Goal: Task Accomplishment & Management: Use online tool/utility

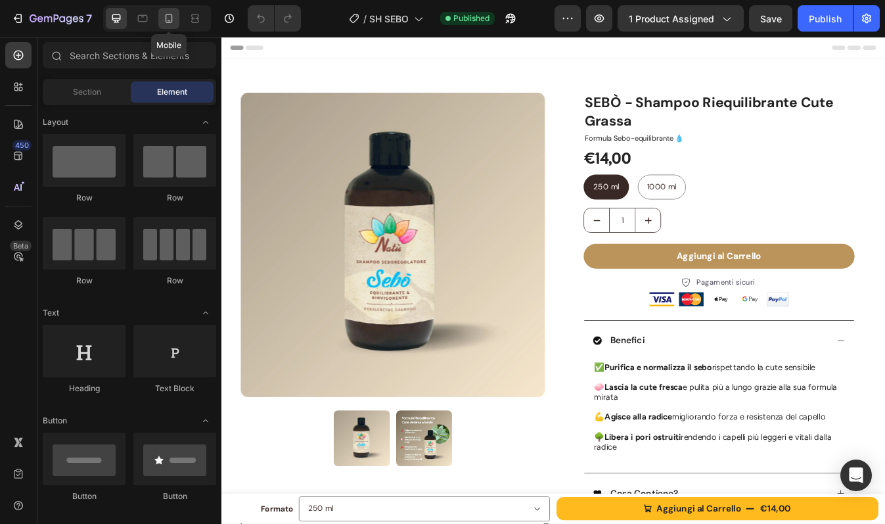
click at [170, 13] on icon at bounding box center [168, 18] width 13 height 13
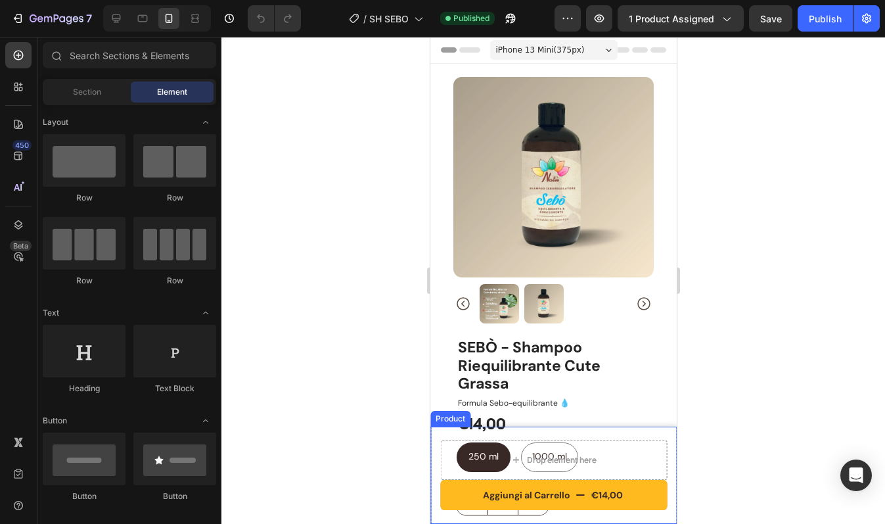
click at [432, 503] on div "Aggiungi al Carrello €14,00 Product Cart Button Drop element here Product" at bounding box center [553, 474] width 246 height 97
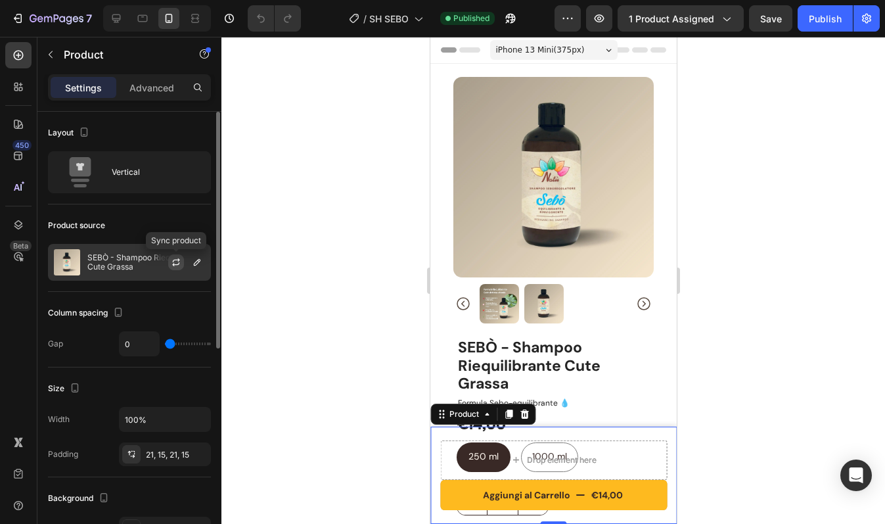
click at [171, 262] on icon "button" at bounding box center [176, 262] width 11 height 11
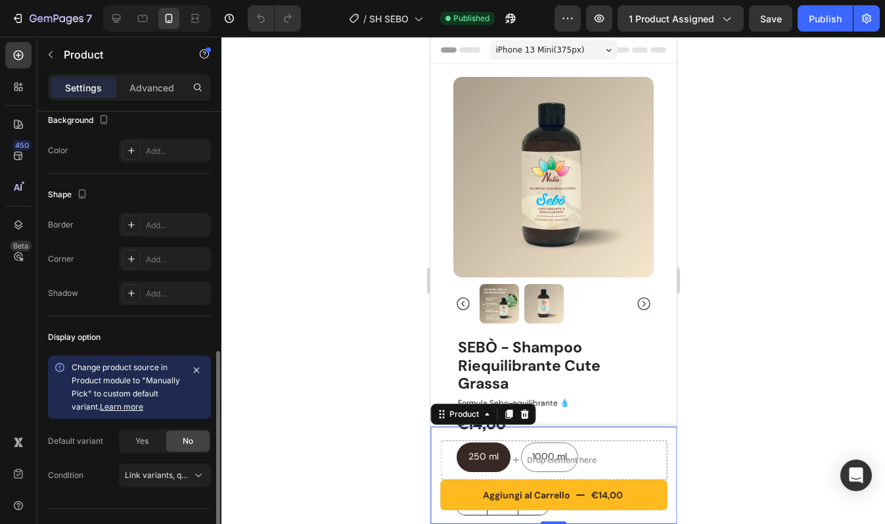
scroll to position [404, 0]
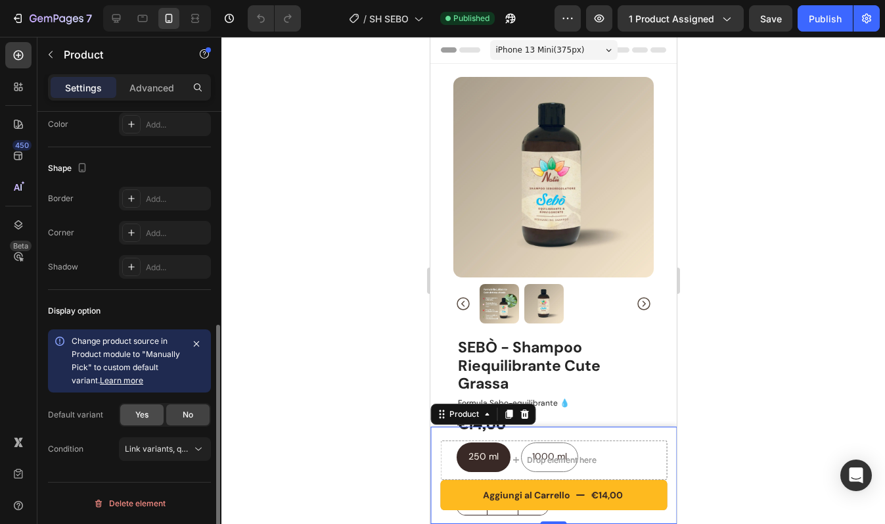
click at [128, 413] on div "Yes" at bounding box center [141, 414] width 43 height 21
click at [446, 514] on div "Aggiungi al Carrello €14,00 Product Cart Button Drop element here Product 0" at bounding box center [553, 474] width 246 height 97
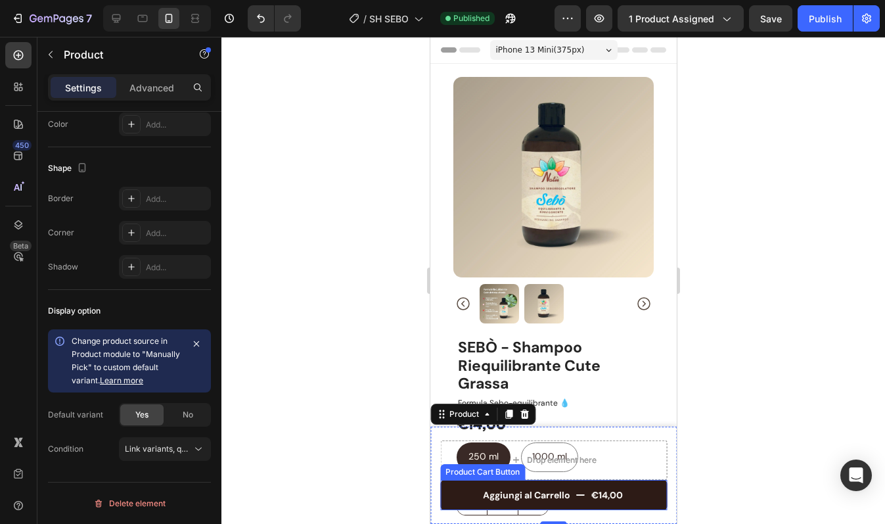
click at [447, 500] on button "Aggiungi al Carrello €14,00" at bounding box center [553, 495] width 227 height 30
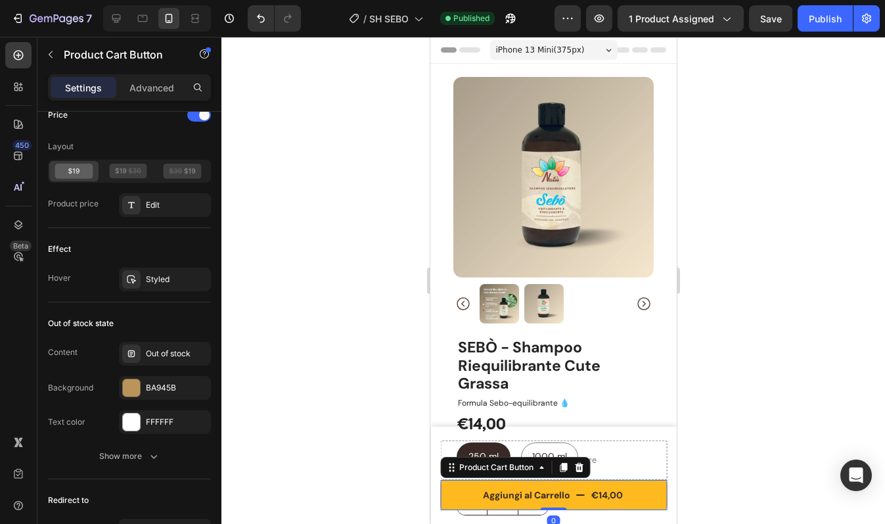
scroll to position [1186, 0]
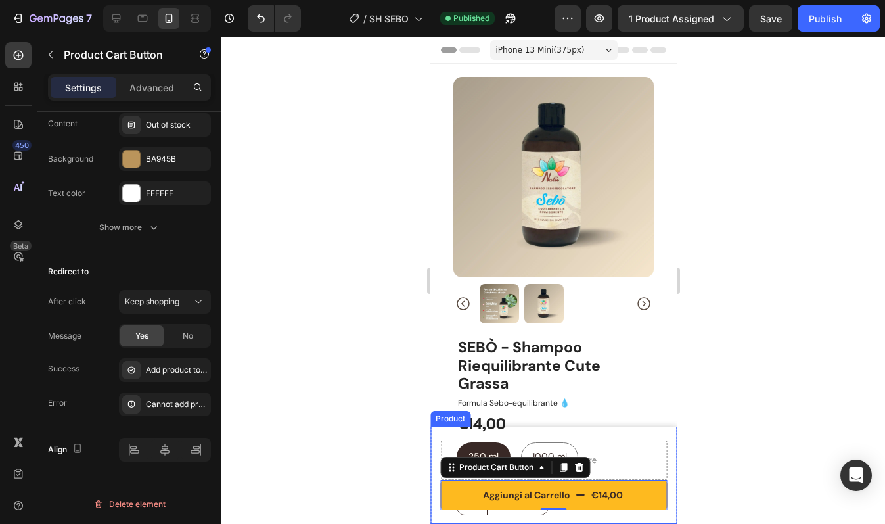
click at [435, 453] on div "Aggiungi al Carrello €14,00 Product Cart Button 0 Drop element here Product" at bounding box center [553, 474] width 246 height 97
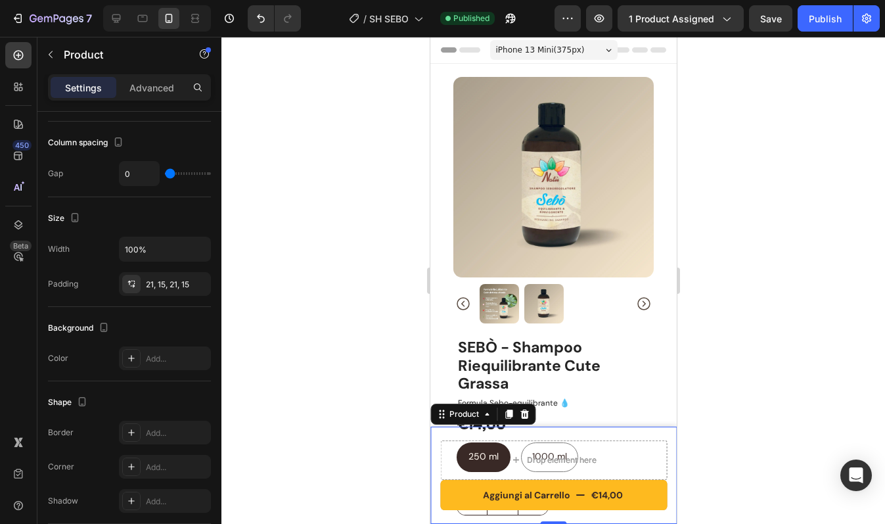
scroll to position [404, 0]
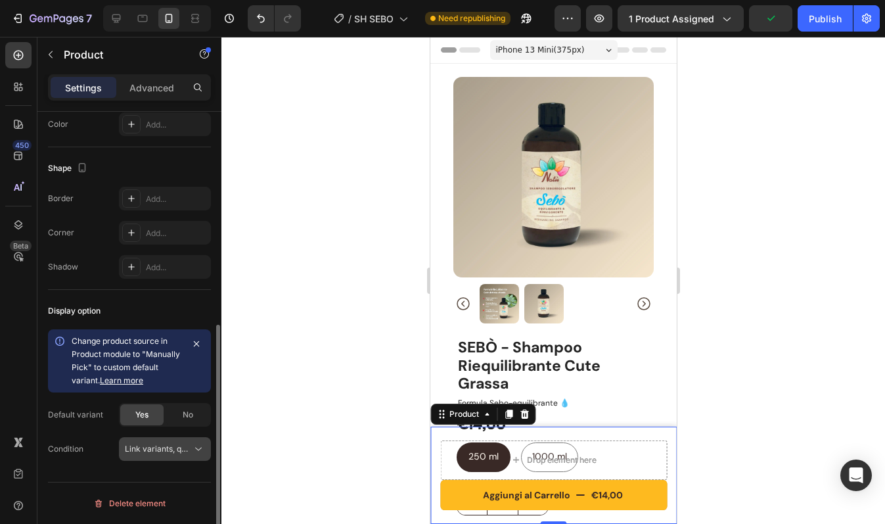
click at [174, 447] on span "Link variants, quantity <br> between same products" at bounding box center [222, 449] width 194 height 10
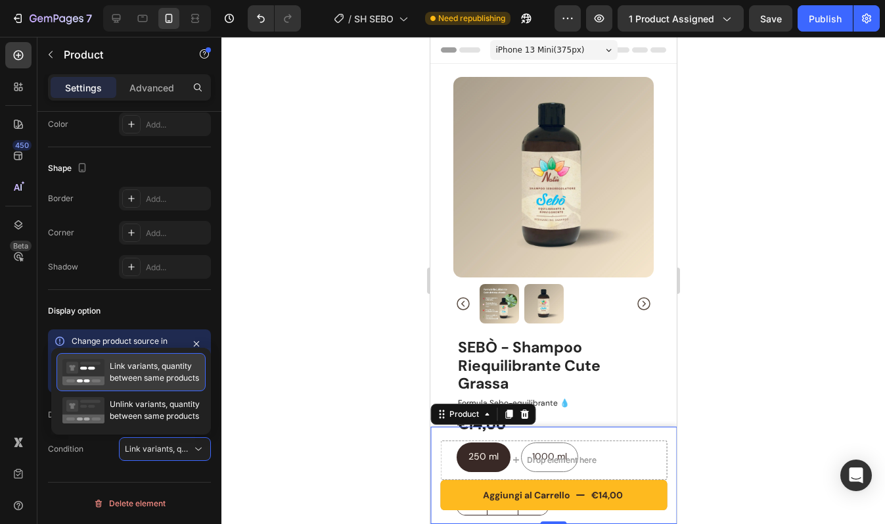
click at [158, 363] on span "Link variants, quantity between same products" at bounding box center [154, 372] width 89 height 24
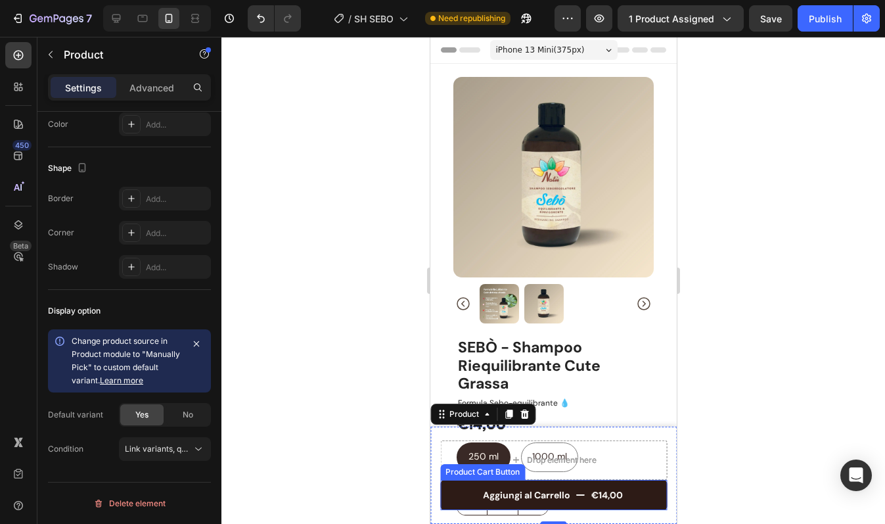
click at [470, 490] on button "Aggiungi al Carrello €14,00" at bounding box center [553, 495] width 227 height 30
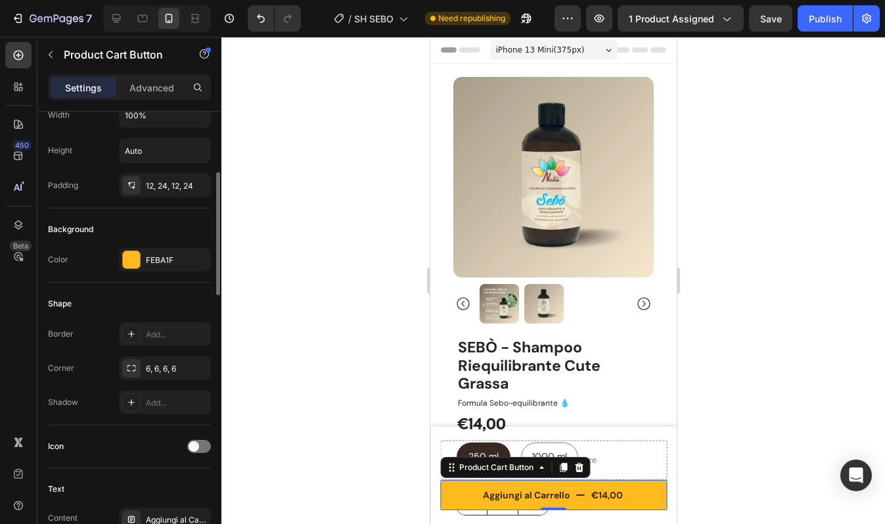
scroll to position [236, 0]
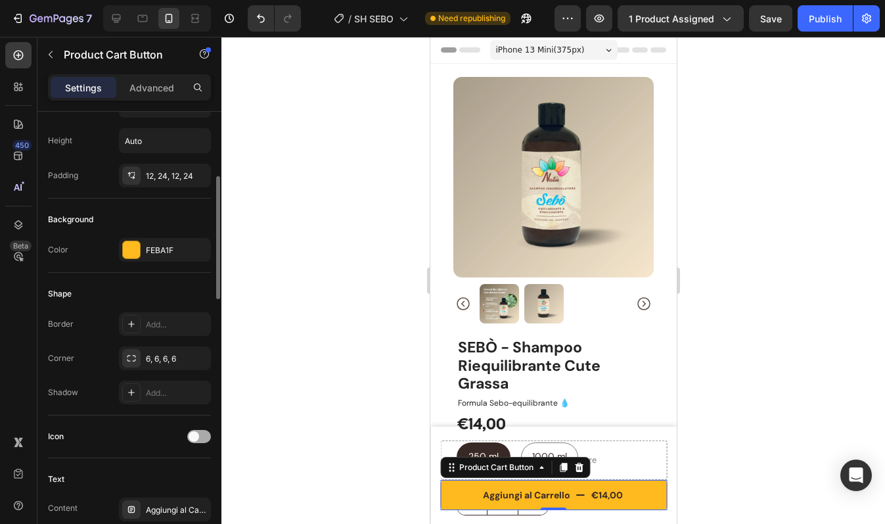
click at [189, 432] on span at bounding box center [194, 436] width 11 height 11
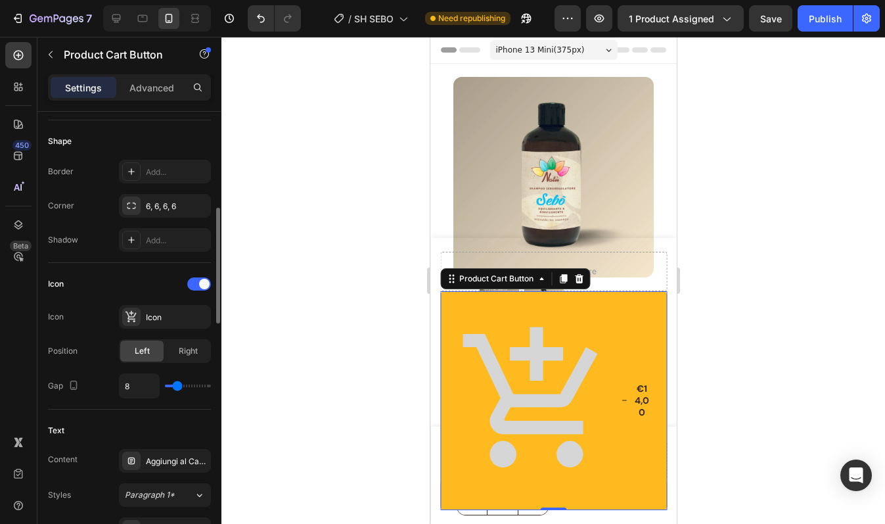
scroll to position [365, 0]
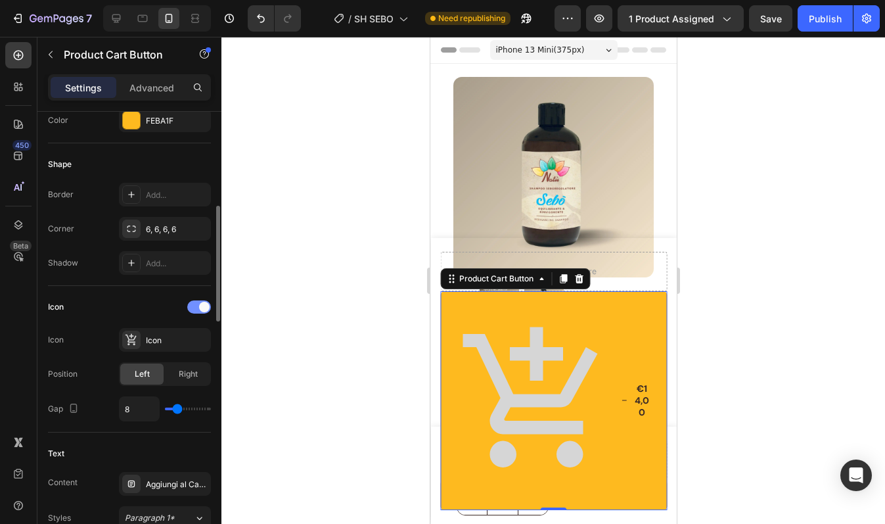
click at [199, 304] on span at bounding box center [204, 307] width 11 height 11
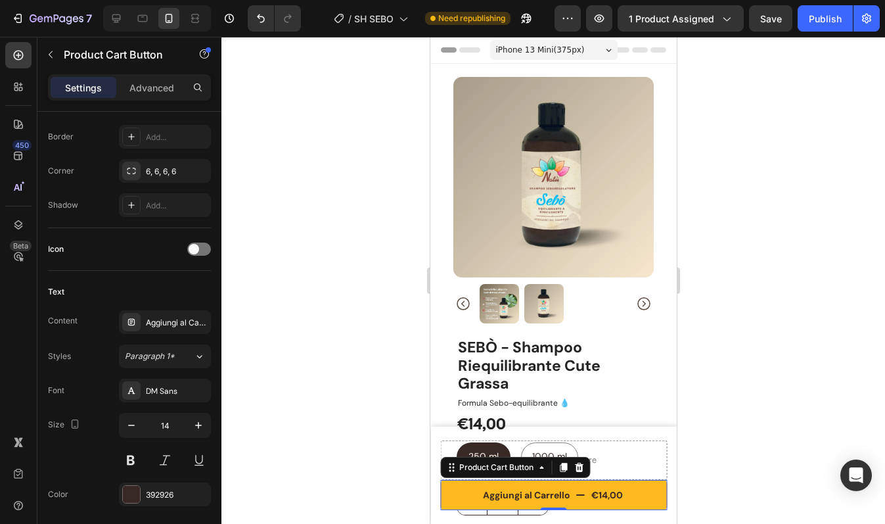
scroll to position [0, 0]
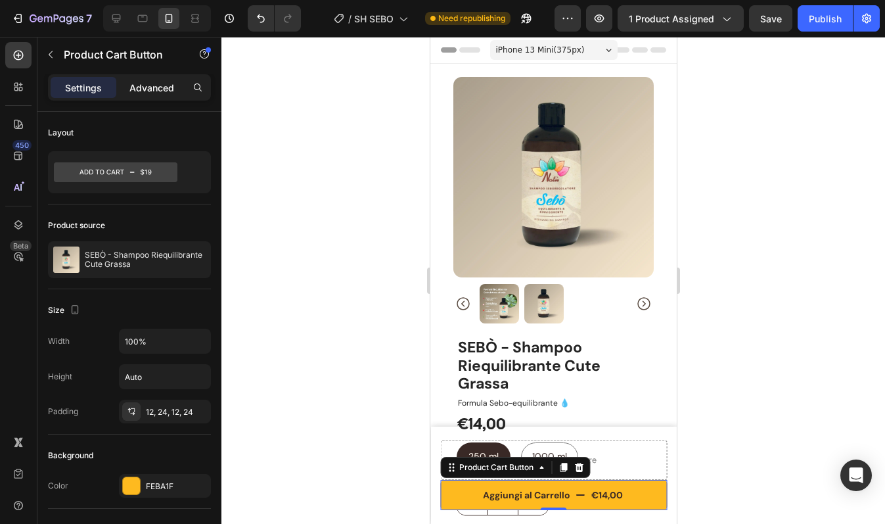
click at [155, 93] on p "Advanced" at bounding box center [151, 88] width 45 height 14
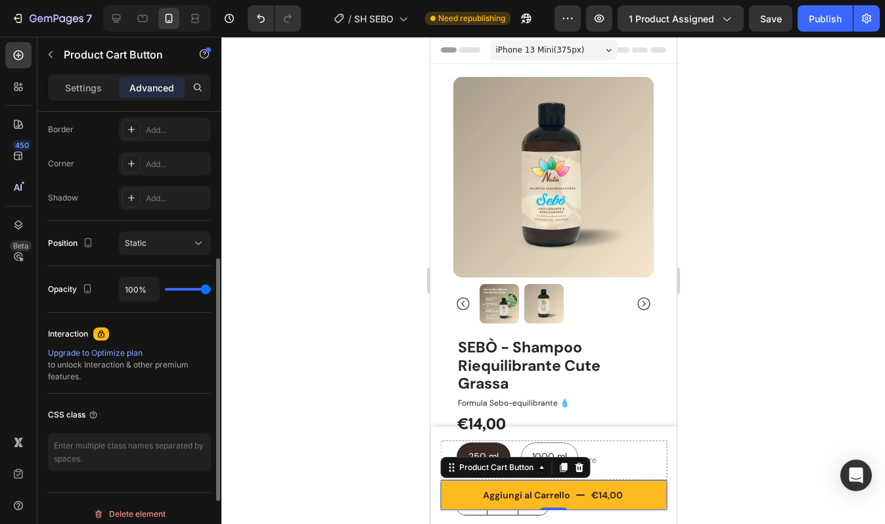
scroll to position [382, 0]
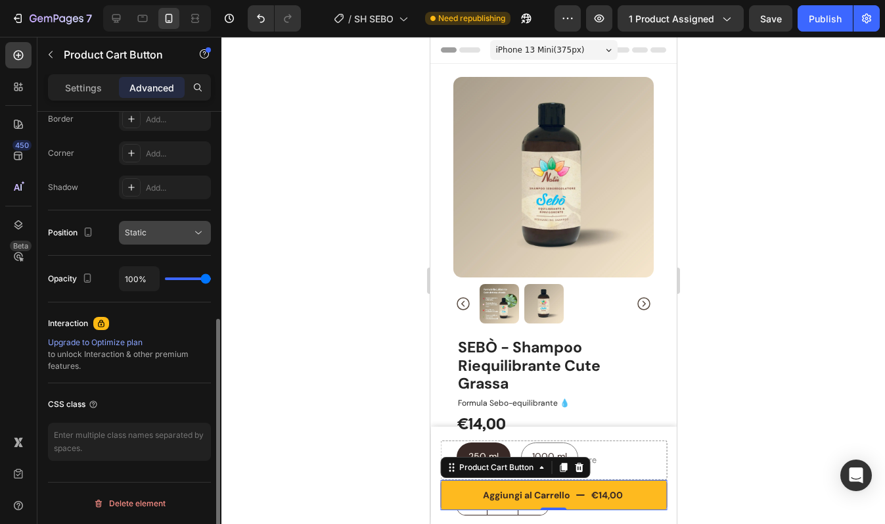
click at [163, 236] on div "Static" at bounding box center [158, 233] width 67 height 12
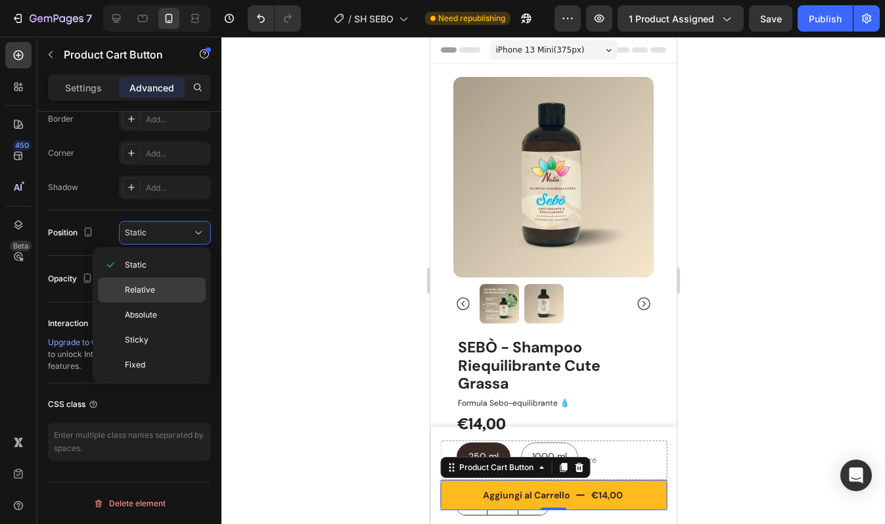
click at [155, 288] on p "Relative" at bounding box center [162, 290] width 75 height 12
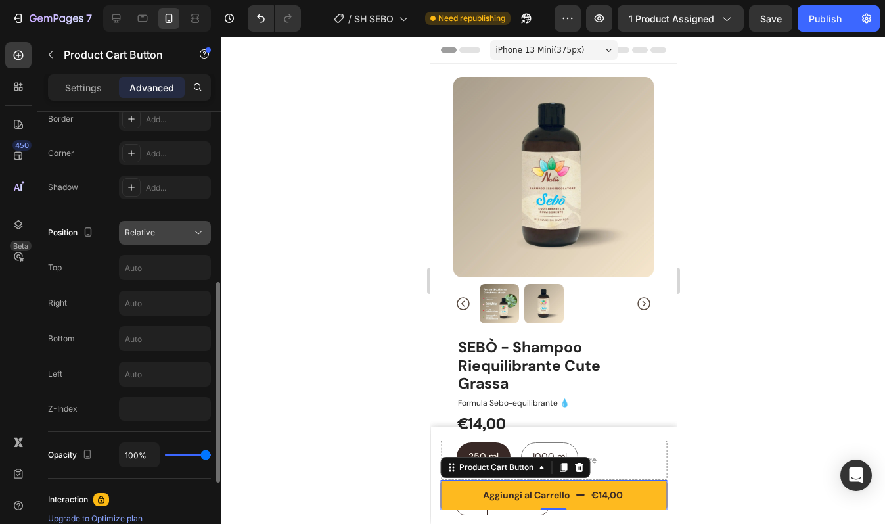
click at [164, 226] on div "Relative" at bounding box center [165, 232] width 80 height 13
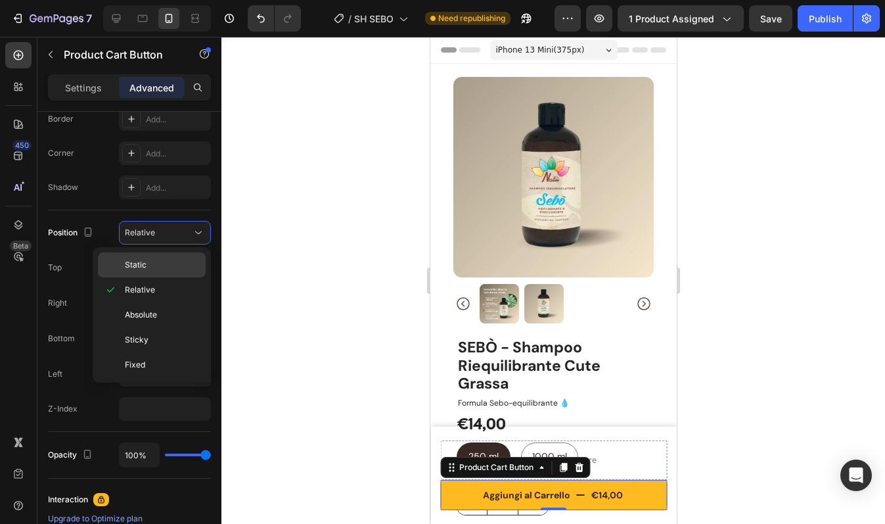
click at [157, 261] on p "Static" at bounding box center [162, 265] width 75 height 12
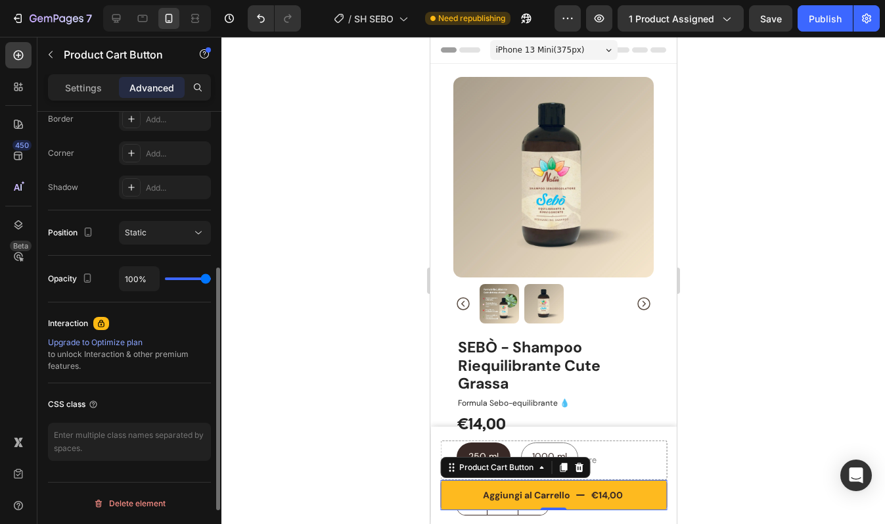
scroll to position [0, 0]
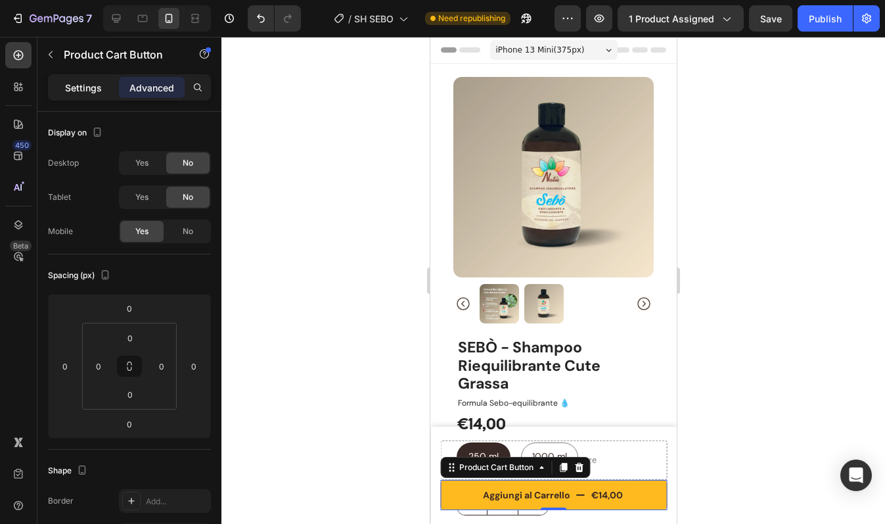
click at [97, 86] on p "Settings" at bounding box center [83, 88] width 37 height 14
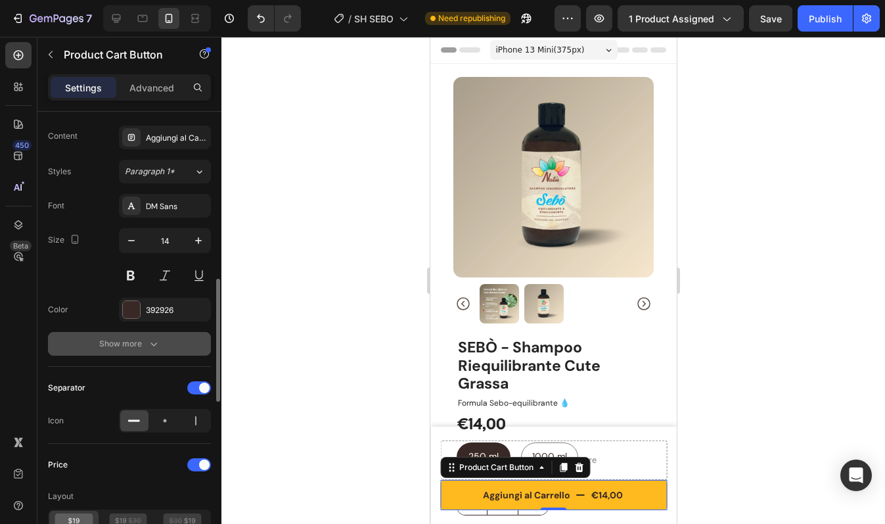
click at [111, 340] on div "Show more" at bounding box center [129, 343] width 61 height 13
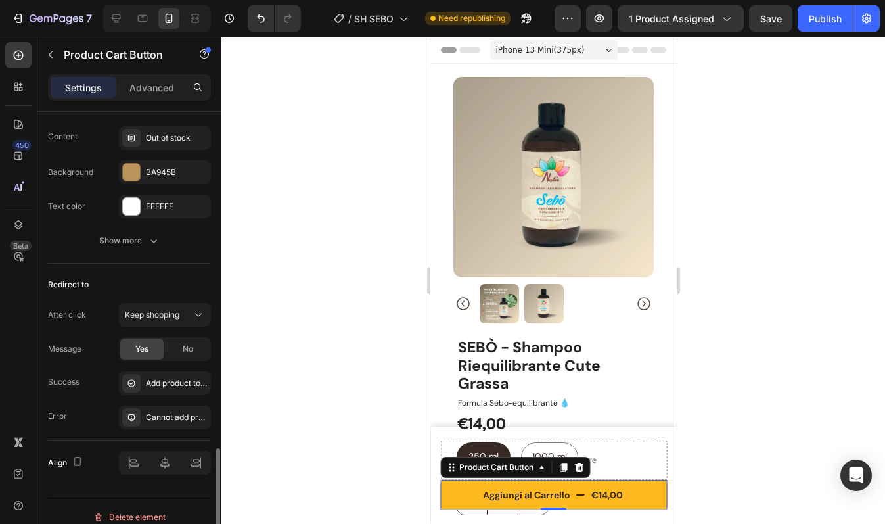
scroll to position [1348, 0]
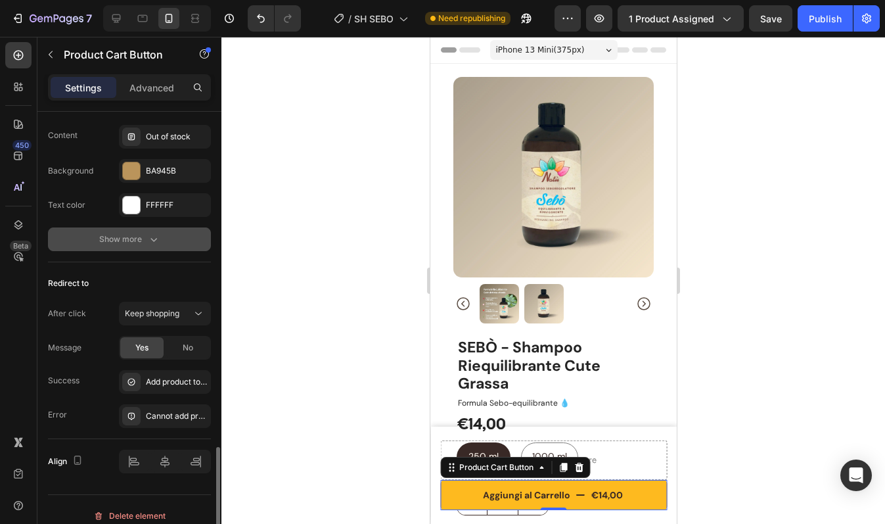
click at [143, 237] on div "Show more" at bounding box center [129, 239] width 61 height 13
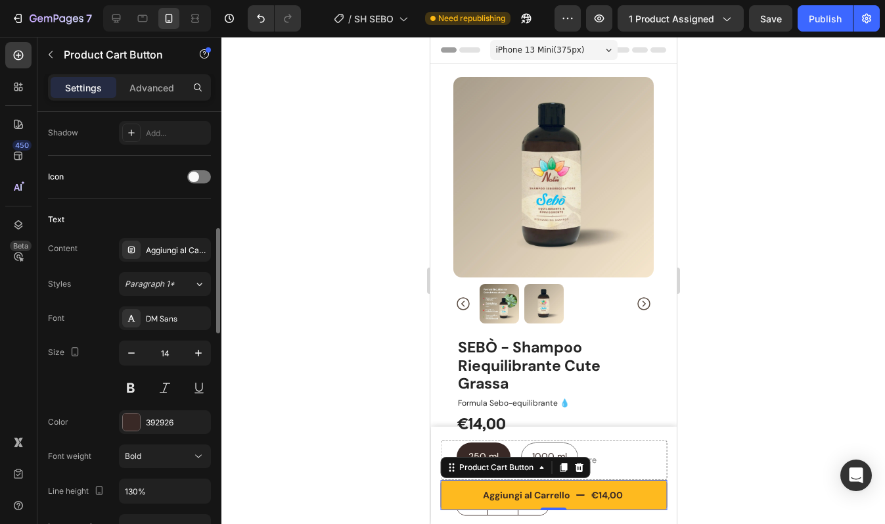
scroll to position [0, 0]
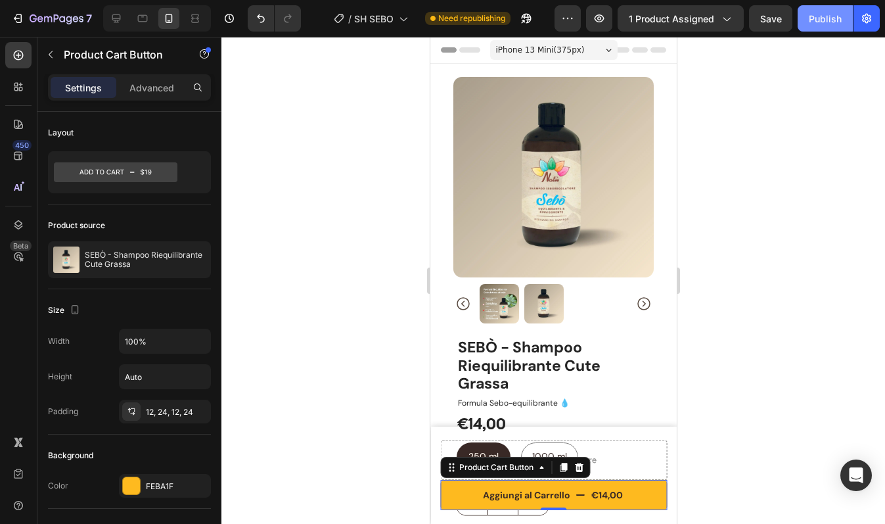
click at [832, 17] on div "Publish" at bounding box center [825, 19] width 33 height 14
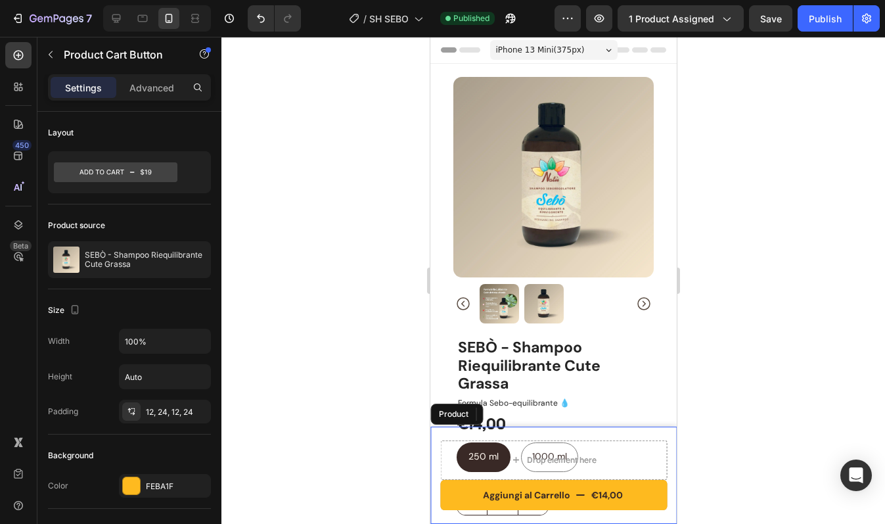
click at [441, 430] on div "Aggiungi al Carrello €14,00 Product Cart Button 0 Drop element here Product" at bounding box center [553, 474] width 246 height 97
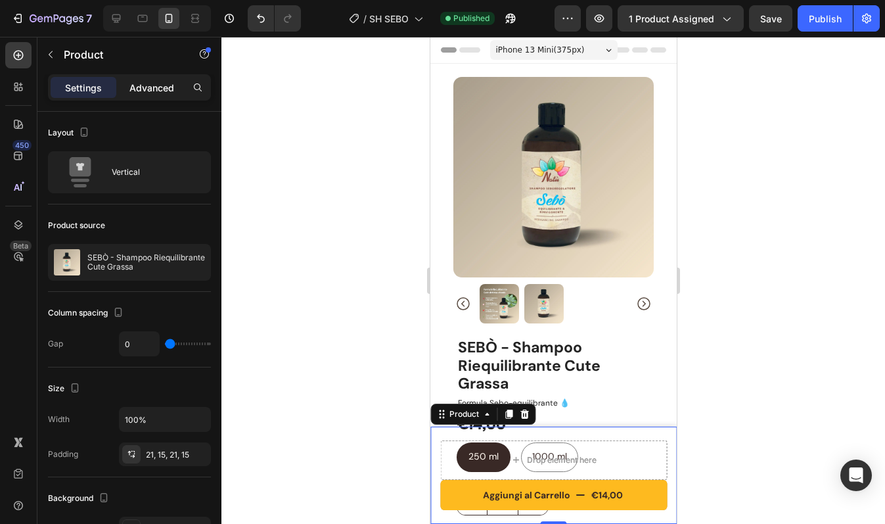
click at [162, 87] on p "Advanced" at bounding box center [151, 88] width 45 height 14
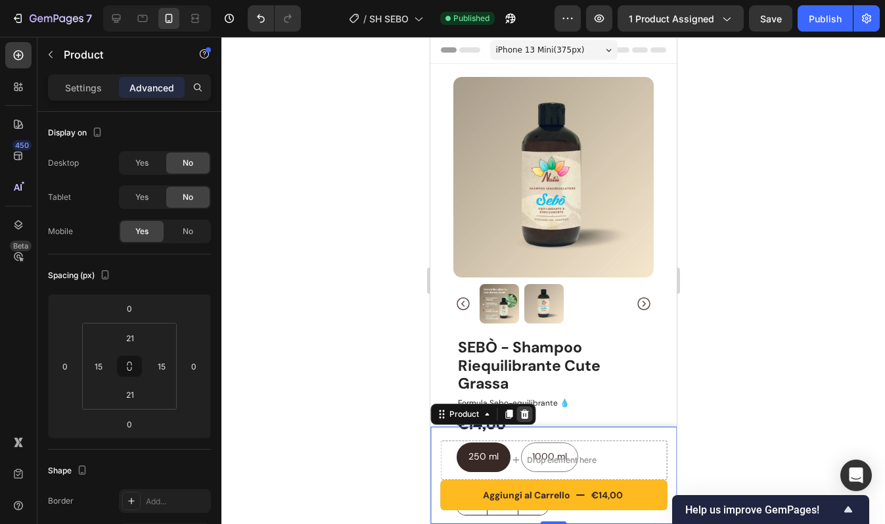
click at [524, 412] on icon at bounding box center [524, 413] width 9 height 9
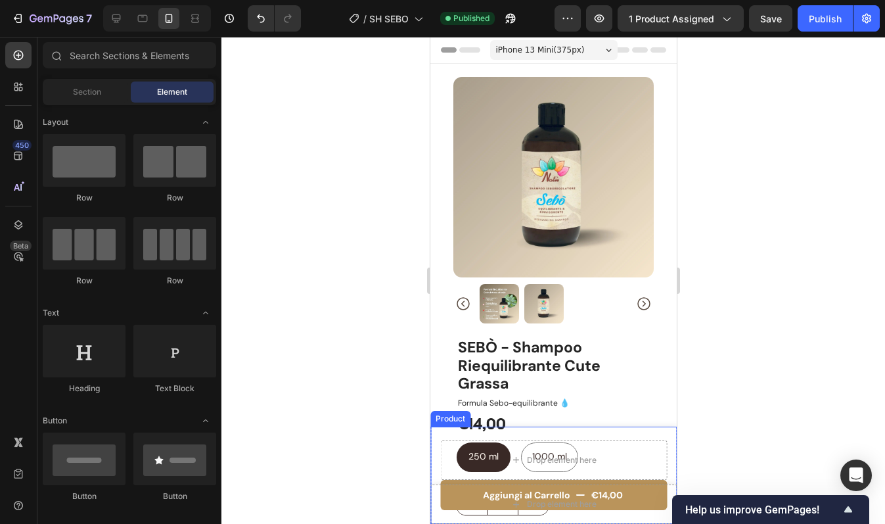
click at [437, 437] on div "Aggiungi al Carrello €14,00 Product Cart Button Drop element here Product" at bounding box center [553, 474] width 246 height 97
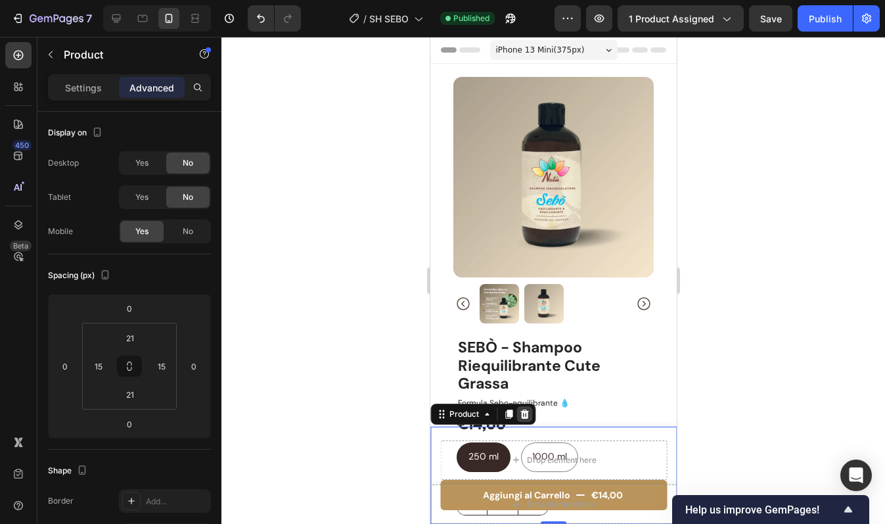
click at [525, 413] on icon at bounding box center [523, 414] width 11 height 11
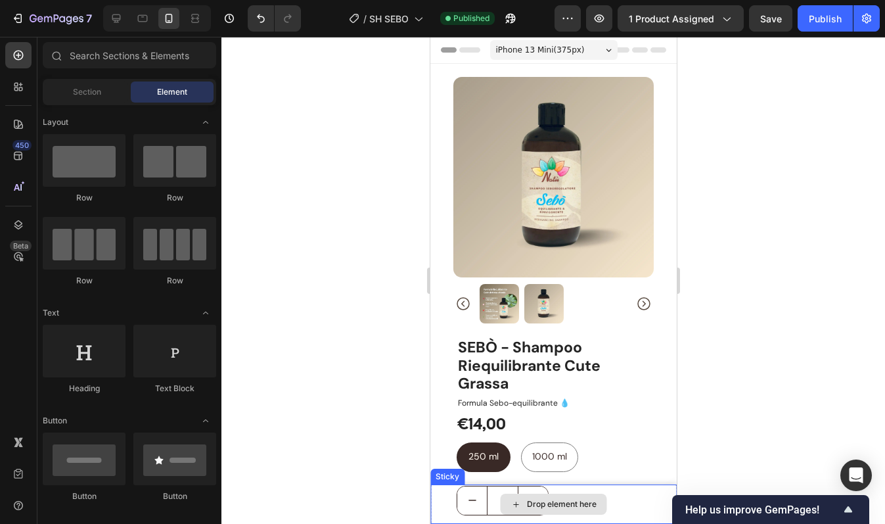
click at [444, 495] on div "Drop element here" at bounding box center [553, 503] width 246 height 39
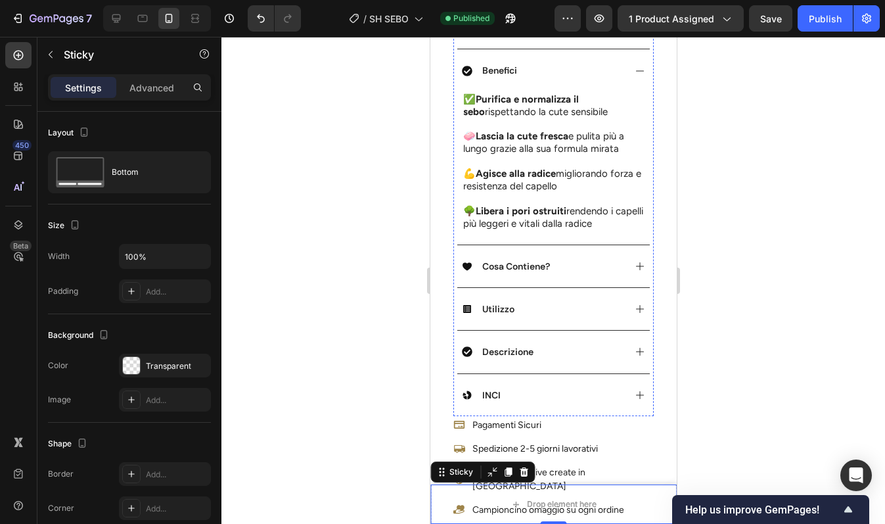
scroll to position [549, 0]
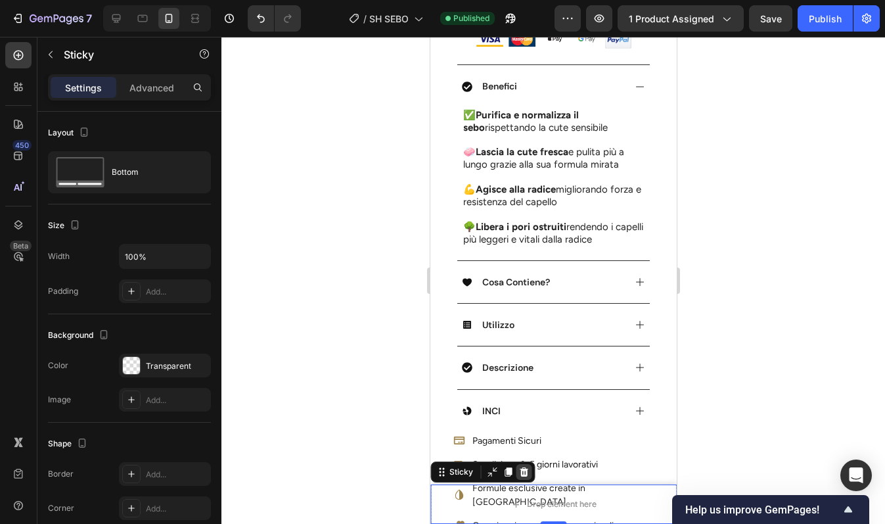
click at [526, 472] on icon at bounding box center [523, 472] width 11 height 11
click at [434, 502] on div "Drop element here" at bounding box center [553, 503] width 246 height 39
click at [528, 470] on div at bounding box center [523, 472] width 16 height 16
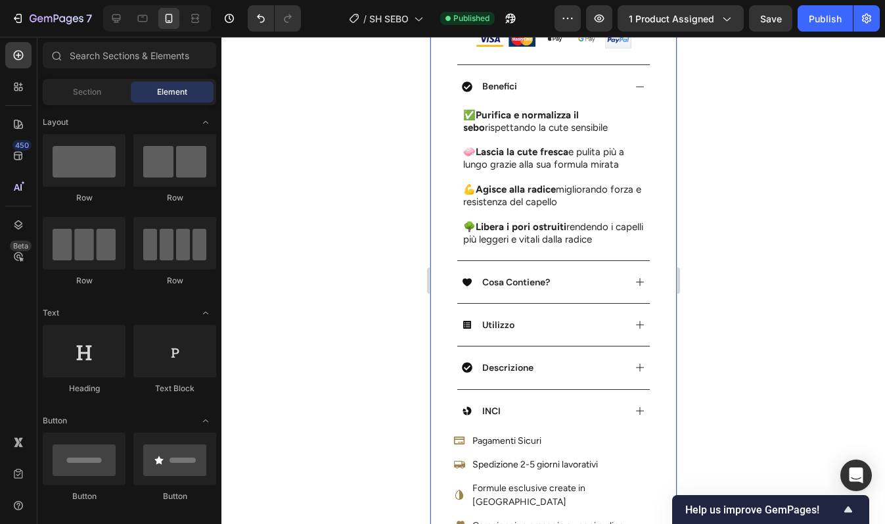
click at [658, 477] on div "Product Images Icon Icon Icon Icon Icon Icon List Ho diminuito i lavaggi Text B…" at bounding box center [553, 190] width 246 height 1352
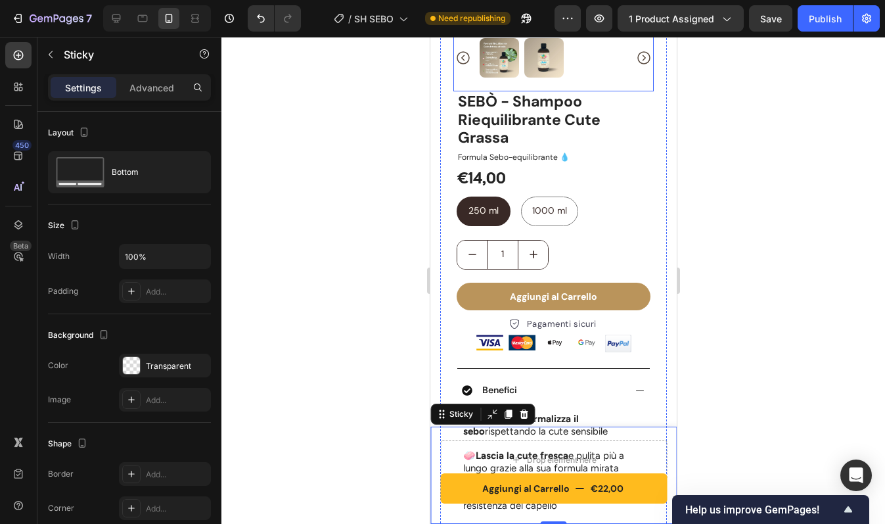
scroll to position [246, 0]
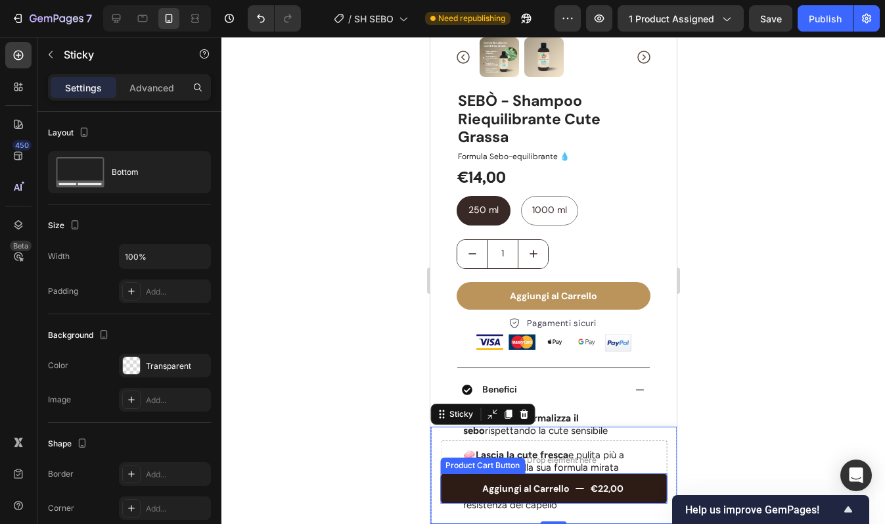
click at [457, 490] on button "Aggiungi al Carrello €22,00" at bounding box center [553, 488] width 227 height 30
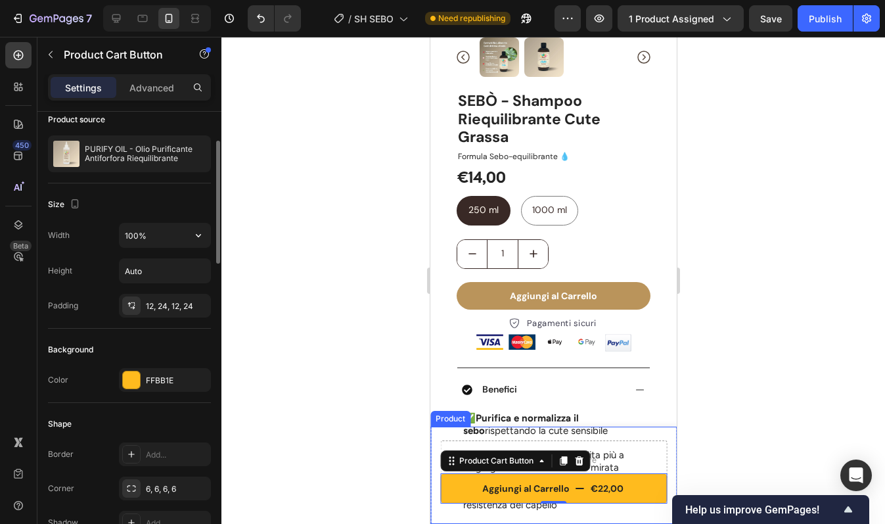
scroll to position [0, 0]
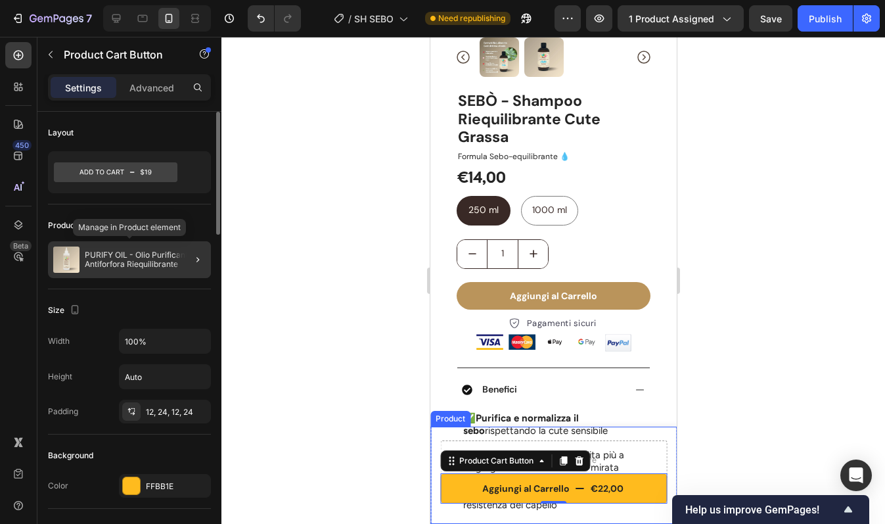
click at [173, 260] on p "PURIFY OIL - Olio Purificante Antiforfora Riequilibrante" at bounding box center [145, 259] width 121 height 18
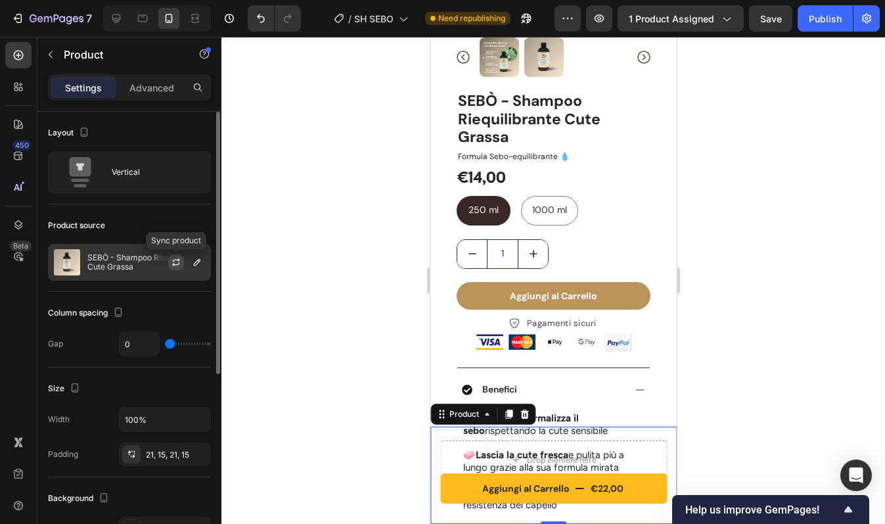
click at [177, 262] on icon "button" at bounding box center [176, 262] width 11 height 11
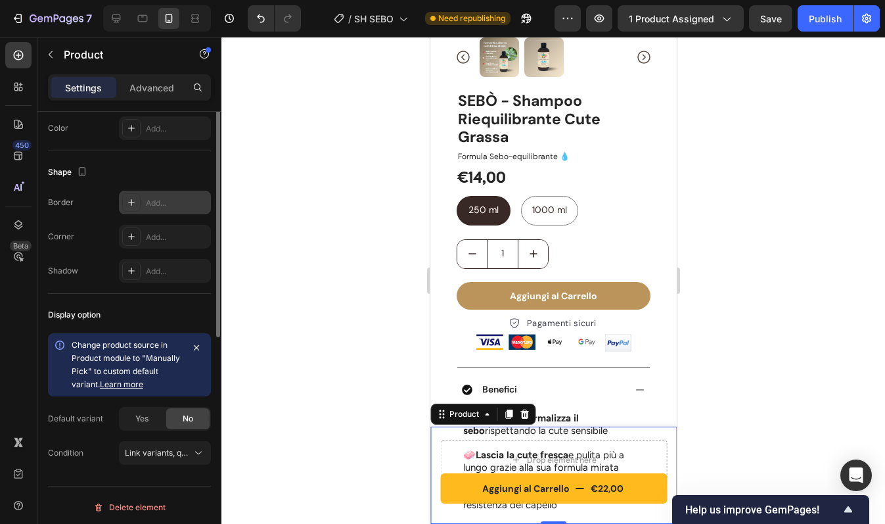
scroll to position [404, 0]
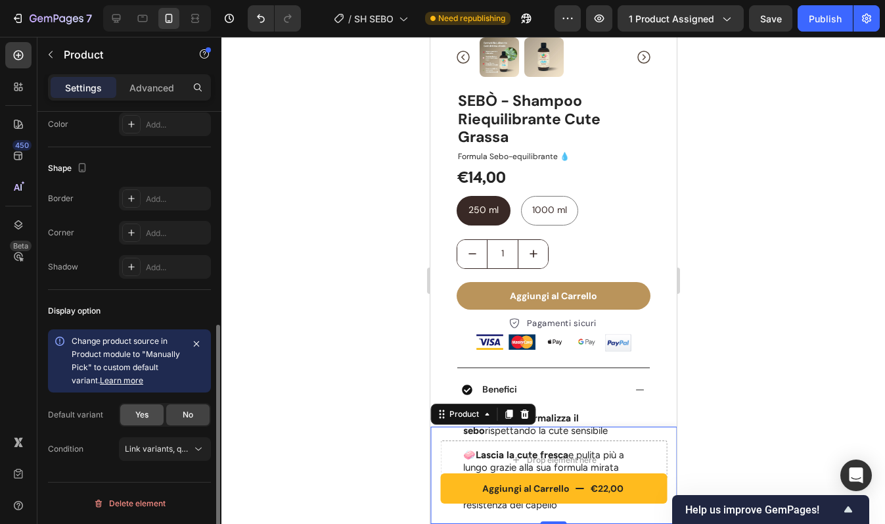
click at [144, 415] on span "Yes" at bounding box center [141, 415] width 13 height 12
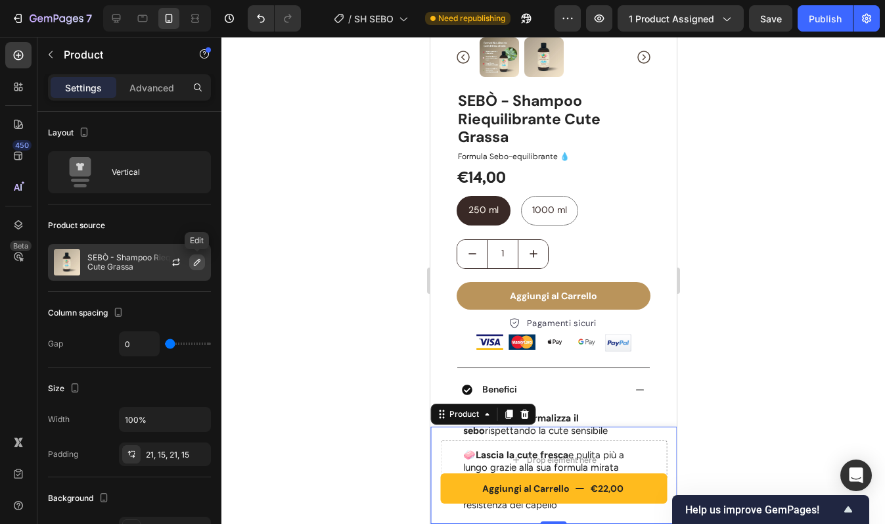
click at [197, 262] on icon "button" at bounding box center [197, 262] width 11 height 11
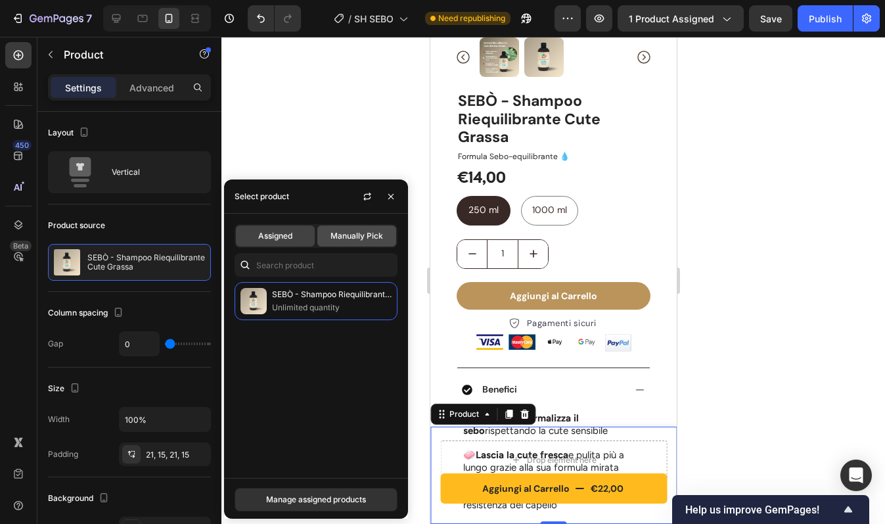
click at [364, 230] on span "Manually Pick" at bounding box center [357, 236] width 53 height 12
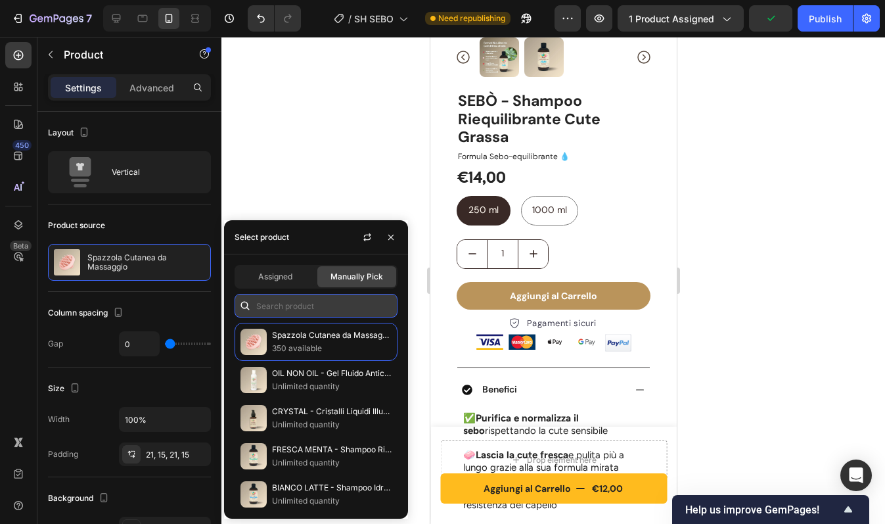
click at [306, 306] on input "text" at bounding box center [316, 306] width 163 height 24
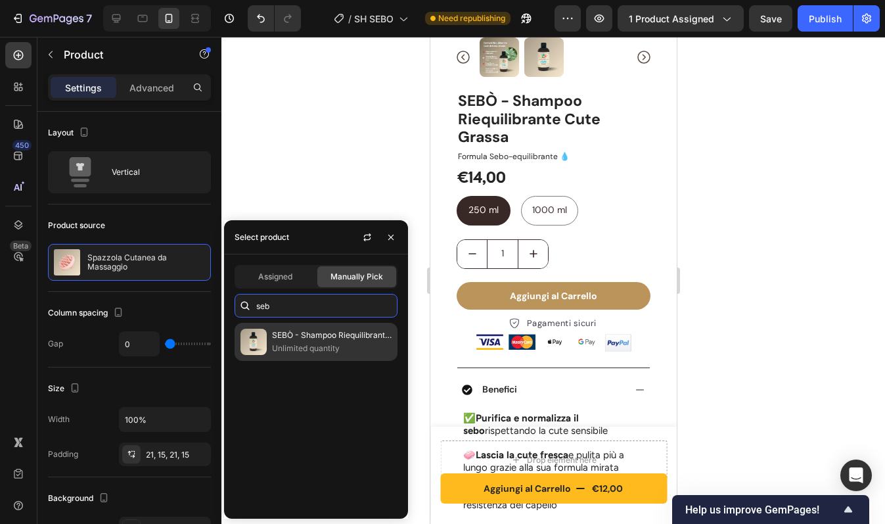
type input "seb"
click at [316, 344] on p "Unlimited quantity" at bounding box center [332, 348] width 120 height 13
click at [334, 333] on p "SEBÒ - Shampoo Riequilibrante Cute Grassa" at bounding box center [332, 335] width 120 height 13
click at [350, 350] on p "Unlimited quantity" at bounding box center [332, 348] width 120 height 13
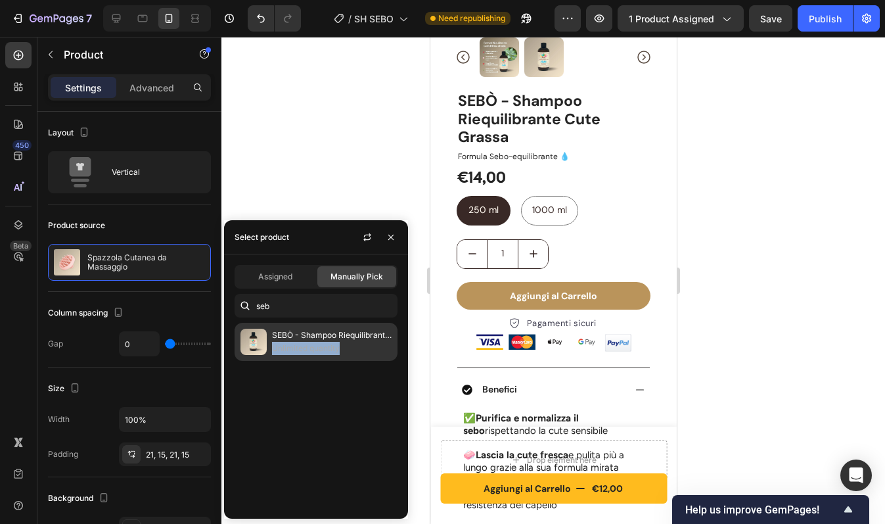
click at [350, 350] on p "Unlimited quantity" at bounding box center [332, 348] width 120 height 13
click at [359, 332] on p "SEBÒ - Shampoo Riequilibrante Cute Grassa" at bounding box center [332, 335] width 120 height 13
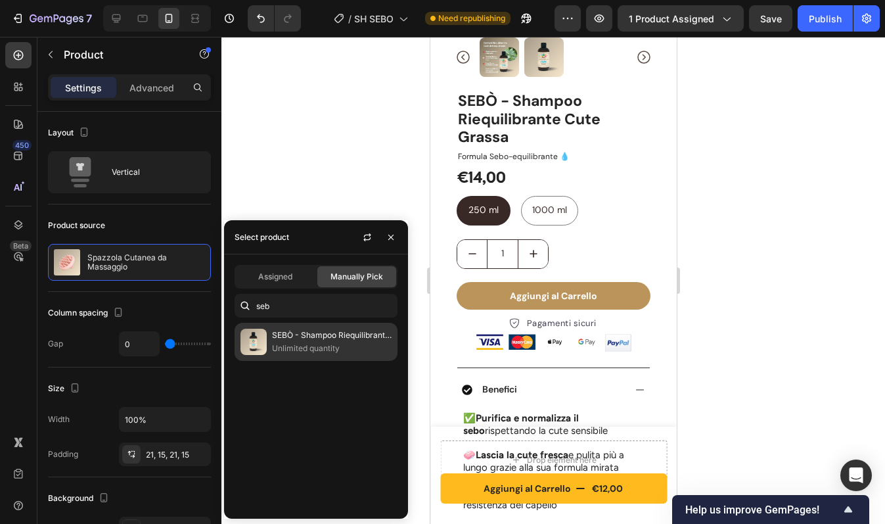
click at [355, 353] on p "Unlimited quantity" at bounding box center [332, 348] width 120 height 13
click at [255, 338] on img at bounding box center [253, 342] width 26 height 26
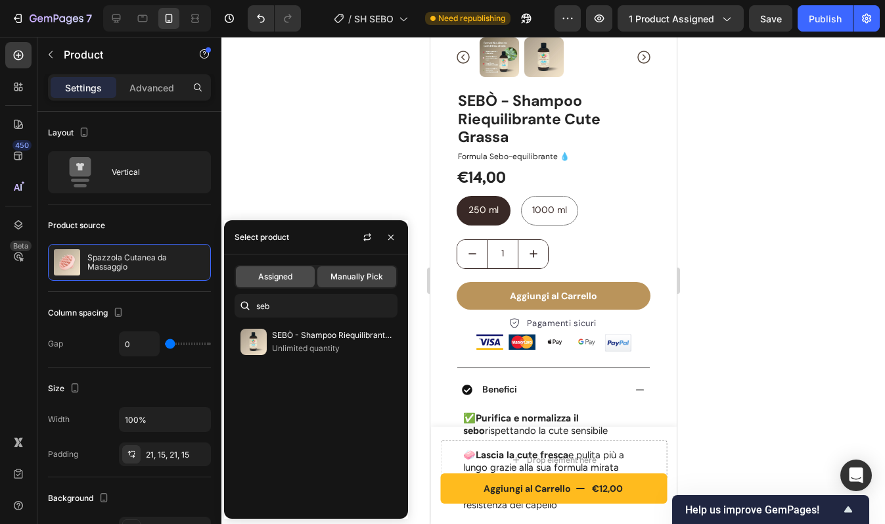
click at [285, 277] on span "Assigned" at bounding box center [275, 277] width 34 height 12
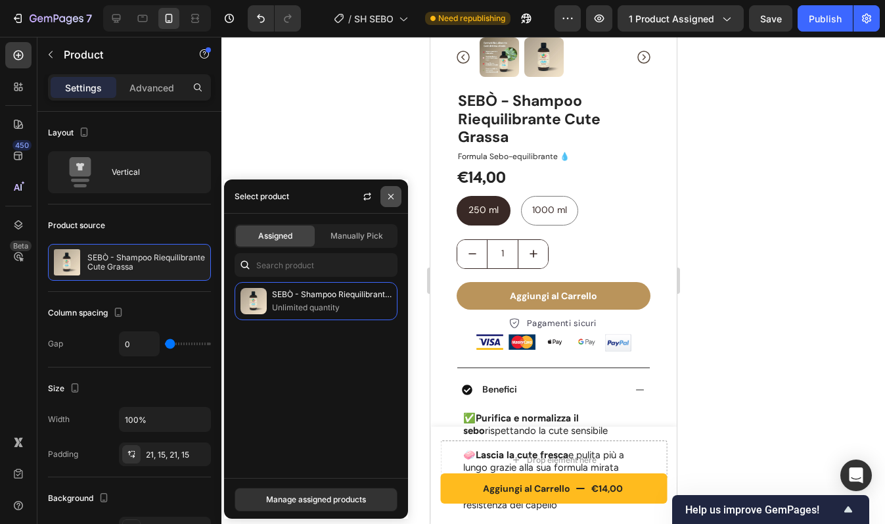
click at [391, 194] on icon "button" at bounding box center [391, 196] width 11 height 11
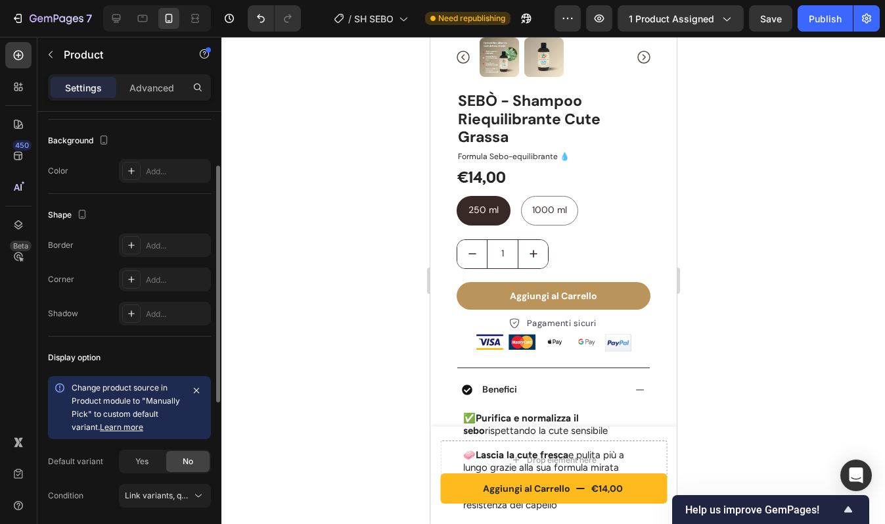
scroll to position [404, 0]
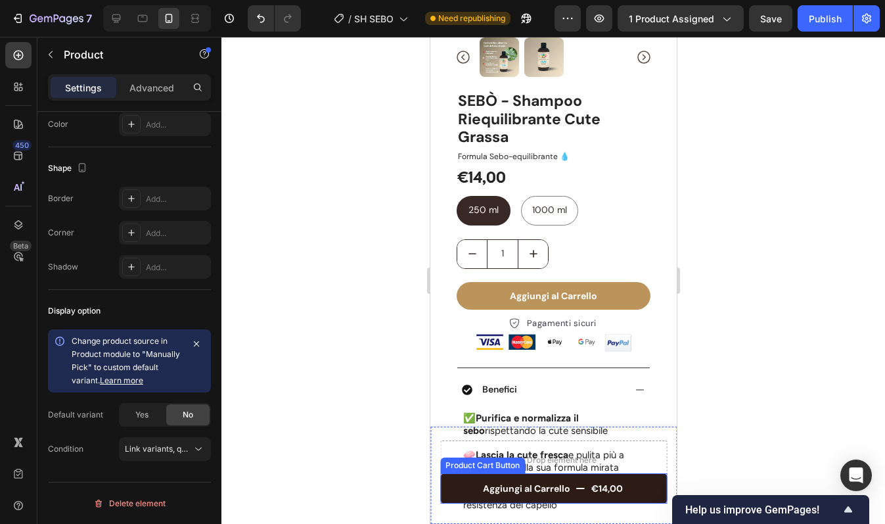
click at [469, 488] on button "Aggiungi al Carrello €14,00" at bounding box center [553, 488] width 227 height 30
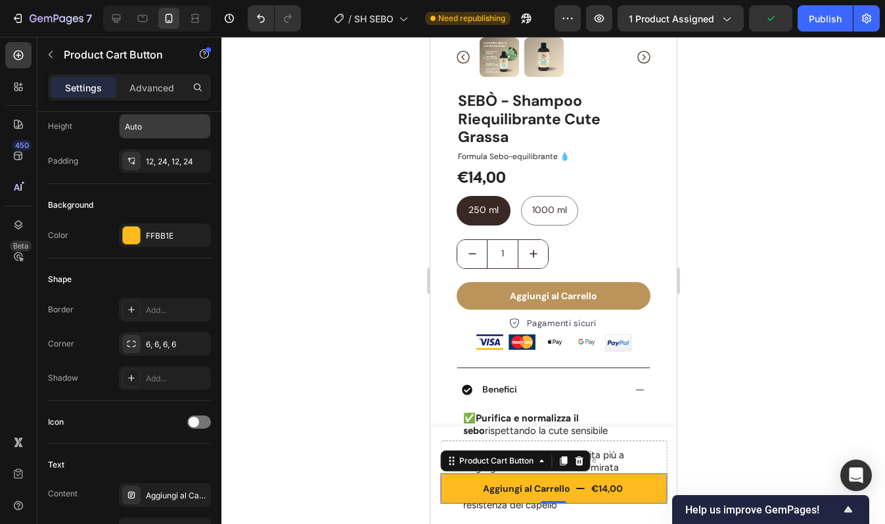
scroll to position [0, 0]
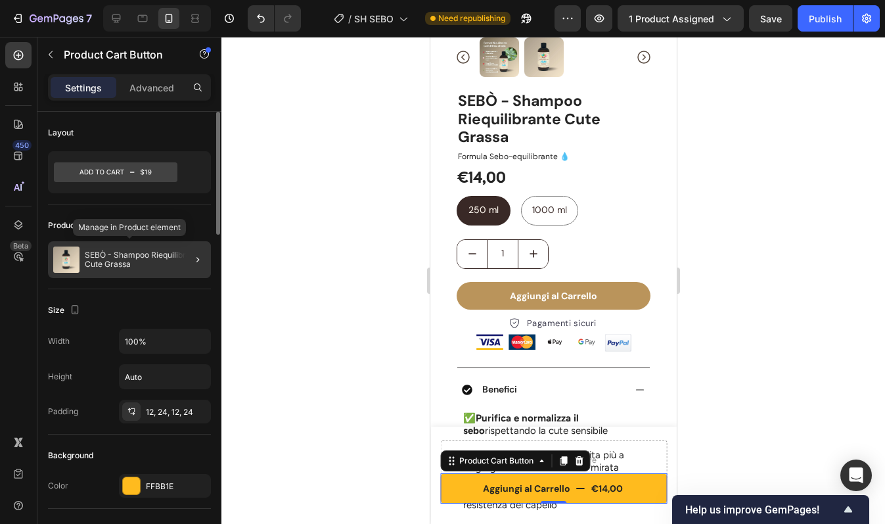
click at [162, 266] on p "SEBÒ - Shampoo Riequilibrante Cute Grassa" at bounding box center [145, 259] width 121 height 18
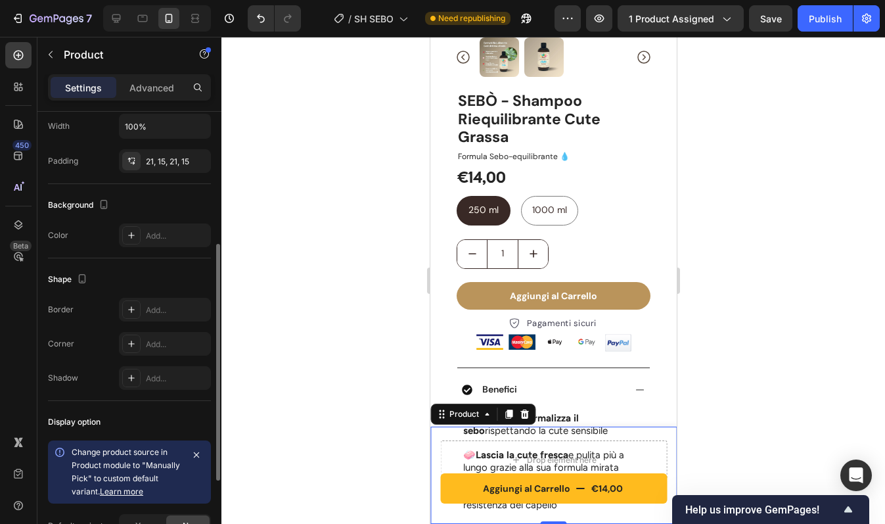
scroll to position [301, 0]
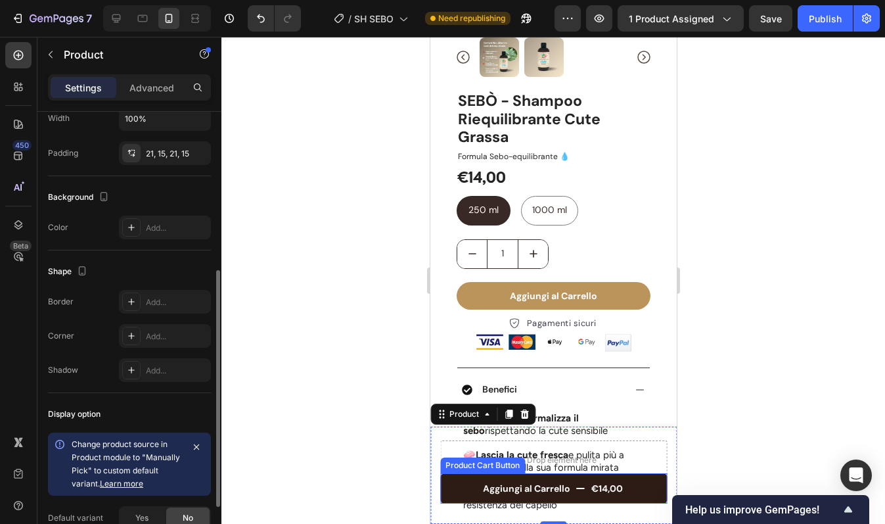
click at [458, 486] on button "Aggiungi al Carrello €14,00" at bounding box center [553, 488] width 227 height 30
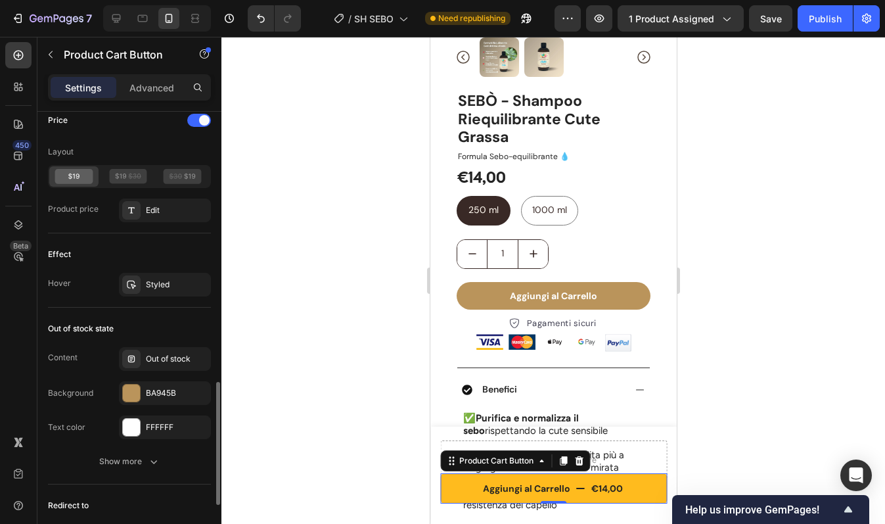
scroll to position [951, 0]
click at [162, 358] on div "Out of stock" at bounding box center [177, 360] width 62 height 12
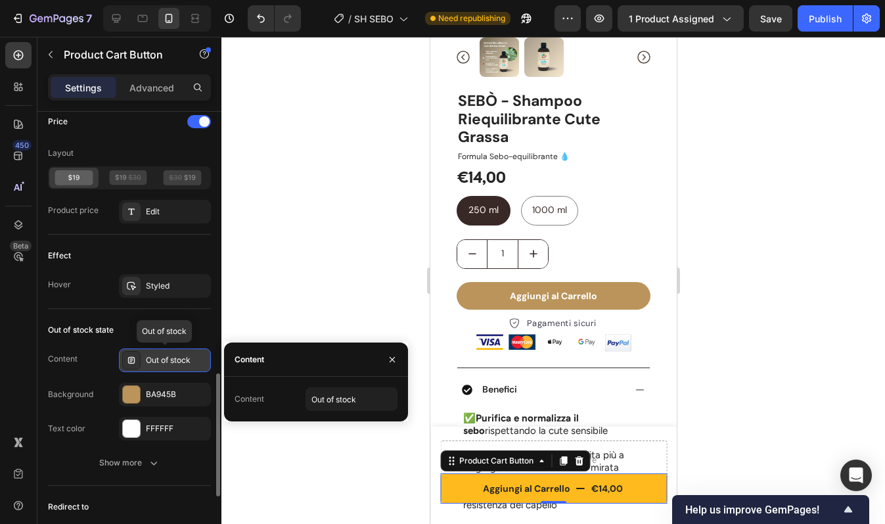
click at [162, 358] on div "Out of stock" at bounding box center [177, 360] width 62 height 12
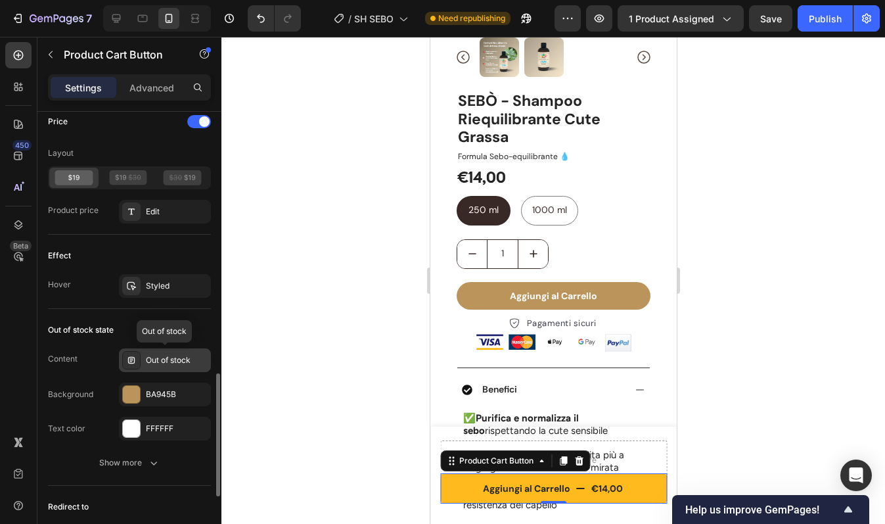
click at [162, 358] on div "Out of stock" at bounding box center [177, 360] width 62 height 12
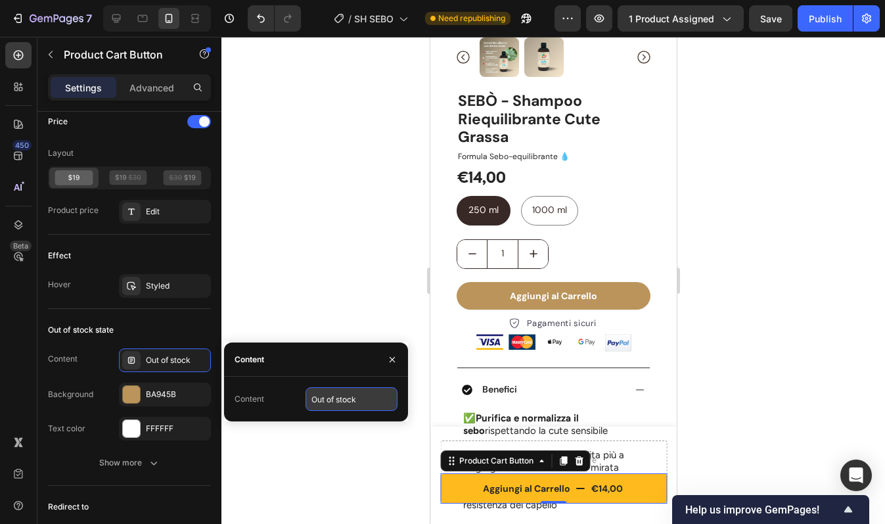
click at [344, 403] on input "Out of stock" at bounding box center [352, 399] width 92 height 24
type input "Esaurito"
click at [189, 324] on div "Out of stock state" at bounding box center [129, 329] width 163 height 21
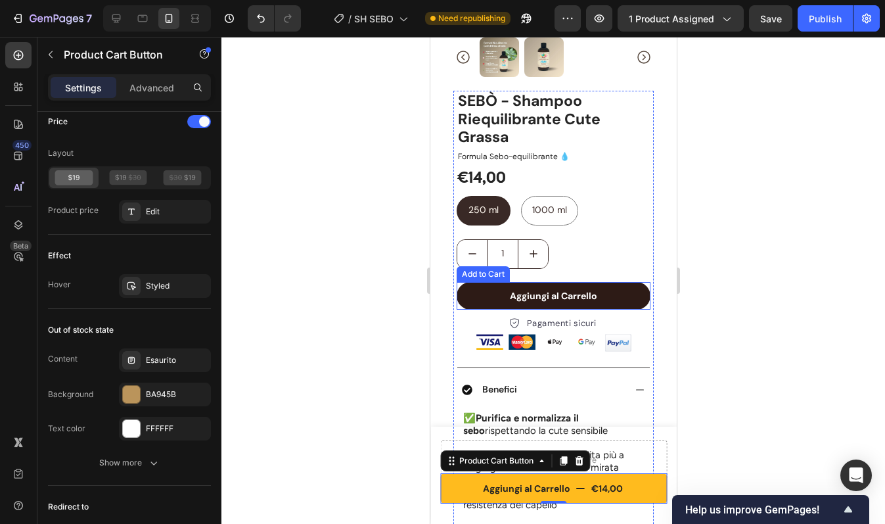
click at [484, 283] on button "Aggiungi al Carrello" at bounding box center [553, 296] width 194 height 28
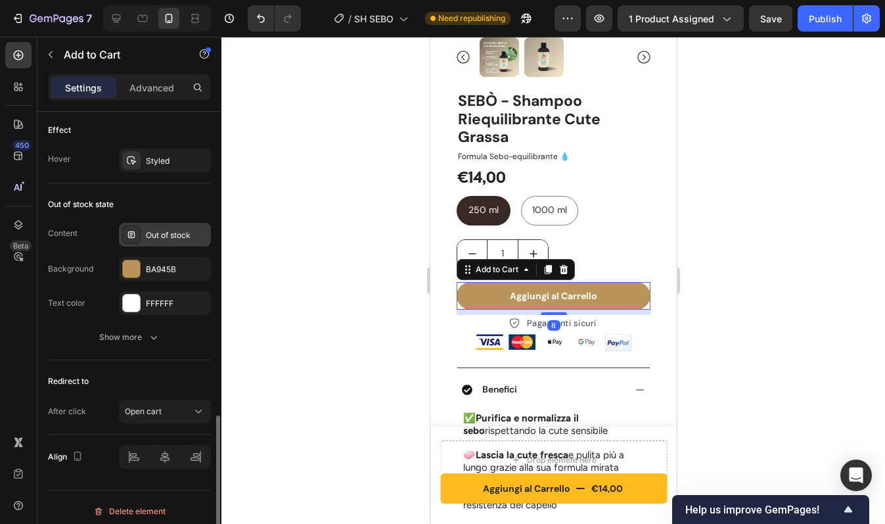
click at [170, 230] on div "Out of stock" at bounding box center [177, 235] width 62 height 12
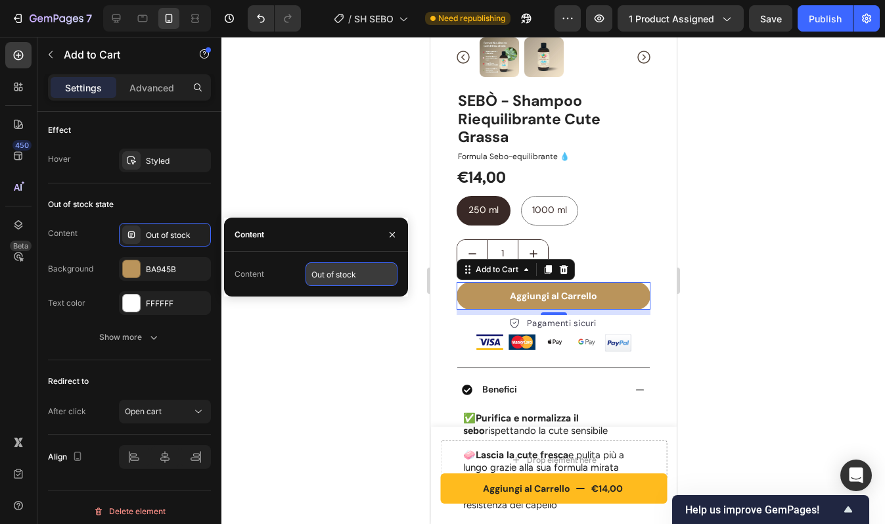
click at [337, 269] on input "Out of stock" at bounding box center [352, 274] width 92 height 24
type input "Esaurito"
click at [389, 232] on icon "button" at bounding box center [392, 234] width 11 height 11
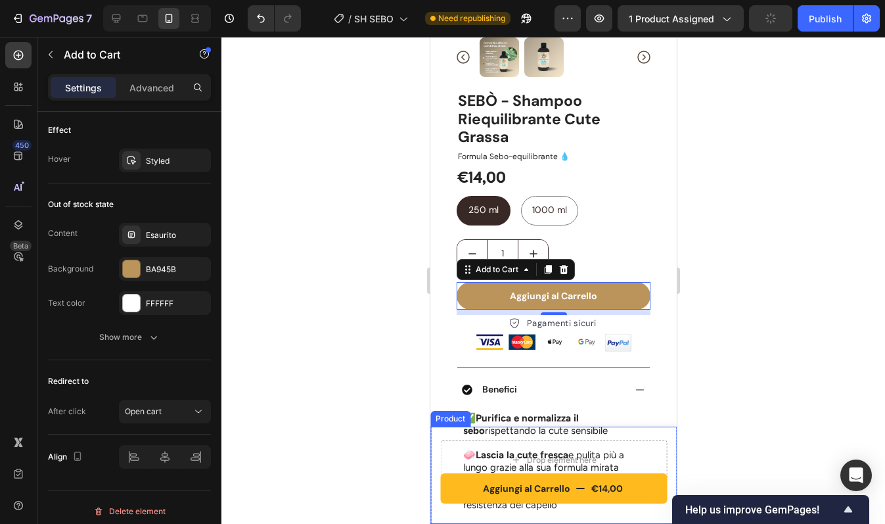
click at [438, 438] on div "Aggiungi al Carrello €14,00 Product Cart Button Drop element here Product" at bounding box center [553, 474] width 246 height 97
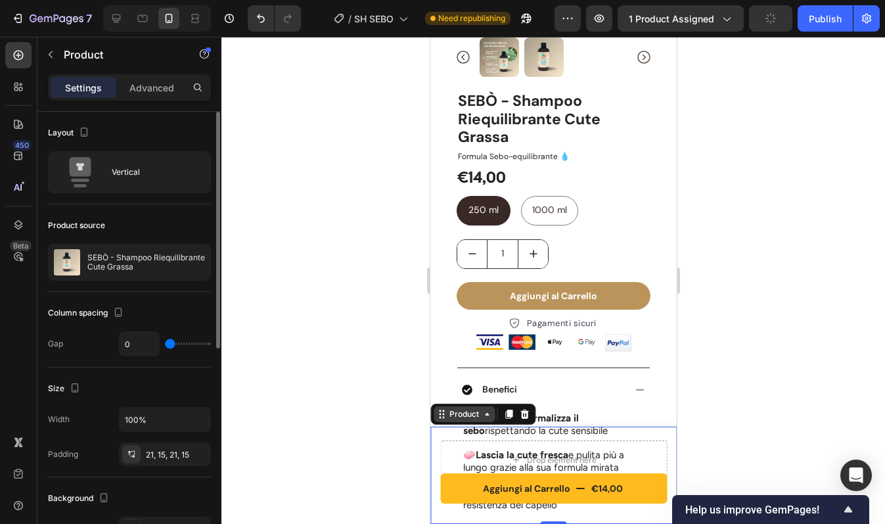
click at [456, 419] on div "Product" at bounding box center [463, 414] width 35 height 12
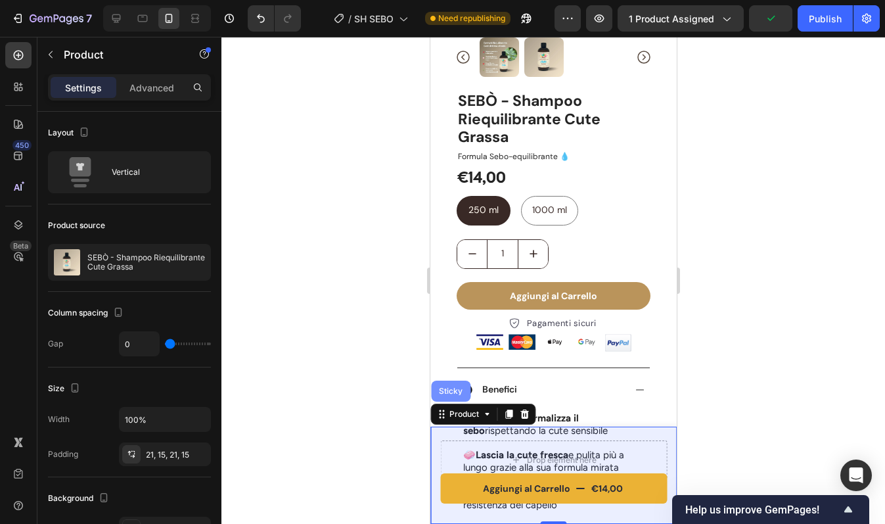
click at [451, 398] on div "Sticky" at bounding box center [449, 390] width 39 height 21
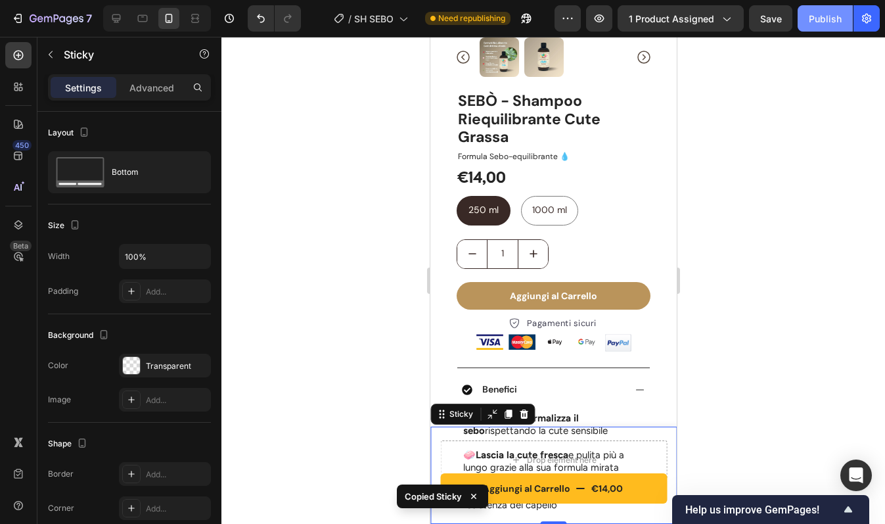
click at [823, 14] on div "Publish" at bounding box center [825, 19] width 33 height 14
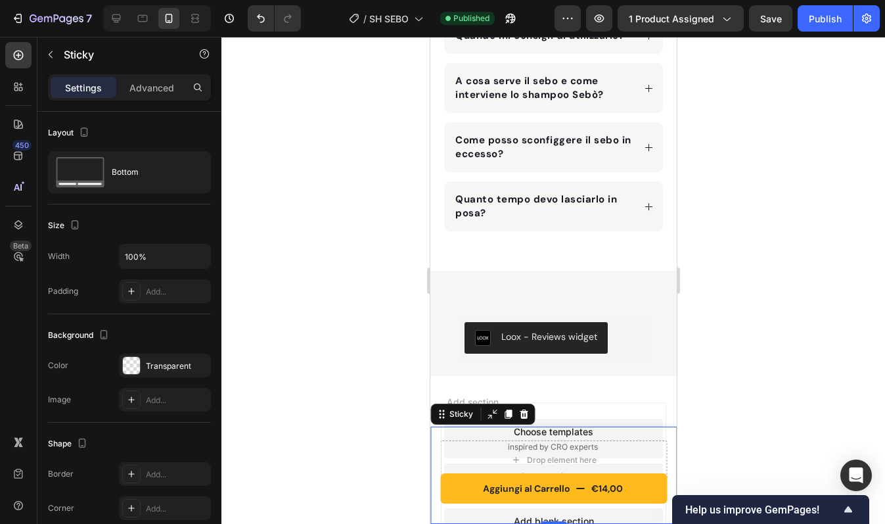
scroll to position [2419, 0]
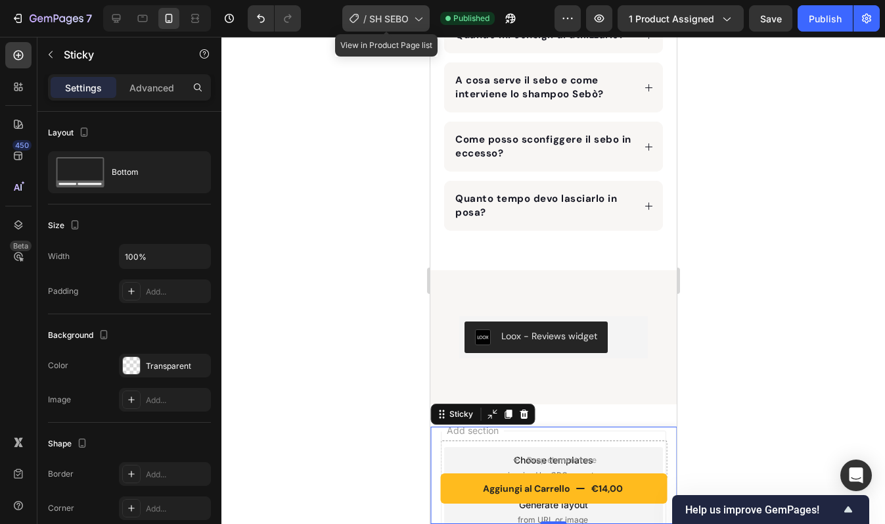
click at [370, 15] on span "SH SEBO" at bounding box center [388, 19] width 39 height 14
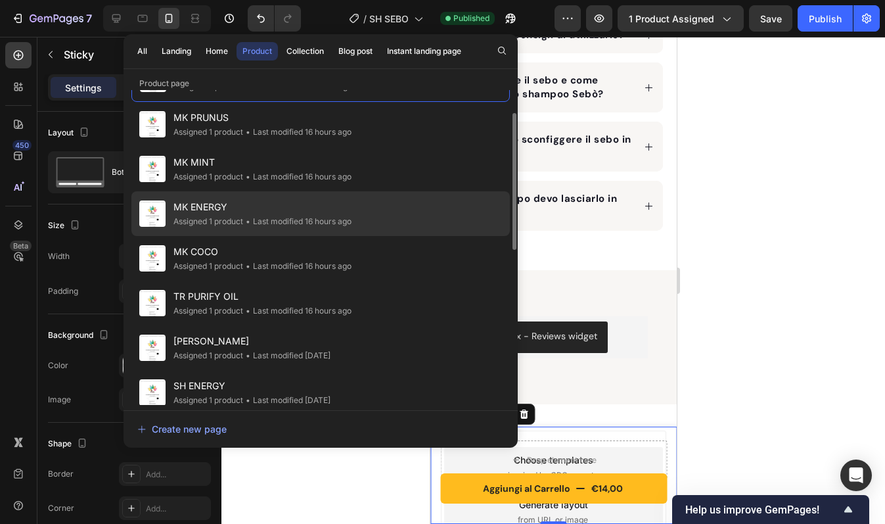
scroll to position [45, 0]
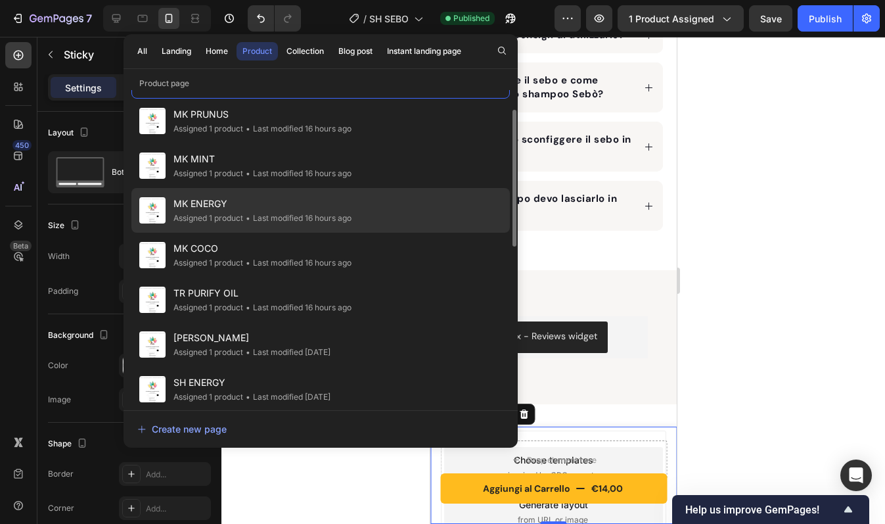
click at [306, 263] on div "• Last modified 16 hours ago" at bounding box center [297, 262] width 108 height 13
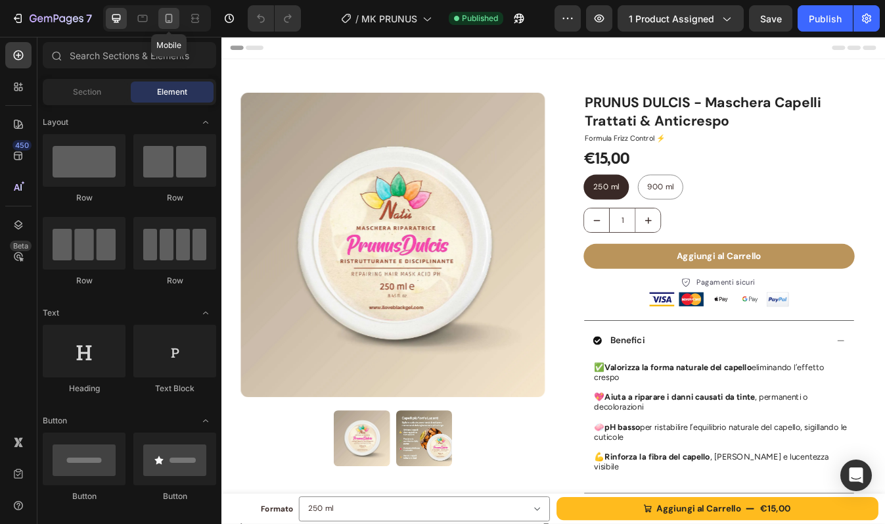
click at [171, 13] on icon at bounding box center [168, 18] width 13 height 13
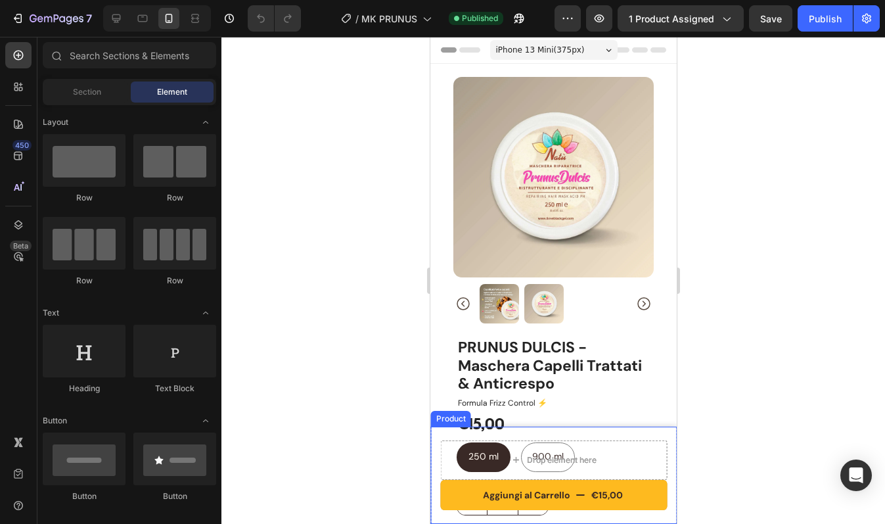
click at [436, 436] on div "Aggiungi al Carrello €15,00 Product Cart Button Drop element here Product" at bounding box center [553, 474] width 246 height 97
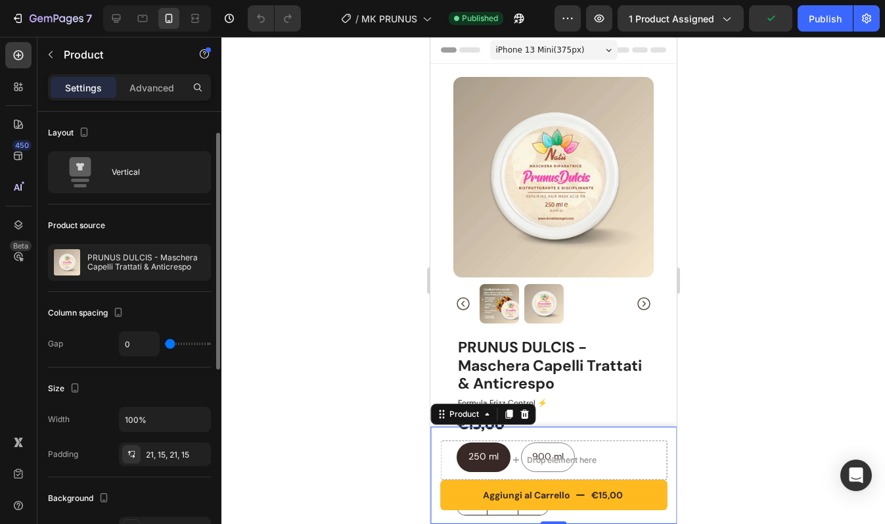
scroll to position [404, 0]
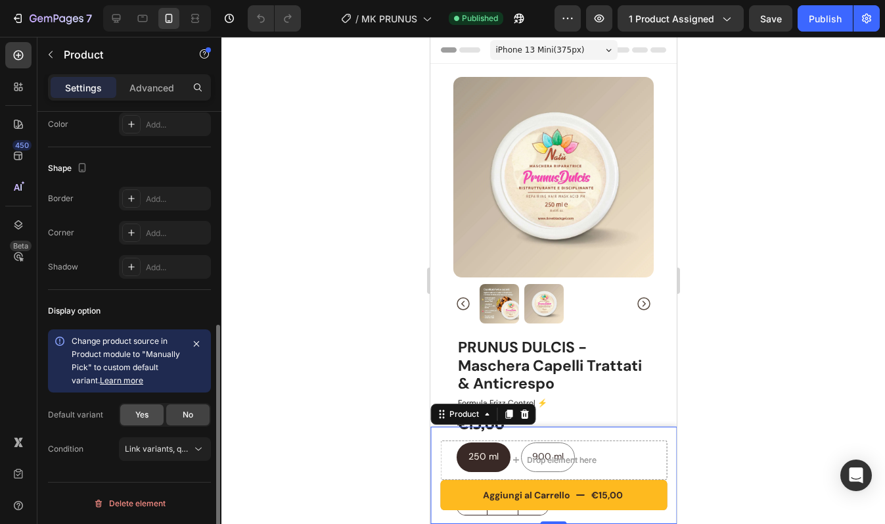
click at [139, 417] on span "Yes" at bounding box center [141, 415] width 13 height 12
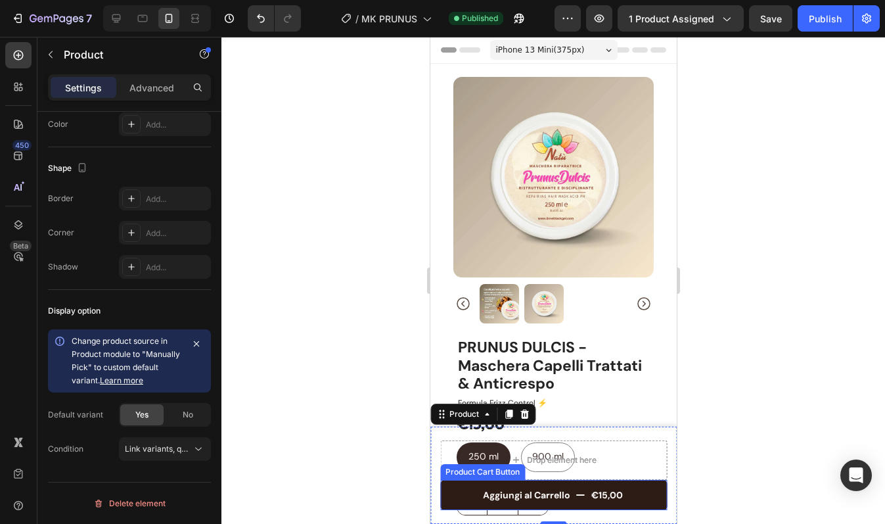
click at [447, 500] on button "Aggiungi al Carrello €15,00" at bounding box center [553, 495] width 227 height 30
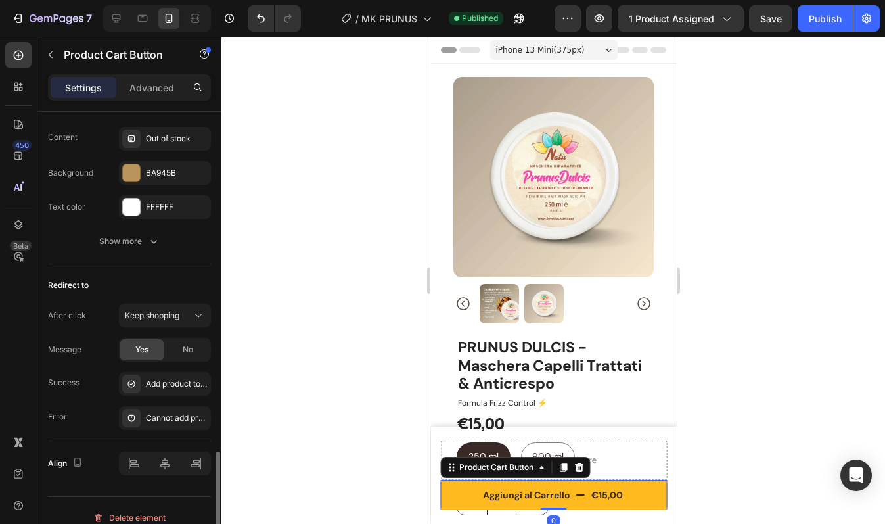
scroll to position [1186, 0]
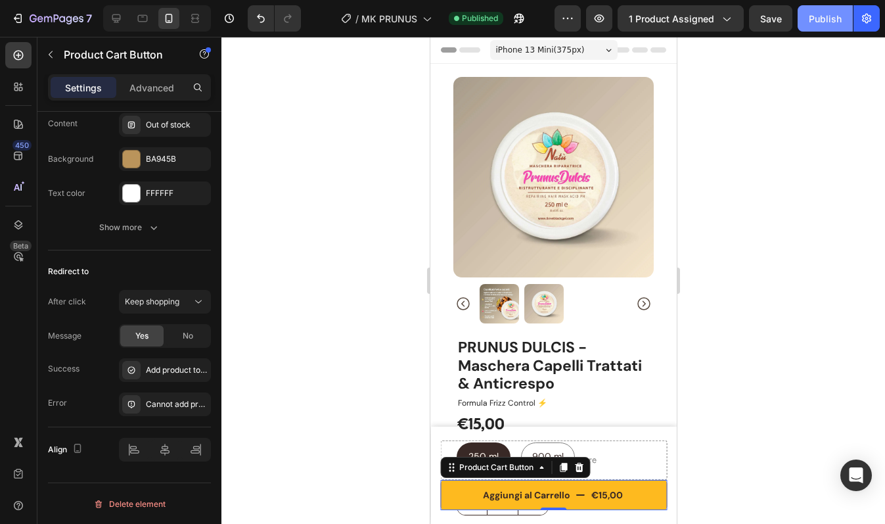
click at [824, 24] on div "Publish" at bounding box center [825, 19] width 33 height 14
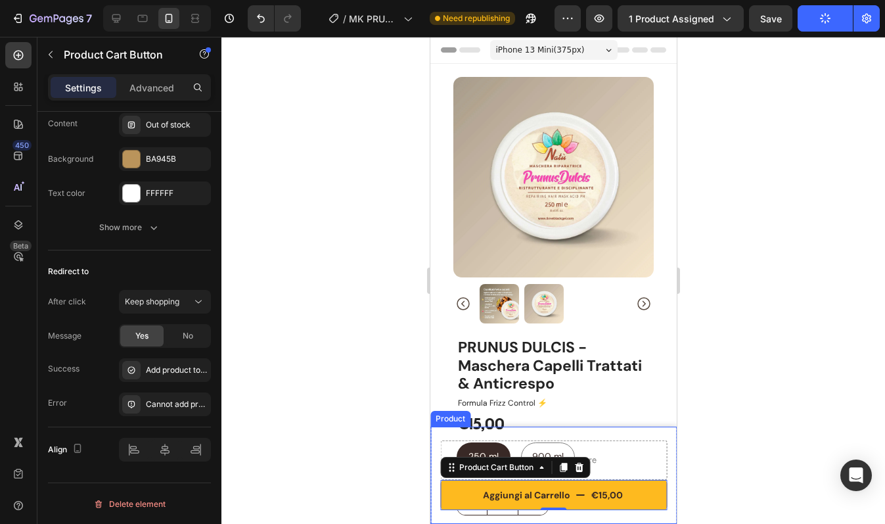
click at [440, 432] on div "Aggiungi al Carrello €15,00 Product Cart Button 0 Drop element here Product" at bounding box center [553, 474] width 246 height 97
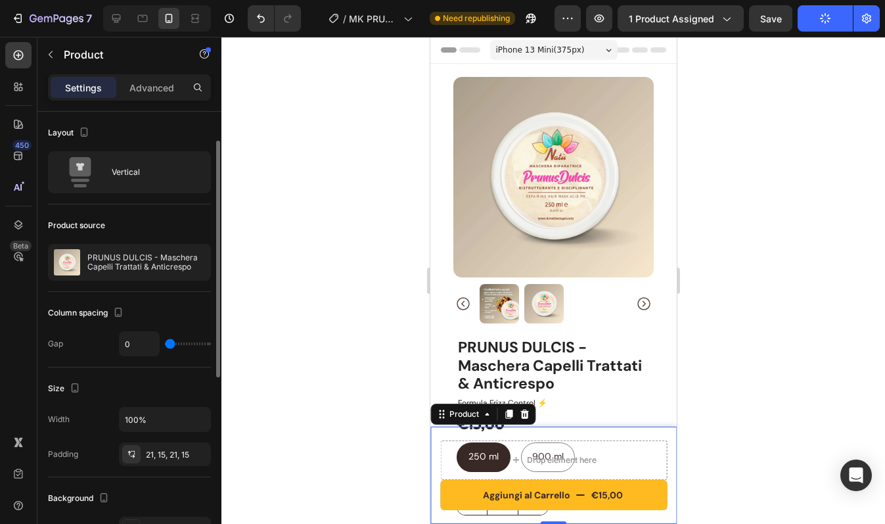
scroll to position [404, 0]
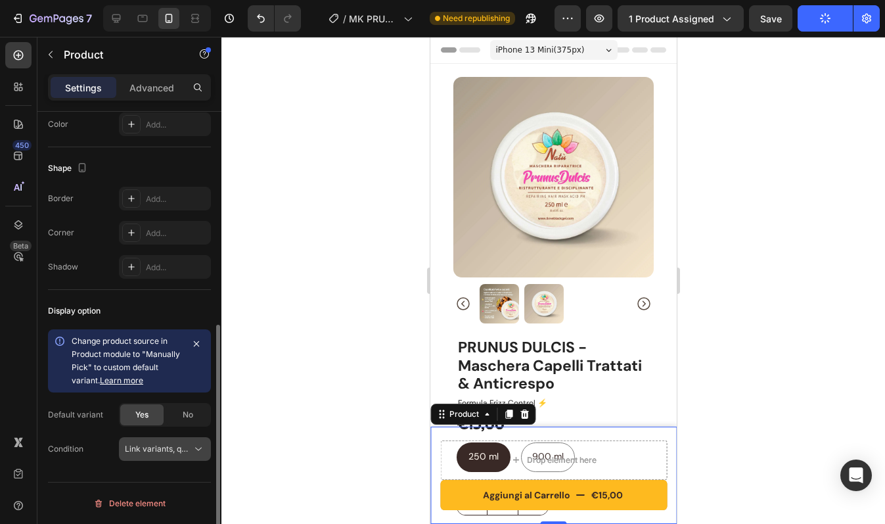
click at [170, 446] on span "Link variants, quantity <br> between same products" at bounding box center [222, 449] width 194 height 10
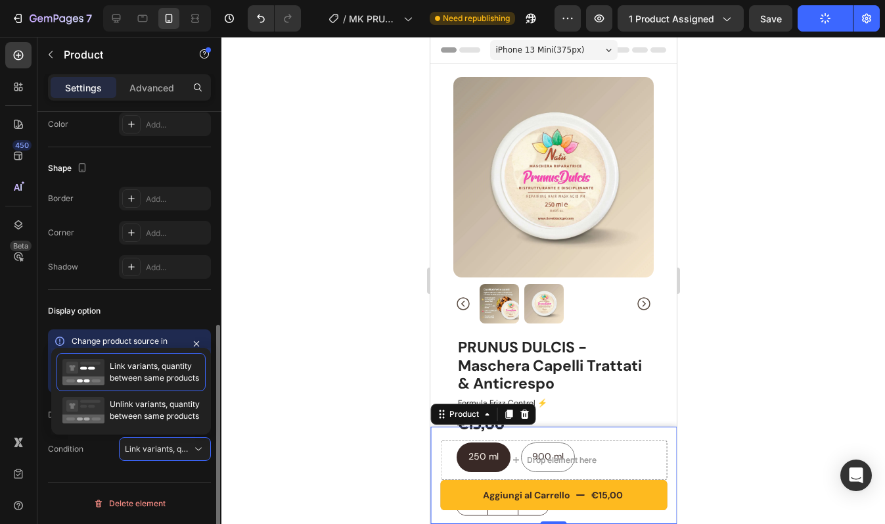
click at [158, 314] on div "Display option" at bounding box center [129, 310] width 163 height 21
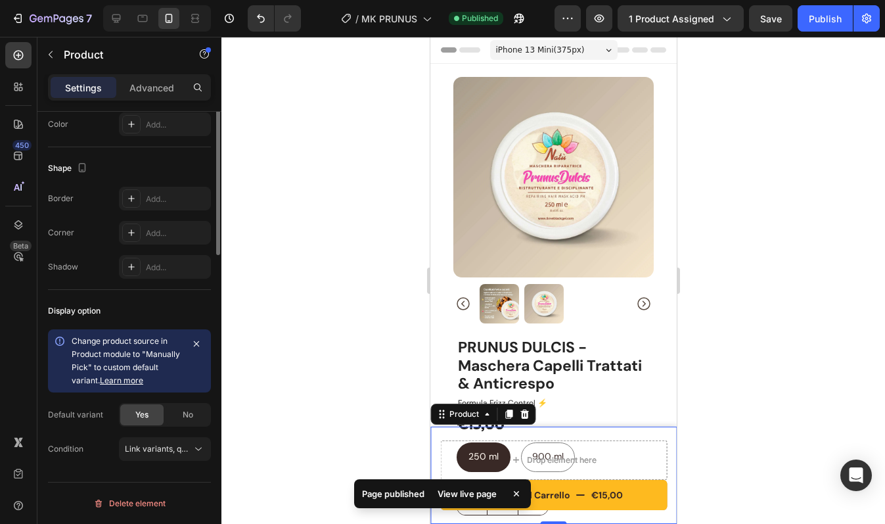
scroll to position [0, 0]
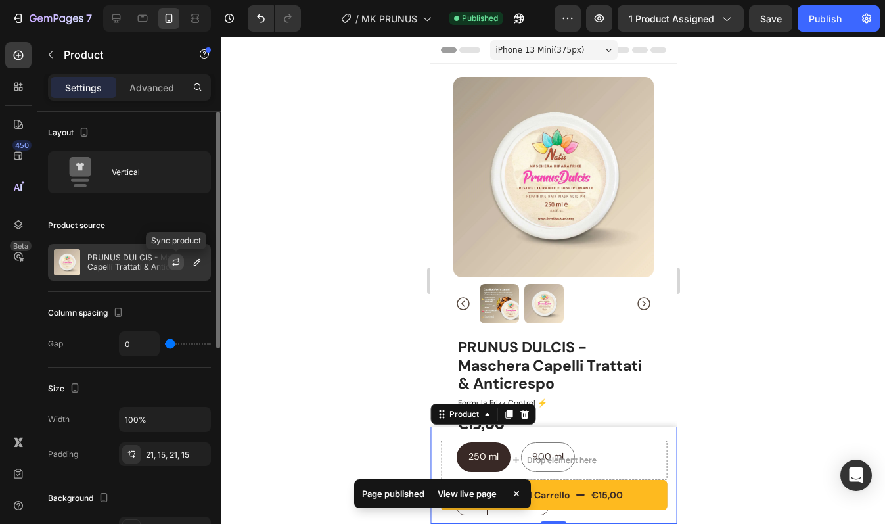
click at [177, 258] on icon "button" at bounding box center [176, 262] width 11 height 11
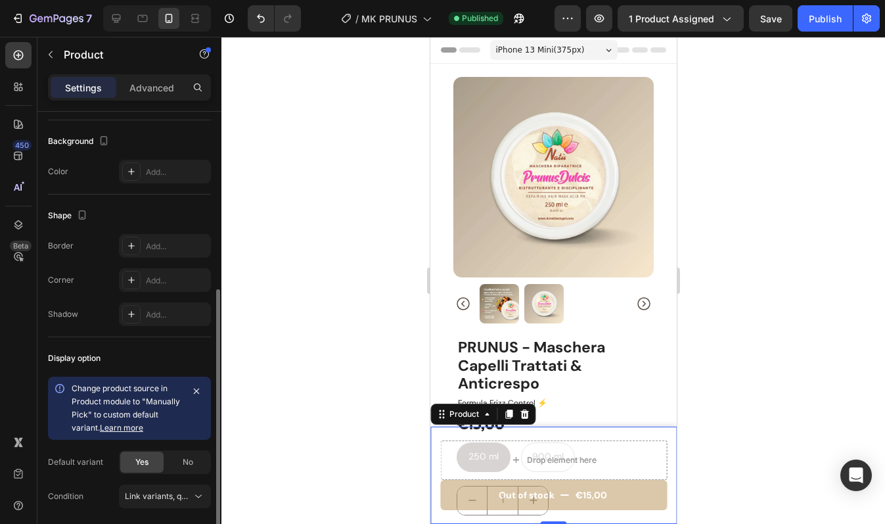
scroll to position [404, 0]
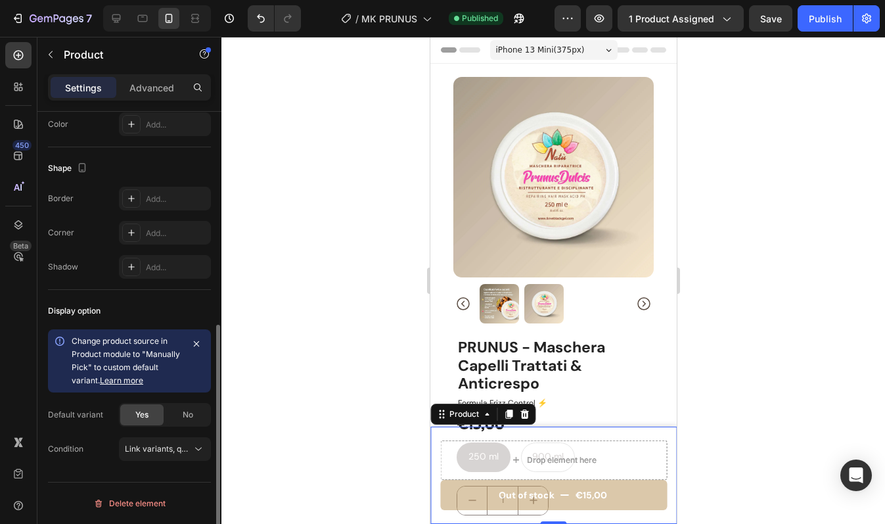
click at [124, 377] on link "Learn more" at bounding box center [121, 380] width 43 height 10
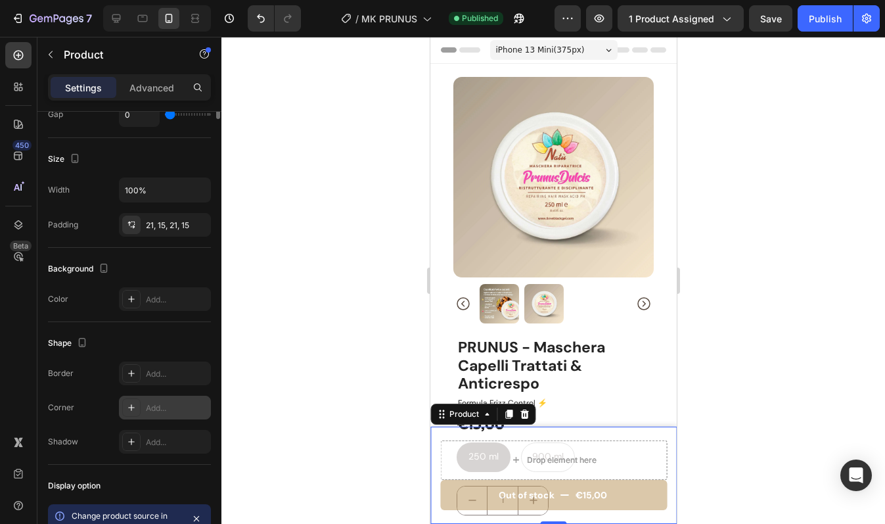
scroll to position [0, 0]
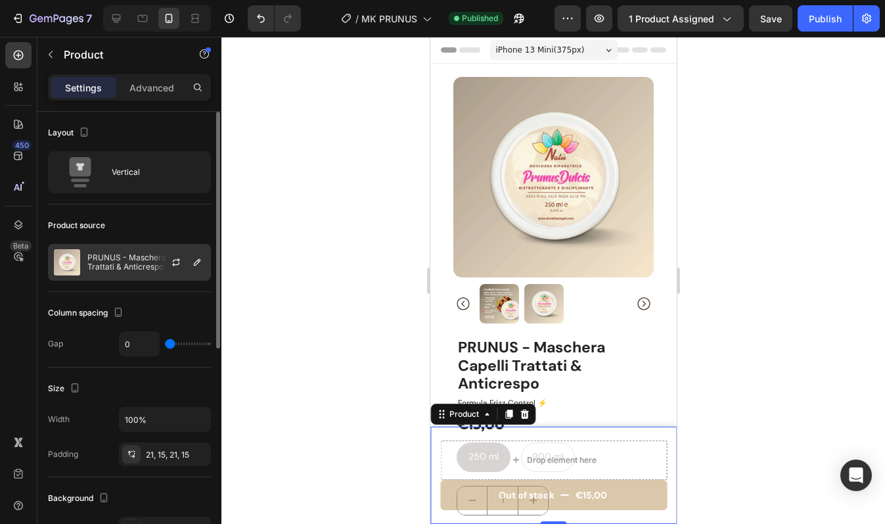
click at [133, 266] on p "PRUNUS - Maschera Capelli Trattati & Anticrespo" at bounding box center [146, 262] width 118 height 18
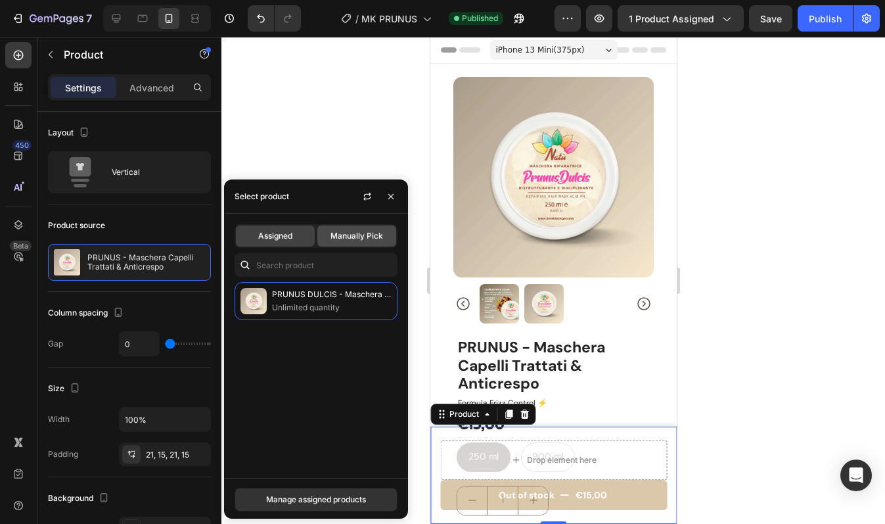
click at [366, 232] on span "Manually Pick" at bounding box center [357, 236] width 53 height 12
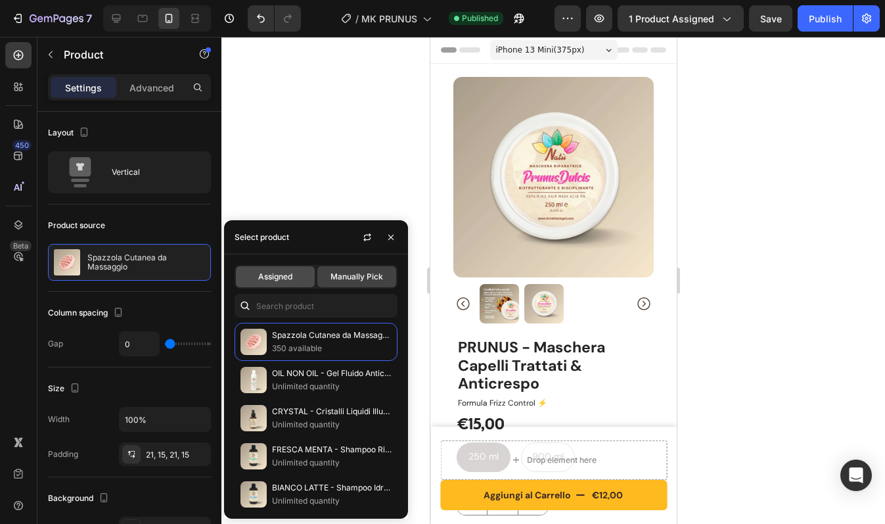
click at [284, 277] on span "Assigned" at bounding box center [275, 277] width 34 height 12
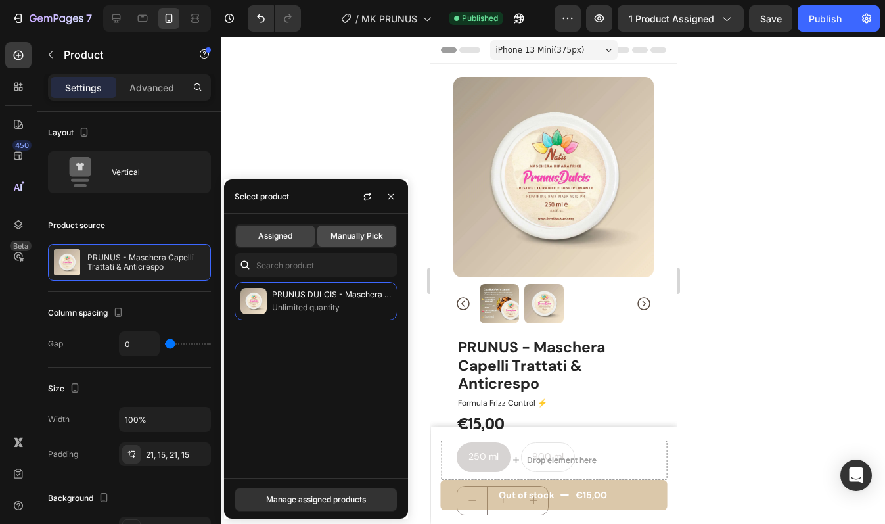
click at [359, 233] on span "Manually Pick" at bounding box center [357, 236] width 53 height 12
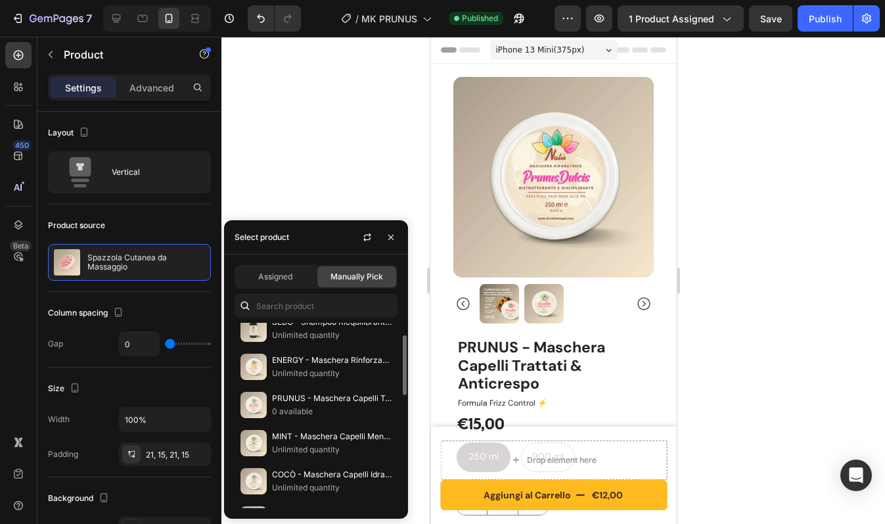
scroll to position [386, 0]
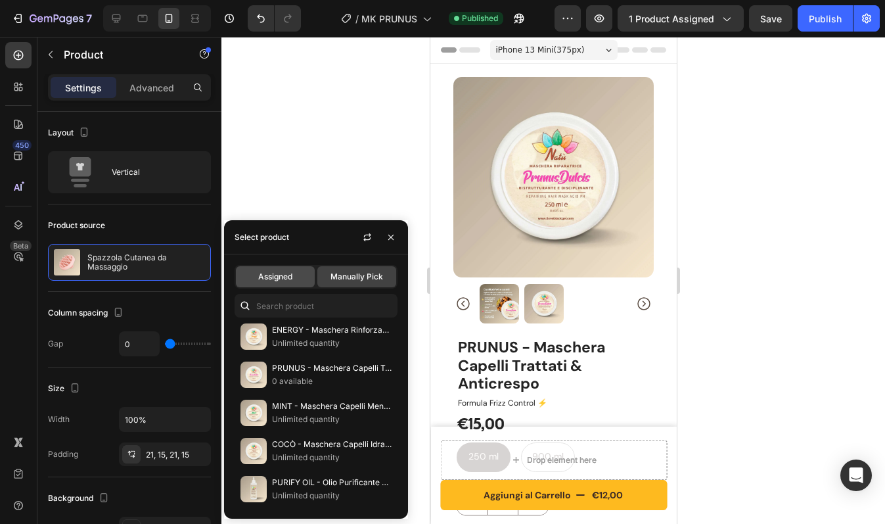
click at [292, 273] on span "Assigned" at bounding box center [275, 277] width 34 height 12
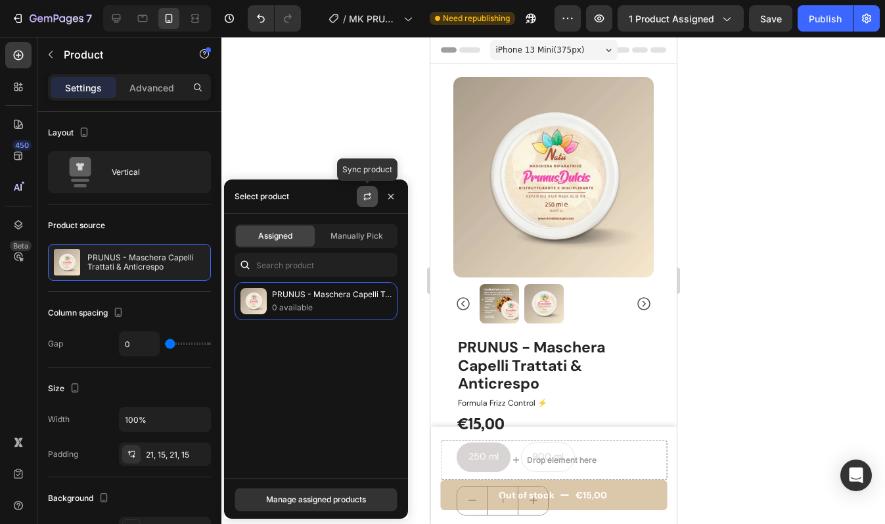
click at [367, 198] on icon "button" at bounding box center [366, 198] width 7 height 4
click at [394, 196] on icon "button" at bounding box center [391, 196] width 11 height 11
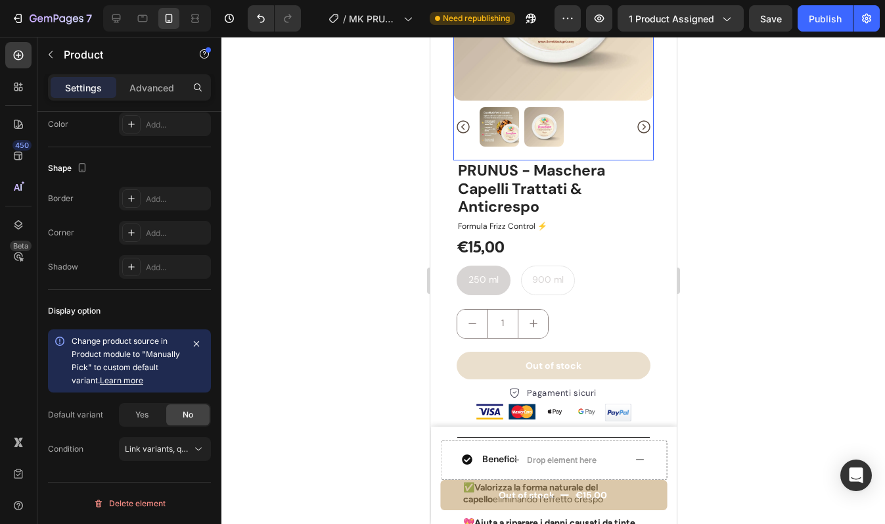
scroll to position [184, 0]
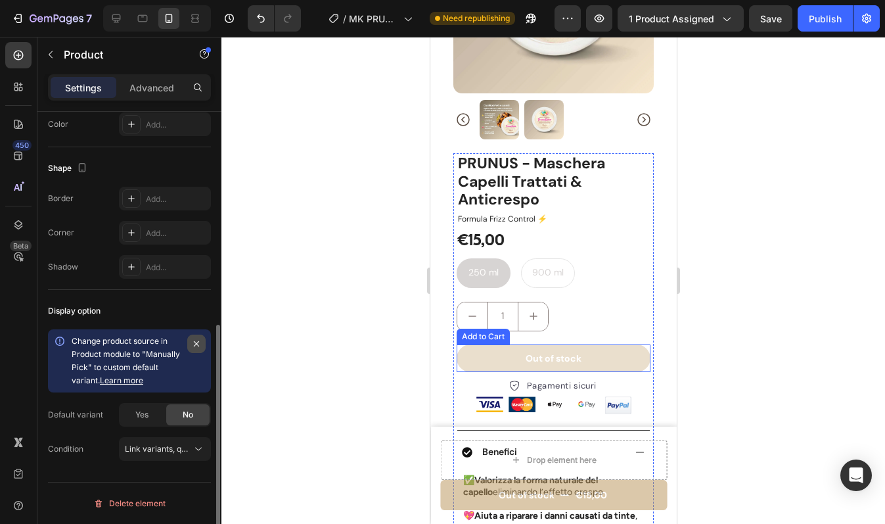
click at [196, 342] on icon "button" at bounding box center [196, 343] width 11 height 11
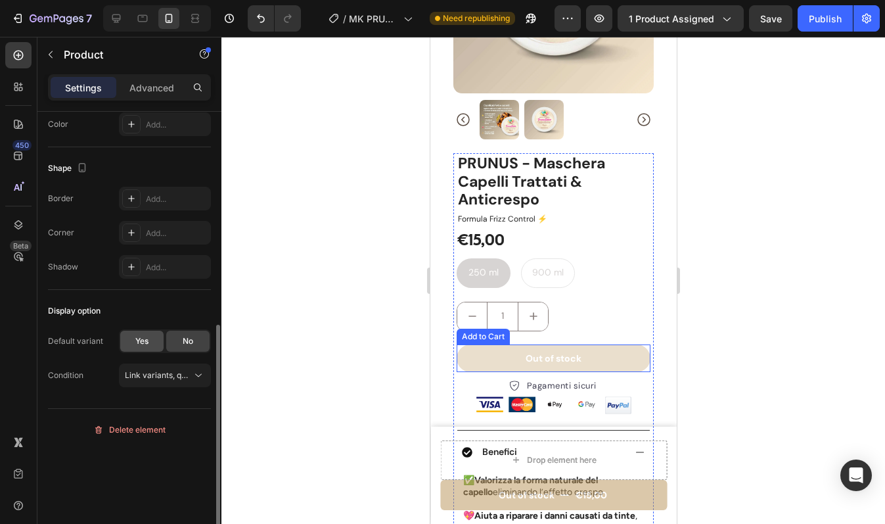
click at [150, 340] on div "Yes" at bounding box center [141, 341] width 43 height 21
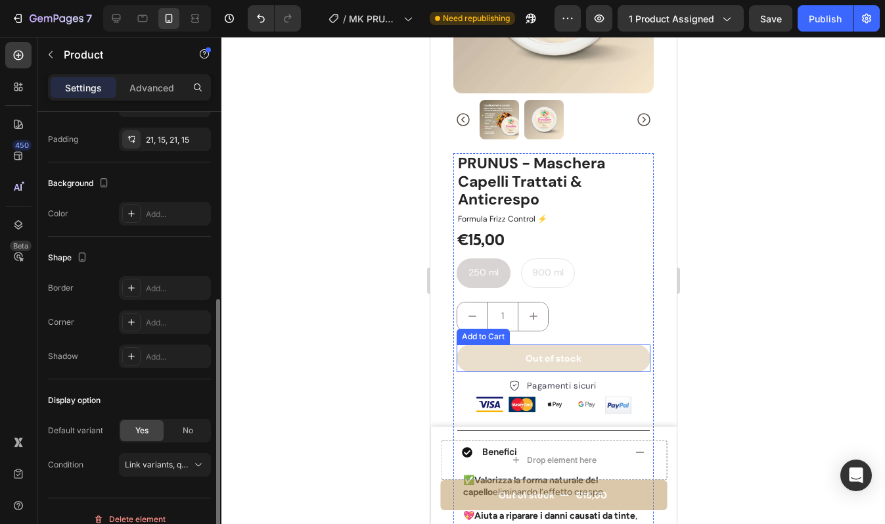
scroll to position [309, 0]
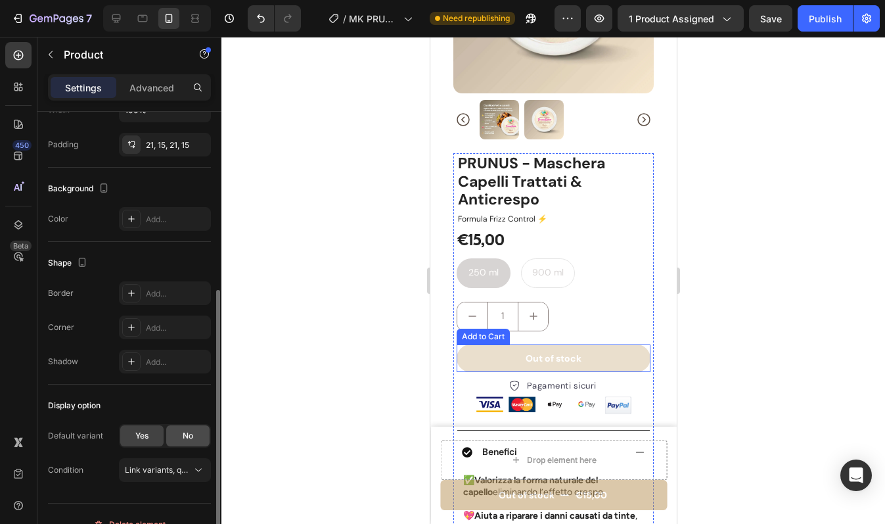
click at [186, 439] on span "No" at bounding box center [188, 436] width 11 height 12
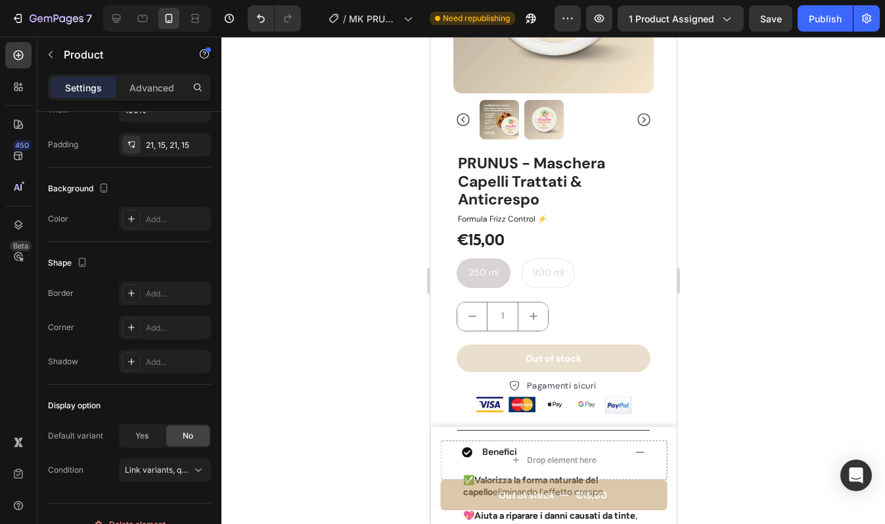
click at [436, 434] on div "Out of stock €15,00 Product Cart Button Drop element here Product" at bounding box center [553, 474] width 246 height 97
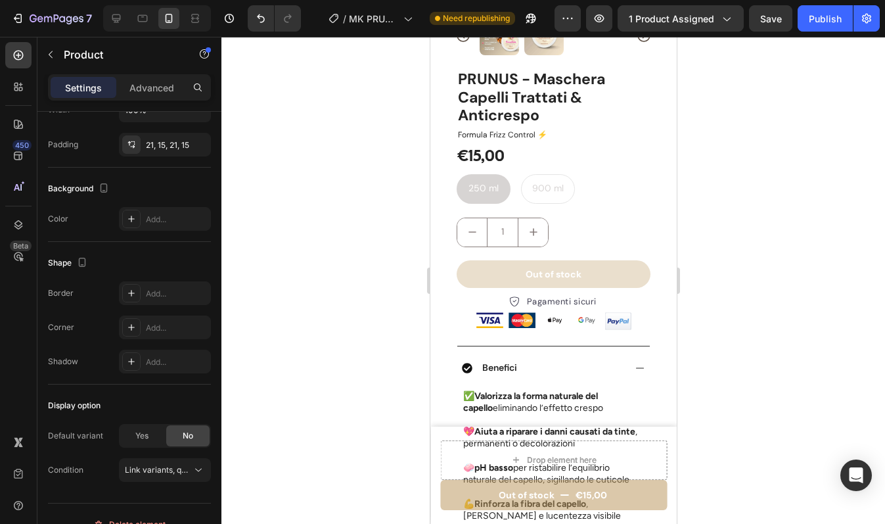
scroll to position [287, 0]
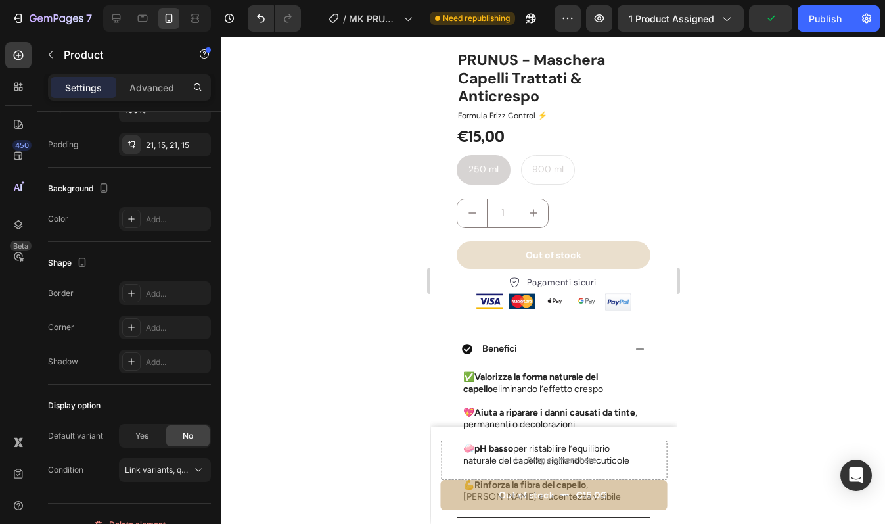
click at [658, 437] on div "Out of stock €15,00 Product Cart Button Drop element here Product" at bounding box center [553, 474] width 246 height 97
click at [658, 503] on div "Out of stock €15,00 Product Cart Button Drop element here Product" at bounding box center [553, 474] width 246 height 97
click at [623, 516] on div "Out of stock €15,00 Product Cart Button Drop element here Product" at bounding box center [553, 474] width 246 height 97
click at [440, 431] on div "Out of stock €15,00 Product Cart Button Drop element here Product" at bounding box center [553, 474] width 246 height 97
click at [461, 258] on div "Out of stock Add to Cart" at bounding box center [553, 255] width 194 height 28
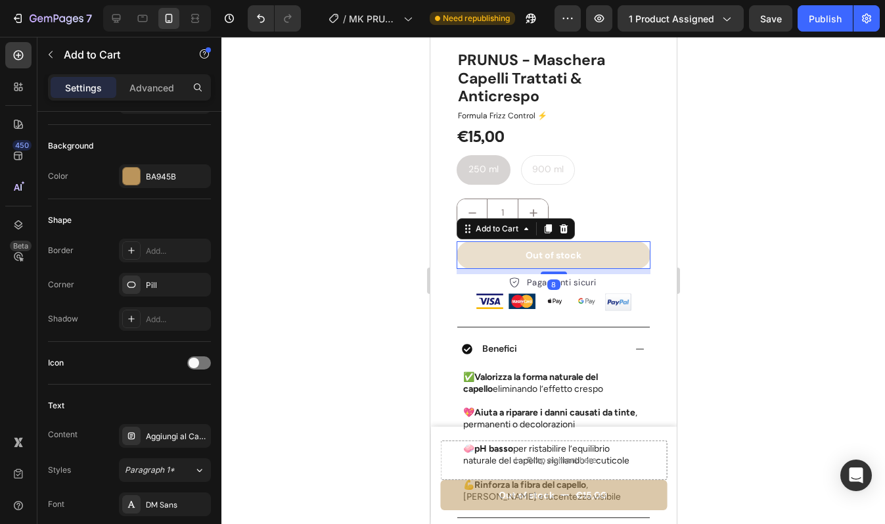
scroll to position [0, 0]
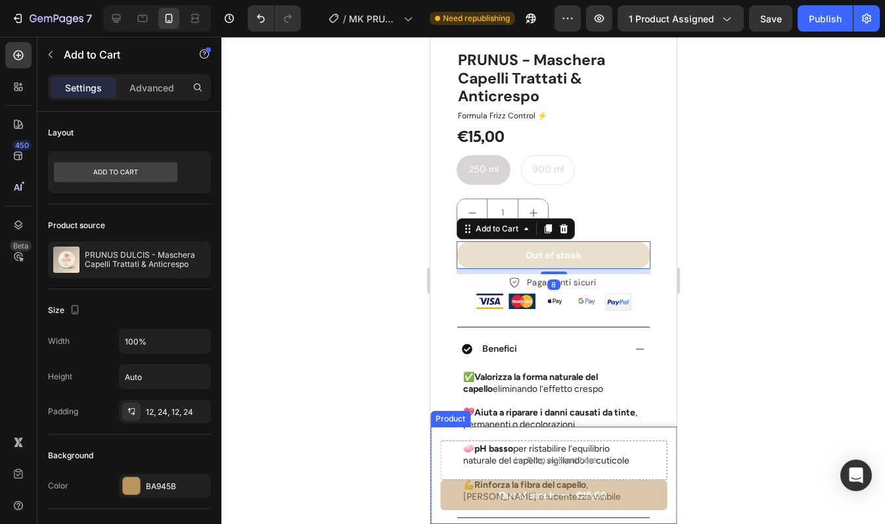
click at [434, 432] on div "Out of stock €15,00 Product Cart Button Drop element here Product" at bounding box center [553, 474] width 246 height 97
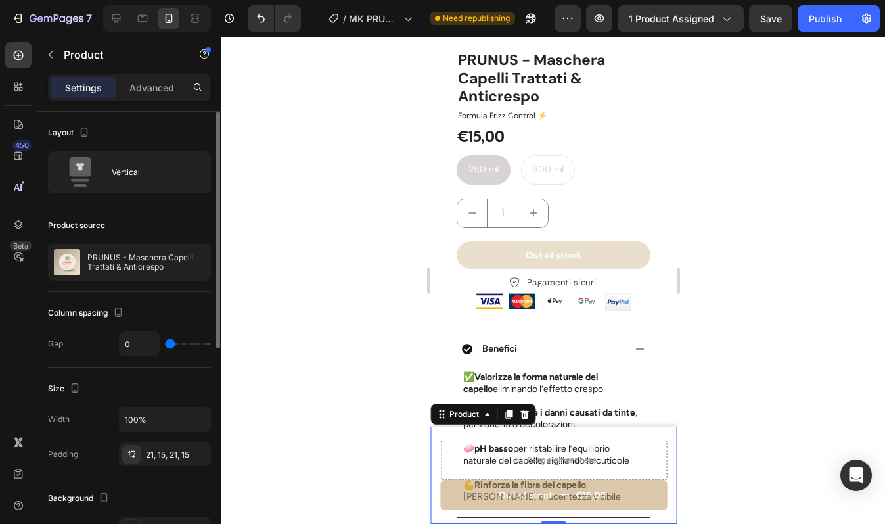
scroll to position [404, 0]
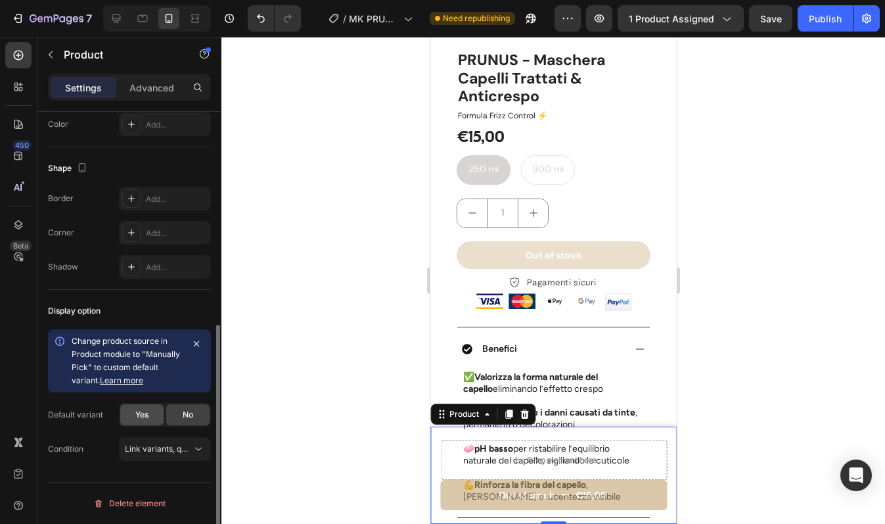
click at [145, 411] on span "Yes" at bounding box center [141, 415] width 13 height 12
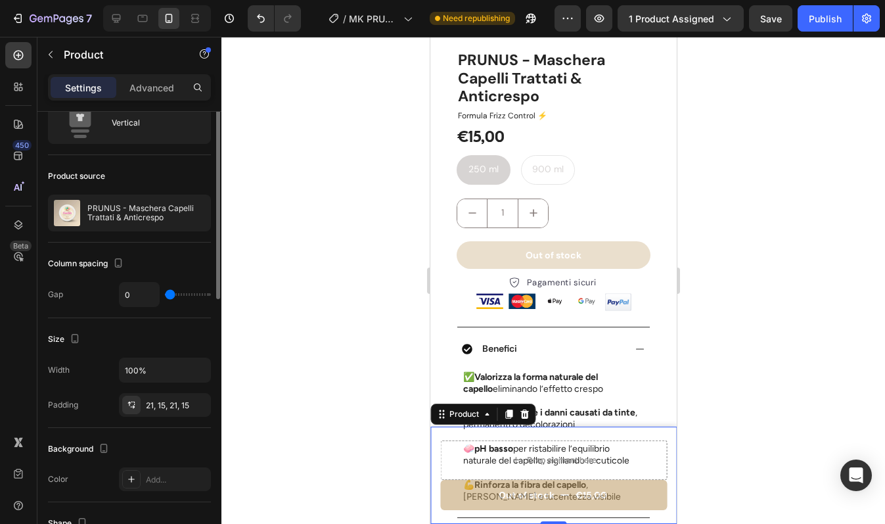
scroll to position [0, 0]
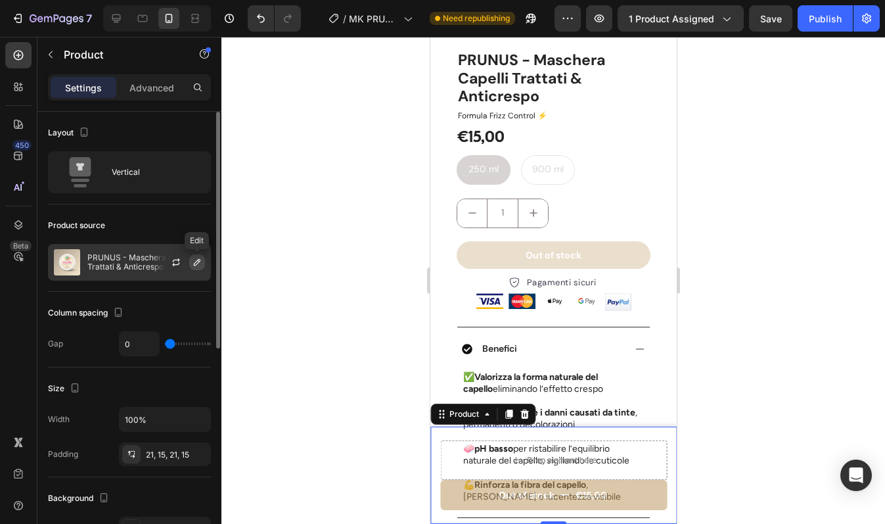
click at [199, 258] on icon "button" at bounding box center [197, 262] width 11 height 11
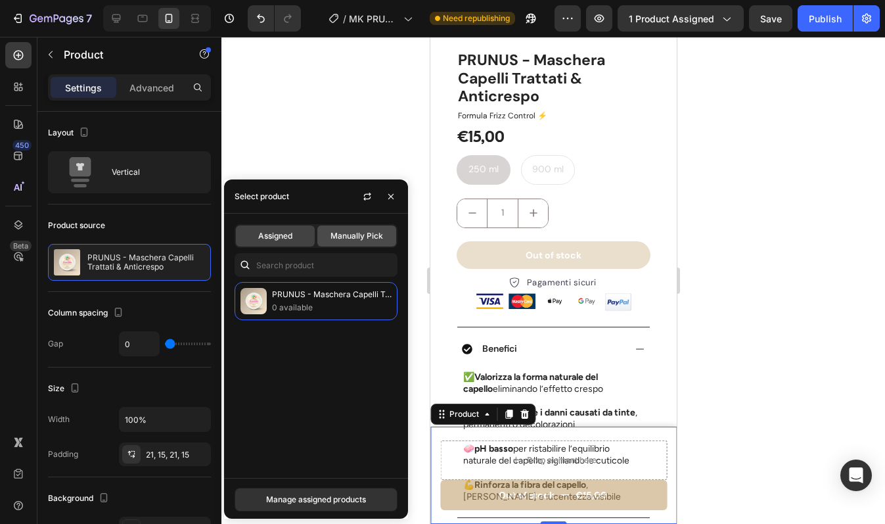
click at [357, 235] on span "Manually Pick" at bounding box center [357, 236] width 53 height 12
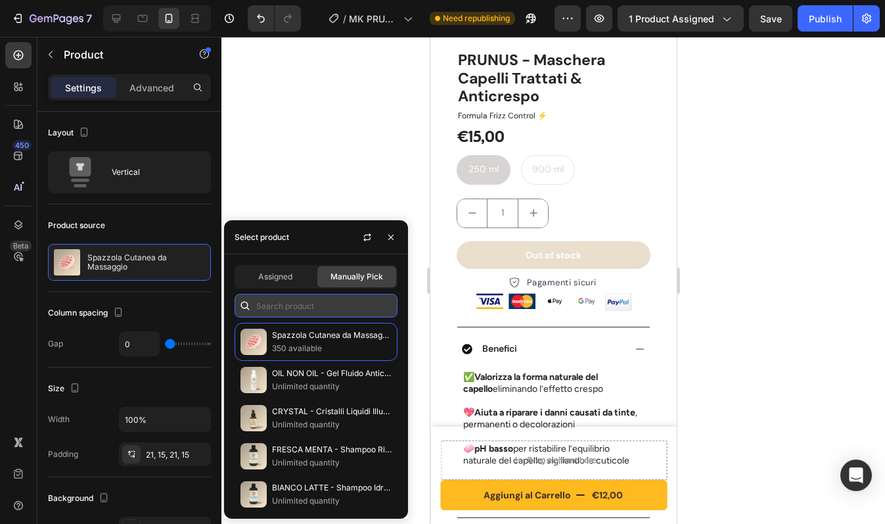
click at [321, 300] on input "text" at bounding box center [316, 306] width 163 height 24
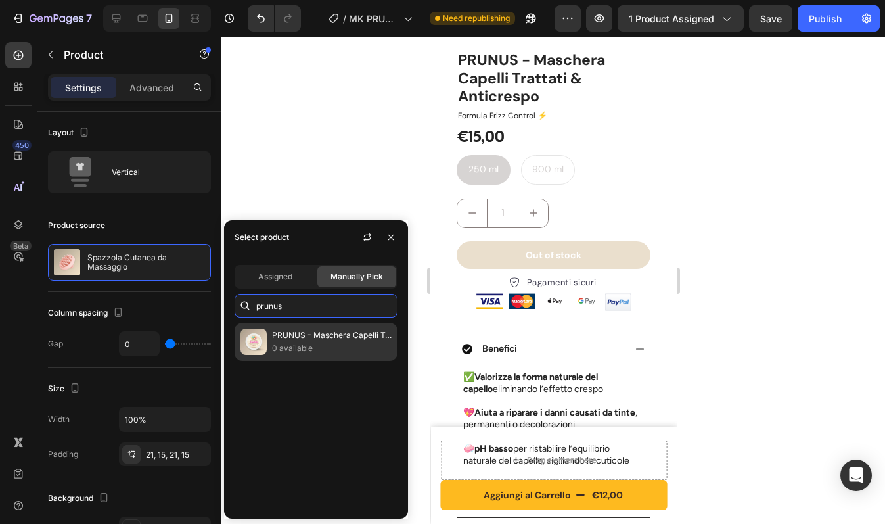
type input "prunus"
click at [322, 336] on p "PRUNUS - Maschera Capelli Trattati & Anticrespo" at bounding box center [332, 335] width 120 height 13
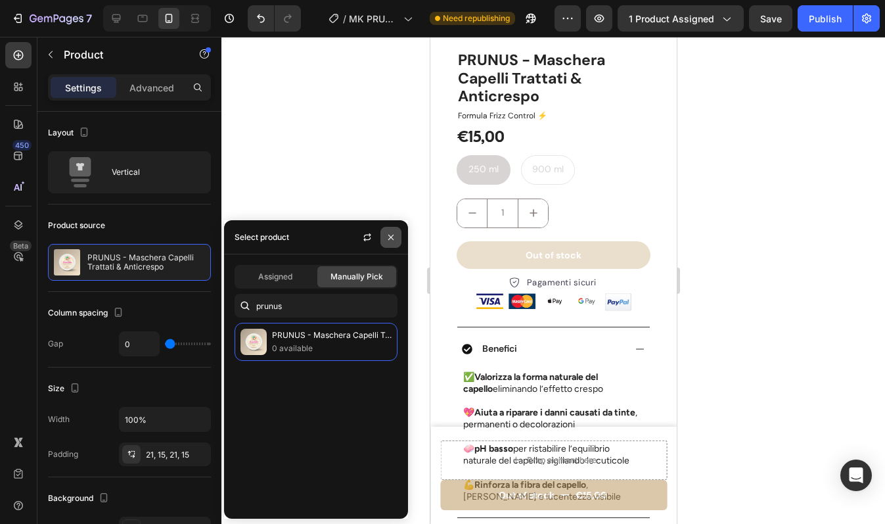
click at [392, 235] on icon "button" at bounding box center [391, 237] width 11 height 11
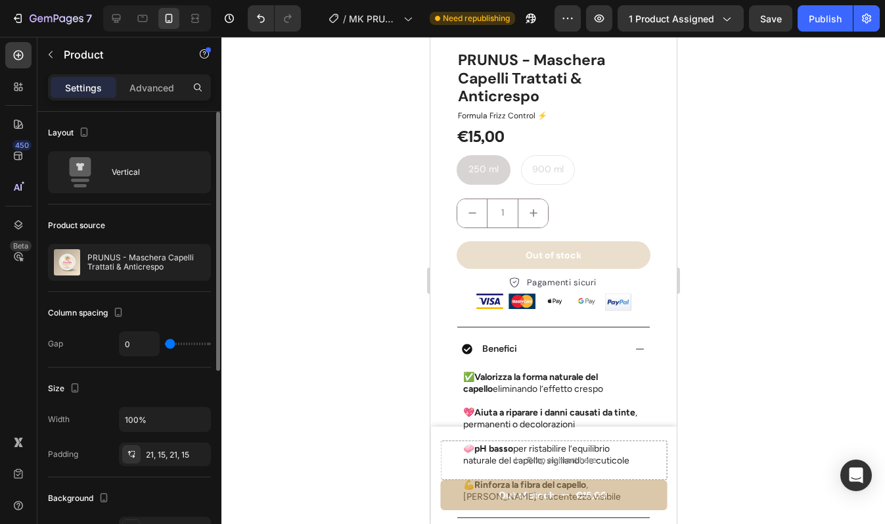
scroll to position [331, 0]
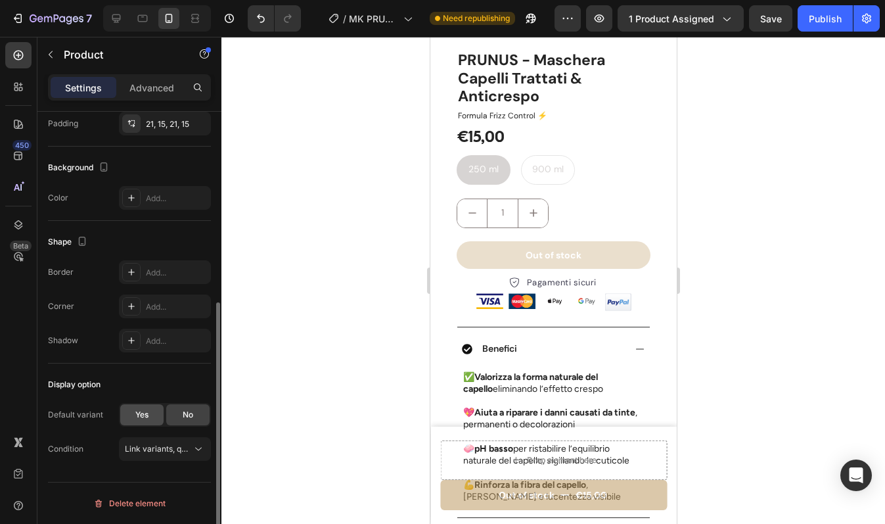
click at [150, 414] on div "Yes" at bounding box center [141, 414] width 43 height 21
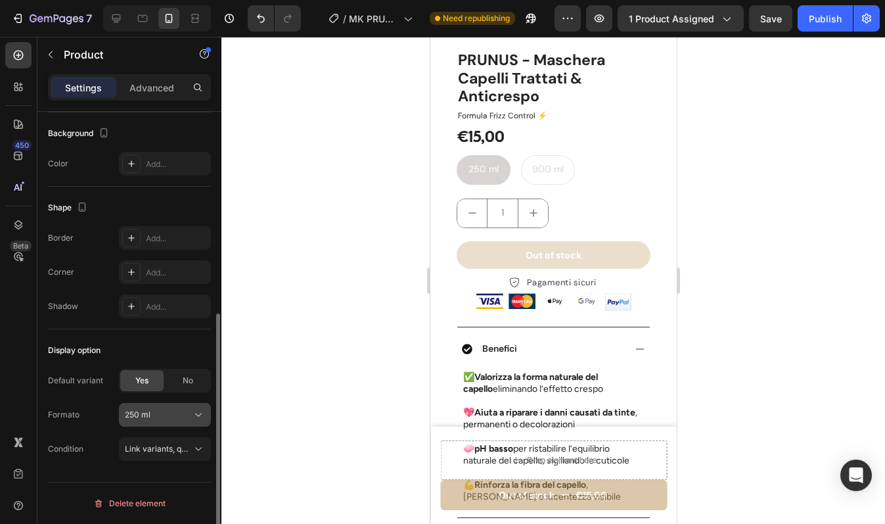
click at [164, 419] on div "250 ml" at bounding box center [157, 415] width 64 height 12
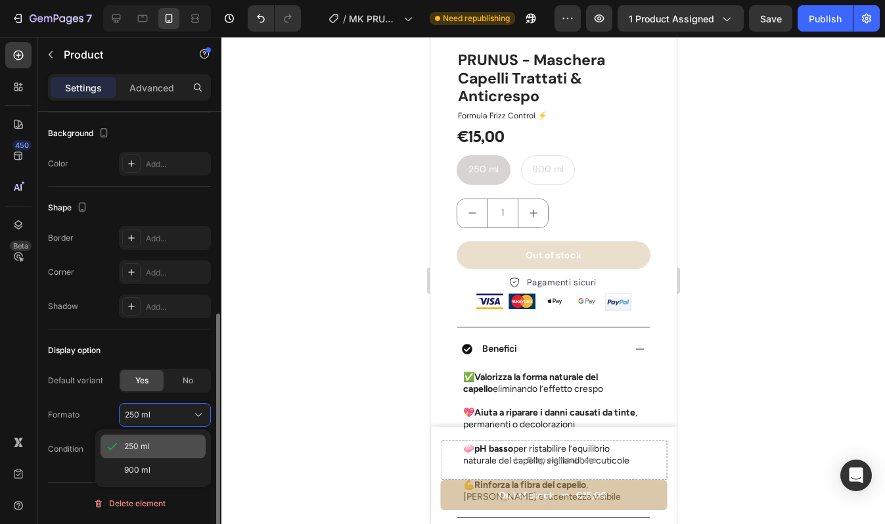
click at [163, 439] on div "250 ml" at bounding box center [153, 446] width 105 height 24
click at [171, 450] on span "Link variants, quantity <br> between same products" at bounding box center [222, 449] width 194 height 10
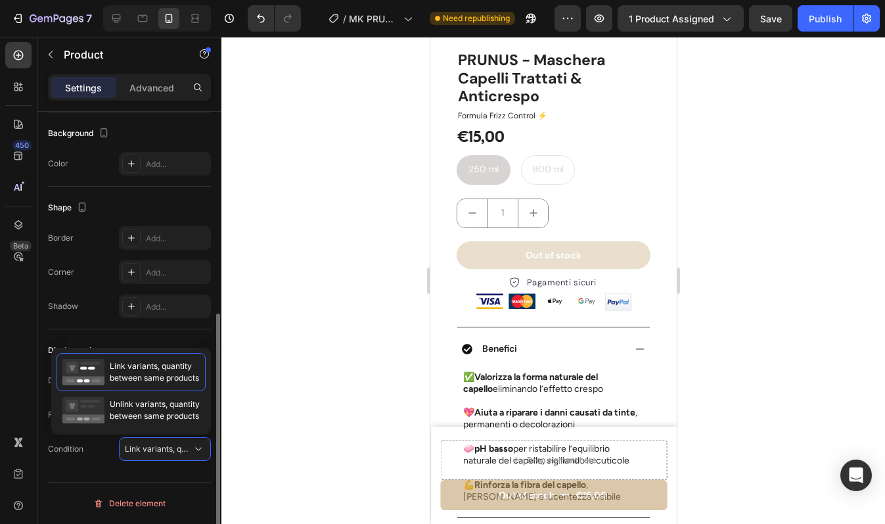
click at [103, 465] on div "Display option Default variant Yes No Formato 250 ml Condition Link variants, q…" at bounding box center [129, 400] width 163 height 142
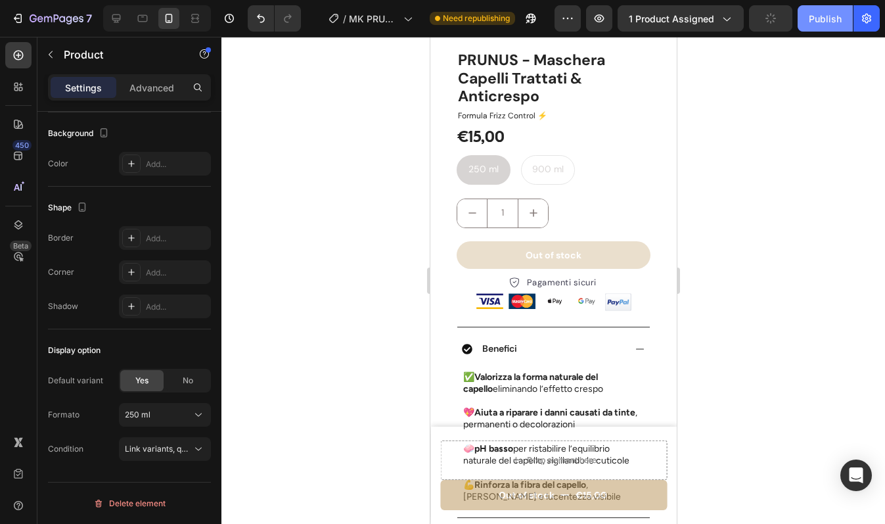
click at [818, 14] on div "Publish" at bounding box center [825, 19] width 33 height 14
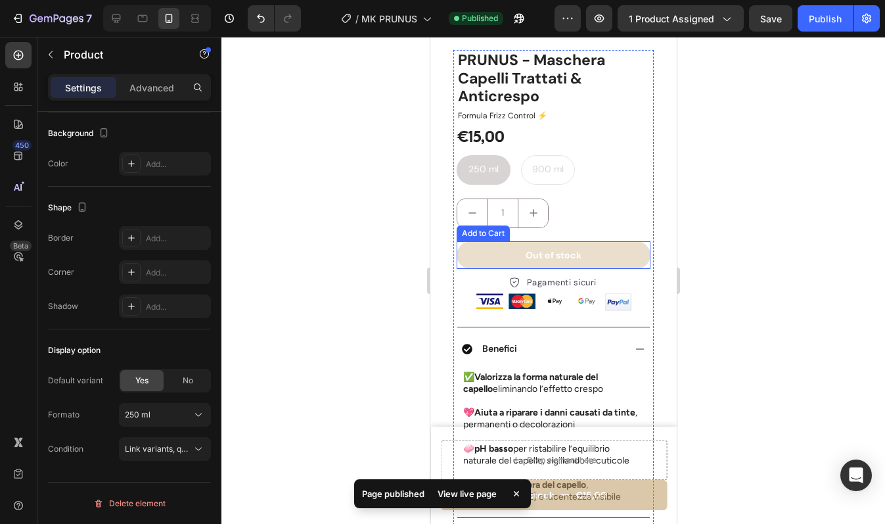
click at [494, 241] on button "Out of stock" at bounding box center [553, 255] width 194 height 28
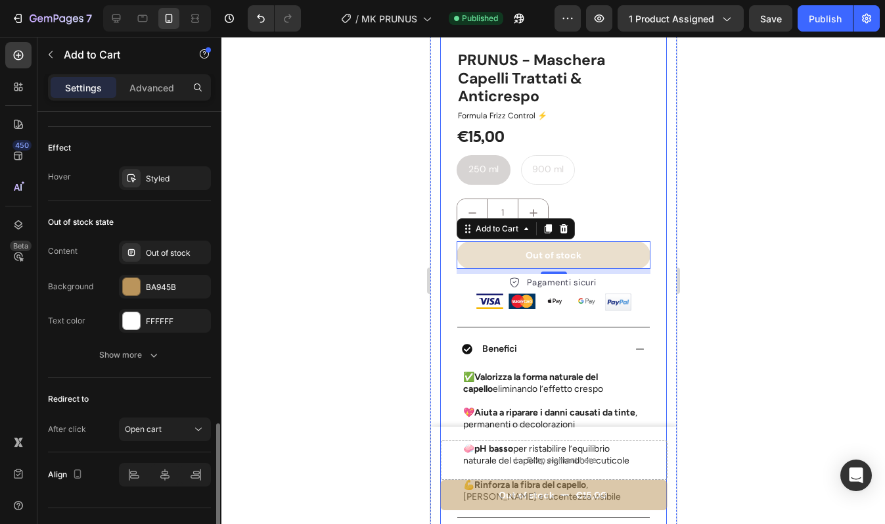
scroll to position [959, 0]
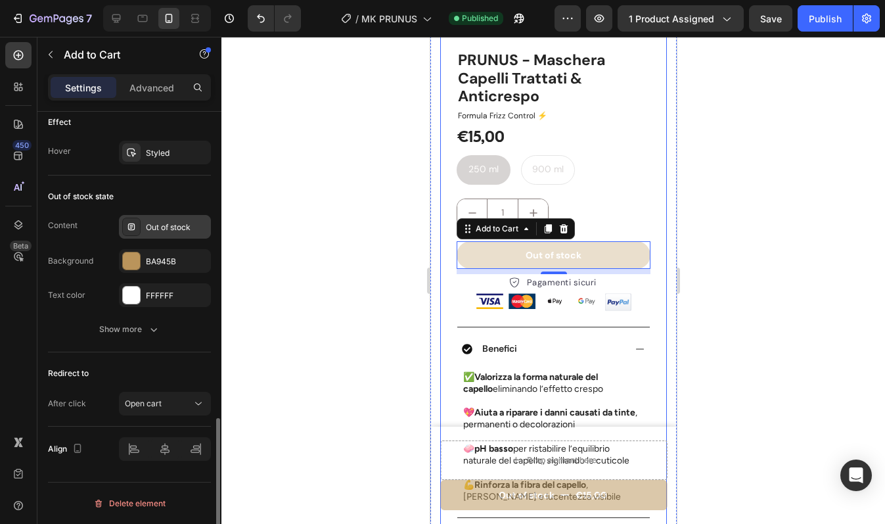
click at [166, 230] on div "Out of stock" at bounding box center [177, 227] width 62 height 12
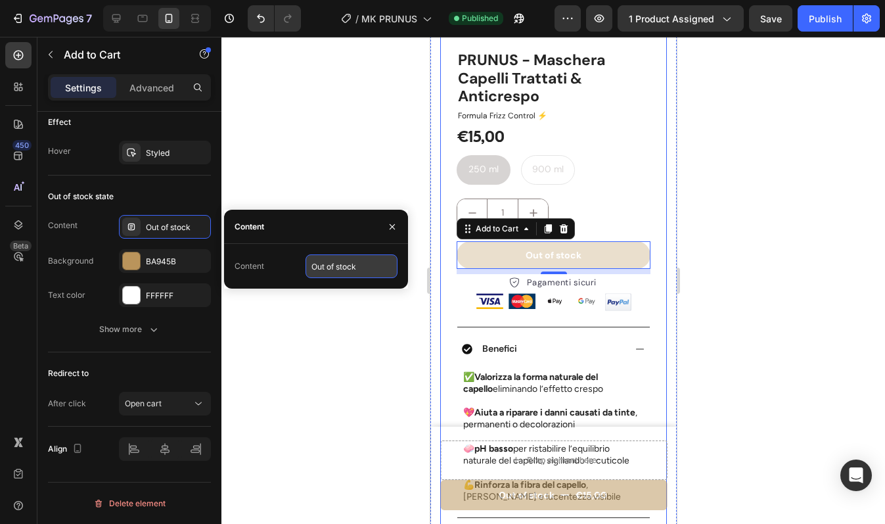
drag, startPoint x: 361, startPoint y: 268, endPoint x: 377, endPoint y: 271, distance: 16.0
click at [377, 271] on input "Out of stock" at bounding box center [352, 266] width 92 height 24
drag, startPoint x: 377, startPoint y: 271, endPoint x: 309, endPoint y: 264, distance: 68.0
click at [309, 264] on input "Out of stock" at bounding box center [352, 266] width 92 height 24
type input "Esaurito"
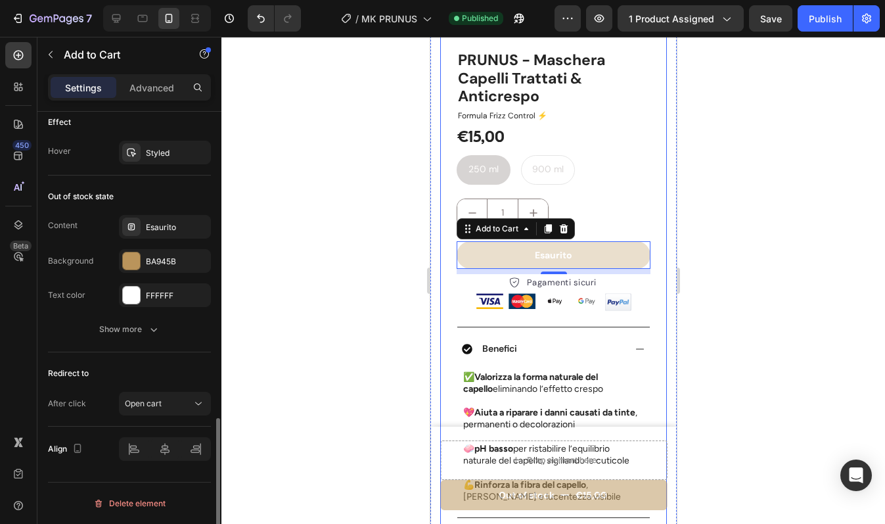
click at [187, 193] on div "Out of stock state" at bounding box center [129, 196] width 163 height 21
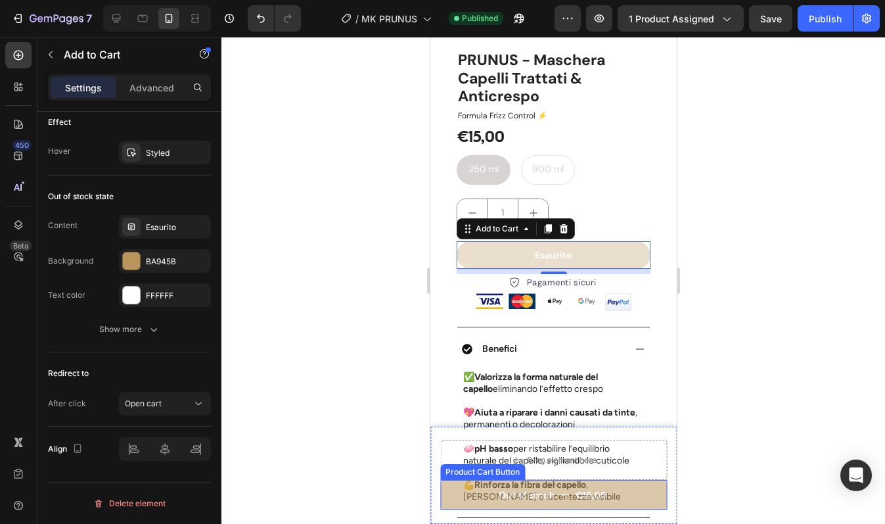
click at [462, 493] on button "Out of stock €15,00" at bounding box center [553, 495] width 227 height 30
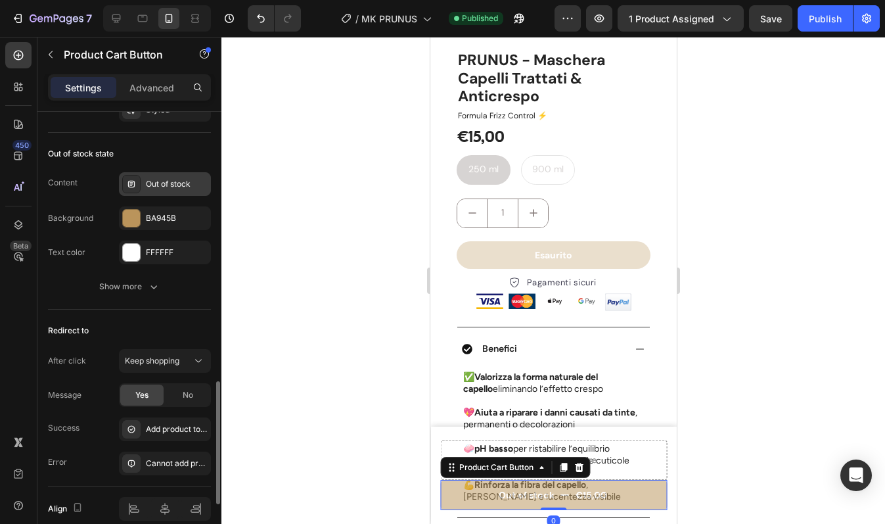
scroll to position [1089, 0]
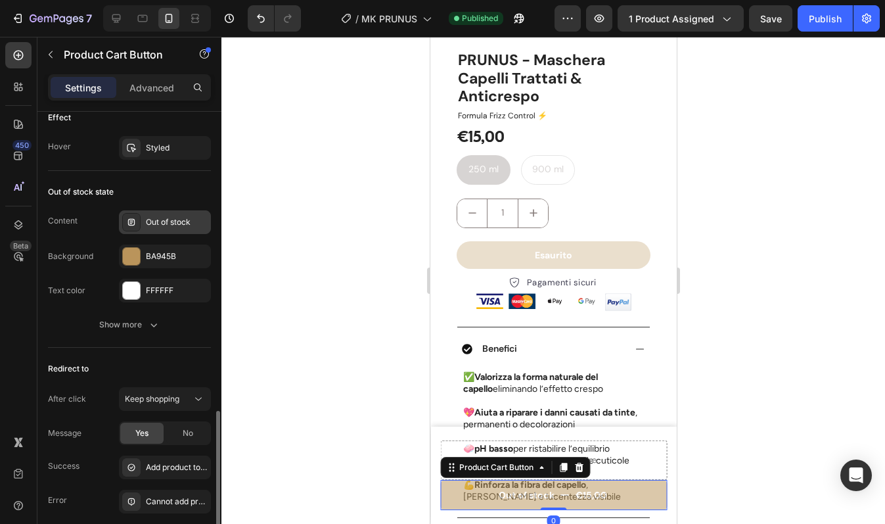
click at [170, 216] on div "Out of stock" at bounding box center [177, 222] width 62 height 12
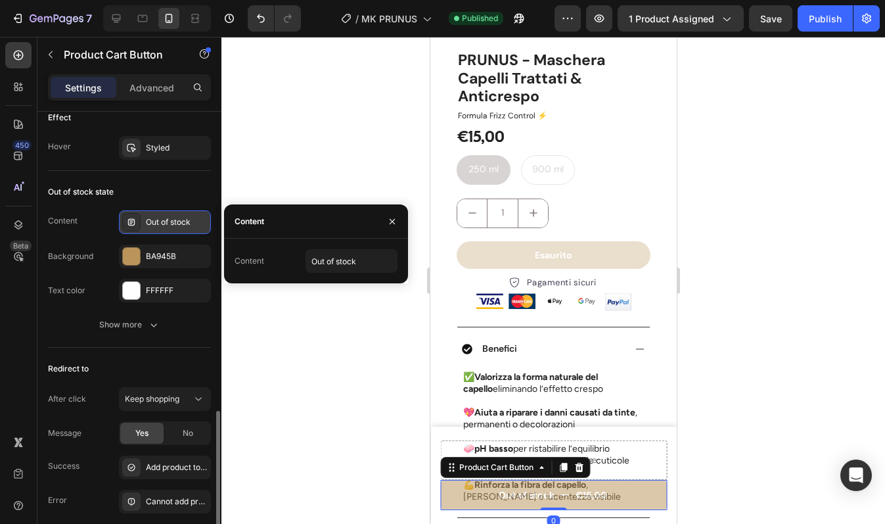
click at [170, 216] on div "Out of stock" at bounding box center [177, 222] width 62 height 12
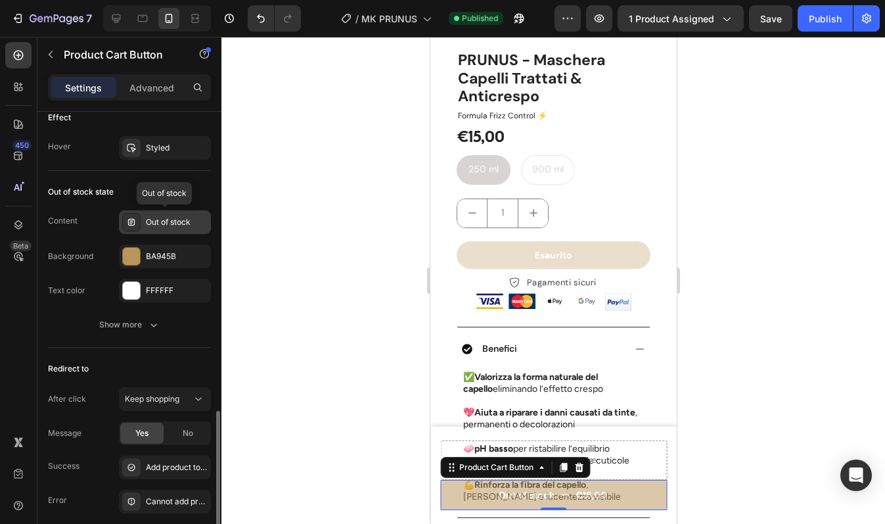
click at [170, 216] on div "Out of stock" at bounding box center [177, 222] width 62 height 12
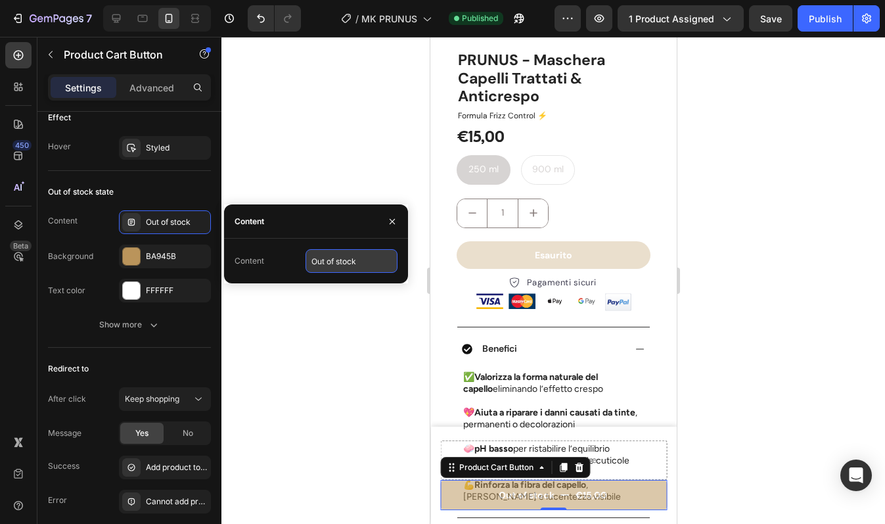
click at [335, 267] on input "Out of stock" at bounding box center [352, 261] width 92 height 24
type input "Esaurito"
click at [396, 217] on icon "button" at bounding box center [392, 221] width 11 height 11
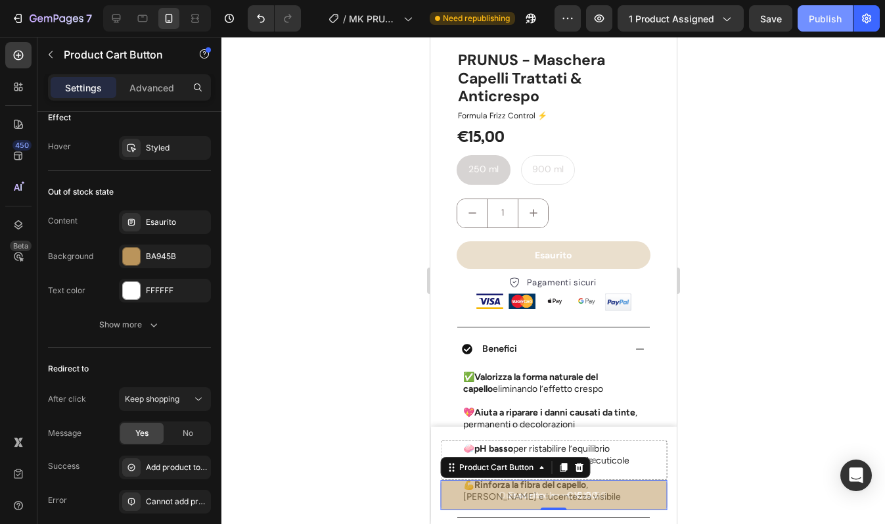
click at [838, 20] on div "Publish" at bounding box center [825, 19] width 33 height 14
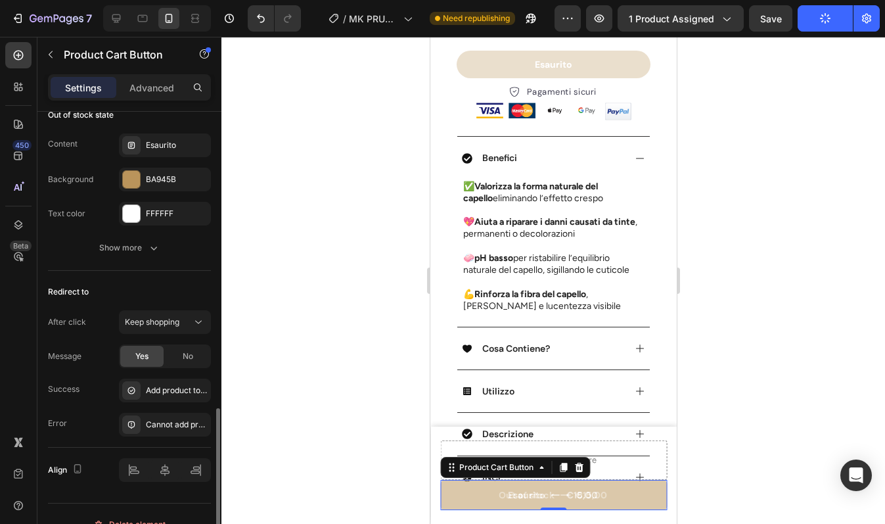
scroll to position [1186, 0]
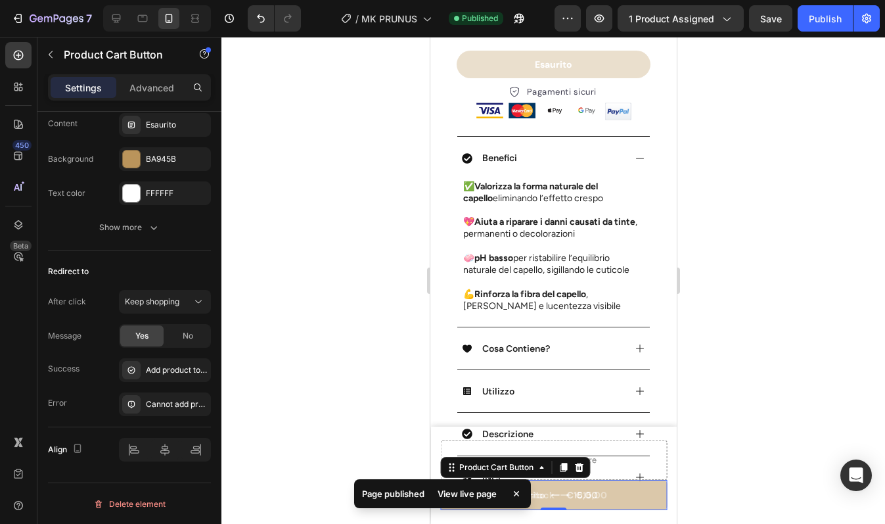
click at [630, 493] on button "Esaurito €15,00" at bounding box center [553, 495] width 227 height 30
click at [659, 476] on div "Esaurito €15,00 Product Cart Button 0 Drop element here Product" at bounding box center [553, 474] width 246 height 97
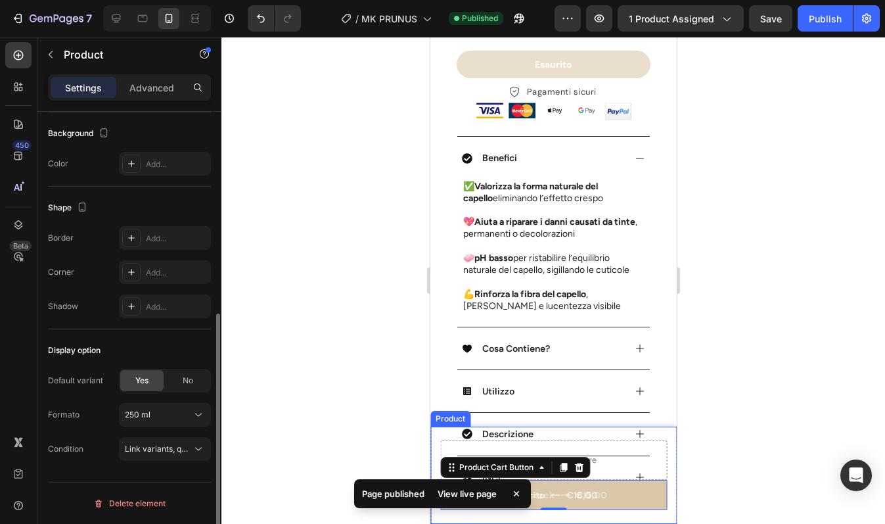
scroll to position [0, 0]
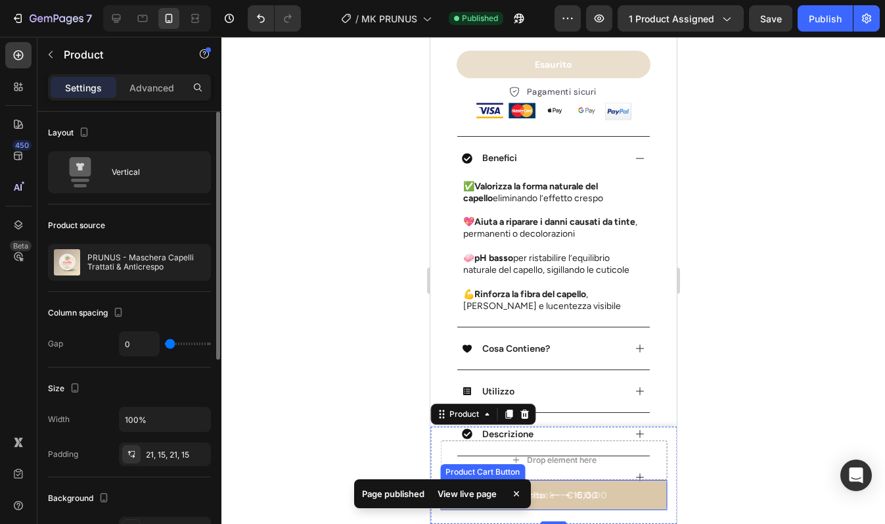
click at [648, 493] on button "Esaurito €15,00" at bounding box center [553, 495] width 227 height 30
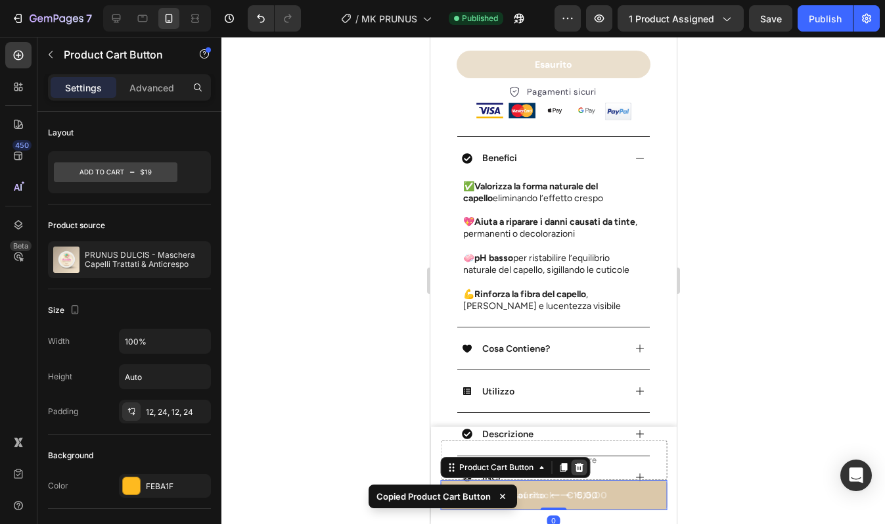
click at [580, 467] on icon at bounding box center [578, 467] width 9 height 9
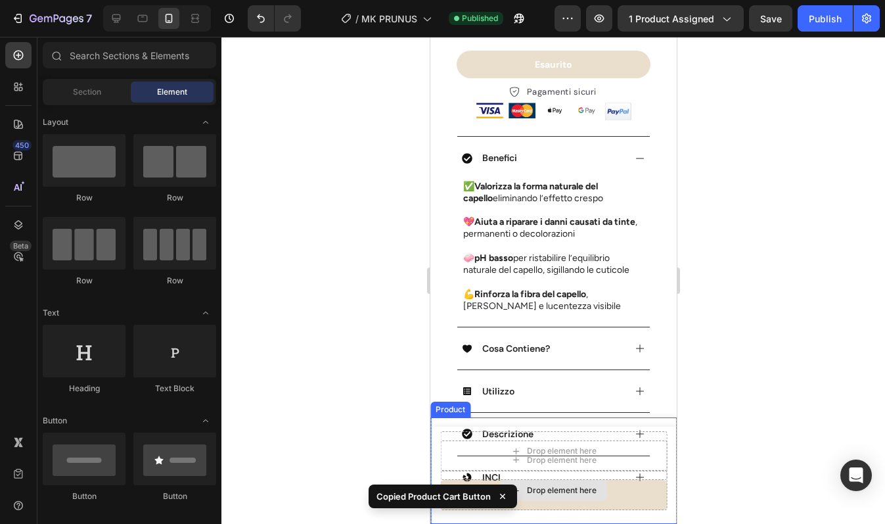
click at [638, 491] on div "Drop element here" at bounding box center [553, 489] width 227 height 39
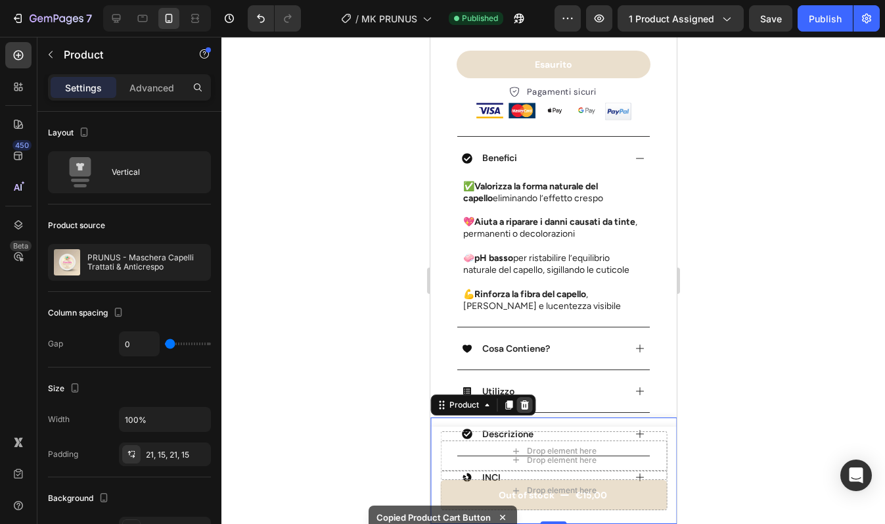
click at [526, 408] on icon at bounding box center [524, 404] width 9 height 9
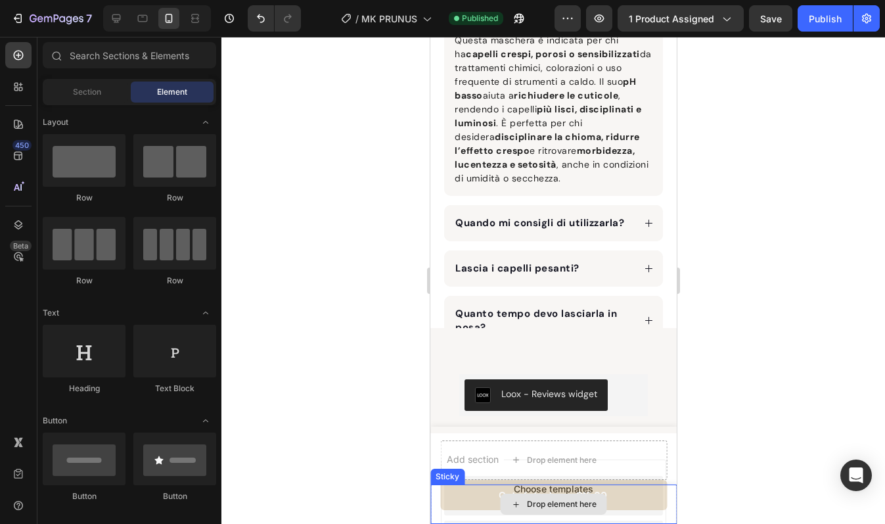
scroll to position [2524, 0]
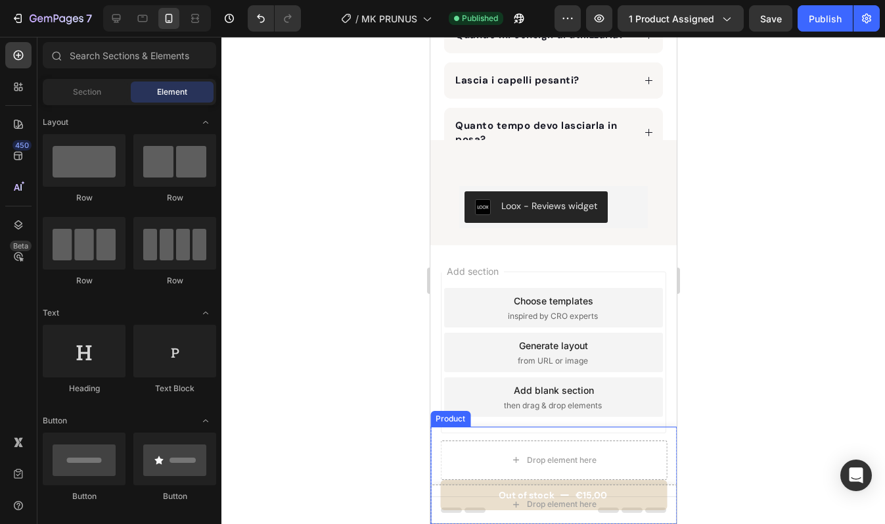
click at [659, 456] on div "Out of stock €15,00 Product Cart Button Drop element here Product" at bounding box center [553, 474] width 246 height 97
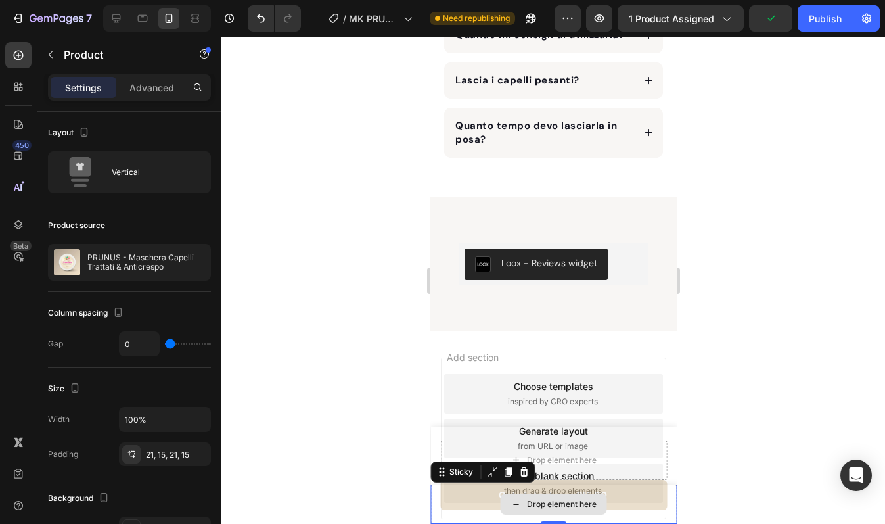
click at [652, 495] on div "Drop element here" at bounding box center [553, 503] width 246 height 39
click at [661, 450] on div "Out of stock €15,00 Product Cart Button Drop element here Product" at bounding box center [553, 474] width 246 height 97
click at [636, 490] on div "Drop element here" at bounding box center [553, 503] width 246 height 39
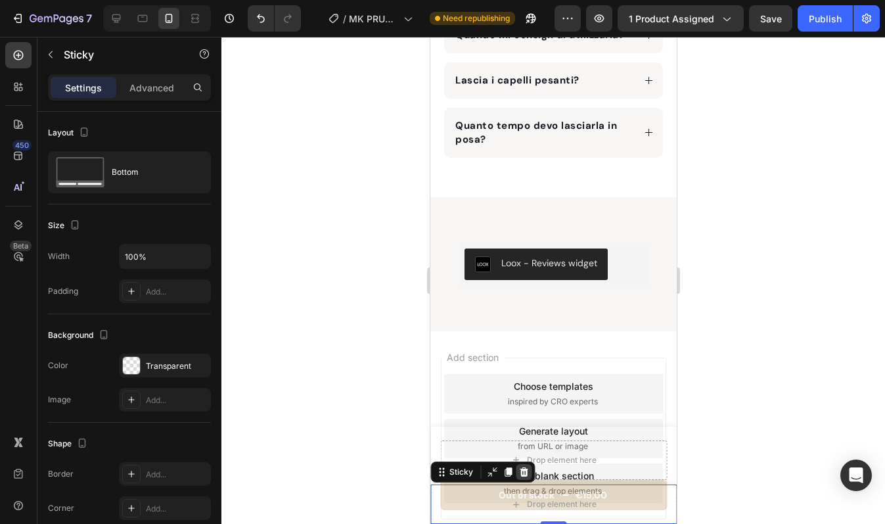
click at [522, 471] on icon at bounding box center [523, 471] width 9 height 9
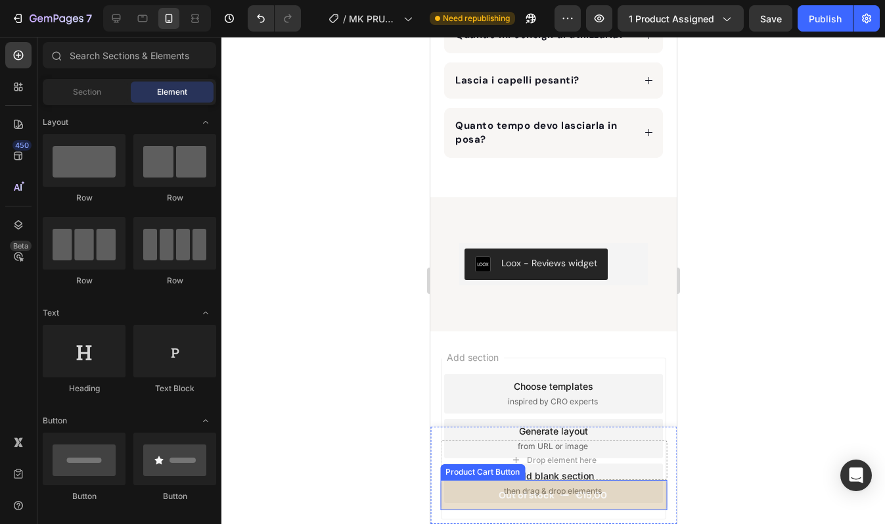
click at [622, 491] on button "Out of stock €15,00" at bounding box center [553, 495] width 227 height 30
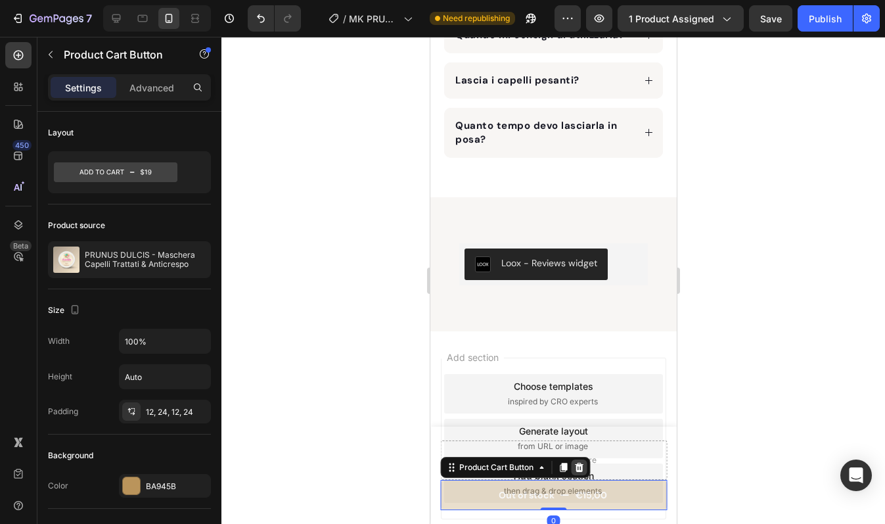
click at [578, 465] on icon at bounding box center [578, 467] width 9 height 9
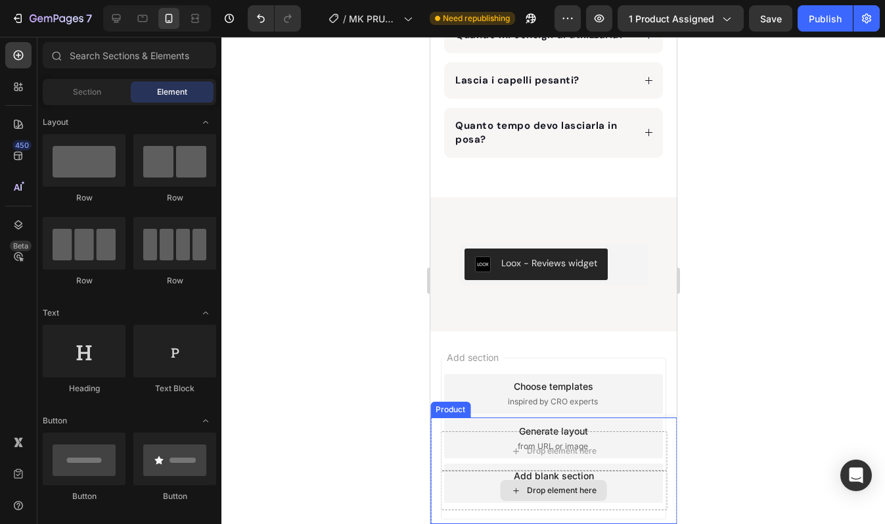
click at [619, 485] on div "Drop element here" at bounding box center [553, 489] width 227 height 39
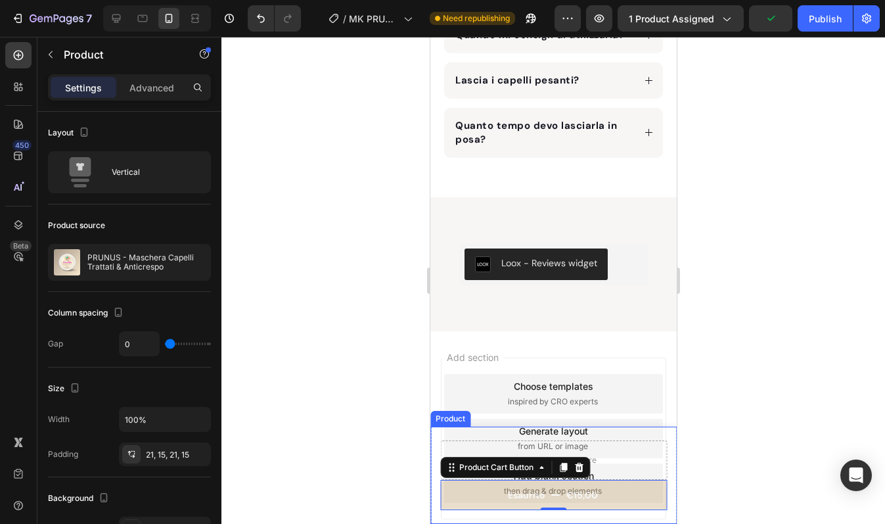
click at [656, 442] on div "Esaurito €15,00 Product Cart Button 0 Drop element here Product" at bounding box center [553, 474] width 246 height 97
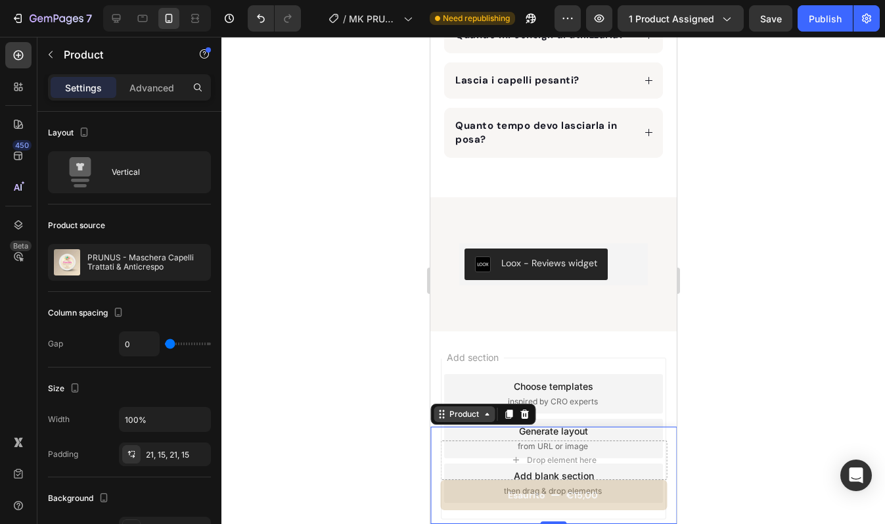
click at [461, 418] on div "Product" at bounding box center [463, 414] width 35 height 12
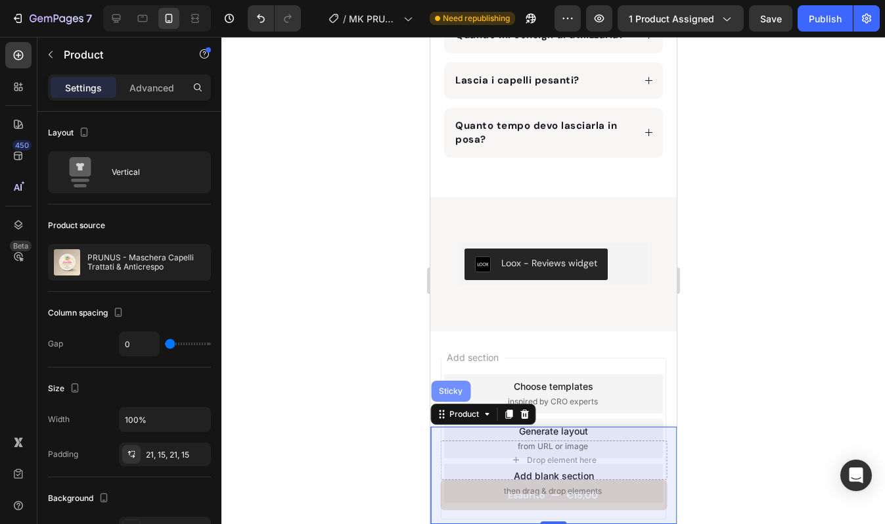
click at [450, 396] on div "Sticky" at bounding box center [449, 390] width 39 height 21
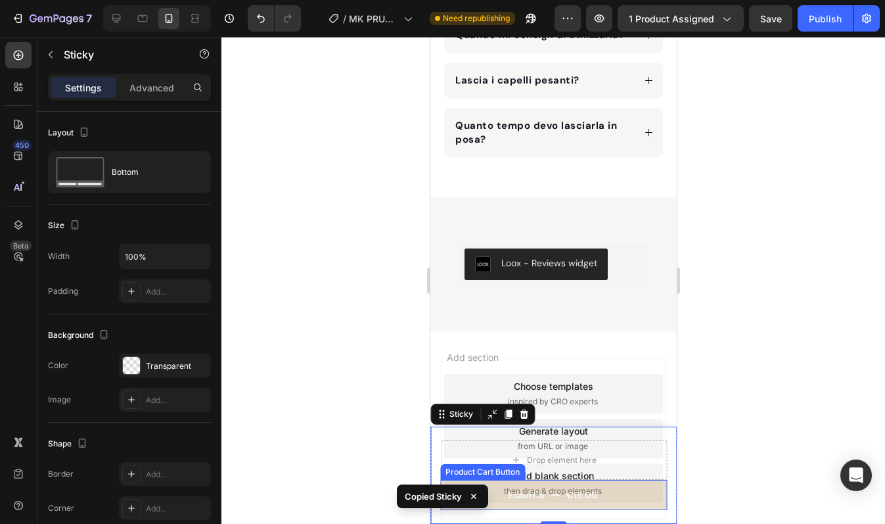
click at [630, 493] on button "Esaurito €15,00" at bounding box center [553, 495] width 227 height 30
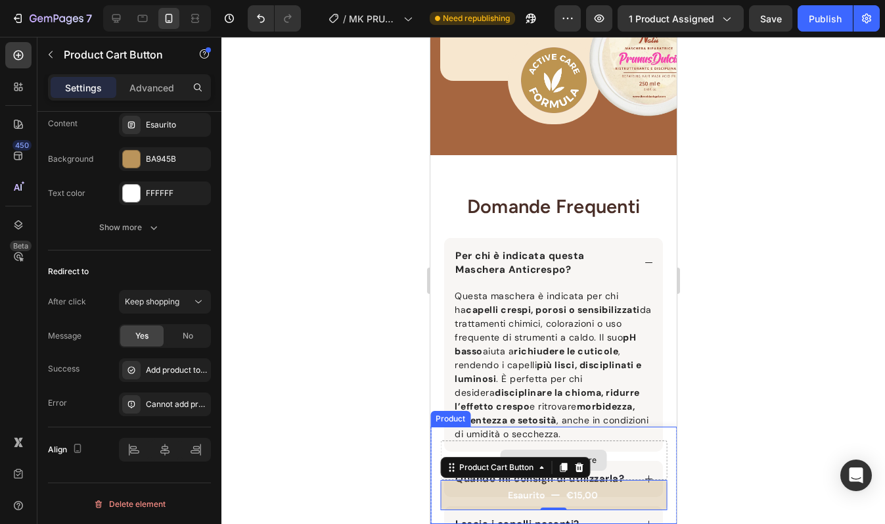
scroll to position [2504, 0]
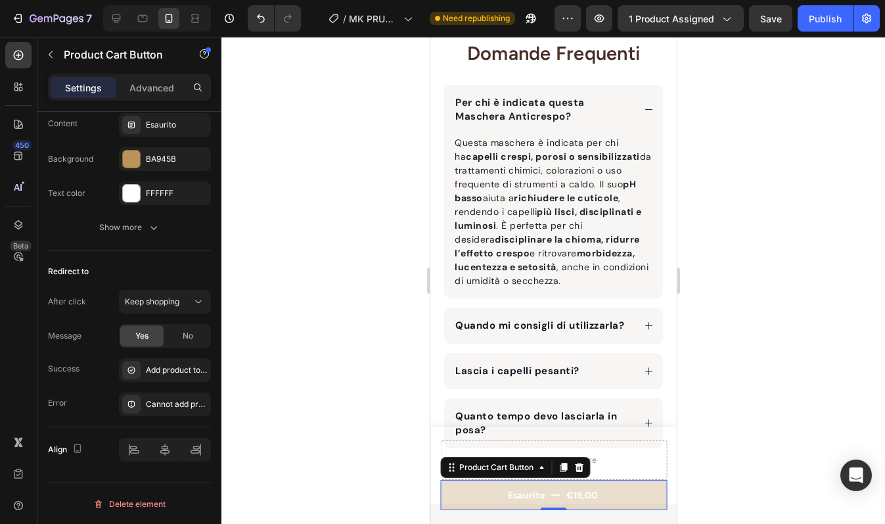
click at [458, 490] on button "Esaurito €15,00" at bounding box center [553, 495] width 227 height 30
click at [436, 437] on div "Esaurito €15,00 Product Cart Button 0 Drop element here Product" at bounding box center [553, 474] width 246 height 97
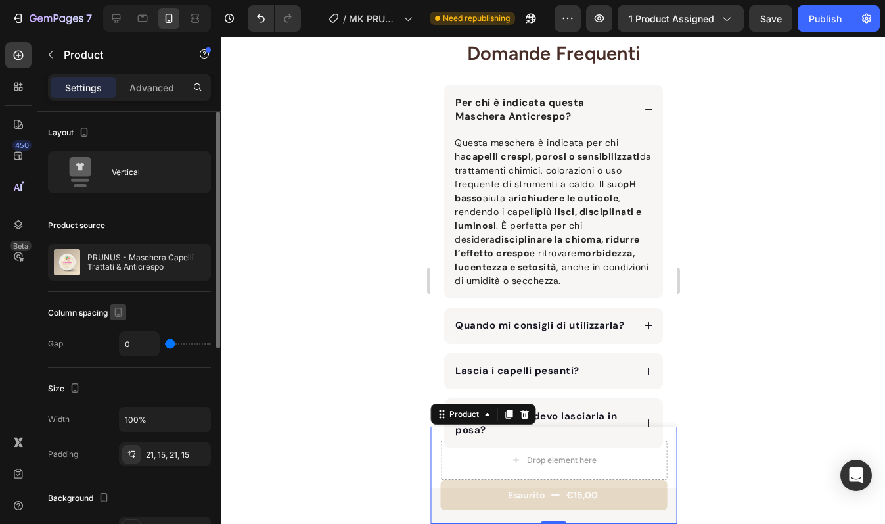
scroll to position [404, 0]
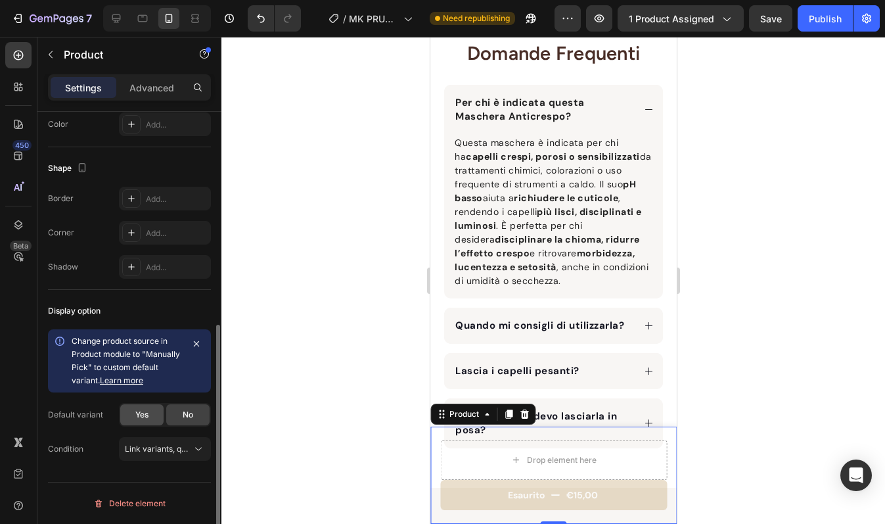
click at [154, 411] on div "Yes" at bounding box center [141, 414] width 43 height 21
click at [434, 436] on div "Esaurito €15,00 Product Cart Button Drop element here Product 0" at bounding box center [553, 474] width 246 height 97
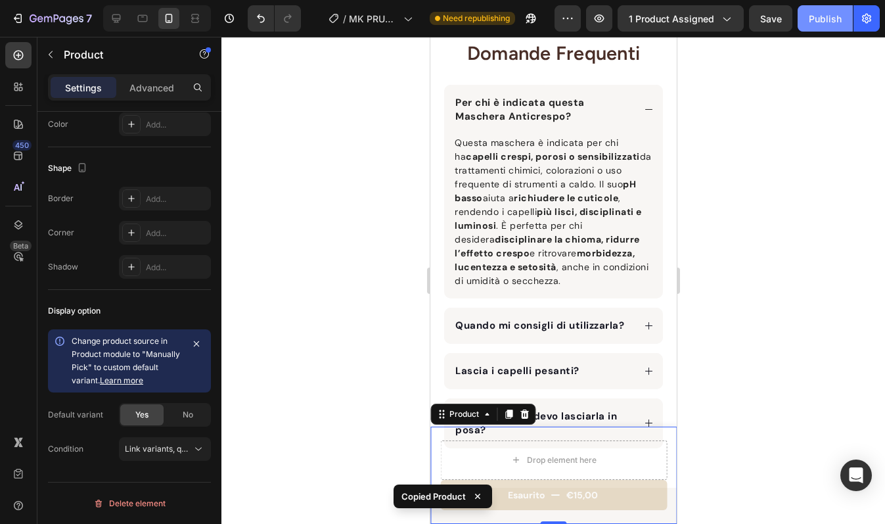
click at [818, 22] on div "Publish" at bounding box center [825, 19] width 33 height 14
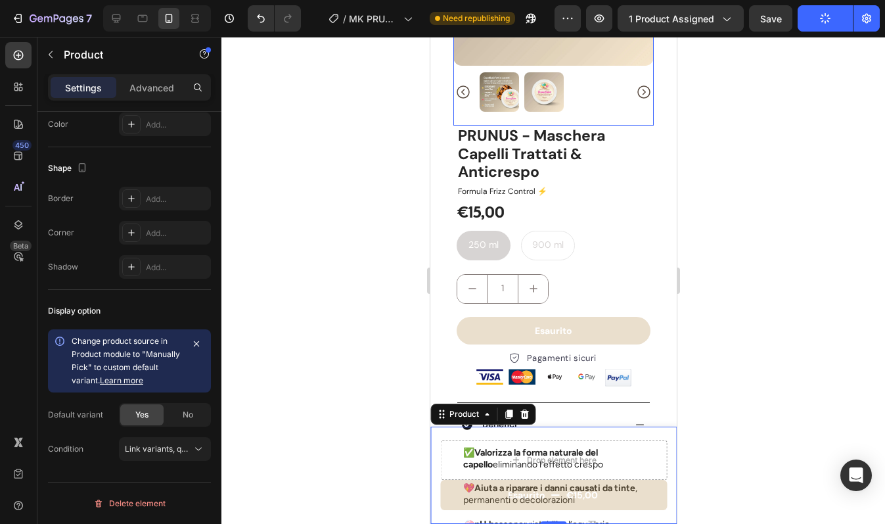
scroll to position [212, 0]
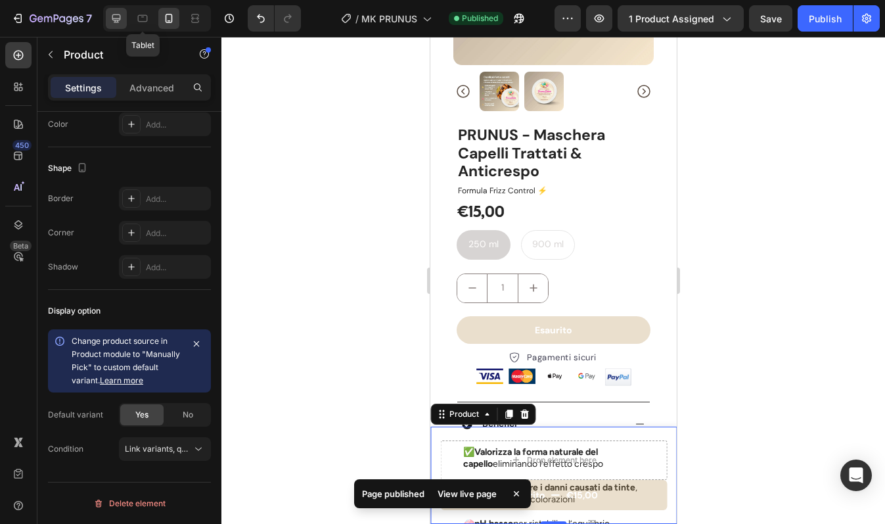
click at [125, 17] on div at bounding box center [116, 18] width 21 height 21
type input "30"
type input "1200"
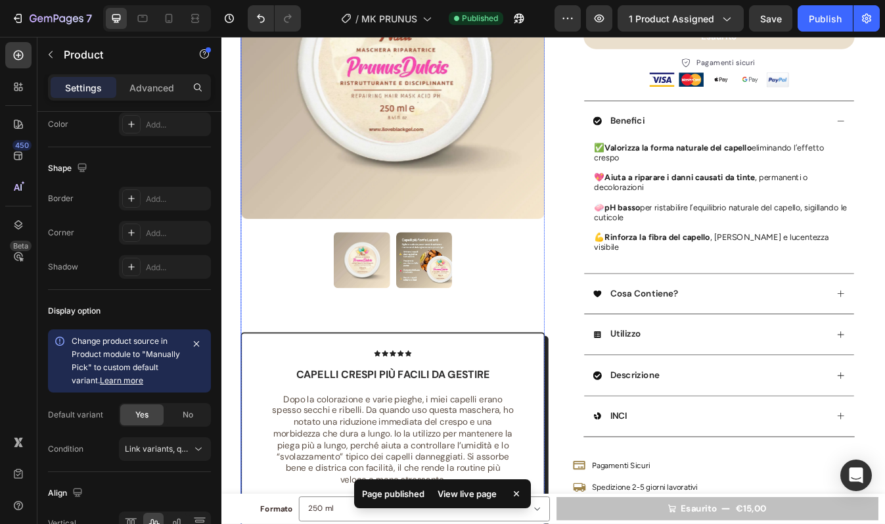
scroll to position [265, 0]
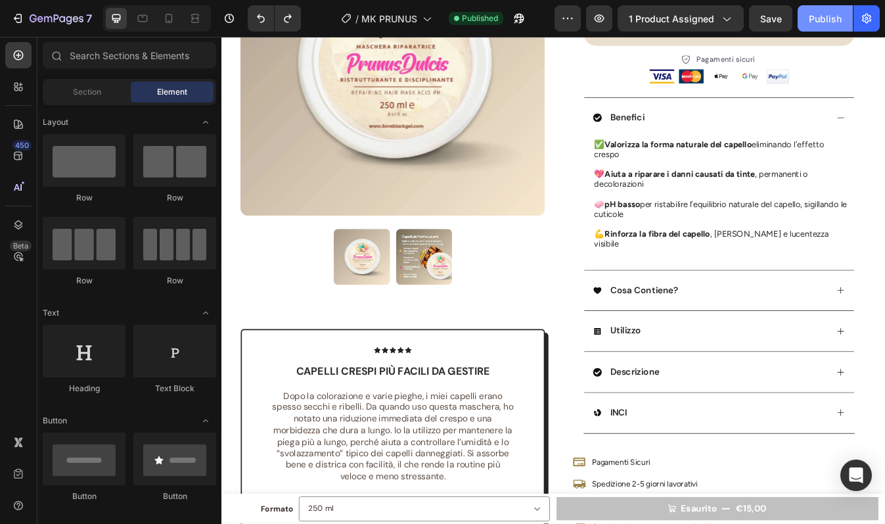
click at [815, 15] on div "Publish" at bounding box center [825, 19] width 33 height 14
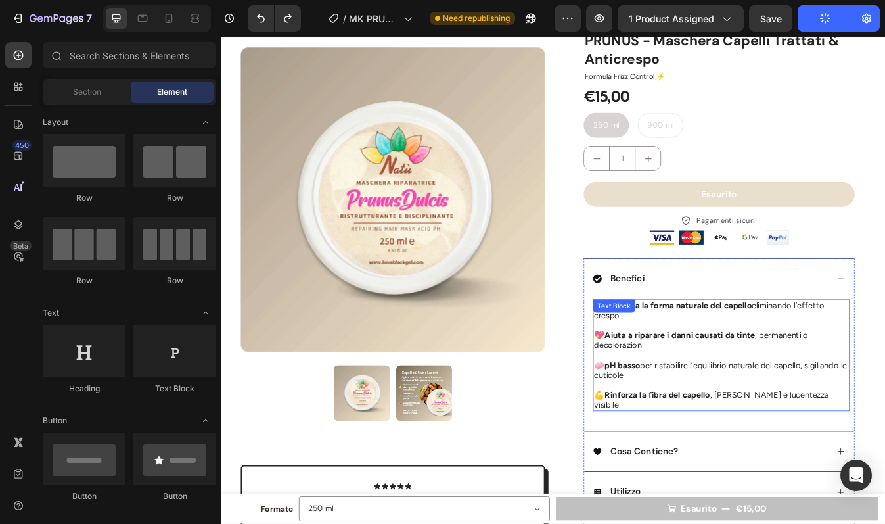
scroll to position [0, 0]
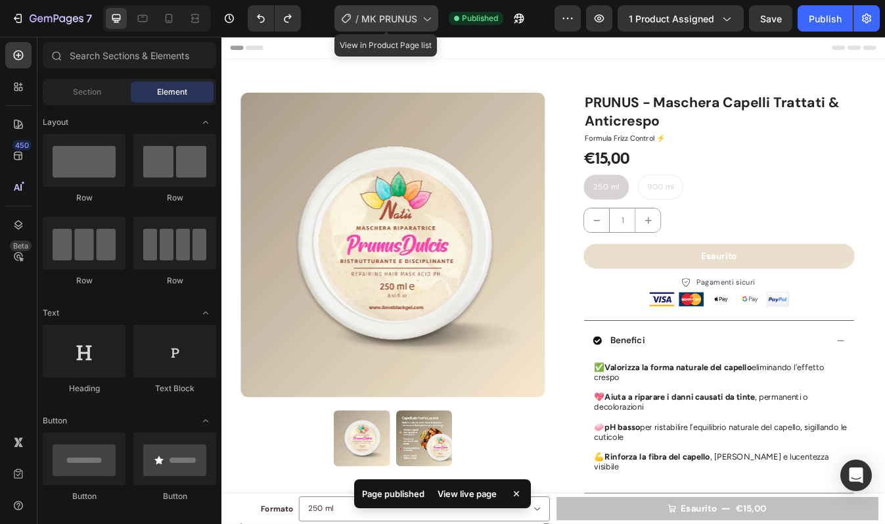
click at [386, 14] on span "MK PRUNUS" at bounding box center [389, 19] width 56 height 14
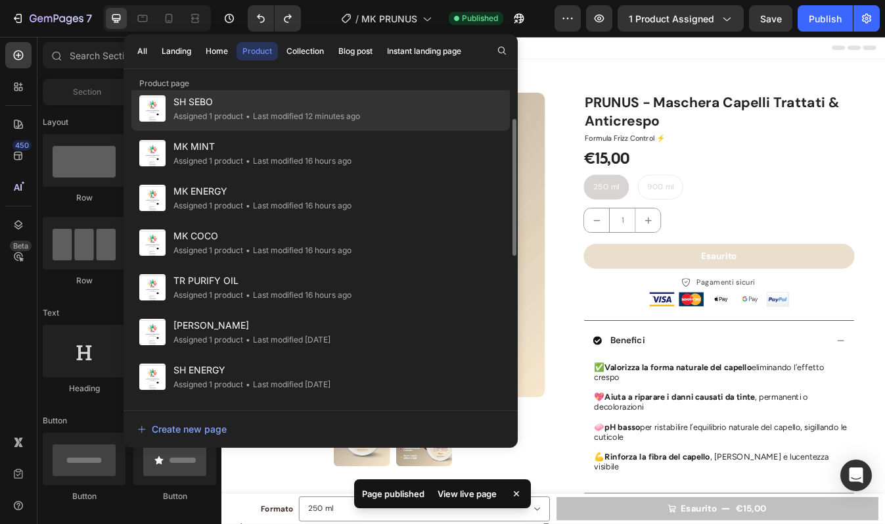
scroll to position [69, 0]
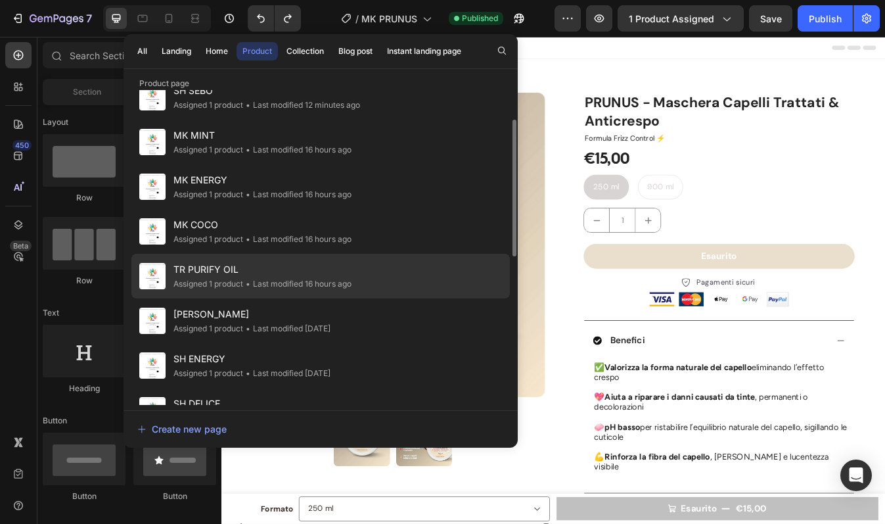
click at [285, 257] on div "TR PURIFY OIL Assigned 1 product • Last modified 16 hours ago" at bounding box center [320, 276] width 378 height 45
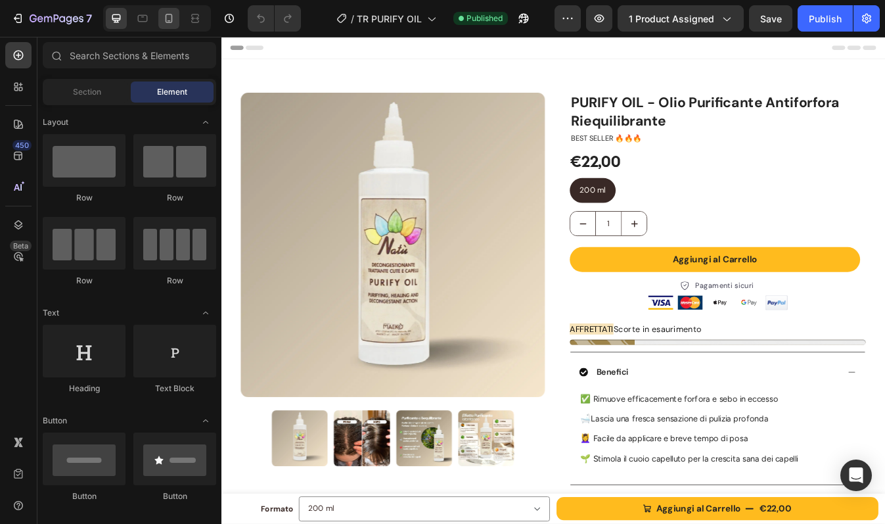
click at [169, 16] on icon at bounding box center [168, 18] width 13 height 13
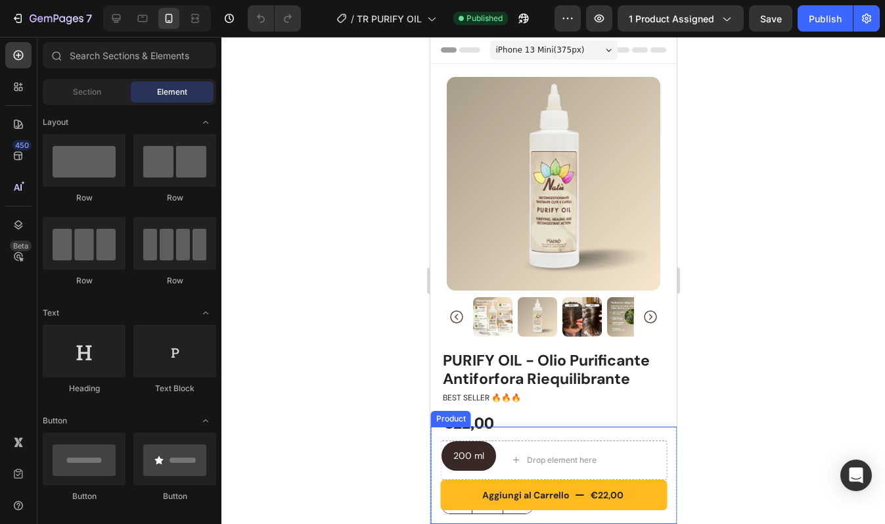
click at [438, 432] on div "Aggiungi al Carrello €22,00 Product Cart Button Drop element here Product" at bounding box center [553, 474] width 246 height 97
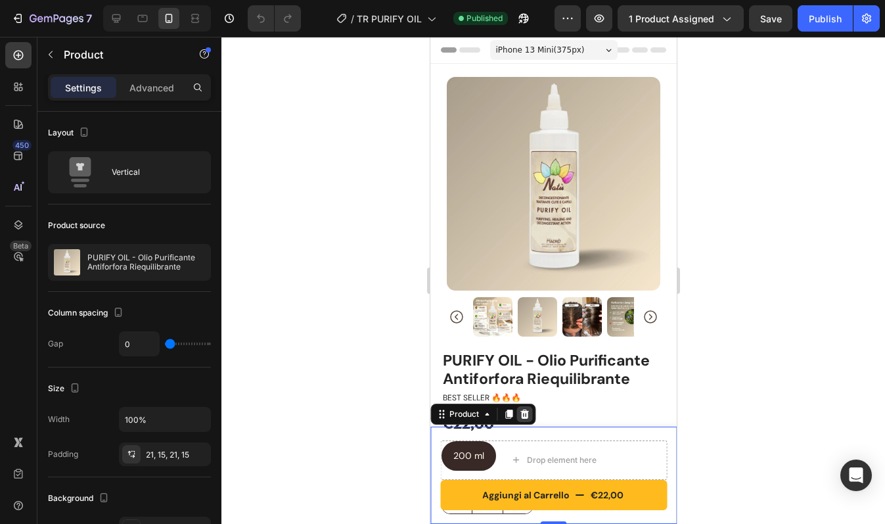
click at [522, 414] on icon at bounding box center [523, 414] width 11 height 11
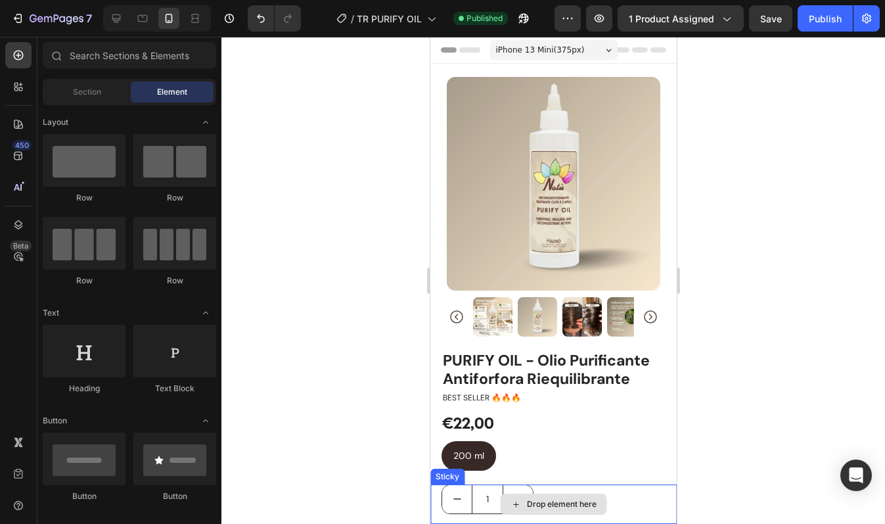
click at [438, 493] on div "Drop element here" at bounding box center [553, 503] width 246 height 39
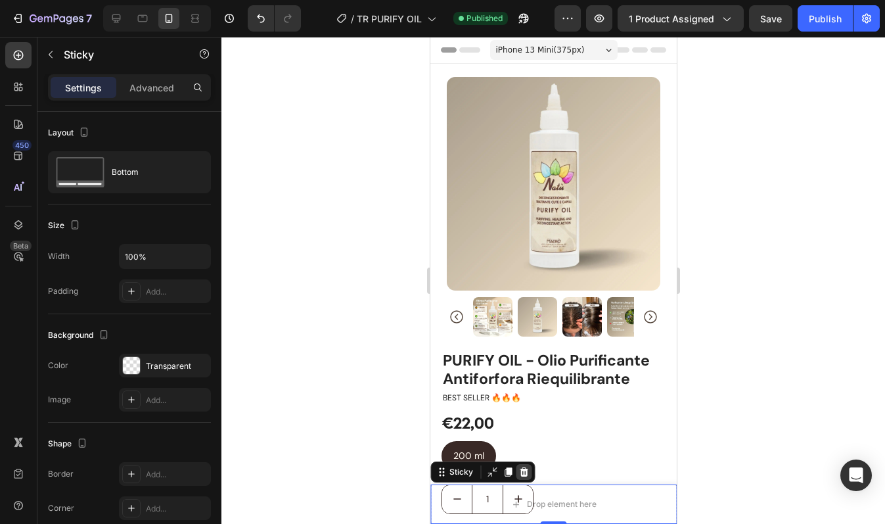
click at [527, 472] on icon at bounding box center [523, 472] width 11 height 11
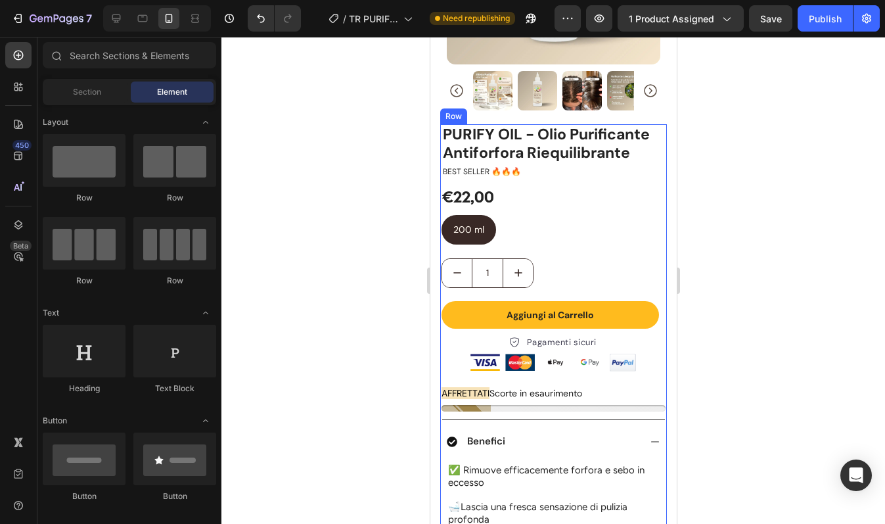
scroll to position [288, 0]
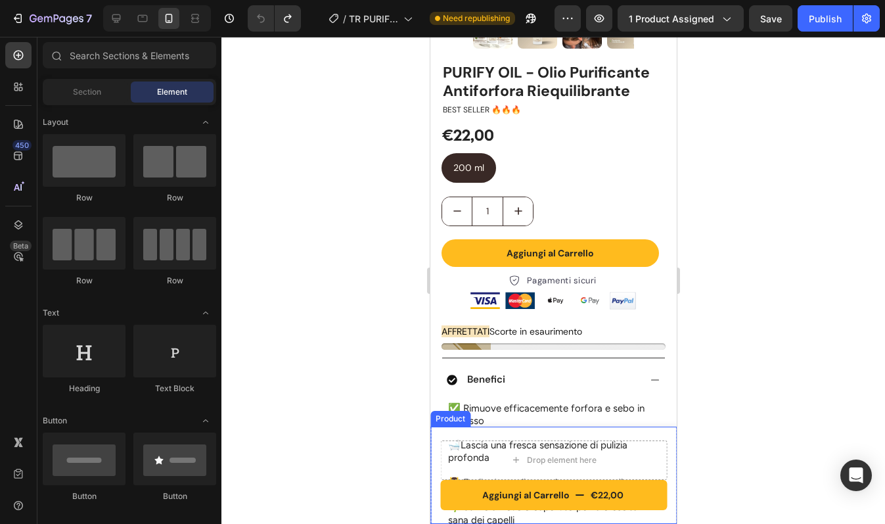
click at [439, 422] on div "Product" at bounding box center [450, 419] width 40 height 16
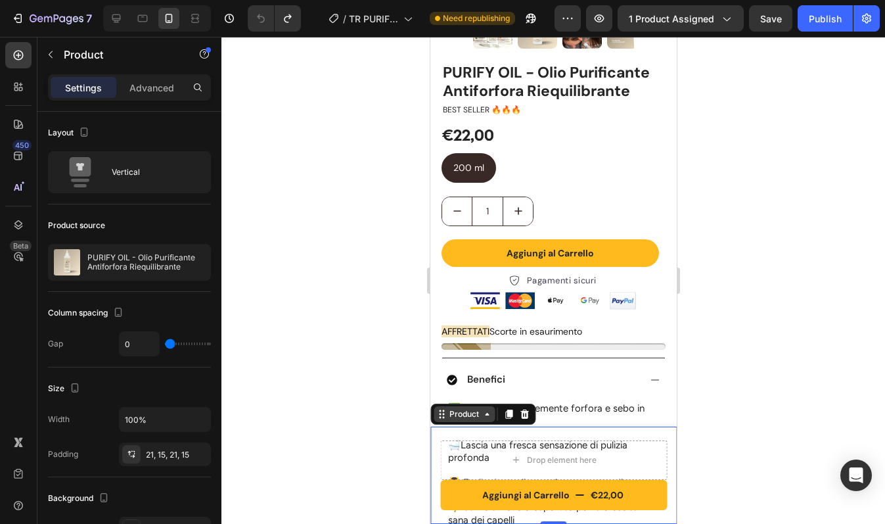
click at [447, 413] on div "Product" at bounding box center [463, 414] width 35 height 12
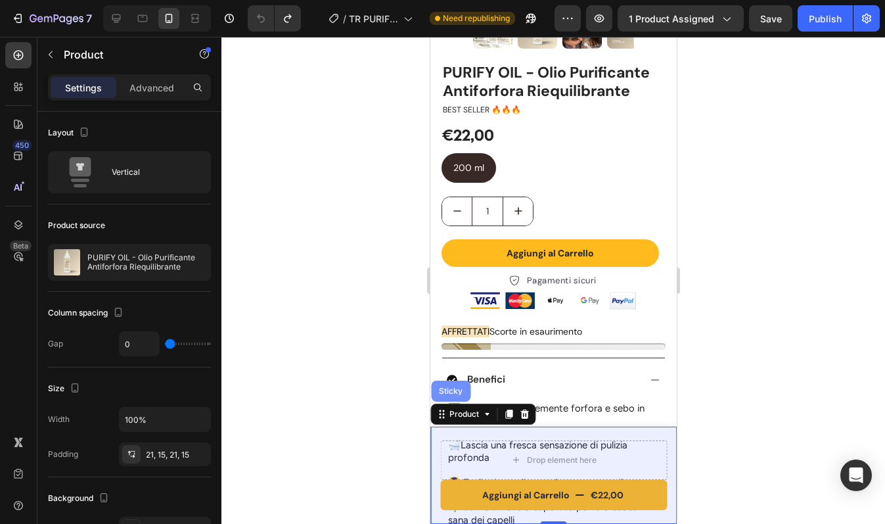
click at [450, 396] on div "Sticky" at bounding box center [449, 390] width 39 height 21
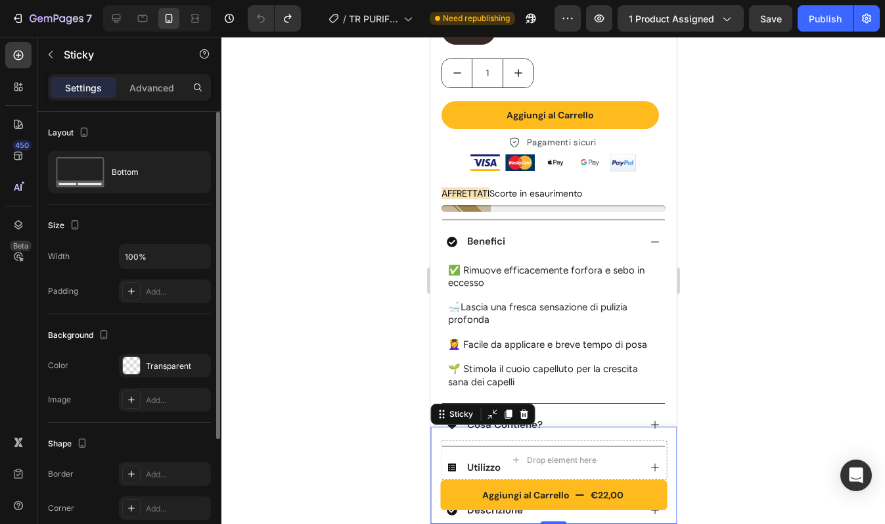
scroll to position [168, 0]
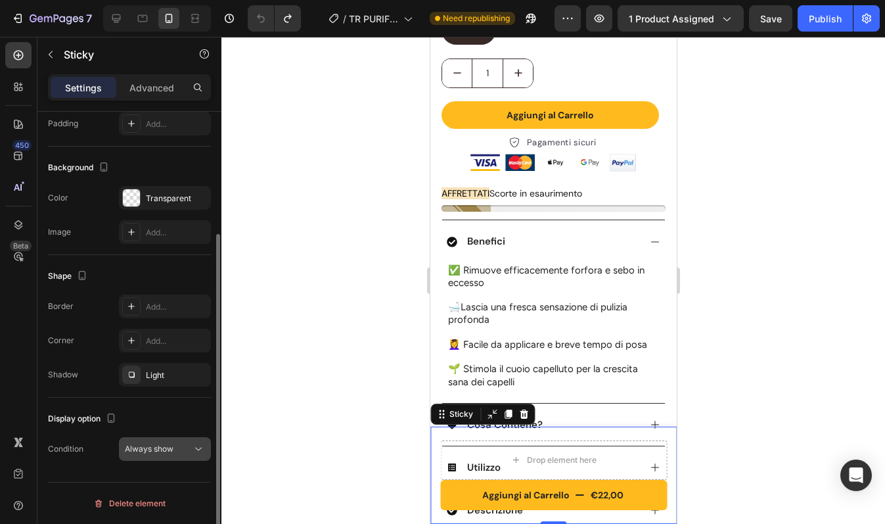
click at [157, 447] on span "Always show" at bounding box center [149, 449] width 49 height 10
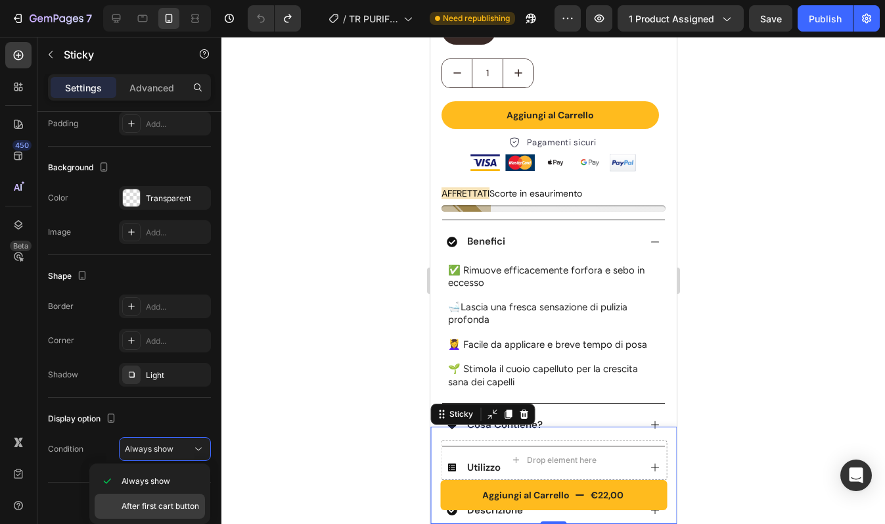
click at [168, 503] on span "After first cart button" at bounding box center [161, 506] width 78 height 12
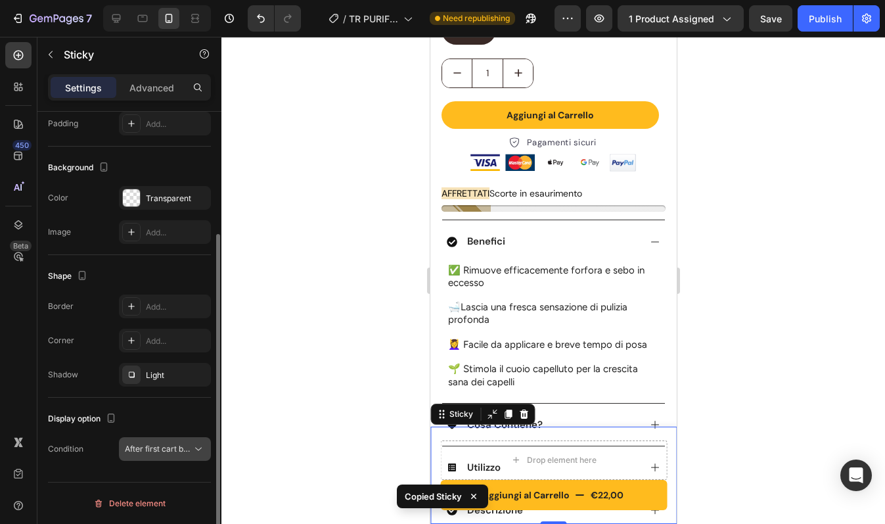
click at [191, 444] on span "After first cart button" at bounding box center [164, 449] width 78 height 10
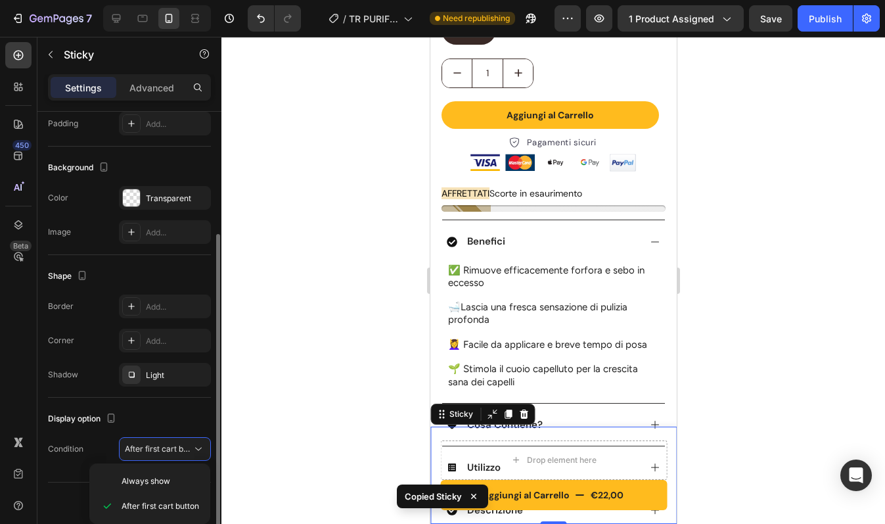
click at [196, 406] on div "Display option Condition After first cart button" at bounding box center [129, 435] width 163 height 74
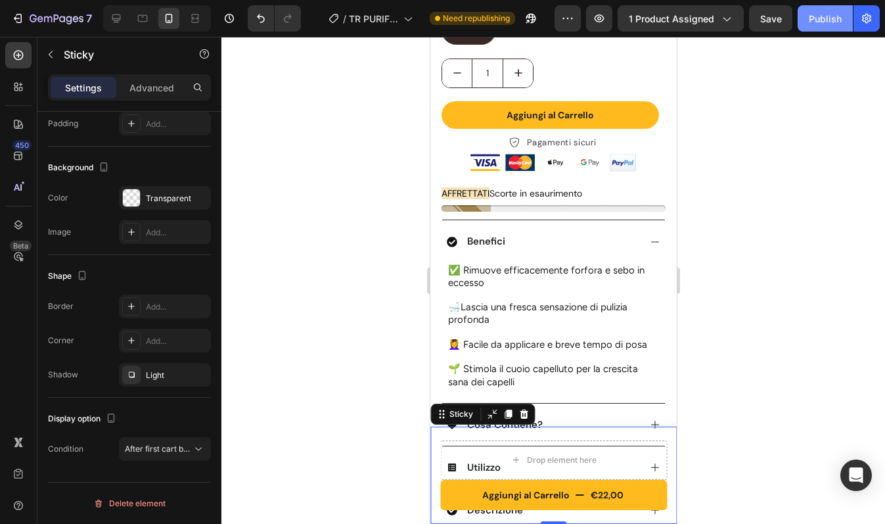
click at [821, 21] on div "Publish" at bounding box center [825, 19] width 33 height 14
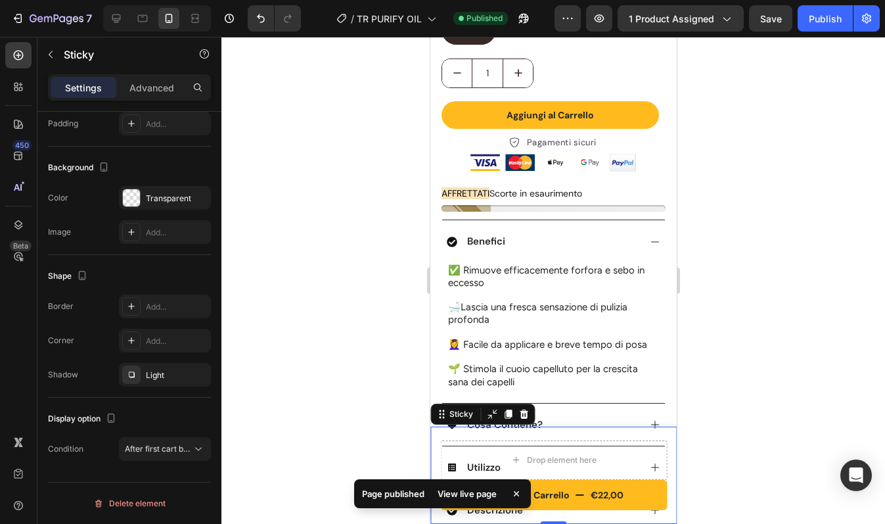
click at [468, 474] on div "Page published View live page" at bounding box center [443, 496] width 182 height 45
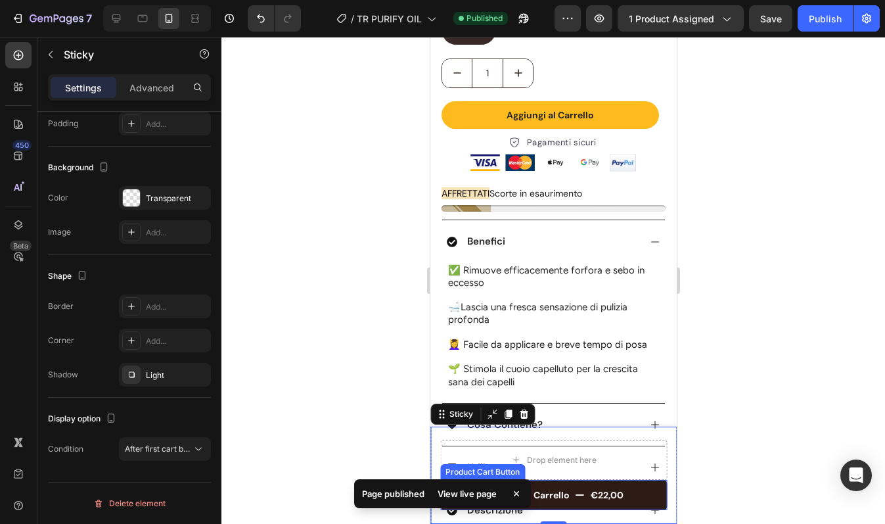
click at [626, 489] on button "Aggiungi al Carrello €22,00" at bounding box center [553, 495] width 227 height 30
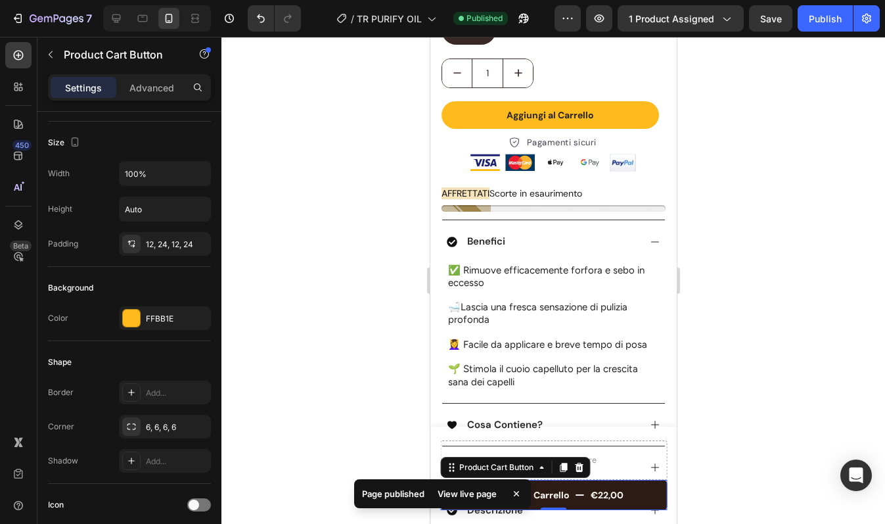
scroll to position [0, 0]
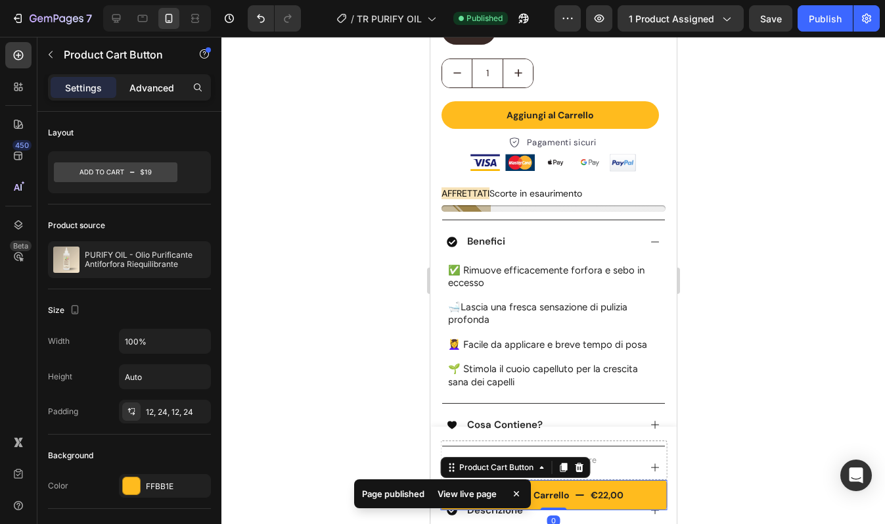
click at [143, 81] on p "Advanced" at bounding box center [151, 88] width 45 height 14
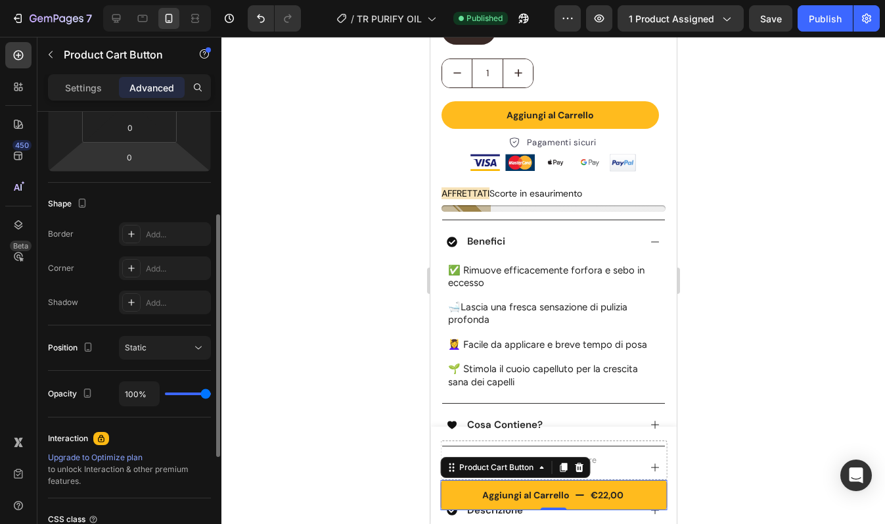
scroll to position [235, 0]
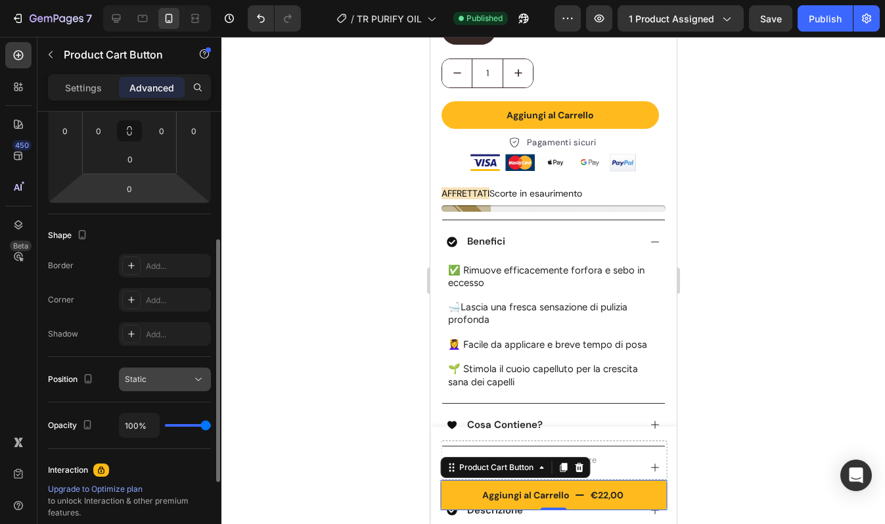
click at [173, 385] on div "Static" at bounding box center [165, 379] width 80 height 13
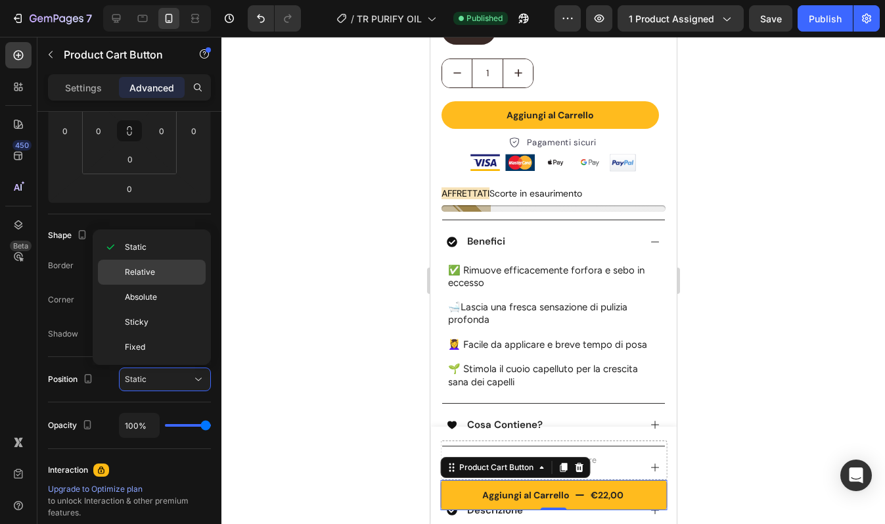
click at [166, 269] on p "Relative" at bounding box center [162, 272] width 75 height 12
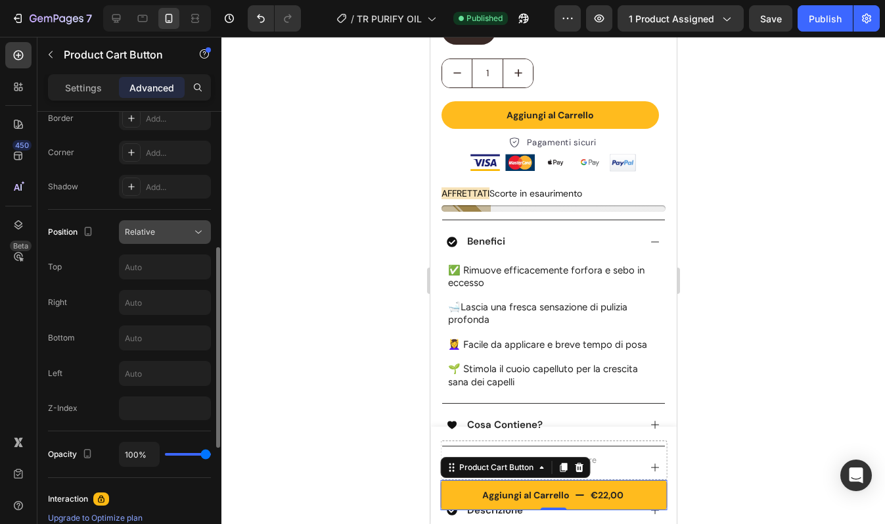
scroll to position [384, 0]
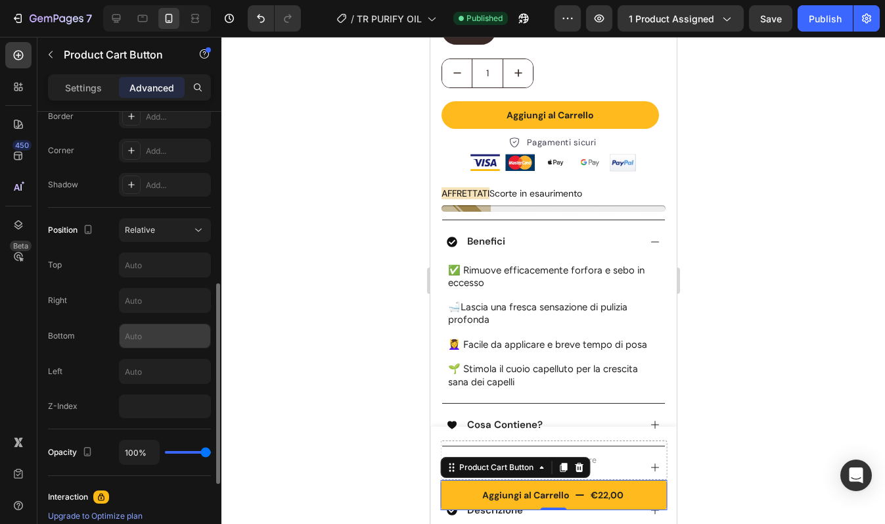
click at [156, 331] on input "text" at bounding box center [165, 336] width 91 height 24
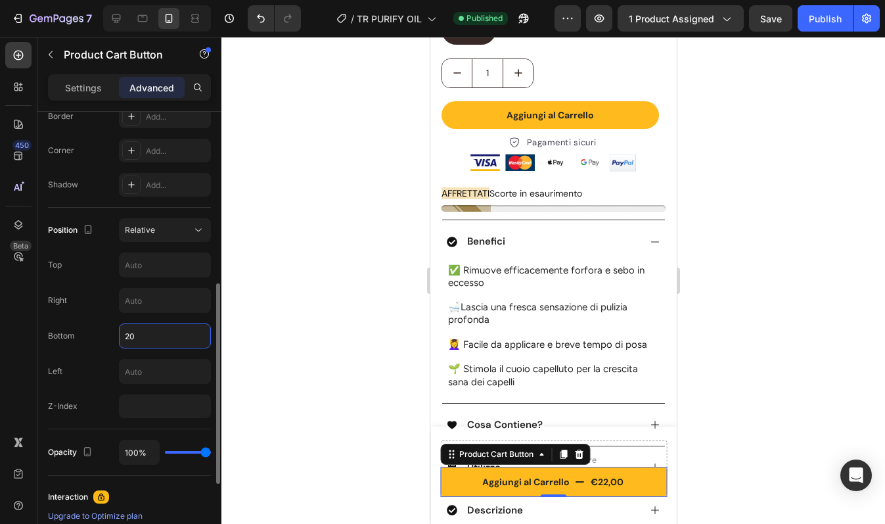
type input "2"
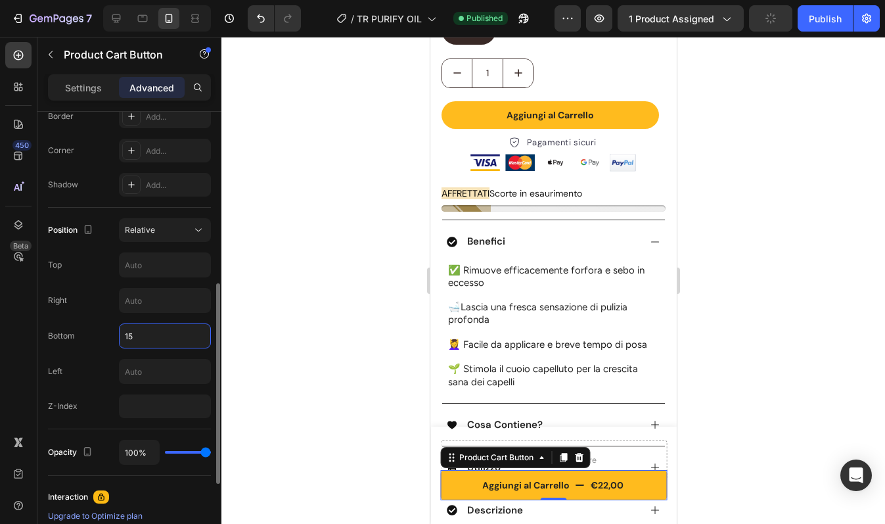
click at [85, 300] on div "Right" at bounding box center [129, 300] width 163 height 25
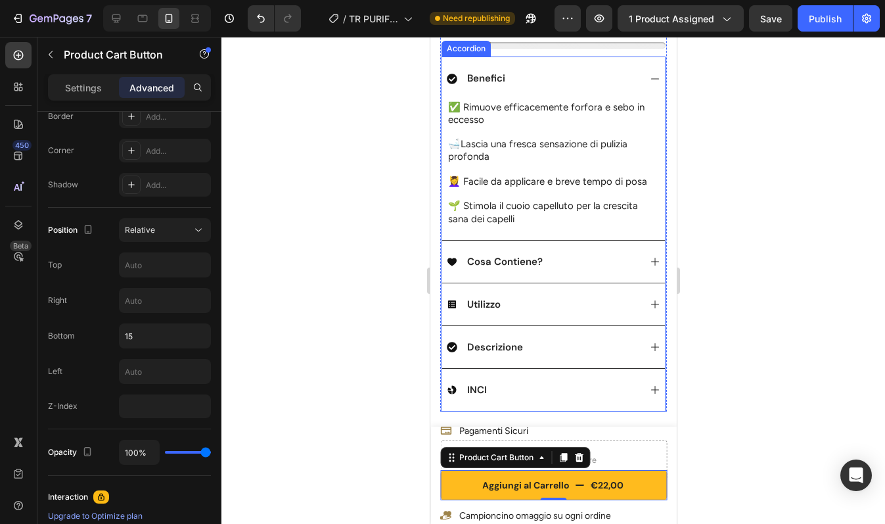
scroll to position [579, 0]
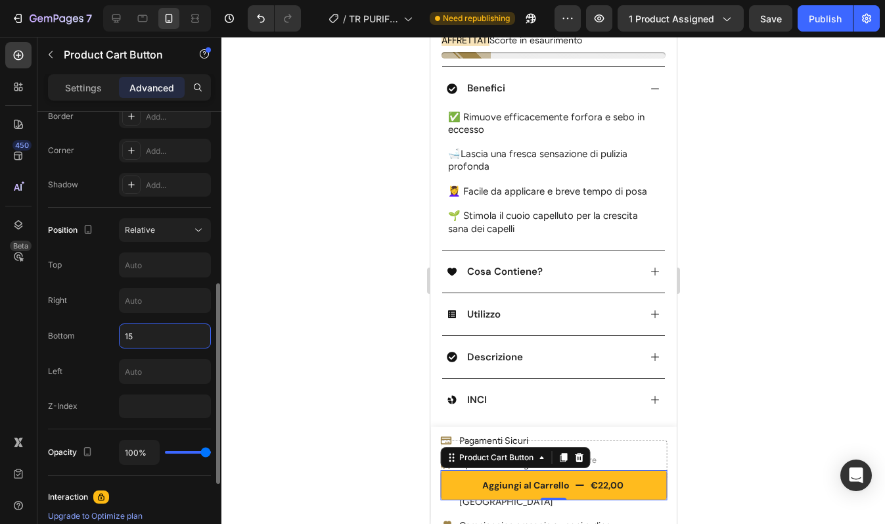
click at [155, 347] on input "15" at bounding box center [165, 336] width 91 height 24
type input "10"
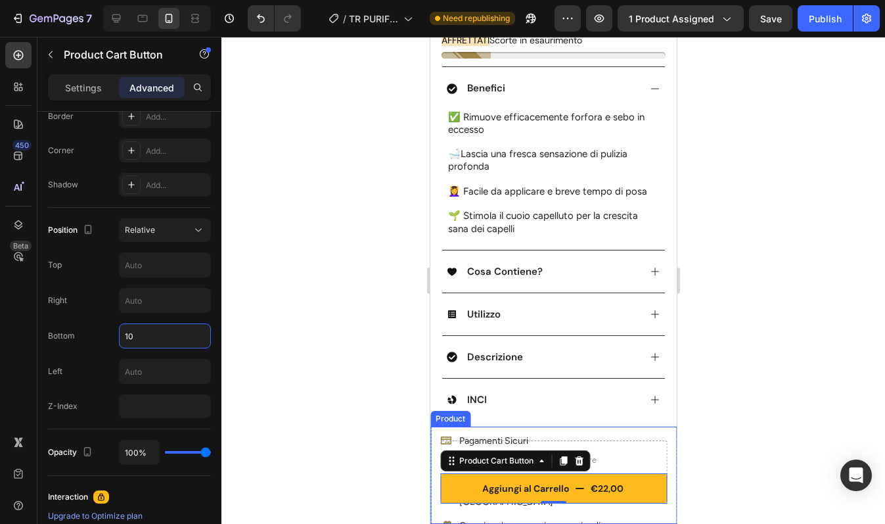
click at [658, 430] on div "Aggiungi al Carrello €22,00 Product Cart Button 0 Drop element here Product" at bounding box center [553, 474] width 246 height 97
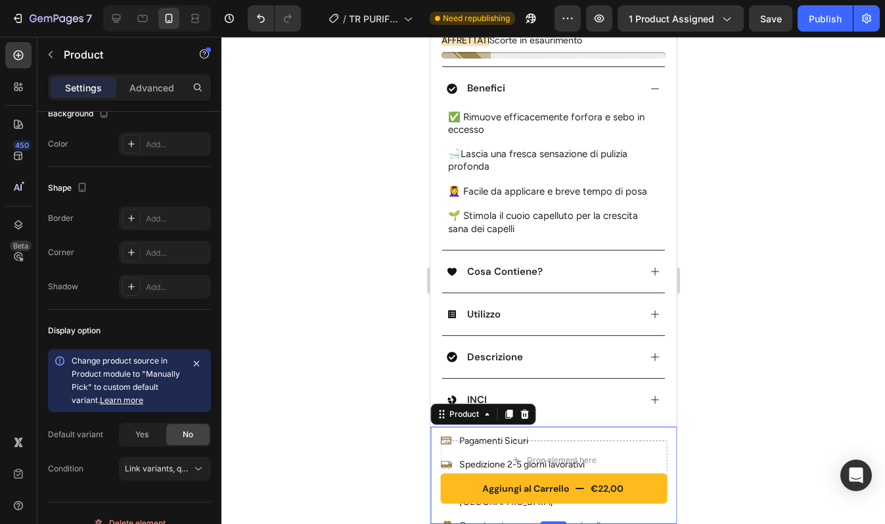
scroll to position [0, 0]
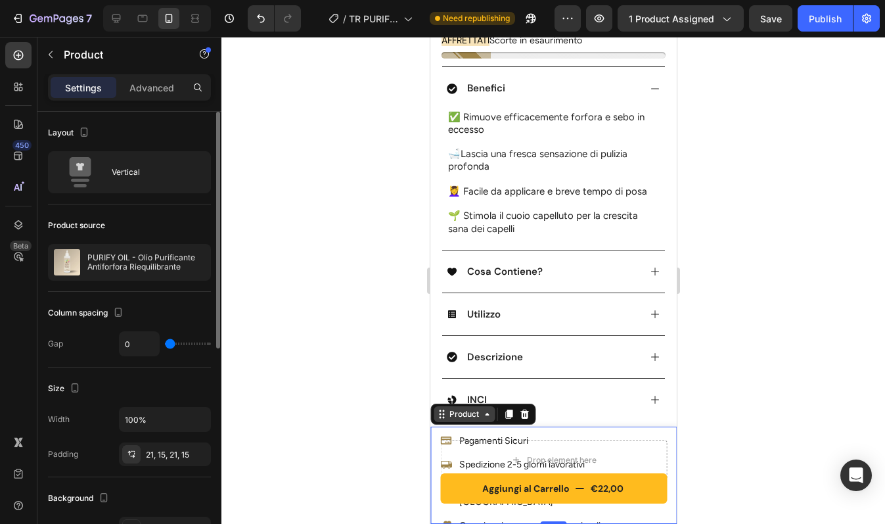
click at [475, 419] on div "Product" at bounding box center [463, 414] width 35 height 12
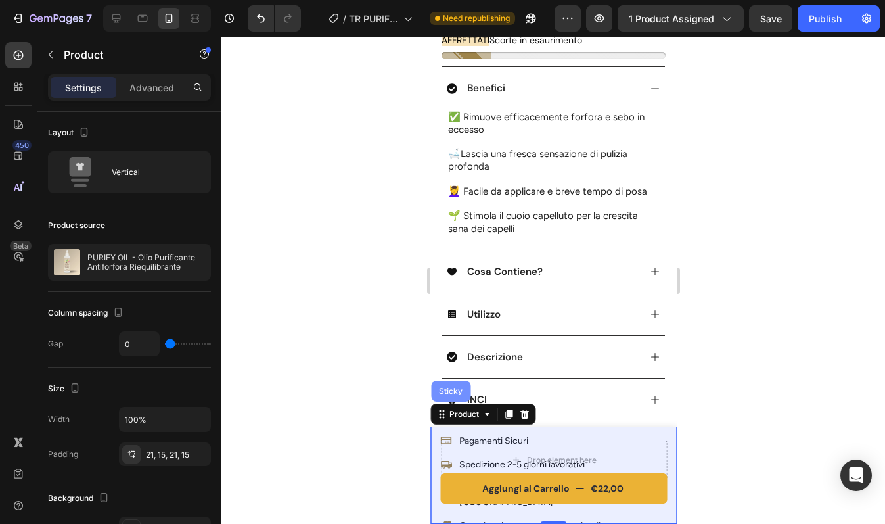
click at [453, 393] on div "Sticky" at bounding box center [450, 391] width 29 height 8
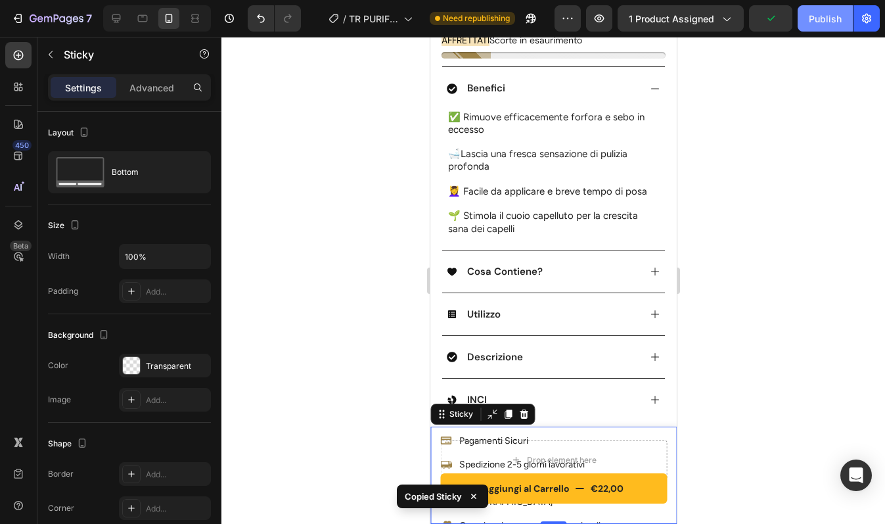
click at [813, 18] on div "Publish" at bounding box center [825, 19] width 33 height 14
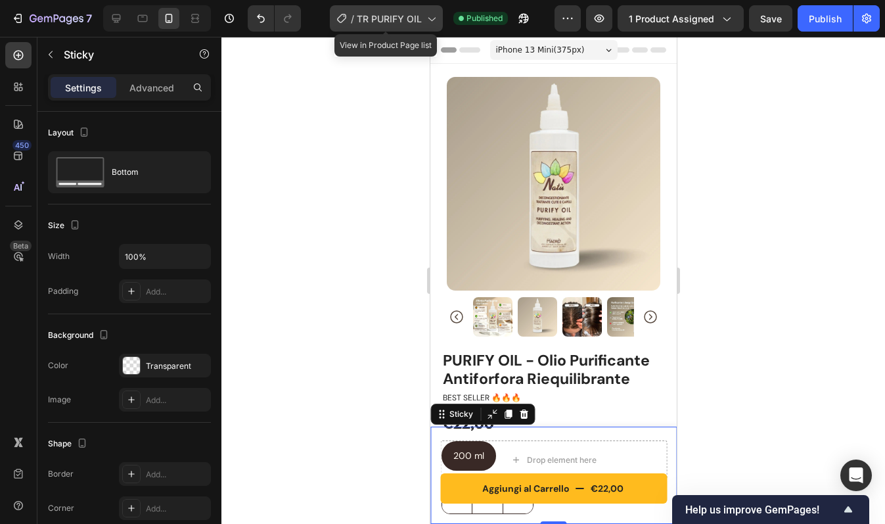
click at [415, 18] on span "TR PURIFY OIL" at bounding box center [389, 19] width 65 height 14
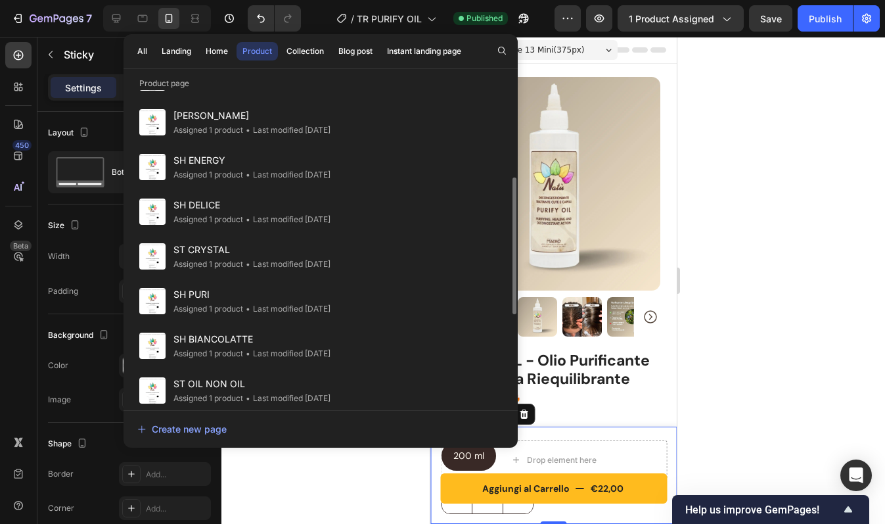
scroll to position [269, 0]
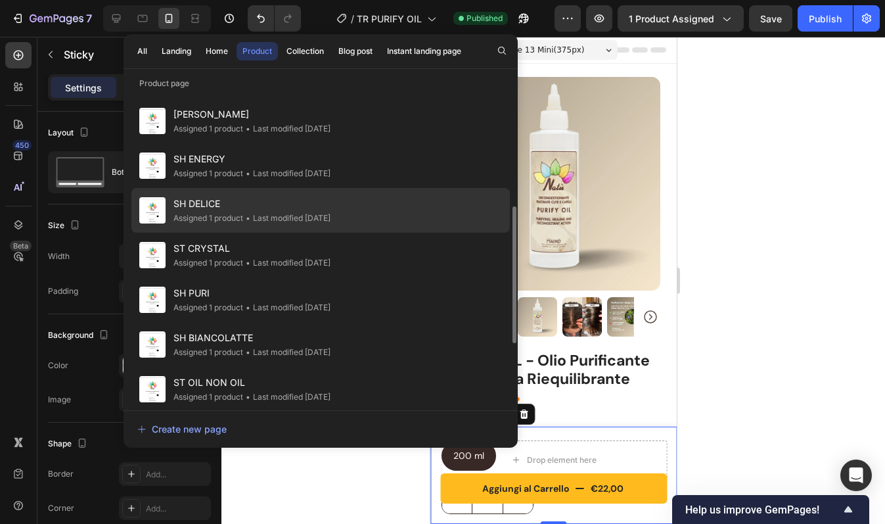
click at [315, 208] on span "SH DELICE" at bounding box center [251, 204] width 157 height 16
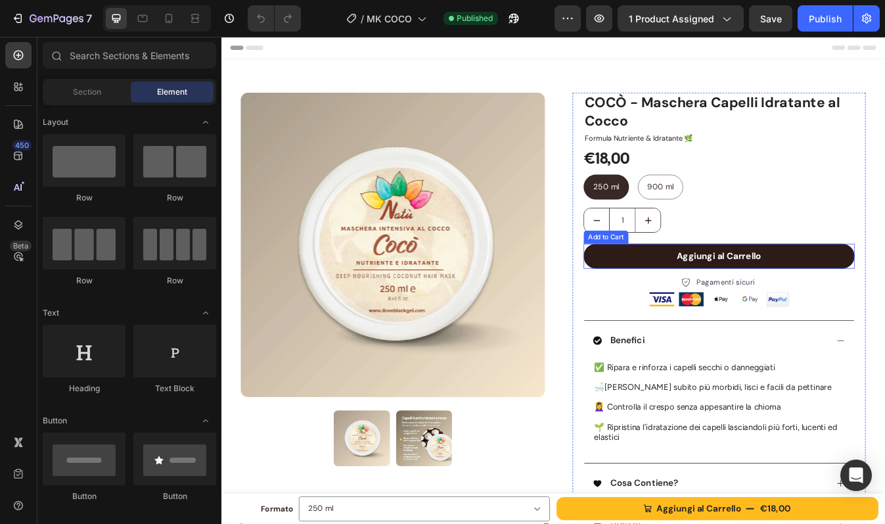
click at [695, 300] on button "Aggiungi al Carrello" at bounding box center [813, 298] width 322 height 30
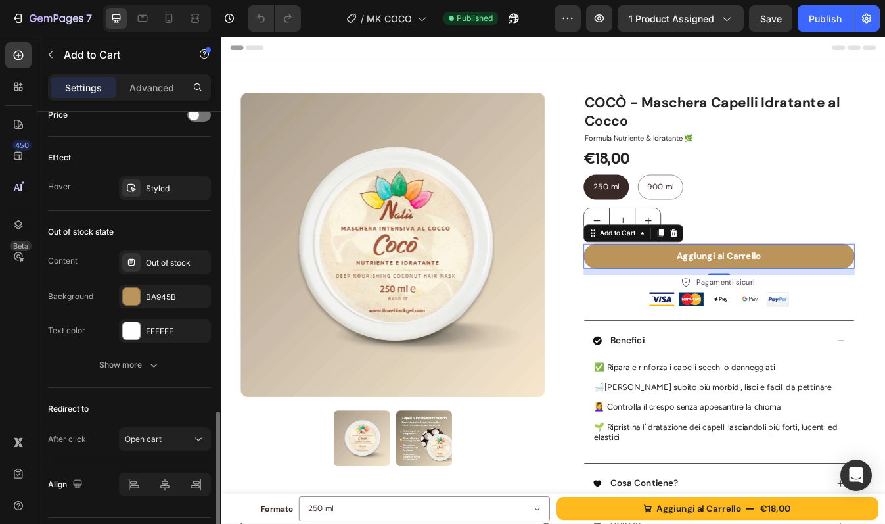
scroll to position [928, 0]
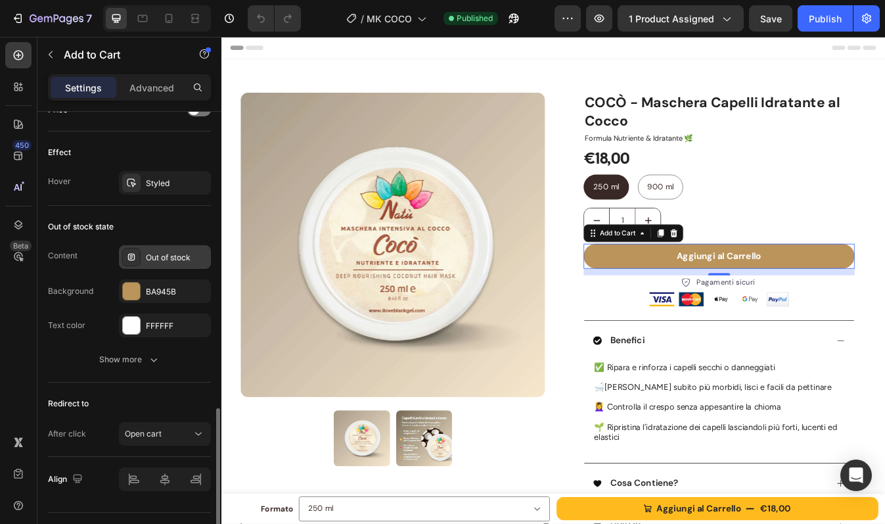
click at [171, 254] on div "Out of stock" at bounding box center [177, 258] width 62 height 12
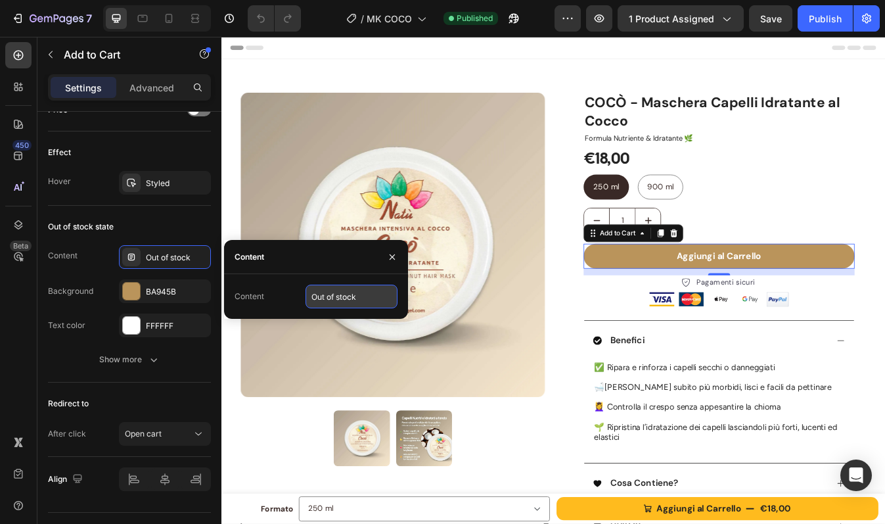
click at [342, 293] on input "Out of stock" at bounding box center [352, 297] width 92 height 24
type input "Esaurito"
click at [397, 254] on icon "button" at bounding box center [392, 257] width 11 height 11
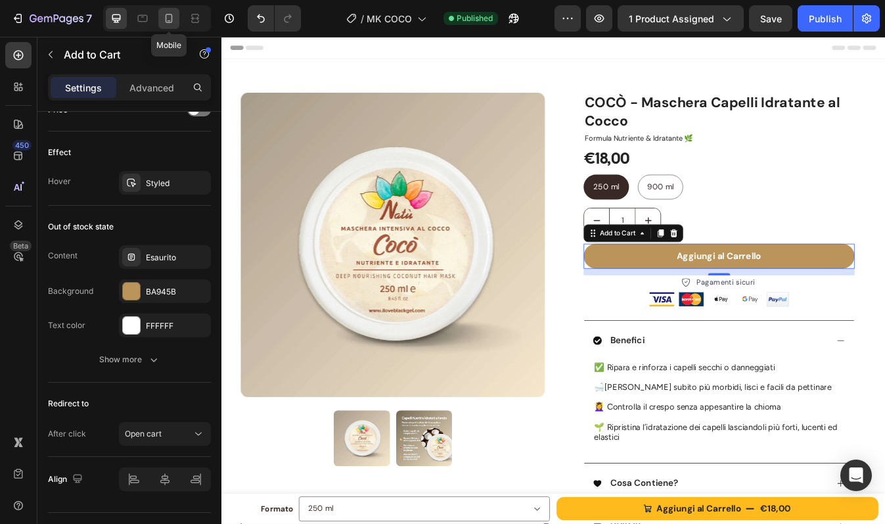
click at [167, 14] on icon at bounding box center [169, 18] width 7 height 9
type input "14"
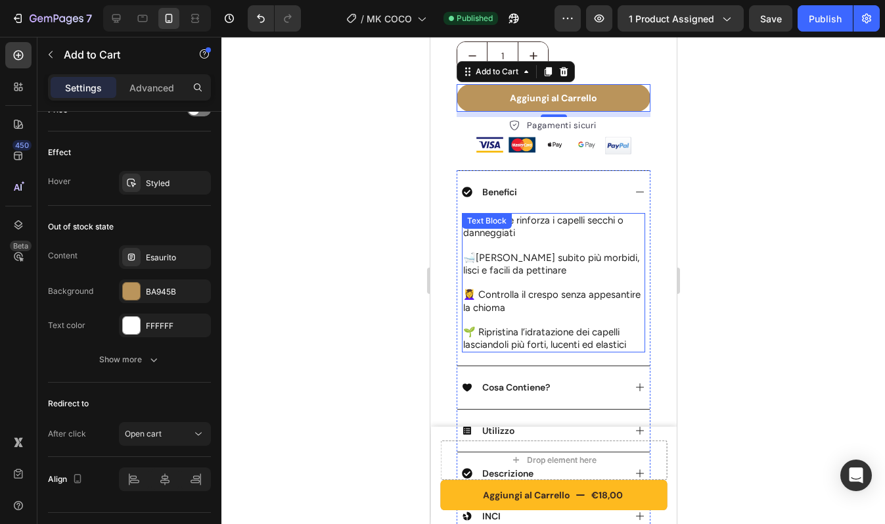
scroll to position [435, 0]
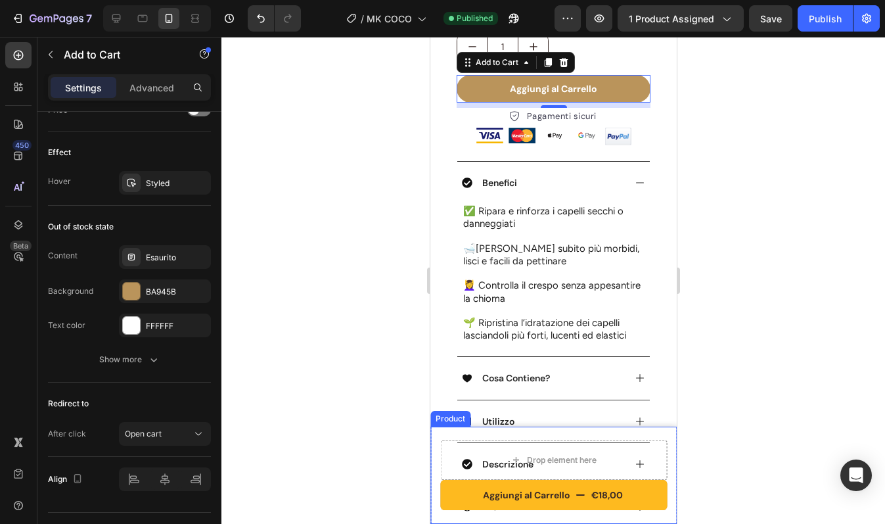
click at [438, 434] on div "Aggiungi al Carrello €18,00 Product Cart Button Drop element here Product" at bounding box center [553, 474] width 246 height 97
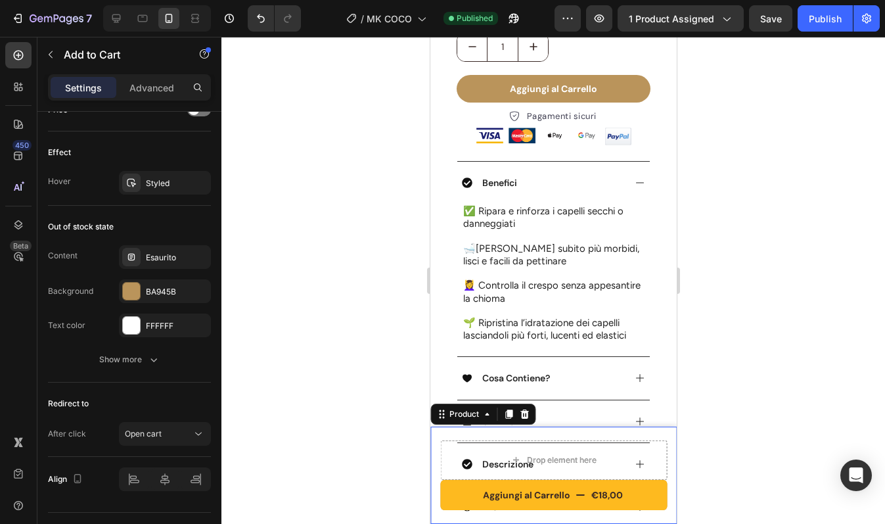
scroll to position [0, 0]
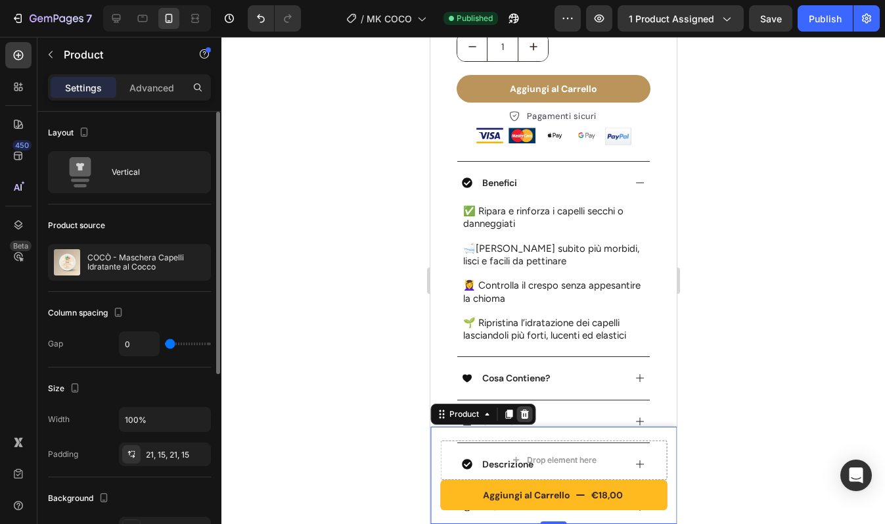
click at [521, 415] on icon at bounding box center [524, 413] width 9 height 9
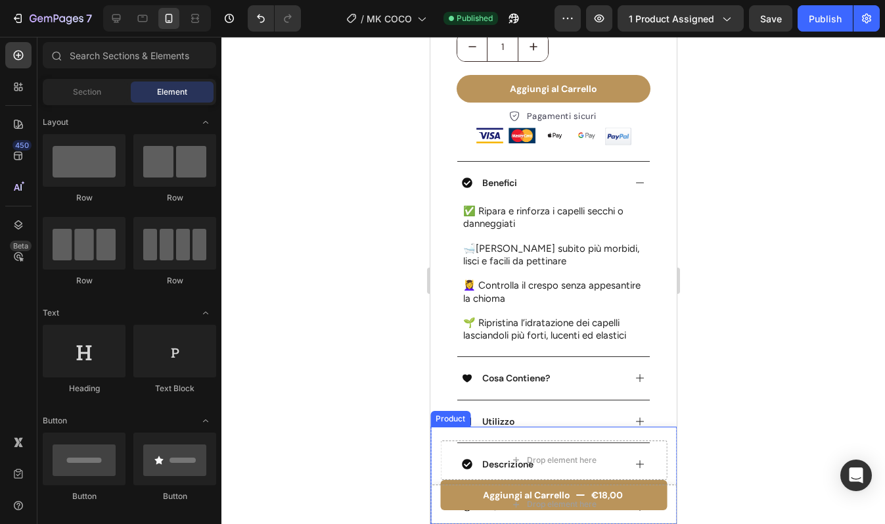
click at [440, 432] on div "Aggiungi al Carrello €18,00 Product Cart Button Drop element here Product" at bounding box center [553, 474] width 246 height 97
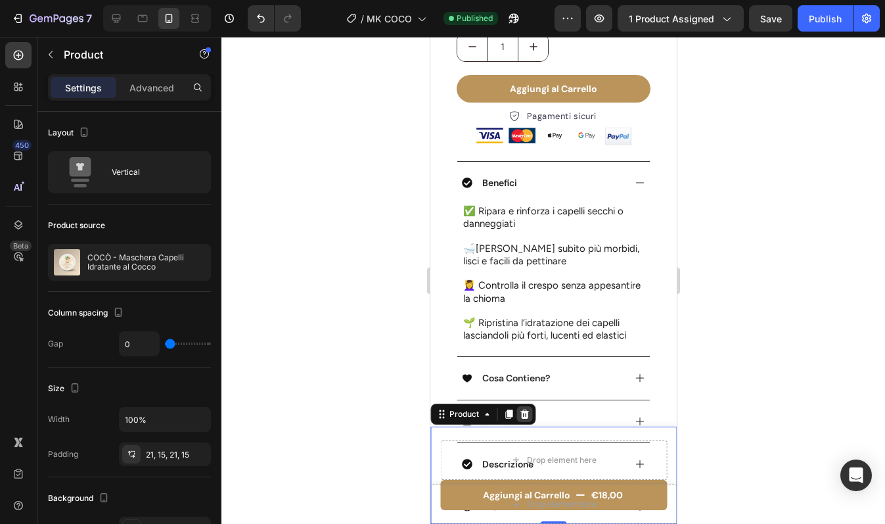
click at [523, 412] on icon at bounding box center [524, 413] width 9 height 9
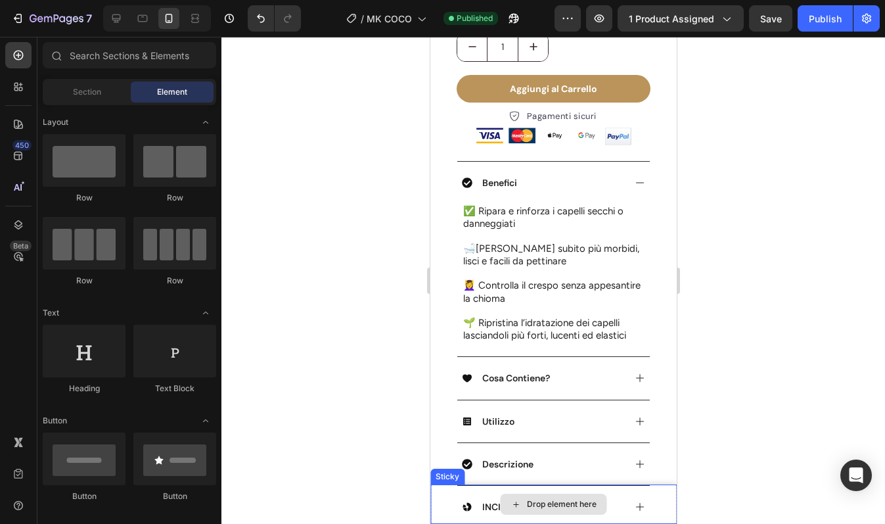
click at [438, 491] on div "Drop element here" at bounding box center [553, 503] width 246 height 39
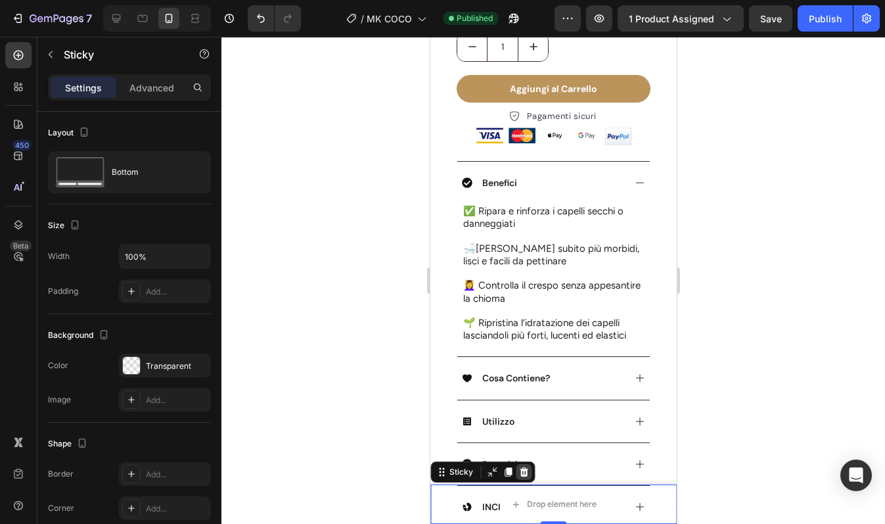
click at [522, 469] on icon at bounding box center [523, 471] width 9 height 9
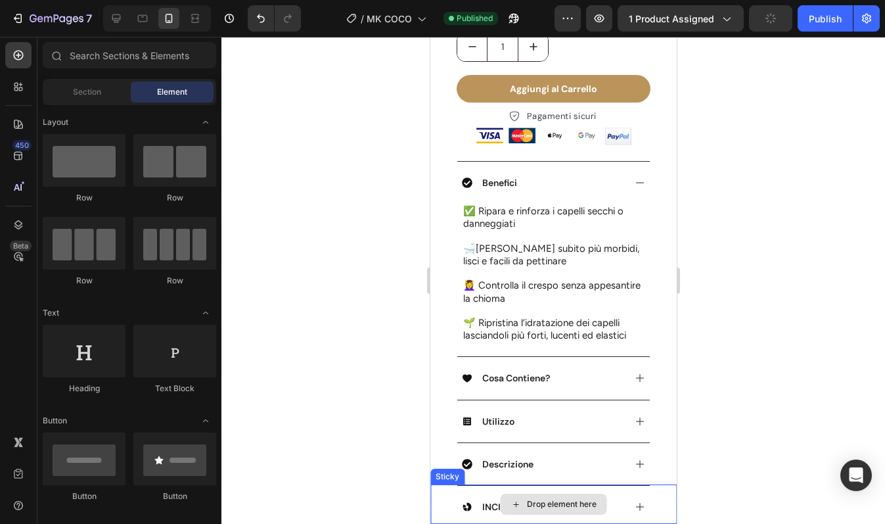
click at [444, 490] on div "Drop element here" at bounding box center [553, 503] width 246 height 39
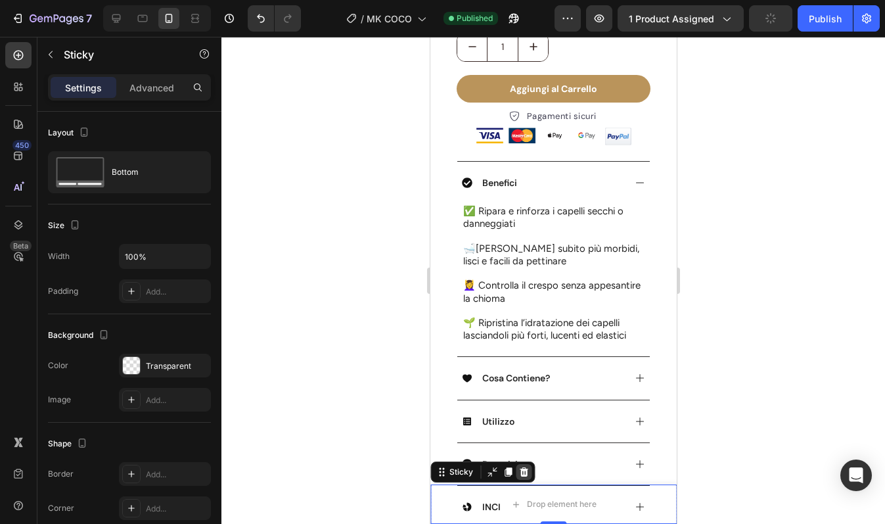
click at [522, 473] on icon at bounding box center [523, 471] width 9 height 9
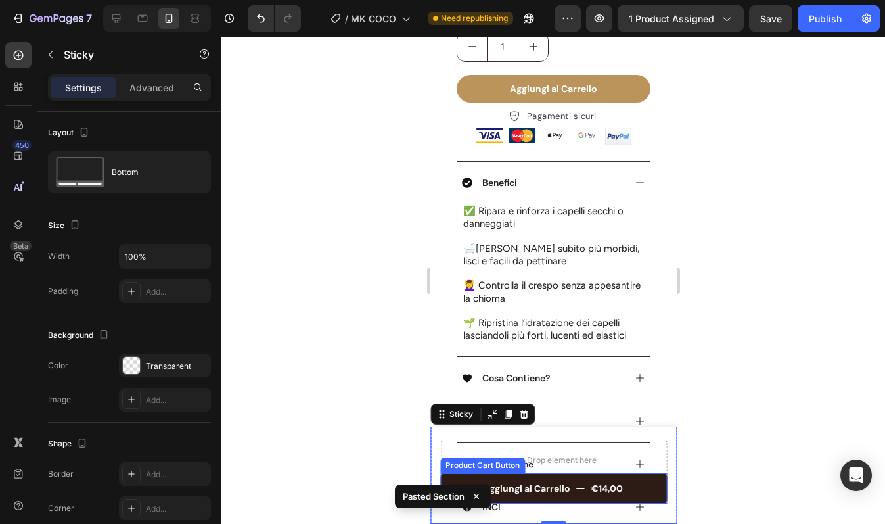
click at [575, 491] on icon "Aggiungi al Carrello" at bounding box center [579, 488] width 9 height 9
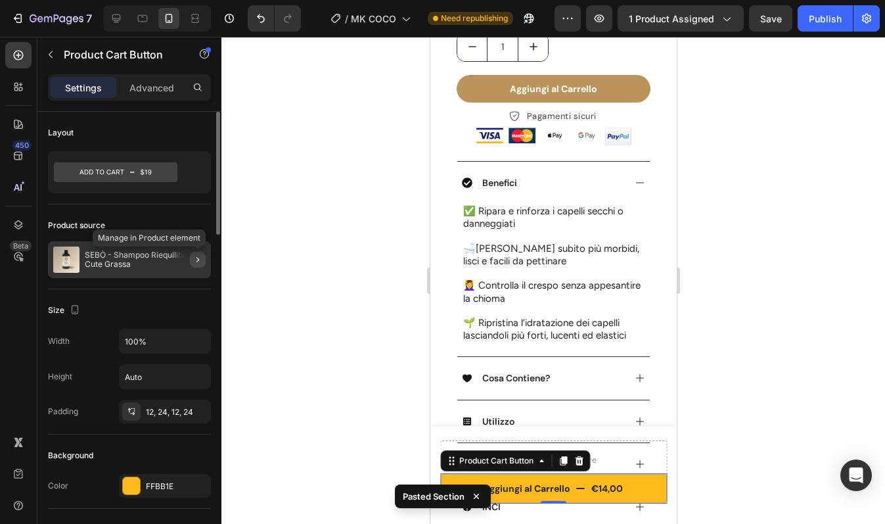
click at [190, 260] on button "button" at bounding box center [198, 260] width 16 height 16
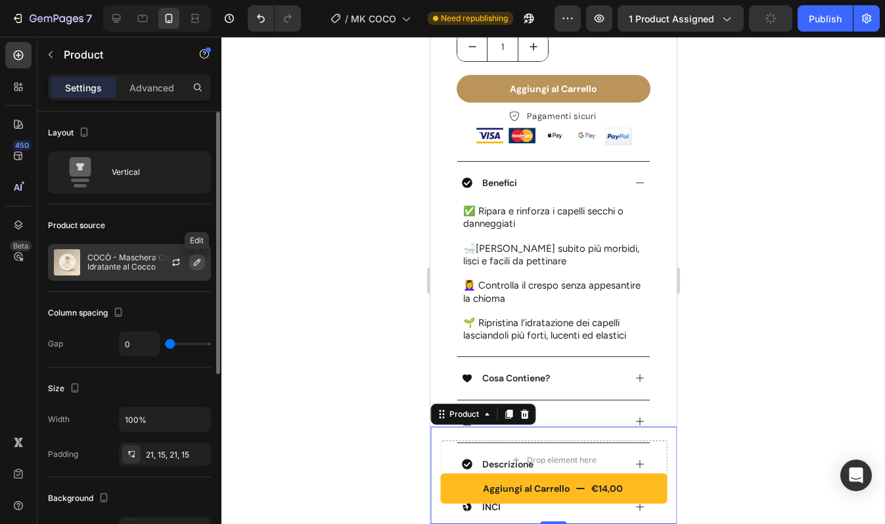
click at [193, 262] on icon "button" at bounding box center [197, 262] width 11 height 11
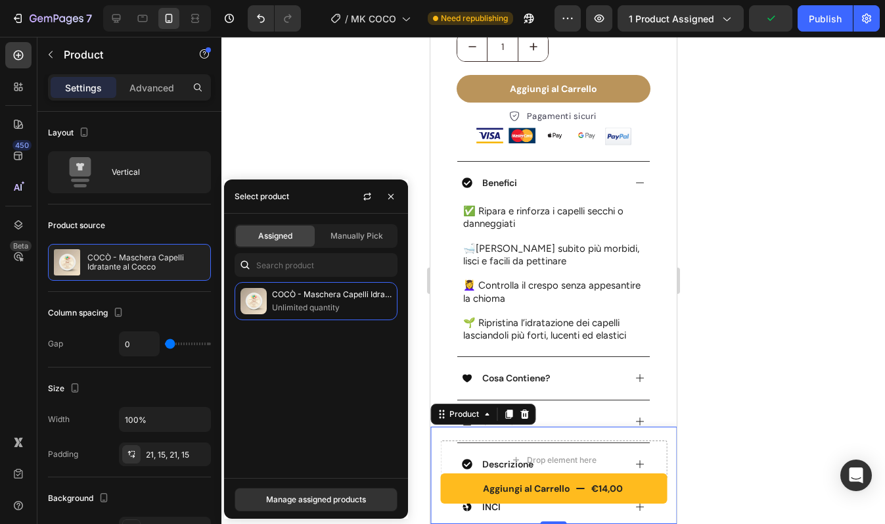
click at [346, 235] on span "Manually Pick" at bounding box center [357, 236] width 53 height 12
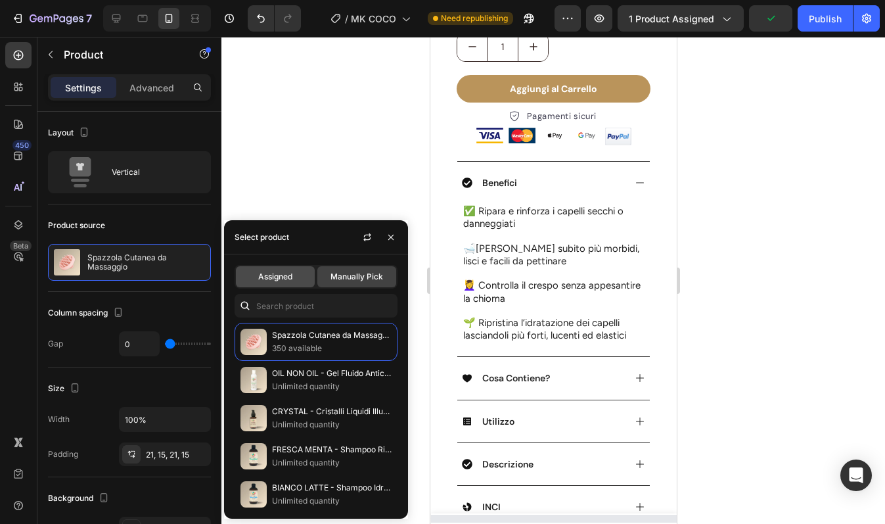
click at [281, 270] on div "Assigned" at bounding box center [275, 276] width 79 height 21
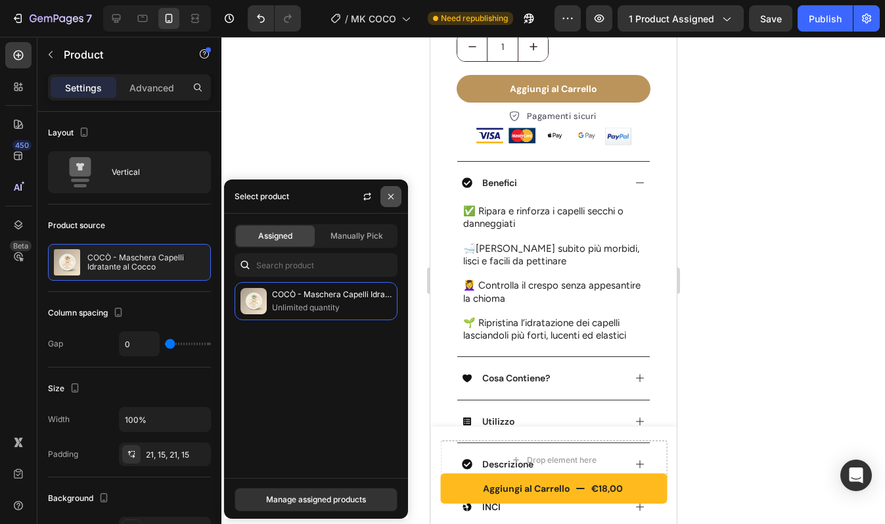
click at [390, 193] on icon "button" at bounding box center [391, 196] width 11 height 11
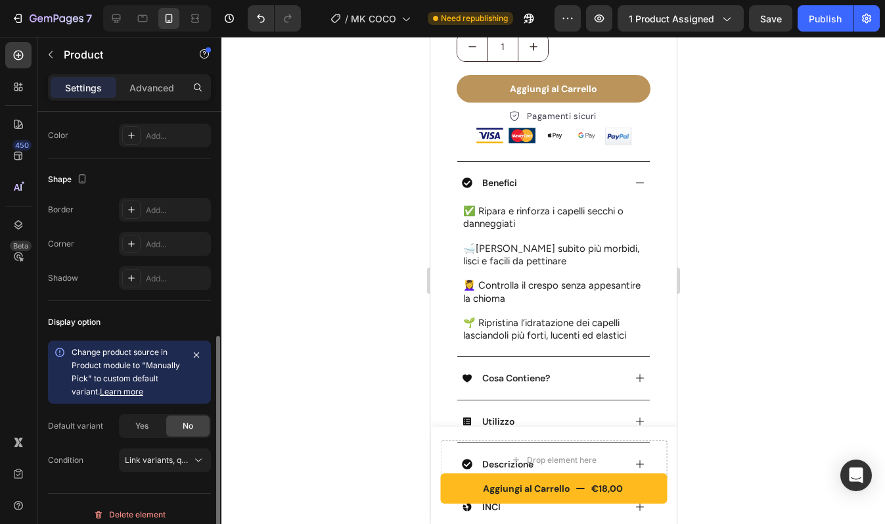
scroll to position [404, 0]
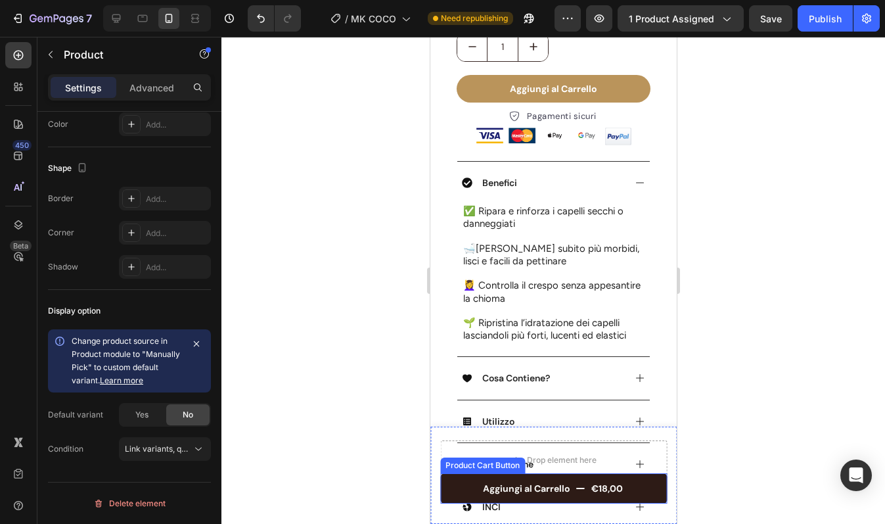
click at [456, 482] on button "Aggiungi al Carrello €18,00" at bounding box center [553, 488] width 227 height 30
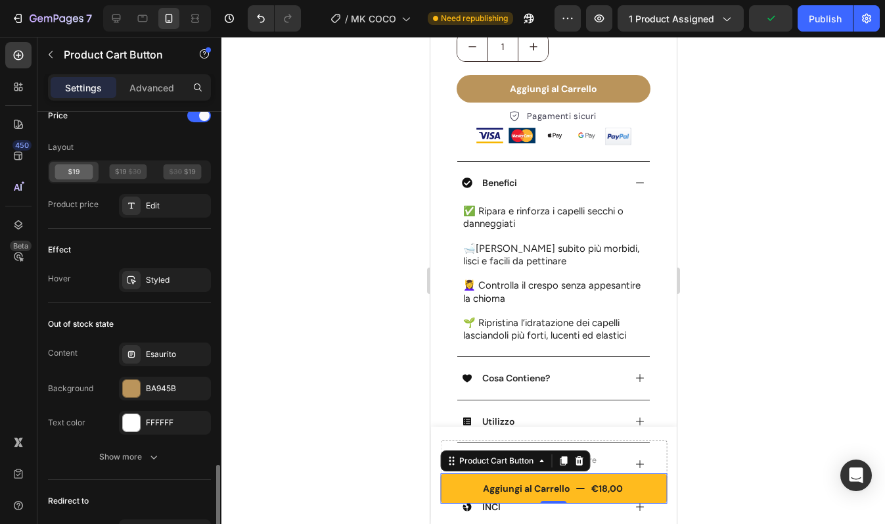
scroll to position [951, 0]
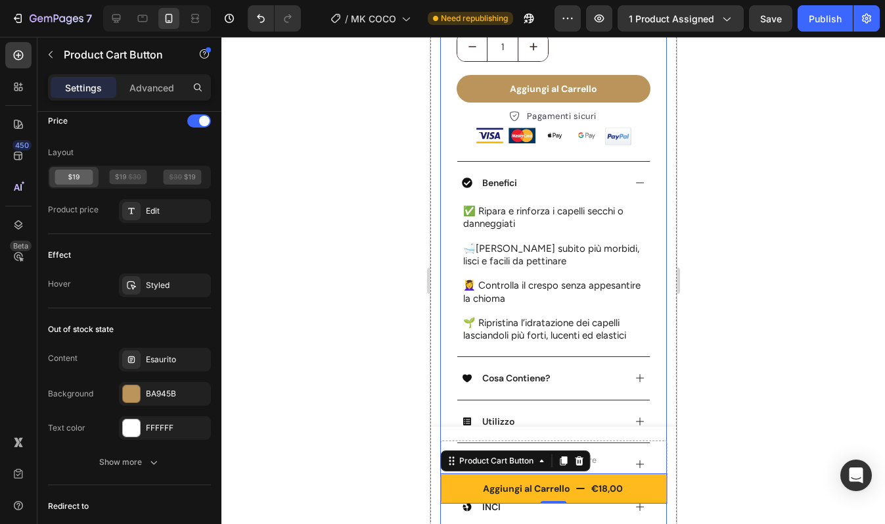
click at [507, 204] on div "Text Block" at bounding box center [486, 196] width 51 height 16
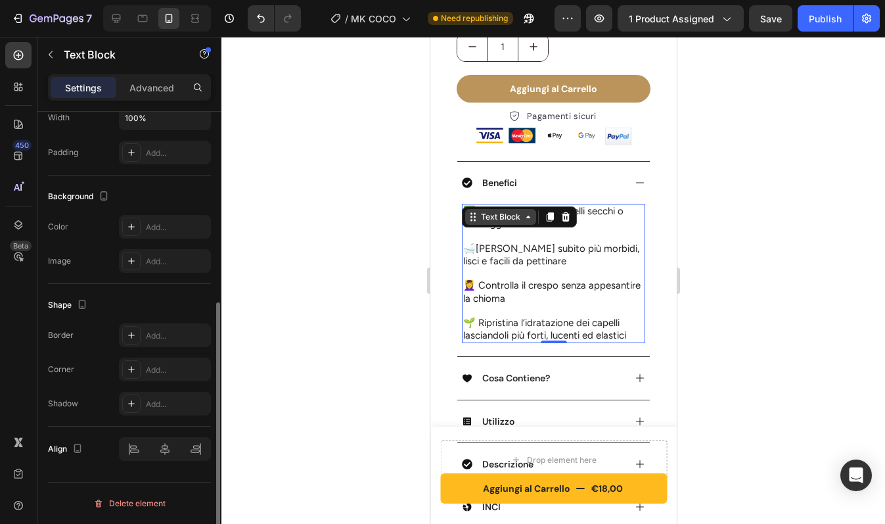
scroll to position [0, 0]
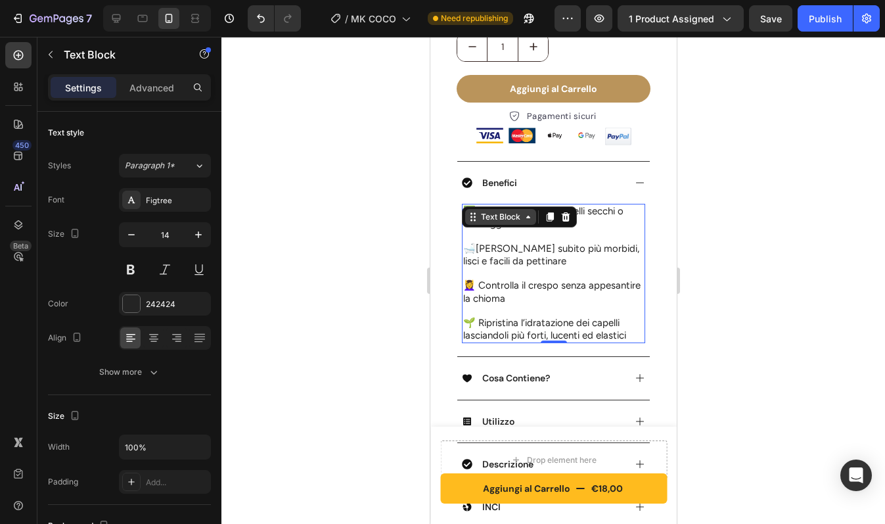
click at [507, 215] on div "Text Block" at bounding box center [518, 216] width 115 height 21
click at [514, 242] on p at bounding box center [553, 236] width 181 height 12
click at [514, 242] on p "Rich Text Editor. Editing area: main" at bounding box center [553, 236] width 181 height 12
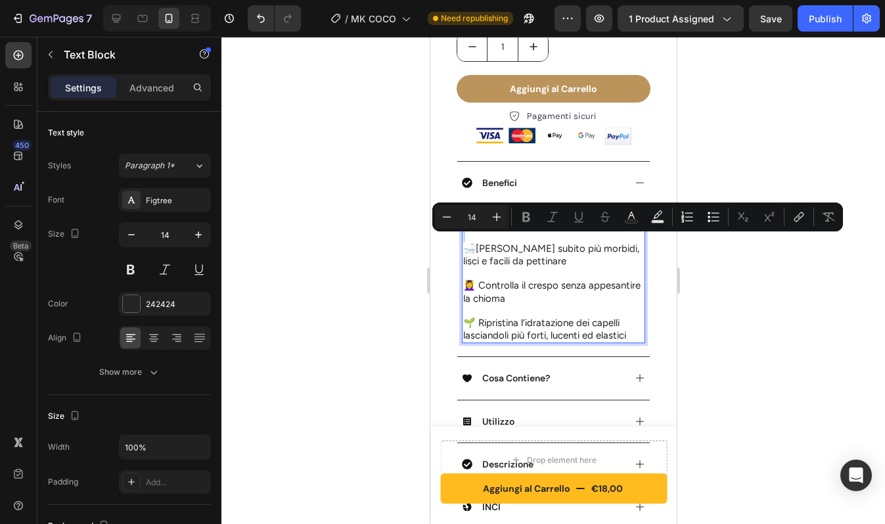
type input "15"
click at [535, 230] on p "✅ Ripara e rinforza i capelli secchi o danneggiati" at bounding box center [553, 217] width 181 height 25
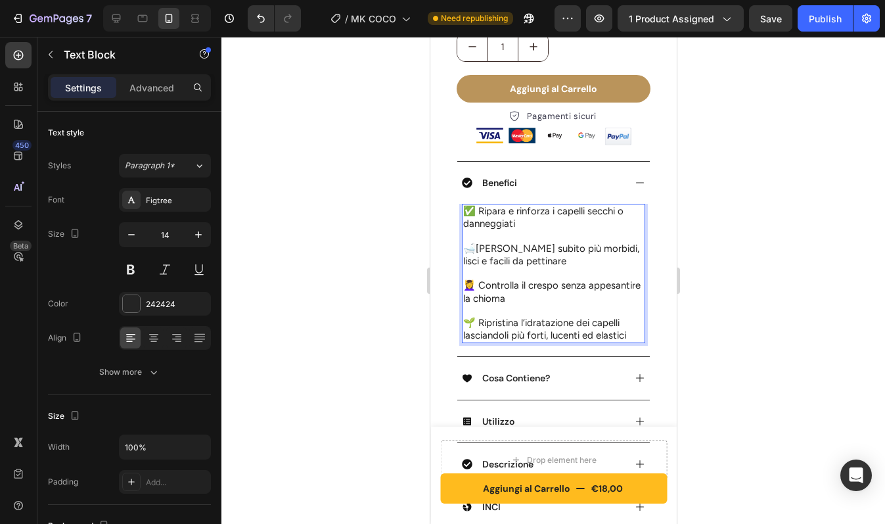
click at [547, 219] on span "✅ Ripara e rinforza i capelli secchi o danneggiati" at bounding box center [543, 217] width 160 height 24
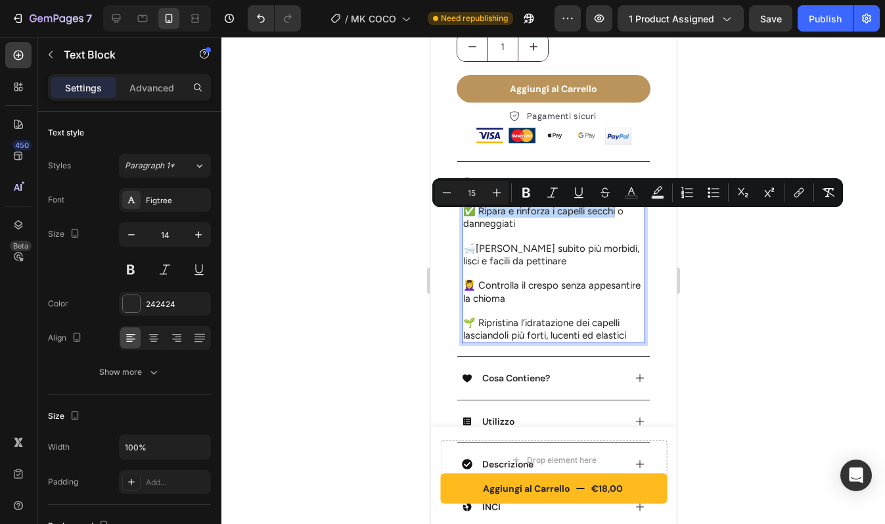
drag, startPoint x: 612, startPoint y: 218, endPoint x: 475, endPoint y: 219, distance: 137.3
click at [475, 219] on span "✅ Ripara e rinforza i capelli secchi o danneggiati" at bounding box center [543, 217] width 160 height 24
drag, startPoint x: 515, startPoint y: 219, endPoint x: 475, endPoint y: 219, distance: 40.1
click at [475, 219] on span "✅ Ripara e rinforza i capelli secchi o danneggiati" at bounding box center [543, 217] width 160 height 24
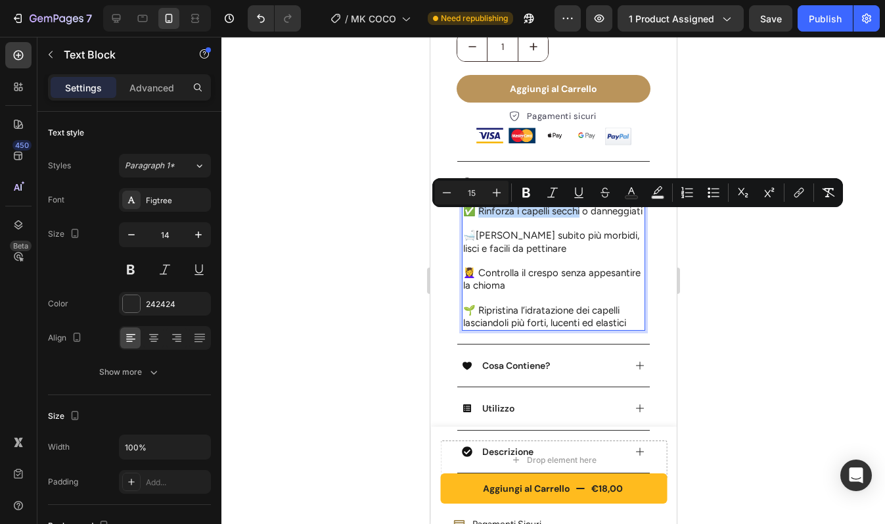
drag, startPoint x: 477, startPoint y: 219, endPoint x: 578, endPoint y: 220, distance: 100.5
click at [578, 217] on span "✅ Rinforza i capelli secchi o danneggiati" at bounding box center [552, 211] width 179 height 12
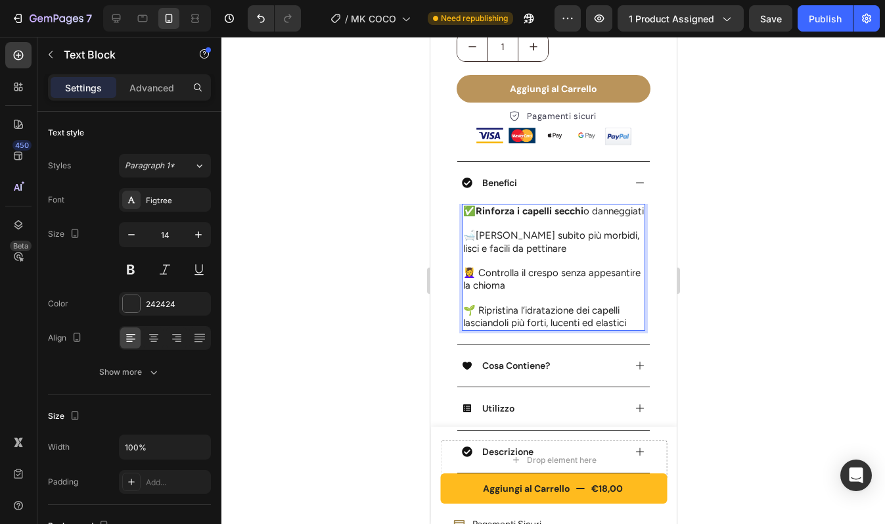
click at [584, 217] on p "✅ Rinforza i capelli secchi o danneggiati" at bounding box center [553, 211] width 181 height 12
click at [477, 217] on strong "Rinforza i capelli secchi" at bounding box center [529, 211] width 108 height 12
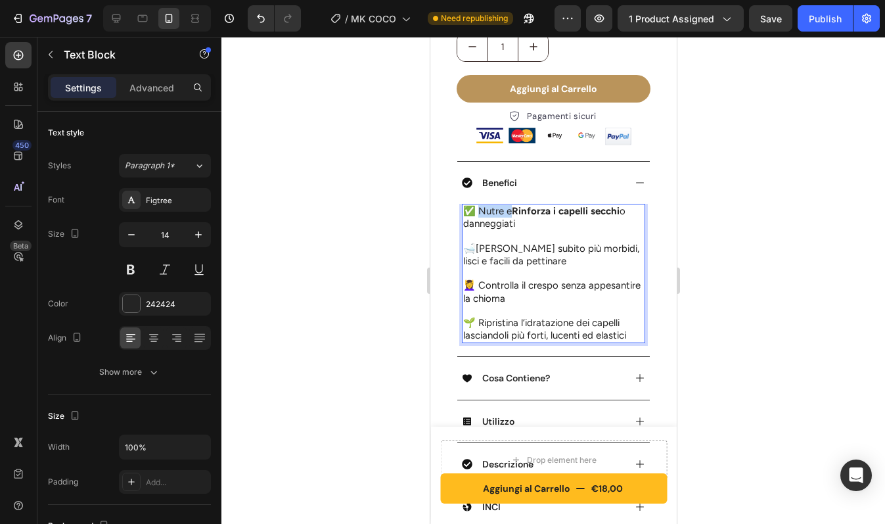
drag, startPoint x: 477, startPoint y: 217, endPoint x: 508, endPoint y: 218, distance: 30.9
click at [508, 218] on span "✅ Nutre e Rinforza i capelli secchi o danneggiati" at bounding box center [544, 217] width 162 height 24
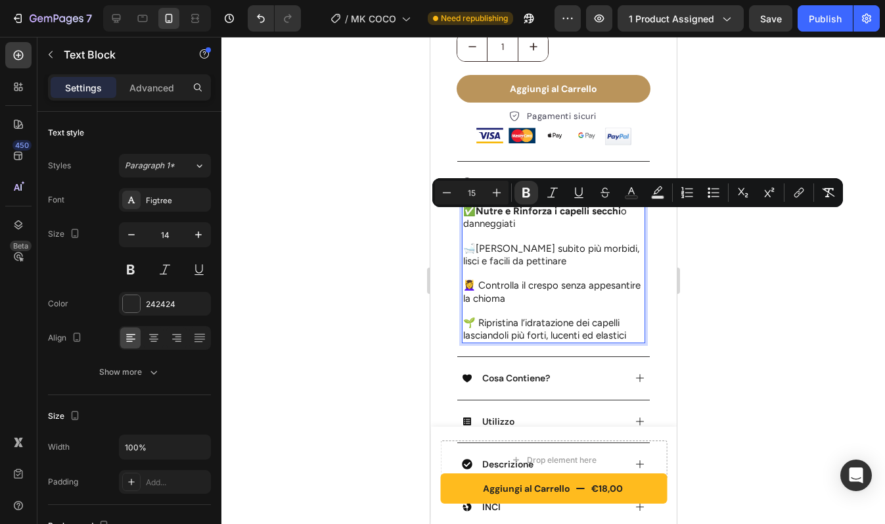
click at [547, 217] on strong "Rinforza i capelli secchi" at bounding box center [567, 211] width 108 height 12
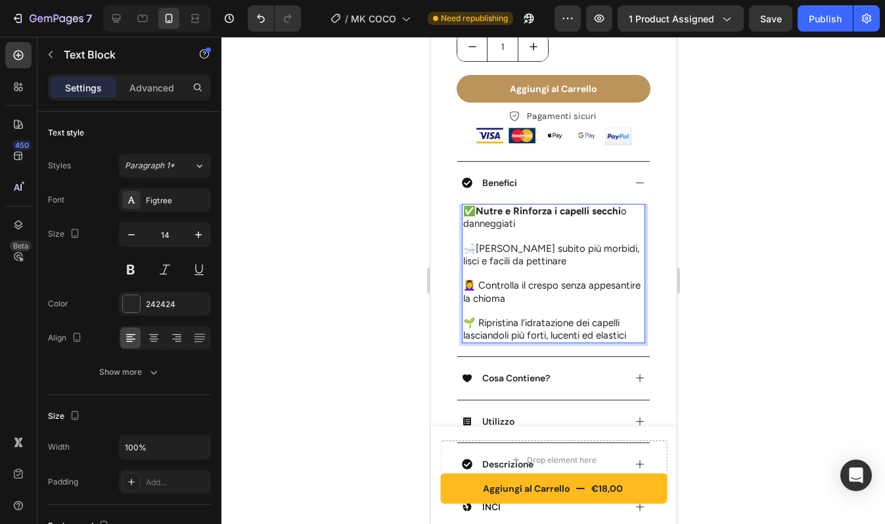
click at [526, 258] on span "Capelli subito più morbidi, lisci e facili da pettinare" at bounding box center [551, 254] width 176 height 24
click at [478, 255] on span "Capelli subito più morbidi, lisci e facili da pettinare" at bounding box center [551, 254] width 176 height 24
drag, startPoint x: 518, startPoint y: 254, endPoint x: 510, endPoint y: 253, distance: 8.6
click at [510, 253] on span "Lascia i Capelli subito più morbidi, lisci e facili da pettinare" at bounding box center [549, 254] width 173 height 24
click at [494, 254] on span "Lascia i capelli subito più morbidi, lisci e facili da pettinare" at bounding box center [549, 254] width 173 height 24
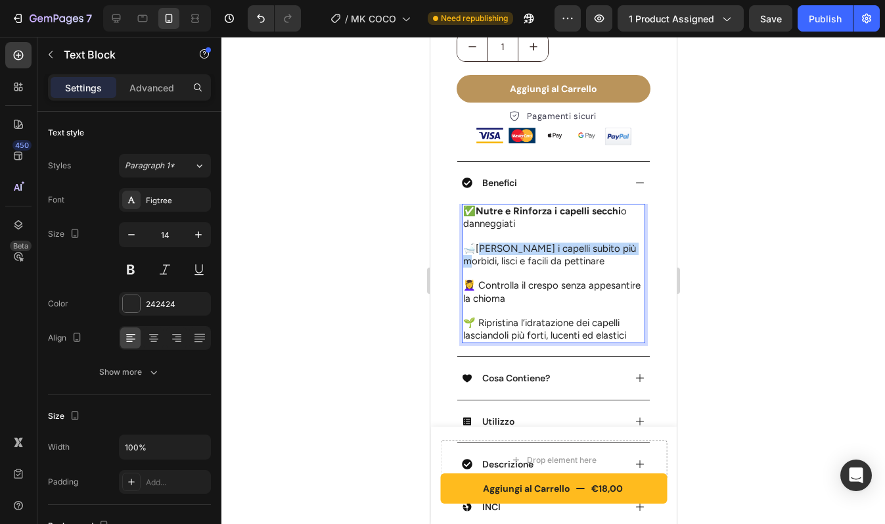
drag, startPoint x: 476, startPoint y: 254, endPoint x: 620, endPoint y: 256, distance: 143.9
click at [620, 256] on span "Lascia i capelli subito più morbidi, lisci e facili da pettinare" at bounding box center [549, 254] width 173 height 24
click at [620, 267] on p "🛁 Lascia i capelli subito più morbidi , lisci e facili da pettinare" at bounding box center [553, 254] width 181 height 25
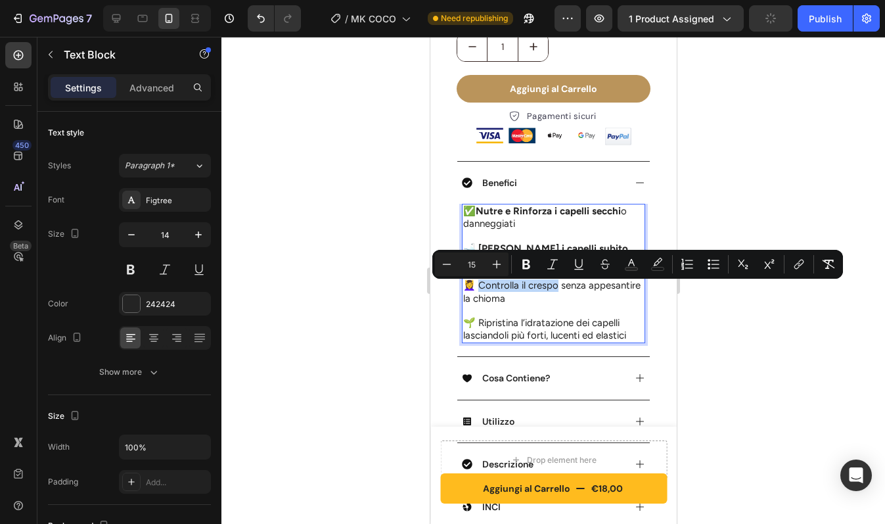
drag, startPoint x: 475, startPoint y: 291, endPoint x: 555, endPoint y: 293, distance: 80.2
click at [555, 293] on span "Controlla il crespo senza appesantire la chioma" at bounding box center [551, 291] width 177 height 24
type input "14"
click at [557, 310] on p "Rich Text Editor. Editing area: main" at bounding box center [553, 311] width 181 height 12
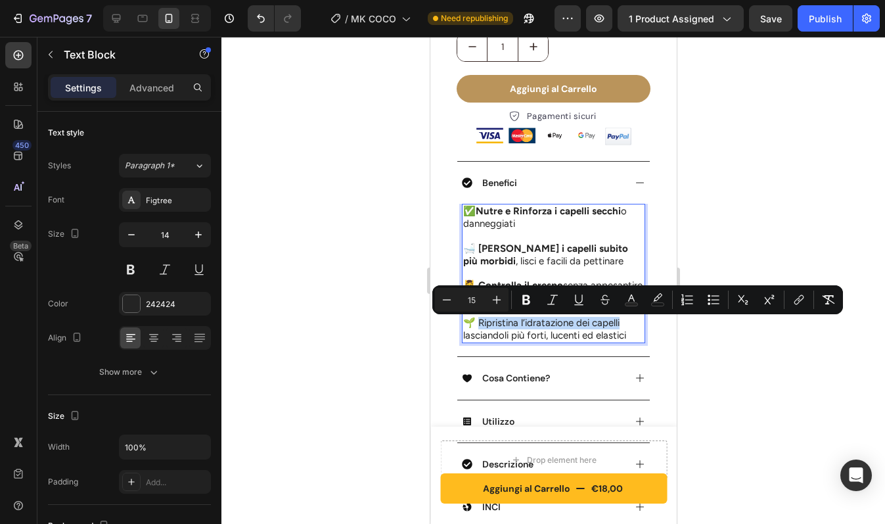
drag, startPoint x: 476, startPoint y: 326, endPoint x: 622, endPoint y: 325, distance: 145.2
click at [622, 325] on p "🌱 Ripristina l’idratazione dei capelli lasciandoli più forti, lucenti ed elasti…" at bounding box center [553, 329] width 181 height 25
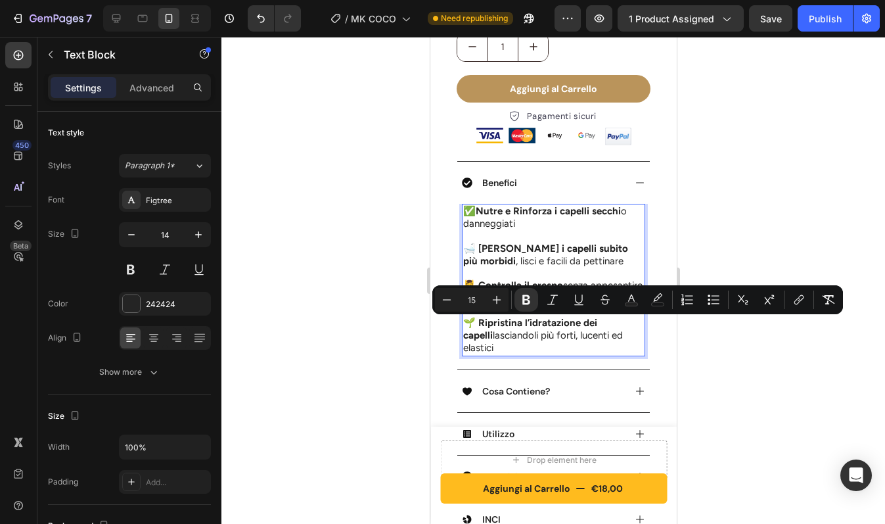
click at [597, 327] on strong "Ripristina l’idratazione dei capelli" at bounding box center [530, 329] width 134 height 24
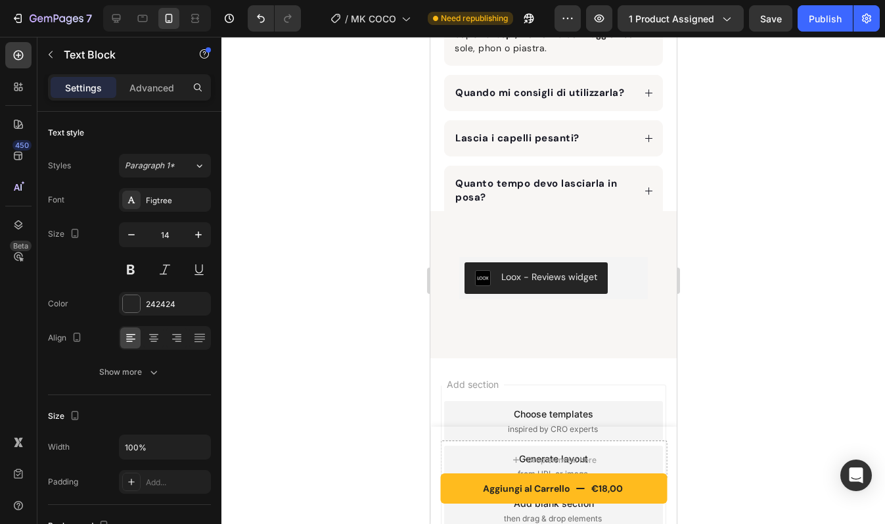
scroll to position [2125, 0]
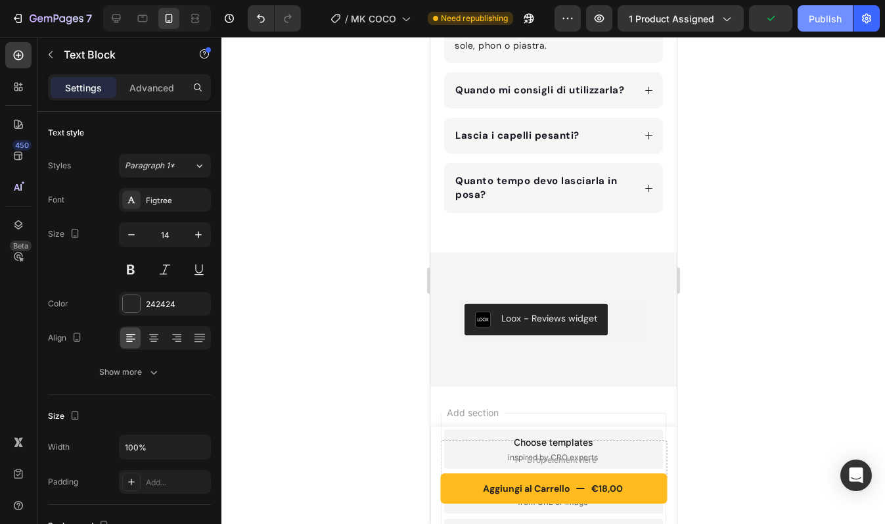
click at [829, 22] on div "Publish" at bounding box center [825, 19] width 33 height 14
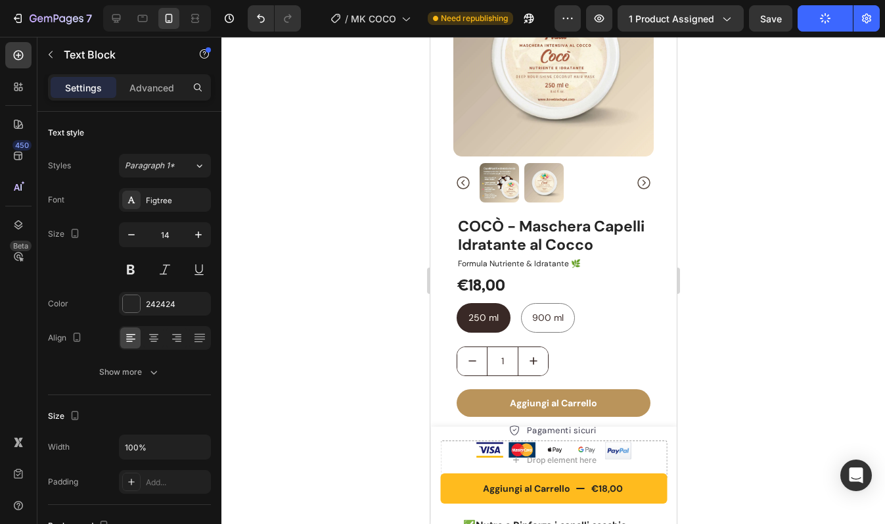
scroll to position [0, 0]
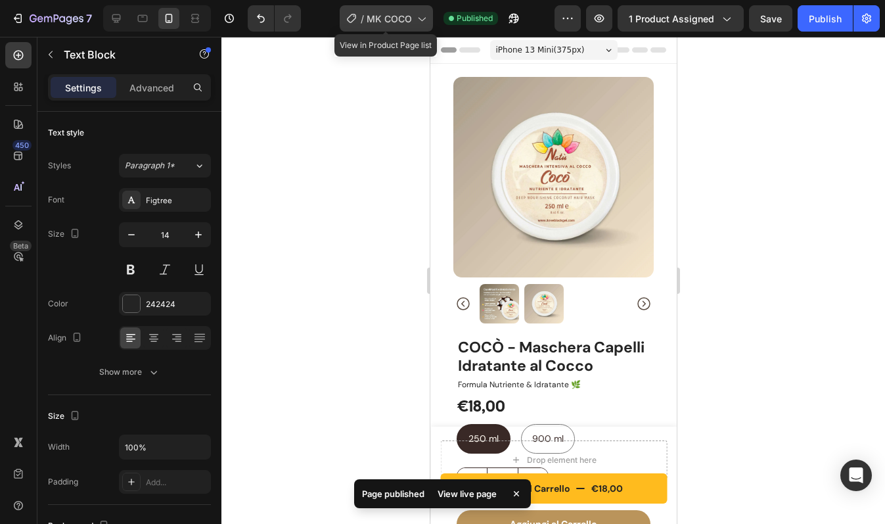
click at [375, 16] on span "MK COCO" at bounding box center [389, 19] width 45 height 14
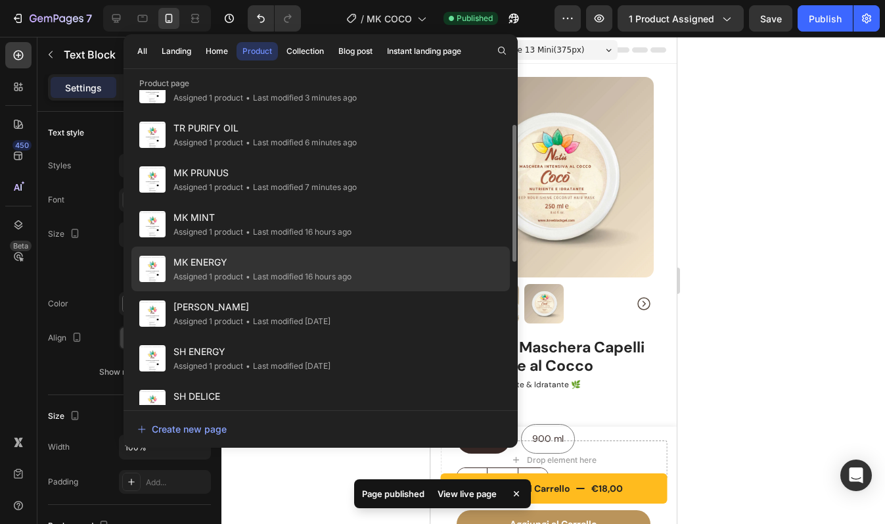
scroll to position [78, 0]
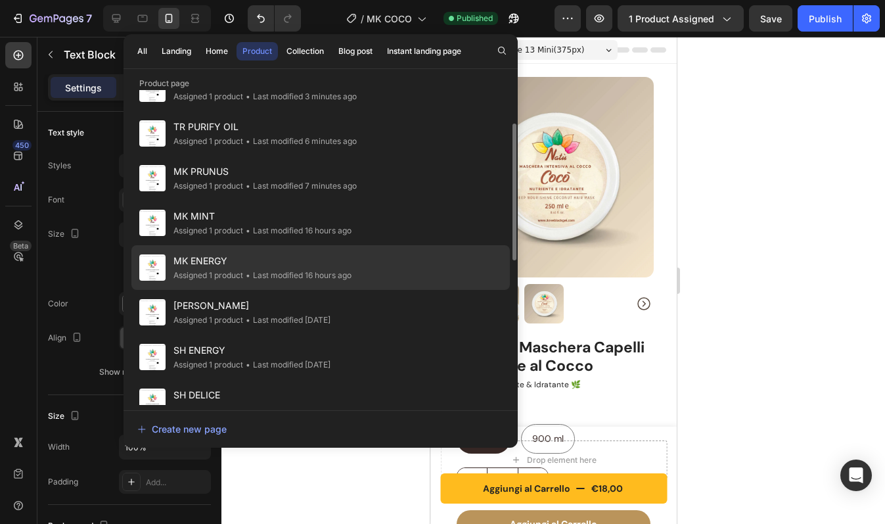
click at [277, 266] on span "MK ENERGY" at bounding box center [262, 261] width 178 height 16
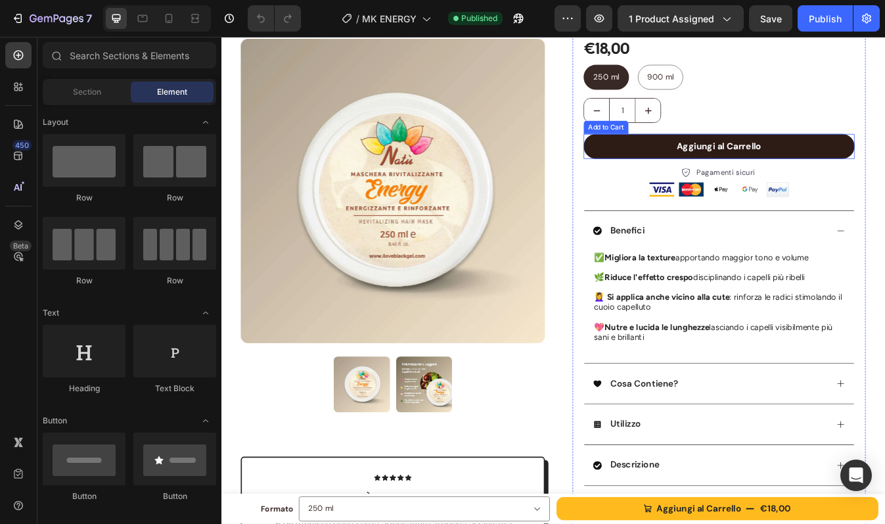
scroll to position [133, 0]
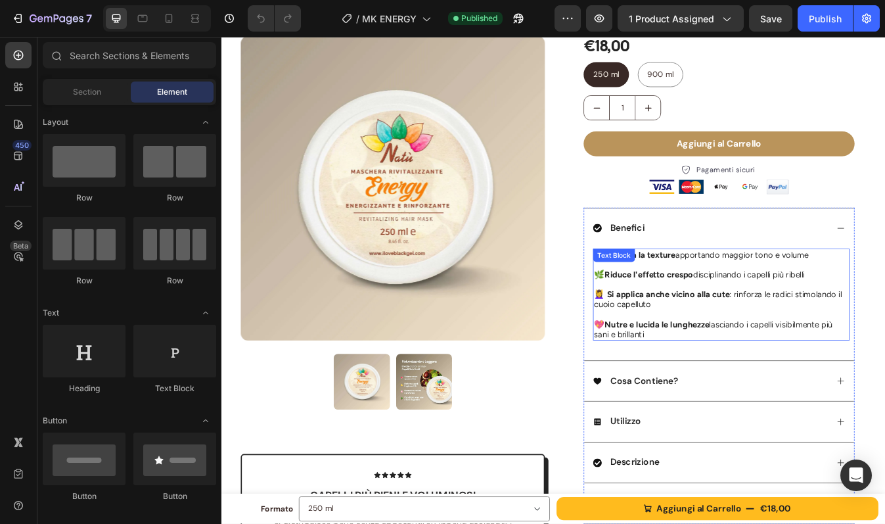
click at [805, 302] on p at bounding box center [815, 308] width 302 height 12
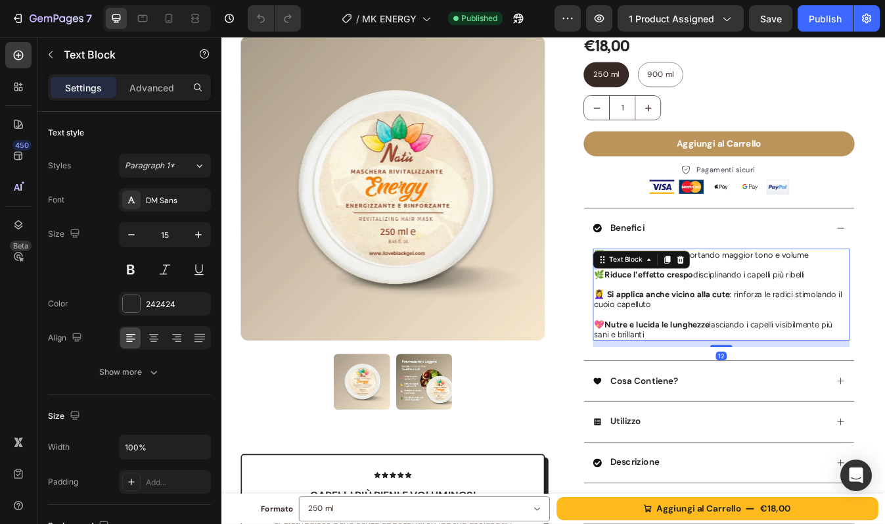
click at [805, 302] on p "Rich Text Editor. Editing area: main" at bounding box center [815, 308] width 302 height 12
click at [815, 297] on p "✅ Migliora la texture apportando maggior tono e volume" at bounding box center [815, 296] width 302 height 12
click at [677, 298] on strong "Migliora la texture" at bounding box center [719, 296] width 84 height 12
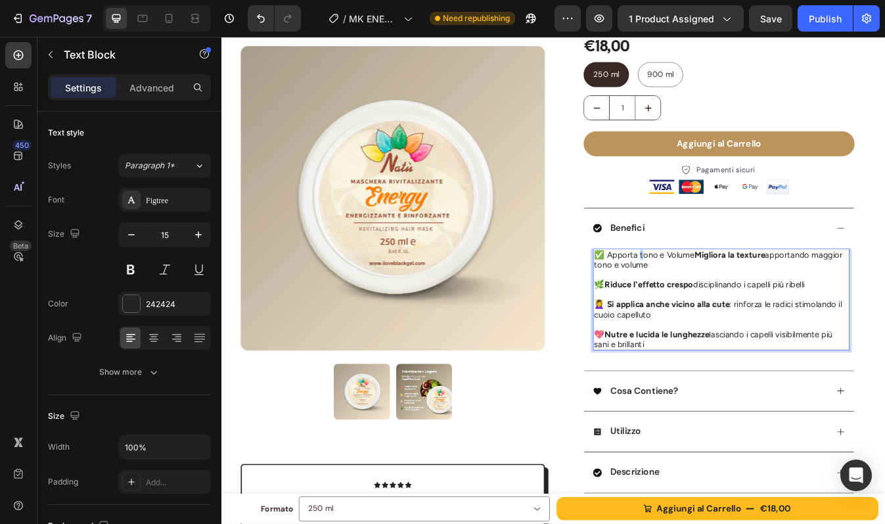
click at [710, 296] on p "✅ Apporta tono e Volume Migliora la texture apportando maggior tono e volume" at bounding box center [815, 302] width 302 height 24
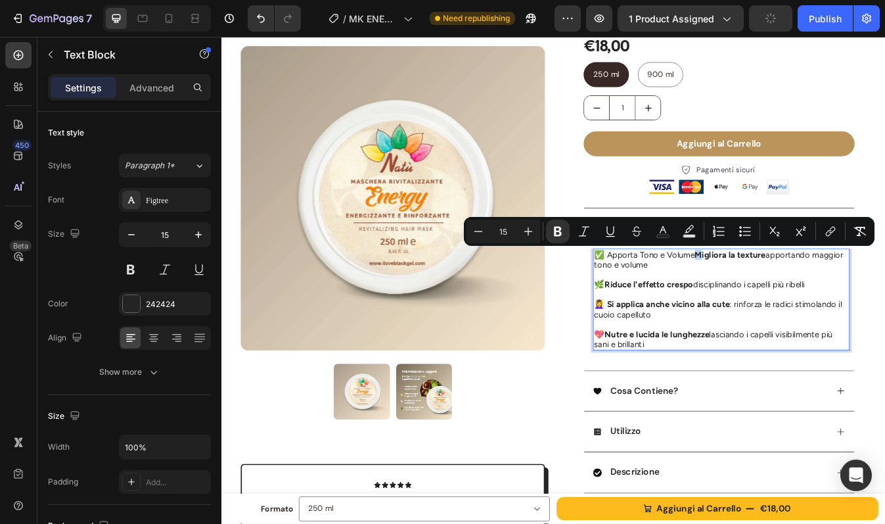
click at [785, 296] on strong "Migliora la texture" at bounding box center [826, 296] width 84 height 12
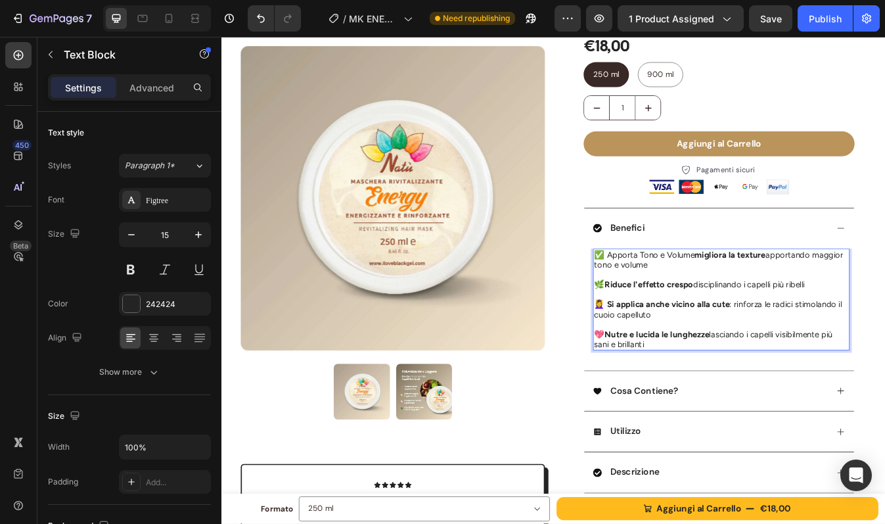
click at [815, 296] on strong "migliora la texture" at bounding box center [826, 296] width 84 height 12
drag, startPoint x: 882, startPoint y: 294, endPoint x: 760, endPoint y: 309, distance: 123.9
click at [760, 309] on p "✅ Apporta Tono e Volume migliorando la texture apportando maggior tono e volume" at bounding box center [815, 302] width 302 height 24
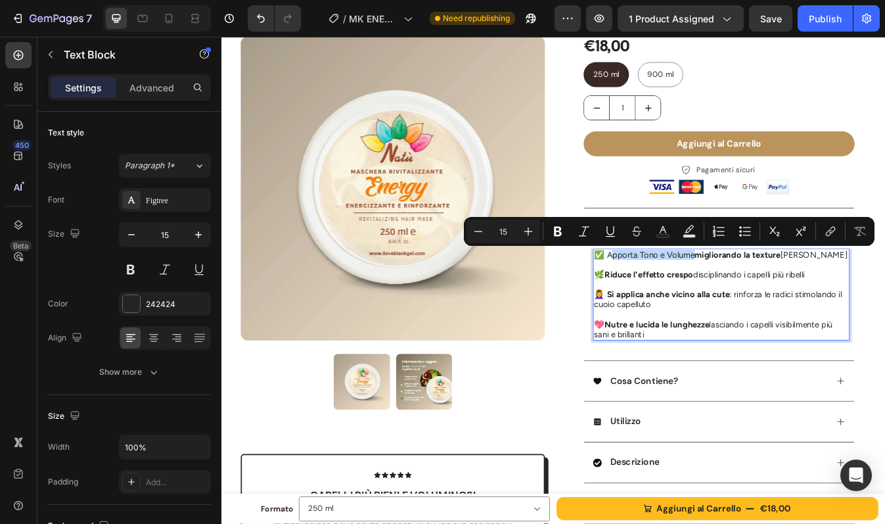
drag, startPoint x: 675, startPoint y: 296, endPoint x: 773, endPoint y: 294, distance: 98.6
click at [773, 294] on p "✅ Apporta Tono e Volume migliorando la texture [PERSON_NAME]" at bounding box center [815, 296] width 302 height 12
drag, startPoint x: 777, startPoint y: 297, endPoint x: 672, endPoint y: 296, distance: 105.1
click at [672, 296] on p "✅ Apporta Tono e Volume migliorando la texture [PERSON_NAME]" at bounding box center [815, 296] width 302 height 12
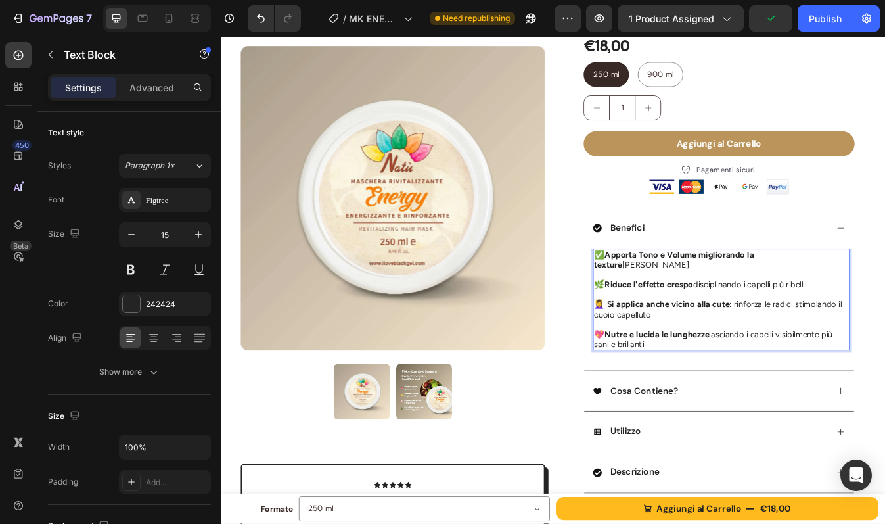
click at [737, 288] on div "✅ Apporta Tono e Volume migliorando la texture [PERSON_NAME] 🌿 Riduce l'effetto…" at bounding box center [815, 348] width 305 height 121
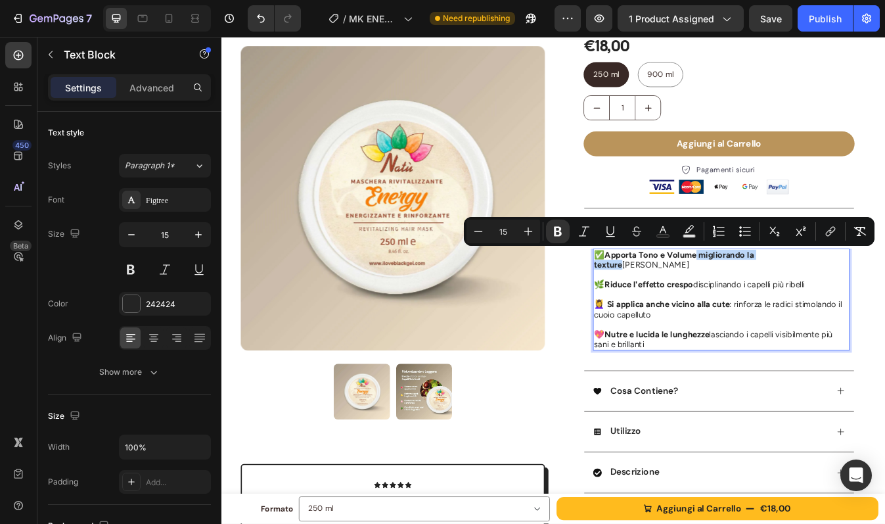
drag, startPoint x: 778, startPoint y: 295, endPoint x: 879, endPoint y: 296, distance: 101.2
click at [854, 296] on strong "Apporta Tono e Volume migliorando la texture" at bounding box center [759, 302] width 190 height 24
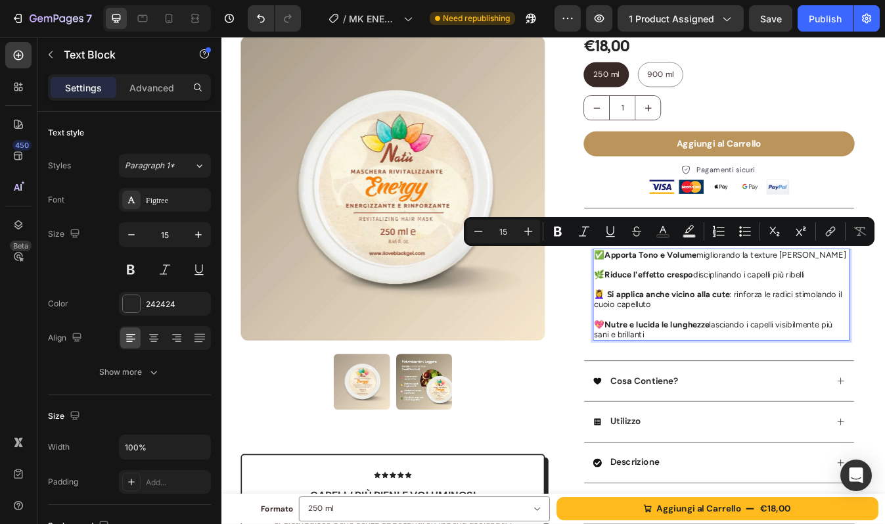
click at [879, 296] on p "✅ Apporta Tono e Volume migliorando la texture [PERSON_NAME]" at bounding box center [815, 296] width 302 height 12
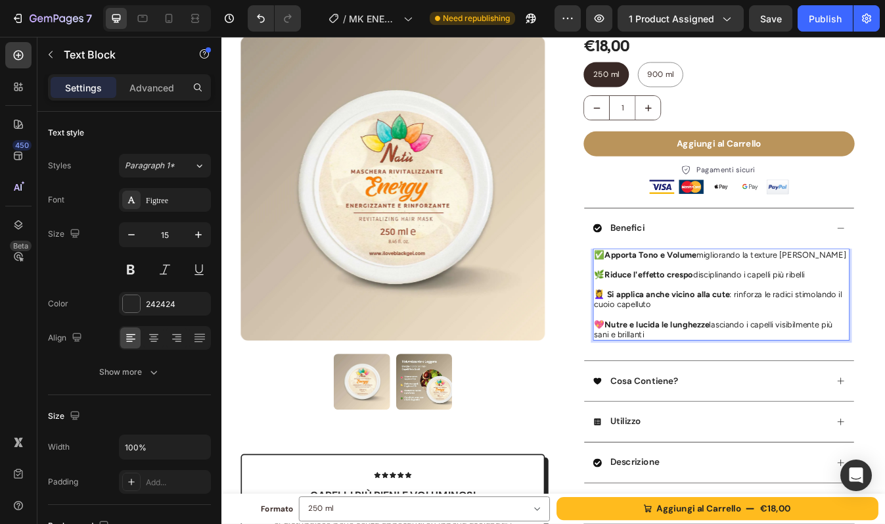
click at [712, 297] on strong "Apporta Tono e Volume" at bounding box center [731, 296] width 109 height 12
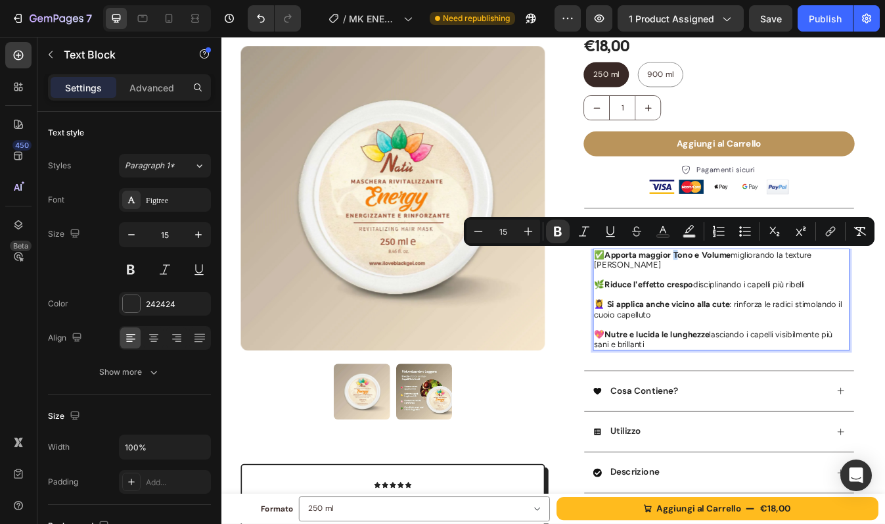
click at [752, 291] on strong "Apporta maggior Tono e Volume" at bounding box center [752, 296] width 150 height 12
drag, startPoint x: 790, startPoint y: 298, endPoint x: 783, endPoint y: 298, distance: 7.3
click at [783, 298] on strong "Apporta maggior tono e Volume" at bounding box center [751, 296] width 148 height 12
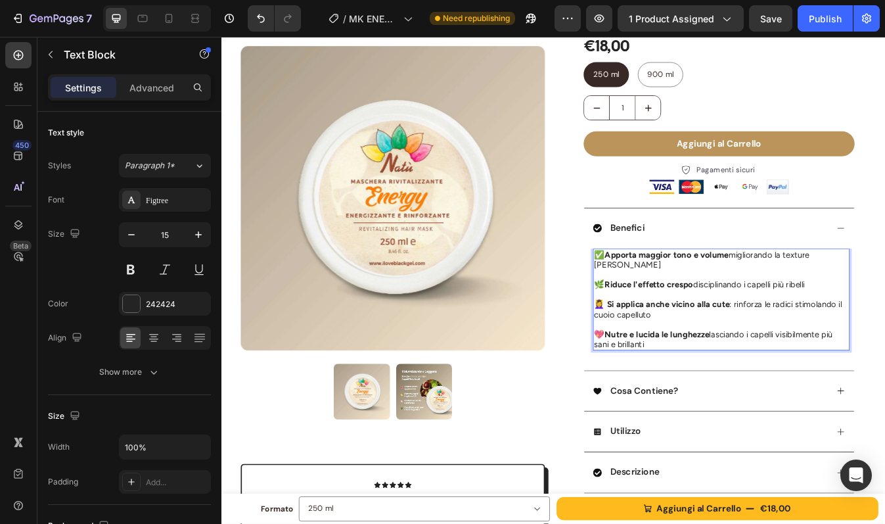
click at [808, 313] on p "Rich Text Editor. Editing area: main" at bounding box center [815, 319] width 302 height 12
click at [456, 445] on img at bounding box center [462, 458] width 66 height 66
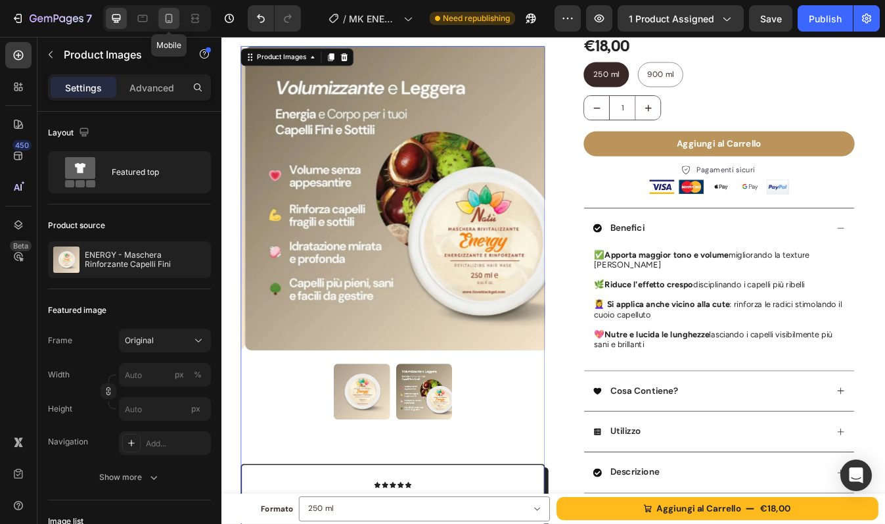
click at [171, 18] on icon at bounding box center [168, 18] width 13 height 13
type input "60"
type input "8"
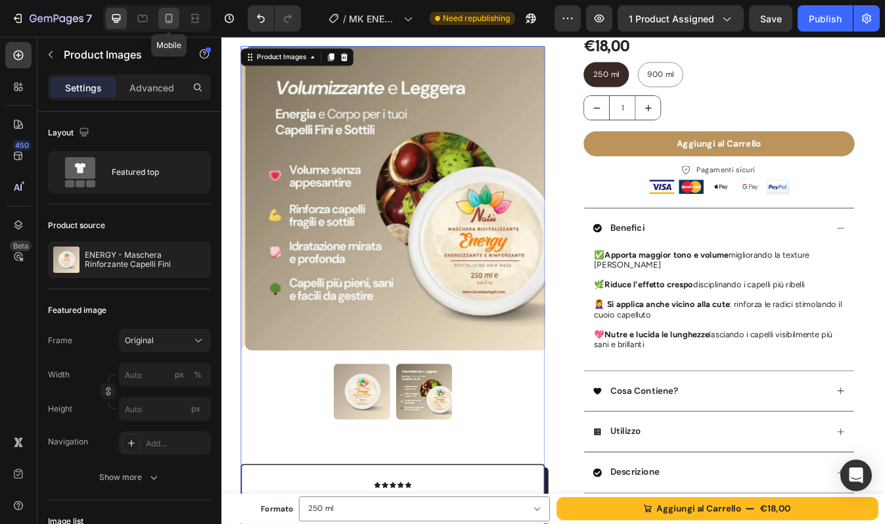
type input "10"
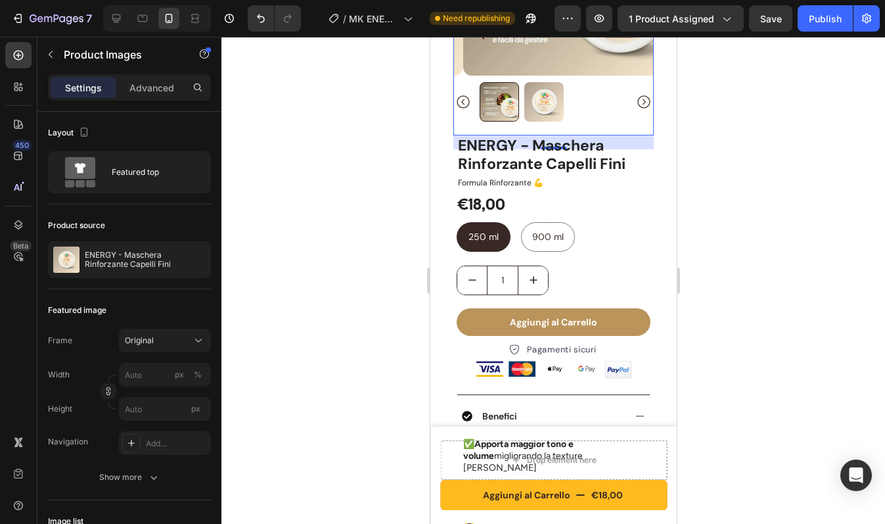
scroll to position [218, 0]
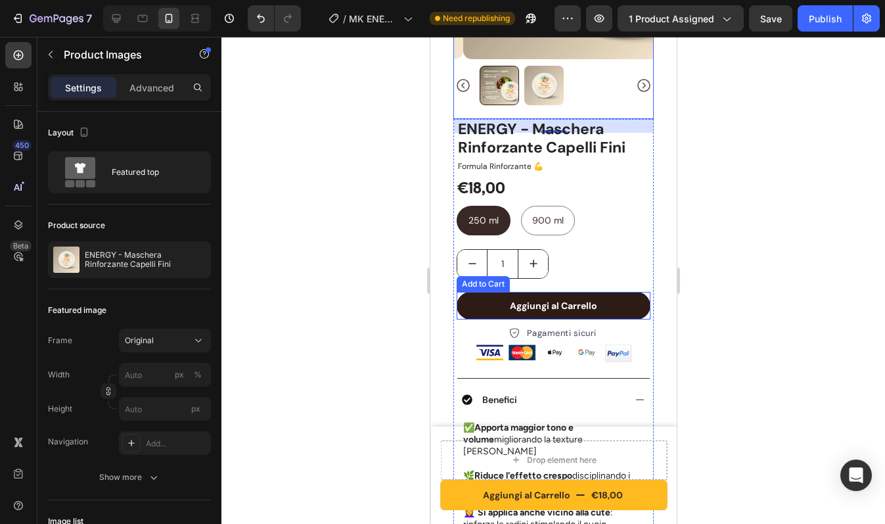
click at [488, 301] on button "Aggiungi al Carrello" at bounding box center [553, 306] width 194 height 28
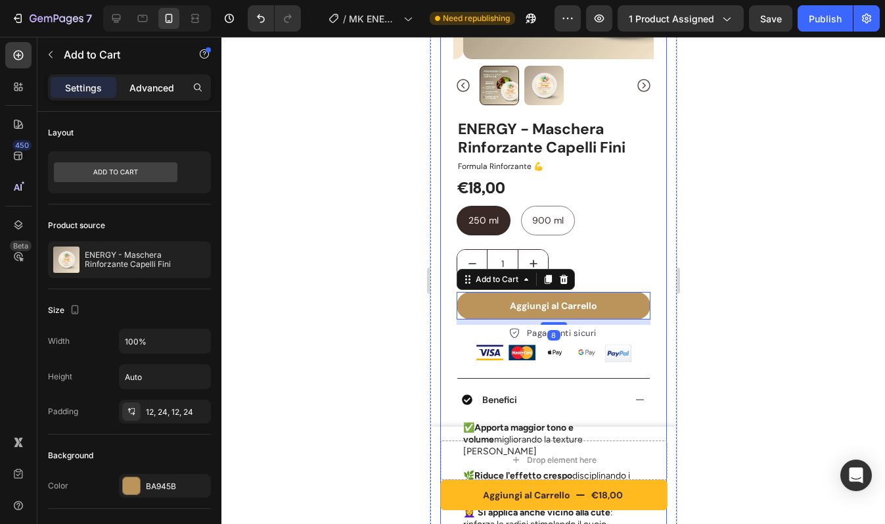
click at [139, 84] on p "Advanced" at bounding box center [151, 88] width 45 height 14
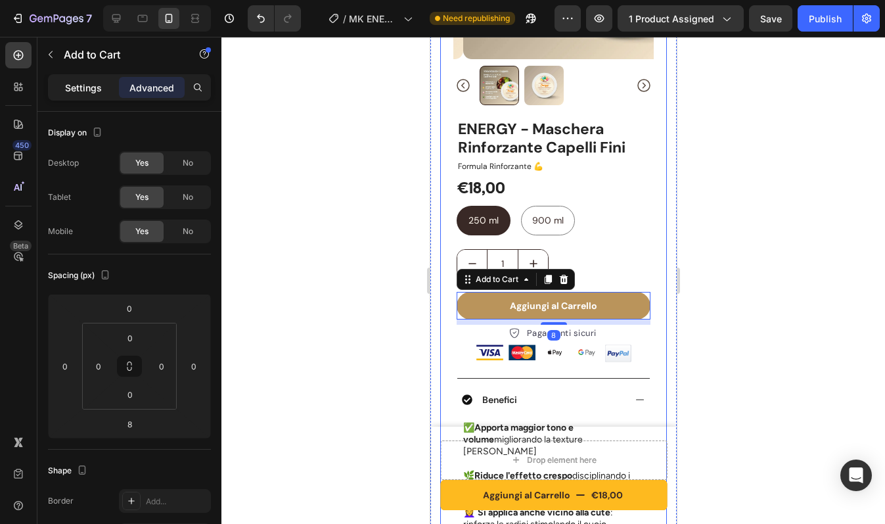
click at [91, 90] on p "Settings" at bounding box center [83, 88] width 37 height 14
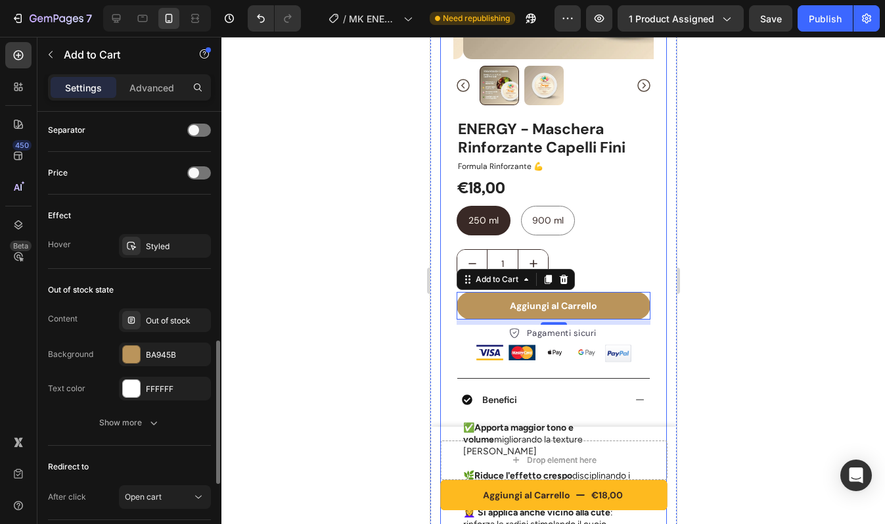
scroll to position [881, 0]
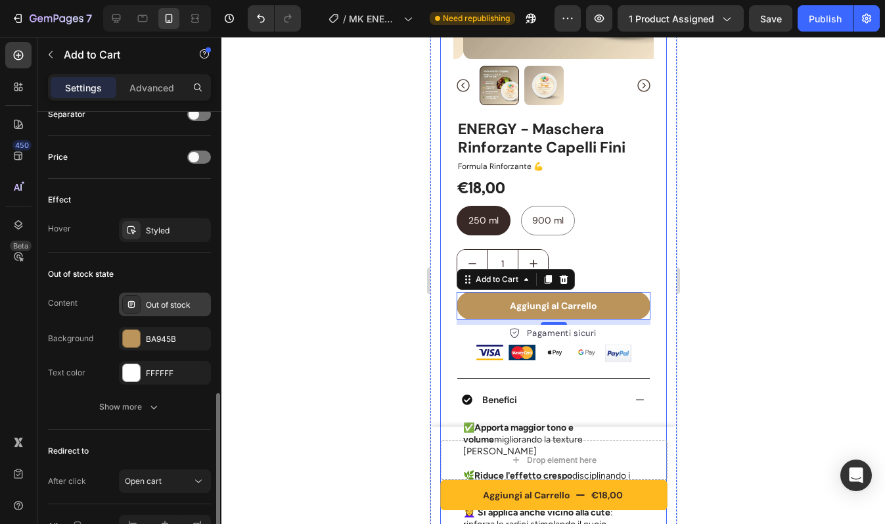
click at [173, 309] on div "Out of stock" at bounding box center [177, 305] width 62 height 12
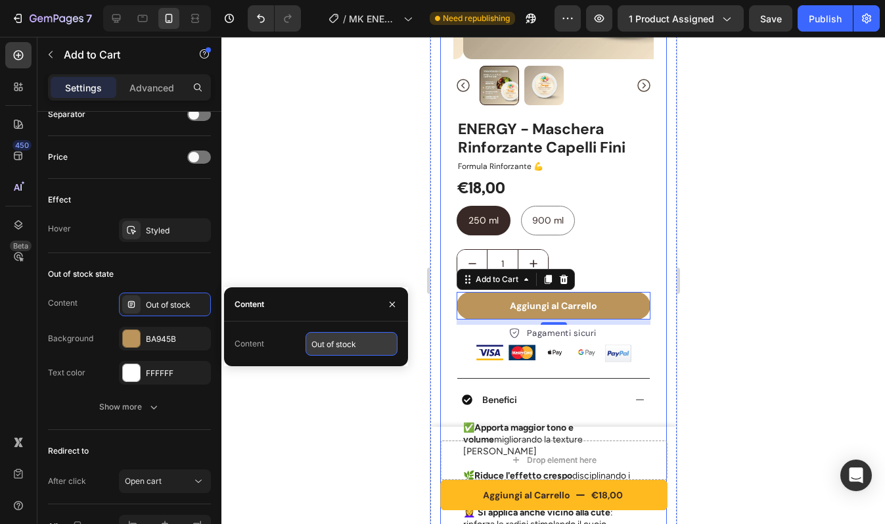
click at [340, 344] on input "Out of stock" at bounding box center [352, 344] width 92 height 24
click at [357, 346] on input "Out of stock" at bounding box center [352, 344] width 92 height 24
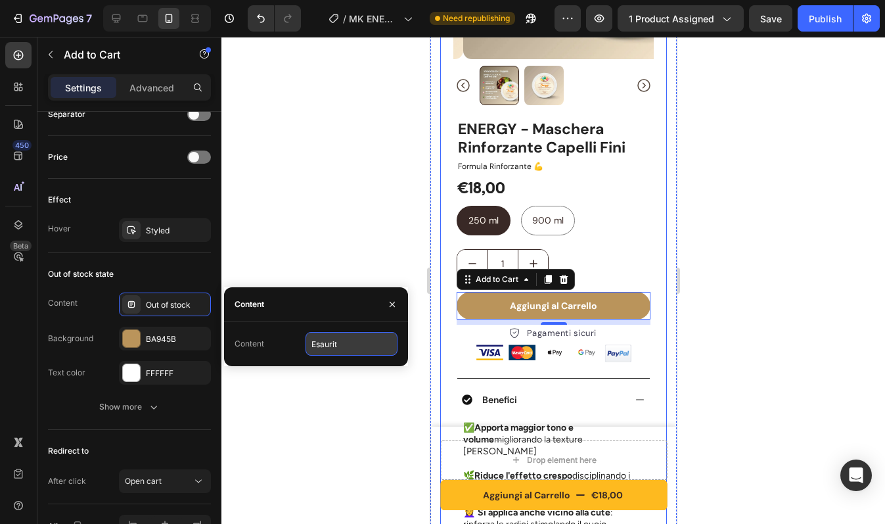
type input "Esaurito"
click at [396, 306] on icon "button" at bounding box center [392, 304] width 11 height 11
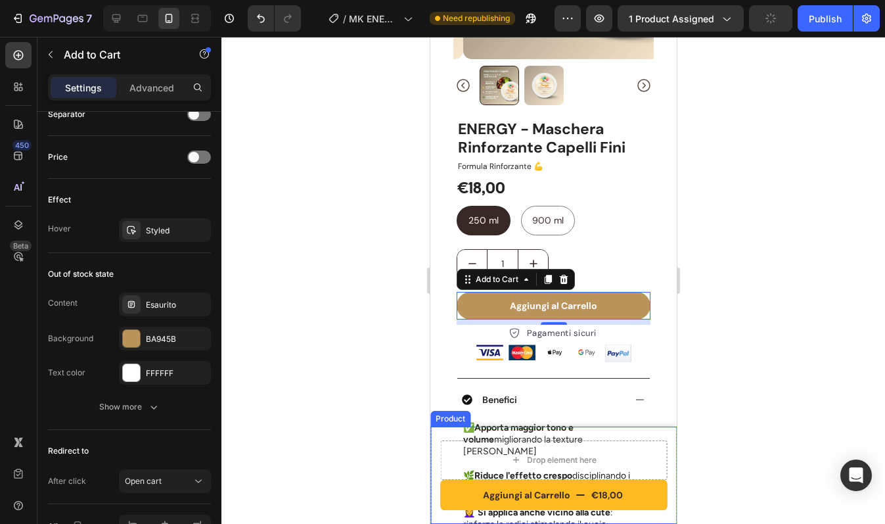
click at [434, 439] on div "Aggiungi al Carrello €18,00 Product Cart Button Drop element here Product" at bounding box center [553, 474] width 246 height 97
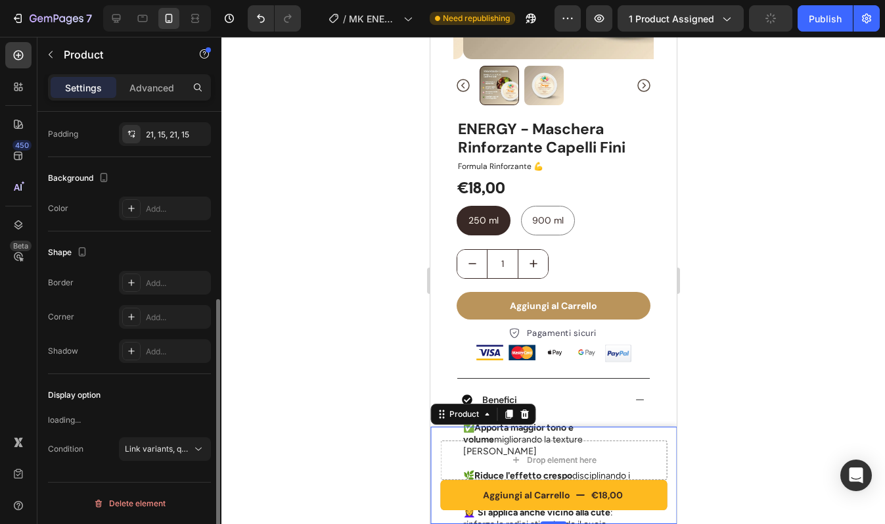
scroll to position [0, 0]
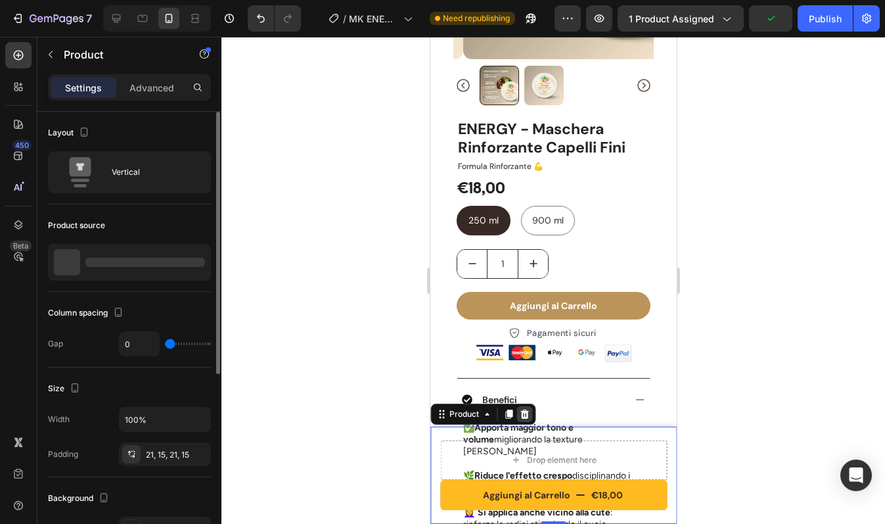
click at [527, 417] on icon at bounding box center [523, 414] width 11 height 11
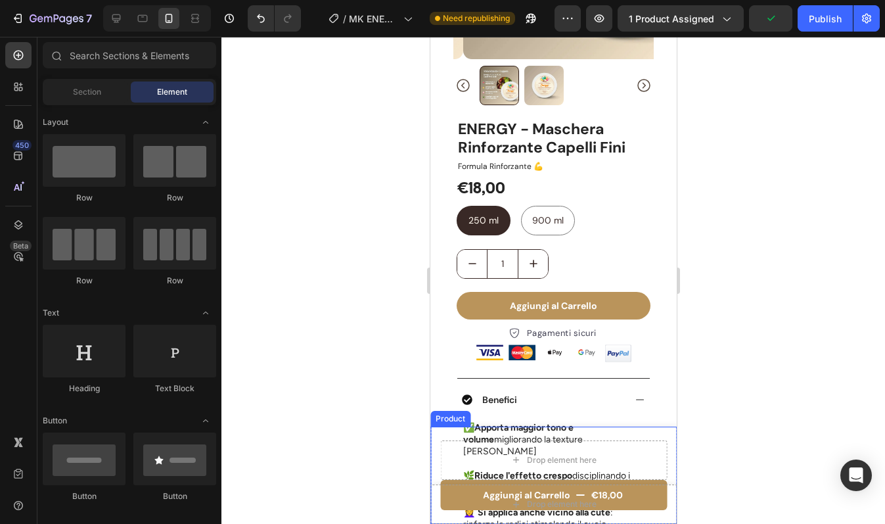
click at [436, 438] on div "Aggiungi al Carrello €18,00 Product Cart Button Drop element here Product" at bounding box center [553, 474] width 246 height 97
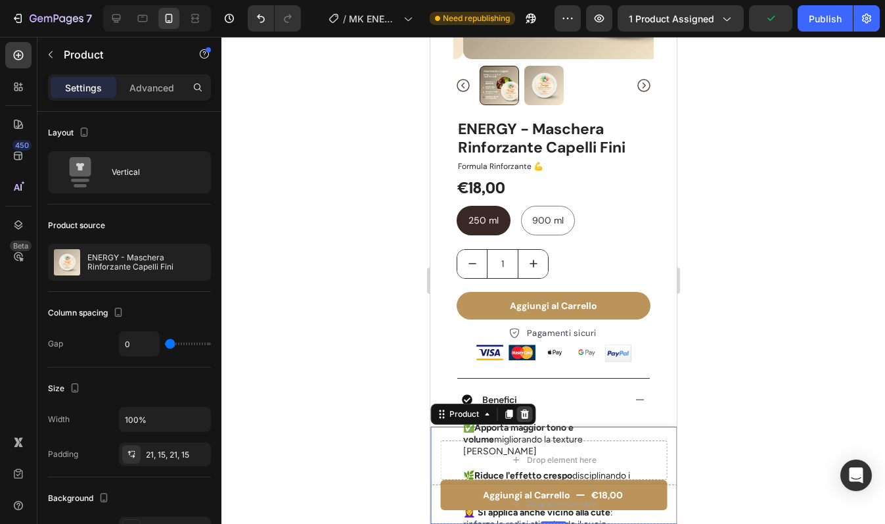
click at [524, 415] on icon at bounding box center [524, 413] width 9 height 9
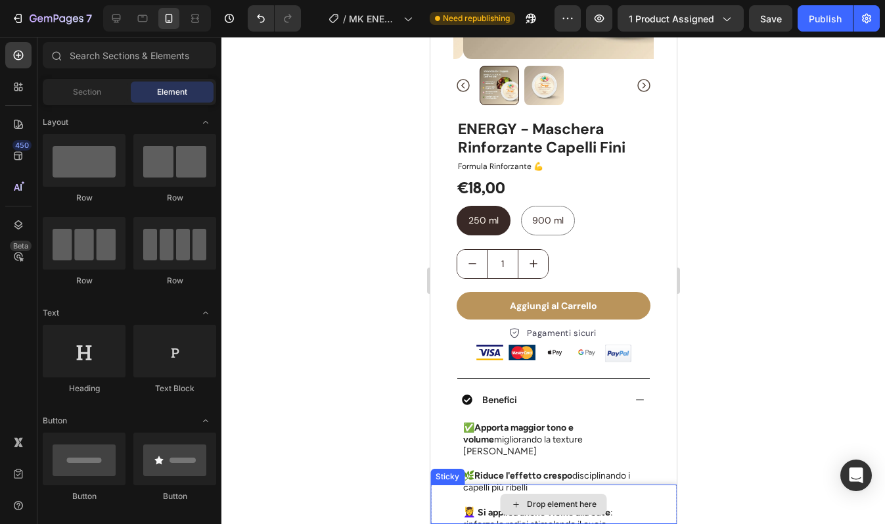
click at [438, 492] on div "Drop element here" at bounding box center [553, 503] width 246 height 39
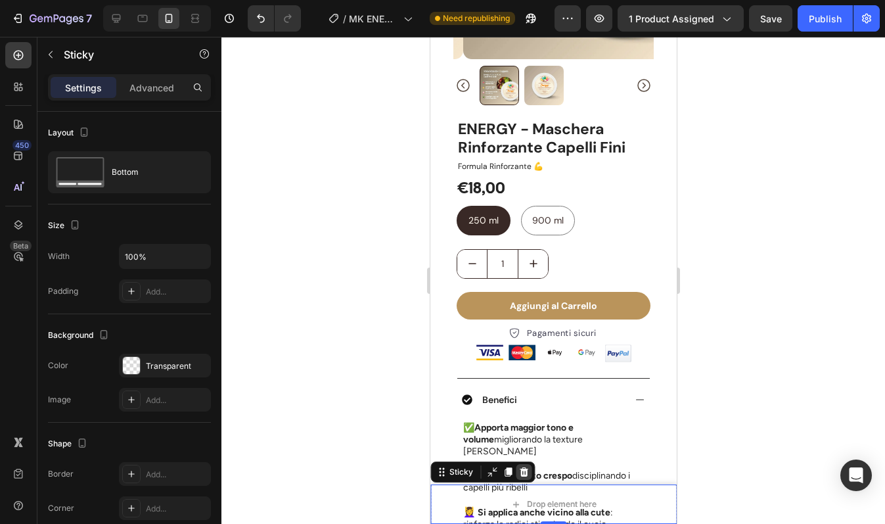
click at [522, 472] on icon at bounding box center [523, 471] width 9 height 9
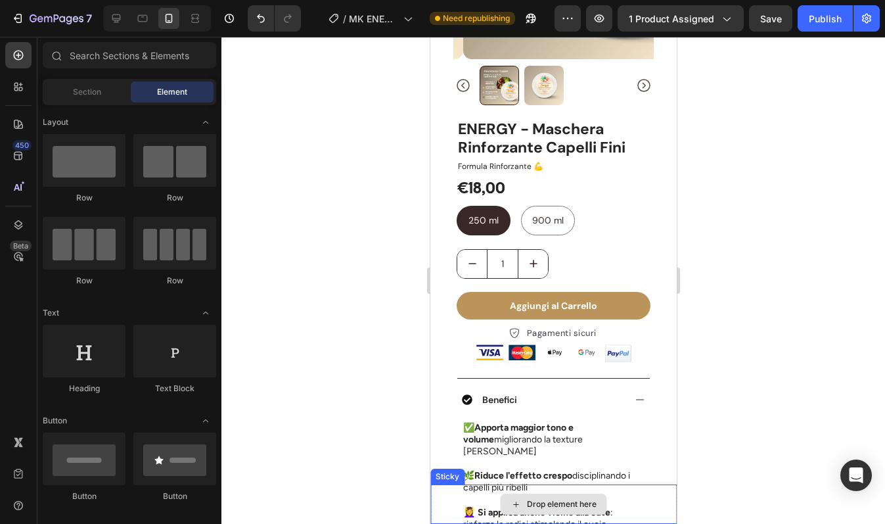
click at [441, 491] on div "Drop element here" at bounding box center [553, 503] width 246 height 39
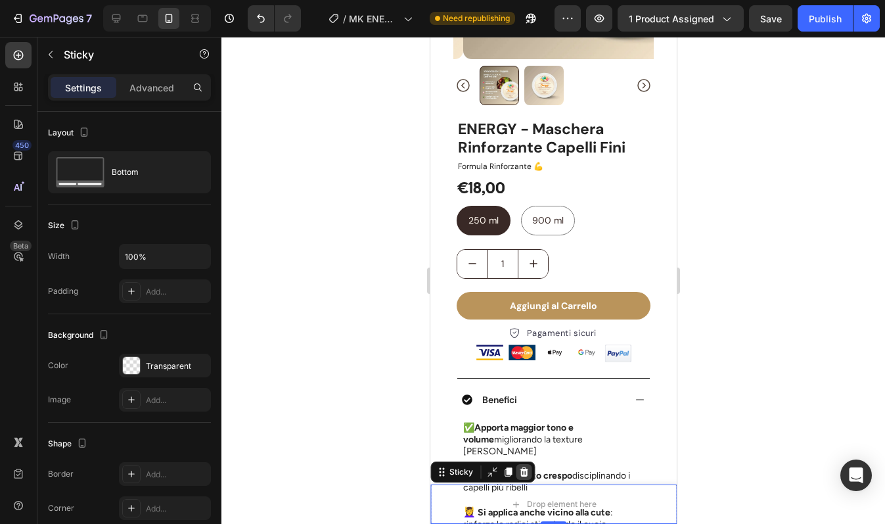
click at [522, 468] on icon at bounding box center [523, 471] width 9 height 9
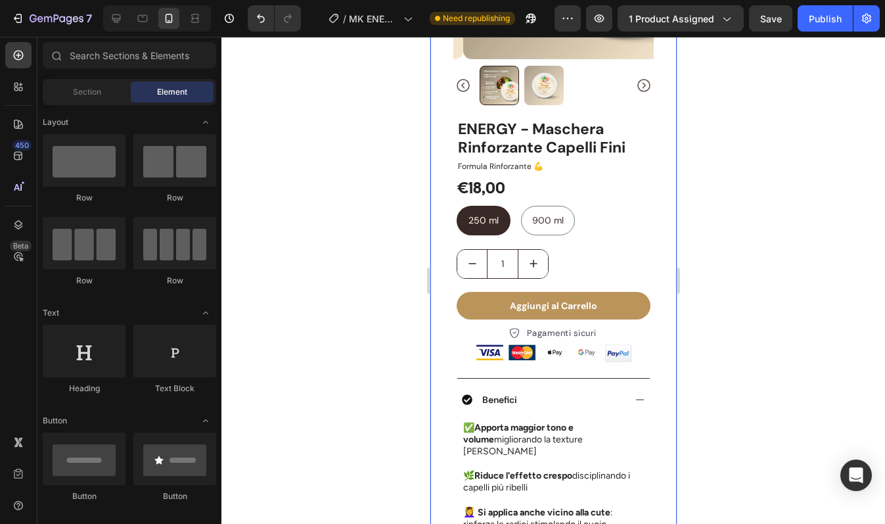
click at [664, 494] on div "Product Images Icon Icon Icon Icon Icon Icon List capelli più pieni e voluminos…" at bounding box center [553, 481] width 246 height 1270
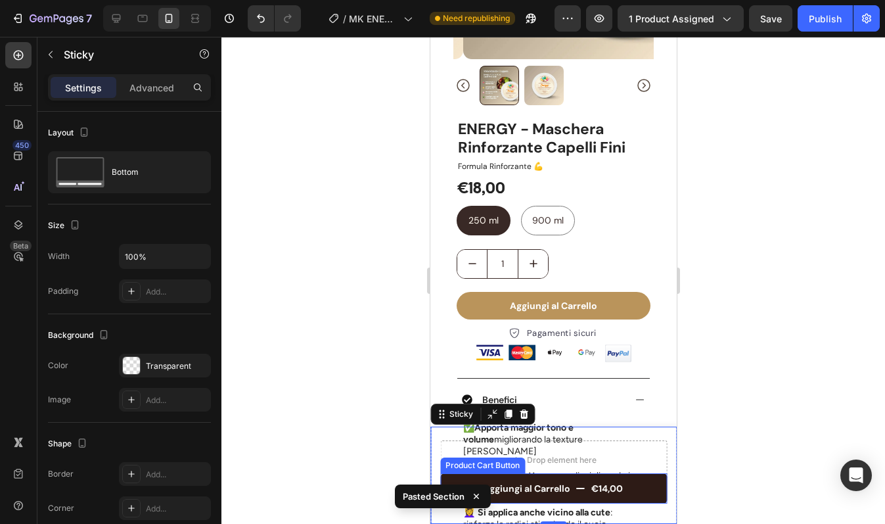
click at [635, 484] on button "Aggiungi al Carrello €14,00" at bounding box center [553, 488] width 227 height 30
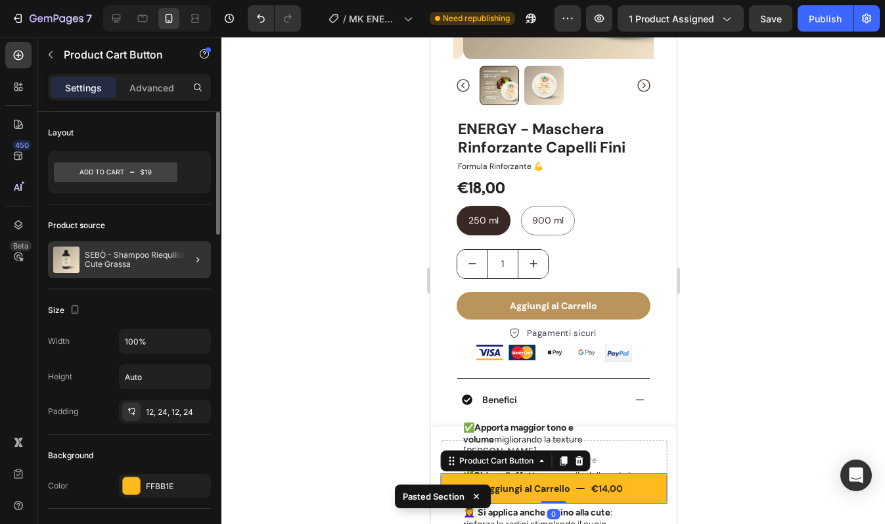
click at [179, 256] on div at bounding box center [192, 259] width 37 height 37
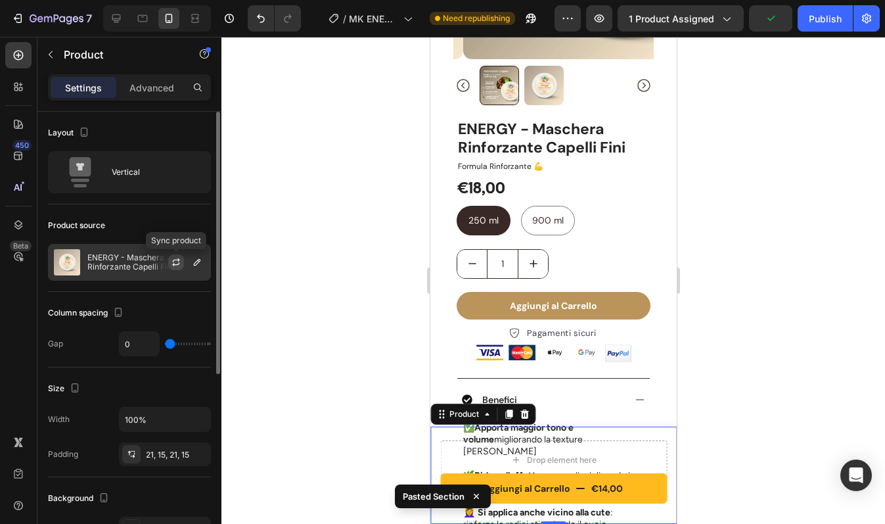
click at [177, 260] on icon "button" at bounding box center [176, 260] width 7 height 4
click at [142, 260] on p "ENERGY - Maschera Rinforzante Capelli Fini" at bounding box center [146, 262] width 118 height 18
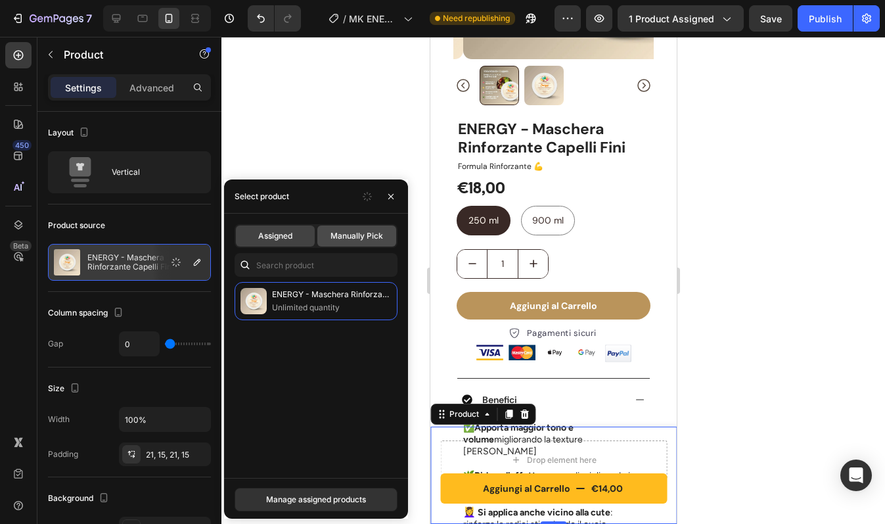
click at [334, 239] on span "Manually Pick" at bounding box center [357, 236] width 53 height 12
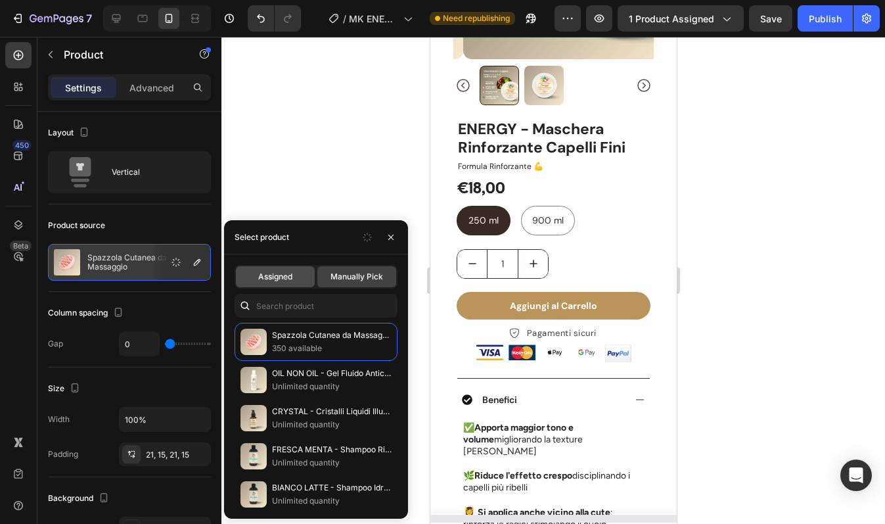
click at [279, 274] on span "Assigned" at bounding box center [275, 277] width 34 height 12
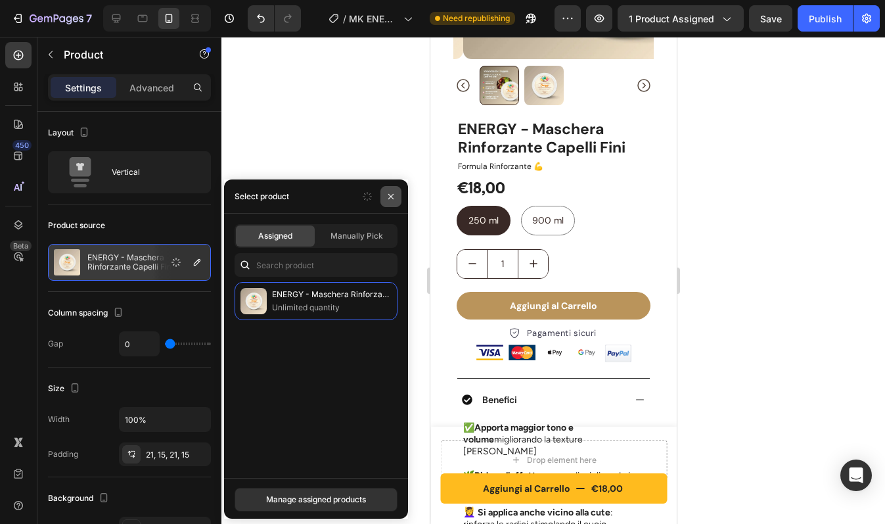
click at [386, 198] on icon "button" at bounding box center [391, 196] width 11 height 11
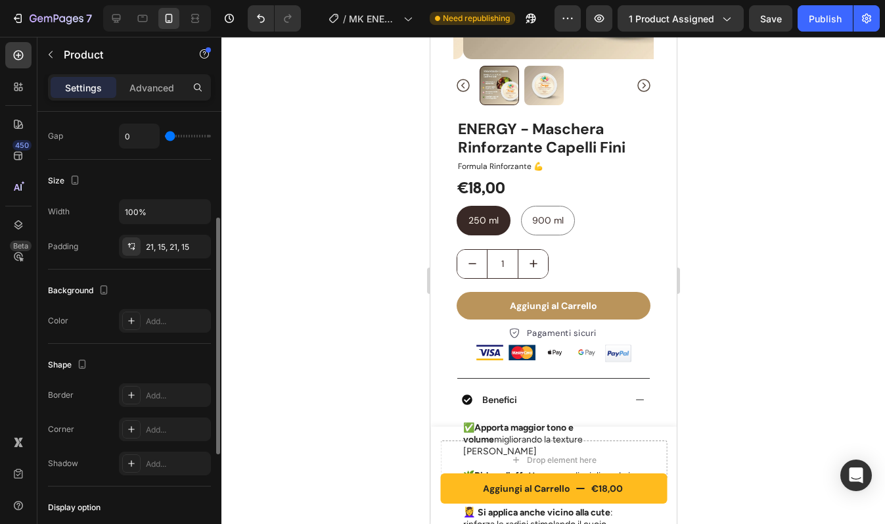
scroll to position [404, 0]
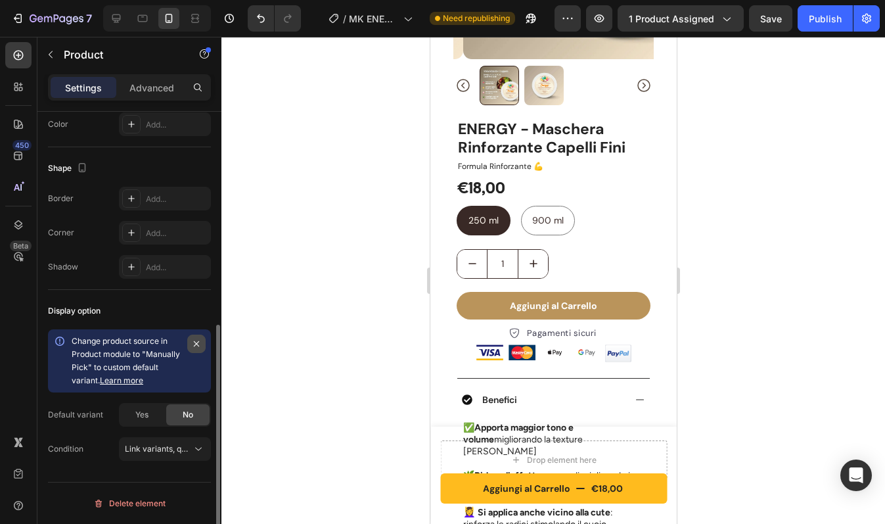
click at [195, 342] on icon "button" at bounding box center [196, 343] width 5 height 5
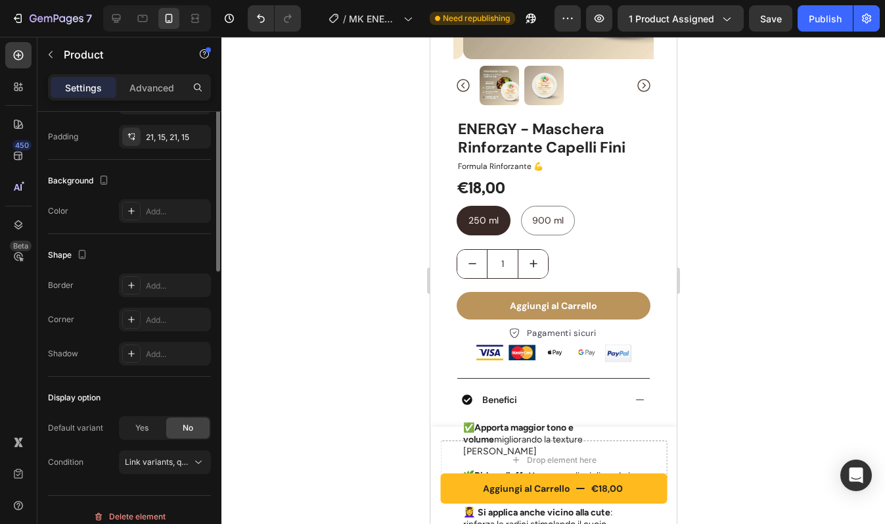
scroll to position [331, 0]
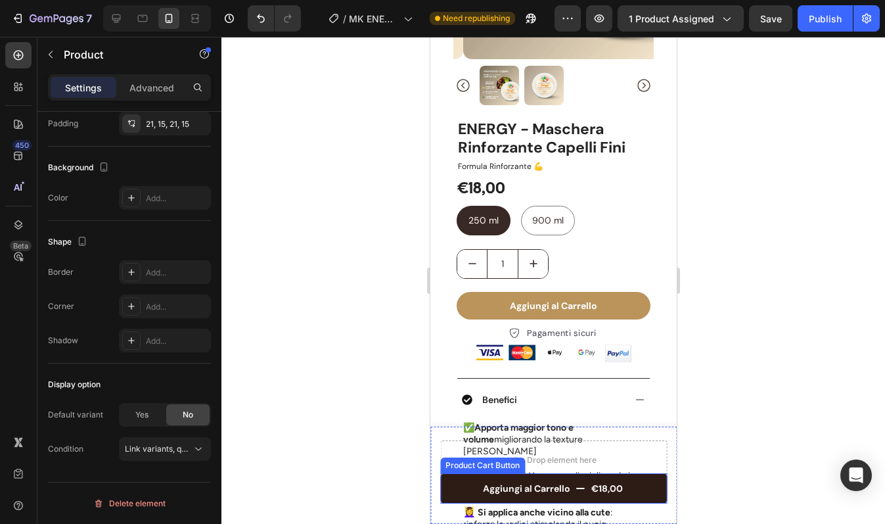
click at [465, 483] on button "Aggiungi al Carrello €18,00" at bounding box center [553, 488] width 227 height 30
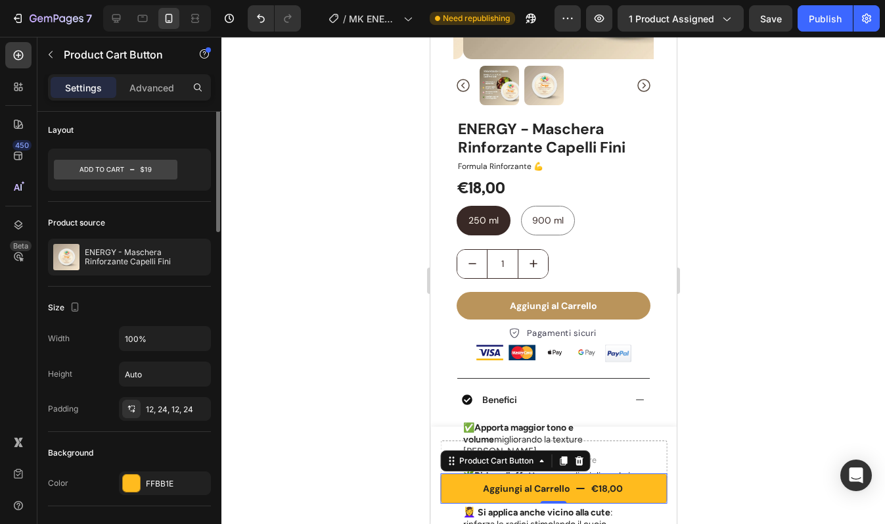
scroll to position [0, 0]
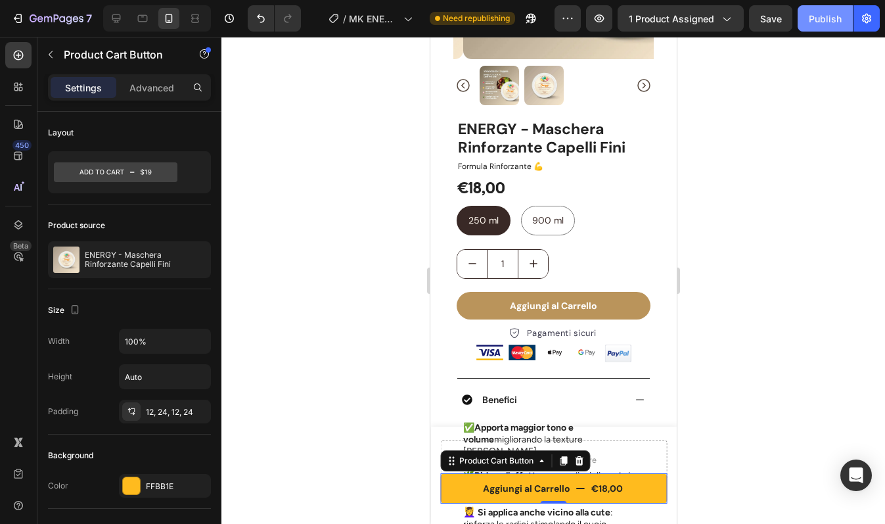
click at [817, 20] on div "Publish" at bounding box center [825, 19] width 33 height 14
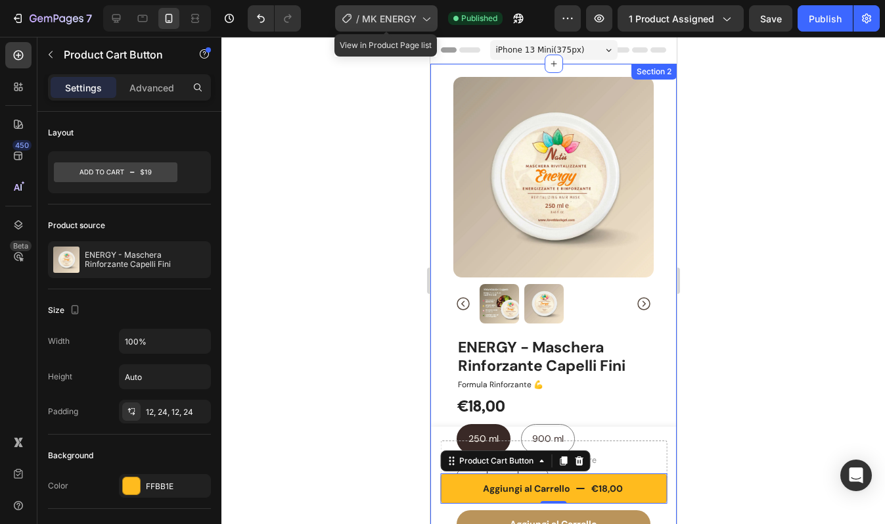
click at [391, 20] on span "MK ENERGY" at bounding box center [389, 19] width 55 height 14
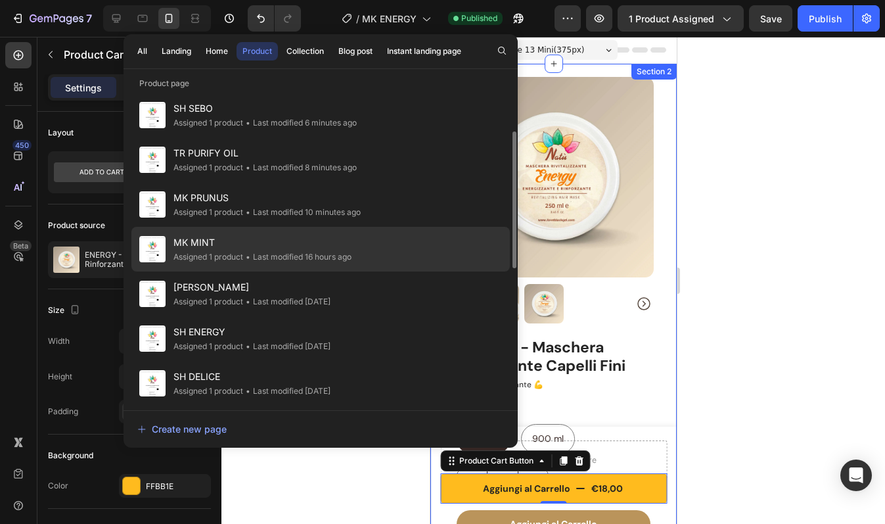
scroll to position [99, 0]
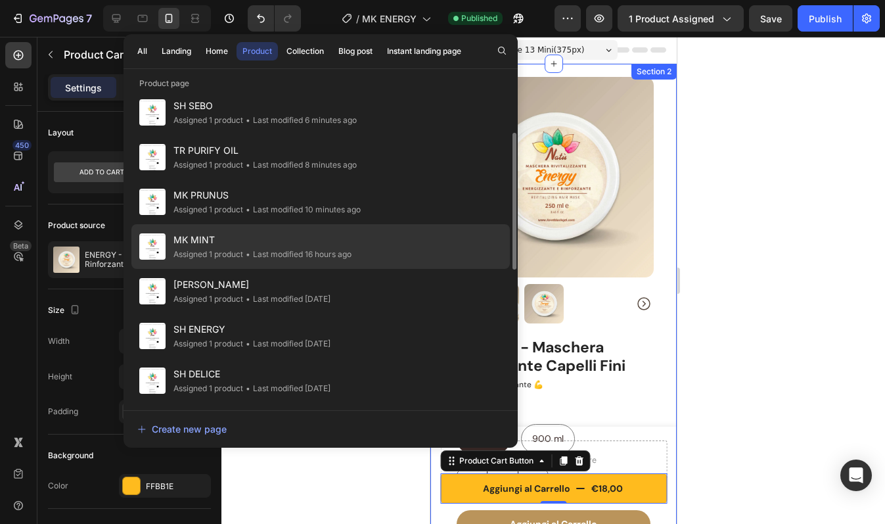
click at [258, 252] on div "• Last modified 16 hours ago" at bounding box center [297, 254] width 108 height 13
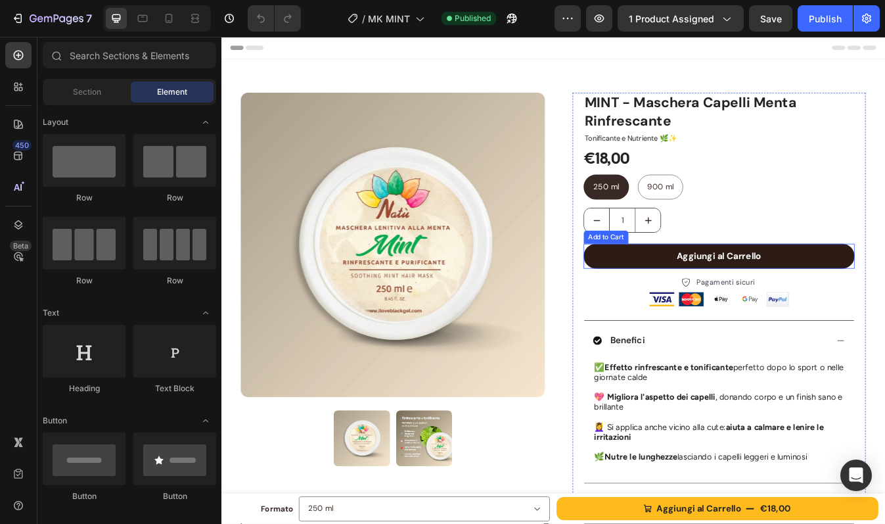
click at [714, 296] on button "Aggiungi al Carrello" at bounding box center [813, 298] width 322 height 30
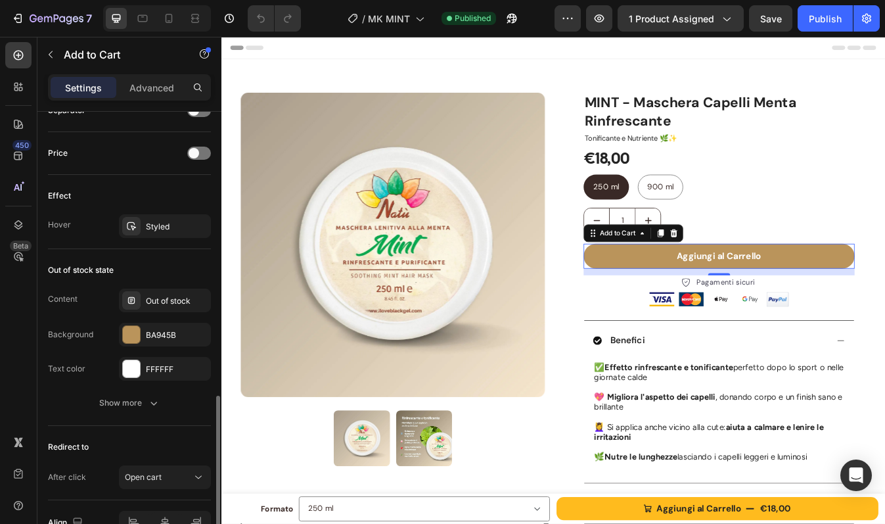
scroll to position [886, 0]
click at [171, 300] on div "Out of stock" at bounding box center [177, 300] width 62 height 12
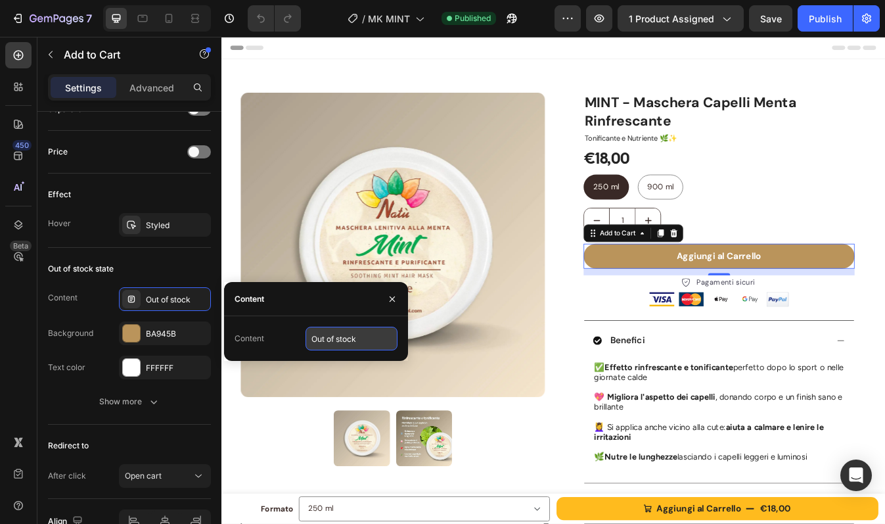
click at [344, 340] on input "Out of stock" at bounding box center [352, 339] width 92 height 24
click at [358, 340] on input "Out of stock" at bounding box center [352, 339] width 92 height 24
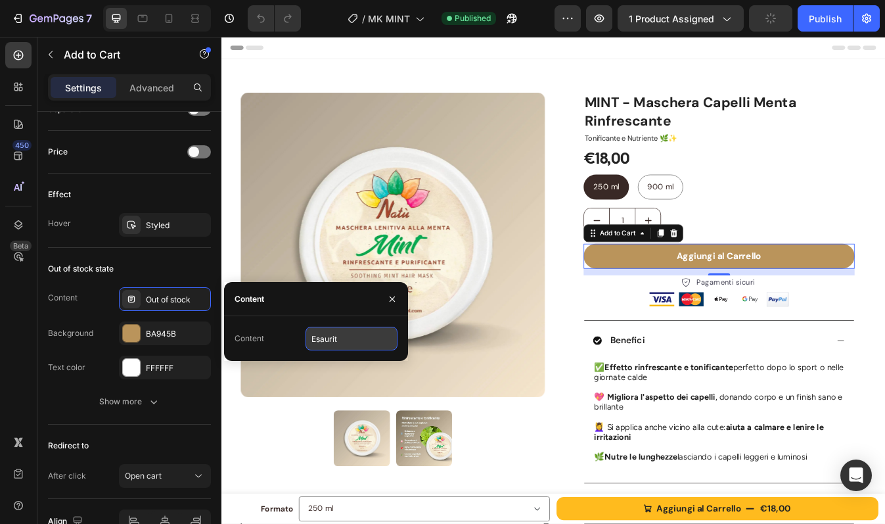
type input "Esaurito"
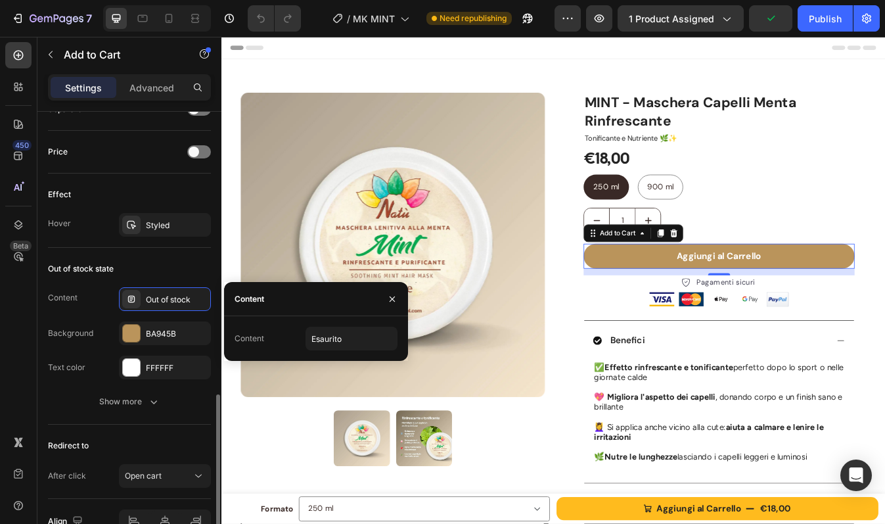
click at [177, 263] on div "Out of stock state" at bounding box center [129, 268] width 163 height 21
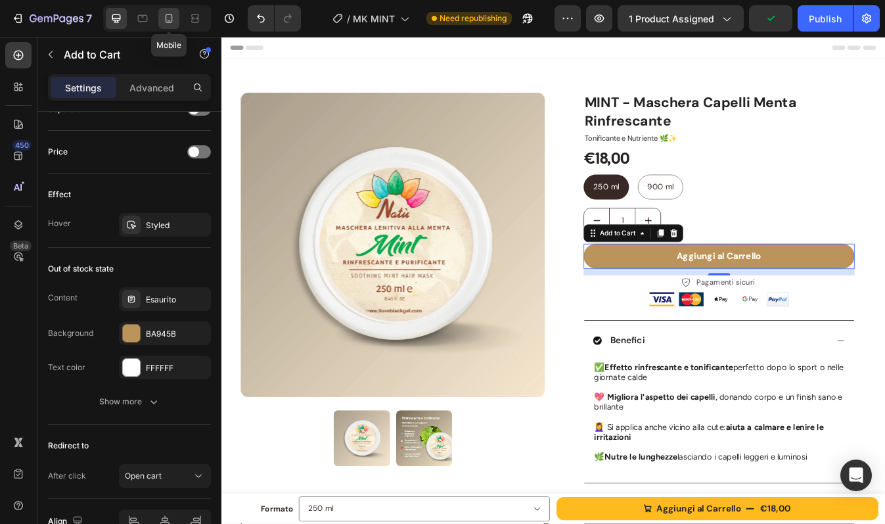
click at [166, 20] on icon at bounding box center [169, 18] width 7 height 9
type input "14"
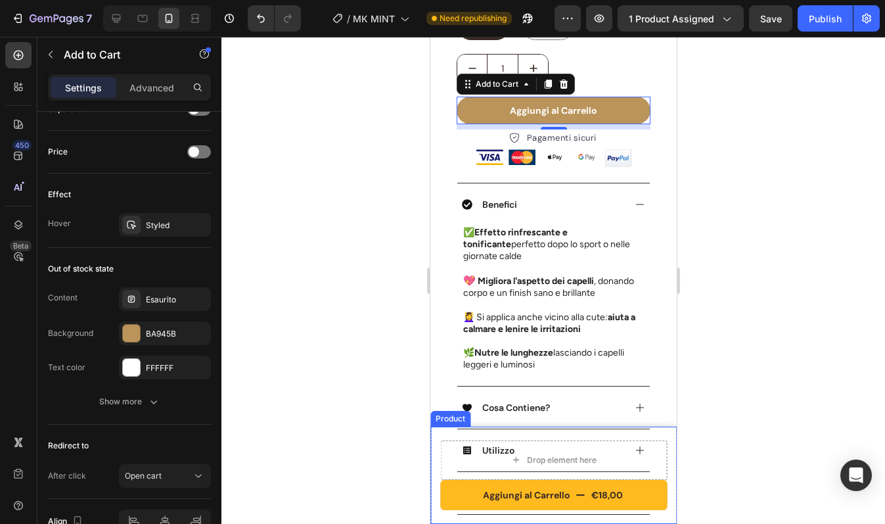
scroll to position [417, 0]
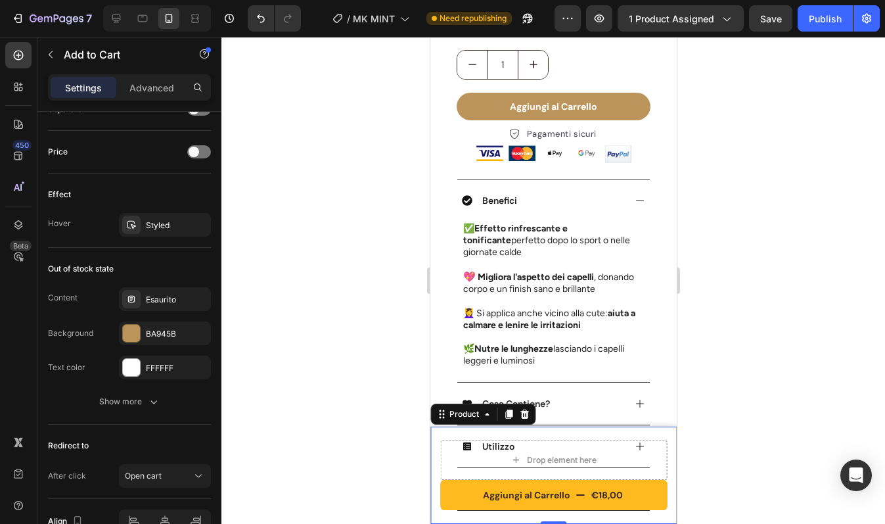
click at [430, 428] on div "Aggiungi al Carrello €18,00 Product Cart Button Drop element here Product 0" at bounding box center [553, 474] width 246 height 97
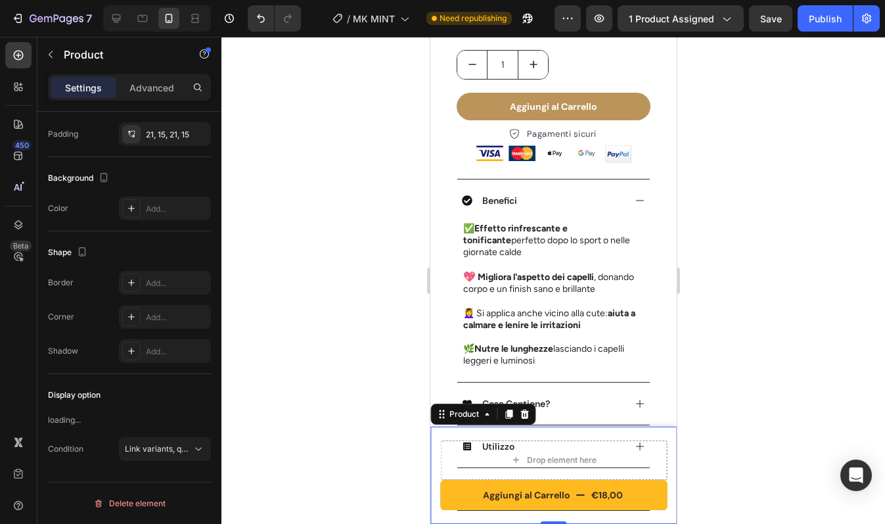
scroll to position [0, 0]
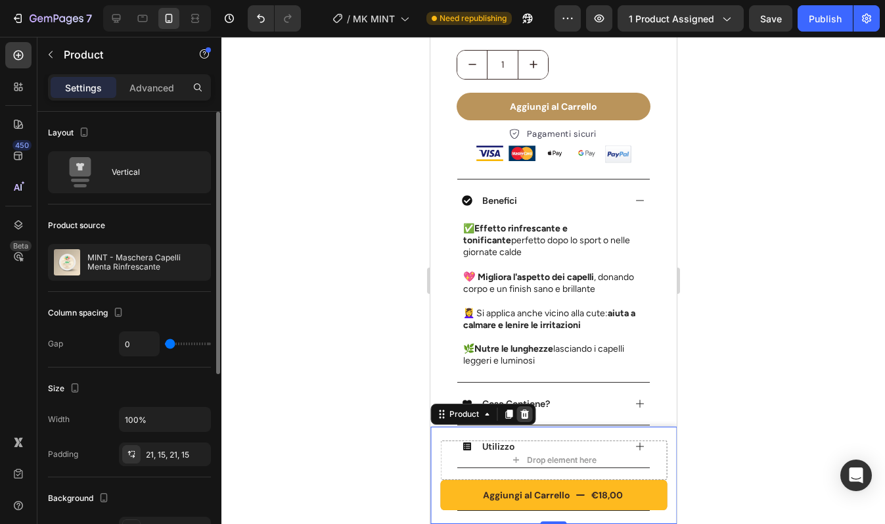
click at [527, 418] on icon at bounding box center [523, 414] width 11 height 11
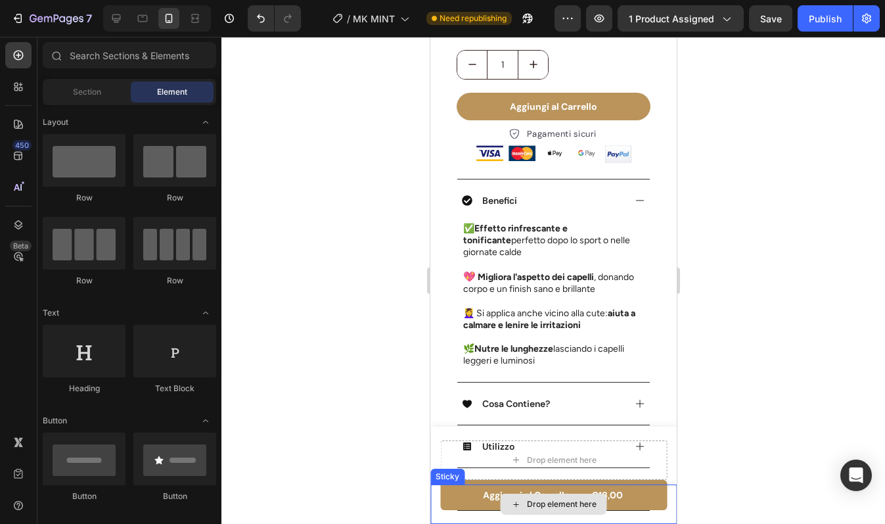
click at [436, 495] on div "Drop element here" at bounding box center [553, 503] width 246 height 39
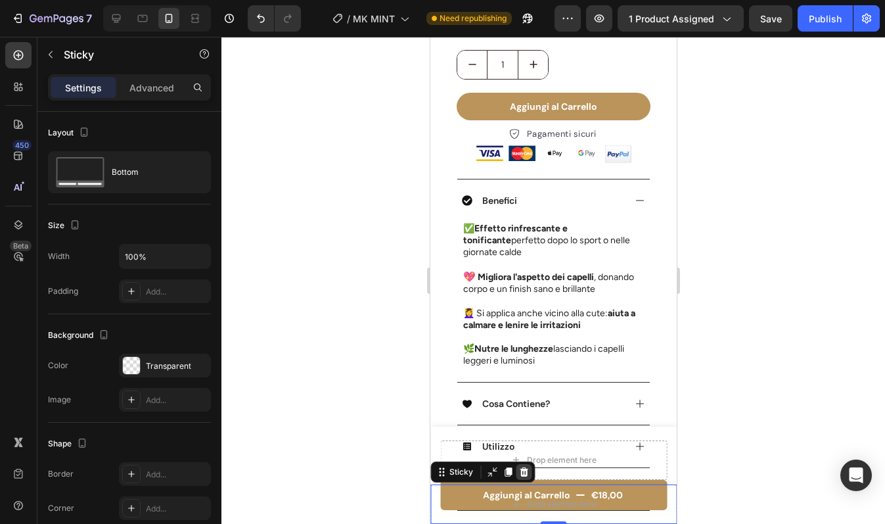
click at [522, 472] on icon at bounding box center [523, 472] width 11 height 11
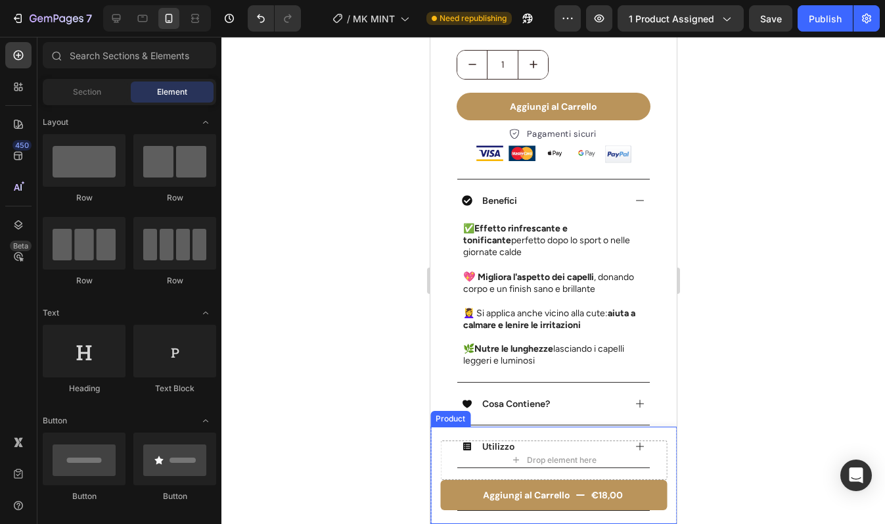
click at [430, 495] on div "Aggiungi al Carrello €18,00 Product Cart Button Drop element here Product" at bounding box center [553, 474] width 246 height 97
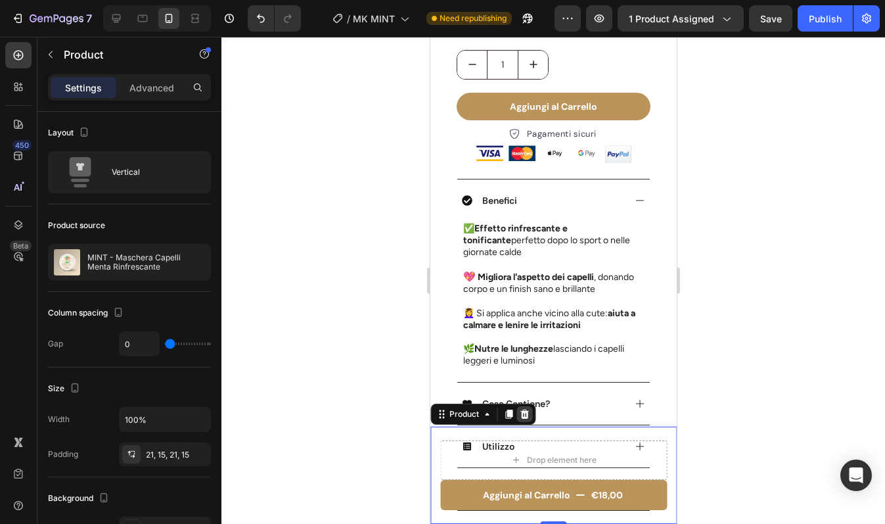
click at [525, 411] on icon at bounding box center [524, 413] width 9 height 9
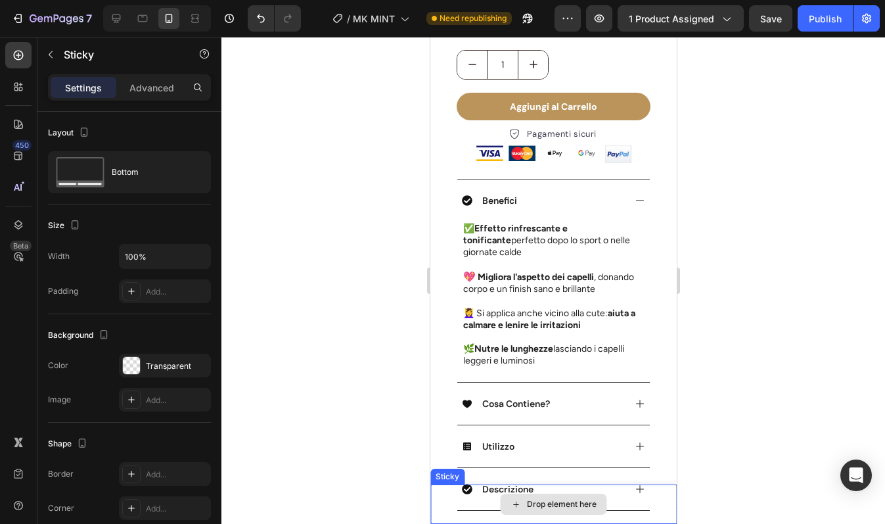
click at [442, 494] on div "Drop element here" at bounding box center [553, 503] width 246 height 39
click at [527, 472] on icon at bounding box center [523, 472] width 11 height 11
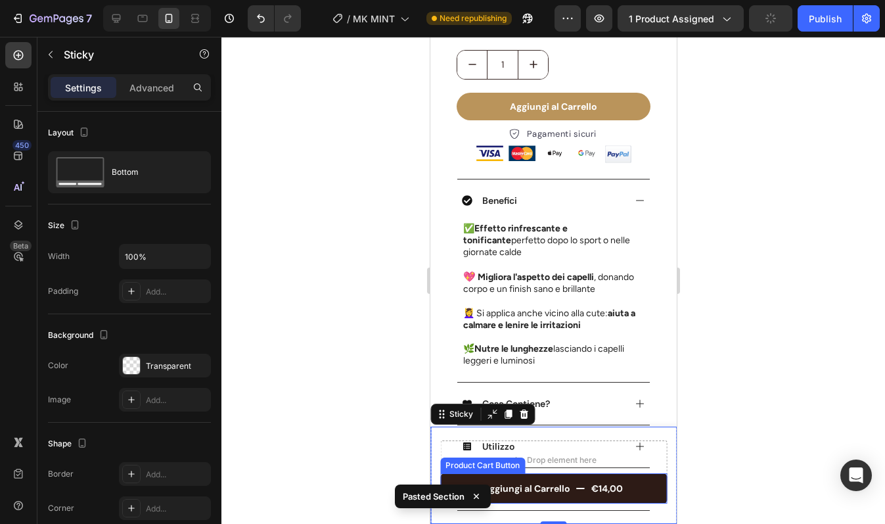
click at [643, 484] on button "Aggiungi al Carrello €14,00" at bounding box center [553, 488] width 227 height 30
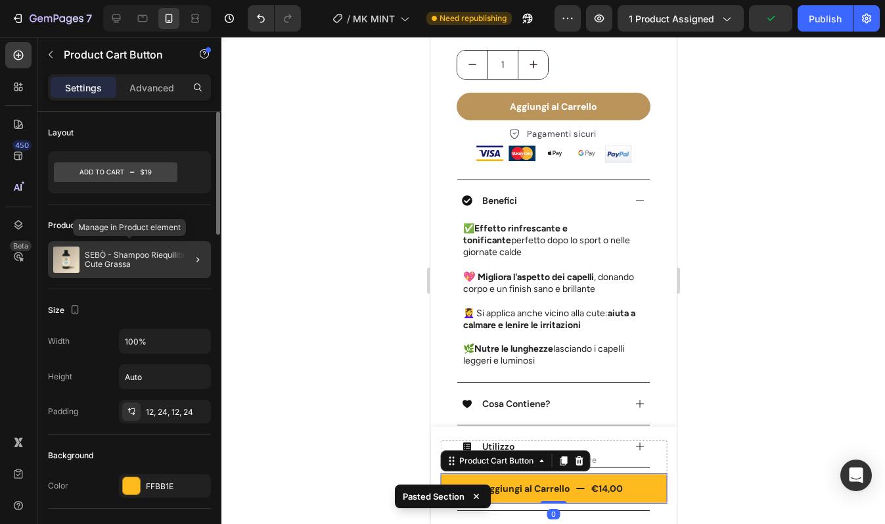
click at [148, 262] on p "SEBÒ - Shampoo Riequilibrante Cute Grassa" at bounding box center [145, 259] width 121 height 18
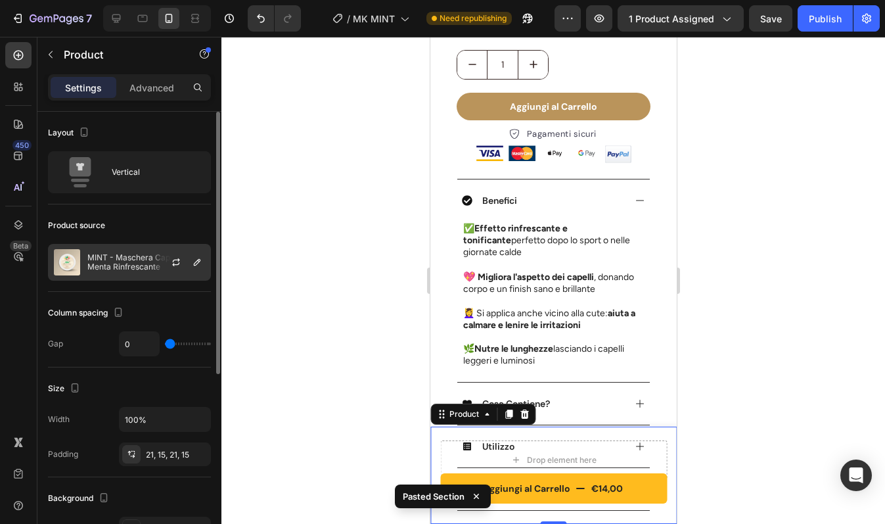
click at [122, 256] on p "MINT - Maschera Capelli Menta Rinfrescante" at bounding box center [146, 262] width 118 height 18
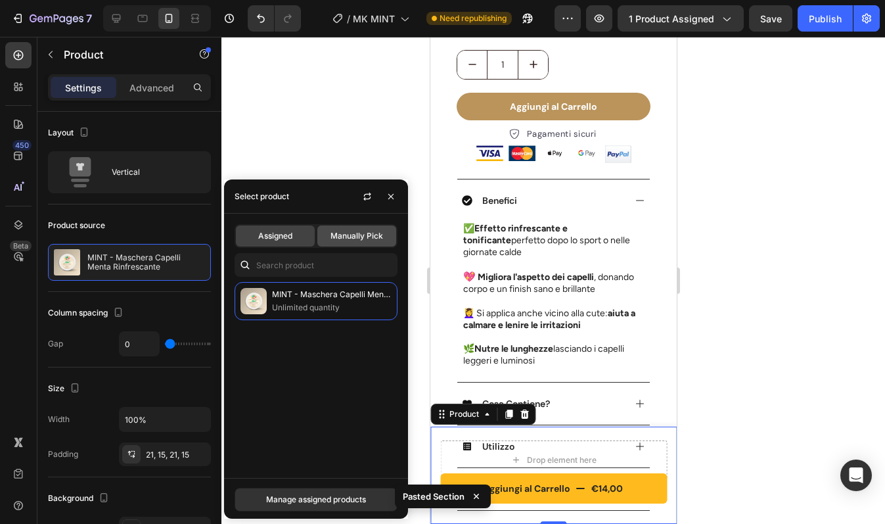
click at [336, 240] on span "Manually Pick" at bounding box center [357, 236] width 53 height 12
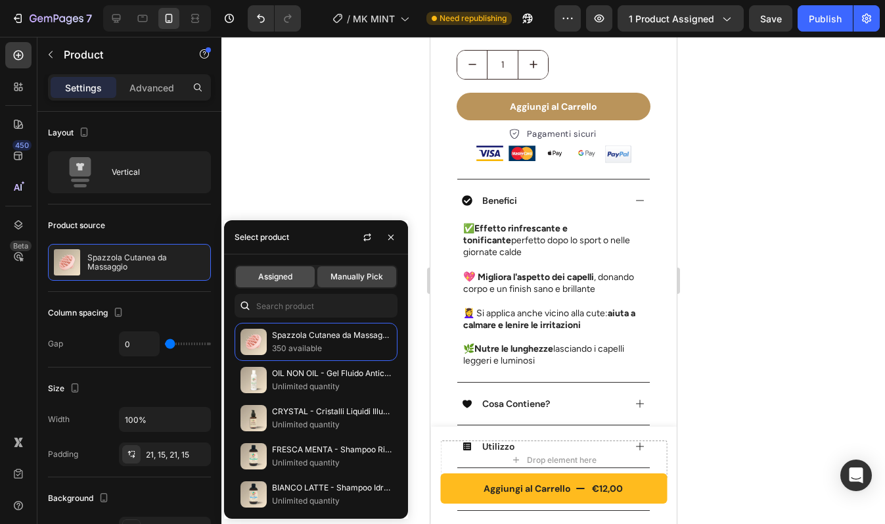
click at [279, 283] on div "Assigned" at bounding box center [275, 276] width 79 height 21
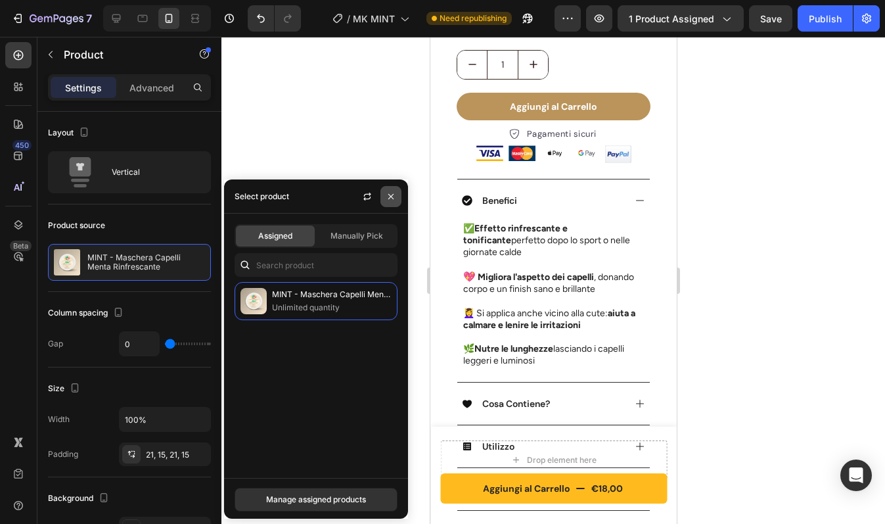
click at [388, 195] on icon "button" at bounding box center [391, 196] width 11 height 11
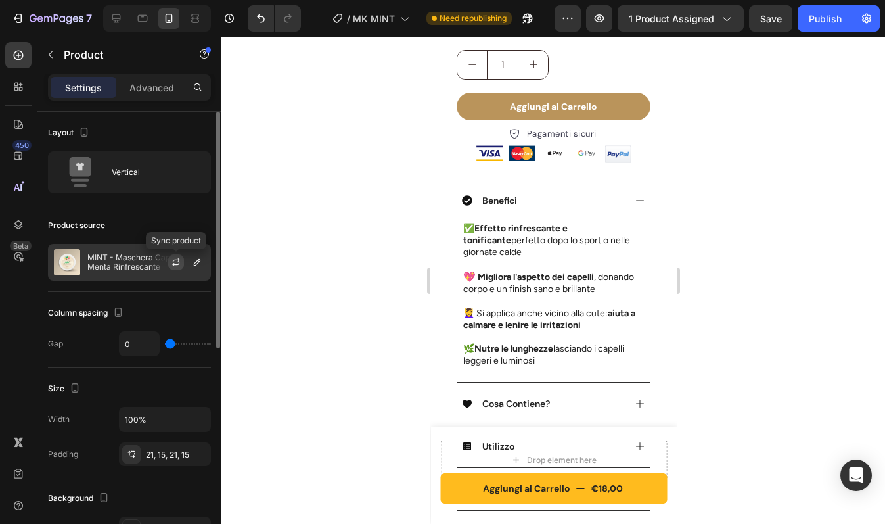
click at [178, 263] on icon "button" at bounding box center [176, 262] width 11 height 11
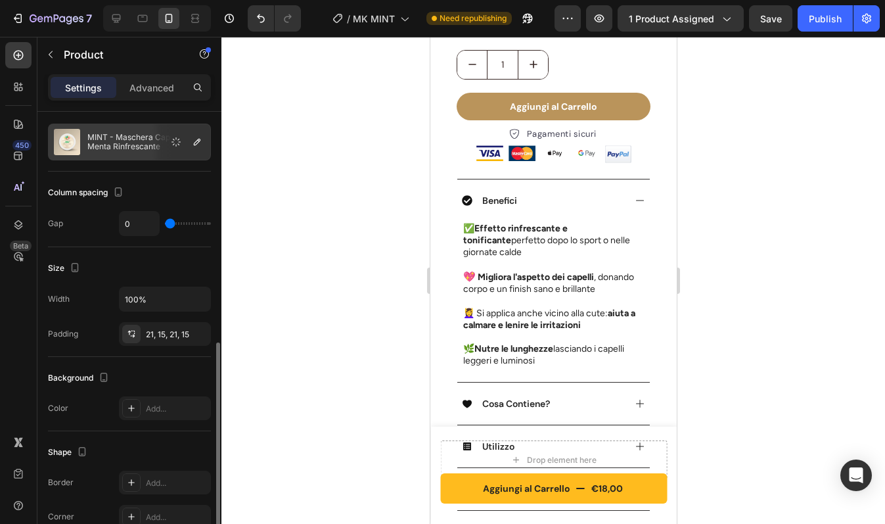
scroll to position [404, 0]
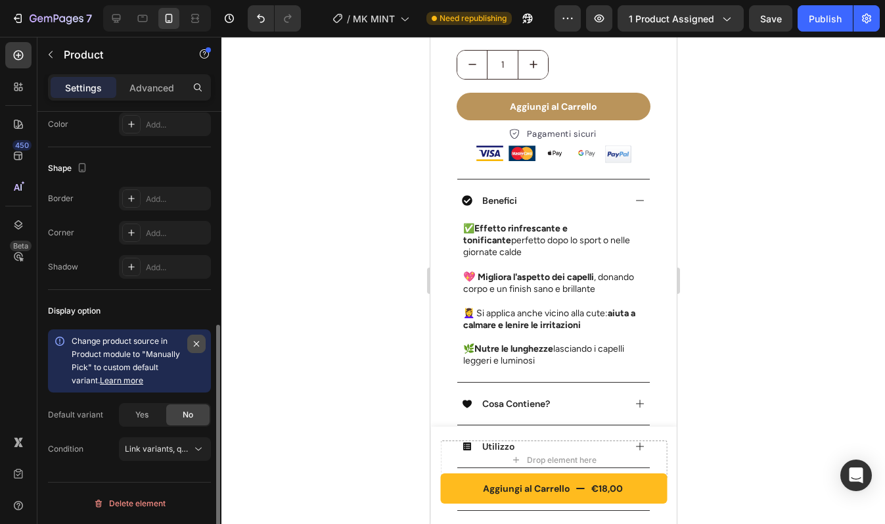
click at [198, 342] on icon "button" at bounding box center [196, 343] width 5 height 5
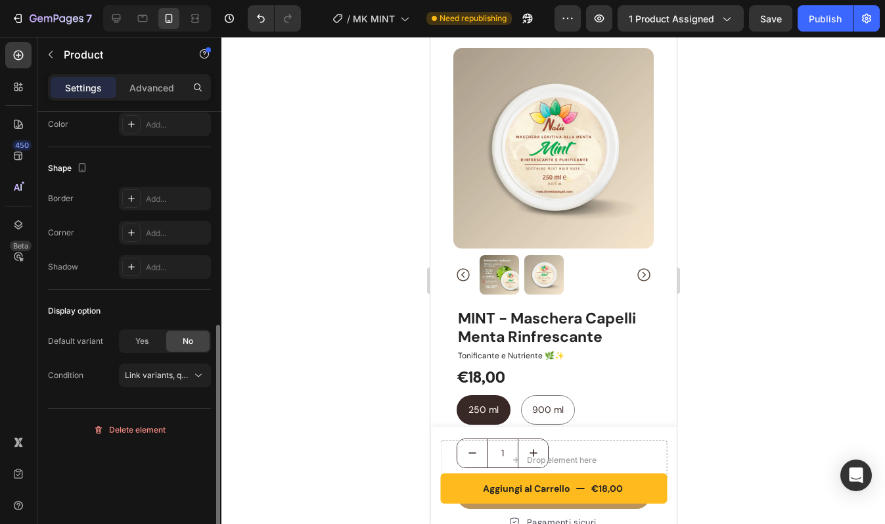
scroll to position [35, 0]
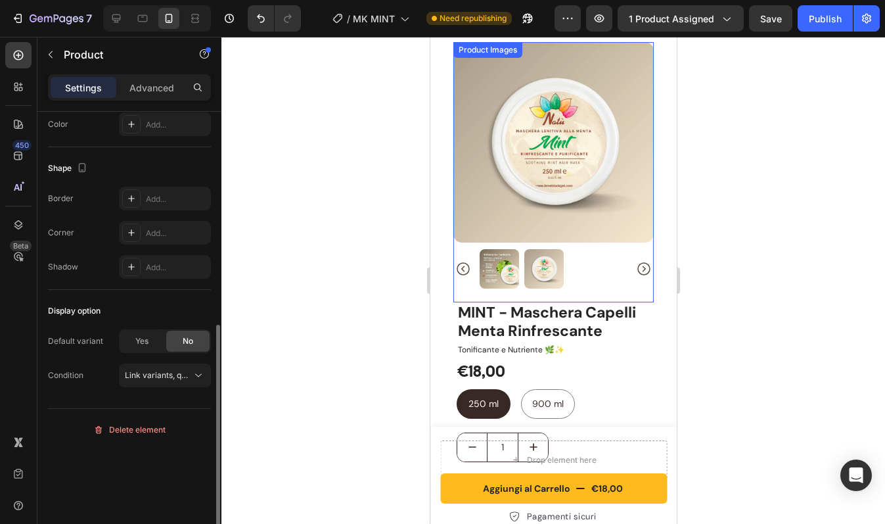
click at [547, 277] on img at bounding box center [543, 268] width 39 height 39
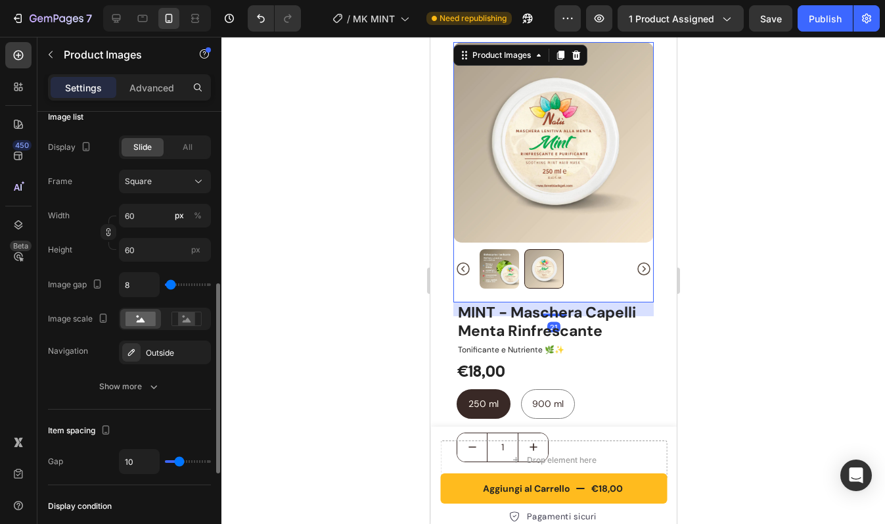
scroll to position [0, 0]
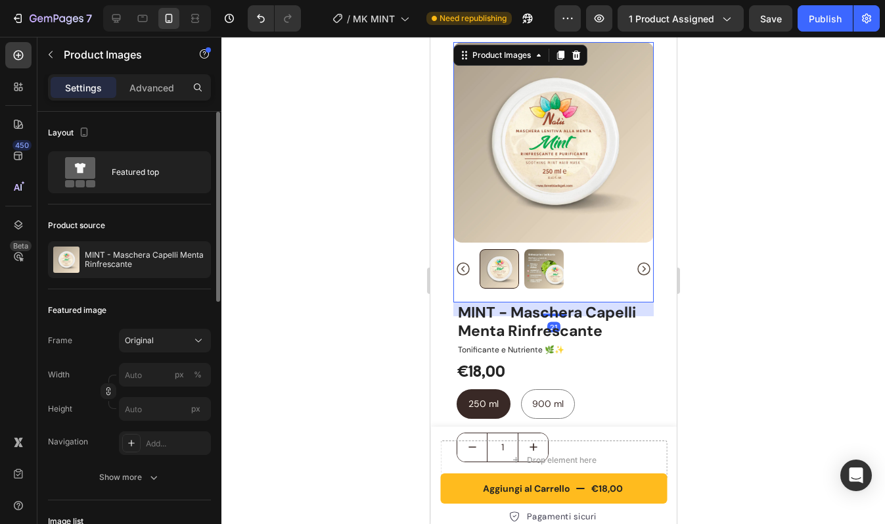
click at [539, 266] on img at bounding box center [543, 268] width 39 height 39
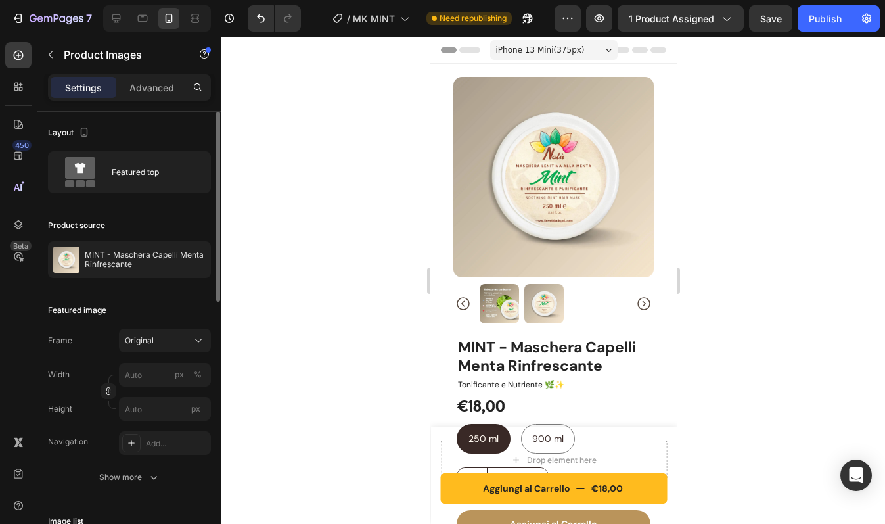
click at [836, 5] on div "7 Version history / MK MINT Need republishing Preview 1 product assigned Save P…" at bounding box center [442, 18] width 885 height 37
click at [836, 10] on button "Publish" at bounding box center [825, 18] width 55 height 26
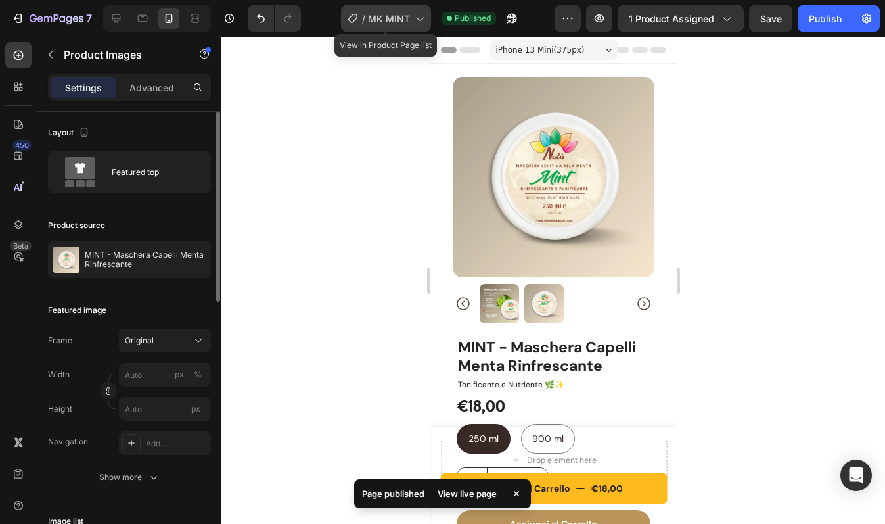
click at [388, 20] on span "MK MINT" at bounding box center [389, 19] width 42 height 14
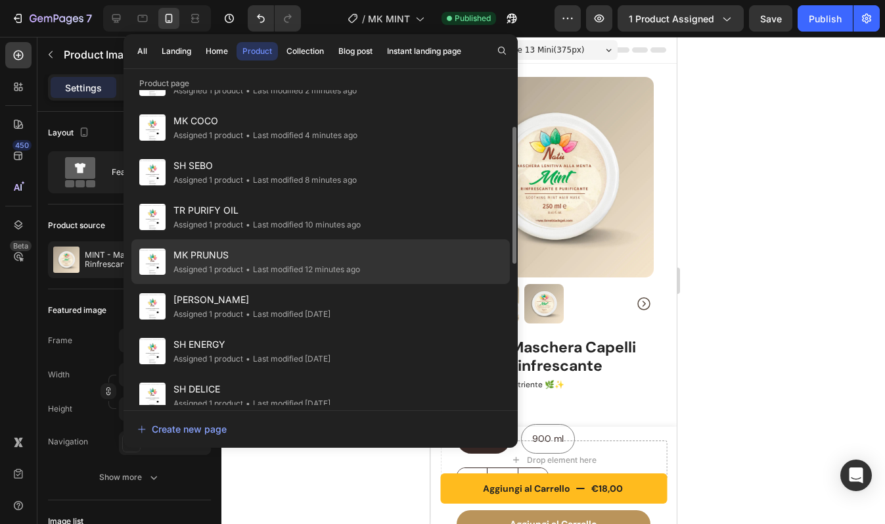
scroll to position [84, 0]
click at [235, 268] on div "Assigned 1 product" at bounding box center [208, 268] width 70 height 13
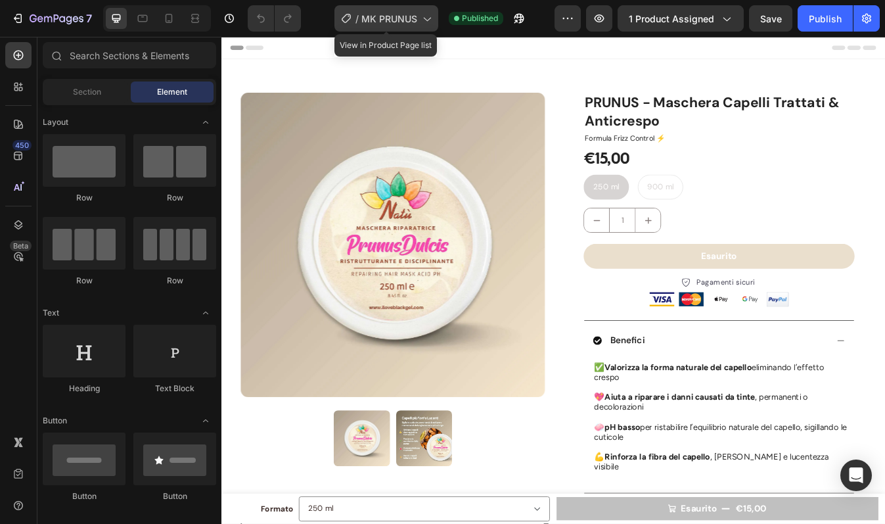
click at [405, 22] on span "MK PRUNUS" at bounding box center [389, 19] width 56 height 14
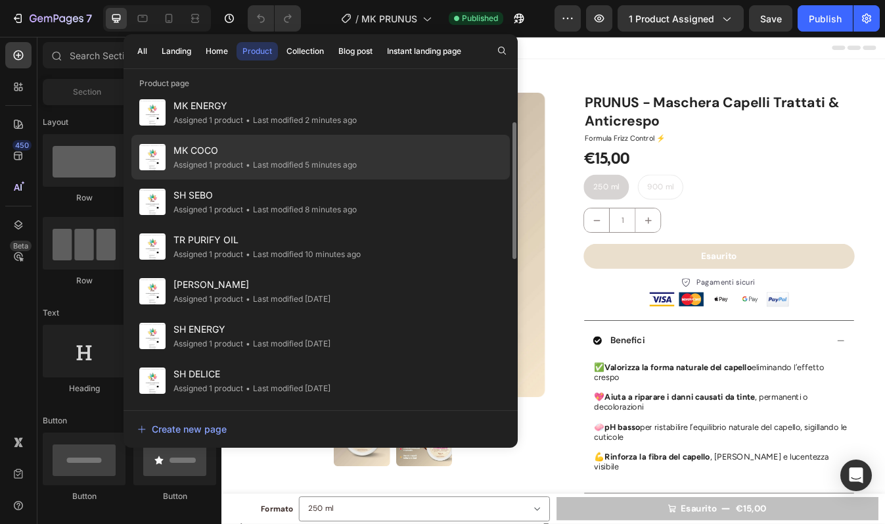
scroll to position [99, 0]
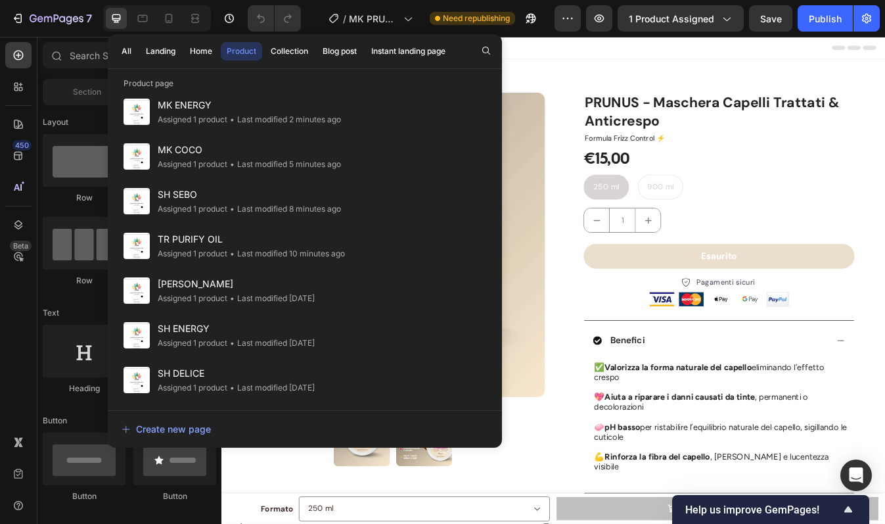
click at [681, 55] on div "Header" at bounding box center [615, 50] width 767 height 26
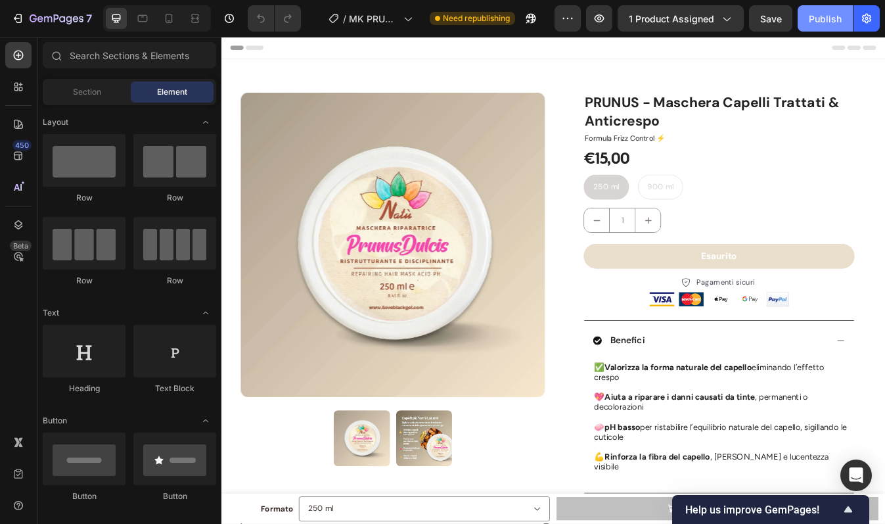
click at [823, 16] on div "Publish" at bounding box center [825, 19] width 33 height 14
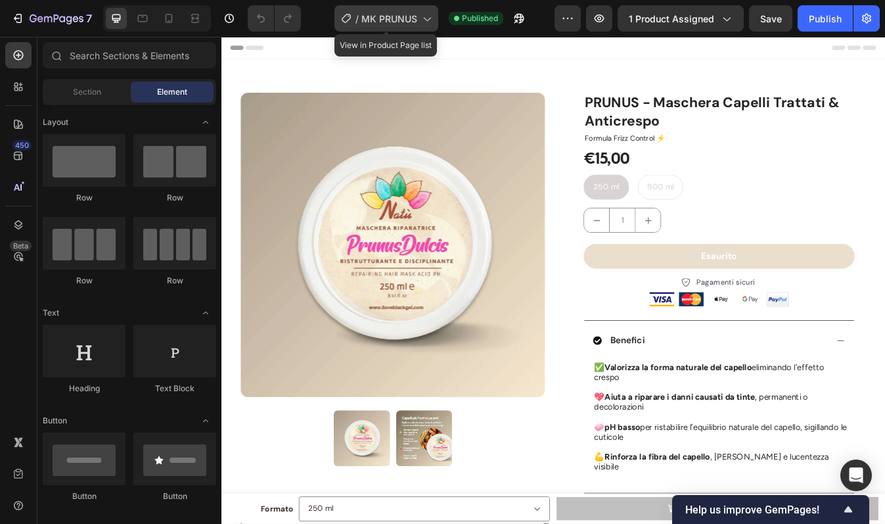
click at [423, 18] on icon at bounding box center [426, 18] width 13 height 13
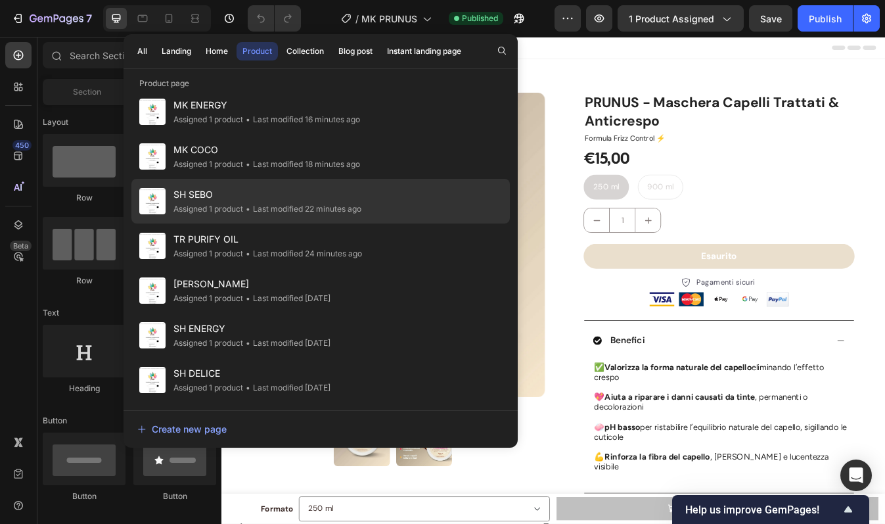
click at [305, 208] on div "• Last modified 22 minutes ago" at bounding box center [302, 208] width 118 height 13
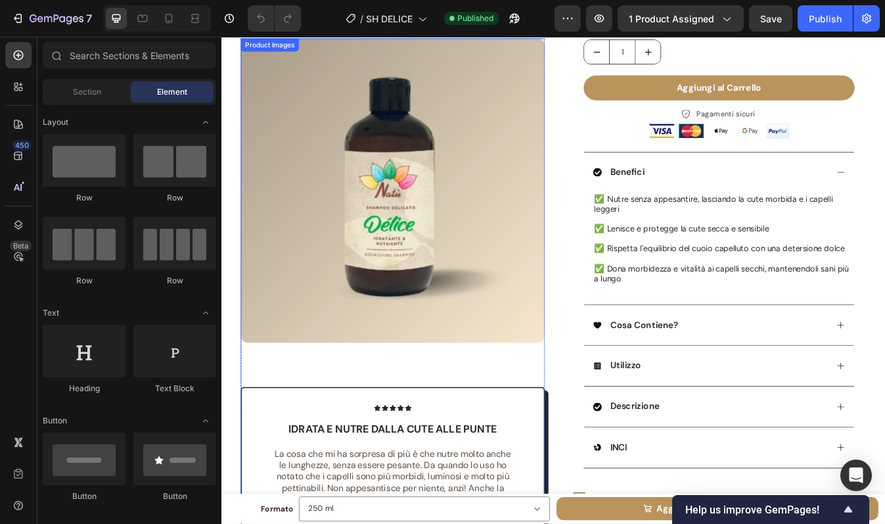
scroll to position [214, 0]
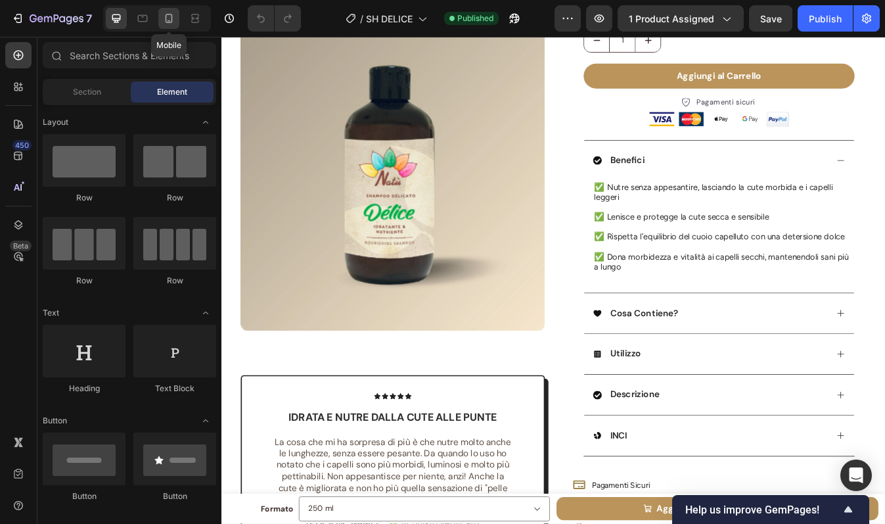
click at [174, 20] on icon at bounding box center [168, 18] width 13 height 13
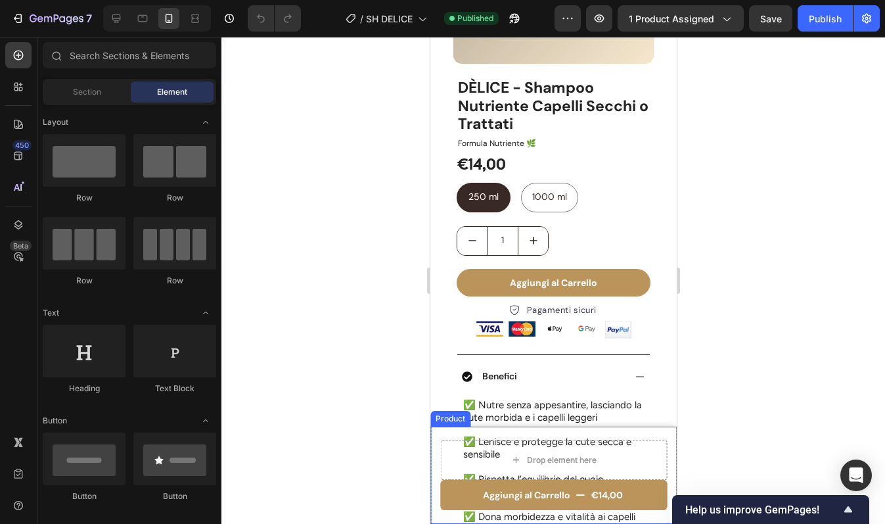
click at [436, 430] on div "Aggiungi al Carrello €14,00 Product Cart Button Drop element here Product" at bounding box center [553, 474] width 246 height 97
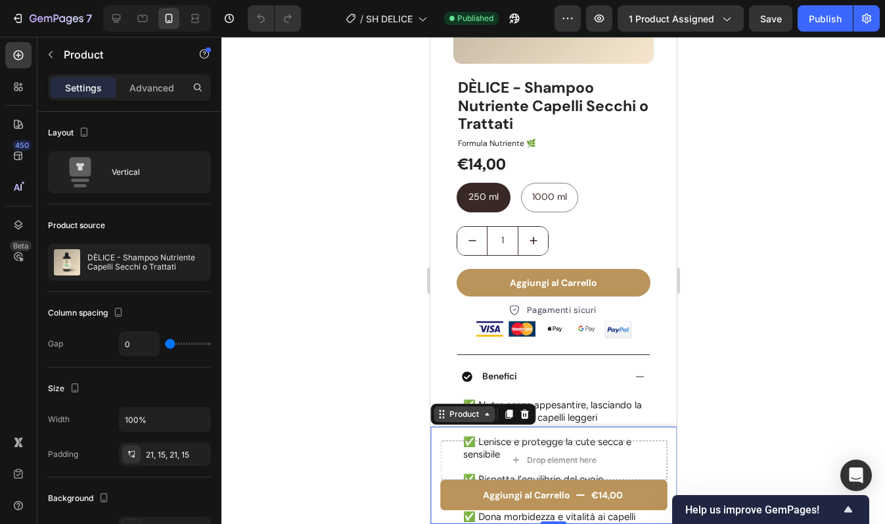
click at [450, 421] on div "Product" at bounding box center [463, 414] width 61 height 16
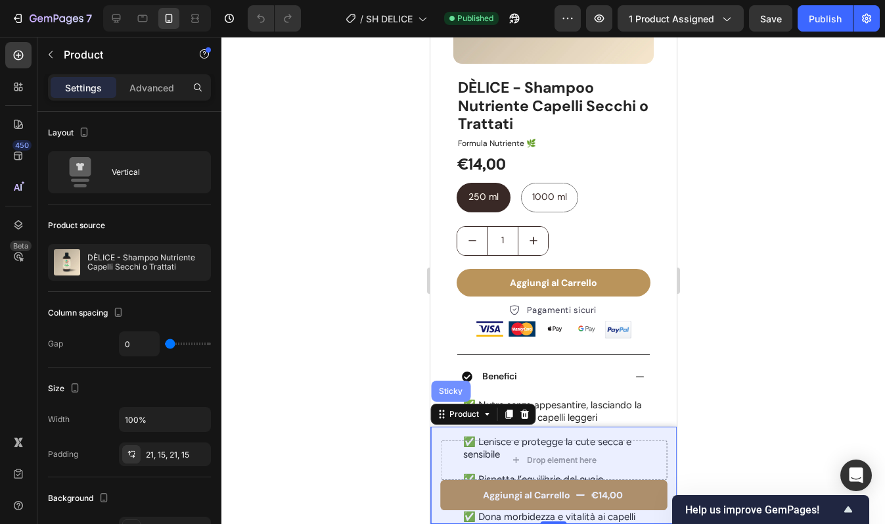
click at [446, 399] on div "Sticky" at bounding box center [449, 390] width 39 height 21
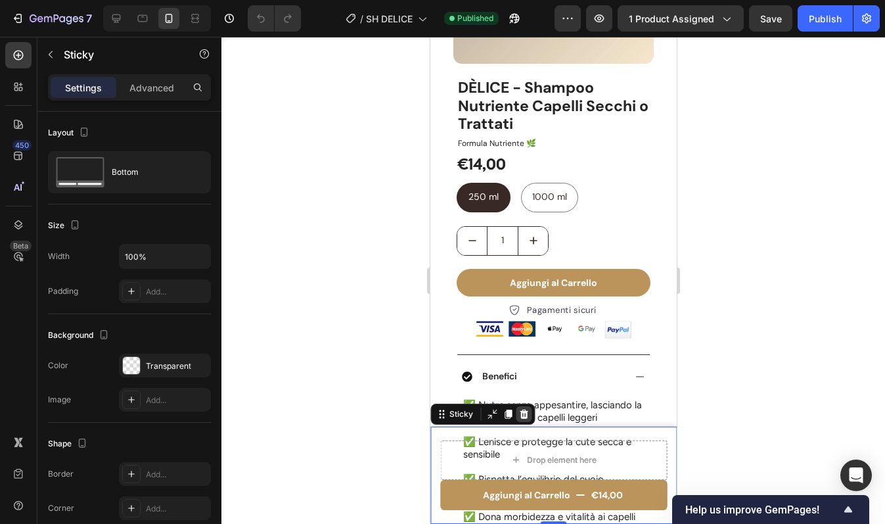
click at [520, 410] on icon at bounding box center [523, 414] width 11 height 11
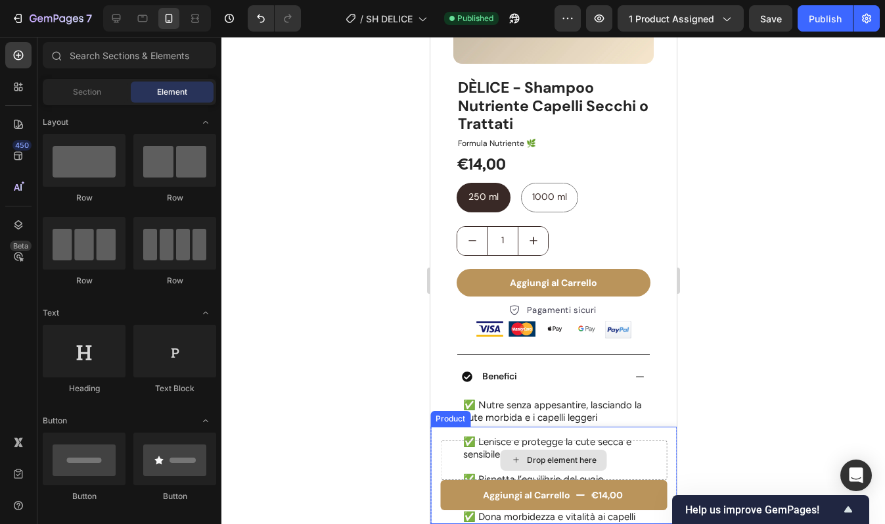
click at [439, 442] on div "Aggiungi al Carrello €14,00 Product Cart Button Drop element here Product" at bounding box center [553, 474] width 246 height 97
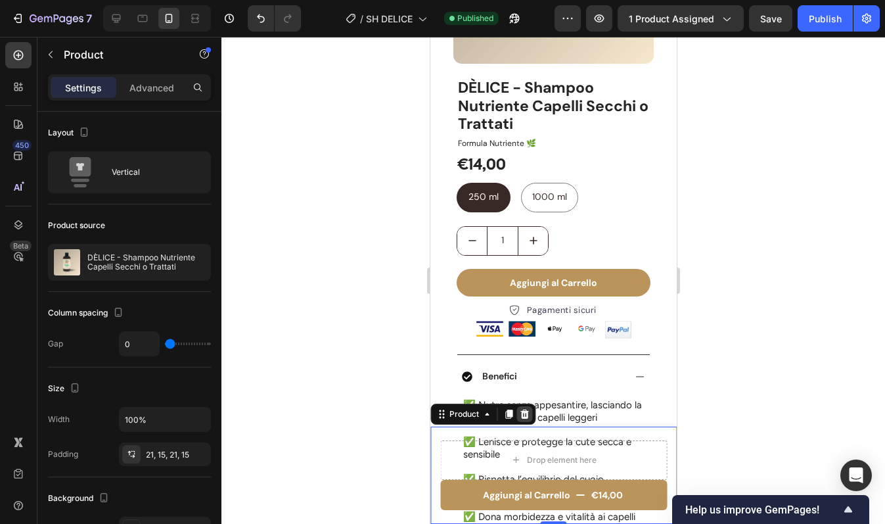
click at [520, 413] on icon at bounding box center [523, 414] width 11 height 11
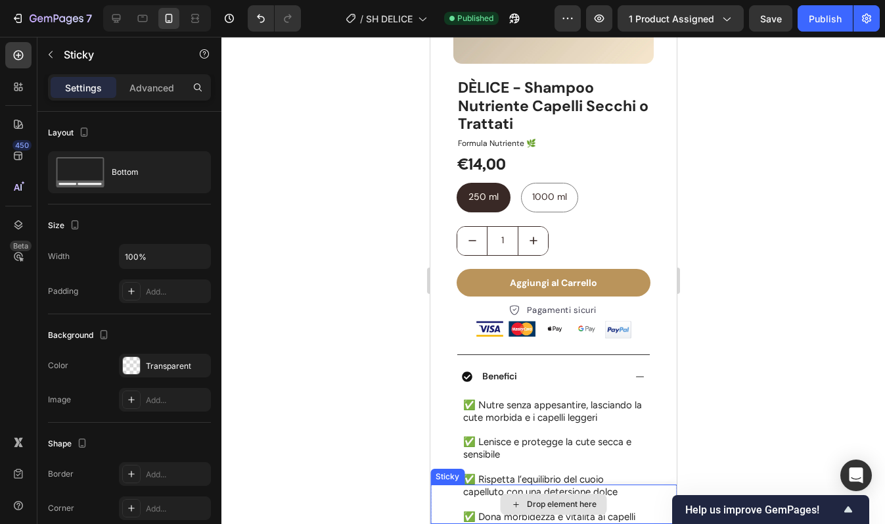
click at [441, 488] on div "Drop element here" at bounding box center [553, 503] width 246 height 39
click at [523, 470] on icon at bounding box center [523, 471] width 9 height 9
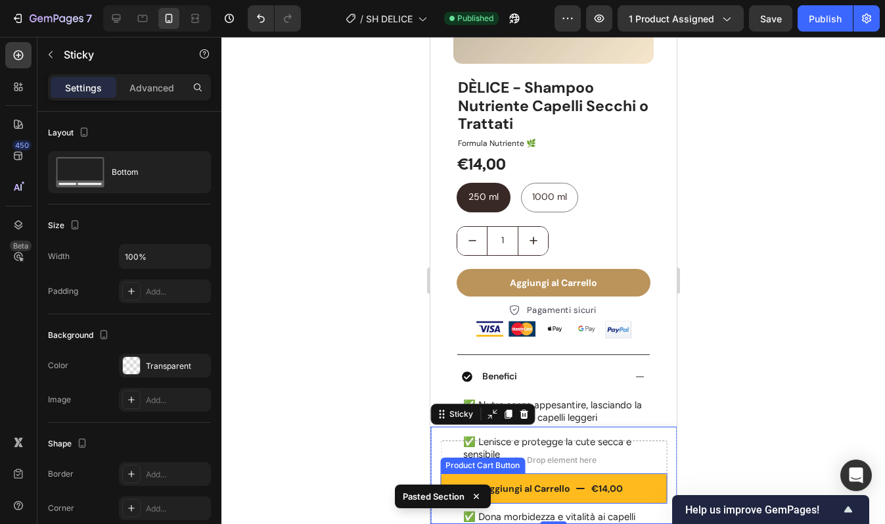
click at [458, 479] on div "Pasted Section" at bounding box center [442, 498] width 101 height 39
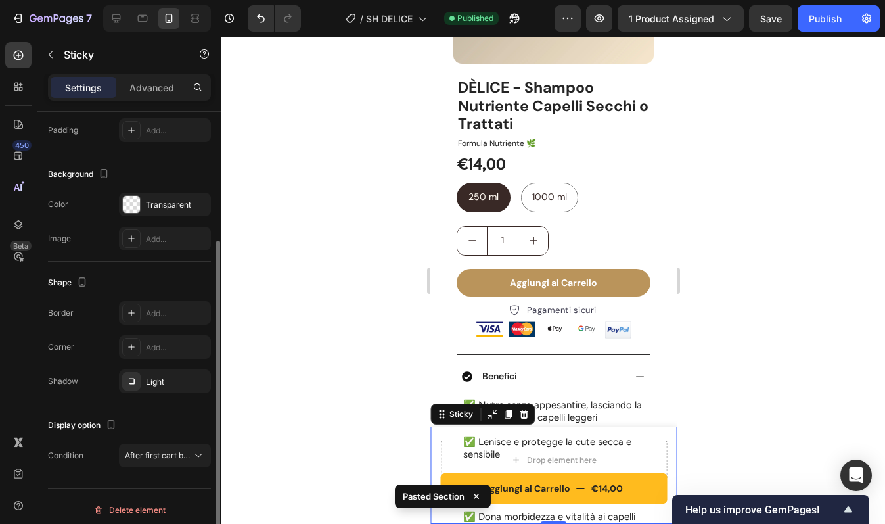
scroll to position [168, 0]
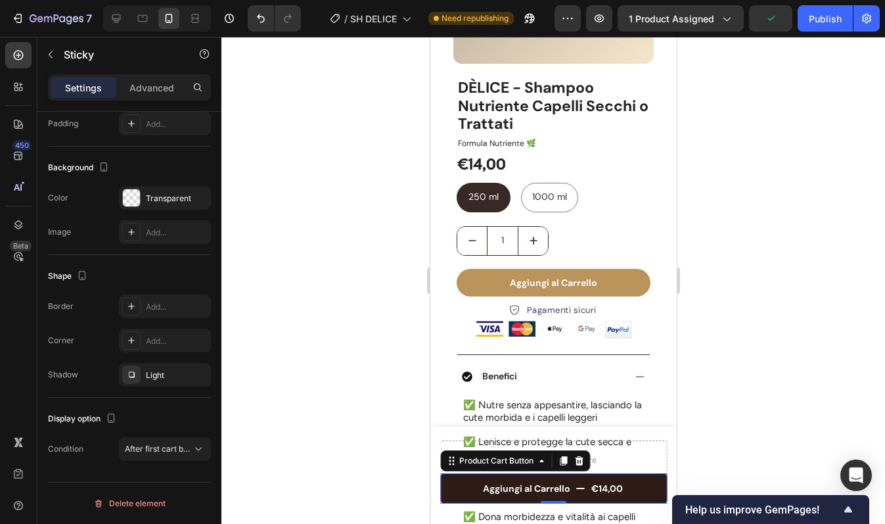
click at [464, 482] on button "Aggiungi al Carrello €14,00" at bounding box center [553, 488] width 227 height 30
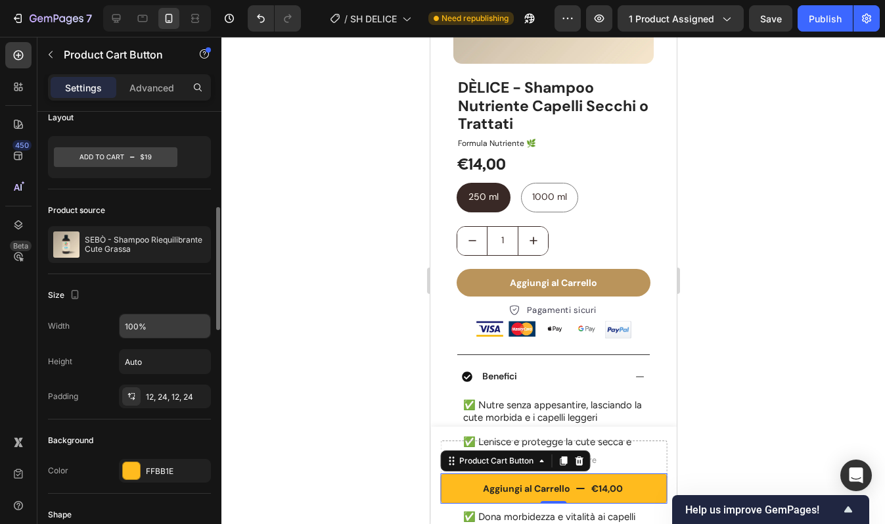
scroll to position [0, 0]
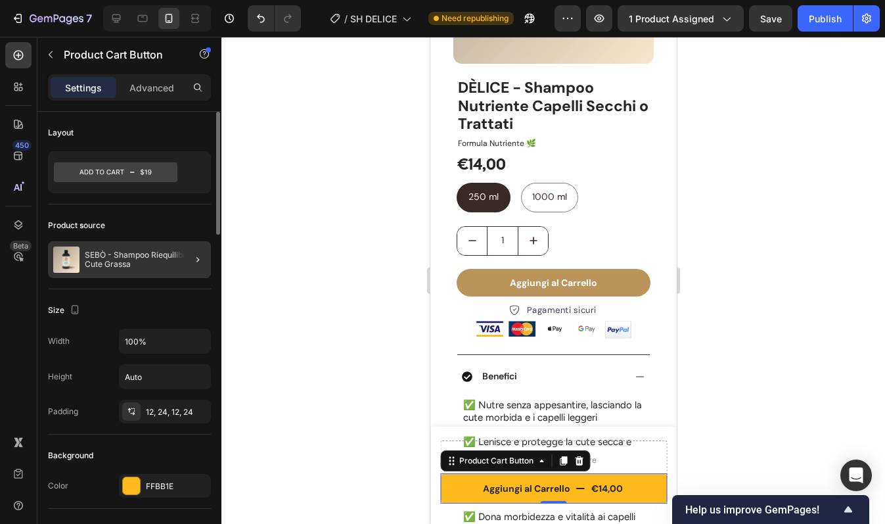
click at [181, 263] on div at bounding box center [192, 259] width 37 height 37
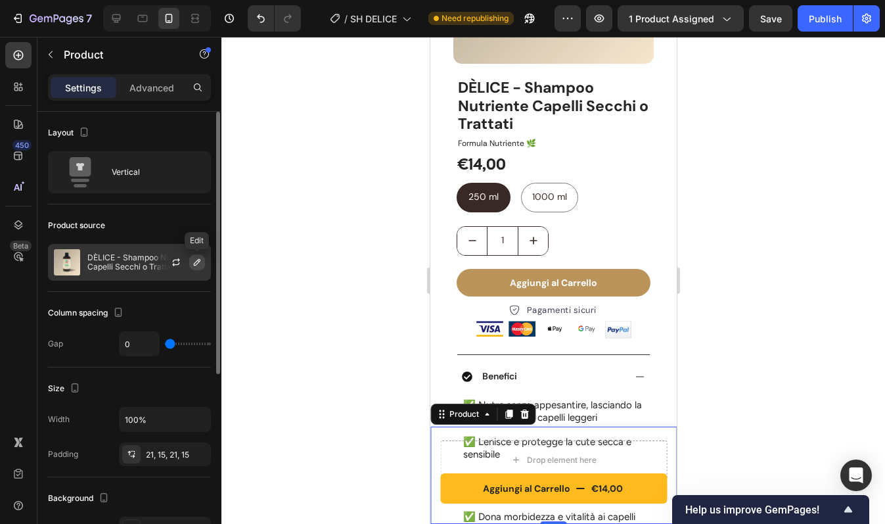
click at [192, 264] on icon "button" at bounding box center [197, 262] width 11 height 11
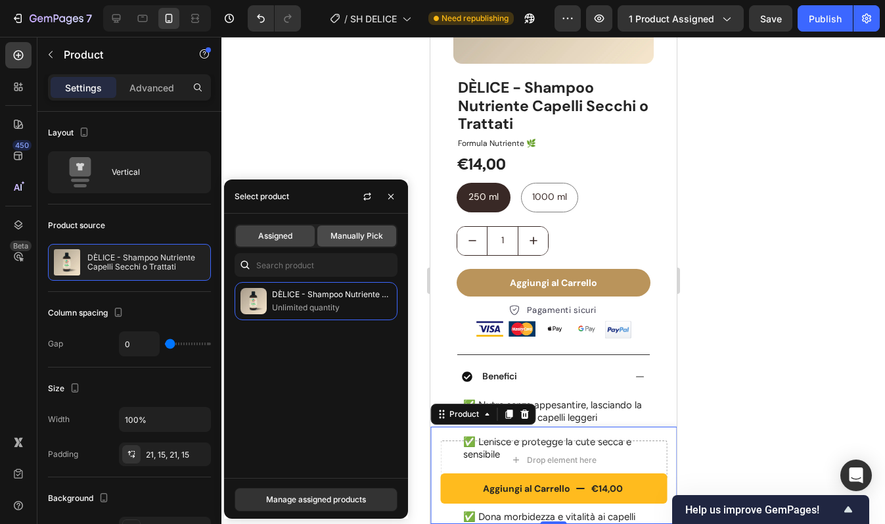
click at [367, 246] on div "Manually Pick" at bounding box center [356, 235] width 79 height 21
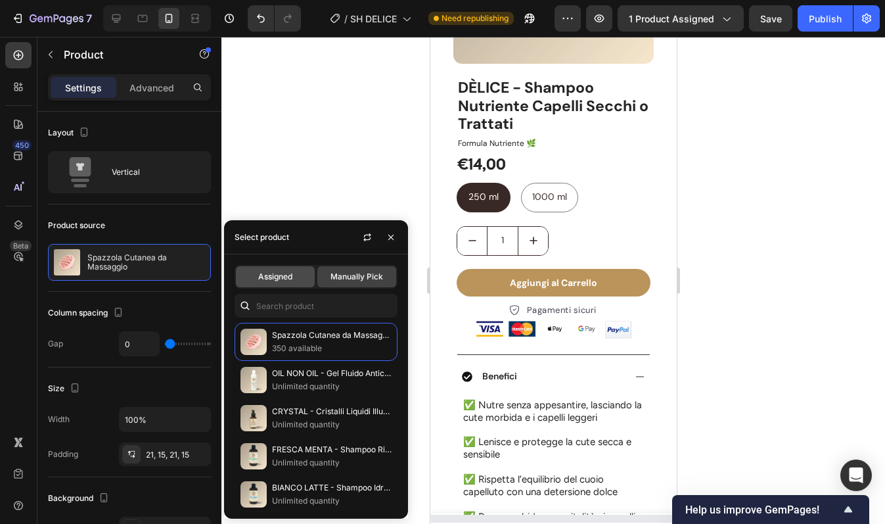
click at [279, 271] on span "Assigned" at bounding box center [275, 277] width 34 height 12
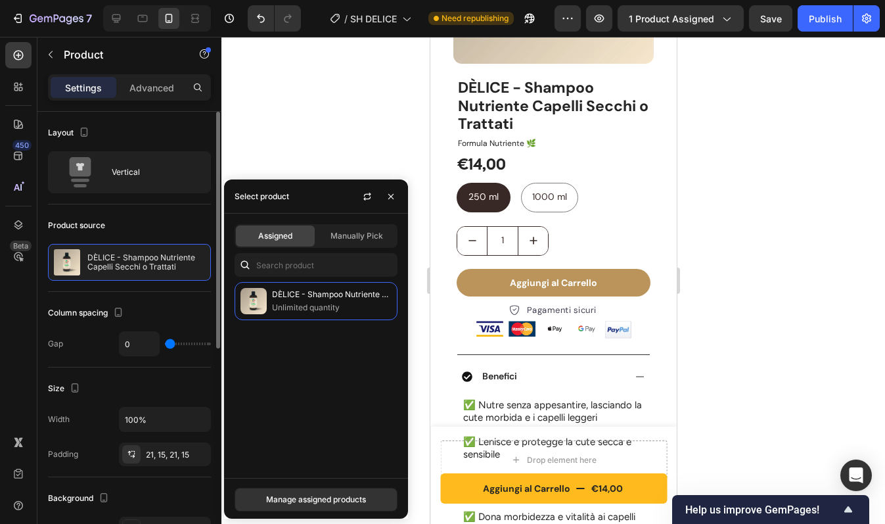
click at [168, 221] on div "Product source" at bounding box center [129, 225] width 163 height 21
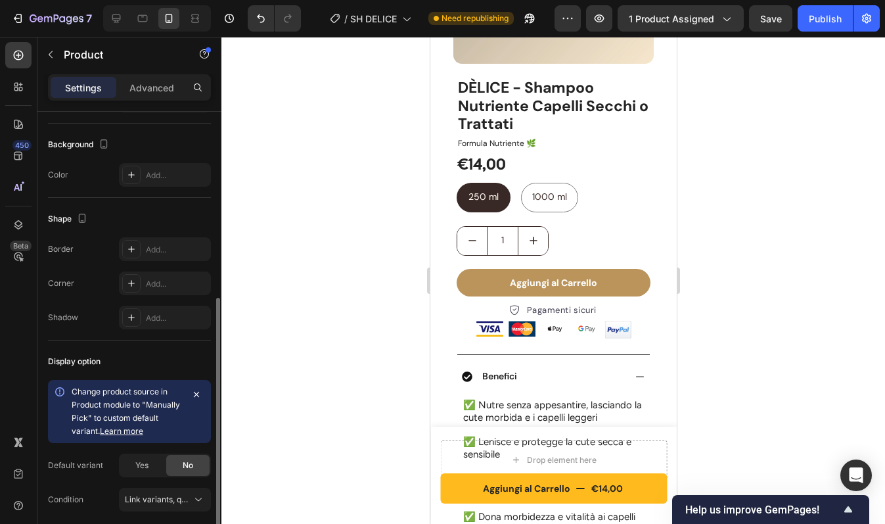
scroll to position [404, 0]
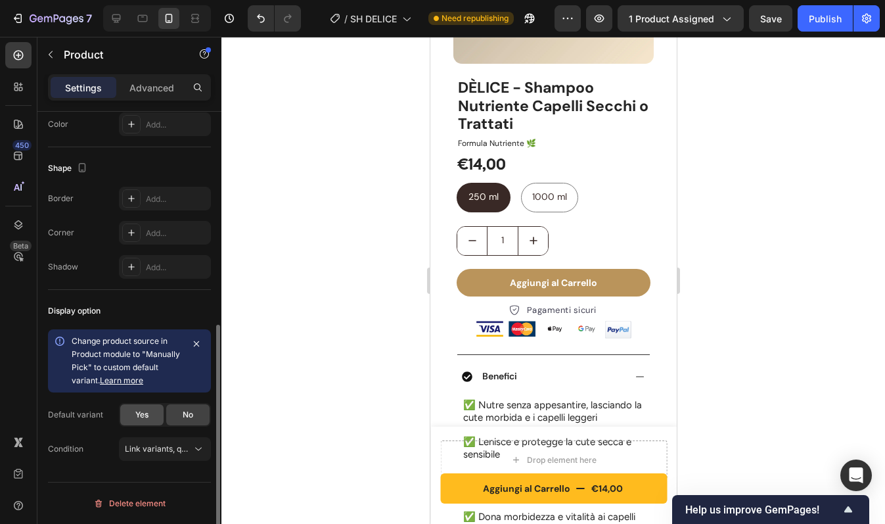
click at [151, 417] on div "Yes" at bounding box center [141, 414] width 43 height 21
click at [194, 418] on div "No" at bounding box center [187, 414] width 43 height 21
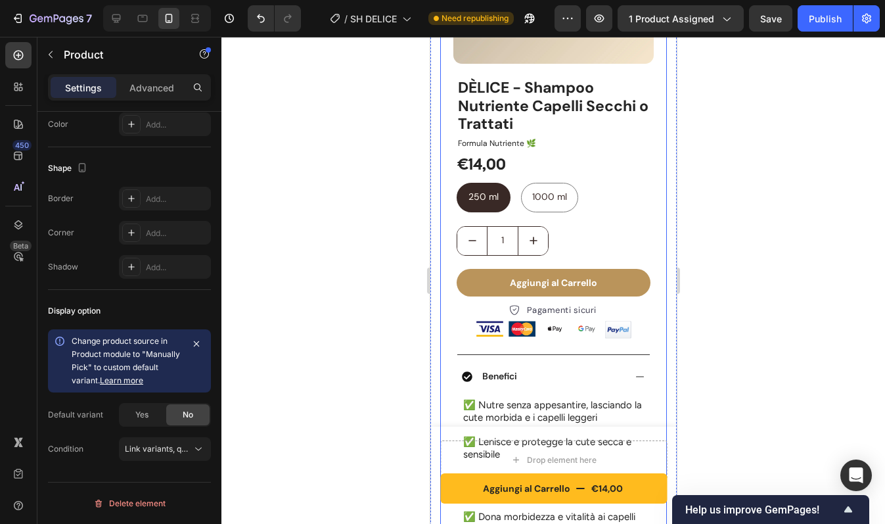
scroll to position [112, 0]
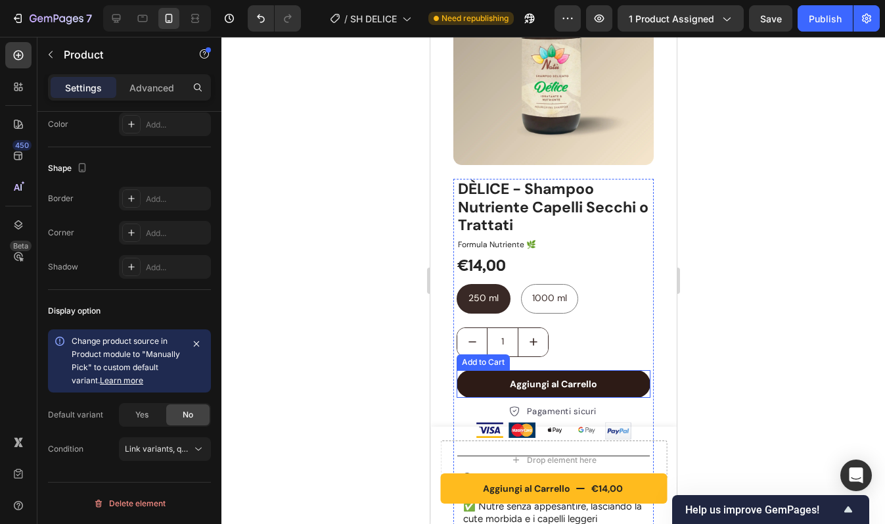
click at [490, 370] on button "Aggiungi al Carrello" at bounding box center [553, 384] width 194 height 28
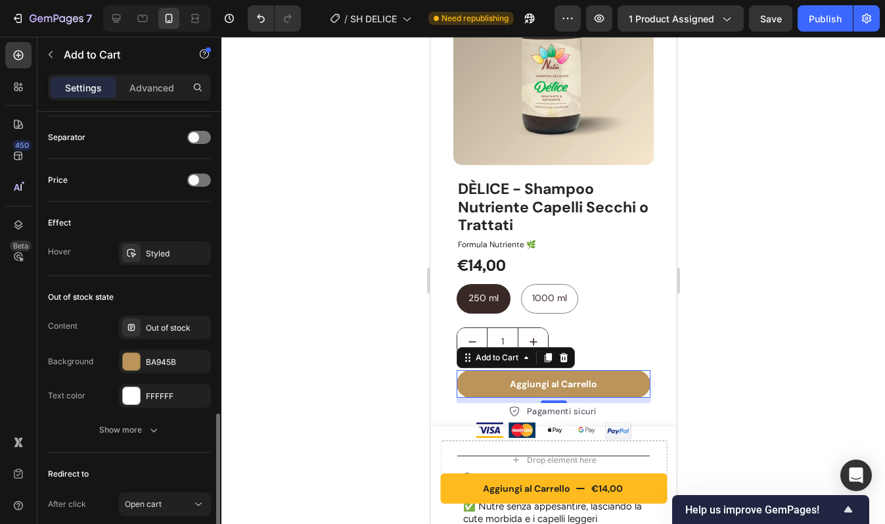
scroll to position [879, 0]
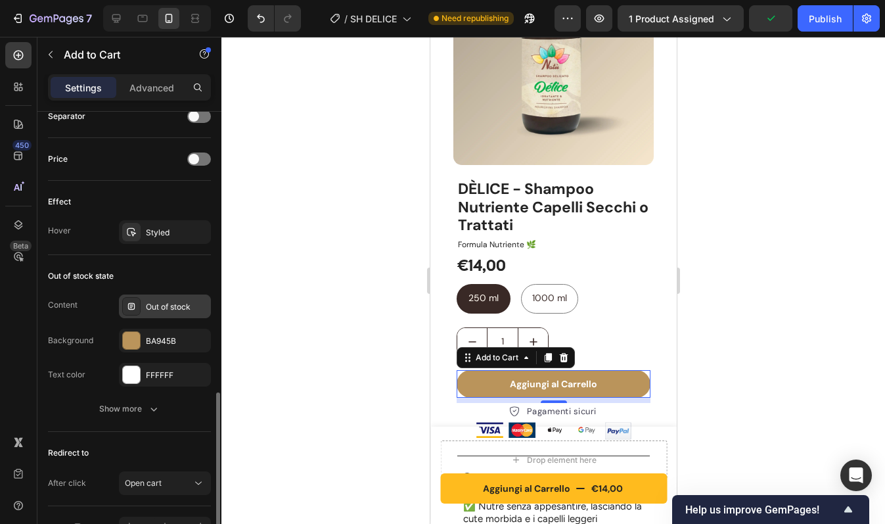
click at [178, 316] on div "Out of stock" at bounding box center [165, 306] width 92 height 24
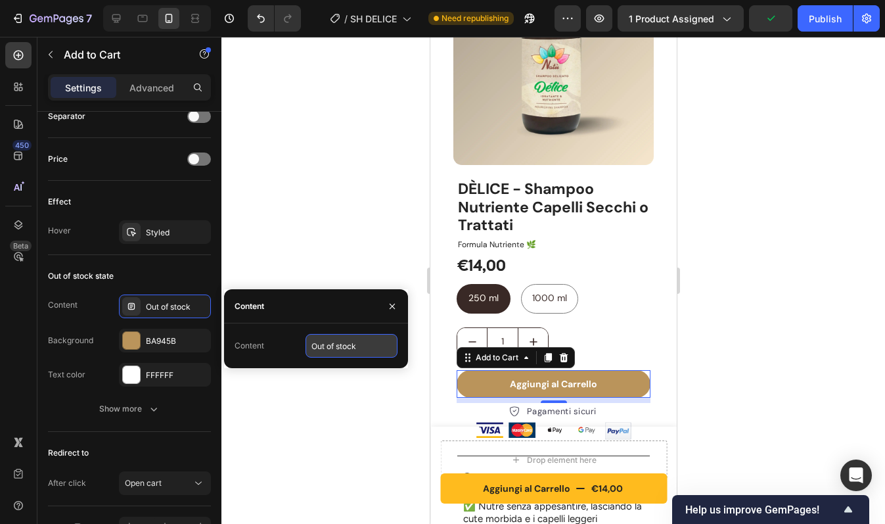
click at [336, 344] on input "Out of stock" at bounding box center [352, 346] width 92 height 24
click at [355, 348] on input "Out of stock" at bounding box center [352, 346] width 92 height 24
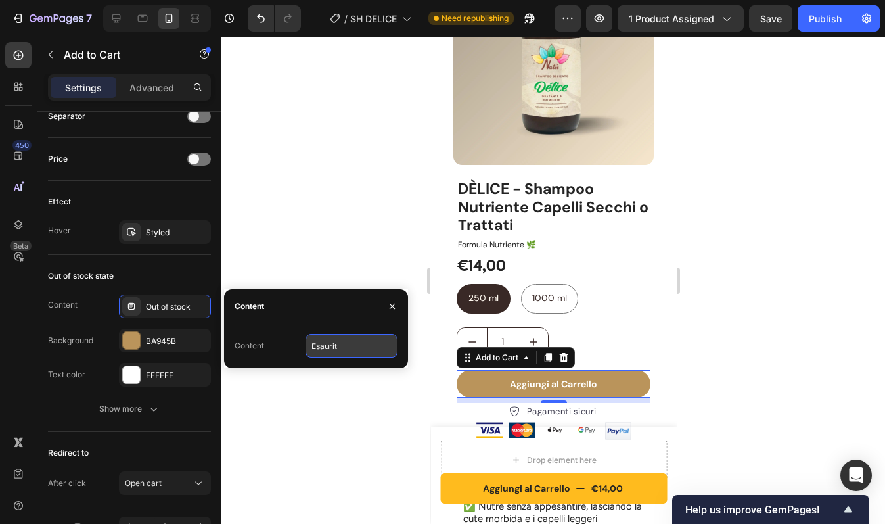
type input "Esaurito"
click at [394, 303] on icon "button" at bounding box center [392, 305] width 5 height 5
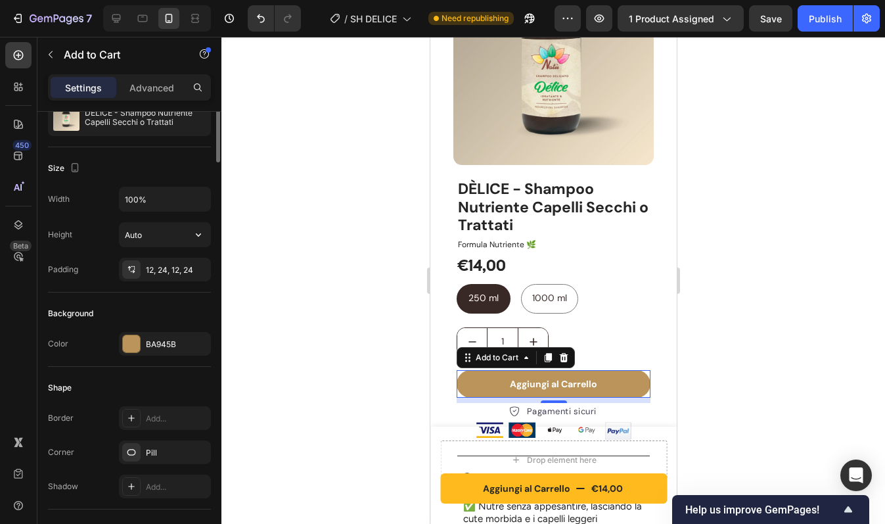
scroll to position [0, 0]
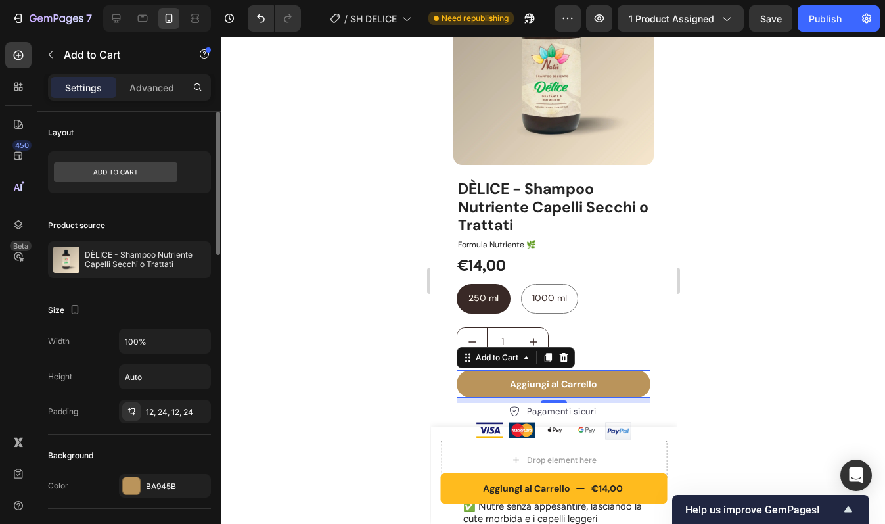
click at [759, 348] on div at bounding box center [553, 280] width 664 height 487
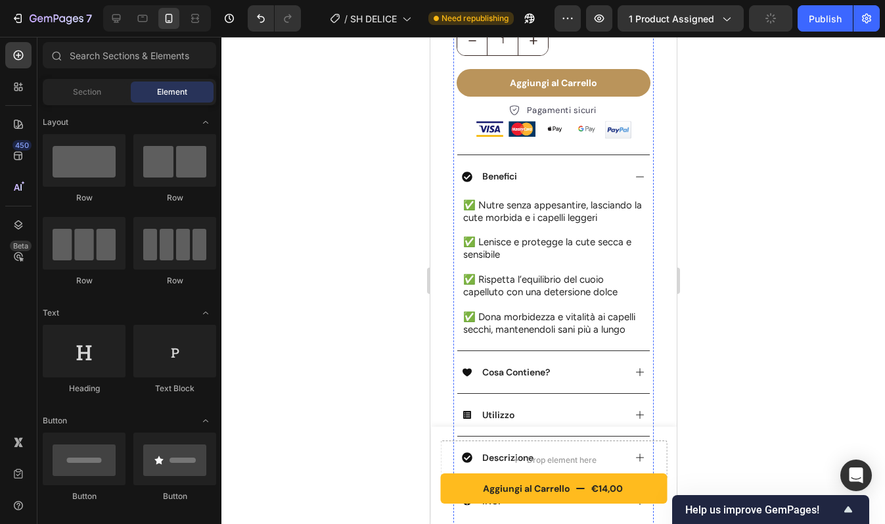
scroll to position [428, 0]
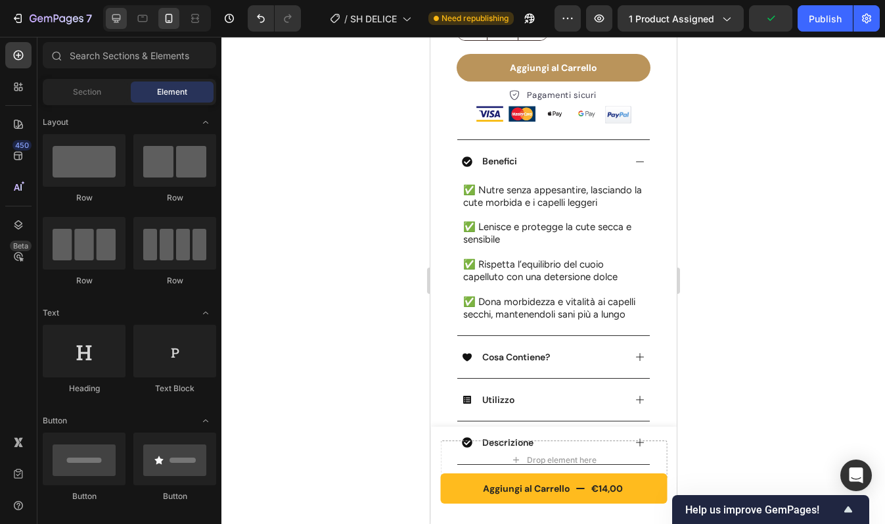
click at [111, 18] on icon at bounding box center [116, 18] width 13 height 13
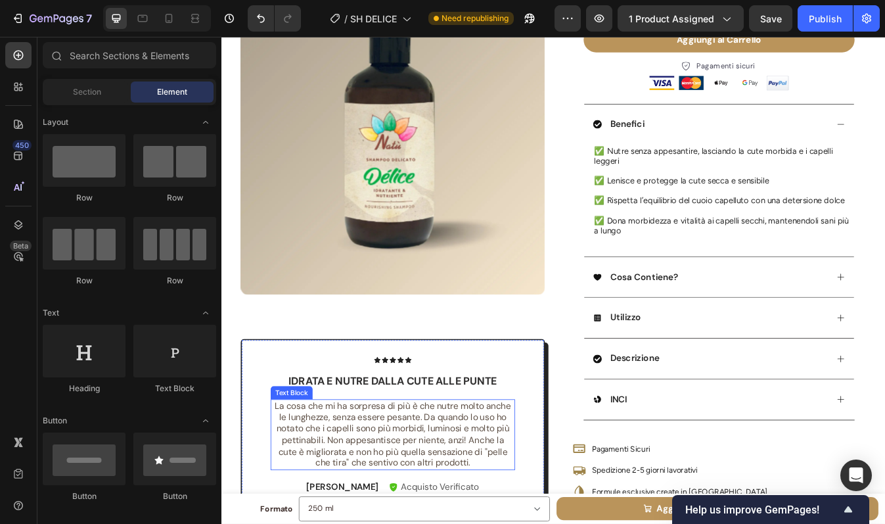
scroll to position [254, 0]
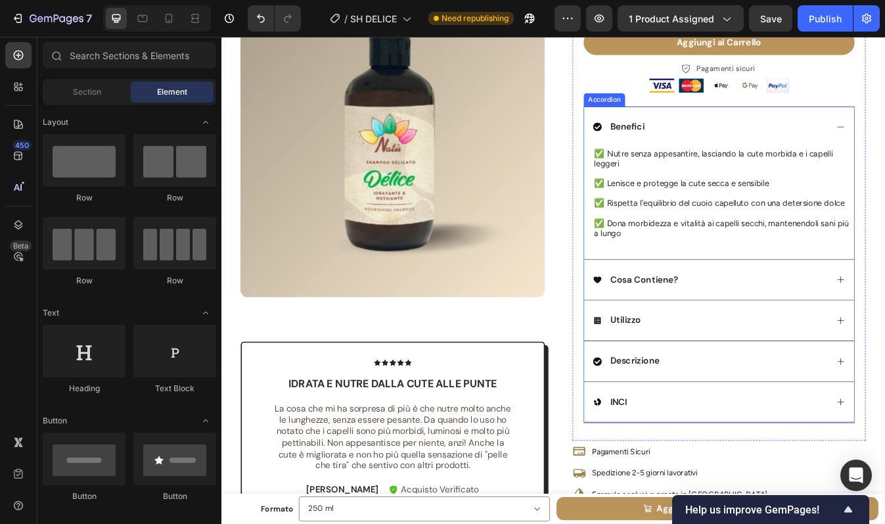
click at [824, 374] on div "Utilizzo" at bounding box center [802, 374] width 279 height 18
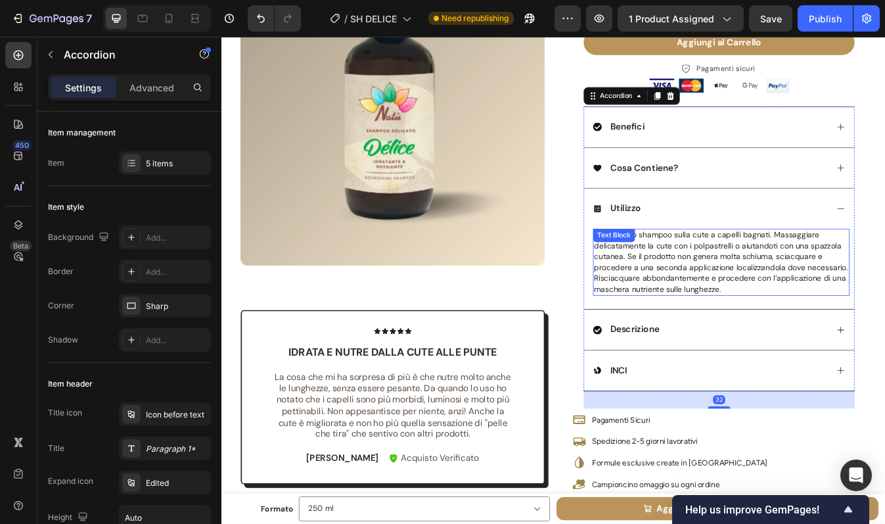
click at [777, 317] on span "Applicare lo shampoo sulla cute a capelli bagnati. Massaggiare delicatamente la…" at bounding box center [815, 304] width 302 height 76
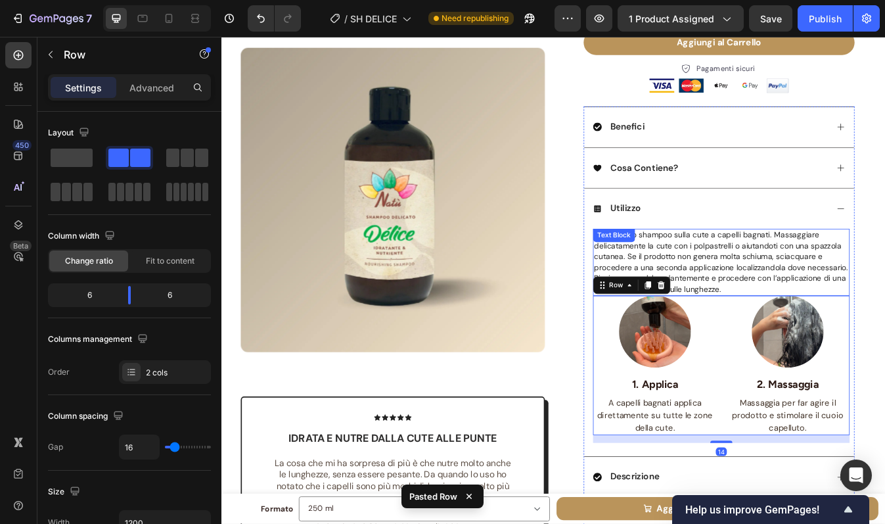
click at [788, 310] on span "Applicare lo shampoo sulla cute a capelli bagnati. Massaggiare delicatamente la…" at bounding box center [815, 304] width 302 height 76
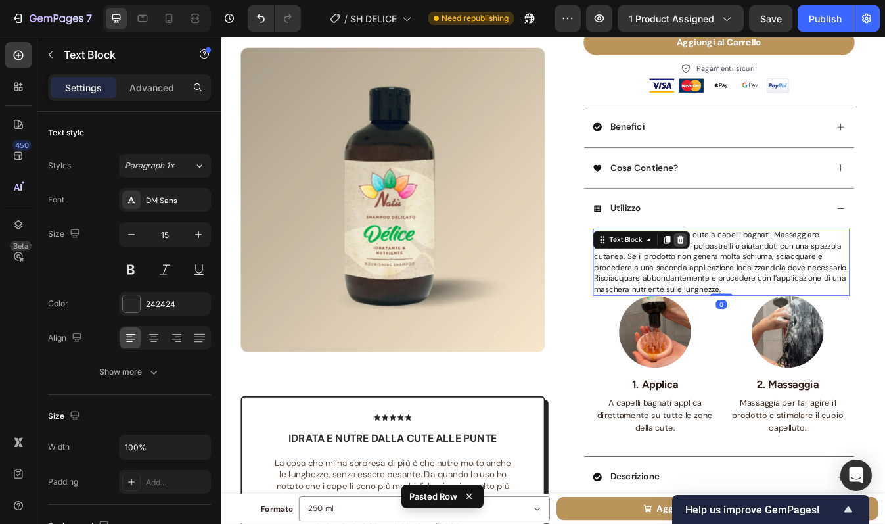
click at [763, 275] on icon at bounding box center [767, 277] width 9 height 9
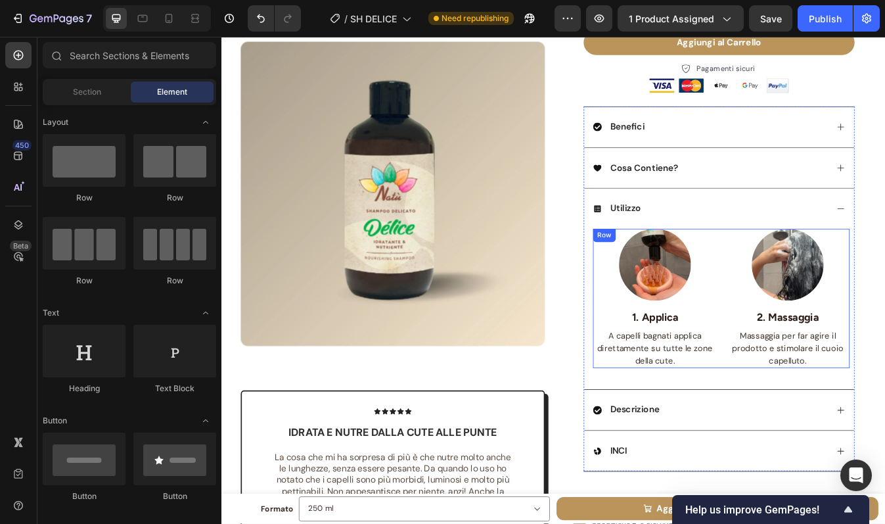
click at [810, 357] on div "Image 1. Applica Text block A capelli bagnati applica direttamente su tutte le …" at bounding box center [815, 348] width 305 height 166
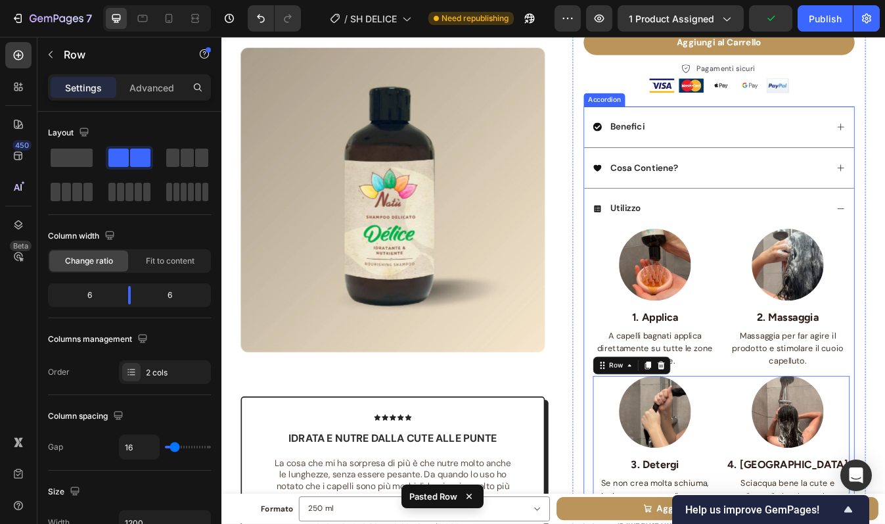
click at [844, 229] on div "Utilizzo" at bounding box center [812, 240] width 321 height 49
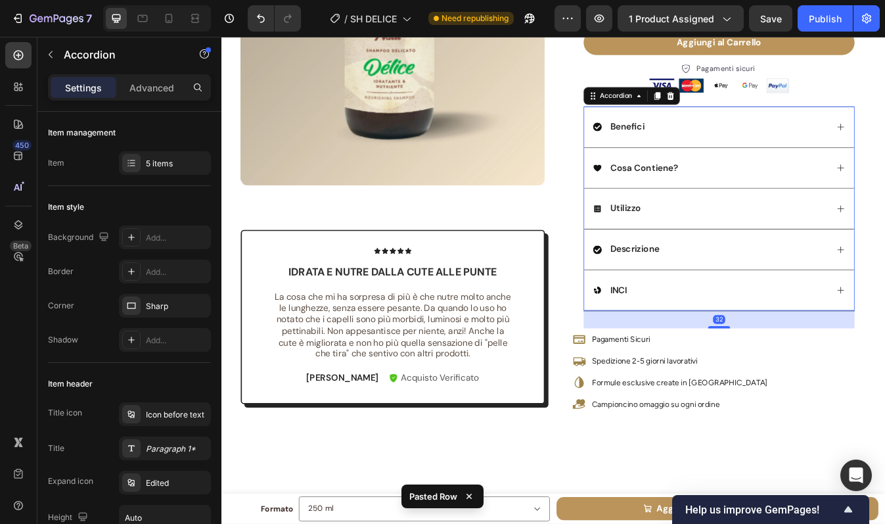
click at [808, 206] on div "Cosa Contiene?" at bounding box center [812, 192] width 321 height 49
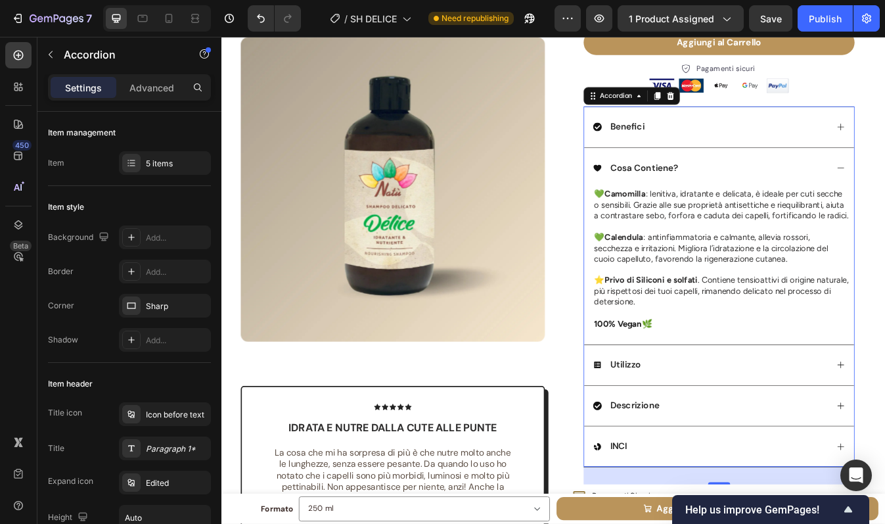
click at [807, 196] on div "Cosa Contiene?" at bounding box center [802, 193] width 279 height 18
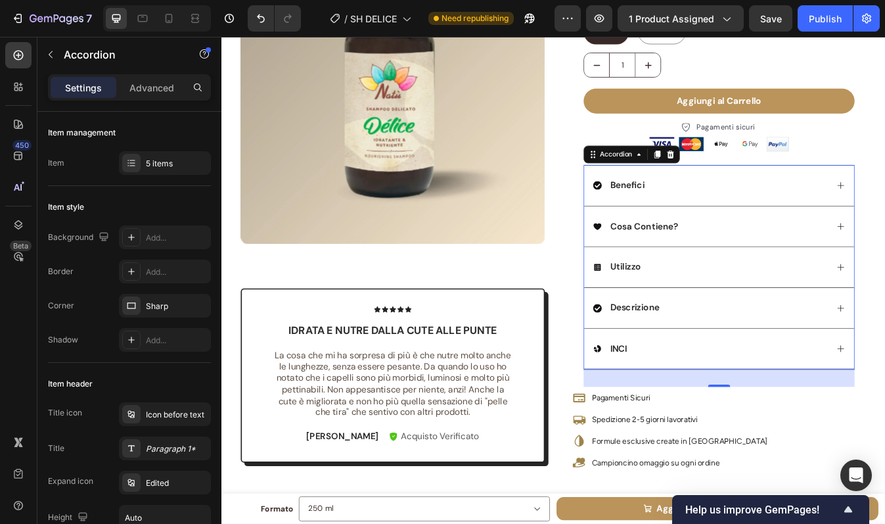
scroll to position [178, 0]
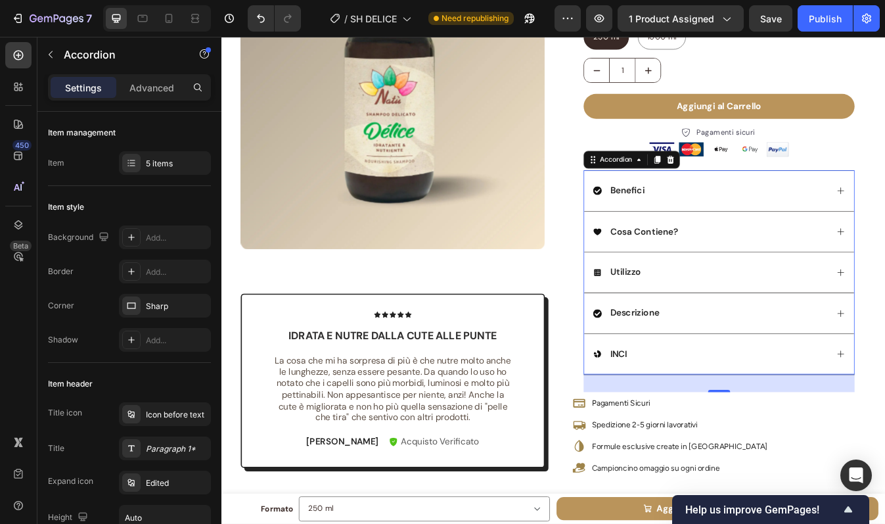
click at [790, 263] on div "Cosa Contiene?" at bounding box center [802, 269] width 279 height 18
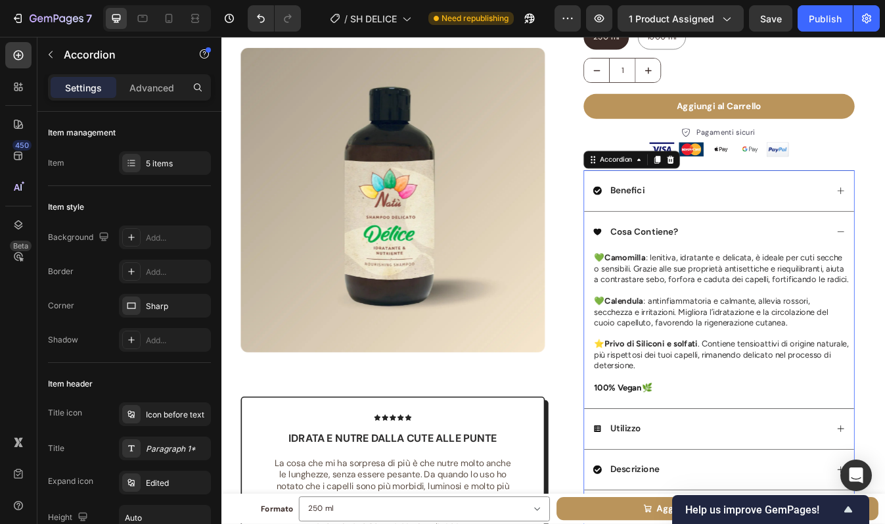
click at [790, 263] on div "Cosa Contiene?" at bounding box center [802, 269] width 279 height 18
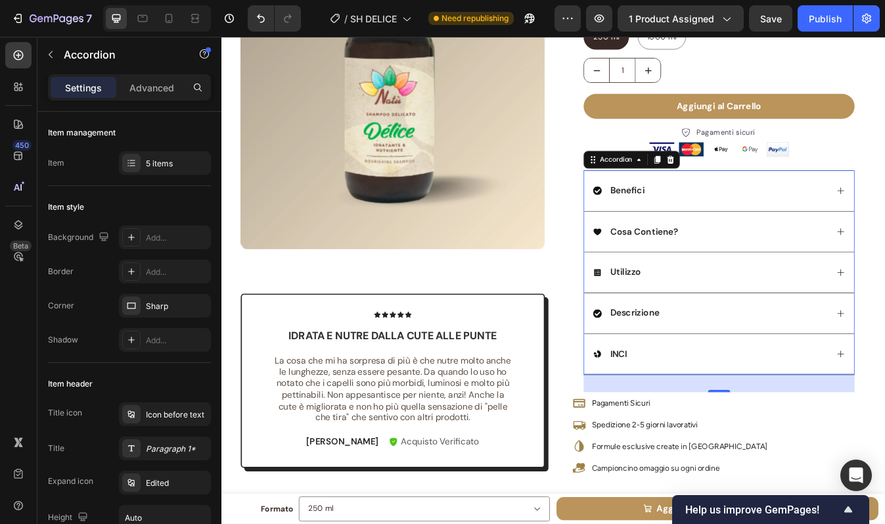
click at [783, 217] on div "Benefici" at bounding box center [802, 220] width 279 height 18
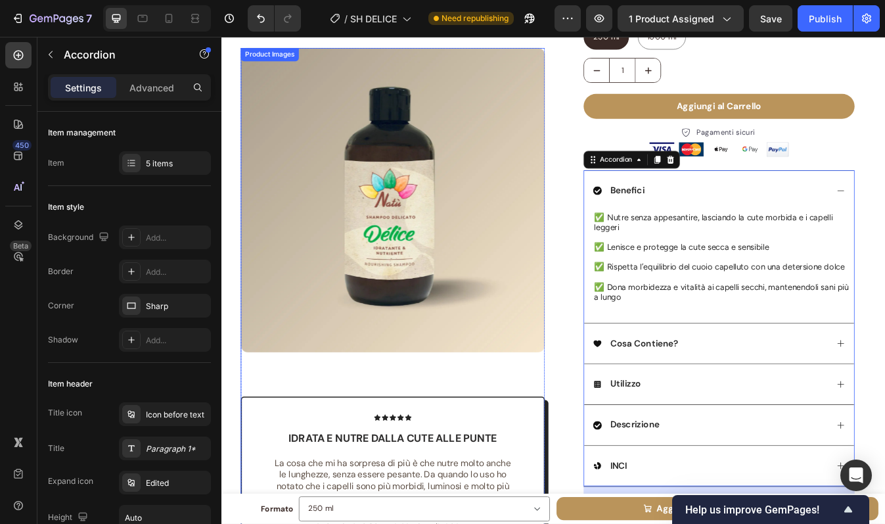
click at [371, 260] on img at bounding box center [424, 230] width 361 height 361
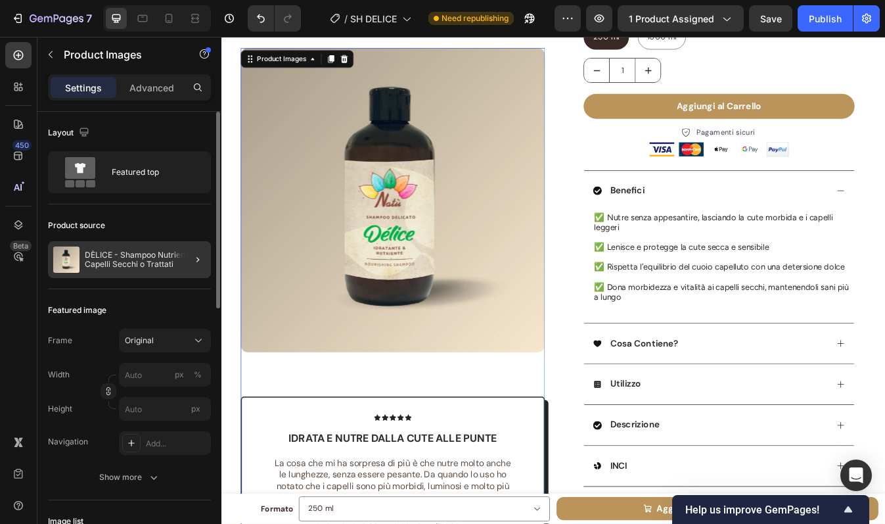
click at [175, 265] on div at bounding box center [192, 259] width 37 height 37
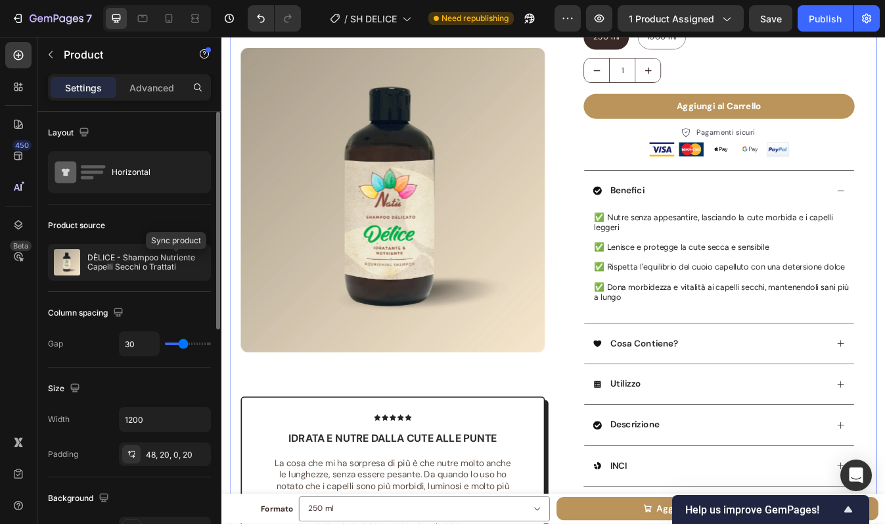
click at [0, 0] on icon "button" at bounding box center [0, 0] width 0 height 0
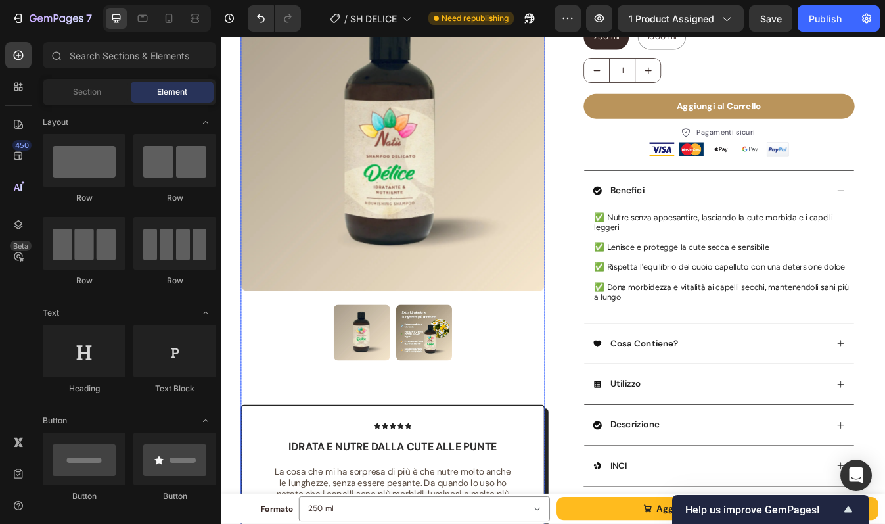
click at [470, 377] on img at bounding box center [462, 388] width 66 height 66
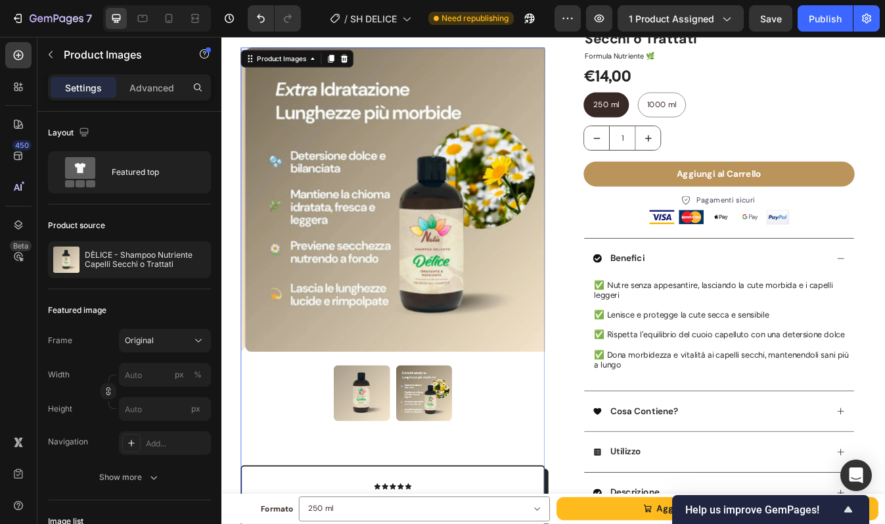
scroll to position [90, 0]
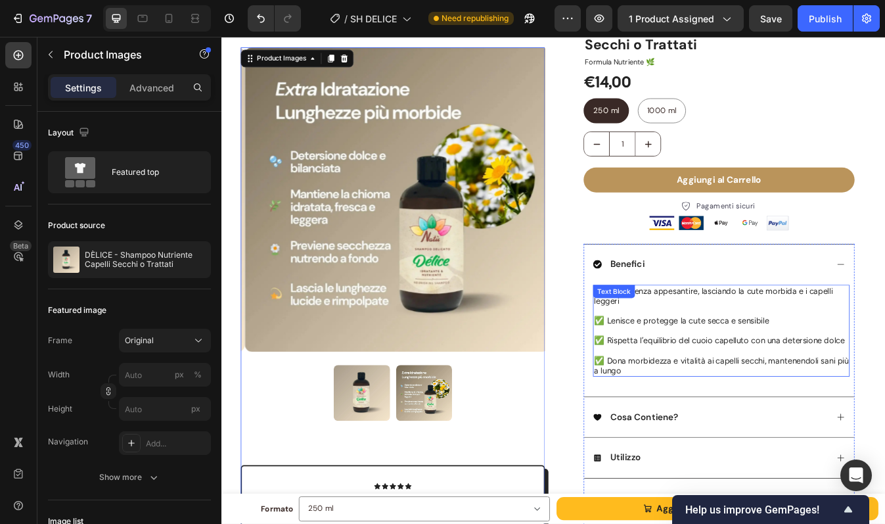
click at [728, 338] on div "✅ Nutre senza appesantire, lasciando la cute morbida e i capelli leggeri ✅ Leni…" at bounding box center [815, 386] width 305 height 109
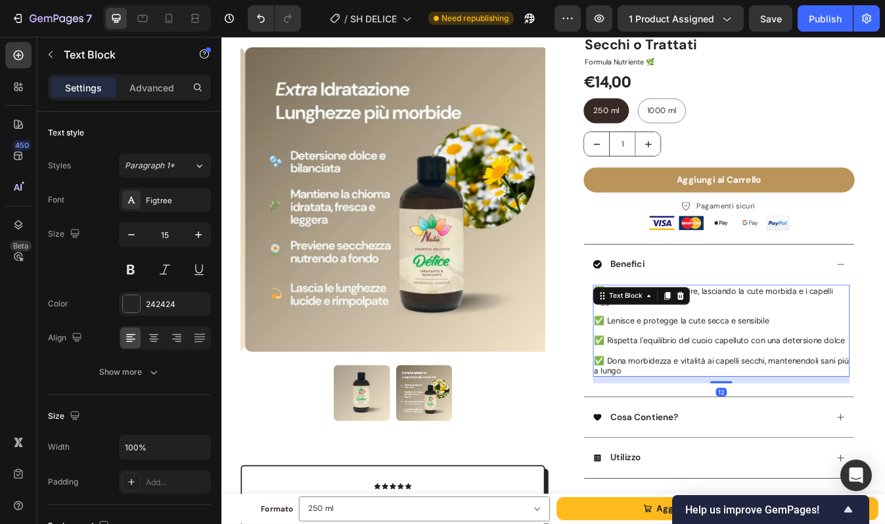
click at [728, 338] on div "Text Block" at bounding box center [701, 345] width 71 height 16
click at [815, 348] on p "✅ Nutre senza appesantire, lasciando la cute morbida e i capelli leggeri" at bounding box center [815, 345] width 302 height 24
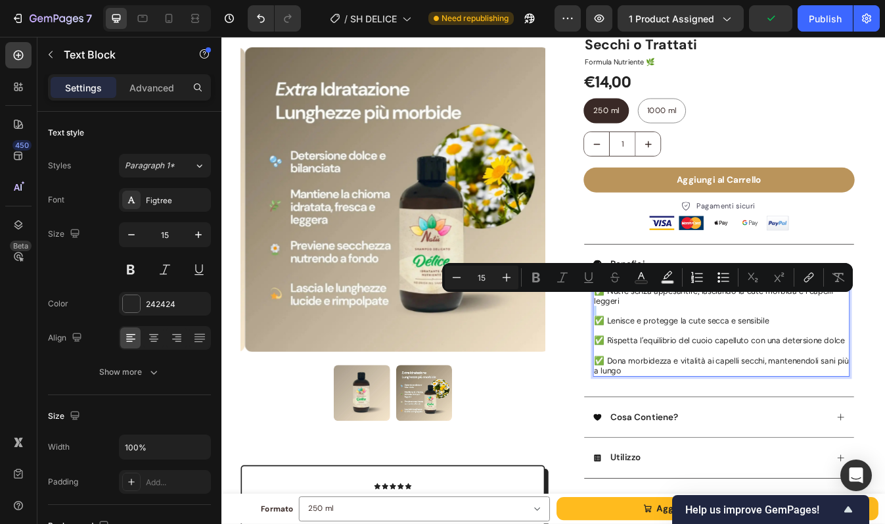
click at [821, 347] on p "✅ Nutre senza appesantire, lasciando la cute morbida e i capelli leggeri" at bounding box center [815, 345] width 302 height 24
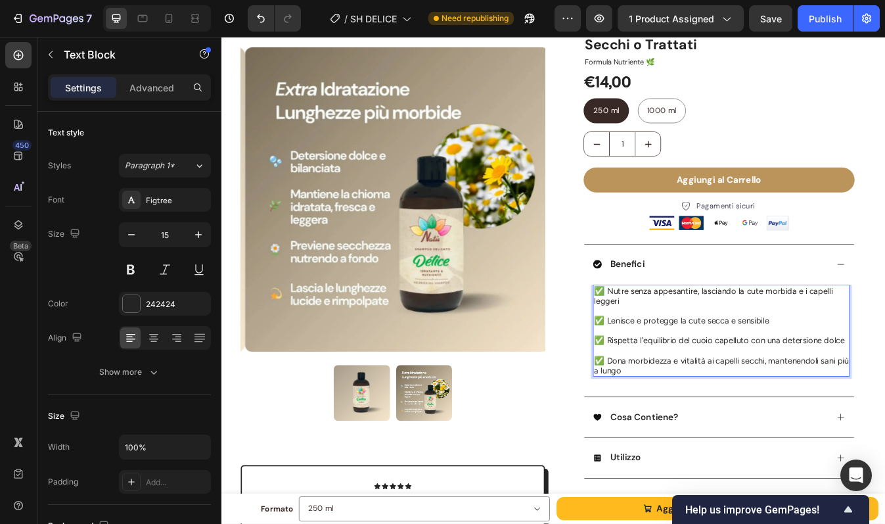
drag, startPoint x: 668, startPoint y: 336, endPoint x: 660, endPoint y: 336, distance: 8.5
click at [664, 336] on span "✅ Nutre senza appesantire, lasciando la cute morbida e i capelli leggeri" at bounding box center [805, 345] width 283 height 24
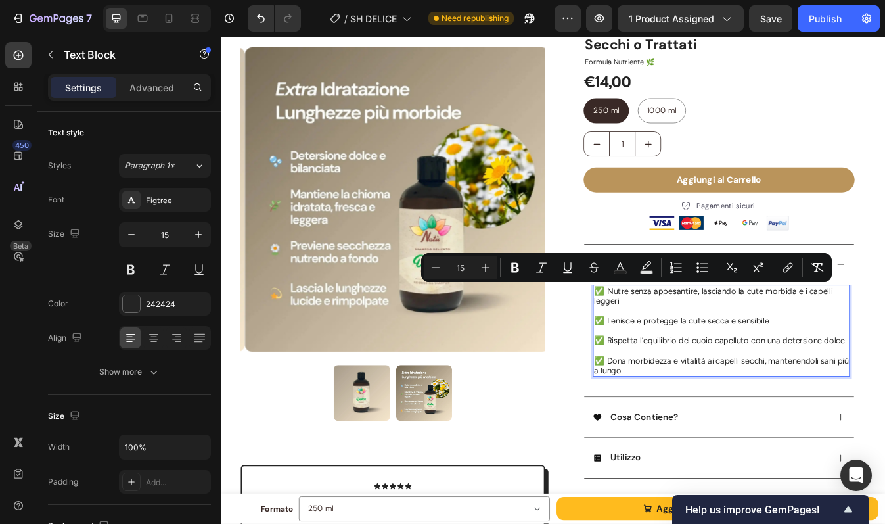
click at [671, 374] on span "✅ Lenisce e protegge la cute secca e sensibile" at bounding box center [768, 375] width 208 height 12
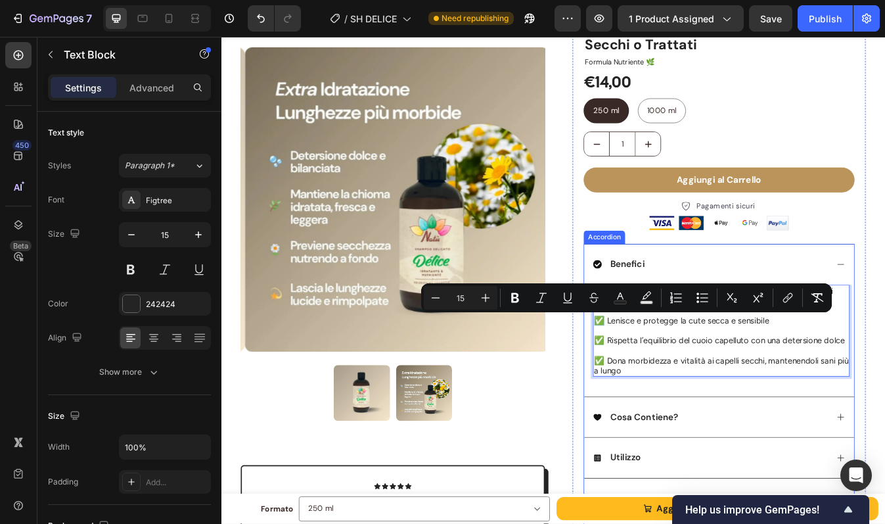
drag, startPoint x: 669, startPoint y: 375, endPoint x: 657, endPoint y: 374, distance: 11.9
click at [657, 374] on div "✅ Nutre senza appesantire, lasciando la cute morbida e i capelli leggeri ✅ Leni…" at bounding box center [812, 398] width 321 height 133
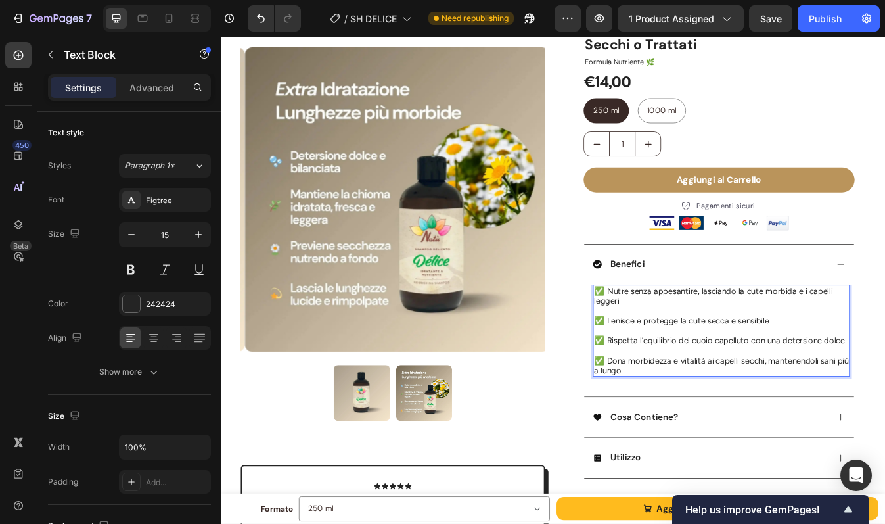
click at [709, 376] on span "✅ Lenisce e protegge la cute secca e sensibile" at bounding box center [768, 375] width 208 height 12
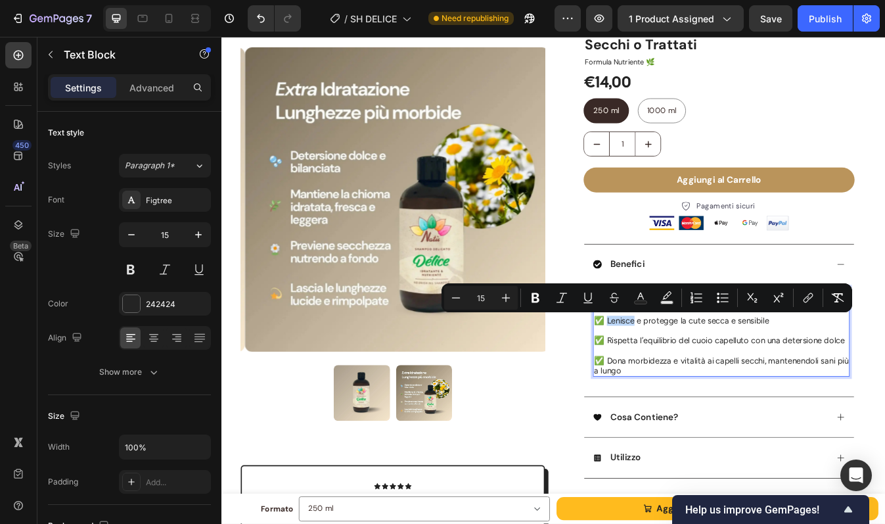
drag, startPoint x: 706, startPoint y: 376, endPoint x: 673, endPoint y: 376, distance: 33.5
click at [673, 376] on span "✅ Lenisce e protegge la cute secca e sensibile" at bounding box center [768, 375] width 208 height 12
click at [664, 375] on span "✅ Nutre e protegge la cute secca e sensibile" at bounding box center [764, 375] width 200 height 12
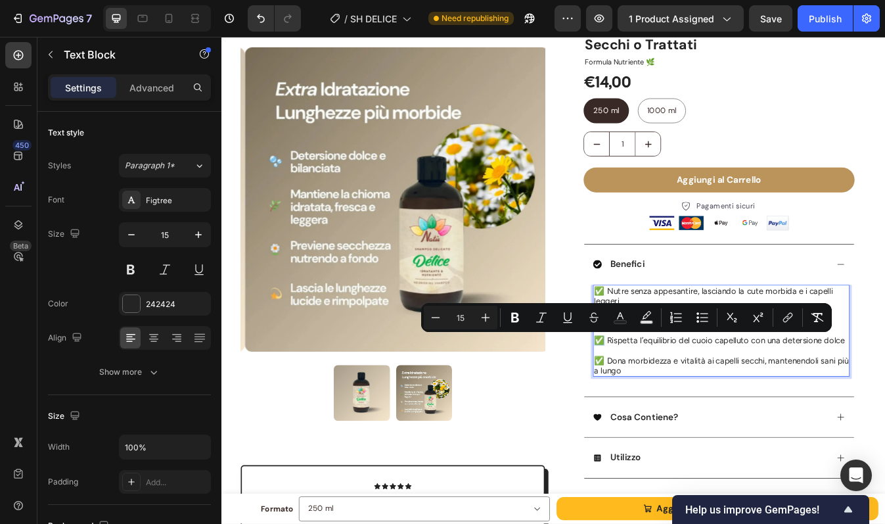
drag, startPoint x: 666, startPoint y: 399, endPoint x: 658, endPoint y: 399, distance: 8.5
click at [663, 399] on div "✅ Nutre senza appesantire, lasciando la cute morbida e i capelli leggeri 🌿 Nutr…" at bounding box center [815, 386] width 305 height 109
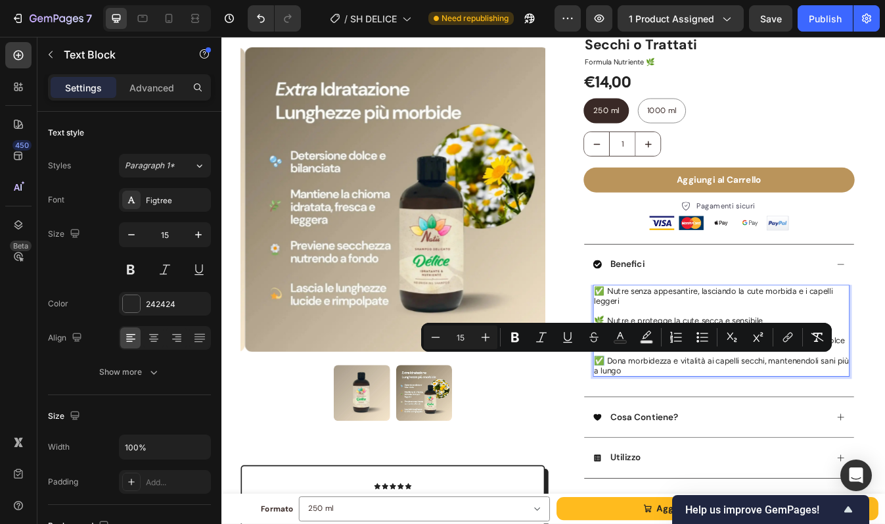
drag, startPoint x: 670, startPoint y: 424, endPoint x: 662, endPoint y: 424, distance: 7.2
click at [664, 424] on span "✅ Dona morbidezza e vitalità ai capelli secchi, mantenendoli sani più a lungo" at bounding box center [815, 428] width 302 height 24
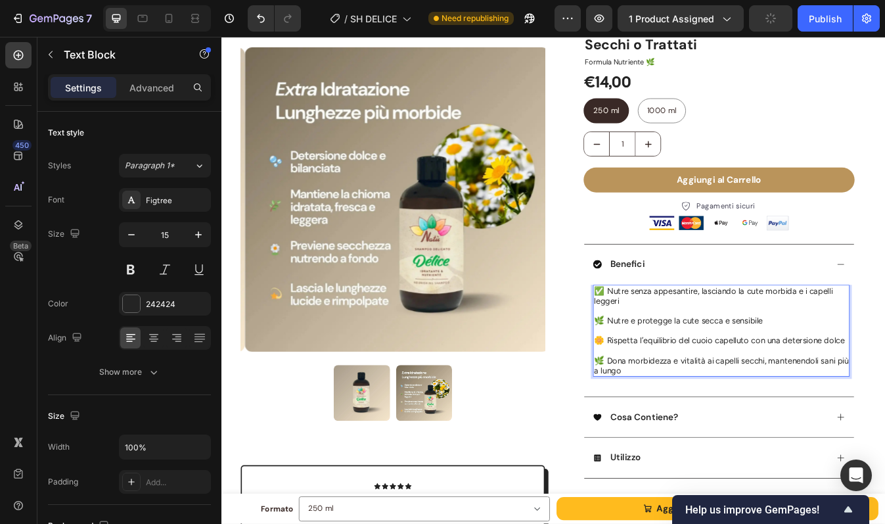
click at [681, 363] on p "Rich Text Editor. Editing area: main" at bounding box center [815, 363] width 302 height 12
click at [664, 375] on span "🌿 Nutre e protegge la cute secca e sensibile" at bounding box center [764, 375] width 200 height 12
drag, startPoint x: 667, startPoint y: 422, endPoint x: 658, endPoint y: 422, distance: 8.5
click at [663, 422] on div "✅ Nutre senza appesantire, lasciando la cute morbida e i capelli leggeri 🌿 Nutr…" at bounding box center [815, 386] width 305 height 109
click at [743, 436] on p "💖 Dona morbidezza e vitalità ai capelli secchi, mantenendoli sani più a lungo" at bounding box center [815, 428] width 302 height 24
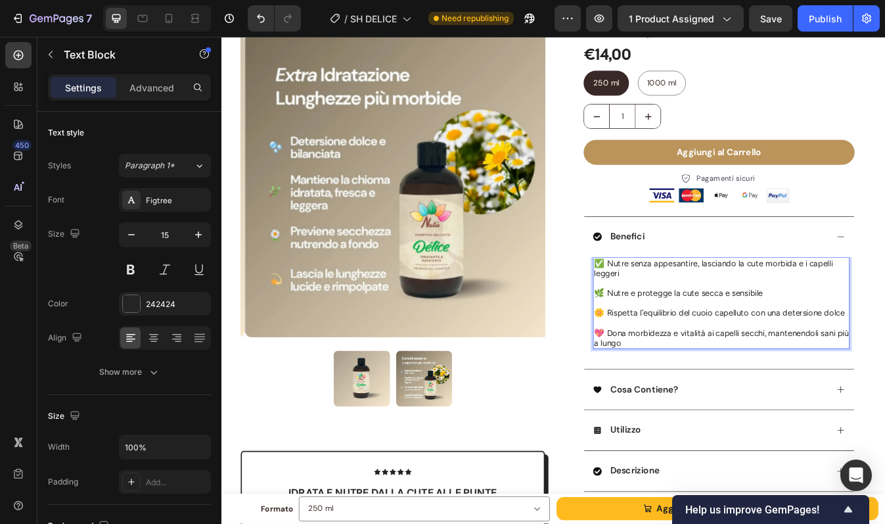
scroll to position [129, 0]
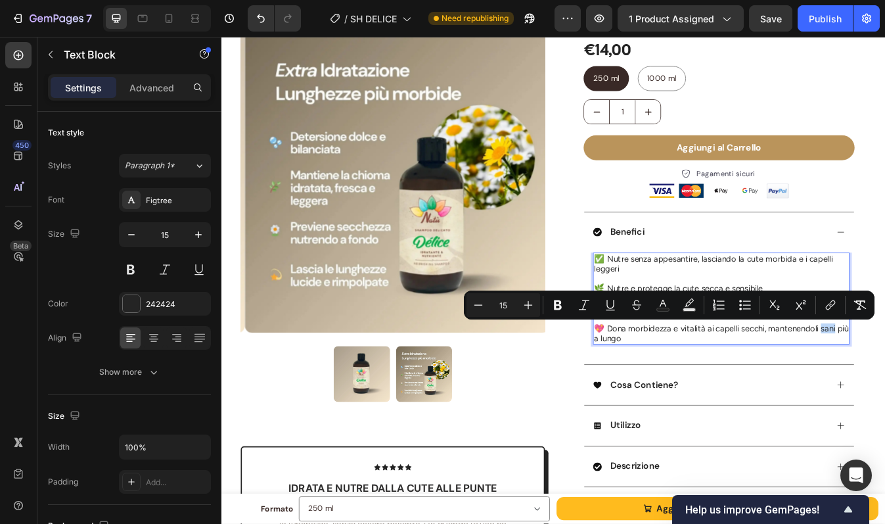
drag, startPoint x: 928, startPoint y: 385, endPoint x: 944, endPoint y: 385, distance: 16.4
click at [884, 385] on p "💖 Dona morbidezza e vitalità ai capelli secchi, mantenendoli sani più a lungo" at bounding box center [815, 389] width 302 height 24
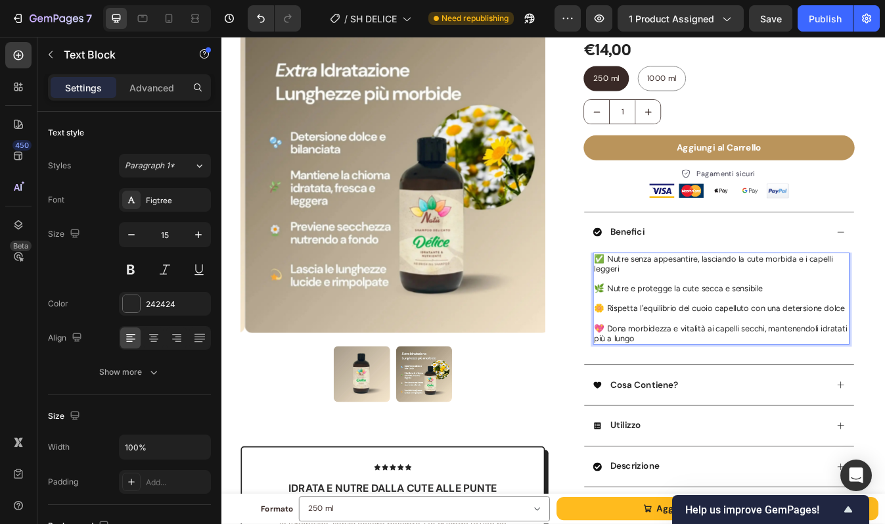
click at [884, 374] on p "Rich Text Editor. Editing area: main" at bounding box center [815, 371] width 302 height 12
click at [884, 388] on span "💖 Dona morbidezza e vitalità ai capelli secchi, mantenendoli idratati più a lun…" at bounding box center [814, 389] width 301 height 24
click at [766, 394] on p "💖 Dona morbidezza e vitalità ai capelli secchi, mantenendoli idratati più a lun…" at bounding box center [815, 389] width 302 height 24
click at [863, 333] on p "🌿 Nutre e protegge la cute secca e sensibile" at bounding box center [815, 336] width 302 height 12
click at [859, 384] on span "💖 Dona morbidezza e vitalità ai capelli secchi, mantenendoli idratati più a lun…" at bounding box center [814, 389] width 301 height 24
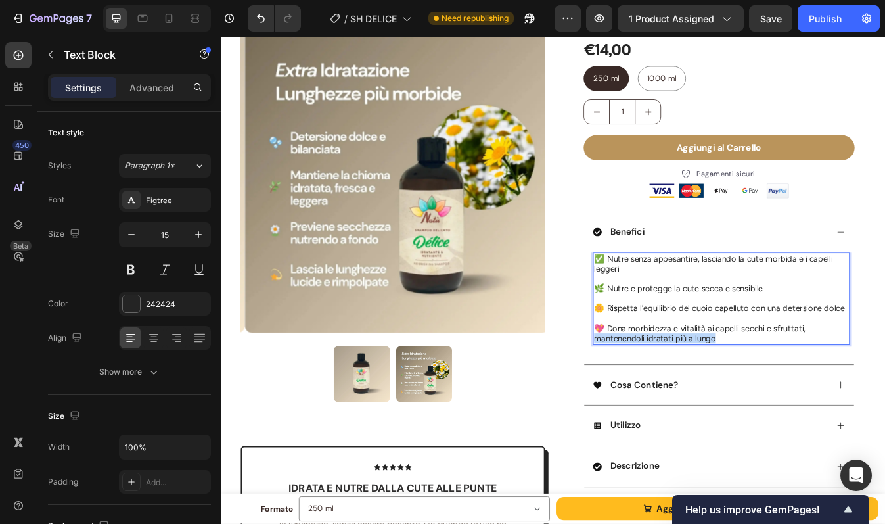
drag, startPoint x: 808, startPoint y: 394, endPoint x: 660, endPoint y: 389, distance: 147.9
click at [664, 389] on p "💖 Dona morbidezza e vitalità ai capelli secchi e sfruttati, mantenendoli idrata…" at bounding box center [815, 389] width 302 height 24
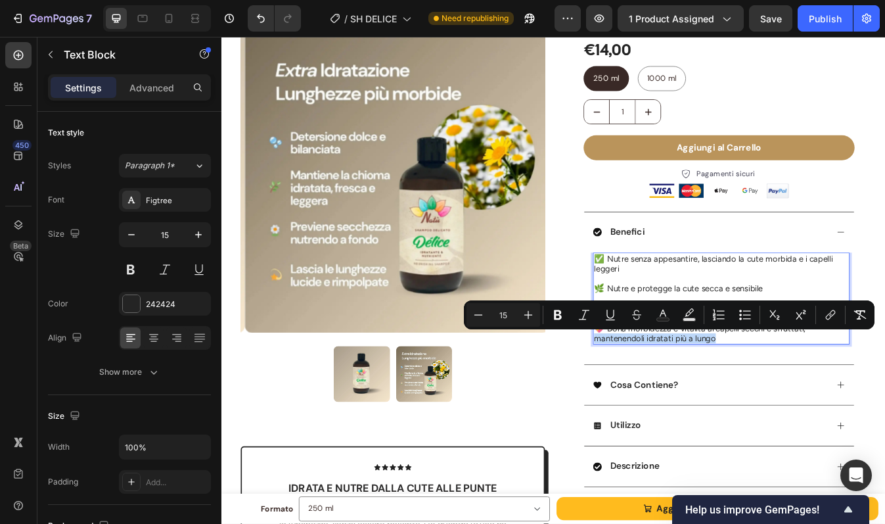
copy span "antenendoli idratati più a lungo"
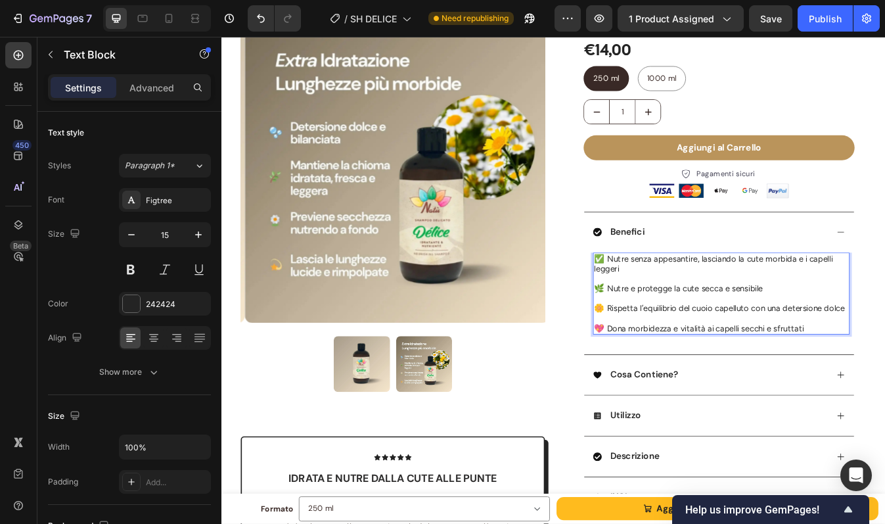
click at [868, 335] on p "🌿 Nutre e protegge la cute secca e sensibile" at bounding box center [815, 336] width 302 height 12
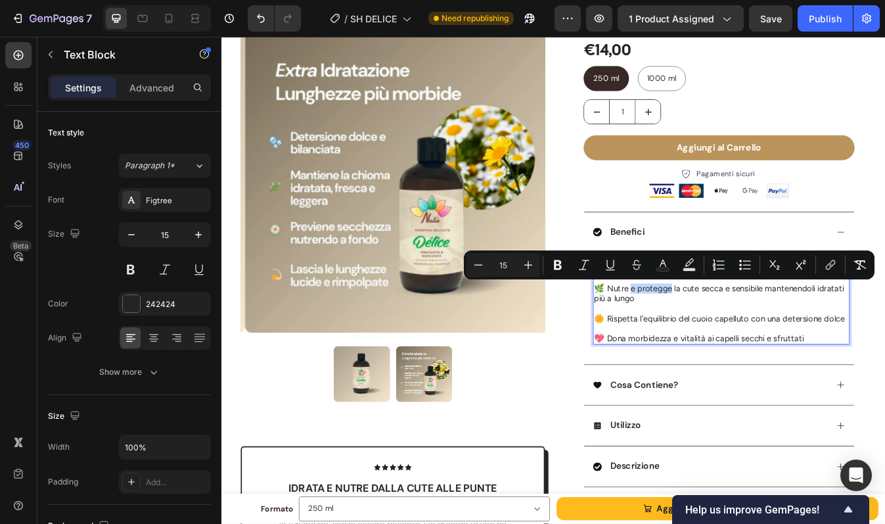
drag, startPoint x: 700, startPoint y: 333, endPoint x: 748, endPoint y: 337, distance: 47.5
click at [748, 337] on span "🌿 Nutre e protegge la cute secca e sensibile mantenendoli idratati più a lungo" at bounding box center [812, 342] width 297 height 24
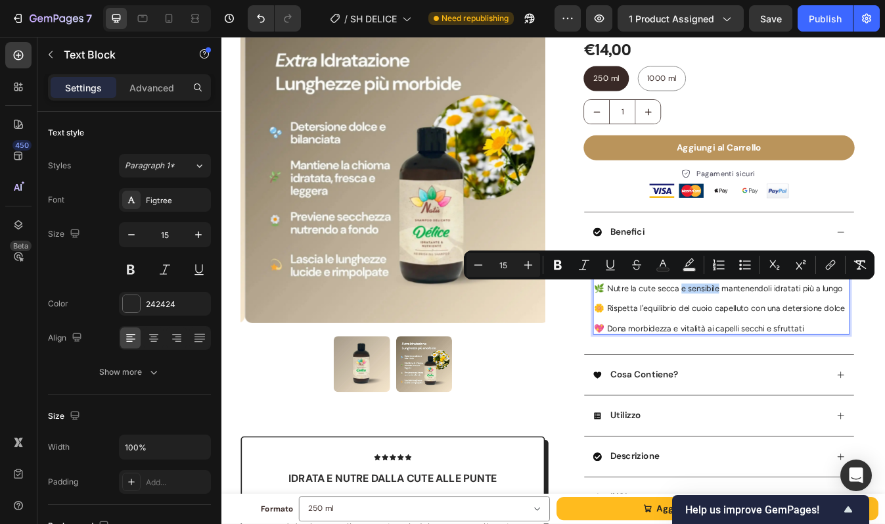
drag, startPoint x: 762, startPoint y: 336, endPoint x: 805, endPoint y: 336, distance: 43.4
click at [805, 336] on span "🌿 Nutre la cute secca e sensibile mantenendoli idratati più a lungo" at bounding box center [812, 336] width 296 height 12
click at [800, 338] on span "🌿 Nutre la cute secca e sensibile mantenendoli idratati più a lungo" at bounding box center [812, 336] width 296 height 12
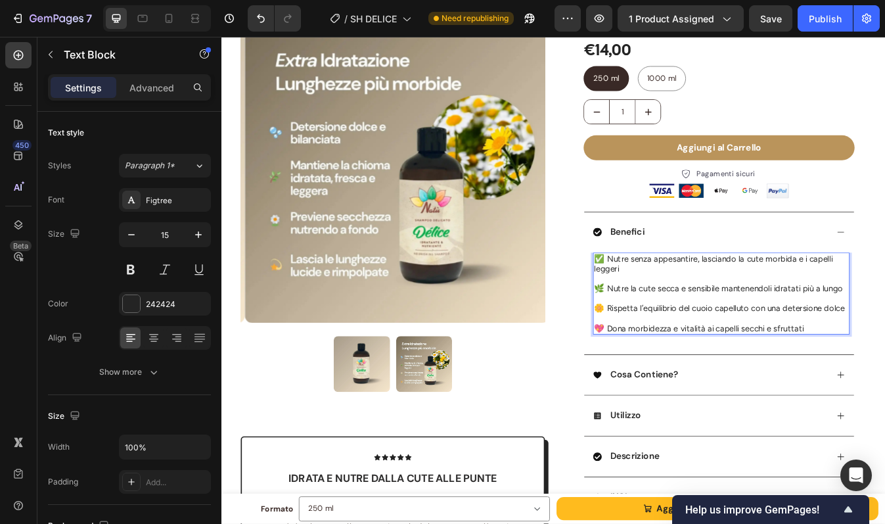
click at [869, 338] on span "🌿 Nutre la cute secca e sensibile mantenendoli idratati più a lungo" at bounding box center [812, 336] width 296 height 12
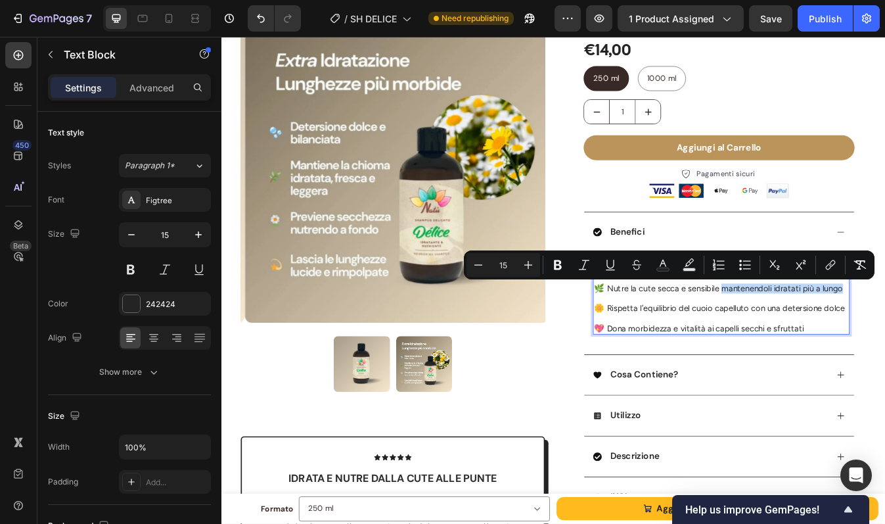
drag, startPoint x: 808, startPoint y: 335, endPoint x: 953, endPoint y: 337, distance: 145.2
click at [884, 337] on p "🌿 Nutre la cute secca e sensibile mantenendoli idratati più a lungo" at bounding box center [815, 336] width 302 height 12
copy span "antenendoli idratati più a lungo"
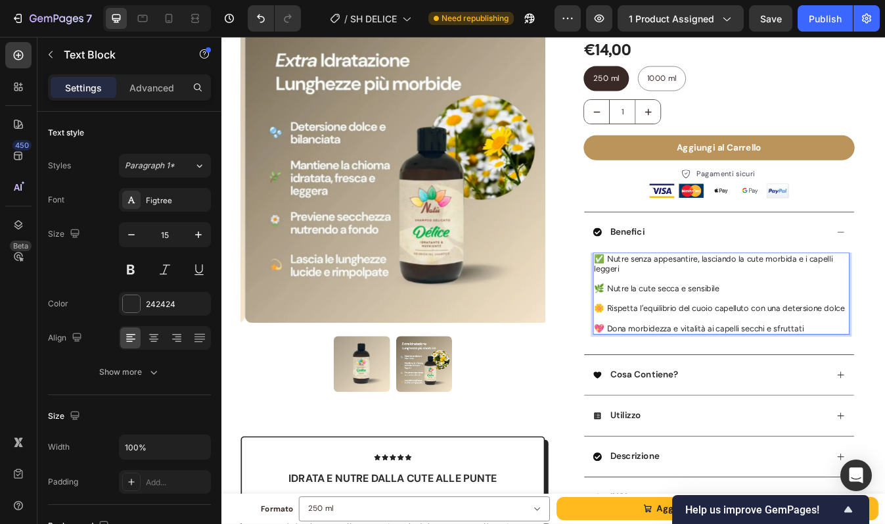
click at [673, 335] on span "🌿 Nutre la cute secca e sensibile" at bounding box center [738, 336] width 148 height 12
click at [781, 338] on span "🌿 Deterge delicatamente Nutre la cute secca e sensibile" at bounding box center [790, 336] width 252 height 12
click at [673, 358] on span "🌼 Rispetta l’equilibrio del cuoio capelluto con una detersione dolce" at bounding box center [813, 360] width 298 height 12
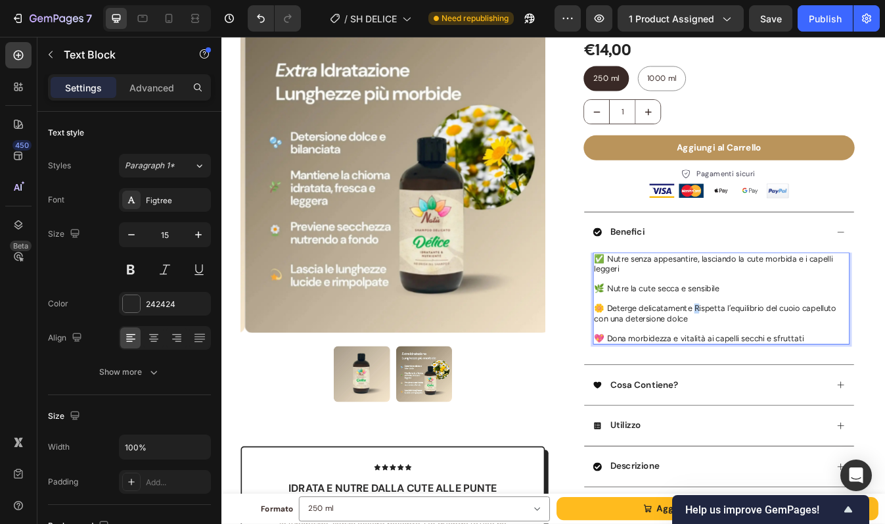
click at [777, 356] on span "🌼 Deterge delicatamente Rispetta l’equilibrio del cuoio capelluto con una deter…" at bounding box center [808, 366] width 288 height 24
click at [807, 361] on span "🌼 Deterge delicatamente rispetta l’equilibrio del cuoio capelluto con una deter…" at bounding box center [806, 366] width 285 height 24
drag, startPoint x: 818, startPoint y: 369, endPoint x: 702, endPoint y: 372, distance: 115.7
click at [702, 372] on p "🌼 Deterge delicatamente rispettando l’equilibrio del cuoio capelluto con una de…" at bounding box center [815, 366] width 302 height 24
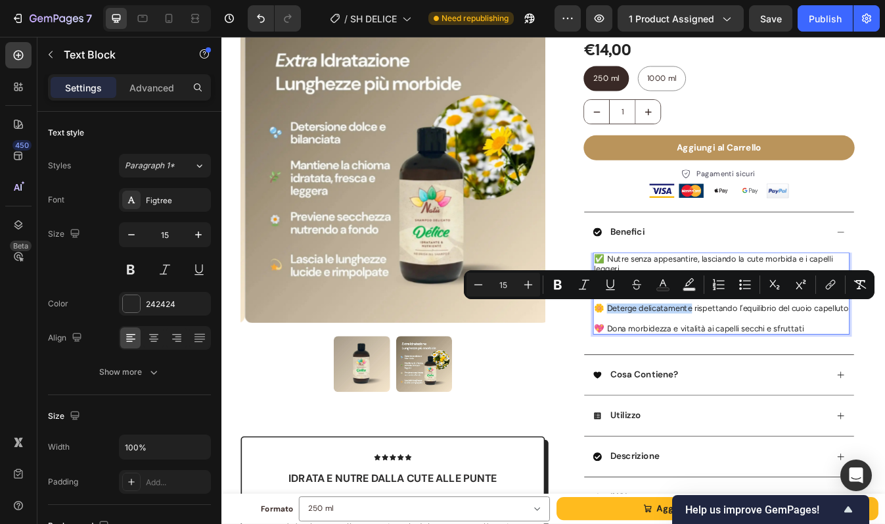
drag, startPoint x: 672, startPoint y: 359, endPoint x: 773, endPoint y: 359, distance: 101.2
click at [773, 359] on span "🌼 Deterge delicatamente rispettando l’equilibrio del cuoio capelluto" at bounding box center [815, 360] width 302 height 12
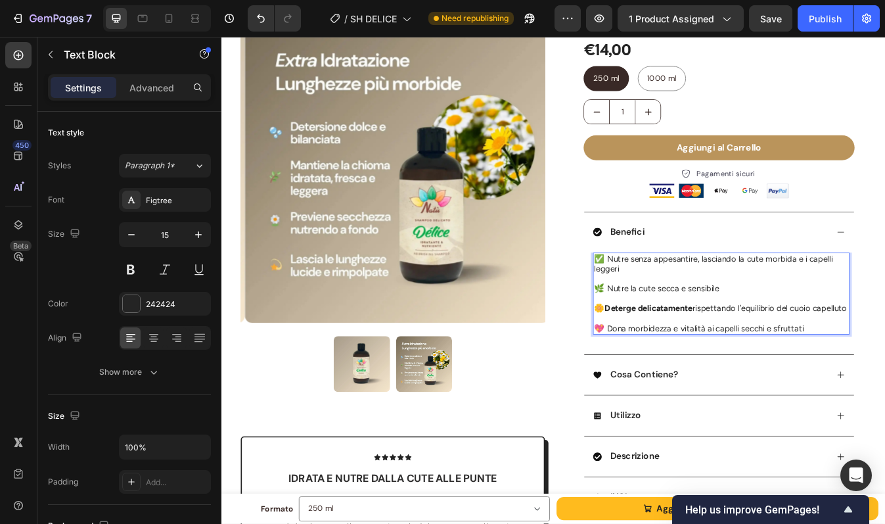
click at [783, 365] on p "🌼 Deterge delicatamente rispettando l’equilibrio del cuoio capelluto" at bounding box center [815, 360] width 302 height 12
click at [706, 335] on span "🌿 Nutre la cute secca e sensibile" at bounding box center [738, 336] width 148 height 12
click at [816, 334] on p "🌿 Nutre la cute secca e sensibile" at bounding box center [815, 336] width 302 height 12
drag, startPoint x: 672, startPoint y: 298, endPoint x: 781, endPoint y: 299, distance: 109.1
click at [781, 299] on span "✅ Nutre senza appesantire, lasciando la cute morbida e i capelli leggeri" at bounding box center [805, 306] width 283 height 24
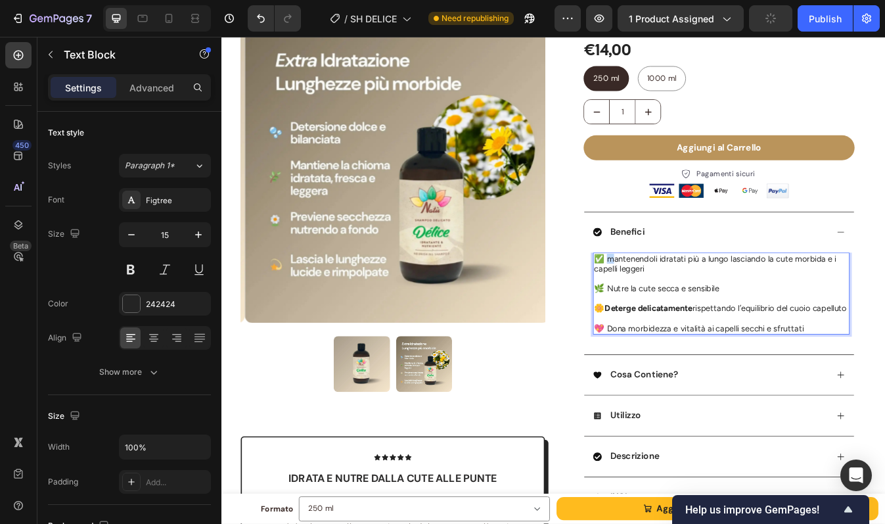
click at [673, 301] on span "✅ mantenendoli idratati più a lungo lasciando la cute morbida e i capelli legge…" at bounding box center [808, 306] width 288 height 24
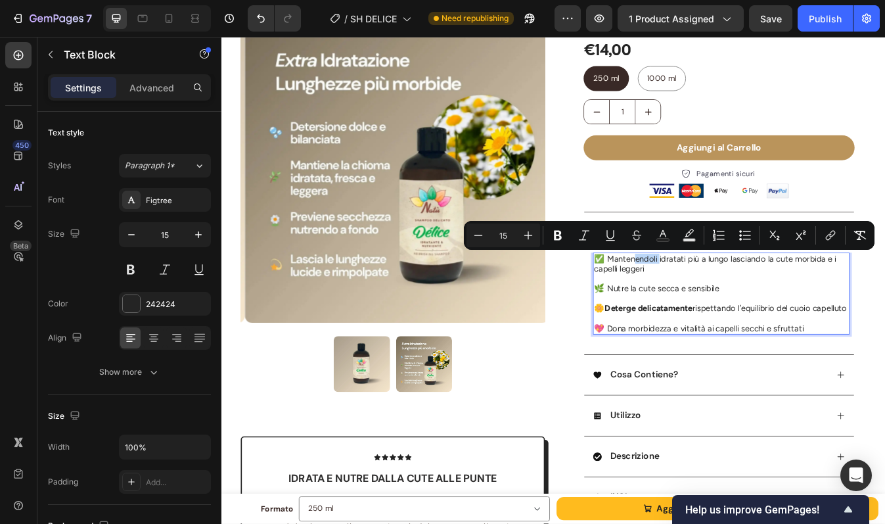
drag, startPoint x: 733, startPoint y: 302, endPoint x: 706, endPoint y: 304, distance: 27.6
click at [706, 303] on span "✅ Mantenendoli idratati più a lungo lasciando la cute morbida e i capelli legge…" at bounding box center [808, 306] width 288 height 24
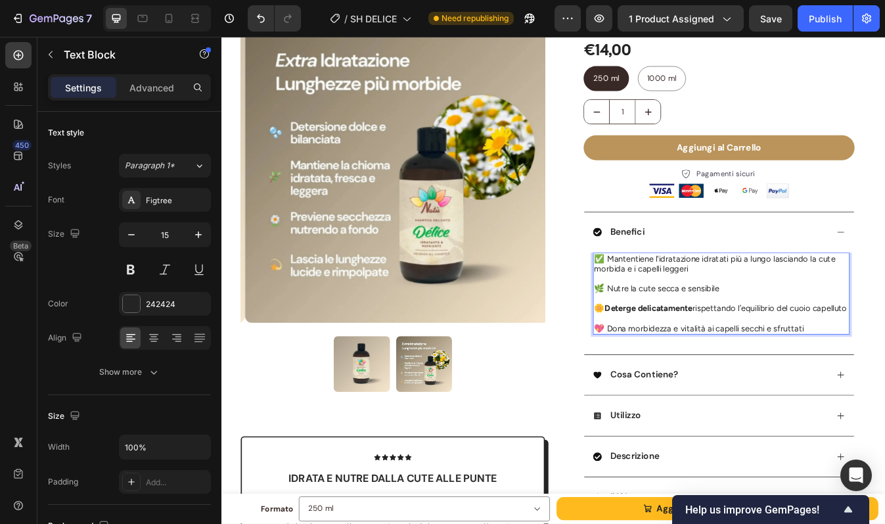
click at [789, 298] on span "✅ Mantentiene l'idratazione idratati più a lungo lasciando la cute morbida e i …" at bounding box center [807, 306] width 286 height 24
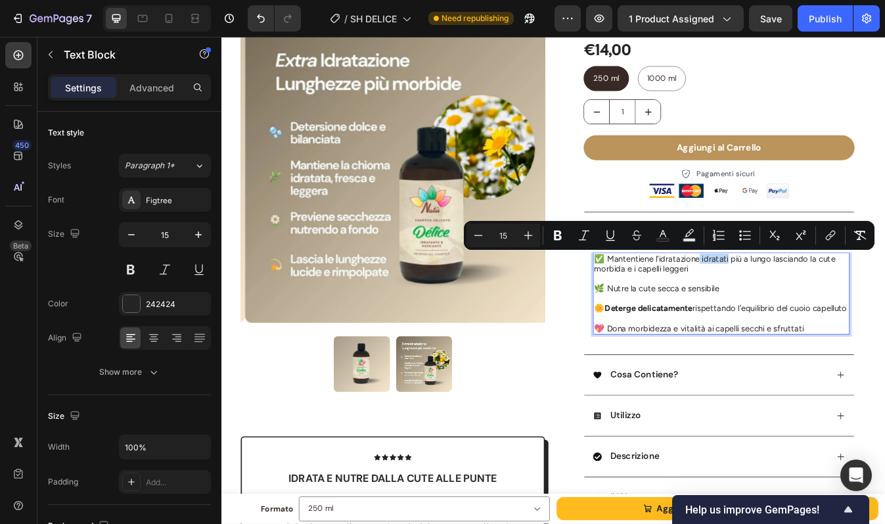
drag, startPoint x: 783, startPoint y: 299, endPoint x: 815, endPoint y: 299, distance: 32.9
click at [815, 299] on span "✅ Mantentiene l'idratazione idratati più a lungo lasciando la cute morbida e i …" at bounding box center [807, 306] width 286 height 24
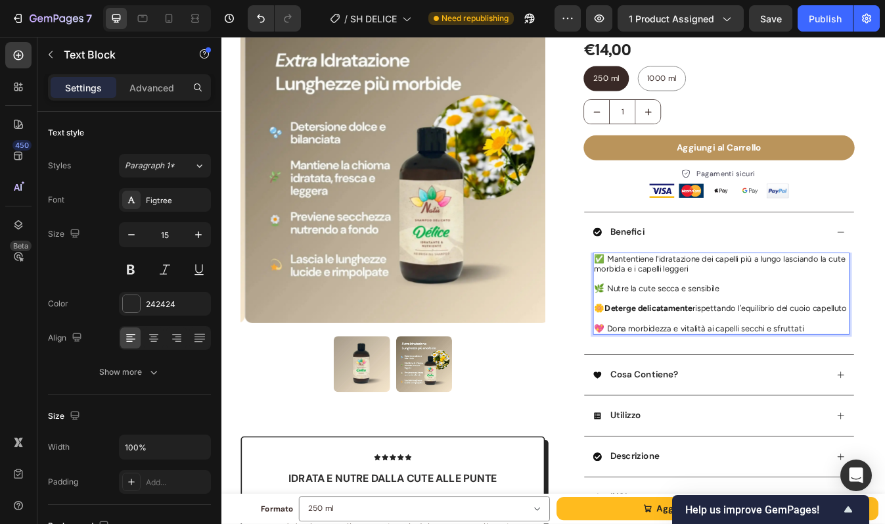
click at [797, 311] on p "✅ Mantentiene l'idratazione dei capelli più a lungo lasciando la cute morbida e…" at bounding box center [815, 306] width 302 height 24
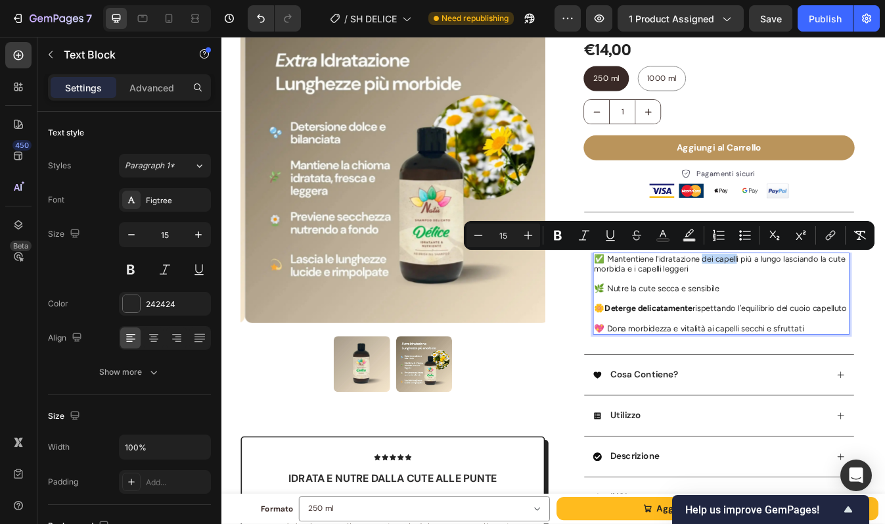
drag, startPoint x: 785, startPoint y: 302, endPoint x: 828, endPoint y: 304, distance: 42.8
click at [828, 304] on span "✅ Mantentiene l'idratazione dei capelli più a lungo lasciando la cute morbida e…" at bounding box center [813, 306] width 298 height 24
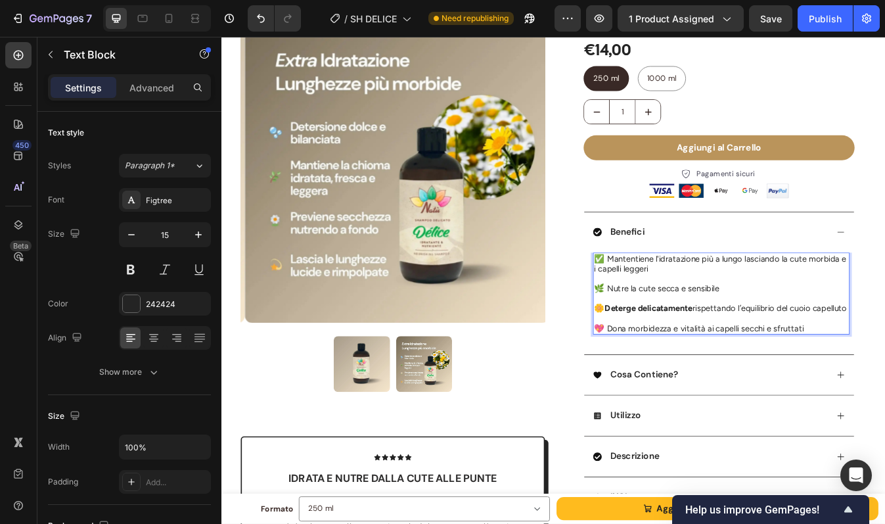
click at [753, 316] on p "✅ Mantentiene l'idratazione più a lungo lasciando la cute morbida e i capelli l…" at bounding box center [815, 306] width 302 height 24
click at [760, 334] on span "🌿 Nutre la cute secca e sensibile" at bounding box center [738, 336] width 148 height 12
click at [822, 338] on p "🌿 Nutre la cute secca e sensibile" at bounding box center [815, 336] width 302 height 12
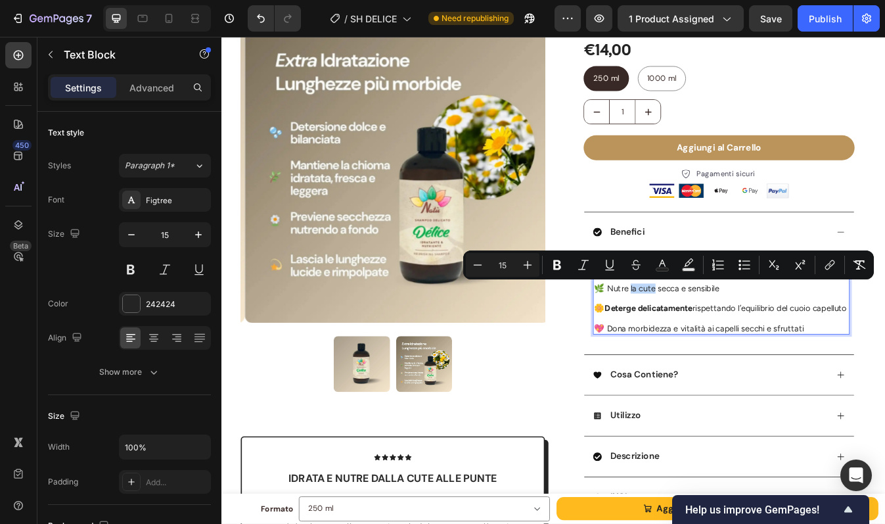
drag, startPoint x: 700, startPoint y: 337, endPoint x: 727, endPoint y: 337, distance: 27.6
click at [727, 337] on span "🌿 Nutre la cute secca e sensibile" at bounding box center [738, 336] width 148 height 12
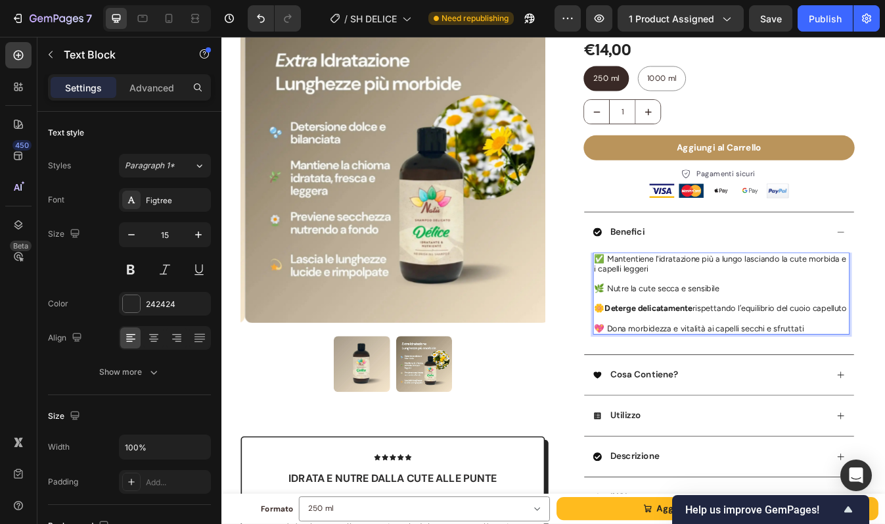
click at [809, 336] on p "🌿 Nutre la cute secca e sensibile" at bounding box center [815, 336] width 302 height 12
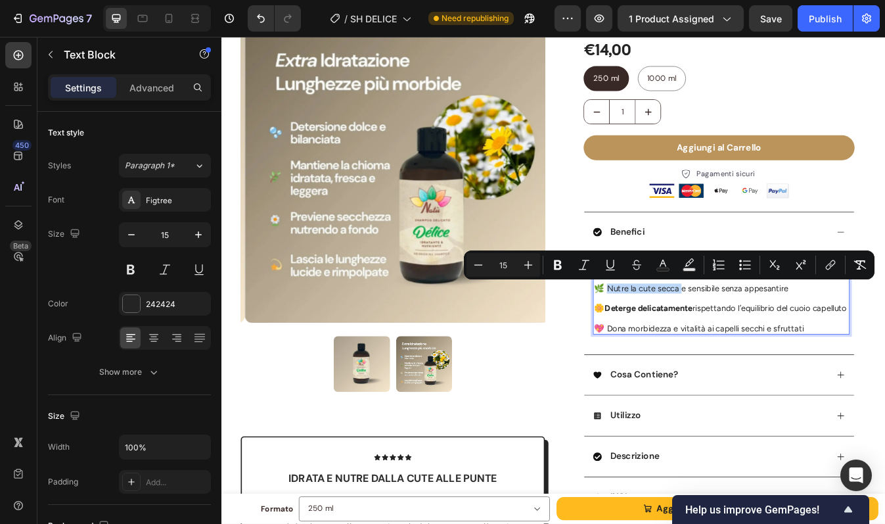
drag, startPoint x: 671, startPoint y: 338, endPoint x: 758, endPoint y: 337, distance: 87.4
click at [758, 337] on span "🌿 Nutre la cute secca e sensibile senza appesantire" at bounding box center [779, 336] width 231 height 12
click at [768, 349] on p "Rich Text Editor. Editing area: main" at bounding box center [815, 348] width 302 height 12
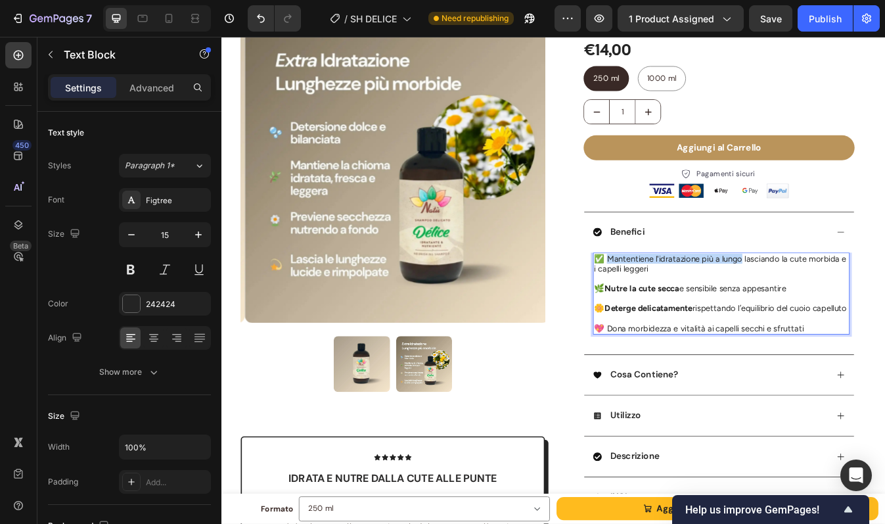
drag, startPoint x: 673, startPoint y: 300, endPoint x: 832, endPoint y: 302, distance: 158.4
click at [832, 302] on span "✅ Mantentiene l'idratazione più a lungo lasciando la cute morbida e i capelli l…" at bounding box center [814, 306] width 300 height 24
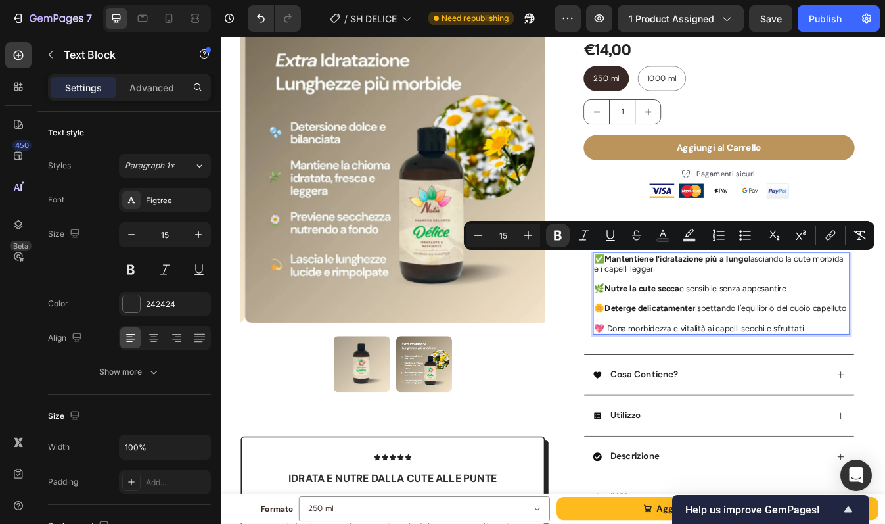
click at [831, 310] on p "✅ Mantentiene l'idratazione più a lungo lasciando la cute morbida e i capelli l…" at bounding box center [815, 306] width 302 height 24
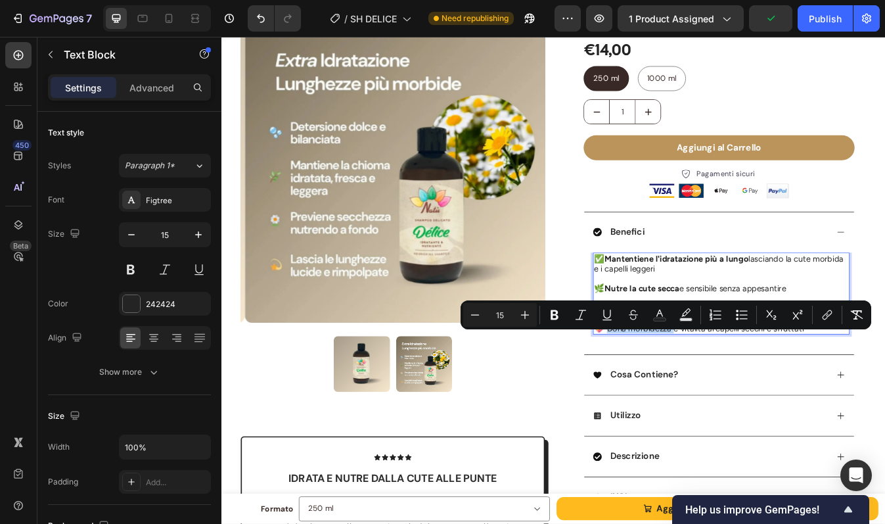
drag, startPoint x: 672, startPoint y: 393, endPoint x: 750, endPoint y: 396, distance: 78.9
click at [750, 389] on span "💖 Dona morbidezza e vitalità ai capelli secchi e sfruttati" at bounding box center [788, 383] width 249 height 12
click at [792, 336] on span "🌿 Nutre la cute secca e sensibile senza appesantire" at bounding box center [778, 336] width 228 height 12
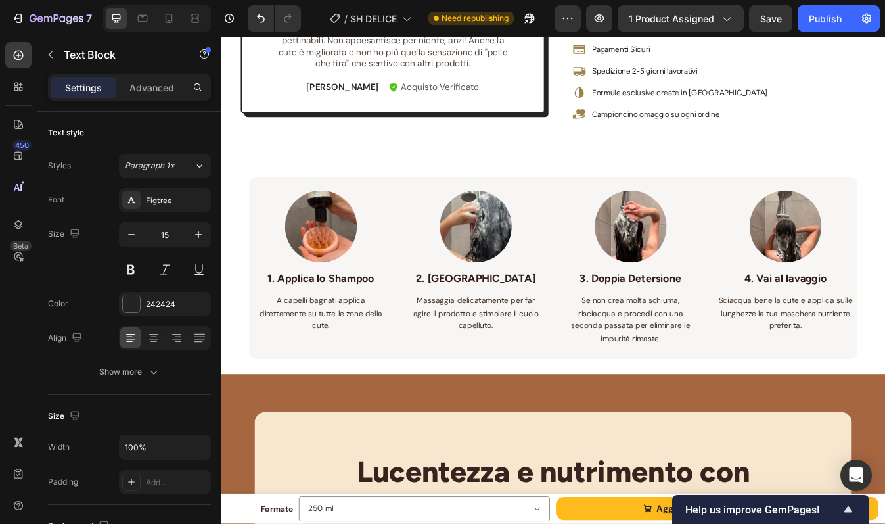
scroll to position [631, 0]
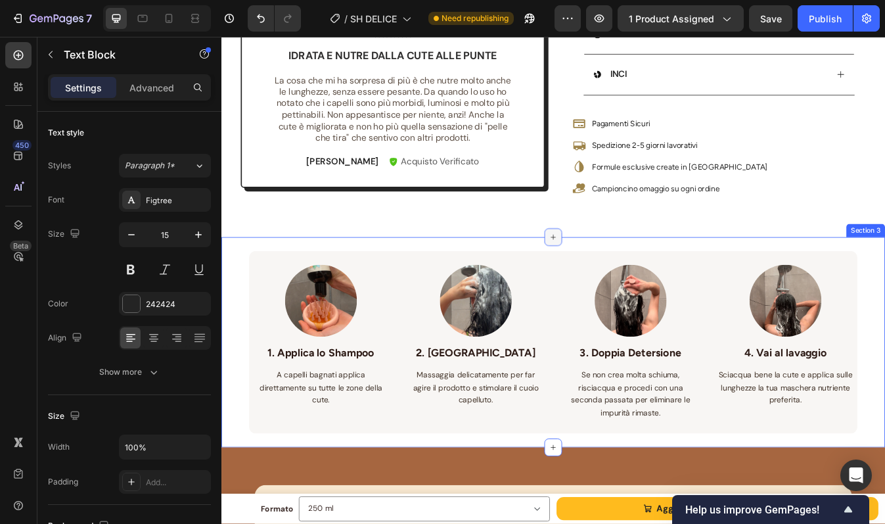
click at [614, 280] on icon at bounding box center [615, 274] width 11 height 11
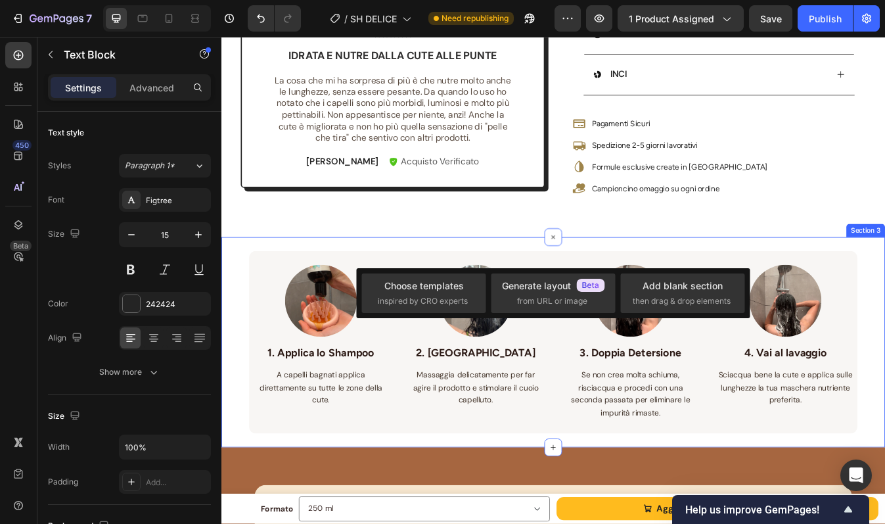
click at [662, 290] on div "Image 1. Applica lo Shampoo Text block A capelli bagnati applica direttamente s…" at bounding box center [615, 400] width 723 height 250
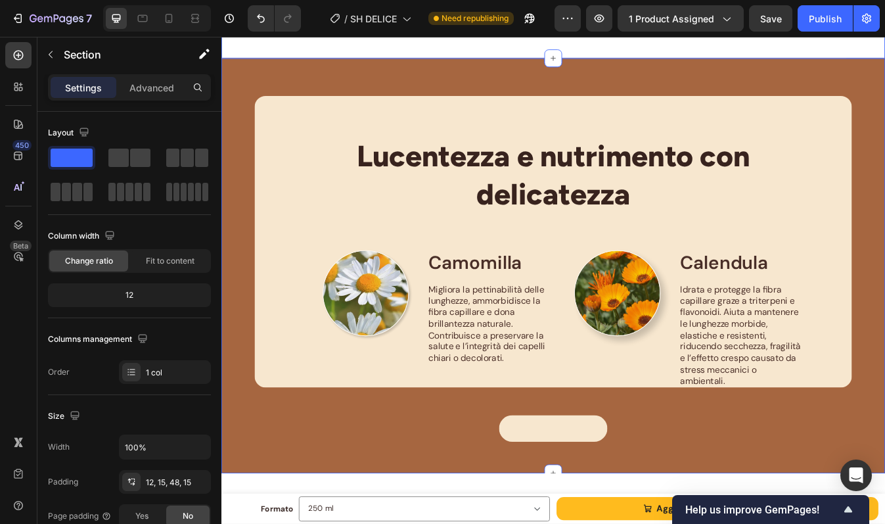
scroll to position [919, 0]
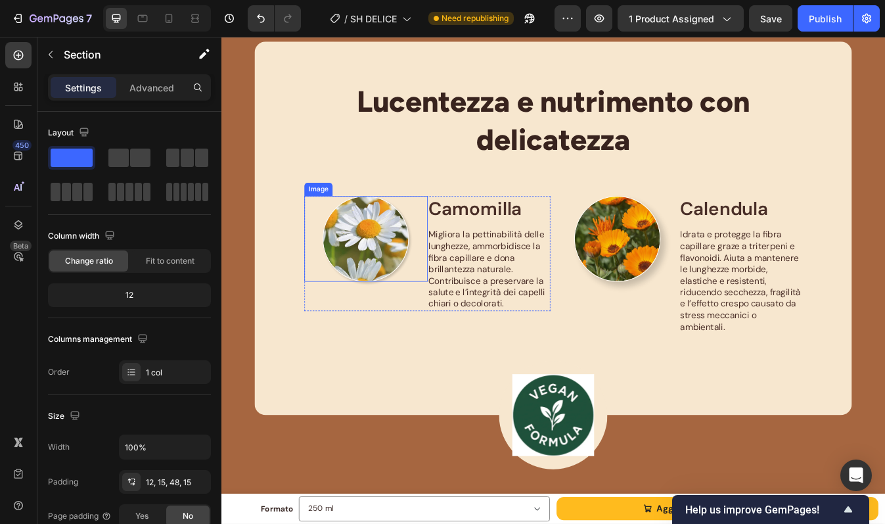
click at [396, 265] on img at bounding box center [393, 277] width 103 height 103
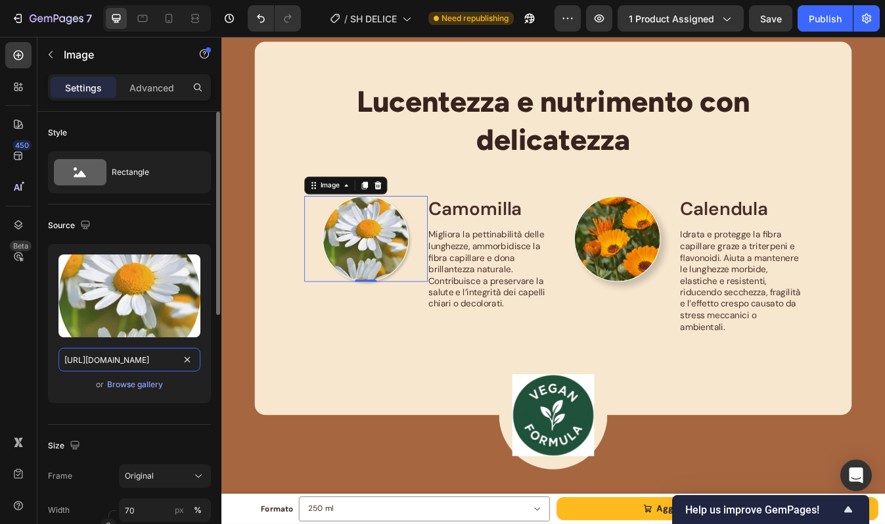
click at [153, 361] on input "https://cdn.shopify.com/s/files/1/0956/1283/0021/files/Camomilla.webp?v=1758708…" at bounding box center [129, 360] width 142 height 24
paste input "96508"
type input "https://cdn.shopify.com/s/files/1/0956/1283/0021/files/Camomilla.webp?v=1758965…"
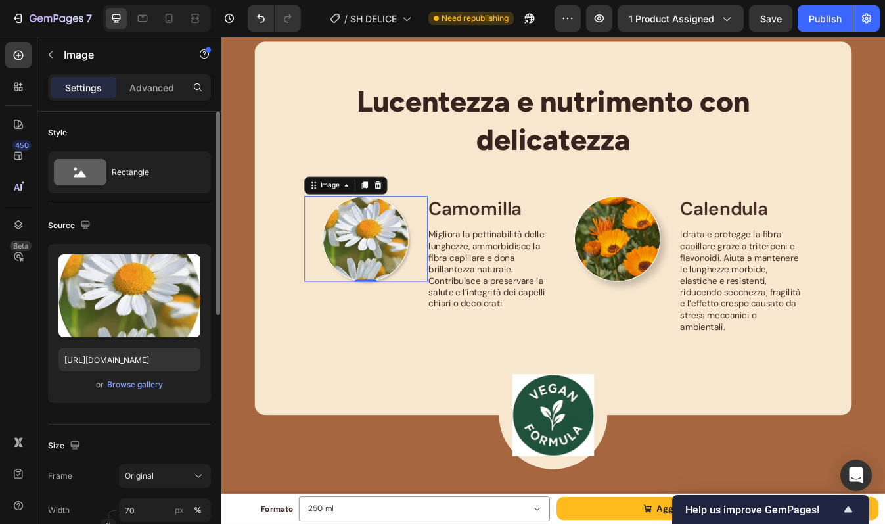
scroll to position [0, 0]
click at [164, 410] on div "Upload Image https://cdn.shopify.com/s/files/1/0956/1283/0021/files/Camomilla.w…" at bounding box center [129, 329] width 163 height 170
click at [701, 288] on img at bounding box center [692, 277] width 103 height 103
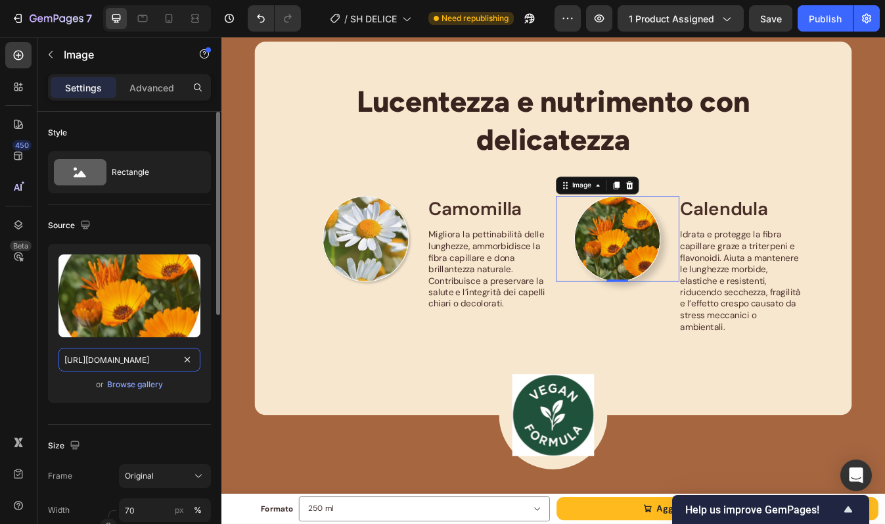
click at [126, 358] on input "https://cdn.shopify.com/s/files/1/0956/1283/0021/files/CALENDULA.jpg?v=17586999…" at bounding box center [129, 360] width 142 height 24
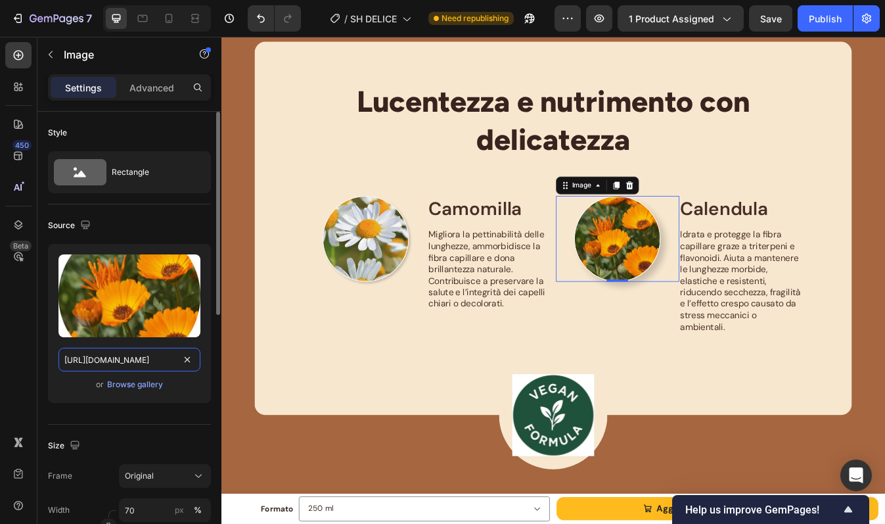
click at [126, 358] on input "https://cdn.shopify.com/s/files/1/0956/1283/0021/files/CALENDULA.jpg?v=17586999…" at bounding box center [129, 360] width 142 height 24
paste input "webp?v=1758965211"
type input "https://cdn.shopify.com/s/files/1/0956/1283/0021/files/CALENDULA.webp?v=1758965…"
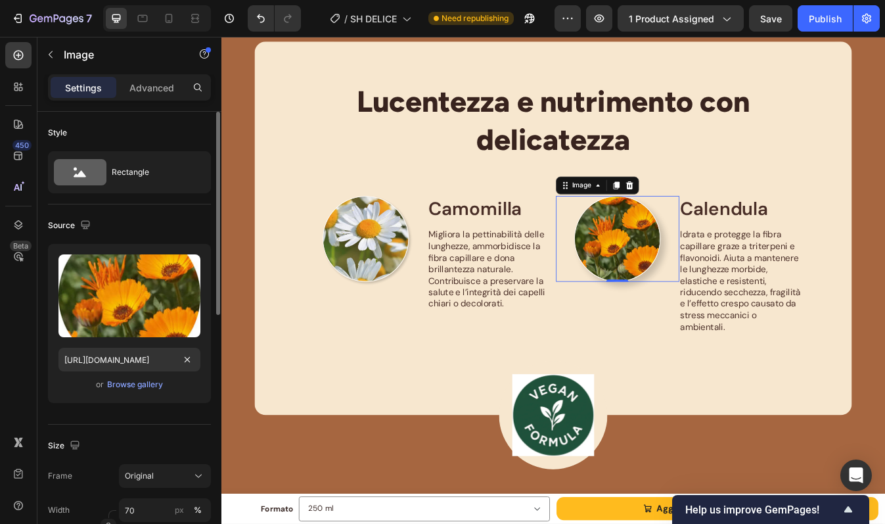
click at [131, 426] on div "Size Frame Original Width 70 px % Height px %" at bounding box center [129, 495] width 163 height 143
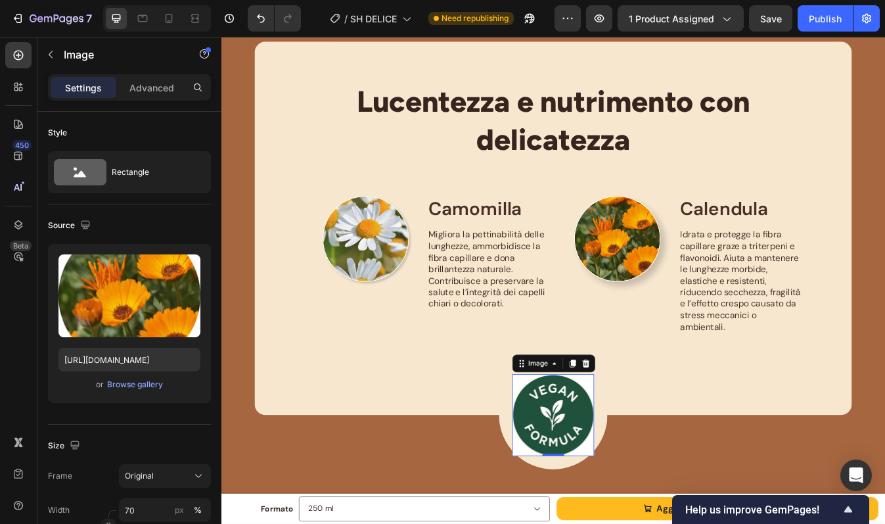
click at [635, 477] on img at bounding box center [615, 486] width 97 height 97
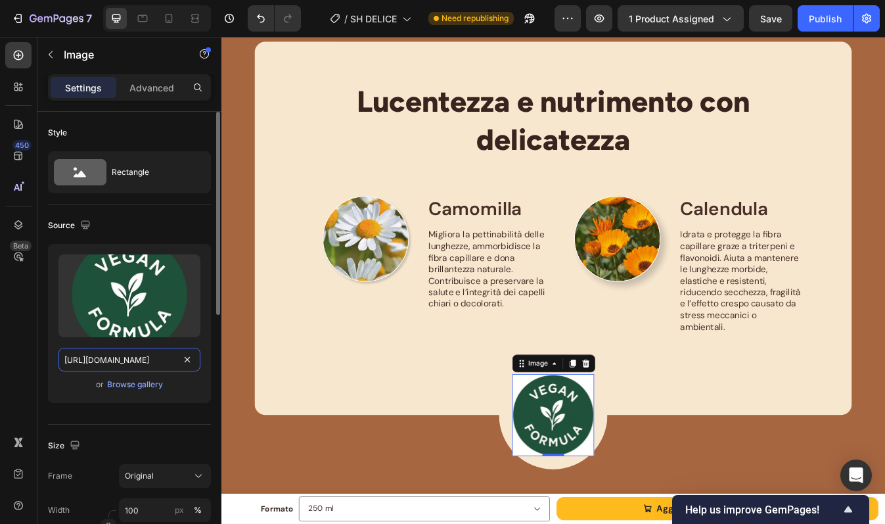
click at [154, 353] on input "[URL][DOMAIN_NAME]" at bounding box center [129, 360] width 142 height 24
click at [158, 353] on input "[URL][DOMAIN_NAME]" at bounding box center [129, 360] width 142 height 24
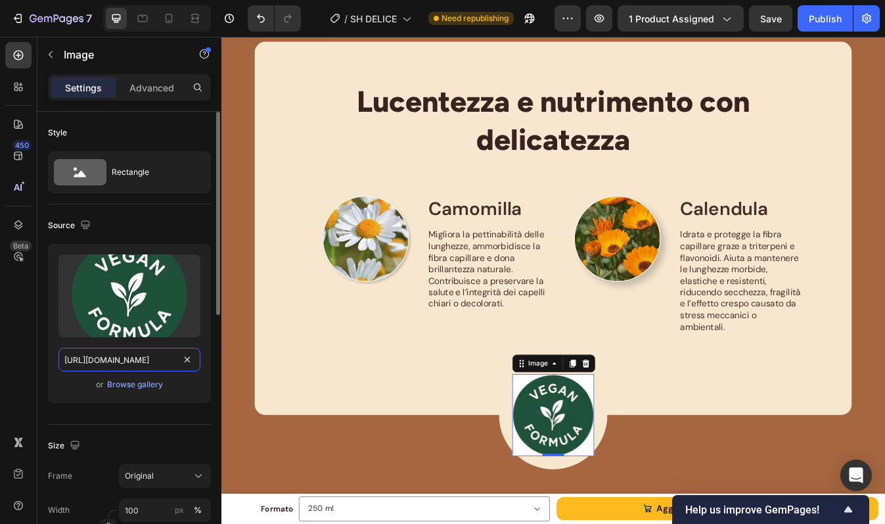
paste input "903750"
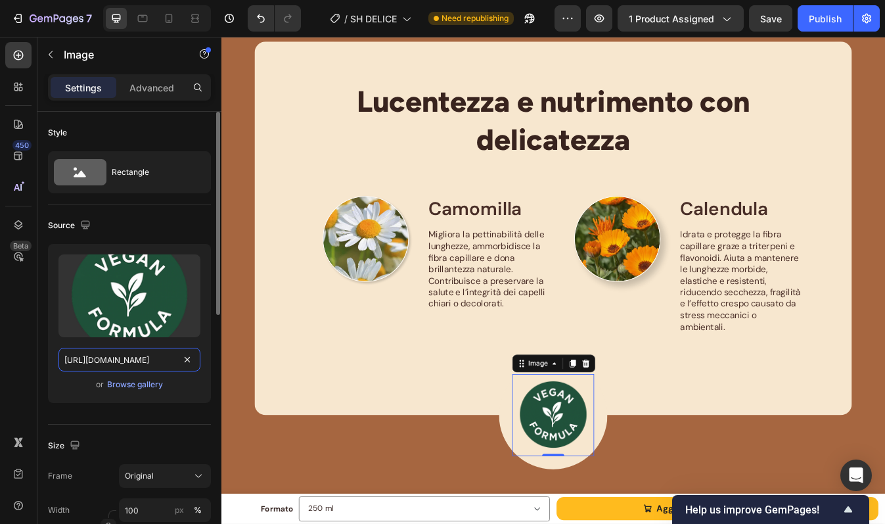
type input "[URL][DOMAIN_NAME]"
click at [162, 408] on div "Upload Image https://cdn.shopify.com/s/files/1/0956/1283/0021/files/vegan_formu…" at bounding box center [129, 329] width 163 height 170
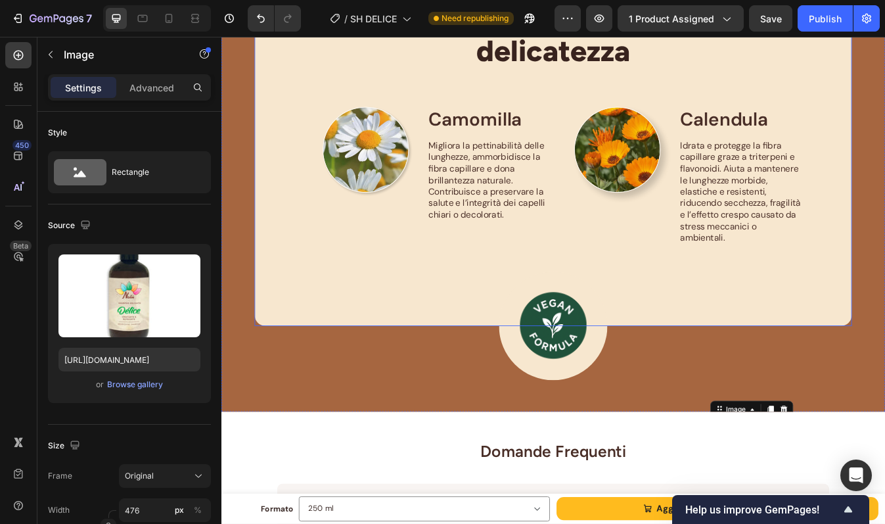
scroll to position [1036, 0]
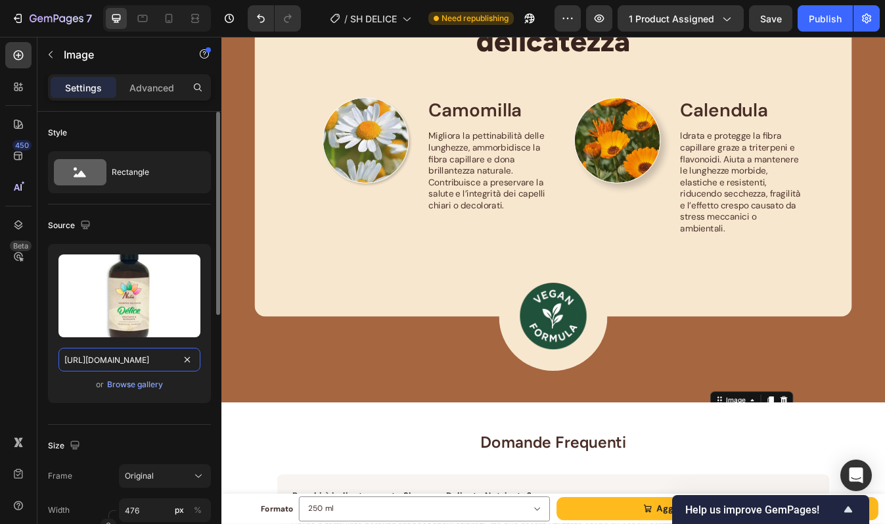
click at [147, 362] on input "https://cdn.shopify.com/s/files/1/0956/1283/0021/files/Delice_Shampoo.webp?v=17…" at bounding box center [129, 360] width 142 height 24
paste input "9136334"
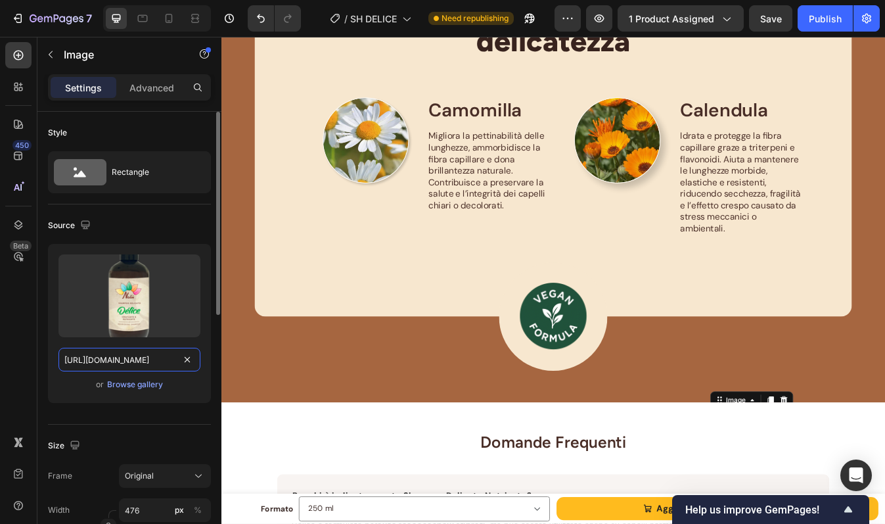
type input "https://cdn.shopify.com/s/files/1/0956/1283/0021/files/Delice_Shampoo.webp?v=17…"
click at [163, 422] on div "Source Upload Image https://cdn.shopify.com/s/files/1/0956/1283/0021/files/Deli…" at bounding box center [129, 314] width 163 height 220
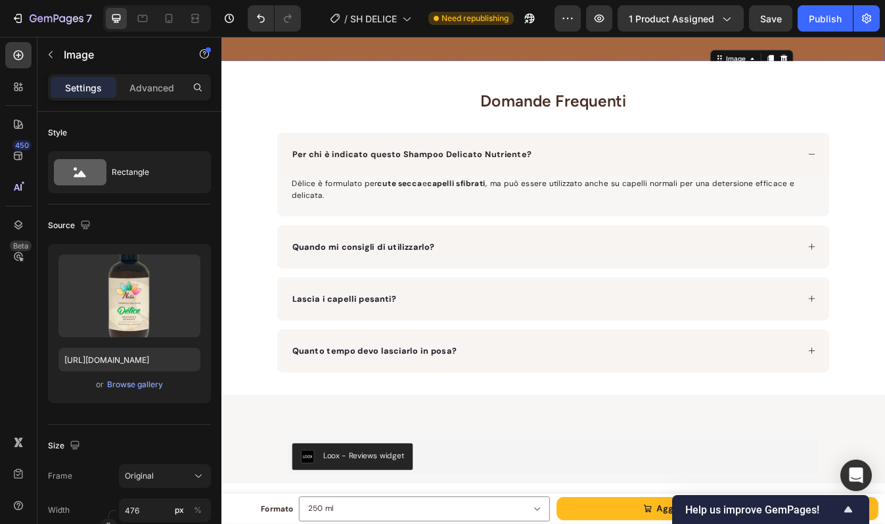
scroll to position [1444, 0]
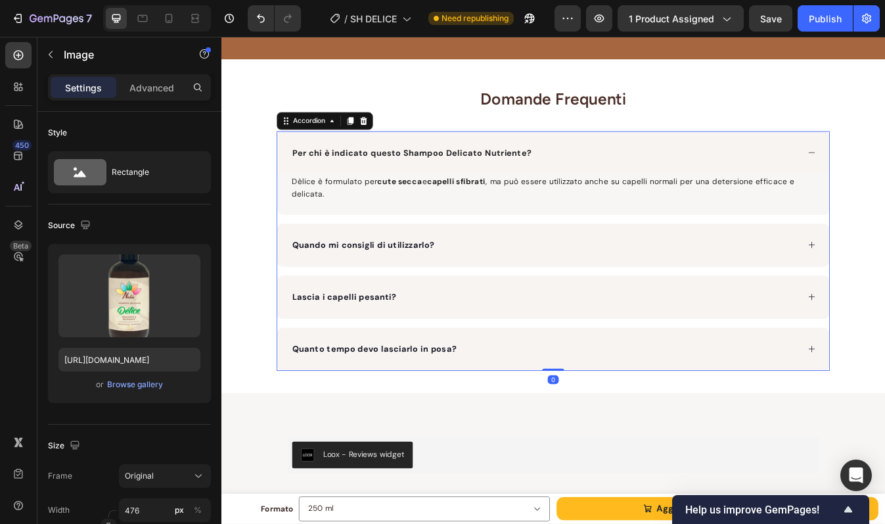
click at [788, 156] on div "Per chi è indicato questo Shampoo Delicato Nutriente?" at bounding box center [616, 174] width 656 height 51
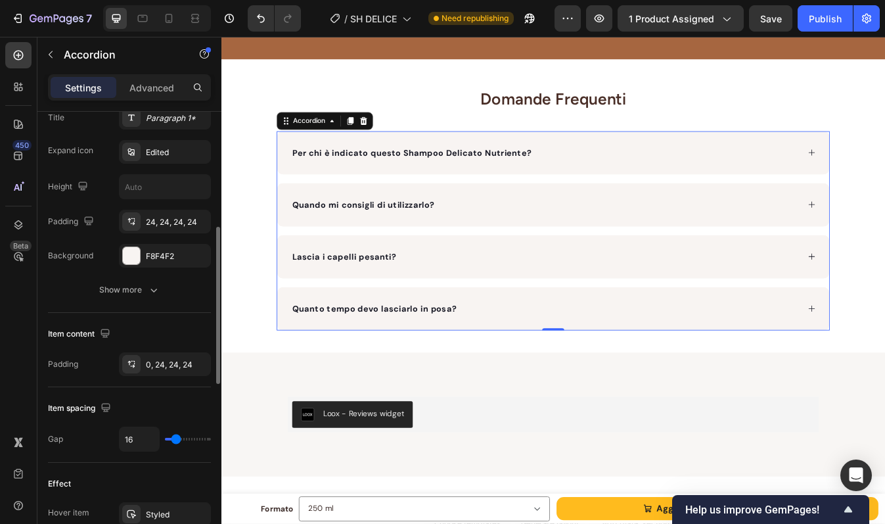
scroll to position [333, 0]
click at [160, 254] on div "F8F4F2" at bounding box center [165, 254] width 38 height 12
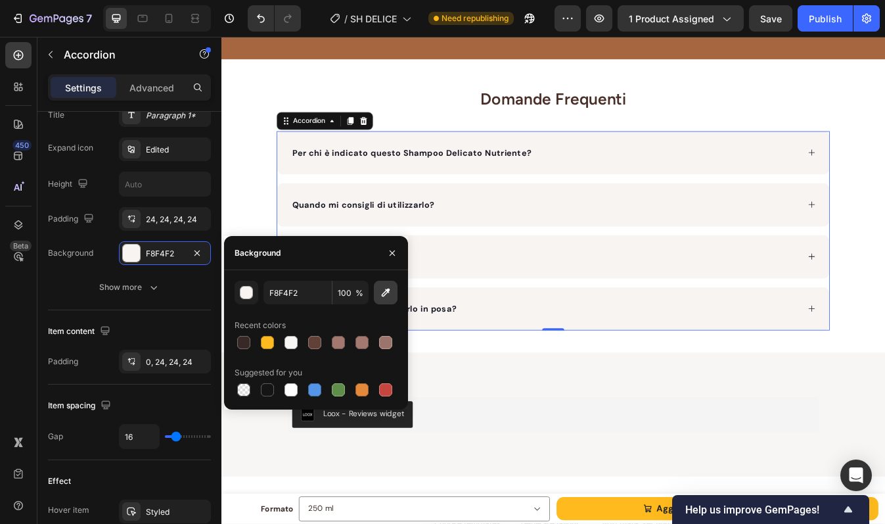
click at [385, 286] on icon "button" at bounding box center [385, 292] width 13 height 13
type input "F8F6F4"
click at [884, 260] on div "Domande Frequenti Heading Per chi è indicato questo Shampoo Delicato Nutriente?…" at bounding box center [615, 238] width 788 height 296
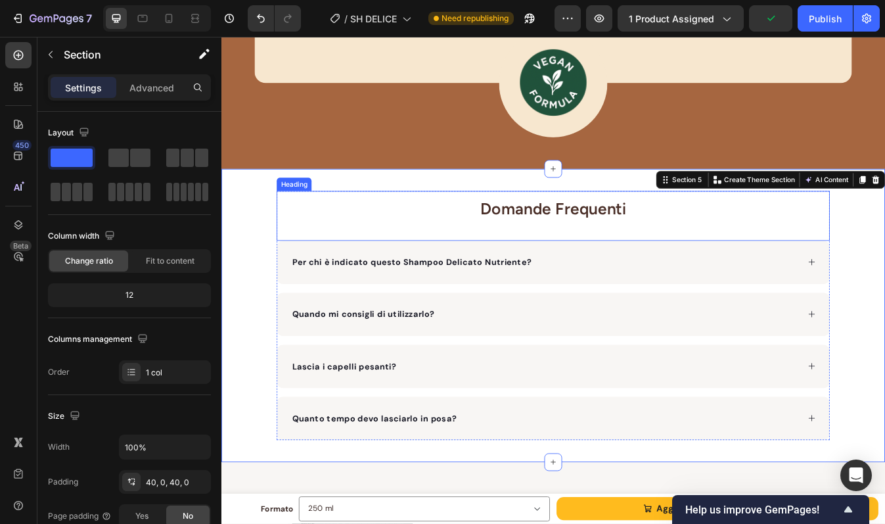
scroll to position [1321, 0]
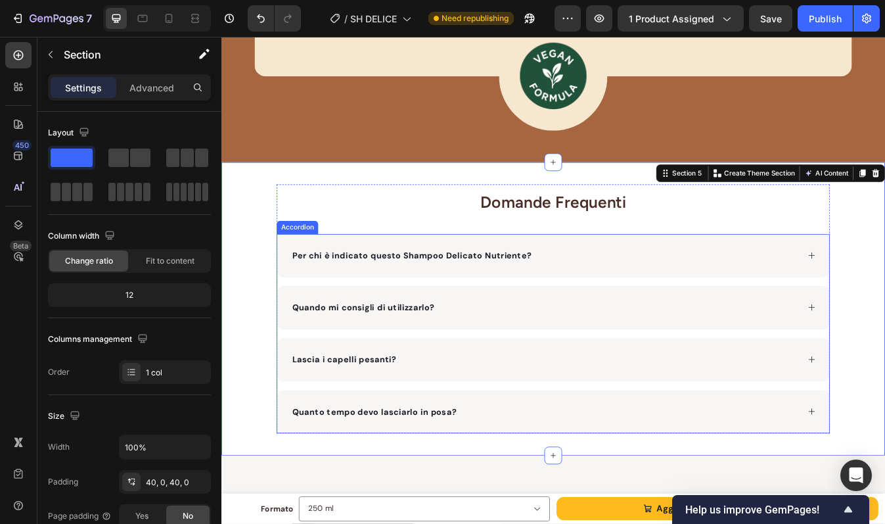
click at [646, 493] on div "Quanto tempo devo lasciarlo in posa?" at bounding box center [616, 482] width 656 height 51
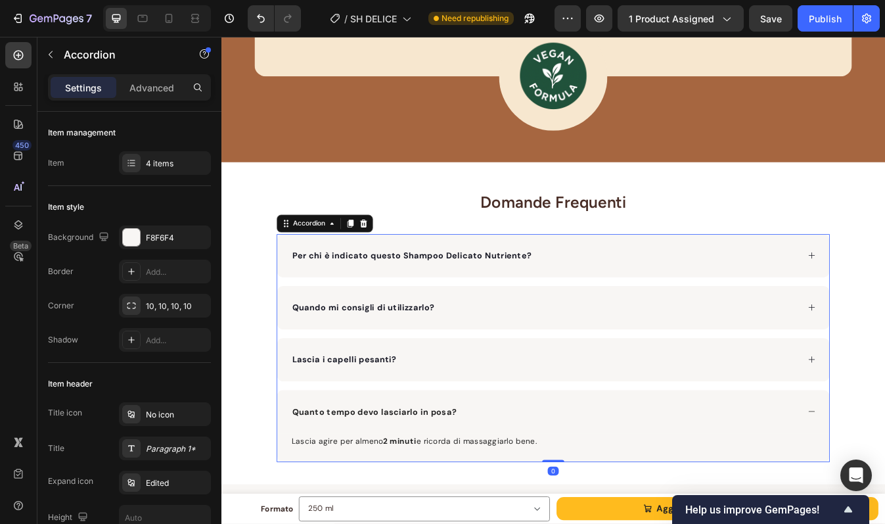
click at [629, 435] on div "Lascia i capelli pesanti?" at bounding box center [616, 420] width 656 height 51
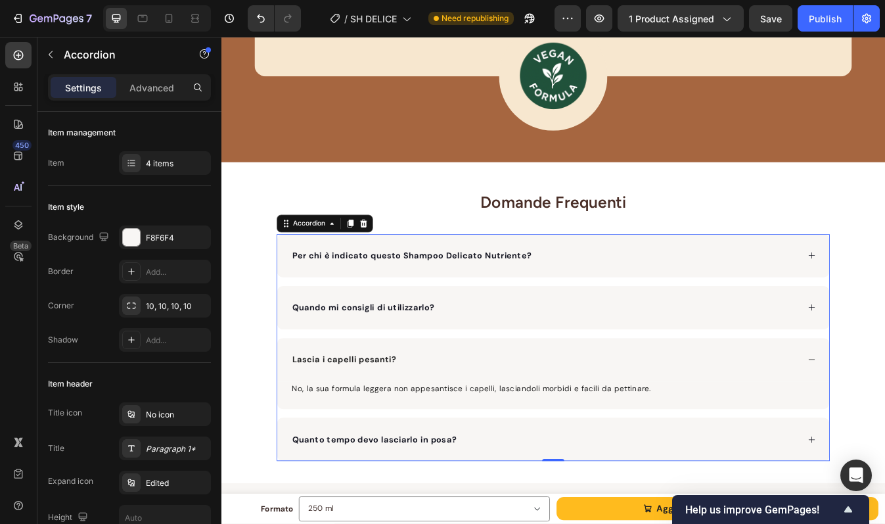
click at [635, 371] on div "Quando mi consigli di utilizzarlo?" at bounding box center [616, 358] width 656 height 51
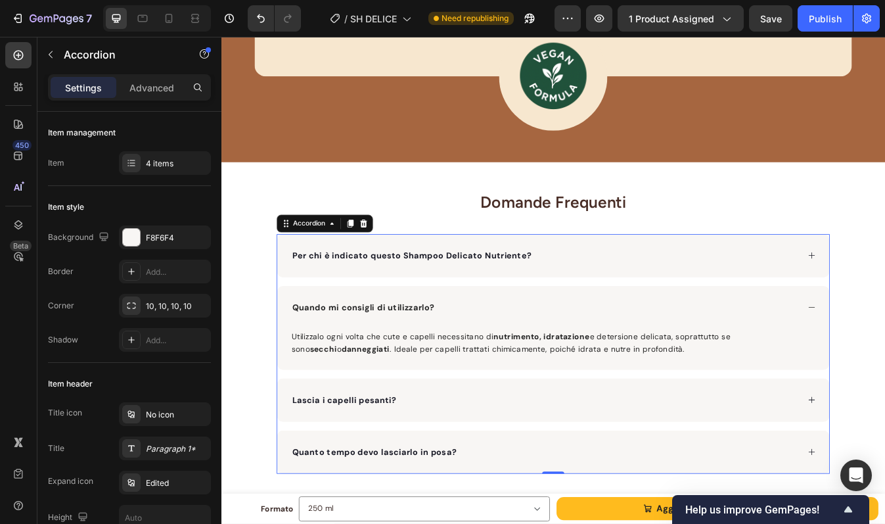
click at [634, 300] on div "Per chi è indicato questo Shampoo Delicato Nutriente?" at bounding box center [606, 297] width 604 height 20
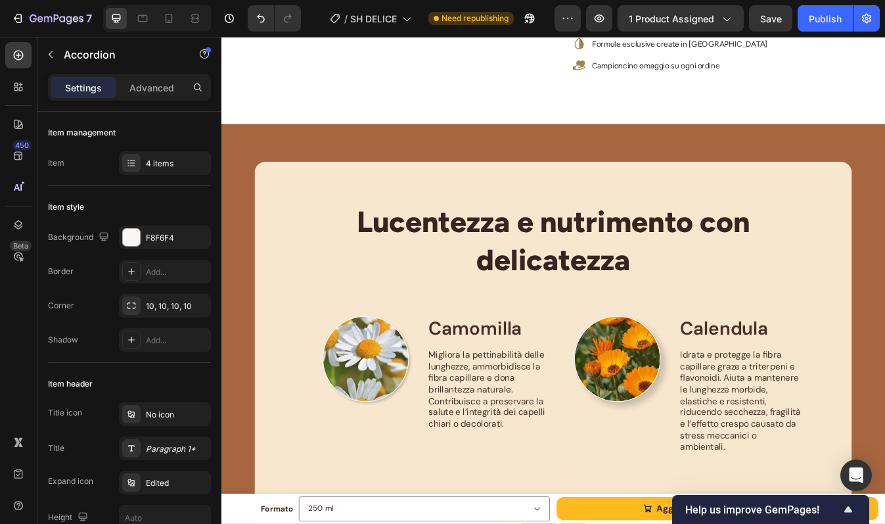
click at [683, 200] on div "Lucentezza e nutrimento con delicatezza Heading Row Image Camomilla Text Block …" at bounding box center [616, 407] width 710 height 444
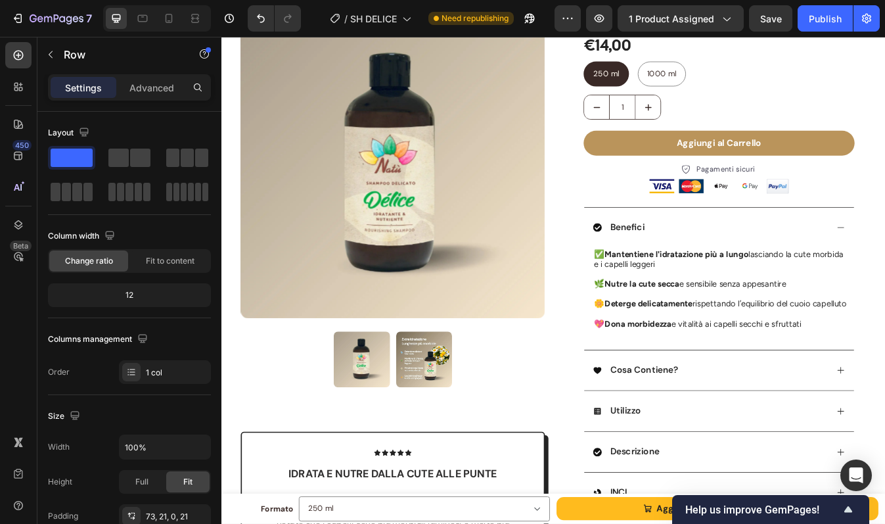
scroll to position [0, 0]
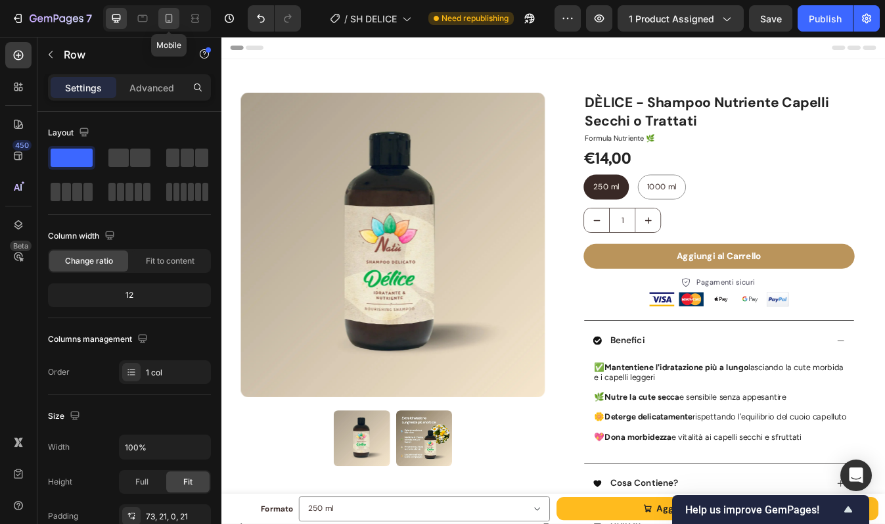
click at [166, 17] on icon at bounding box center [168, 18] width 13 height 13
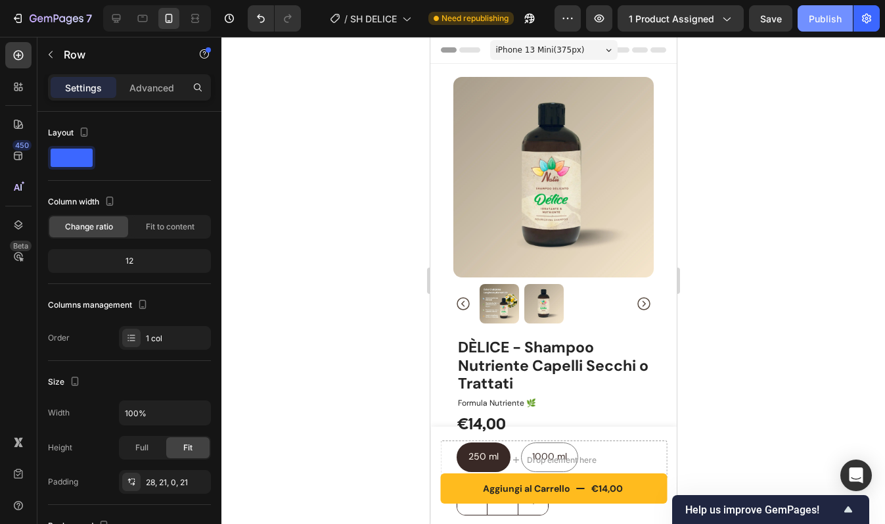
click at [825, 14] on div "Publish" at bounding box center [825, 19] width 33 height 14
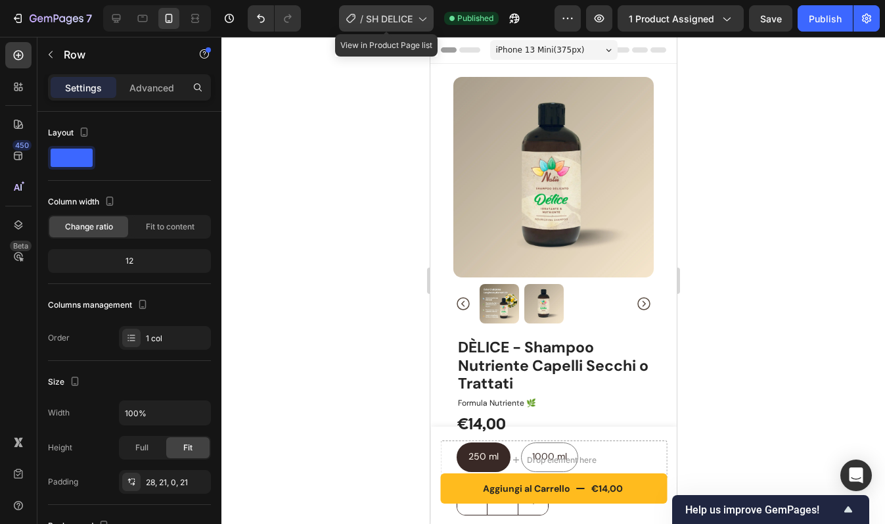
click at [421, 28] on div "/ SH DELICE" at bounding box center [386, 18] width 95 height 26
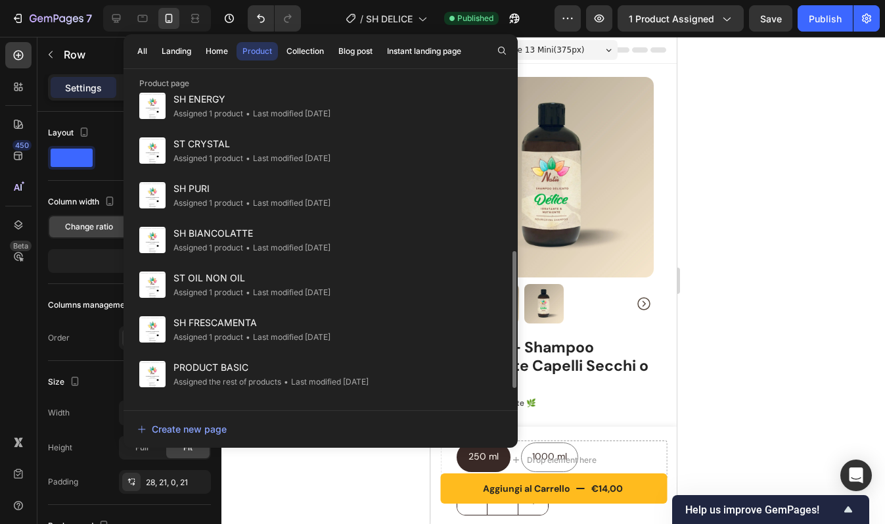
scroll to position [373, 0]
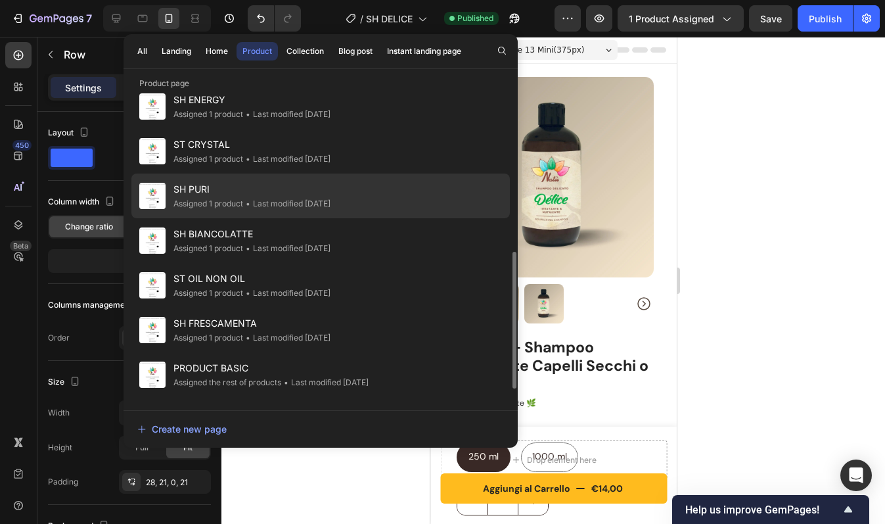
click at [255, 204] on div "• Last modified 5 days ago" at bounding box center [286, 203] width 87 height 13
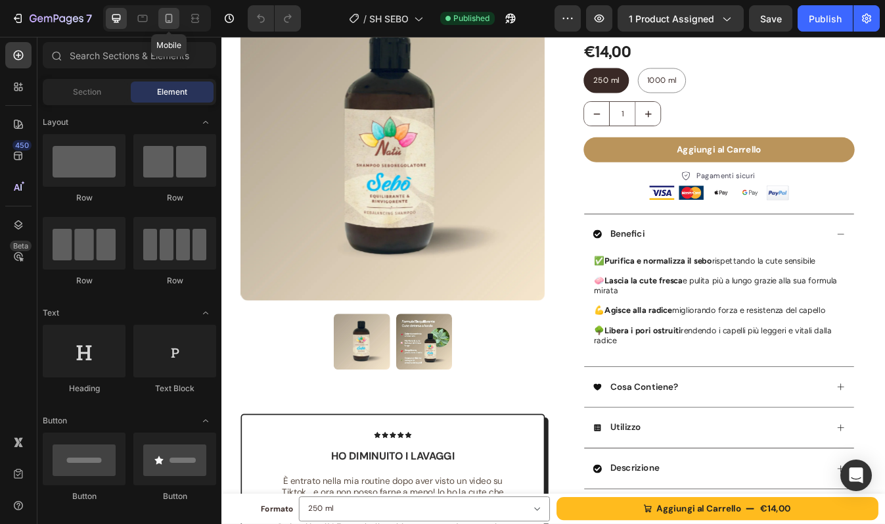
click at [175, 18] on div at bounding box center [168, 18] width 21 height 21
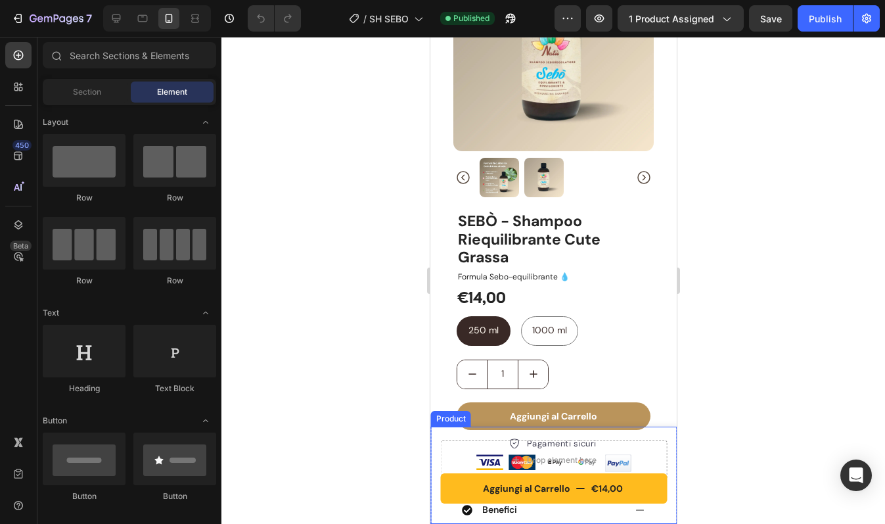
click at [436, 437] on div "Aggiungi al Carrello €14,00 Product Cart Button Drop element here Product" at bounding box center [553, 474] width 246 height 97
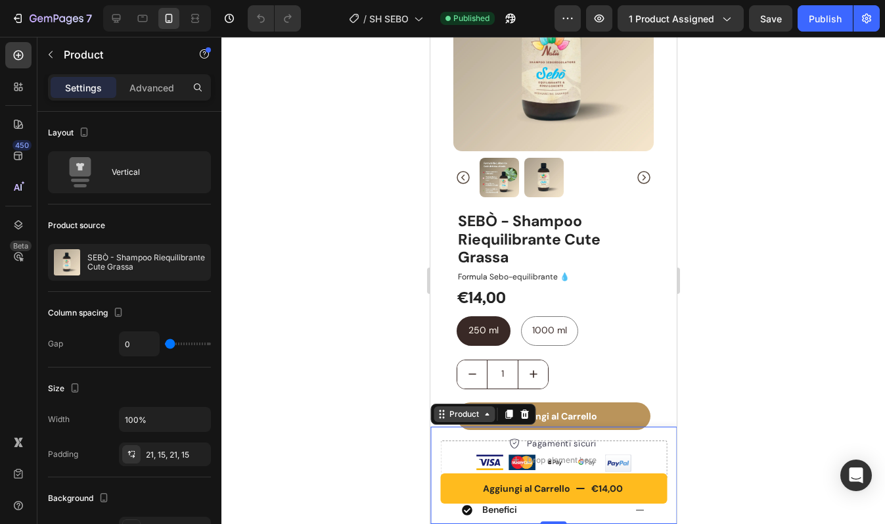
click at [448, 413] on div "Product" at bounding box center [463, 414] width 35 height 12
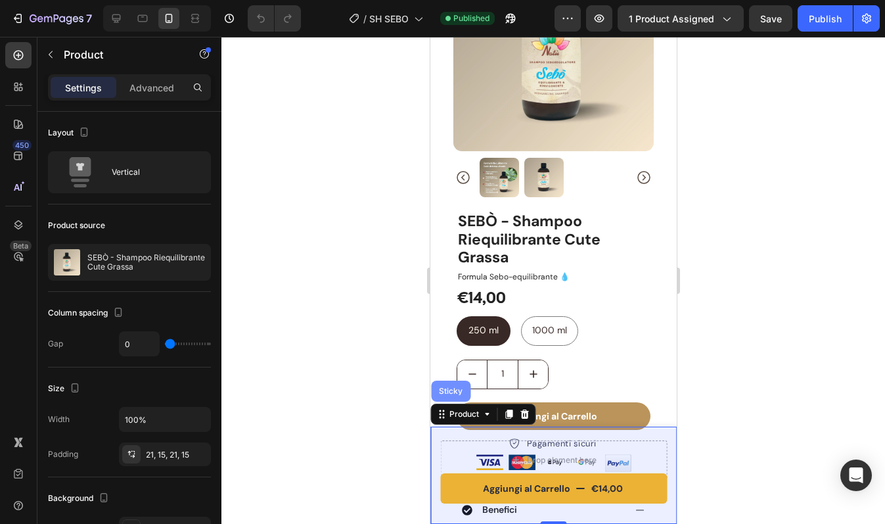
click at [449, 393] on div "Sticky" at bounding box center [450, 391] width 29 height 8
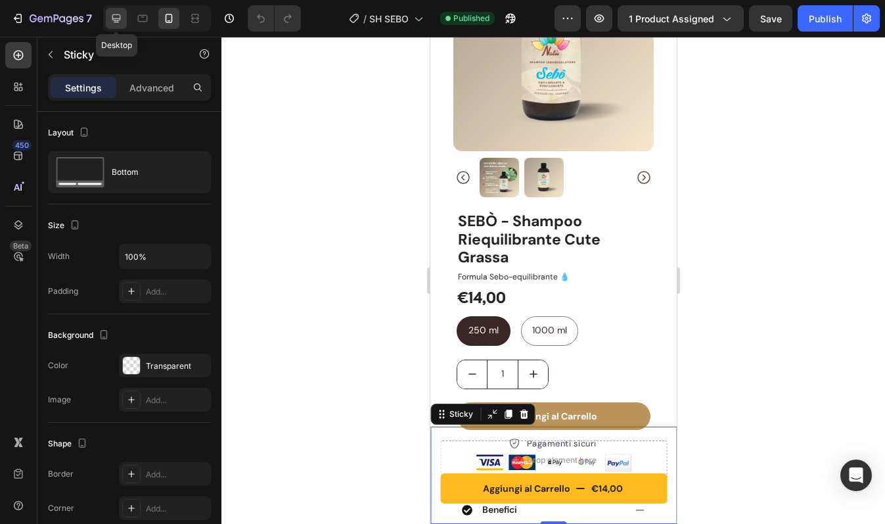
click at [110, 18] on icon at bounding box center [116, 18] width 13 height 13
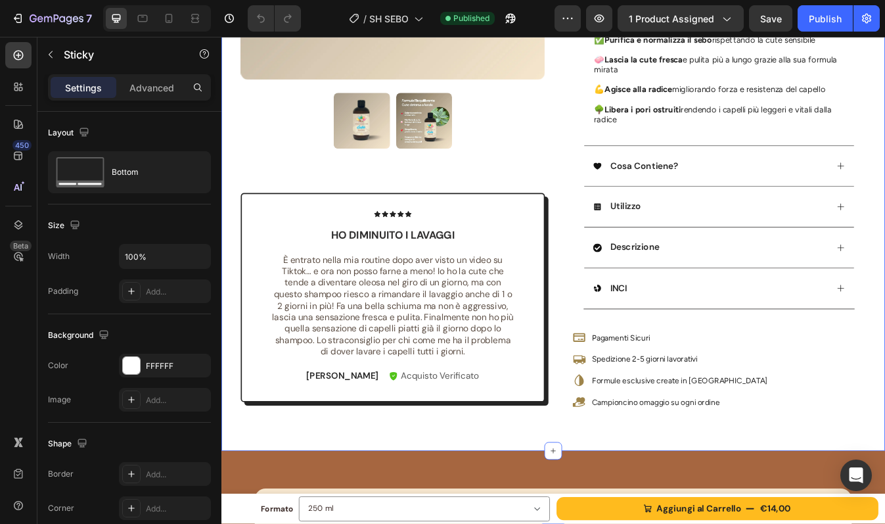
scroll to position [387, 0]
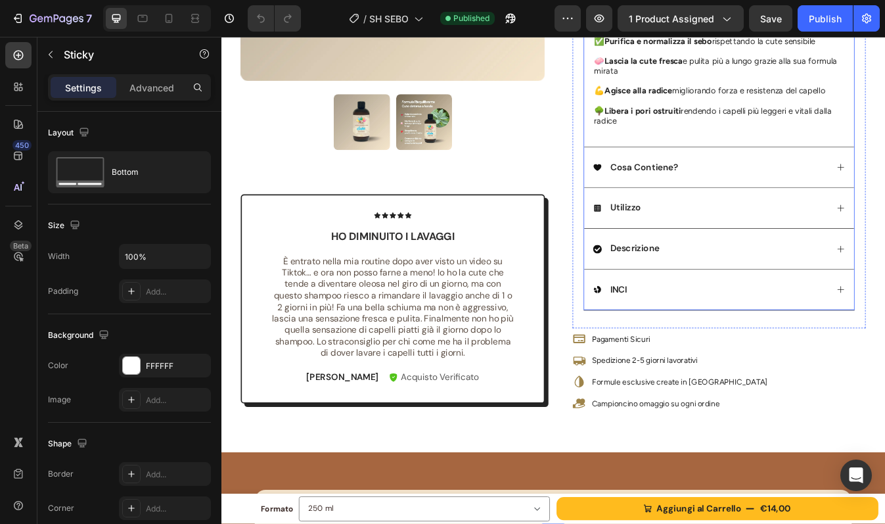
click at [805, 240] on div "Utilizzo" at bounding box center [802, 240] width 279 height 18
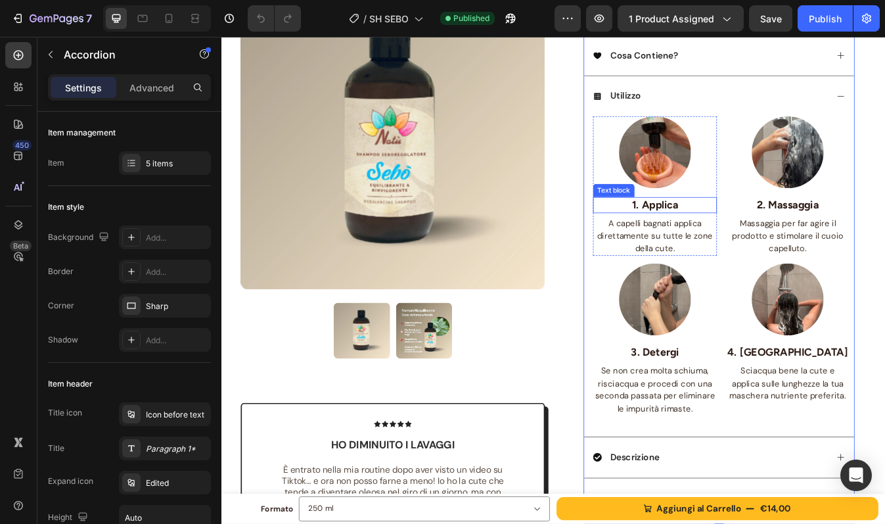
click at [665, 233] on p "1. Applica" at bounding box center [736, 237] width 145 height 16
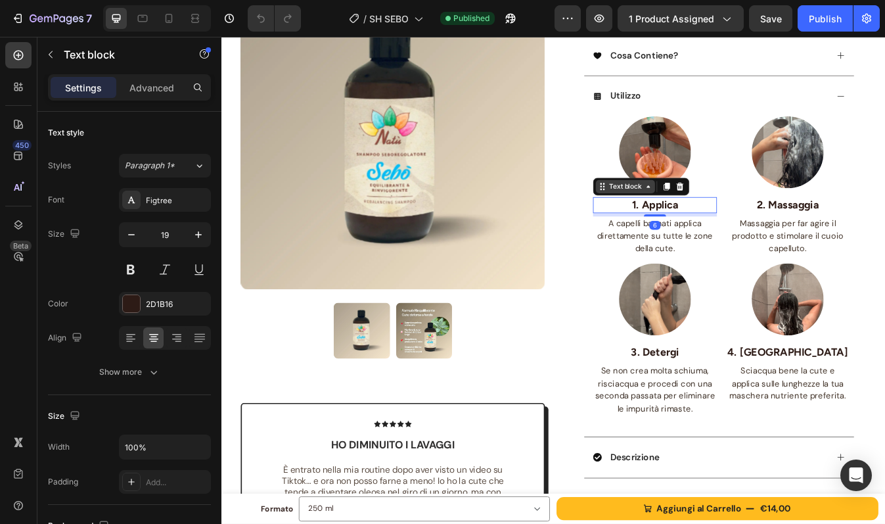
click at [691, 216] on div "Text block" at bounding box center [701, 215] width 44 height 12
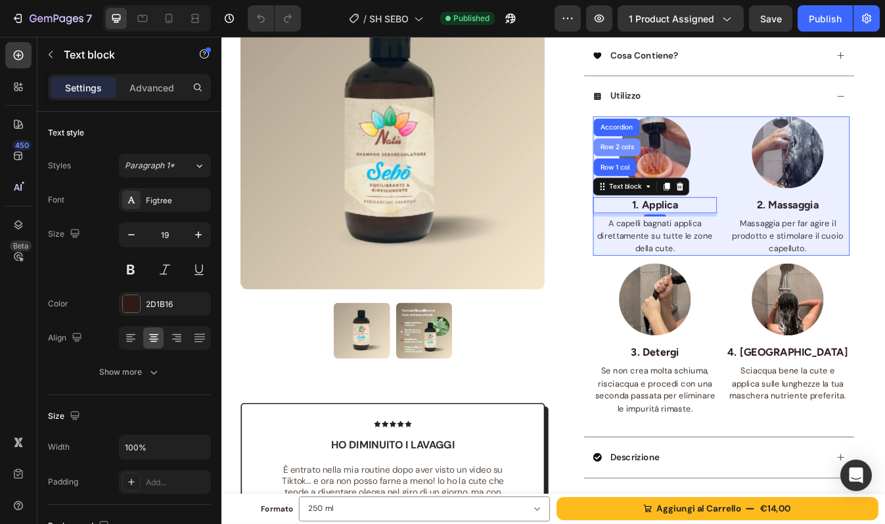
click at [687, 164] on div "Row 2 cols" at bounding box center [691, 168] width 45 height 8
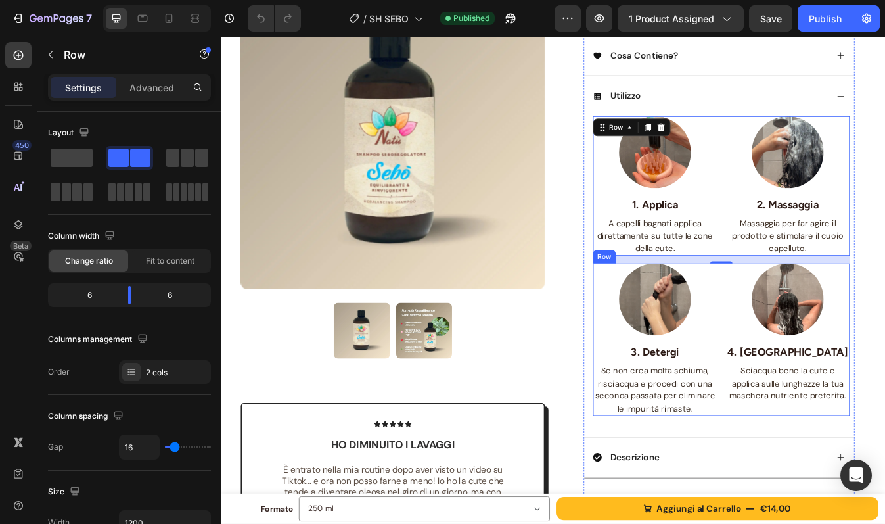
click at [803, 372] on div "Image 3. Detergi Text block Se non crea molta schiuma, risciacqua e procedi con…" at bounding box center [815, 396] width 305 height 181
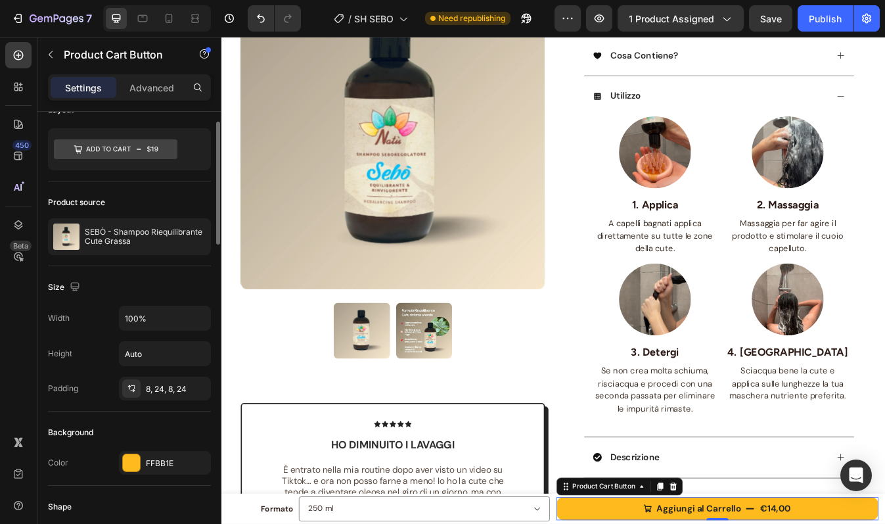
scroll to position [26, 0]
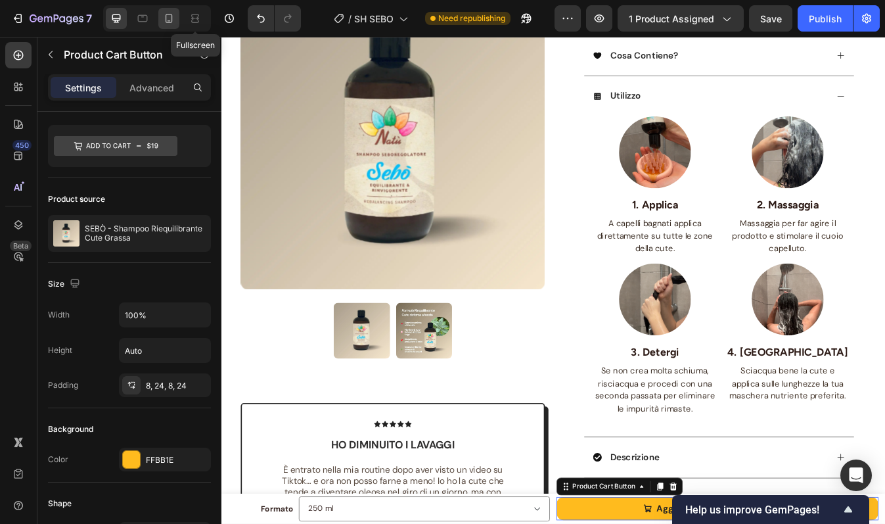
click at [173, 19] on icon at bounding box center [168, 18] width 13 height 13
type input "12"
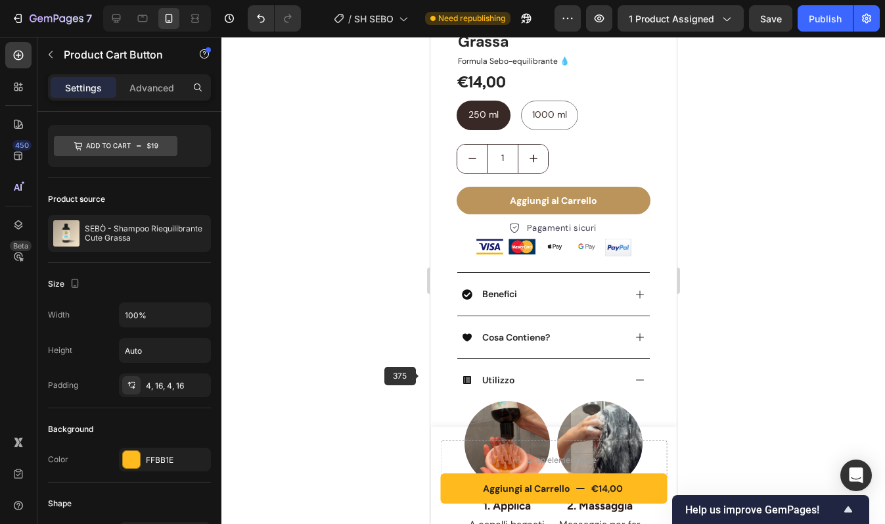
scroll to position [341, 0]
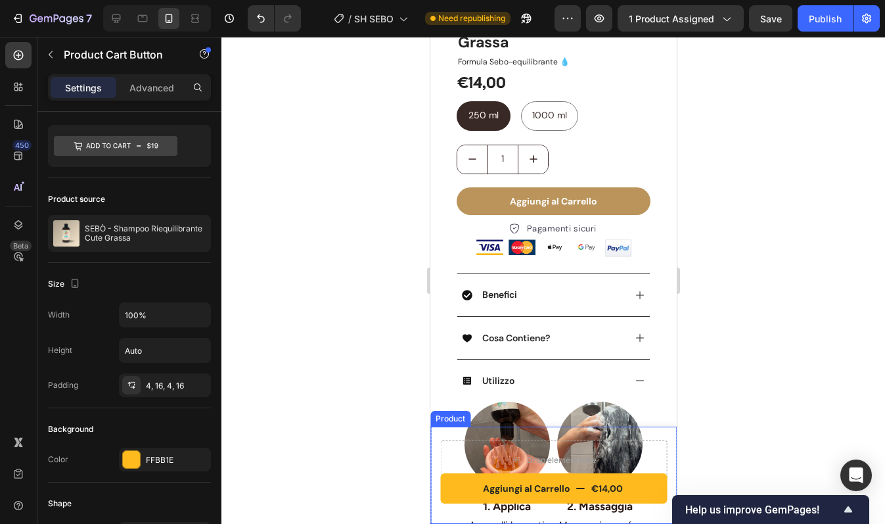
click at [443, 436] on div "Aggiungi al Carrello €14,00 Product Cart Button Drop element here Product" at bounding box center [553, 474] width 246 height 97
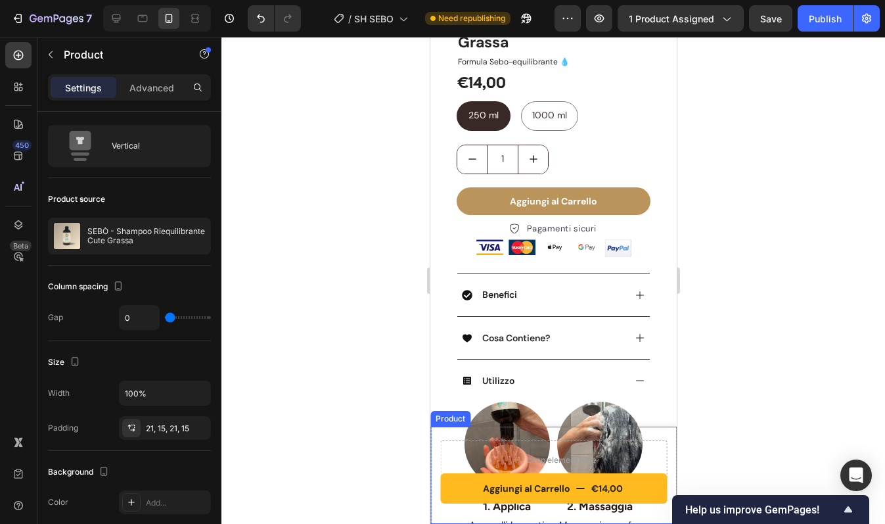
scroll to position [0, 0]
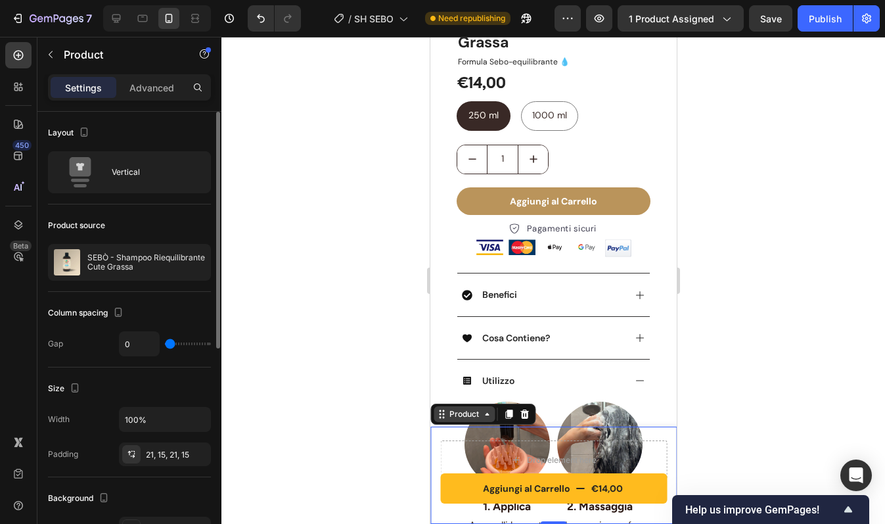
click at [451, 419] on div "Product" at bounding box center [463, 414] width 35 height 12
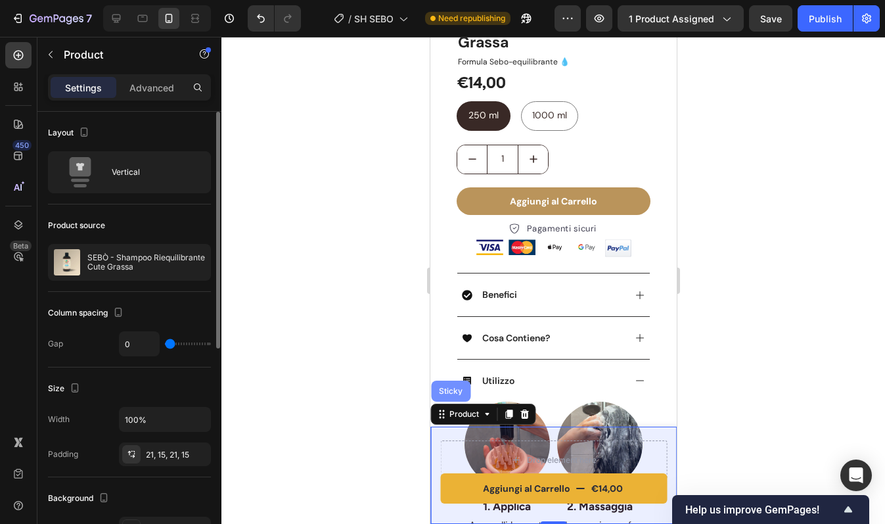
click at [451, 392] on div "Sticky" at bounding box center [450, 391] width 29 height 8
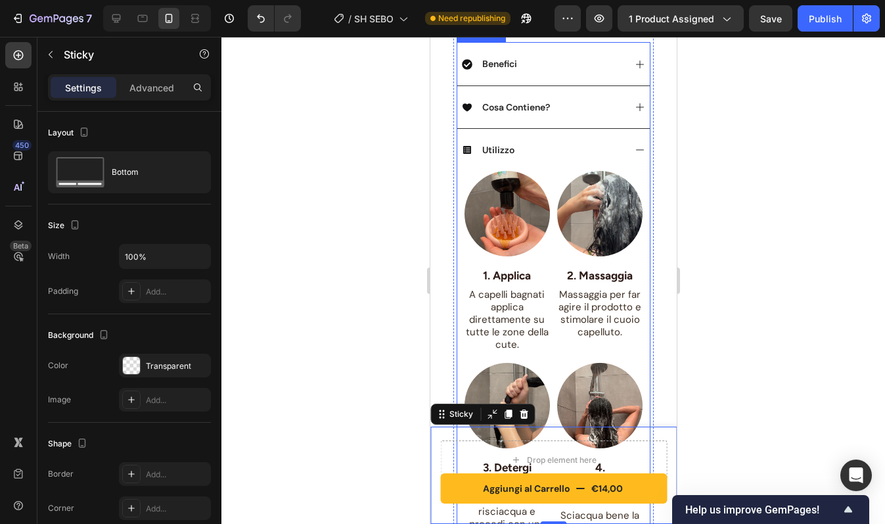
scroll to position [576, 0]
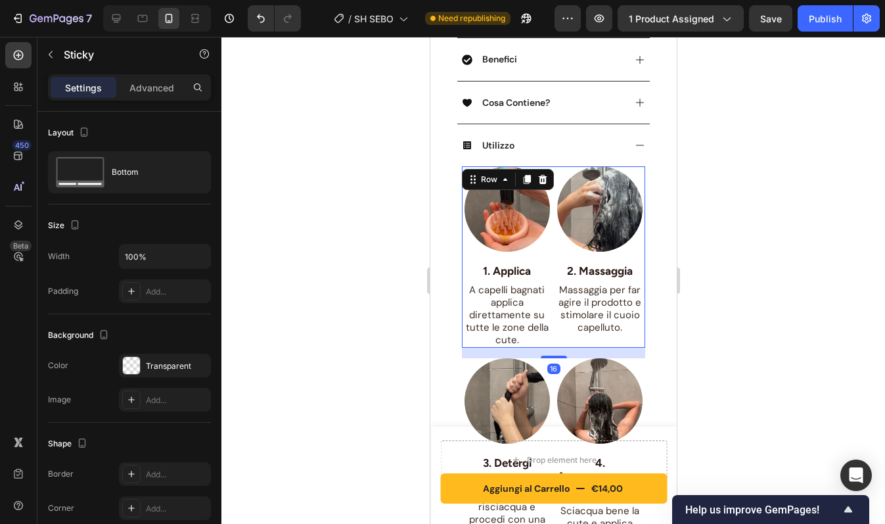
click at [548, 313] on div "Image 1. Applica Text block A capelli bagnati applica direttamente su tutte le …" at bounding box center [552, 256] width 183 height 181
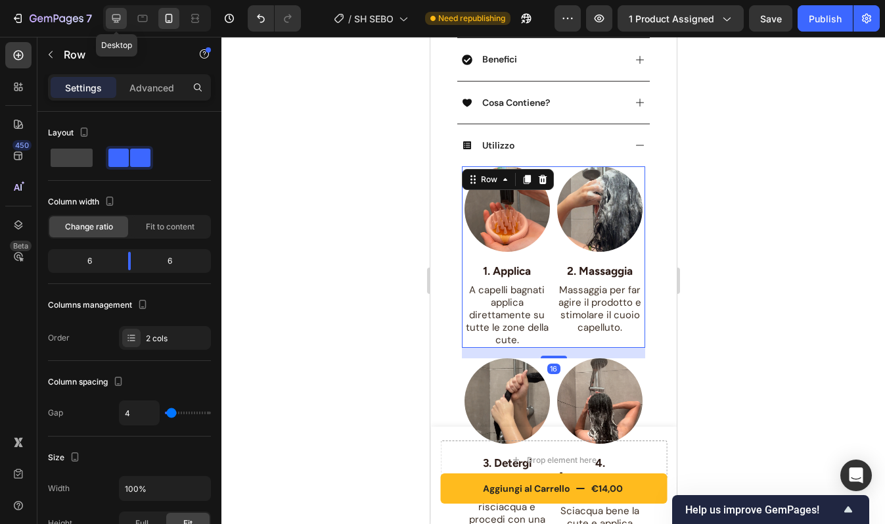
click at [116, 18] on icon at bounding box center [116, 18] width 9 height 9
type input "16"
type input "1200"
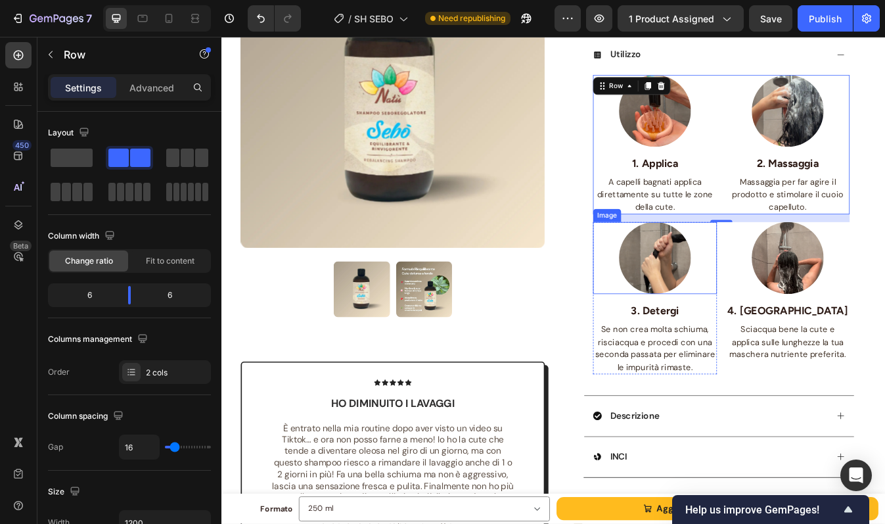
scroll to position [436, 0]
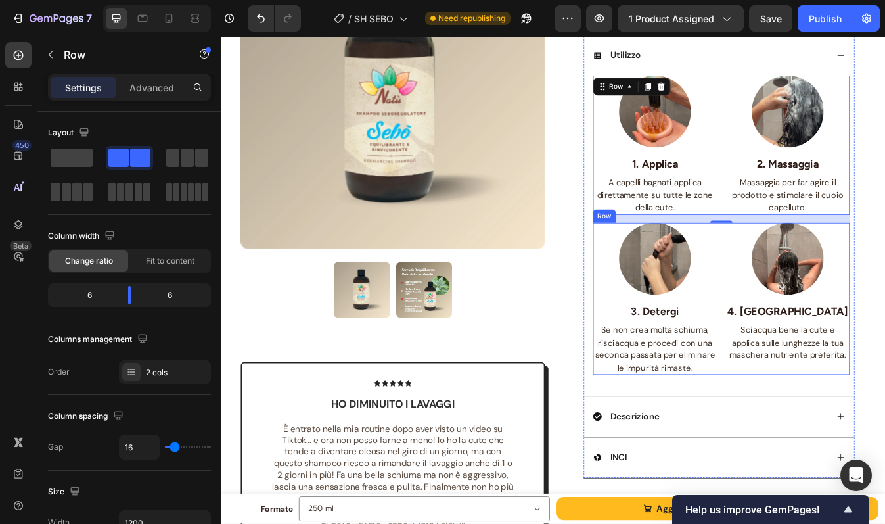
click at [806, 331] on div "Image 3. Detergi Text block Se non crea molta schiuma, risciacqua e procedi con…" at bounding box center [815, 348] width 305 height 181
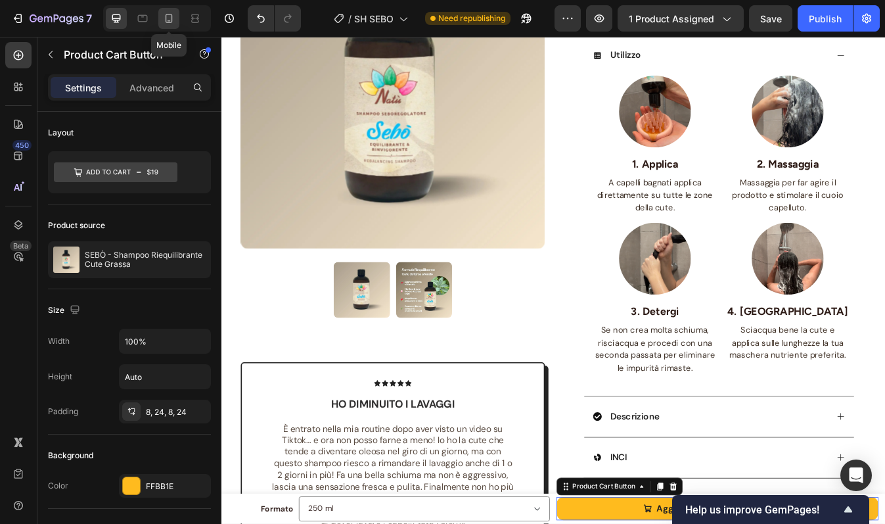
click at [168, 11] on div at bounding box center [168, 18] width 21 height 21
type input "12"
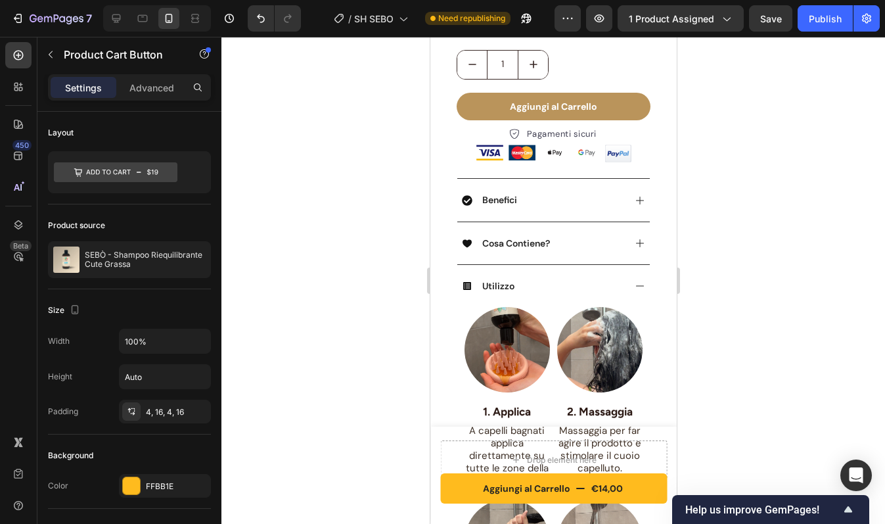
scroll to position [390, 0]
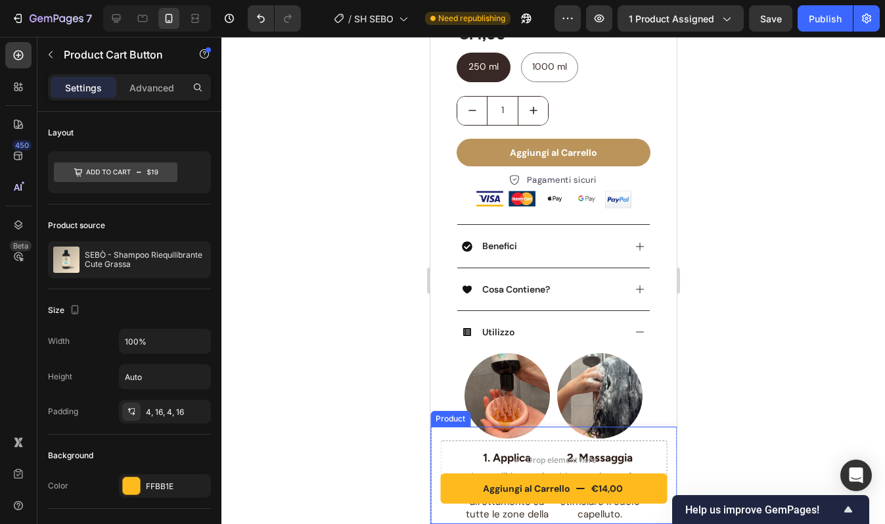
click at [445, 428] on div "Aggiungi al Carrello €14,00 Product Cart Button Drop element here Product" at bounding box center [553, 474] width 246 height 97
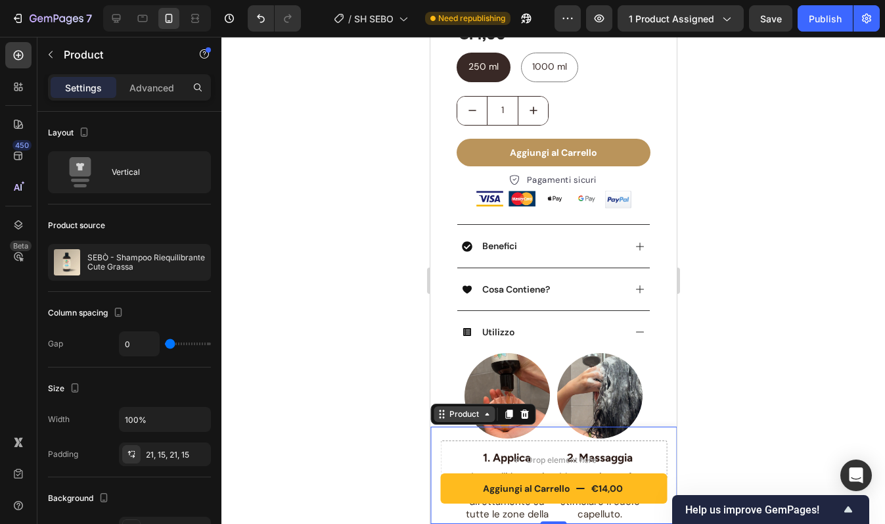
click at [446, 415] on div "Product" at bounding box center [463, 414] width 35 height 12
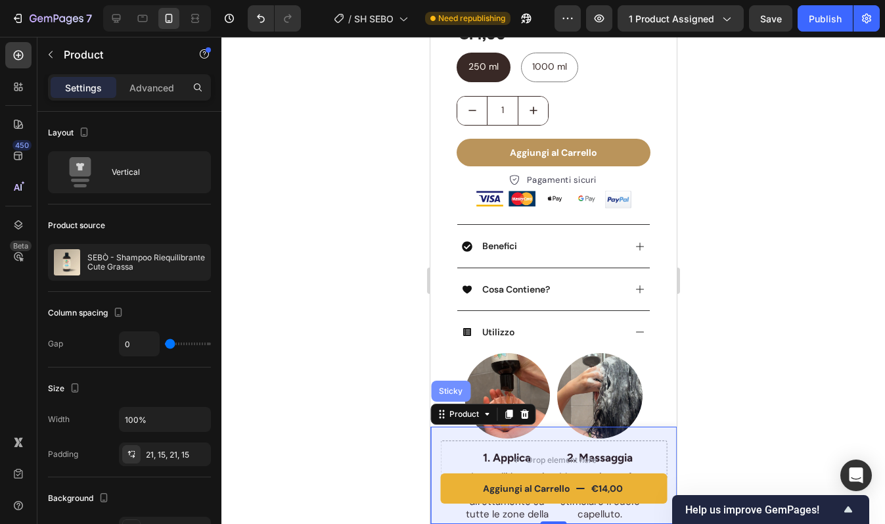
click at [457, 397] on div "Sticky" at bounding box center [449, 390] width 39 height 21
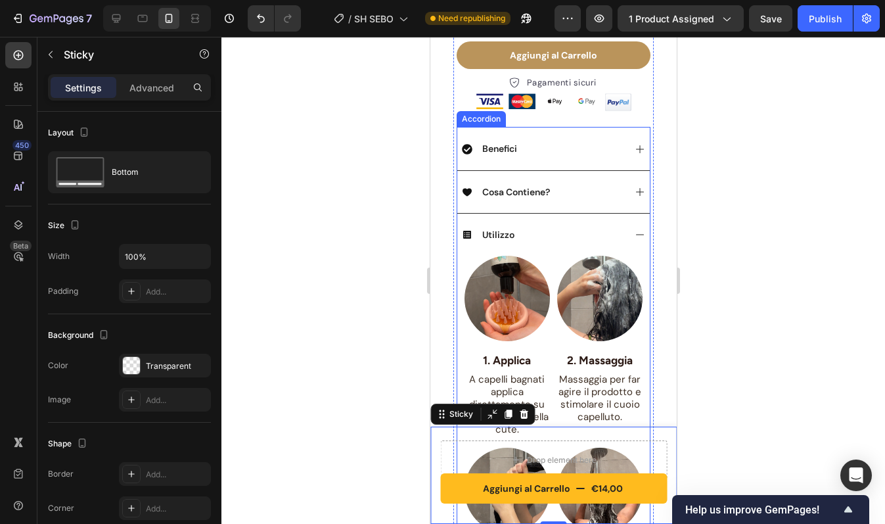
scroll to position [501, 0]
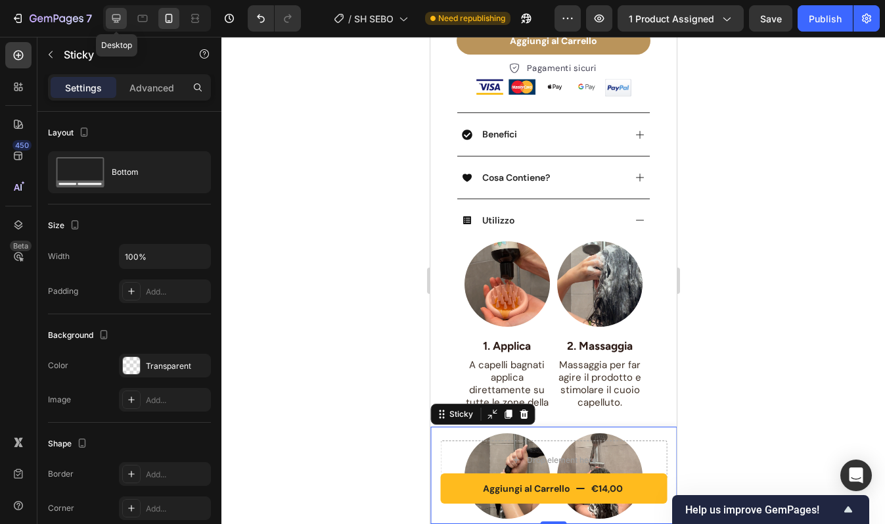
click at [118, 14] on icon at bounding box center [116, 18] width 13 height 13
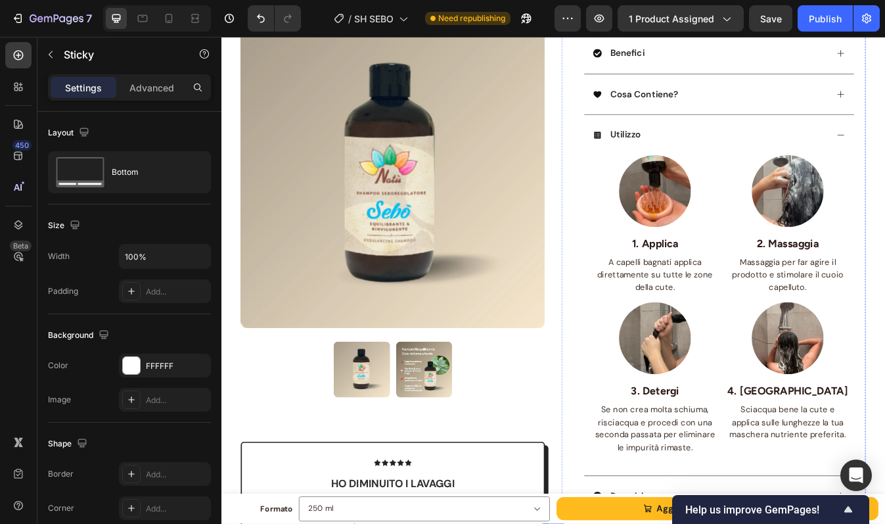
scroll to position [340, 0]
click at [811, 216] on div "Image 1. Applica Text block A capelli bagnati applica direttamente su tutte le …" at bounding box center [815, 261] width 305 height 166
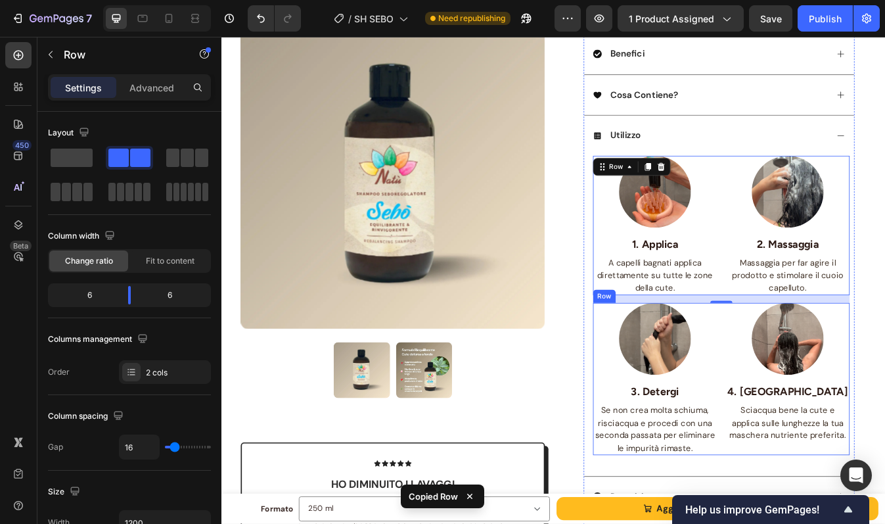
click at [806, 384] on div "Image 3. Detergi Text block Se non crea molta schiuma, risciacqua e procedi con…" at bounding box center [815, 443] width 305 height 181
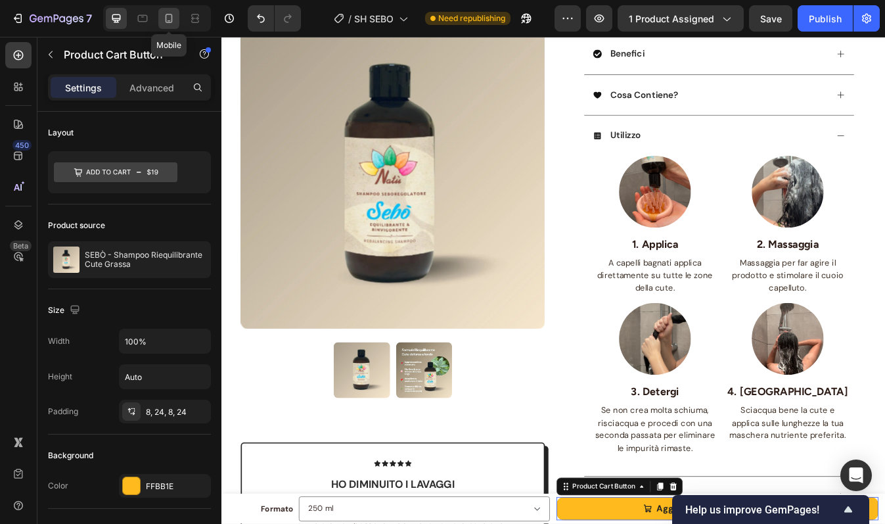
click at [164, 9] on div at bounding box center [168, 18] width 21 height 21
type input "12"
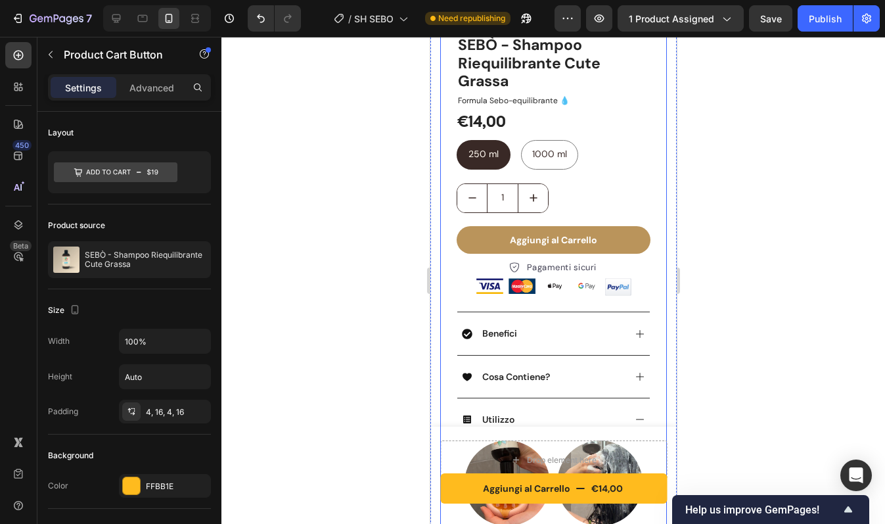
scroll to position [294, 0]
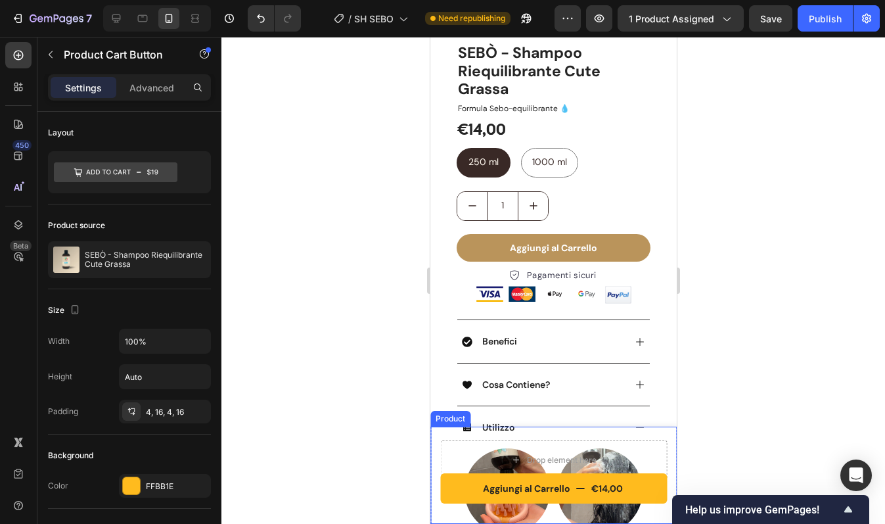
click at [433, 442] on div "Aggiungi al Carrello €14,00 Product Cart Button Drop element here Product" at bounding box center [553, 474] width 246 height 97
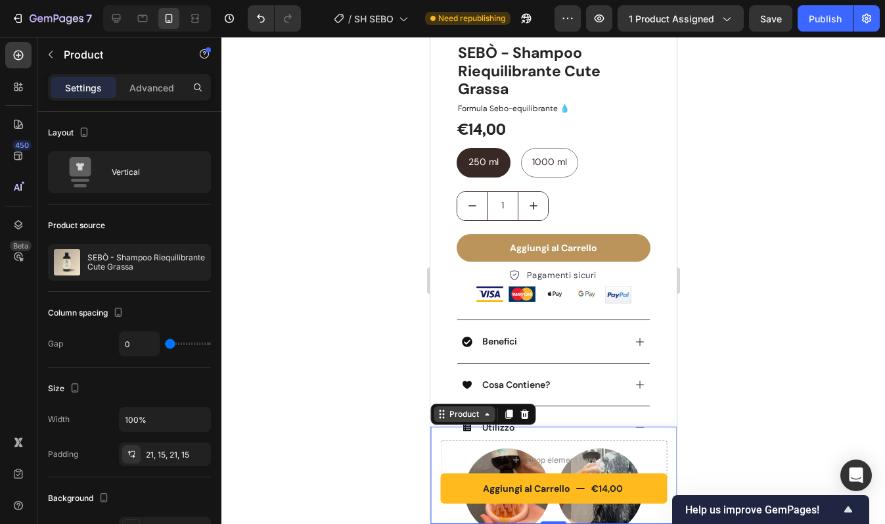
click at [457, 418] on div "Product" at bounding box center [463, 414] width 35 height 12
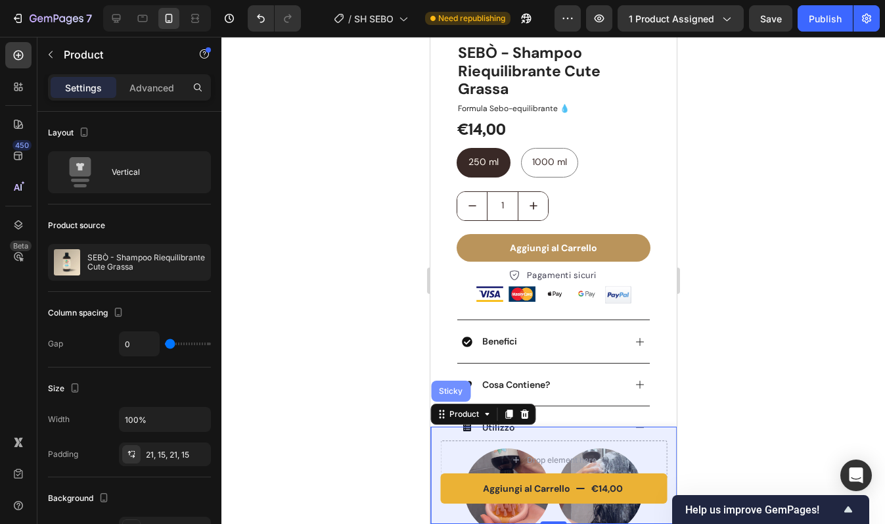
click at [454, 395] on div "Sticky" at bounding box center [449, 390] width 39 height 21
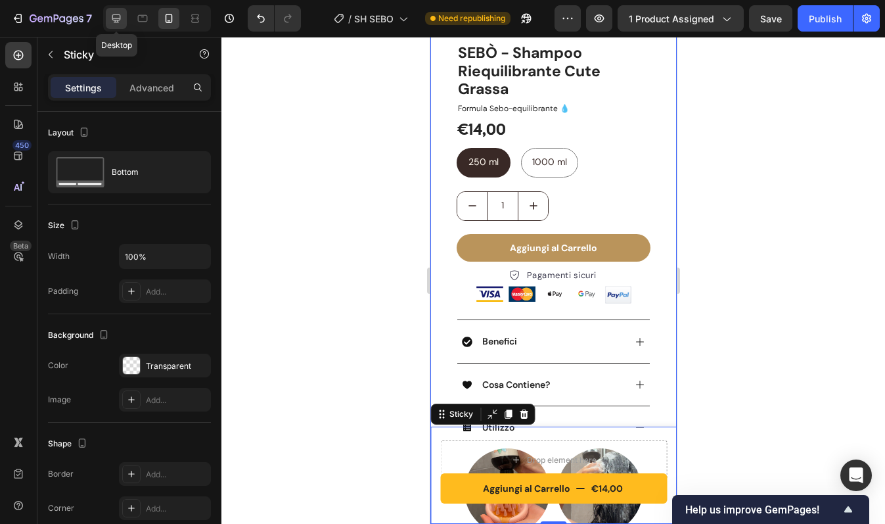
click at [113, 14] on icon at bounding box center [116, 18] width 9 height 9
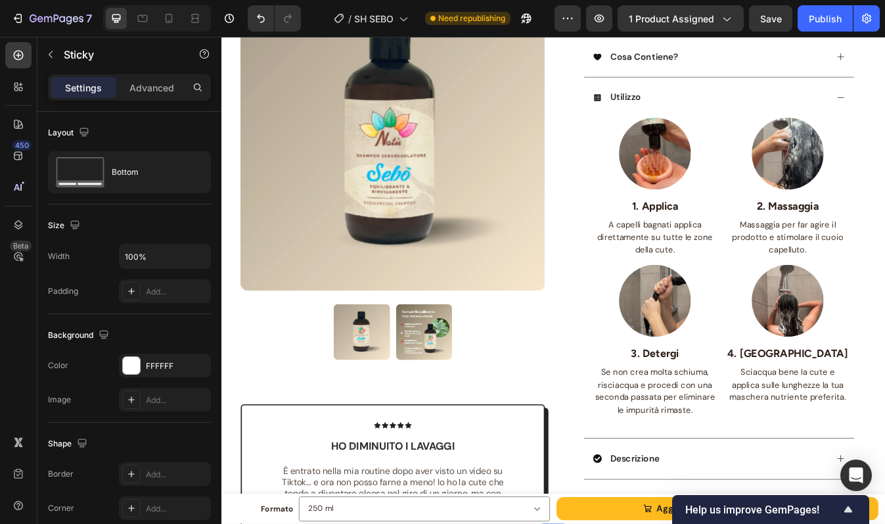
scroll to position [348, 0]
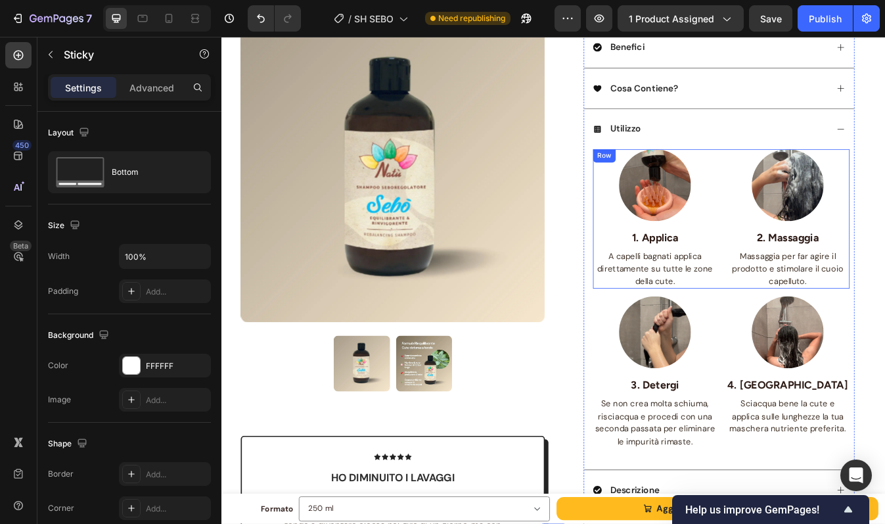
click at [811, 206] on div "Image 1. Applica Text block A capelli bagnati applica direttamente su tutte le …" at bounding box center [815, 254] width 305 height 166
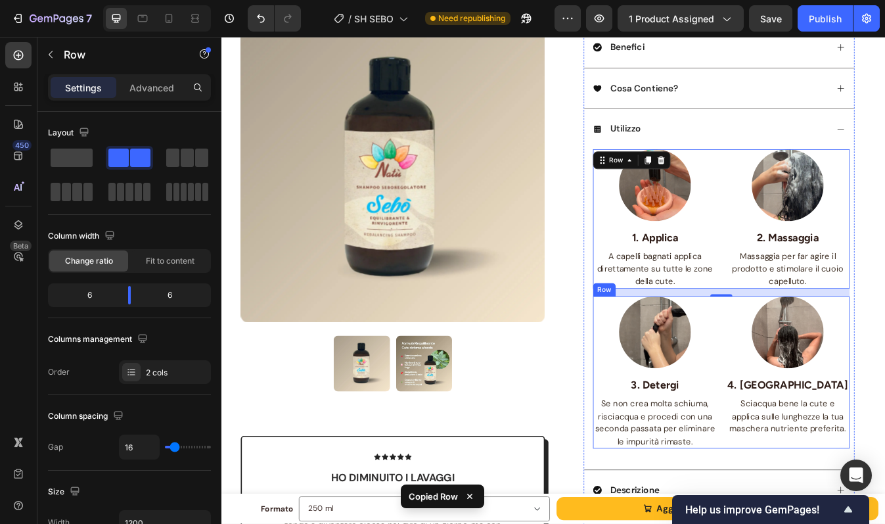
click at [806, 368] on div "Image 3. Detergi Text block Se non crea molta schiuma, risciacqua e procedi con…" at bounding box center [815, 436] width 305 height 181
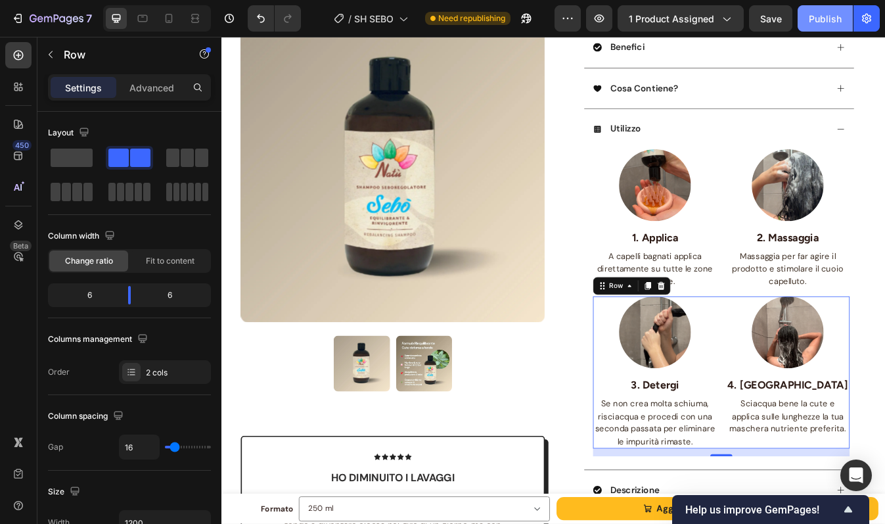
click at [808, 24] on button "Publish" at bounding box center [825, 18] width 55 height 26
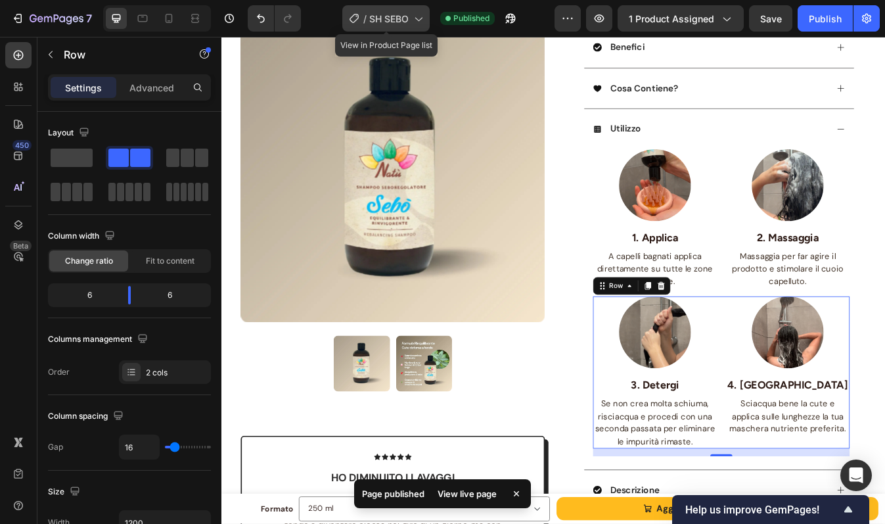
click at [416, 20] on icon at bounding box center [417, 18] width 13 height 13
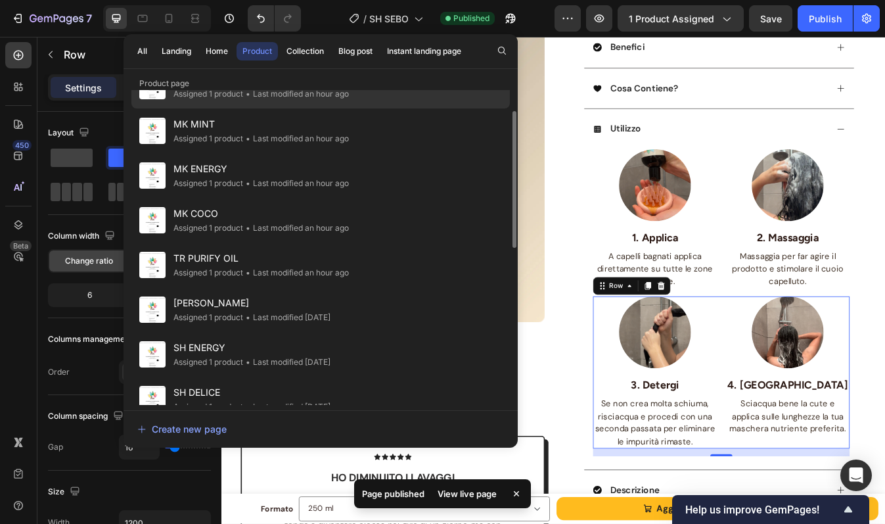
scroll to position [70, 0]
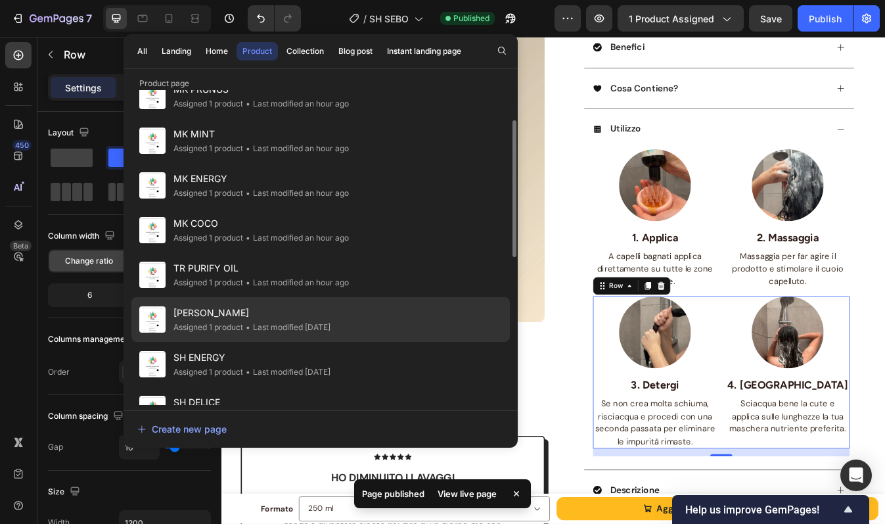
click at [246, 316] on span "[PERSON_NAME]" at bounding box center [251, 313] width 157 height 16
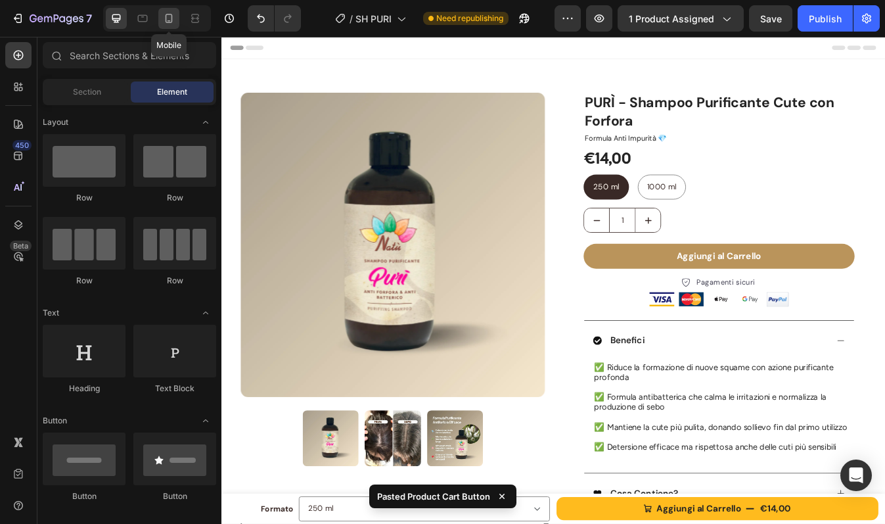
click at [171, 23] on icon at bounding box center [168, 18] width 13 height 13
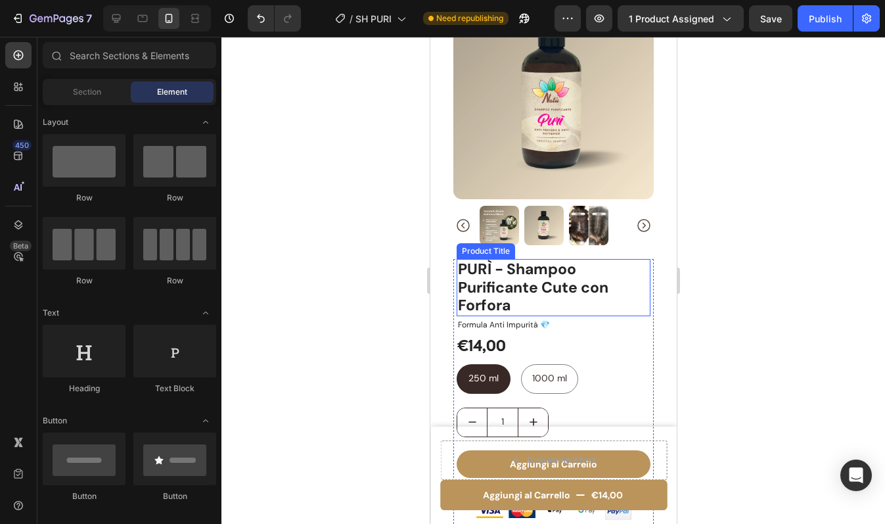
scroll to position [79, 0]
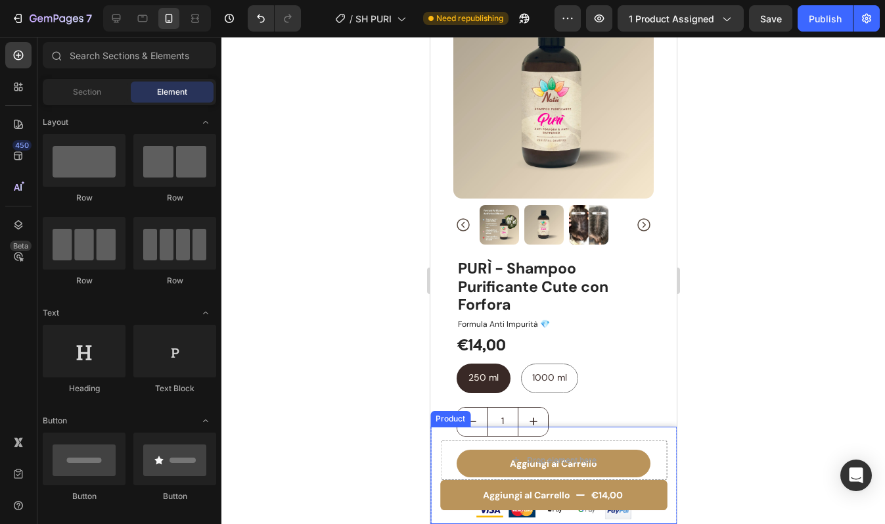
click at [433, 440] on div "Aggiungi al Carrello €14,00 Product Cart Button Drop element here Product" at bounding box center [553, 474] width 246 height 97
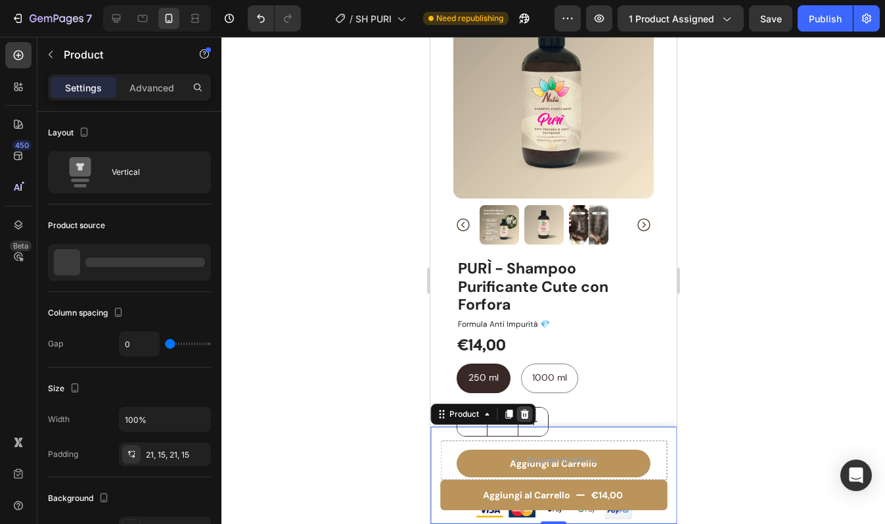
click at [523, 415] on icon at bounding box center [524, 413] width 9 height 9
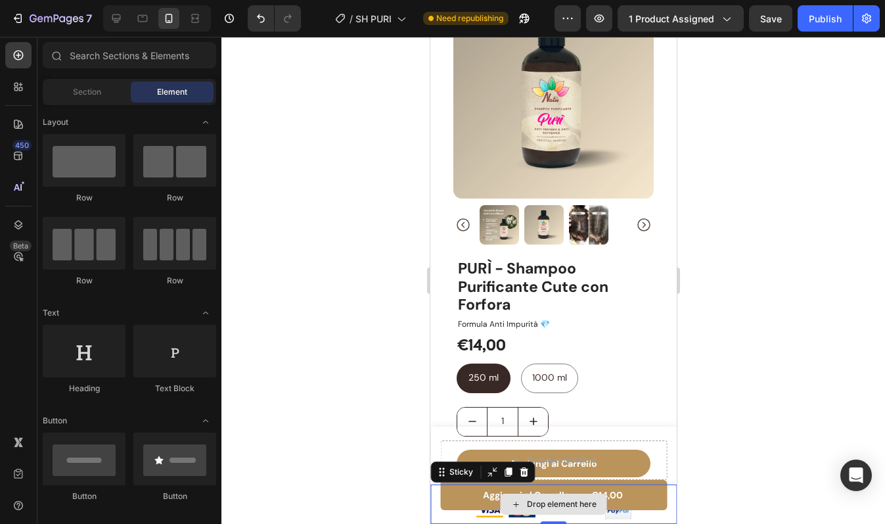
click at [434, 491] on div "Drop element here" at bounding box center [553, 503] width 246 height 39
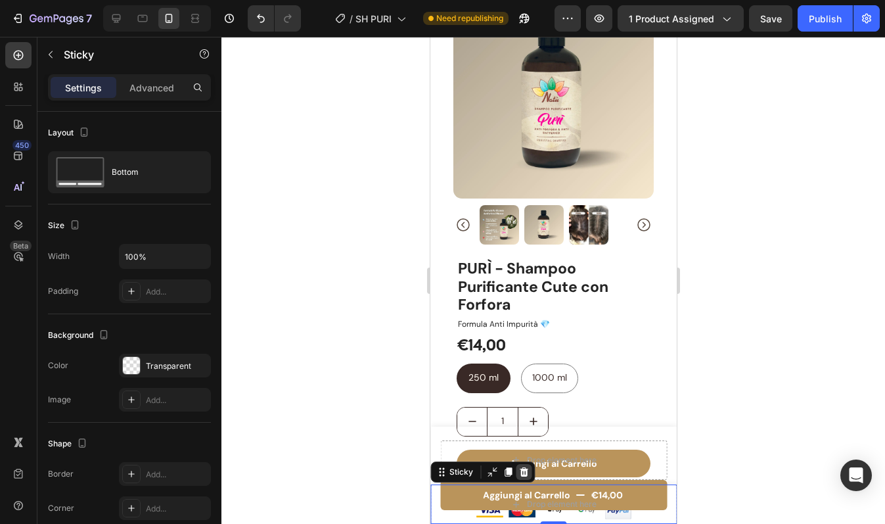
click at [526, 470] on icon at bounding box center [523, 472] width 11 height 11
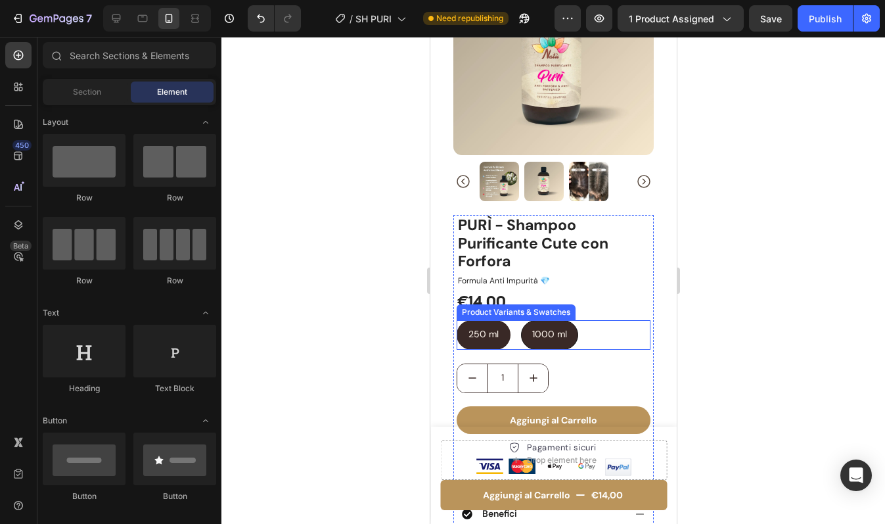
scroll to position [134, 0]
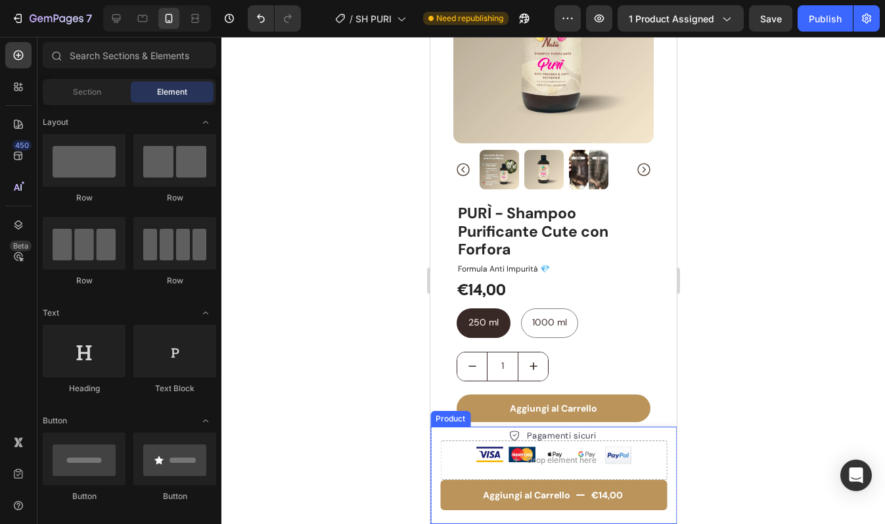
click at [438, 449] on div "Aggiungi al Carrello €14,00 Product Cart Button Drop element here Product" at bounding box center [553, 474] width 246 height 97
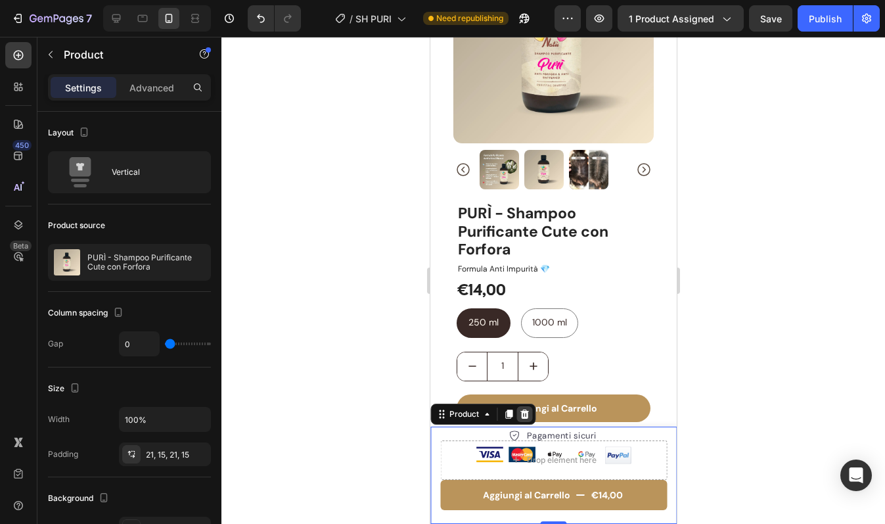
click at [522, 416] on icon at bounding box center [523, 414] width 11 height 11
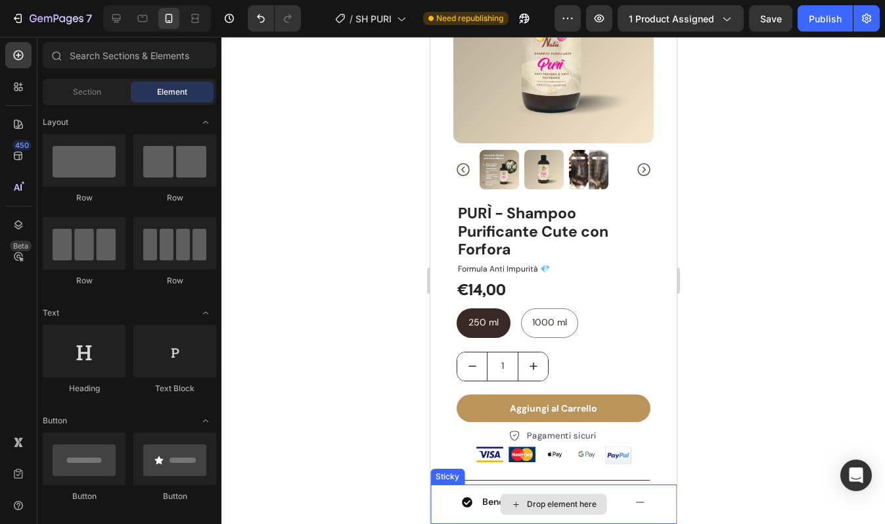
click at [441, 497] on div "Drop element here" at bounding box center [553, 503] width 246 height 39
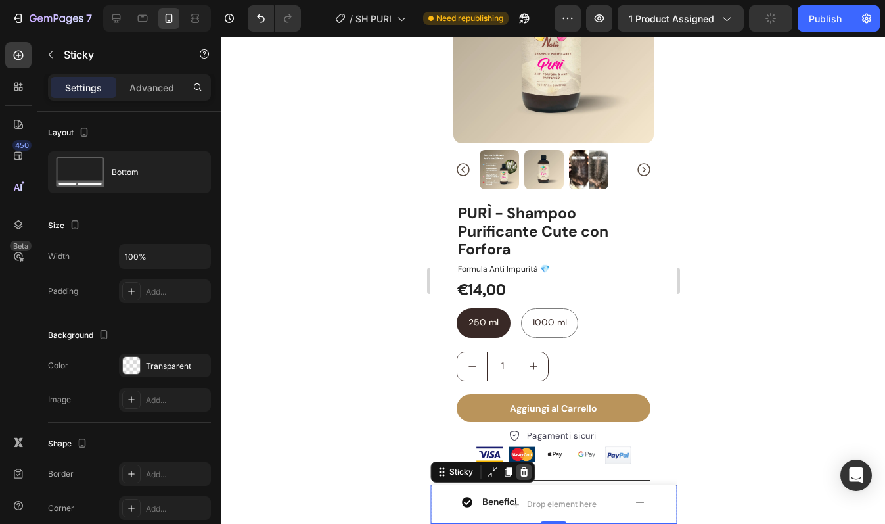
click at [522, 474] on icon at bounding box center [523, 471] width 9 height 9
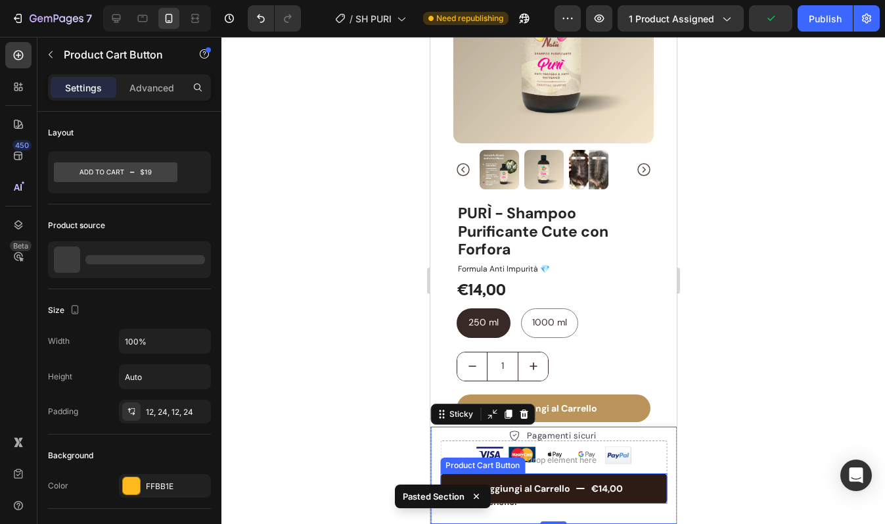
click at [628, 482] on button "Aggiungi al Carrello €14,00" at bounding box center [553, 488] width 227 height 30
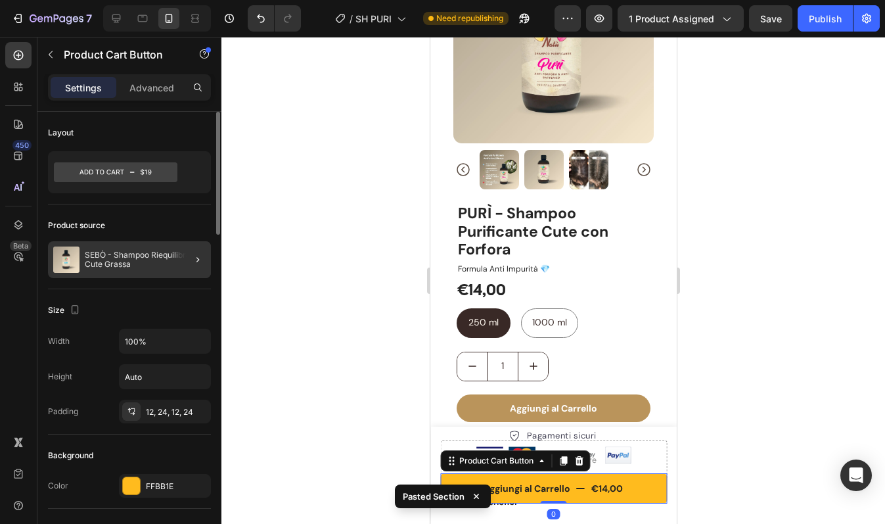
click at [177, 259] on div at bounding box center [192, 259] width 37 height 37
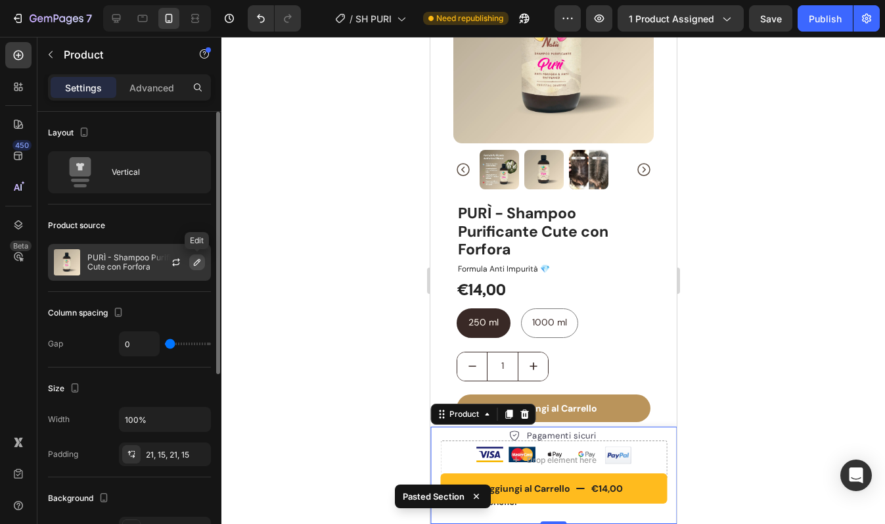
click at [196, 267] on icon "button" at bounding box center [197, 262] width 11 height 11
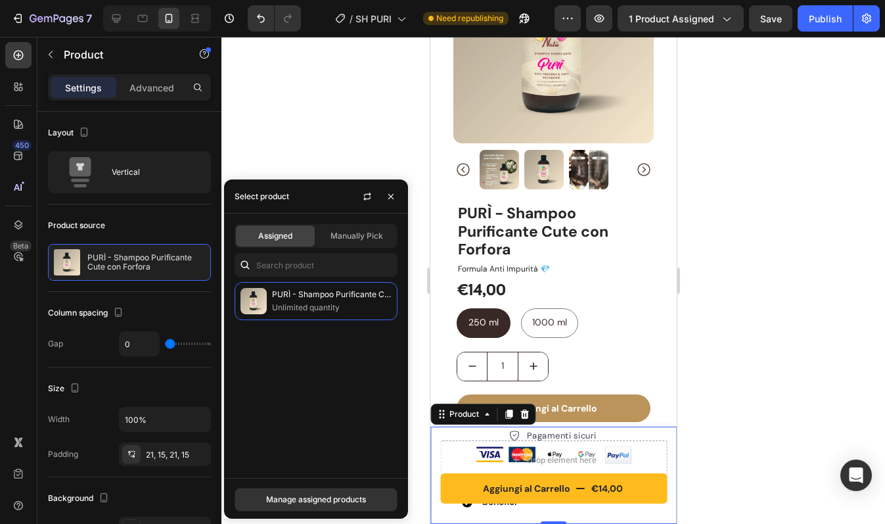
click at [351, 242] on div "Manually Pick" at bounding box center [356, 235] width 79 height 21
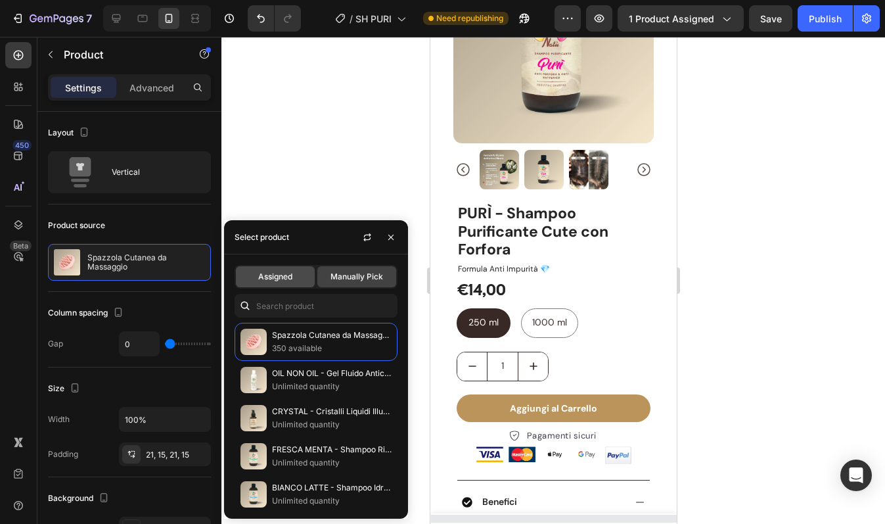
click at [283, 275] on span "Assigned" at bounding box center [275, 277] width 34 height 12
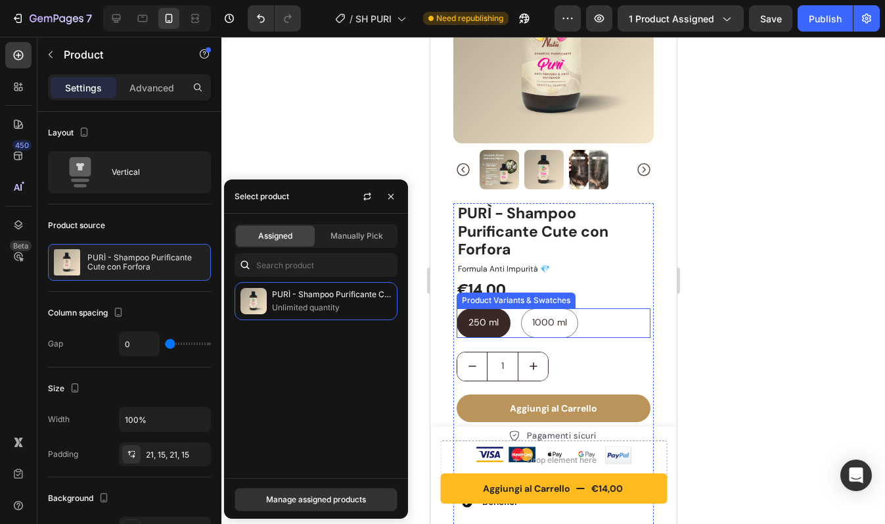
click at [639, 324] on div "250 ml 250 ml 250 ml 1000 ml 1000 ml 1000 ml" at bounding box center [553, 323] width 194 height 30
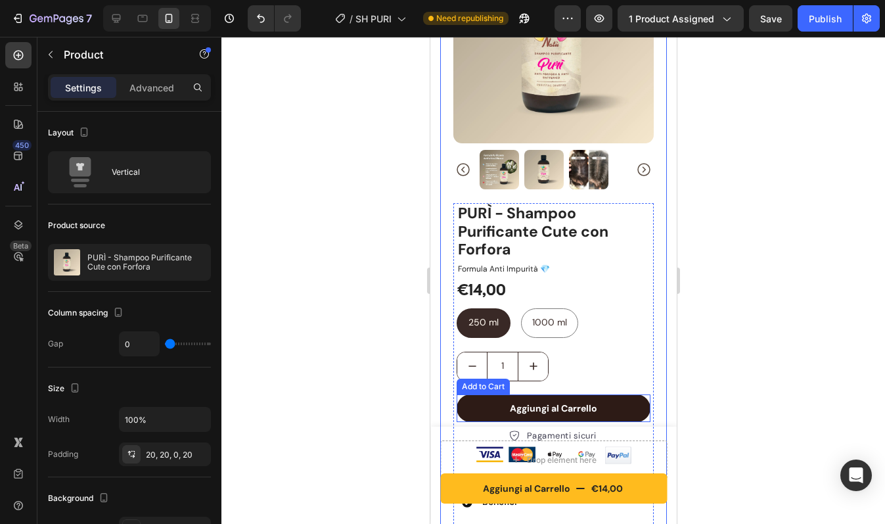
click at [620, 399] on button "Aggiungi al Carrello" at bounding box center [553, 408] width 194 height 28
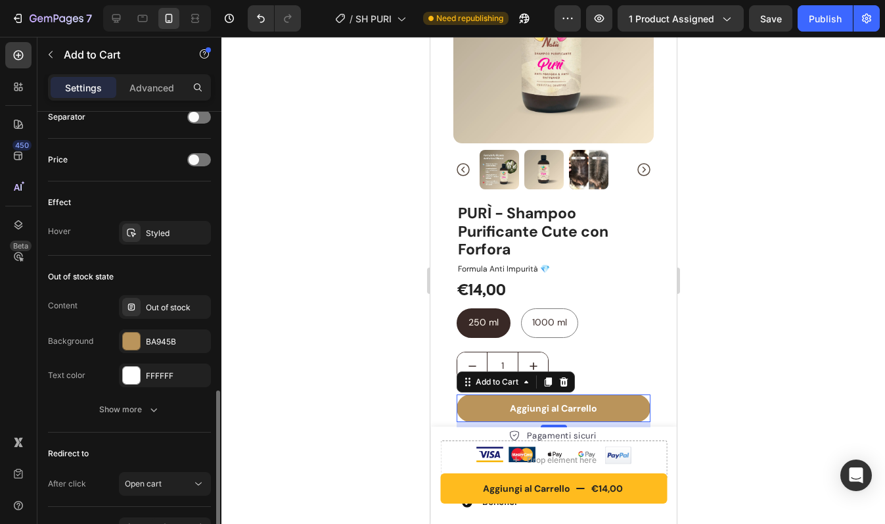
scroll to position [886, 0]
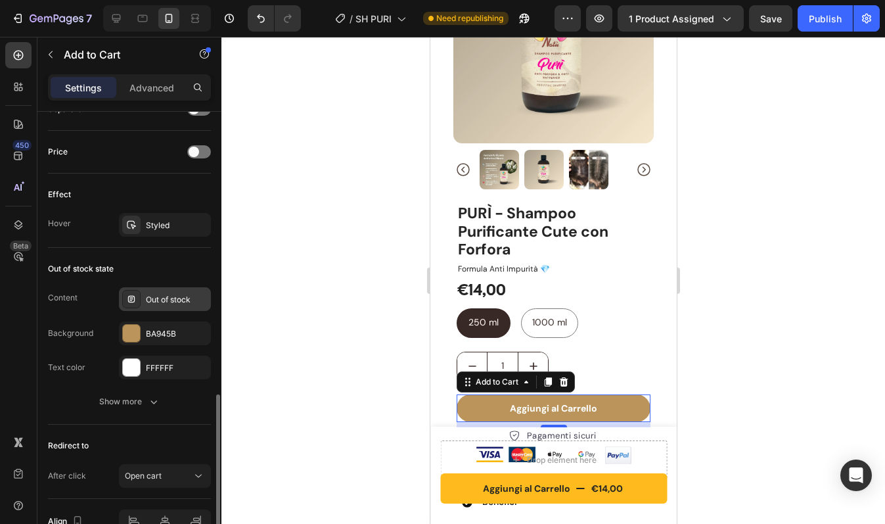
click at [178, 298] on div "Out of stock" at bounding box center [177, 300] width 62 height 12
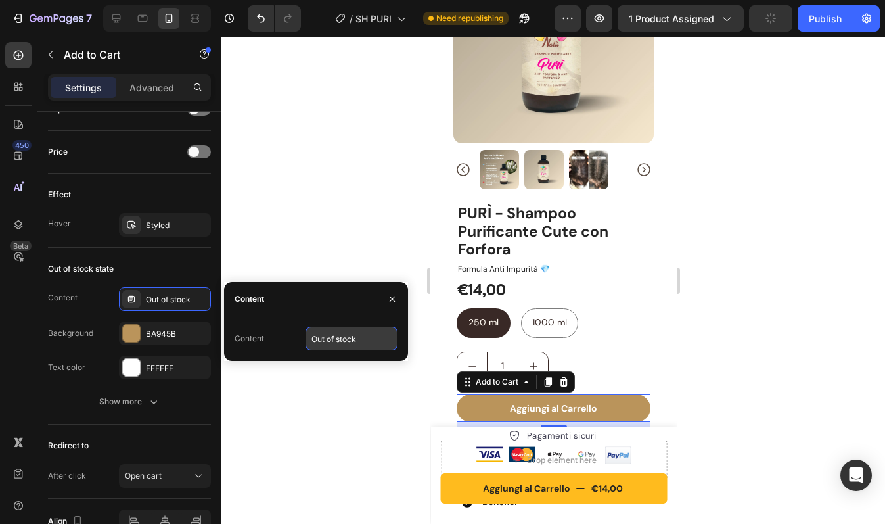
click at [354, 344] on input "Out of stock" at bounding box center [352, 339] width 92 height 24
type input "Esaurito"
click at [392, 298] on icon "button" at bounding box center [392, 298] width 5 height 5
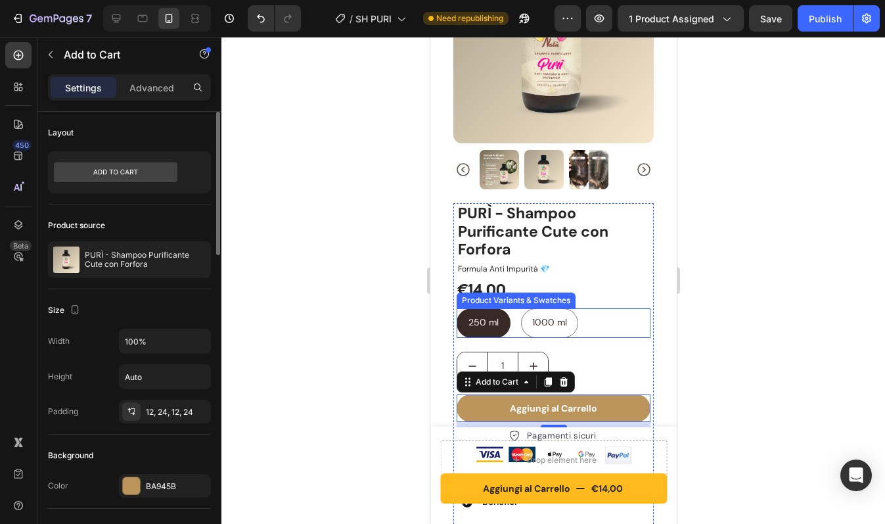
scroll to position [0, 0]
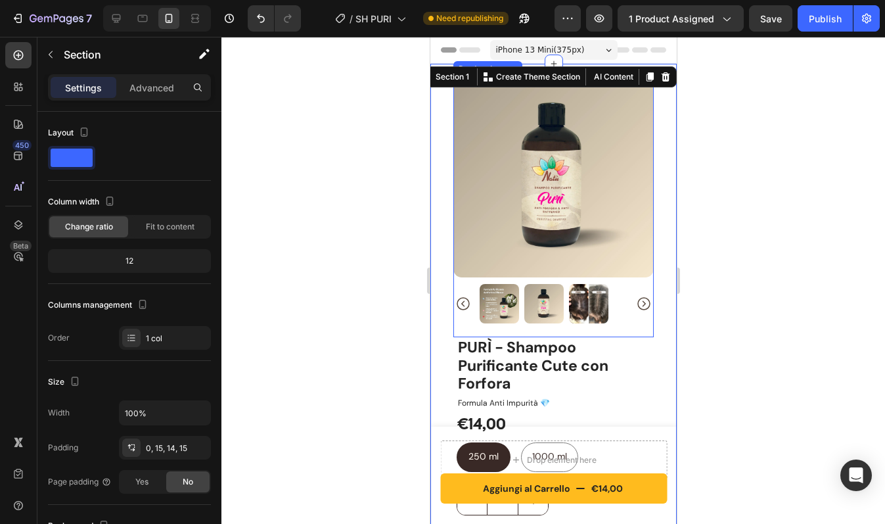
click at [505, 291] on img at bounding box center [498, 303] width 39 height 39
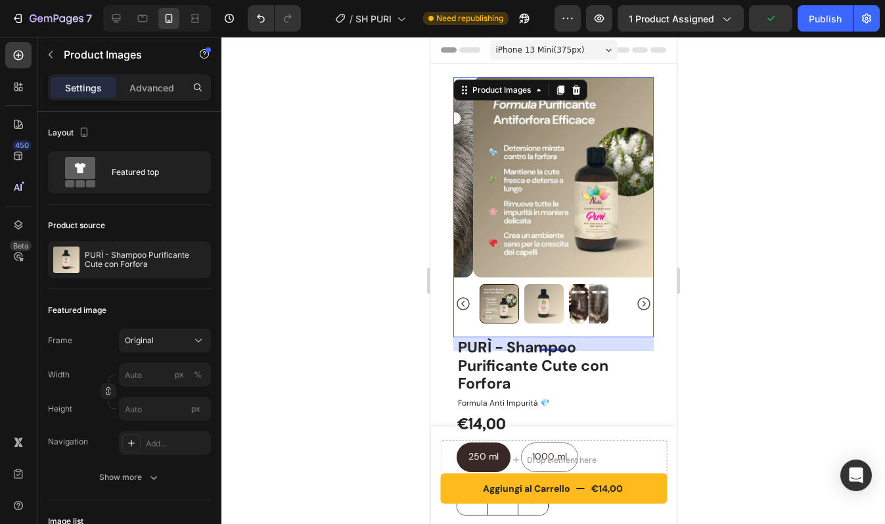
click at [541, 293] on img at bounding box center [543, 303] width 39 height 39
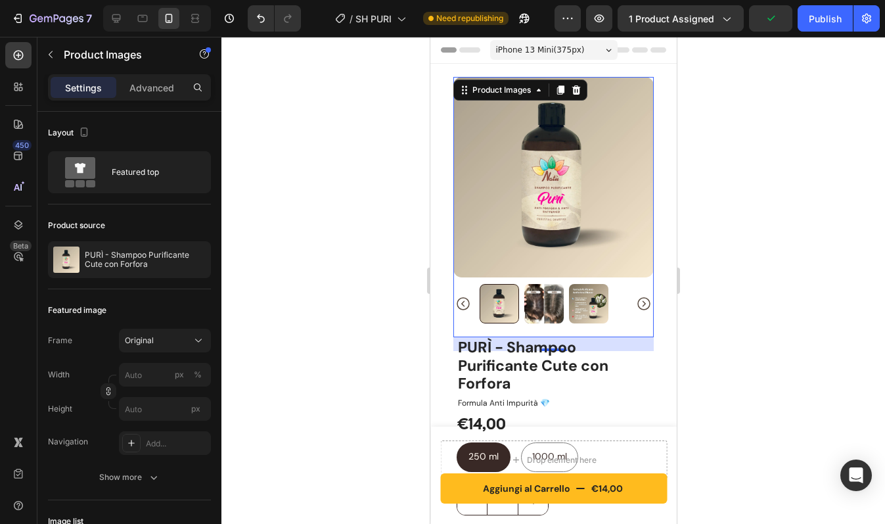
click at [557, 297] on img at bounding box center [543, 303] width 39 height 39
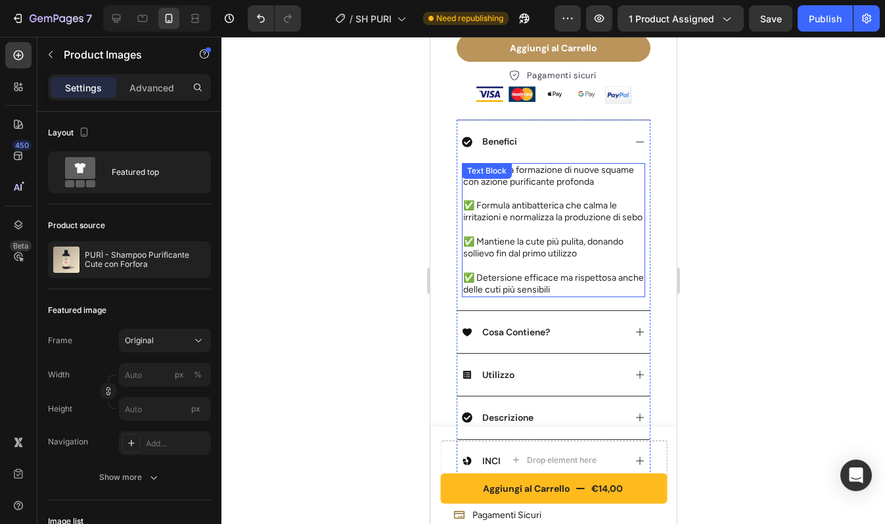
scroll to position [499, 0]
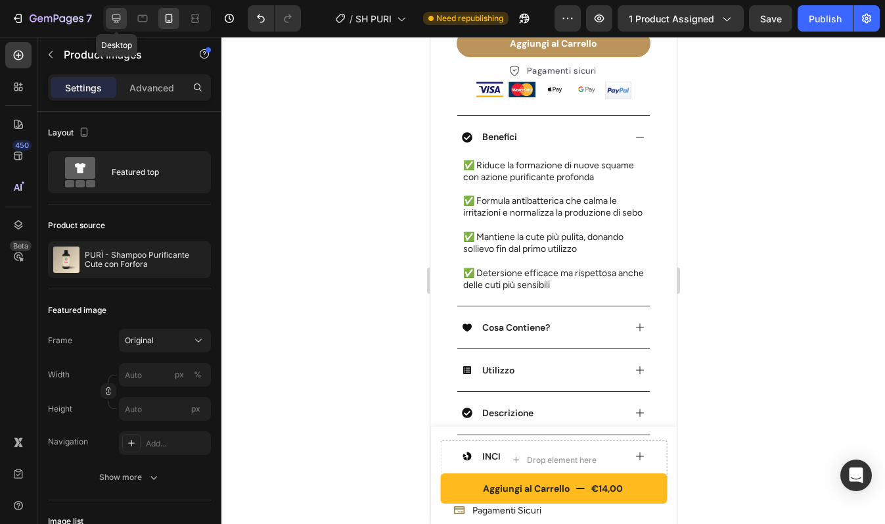
click at [111, 18] on icon at bounding box center [116, 18] width 13 height 13
type input "20"
type input "11"
type input "24"
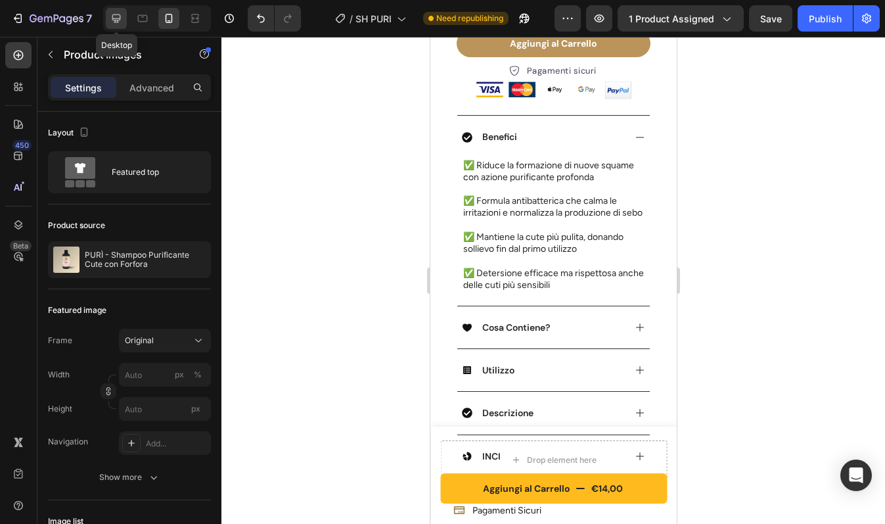
type input "24"
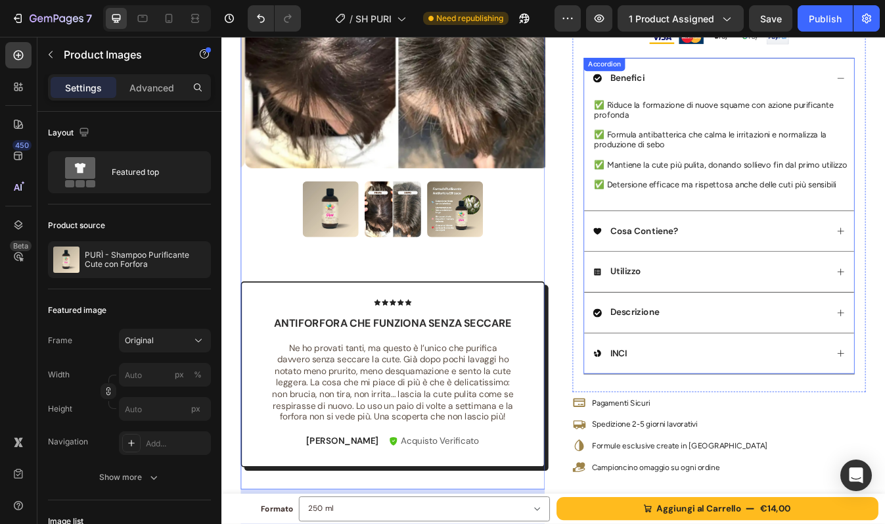
scroll to position [294, 0]
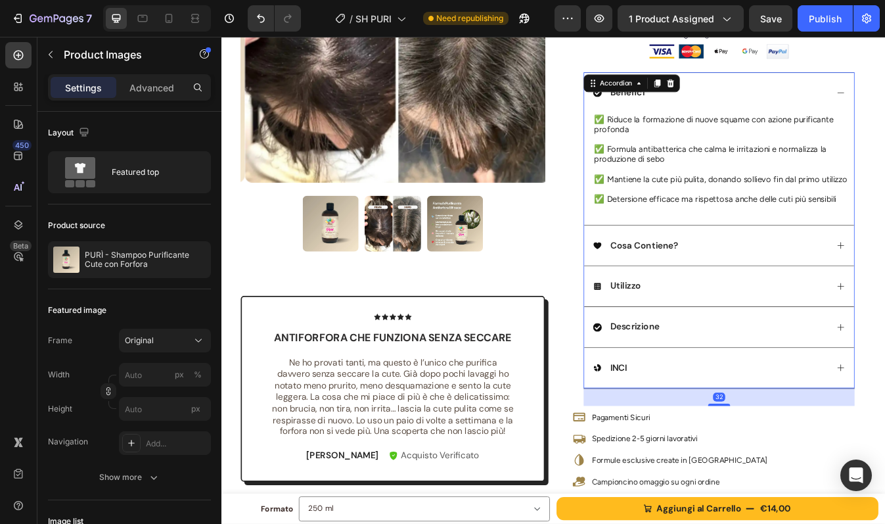
click at [775, 342] on div "Utilizzo" at bounding box center [802, 333] width 279 height 18
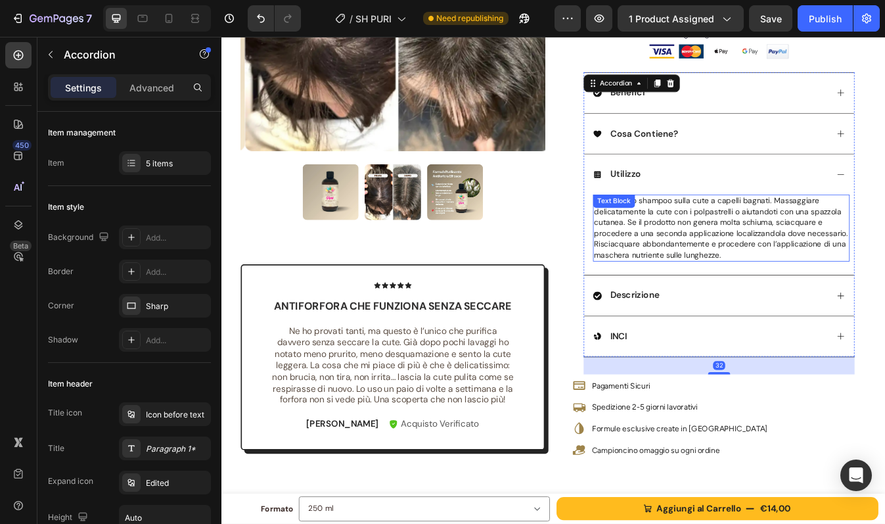
click at [784, 285] on span "Applicare lo shampoo sulla cute a capelli bagnati. Massaggiare delicatamente la…" at bounding box center [815, 263] width 302 height 76
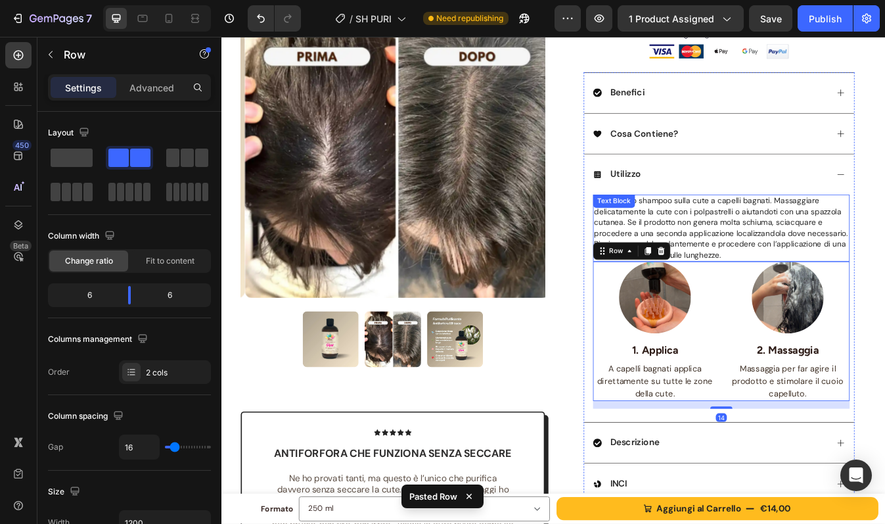
click at [805, 270] on span "Applicare lo shampoo sulla cute a capelli bagnati. Massaggiare delicatamente la…" at bounding box center [815, 263] width 302 height 76
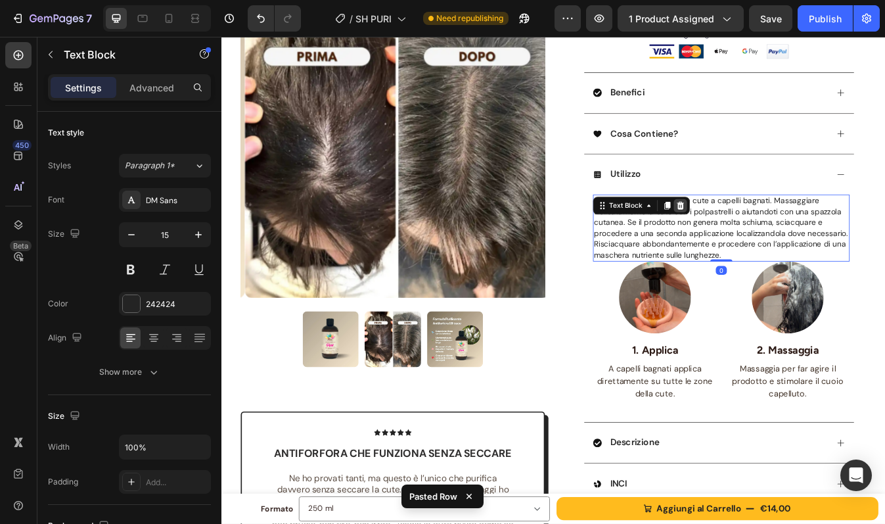
click at [763, 235] on icon at bounding box center [767, 237] width 9 height 9
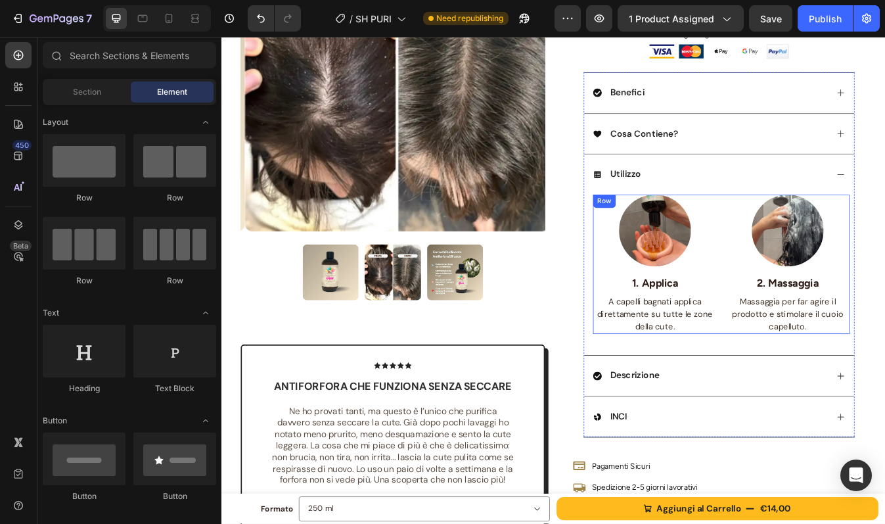
click at [803, 316] on div "Image 1. Applica Text block A capelli bagnati applica direttamente su tutte le …" at bounding box center [815, 307] width 305 height 166
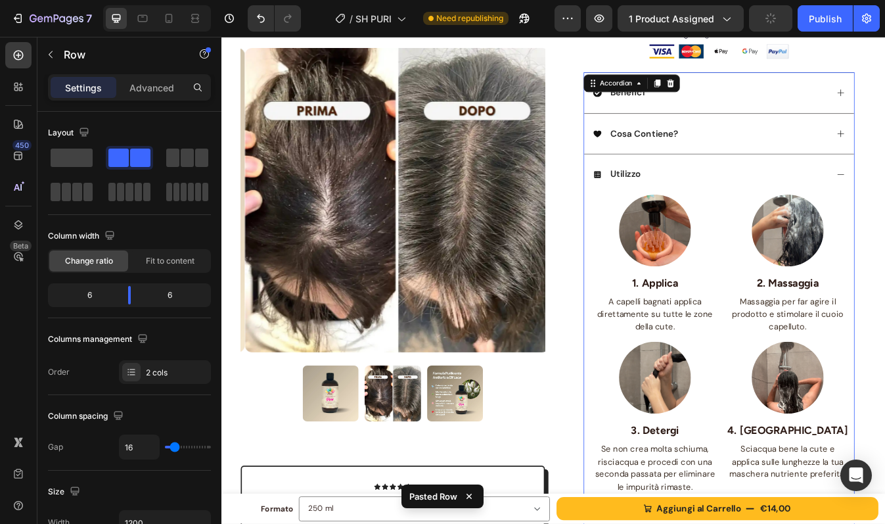
click at [785, 194] on div "Utilizzo" at bounding box center [802, 200] width 279 height 18
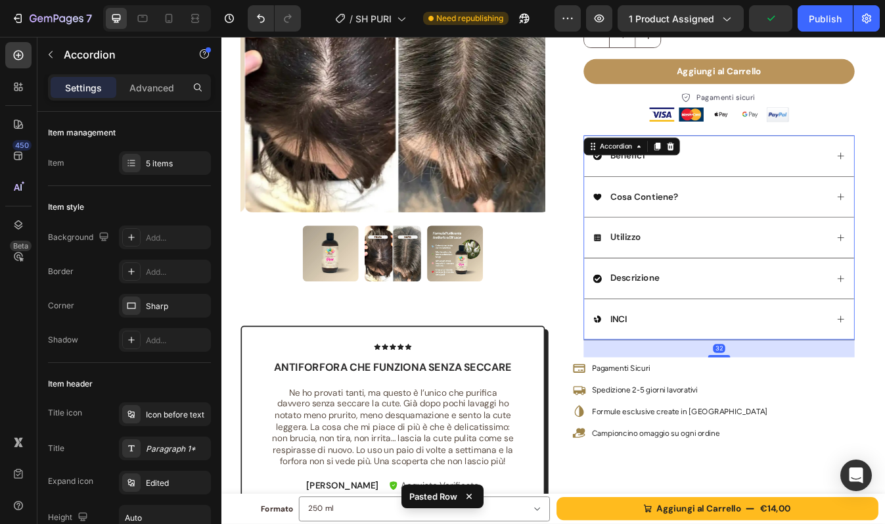
scroll to position [204, 0]
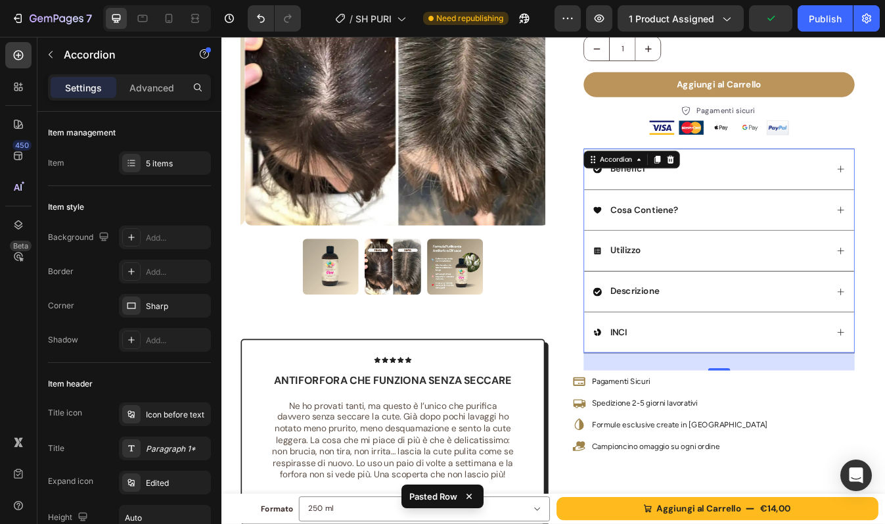
click at [770, 249] on div "Cosa Contiene?" at bounding box center [802, 243] width 279 height 18
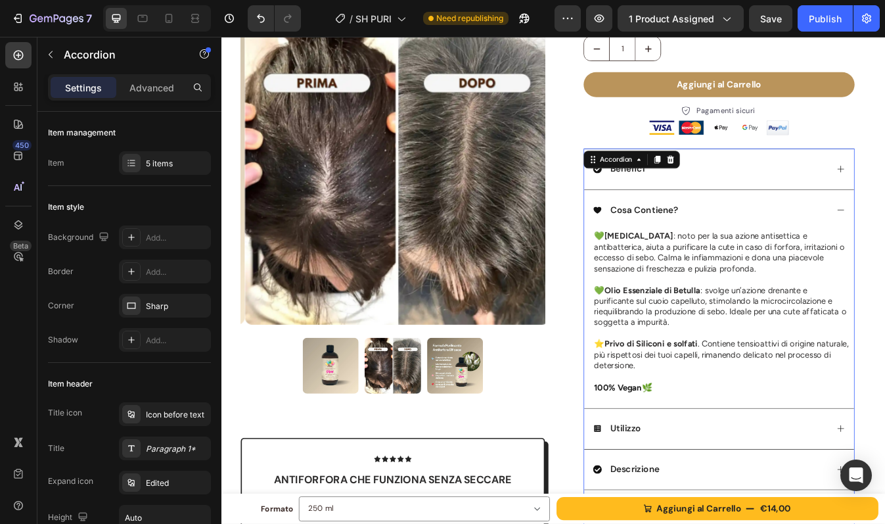
click at [797, 201] on div "Benefici" at bounding box center [802, 194] width 279 height 18
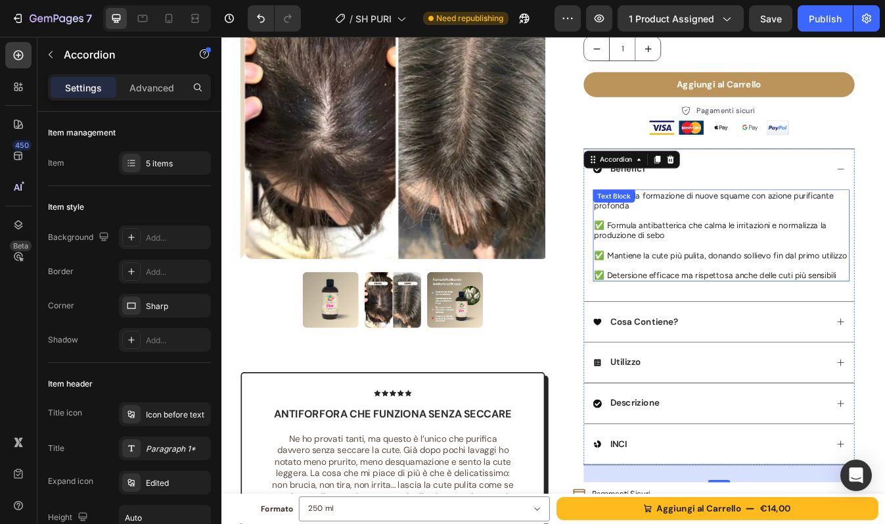
scroll to position [177, 0]
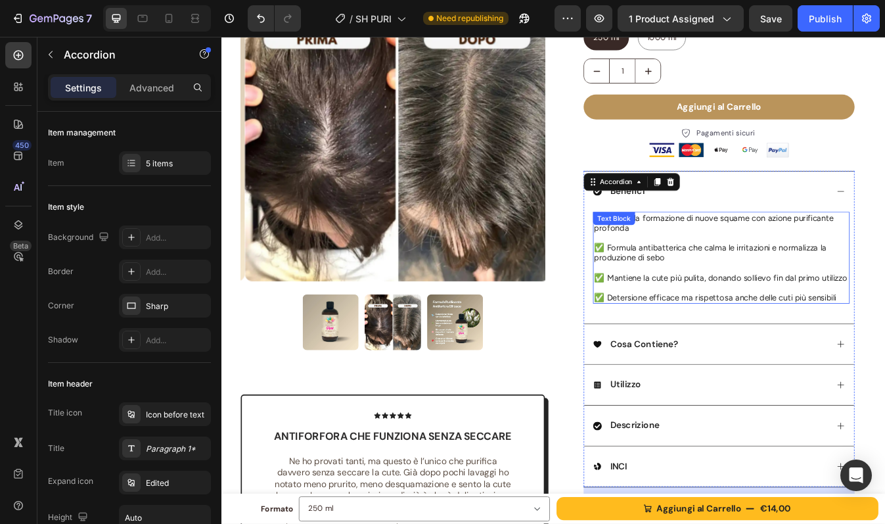
click at [687, 286] on p "✅ Formula antibatterica che calma le irritazioni e normalizza la produzione di …" at bounding box center [815, 294] width 302 height 24
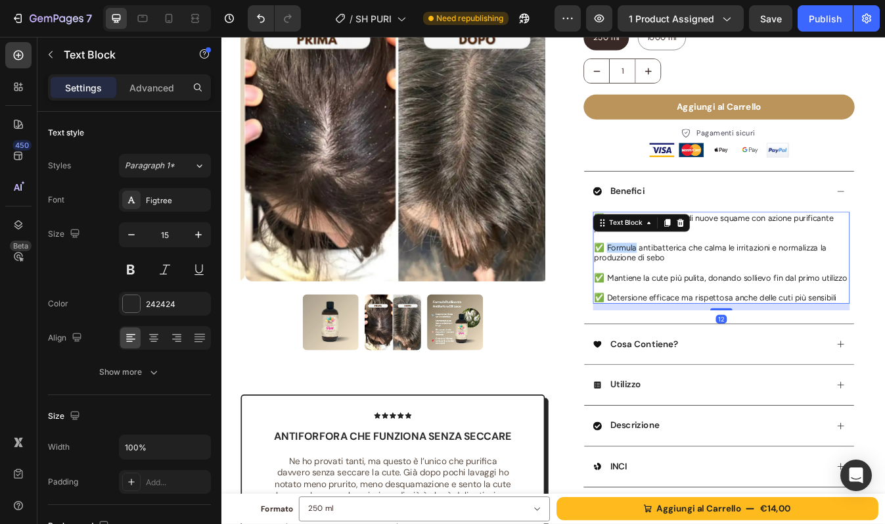
click at [687, 286] on p "✅ Formula antibatterica che calma le irritazioni e normalizza la produzione di …" at bounding box center [815, 294] width 302 height 24
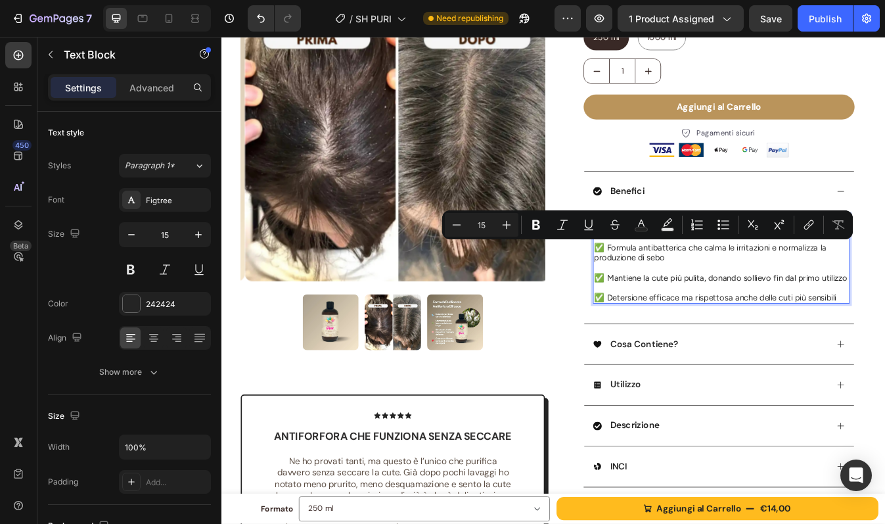
click at [754, 287] on p "✅ Formula antibatterica che calma le irritazioni e normalizza la produzione di …" at bounding box center [815, 294] width 302 height 24
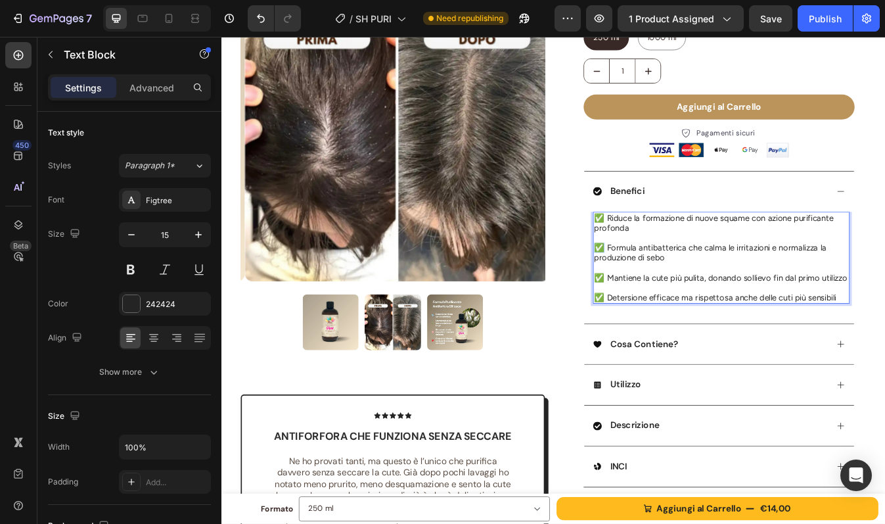
drag, startPoint x: 666, startPoint y: 288, endPoint x: 658, endPoint y: 288, distance: 7.9
click at [663, 288] on div "✅ Riduce la formazione di nuove squame con azione purificante profonda ✅ Formul…" at bounding box center [815, 299] width 305 height 109
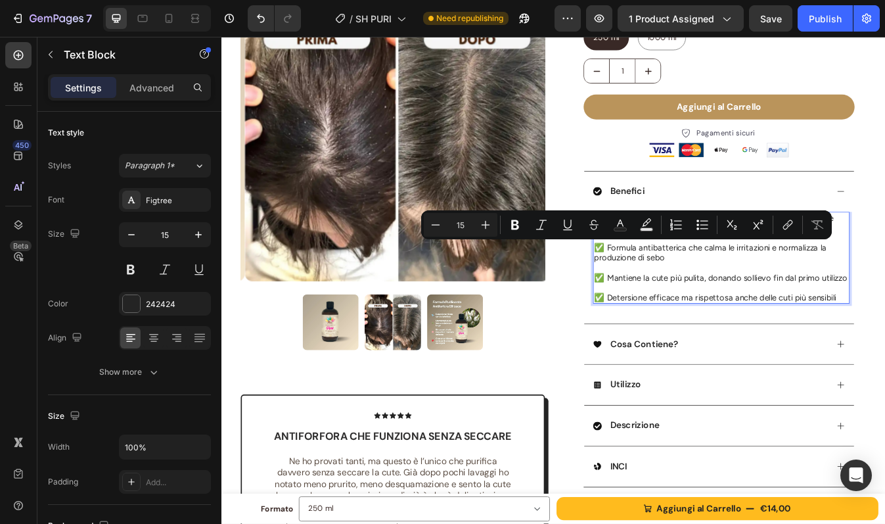
click at [685, 302] on p "✅ Formula antibatterica che calma le irritazioni e normalizza la produzione di …" at bounding box center [815, 294] width 302 height 24
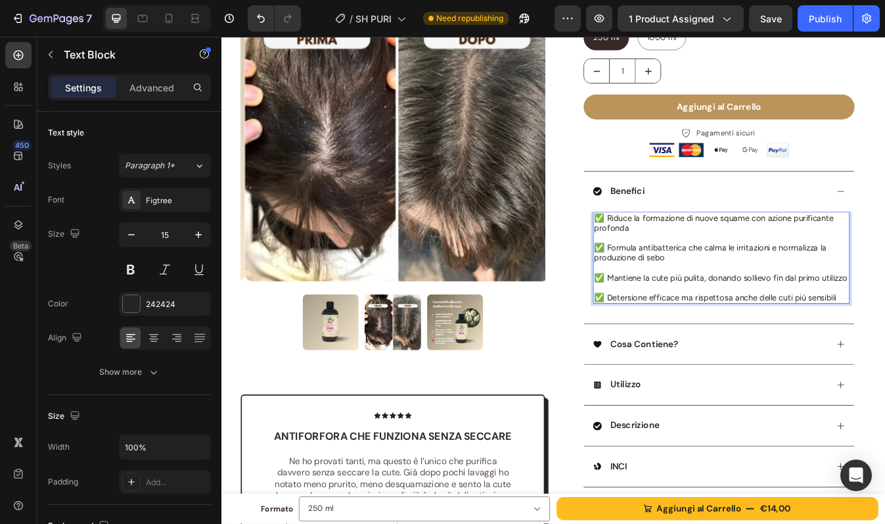
drag, startPoint x: 666, startPoint y: 288, endPoint x: 659, endPoint y: 288, distance: 7.2
click at [664, 288] on p "✅ Formula antibatterica che calma le irritazioni e normalizza la produzione di …" at bounding box center [815, 294] width 302 height 24
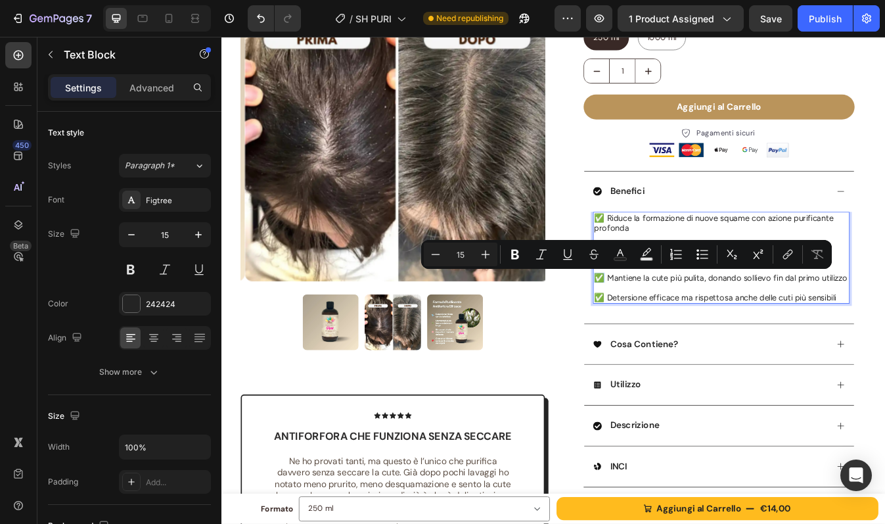
drag, startPoint x: 666, startPoint y: 325, endPoint x: 656, endPoint y: 325, distance: 10.5
click at [656, 325] on div "✅ Riduce la formazione di nuove squame con azione purificante profonda 🧼 Formul…" at bounding box center [812, 311] width 321 height 133
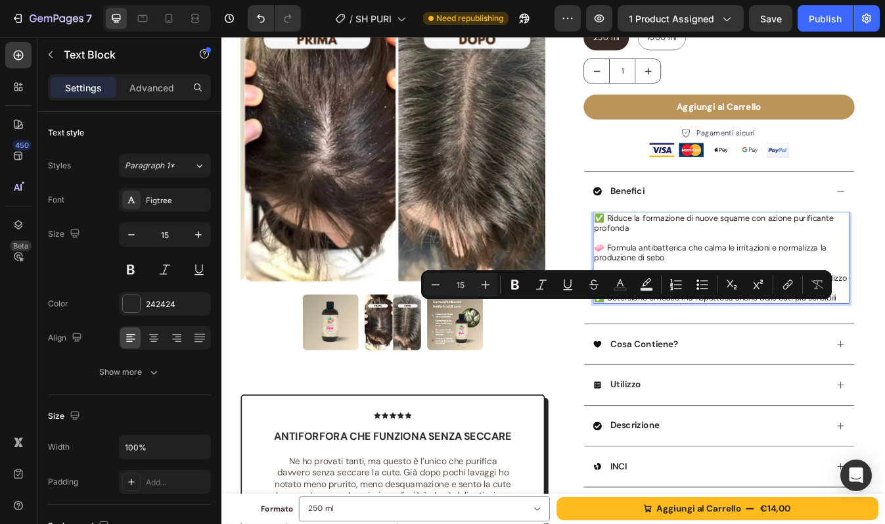
drag, startPoint x: 667, startPoint y: 359, endPoint x: 660, endPoint y: 359, distance: 7.2
click at [664, 353] on p "✅ Detersione efficace ma rispettosa anche delle cuti più sensibili" at bounding box center [815, 347] width 302 height 12
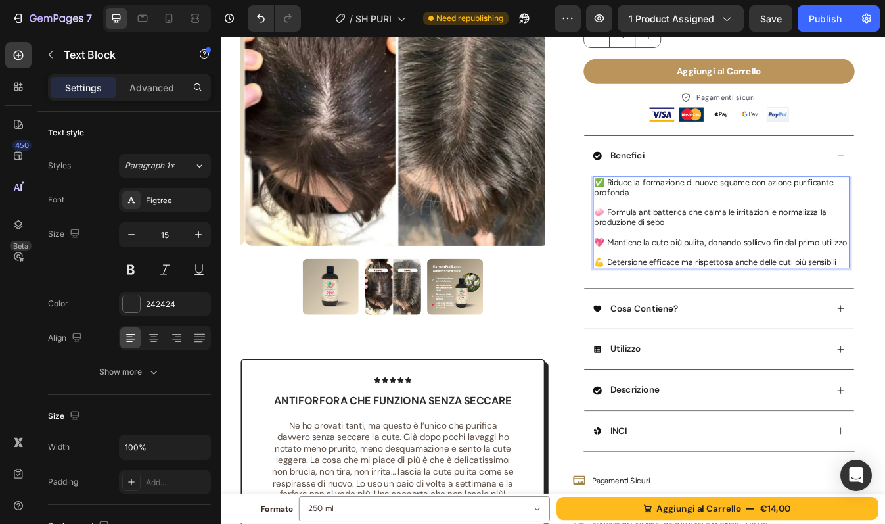
scroll to position [221, 0]
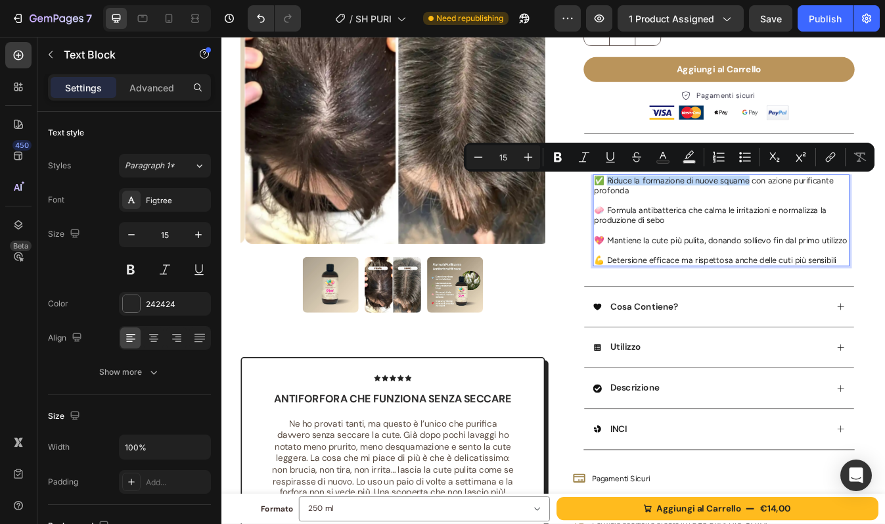
drag, startPoint x: 673, startPoint y: 208, endPoint x: 839, endPoint y: 212, distance: 166.3
click at [839, 212] on p "✅ Riduce la formazione di nuove squame con azione purificante profonda" at bounding box center [815, 214] width 302 height 24
click at [839, 212] on strong "Riduce la formazione di nuove squame" at bounding box center [765, 208] width 177 height 12
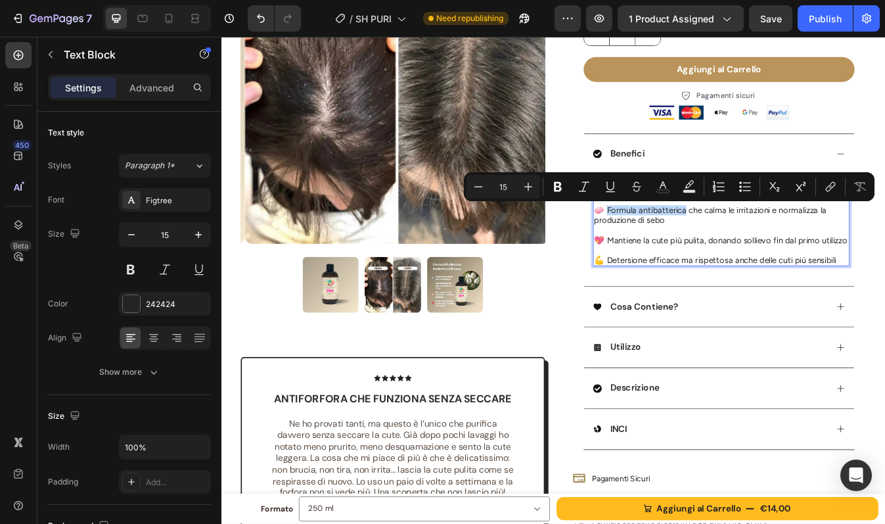
drag, startPoint x: 673, startPoint y: 243, endPoint x: 765, endPoint y: 248, distance: 91.5
click at [765, 248] on p "🧼 Formula antibatterica che calma le irritazioni e normalizza la produzione di …" at bounding box center [815, 249] width 302 height 24
copy p "ormula antibatterica"
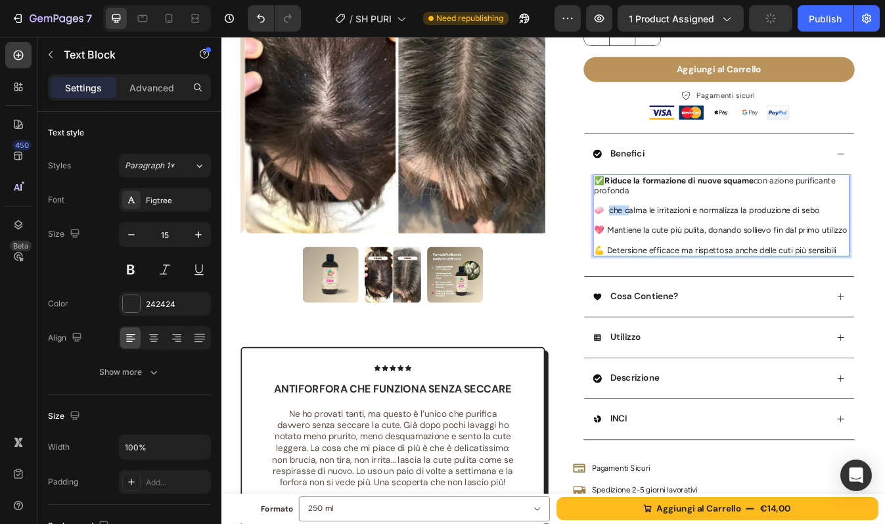
drag, startPoint x: 698, startPoint y: 242, endPoint x: 676, endPoint y: 242, distance: 21.7
click at [676, 242] on p "🧼 che calma le irritazioni e normalizza la produzione di sebo" at bounding box center [815, 243] width 302 height 12
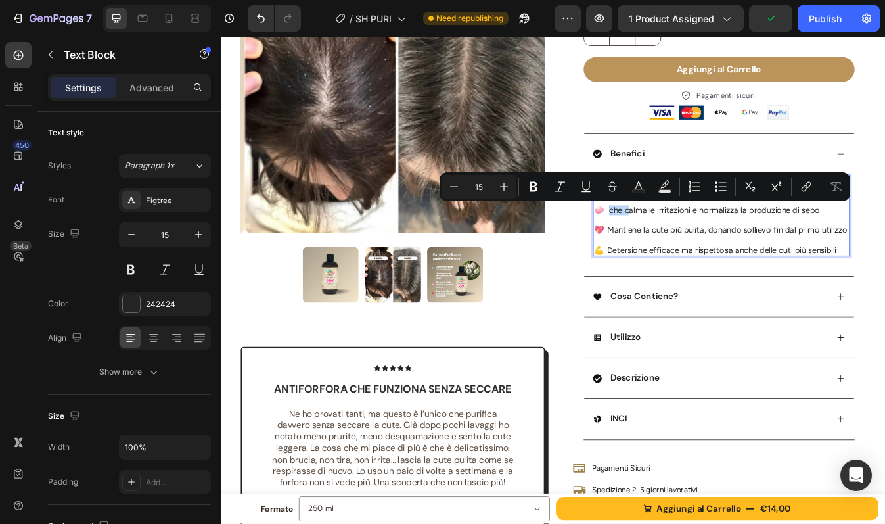
click at [685, 243] on p "🧼 che calma le irritazioni e normalizza la produzione di sebo" at bounding box center [815, 243] width 302 height 12
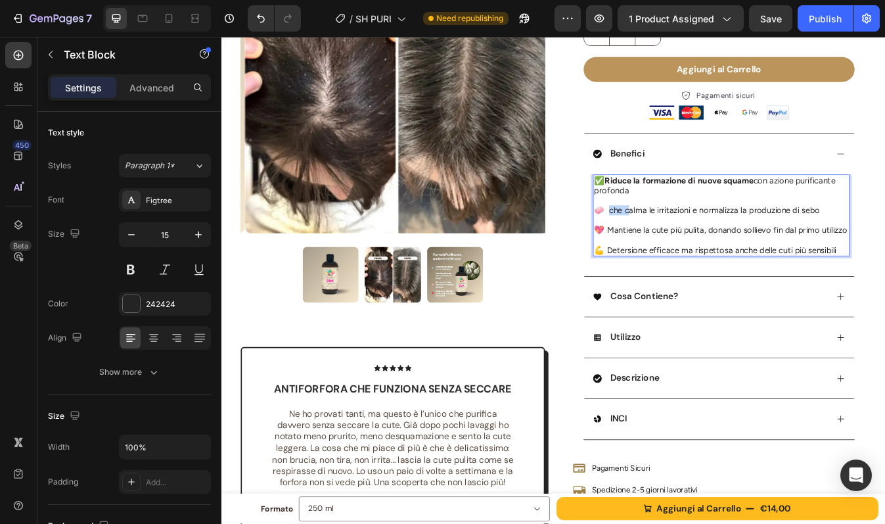
drag, startPoint x: 673, startPoint y: 243, endPoint x: 697, endPoint y: 244, distance: 23.7
click at [697, 244] on p "🧼 che calma le irritazioni e normalizza la produzione di sebo" at bounding box center [815, 243] width 302 height 12
click at [884, 242] on p "🧼 Calma le irritazioni e normalizza la produzione di sebo" at bounding box center [815, 243] width 302 height 12
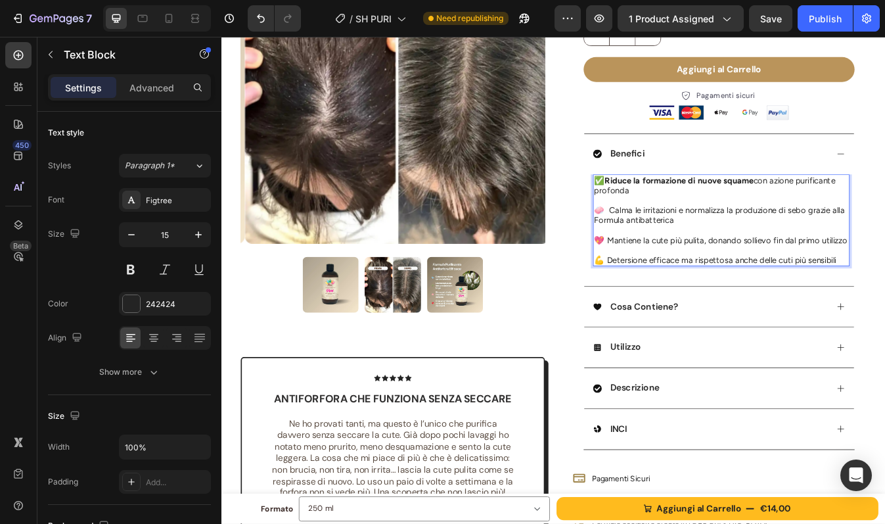
click at [664, 254] on p "🧼 Calma le irritazioni e normalizza la produzione di sebo grazie alla Formula a…" at bounding box center [815, 249] width 302 height 24
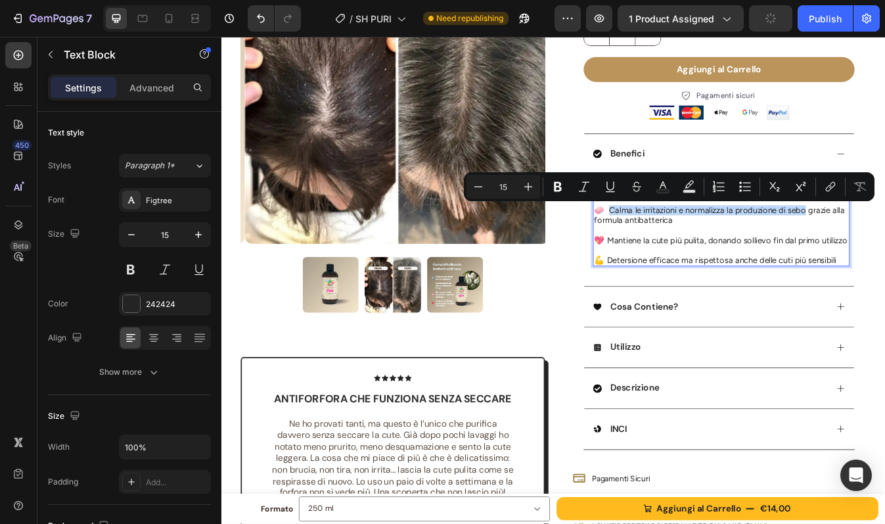
drag, startPoint x: 674, startPoint y: 242, endPoint x: 907, endPoint y: 244, distance: 232.6
click at [884, 244] on p "🧼 Calma le irritazioni e normalizza la produzione di sebo grazie alla formula a…" at bounding box center [815, 249] width 302 height 24
click at [884, 265] on p "Rich Text Editor. Editing area: main" at bounding box center [815, 267] width 302 height 12
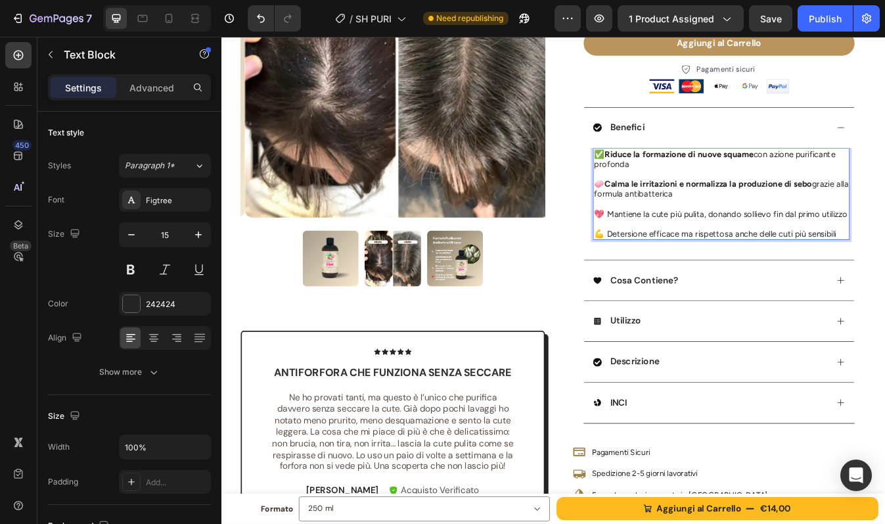
scroll to position [255, 0]
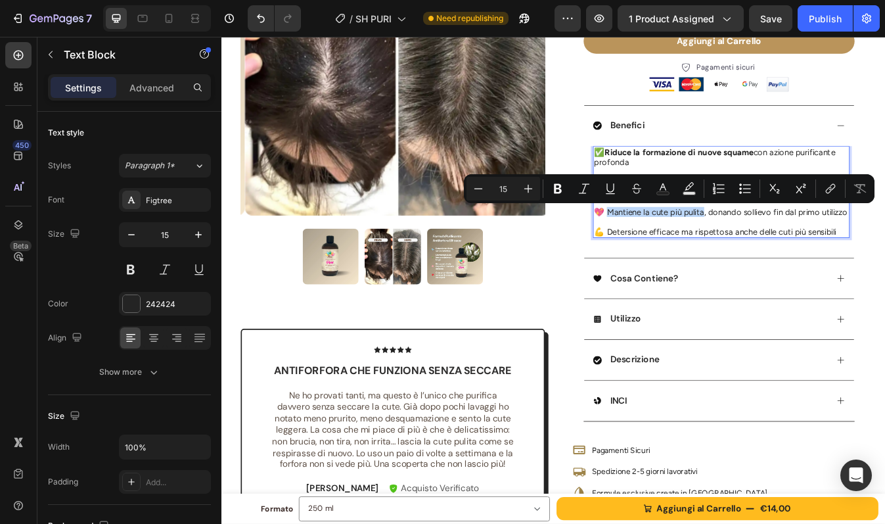
drag, startPoint x: 672, startPoint y: 245, endPoint x: 788, endPoint y: 249, distance: 117.0
click at [788, 249] on p "💖 Mantiene la cute più pulita, donando sollievo fin dal primo utilizzo" at bounding box center [815, 245] width 302 height 12
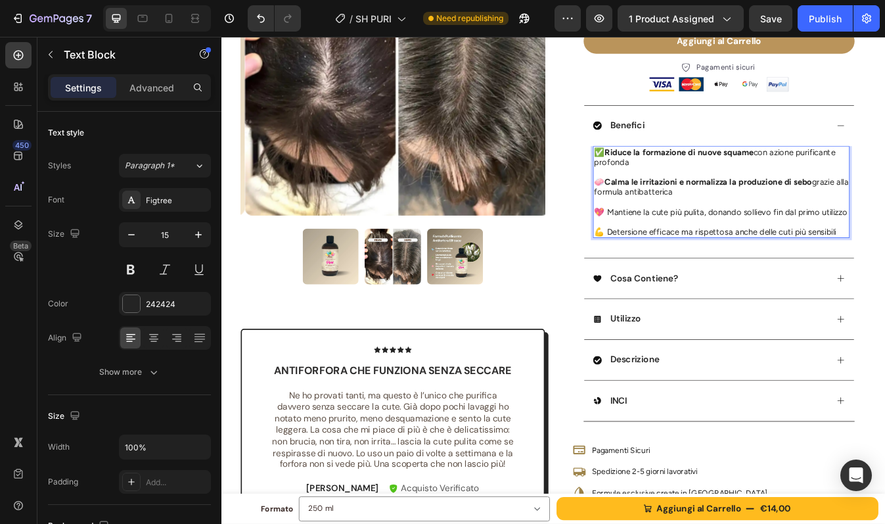
click at [760, 247] on p "💖 Mantiene la cute più pulita, donando sollievo fin dal primo utilizzo" at bounding box center [815, 245] width 302 height 12
click at [770, 246] on p "💖 Mantiene la cute pulita, donando sollievo fin dal primo utilizzo" at bounding box center [815, 245] width 302 height 12
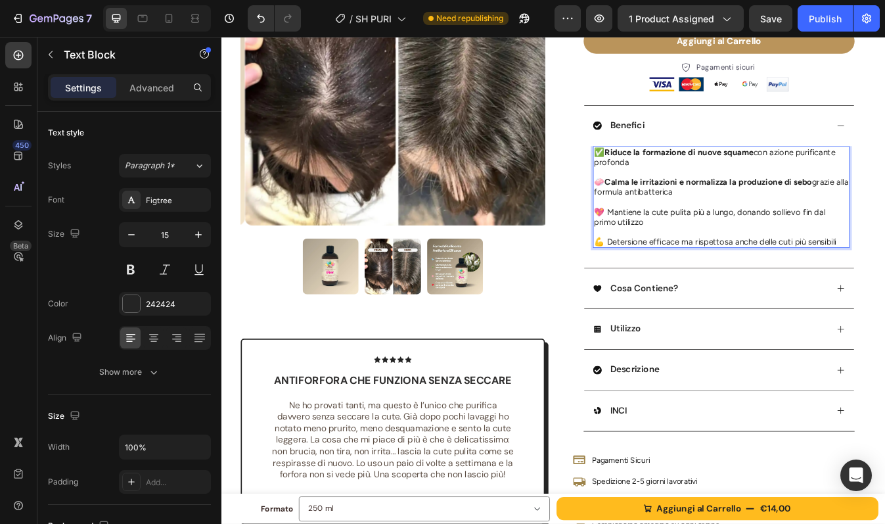
click at [744, 277] on p "💪 Detersione efficace ma rispettosa anche delle cuti più sensibili" at bounding box center [815, 281] width 302 height 12
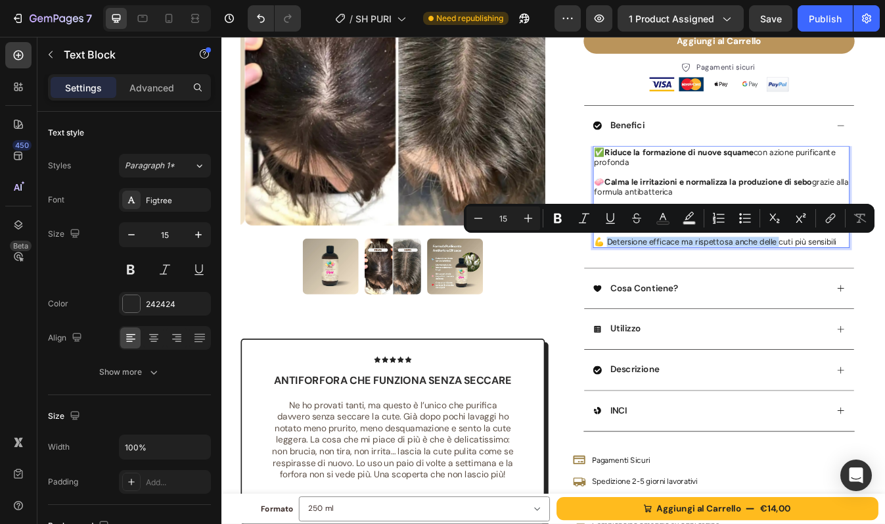
drag, startPoint x: 673, startPoint y: 280, endPoint x: 877, endPoint y: 281, distance: 203.7
click at [877, 281] on p "💪 Detersione efficace ma rispettosa anche delle cuti più sensibili" at bounding box center [815, 281] width 302 height 12
drag, startPoint x: 875, startPoint y: 278, endPoint x: 672, endPoint y: 279, distance: 203.0
click at [672, 279] on p "💪 Detersione efficace ma rispettosa anche delle cuti più sensibili" at bounding box center [815, 281] width 302 height 12
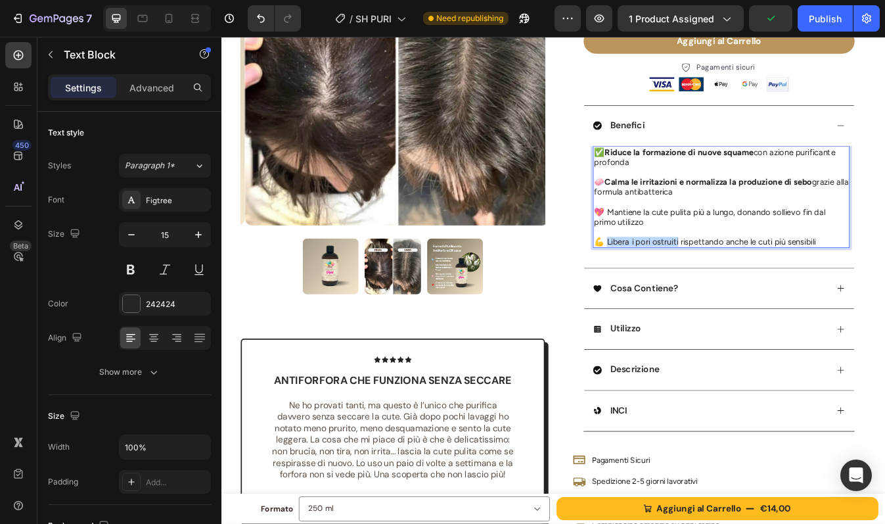
drag, startPoint x: 671, startPoint y: 278, endPoint x: 756, endPoint y: 280, distance: 85.4
click at [756, 280] on p "💪 Libera i pori ostruiti rispettando anche le cuti più sensibili" at bounding box center [815, 281] width 302 height 12
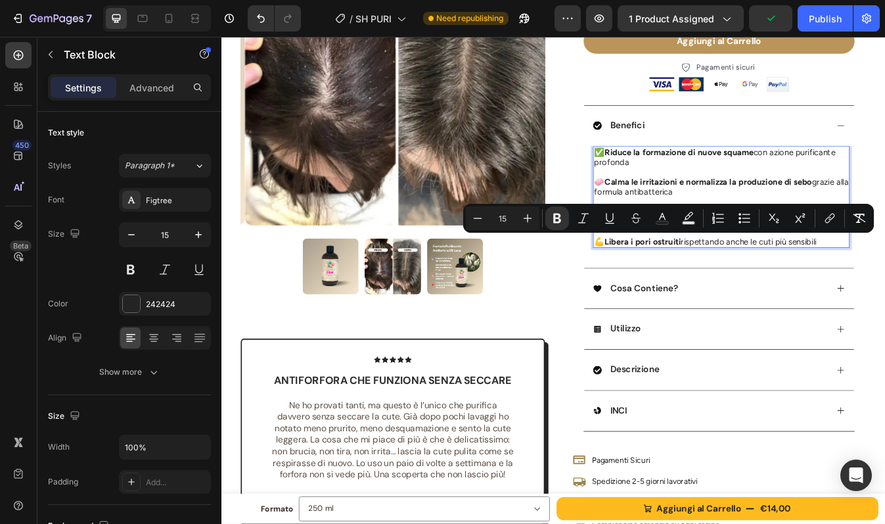
click at [787, 225] on p "🧼 Calma le irritazioni e normalizza la produzione di sebo grazie alla formula a…" at bounding box center [815, 216] width 302 height 24
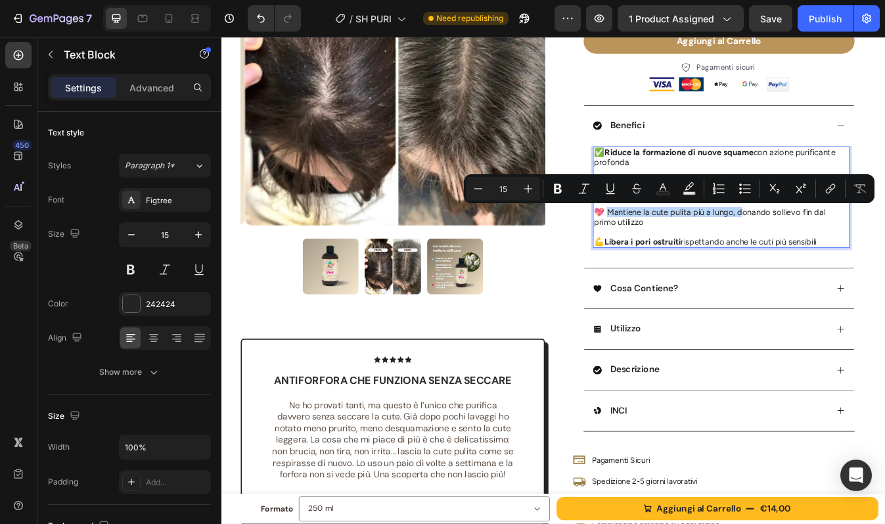
drag, startPoint x: 673, startPoint y: 246, endPoint x: 833, endPoint y: 246, distance: 159.7
click at [833, 246] on p "💖 Mantiene la cute pulita più a lungo, donando sollievo fin dal primo utilizzo" at bounding box center [815, 251] width 302 height 24
copy p "antiene la cute pulita più a lungo, do"
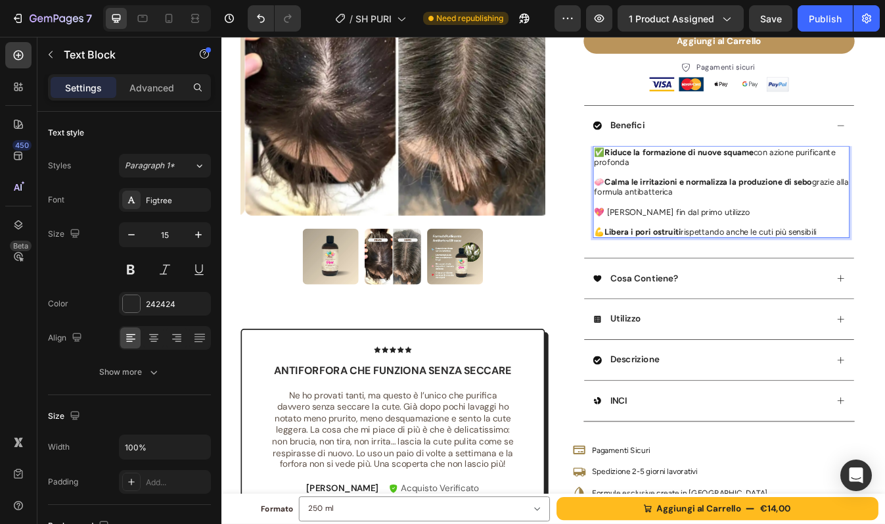
click at [709, 247] on p "💖 Donando sollievo fin dal primo utilizzo" at bounding box center [815, 245] width 302 height 12
click at [731, 244] on p "💖 Dona sollievo fin dal primo utilizzo" at bounding box center [815, 245] width 302 height 12
click at [820, 246] on p "💖 Dona sollievo fin dal primo utilizzo" at bounding box center [815, 245] width 302 height 12
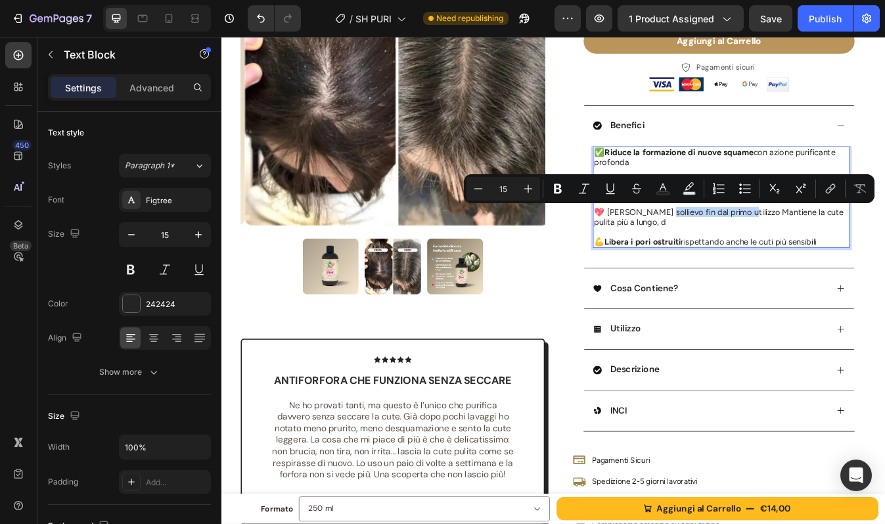
drag, startPoint x: 732, startPoint y: 246, endPoint x: 828, endPoint y: 247, distance: 95.9
click at [828, 247] on p "💖 Dona sollievo fin dal primo utilizzo Mantiene la cute pulita più a lungo, d" at bounding box center [815, 251] width 302 height 24
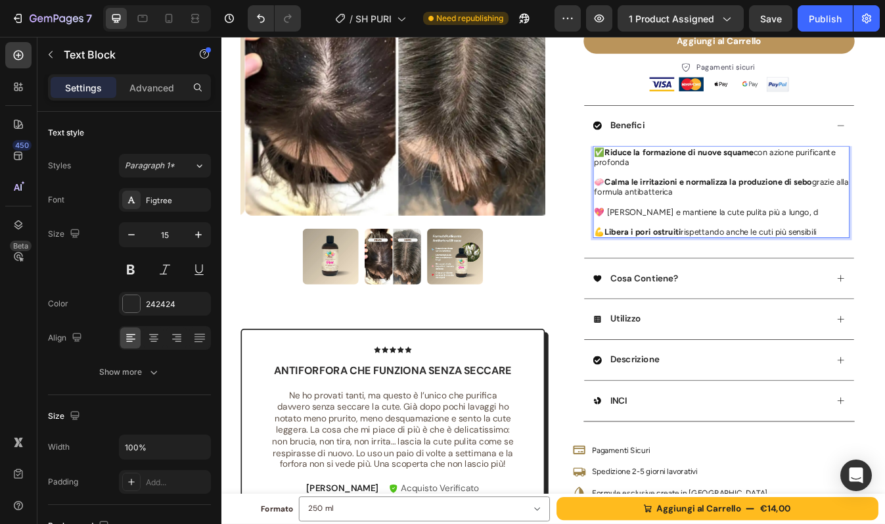
click at [884, 244] on p "💖 Dona sollievo e mantiene la cute pulita più a lungo, d" at bounding box center [815, 245] width 302 height 12
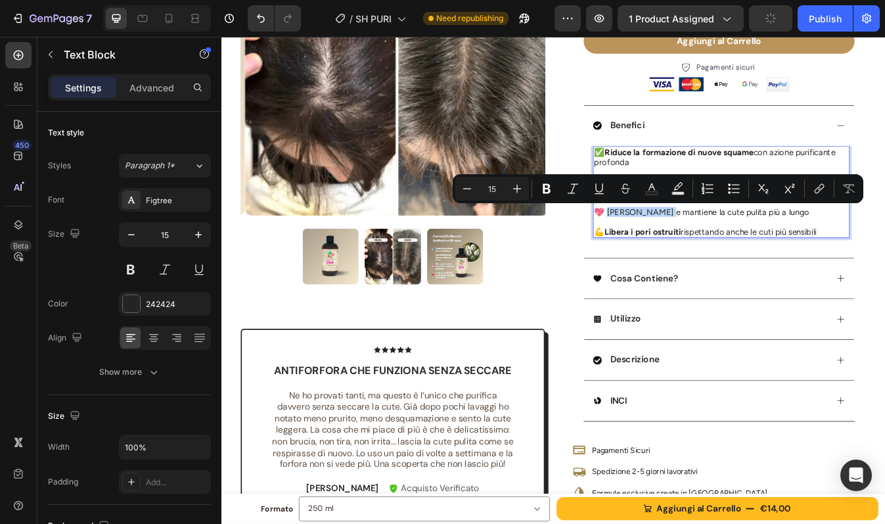
drag, startPoint x: 671, startPoint y: 241, endPoint x: 733, endPoint y: 247, distance: 62.0
click at [733, 247] on p "💖 Dona sollievo e mantiene la cute pulita più a lungo" at bounding box center [815, 245] width 302 height 12
click at [760, 245] on p "💖 Dona sollievo e mantiene la cute pulita più a lungo" at bounding box center [815, 245] width 302 height 12
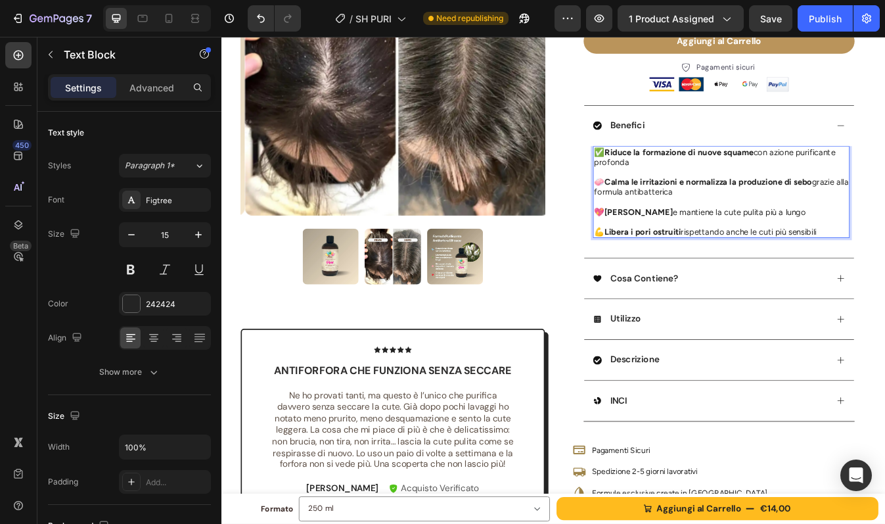
click at [711, 211] on strong "Calma le irritazioni e normalizza la produzione di sebo" at bounding box center [800, 210] width 246 height 12
click at [764, 221] on p "🧼 Calma le irritazioni e normalizza la produzione di sebo grazie alla formula a…" at bounding box center [815, 216] width 302 height 24
click at [664, 210] on p "🧼 Calma le irritazioni e normalizza la produzione di sebo grazie alla formula a…" at bounding box center [815, 216] width 302 height 24
click at [765, 244] on p "💖 Dona sollievo e mantiene la cute pulita più a lungo" at bounding box center [815, 245] width 302 height 12
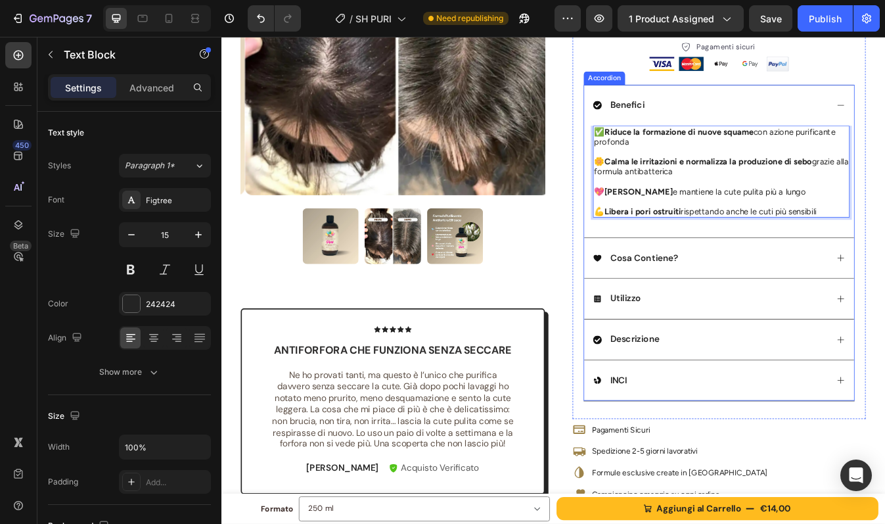
scroll to position [283, 0]
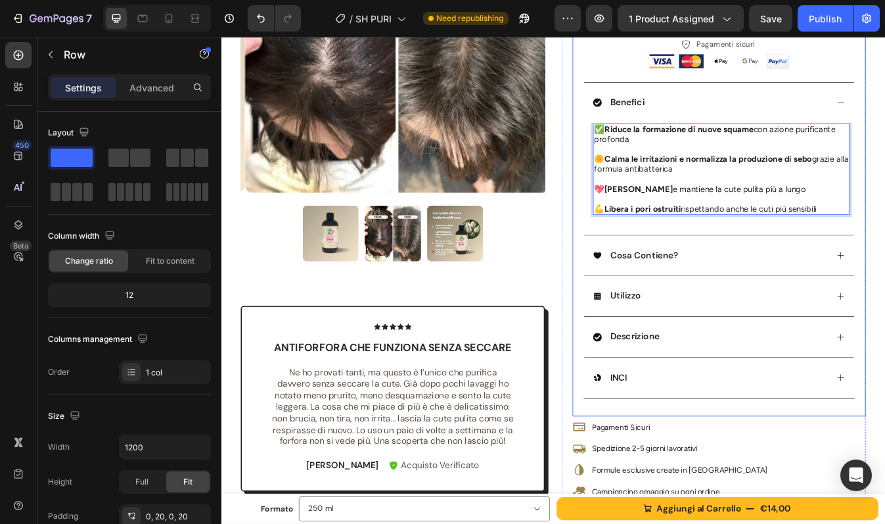
click at [884, 237] on div "PURÌ - Shampoo Purificante Cute con Forfora Product Title Formula Anti Impurità…" at bounding box center [813, 154] width 348 height 667
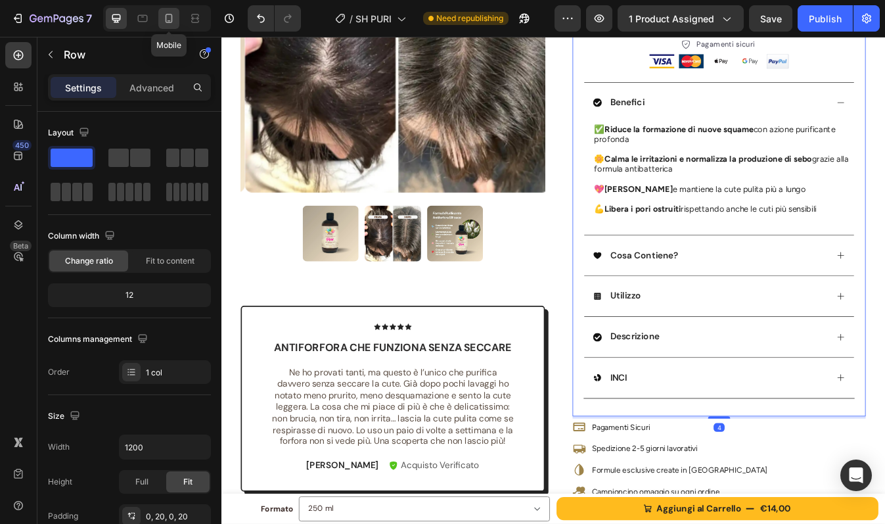
click at [166, 24] on icon at bounding box center [168, 18] width 13 height 13
type input "100%"
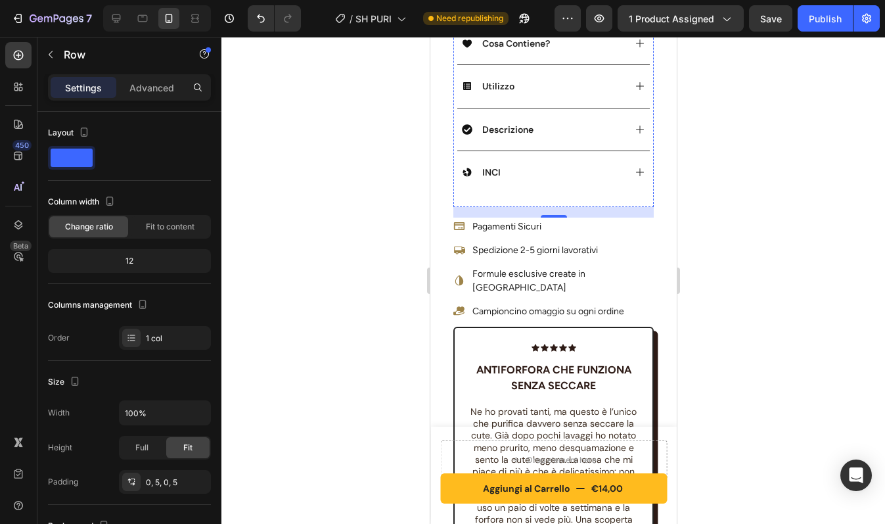
scroll to position [802, 0]
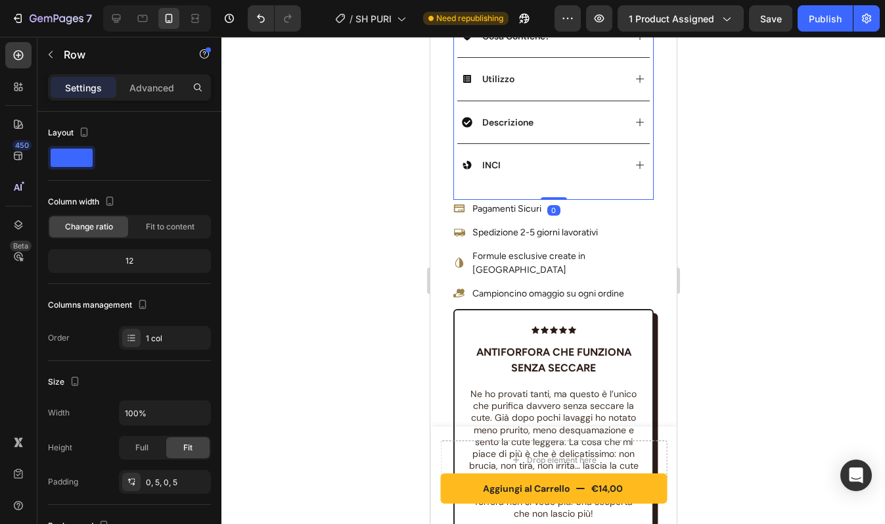
drag, startPoint x: 555, startPoint y: 196, endPoint x: 555, endPoint y: 179, distance: 17.7
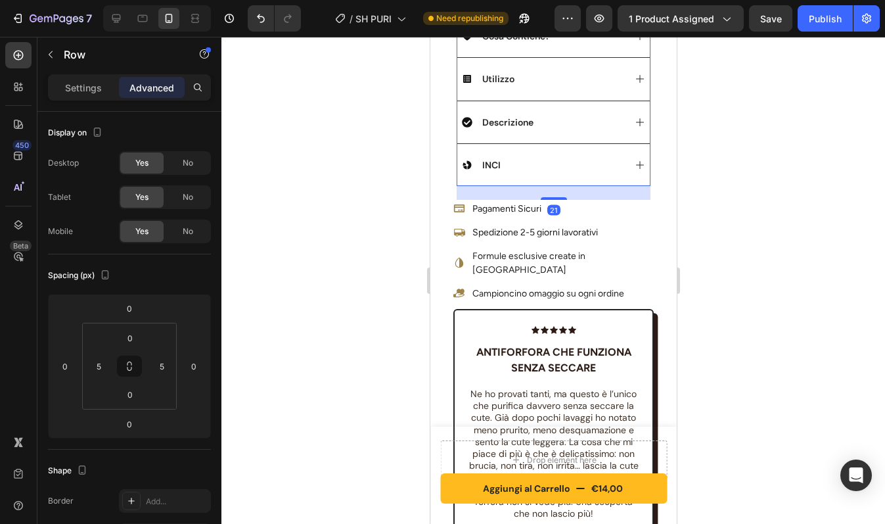
click at [566, 157] on div "INCI" at bounding box center [542, 165] width 162 height 16
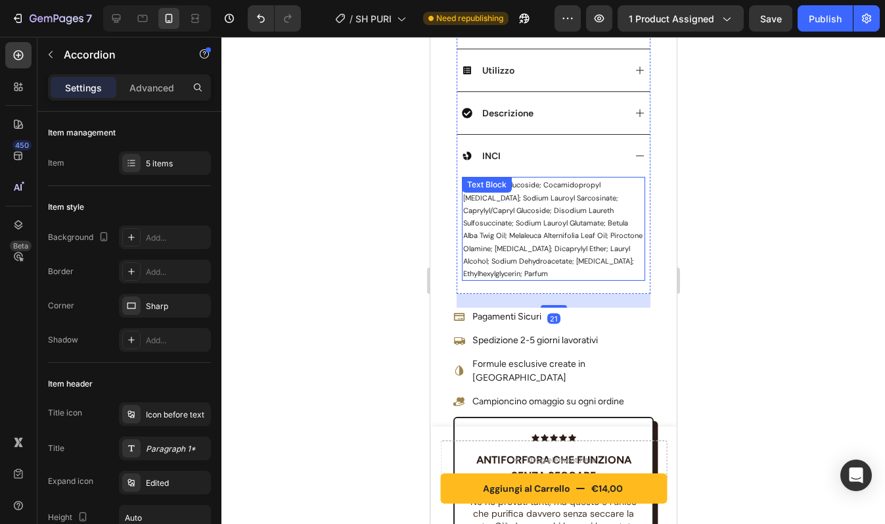
scroll to position [642, 0]
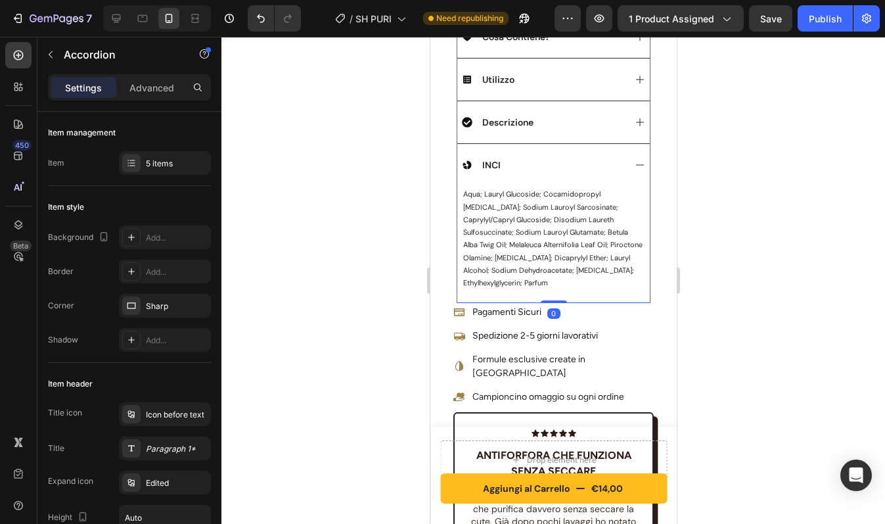
drag, startPoint x: 549, startPoint y: 304, endPoint x: 549, endPoint y: 258, distance: 45.3
click at [549, 258] on div "Benefici Cosa Contiene? Utilizzo Descrizione INCI aqua; lauryl glucoside; cocam…" at bounding box center [553, 137] width 194 height 331
type input "100%"
type input "100"
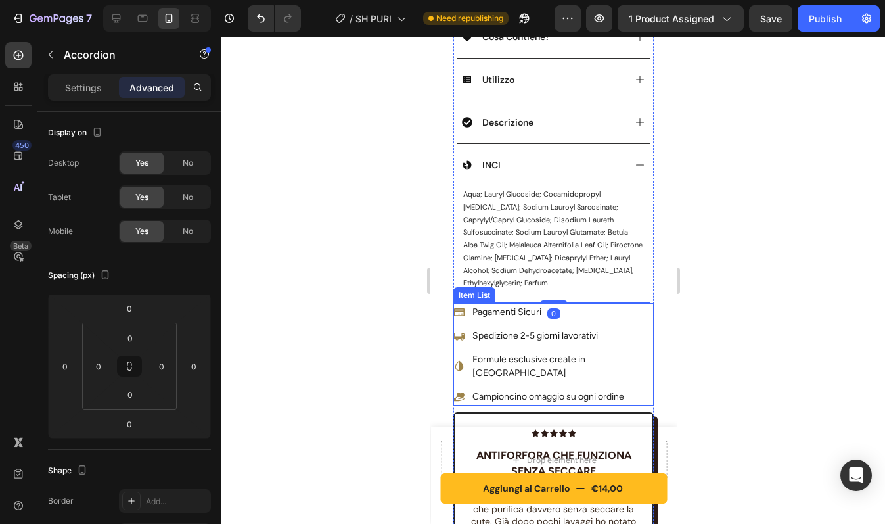
click at [633, 369] on div "Pagamenti Sicuri Spedizione 2-5 giorni lavorativi Formule esclusive create in […" at bounding box center [553, 354] width 200 height 103
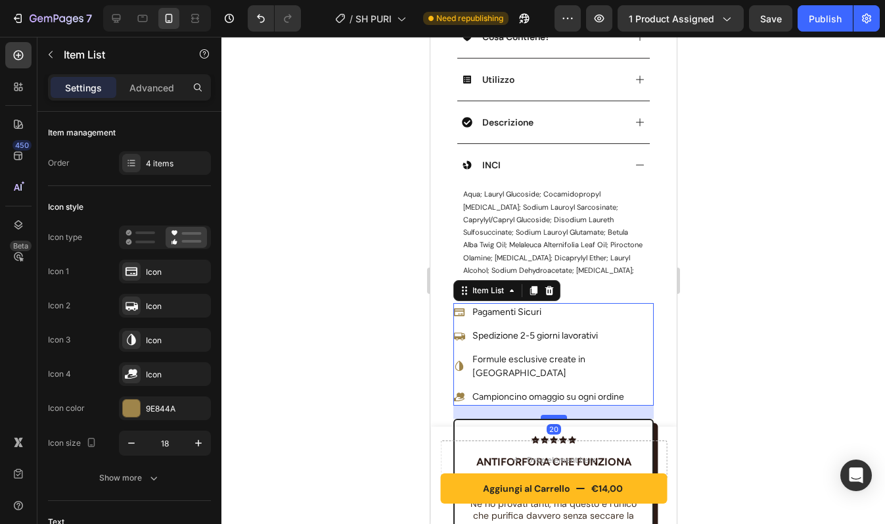
drag, startPoint x: 548, startPoint y: 385, endPoint x: 549, endPoint y: 392, distance: 6.6
click at [549, 415] on div at bounding box center [553, 417] width 26 height 4
type input "100%"
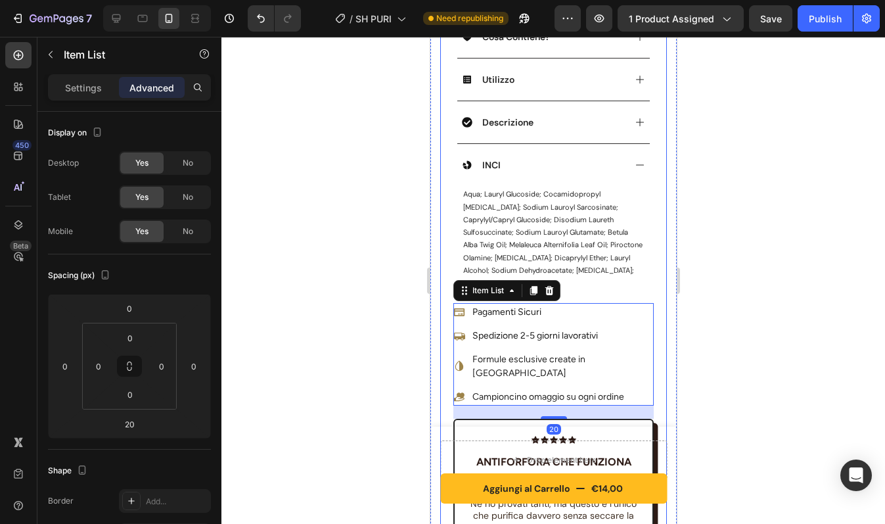
click at [649, 355] on div "Product Images Icon Icon Icon Icon Icon Icon List antiforfora che funziona senz…" at bounding box center [553, 65] width 227 height 1286
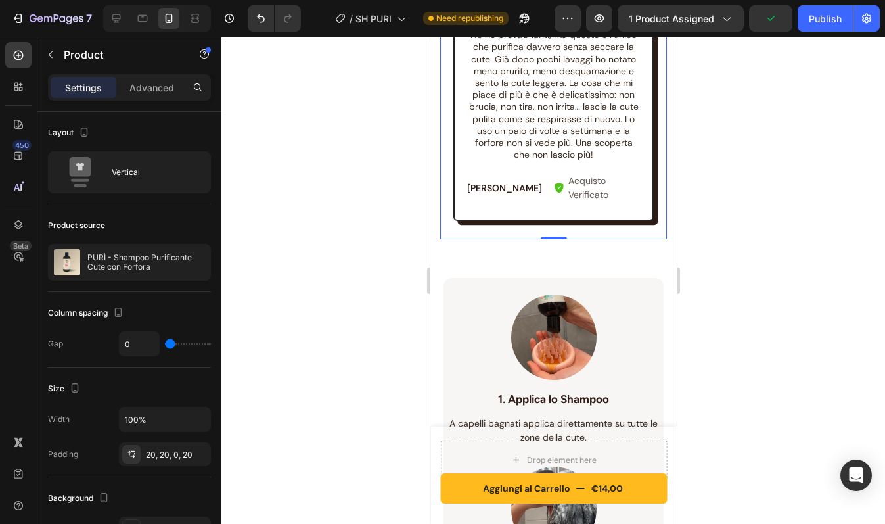
scroll to position [1110, 0]
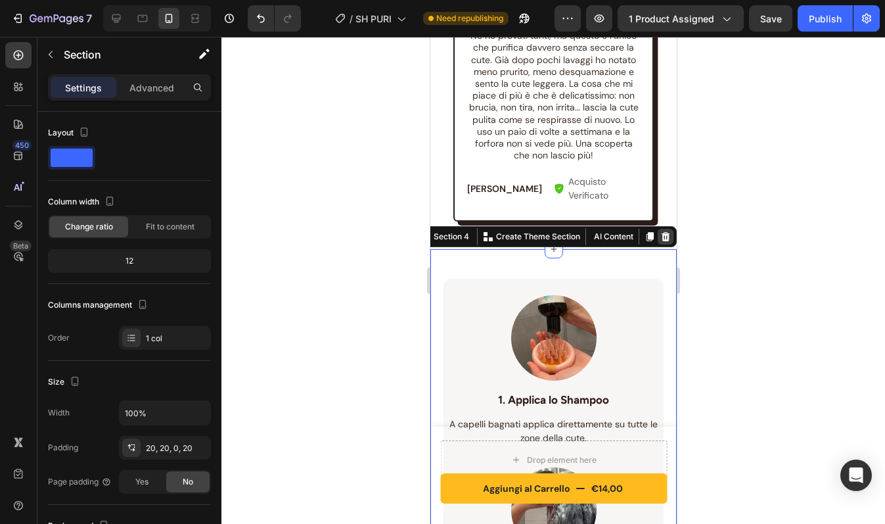
click at [661, 232] on icon at bounding box center [665, 236] width 9 height 9
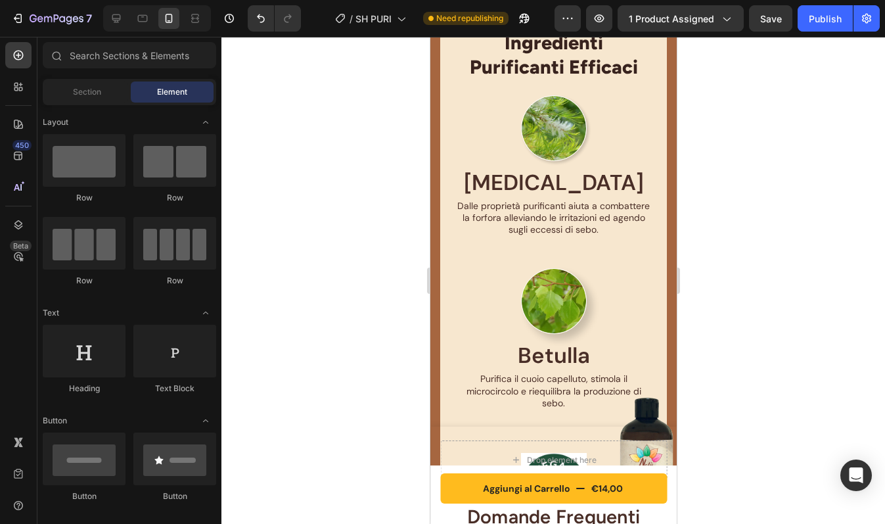
scroll to position [1351, 0]
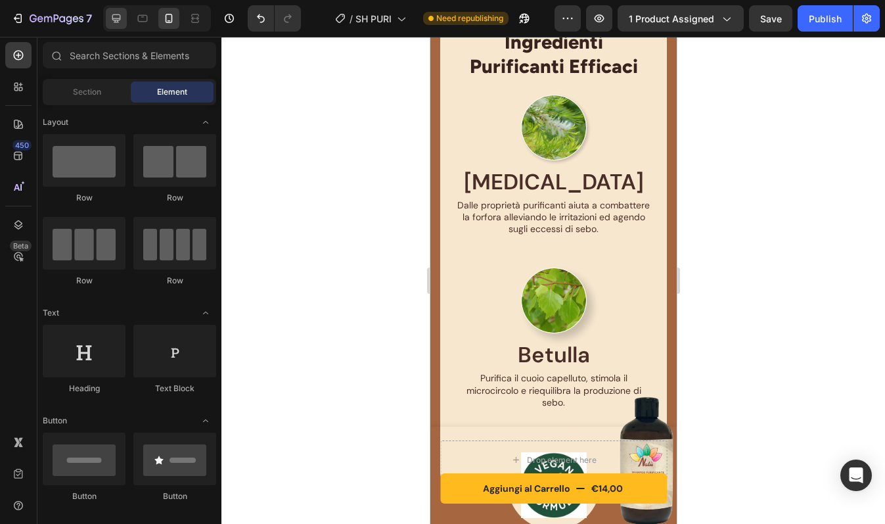
click at [120, 14] on icon at bounding box center [116, 18] width 13 height 13
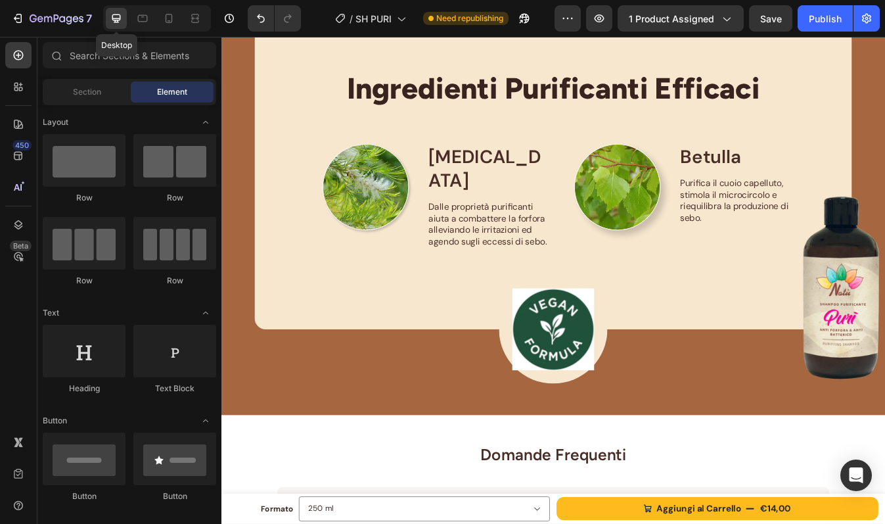
scroll to position [1302, 0]
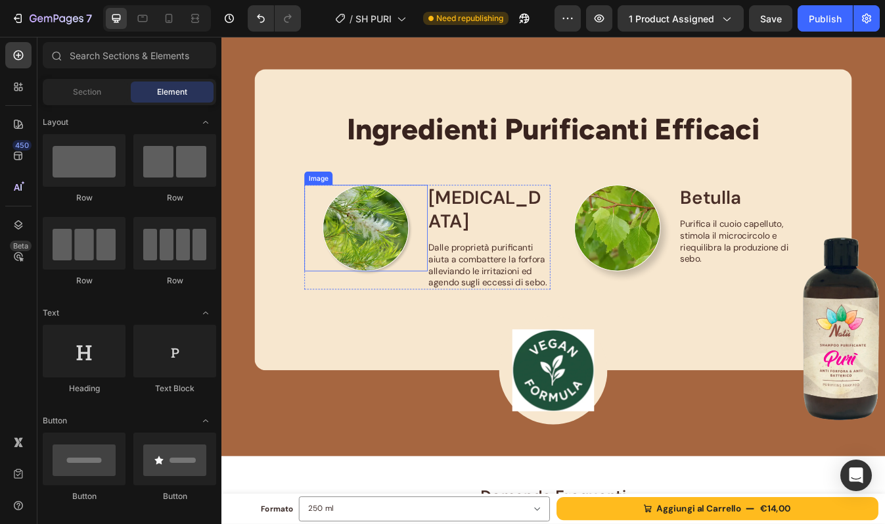
click at [396, 239] on img at bounding box center [393, 264] width 103 height 103
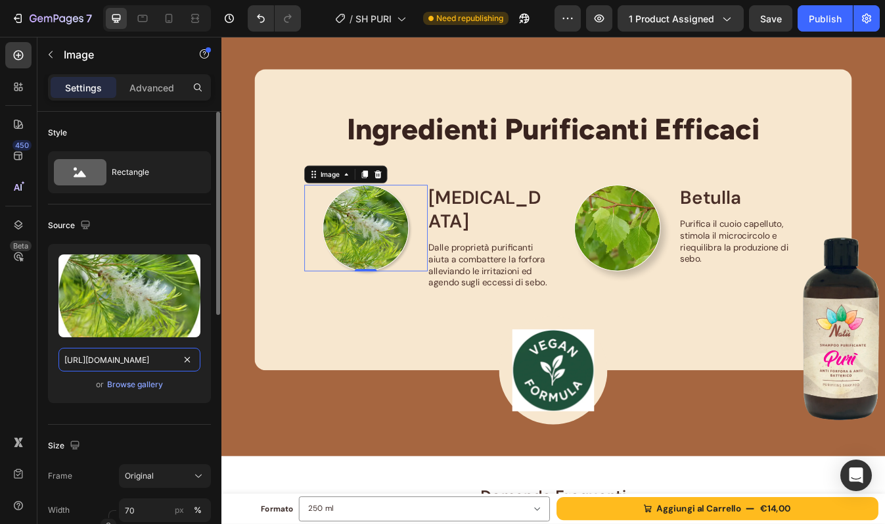
click at [145, 363] on input "https://cdn.shopify.com/s/files/1/0956/1283/0021/files/Tea_tree.webp?v=17581192…" at bounding box center [129, 360] width 142 height 24
paste input "965007"
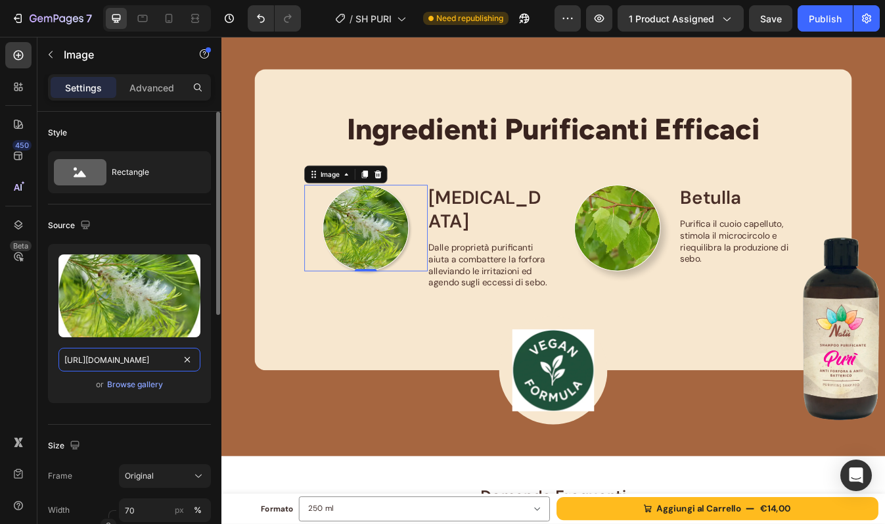
scroll to position [0, 210]
type input "https://cdn.shopify.com/s/files/1/0956/1283/0021/files/Tea_tree.webp?v=17589650…"
click at [152, 416] on div "Source Upload Image https://cdn.shopify.com/s/files/1/0956/1283/0021/files/Tea_…" at bounding box center [129, 314] width 163 height 220
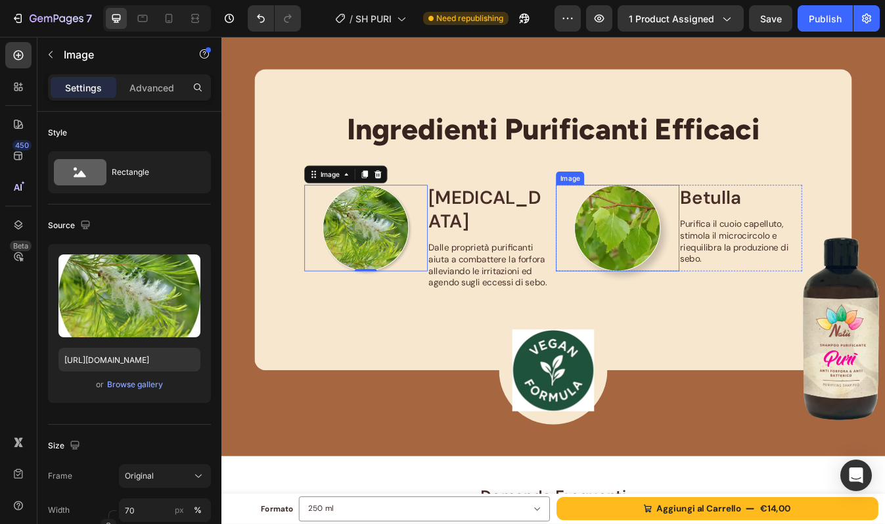
click at [675, 290] on img at bounding box center [692, 264] width 103 height 103
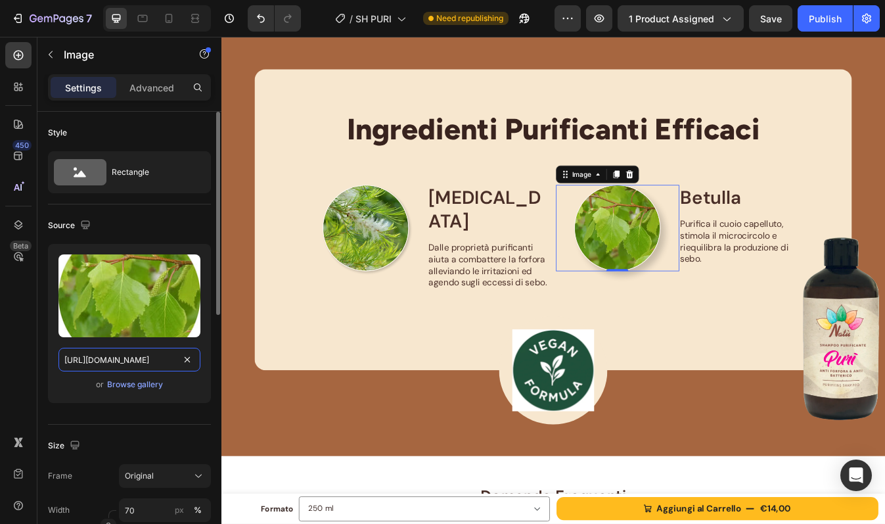
click at [154, 361] on input "https://cdn.shopify.com/s/files/1/0956/1283/0021/files/Betulla.webp?v=1758119205" at bounding box center [129, 360] width 142 height 24
paste input "96501"
type input "https://cdn.shopify.com/s/files/1/0956/1283/0021/files/Betulla.webp?v=1758965015"
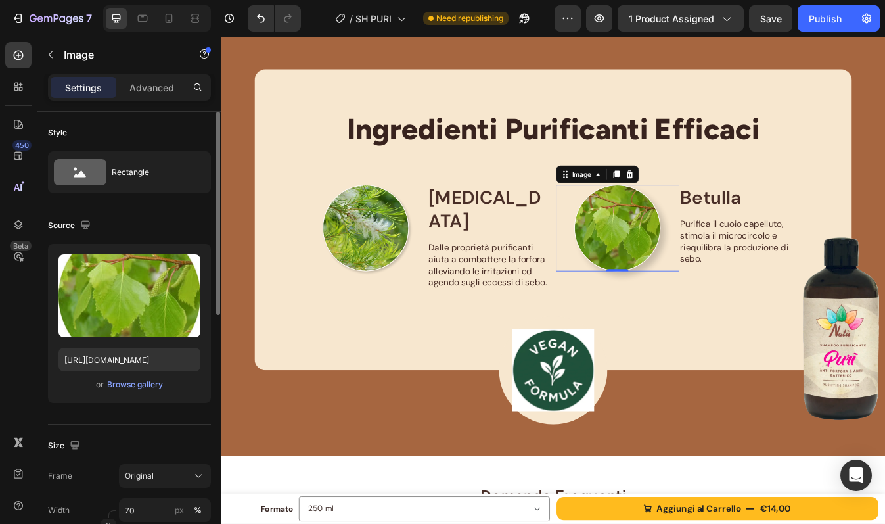
scroll to position [0, 0]
click at [174, 417] on div "Source Upload Image https://cdn.shopify.com/s/files/1/0956/1283/0021/files/Betu…" at bounding box center [129, 314] width 163 height 220
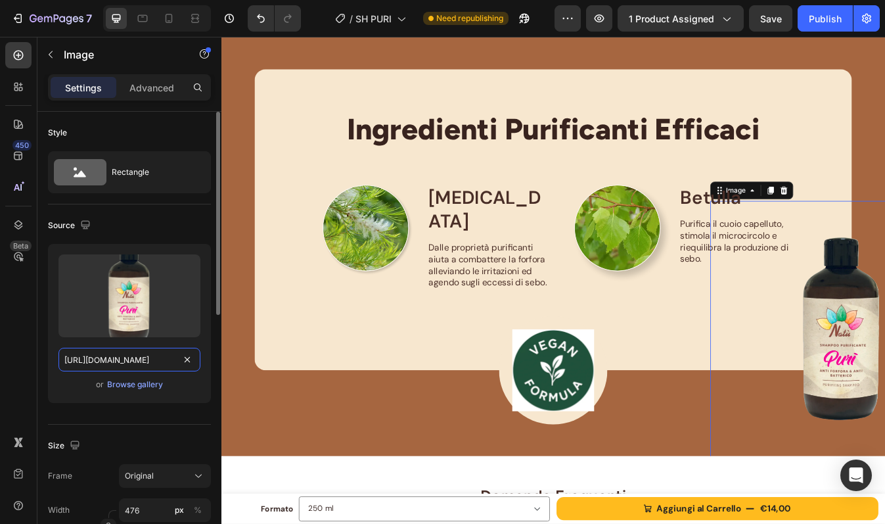
click at [152, 357] on input "https://cdn.shopify.com/s/files/1/0956/1283/0021/files/PURI.webp?v=1758120020" at bounding box center [129, 360] width 142 height 24
paste input "968786"
click at [168, 427] on div "Size Frame Original Width 476 px % Height px %" at bounding box center [129, 495] width 163 height 143
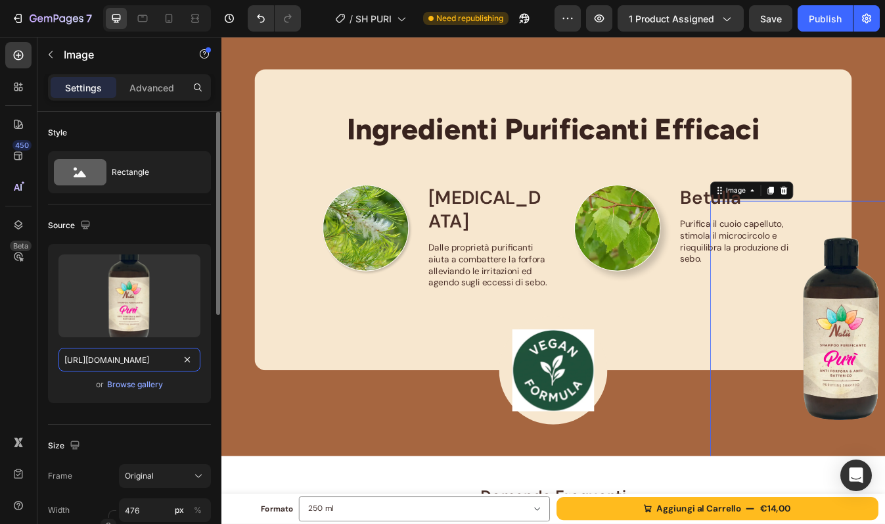
click at [153, 359] on input "https://cdn.shopify.com/s/files/1/0956/1283/0021/files/PURI.webp?v=1758968786" at bounding box center [129, 360] width 142 height 24
paste input "9136768"
type input "https://cdn.shopify.com/s/files/1/0956/1283/0021/files/PURI.webp?v=1759136768"
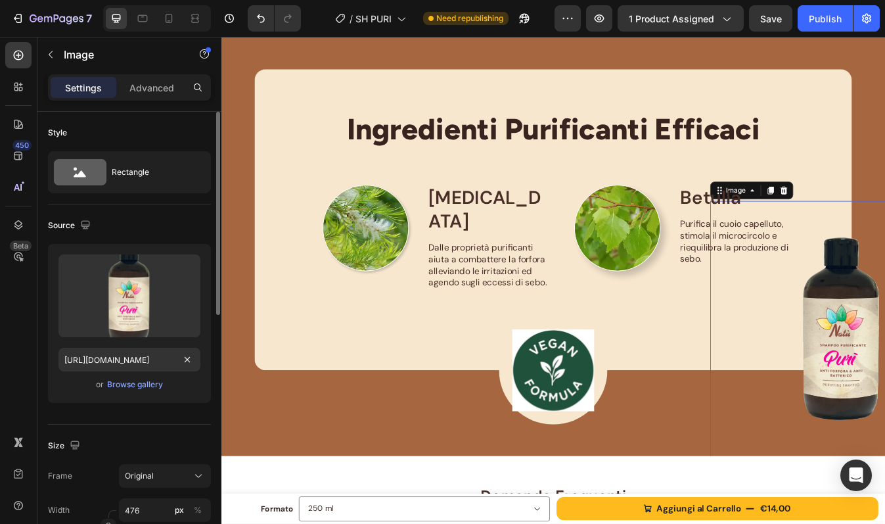
click at [166, 423] on div "Source Upload Image https://cdn.shopify.com/s/files/1/0956/1283/0021/files/PURI…" at bounding box center [129, 314] width 163 height 220
click at [600, 390] on img at bounding box center [615, 432] width 97 height 97
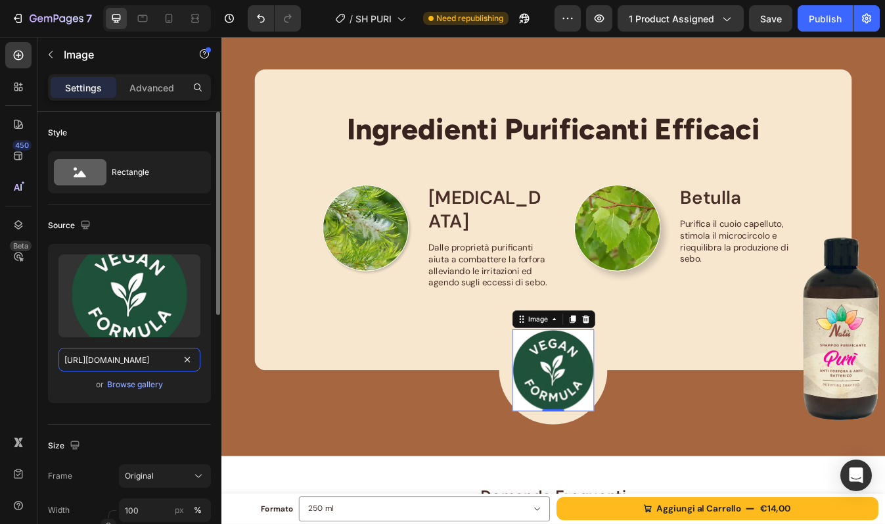
click at [143, 354] on input "https://cdn.shopify.com/s/files/1/0956/1283/0021/files/vegan_formula.webp?v=175…" at bounding box center [129, 360] width 142 height 24
paste input "903750"
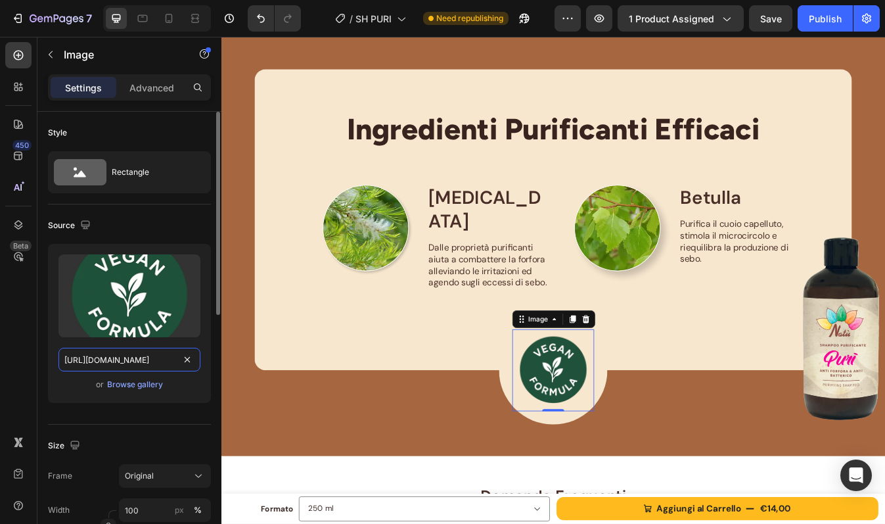
type input "https://cdn.shopify.com/s/files/1/0956/1283/0021/files/vegan_formula.webp?v=175…"
click at [149, 422] on div "Source Upload Image https://cdn.shopify.com/s/files/1/0956/1283/0021/files/vega…" at bounding box center [129, 314] width 163 height 220
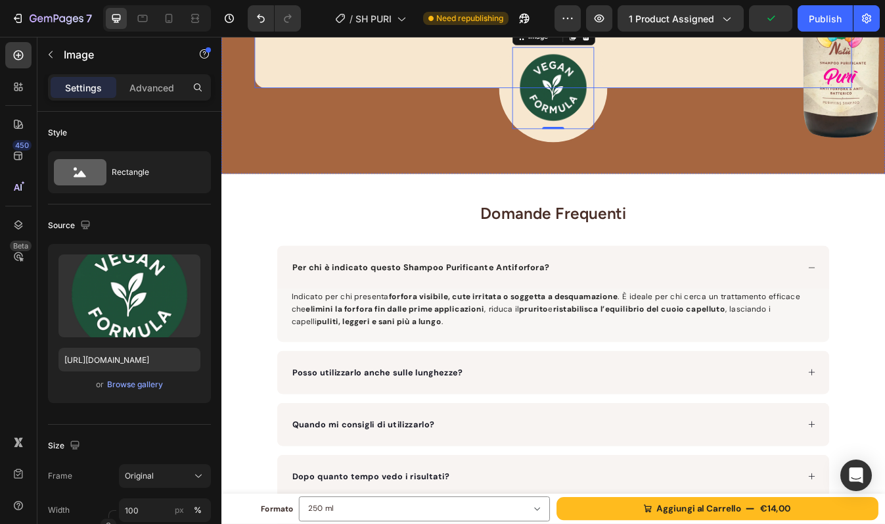
scroll to position [1641, 0]
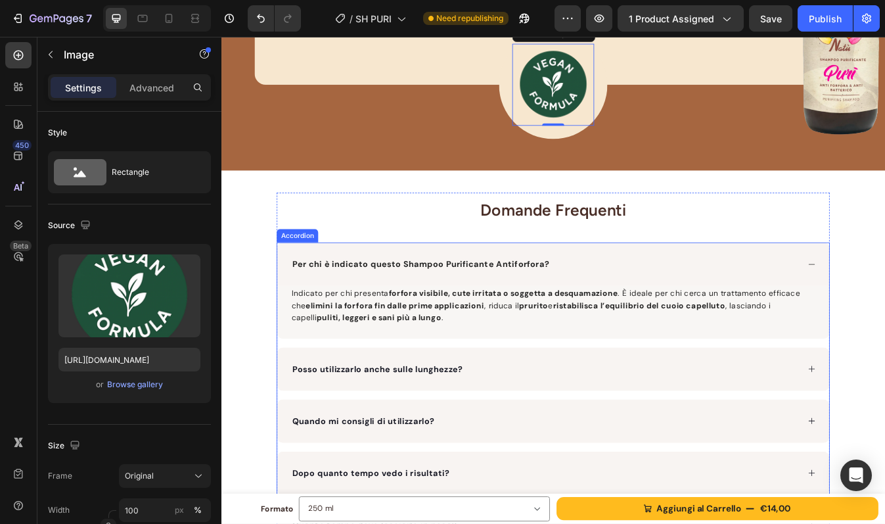
click at [729, 281] on div "Per chi è indicato questo Shampoo Purificante Antiforfora?" at bounding box center [616, 306] width 656 height 51
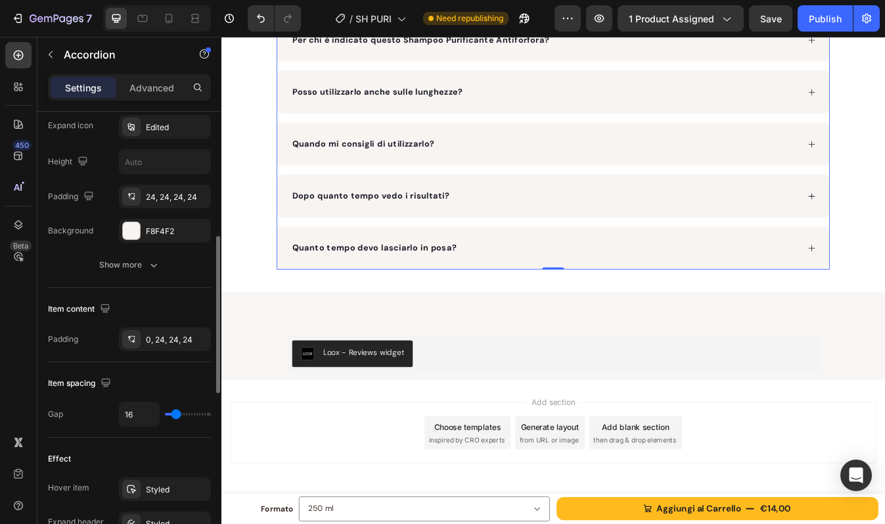
scroll to position [1890, 0]
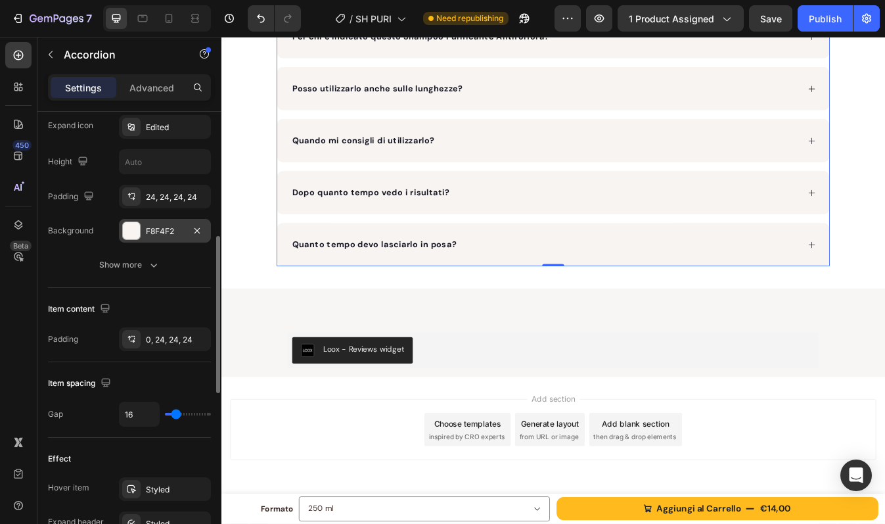
click at [164, 228] on div "F8F4F2" at bounding box center [165, 231] width 38 height 12
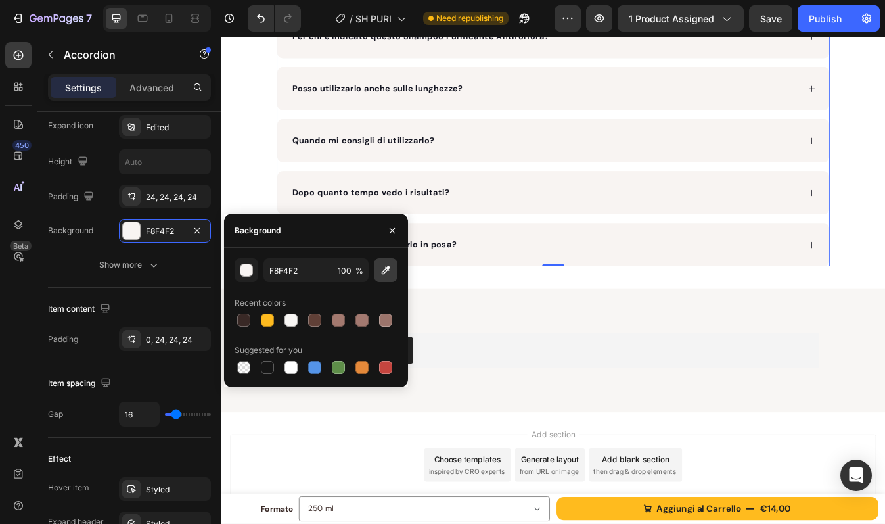
click at [386, 262] on button "button" at bounding box center [386, 270] width 24 height 24
type input "F8F6F4"
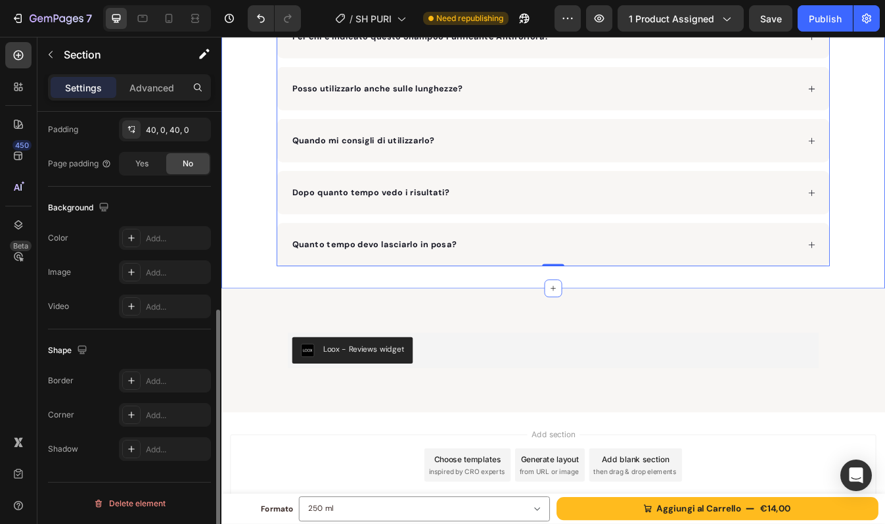
click at [884, 250] on div "Domande Frequenti Heading Per chi è indicato questo Shampoo Purificante Antifor…" at bounding box center [615, 130] width 788 height 357
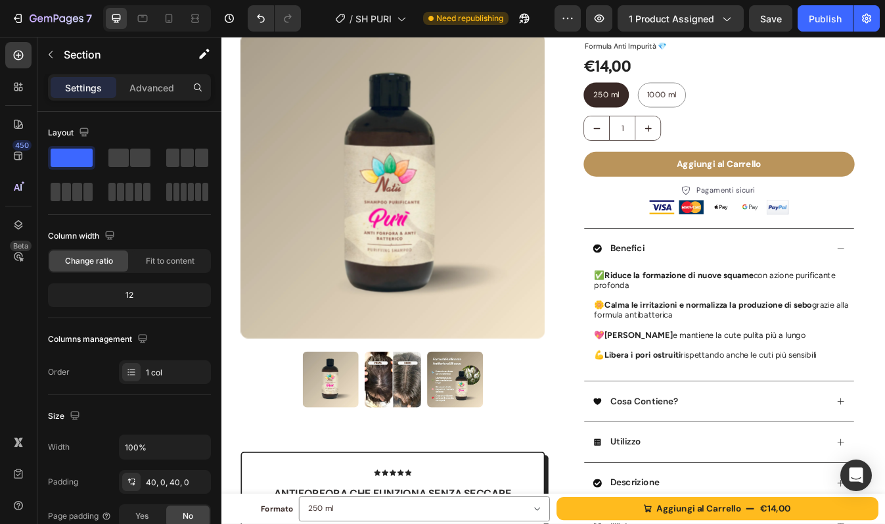
scroll to position [0, 0]
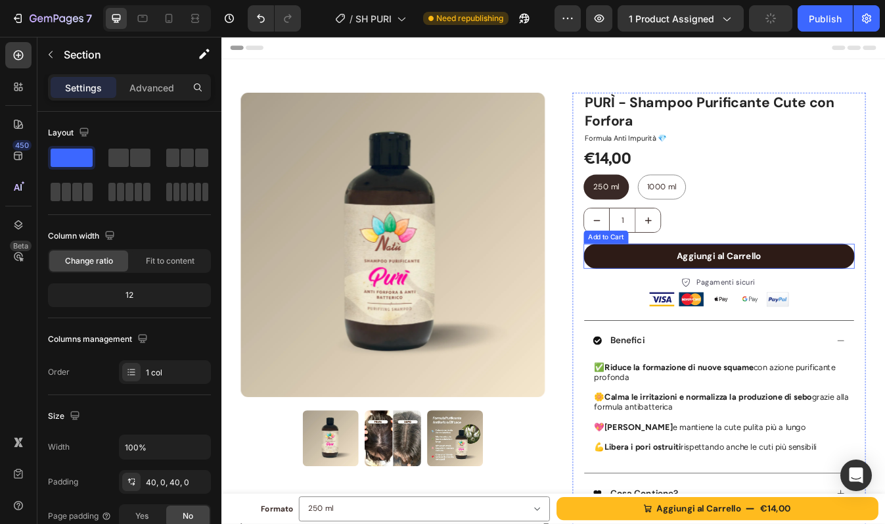
click at [873, 287] on button "Aggiungi al Carrello" at bounding box center [813, 298] width 322 height 30
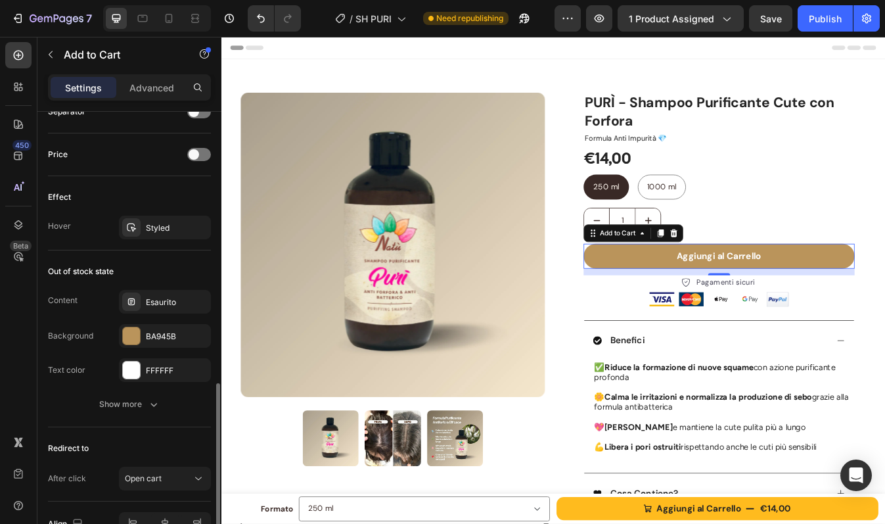
scroll to position [891, 0]
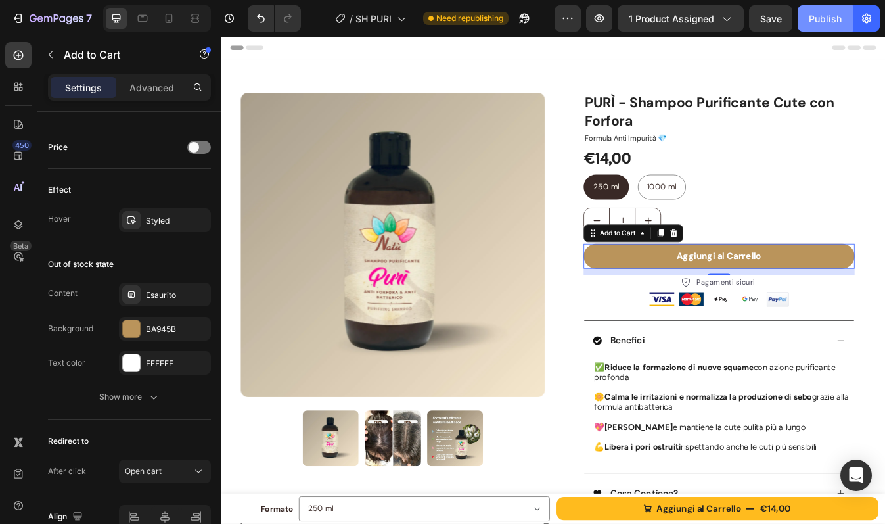
click at [814, 20] on div "Publish" at bounding box center [825, 19] width 33 height 14
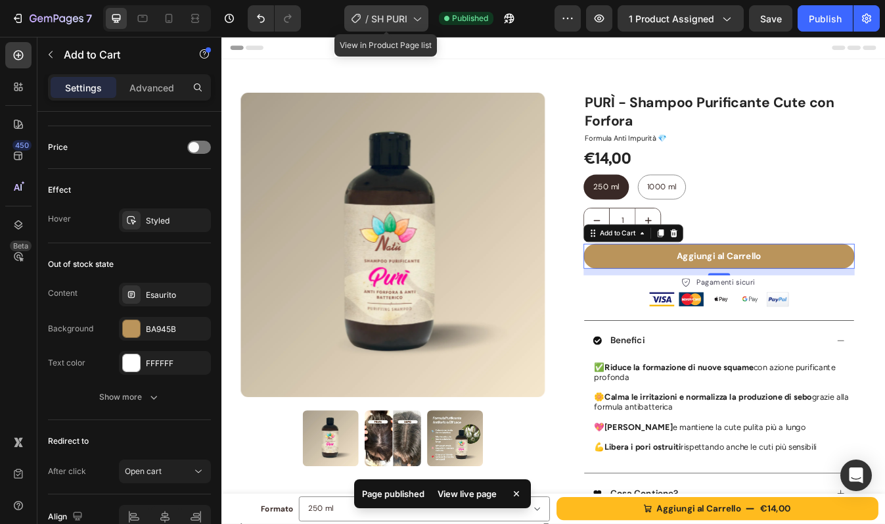
click at [382, 22] on span "SH PURI" at bounding box center [389, 19] width 36 height 14
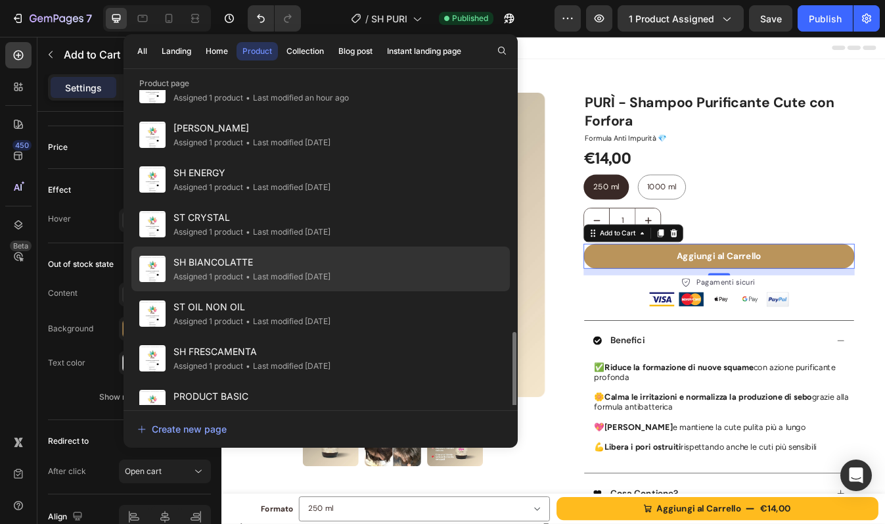
scroll to position [339, 0]
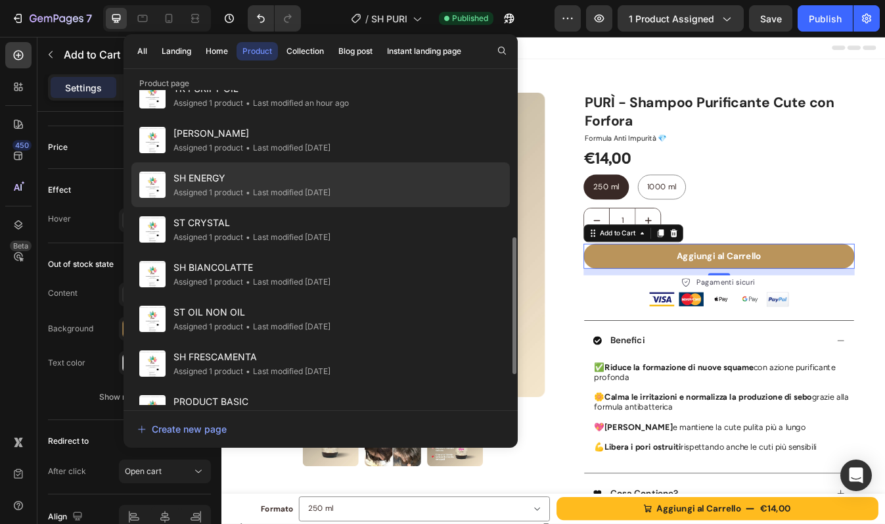
click at [240, 180] on span "SH ENERGY" at bounding box center [251, 178] width 157 height 16
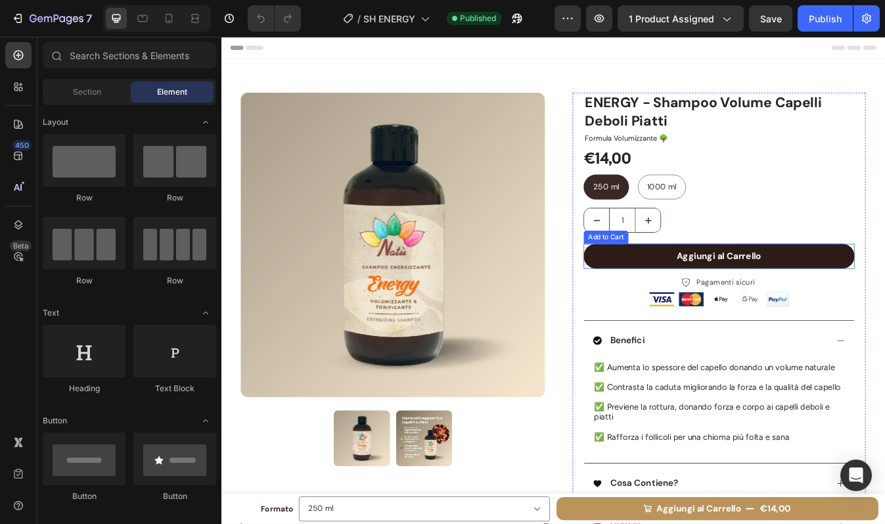
click at [718, 306] on button "Aggiungi al Carrello" at bounding box center [813, 298] width 322 height 30
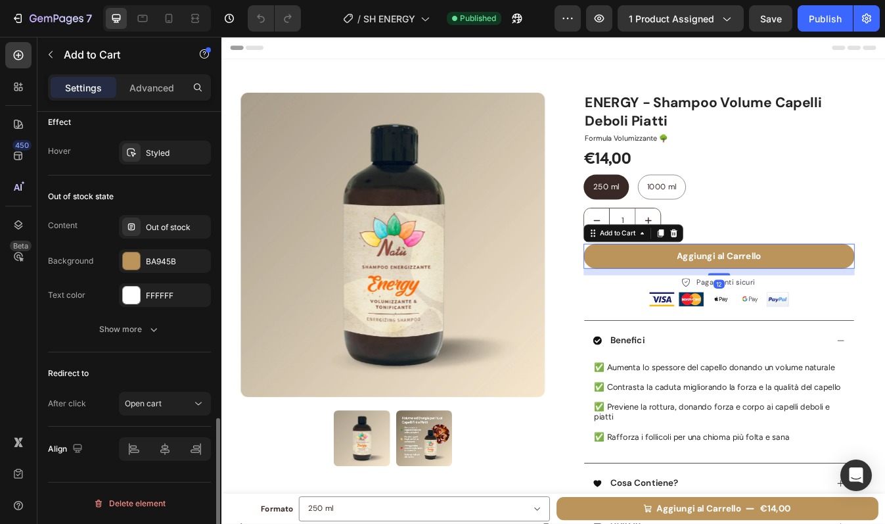
scroll to position [940, 0]
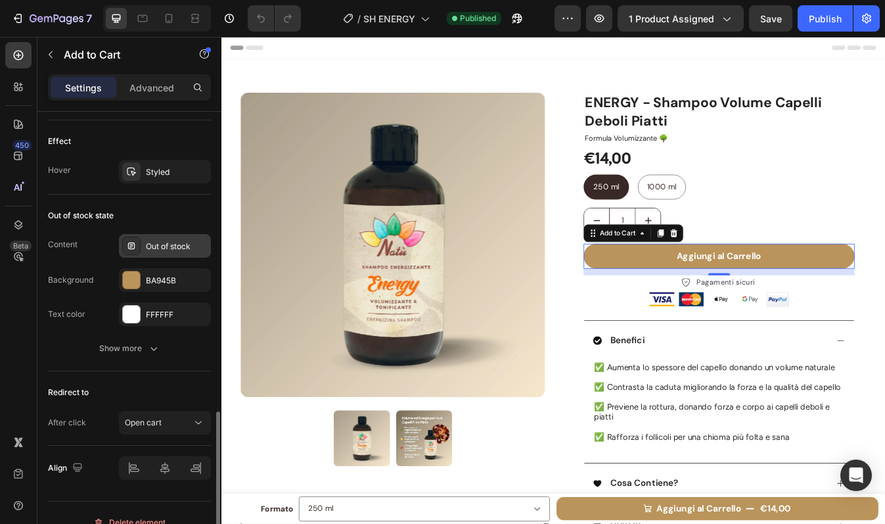
click at [174, 249] on div "Out of stock" at bounding box center [177, 246] width 62 height 12
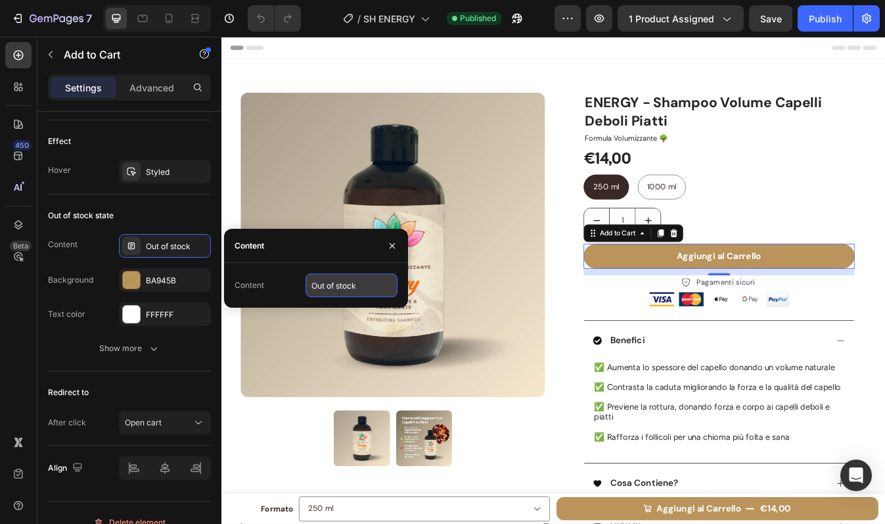
click at [355, 296] on input "Out of stock" at bounding box center [352, 285] width 92 height 24
type input "Esaurito"
click at [386, 246] on button "button" at bounding box center [392, 245] width 21 height 21
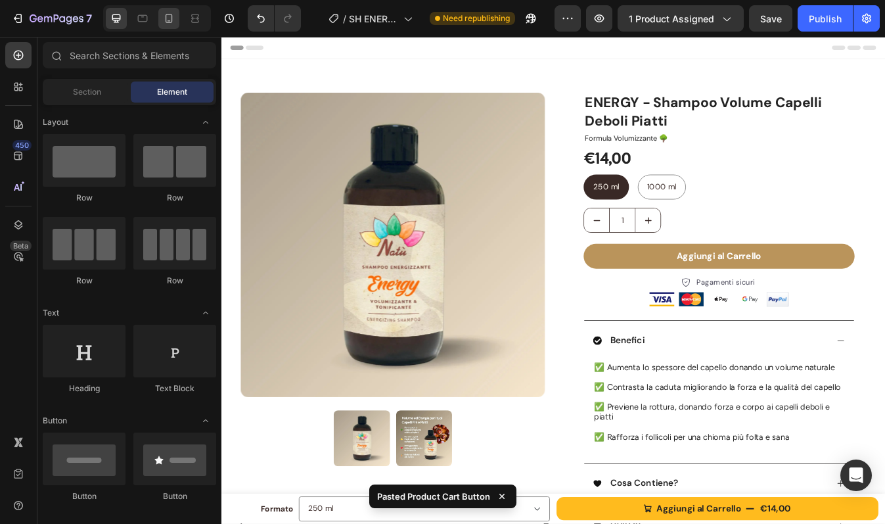
click at [171, 19] on icon at bounding box center [168, 18] width 13 height 13
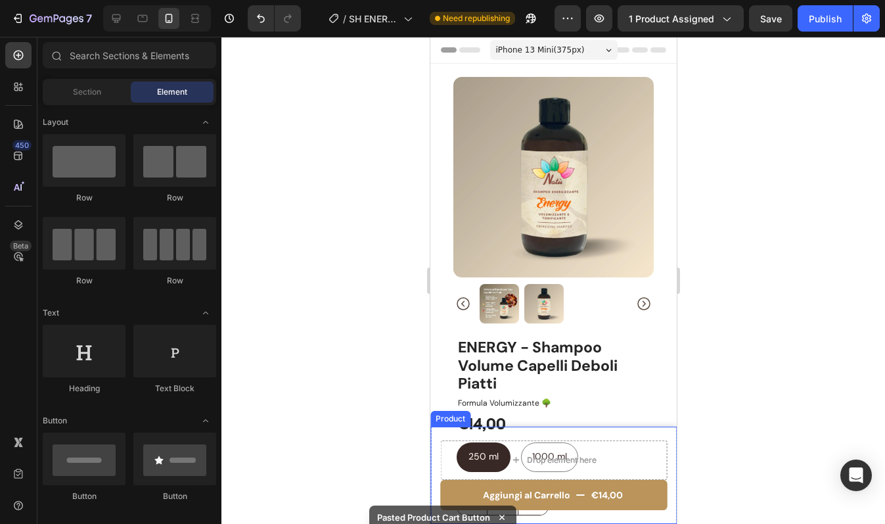
click at [662, 445] on div "Aggiungi al Carrello €14,00 Product Cart Button Drop element here Product" at bounding box center [553, 474] width 246 height 97
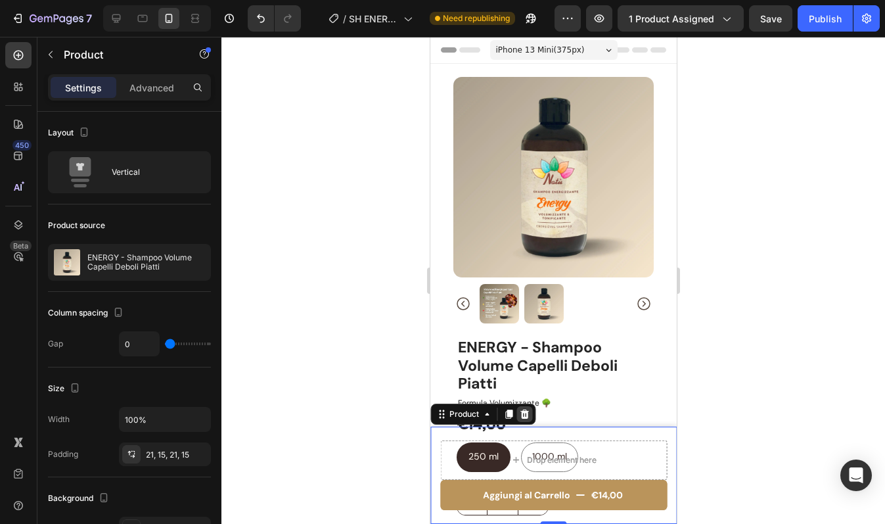
click at [527, 414] on icon at bounding box center [523, 414] width 11 height 11
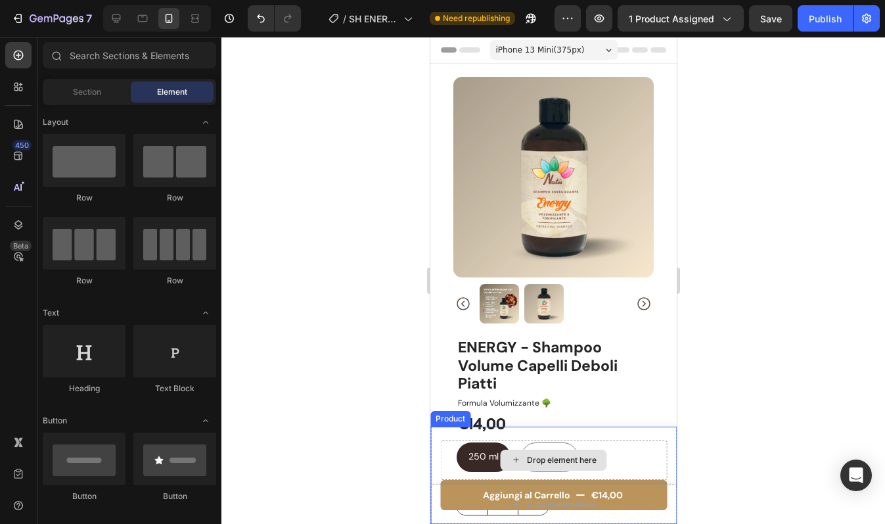
click at [438, 446] on div "Aggiungi al Carrello €14,00 Product Cart Button Drop element here Product" at bounding box center [553, 474] width 246 height 97
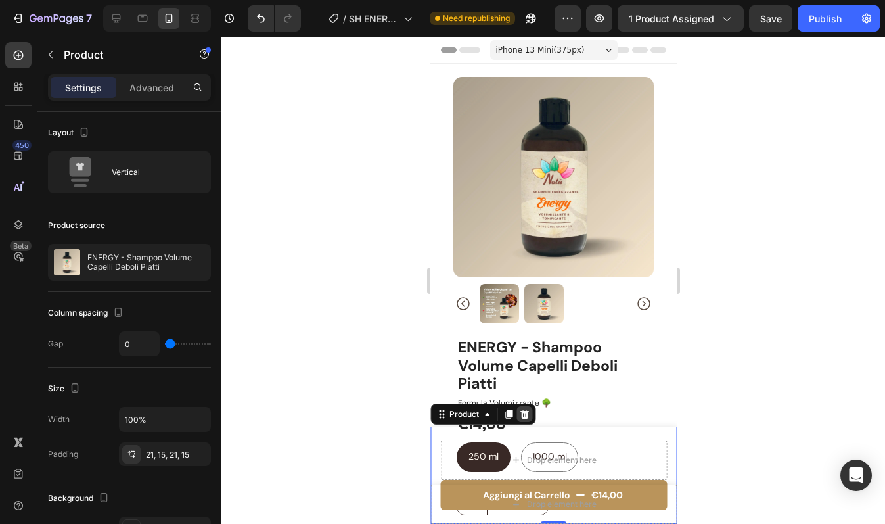
click at [518, 413] on icon at bounding box center [523, 414] width 11 height 11
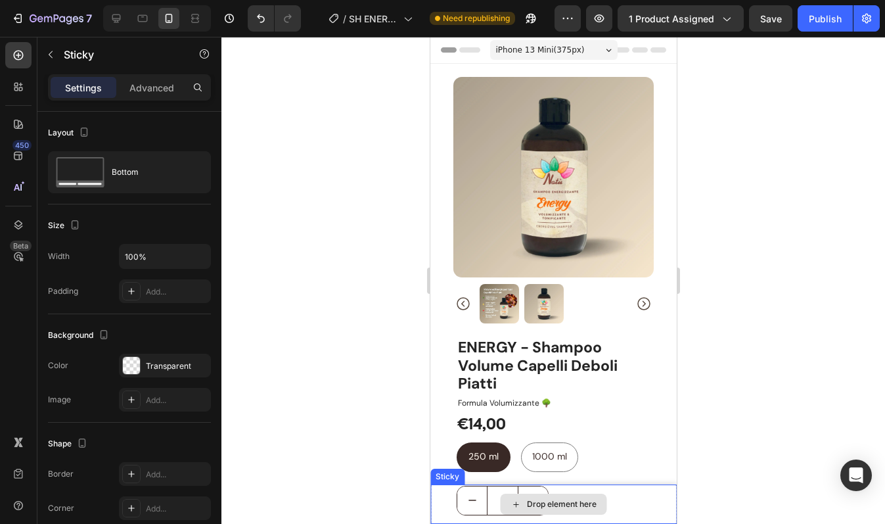
click at [442, 499] on div "Drop element here" at bounding box center [553, 503] width 246 height 39
click at [522, 470] on icon at bounding box center [523, 471] width 9 height 9
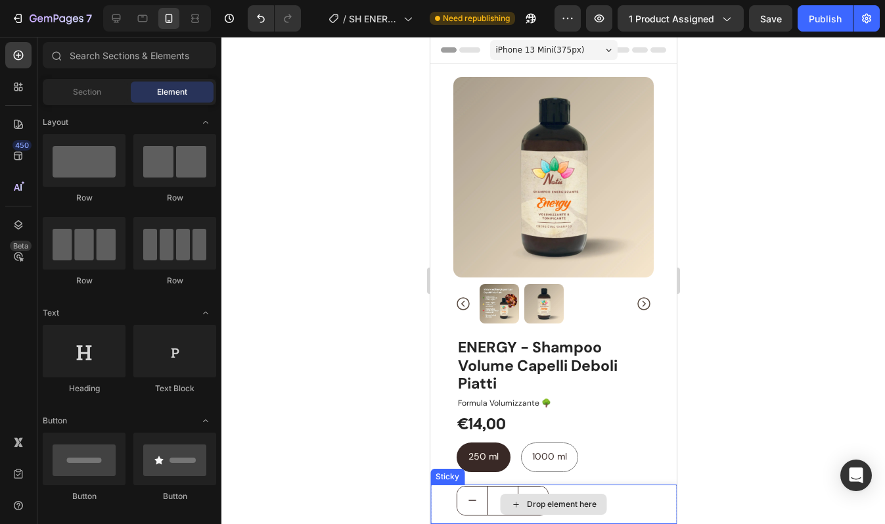
click at [451, 494] on div "Drop element here" at bounding box center [553, 503] width 246 height 39
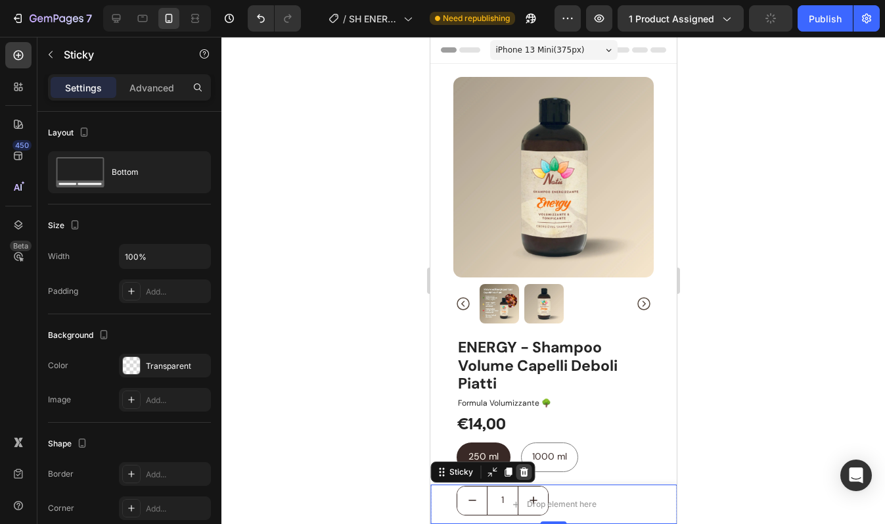
click at [526, 470] on icon at bounding box center [523, 472] width 11 height 11
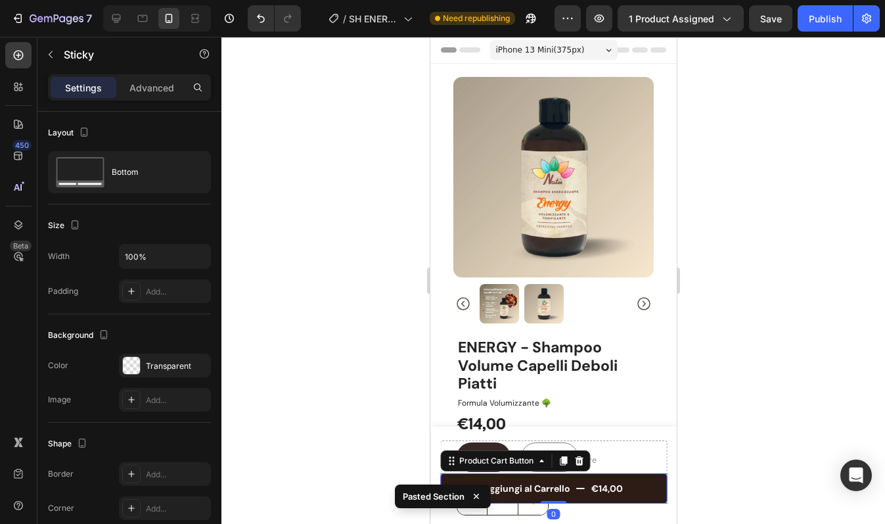
click at [643, 480] on button "Aggiungi al Carrello €14,00" at bounding box center [553, 488] width 227 height 30
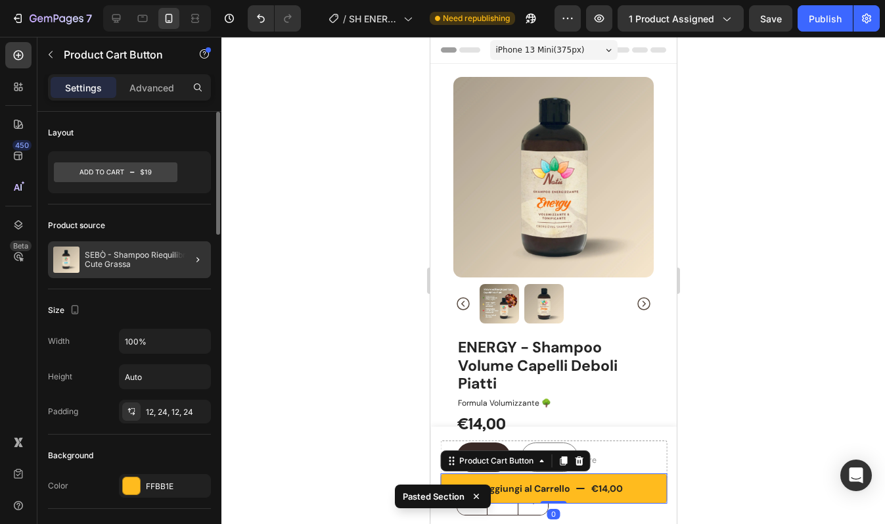
click at [176, 251] on div at bounding box center [192, 259] width 37 height 37
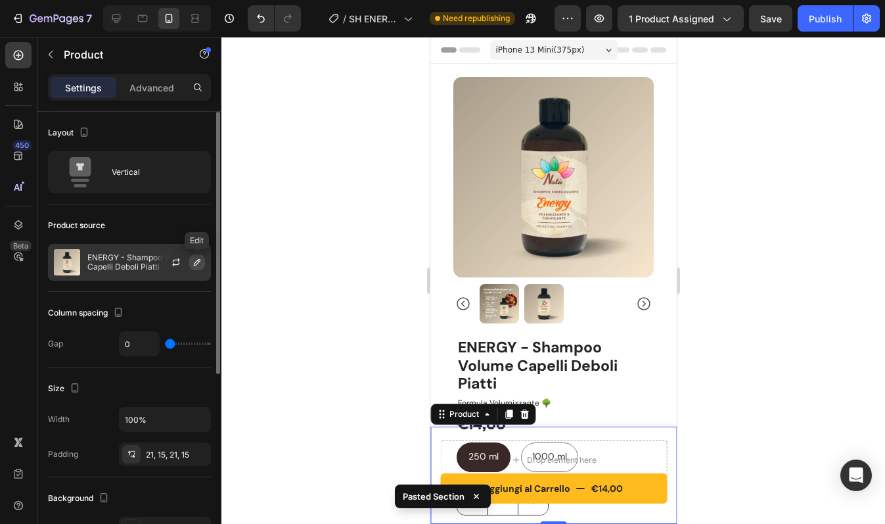
click at [198, 264] on icon "button" at bounding box center [197, 262] width 11 height 11
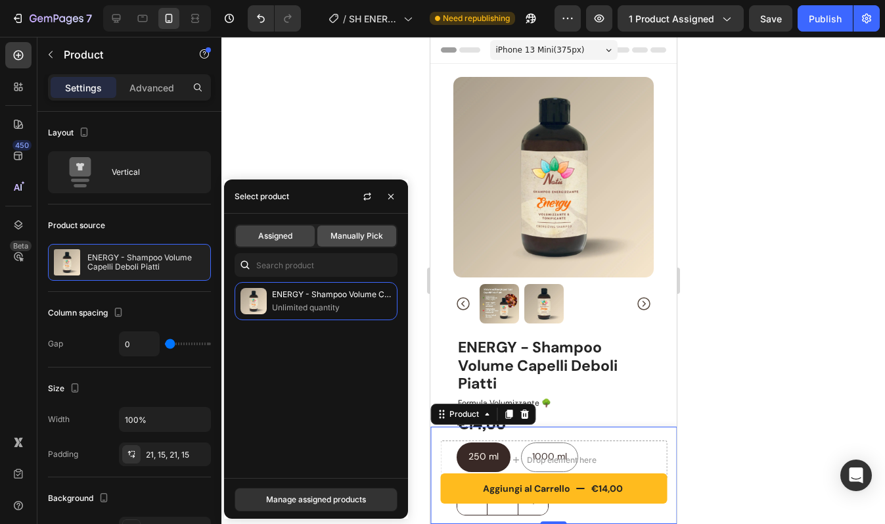
click at [361, 231] on span "Manually Pick" at bounding box center [357, 236] width 53 height 12
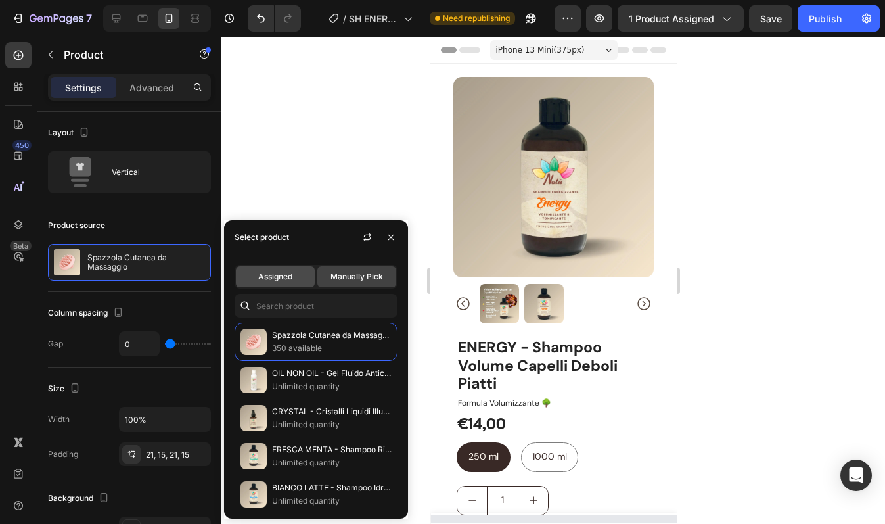
click at [275, 271] on span "Assigned" at bounding box center [275, 277] width 34 height 12
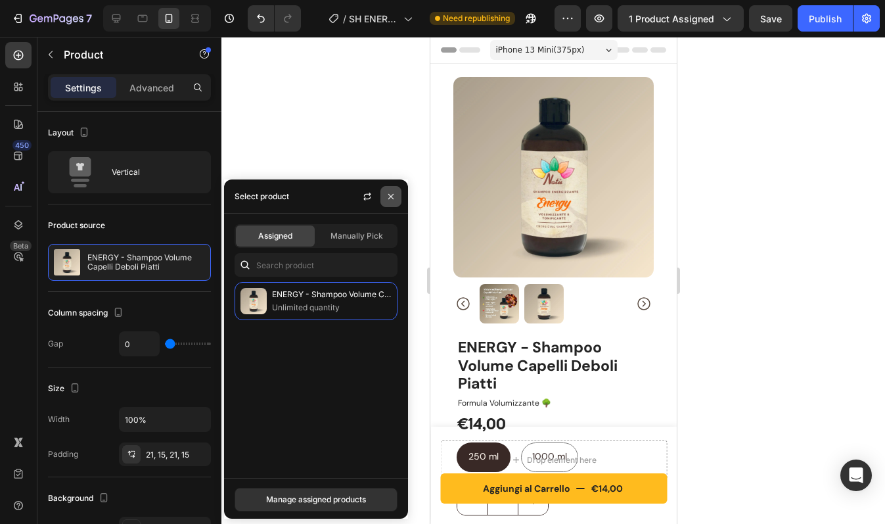
click at [387, 197] on icon "button" at bounding box center [391, 196] width 11 height 11
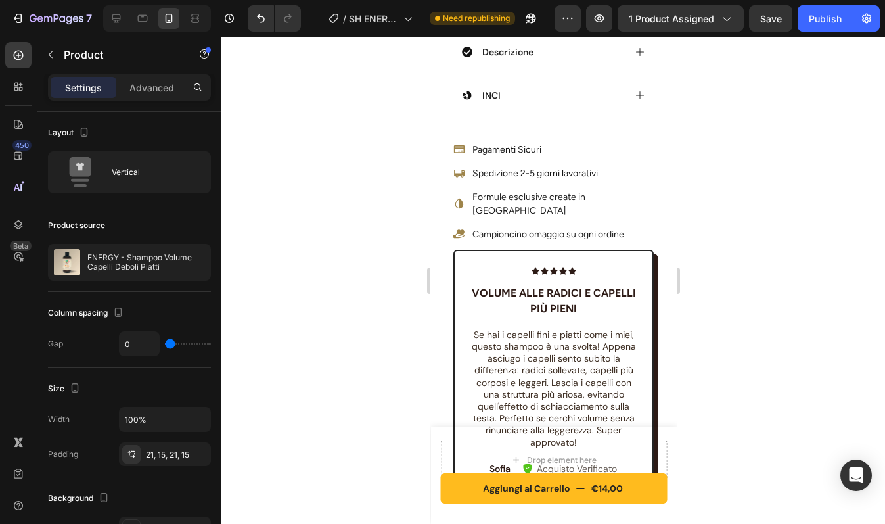
scroll to position [852, 0]
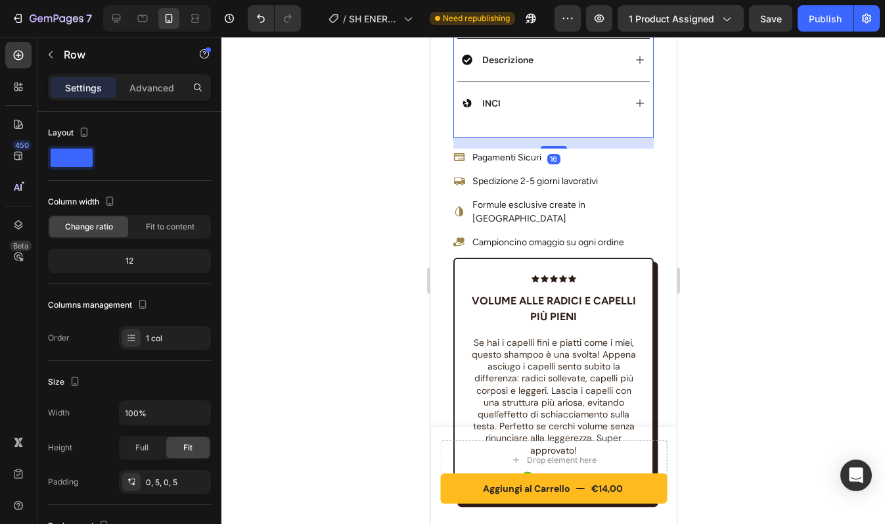
click at [553, 138] on div "16" at bounding box center [553, 143] width 200 height 11
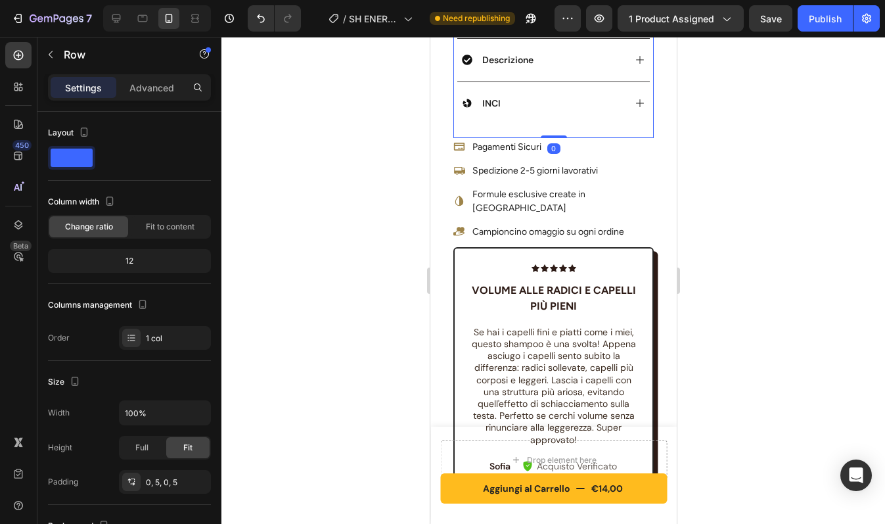
drag, startPoint x: 550, startPoint y: 135, endPoint x: 550, endPoint y: 111, distance: 24.3
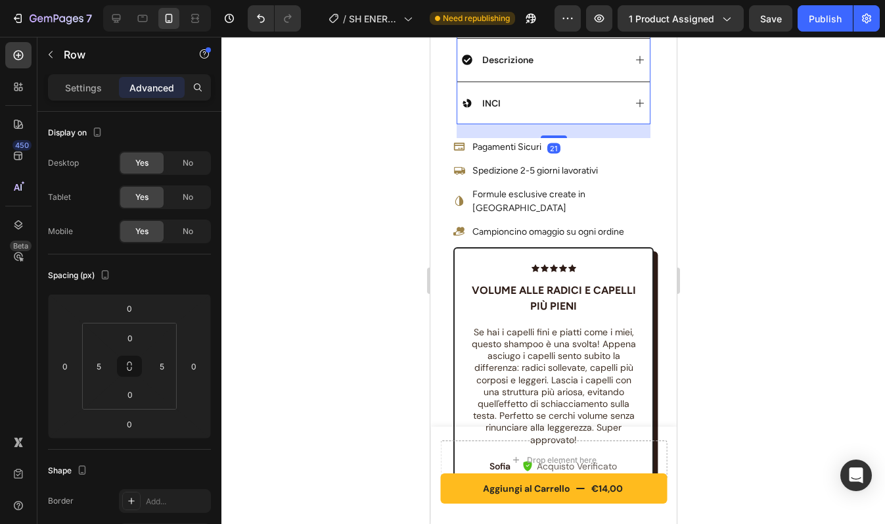
click at [555, 95] on div "INCI" at bounding box center [542, 103] width 162 height 16
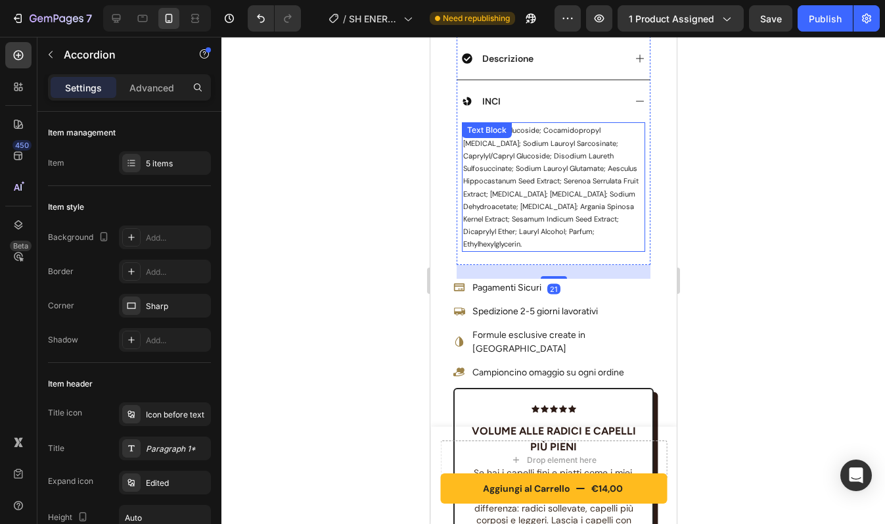
scroll to position [704, 0]
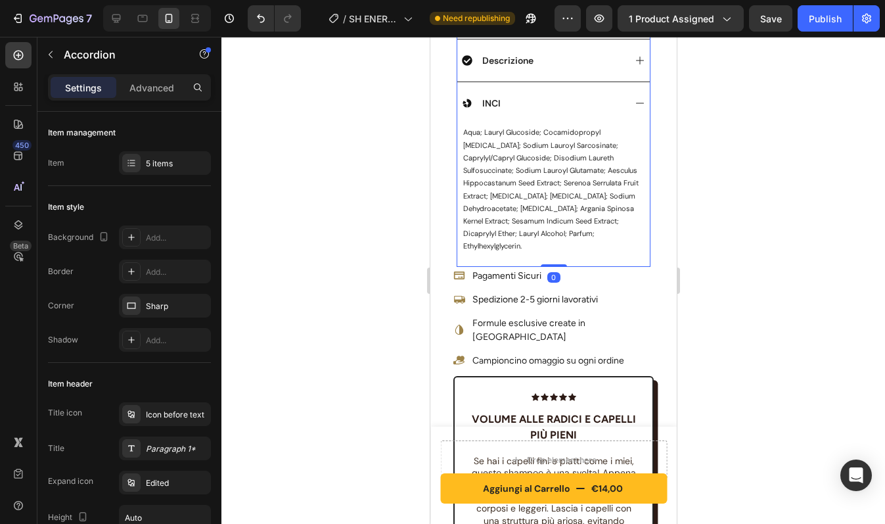
drag, startPoint x: 550, startPoint y: 267, endPoint x: 550, endPoint y: 222, distance: 45.3
click at [550, 222] on div "Benefici Cosa Contiene? Utilizzo Descrizione INCI aqua; lauryl glucoside; cocam…" at bounding box center [553, 88] width 194 height 356
type input "100%"
type input "100"
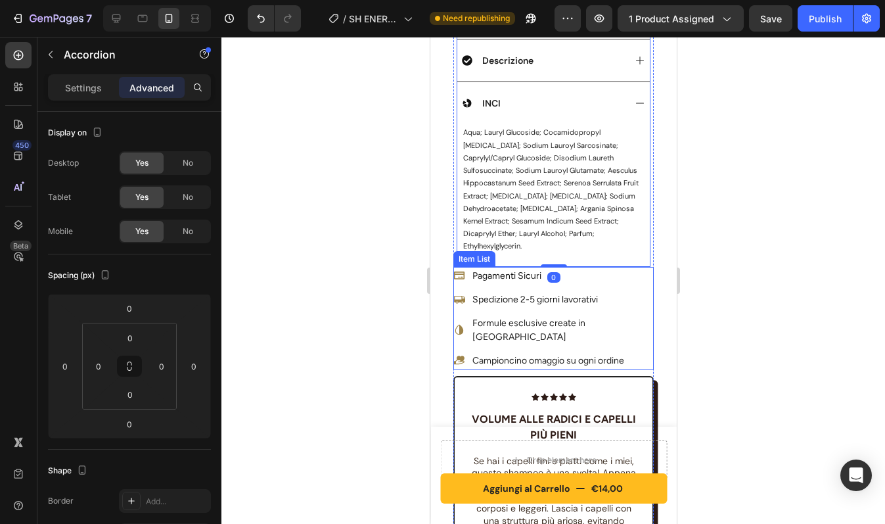
click at [635, 283] on div "Pagamenti Sicuri Spedizione 2-5 giorni lavorativi Formule esclusive create in […" at bounding box center [553, 318] width 200 height 103
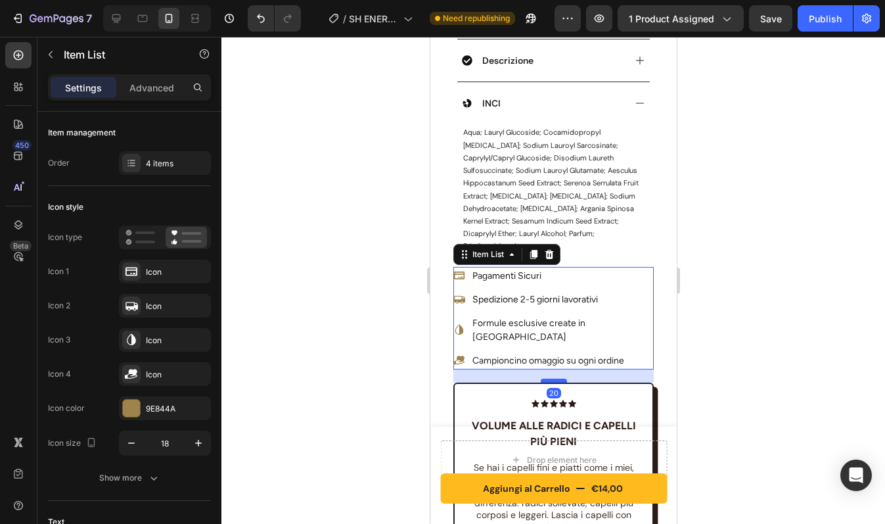
drag, startPoint x: 548, startPoint y: 350, endPoint x: 550, endPoint y: 356, distance: 6.9
click at [550, 378] on div at bounding box center [553, 380] width 26 height 4
type input "100%"
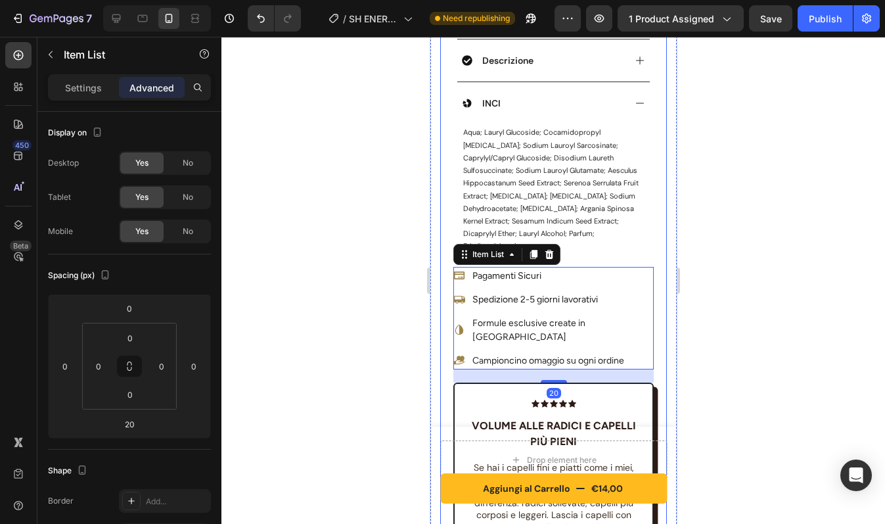
click at [652, 298] on div "Product Images Icon Icon Icon Icon Icon Icon List Volume alle radici e capelli …" at bounding box center [553, 3] width 227 height 1286
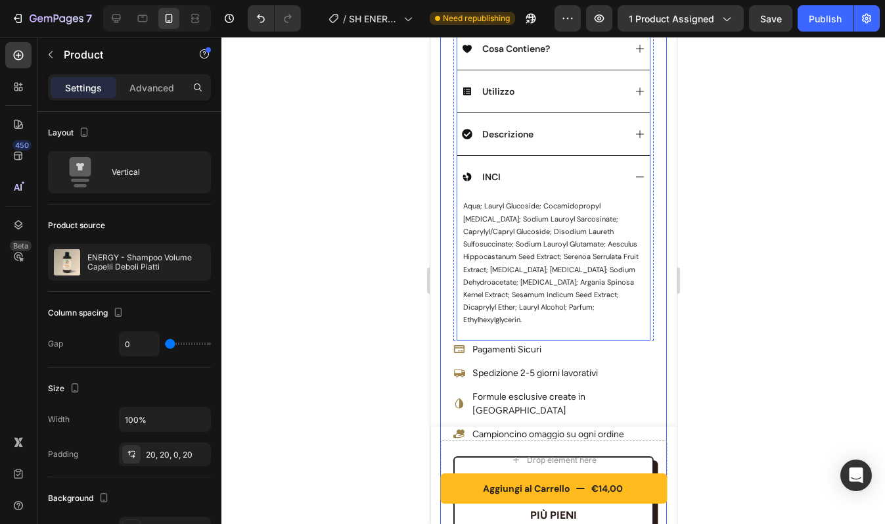
scroll to position [628, 0]
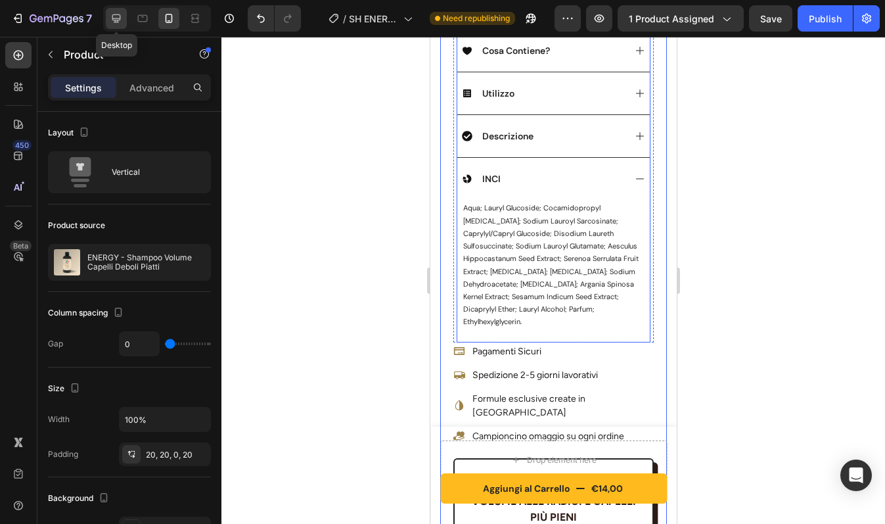
click at [124, 15] on div at bounding box center [116, 18] width 21 height 21
type input "1200"
type input "30"
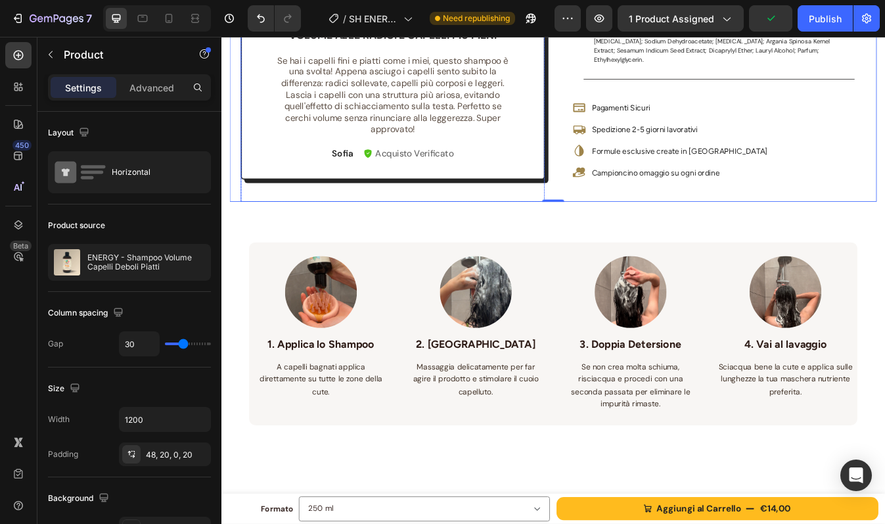
scroll to position [618, 0]
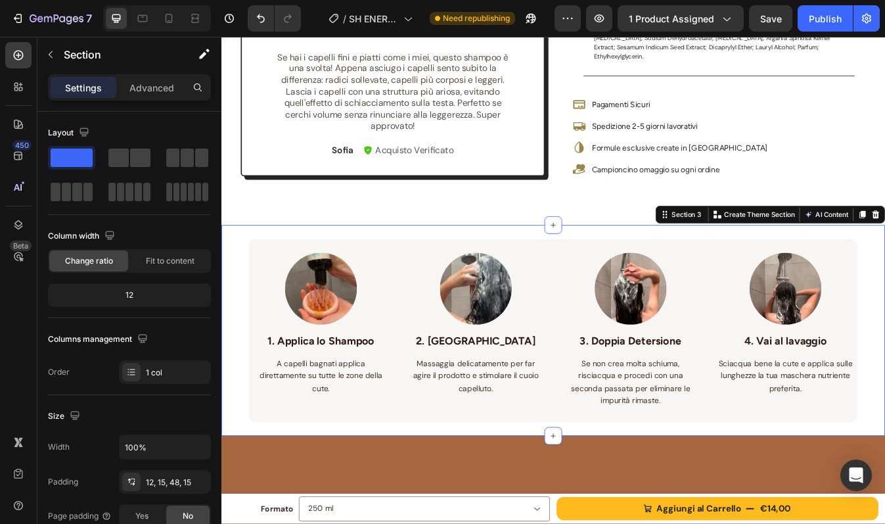
click at [481, 263] on div "Image 1. Applica lo Shampoo Text block A capelli bagnati applica direttamente s…" at bounding box center [615, 385] width 723 height 250
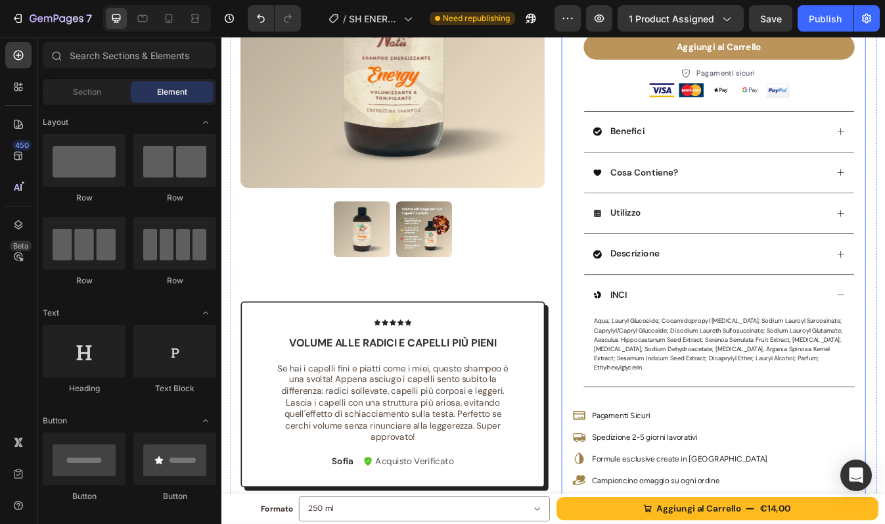
scroll to position [244, 0]
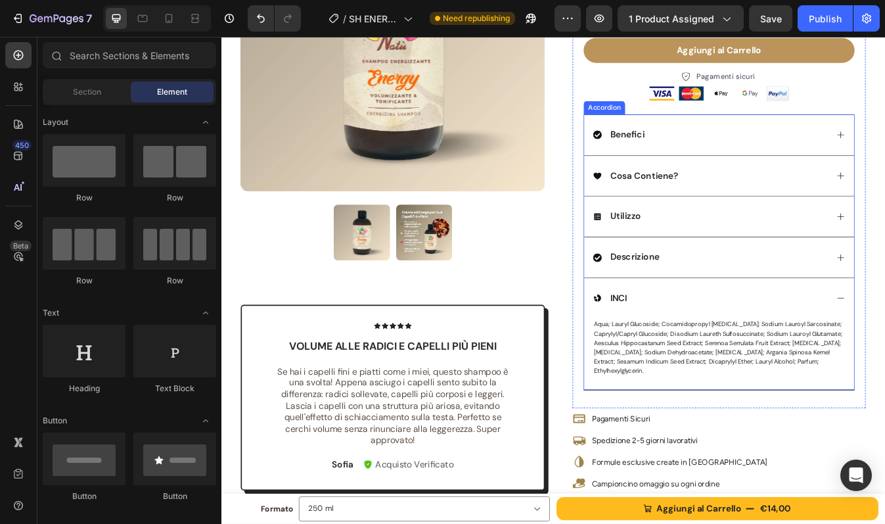
click at [790, 201] on div "Cosa Contiene?" at bounding box center [802, 202] width 279 height 18
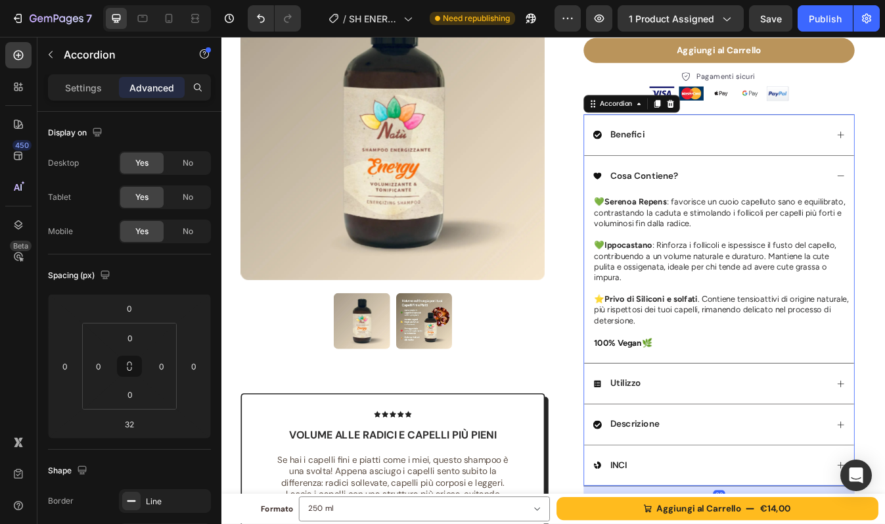
click at [744, 438] on div "Utilizzo" at bounding box center [812, 448] width 321 height 49
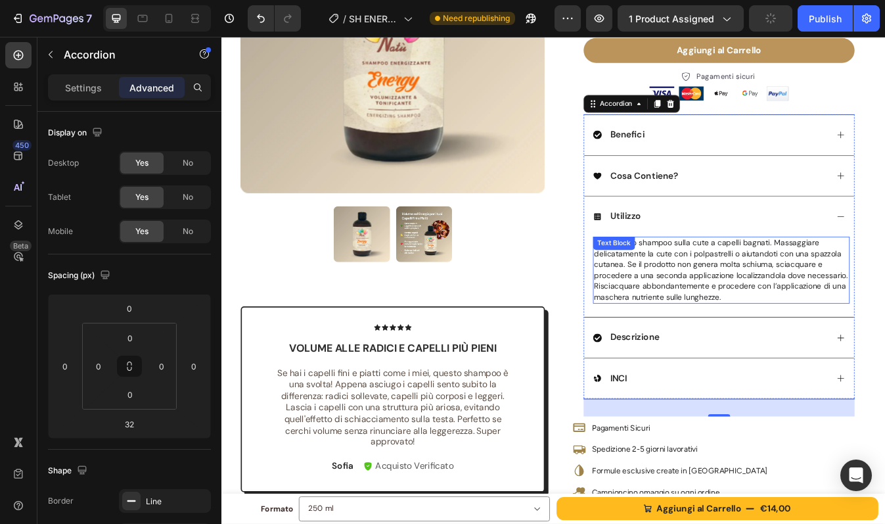
click at [823, 325] on span "Applicare lo shampoo sulla cute a capelli bagnati. Massaggiare delicatamente la…" at bounding box center [815, 313] width 302 height 76
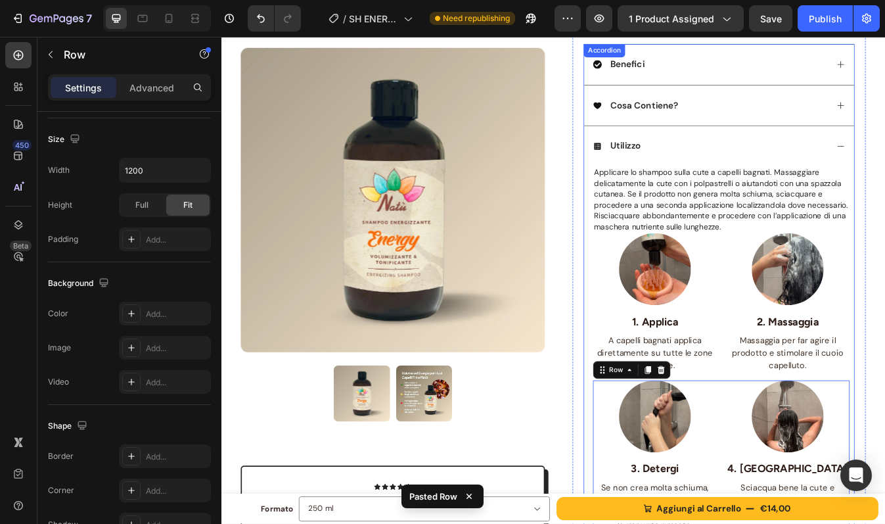
scroll to position [311, 0]
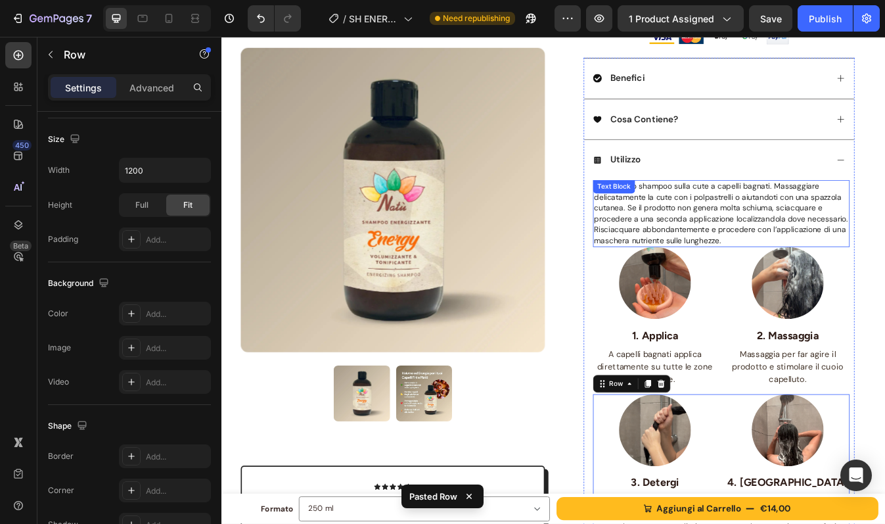
click at [825, 246] on span "Applicare lo shampoo sulla cute a capelli bagnati. Massaggiare delicatamente la…" at bounding box center [815, 246] width 302 height 76
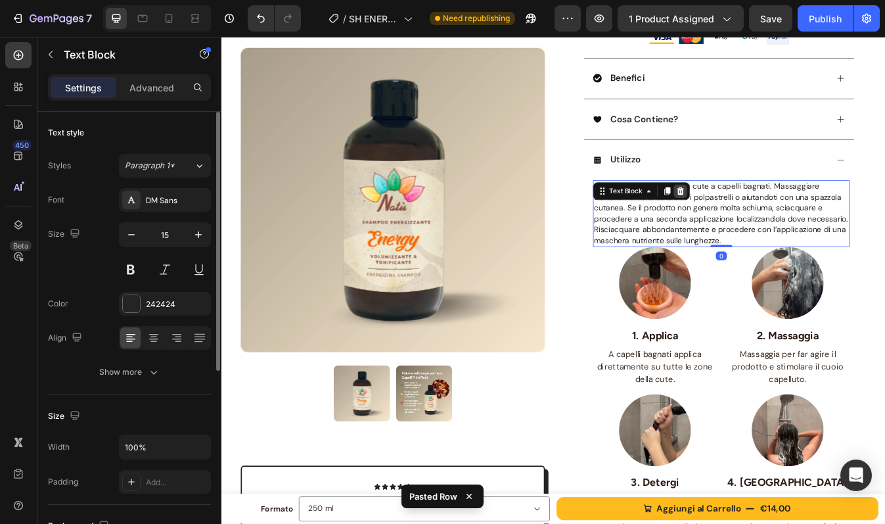
click at [763, 217] on icon at bounding box center [767, 220] width 9 height 9
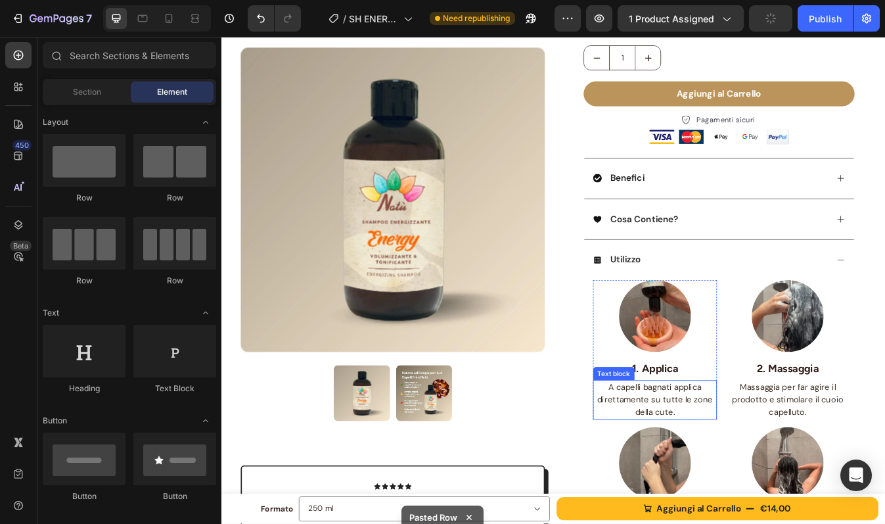
scroll to position [175, 0]
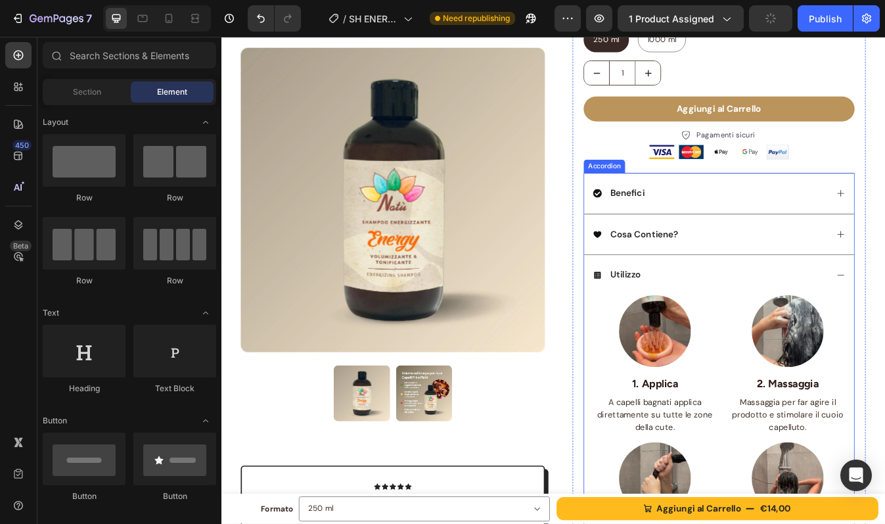
click at [781, 281] on div "Cosa Contiene?" at bounding box center [812, 271] width 321 height 49
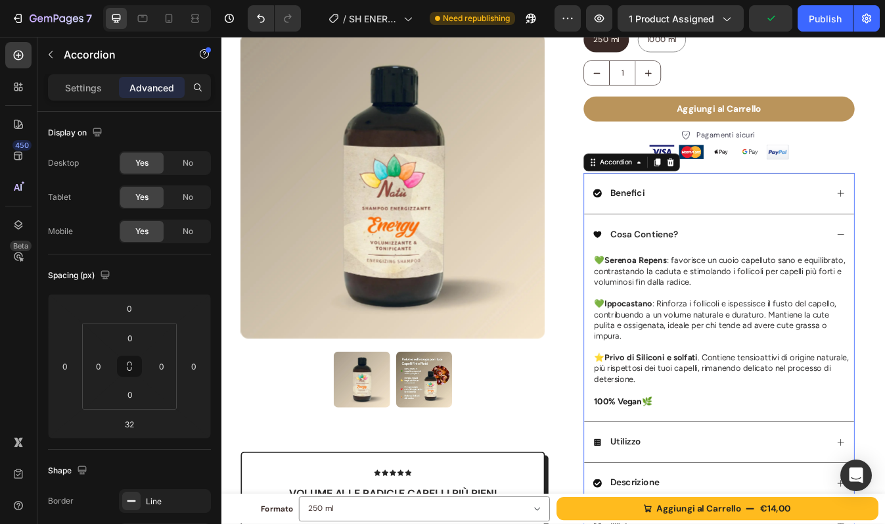
click at [777, 230] on div "Benefici" at bounding box center [802, 223] width 279 height 18
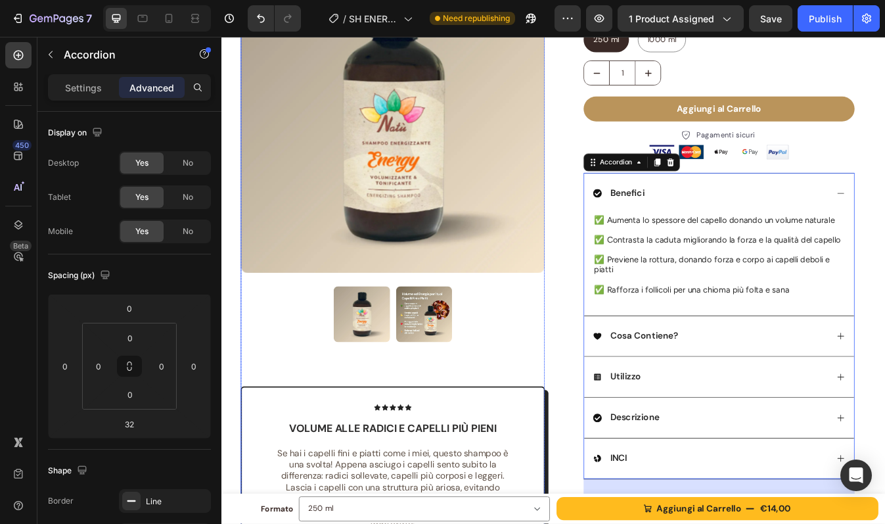
click at [467, 362] on img at bounding box center [462, 366] width 66 height 66
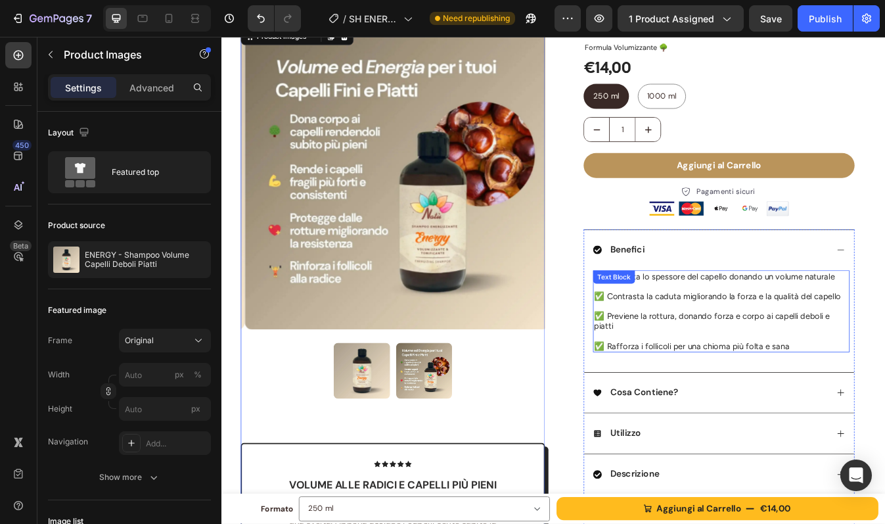
scroll to position [108, 0]
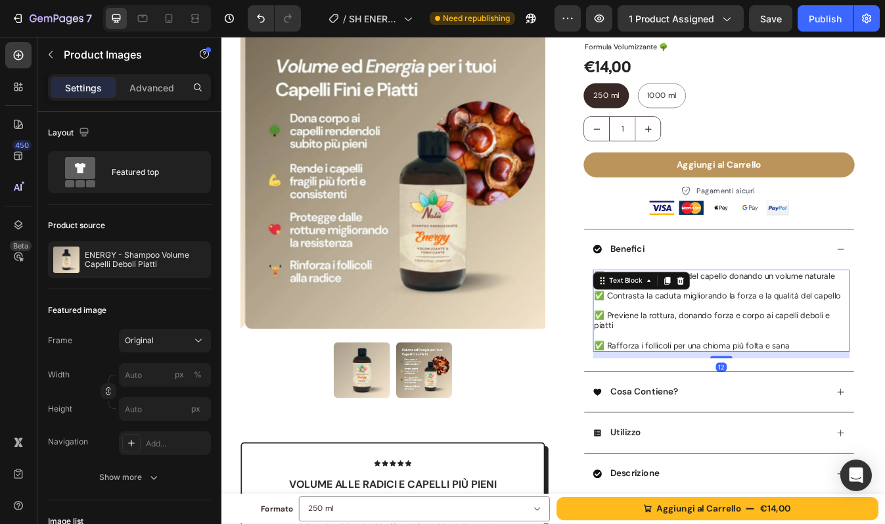
click at [743, 325] on div "✅ Aumenta lo spessore del capello donando un volume naturale ✅ Contrasta la cad…" at bounding box center [815, 361] width 305 height 97
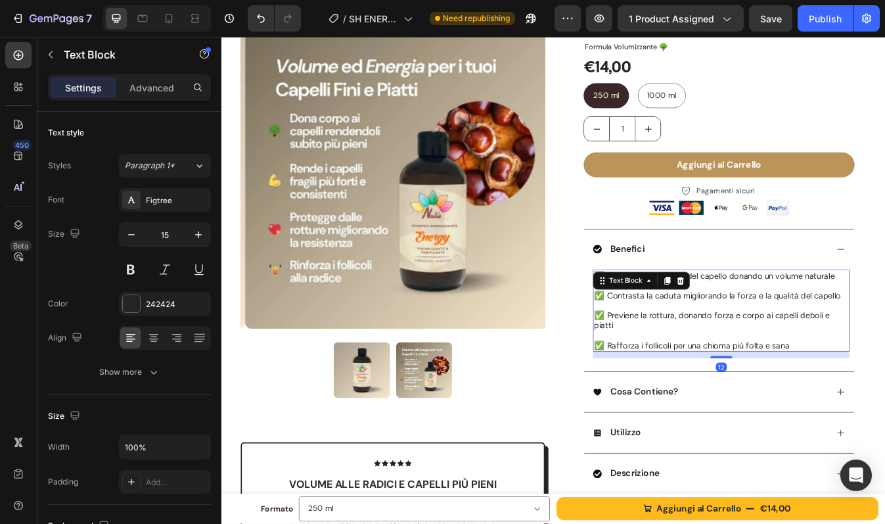
click at [746, 325] on icon at bounding box center [751, 326] width 11 height 11
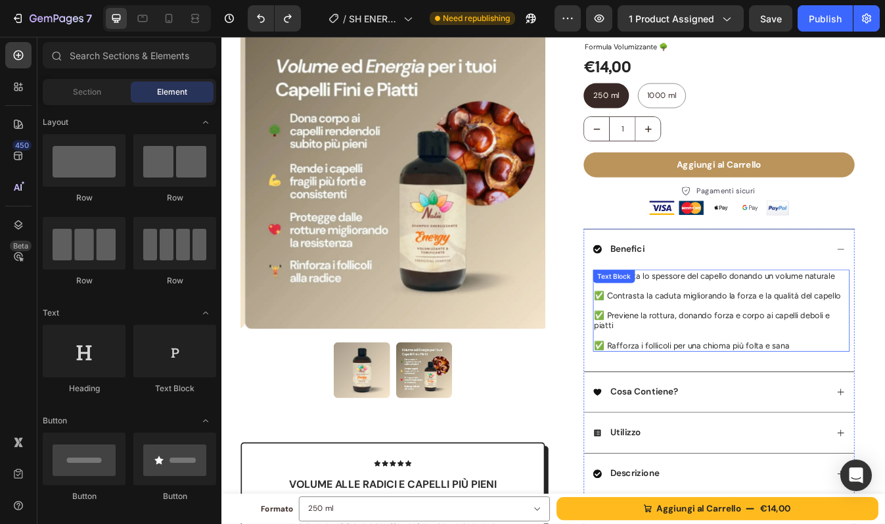
click at [779, 332] on p at bounding box center [815, 333] width 302 height 12
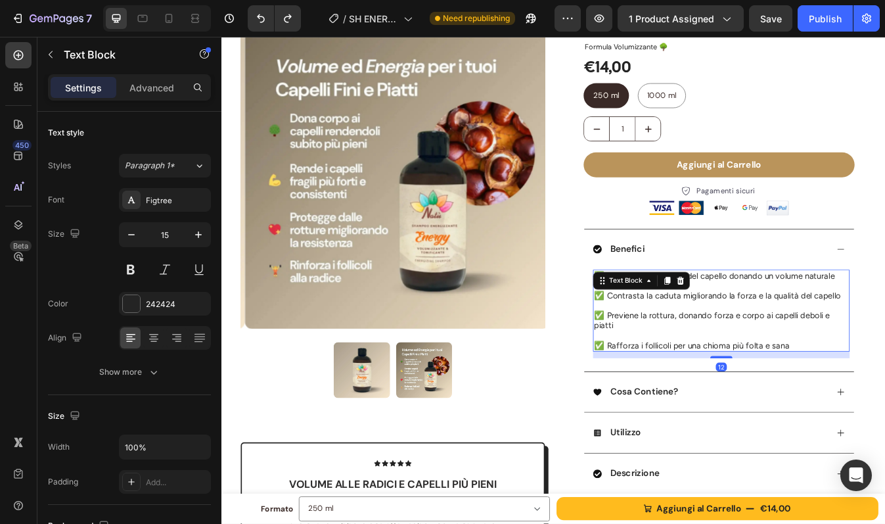
click at [779, 332] on p at bounding box center [815, 333] width 302 height 12
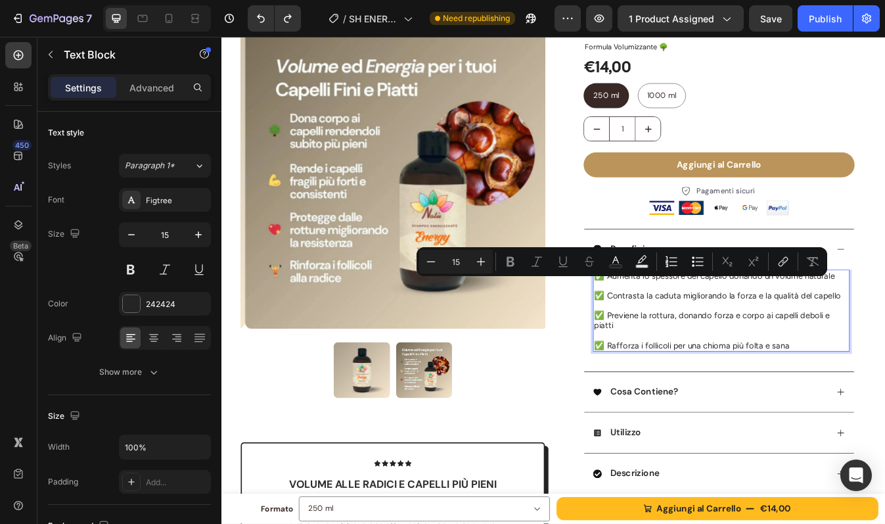
click at [790, 323] on p "✅ Aumenta lo spessore del capello donando un volume naturale" at bounding box center [815, 321] width 302 height 12
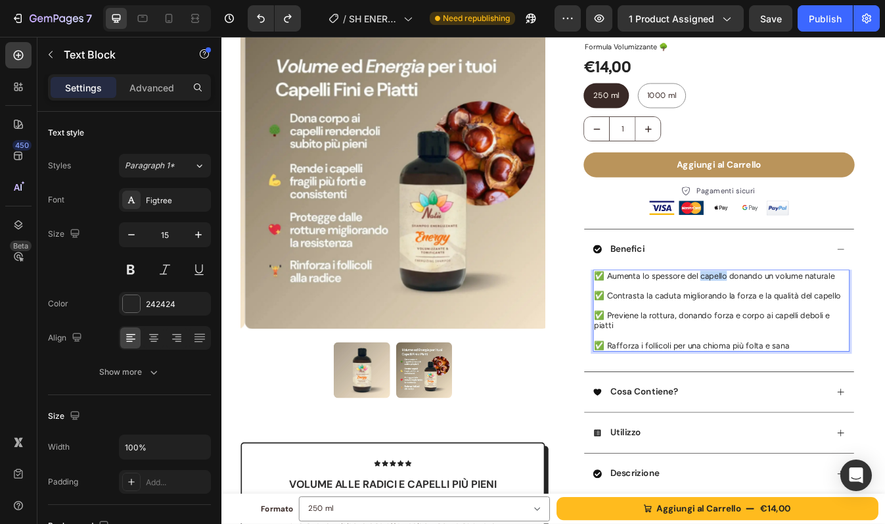
click at [790, 323] on p "✅ Aumenta lo spessore del capello donando un volume naturale" at bounding box center [815, 321] width 302 height 12
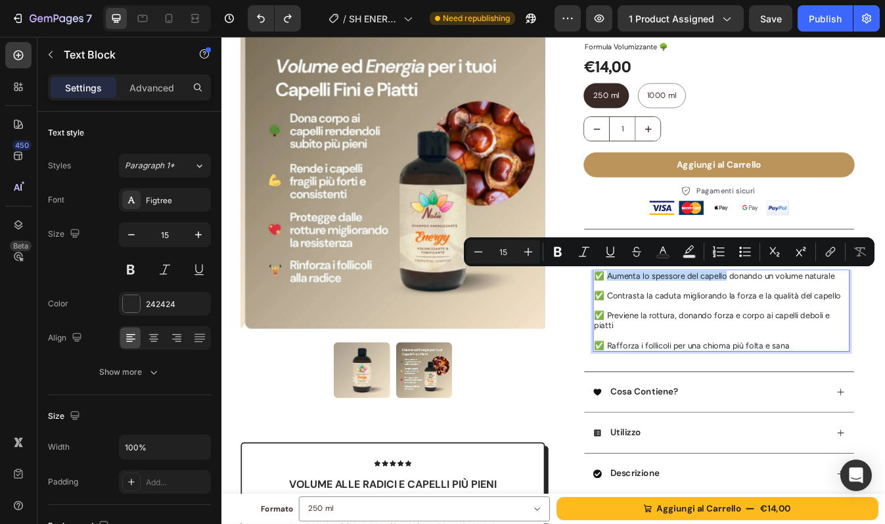
drag, startPoint x: 674, startPoint y: 323, endPoint x: 813, endPoint y: 321, distance: 138.6
click at [813, 321] on p "✅ Aumenta lo spessore del capello donando un volume naturale" at bounding box center [815, 321] width 302 height 12
click at [708, 339] on p "✅ Contrasta la caduta migliorando la forza e la qualità del capello" at bounding box center [815, 344] width 302 height 12
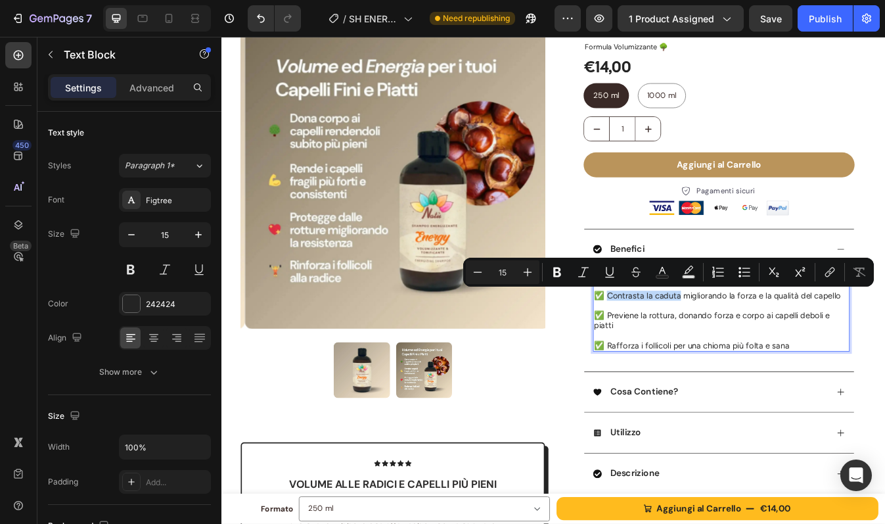
drag, startPoint x: 673, startPoint y: 345, endPoint x: 758, endPoint y: 347, distance: 84.1
click at [758, 347] on p "✅ Contrasta la caduta migliorando la forza e la qualità del capello" at bounding box center [815, 344] width 302 height 12
click at [802, 344] on p "✅ Contrasta la caduta migliorando la forza e la qualità del capello" at bounding box center [815, 344] width 302 height 12
drag, startPoint x: 903, startPoint y: 346, endPoint x: 948, endPoint y: 344, distance: 45.4
click at [884, 344] on p "✅ Contrasta la caduta migliorando la forza e la qualità del capello" at bounding box center [815, 344] width 302 height 12
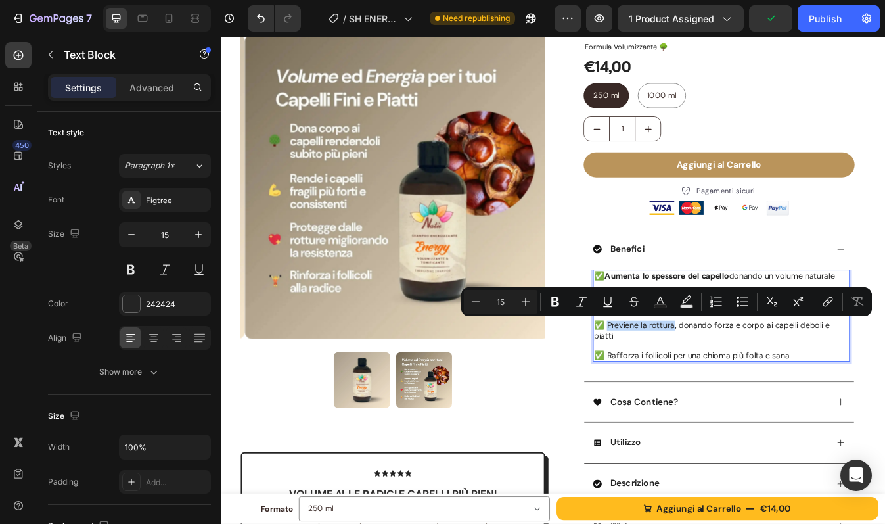
drag, startPoint x: 673, startPoint y: 381, endPoint x: 750, endPoint y: 383, distance: 76.9
click at [750, 383] on p "✅ Previene la rottura, donando forza e corpo ai capelli deboli e piatti" at bounding box center [815, 386] width 302 height 24
click at [750, 383] on strong "Previene la rottura" at bounding box center [719, 380] width 85 height 12
drag, startPoint x: 806, startPoint y: 378, endPoint x: 673, endPoint y: 381, distance: 132.8
click at [673, 381] on p "✅ Previene la rottura , donando forza e corpo ai capelli deboli e piatti" at bounding box center [815, 386] width 302 height 24
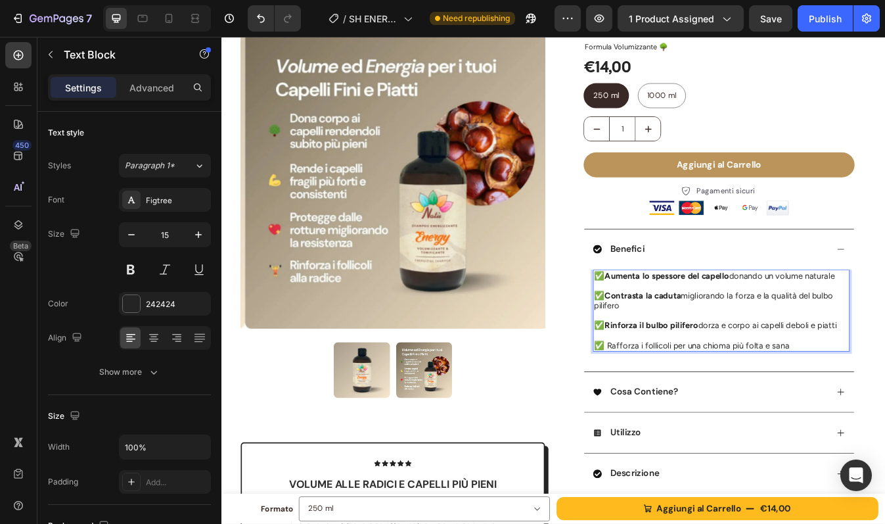
click at [802, 380] on p "✅ Rinforza il bulbo pilifero dorza e corpo ai capelli deboli e piatti" at bounding box center [815, 380] width 302 height 12
click at [788, 376] on p "✅ Rinforza il bulbo pilifero dorza e corpo ai capelli deboli e piatti" at bounding box center [815, 380] width 302 height 12
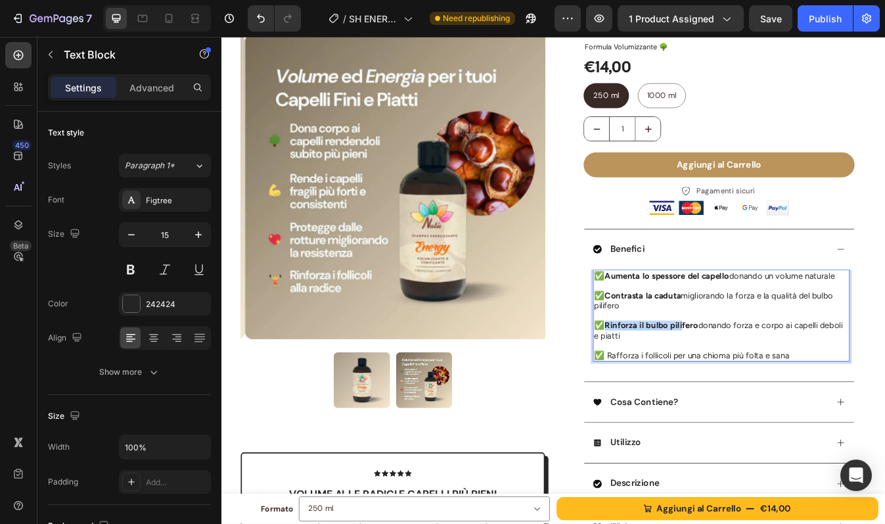
drag, startPoint x: 673, startPoint y: 380, endPoint x: 760, endPoint y: 379, distance: 86.7
click at [760, 379] on strong "Rinforza il bulbo pilifero" at bounding box center [732, 380] width 111 height 12
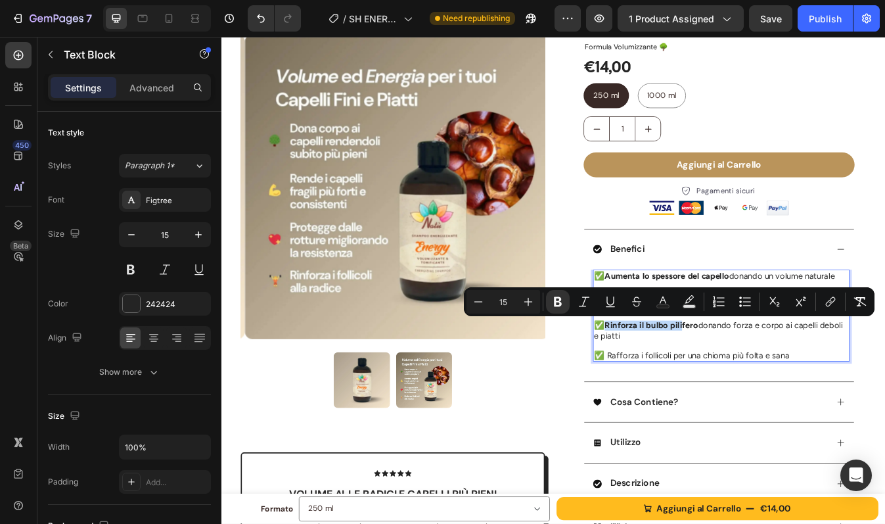
click at [760, 380] on strong "Rinforza il bulbo pilifero" at bounding box center [732, 380] width 111 height 12
click at [760, 380] on p "✅ Previene la rottura , donando forza e corpo ai capelli deboli e piatti" at bounding box center [815, 386] width 302 height 24
drag, startPoint x: 758, startPoint y: 380, endPoint x: 674, endPoint y: 378, distance: 84.1
click at [674, 378] on p "✅ Previene la rottura , donando forza e corpo ai capelli deboli e piatti" at bounding box center [815, 386] width 302 height 24
copy p "Previene la rottura ,"
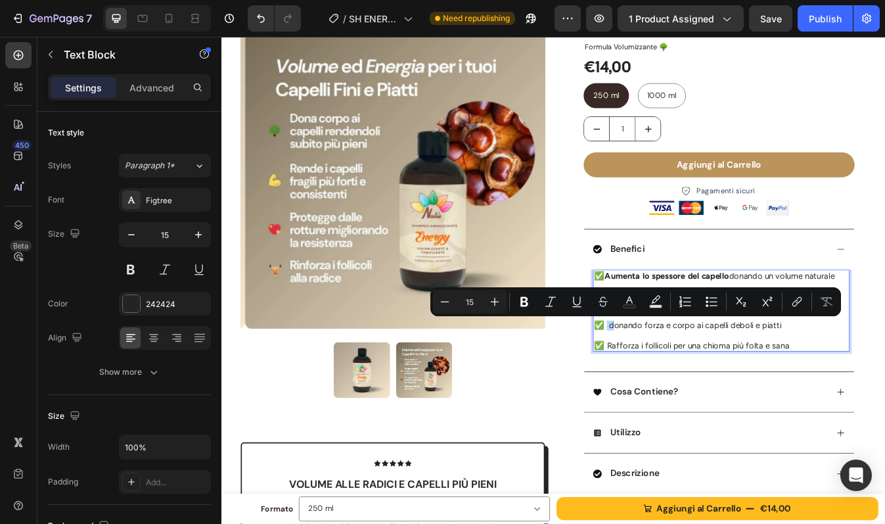
drag, startPoint x: 681, startPoint y: 380, endPoint x: 673, endPoint y: 380, distance: 7.9
click at [673, 380] on p "✅ donando forza e corpo ai capelli deboli e piatti" at bounding box center [815, 380] width 302 height 12
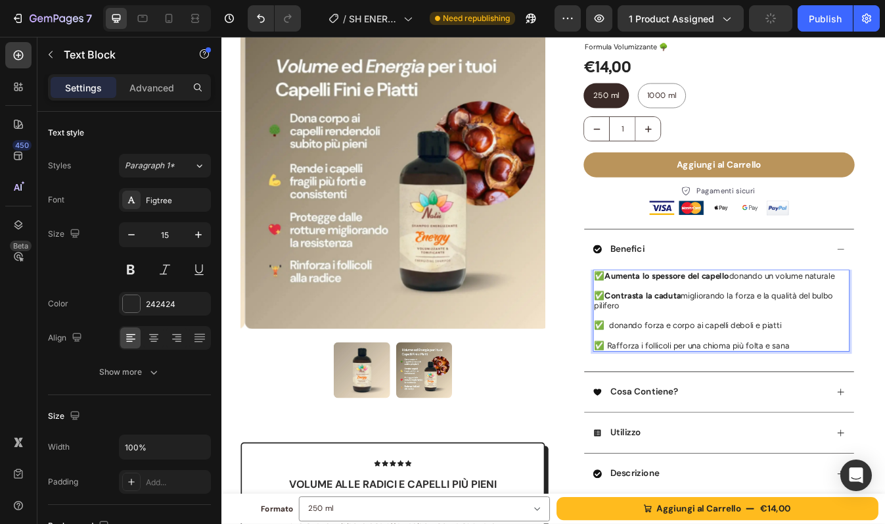
drag, startPoint x: 670, startPoint y: 377, endPoint x: 756, endPoint y: 378, distance: 86.1
click at [757, 378] on p "✅ donando forza e corpo ai capelli deboli e piatti" at bounding box center [815, 380] width 302 height 12
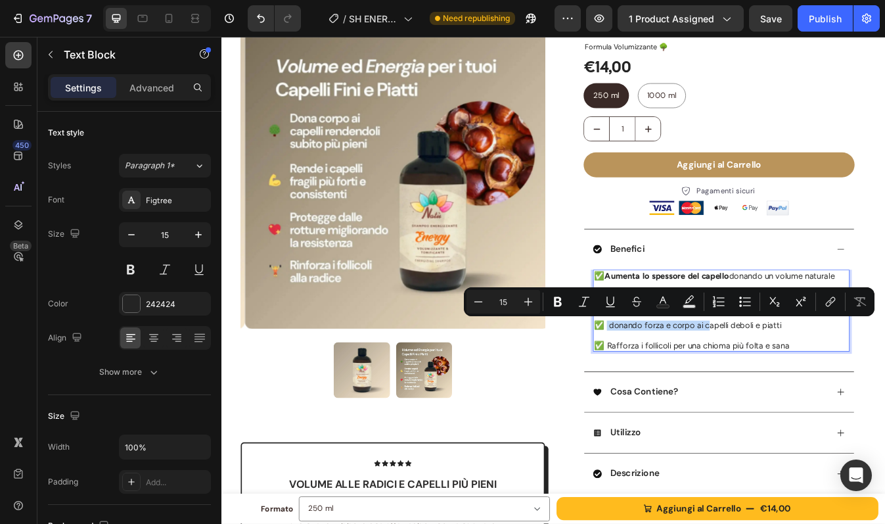
drag, startPoint x: 792, startPoint y: 380, endPoint x: 672, endPoint y: 382, distance: 120.9
click at [672, 382] on p "✅ donando forza e corpo ai capelli deboli e piatti" at bounding box center [815, 380] width 302 height 12
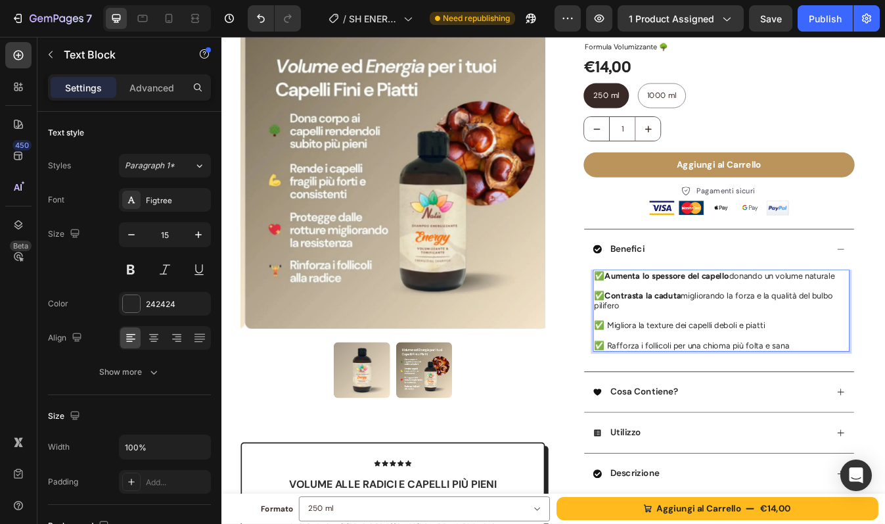
click at [879, 384] on p "✅ Migliora la texture dei capelli deboli e piatti" at bounding box center [815, 380] width 302 height 12
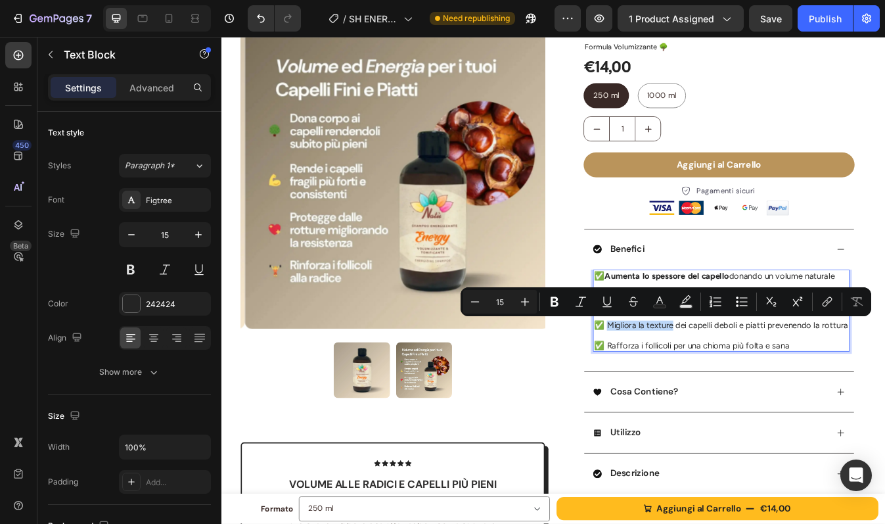
drag, startPoint x: 673, startPoint y: 380, endPoint x: 752, endPoint y: 382, distance: 78.2
click at [752, 382] on p "✅ Migliora la texture dei capelli deboli e piatti prevenendo la rottura" at bounding box center [815, 380] width 302 height 12
click at [752, 382] on strong "Migliora la texture" at bounding box center [719, 380] width 84 height 12
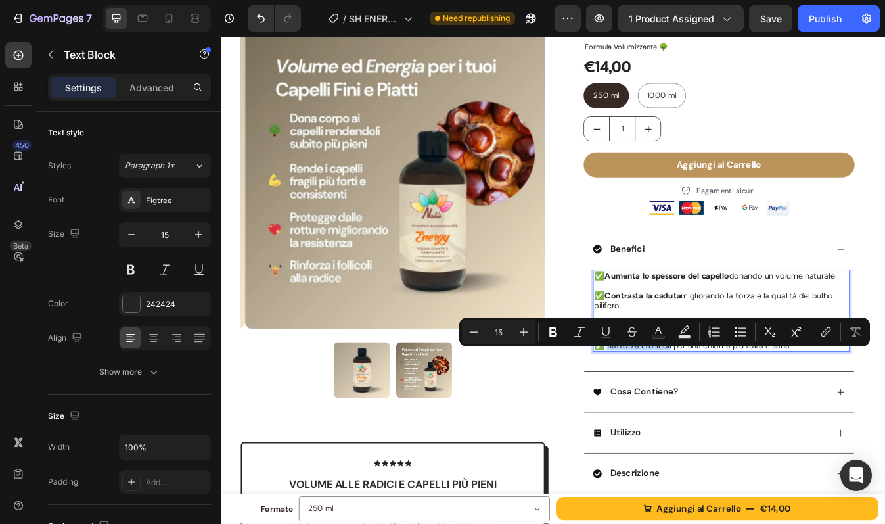
drag, startPoint x: 673, startPoint y: 415, endPoint x: 748, endPoint y: 415, distance: 74.9
click at [748, 409] on p "✅ Rafforza i follicoli per una chioma più folta e sana" at bounding box center [815, 404] width 302 height 12
click at [755, 352] on p "✅ Contrasta la caduta migliorando la forza e la qualità del bulbo pilifero" at bounding box center [815, 350] width 302 height 24
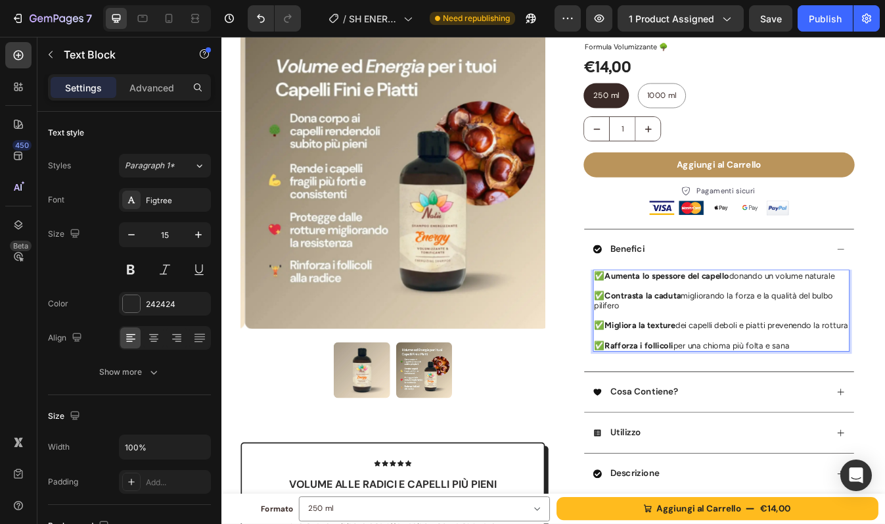
click at [752, 409] on p "✅ Rafforza i follicoli per una chioma più folta e sana" at bounding box center [815, 404] width 302 height 12
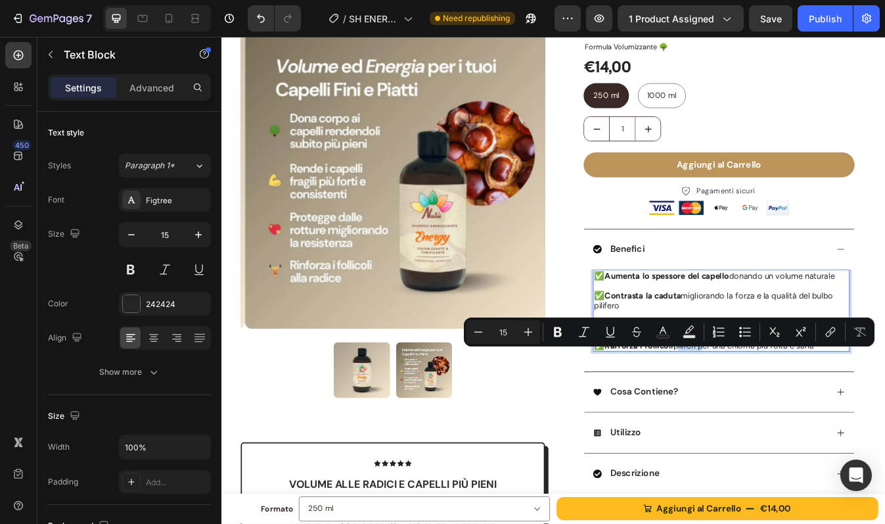
drag, startPoint x: 755, startPoint y: 415, endPoint x: 784, endPoint y: 415, distance: 28.9
click at [784, 409] on p "✅ Rafforza i follicoli piliferi per una chioma più folta e sana" at bounding box center [815, 404] width 302 height 12
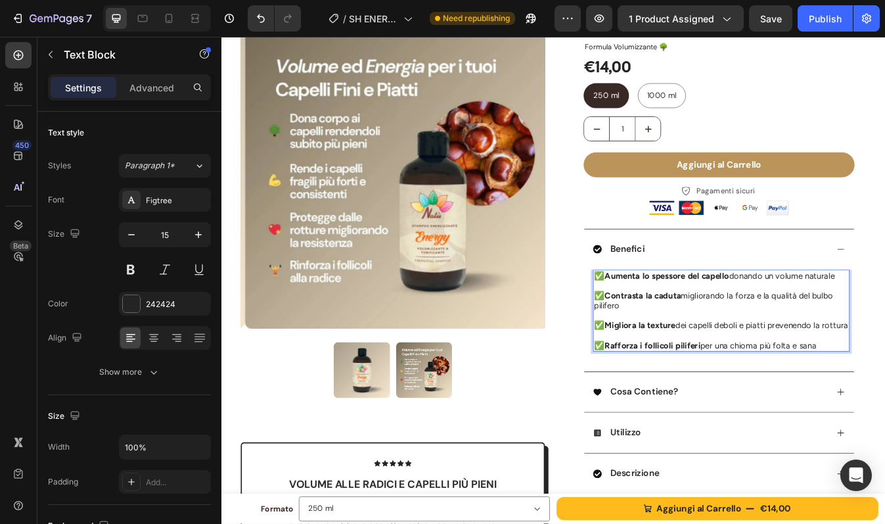
click at [806, 327] on p "Rich Text Editor. Editing area: main" at bounding box center [815, 333] width 302 height 12
drag, startPoint x: 669, startPoint y: 346, endPoint x: 661, endPoint y: 346, distance: 7.9
click at [664, 346] on p "✅ Contrasta la caduta migliorando la forza e la qualità del bulbo pilifero" at bounding box center [815, 350] width 302 height 24
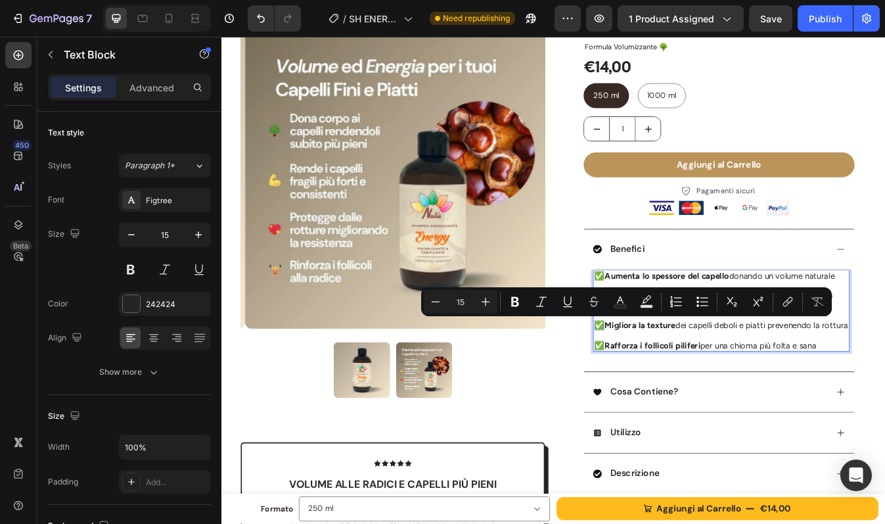
drag, startPoint x: 670, startPoint y: 380, endPoint x: 662, endPoint y: 380, distance: 7.9
click at [664, 380] on p "✅ Migliora la texture dei capelli deboli e piatti prevenendo la rottura" at bounding box center [815, 380] width 302 height 12
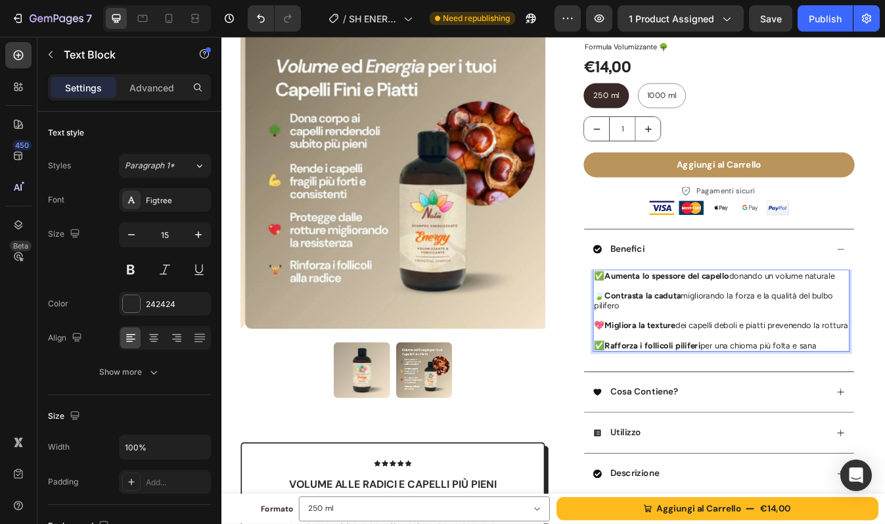
drag, startPoint x: 669, startPoint y: 415, endPoint x: 660, endPoint y: 415, distance: 8.5
click at [664, 409] on p "✅ Rafforza i follicoli piliferi per una chioma più folta e sana" at bounding box center [815, 404] width 302 height 12
drag, startPoint x: 724, startPoint y: 380, endPoint x: 752, endPoint y: 379, distance: 28.3
click at [752, 379] on strong "Migliora la texture" at bounding box center [719, 380] width 84 height 12
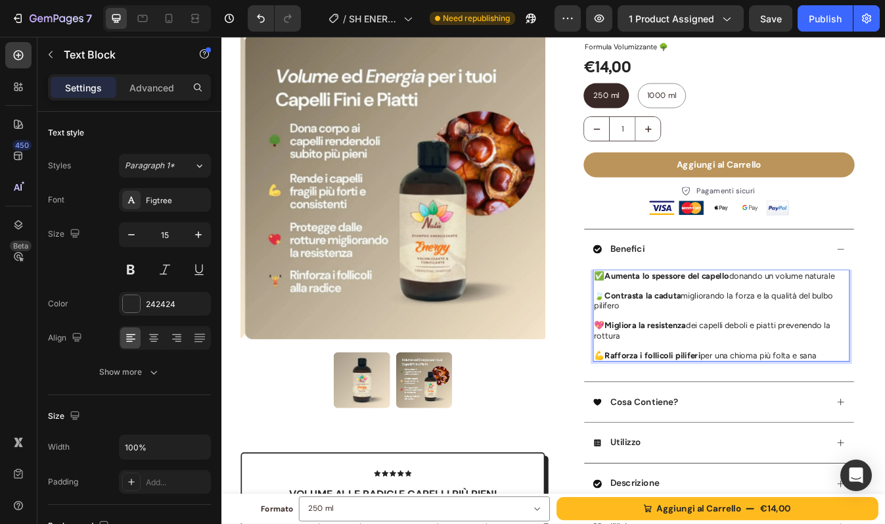
click at [884, 382] on p "💖 Migliora la resistenza dei capelli deboli e piatti prevenendo la rottura" at bounding box center [815, 386] width 302 height 24
drag, startPoint x: 880, startPoint y: 381, endPoint x: 940, endPoint y: 382, distance: 59.2
click at [884, 382] on p "💖 Migliora la resistenza dei capelli deboli e piatti prevenendo la rottura" at bounding box center [815, 386] width 302 height 24
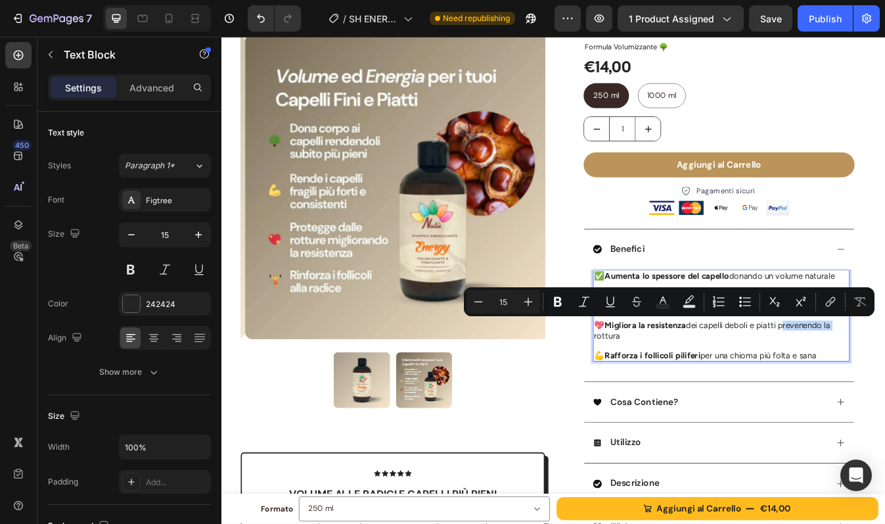
click at [884, 382] on p "💖 Migliora la resistenza dei capelli deboli e piatti prevenendo la rottura" at bounding box center [815, 386] width 302 height 24
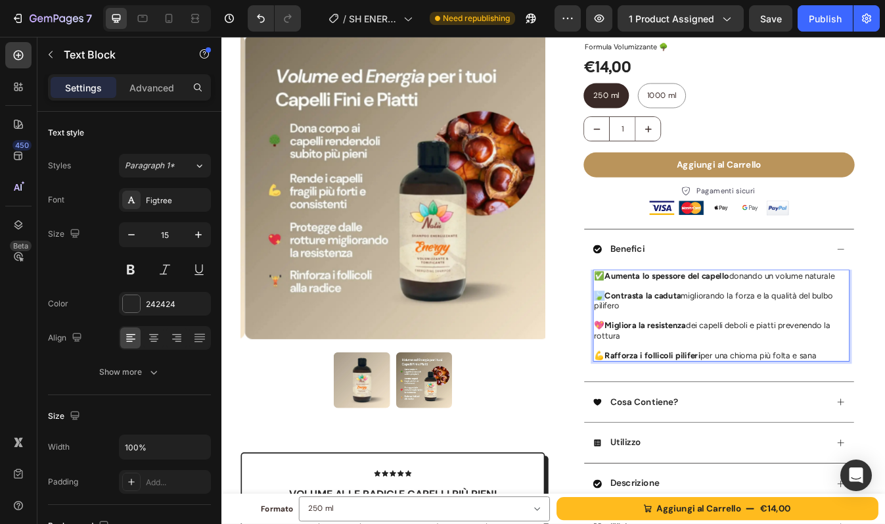
click at [664, 345] on p "🍃 Contrasta la caduta migliorando la forza e la qualità del bulbo pilifero" at bounding box center [815, 350] width 302 height 24
click at [781, 398] on p "Rich Text Editor. Editing area: main" at bounding box center [815, 404] width 302 height 12
drag, startPoint x: 667, startPoint y: 345, endPoint x: 659, endPoint y: 345, distance: 7.9
click at [664, 345] on p "🏋️‍♂️ Contrasta la caduta migliorando la forza e la qualità del bulbo pilifero" at bounding box center [815, 350] width 302 height 24
drag, startPoint x: 667, startPoint y: 417, endPoint x: 658, endPoint y: 417, distance: 8.5
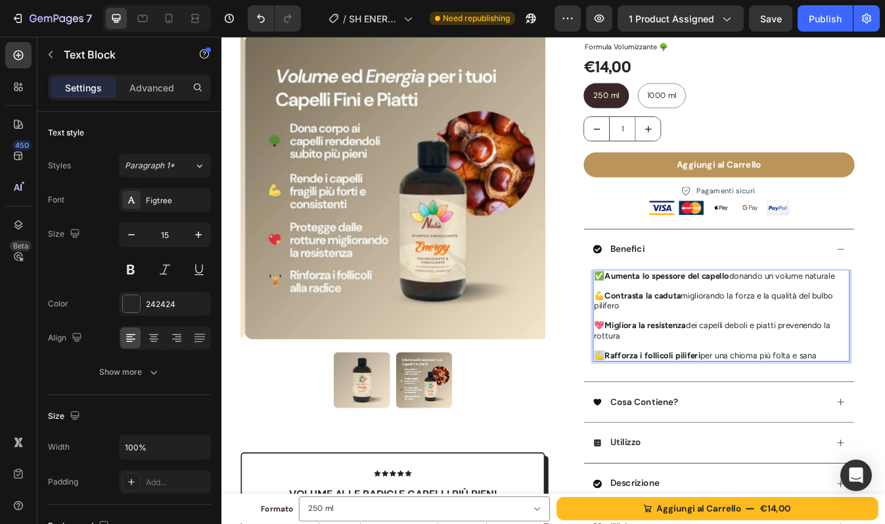
click at [663, 417] on div "✅ Aumenta lo spessore del capello donando un volume naturale 💪 Contrasta la cad…" at bounding box center [815, 367] width 305 height 109
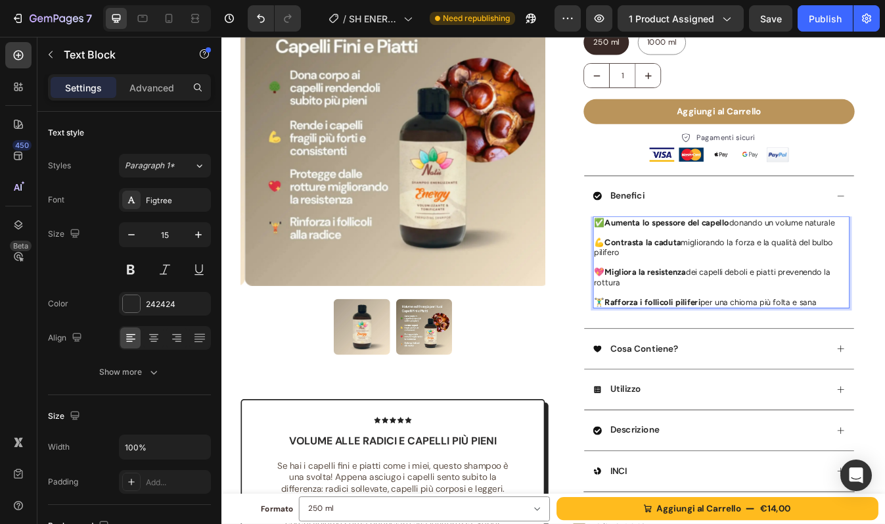
scroll to position [177, 0]
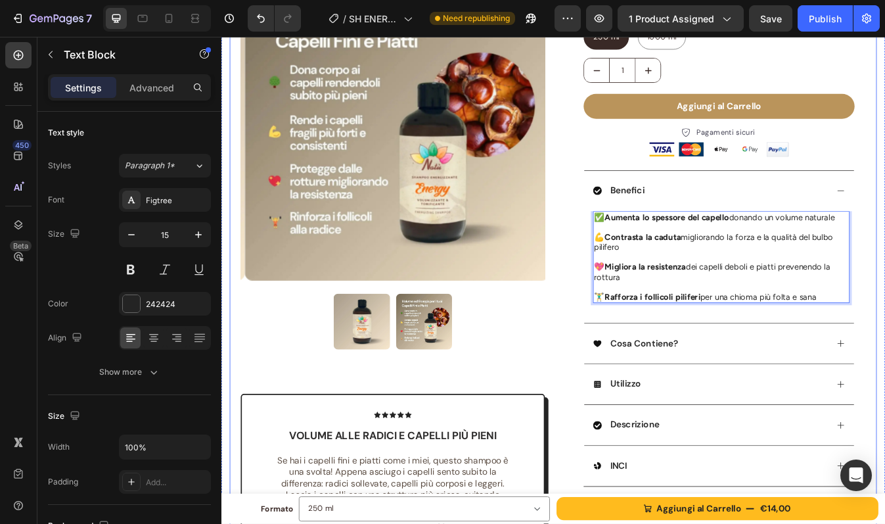
click at [884, 320] on div "Product Images Icon Icon Icon Icon Icon Icon List Volume alle radici e capelli …" at bounding box center [615, 301] width 769 height 814
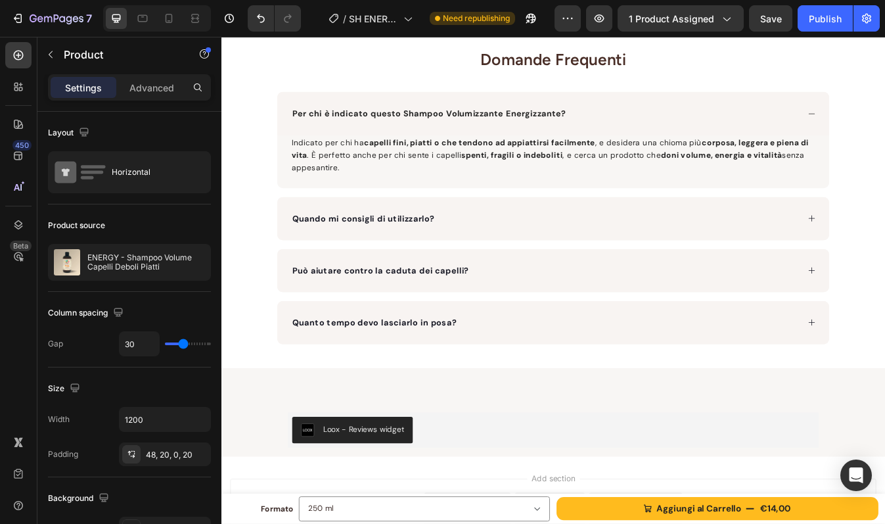
scroll to position [1544, 0]
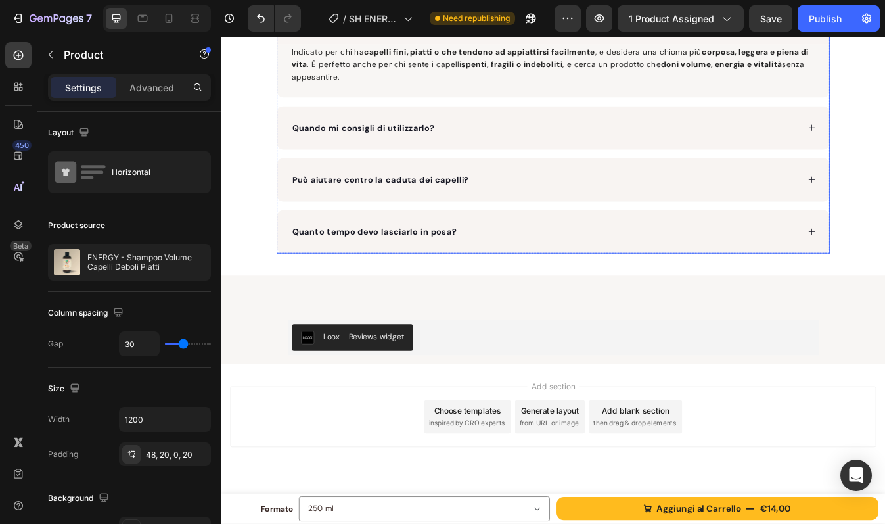
click at [774, 272] on div "Quanto tempo devo lasciarlo in posa?" at bounding box center [606, 269] width 604 height 20
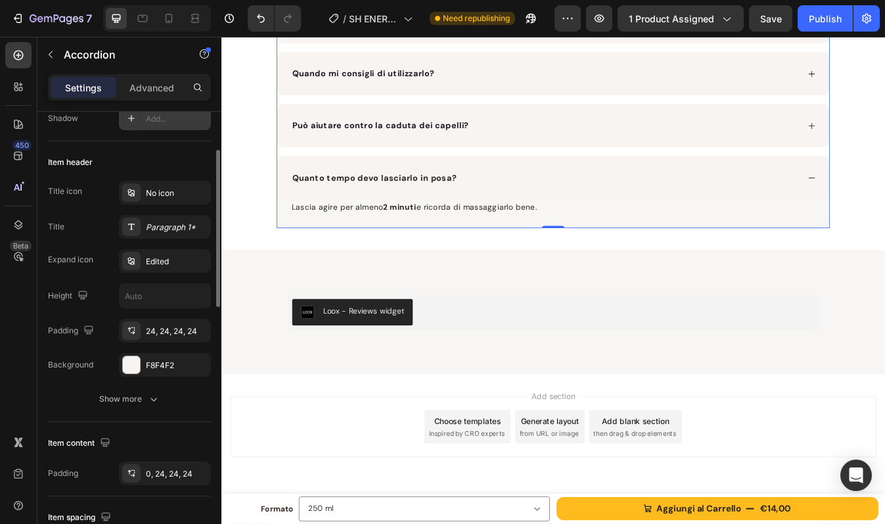
scroll to position [225, 0]
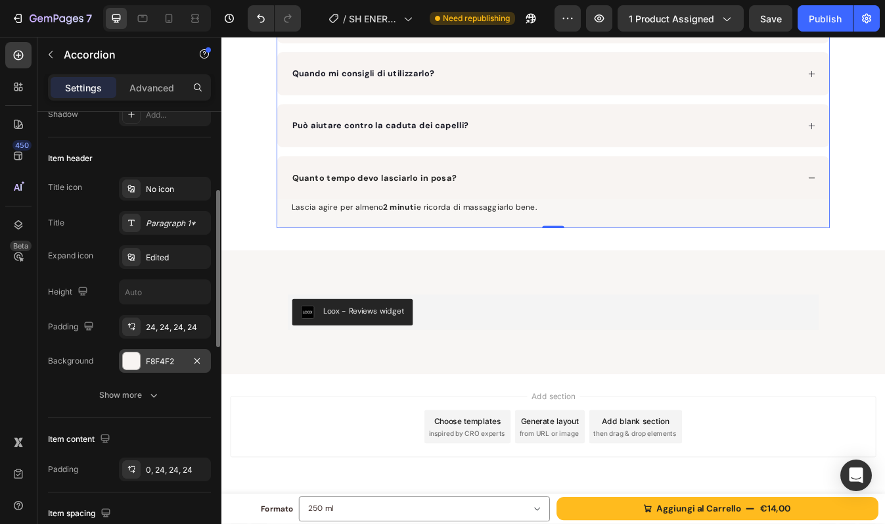
click at [166, 363] on div "F8F4F2" at bounding box center [165, 361] width 38 height 12
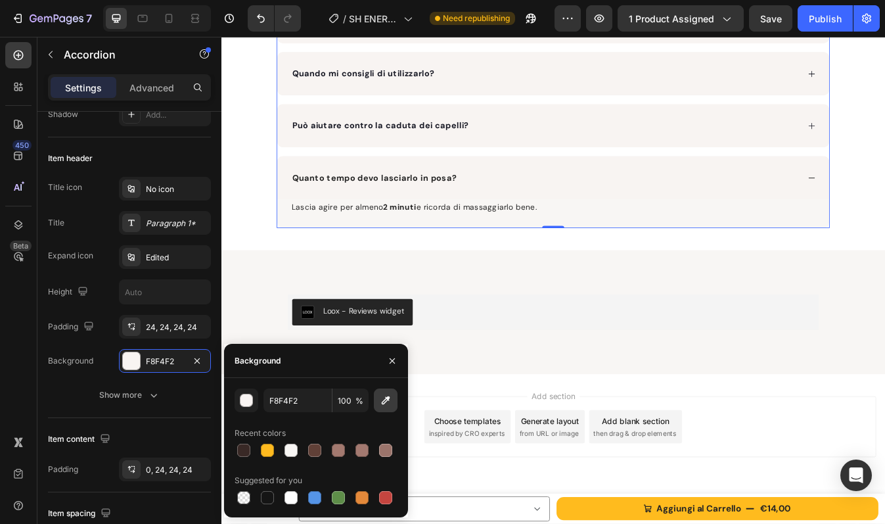
click at [379, 400] on icon "button" at bounding box center [385, 400] width 13 height 13
type input "F8F6F4"
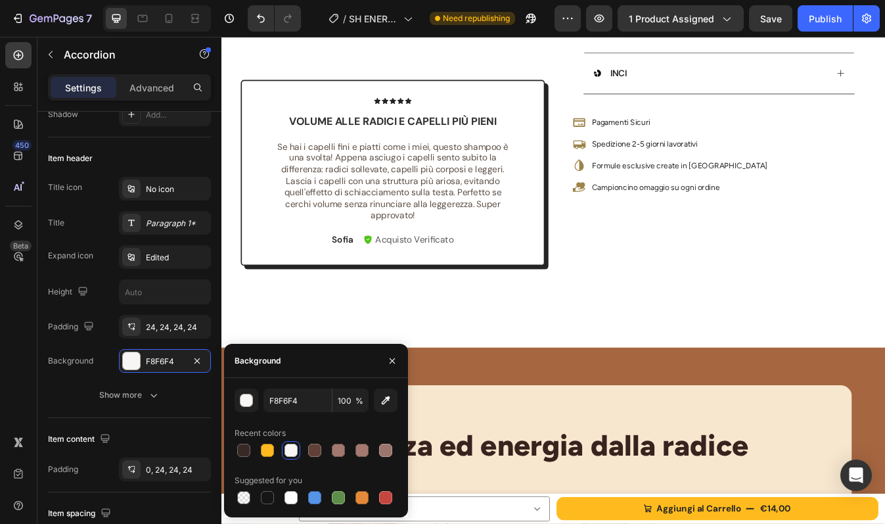
scroll to position [484, 0]
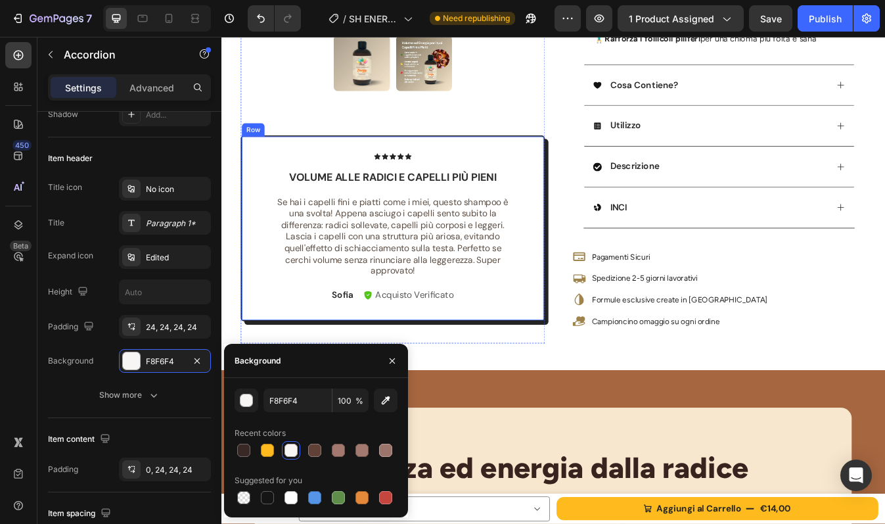
click at [562, 363] on div "Icon Icon Icon Icon Icon Icon List Volume alle radici e capelli più pieni Text …" at bounding box center [424, 264] width 361 height 221
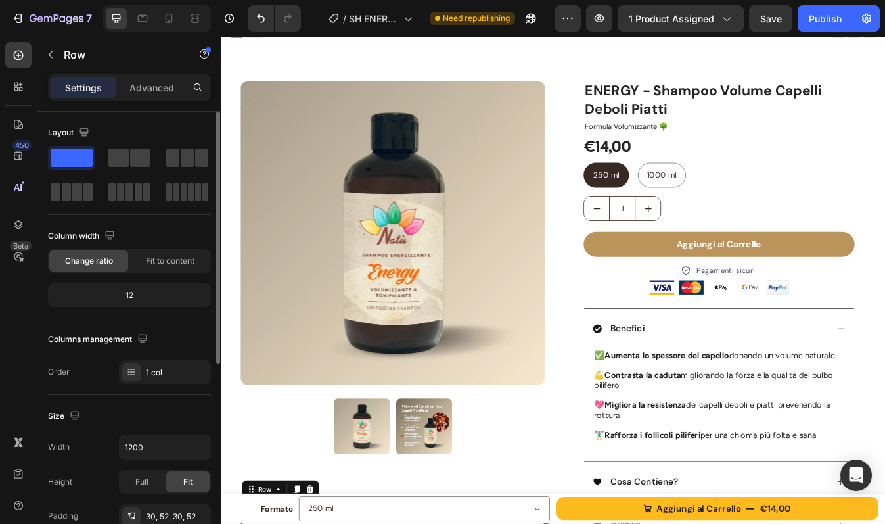
scroll to position [0, 0]
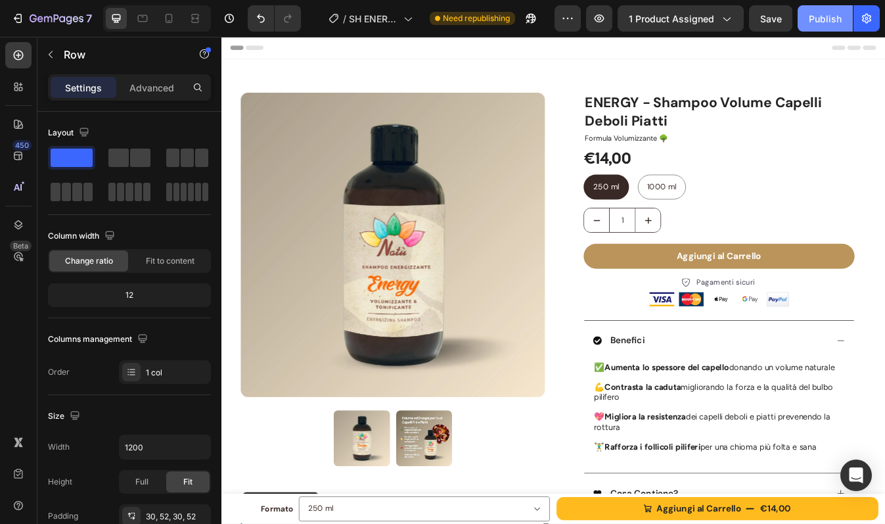
click at [825, 13] on div "Publish" at bounding box center [825, 19] width 33 height 14
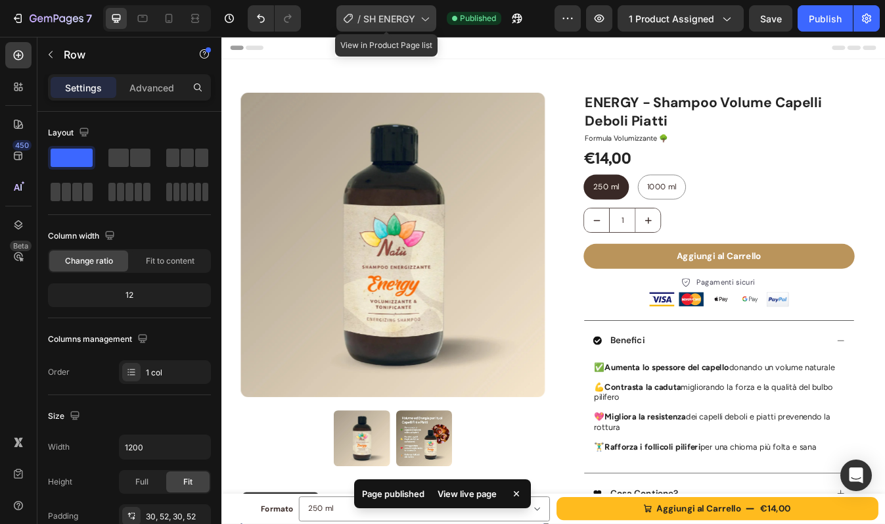
click at [396, 17] on span "SH ENERGY" at bounding box center [389, 19] width 52 height 14
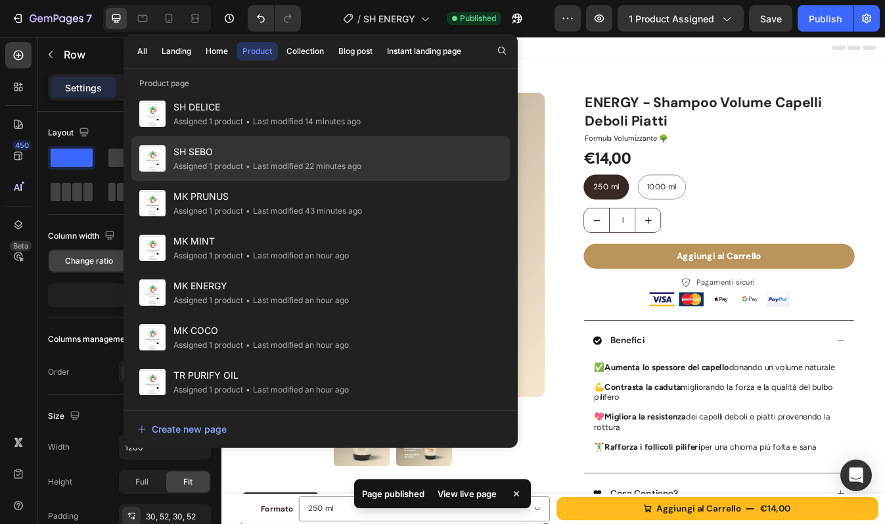
scroll to position [409, 0]
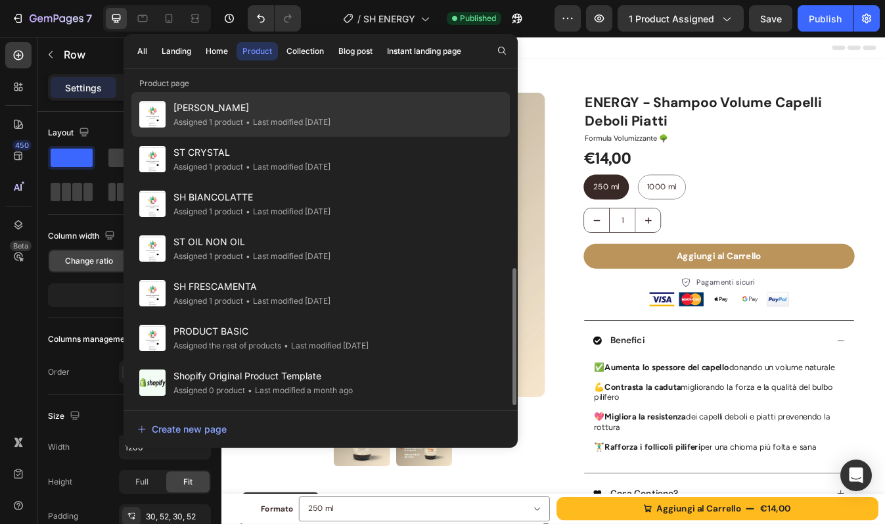
click at [249, 108] on span "[PERSON_NAME]" at bounding box center [251, 108] width 157 height 16
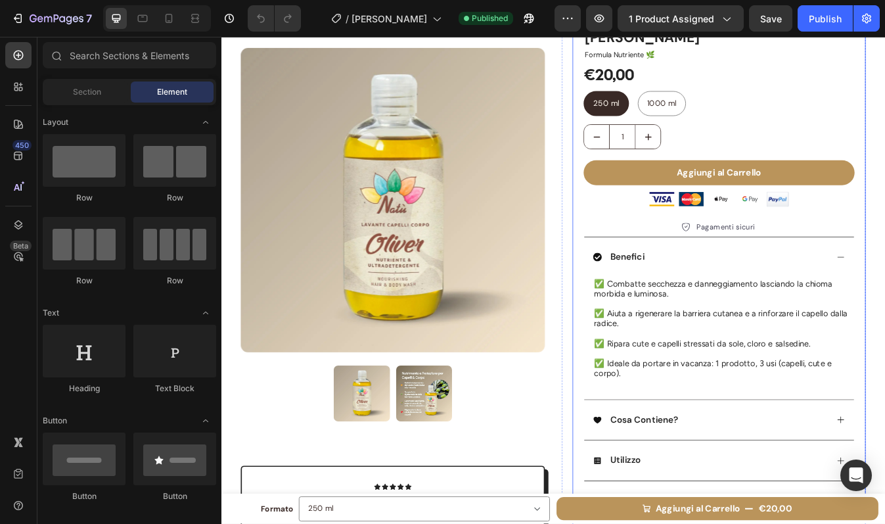
scroll to position [99, 0]
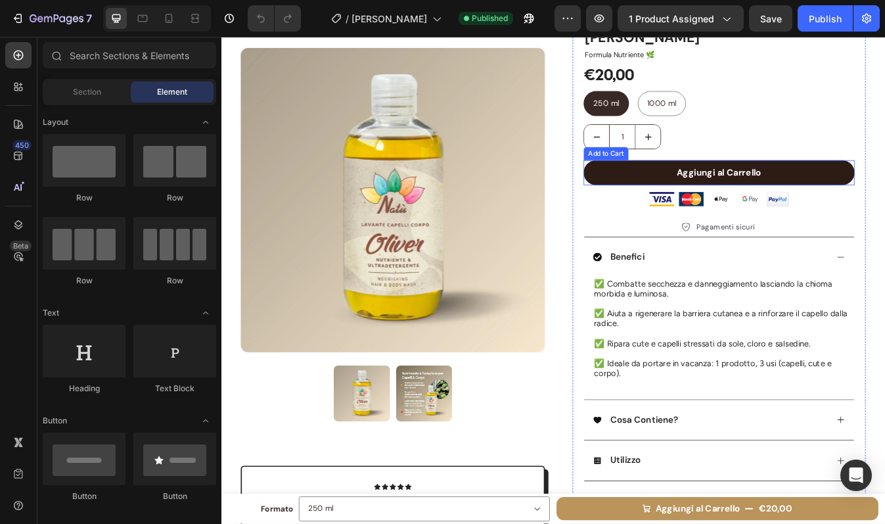
click at [686, 205] on button "Aggiungi al Carrello" at bounding box center [813, 198] width 322 height 30
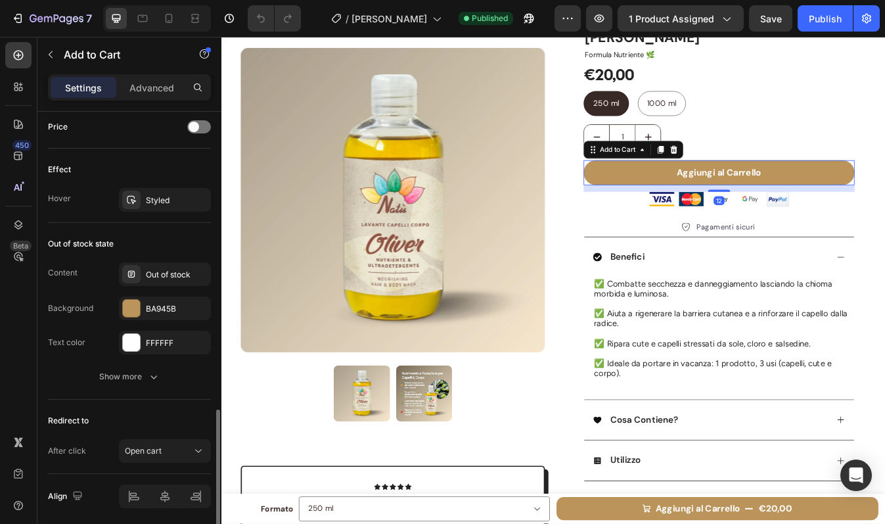
scroll to position [903, 0]
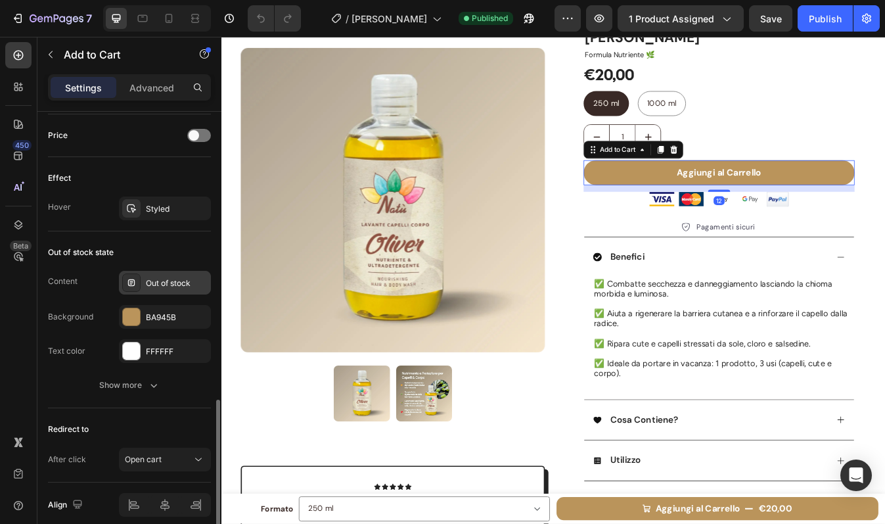
click at [164, 287] on div "Out of stock" at bounding box center [177, 283] width 62 height 12
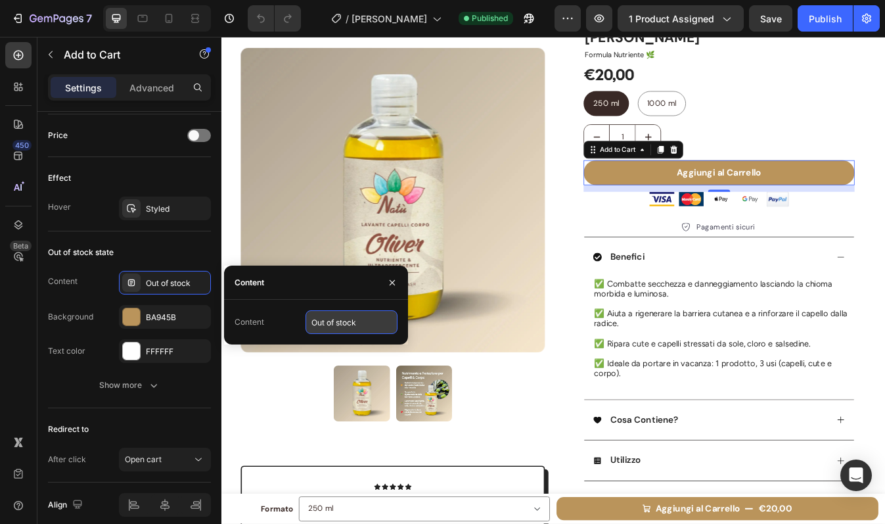
click at [335, 323] on input "Out of stock" at bounding box center [352, 322] width 92 height 24
click at [336, 321] on input "Out of stock" at bounding box center [352, 322] width 92 height 24
type input "Esaurito"
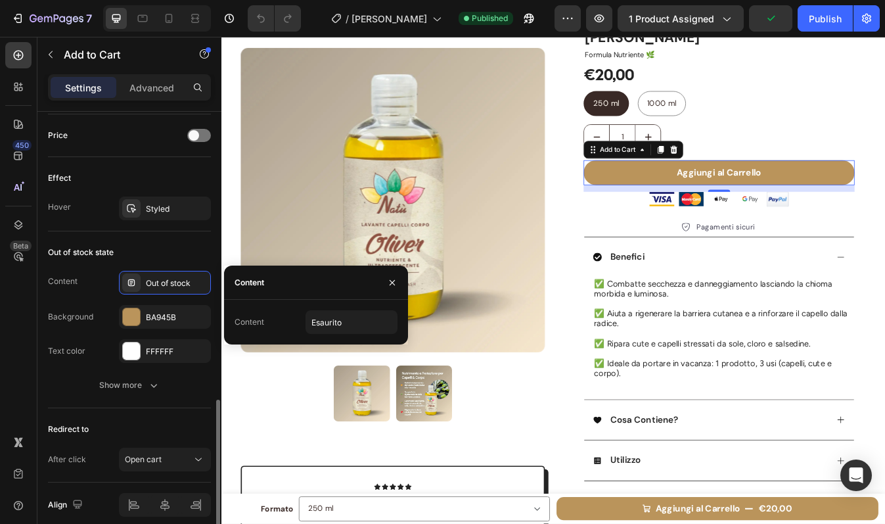
click at [173, 250] on div "Out of stock state" at bounding box center [129, 252] width 163 height 21
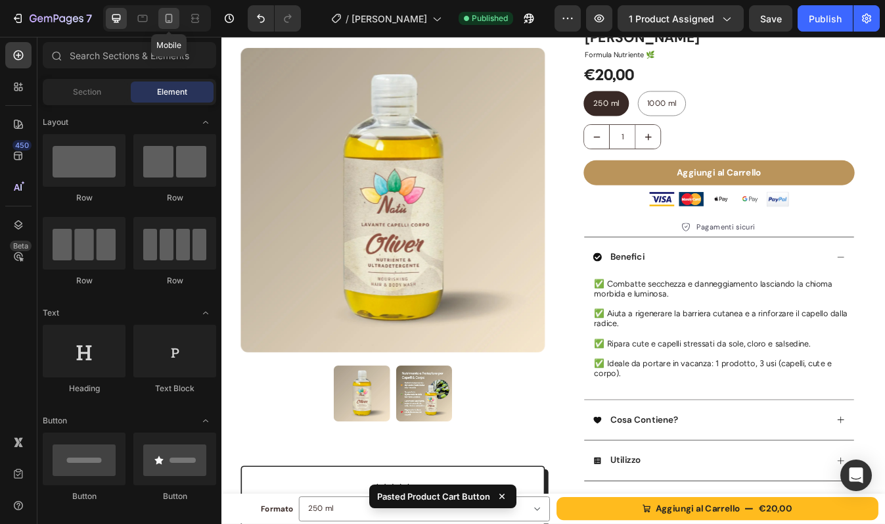
click at [171, 21] on icon at bounding box center [169, 18] width 7 height 9
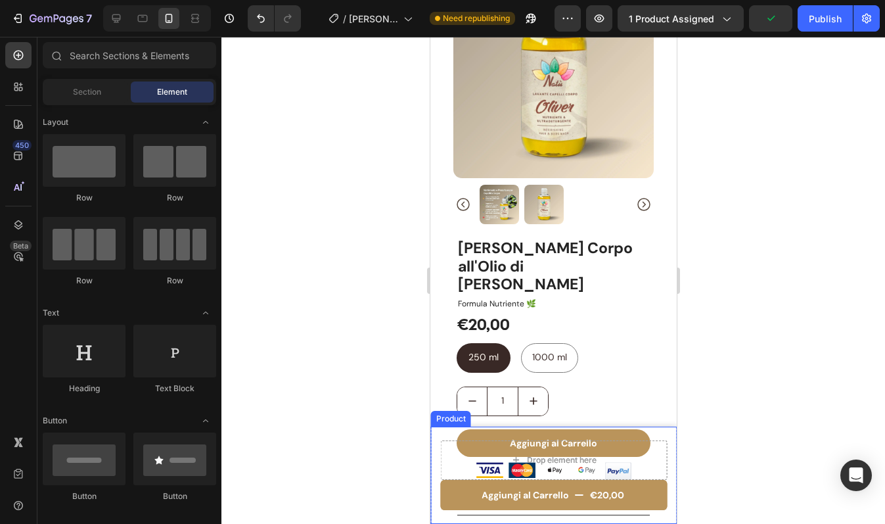
click at [437, 427] on div "Aggiungi al Carrello €20,00 Product Cart Button Drop element here Product" at bounding box center [553, 474] width 246 height 97
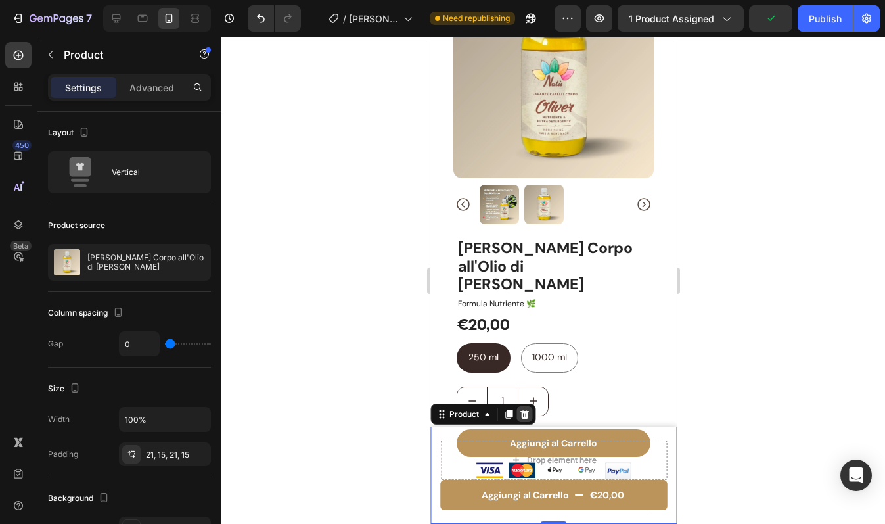
click at [524, 415] on icon at bounding box center [524, 413] width 9 height 9
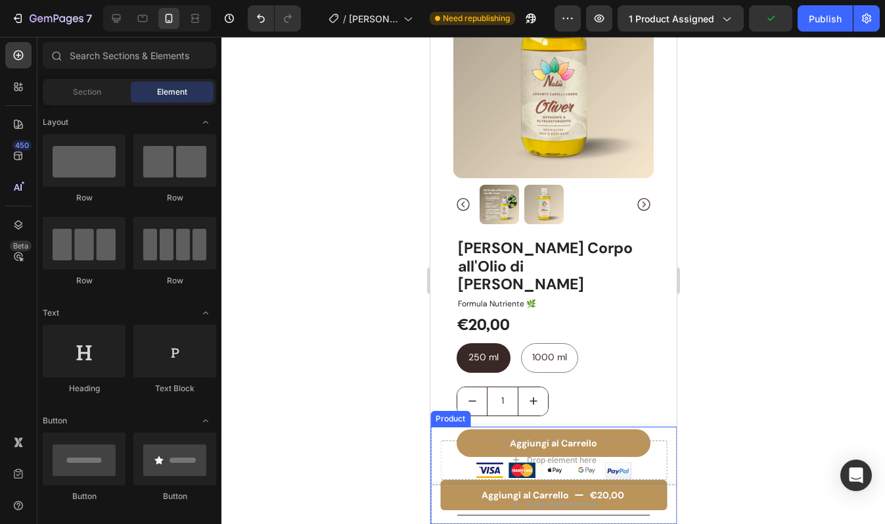
click at [436, 440] on div "Aggiungi al Carrello €20,00 Product Cart Button Drop element here Product" at bounding box center [553, 474] width 246 height 97
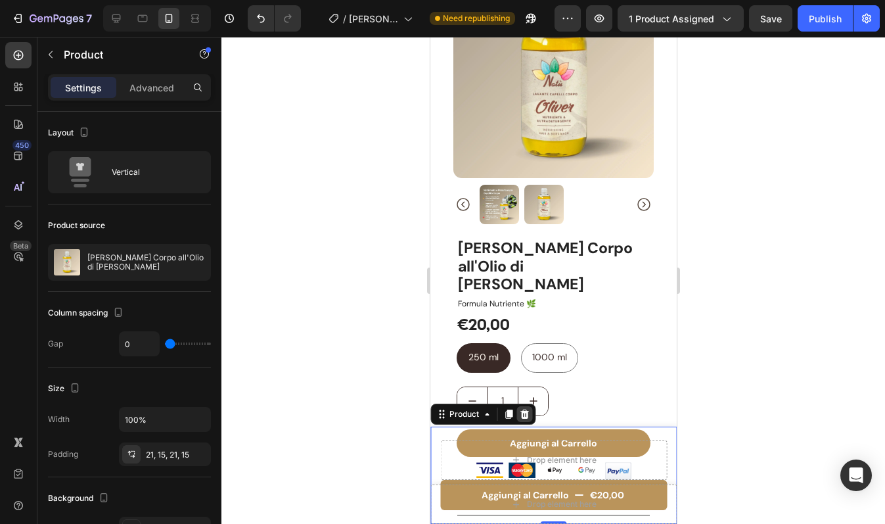
click at [523, 416] on icon at bounding box center [524, 413] width 9 height 9
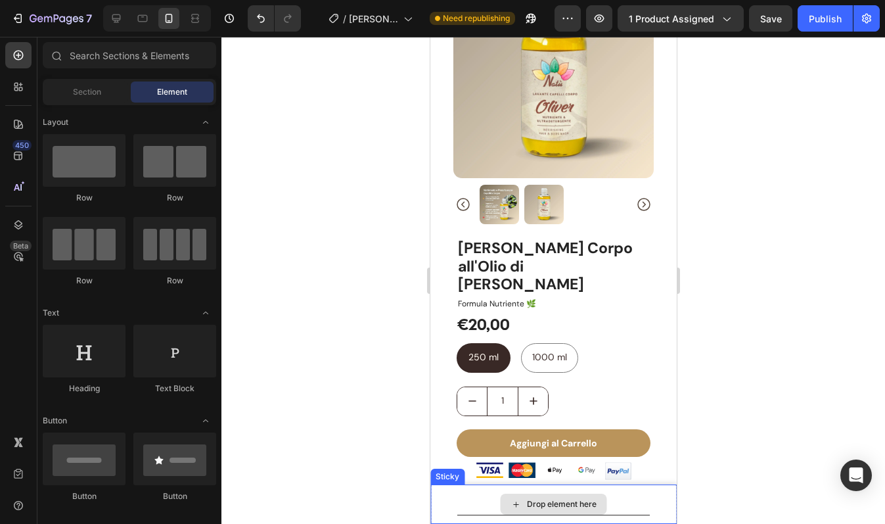
click at [437, 493] on div "Drop element here" at bounding box center [553, 503] width 246 height 39
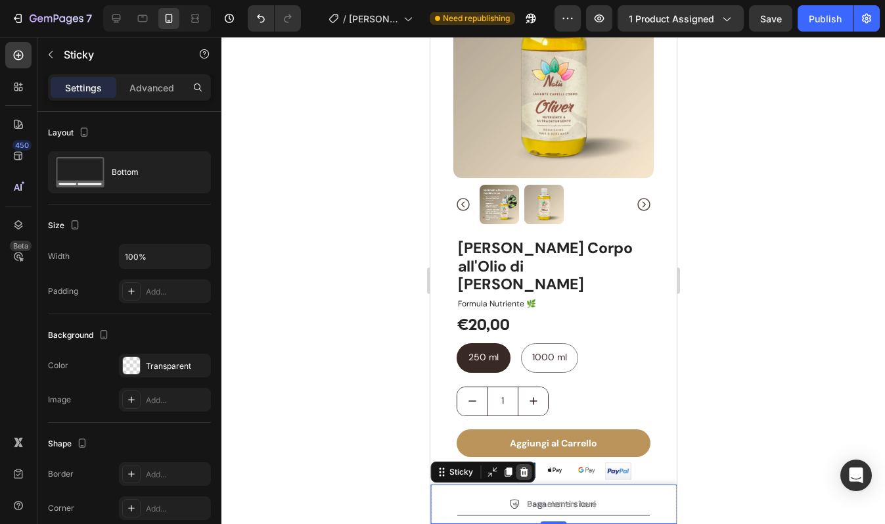
click at [527, 467] on icon at bounding box center [523, 472] width 11 height 11
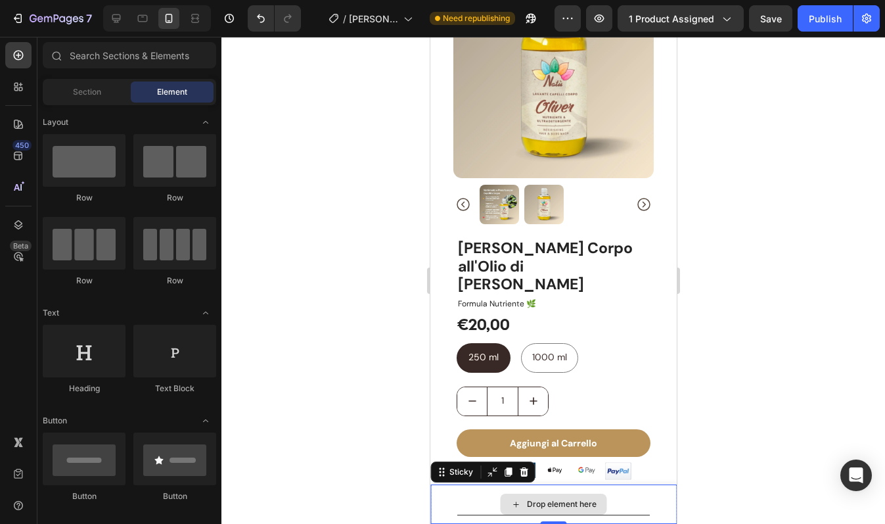
click at [442, 489] on div "Drop element here" at bounding box center [553, 503] width 246 height 39
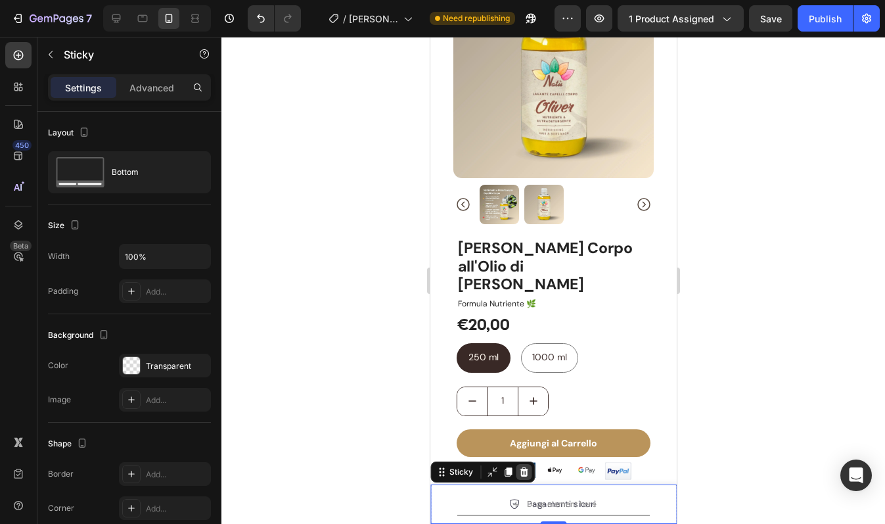
click at [520, 472] on icon at bounding box center [523, 472] width 11 height 11
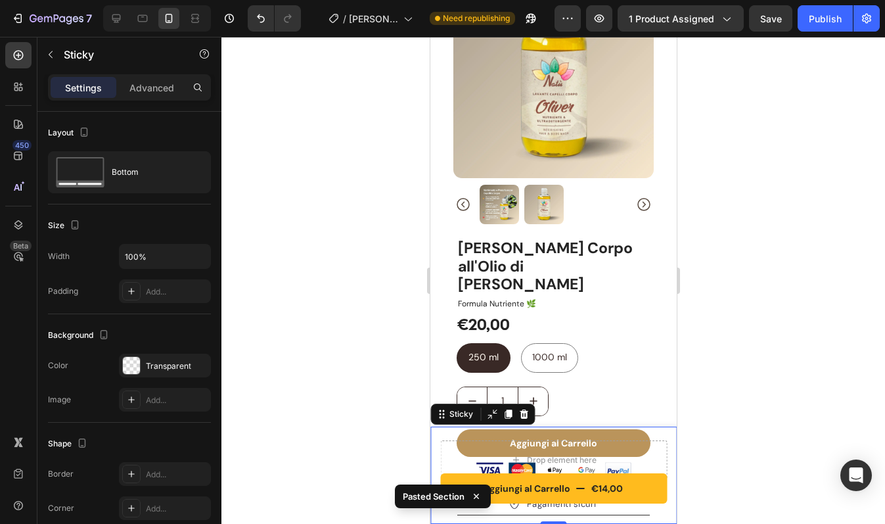
click at [474, 481] on div "Pasted Section" at bounding box center [442, 498] width 101 height 39
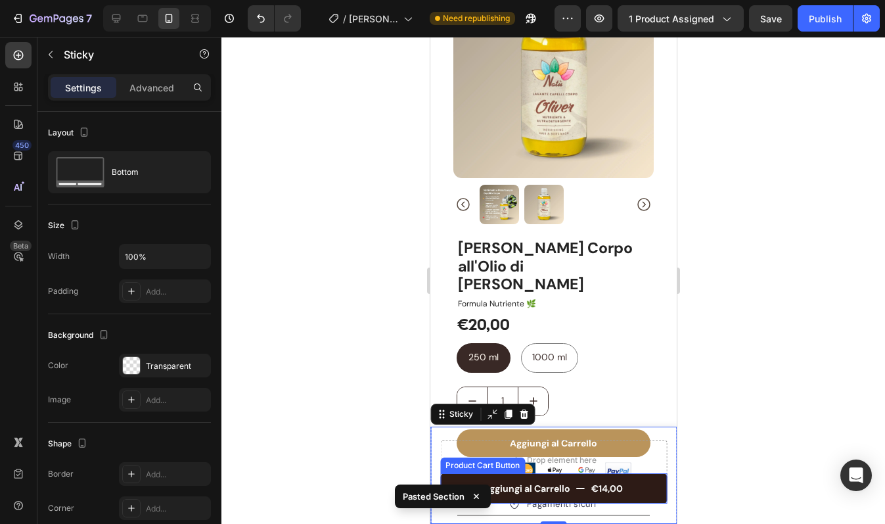
click at [646, 484] on button "Aggiungi al Carrello €14,00" at bounding box center [553, 488] width 227 height 30
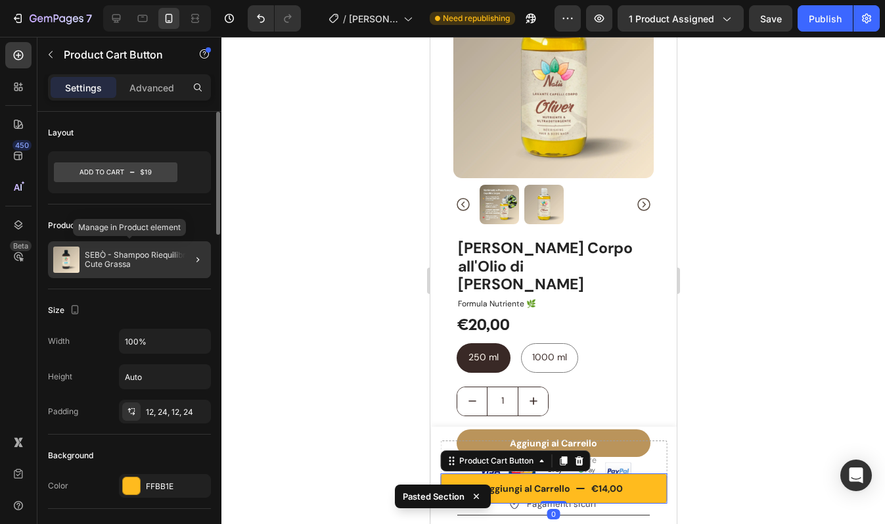
click at [162, 259] on p "SEBÒ - Shampoo Riequilibrante Cute Grassa" at bounding box center [145, 259] width 121 height 18
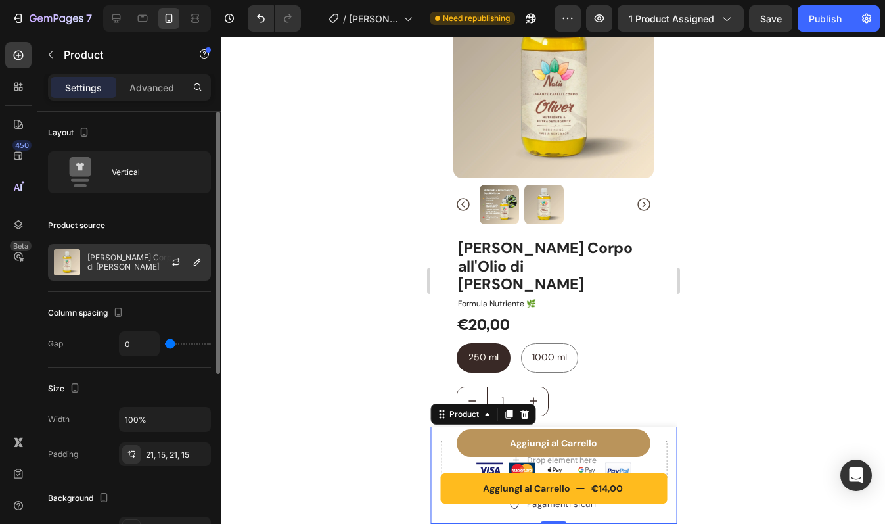
click at [154, 260] on div at bounding box center [181, 261] width 58 height 35
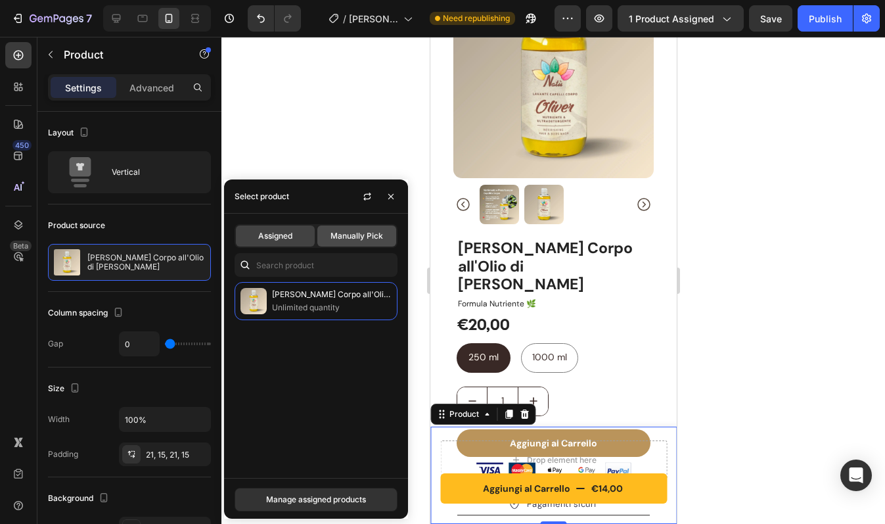
click at [363, 241] on div "Manually Pick" at bounding box center [356, 235] width 79 height 21
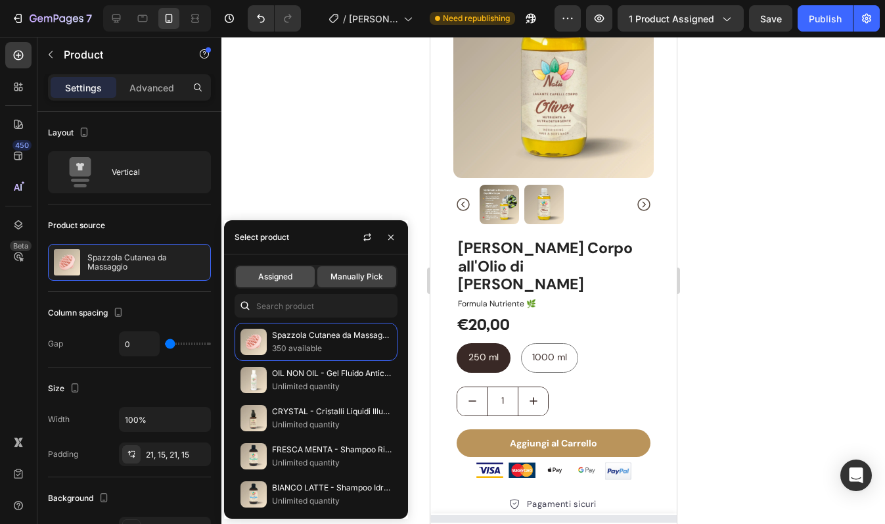
click at [281, 275] on span "Assigned" at bounding box center [275, 277] width 34 height 12
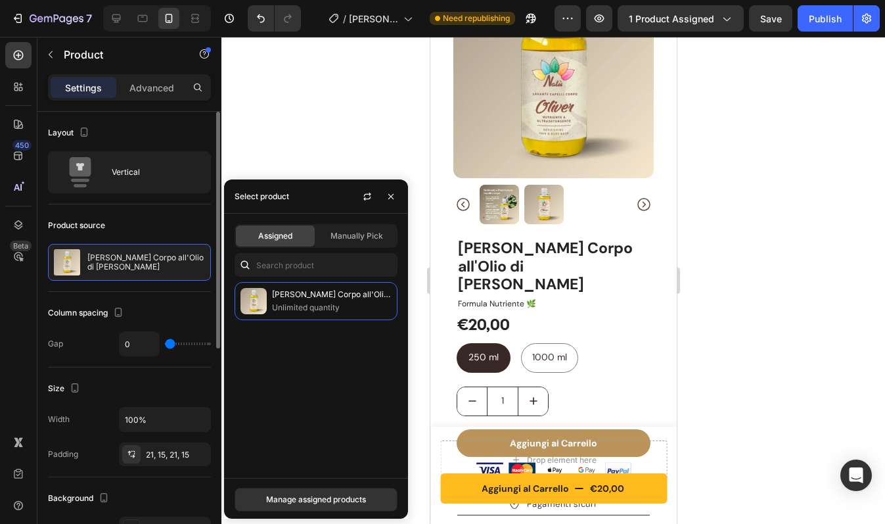
click at [165, 208] on div "Product source [PERSON_NAME] Corpo all'Olio di [PERSON_NAME]" at bounding box center [129, 247] width 163 height 87
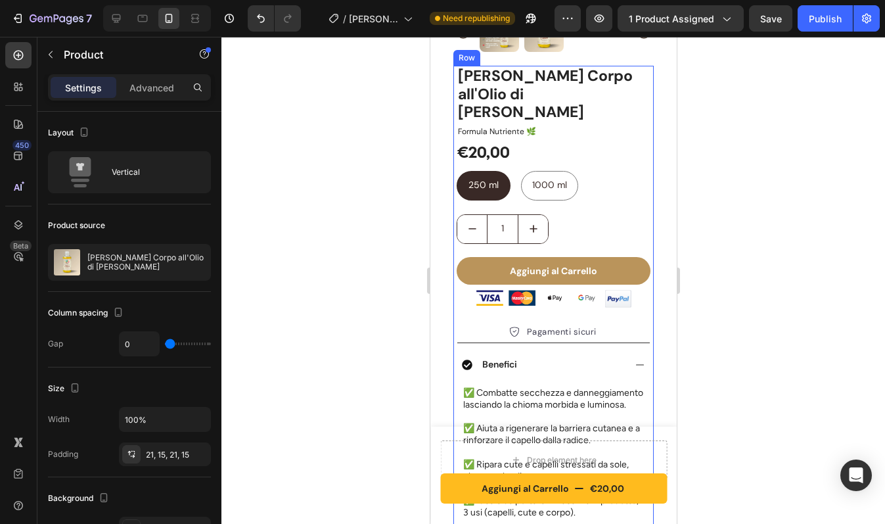
scroll to position [274, 0]
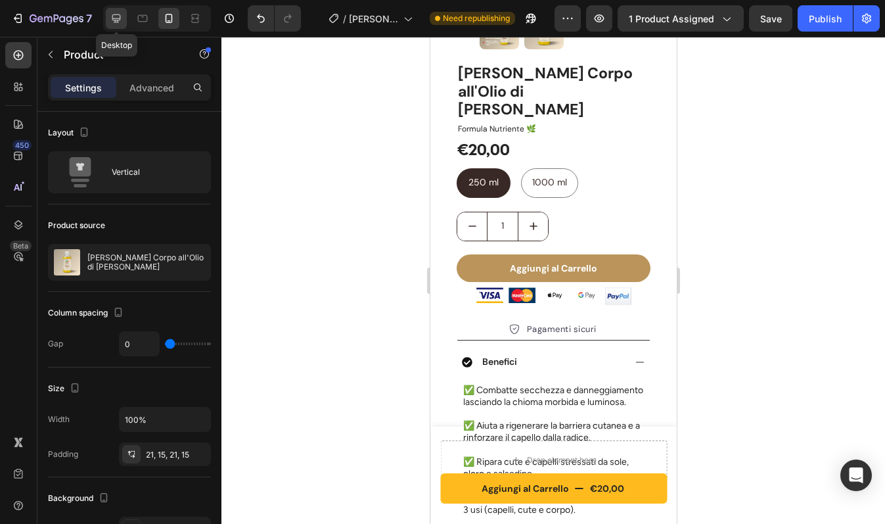
click at [120, 15] on icon at bounding box center [116, 18] width 9 height 9
type input "30"
type input "1200"
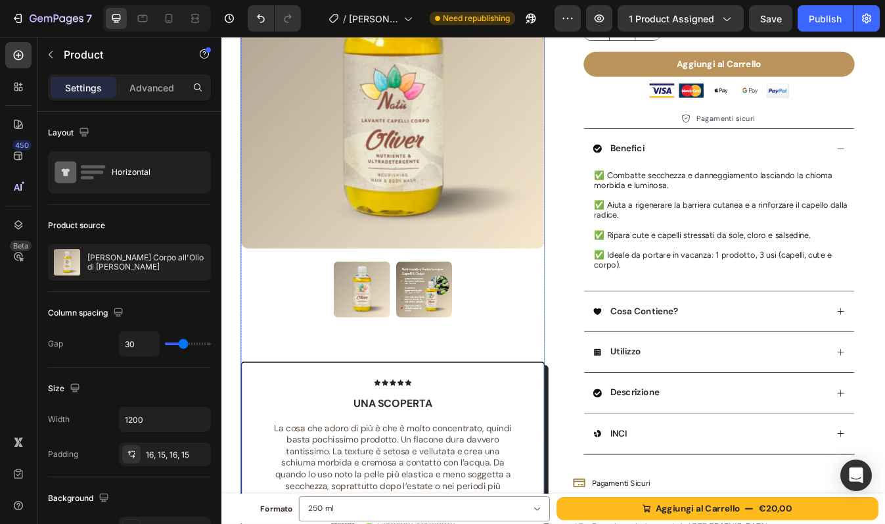
scroll to position [228, 0]
click at [459, 343] on img at bounding box center [462, 337] width 66 height 66
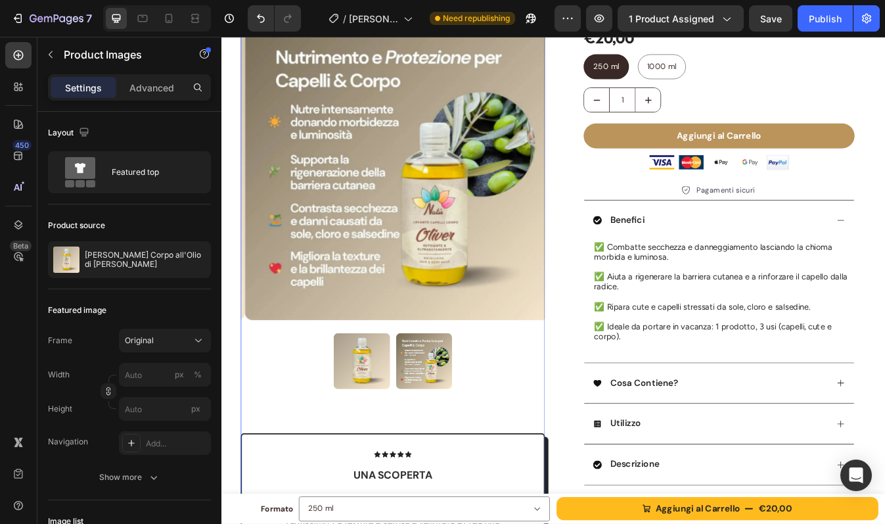
scroll to position [131, 0]
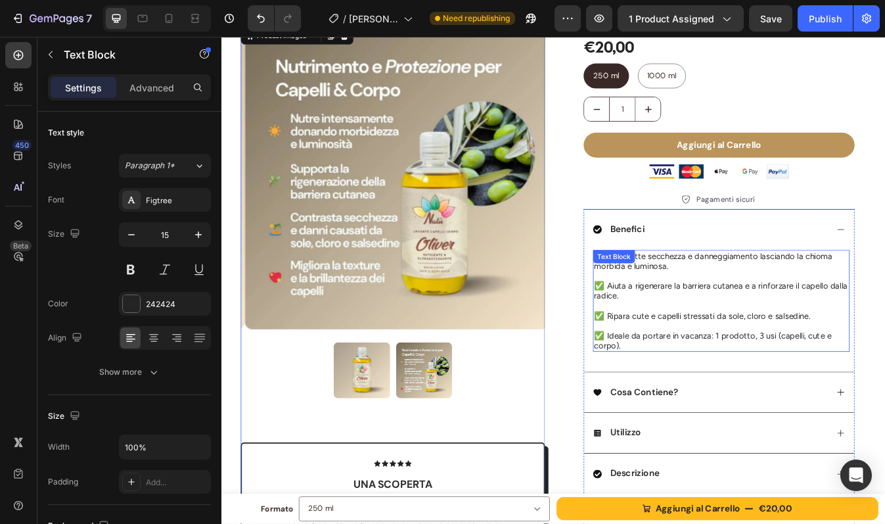
click at [731, 306] on div "✅ Combatte secchezza e danneggiamento lasciando la chioma morbida e luminosa. ✅…" at bounding box center [815, 350] width 305 height 121
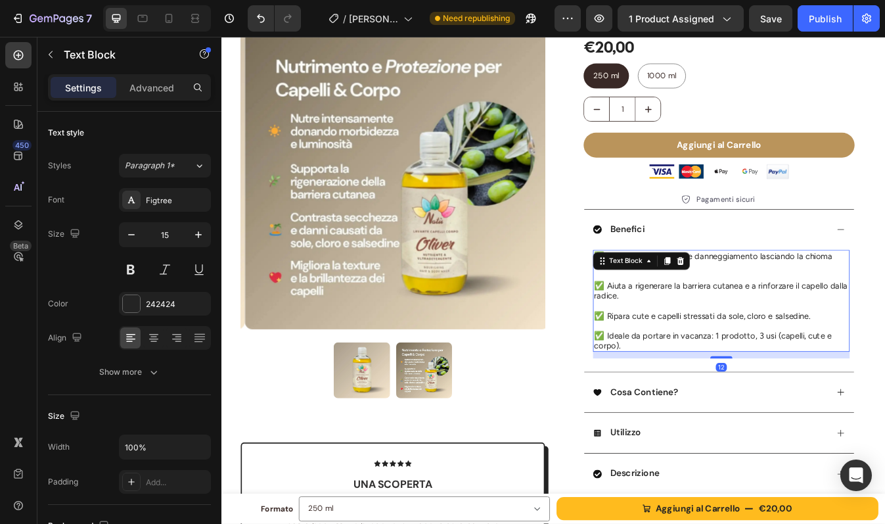
click at [731, 306] on div "Text Block" at bounding box center [701, 304] width 71 height 16
click at [811, 300] on p "✅ Combatte secchezza e danneggiamento lasciando la chioma morbida e luminosa." at bounding box center [815, 304] width 302 height 24
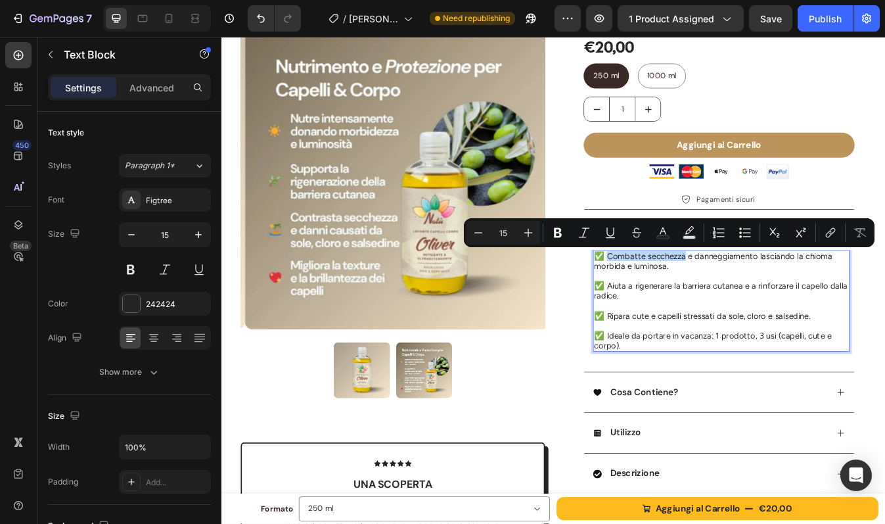
drag, startPoint x: 764, startPoint y: 298, endPoint x: 674, endPoint y: 298, distance: 90.0
click at [674, 298] on p "✅ Combatte secchezza e danneggiamento lasciando la chioma morbida e luminosa." at bounding box center [815, 304] width 302 height 24
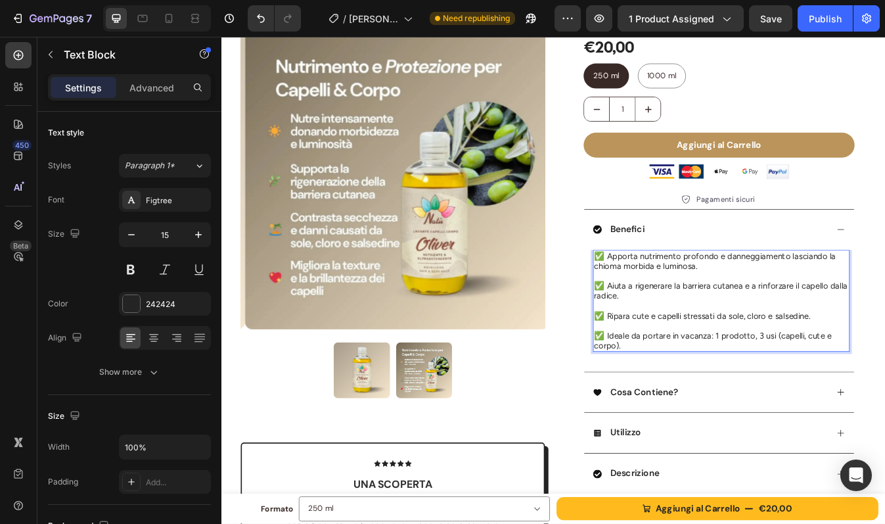
click at [806, 299] on p "✅ Apporta nutrimento profondo e danneggiamento lasciando la chioma morbida e lu…" at bounding box center [815, 304] width 302 height 24
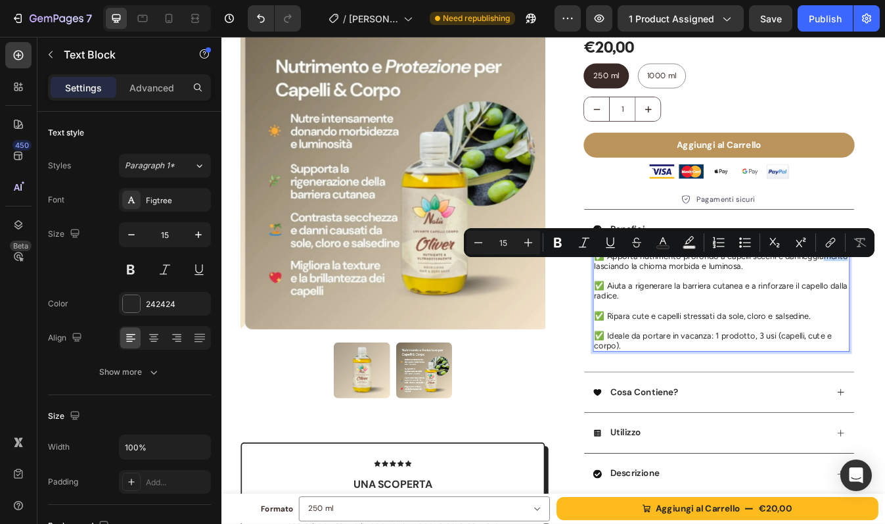
drag, startPoint x: 732, startPoint y: 311, endPoint x: 704, endPoint y: 313, distance: 28.3
click at [704, 313] on p "✅ Apporta nutrimento profondo a capelli secchi e danneggiamento lasciando la ch…" at bounding box center [815, 304] width 302 height 24
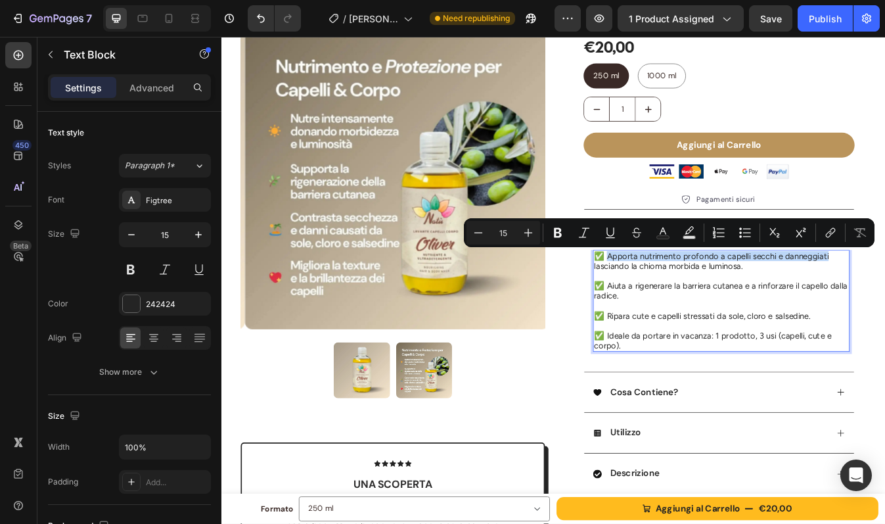
drag, startPoint x: 673, startPoint y: 297, endPoint x: 935, endPoint y: 300, distance: 262.2
click at [884, 300] on p "✅ Apporta nutrimento profondo a capelli secchi e danneggiati lasciando la chiom…" at bounding box center [815, 304] width 302 height 24
click at [884, 300] on strong "Apporta nutrimento profondo a capelli secchi e danneggiati" at bounding box center [779, 304] width 231 height 24
drag, startPoint x: 765, startPoint y: 298, endPoint x: 807, endPoint y: 298, distance: 42.1
click at [807, 298] on strong "Apporta nutrimento profondo a capelli secchi e danneggiati" at bounding box center [779, 304] width 231 height 24
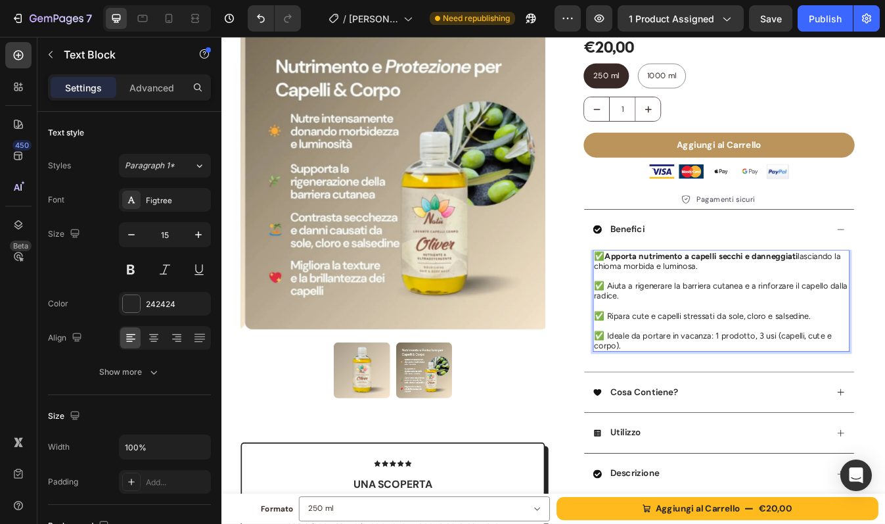
click at [796, 308] on p "✅ Apporta nutrimento a capelli secchi e danneggiati lasciando la chioma morbida…" at bounding box center [815, 304] width 302 height 24
click at [727, 343] on p "✅ Aiuta a rigenerare la barriera cutanea e a rinforzare il capello dalla radice." at bounding box center [815, 339] width 302 height 24
drag, startPoint x: 832, startPoint y: 334, endPoint x: 672, endPoint y: 333, distance: 159.7
click at [672, 333] on p "✅ Aiuta a rigenerare la barriera cutanea e a rinforzare il capello dalla radice." at bounding box center [815, 339] width 302 height 24
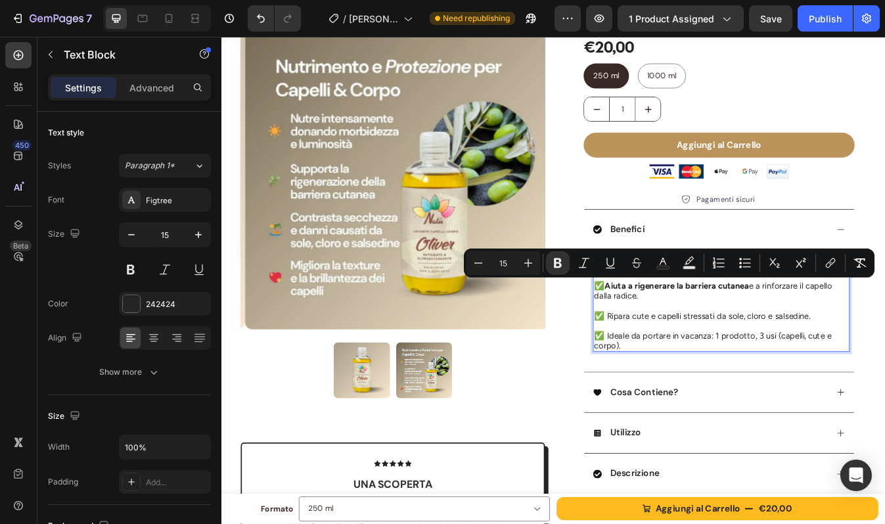
click at [725, 350] on p "✅ Aiuta a rigenerare la barriera cutanea e a rinforzare il capello dalla radice." at bounding box center [815, 339] width 302 height 24
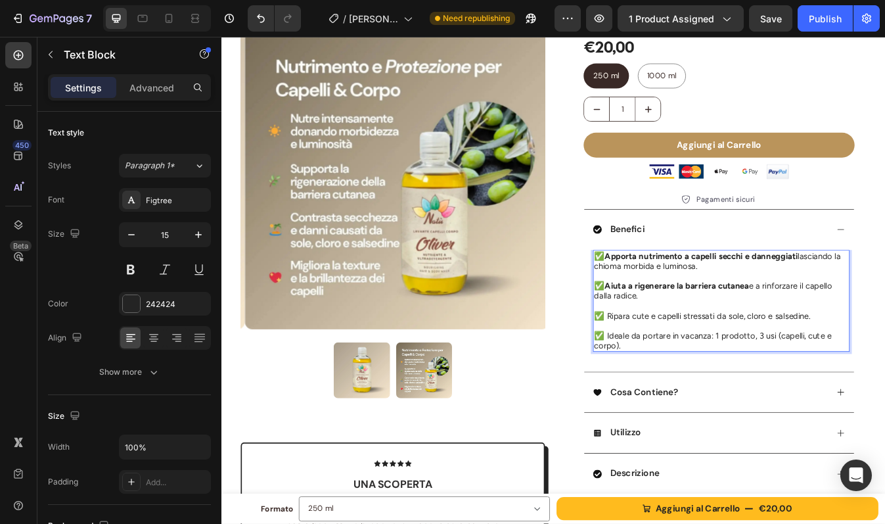
click at [846, 334] on p "✅ Aiuta a rigenerare la barriera cutanea e a rinforzare il capello dalla radice." at bounding box center [815, 339] width 302 height 24
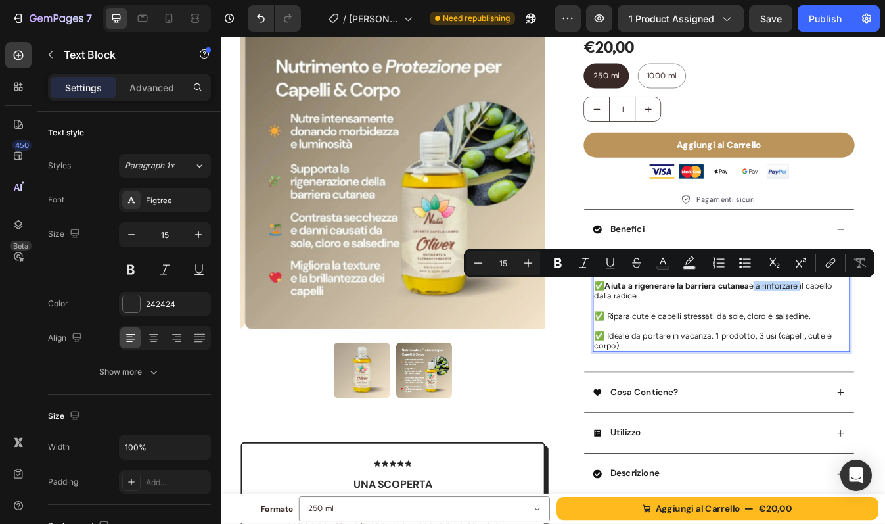
drag, startPoint x: 843, startPoint y: 333, endPoint x: 900, endPoint y: 334, distance: 56.5
click at [884, 334] on p "✅ Aiuta a rigenerare la barriera cutanea e a rinforzare il capello dalla radice." at bounding box center [815, 339] width 302 height 24
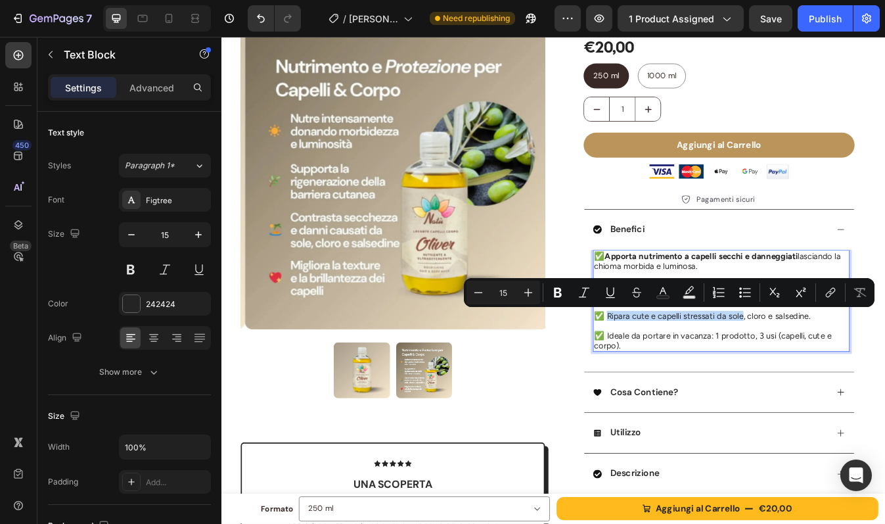
drag, startPoint x: 674, startPoint y: 367, endPoint x: 834, endPoint y: 369, distance: 159.7
click at [834, 369] on p "✅ Ripara cute e capelli stressati da sole, cloro e salsedine." at bounding box center [815, 369] width 302 height 12
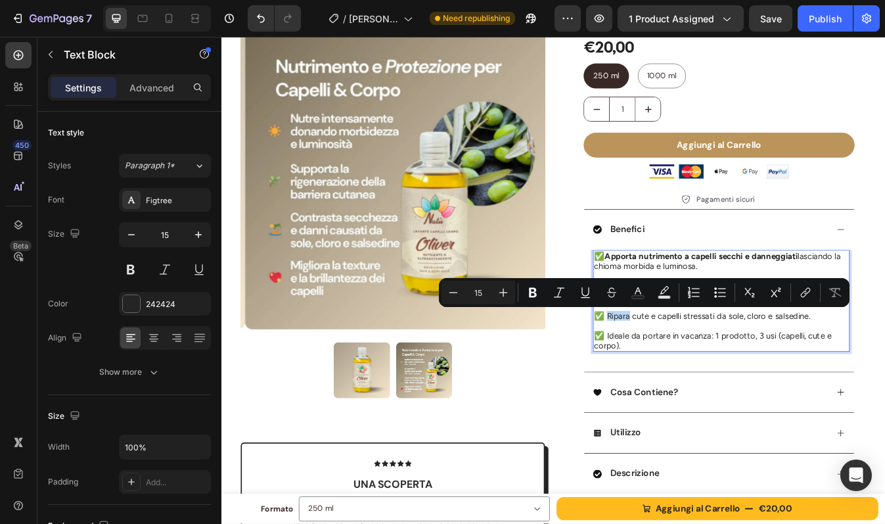
drag, startPoint x: 698, startPoint y: 370, endPoint x: 672, endPoint y: 370, distance: 25.6
click at [672, 370] on p "✅ Ripara cute e capelli stressati da sole, cloro e salsedine." at bounding box center [815, 369] width 302 height 12
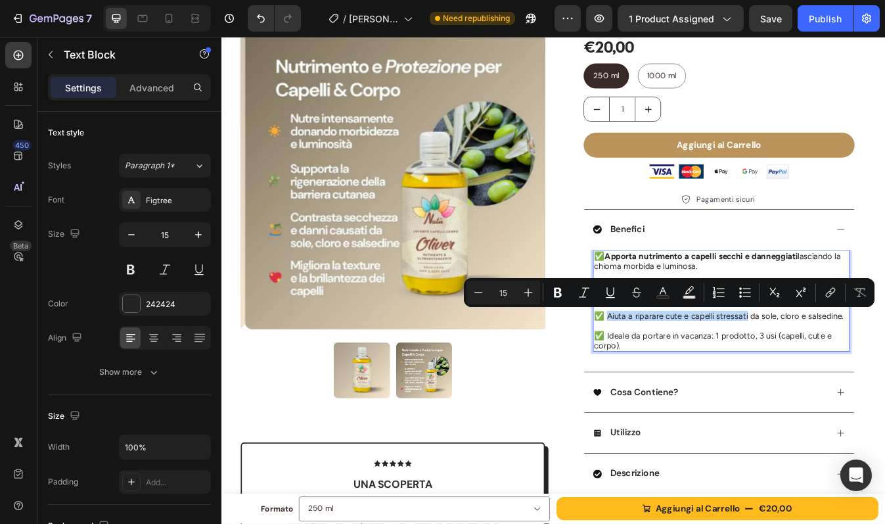
drag, startPoint x: 672, startPoint y: 371, endPoint x: 838, endPoint y: 373, distance: 166.2
click at [838, 373] on p "✅ Aiuta a riparare cute e capelli stressati da sole, cloro e salsedine." at bounding box center [815, 369] width 302 height 12
drag, startPoint x: 838, startPoint y: 373, endPoint x: 840, endPoint y: 380, distance: 7.5
click at [840, 375] on p "✅ Aiuta a riparare cute e capelli stressati da sole, cloro e salsedine." at bounding box center [815, 369] width 302 height 12
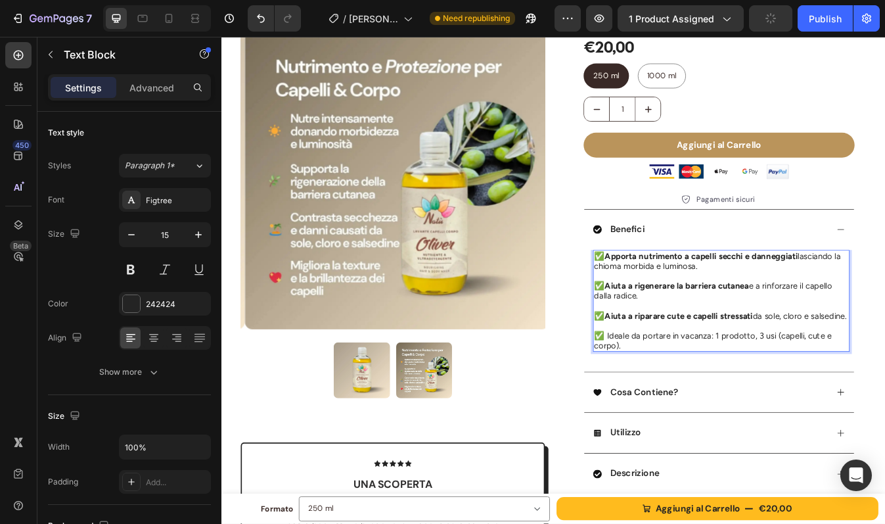
click at [741, 336] on strong "Aiuta a rigenerare la barriera cutanea" at bounding box center [762, 333] width 171 height 12
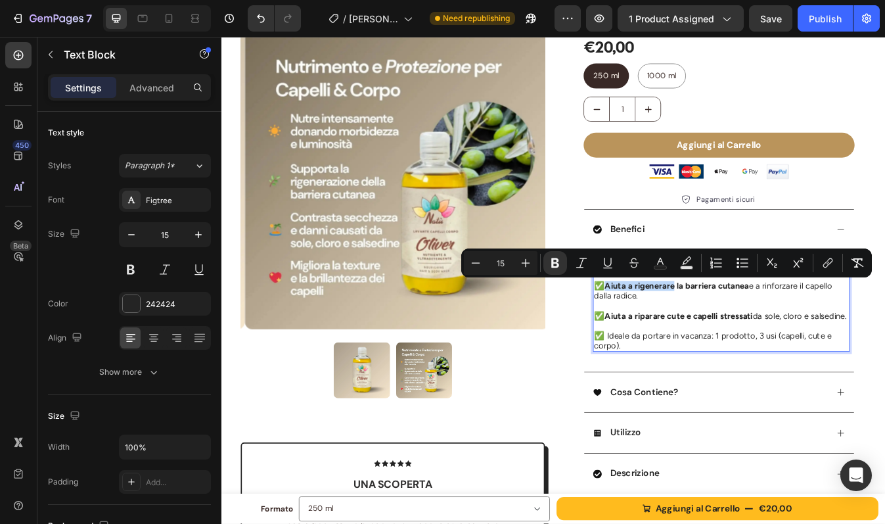
drag, startPoint x: 750, startPoint y: 333, endPoint x: 673, endPoint y: 332, distance: 76.9
click at [677, 332] on strong "Aiuta a rigenerare la barriera cutanea" at bounding box center [762, 333] width 171 height 12
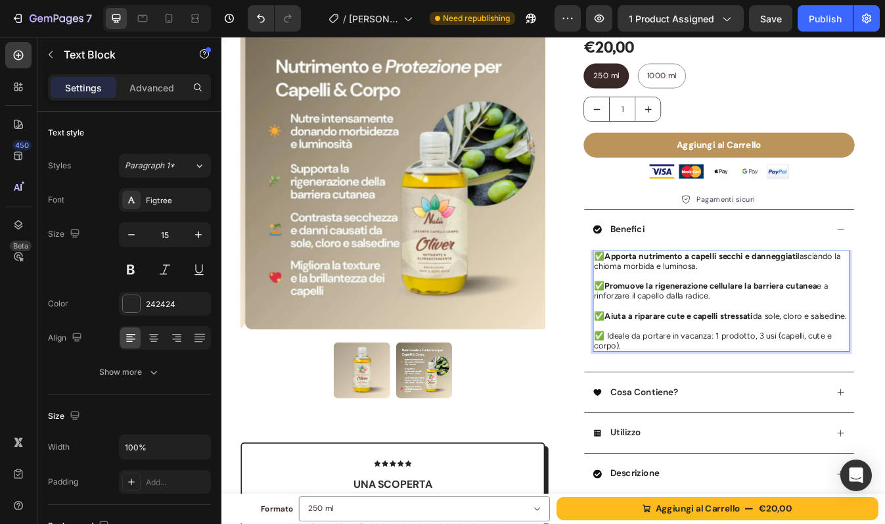
click at [845, 338] on strong "Promuove la rigenerazione cellulare la barriera cutanea" at bounding box center [803, 333] width 252 height 12
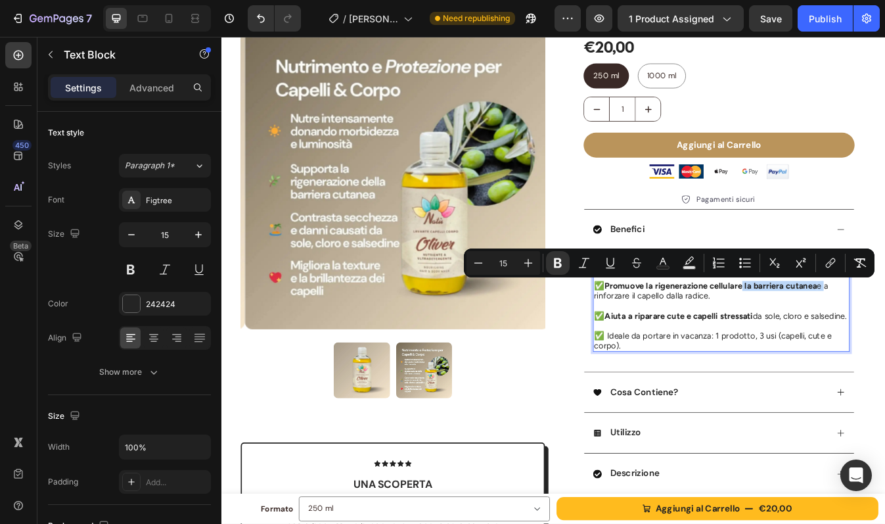
drag, startPoint x: 833, startPoint y: 332, endPoint x: 926, endPoint y: 329, distance: 92.7
click at [884, 329] on p "✅ Promuove la rigenerazione cellulare la barriera cutanea e a rinforzare il cap…" at bounding box center [815, 339] width 302 height 24
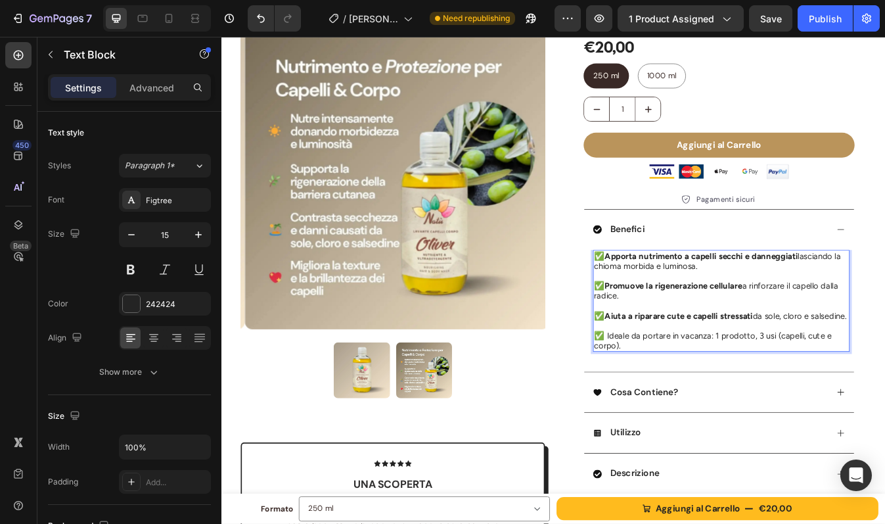
click at [845, 334] on p "✅ Promuove la rigenerazione cellulare a rinforzare il capello dalla radice." at bounding box center [815, 339] width 302 height 24
click at [884, 335] on p "✅ Promuove la rigenerazione cellulare a rinforzare il capello dalla radice." at bounding box center [815, 339] width 302 height 24
click at [838, 334] on p "✅ Promuove la rigenerazione cellulare a rinforzando il capello dalla radice." at bounding box center [815, 339] width 302 height 24
click at [688, 346] on p "✅ Promuove la rigenerazione cellulare rinforzando il capello dalla radice." at bounding box center [815, 339] width 302 height 24
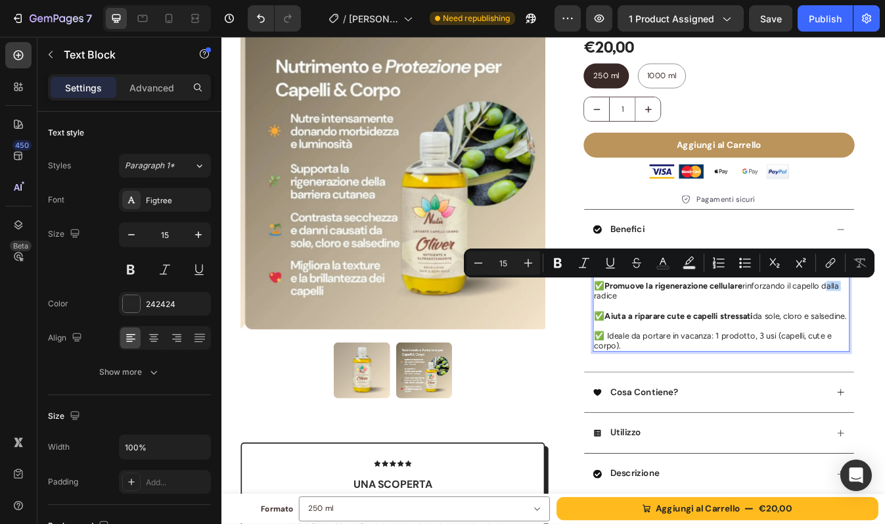
drag, startPoint x: 929, startPoint y: 332, endPoint x: 949, endPoint y: 332, distance: 20.4
click at [884, 332] on p "✅ Promuove la rigenerazione cellulare rinforzando il capello dalla radice" at bounding box center [815, 339] width 302 height 24
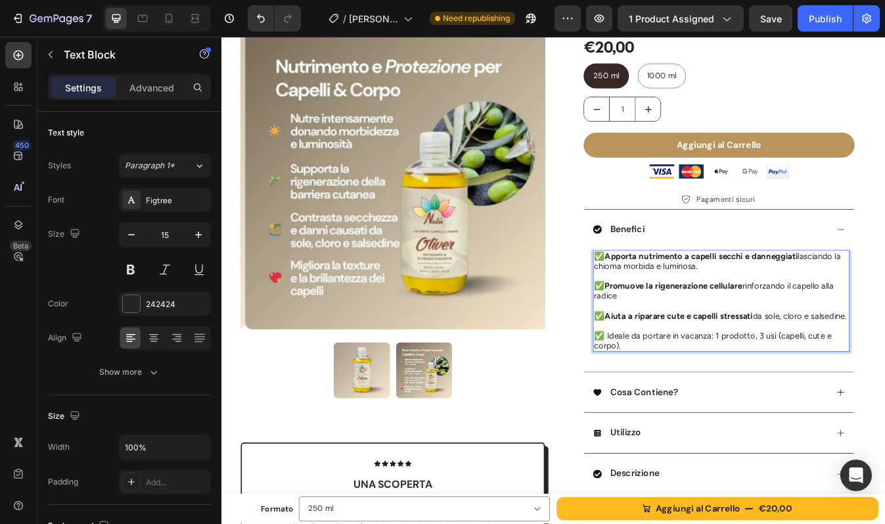
click at [754, 342] on p "✅ Promuove la rigenerazione cellulare rinforzando il capello alla radice" at bounding box center [815, 339] width 302 height 24
click at [788, 310] on p "✅ Apporta nutrimento a capelli secchi e danneggiati lasciando la chioma morbida…" at bounding box center [815, 304] width 302 height 24
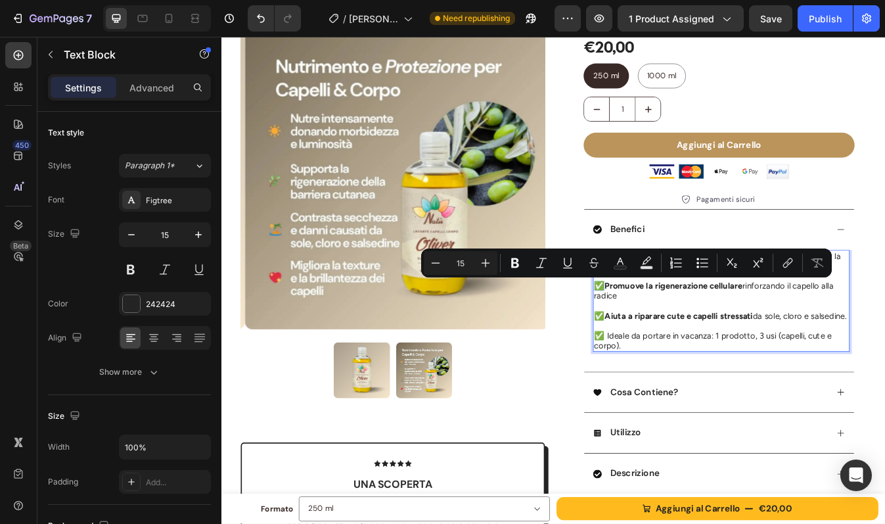
click at [664, 335] on p "✅ Promuove la rigenerazione cellulare rinforzando il capello alla radice" at bounding box center [815, 339] width 302 height 24
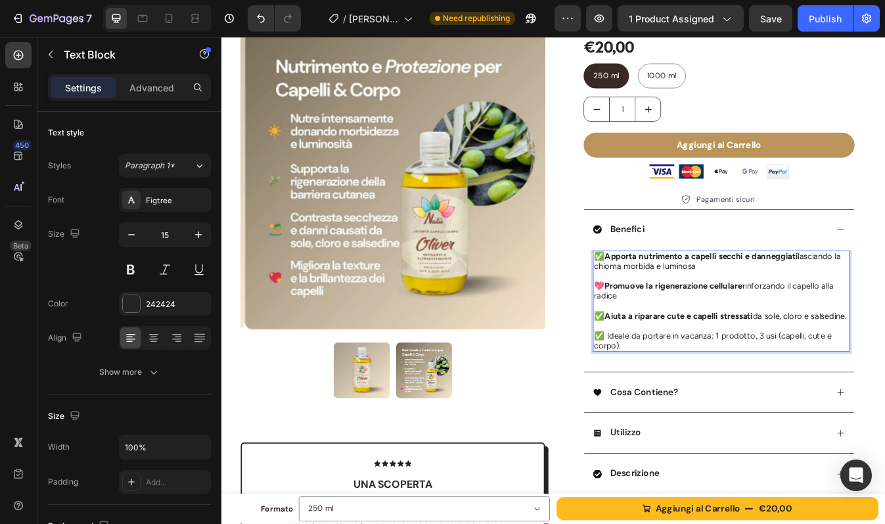
click at [715, 375] on p "✅ Aiuta a riparare cute e capelli stressati da sole, cloro e salsedine." at bounding box center [815, 369] width 302 height 12
click at [834, 329] on p "💖 Promuove la rigenerazione cellulare rinforzando il capello alla radice" at bounding box center [815, 339] width 302 height 24
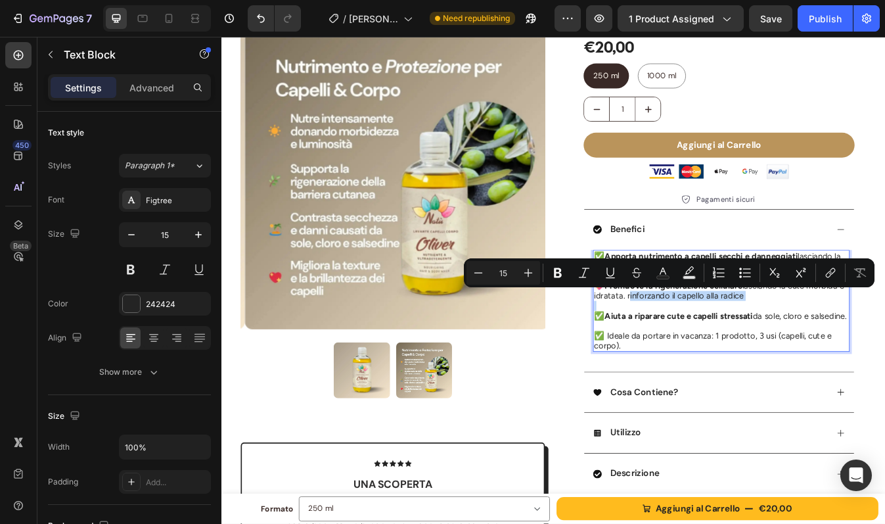
drag, startPoint x: 698, startPoint y: 346, endPoint x: 832, endPoint y: 351, distance: 134.1
click at [832, 351] on div "✅ Apporta nutrimento a capelli secchi e danneggiati lasciando la chioma morbida…" at bounding box center [815, 350] width 305 height 121
copy p "rinforzando il capello alla radice"
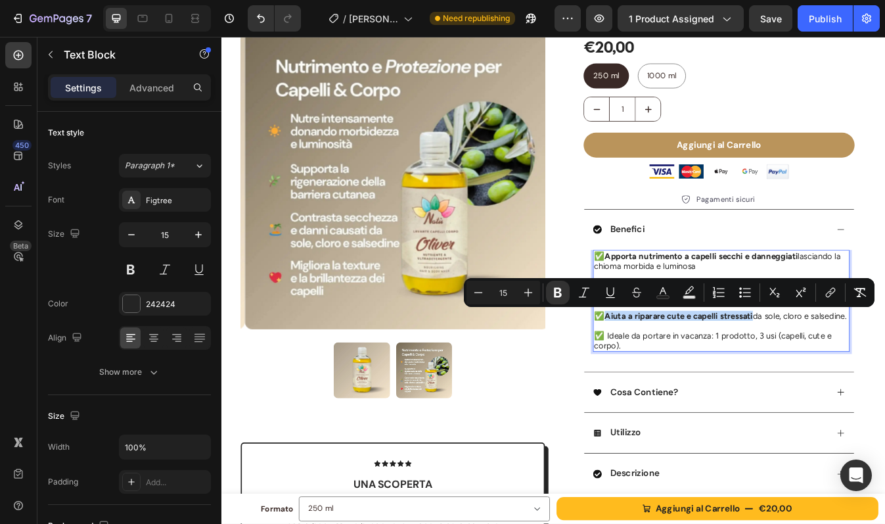
drag, startPoint x: 845, startPoint y: 367, endPoint x: 673, endPoint y: 368, distance: 172.2
click at [673, 368] on p "✅ Aiuta a riparare cute e capelli stressati da sole, cloro e salsedine." at bounding box center [815, 369] width 302 height 12
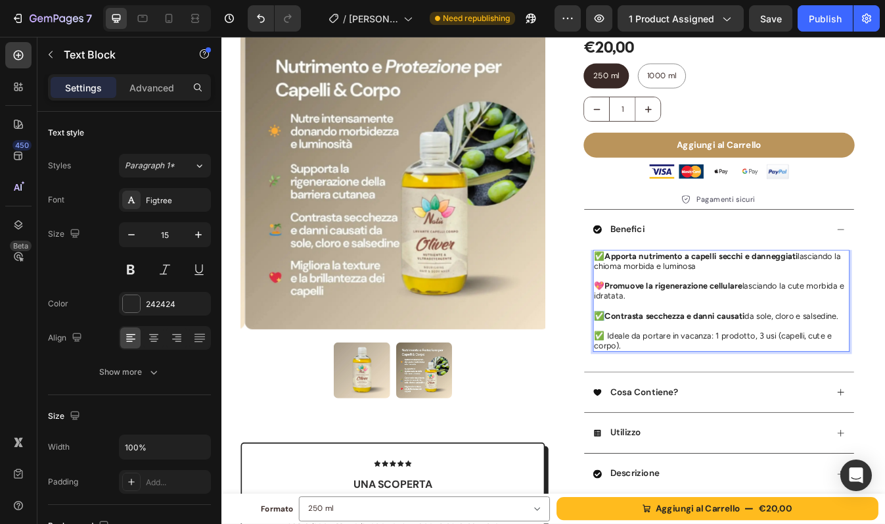
drag, startPoint x: 668, startPoint y: 371, endPoint x: 660, endPoint y: 371, distance: 7.9
click at [664, 371] on p "✅ Contrasta secchezza e danni causati da sole, cloro e salsedine." at bounding box center [815, 369] width 302 height 12
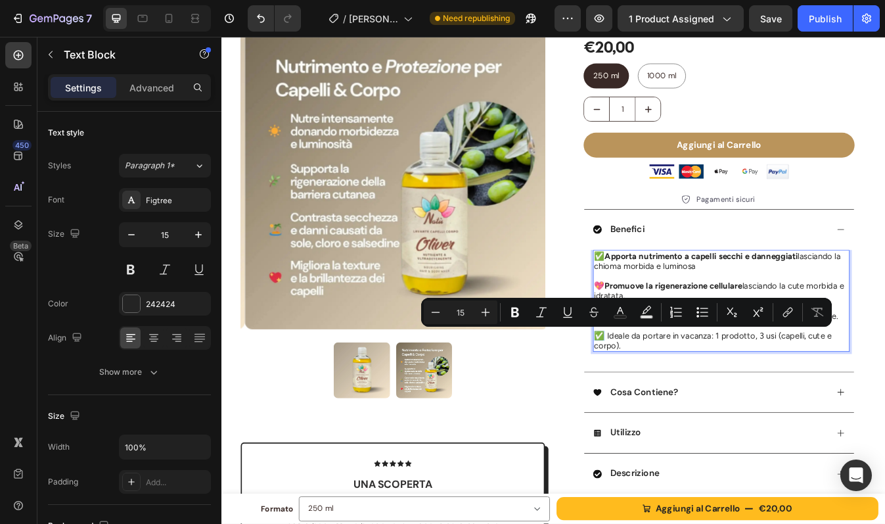
drag, startPoint x: 670, startPoint y: 396, endPoint x: 662, endPoint y: 396, distance: 7.9
click at [664, 396] on p "✅ Ideale da portare in vacanza: 1 prodotto, 3 usi (capelli, cute e corpo)." at bounding box center [815, 398] width 302 height 24
click at [709, 399] on p "✅ Ideale da portare in vacanza: 1 prodotto, 3 usi (capelli, cute e corpo)." at bounding box center [815, 398] width 302 height 24
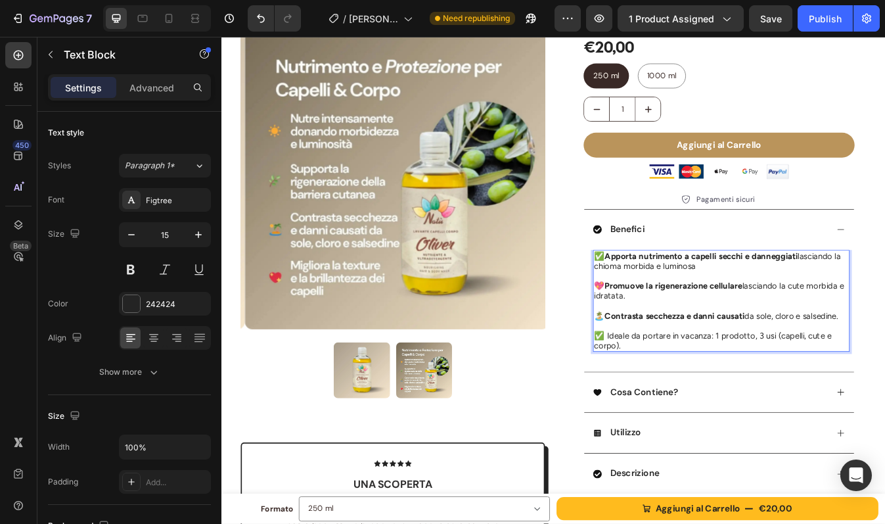
click at [664, 391] on p "✅ Ideale da portare in vacanza: 1 prodotto, 3 usi (capelli, cute e corpo)." at bounding box center [815, 398] width 302 height 24
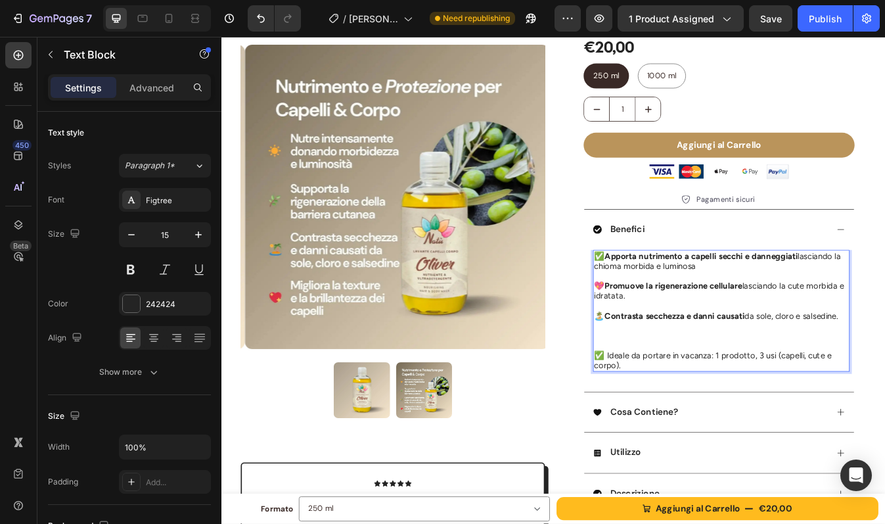
click at [668, 396] on p "Rich Text Editor. Editing area: main" at bounding box center [815, 392] width 302 height 12
click at [664, 394] on p "rinforzando il capello alla radice" at bounding box center [815, 392] width 302 height 12
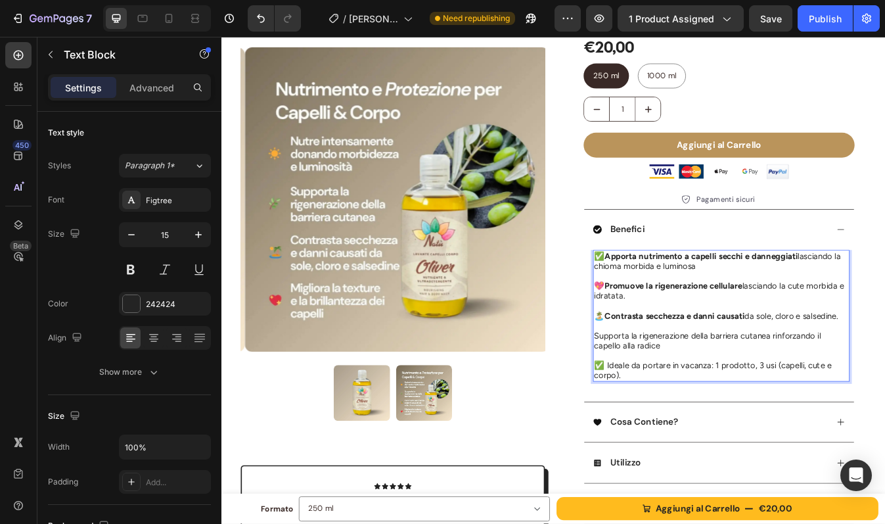
click at [664, 394] on p "Supporta la rigenerazione della barriera cutanea rinforzando il capello alla ra…" at bounding box center [815, 398] width 302 height 24
drag, startPoint x: 668, startPoint y: 428, endPoint x: 660, endPoint y: 428, distance: 7.9
click at [664, 428] on p "✅ Ideale da portare in vacanza: 1 prodotto, 3 usi (capelli, cute e corpo)." at bounding box center [815, 434] width 302 height 24
drag, startPoint x: 710, startPoint y: 428, endPoint x: 717, endPoint y: 428, distance: 7.2
click at [717, 428] on p "✈️ BONUS: Ideale da portare in vacanza: 1 prodotto, 3 usi (capelli, cute e corp…" at bounding box center [815, 434] width 302 height 24
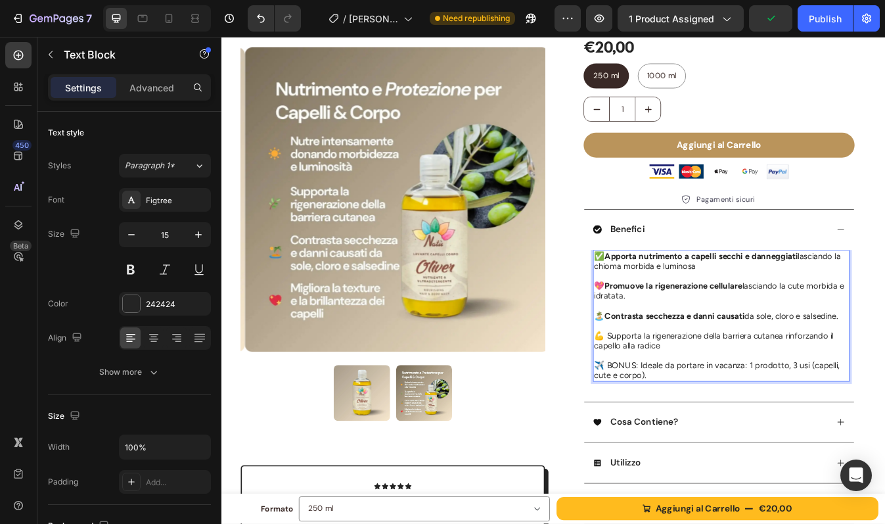
click at [733, 428] on p "✈️ BONUS: Ideale da portare in vacanza: 1 prodotto, 3 usi (capelli, cute e corp…" at bounding box center [815, 434] width 302 height 24
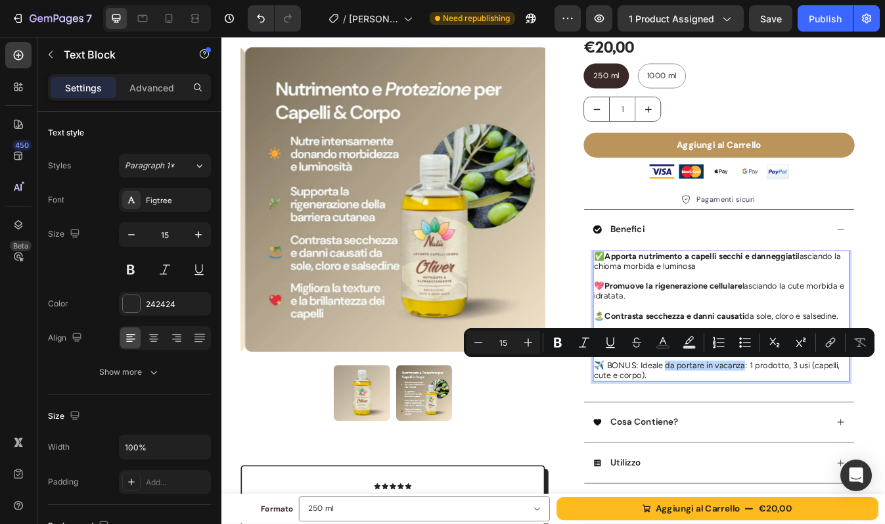
drag, startPoint x: 741, startPoint y: 429, endPoint x: 833, endPoint y: 431, distance: 92.0
click at [833, 431] on p "✈️ BONUS: Ideale da portare in vacanza: 1 prodotto, 3 usi (capelli, cute e corp…" at bounding box center [815, 434] width 302 height 24
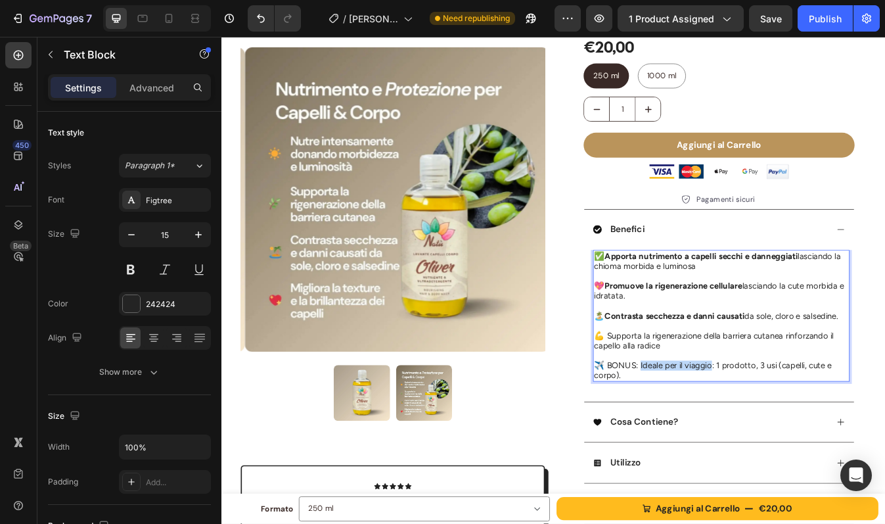
drag, startPoint x: 712, startPoint y: 427, endPoint x: 794, endPoint y: 431, distance: 82.2
click at [794, 431] on p "✈️ BONUS: Ideale per il viaggio: 1 prodotto, 3 usi (capelli, cute e corpo)." at bounding box center [815, 434] width 302 height 24
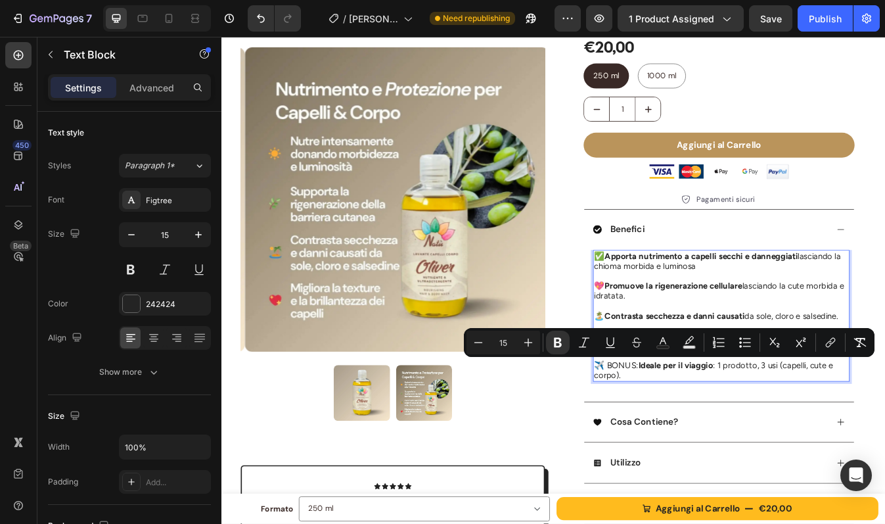
click at [794, 431] on strong "Ideale per il viaggio" at bounding box center [761, 428] width 89 height 12
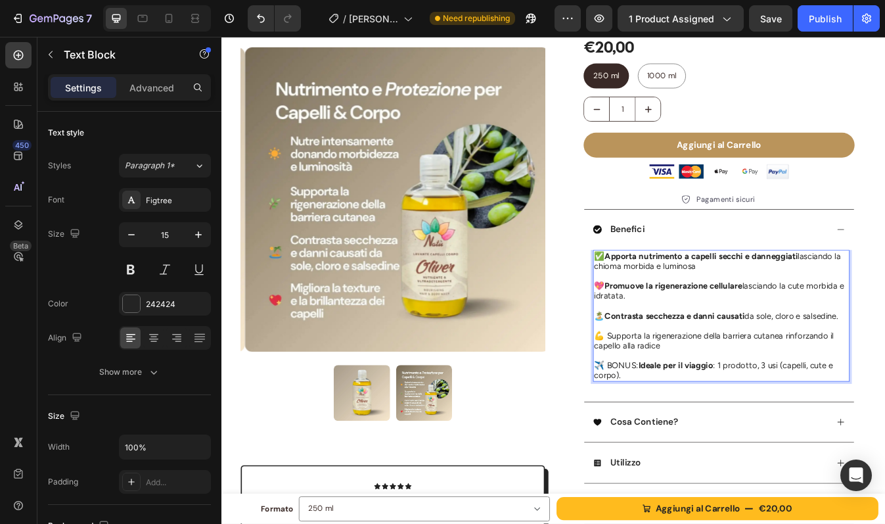
click at [802, 428] on p "✈️ BONUS: Ideale per il viaggio : 1 prodotto, 3 usi (capelli, cute e corpo)." at bounding box center [815, 434] width 302 height 24
click at [824, 396] on p "💪 Supporta la rigenerazione della barriera cutanea rinforzando il capello alla …" at bounding box center [815, 398] width 302 height 24
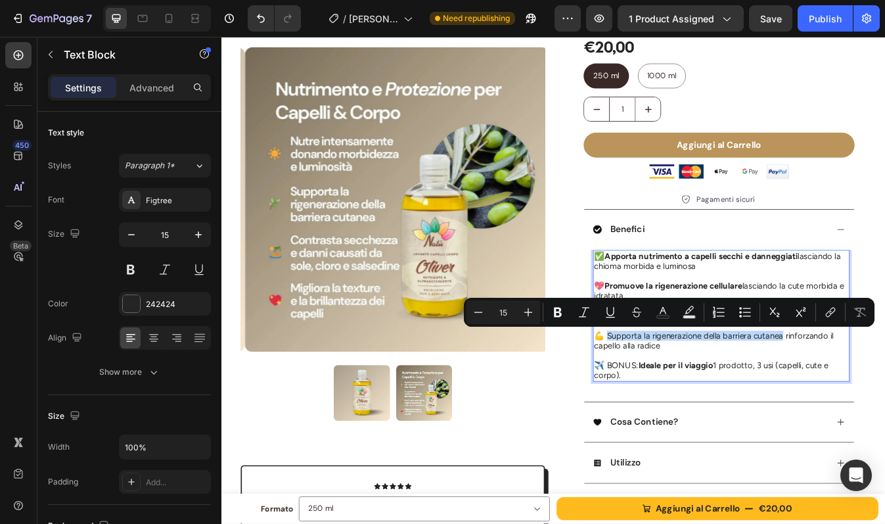
drag, startPoint x: 673, startPoint y: 393, endPoint x: 882, endPoint y: 396, distance: 209.0
click at [882, 396] on p "💪 Supporta la rigenerazione della barriera cutanea rinforzando il capello alla …" at bounding box center [815, 398] width 302 height 24
click at [879, 419] on p "Rich Text Editor. Editing area: main" at bounding box center [815, 416] width 302 height 12
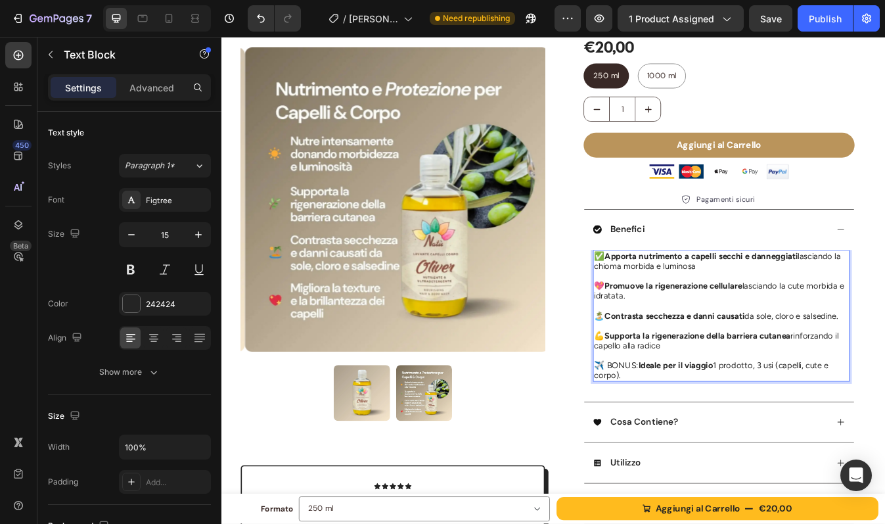
click at [756, 334] on strong "Promuove la rigenerazione cellulare" at bounding box center [759, 333] width 164 height 12
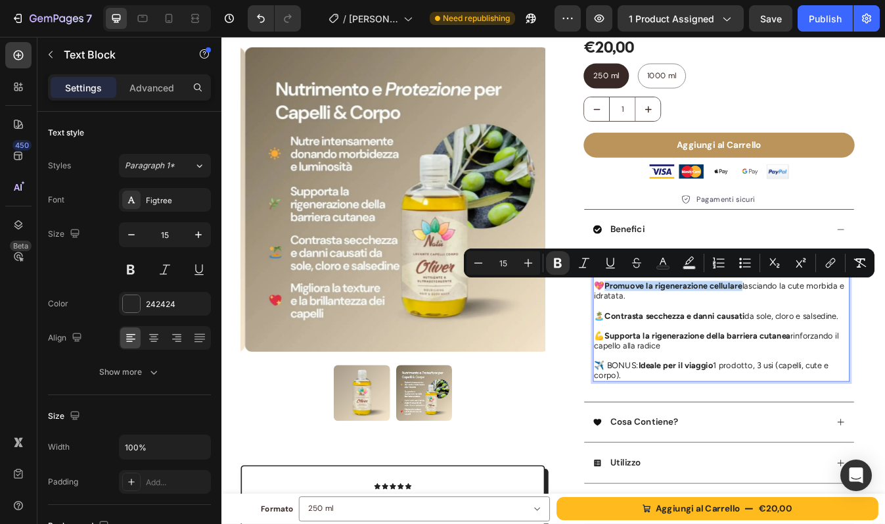
drag, startPoint x: 673, startPoint y: 333, endPoint x: 832, endPoint y: 337, distance: 158.4
click at [832, 337] on p "💖 Promuove la rigenerazione cellulare lasciando la cute morbida e idratata." at bounding box center [815, 339] width 302 height 24
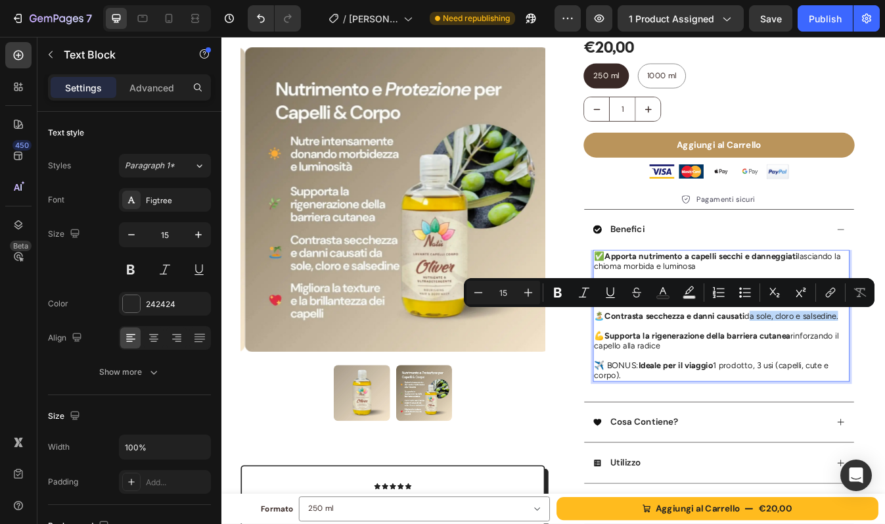
drag, startPoint x: 838, startPoint y: 371, endPoint x: 947, endPoint y: 371, distance: 109.7
click at [884, 371] on p "🏝️ Contrasta secchezza e danni causati da sole, cloro e salsedine." at bounding box center [815, 369] width 302 height 12
copy p "da sole, cloro e salsedine"
click at [877, 290] on div "✅ Apporta nutrimento a capelli secchi e danneggiati lasciando la chioma morbida…" at bounding box center [815, 368] width 305 height 156
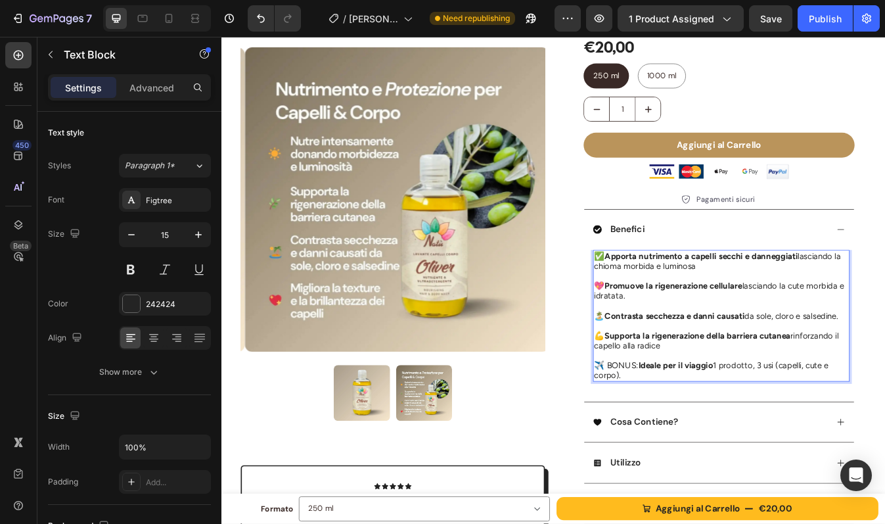
click at [884, 298] on p "✅ Apporta nutrimento a capelli secchi e danneggiati lasciando la chioma morbida…" at bounding box center [815, 304] width 302 height 24
click at [884, 297] on p "✅ Apporta nutrimento a capelli secchi e danneggiati lasciando la chioma morbida…" at bounding box center [815, 304] width 302 height 24
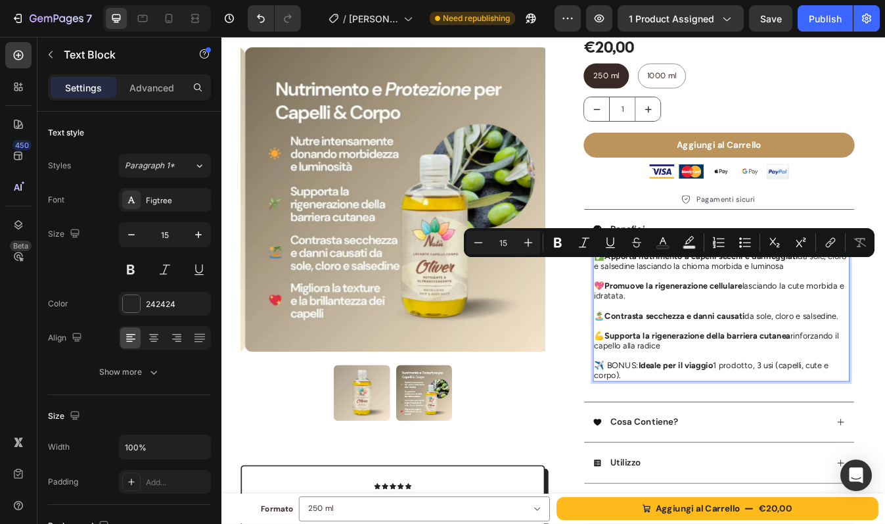
drag, startPoint x: 735, startPoint y: 309, endPoint x: 910, endPoint y: 311, distance: 174.8
click at [884, 311] on p "✅ Apporta nutrimento a capelli secchi e danneggiati da sole, cloro e salsedine …" at bounding box center [815, 304] width 302 height 24
copy p "lasciando la chioma morbida e luminosa"
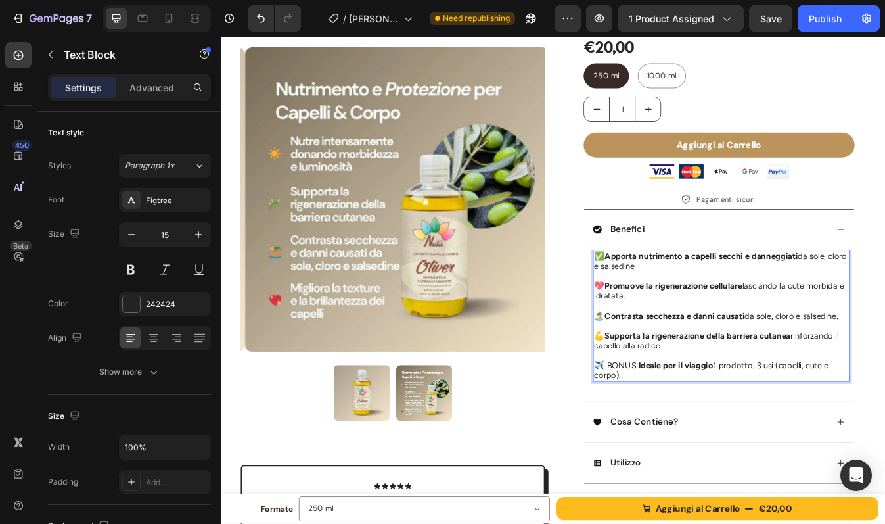
click at [753, 346] on p "💖 Promuove la rigenerazione cellulare lasciando la cute morbida e idratata." at bounding box center [815, 339] width 302 height 24
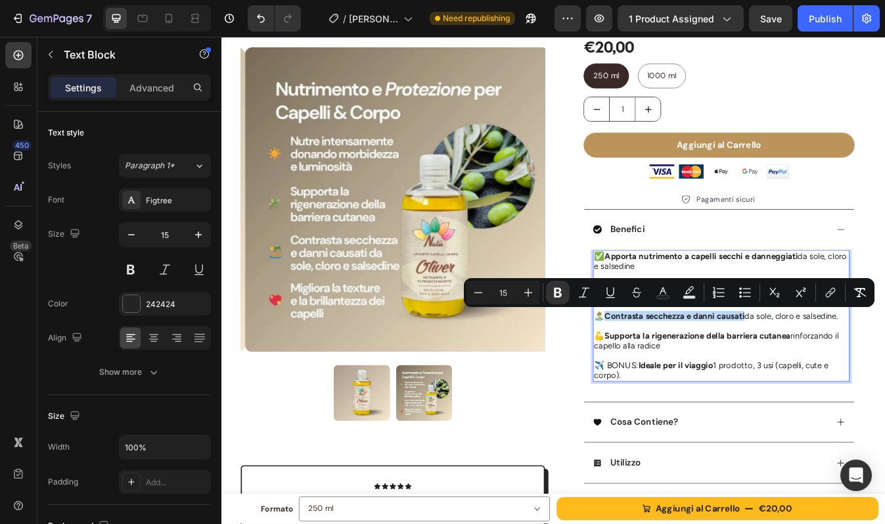
drag, startPoint x: 674, startPoint y: 369, endPoint x: 835, endPoint y: 371, distance: 161.0
click at [835, 371] on p "🏝️ Contrasta secchezza e danni causati da sole, cloro e salsedine." at bounding box center [815, 369] width 302 height 12
drag, startPoint x: 765, startPoint y: 369, endPoint x: 876, endPoint y: 372, distance: 110.4
click at [876, 372] on p "🏝️ Nutre intensamente da sole, cloro e salsedine." at bounding box center [815, 369] width 302 height 12
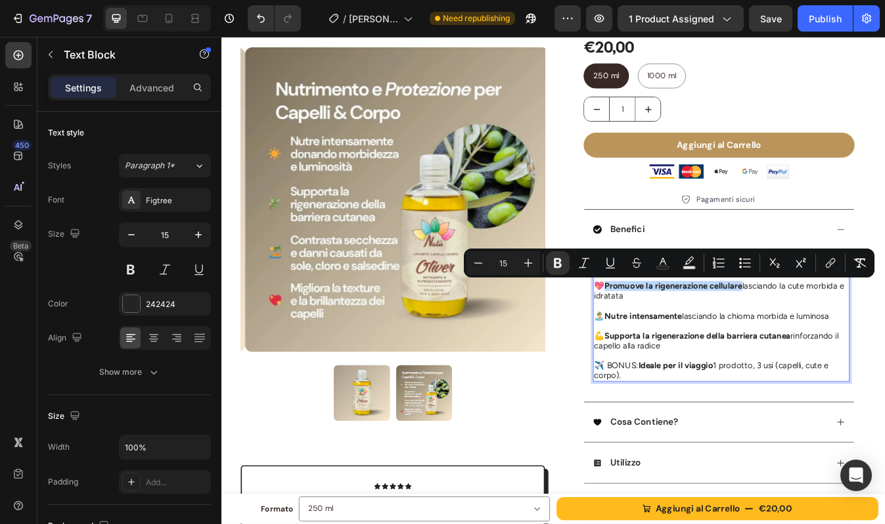
drag, startPoint x: 673, startPoint y: 335, endPoint x: 831, endPoint y: 334, distance: 157.7
click at [831, 334] on strong "Promuove la rigenerazione cellulare" at bounding box center [759, 333] width 164 height 12
click at [831, 341] on p "💖 Promuove la rigenerazione cellulare lasciando la cute morbida e idratata" at bounding box center [815, 339] width 302 height 24
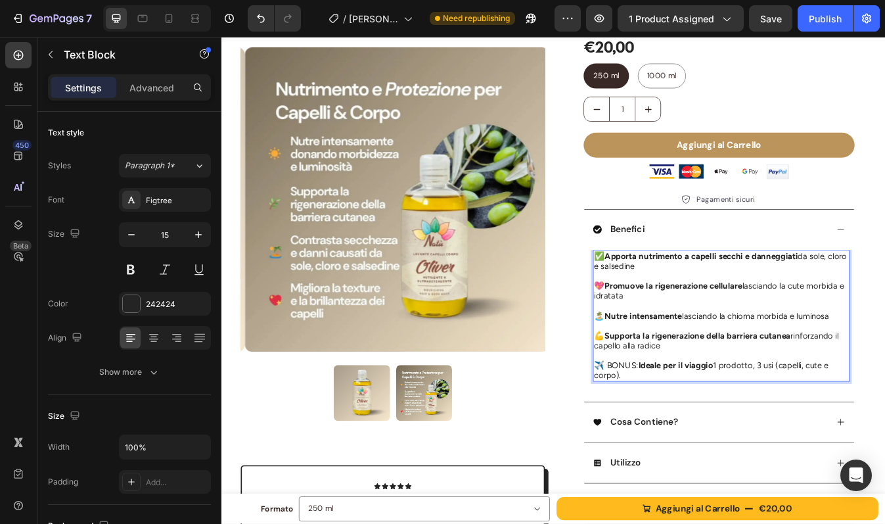
click at [771, 297] on strong "Apporta nutrimento a capelli secchi e danneggiati" at bounding box center [791, 298] width 229 height 12
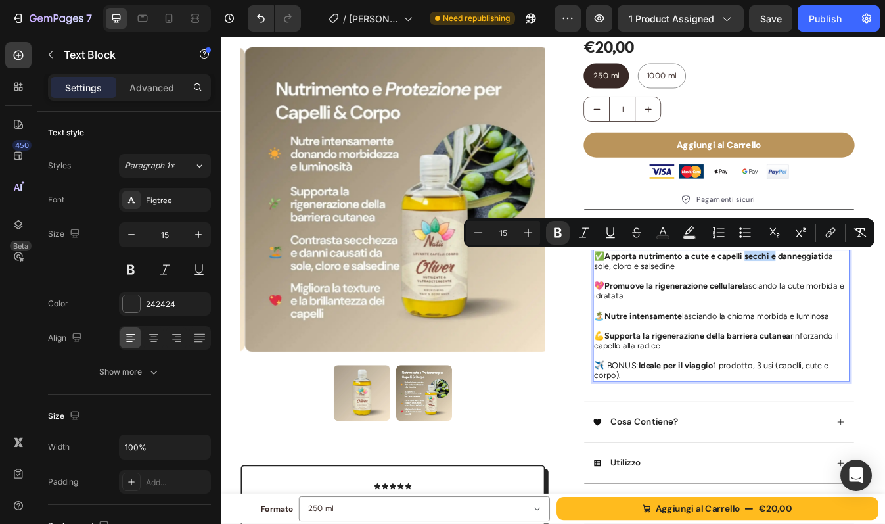
drag, startPoint x: 835, startPoint y: 299, endPoint x: 871, endPoint y: 299, distance: 36.1
click at [871, 299] on strong "Apporta nutrimento a cute e capelli secchi e danneggiati" at bounding box center [807, 298] width 260 height 12
click at [794, 307] on p "✅ Apporta nutrimento a cute e capelli secchi e danneggiati da sole, cloro e sal…" at bounding box center [815, 304] width 302 height 24
drag, startPoint x: 834, startPoint y: 300, endPoint x: 877, endPoint y: 299, distance: 42.1
click at [877, 299] on strong "Apporta nutrimento a cute e capelli secchi e danneggiati" at bounding box center [807, 298] width 260 height 12
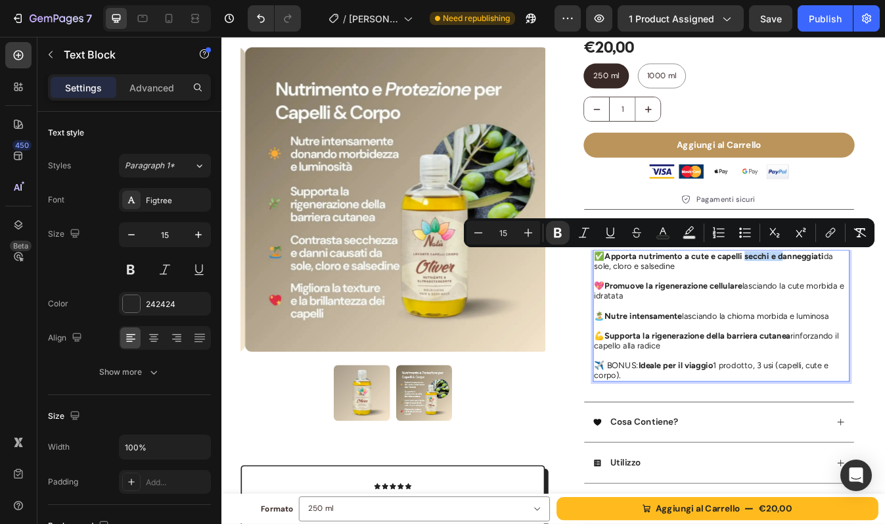
click at [877, 299] on strong "Apporta nutrimento a cute e capelli secchi e danneggiati" at bounding box center [807, 298] width 260 height 12
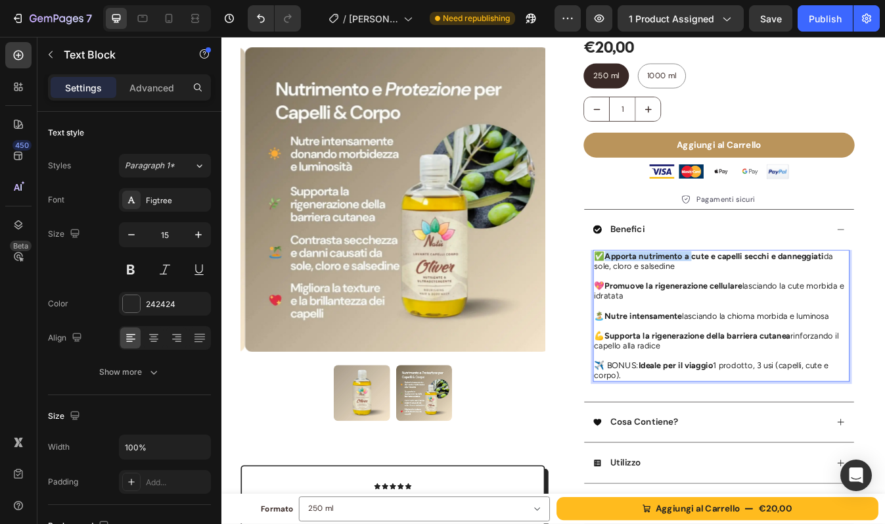
drag, startPoint x: 771, startPoint y: 298, endPoint x: 675, endPoint y: 297, distance: 95.9
click at [677, 297] on strong "Apporta nutrimento a cute e capelli secchi e danneggiati" at bounding box center [807, 298] width 260 height 12
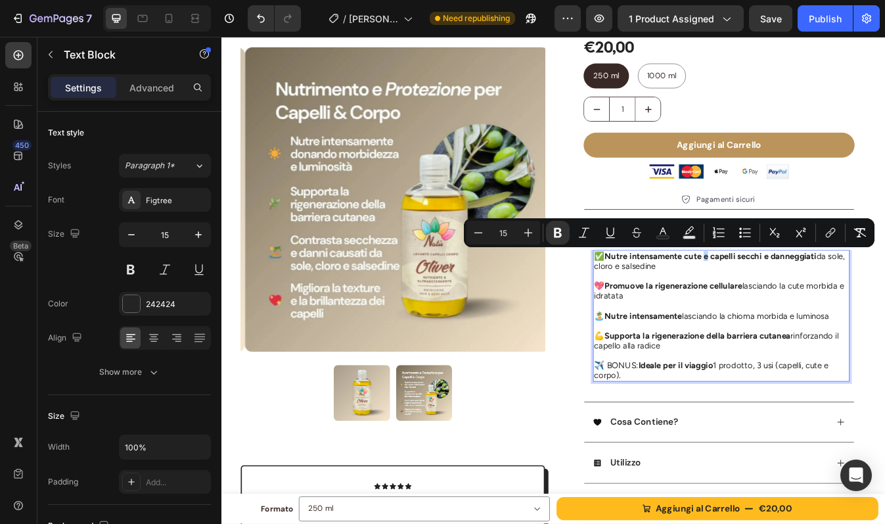
click at [787, 301] on strong "Nutre intensamente cute e capelli secchi e danneggiati" at bounding box center [803, 298] width 252 height 12
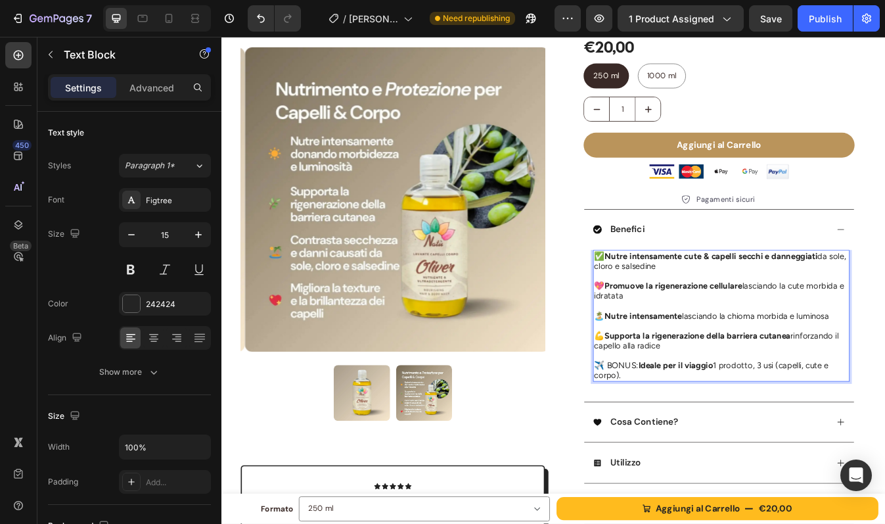
click at [801, 311] on p "✅ Nutre intensamente cute & capelli secchi e danneggiati da sole, cloro e salse…" at bounding box center [815, 304] width 302 height 24
click at [878, 333] on p "💖 Promuove la rigenerazione cellulare lasciando la cute morbida e idratata" at bounding box center [815, 339] width 302 height 24
drag, startPoint x: 887, startPoint y: 332, endPoint x: 907, endPoint y: 335, distance: 20.5
click at [884, 335] on p "💖 Promuove la rigenerazione cellulare lasciando la cute morbida e idratata" at bounding box center [815, 339] width 302 height 24
click at [805, 350] on p "💖 Promuove la rigenerazione cellulare lasciando la pelle morbida e idratata" at bounding box center [815, 339] width 302 height 24
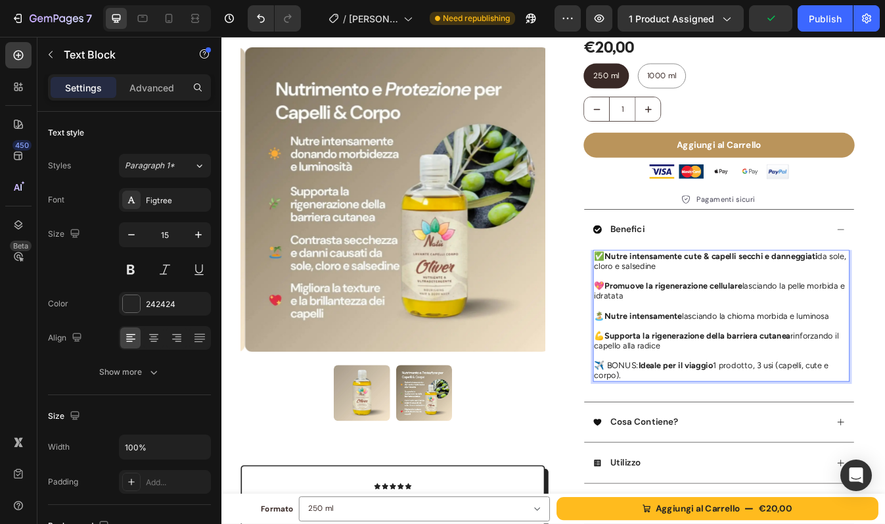
drag, startPoint x: 764, startPoint y: 369, endPoint x: 939, endPoint y: 371, distance: 174.8
click at [884, 371] on p "🏝️ Nutre intensamente lasciando la chioma morbida e luminosa" at bounding box center [815, 369] width 302 height 12
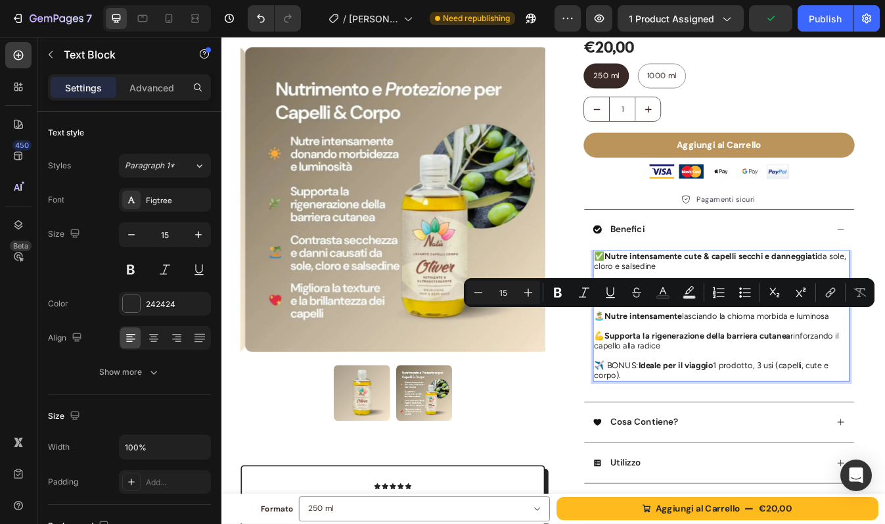
copy p "lasciando la chioma morbida e luminosa"
click at [833, 398] on strong "Supporta la rigenerazione della barriera cutanea" at bounding box center [787, 392] width 221 height 12
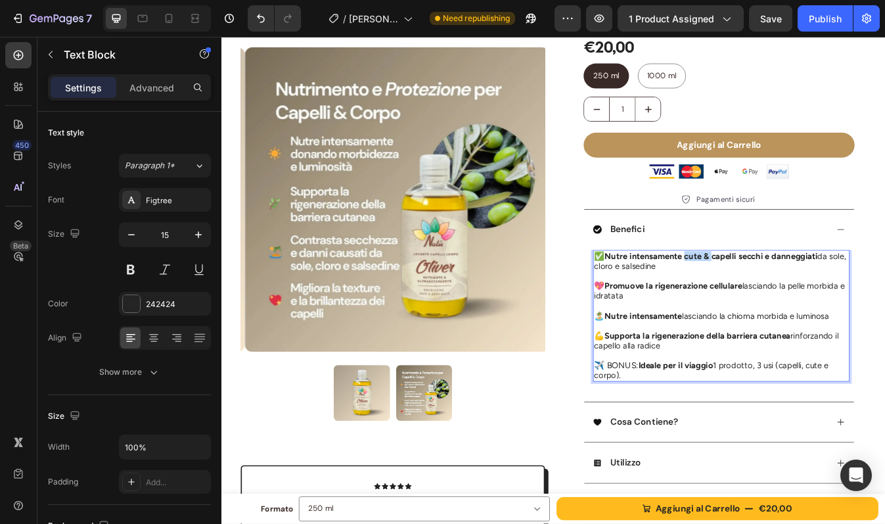
drag, startPoint x: 765, startPoint y: 300, endPoint x: 798, endPoint y: 301, distance: 32.9
click at [798, 301] on strong "Nutre intensamente cute & capelli secchi e danneggiati" at bounding box center [803, 298] width 253 height 12
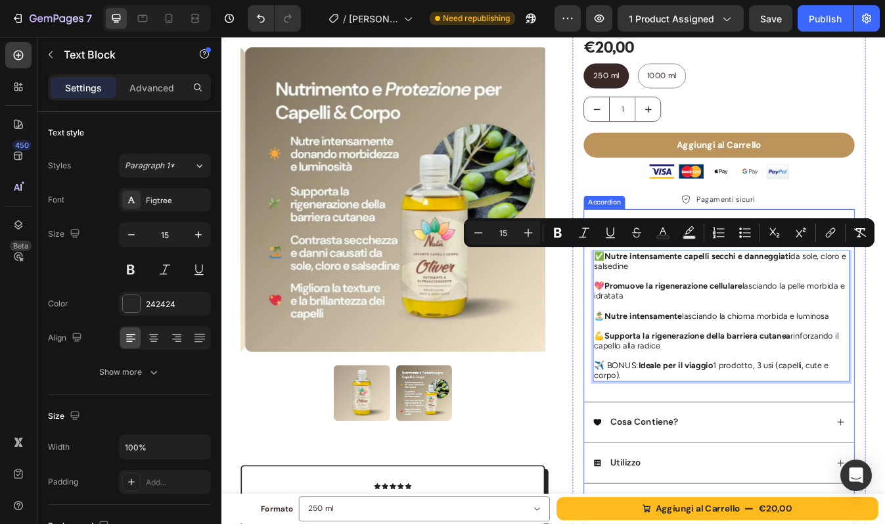
drag, startPoint x: 765, startPoint y: 442, endPoint x: 652, endPoint y: 296, distance: 184.5
click at [652, 296] on div "✅ Nutre intensamente capelli secchi e danneggiati da sole, cloro e salsedine 💖 …" at bounding box center [812, 380] width 321 height 180
copy div "✅ Nutre intensamente capelli secchi e danneggiati da sole, cloro e salsedine 💖 …"
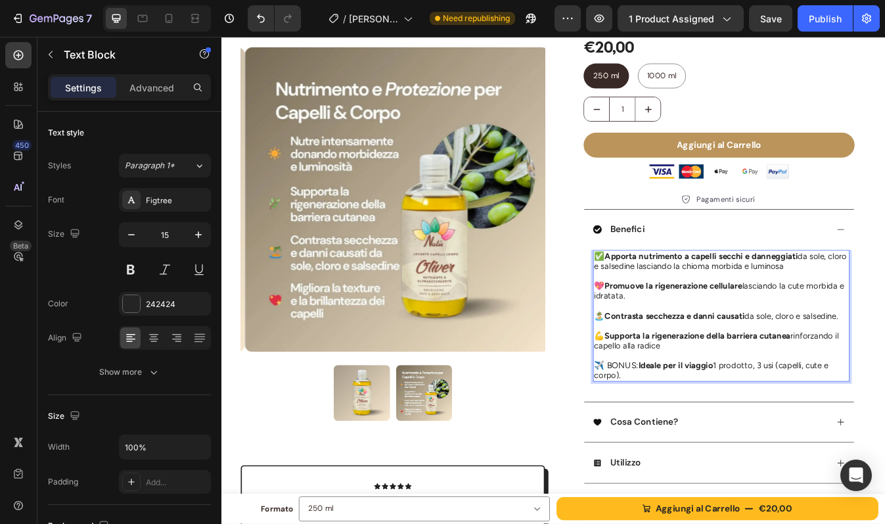
click at [773, 342] on p "💖 Promuove la rigenerazione cellulare lasciando la cute morbida e idratata." at bounding box center [815, 339] width 302 height 24
click at [825, 439] on p "✈️ BONUS: Ideale per il viaggio 1 prodotto, 3 usi (capelli, cute e corpo)." at bounding box center [815, 434] width 302 height 24
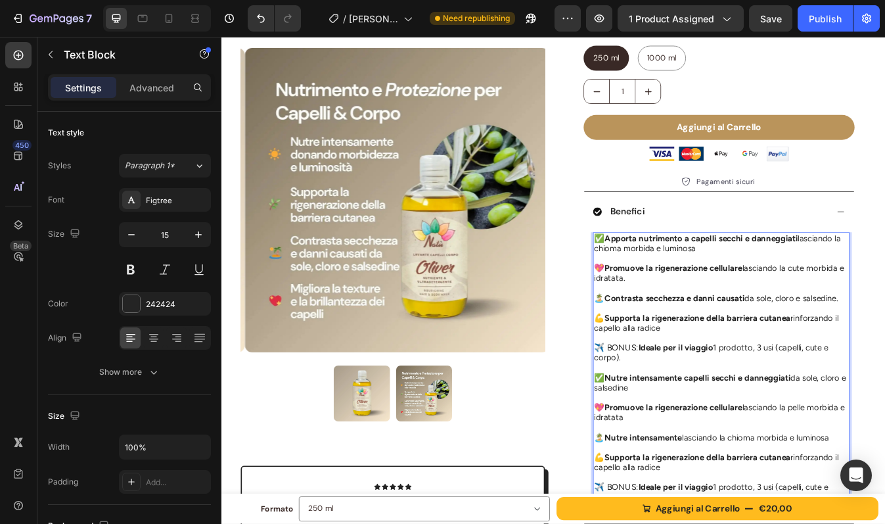
scroll to position [156, 0]
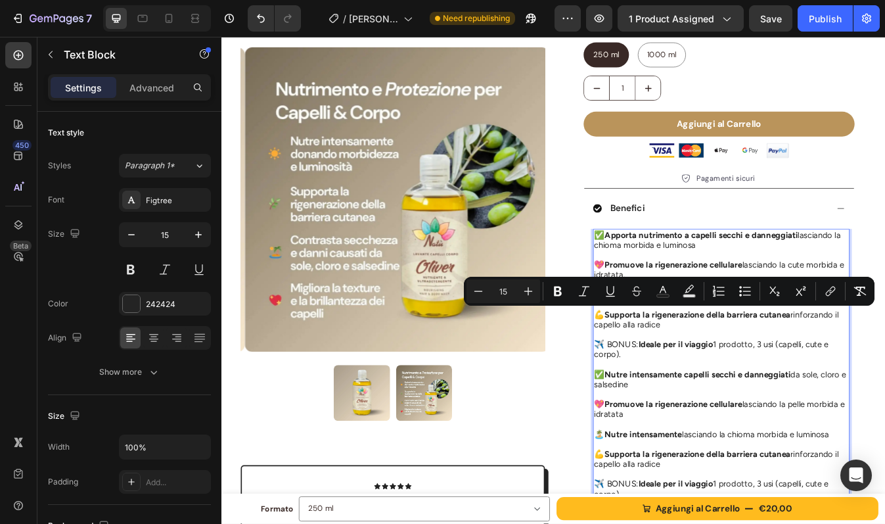
drag, startPoint x: 739, startPoint y: 376, endPoint x: 662, endPoint y: 365, distance: 77.7
click at [664, 365] on p "💪 Supporta la rigenerazione della barriera cutanea rinforzando il capello alla …" at bounding box center [815, 373] width 302 height 24
copy p "💪 Supporta la rigenerazione della barriera cutanea rinforzando il capello alla …"
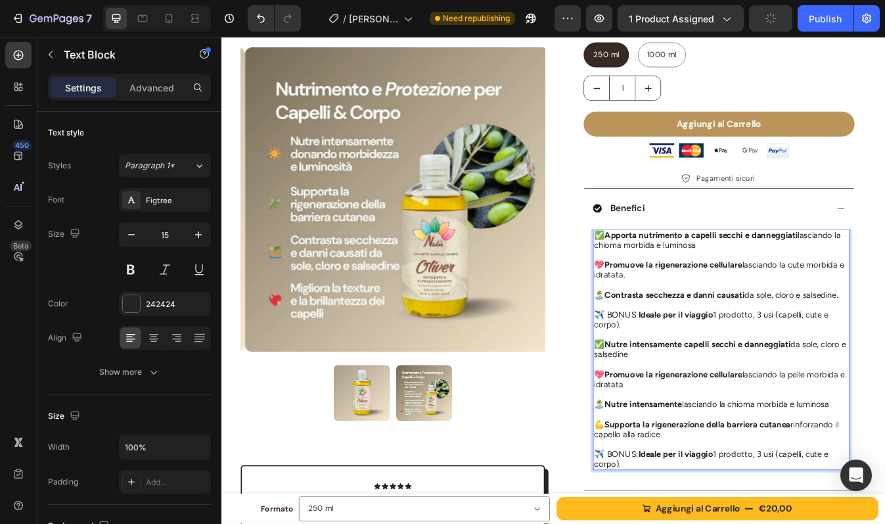
click at [808, 283] on p "✅ Apporta nutrimento a capelli secchi e danneggiati lasciando la chioma morbida…" at bounding box center [815, 279] width 302 height 24
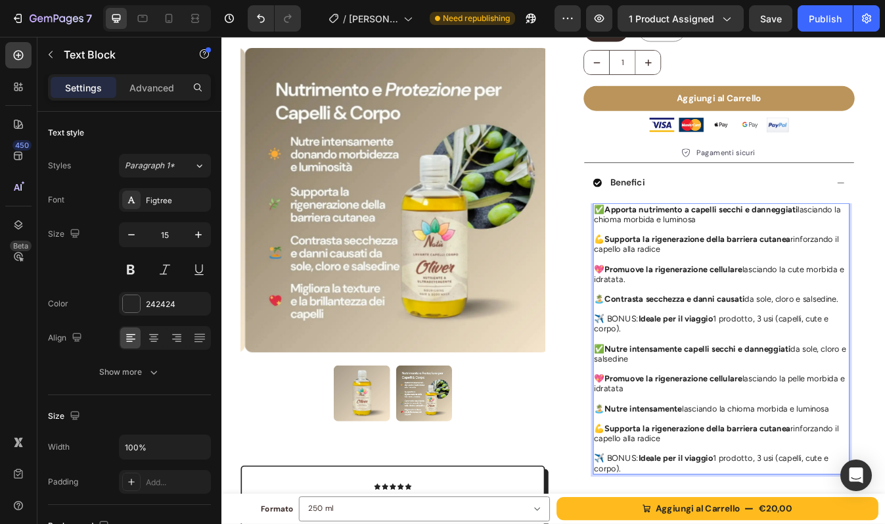
scroll to position [191, 0]
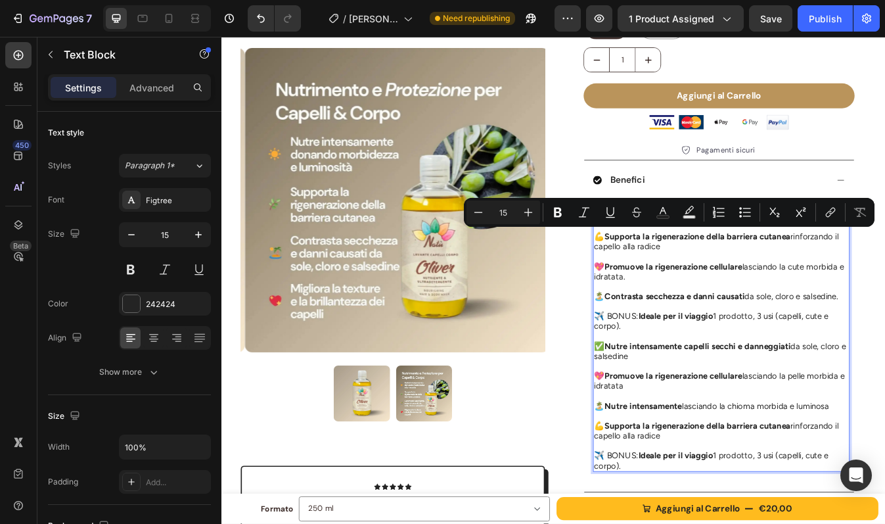
drag, startPoint x: 744, startPoint y: 286, endPoint x: 890, endPoint y: 277, distance: 146.8
click at [884, 277] on p "💪 Supporta la rigenerazione della barriera cutanea rinforzando il capello alla …" at bounding box center [815, 280] width 302 height 24
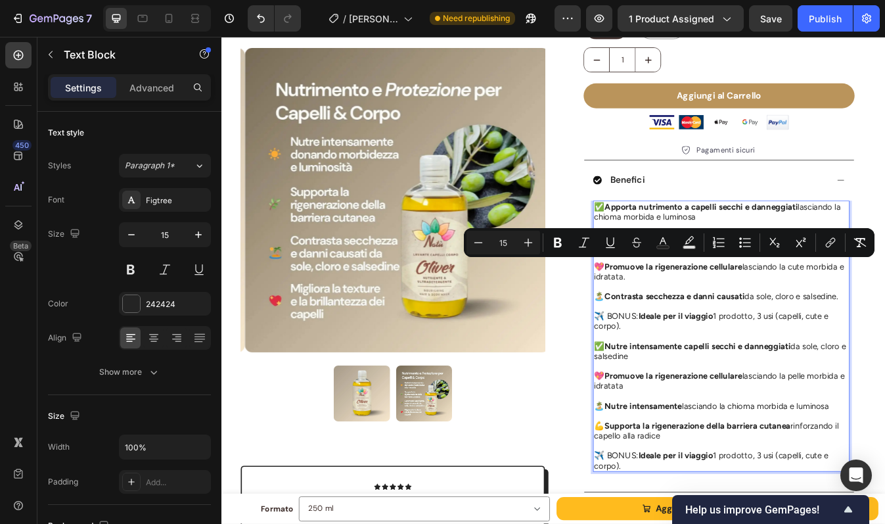
drag, startPoint x: 699, startPoint y: 321, endPoint x: 663, endPoint y: 310, distance: 37.8
click at [664, 310] on p "💖 Promuove la rigenerazione cellulare lasciando la cute morbida e idratata." at bounding box center [815, 316] width 302 height 24
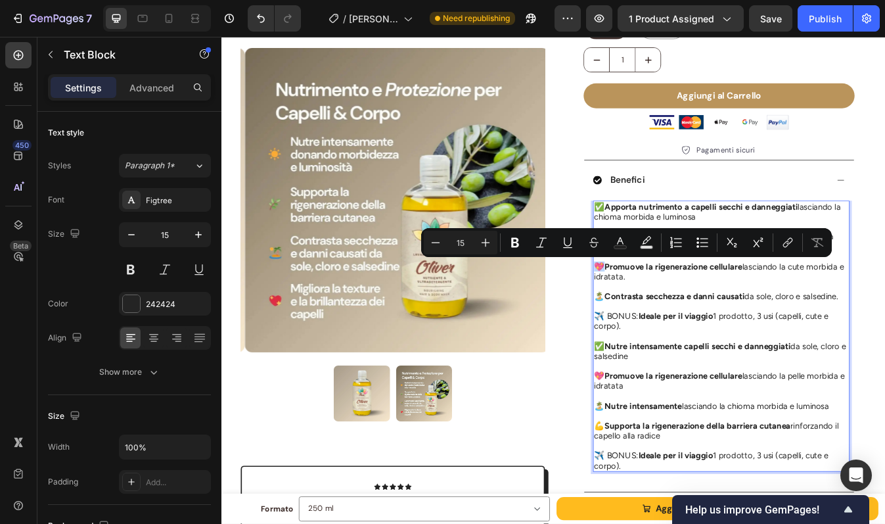
click at [664, 308] on p "💖 Promuove la rigenerazione cellulare lasciando la cute morbida e idratata." at bounding box center [815, 316] width 302 height 24
copy p "💖"
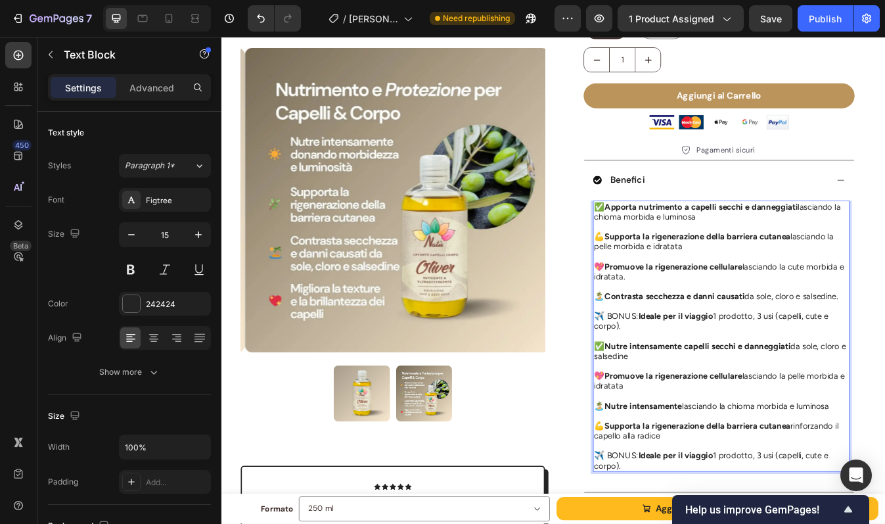
click at [681, 319] on p "💖 Promuove la rigenerazione cellulare lasciando la cute morbida e idratata." at bounding box center [815, 316] width 302 height 24
drag, startPoint x: 668, startPoint y: 274, endPoint x: 660, endPoint y: 274, distance: 7.2
click at [664, 274] on p "💪 Supporta la rigenerazione della barriera cutanea lasciando la pelle morbida e…" at bounding box center [815, 280] width 302 height 24
drag, startPoint x: 700, startPoint y: 323, endPoint x: 663, endPoint y: 309, distance: 39.9
click at [664, 309] on p "💖 Promuove la rigenerazione cellulare lasciando la cute morbida e idratata." at bounding box center [815, 316] width 302 height 24
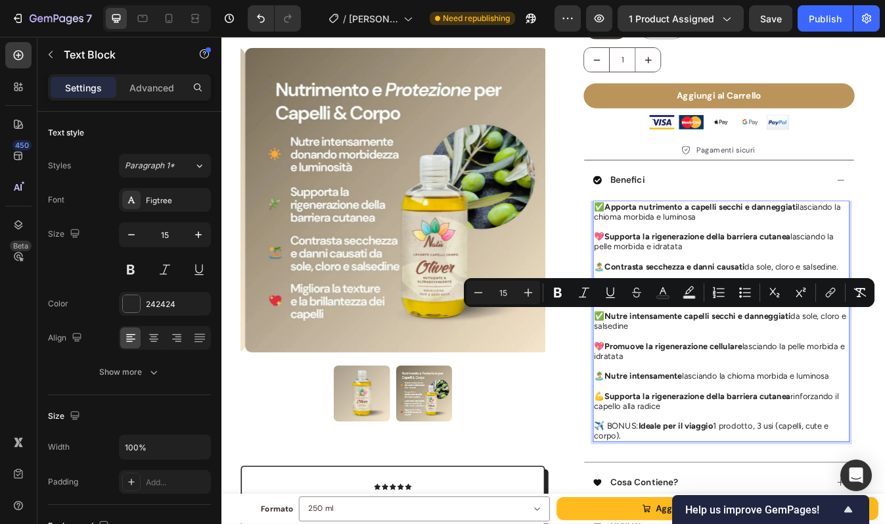
drag, startPoint x: 748, startPoint y: 475, endPoint x: 660, endPoint y: 363, distance: 143.2
click at [663, 363] on div "✅ Apporta nutrimento a capelli secchi e danneggiati lasciando la chioma morbida…" at bounding box center [815, 374] width 305 height 286
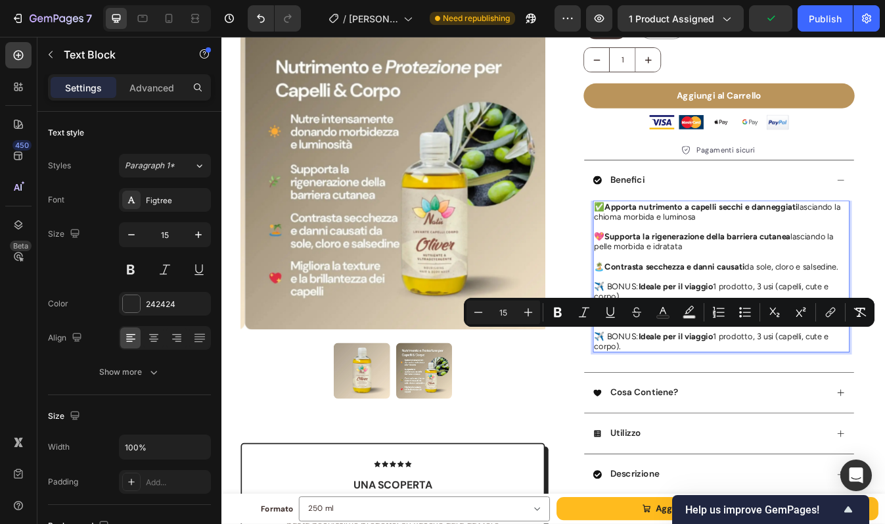
drag, startPoint x: 703, startPoint y: 404, endPoint x: 658, endPoint y: 388, distance: 48.2
click at [663, 388] on div "✅ Apporta nutrimento a capelli secchi e danneggiati lasciando la chioma morbida…" at bounding box center [815, 321] width 305 height 180
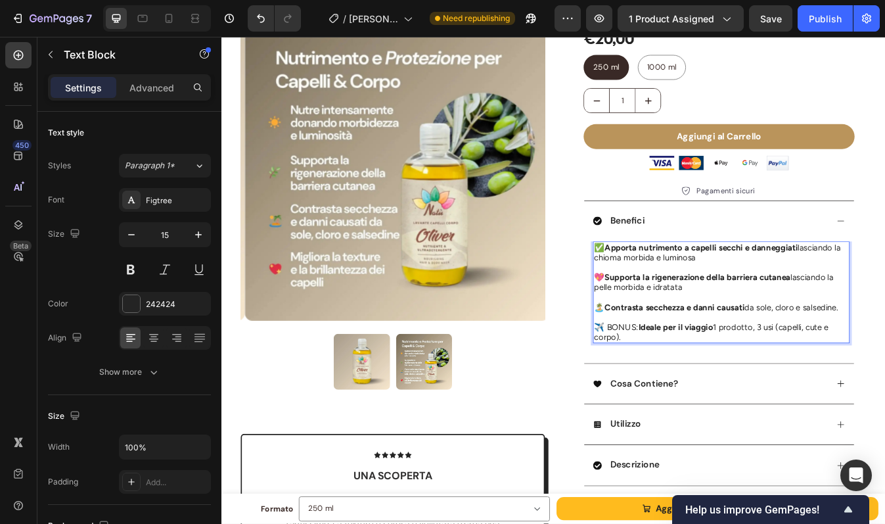
scroll to position [150, 0]
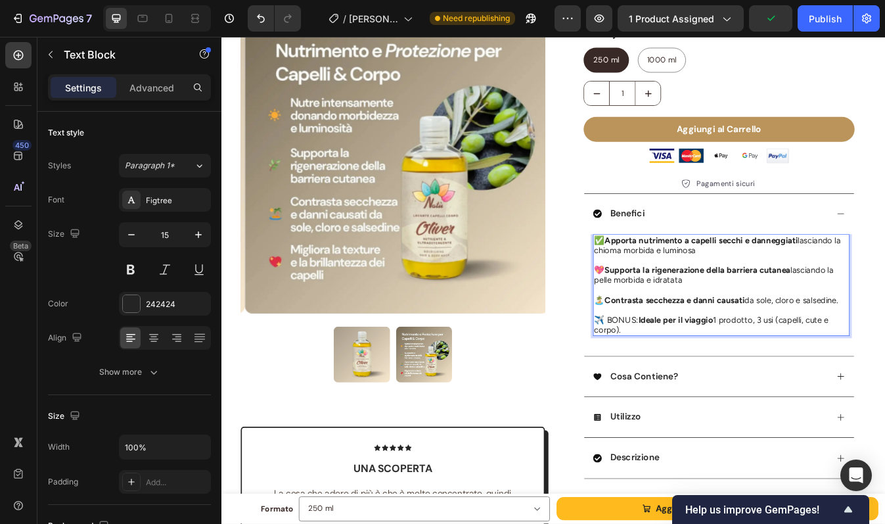
click at [884, 351] on p "🏝️ Contrasta secchezza e danni causati da sole, cloro e salsedine." at bounding box center [815, 350] width 302 height 12
click at [677, 352] on strong "Contrasta secchezza e danni causati" at bounding box center [760, 350] width 166 height 12
click at [776, 325] on p "💖 Supporta la rigenerazione della barriera cutanea lasciando la pelle morbida e…" at bounding box center [815, 320] width 302 height 24
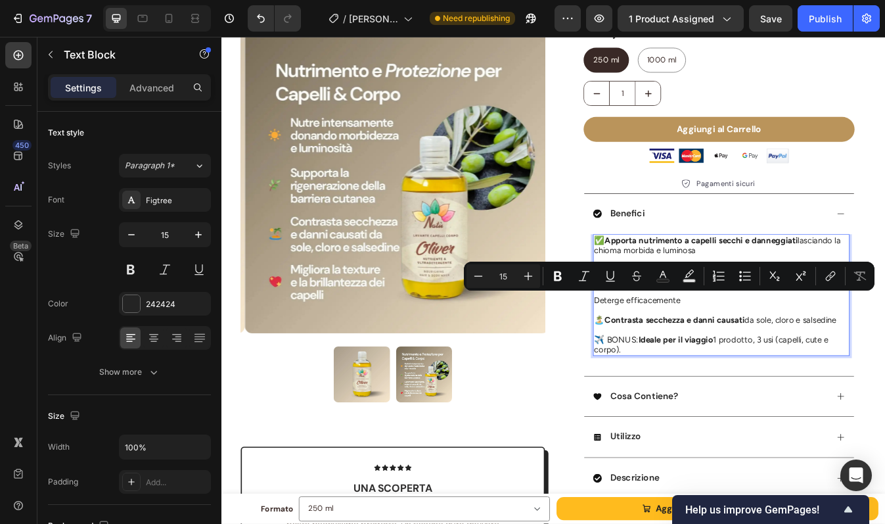
drag, startPoint x: 764, startPoint y: 350, endPoint x: 698, endPoint y: 350, distance: 66.4
click at [698, 350] on p "Deterge efficacemente" at bounding box center [815, 350] width 302 height 12
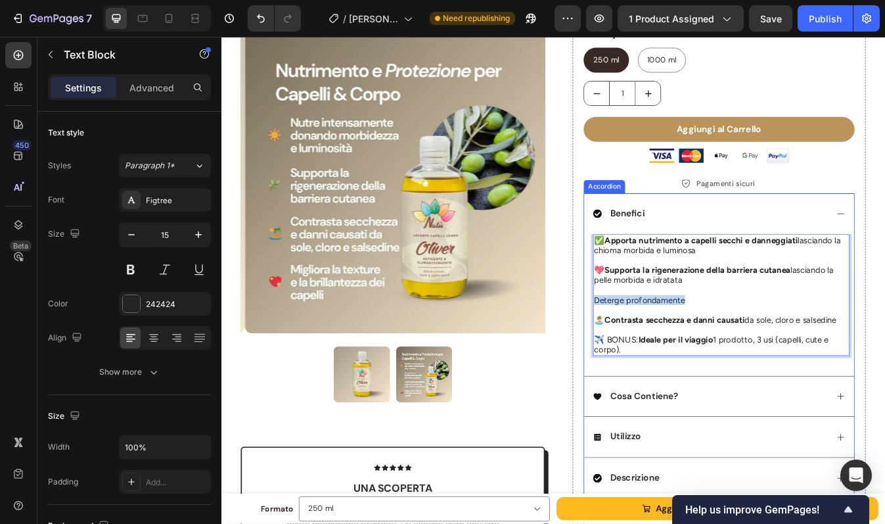
drag, startPoint x: 767, startPoint y: 346, endPoint x: 652, endPoint y: 350, distance: 115.0
click at [652, 350] on div "✅ Apporta nutrimento a capelli secchi e danneggiati lasciando la chioma morbida…" at bounding box center [812, 355] width 321 height 168
drag, startPoint x: 700, startPoint y: 347, endPoint x: 656, endPoint y: 347, distance: 44.7
click at [656, 347] on div "✅ Apporta nutrimento a capelli secchi e danneggiati lasciando la chioma morbida…" at bounding box center [812, 355] width 321 height 168
click at [727, 350] on p "Scioglie residui di cloro" at bounding box center [815, 350] width 302 height 12
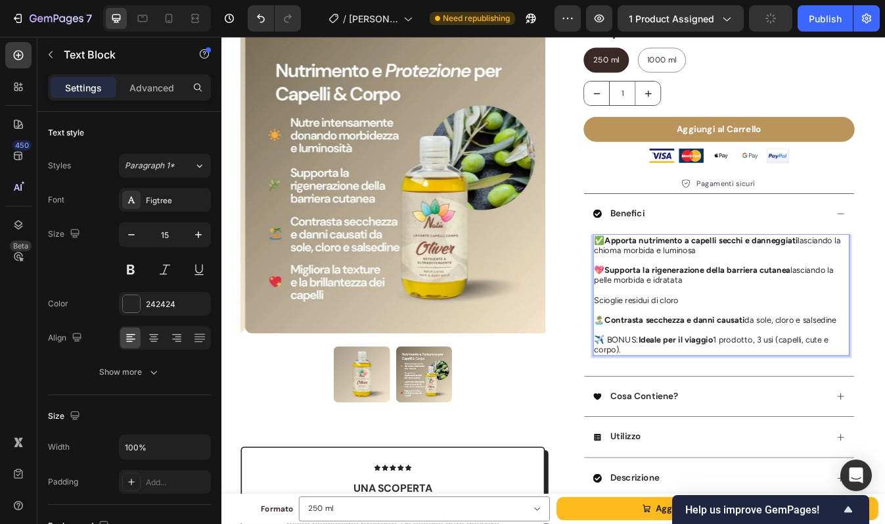
click at [697, 349] on p "Scioglie residui di cloro" at bounding box center [815, 350] width 302 height 12
drag, startPoint x: 722, startPoint y: 349, endPoint x: 698, endPoint y: 348, distance: 24.3
click at [698, 348] on p "Scioglie tutti i residui di cloro" at bounding box center [815, 350] width 302 height 12
click at [663, 348] on div "✅ Apporta nutrimento a capelli secchi e danneggiati lasciando la chioma morbida…" at bounding box center [815, 343] width 305 height 145
click at [810, 350] on p "Ideale per mare e piscina: Scioglie residui di cloro" at bounding box center [815, 350] width 302 height 12
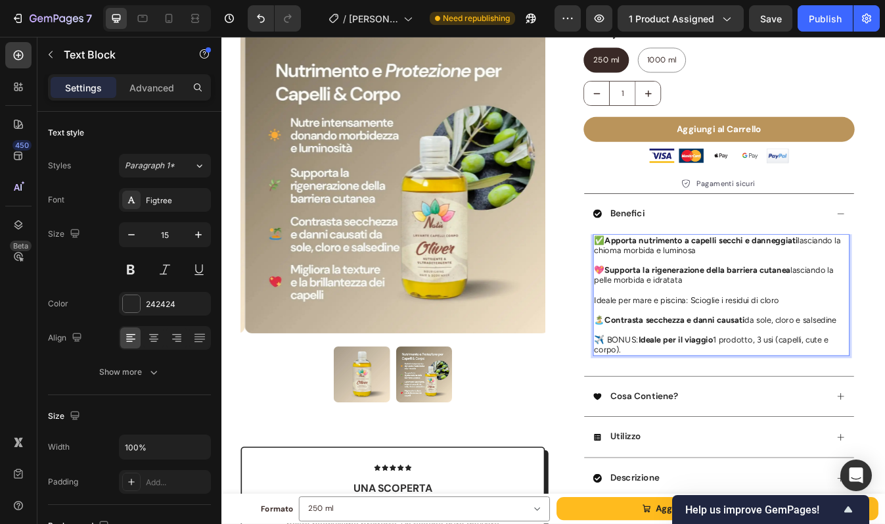
click at [884, 348] on p "Ideale per mare e piscina: Scioglie i residui di cloro" at bounding box center [815, 350] width 302 height 12
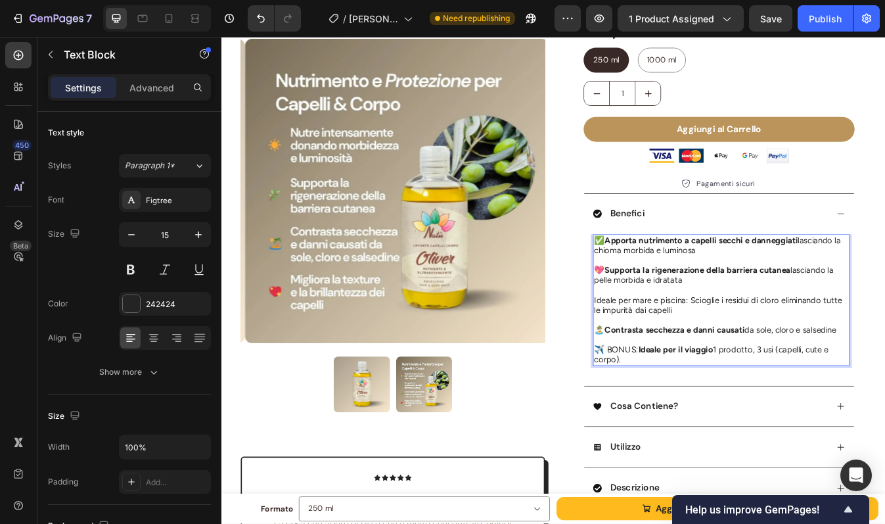
click at [664, 348] on p "Ideale per mare e piscina: Scioglie i residui di cloro eliminando tutte le impu…" at bounding box center [815, 356] width 302 height 24
click at [790, 357] on p "🏊 Ideale per mare e piscina: Scioglie i residui di cloro eliminando tutte le im…" at bounding box center [815, 356] width 302 height 24
drag, startPoint x: 668, startPoint y: 348, endPoint x: 660, endPoint y: 348, distance: 7.9
click at [664, 348] on p "🏊 Ideale per mare e piscina: Scioglie i residui di cloro eliminando tutte le im…" at bounding box center [815, 356] width 302 height 24
click at [794, 362] on p "💦 Ideale per mare e piscina: Scioglie i residui di cloro eliminando tutte le im…" at bounding box center [815, 356] width 302 height 24
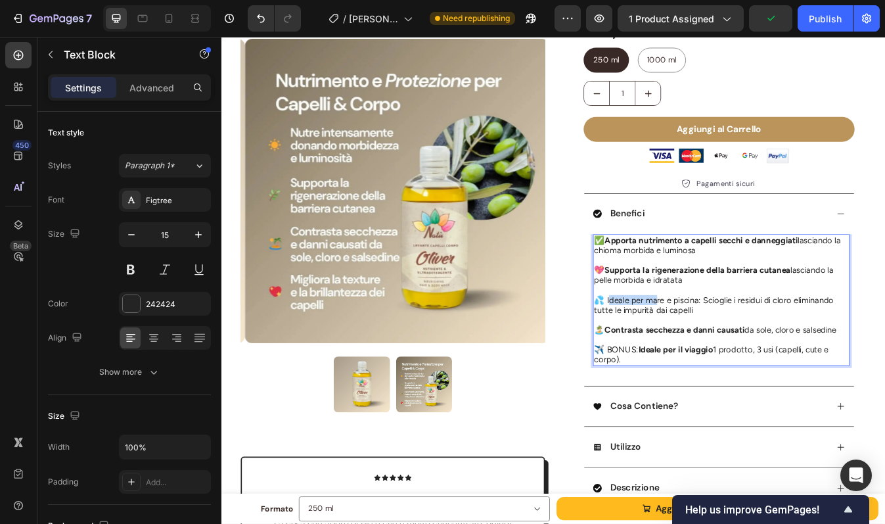
drag, startPoint x: 673, startPoint y: 350, endPoint x: 730, endPoint y: 350, distance: 57.2
click at [730, 350] on p "💦 Ideale per mare e piscina: Scioglie i residui di cloro eliminando tutte le im…" at bounding box center [815, 356] width 302 height 24
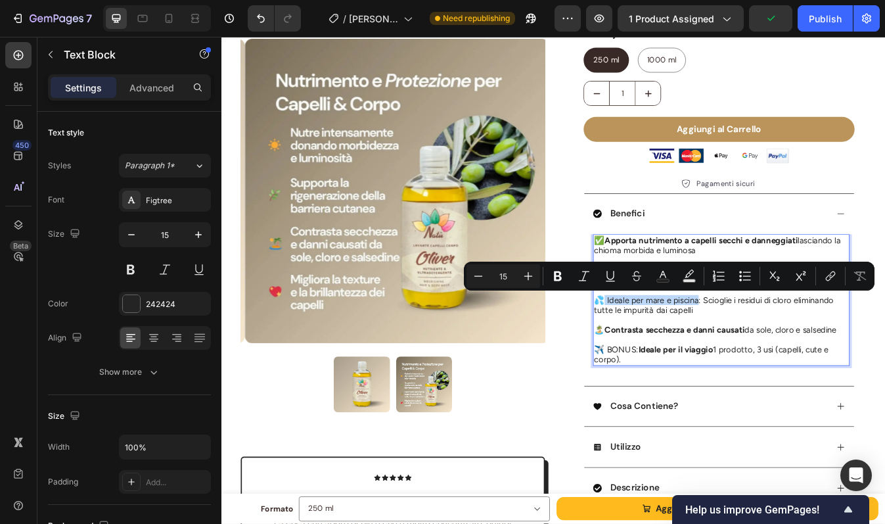
drag, startPoint x: 781, startPoint y: 350, endPoint x: 669, endPoint y: 350, distance: 111.7
click at [669, 350] on p "💦 Ideale per mare e piscina: Scioglie i residui di cloro eliminando tutte le im…" at bounding box center [815, 356] width 302 height 24
click at [738, 344] on strong "Ideale per mare e piscina" at bounding box center [733, 350] width 113 height 12
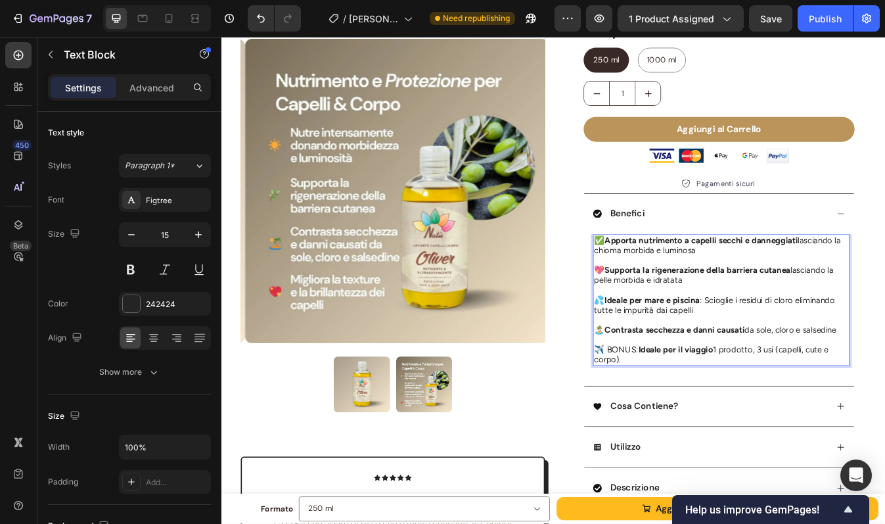
click at [871, 350] on p "💦 Ideale per mare e piscina : Scioglie i residui di cloro eliminando tutte le i…" at bounding box center [815, 356] width 302 height 24
click at [884, 350] on p "💦 Ideale per mare e piscina : Scioglie i residui di cloro eliminando tutte le i…" at bounding box center [815, 356] width 302 height 24
click at [826, 366] on p "💦 Ideale per mare e piscina : Scioglie i residui di cloro e salsedine eliminand…" at bounding box center [815, 356] width 302 height 24
drag, startPoint x: 875, startPoint y: 385, endPoint x: 946, endPoint y: 385, distance: 71.0
click at [884, 385] on p "🏝️ Contrasta secchezza e danni causati da sole, cloro e salsedine" at bounding box center [815, 385] width 302 height 12
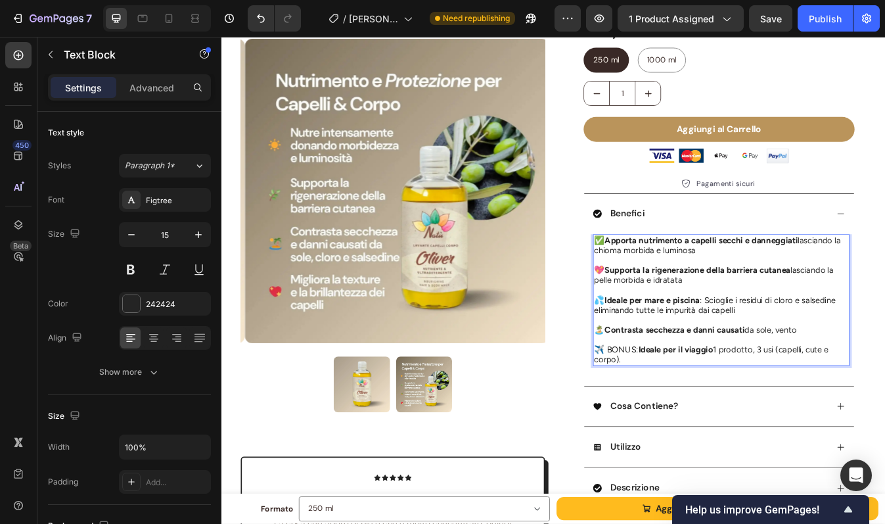
click at [840, 386] on p "🏝️ Contrasta secchezza e danni causati da sole, vento" at bounding box center [815, 385] width 302 height 12
click at [849, 386] on p "🏝️ Contrasta secchezza e danni causati da sole, vento" at bounding box center [815, 385] width 302 height 12
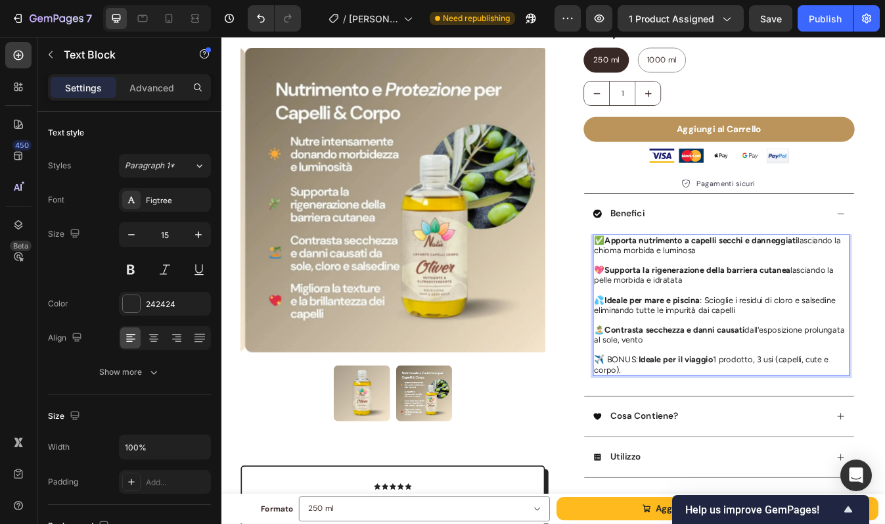
click at [789, 388] on strong "Contrasta secchezza e danni causati" at bounding box center [760, 385] width 166 height 12
click at [771, 397] on p "🏝️ Contrasta secchezza e danni causati dall'esposizione prolungata al sole, ven…" at bounding box center [815, 391] width 302 height 24
click at [769, 370] on p "Rich Text Editor. Editing area: main" at bounding box center [815, 373] width 302 height 12
click at [775, 393] on p "🏝️ Contrasta secchezza e danni causati dall'esposizione prolungata al sole" at bounding box center [815, 391] width 302 height 24
click at [677, 382] on strong "Contrasta secchezza e danni causati" at bounding box center [760, 385] width 166 height 12
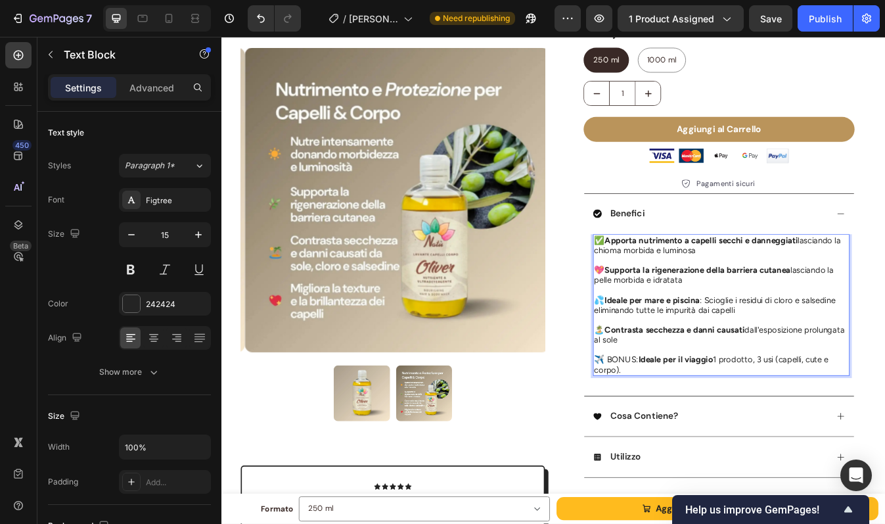
click at [784, 393] on p "🏝️ Contrasta secchezza e danni causati dall'esposizione prolungata al sole" at bounding box center [815, 391] width 302 height 24
click at [677, 382] on strong "Contrasta secchezza e danni causati" at bounding box center [760, 385] width 166 height 12
click at [756, 392] on p "🏝️ Contrasta secchezza e danni causati dall'esposizione prolungata al sole" at bounding box center [815, 391] width 302 height 24
click at [757, 433] on p "✈️ BONUS: Ideale per il viaggio 1 prodotto, 3 usi (capelli, cute e corpo)." at bounding box center [815, 427] width 302 height 24
click at [710, 279] on strong "Apporta nutrimento a capelli secchi e danneggiati" at bounding box center [791, 279] width 229 height 12
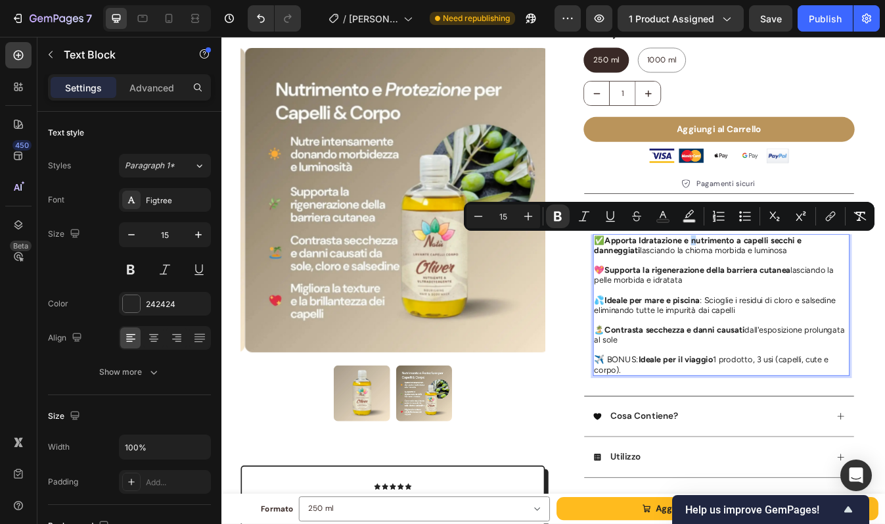
click at [773, 278] on strong "Apporta Idratazione e nutrimento a capelli secchi e danneggiati" at bounding box center [787, 285] width 246 height 24
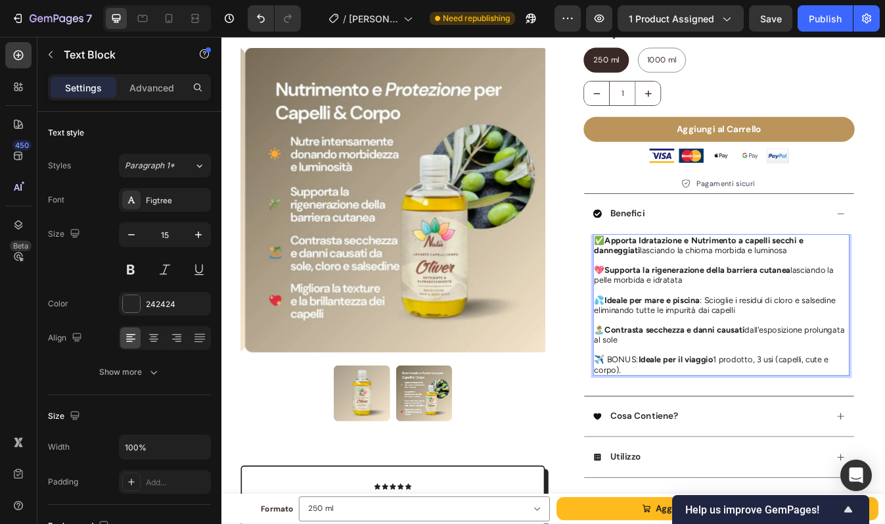
click at [812, 283] on strong "Apporta Idratazione e Nutrimento a capelli secchi e danneggiati" at bounding box center [788, 285] width 248 height 24
drag, startPoint x: 895, startPoint y: 289, endPoint x: 713, endPoint y: 294, distance: 182.1
click at [713, 294] on p "✅ Apporta Idratazione e Nutrimento a capelli secchi e danneggiati lasciando la …" at bounding box center [815, 285] width 302 height 24
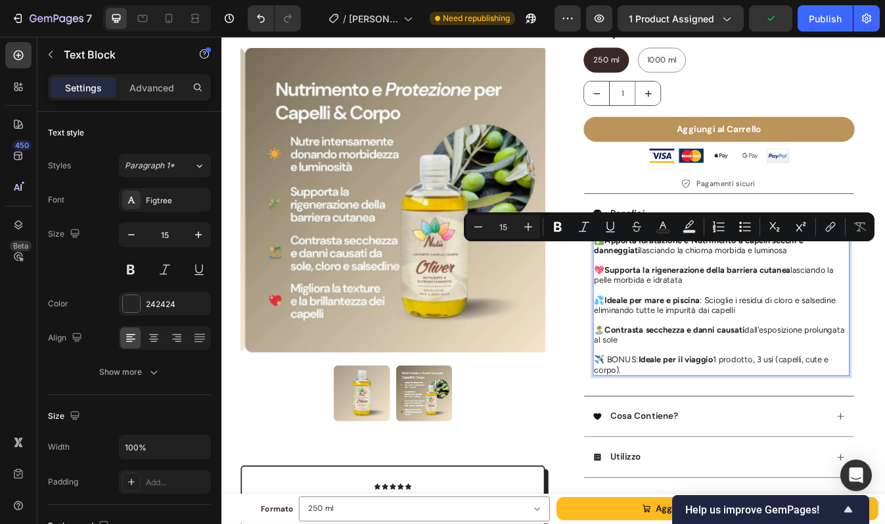
copy p "lasciando la chioma morbida e luminosa"
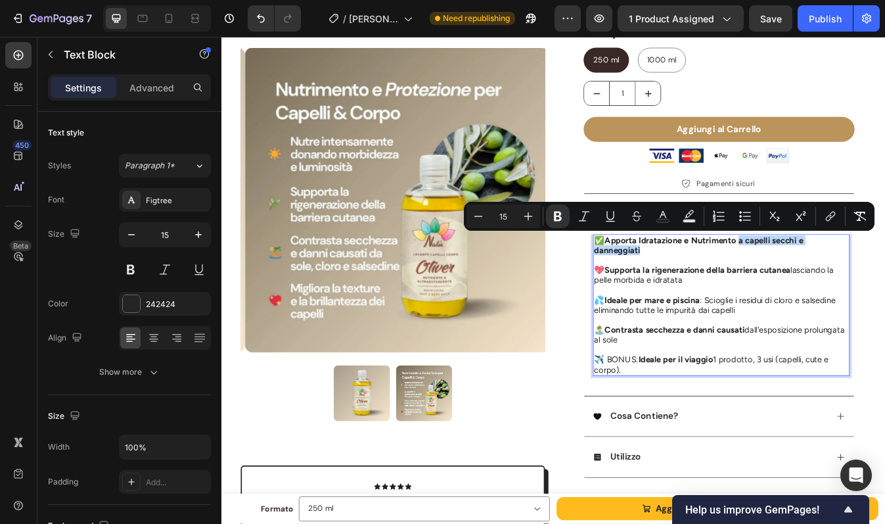
drag, startPoint x: 828, startPoint y: 277, endPoint x: 830, endPoint y: 290, distance: 13.3
click at [830, 290] on p "✅ Apporta Idratazione e Nutrimento a capelli secchi e danneggiati" at bounding box center [815, 285] width 302 height 24
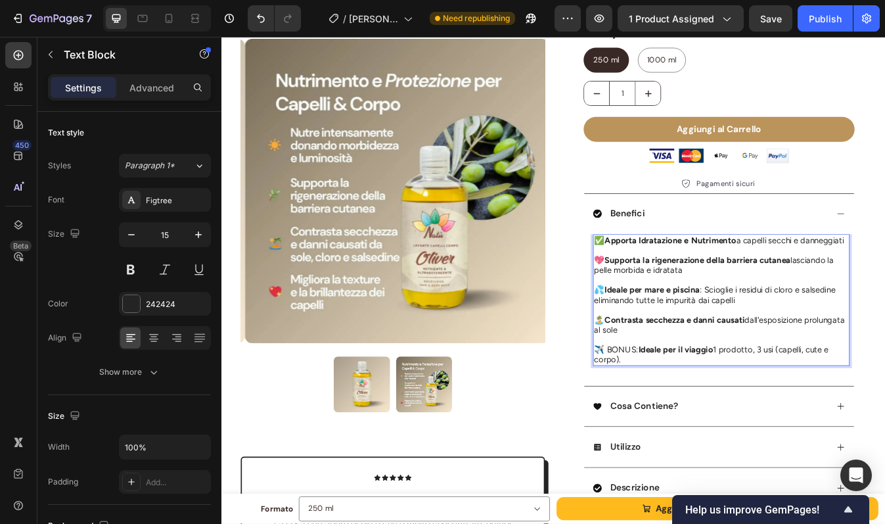
click at [830, 290] on p "Rich Text Editor. Editing area: main" at bounding box center [815, 291] width 302 height 12
click at [771, 388] on p "🏝️ Contrasta secchezza e danni causati dall'esposizione prolungata al sole" at bounding box center [815, 379] width 302 height 24
drag, startPoint x: 739, startPoint y: 384, endPoint x: 840, endPoint y: 369, distance: 101.7
click at [840, 369] on p "🏝️ Contrasta secchezza e danni causati dall'esposizione prolungata al sole lasc…" at bounding box center [815, 379] width 302 height 24
click at [793, 383] on p "🏝️ Contrasta secchezza e danni causati dal sole lasciando la chioma morbida e l…" at bounding box center [815, 379] width 302 height 24
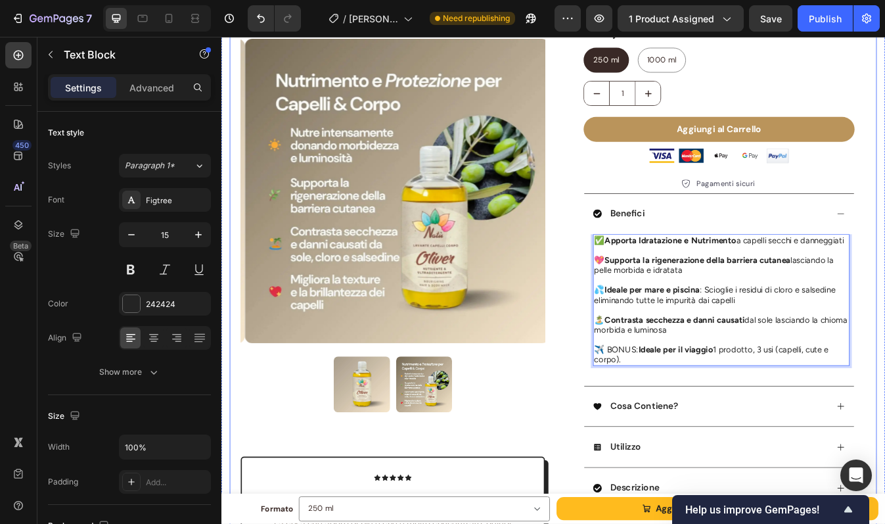
click at [884, 380] on div "Product Images Icon Icon Icon Icon Icon Icon List Una scoperta Text Block La co…" at bounding box center [615, 351] width 769 height 861
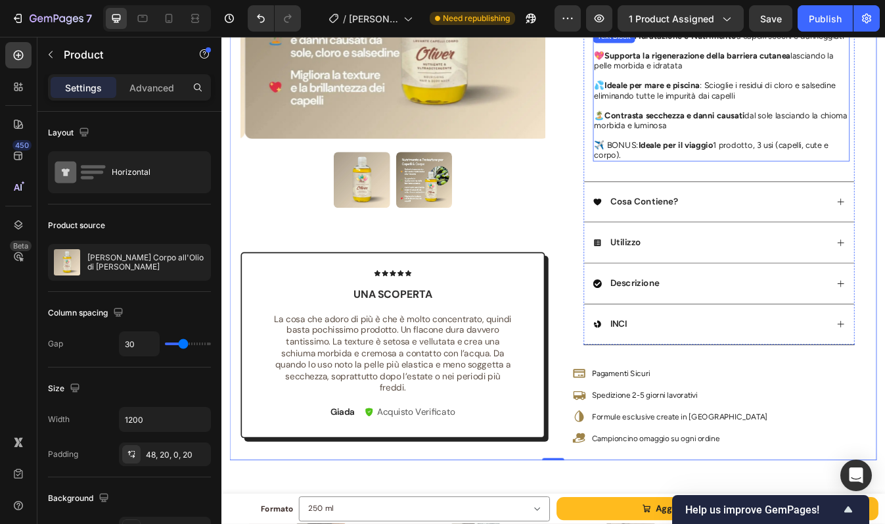
scroll to position [399, 0]
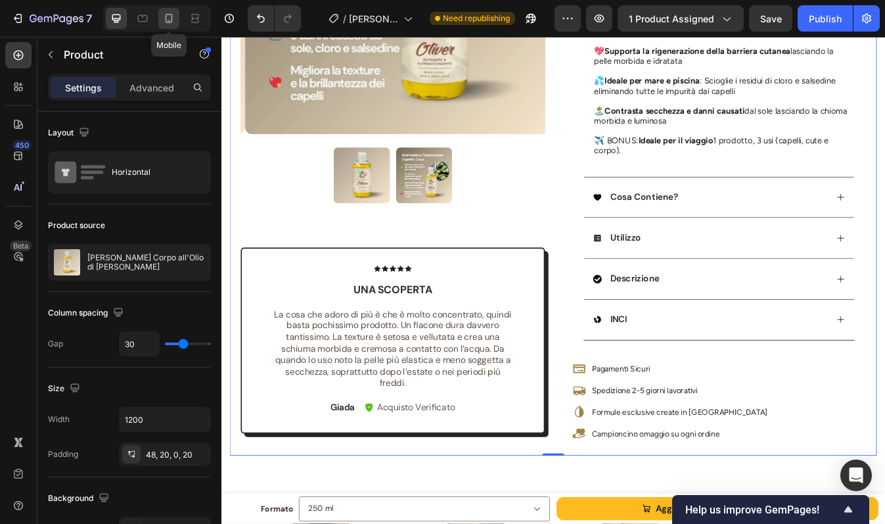
click at [174, 16] on icon at bounding box center [168, 18] width 13 height 13
type input "0"
type input "100%"
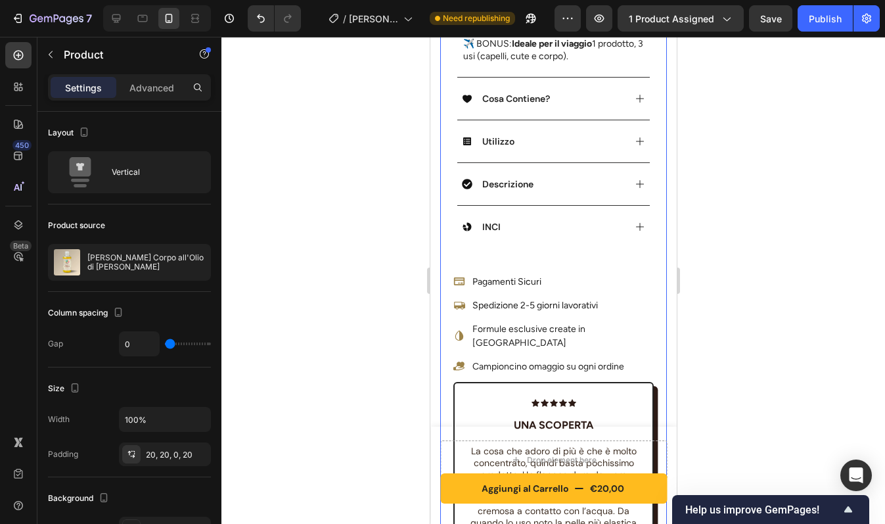
scroll to position [780, 0]
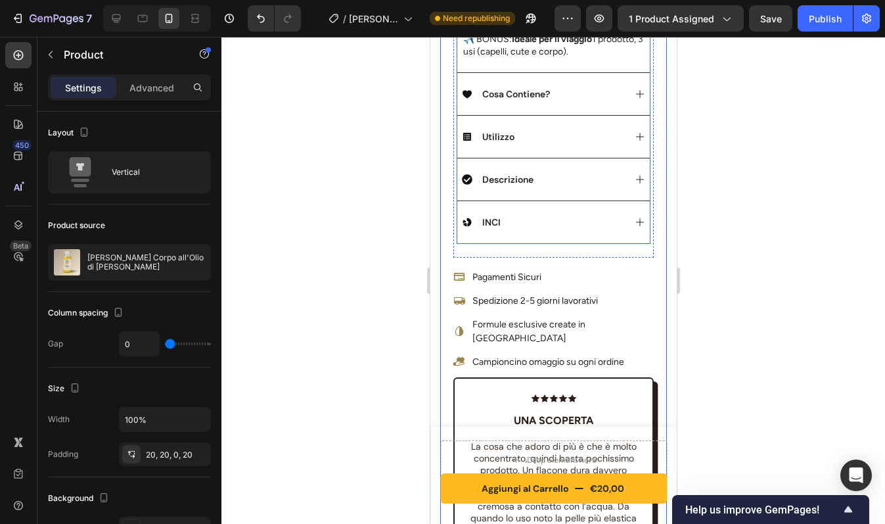
click at [534, 230] on div "INCI" at bounding box center [542, 222] width 162 height 16
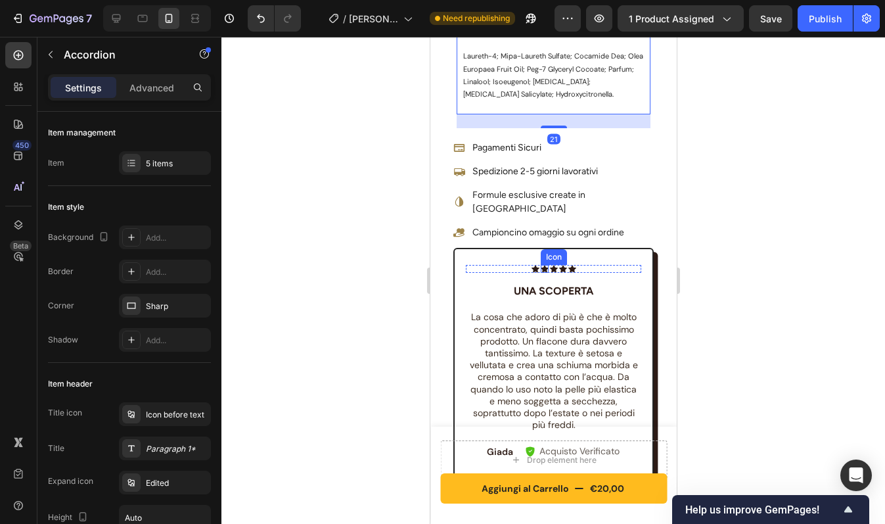
scroll to position [779, 0]
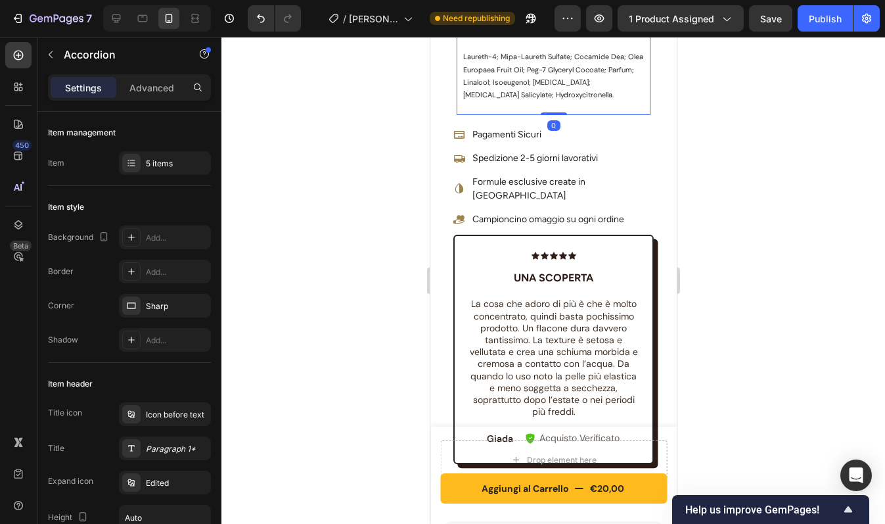
drag, startPoint x: 555, startPoint y: 117, endPoint x: 555, endPoint y: 92, distance: 25.0
type input "100%"
type input "100"
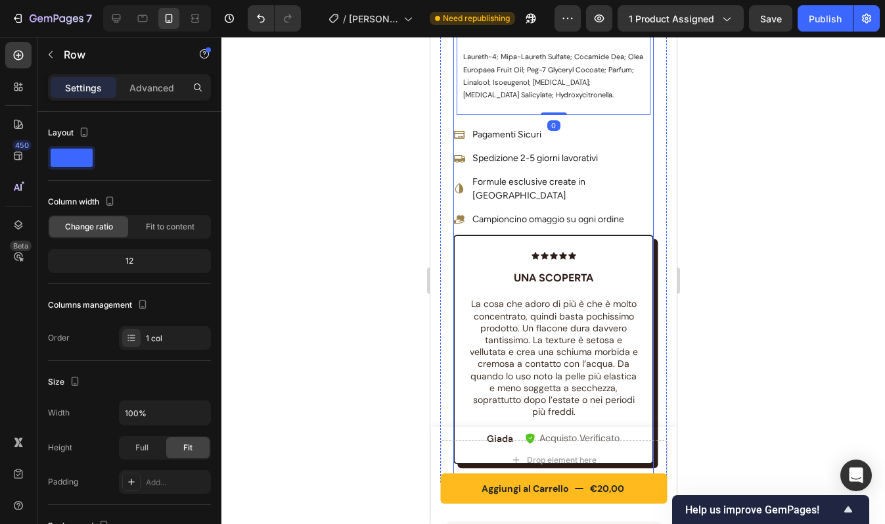
click at [610, 110] on div "OLIVER - Olio Lavante Capelli Corpo all'Olio di Oliva Product Title Formula Nut…" at bounding box center [553, 20] width 200 height 924
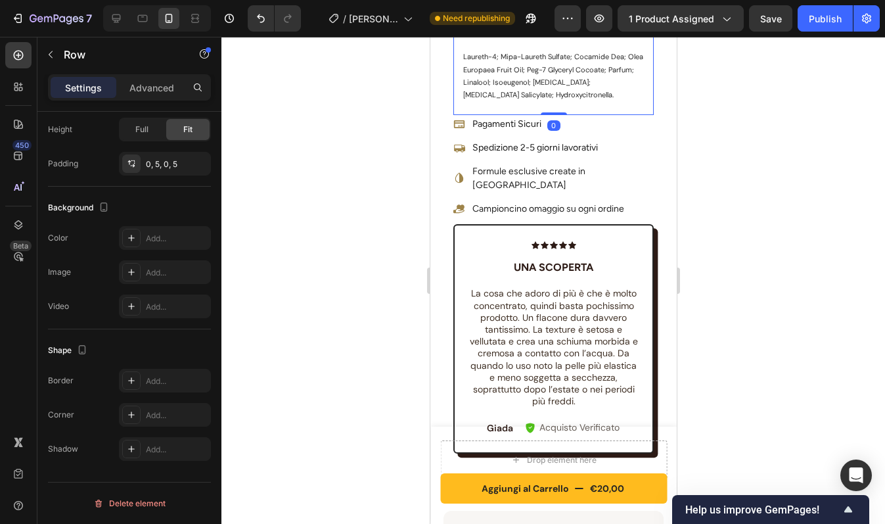
drag, startPoint x: 557, startPoint y: 113, endPoint x: 557, endPoint y: 89, distance: 24.3
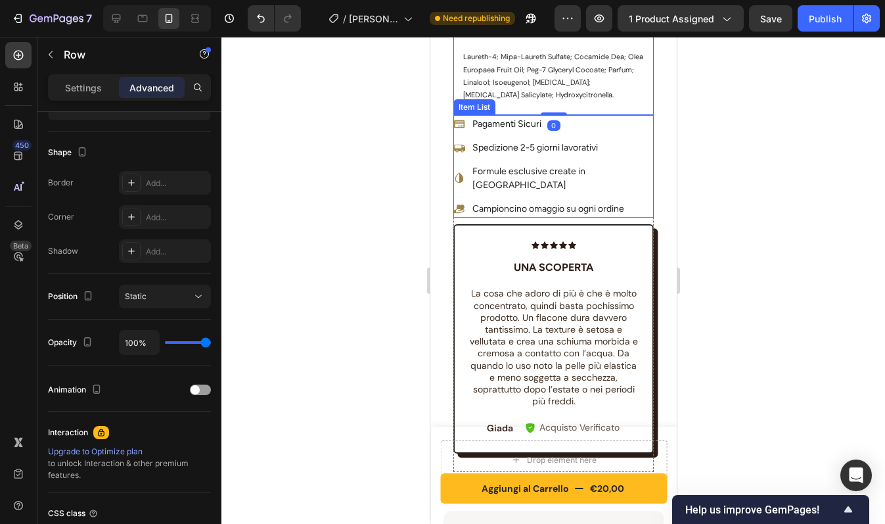
click at [634, 178] on div "Pagamenti Sicuri Spedizione 2-5 giorni lavorativi Formule esclusive create in […" at bounding box center [553, 166] width 200 height 103
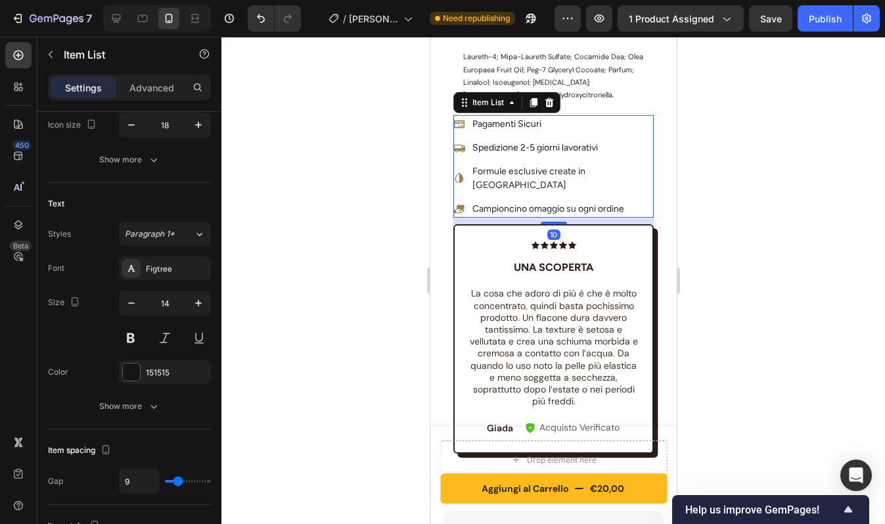
scroll to position [0, 0]
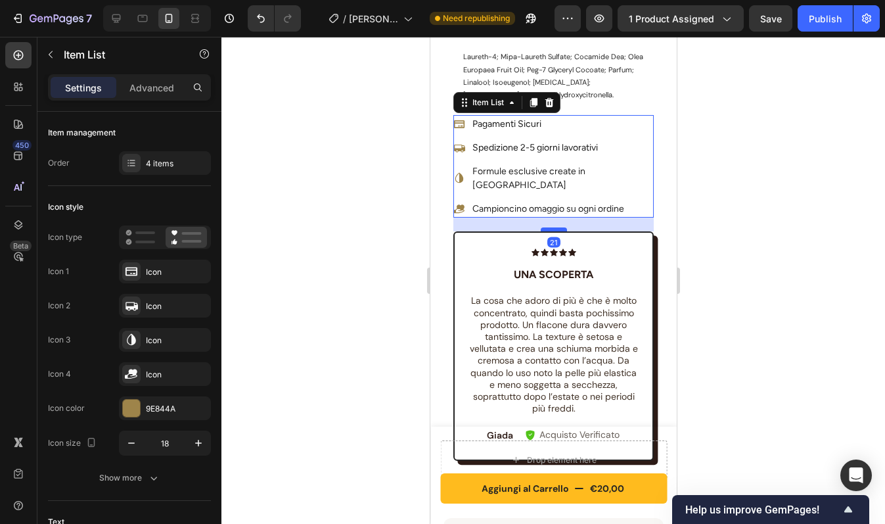
drag, startPoint x: 553, startPoint y: 198, endPoint x: 553, endPoint y: 206, distance: 7.2
click at [553, 227] on div at bounding box center [553, 229] width 26 height 4
type input "100%"
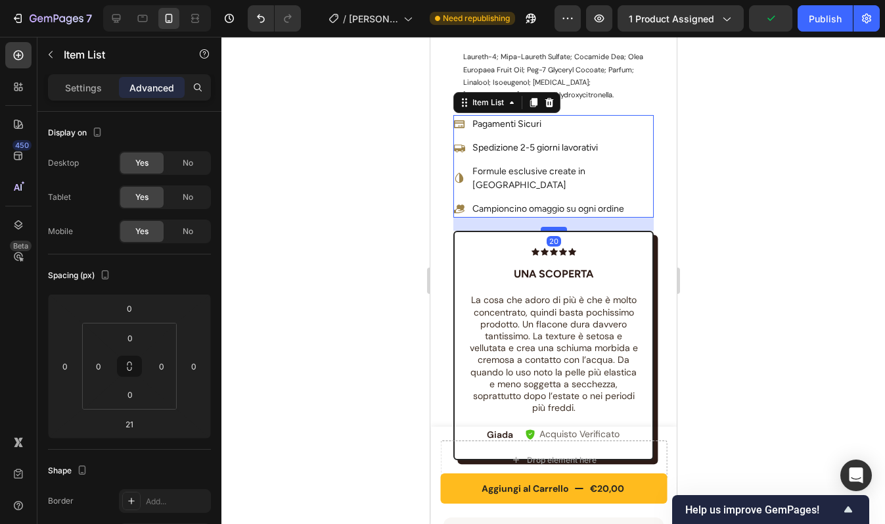
click at [553, 227] on div at bounding box center [553, 229] width 26 height 4
type input "20"
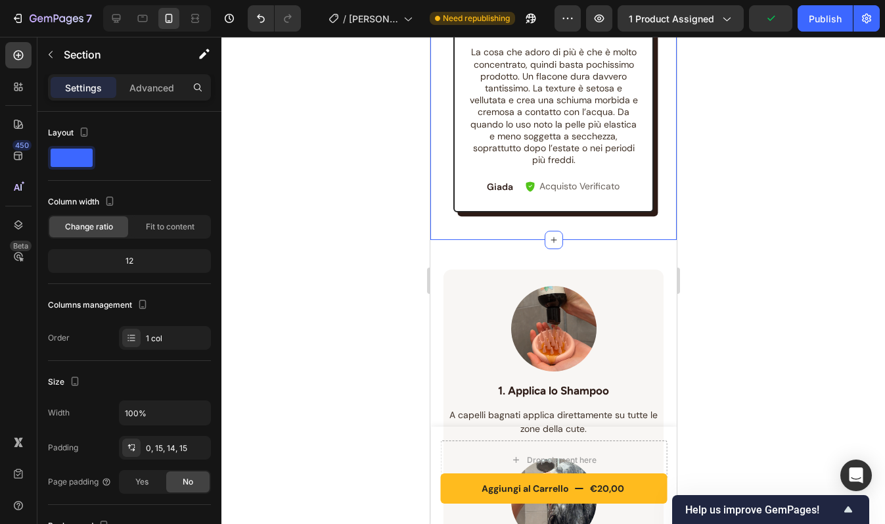
scroll to position [1028, 0]
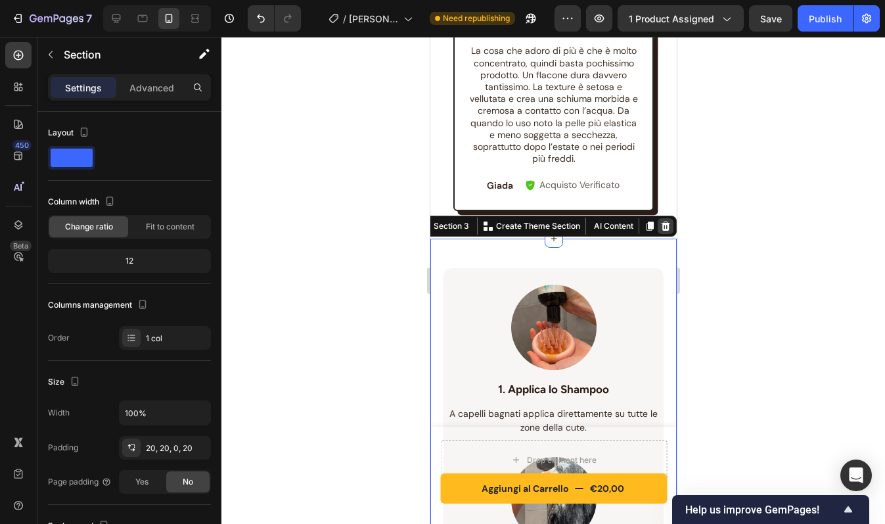
click at [660, 221] on icon at bounding box center [665, 226] width 11 height 11
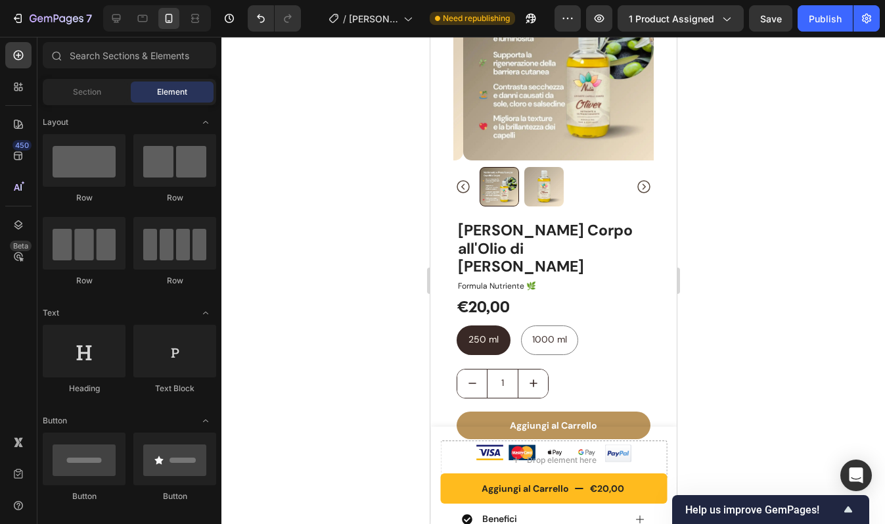
scroll to position [0, 0]
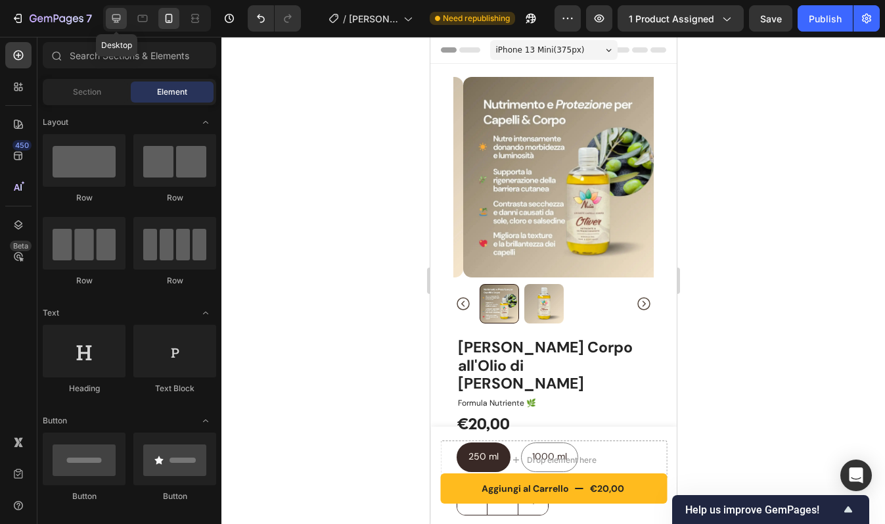
click at [115, 12] on icon at bounding box center [116, 18] width 13 height 13
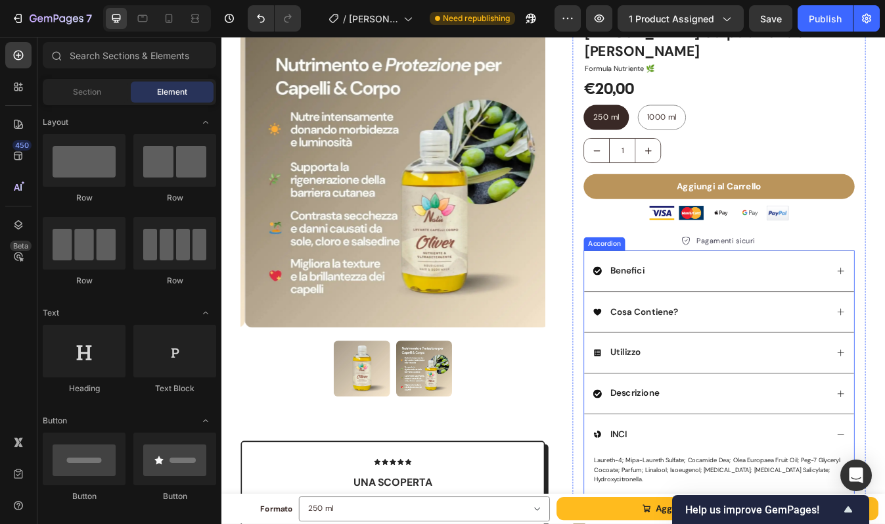
click at [777, 370] on div "Cosa Contiene?" at bounding box center [802, 364] width 279 height 18
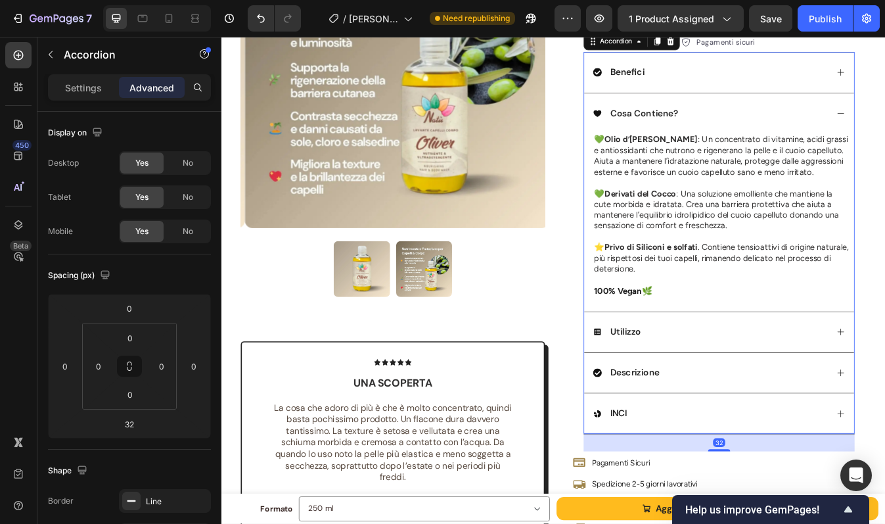
scroll to position [368, 0]
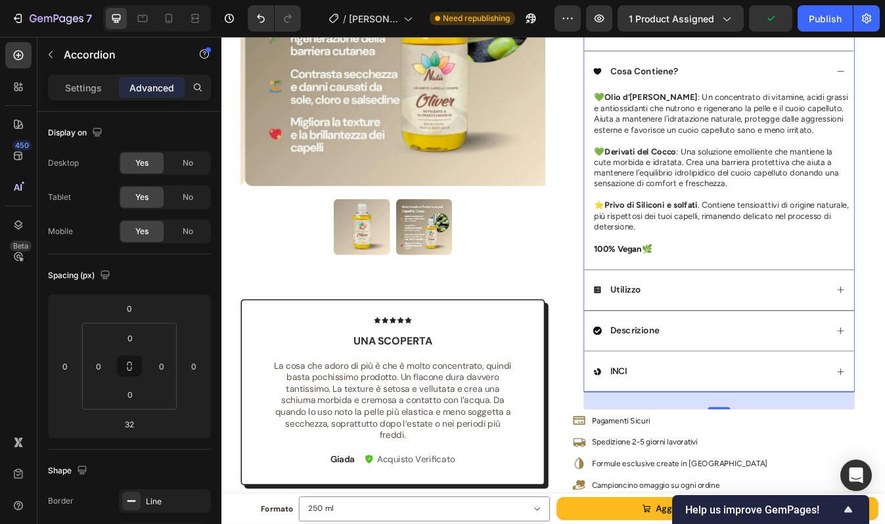
click at [761, 327] on div "Utilizzo" at bounding box center [812, 337] width 321 height 49
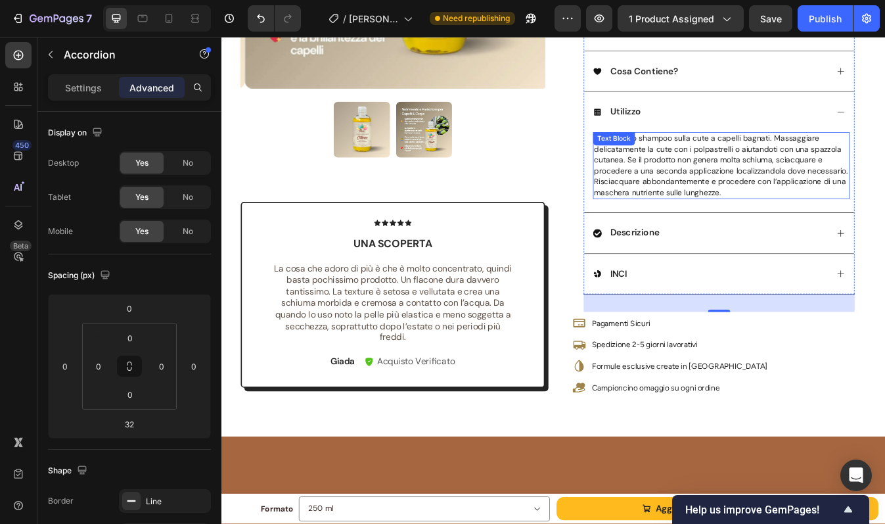
click at [766, 225] on span "Applicare lo shampoo sulla cute a capelli bagnati. Massaggiare delicatamente la…" at bounding box center [815, 190] width 302 height 76
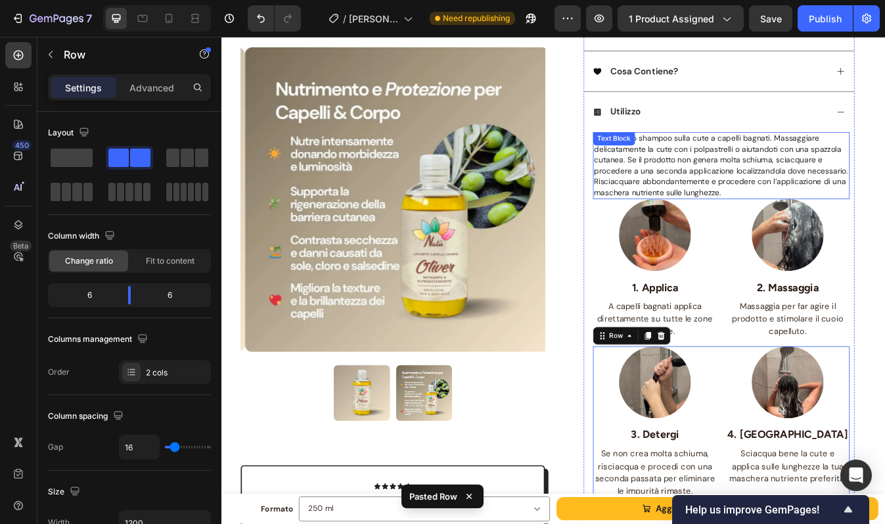
click at [794, 205] on span "Applicare lo shampoo sulla cute a capelli bagnati. Massaggiare delicatamente la…" at bounding box center [815, 190] width 302 height 76
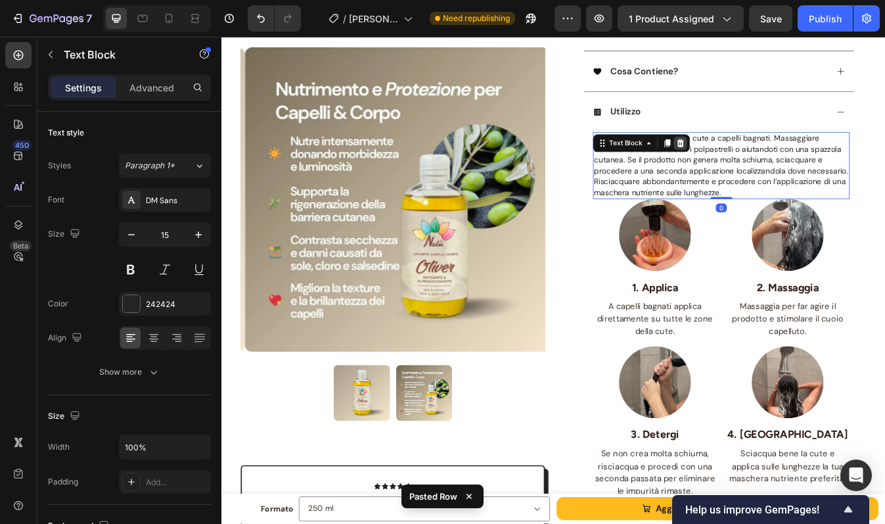
click at [764, 165] on icon at bounding box center [767, 163] width 9 height 9
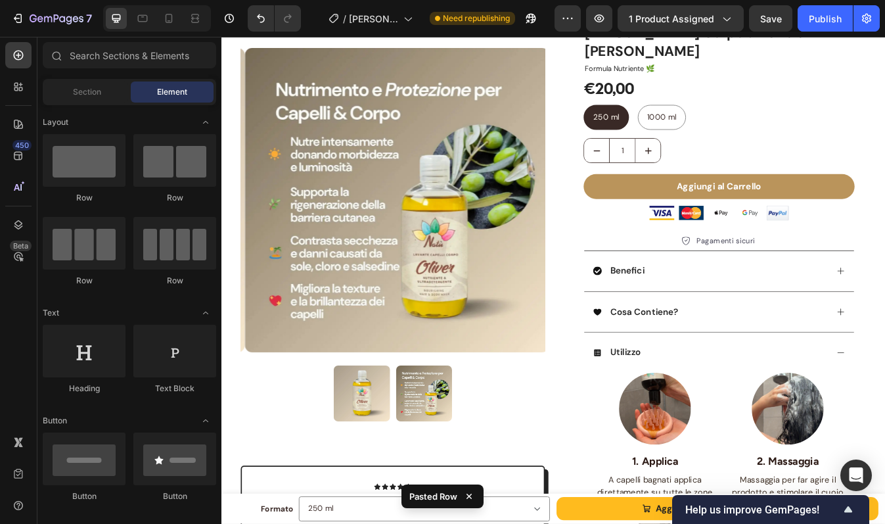
scroll to position [71, 0]
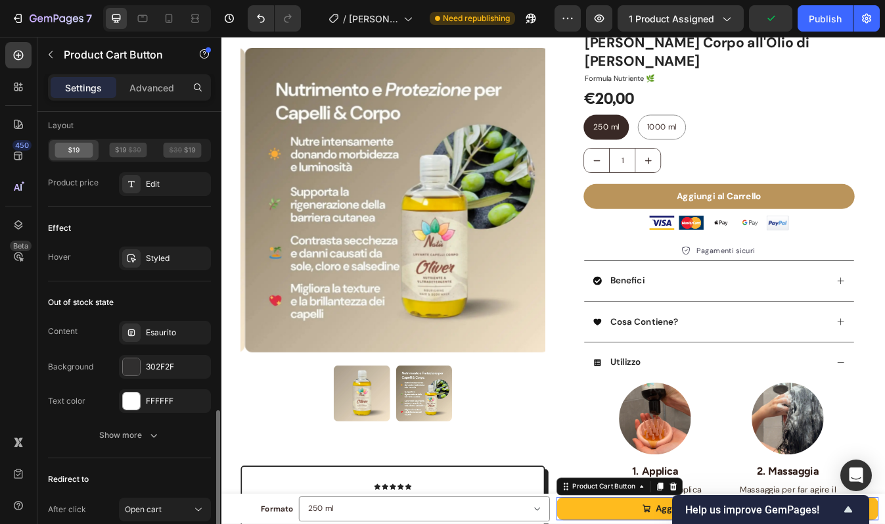
scroll to position [1083, 0]
click at [834, 20] on div "Publish" at bounding box center [825, 19] width 33 height 14
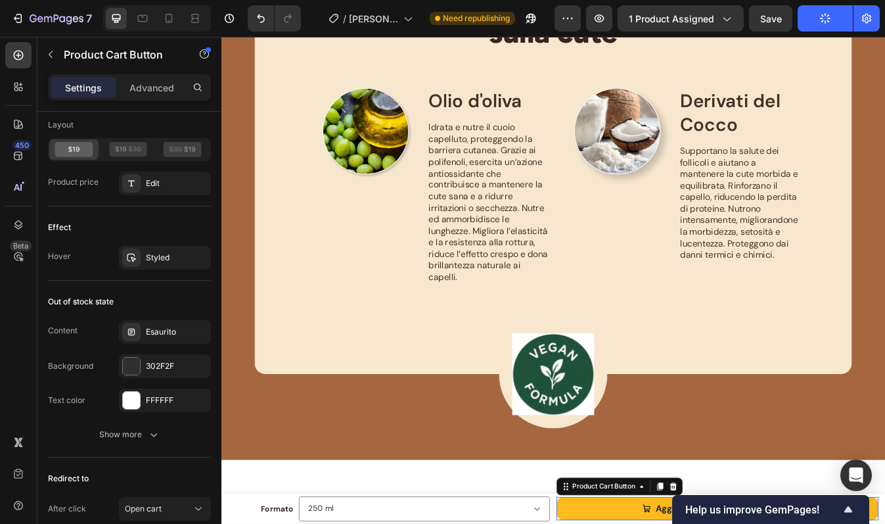
scroll to position [1310, 0]
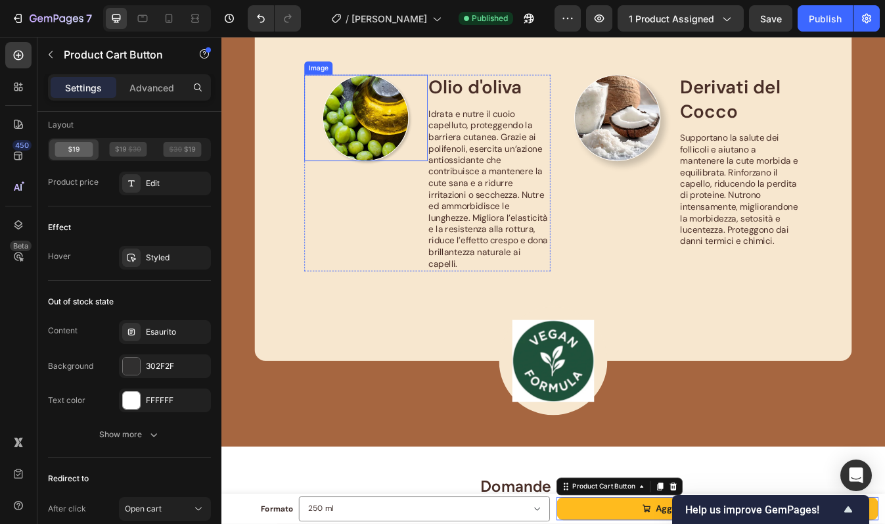
click at [382, 149] on img at bounding box center [393, 133] width 103 height 103
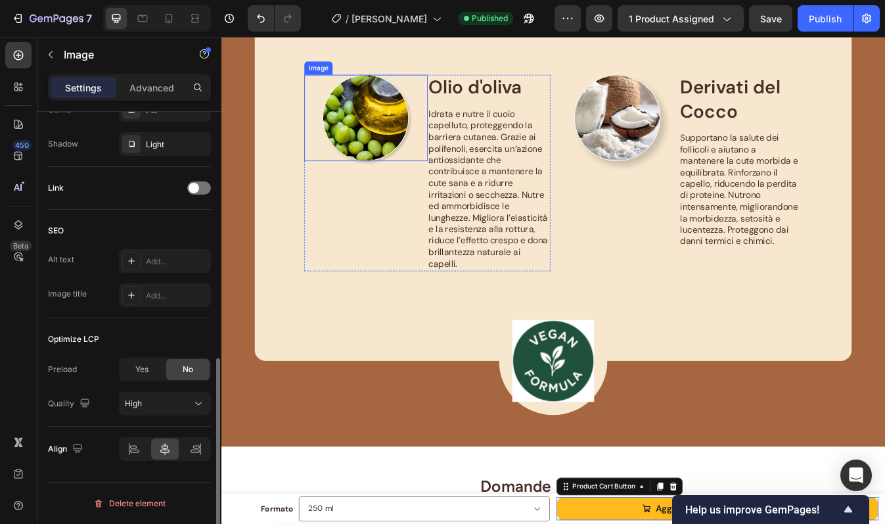
scroll to position [0, 0]
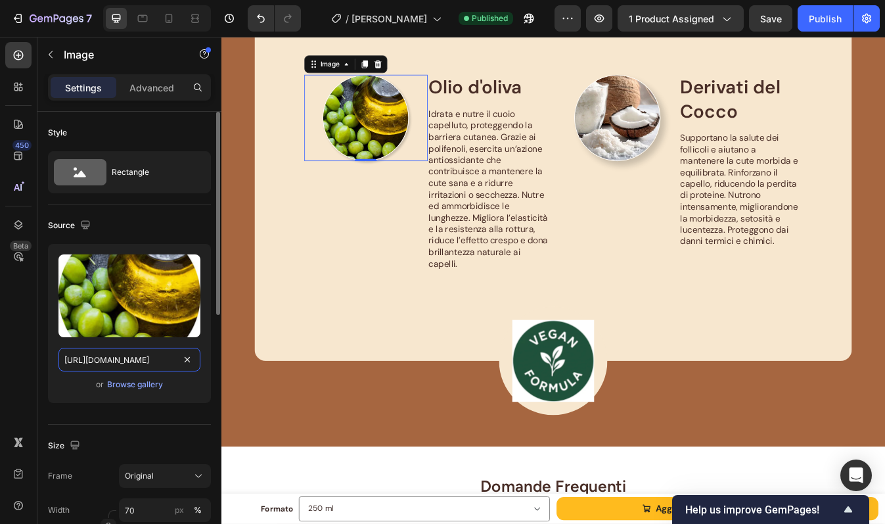
click at [124, 353] on input "https://cdn.shopify.com/s/files/1/0956/1283/0021/files/Olio_d_oliva.webp?v=1758…" at bounding box center [129, 360] width 142 height 24
paste input "965115"
type input "https://cdn.shopify.com/s/files/1/0956/1283/0021/files/Olio_d_oliva.webp?v=1758…"
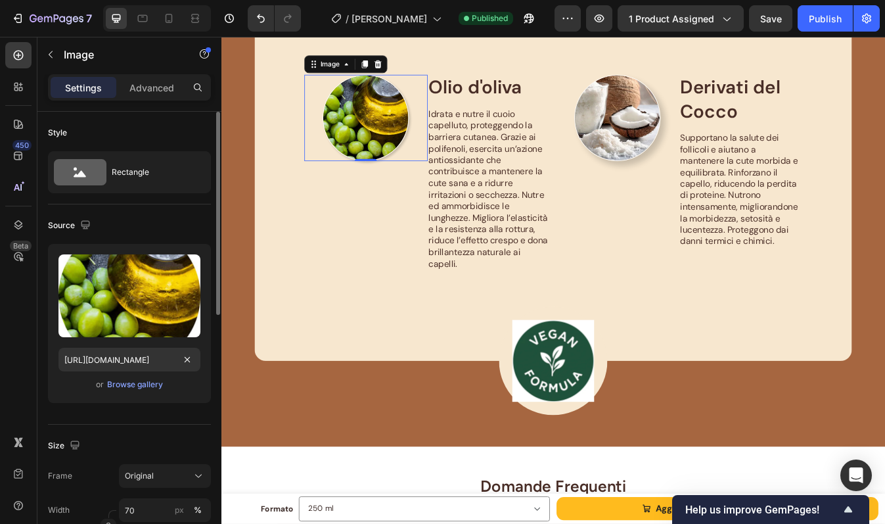
click at [133, 420] on div "Source Upload Image https://cdn.shopify.com/s/files/1/0956/1283/0021/files/Olio…" at bounding box center [129, 314] width 163 height 220
click at [676, 147] on img at bounding box center [692, 133] width 103 height 103
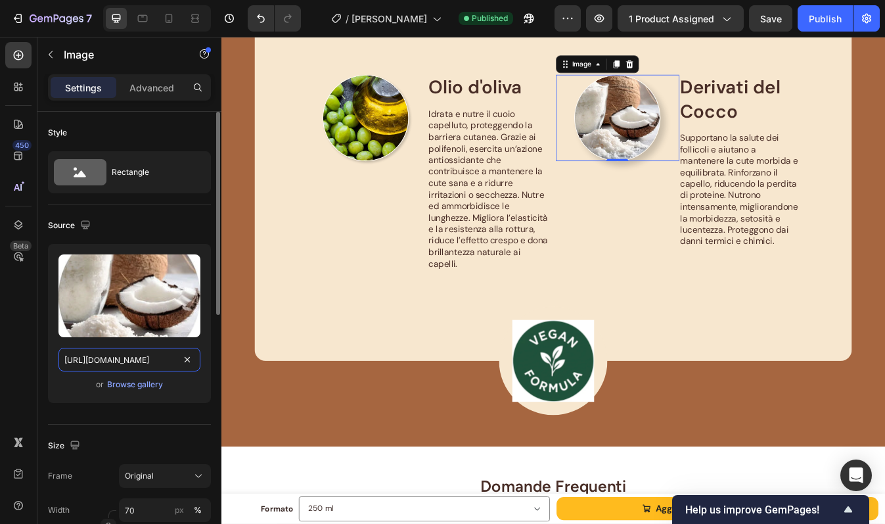
click at [151, 353] on input "https://cdn.shopify.com/s/files/1/0956/1283/0021/files/Cocco_derivati.webp?v=17…" at bounding box center [129, 360] width 142 height 24
paste input "965110"
type input "https://cdn.shopify.com/s/files/1/0956/1283/0021/files/Cocco_derivati.webp?v=17…"
click at [137, 427] on div "Size Frame Original Width 70 px % Height px %" at bounding box center [129, 495] width 163 height 143
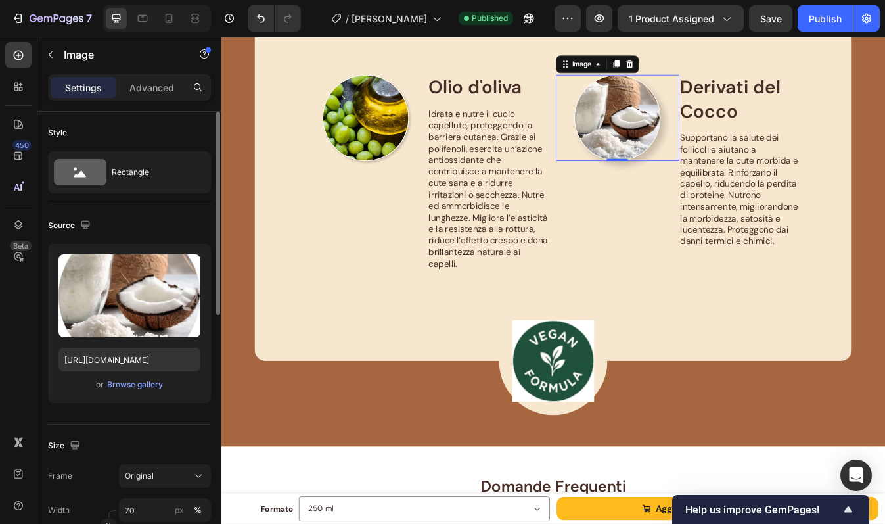
scroll to position [0, 0]
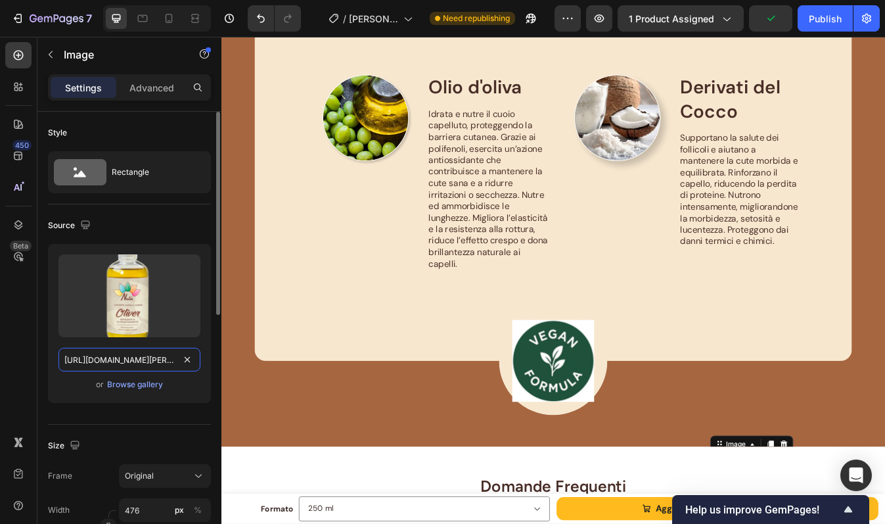
click at [157, 355] on input "https://cdn.shopify.com/s/files/1/0956/1283/0021/files/Oliver.webp?v=1758710897" at bounding box center [129, 360] width 142 height 24
paste input "9138186"
type input "https://cdn.shopify.com/s/files/1/0956/1283/0021/files/Oliver.webp?v=1759138186"
click at [149, 427] on div "Size Frame Original Width 476 px % Height px %" at bounding box center [129, 495] width 163 height 143
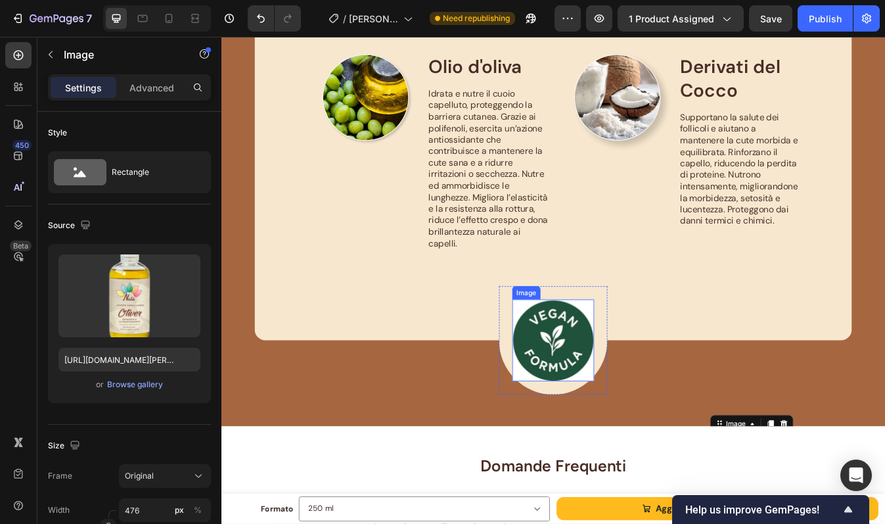
scroll to position [1346, 0]
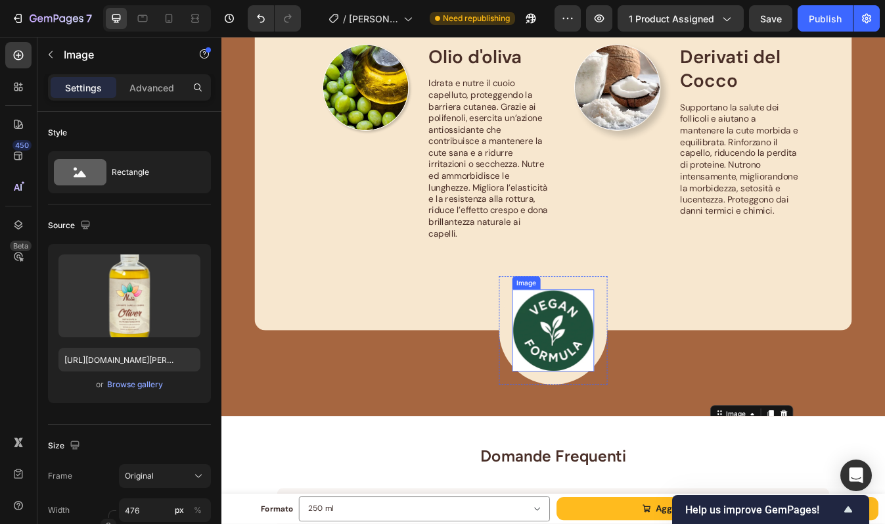
click at [614, 386] on img at bounding box center [615, 385] width 97 height 97
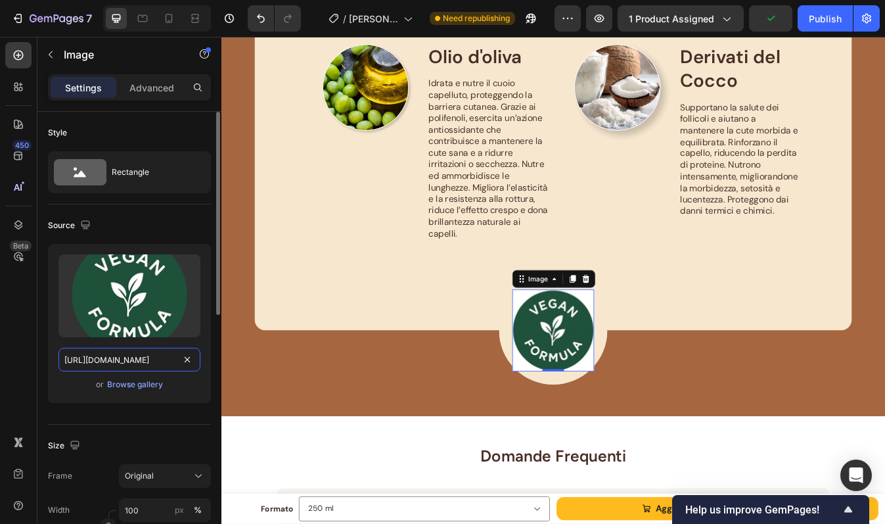
click at [131, 354] on input "https://cdn.shopify.com/s/files/1/0956/1283/0021/files/vegan_formula.webp?v=175…" at bounding box center [129, 360] width 142 height 24
click at [133, 357] on input "https://cdn.shopify.com/s/files/1/0956/1283/0021/files/vegan_formula.webp?v=175…" at bounding box center [129, 360] width 142 height 24
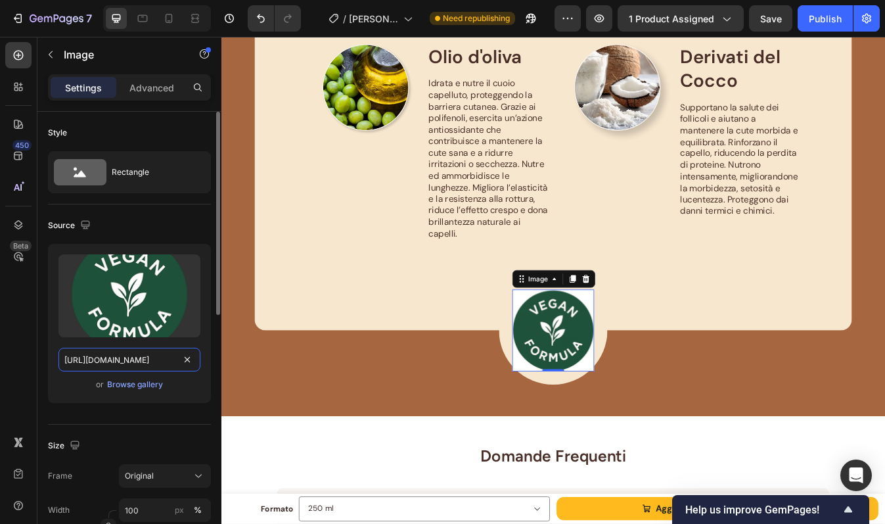
click at [133, 357] on input "https://cdn.shopify.com/s/files/1/0956/1283/0021/files/vegan_formula.webp?v=175…" at bounding box center [129, 360] width 142 height 24
paste input "903750"
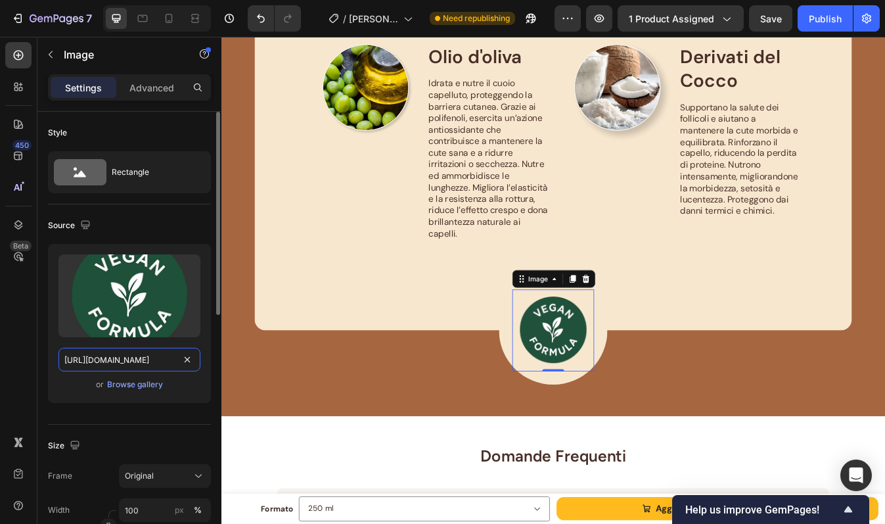
type input "[URL][DOMAIN_NAME]"
click at [147, 428] on div "Size Frame Original Width 100 px % Height px %" at bounding box center [129, 495] width 163 height 143
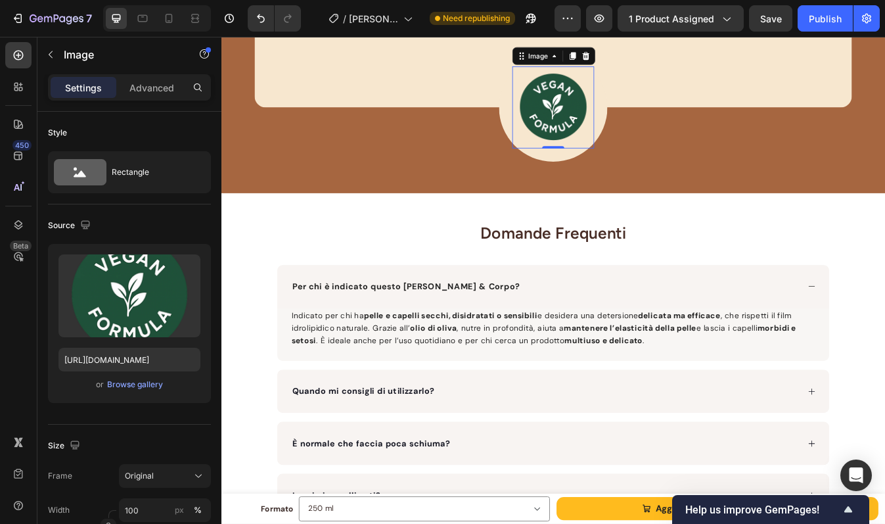
scroll to position [1610, 0]
click at [616, 320] on div "Per chi è indicato questo Olio Lavante Capelli & Corpo?" at bounding box center [616, 334] width 656 height 51
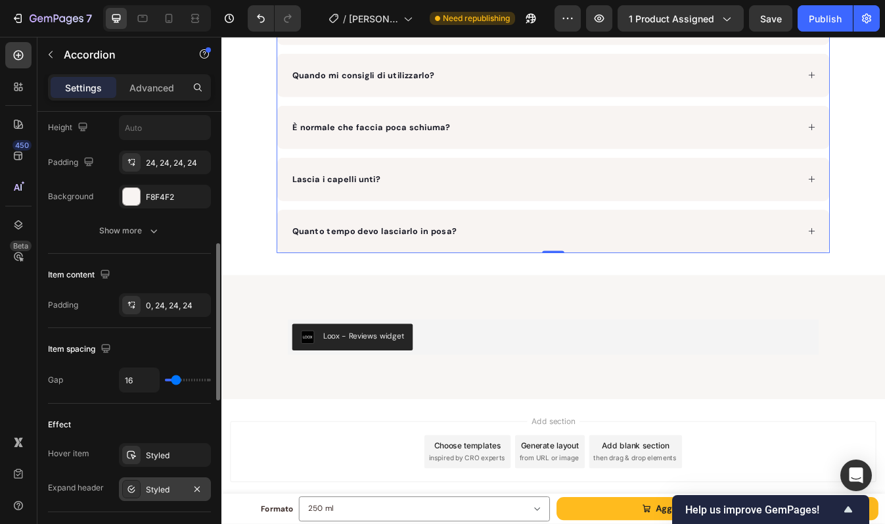
scroll to position [386, 0]
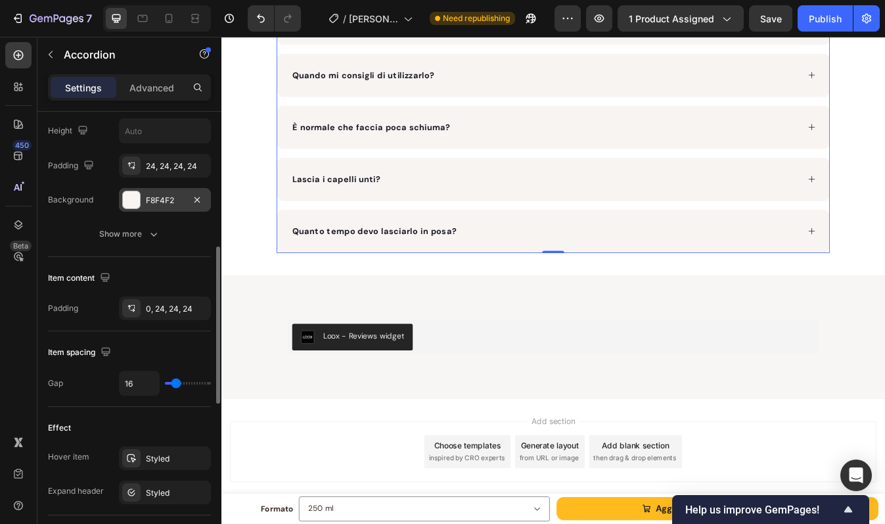
click at [170, 197] on div "F8F4F2" at bounding box center [165, 200] width 38 height 12
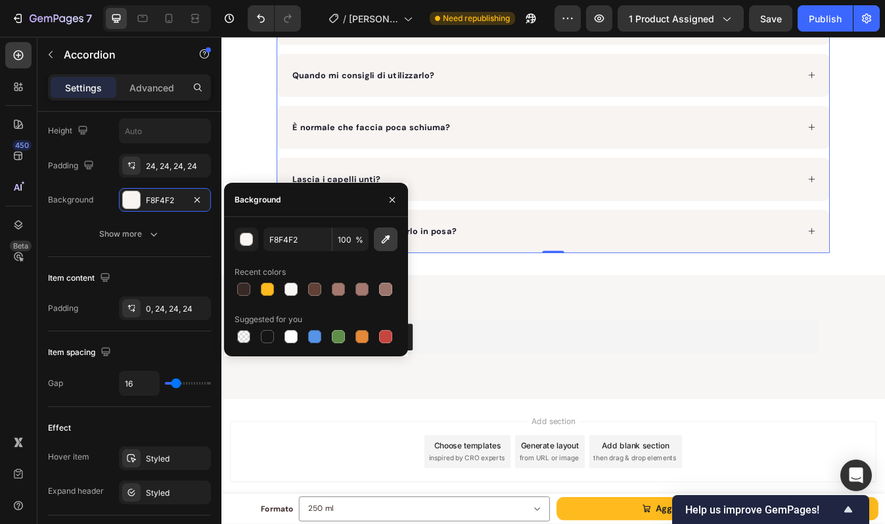
click at [394, 242] on button "button" at bounding box center [386, 239] width 24 height 24
type input "F8F6F4"
click at [884, 142] on div "Domande Frequenti Heading Per chi è indicato questo Olio Lavante Capelli & Corp…" at bounding box center [615, 114] width 788 height 357
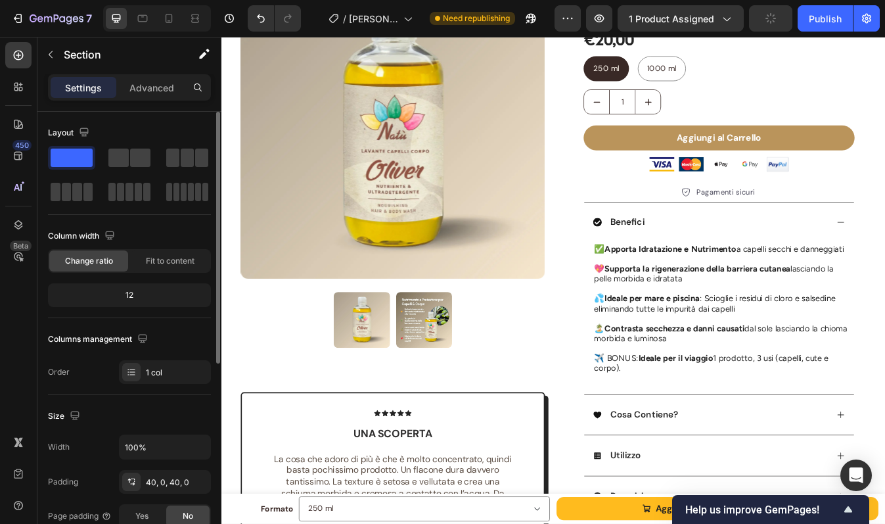
scroll to position [0, 0]
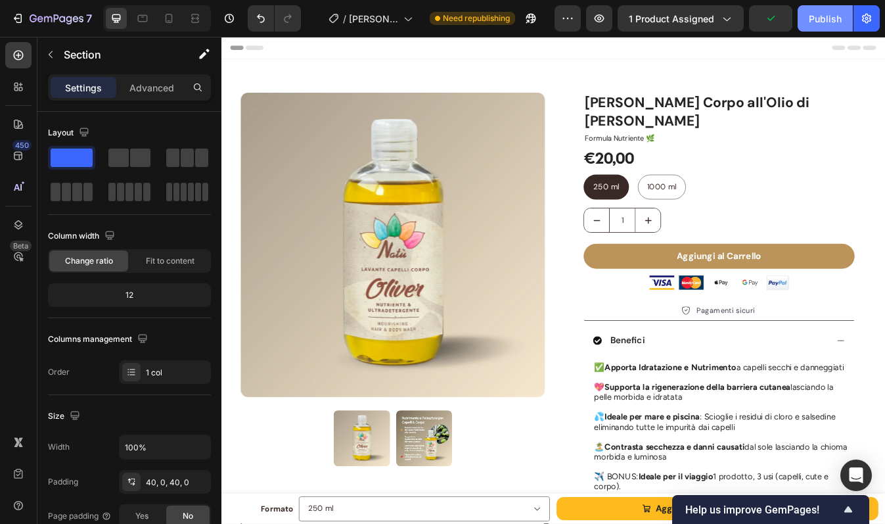
click at [833, 11] on button "Publish" at bounding box center [825, 18] width 55 height 26
click at [813, 24] on div "Publish" at bounding box center [825, 19] width 33 height 14
click at [806, 17] on button "Publish" at bounding box center [825, 18] width 55 height 26
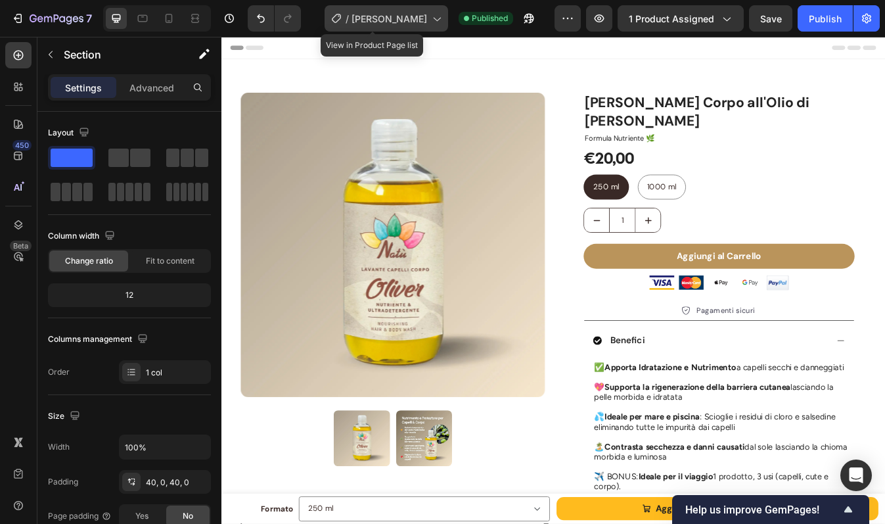
click at [406, 17] on span "[PERSON_NAME]" at bounding box center [390, 19] width 76 height 14
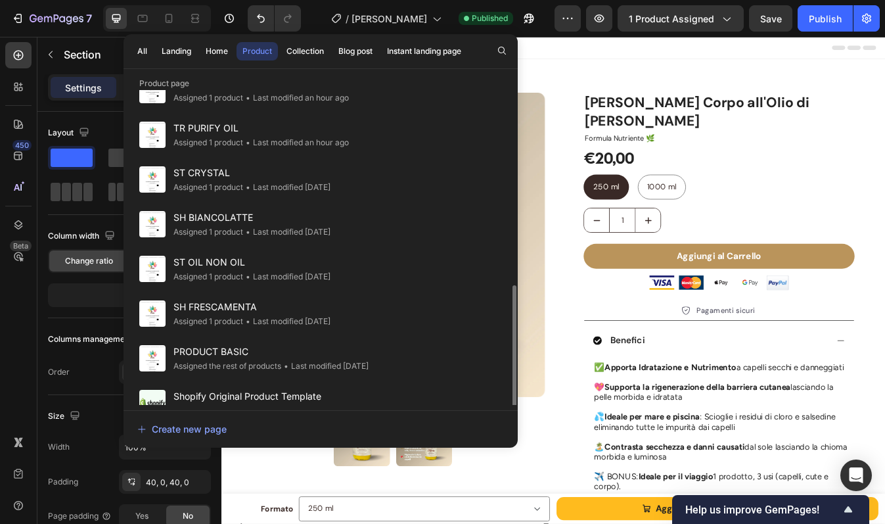
scroll to position [409, 0]
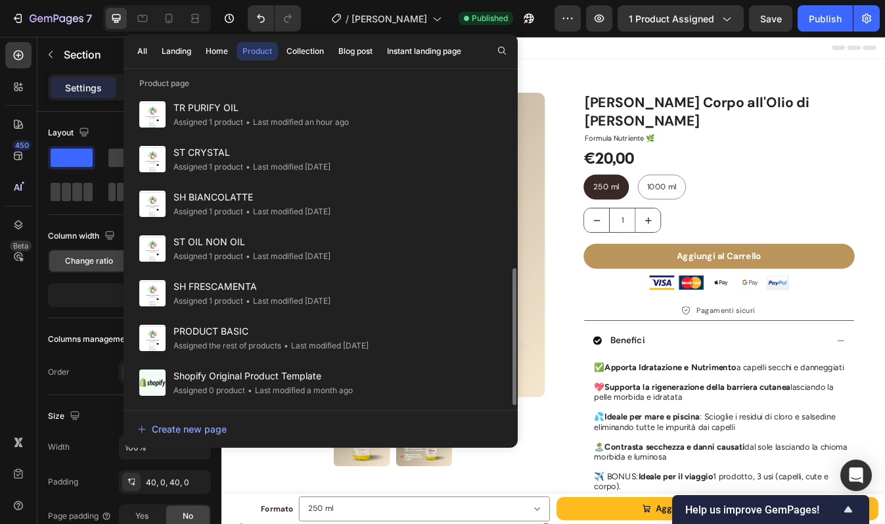
click at [207, 194] on span "SH BIANCOLATTE" at bounding box center [251, 197] width 157 height 16
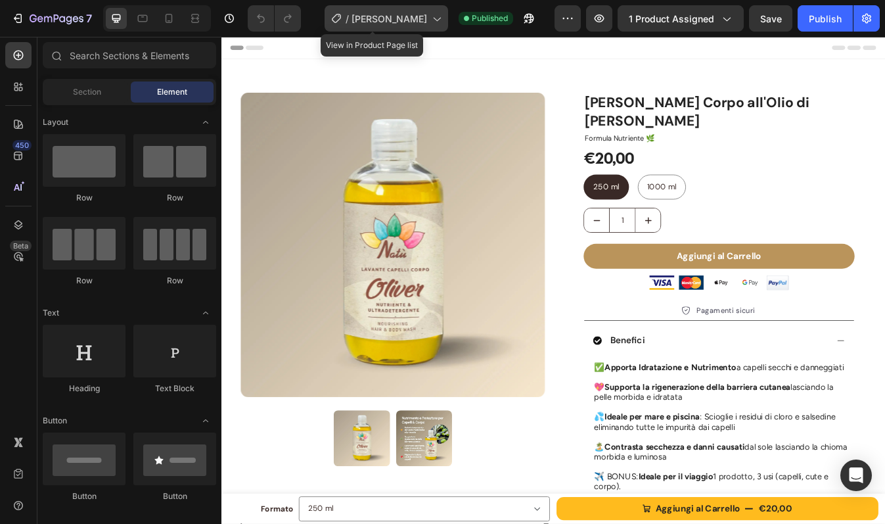
click at [375, 16] on span "[PERSON_NAME]" at bounding box center [390, 19] width 76 height 14
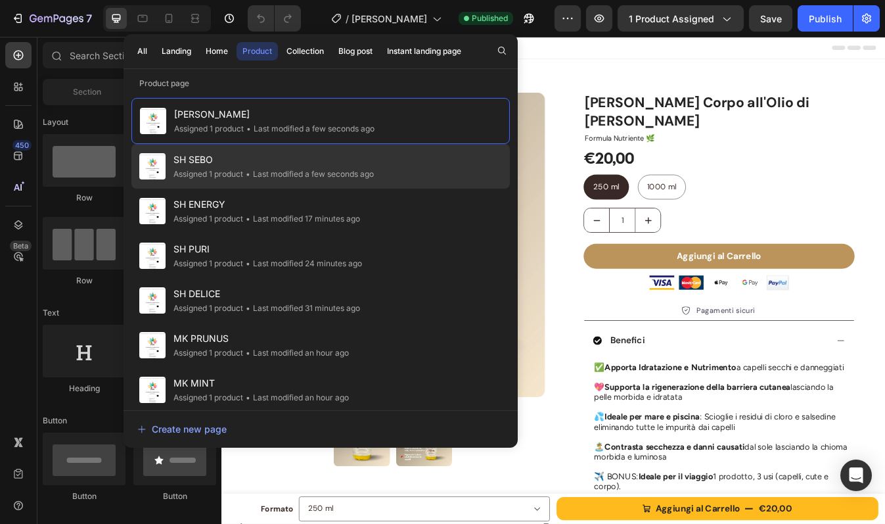
click at [204, 160] on span "SH SEBO" at bounding box center [273, 160] width 200 height 16
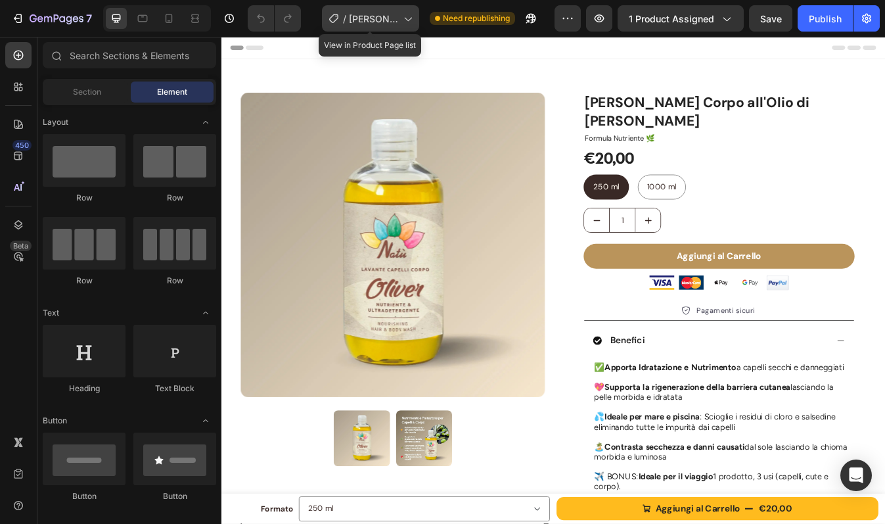
click at [398, 14] on span "[PERSON_NAME]" at bounding box center [373, 19] width 49 height 14
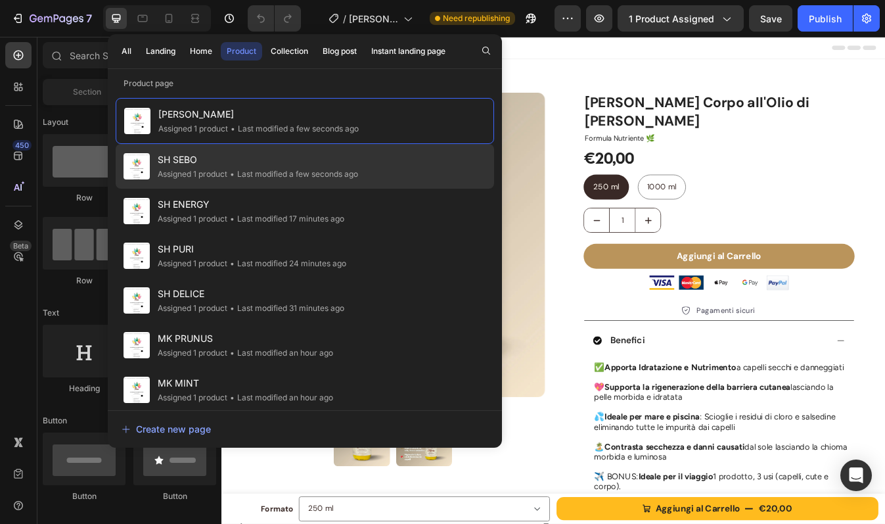
click at [288, 158] on span "SH SEBO" at bounding box center [258, 160] width 200 height 16
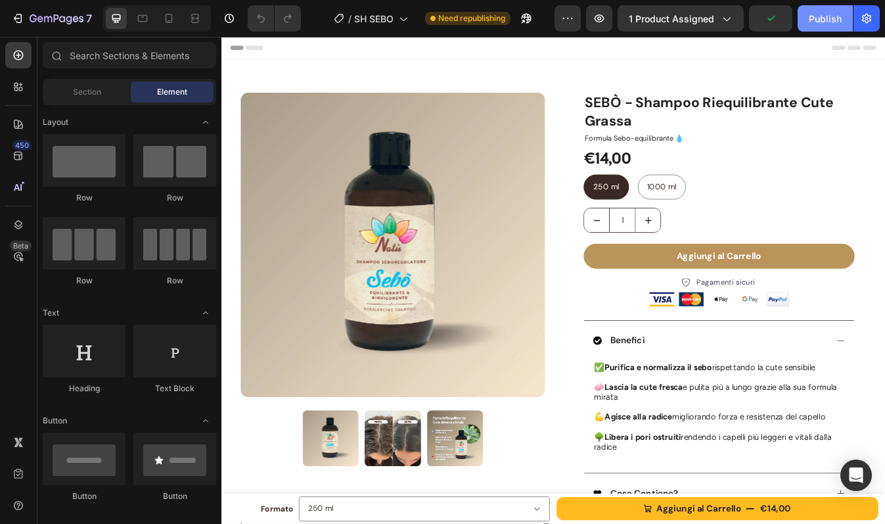
click at [822, 14] on div "Publish" at bounding box center [825, 19] width 33 height 14
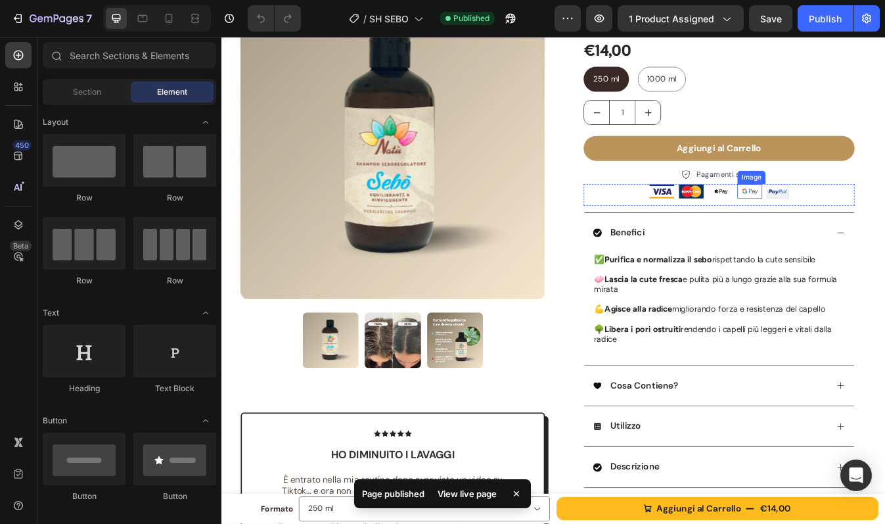
scroll to position [142, 0]
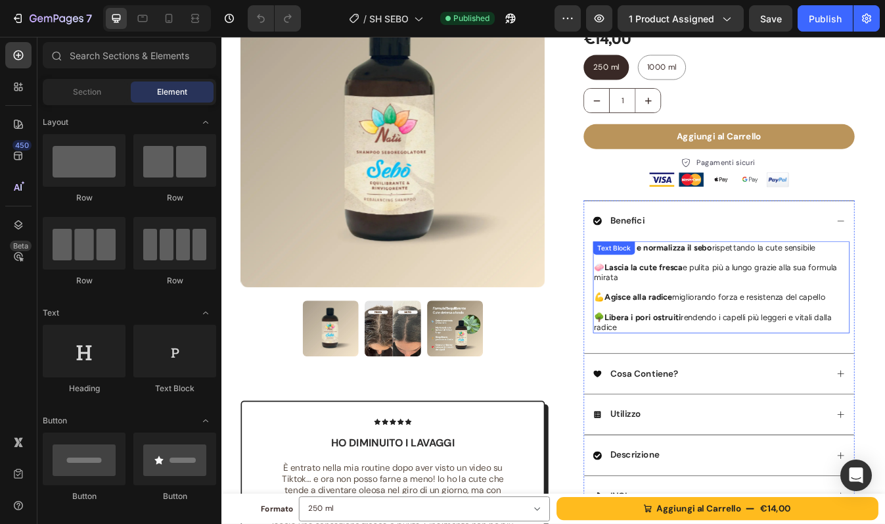
click at [672, 379] on span "🌳 Libera i pori ostruiti rendendo i capelli più leggeri e vitali dalla radice" at bounding box center [805, 376] width 282 height 24
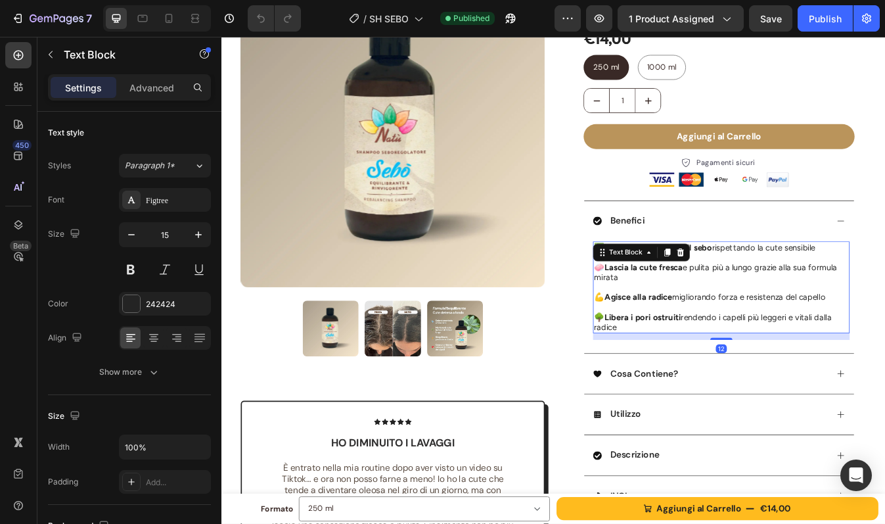
click at [672, 379] on span "🌳 Libera i pori ostruiti rendendo i capelli più leggeri e vitali dalla radice" at bounding box center [805, 376] width 282 height 24
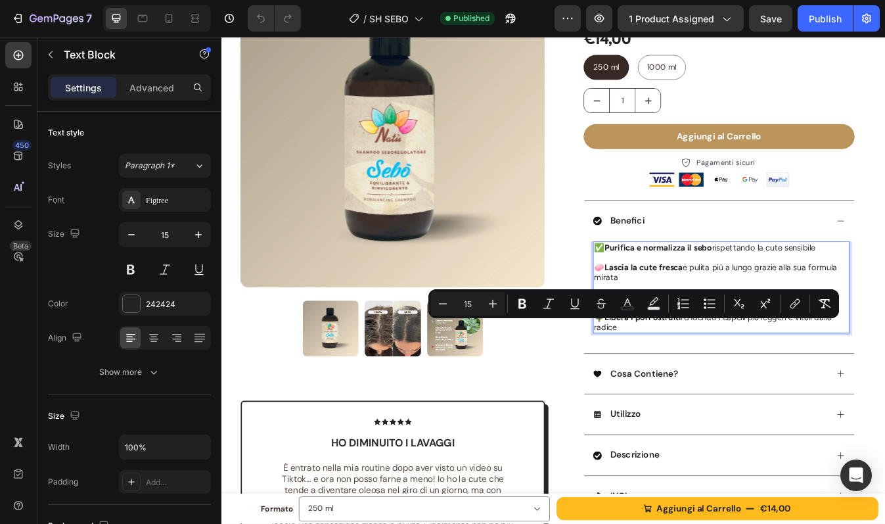
click at [670, 377] on span "🌳 Libera i pori ostruiti rendendo i capelli più leggeri e vitali dalla radice" at bounding box center [805, 376] width 282 height 24
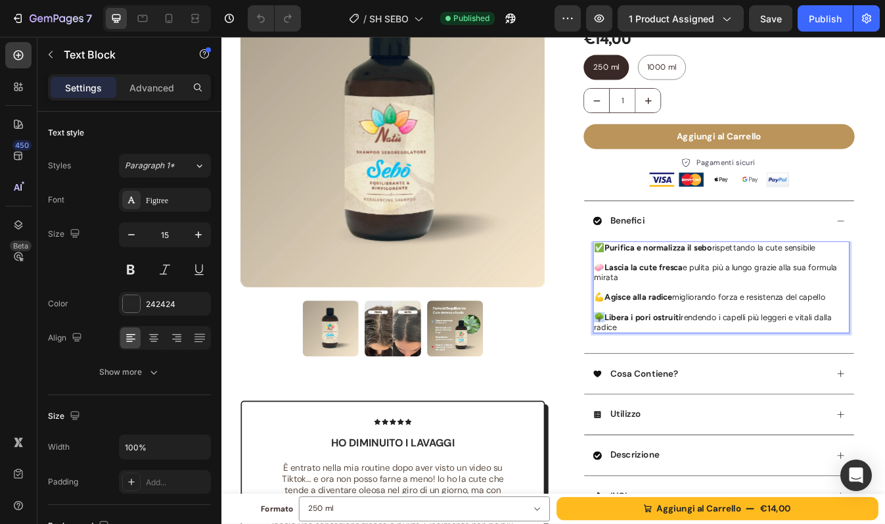
click at [664, 370] on span "🌳 Libera i pori ostruiti rendendo i capelli più leggeri e vitali dalla radice" at bounding box center [805, 376] width 282 height 24
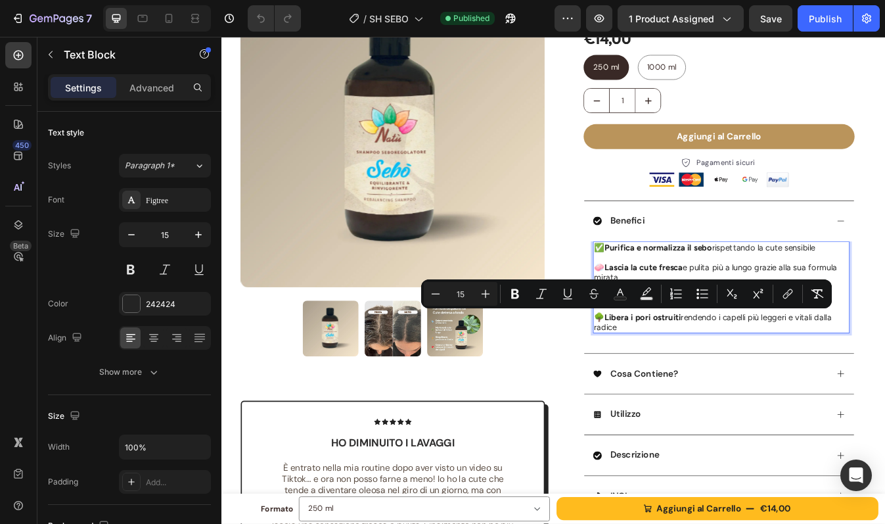
click at [704, 384] on p "🌳 Libera i pori ostruiti rendendo i capelli più leggeri e vitali dalla radice" at bounding box center [815, 376] width 302 height 24
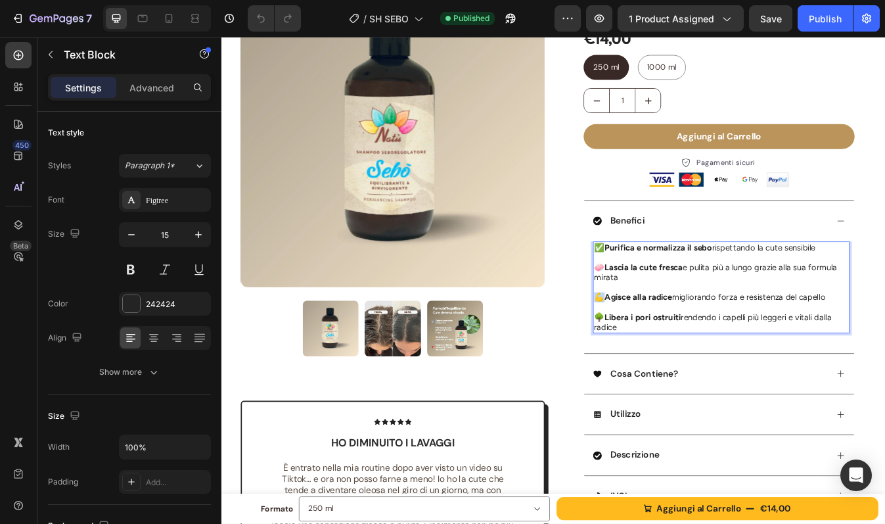
click at [664, 350] on span "💪 Agisce alla radice migliorando forza e resistenza del capello" at bounding box center [801, 346] width 275 height 12
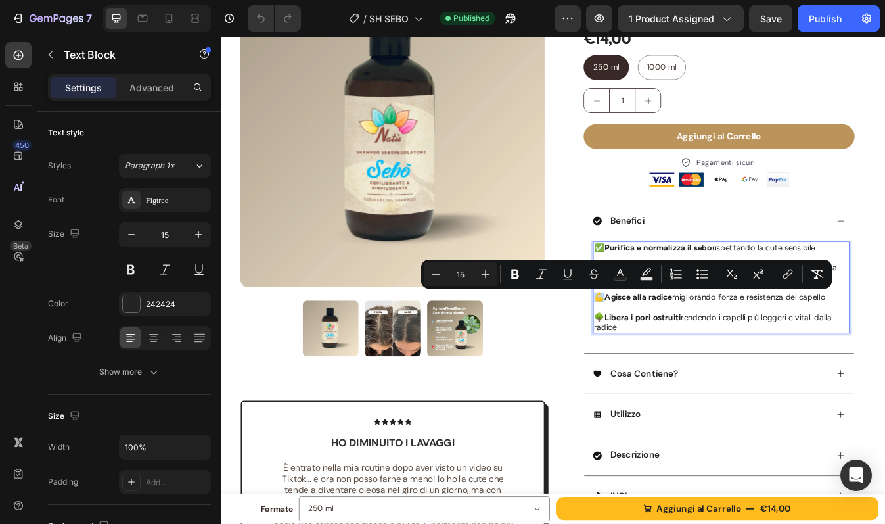
copy span "💪"
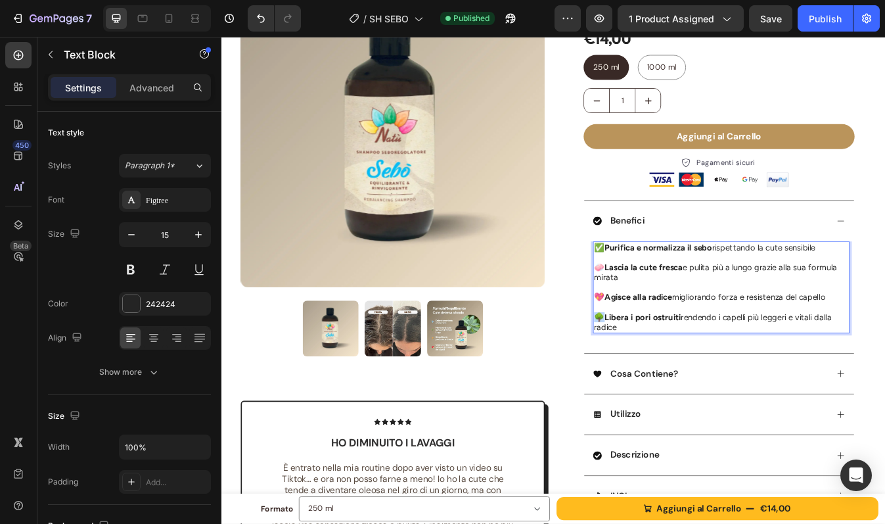
click at [664, 372] on span "🌳 Libera i pori ostruiti rendendo i capelli più leggeri e vitali dalla radice" at bounding box center [805, 376] width 282 height 24
click at [664, 308] on span "🧼 Lascia la cute fresca e pulita più a lungo grazie alla sua formula mirata" at bounding box center [808, 317] width 288 height 24
click at [810, 21] on div "Publish" at bounding box center [825, 19] width 33 height 14
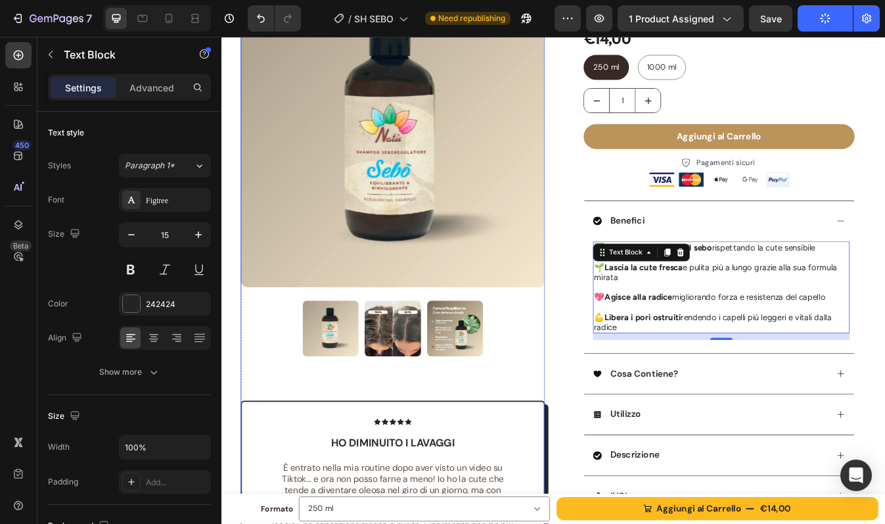
click at [496, 373] on img at bounding box center [499, 383] width 66 height 66
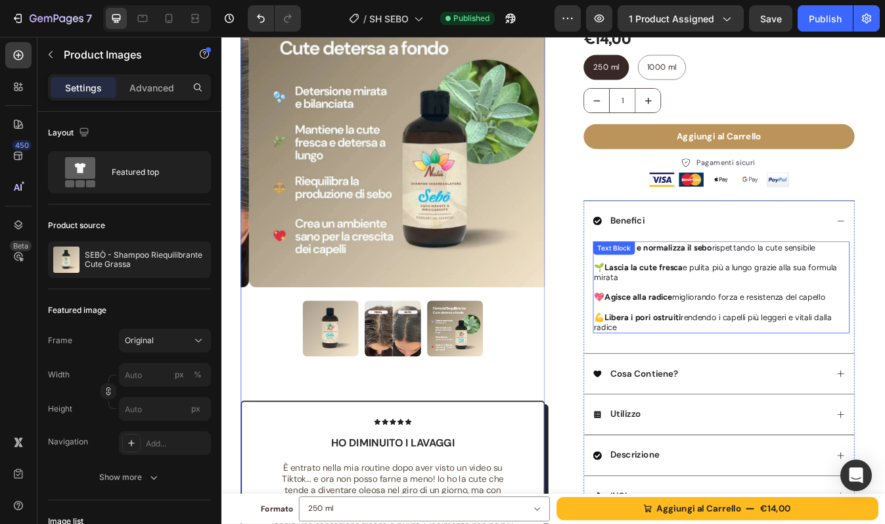
click at [688, 288] on div "Text Block" at bounding box center [688, 288] width 45 height 12
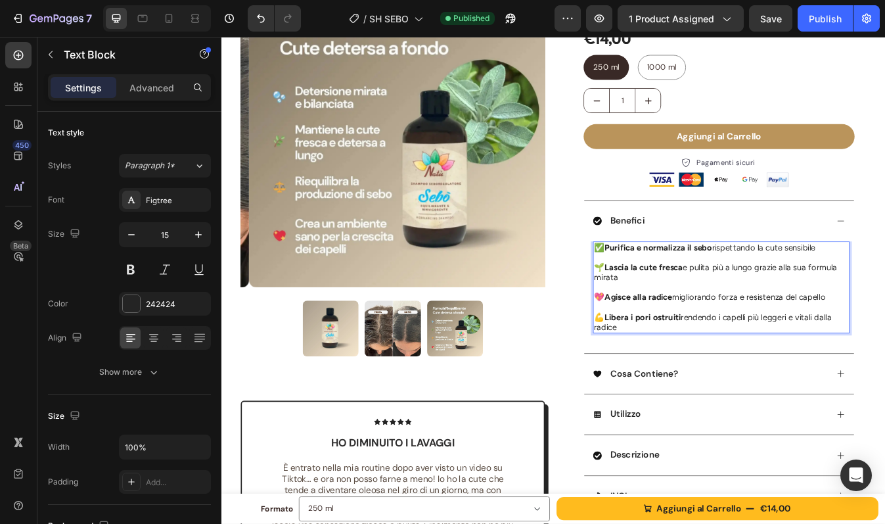
click at [730, 323] on p "🌱 Lascia la cute fresca e pulita più a lungo grazie alla sua formula mirata" at bounding box center [815, 317] width 302 height 24
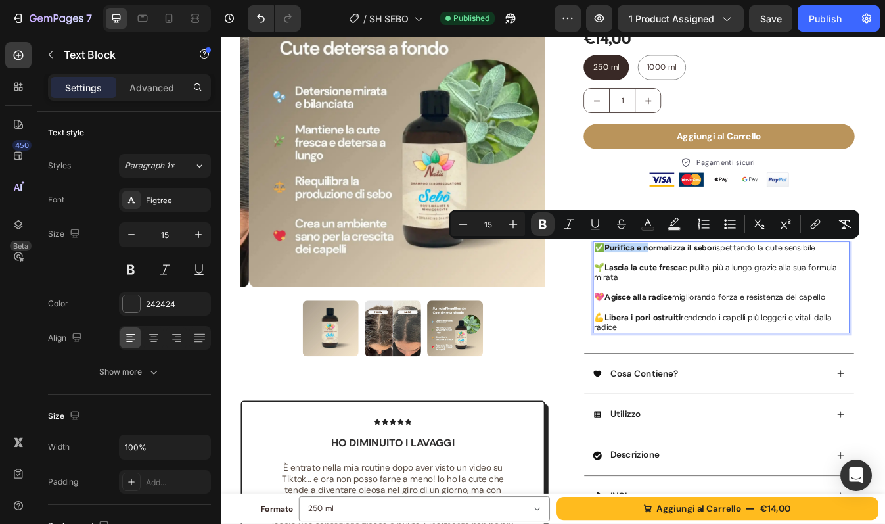
drag, startPoint x: 721, startPoint y: 288, endPoint x: 672, endPoint y: 287, distance: 49.3
click at [677, 287] on strong "Purifica e normalizza il sebo" at bounding box center [740, 287] width 127 height 12
click at [727, 286] on strong "Purifica e normalizza il sebo" at bounding box center [740, 287] width 127 height 12
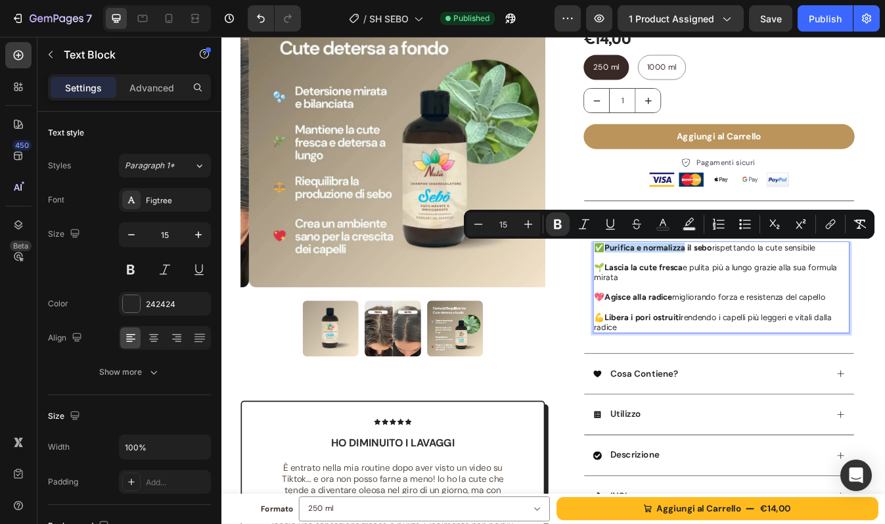
drag, startPoint x: 764, startPoint y: 286, endPoint x: 674, endPoint y: 285, distance: 89.4
click at [677, 285] on strong "Purifica e normalizza il sebo" at bounding box center [740, 287] width 127 height 12
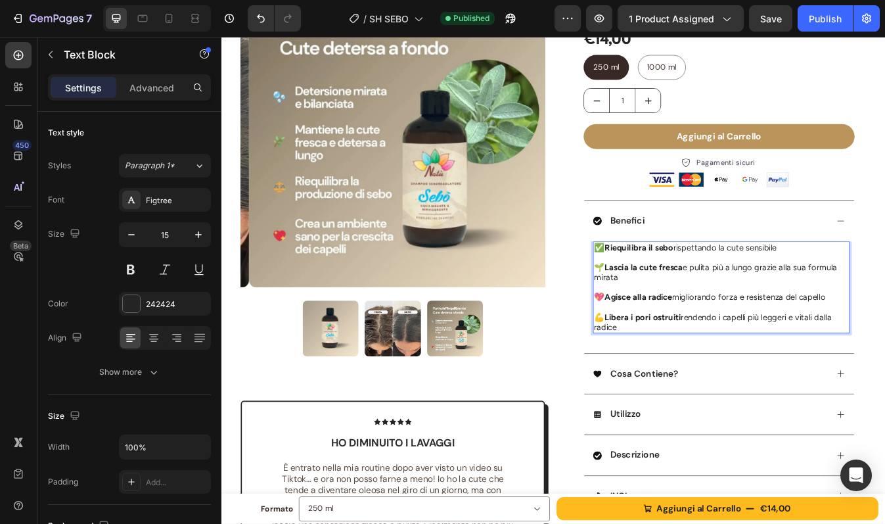
click at [749, 290] on strong "Riequilibra il sebo" at bounding box center [717, 287] width 81 height 12
click at [677, 288] on strong "Riequilibra il sebo" at bounding box center [717, 287] width 81 height 12
click at [764, 371] on span "💪 Libera i pori ostruiti rendendo i capelli più leggeri e vitali dalla radice" at bounding box center [805, 376] width 282 height 24
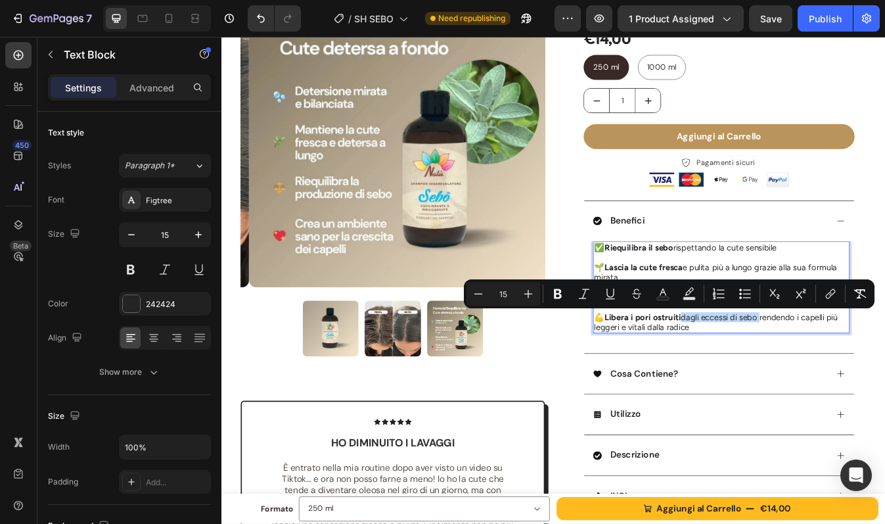
drag, startPoint x: 761, startPoint y: 370, endPoint x: 851, endPoint y: 373, distance: 90.1
click at [851, 373] on span "💪 Libera i pori ostruiti dagli eccessi di sebo rendendo i capelli più leggeri e…" at bounding box center [808, 376] width 289 height 24
click at [871, 380] on p "💪 Libera i pori ostruiti dagli eccessi di sebo rendendo i capelli più leggeri e…" at bounding box center [815, 376] width 302 height 24
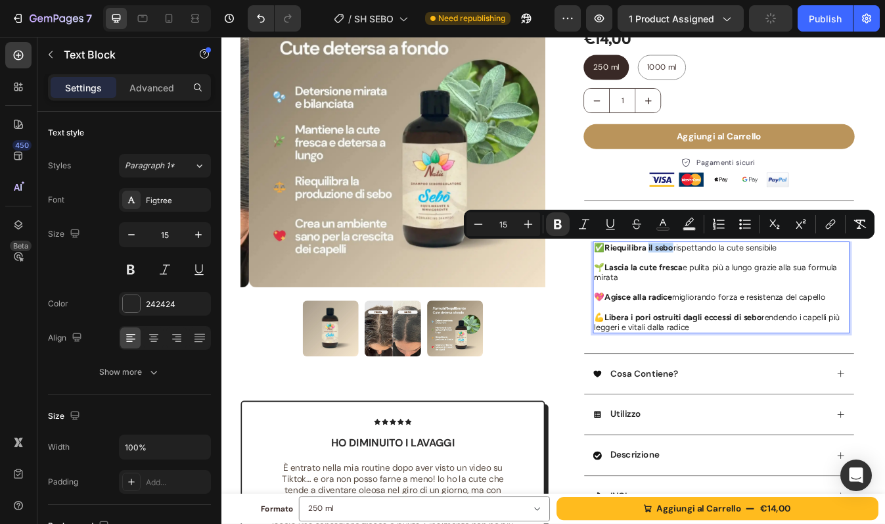
drag, startPoint x: 723, startPoint y: 288, endPoint x: 750, endPoint y: 289, distance: 27.0
click at [750, 289] on strong "Riequilibra il sebo" at bounding box center [717, 287] width 81 height 12
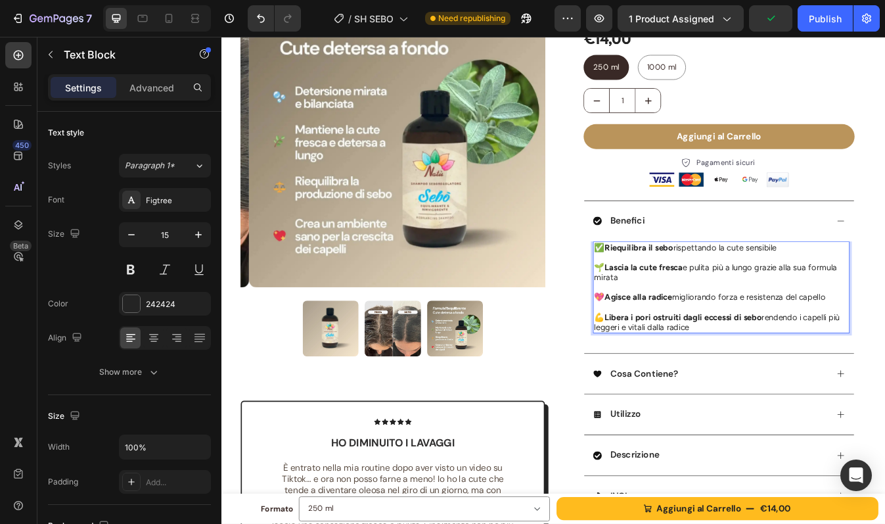
click at [721, 288] on strong "Riequilibra il sebo" at bounding box center [717, 287] width 81 height 12
click at [800, 288] on strong "Riequilibra la produzione di il sebo" at bounding box center [756, 287] width 158 height 12
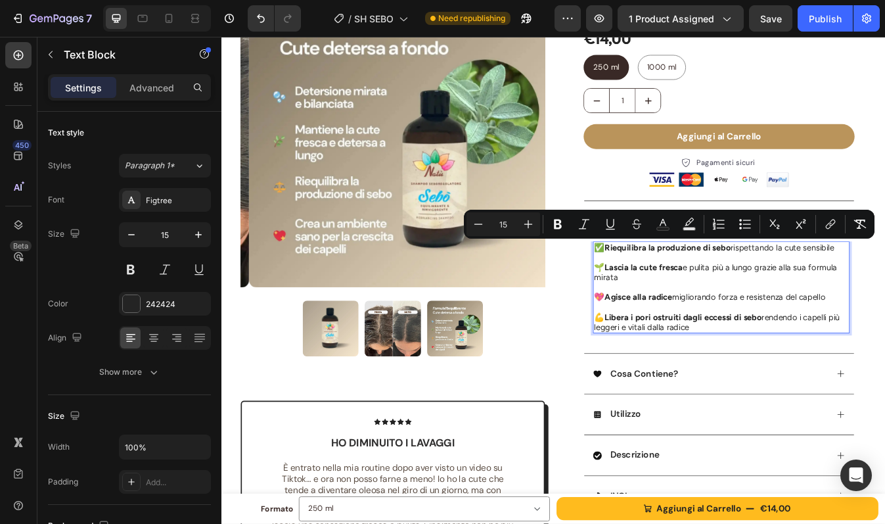
drag, startPoint x: 821, startPoint y: 288, endPoint x: 943, endPoint y: 289, distance: 122.2
click at [884, 289] on span "✅ Riequilibra la produzione di sebo rispettando la cute sensibile" at bounding box center [806, 287] width 285 height 12
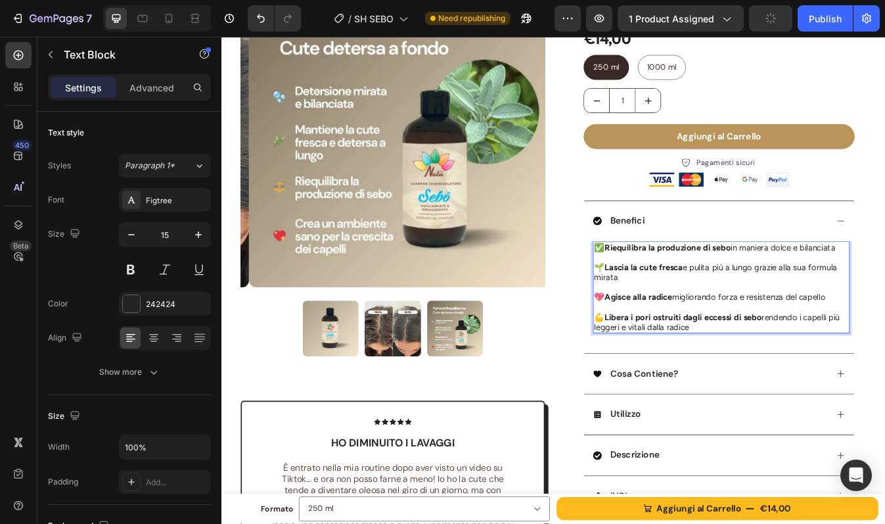
click at [740, 348] on strong "Agisce alla radice" at bounding box center [717, 346] width 80 height 12
drag, startPoint x: 762, startPoint y: 371, endPoint x: 854, endPoint y: 373, distance: 92.0
click at [854, 373] on strong "Libera i pori ostruiti dagli eccessi di sebo" at bounding box center [770, 370] width 187 height 12
drag, startPoint x: 785, startPoint y: 383, endPoint x: 723, endPoint y: 384, distance: 61.8
click at [723, 384] on p "💪 Libera i pori ostruiti dall'olio in eccesso rendendo i capelli più leggeri e …" at bounding box center [815, 376] width 302 height 24
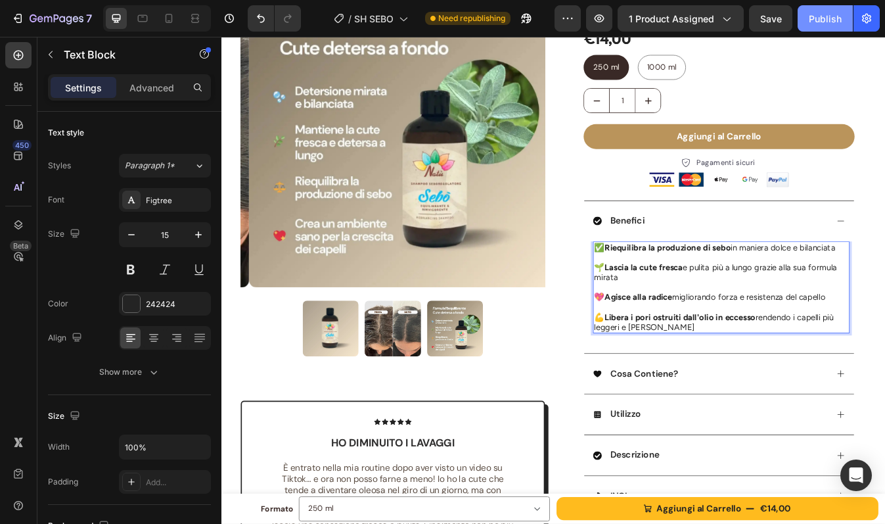
click at [811, 18] on div "Publish" at bounding box center [825, 19] width 33 height 14
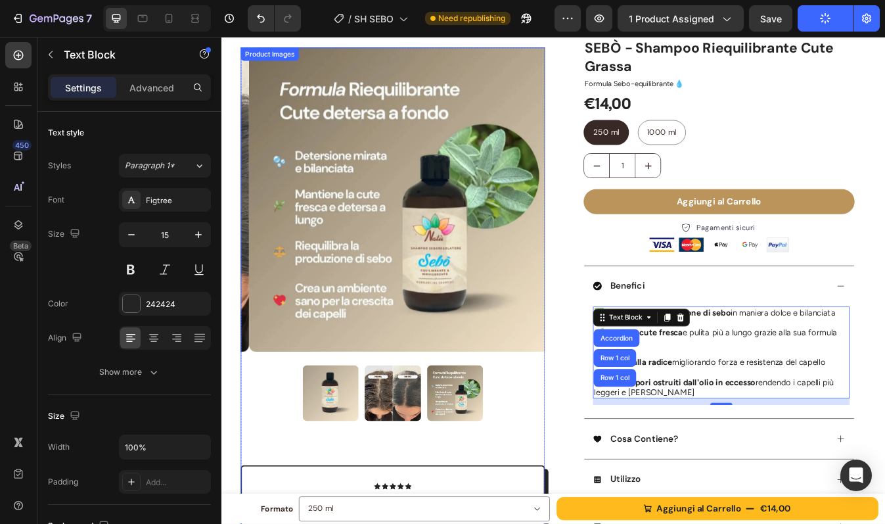
scroll to position [0, 0]
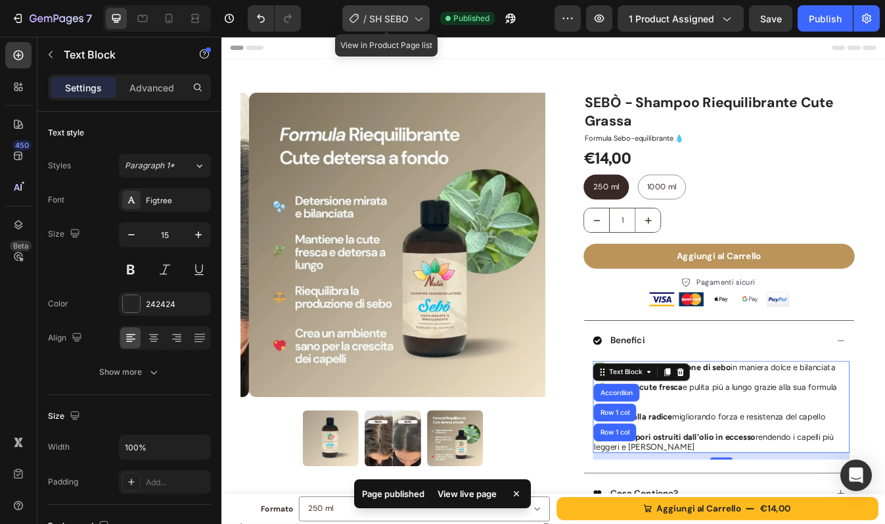
click at [405, 18] on span "SH SEBO" at bounding box center [388, 19] width 39 height 14
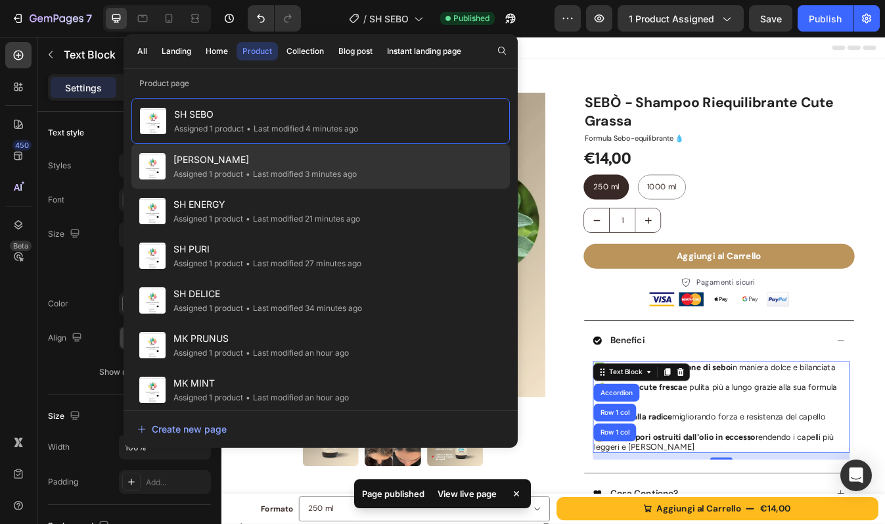
click at [274, 150] on div "[PERSON_NAME] Assigned 1 product • Last modified 3 minutes ago" at bounding box center [320, 166] width 378 height 45
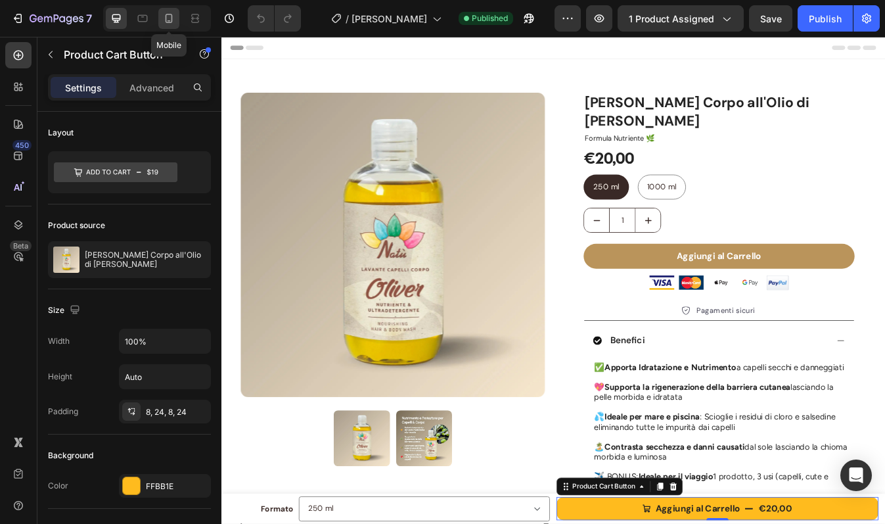
click at [168, 18] on icon at bounding box center [168, 18] width 13 height 13
type input "12"
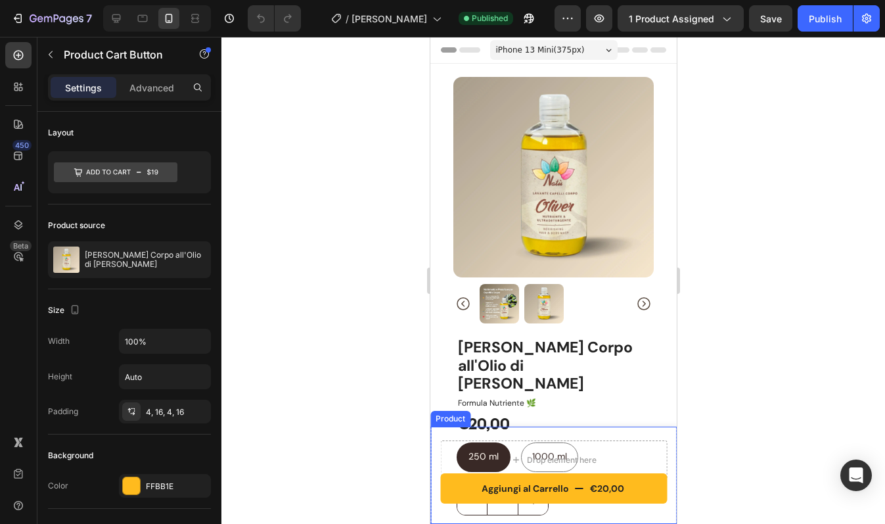
click at [435, 431] on div "Aggiungi al Carrello €20,00 Product Cart Button Drop element here Product" at bounding box center [553, 474] width 246 height 97
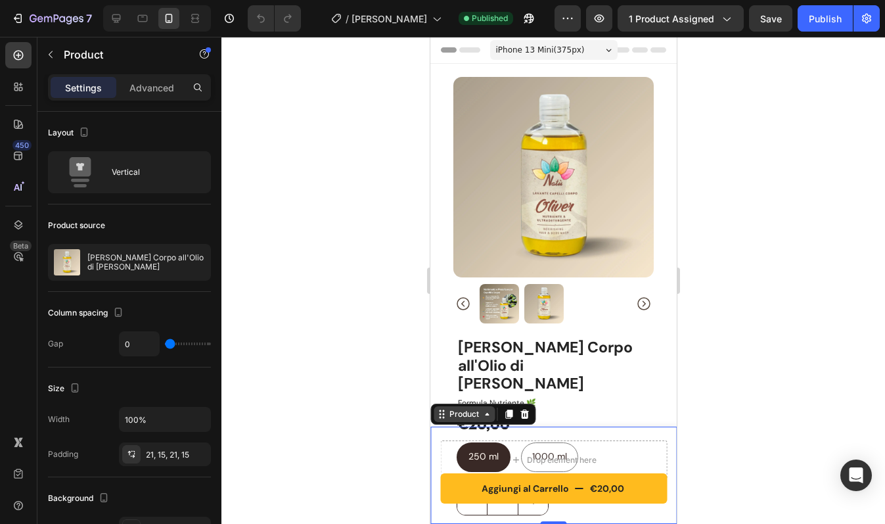
click at [453, 413] on div "Product" at bounding box center [463, 414] width 35 height 12
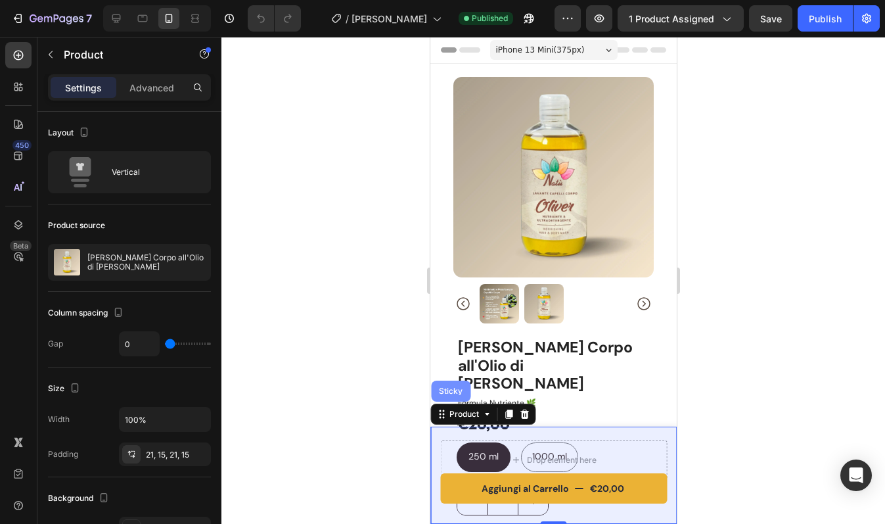
click at [449, 396] on div "Sticky" at bounding box center [449, 390] width 39 height 21
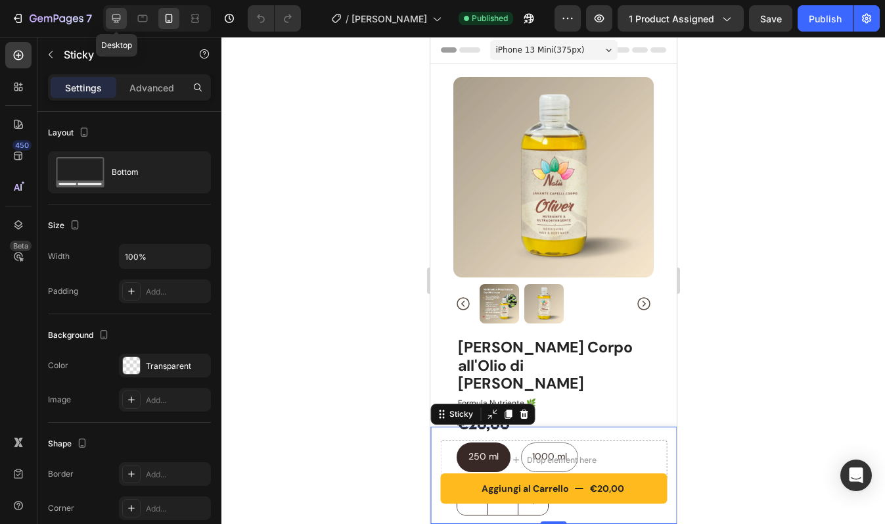
click at [112, 14] on icon at bounding box center [116, 18] width 13 height 13
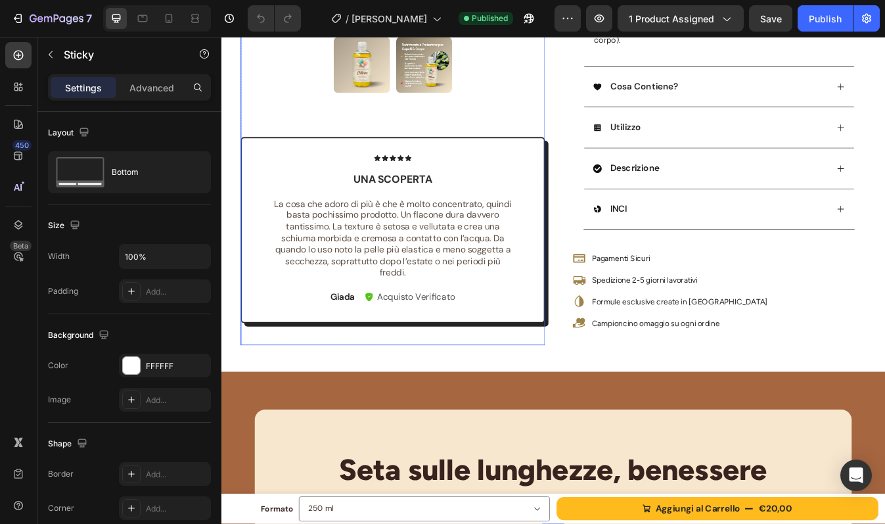
scroll to position [532, 0]
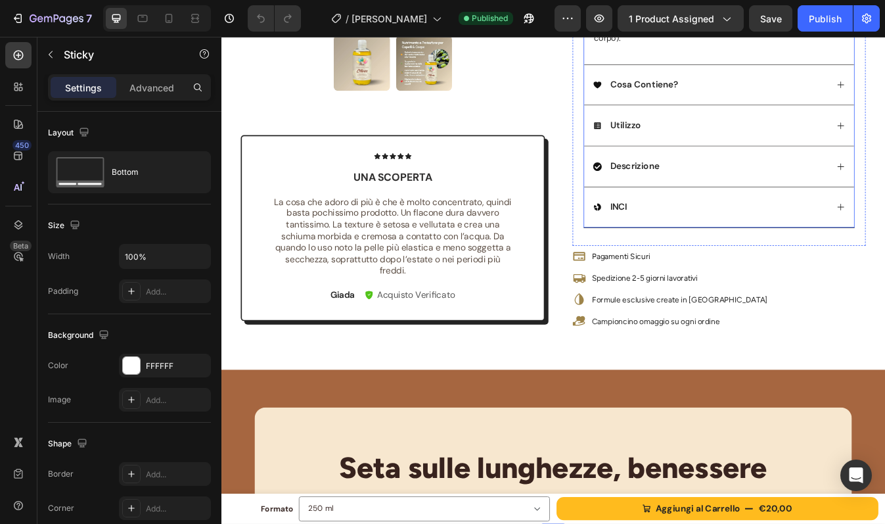
click at [786, 98] on div "Cosa Contiene?" at bounding box center [802, 94] width 279 height 18
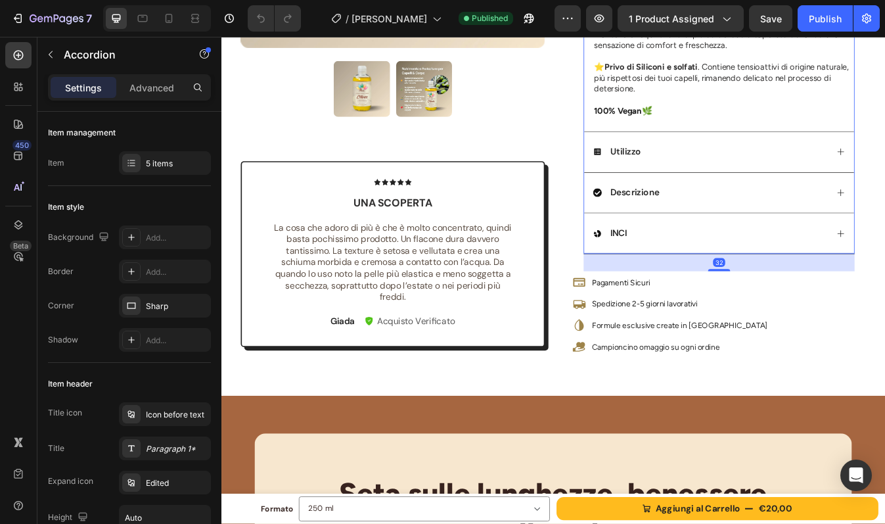
click at [777, 165] on div "Utilizzo" at bounding box center [802, 174] width 279 height 18
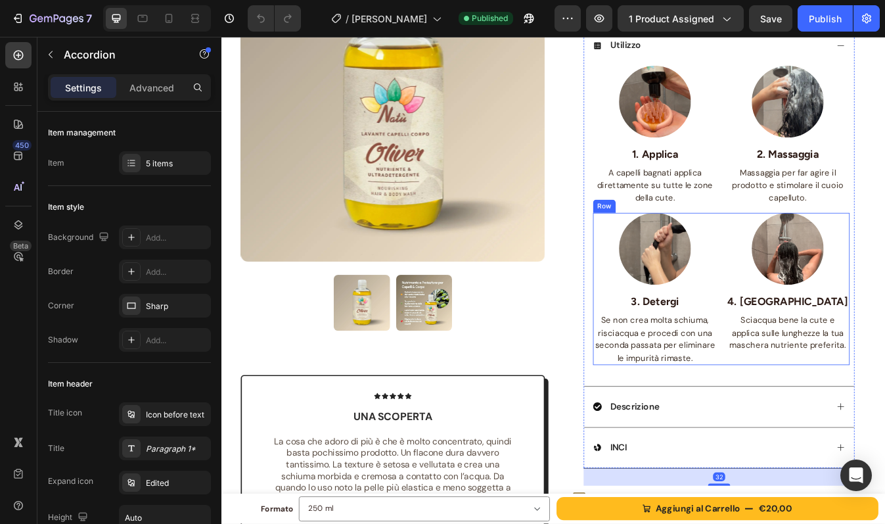
scroll to position [441, 0]
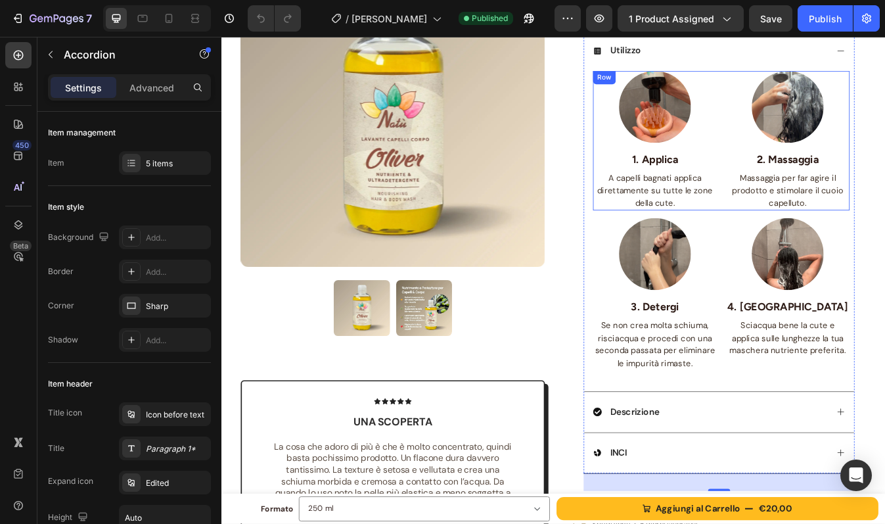
click at [807, 153] on div "Image 1. Applica Text block A capelli bagnati applica direttamente su tutte le …" at bounding box center [815, 161] width 305 height 166
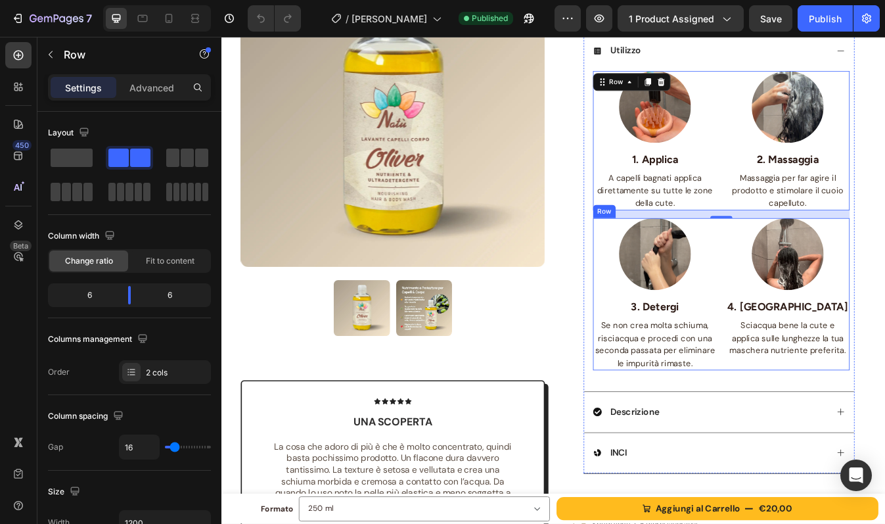
click at [804, 304] on div "Image 3. Detergi Text block Se non crea molta schiuma, risciacqua e procedi con…" at bounding box center [815, 342] width 305 height 181
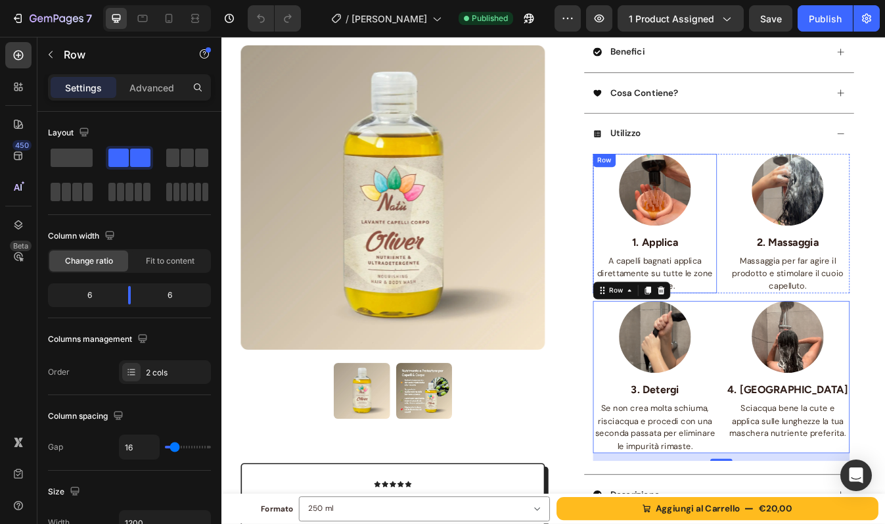
scroll to position [336, 0]
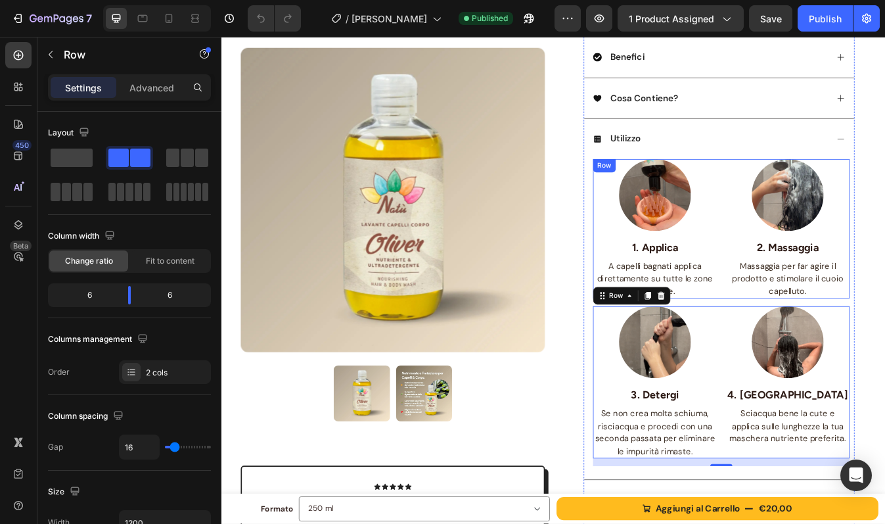
click at [810, 226] on div "Image 1. Applica Text block A capelli bagnati applica direttamente su tutte le …" at bounding box center [815, 265] width 305 height 166
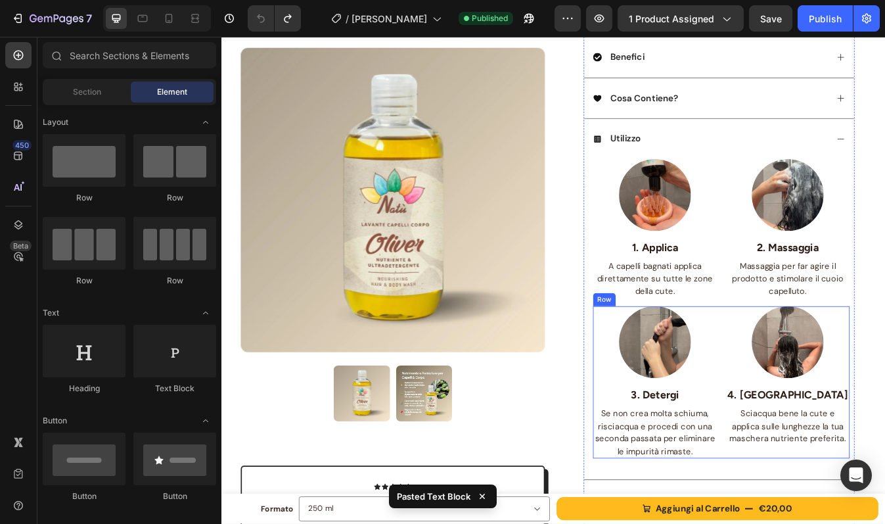
click at [811, 444] on div "Image 3. Detergi Text block Se non crea molta schiuma, risciacqua e procedi con…" at bounding box center [815, 447] width 305 height 181
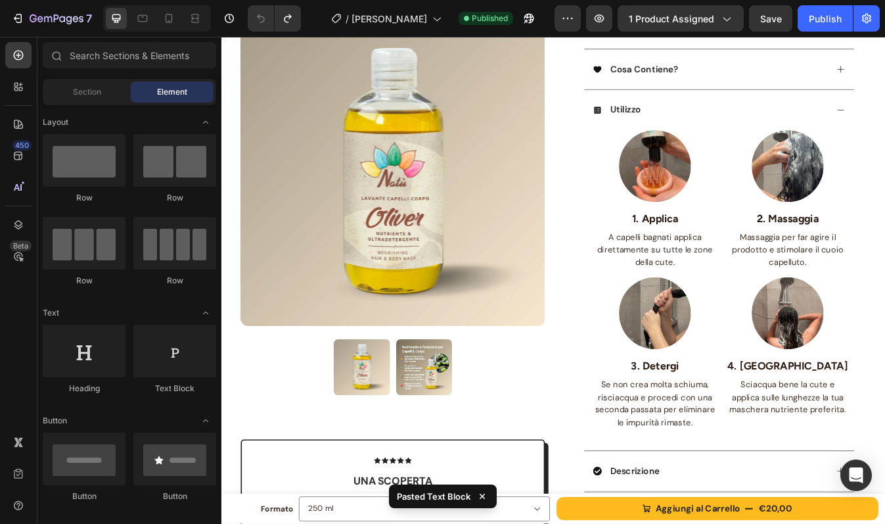
scroll to position [382, 0]
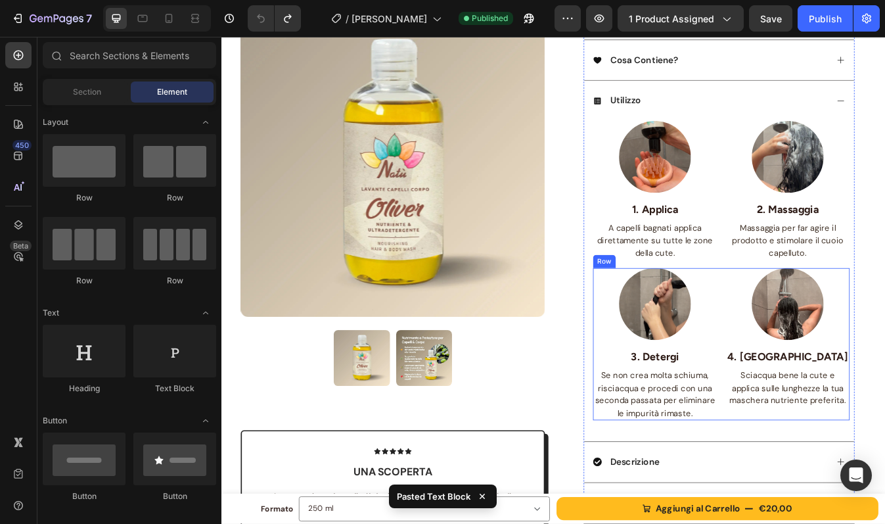
click at [806, 489] on div "Image 3. Detergi Text block Se non crea molta schiuma, risciacqua e procedi con…" at bounding box center [815, 401] width 305 height 181
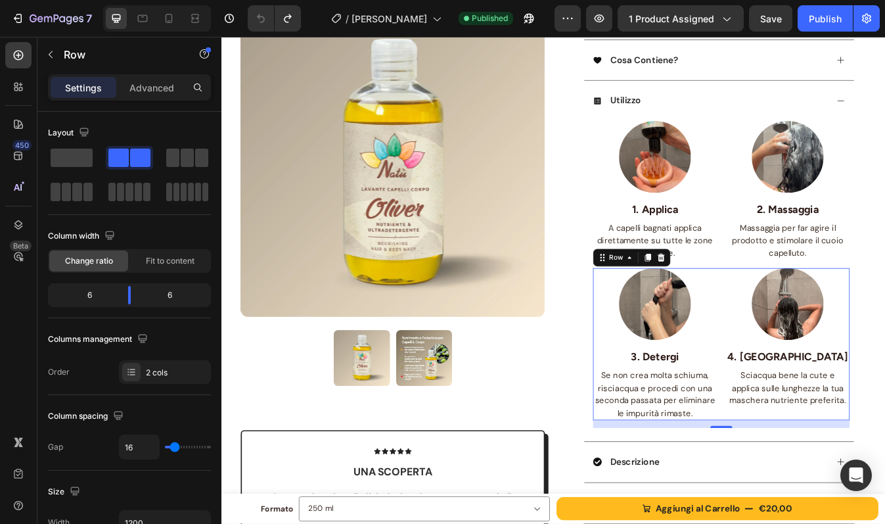
click at [811, 452] on div "Image 3. Detergi Text block Se non crea molta schiuma, risciacqua e procedi con…" at bounding box center [815, 401] width 305 height 181
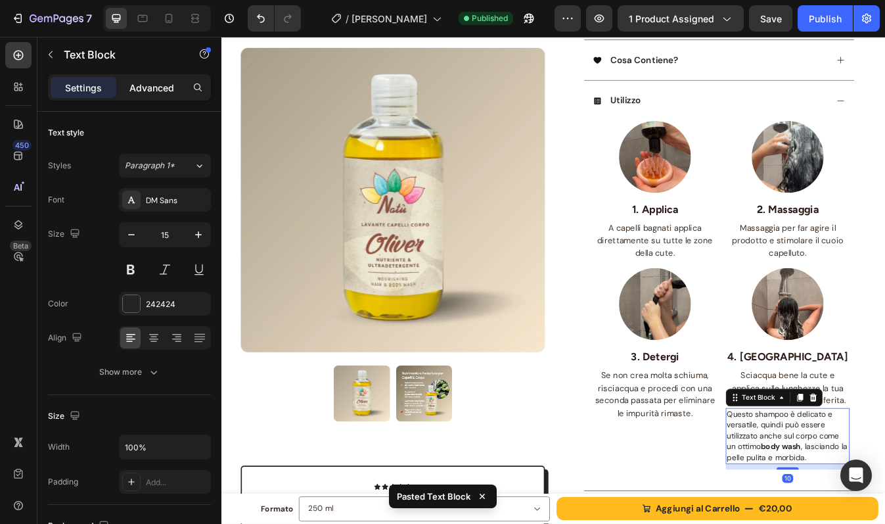
click at [137, 81] on p "Advanced" at bounding box center [151, 88] width 45 height 14
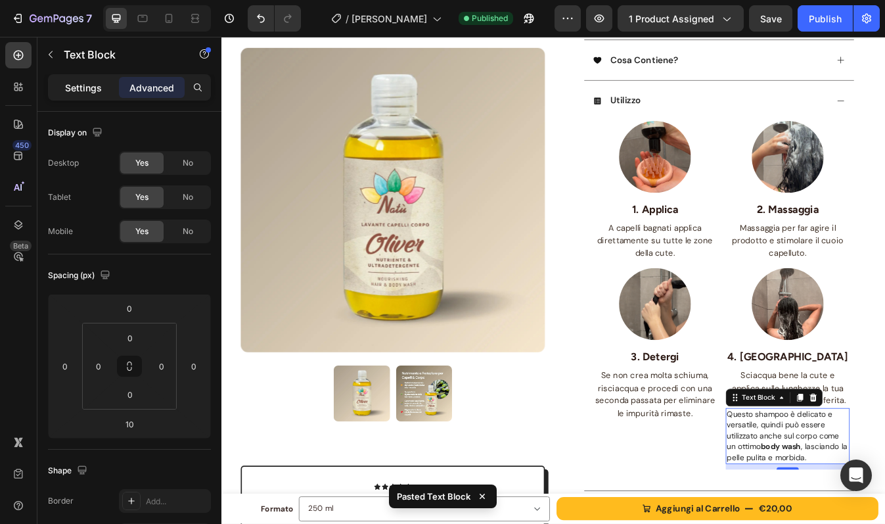
click at [93, 89] on p "Settings" at bounding box center [83, 88] width 37 height 14
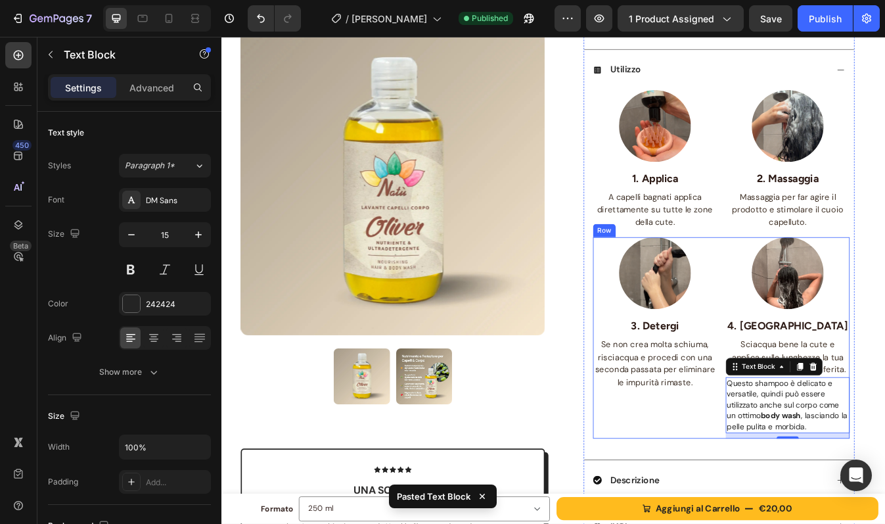
scroll to position [433, 0]
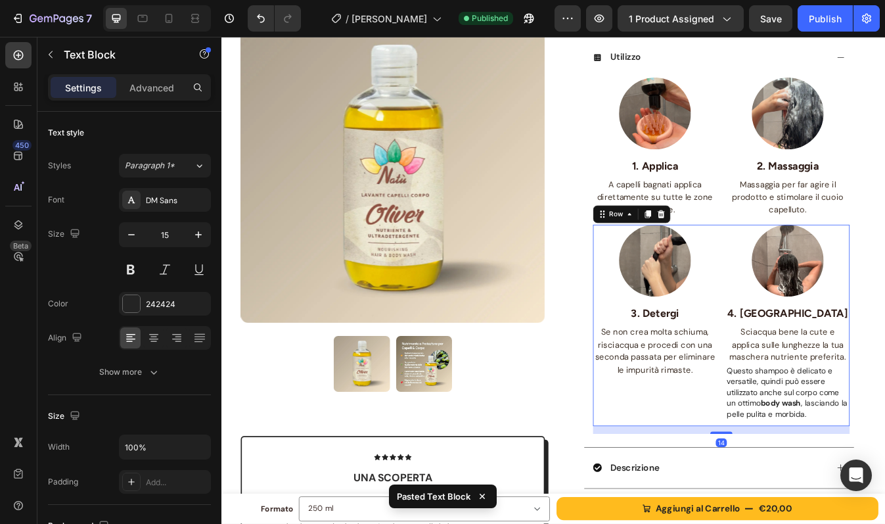
click at [798, 479] on div "Image 3. Detergi Text block Se non crea molta schiuma, risciacqua e procedi con…" at bounding box center [736, 379] width 147 height 239
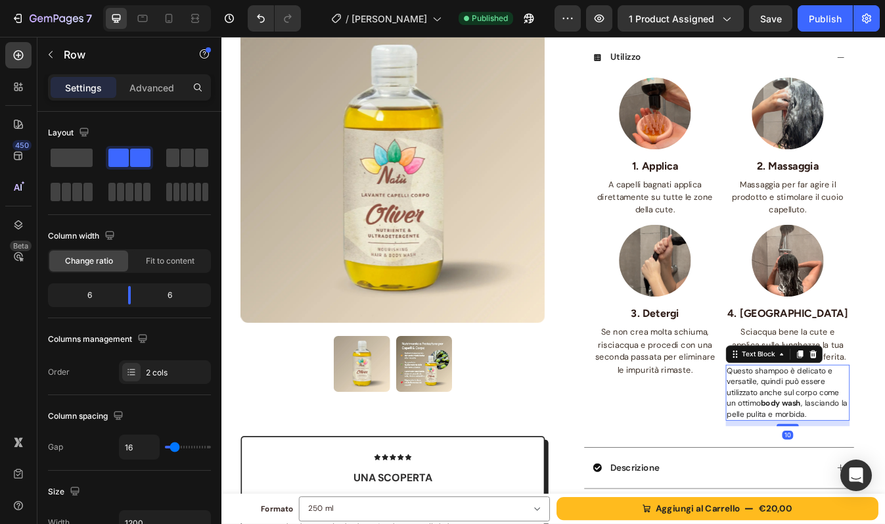
click at [838, 477] on span "Questo shampoo è delicato e versatile, quindi può essere utilizzato anche sul c…" at bounding box center [893, 459] width 143 height 63
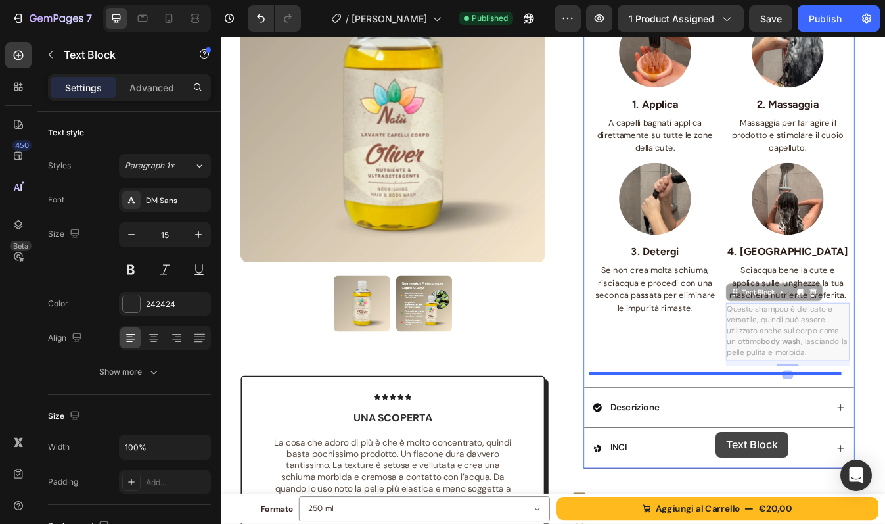
drag, startPoint x: 821, startPoint y: 413, endPoint x: 808, endPoint y: 506, distance: 93.6
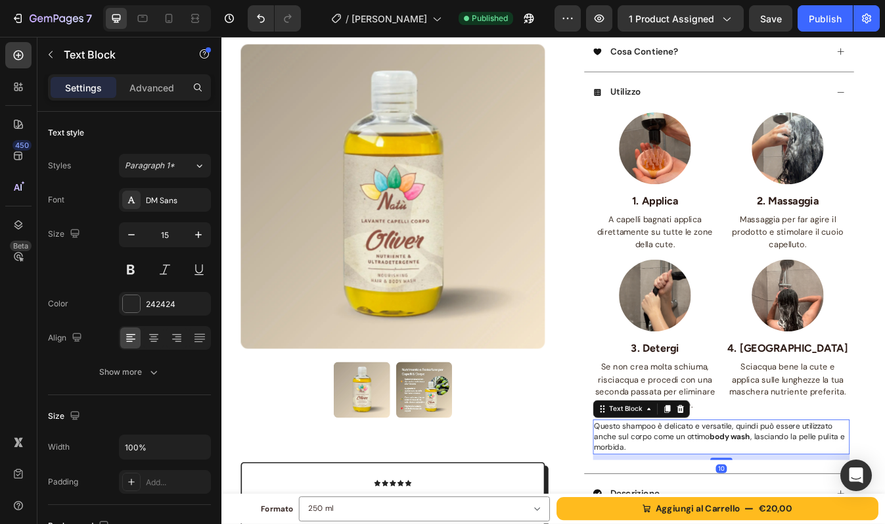
scroll to position [376, 0]
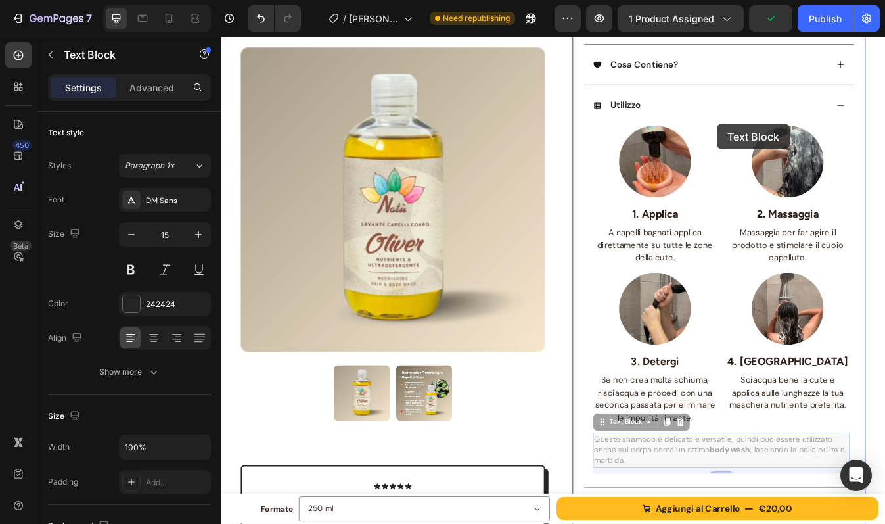
drag, startPoint x: 664, startPoint y: 497, endPoint x: 810, endPoint y: 140, distance: 385.5
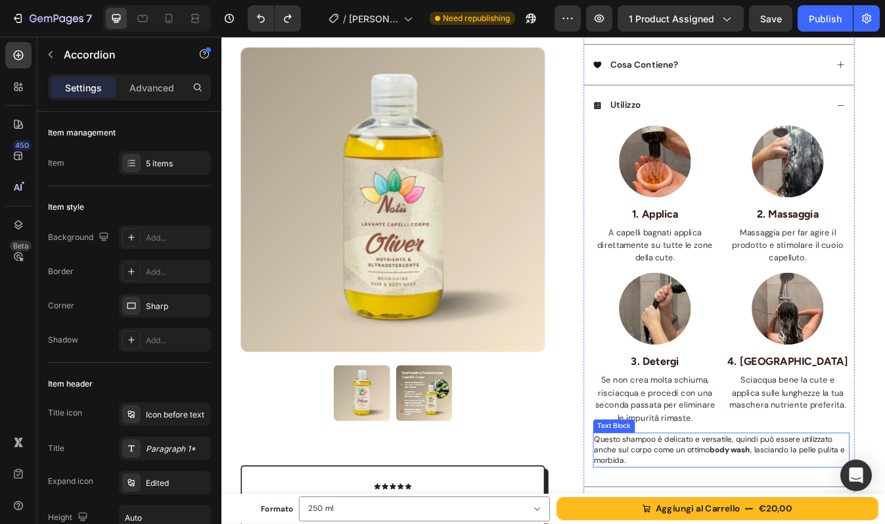
click at [777, 522] on span "Questo shampoo è delicato e versatile, quindi può essere utilizzato anche sul c…" at bounding box center [813, 527] width 298 height 37
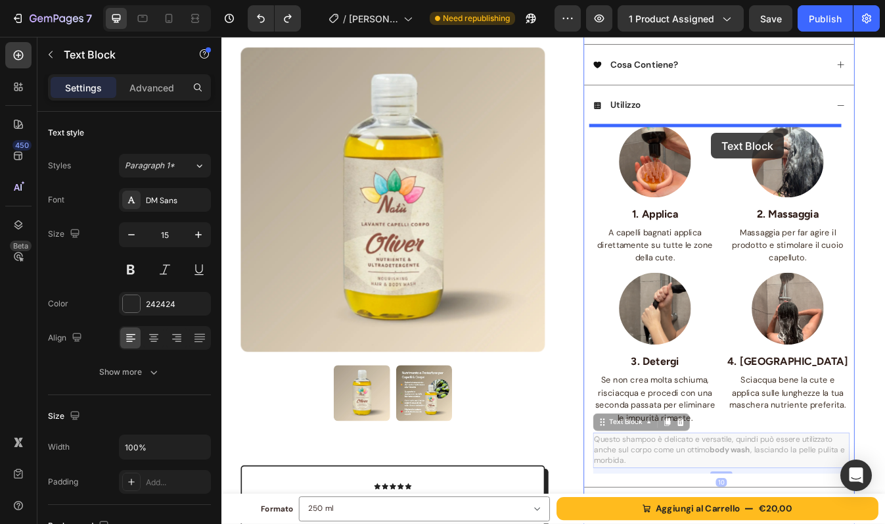
drag, startPoint x: 672, startPoint y: 499, endPoint x: 803, endPoint y: 151, distance: 372.0
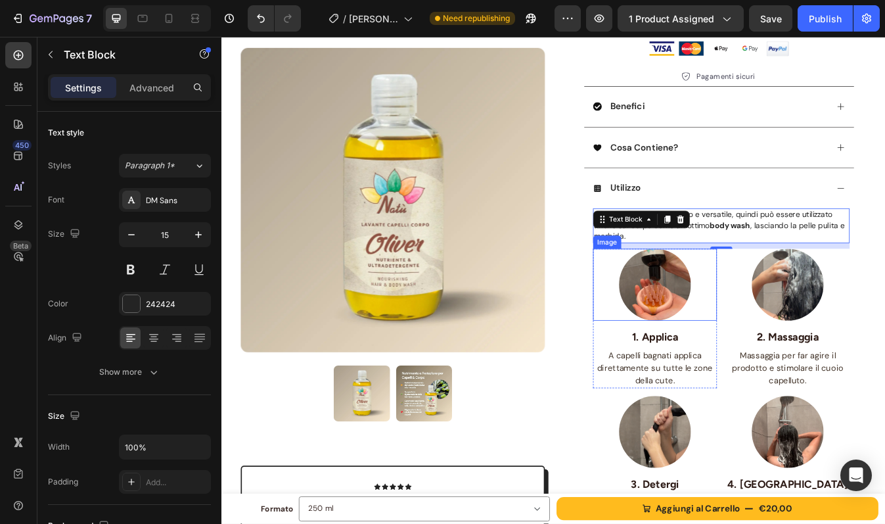
scroll to position [270, 0]
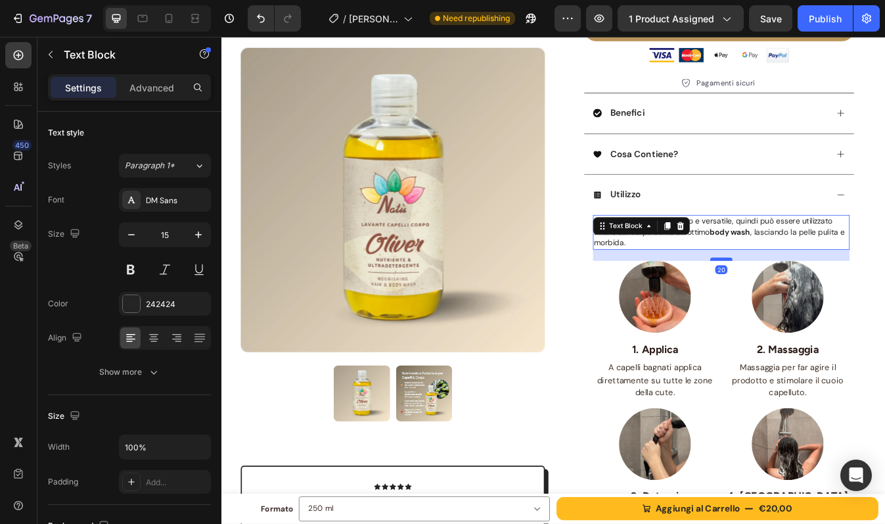
drag, startPoint x: 812, startPoint y: 294, endPoint x: 813, endPoint y: 300, distance: 6.6
click at [813, 300] on div at bounding box center [815, 301] width 26 height 4
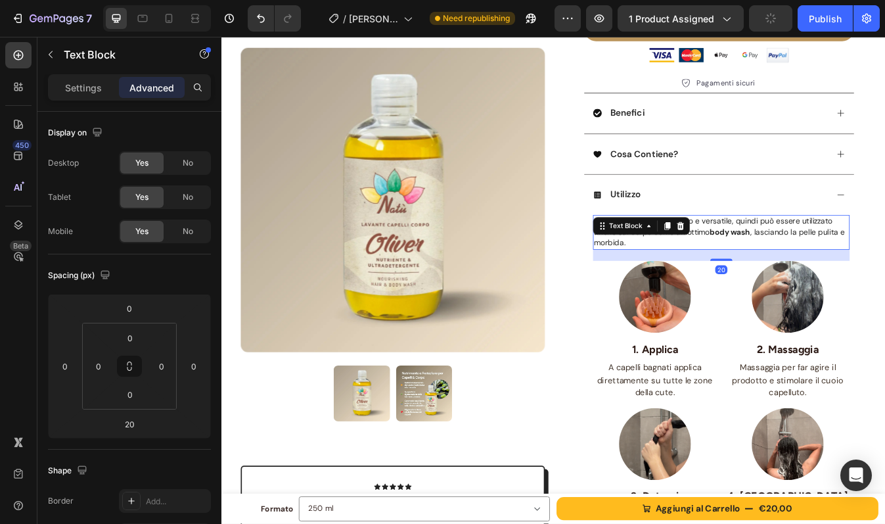
click at [826, 267] on strong "body wash" at bounding box center [826, 269] width 48 height 12
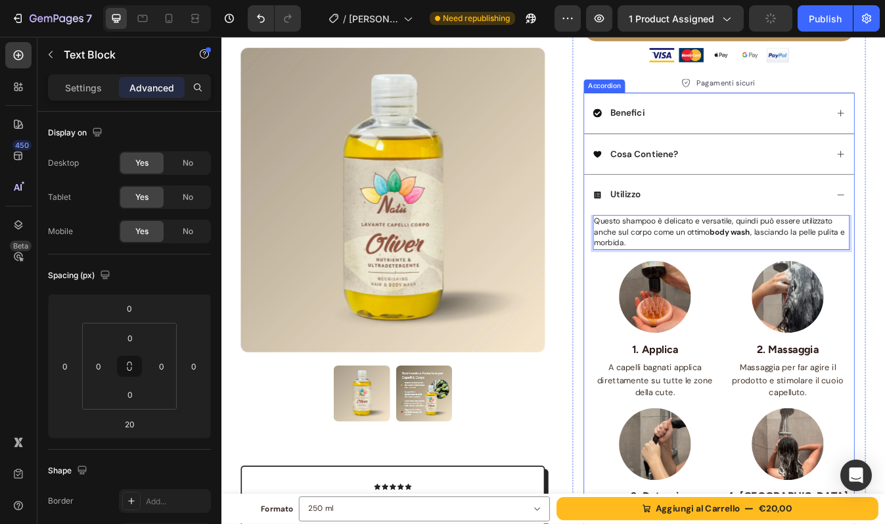
click at [838, 229] on div "Utilizzo" at bounding box center [802, 225] width 279 height 18
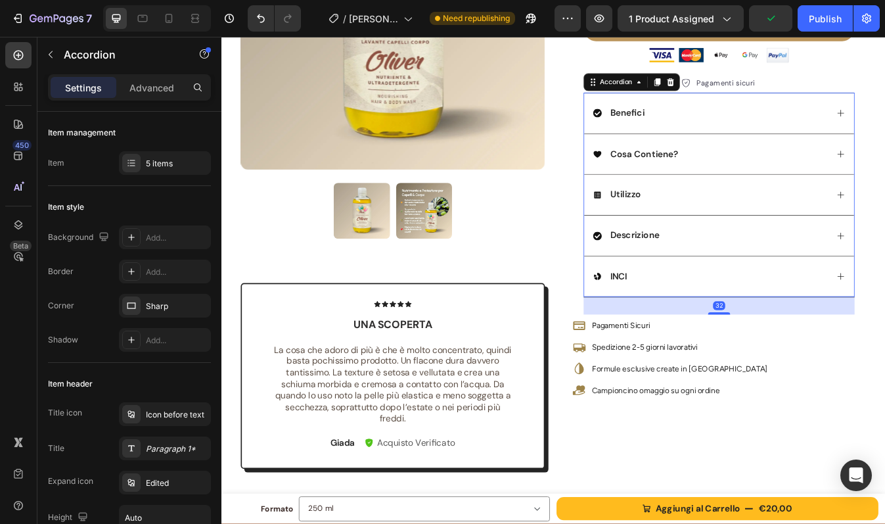
click at [838, 229] on div "Utilizzo" at bounding box center [802, 225] width 279 height 18
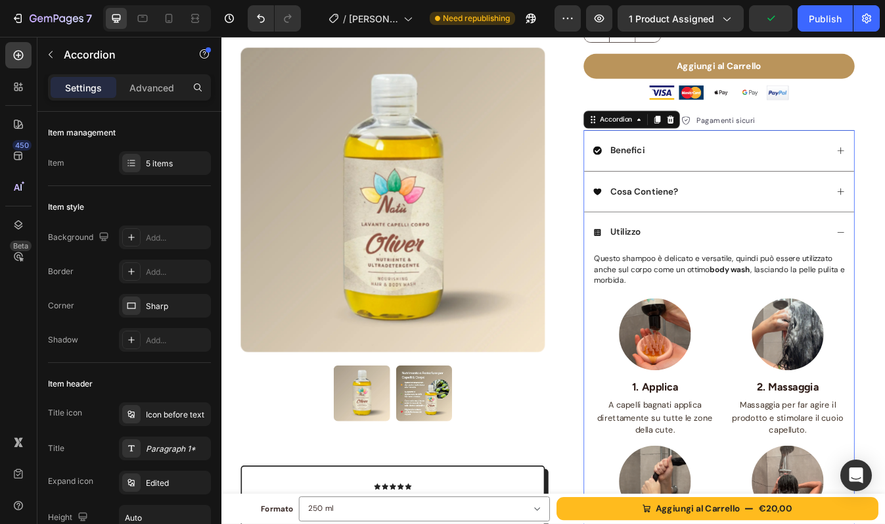
scroll to position [221, 0]
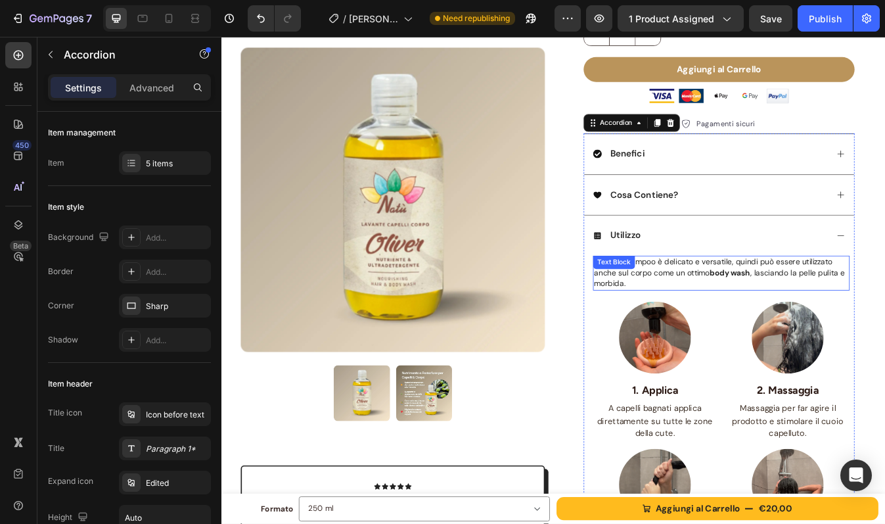
click at [742, 314] on div "Questo shampoo è delicato e versatile, quindi può essere utilizzato anche sul c…" at bounding box center [815, 317] width 305 height 41
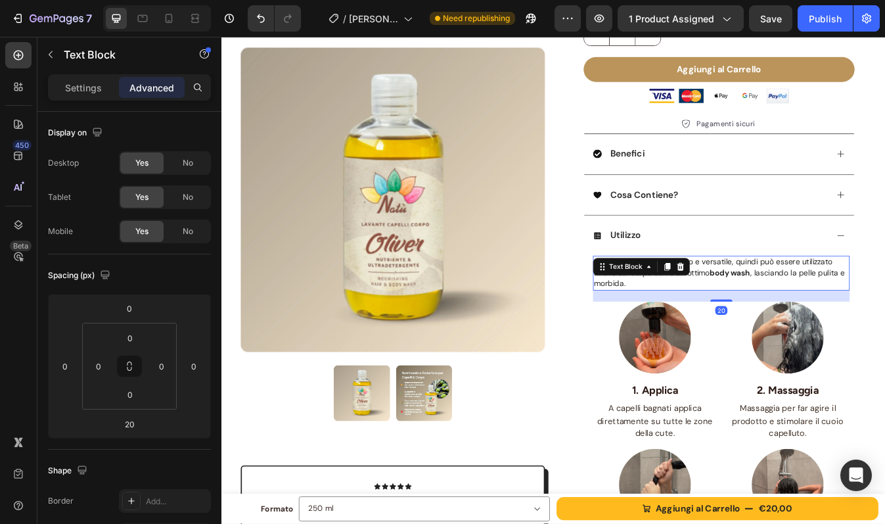
click at [746, 314] on icon at bounding box center [751, 310] width 11 height 11
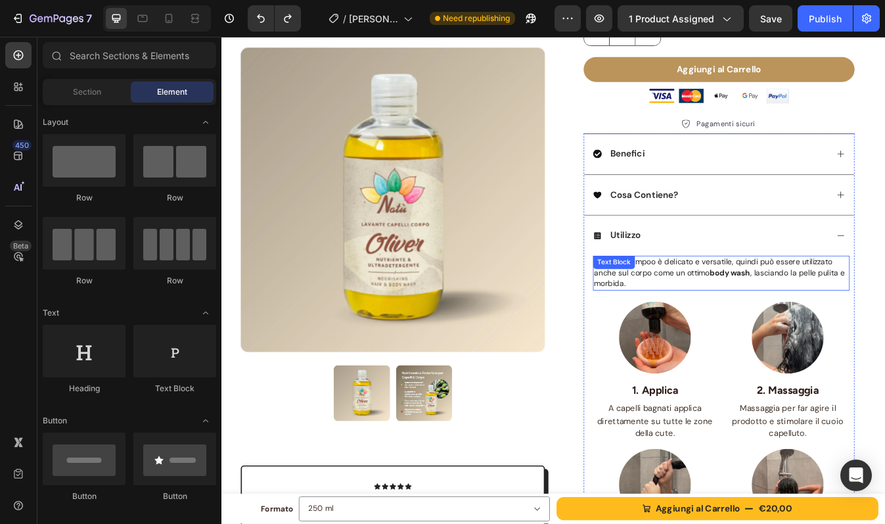
click at [815, 308] on span "Questo shampoo è delicato e versatile, quindi può essere utilizzato anche sul c…" at bounding box center [813, 316] width 298 height 37
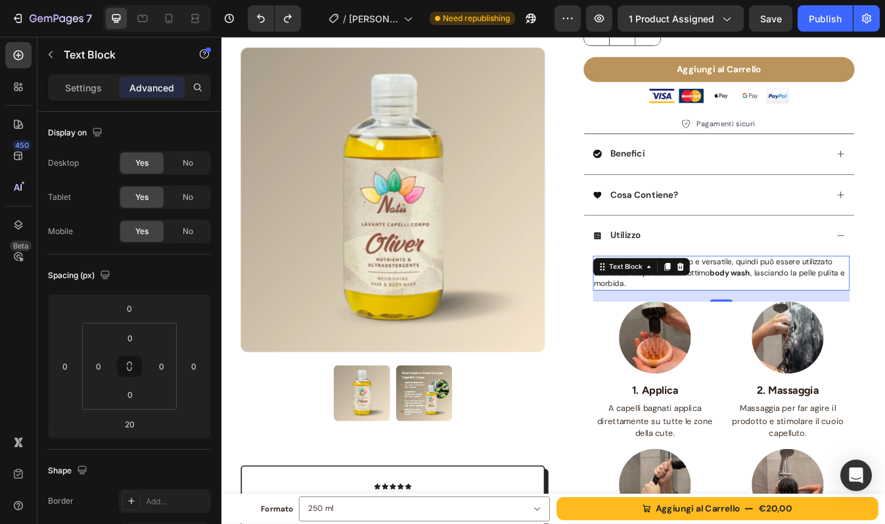
click at [884, 320] on span "Questo shampoo è delicato e versatile, quindi può essere utilizzato anche sul c…" at bounding box center [813, 316] width 298 height 37
drag, startPoint x: 928, startPoint y: 320, endPoint x: 951, endPoint y: 320, distance: 22.3
click at [884, 320] on span "Questo shampoo è delicato e versatile, quindi può essere utilizzato anche sul c…" at bounding box center [813, 316] width 298 height 37
click at [884, 319] on span "Questo shampoo è delicato e versatile, quindi può essere utilizzato anche sul c…" at bounding box center [805, 316] width 283 height 37
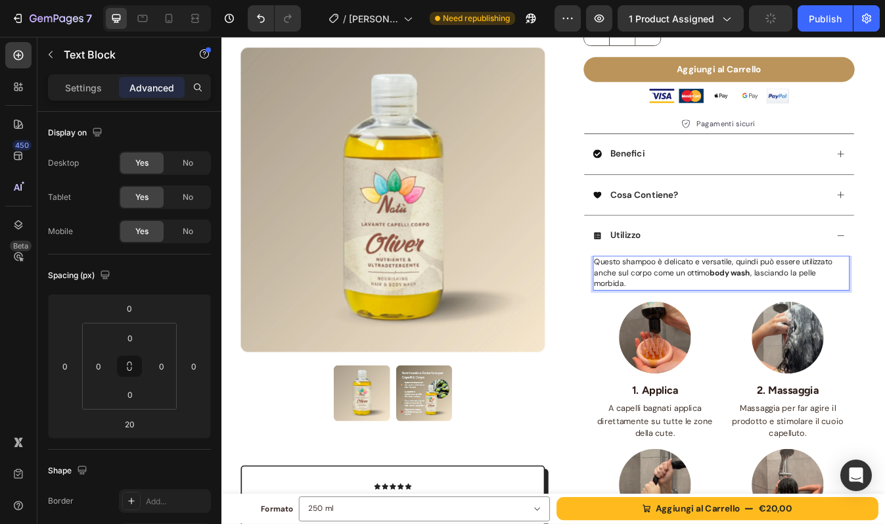
click at [695, 332] on span "Questo shampoo è delicato e versatile, quindi può essere utilizzato anche sul c…" at bounding box center [805, 316] width 283 height 37
click at [720, 309] on span "Questo shampoo è delicato e versatile, quindi può essere utilizzato anche sul c…" at bounding box center [815, 316] width 302 height 37
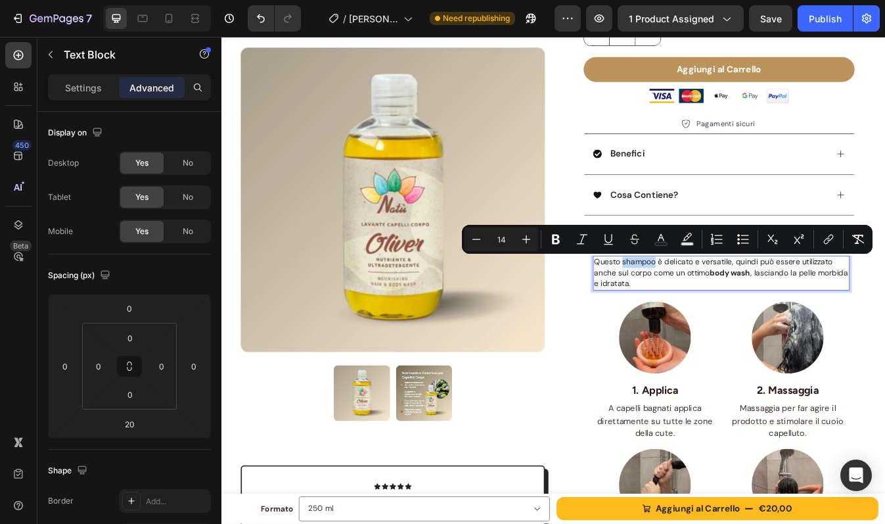
drag, startPoint x: 692, startPoint y: 306, endPoint x: 731, endPoint y: 306, distance: 39.4
click at [731, 306] on span "Questo shampoo è delicato e versatile, quindi può essere utilizzato anche sul c…" at bounding box center [815, 316] width 302 height 37
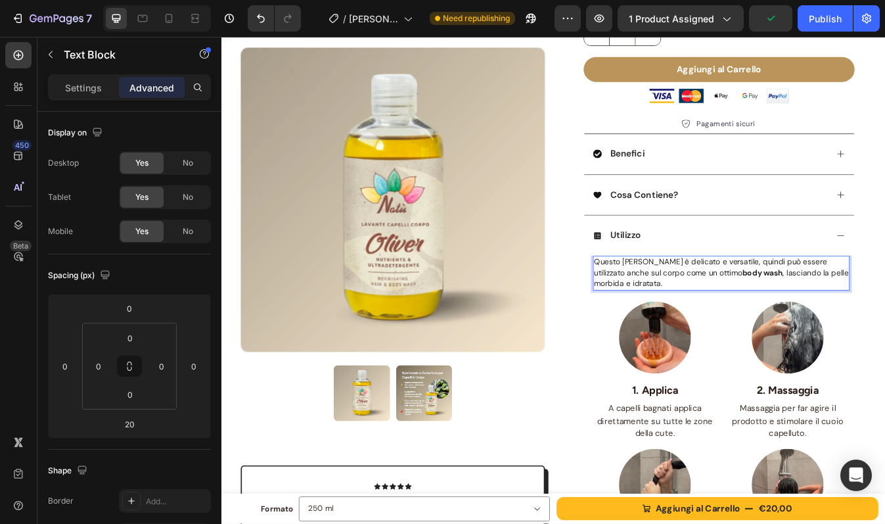
click at [840, 319] on strong "body wash" at bounding box center [864, 317] width 48 height 12
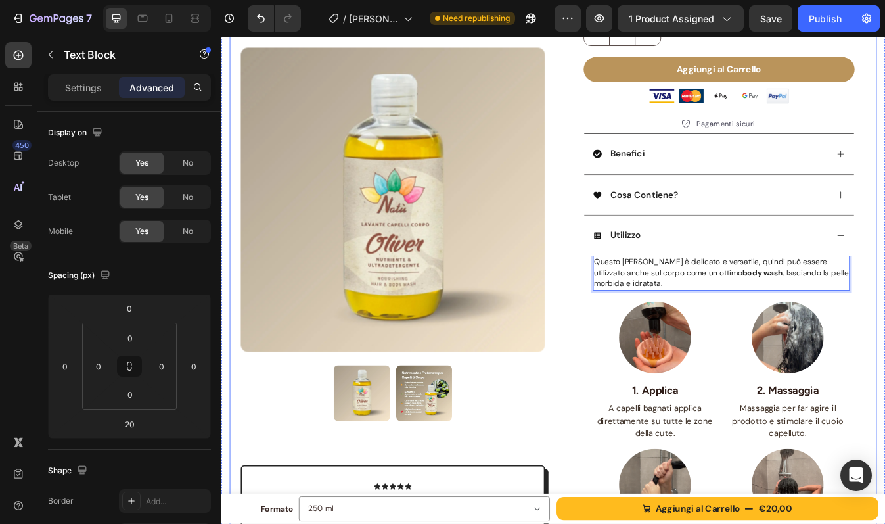
click at [884, 306] on div "Product Images Icon Icon Icon Icon Icon Icon List Una scoperta Text Block La co…" at bounding box center [615, 408] width 769 height 1116
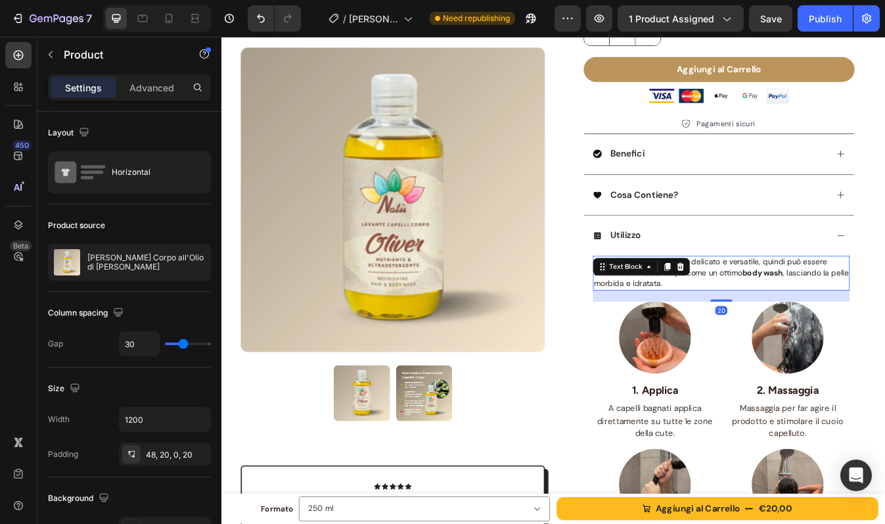
click at [790, 316] on span "Questo Olio Lavante è delicato e versatile, quindi può essere utilizzato anche …" at bounding box center [815, 316] width 302 height 37
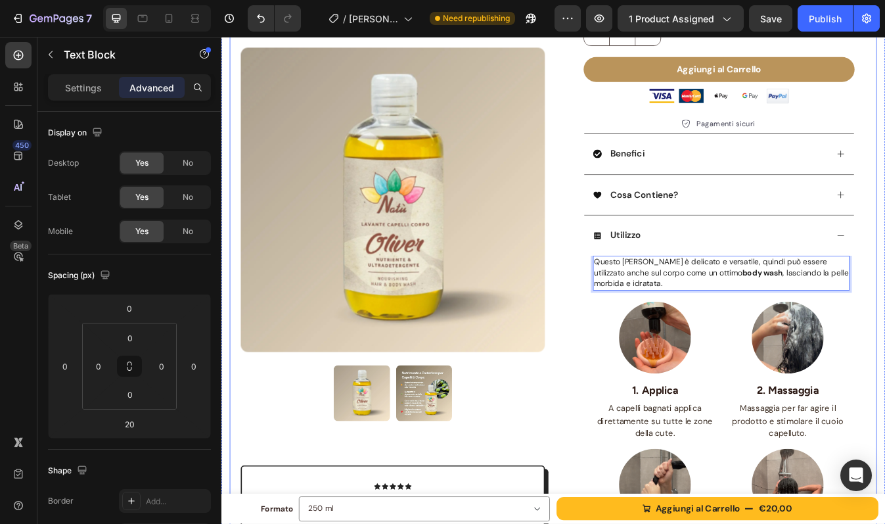
click at [884, 314] on div "Product Images Icon Icon Icon Icon Icon Icon List Una scoperta Text Block La co…" at bounding box center [615, 408] width 769 height 1116
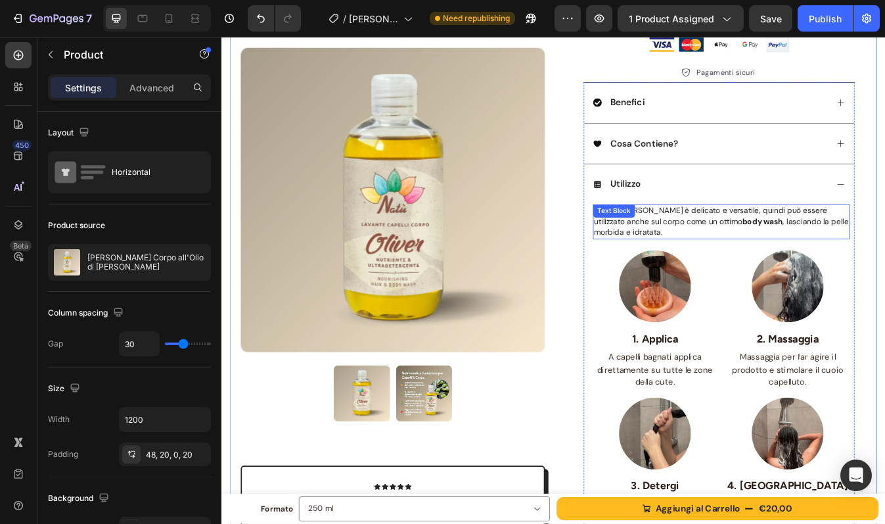
scroll to position [272, 0]
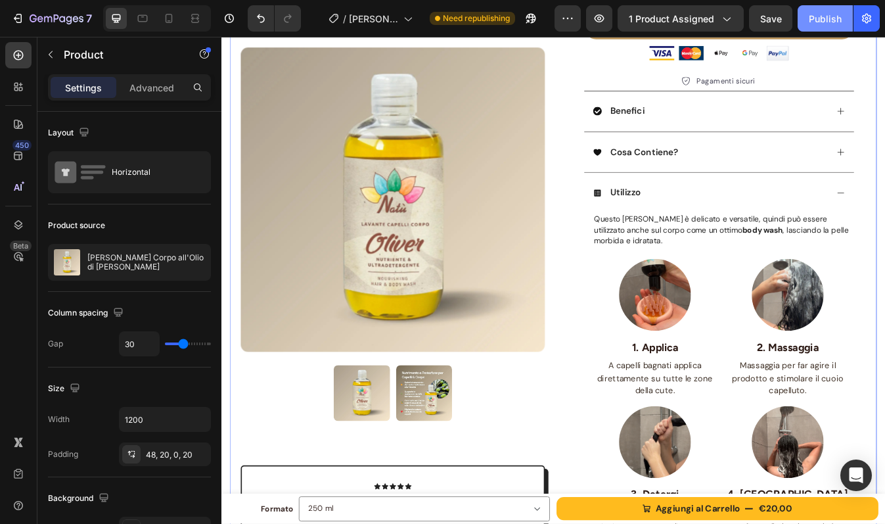
click at [806, 19] on button "Publish" at bounding box center [825, 18] width 55 height 26
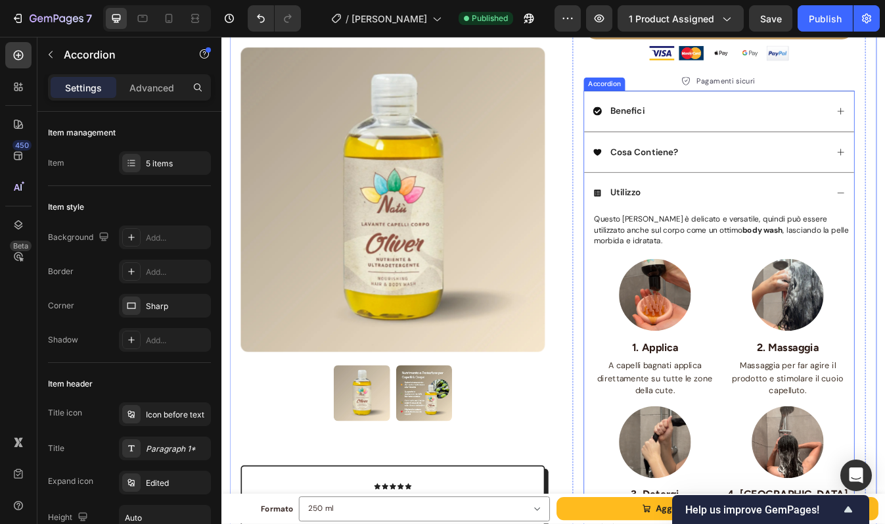
click at [743, 173] on p "Cosa Contiene?" at bounding box center [723, 175] width 81 height 14
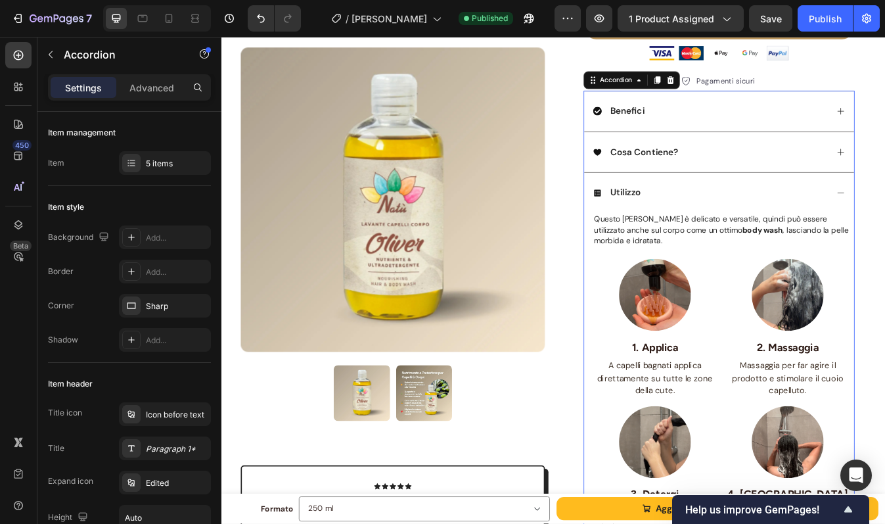
click at [783, 122] on div "Benefici" at bounding box center [802, 126] width 279 height 18
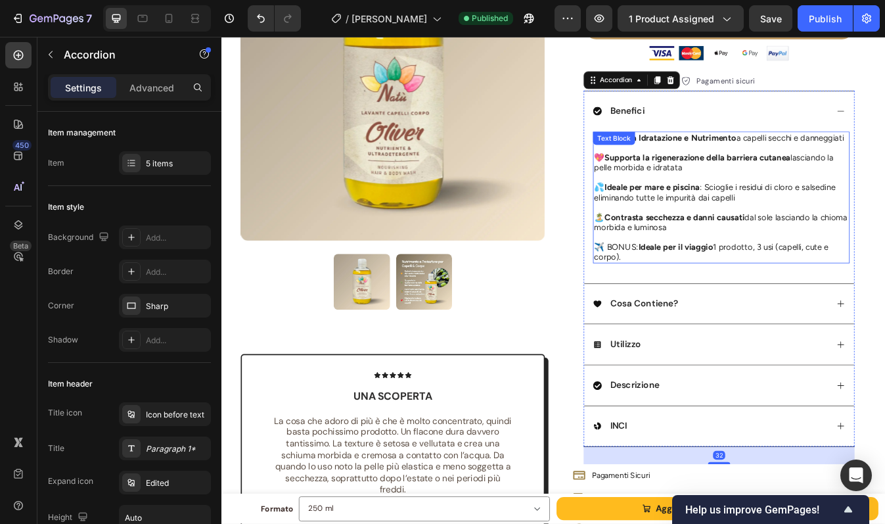
click at [692, 290] on p "✈️ BONUS: Ideale per il viaggio 1 prodotto, 3 usi (capelli, cute e corpo)." at bounding box center [815, 293] width 302 height 24
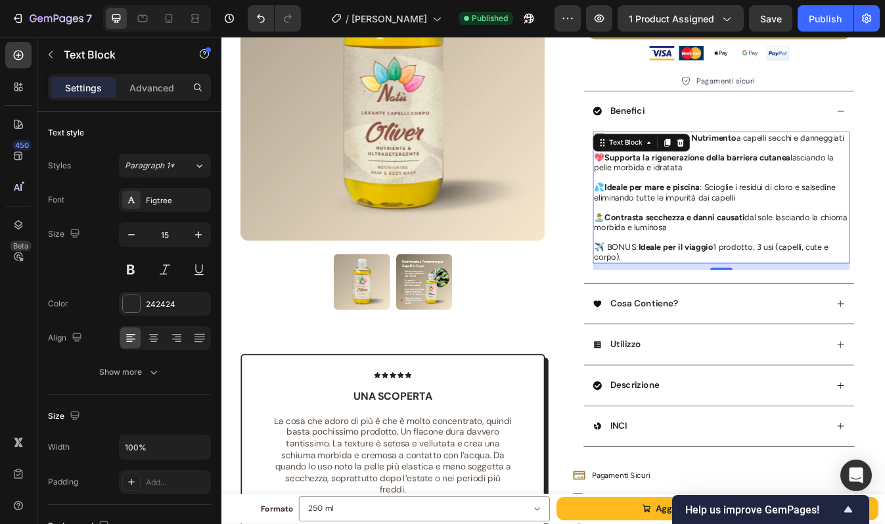
click at [692, 290] on p "✈️ BONUS: Ideale per il viaggio 1 prodotto, 3 usi (capelli, cute e corpo)." at bounding box center [815, 293] width 302 height 24
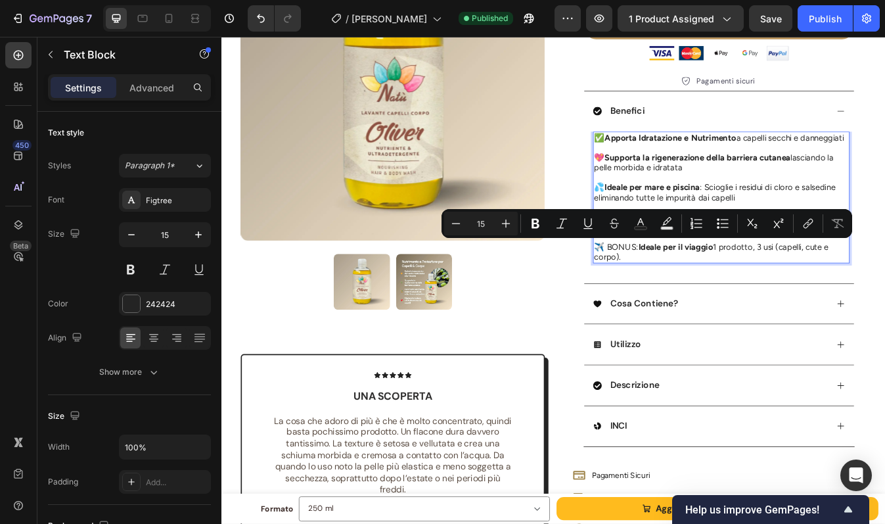
click at [704, 295] on p "✈️ BONUS: Ideale per il viaggio 1 prodotto, 3 usi (capelli, cute e corpo)." at bounding box center [815, 293] width 302 height 24
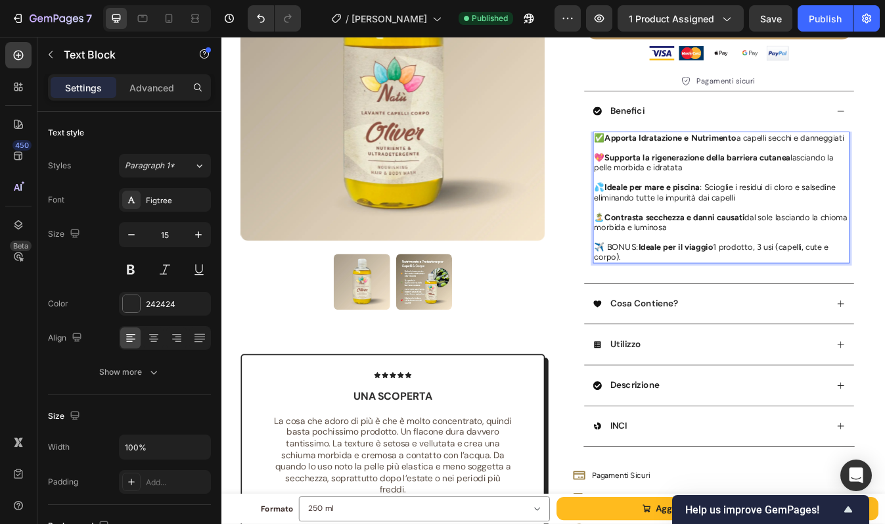
drag, startPoint x: 696, startPoint y: 295, endPoint x: 659, endPoint y: 286, distance: 37.9
click at [664, 286] on p "✈️ BONUS: Ideale per il viaggio 1 prodotto, 3 usi (capelli, cute e corpo)." at bounding box center [815, 293] width 302 height 24
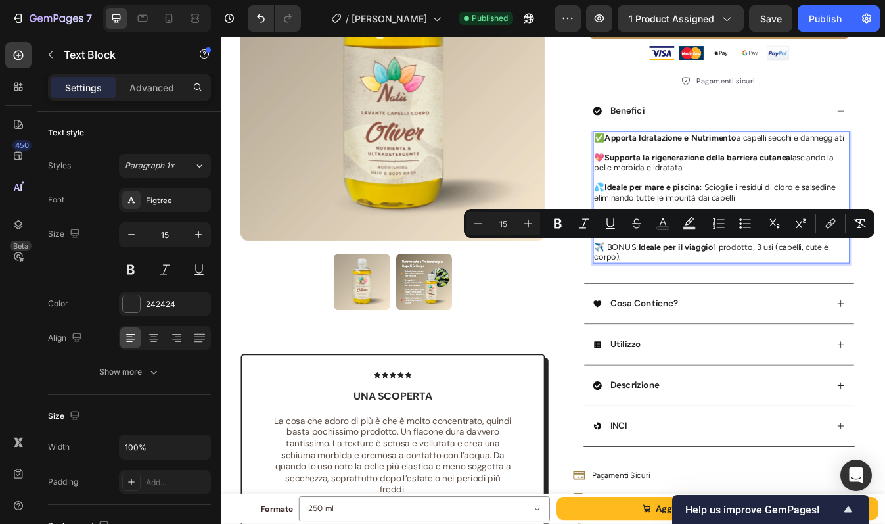
copy p "✈️ BONUS: Ideale per il viaggio 1 prodotto, 3 usi (capelli, cute e corpo)."
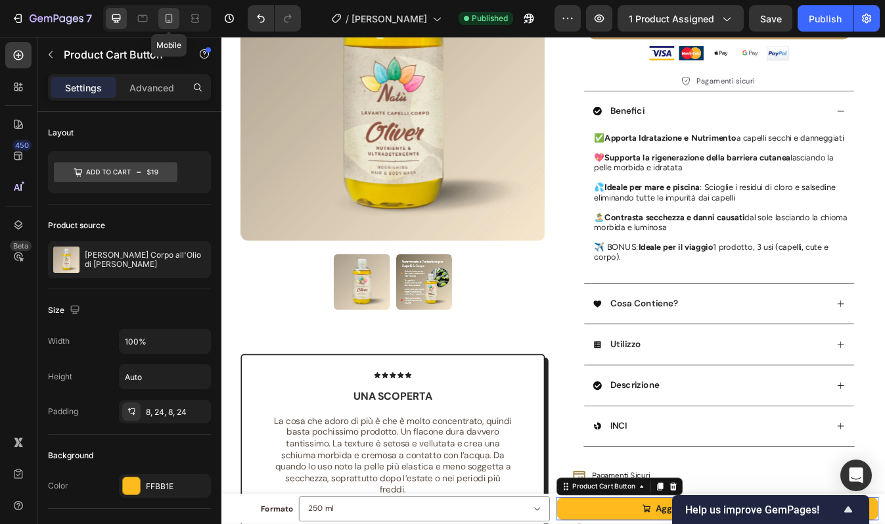
click at [166, 17] on icon at bounding box center [169, 18] width 7 height 9
type input "12"
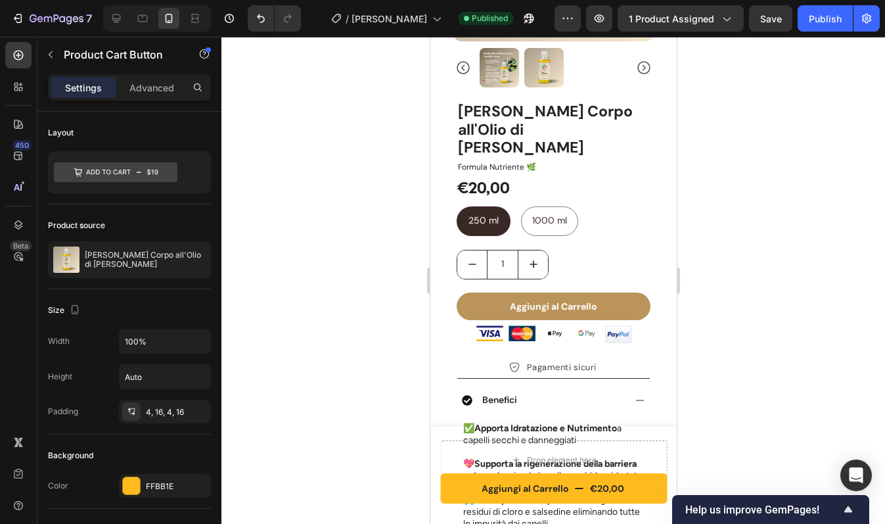
scroll to position [226, 0]
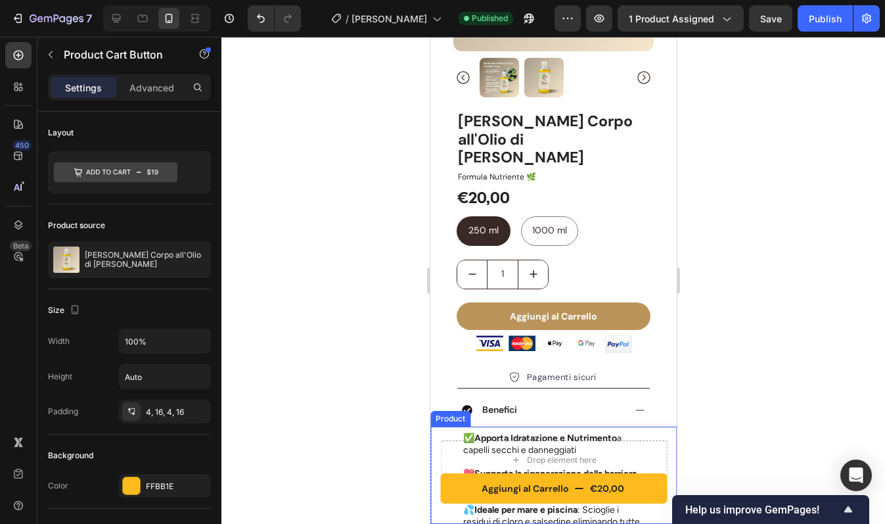
click at [440, 436] on div "Aggiungi al Carrello €20,00 Product Cart Button Drop element here Product" at bounding box center [553, 474] width 246 height 97
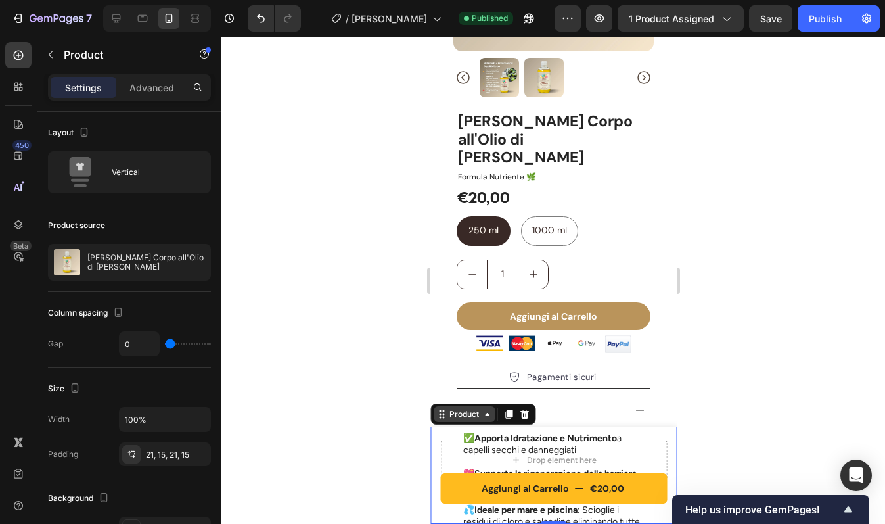
click at [454, 416] on div "Product" at bounding box center [463, 414] width 35 height 12
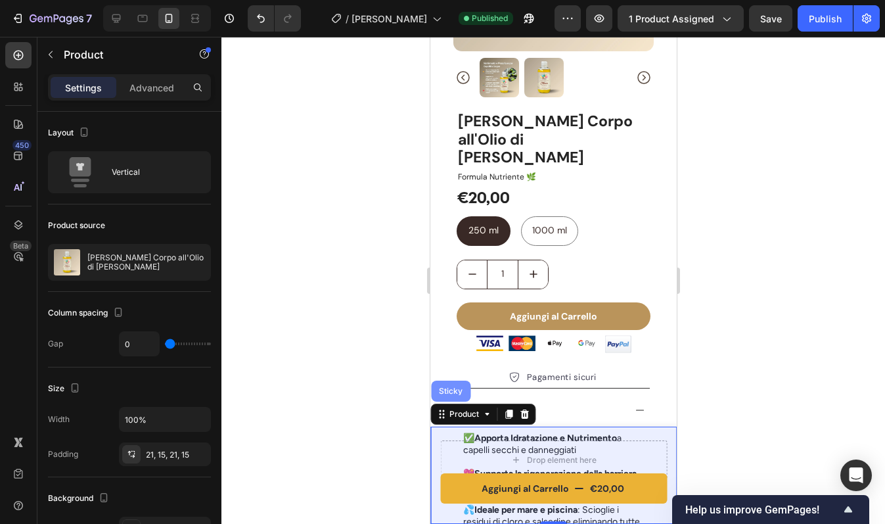
click at [445, 396] on div "Sticky" at bounding box center [449, 390] width 39 height 21
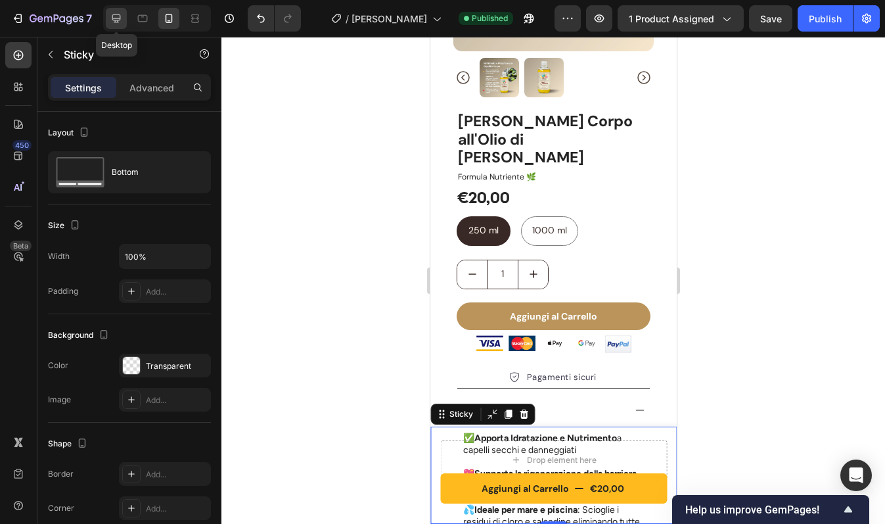
click at [114, 20] on icon at bounding box center [116, 18] width 9 height 9
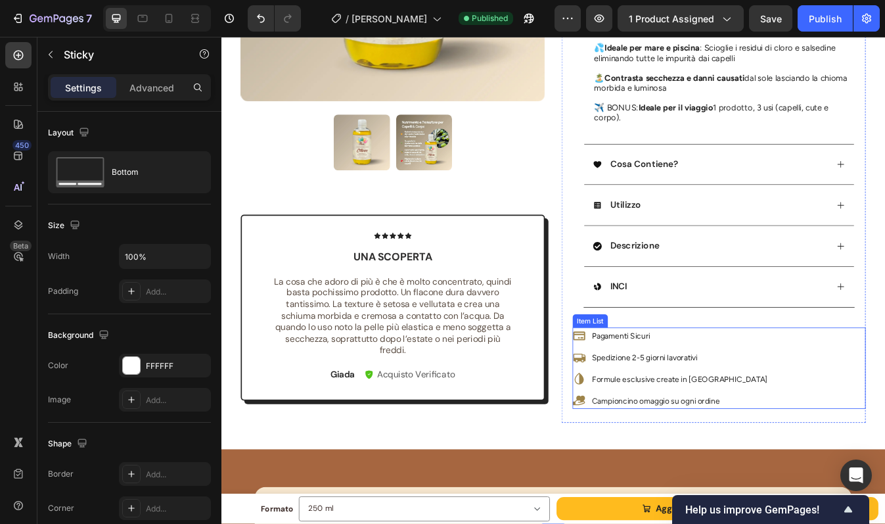
scroll to position [415, 0]
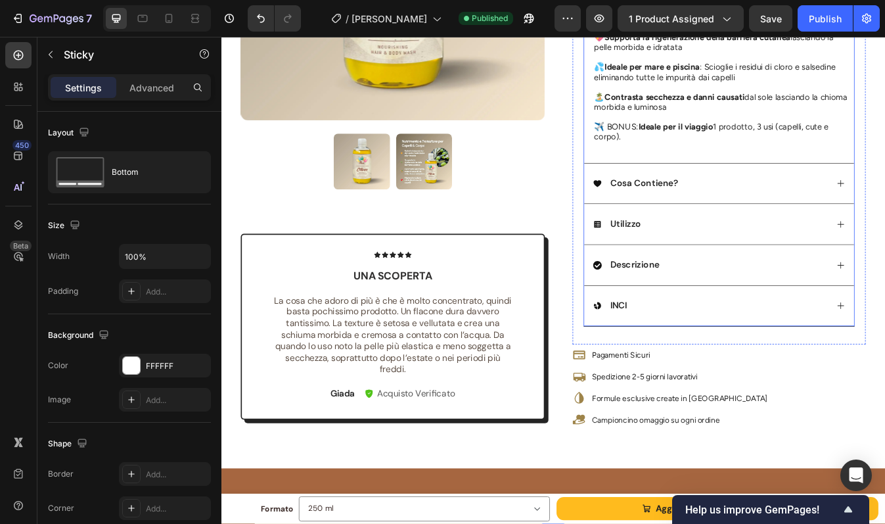
click at [782, 259] on div "Utilizzo" at bounding box center [802, 259] width 279 height 18
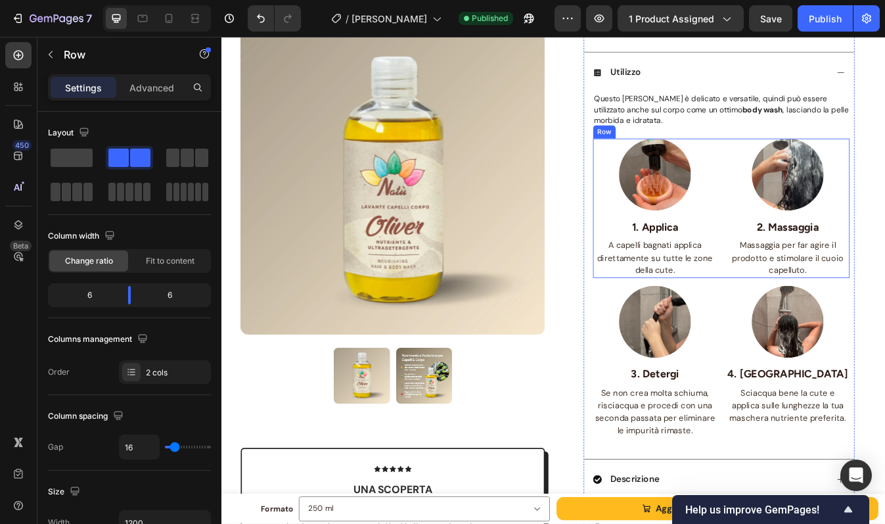
click at [804, 261] on div "Image 1. Applica Text block A capelli bagnati applica direttamente su tutte le …" at bounding box center [815, 241] width 305 height 166
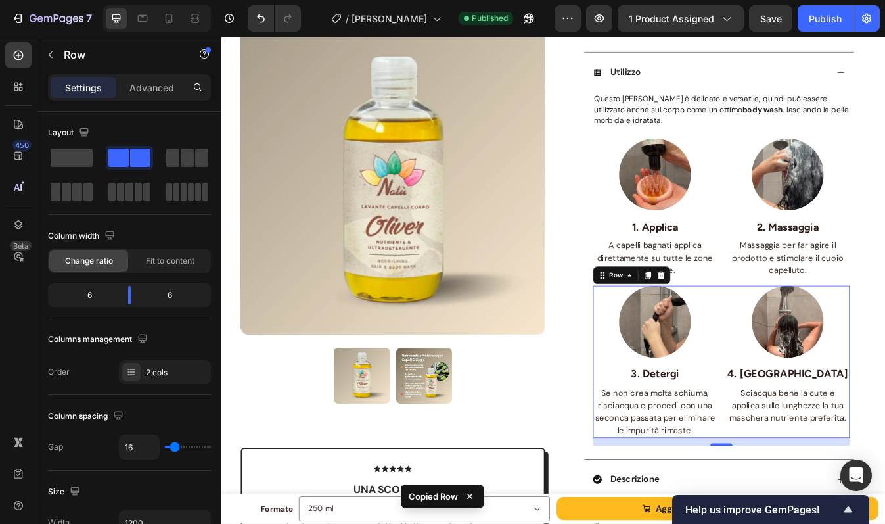
click at [806, 368] on div "Image 3. Detergi Text block Se non crea molta schiuma, risciacqua e procedi con…" at bounding box center [815, 422] width 305 height 181
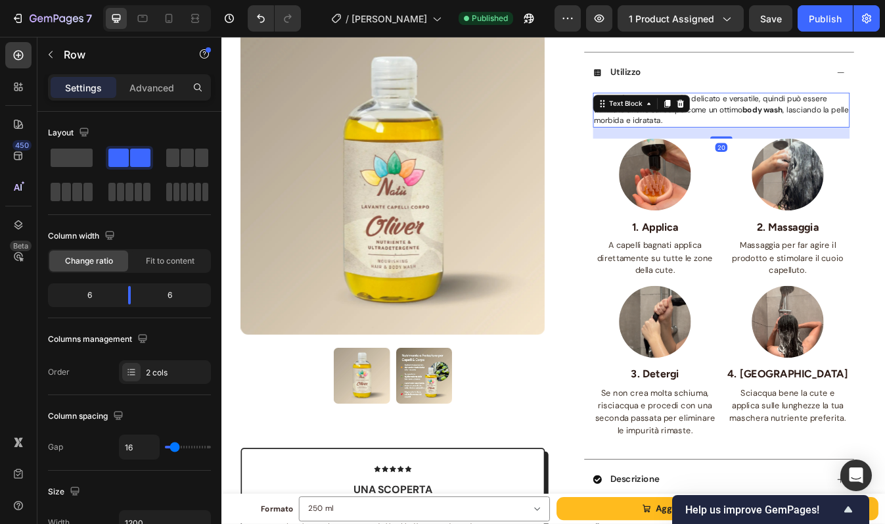
click at [794, 131] on p "Questo Olio Lavante è delicato e versatile, quindi può essere utilizzato anche …" at bounding box center [815, 123] width 302 height 39
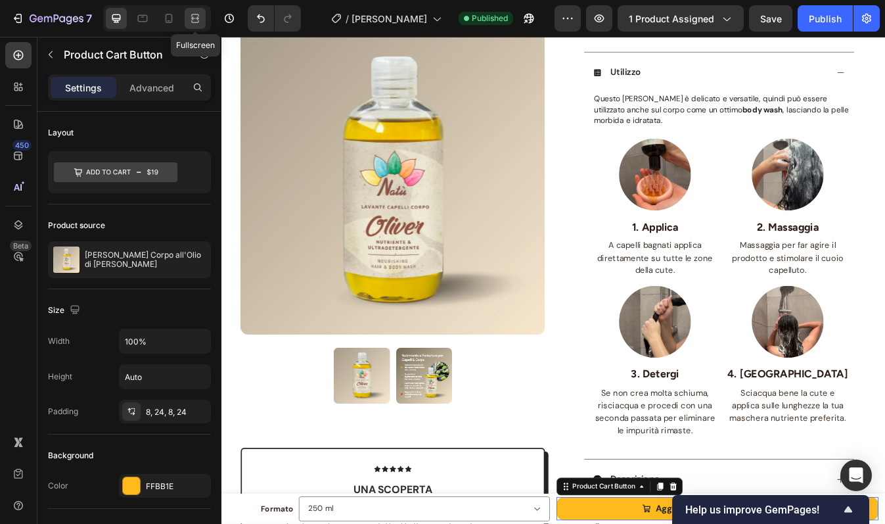
click at [190, 10] on div at bounding box center [195, 18] width 21 height 21
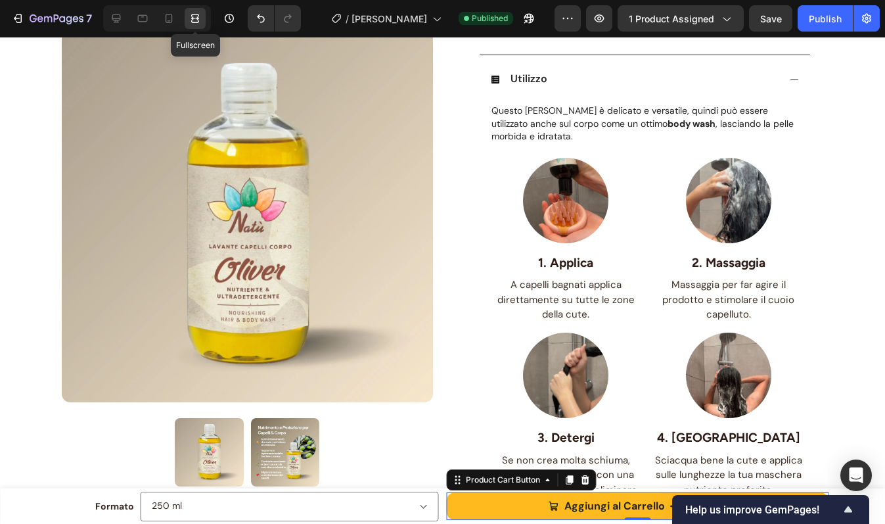
click at [197, 14] on icon at bounding box center [195, 15] width 8 height 3
click at [193, 15] on icon at bounding box center [195, 18] width 13 height 13
click at [119, 16] on icon at bounding box center [116, 18] width 13 height 13
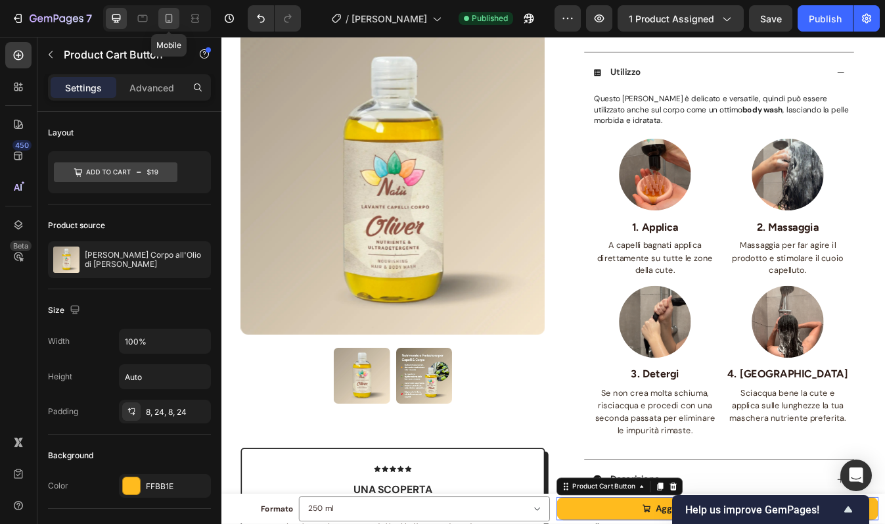
click at [170, 18] on icon at bounding box center [168, 18] width 13 height 13
type input "12"
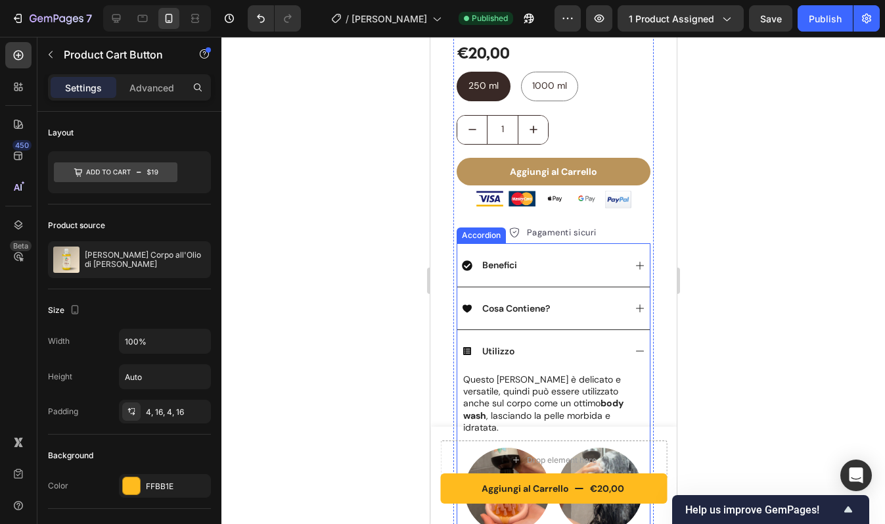
scroll to position [369, 0]
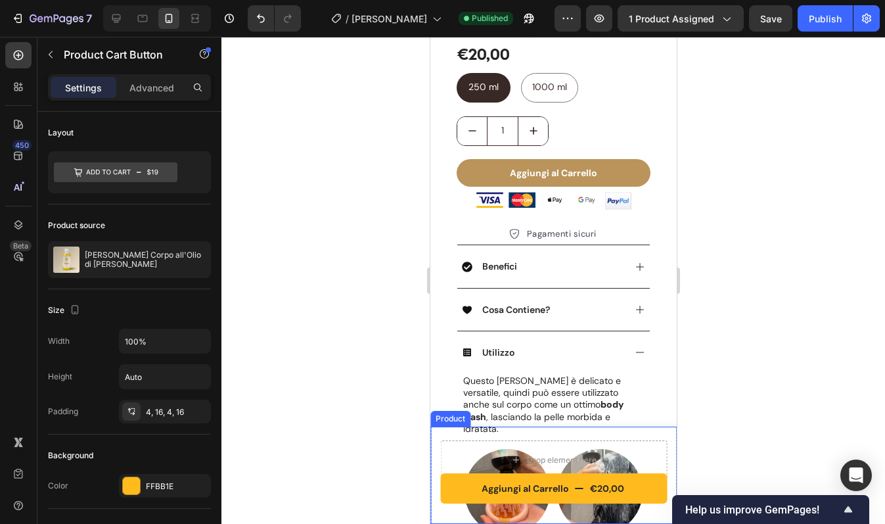
click at [442, 429] on div "Aggiungi al Carrello €20,00 Product Cart Button Drop element here Product" at bounding box center [553, 474] width 246 height 97
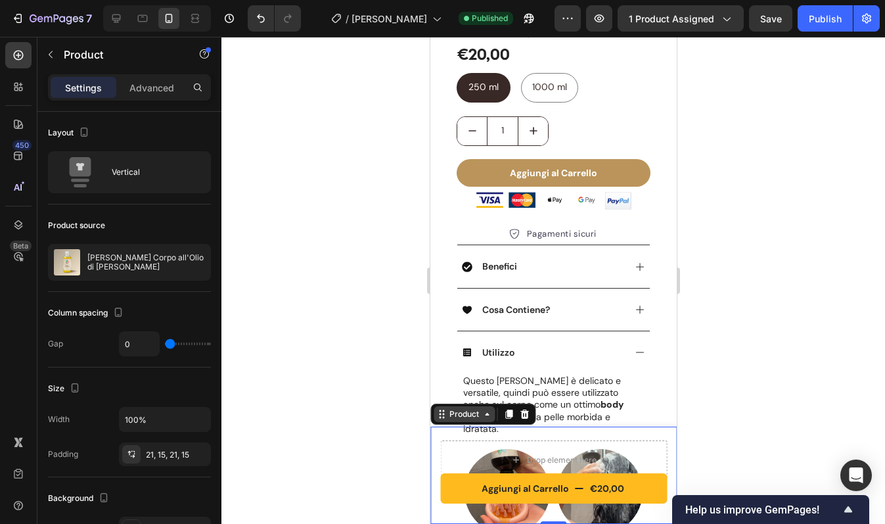
click at [451, 416] on div "Product" at bounding box center [463, 414] width 35 height 12
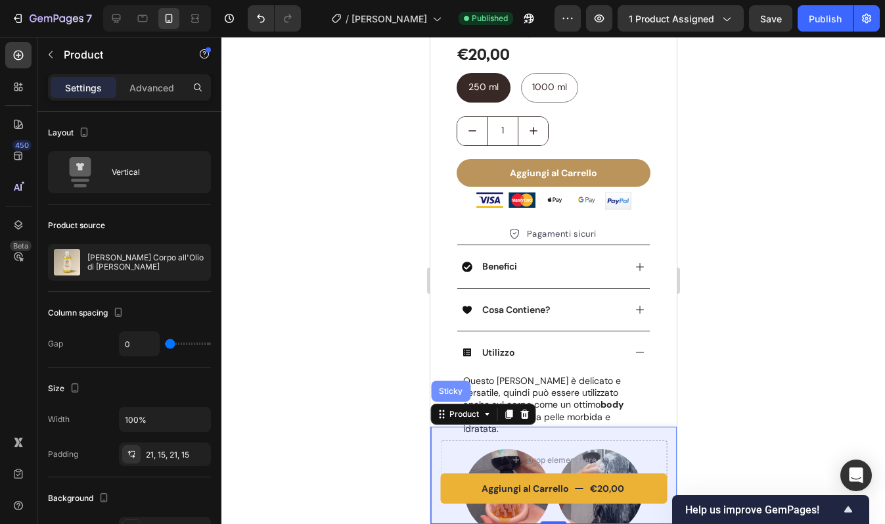
click at [452, 401] on div "Sticky" at bounding box center [449, 390] width 39 height 21
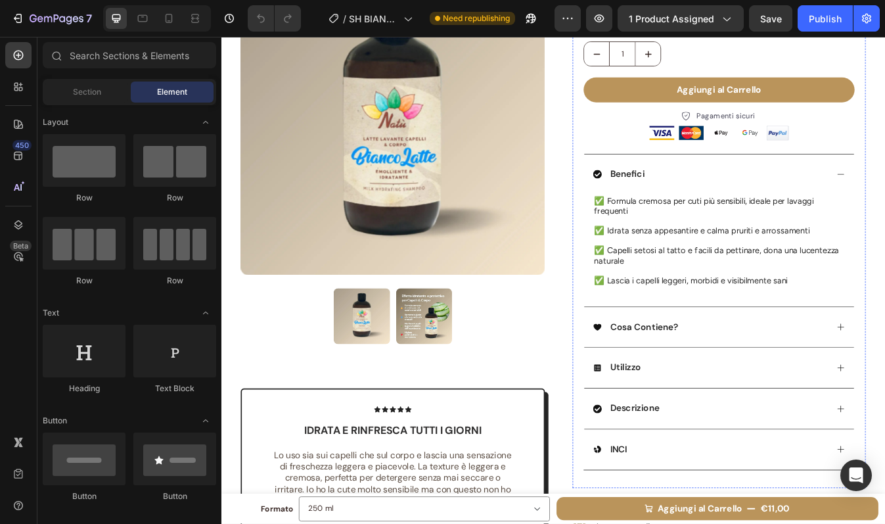
scroll to position [199, 0]
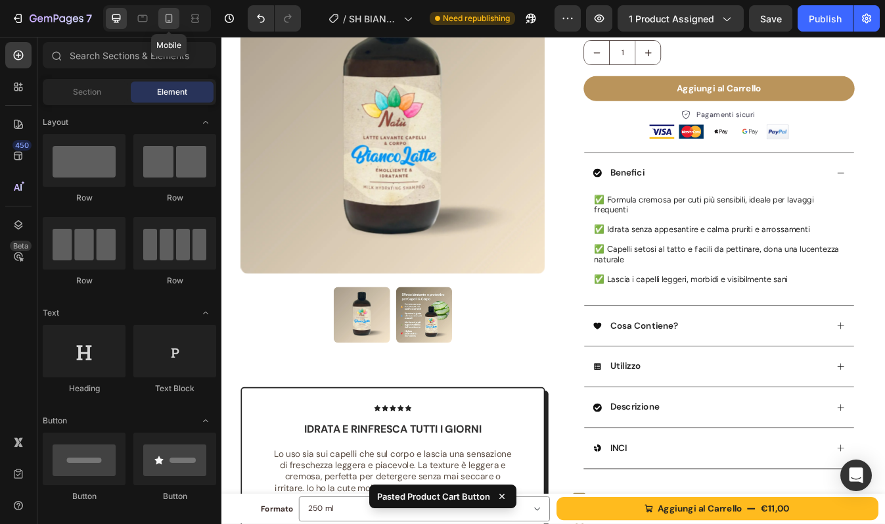
click at [171, 15] on icon at bounding box center [169, 18] width 7 height 9
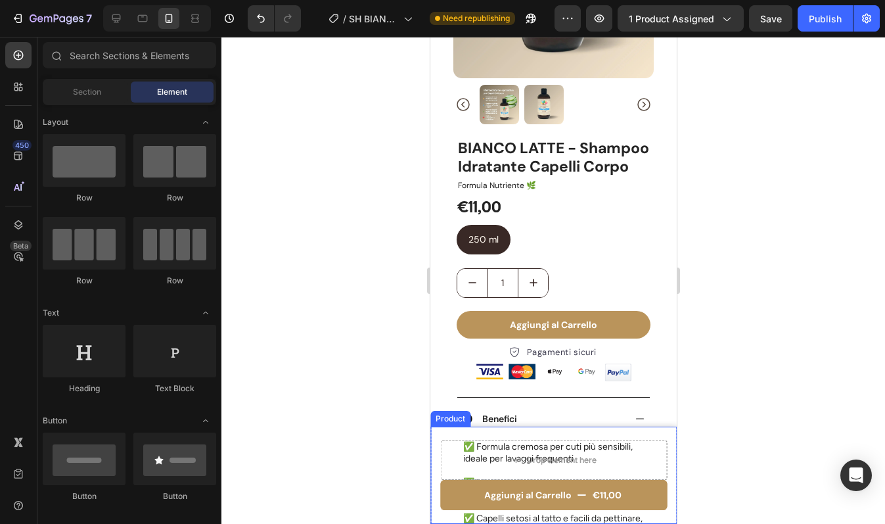
click at [434, 434] on div "Aggiungi al Carrello €11,00 Product Cart Button Drop element here Product" at bounding box center [553, 474] width 246 height 97
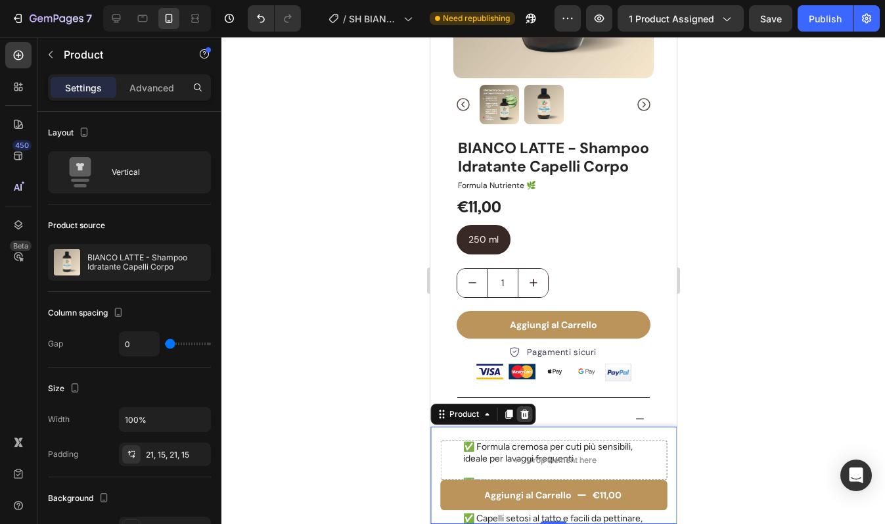
click at [522, 412] on icon at bounding box center [524, 413] width 9 height 9
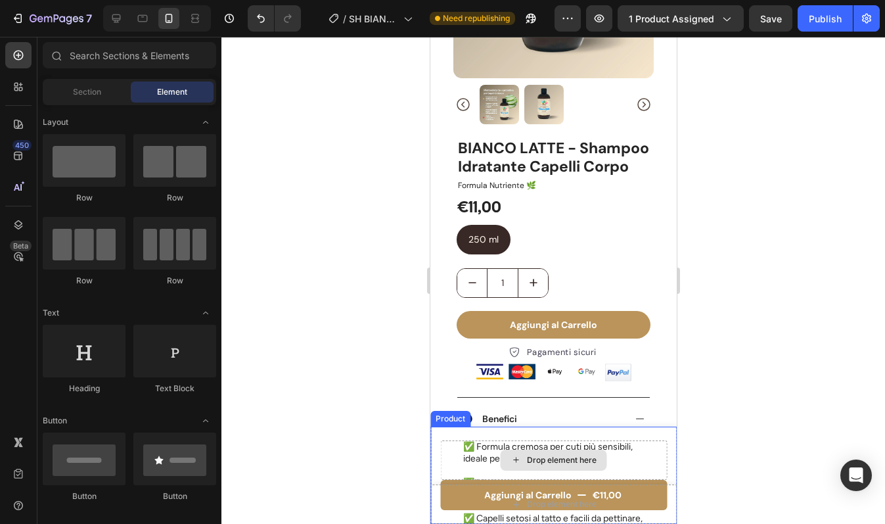
click at [440, 444] on div "Drop element here" at bounding box center [553, 459] width 227 height 39
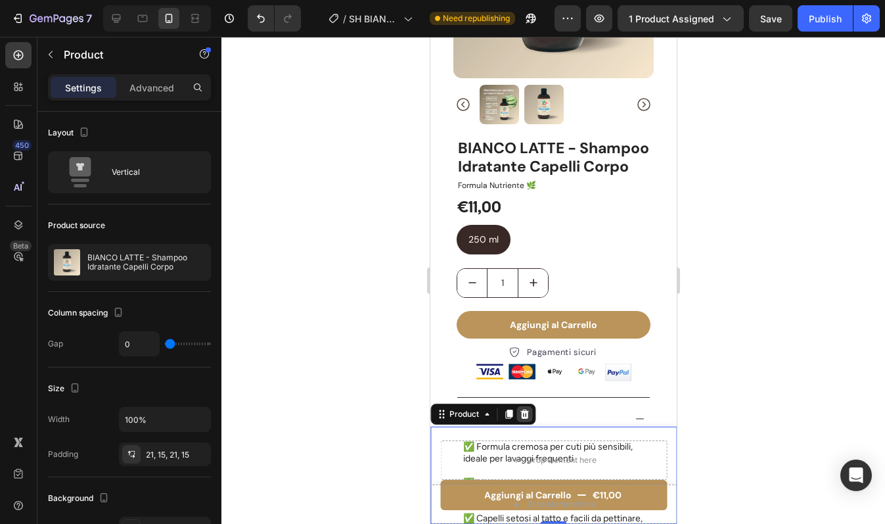
click at [526, 415] on icon at bounding box center [524, 413] width 9 height 9
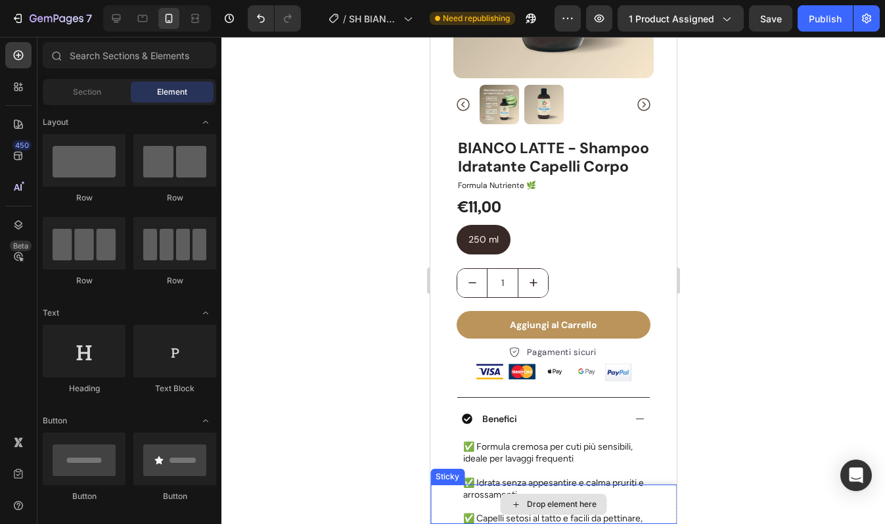
click at [437, 505] on div "Drop element here" at bounding box center [553, 503] width 246 height 39
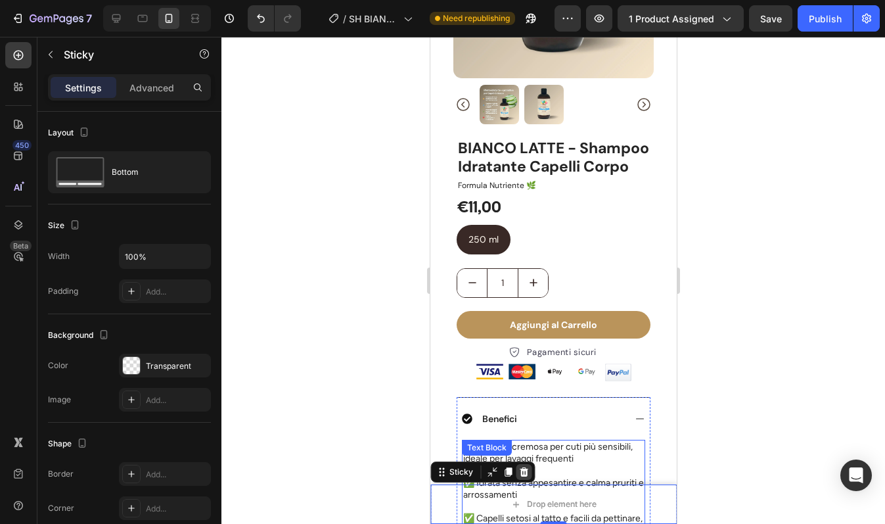
click at [524, 472] on icon at bounding box center [523, 472] width 11 height 11
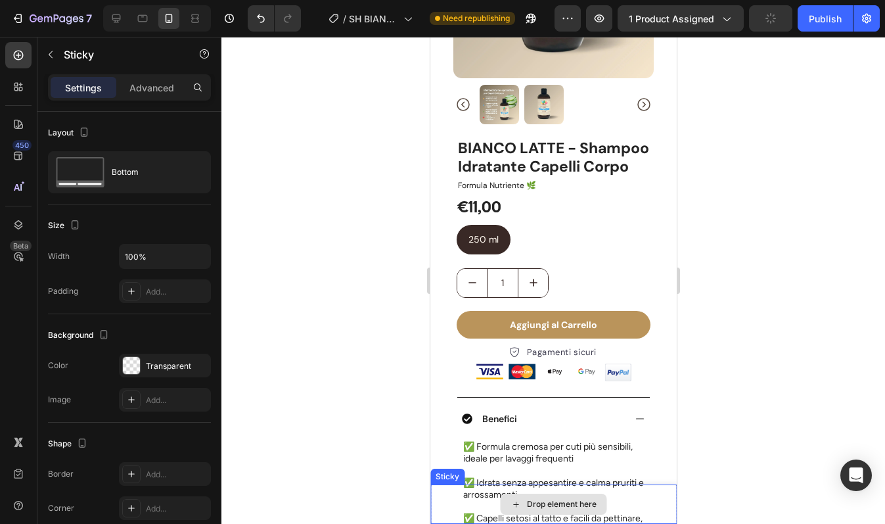
click at [445, 507] on div "Drop element here" at bounding box center [553, 503] width 246 height 39
click at [522, 473] on icon at bounding box center [523, 471] width 9 height 9
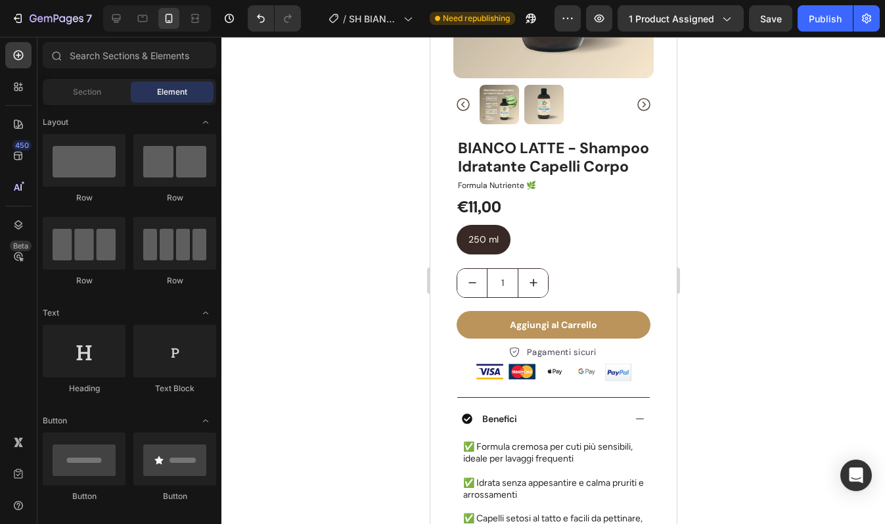
click at [437, 442] on div "Product Images Icon Icon Icon Icon Icon Icon List Idrata e rinfresca tutti i gi…" at bounding box center [553, 516] width 246 height 1302
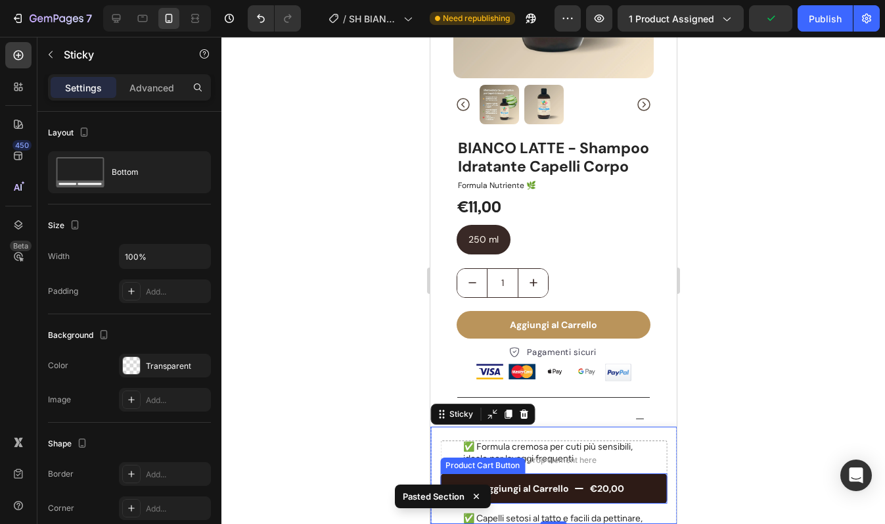
click at [625, 479] on button "Aggiungi al Carrello €20,00" at bounding box center [553, 488] width 227 height 30
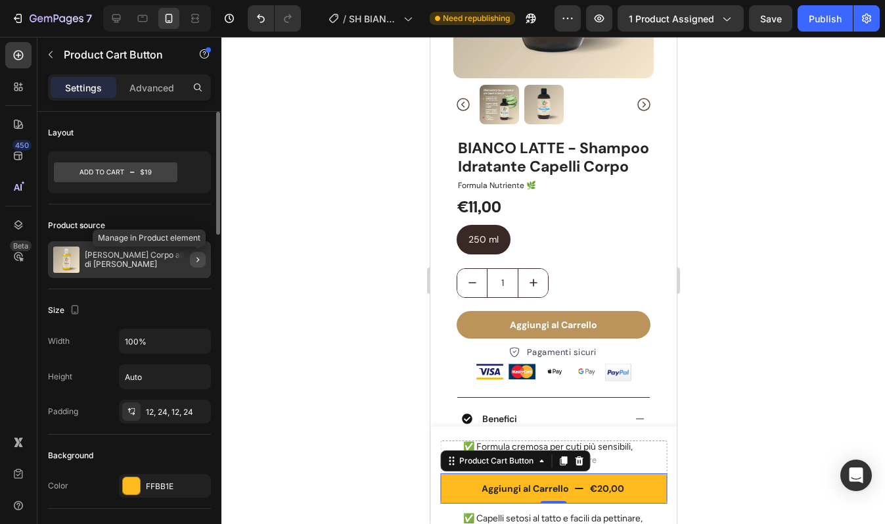
click at [193, 256] on icon "button" at bounding box center [198, 259] width 11 height 11
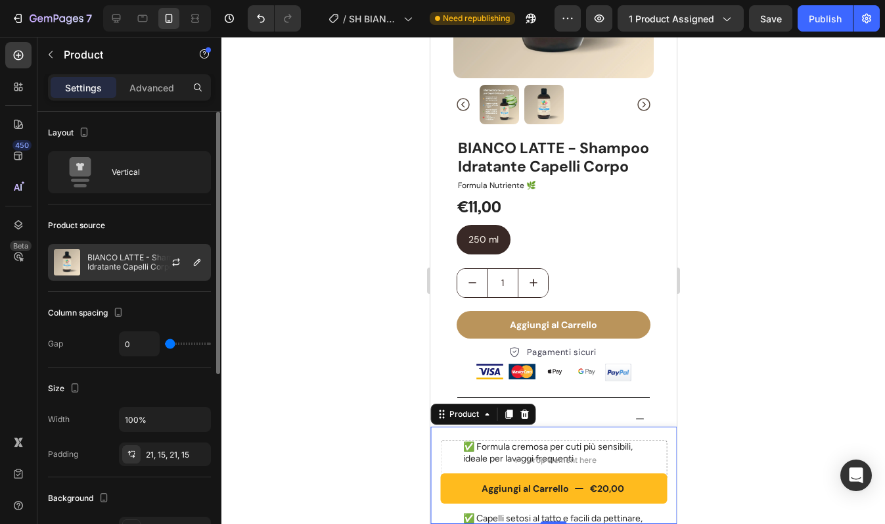
click at [139, 256] on p "BIANCO LATTE - Shampoo Idratante Capelli Corpo" at bounding box center [146, 262] width 118 height 18
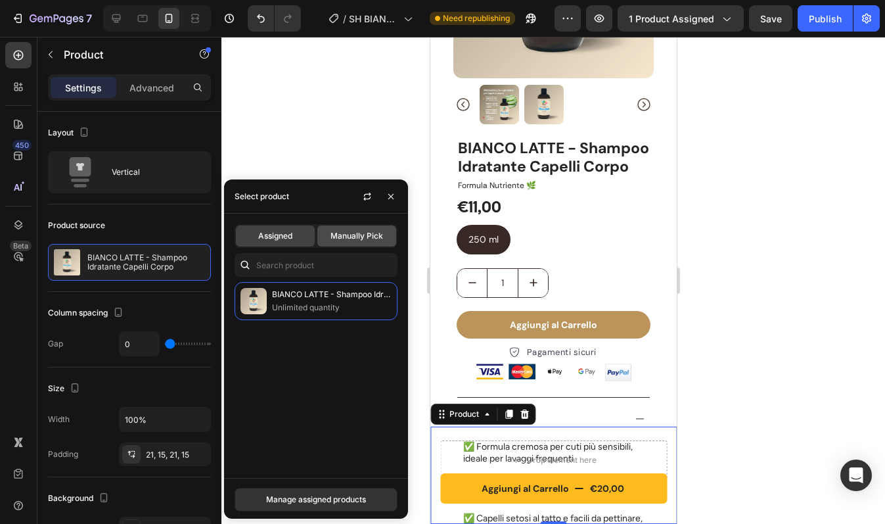
click at [353, 240] on span "Manually Pick" at bounding box center [357, 236] width 53 height 12
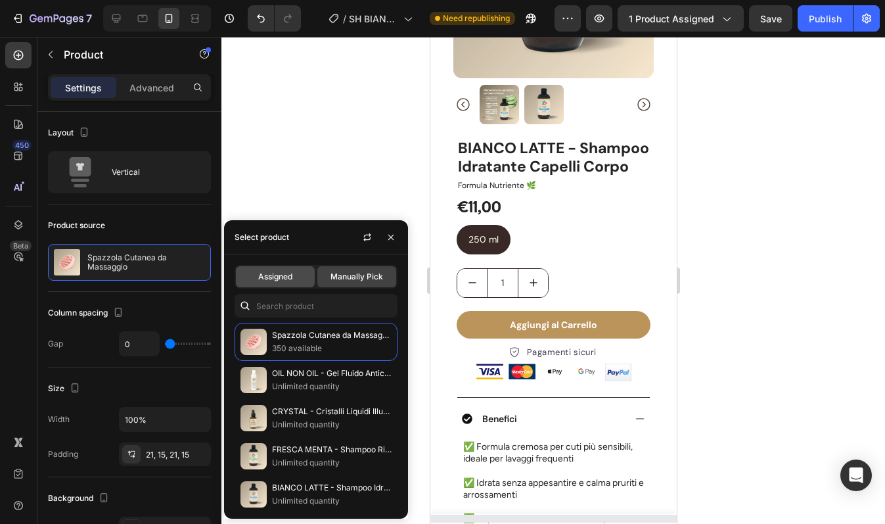
click at [279, 276] on span "Assigned" at bounding box center [275, 277] width 34 height 12
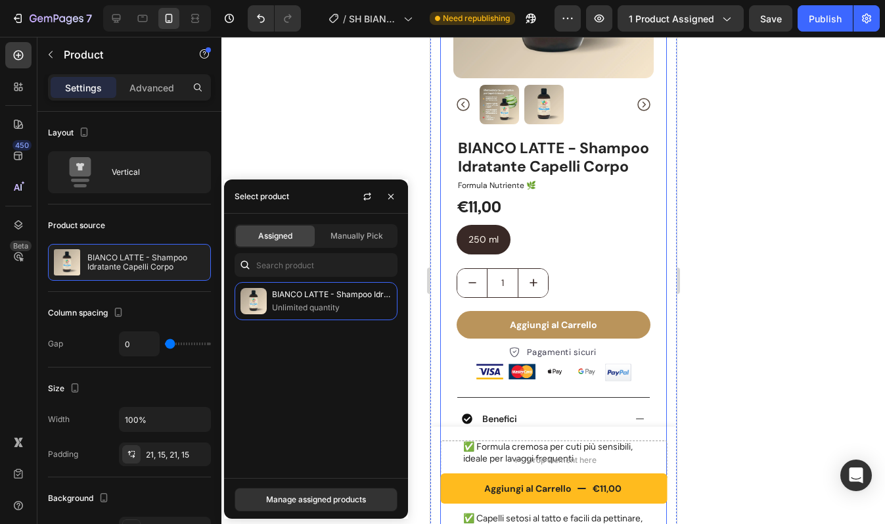
click at [639, 248] on div "250 ml 250 ml 250 ml" at bounding box center [553, 240] width 194 height 30
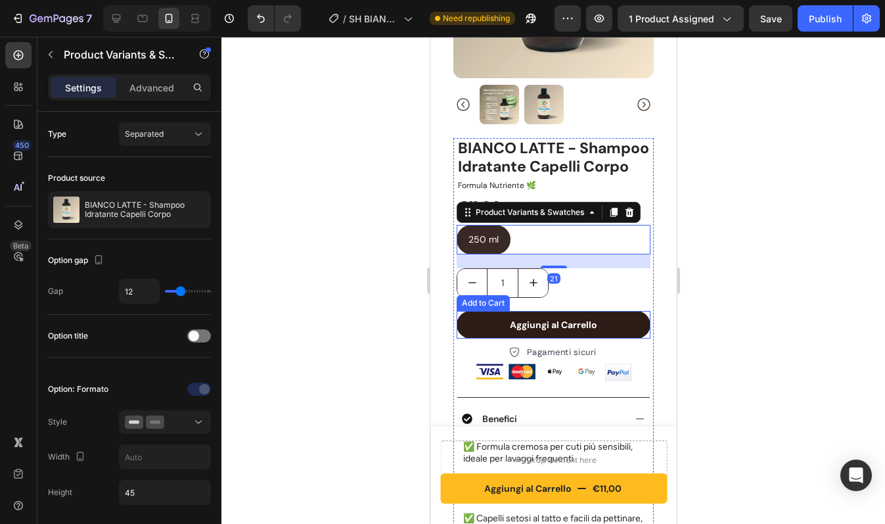
click at [610, 325] on button "Aggiungi al Carrello" at bounding box center [553, 325] width 194 height 28
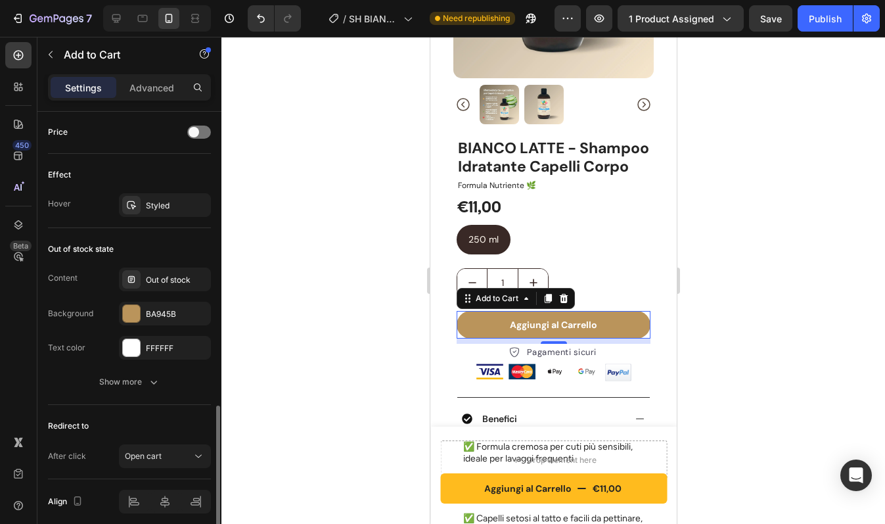
scroll to position [916, 0]
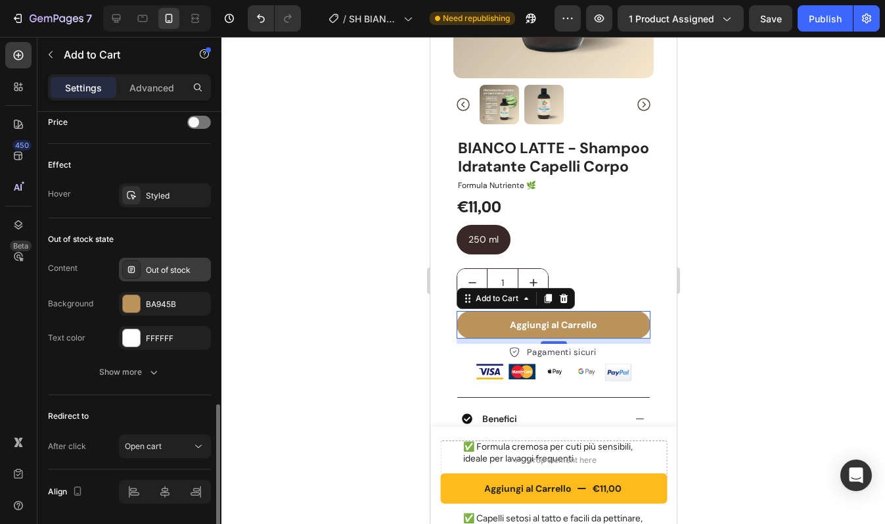
click at [173, 266] on div "Out of stock" at bounding box center [177, 270] width 62 height 12
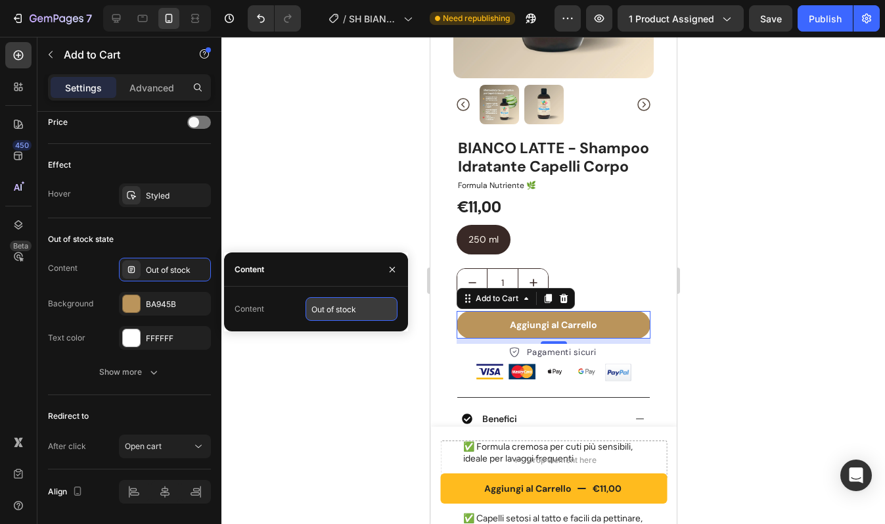
click at [332, 308] on input "Out of stock" at bounding box center [352, 309] width 92 height 24
type input "Esaurito"
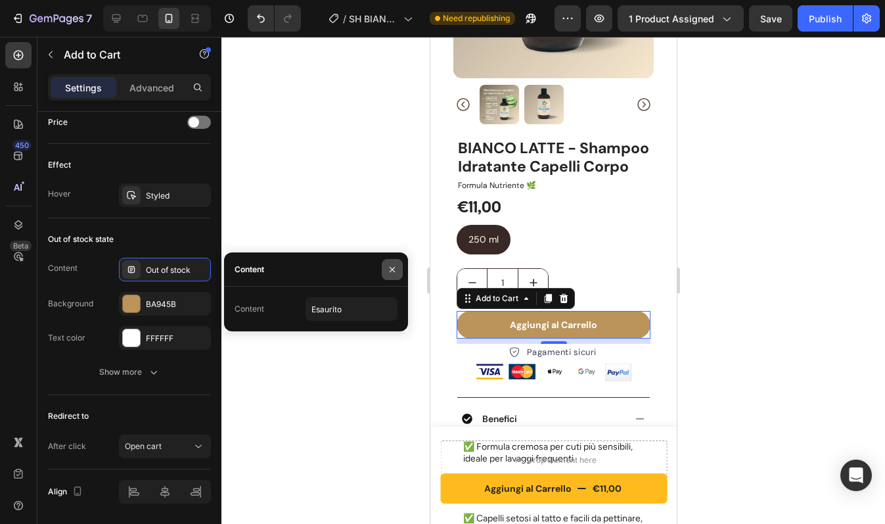
click at [393, 269] on icon "button" at bounding box center [392, 268] width 5 height 5
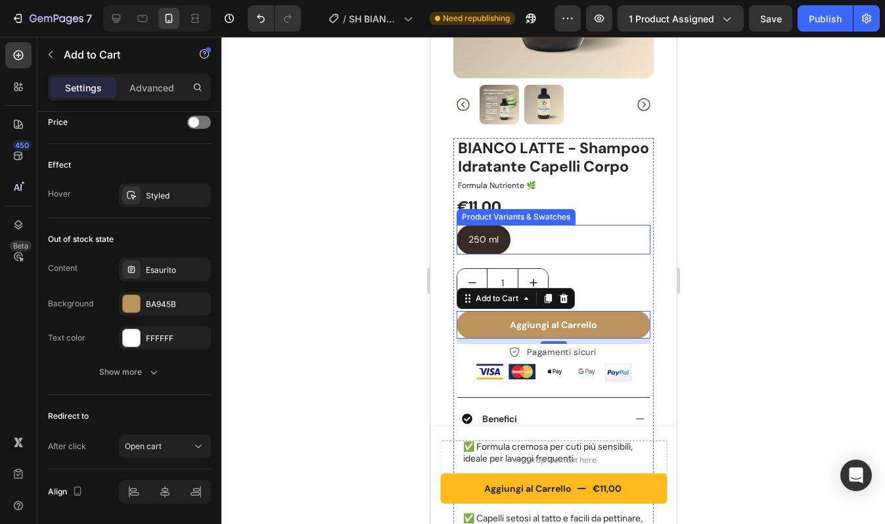
click at [613, 248] on div "250 ml 250 ml 250 ml" at bounding box center [553, 240] width 194 height 30
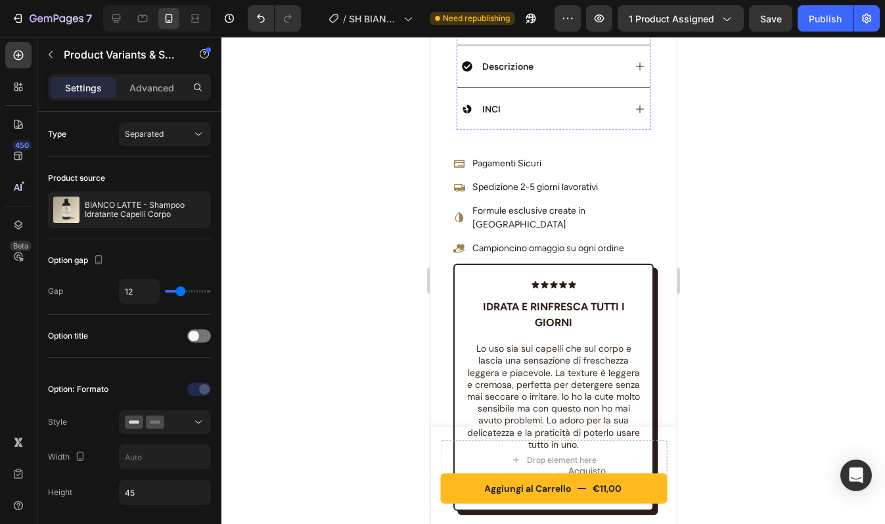
scroll to position [829, 0]
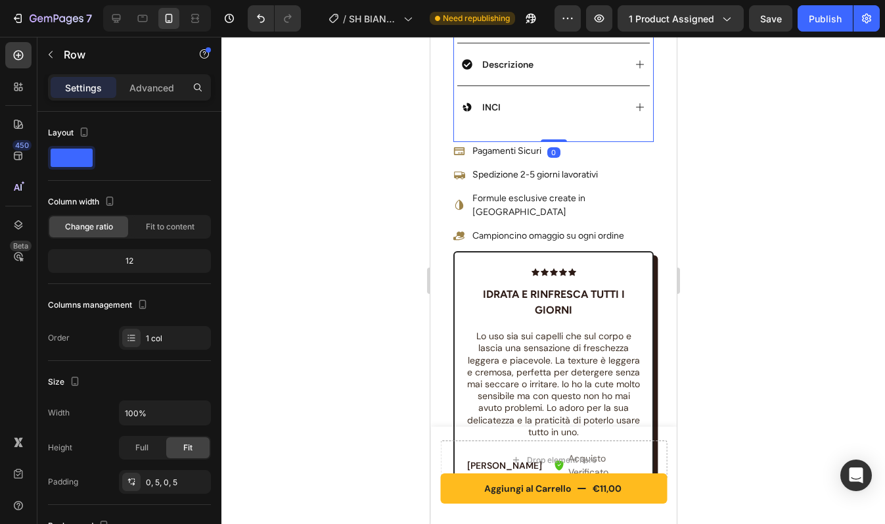
drag, startPoint x: 549, startPoint y: 159, endPoint x: 549, endPoint y: 127, distance: 31.5
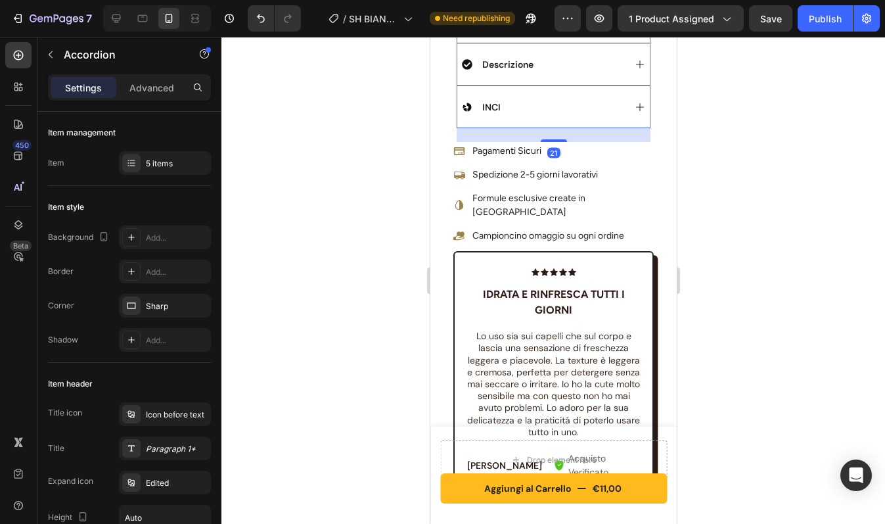
click at [549, 115] on div "INCI" at bounding box center [542, 107] width 162 height 16
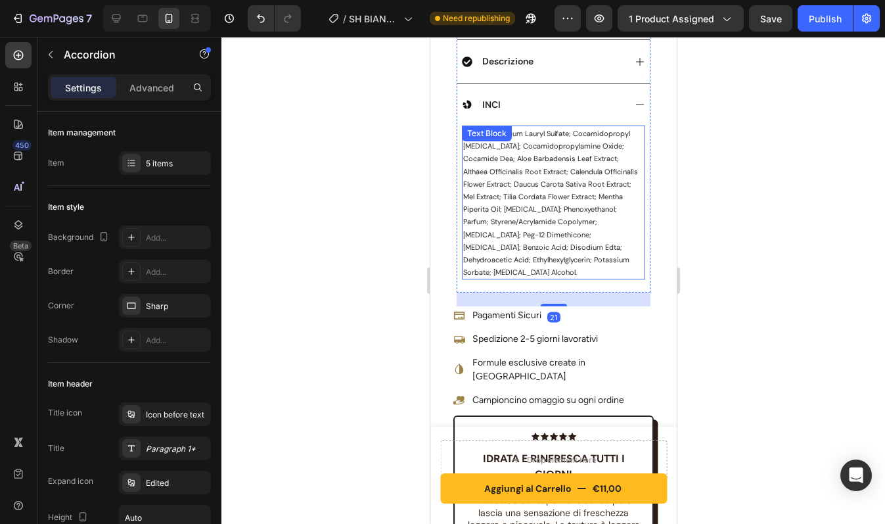
scroll to position [682, 0]
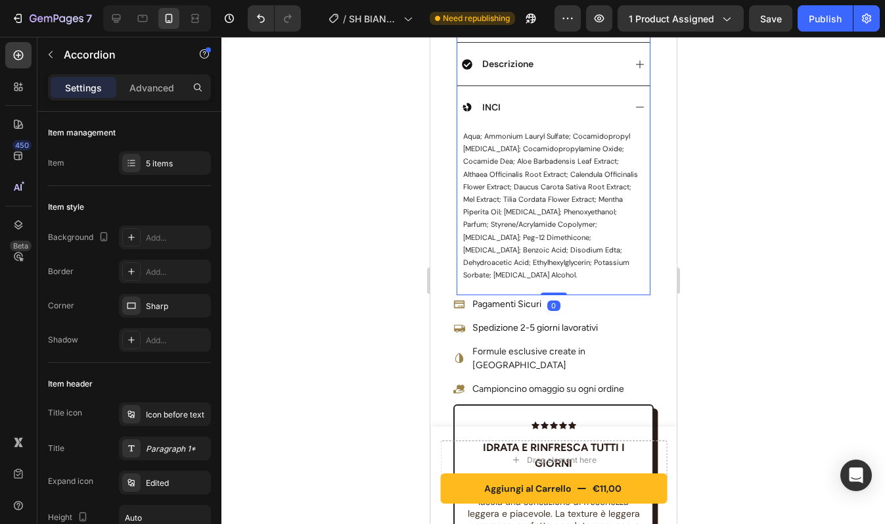
drag, startPoint x: 547, startPoint y: 314, endPoint x: 547, endPoint y: 265, distance: 48.6
click at [547, 265] on div "Benefici Cosa Contiene? [GEOGRAPHIC_DATA] Descrizione INCI aqua; ammonium laury…" at bounding box center [553, 104] width 194 height 381
type input "100%"
type input "100"
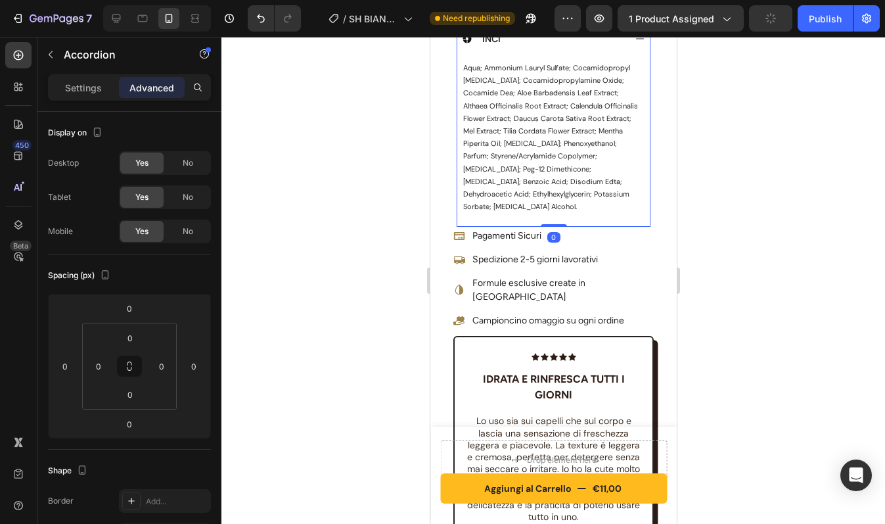
scroll to position [751, 0]
click at [630, 289] on div "Pagamenti Sicuri Spedizione 2-5 giorni lavorativi Formule esclusive create in […" at bounding box center [553, 277] width 200 height 103
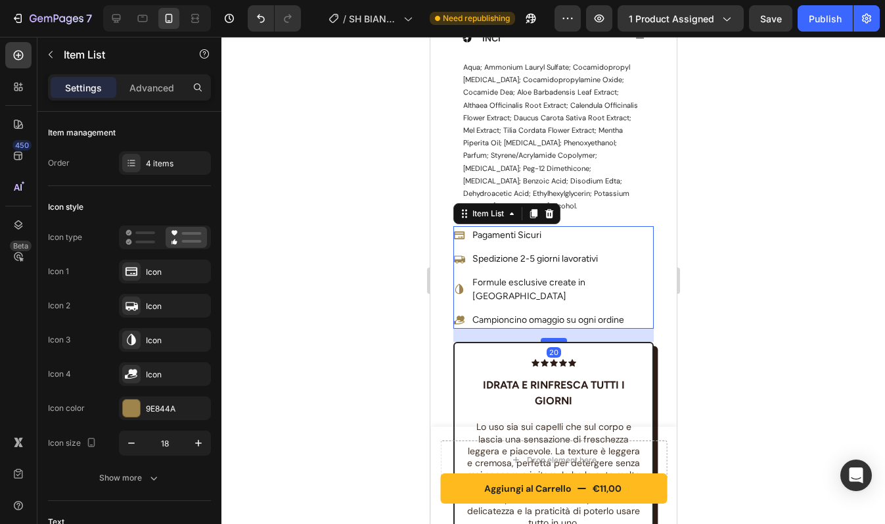
click at [549, 338] on div at bounding box center [553, 340] width 26 height 4
type input "100%"
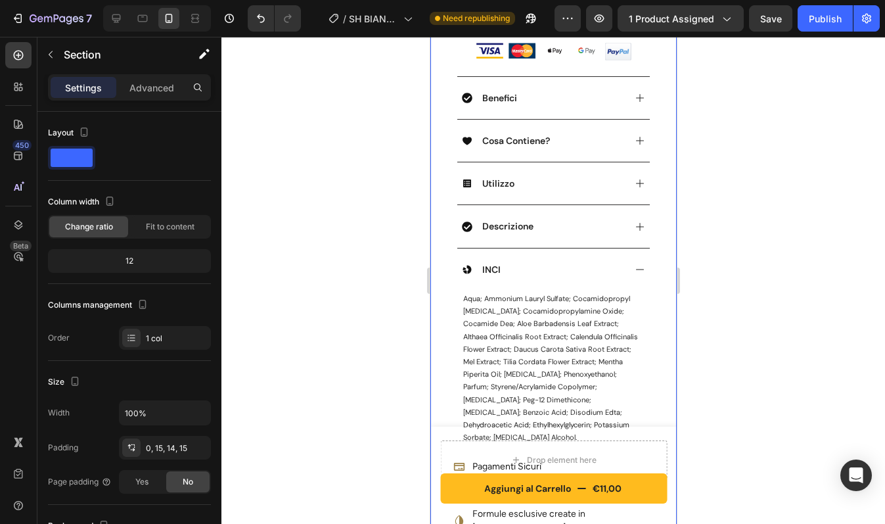
scroll to position [514, 0]
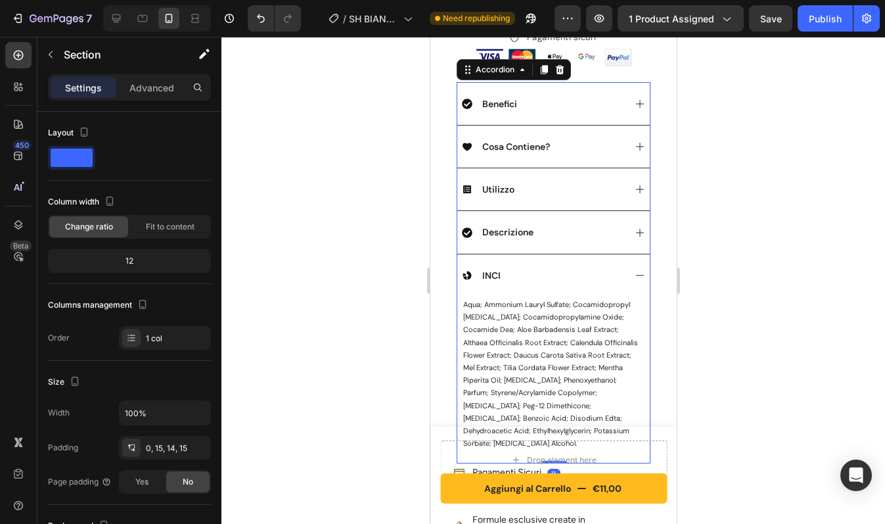
click at [602, 279] on div "INCI" at bounding box center [542, 275] width 162 height 16
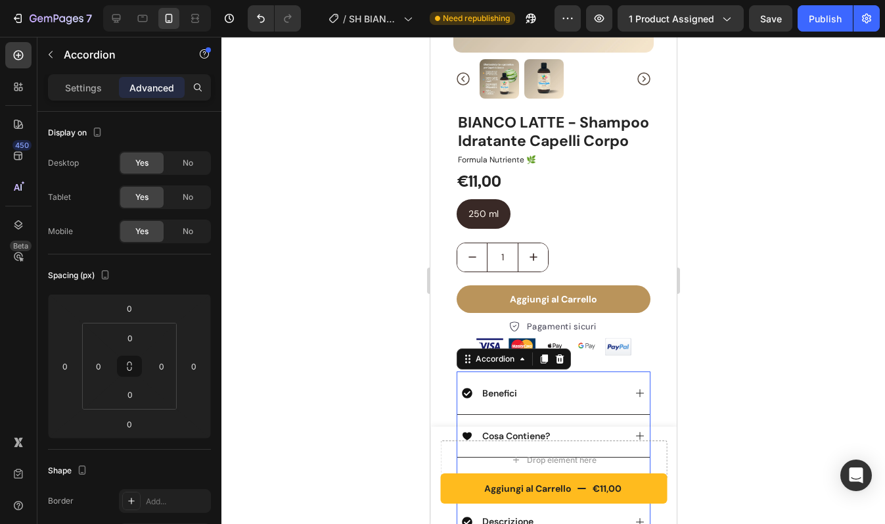
scroll to position [219, 0]
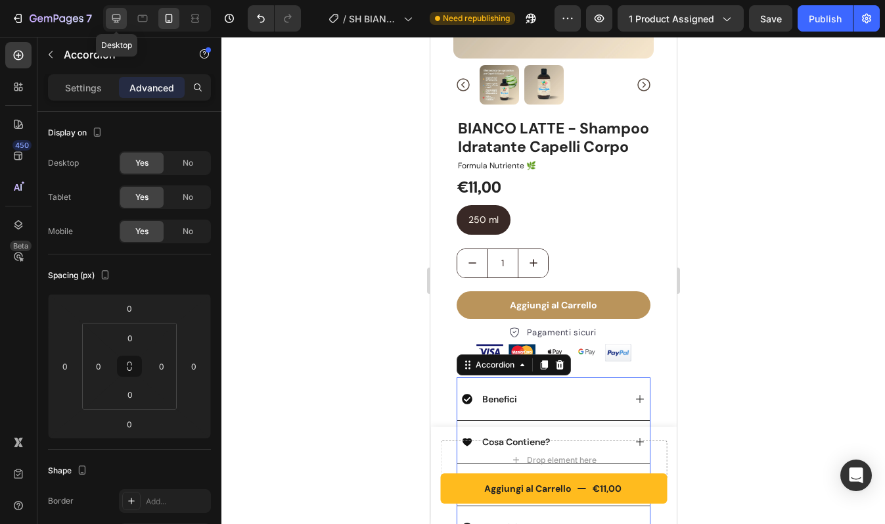
click at [121, 18] on icon at bounding box center [116, 18] width 13 height 13
type input "32"
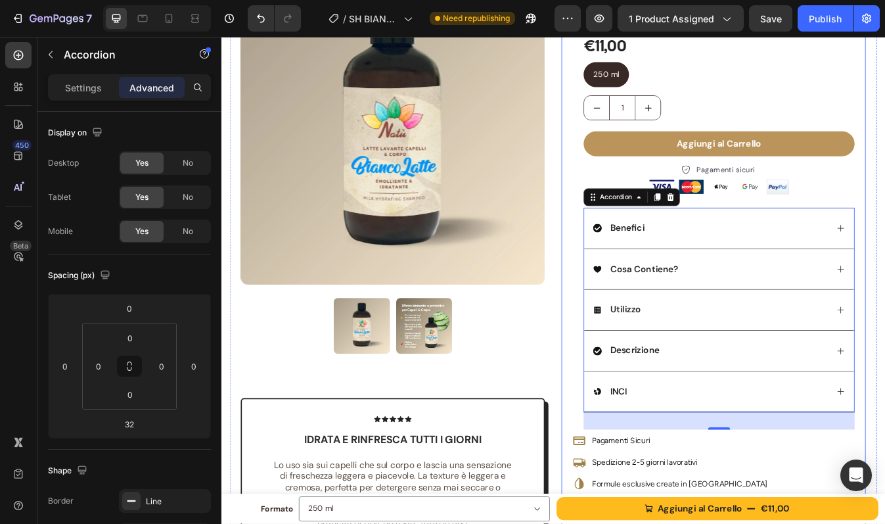
scroll to position [133, 0]
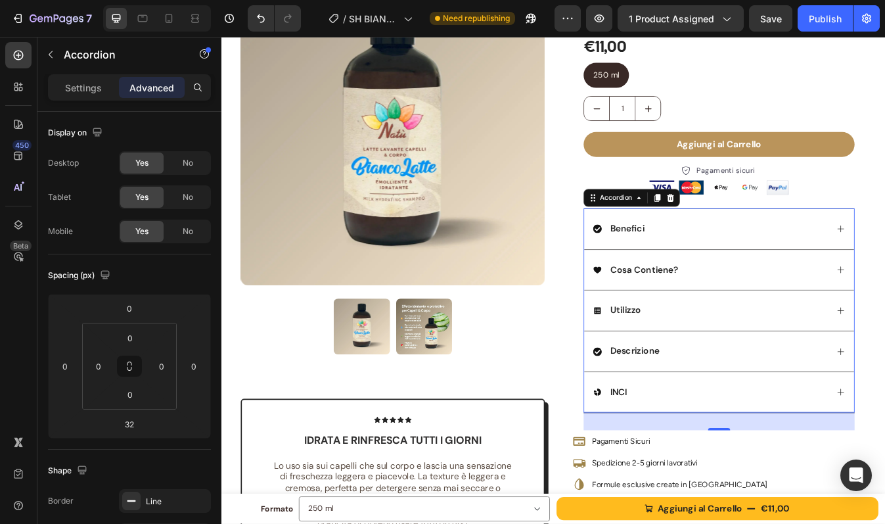
click at [757, 361] on div "Utilizzo" at bounding box center [802, 362] width 279 height 18
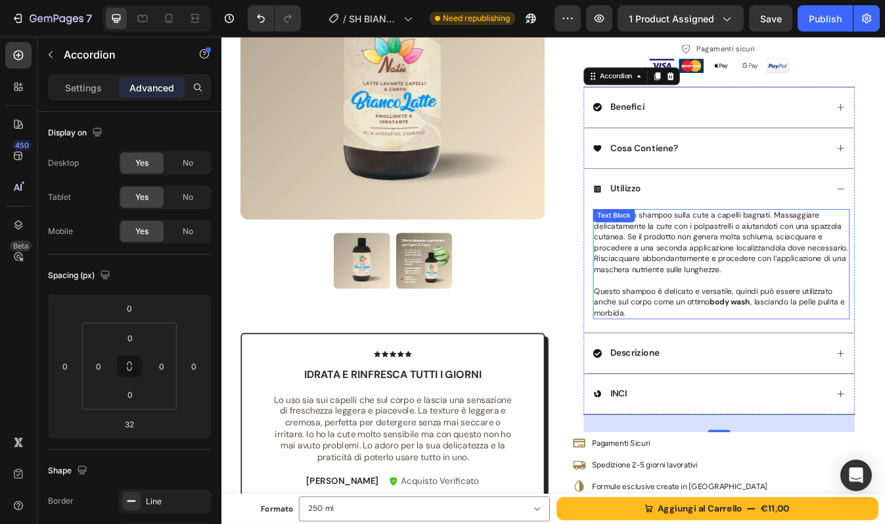
scroll to position [278, 0]
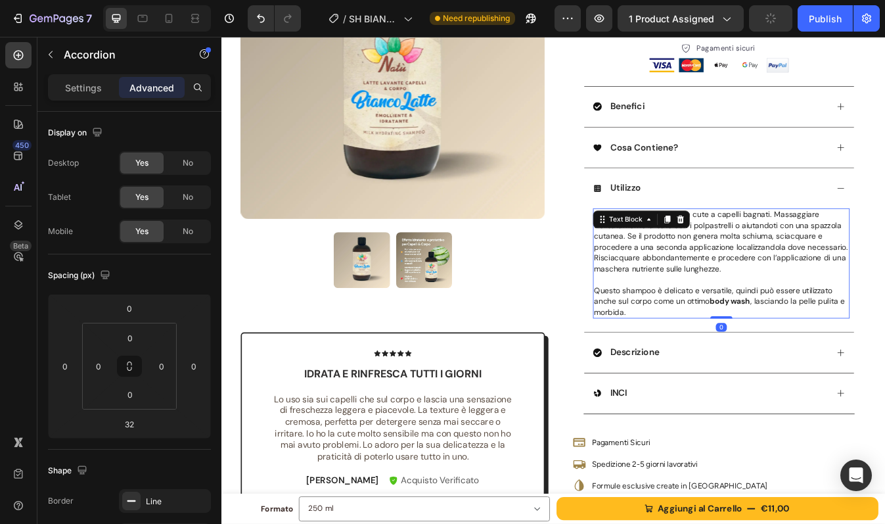
click at [752, 280] on span "Applicare lo shampoo sulla cute a capelli bagnati. Massaggiare delicatamente la…" at bounding box center [815, 280] width 302 height 76
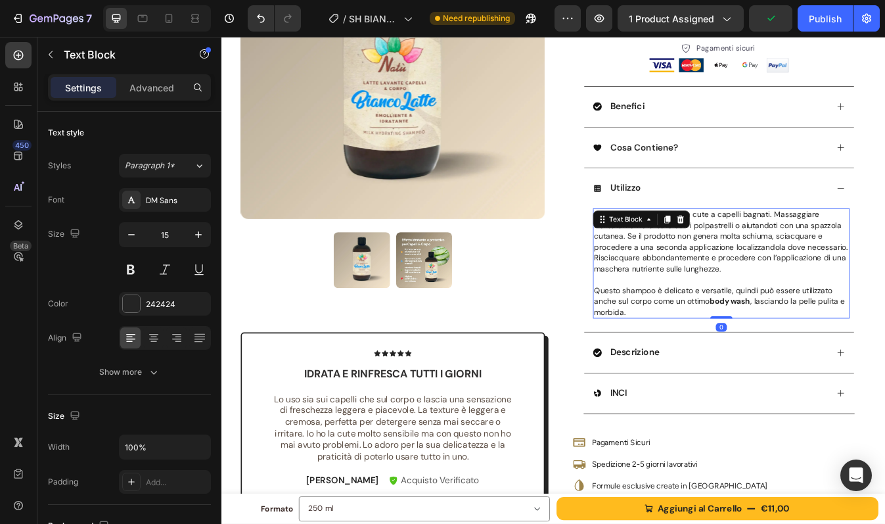
click at [698, 299] on span "Applicare lo shampoo sulla cute a capelli bagnati. Massaggiare delicatamente la…" at bounding box center [815, 280] width 302 height 76
click at [700, 330] on p "Rich Text Editor. Editing area: main" at bounding box center [815, 325] width 302 height 13
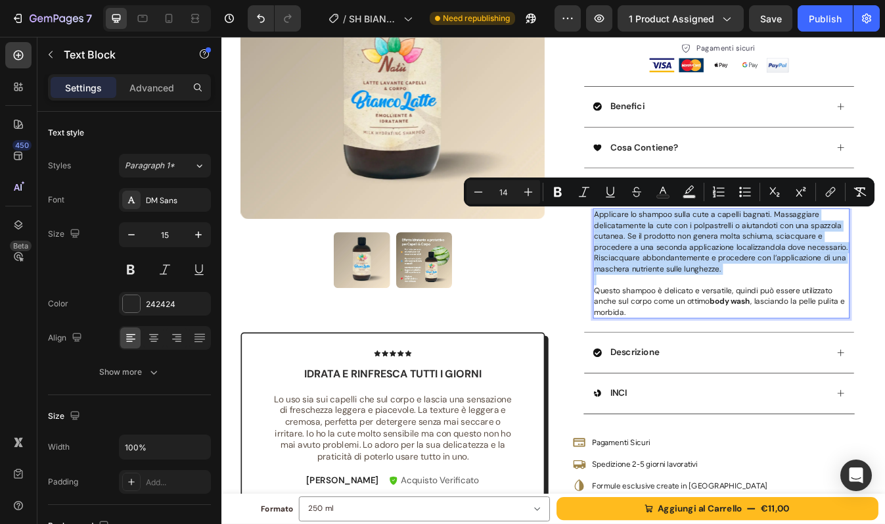
drag, startPoint x: 659, startPoint y: 342, endPoint x: 658, endPoint y: 252, distance: 90.0
click at [663, 252] on div "Applicare lo shampoo sulla cute a capelli bagnati. Massaggiare delicatamente la…" at bounding box center [815, 305] width 305 height 131
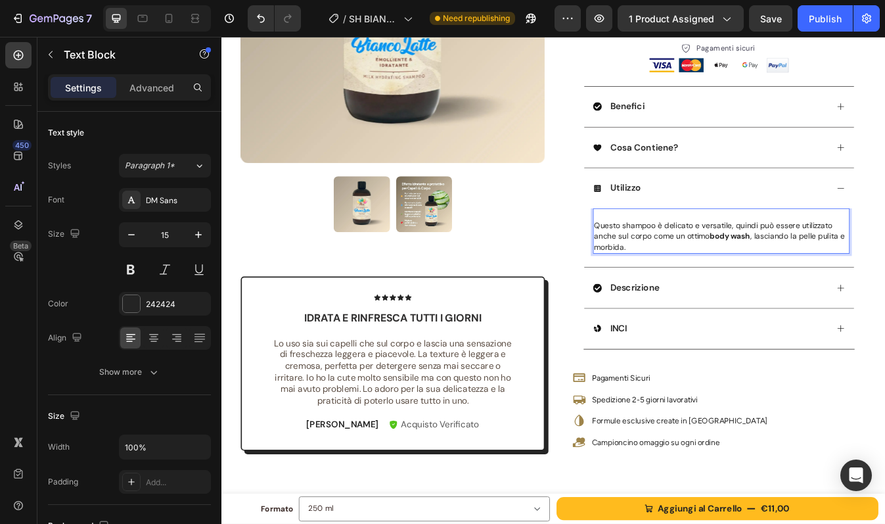
click at [664, 261] on span "Questo shampoo è delicato e versatile, quindi può essere utilizzato anche sul c…" at bounding box center [813, 273] width 298 height 37
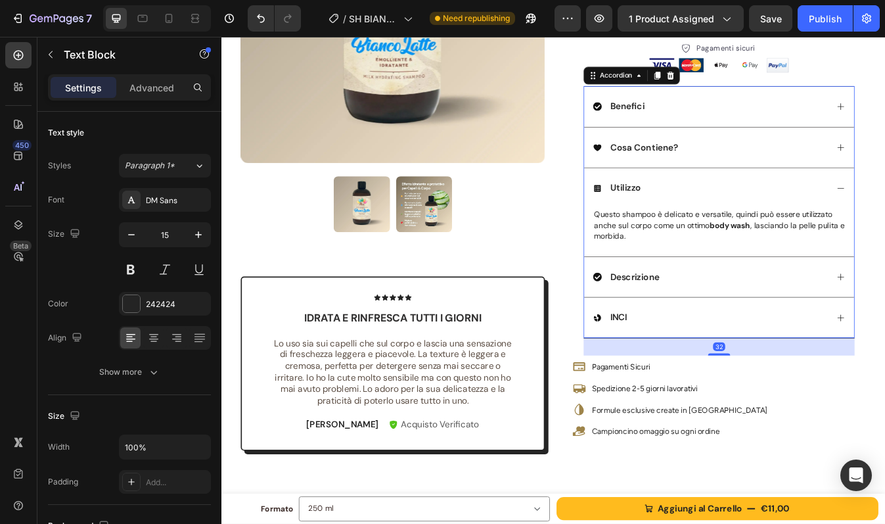
click at [836, 226] on div "Utilizzo" at bounding box center [812, 216] width 321 height 49
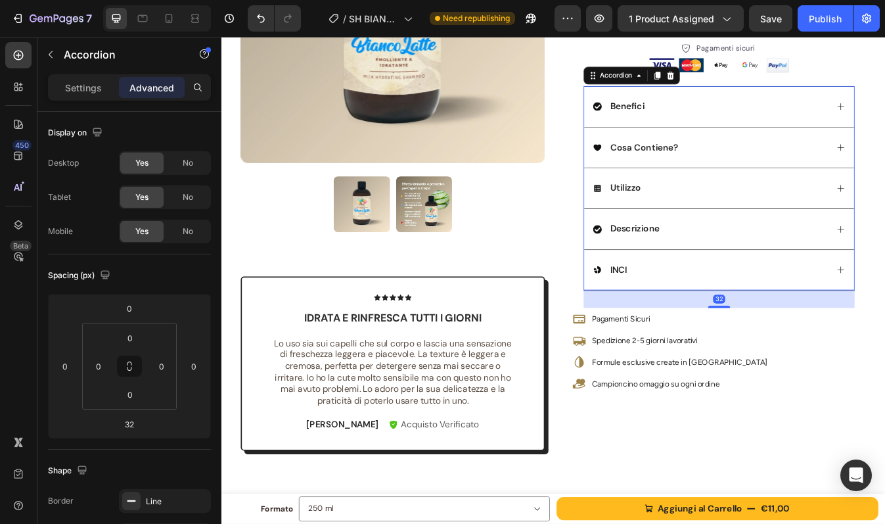
click at [834, 222] on div "Utilizzo" at bounding box center [802, 217] width 279 height 18
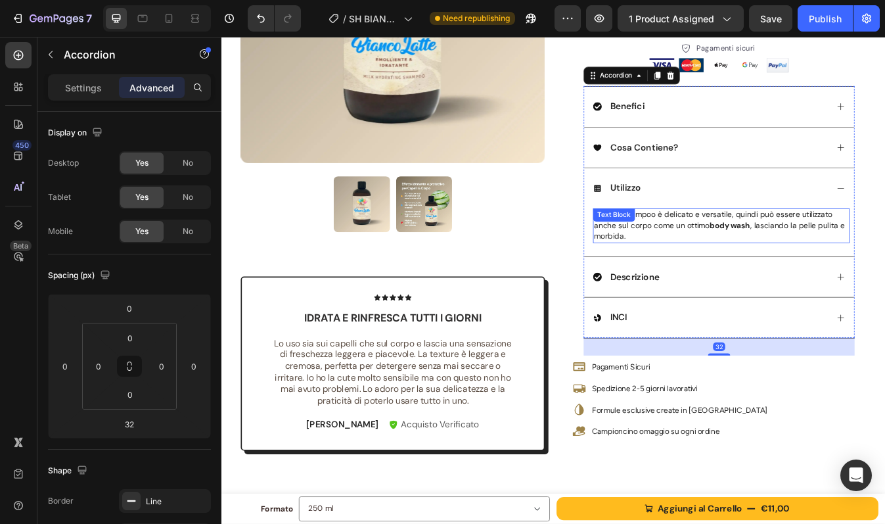
click at [823, 254] on span "Questo shampoo è delicato e versatile, quindi può essere utilizzato anche sul c…" at bounding box center [813, 260] width 298 height 37
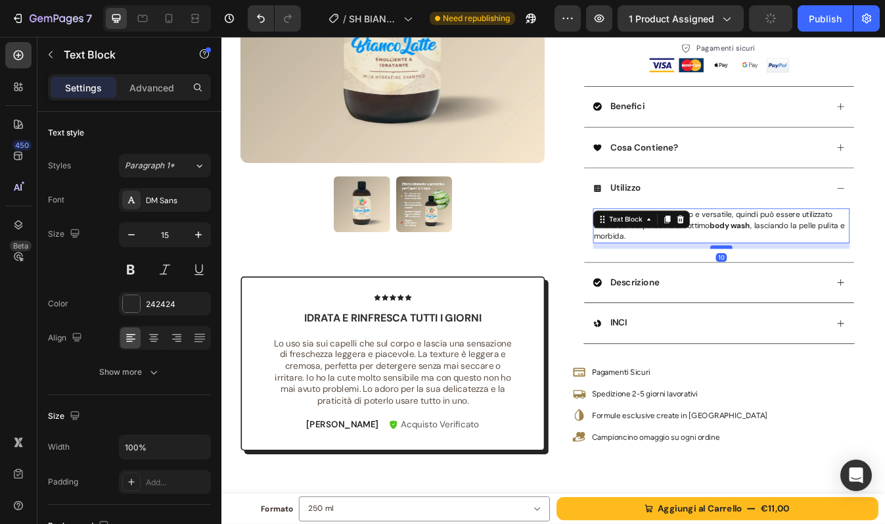
drag, startPoint x: 811, startPoint y: 281, endPoint x: 812, endPoint y: 287, distance: 6.6
click at [812, 287] on div at bounding box center [815, 287] width 26 height 4
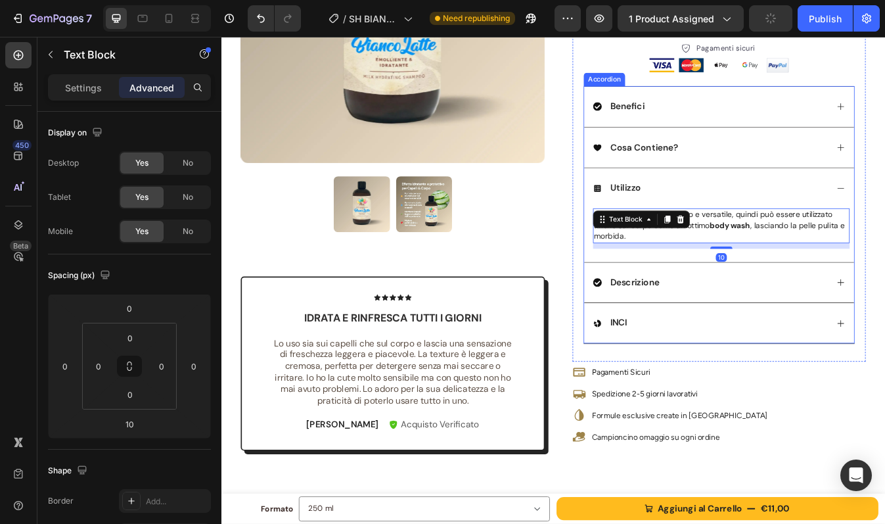
click at [845, 217] on div "Utilizzo" at bounding box center [802, 217] width 279 height 18
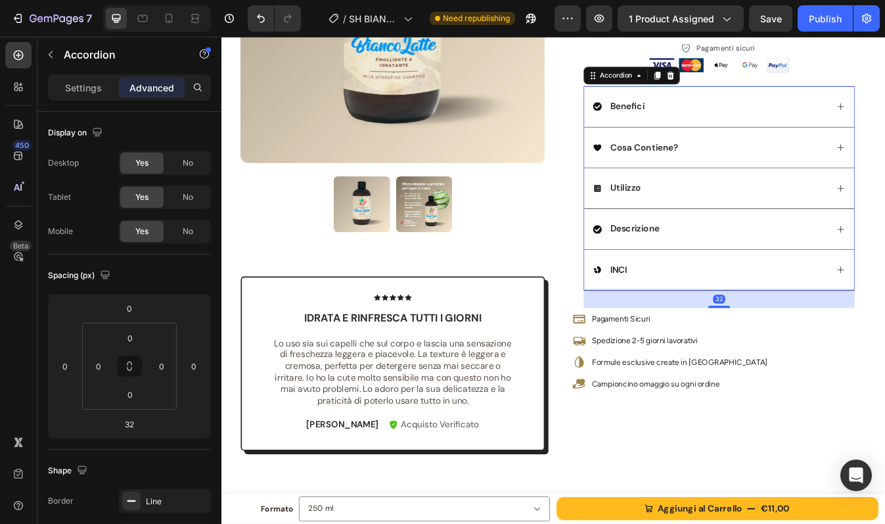
click at [796, 213] on div "Utilizzo" at bounding box center [802, 217] width 279 height 18
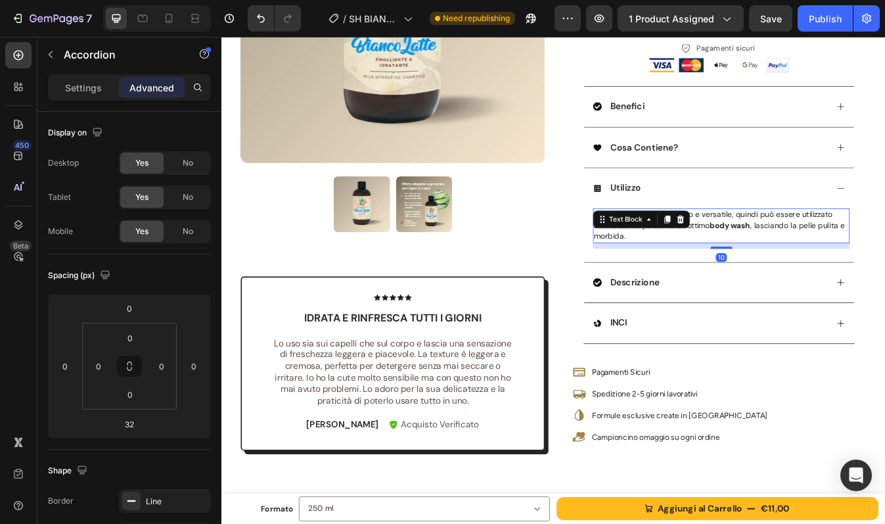
click at [757, 257] on div "Questo shampoo è delicato e versatile, quindi può essere utilizzato anche sul c…" at bounding box center [815, 260] width 305 height 41
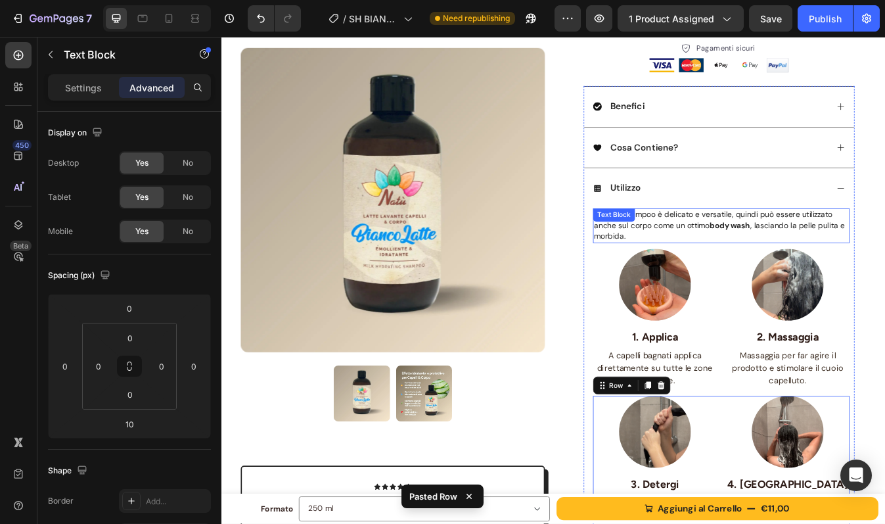
click at [767, 263] on div "Questo shampoo è delicato e versatile, quindi può essere utilizzato anche sul c…" at bounding box center [815, 260] width 305 height 41
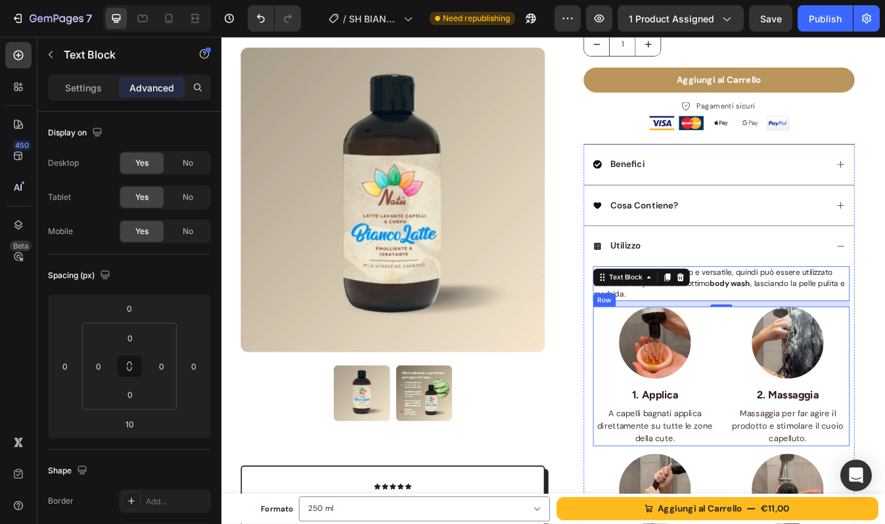
scroll to position [204, 0]
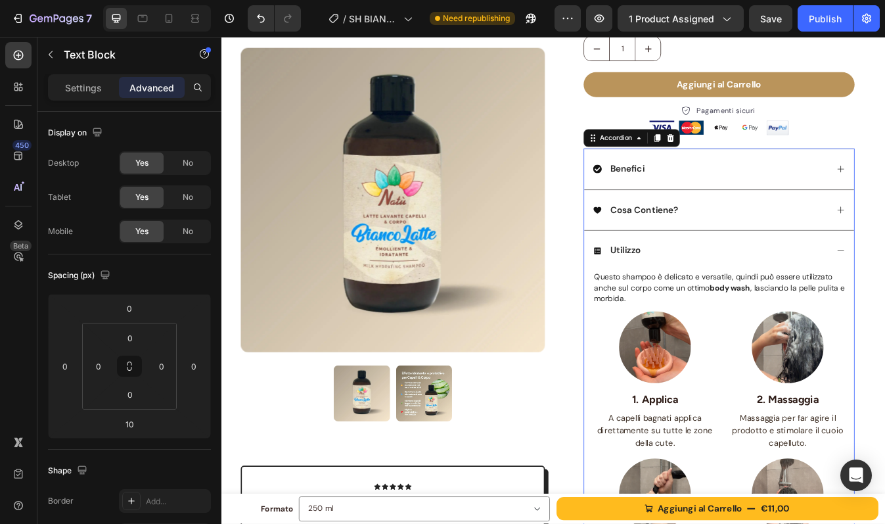
click at [792, 204] on div "Benefici" at bounding box center [812, 194] width 321 height 49
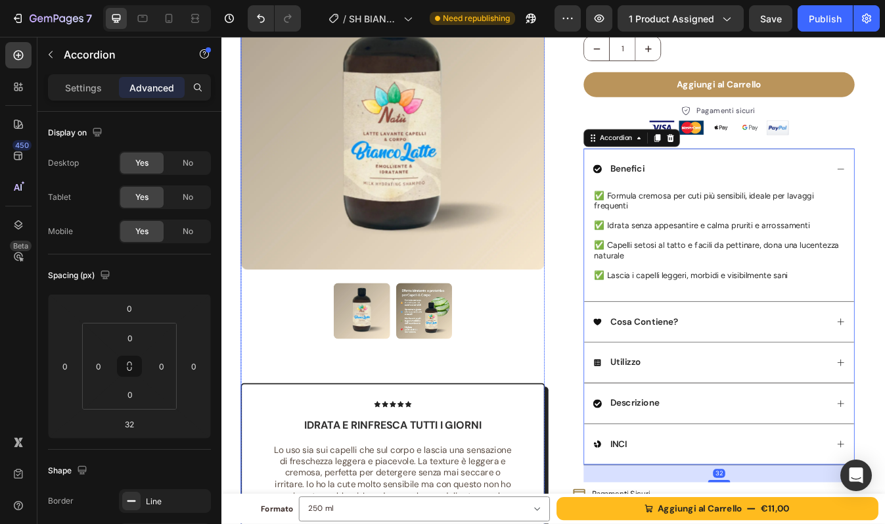
click at [457, 371] on img at bounding box center [462, 362] width 66 height 66
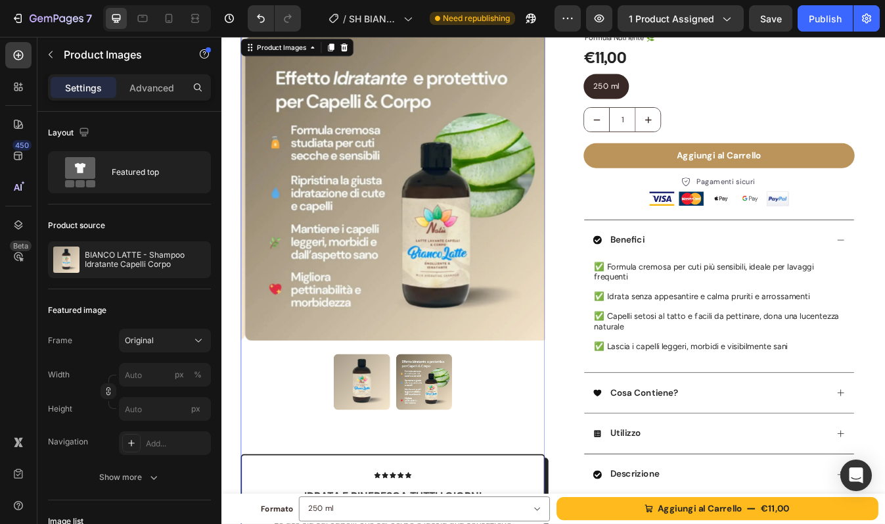
scroll to position [114, 0]
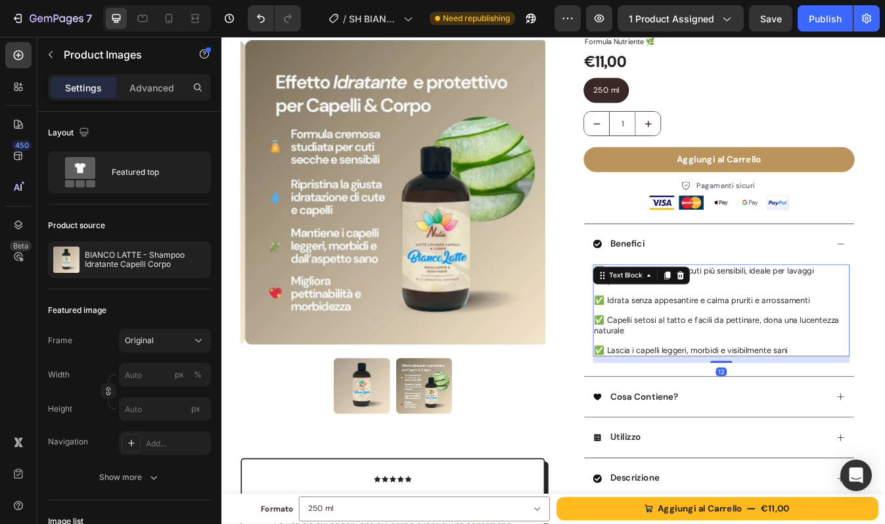
click at [734, 321] on div "✅ Formula cremosa per cuti più sensibili, ideale per lavaggi frequenti ✅ Idrata…" at bounding box center [815, 362] width 305 height 109
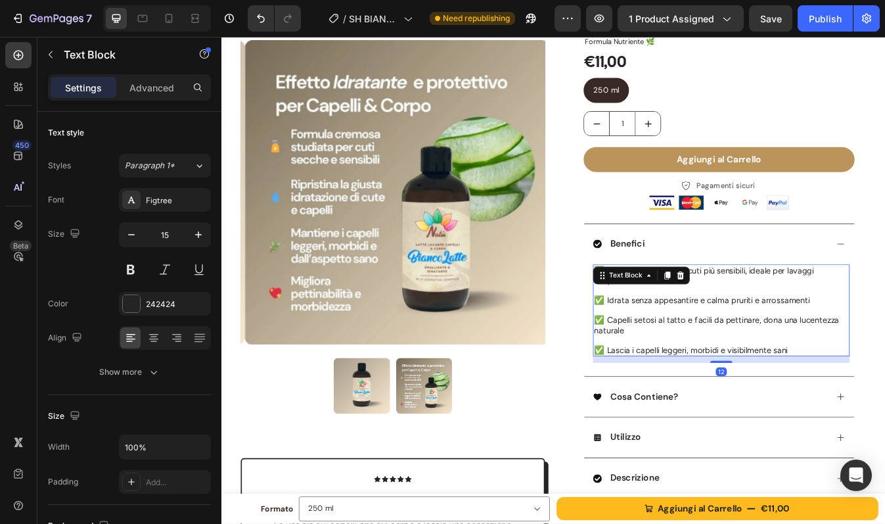
click at [785, 318] on p "✅ Formula cremosa per cuti più sensibili, ideale per lavaggi frequenti" at bounding box center [815, 321] width 302 height 24
drag, startPoint x: 669, startPoint y: 318, endPoint x: 659, endPoint y: 317, distance: 9.9
click at [664, 317] on p "✅ Formula cremosa per cuti più sensibili, ideale per lavaggi frequenti" at bounding box center [815, 321] width 302 height 24
drag, startPoint x: 668, startPoint y: 353, endPoint x: 658, endPoint y: 353, distance: 9.9
click at [663, 353] on div "🧴 Formula cremosa per cuti più sensibili, ideale per lavaggi frequenti ✅ Idrata…" at bounding box center [815, 362] width 305 height 109
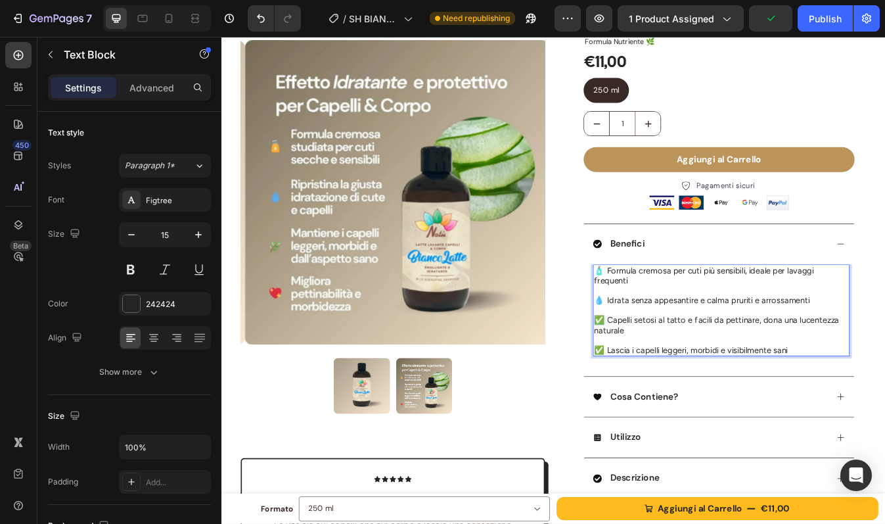
drag, startPoint x: 669, startPoint y: 375, endPoint x: 662, endPoint y: 375, distance: 7.2
click at [664, 375] on p "✅ Capelli setosi al tatto e facili da pettinare, dona una lucentezza naturale" at bounding box center [815, 380] width 302 height 24
drag, startPoint x: 664, startPoint y: 408, endPoint x: 657, endPoint y: 408, distance: 7.2
click at [657, 408] on div "🧴 Formula cremosa per cuti più sensibili, ideale per lavaggi frequenti 💧 Idrata…" at bounding box center [812, 374] width 321 height 133
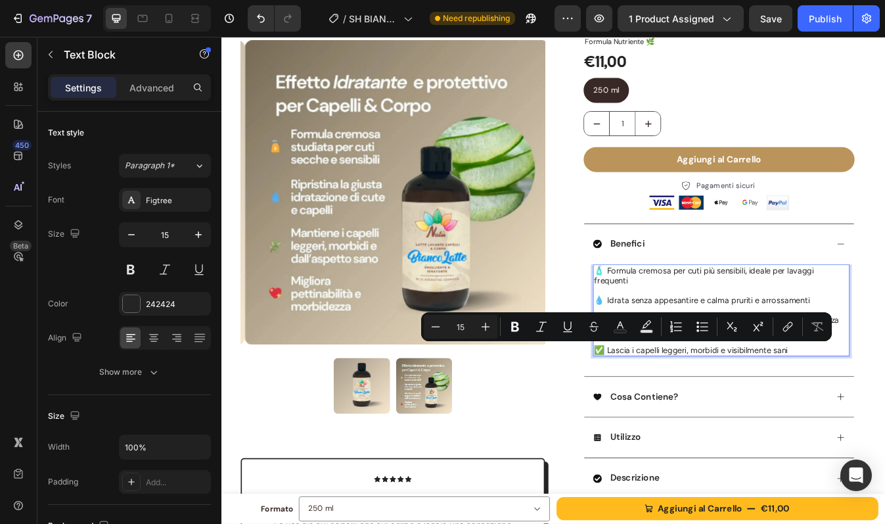
drag, startPoint x: 666, startPoint y: 412, endPoint x: 658, endPoint y: 412, distance: 7.9
click at [663, 412] on div "🧴 Formula cremosa per cuti più sensibili, ideale per lavaggi frequenti 💧 Idrata…" at bounding box center [815, 362] width 305 height 109
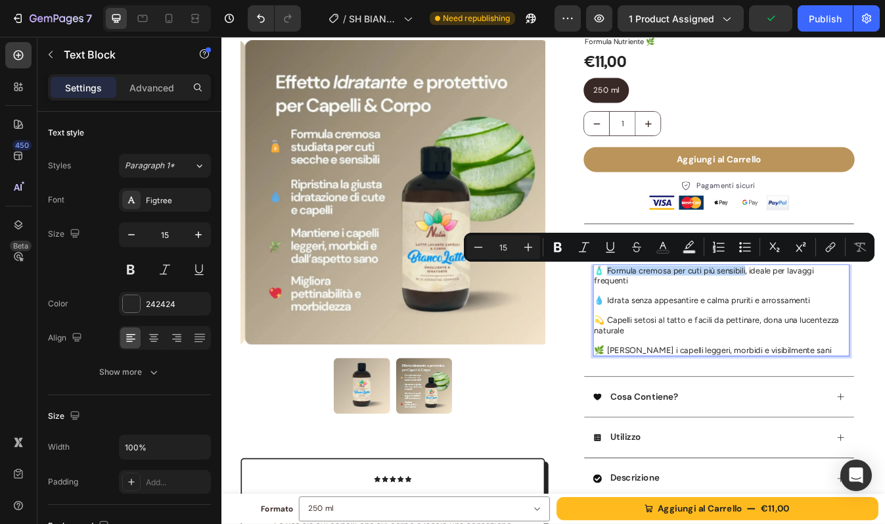
drag, startPoint x: 673, startPoint y: 314, endPoint x: 837, endPoint y: 317, distance: 164.3
click at [837, 317] on p "🧴 Formula cremosa per cuti più sensibili, ideale per lavaggi frequenti" at bounding box center [815, 321] width 302 height 24
click at [837, 317] on strong "Formula cremosa per cuti più sensibili" at bounding box center [763, 315] width 173 height 12
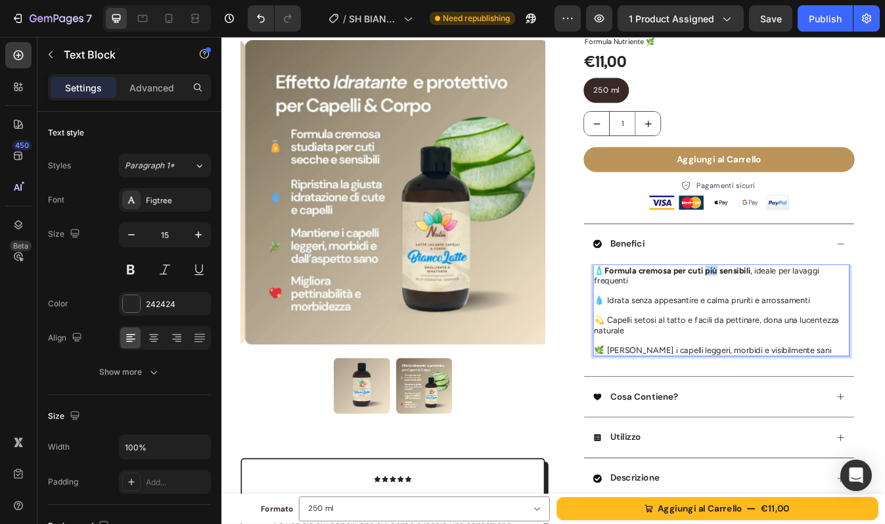
drag, startPoint x: 788, startPoint y: 315, endPoint x: 802, endPoint y: 315, distance: 13.8
click at [802, 315] on strong "Formula cremosa per cuti più sensibili" at bounding box center [763, 315] width 173 height 12
click at [831, 323] on p "🧴 Formula cremosa per cuti secche e sensibili , ideale per lavaggi frequenti" at bounding box center [815, 321] width 302 height 24
click at [739, 356] on p "Rich Text Editor. Editing area: main" at bounding box center [815, 362] width 302 height 12
click at [727, 350] on p "💧 Idrata senza appesantire e calma pruriti e arrossamenti" at bounding box center [815, 350] width 302 height 12
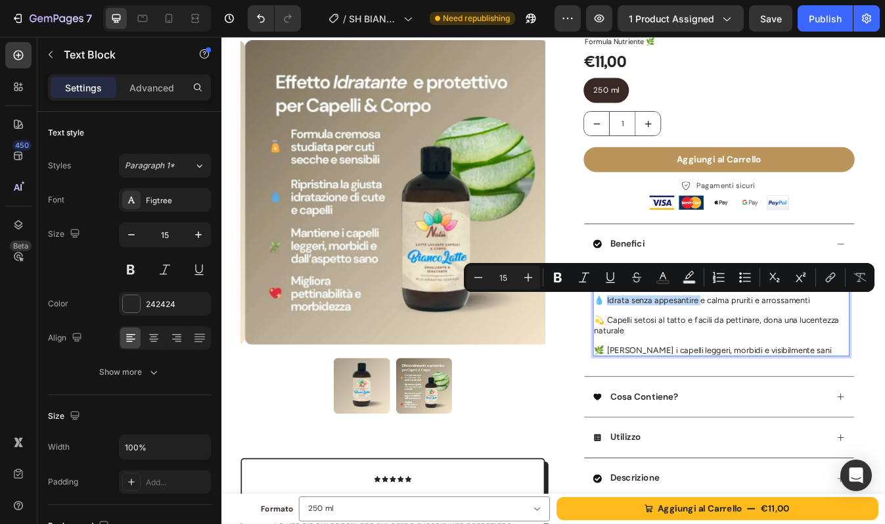
drag, startPoint x: 672, startPoint y: 350, endPoint x: 782, endPoint y: 351, distance: 109.7
click at [782, 351] on p "💧 Idrata senza appesantire e calma pruriti e arrossamenti" at bounding box center [815, 350] width 302 height 12
click at [782, 351] on strong "Idrata senza appesantire" at bounding box center [733, 350] width 112 height 12
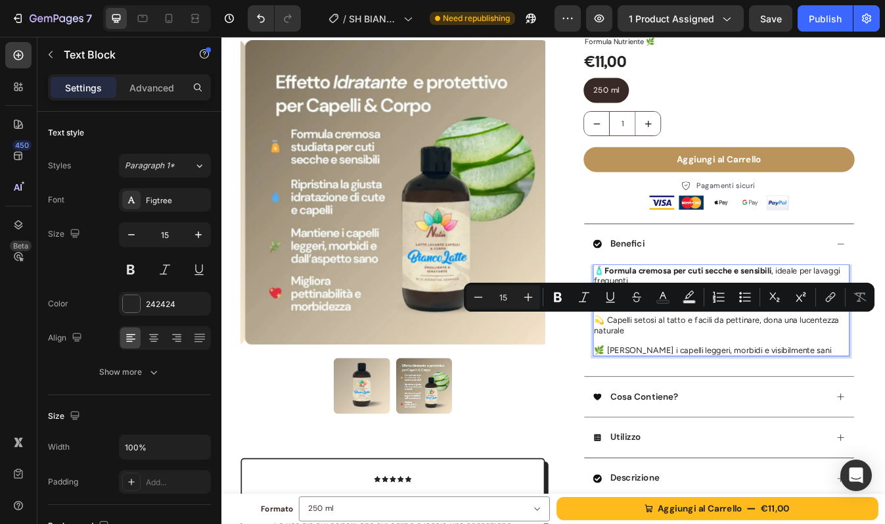
drag, startPoint x: 855, startPoint y: 371, endPoint x: 698, endPoint y: 384, distance: 158.2
click at [698, 384] on p "💫 Capelli setosi al tatto e facili da pettinare, dona una lucentezza naturale" at bounding box center [815, 380] width 302 height 24
copy p "ona una lucentezza naturale"
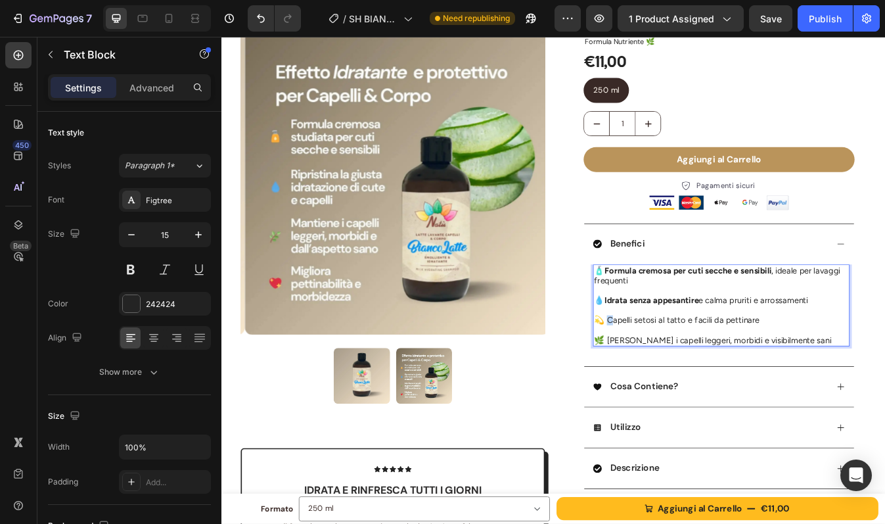
drag, startPoint x: 680, startPoint y: 371, endPoint x: 673, endPoint y: 371, distance: 7.2
click at [673, 371] on p "💫 Capelli setosi al tatto e facili da pettinare" at bounding box center [815, 374] width 302 height 12
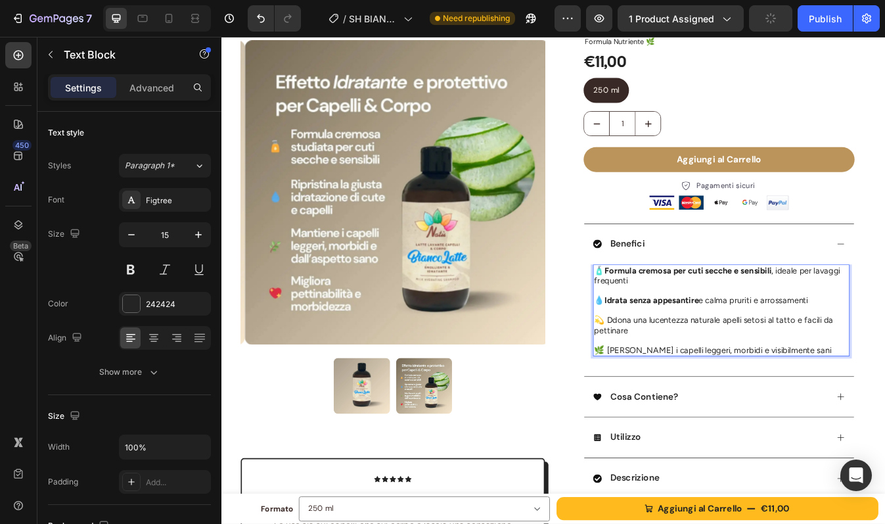
click at [686, 371] on p "💫 Ddona una lucentezza naturale apelli setosi al tatto e facili da pettinare" at bounding box center [815, 380] width 302 height 24
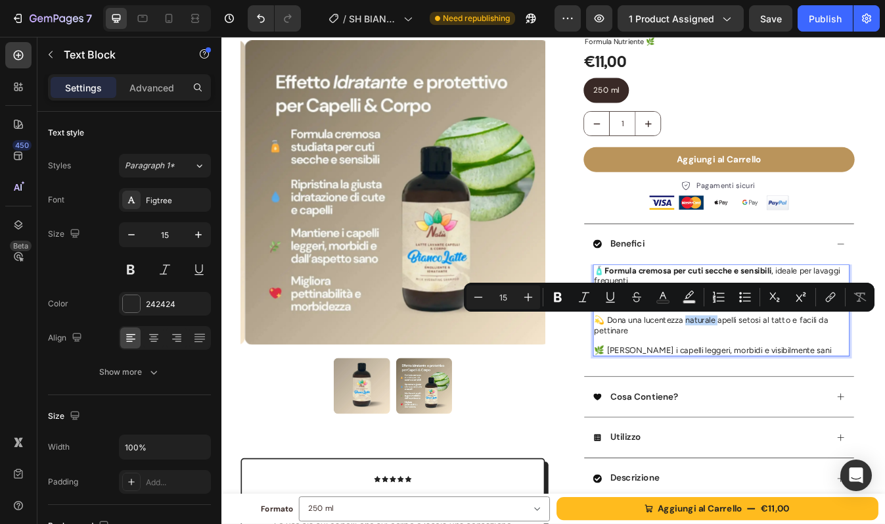
drag, startPoint x: 765, startPoint y: 373, endPoint x: 804, endPoint y: 375, distance: 39.4
click at [804, 375] on p "💫 Dona una lucentezza naturale apelli setosi al tatto e facili da pettinare" at bounding box center [815, 380] width 302 height 24
drag, startPoint x: 907, startPoint y: 374, endPoint x: 700, endPoint y: 386, distance: 207.3
click at [700, 386] on p "💫 Dona una lucentezza lasciando i capelli setosi al tatto e facili da pettinare" at bounding box center [815, 380] width 302 height 24
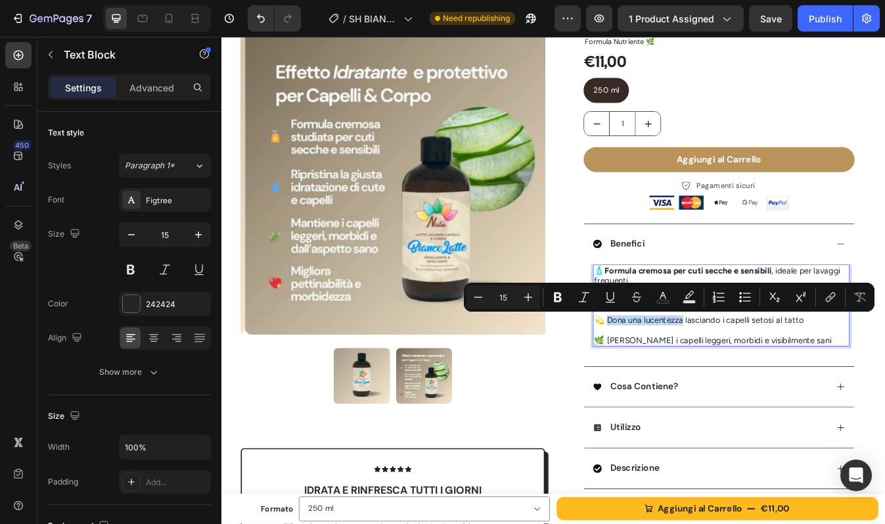
drag, startPoint x: 673, startPoint y: 373, endPoint x: 763, endPoint y: 373, distance: 89.4
click at [763, 373] on p "💫 Dona una lucentezza lasciando i capelli setosi al tatto" at bounding box center [815, 374] width 302 height 12
click at [763, 373] on strong "Dona una lucentezza" at bounding box center [724, 374] width 95 height 12
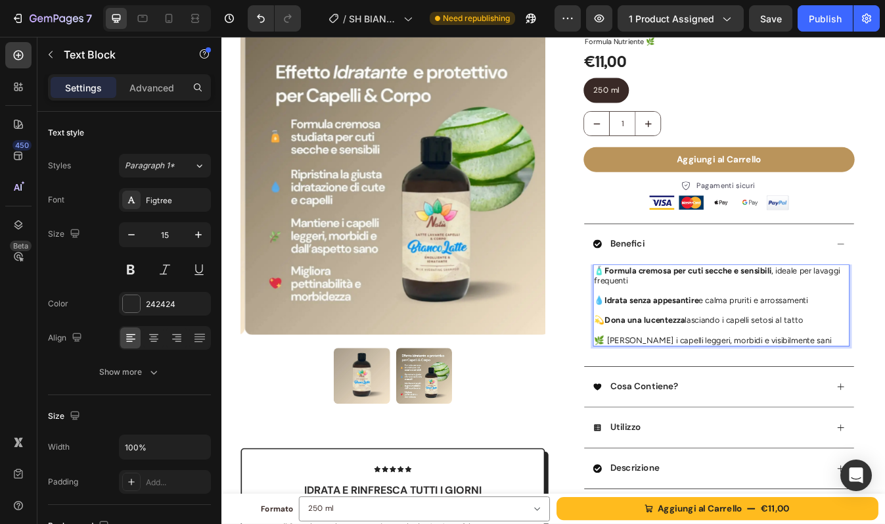
click at [875, 375] on p "💫 Dona una lucentezza lasciando i capelli setosi al tatto" at bounding box center [815, 374] width 302 height 12
drag, startPoint x: 947, startPoint y: 373, endPoint x: 915, endPoint y: 373, distance: 31.5
click at [884, 373] on p "💫 Dona una lucentezza lasciando i capelli setosi e brillanti al tatto" at bounding box center [815, 374] width 302 height 12
click at [848, 373] on p "💫 Dona una lucentezza lasciando i capelli setosi e brillanti" at bounding box center [815, 374] width 302 height 12
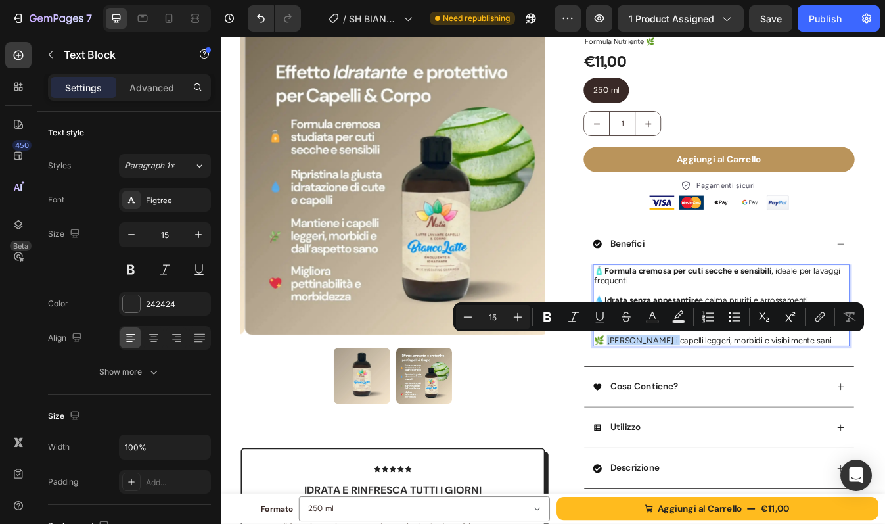
drag, startPoint x: 672, startPoint y: 398, endPoint x: 734, endPoint y: 399, distance: 62.5
click at [734, 399] on p "🌿 Lascia i capelli leggeri, morbidi e visibilmente sani" at bounding box center [815, 398] width 302 height 12
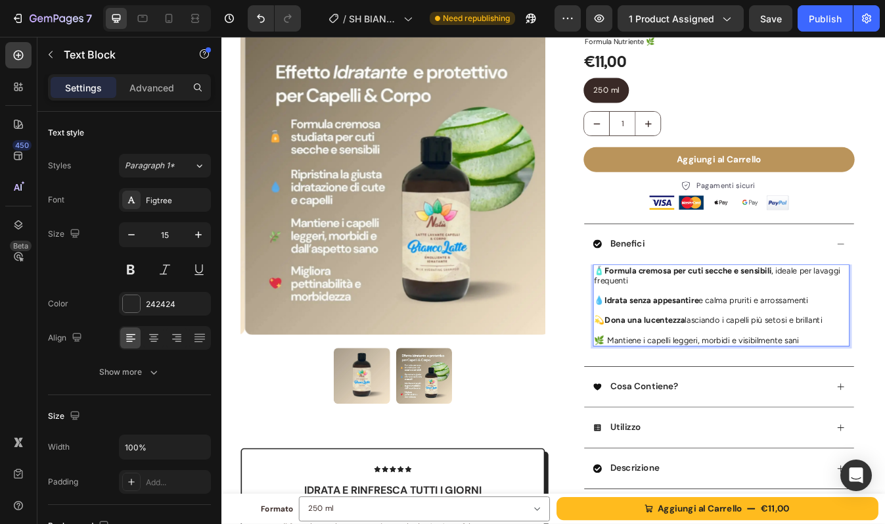
click at [786, 399] on p "🌿 Mantiene i capelli leggeri, morbidi e visibilmente sani" at bounding box center [815, 398] width 302 height 12
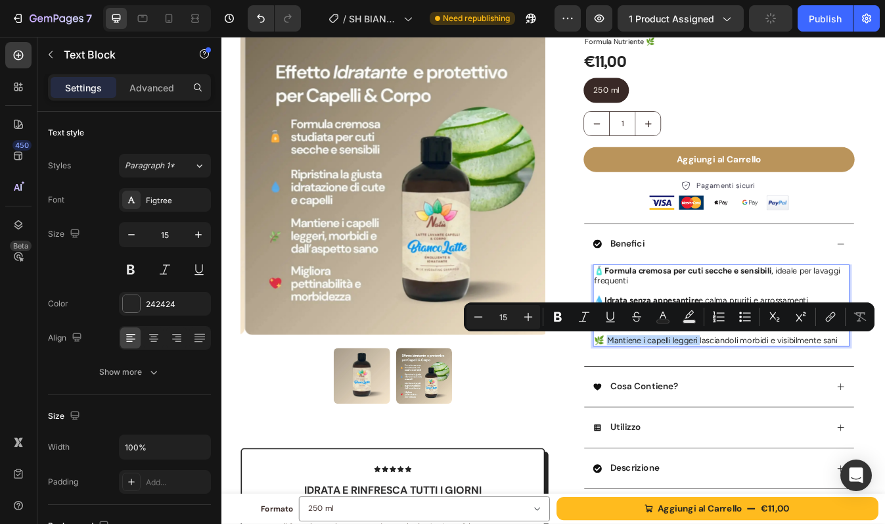
drag, startPoint x: 672, startPoint y: 393, endPoint x: 782, endPoint y: 398, distance: 110.5
click at [782, 398] on p "🌿 Mantiene i capelli leggeri lasciandoli morbidi e visibilmente sani" at bounding box center [815, 398] width 302 height 12
click at [808, 392] on p "🌿 Mantiene i capelli leggeri lasciandoli morbidi e visibilmente sani" at bounding box center [815, 398] width 302 height 12
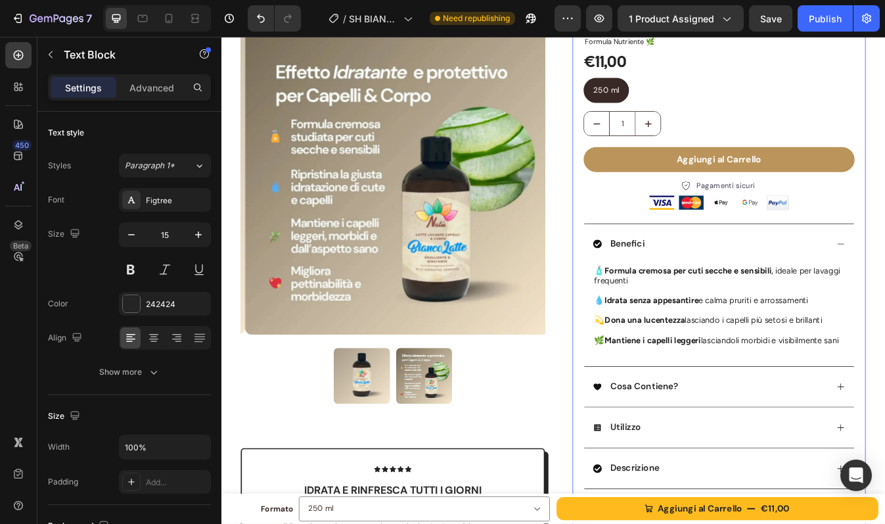
click at [884, 354] on div "BIANCO LATTE - Shampoo Idratante Capelli Corpo Product Title Formula Nutriente …" at bounding box center [813, 316] width 348 height 655
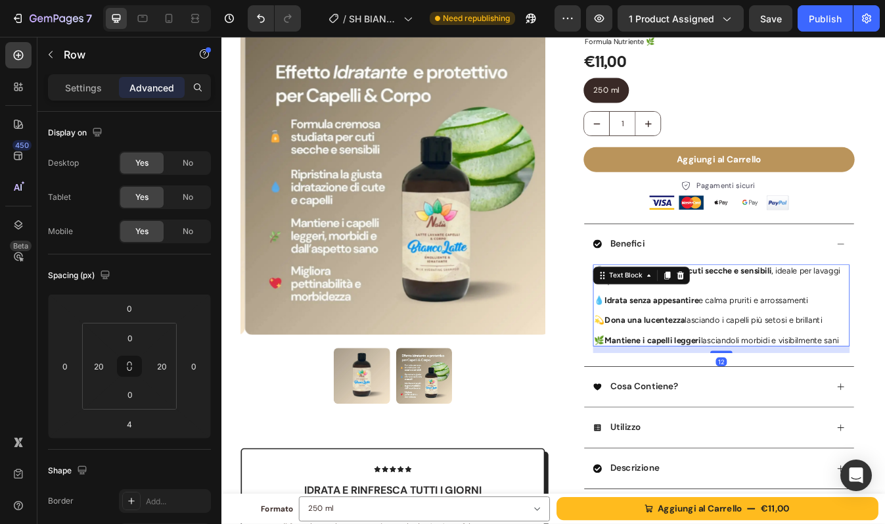
click at [884, 351] on p "💧 Idrata senza appesantire e calma pruriti e arrossamenti" at bounding box center [815, 350] width 302 height 12
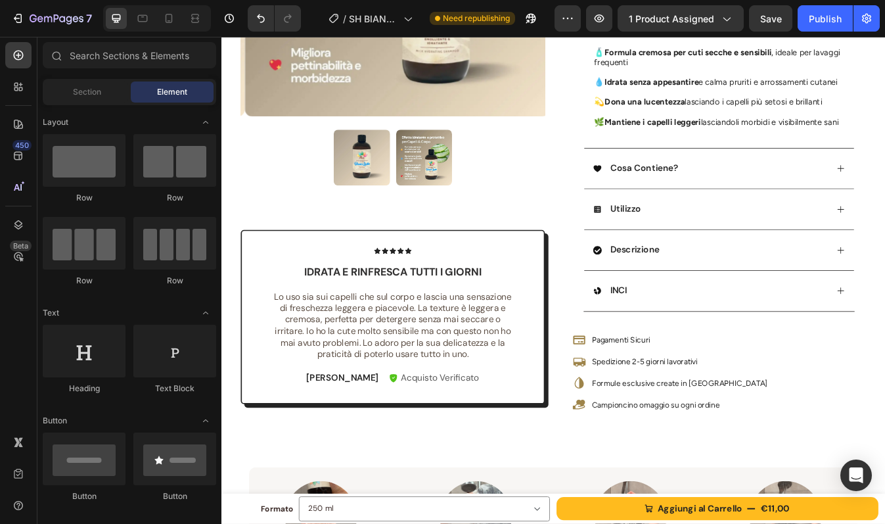
scroll to position [430, 0]
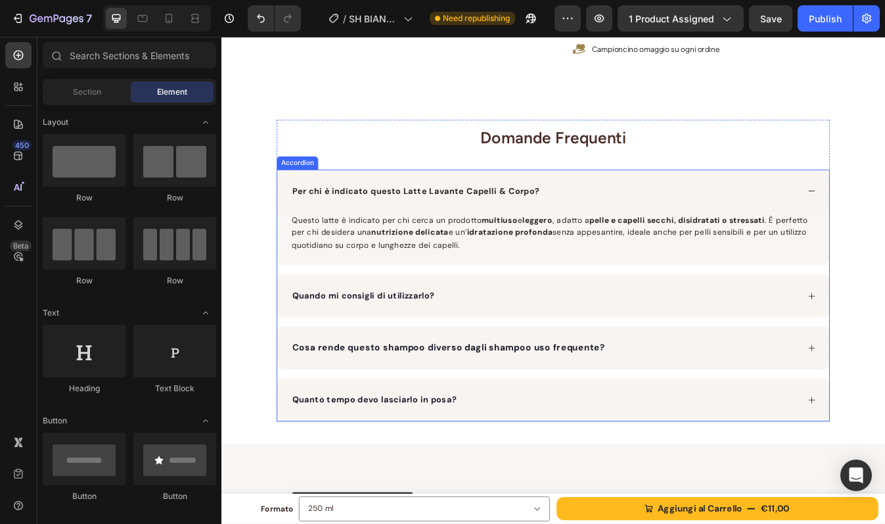
scroll to position [746, 0]
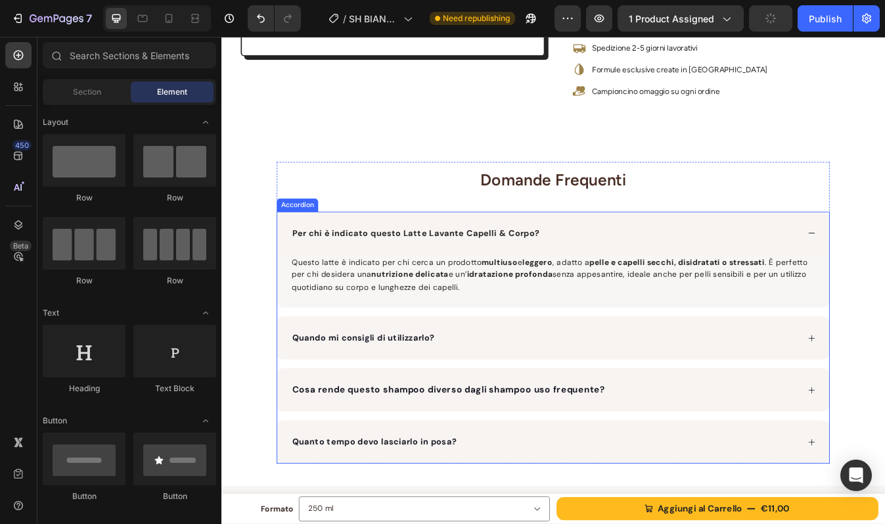
click at [721, 269] on div "Per chi è indicato questo Latte Lavante Capelli & Corpo?" at bounding box center [606, 270] width 604 height 20
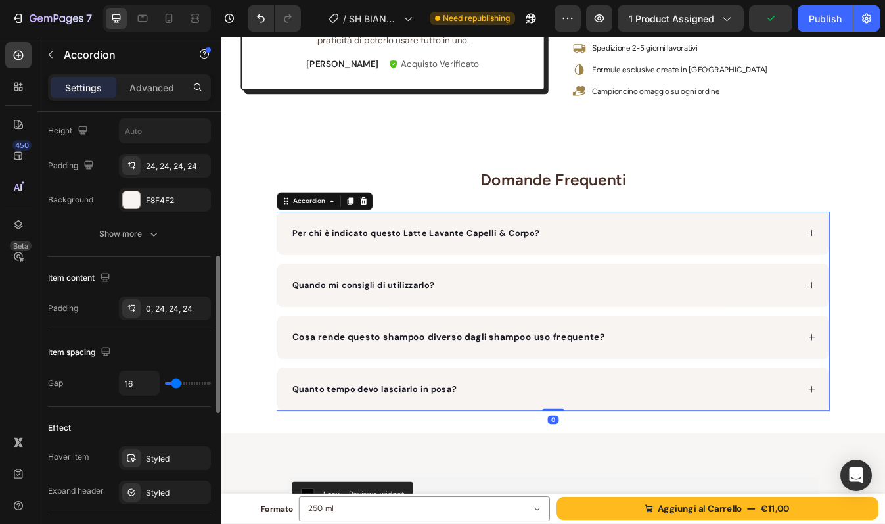
scroll to position [397, 0]
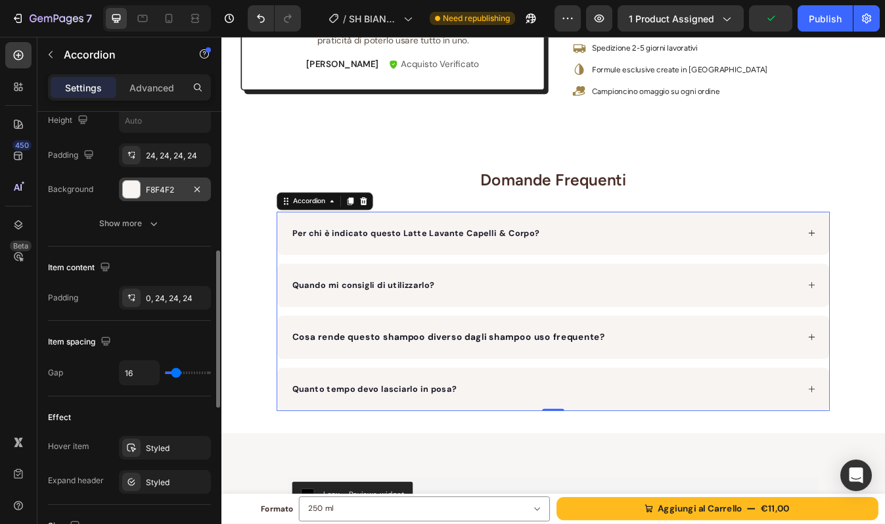
click at [168, 190] on div "F8F4F2" at bounding box center [165, 190] width 38 height 12
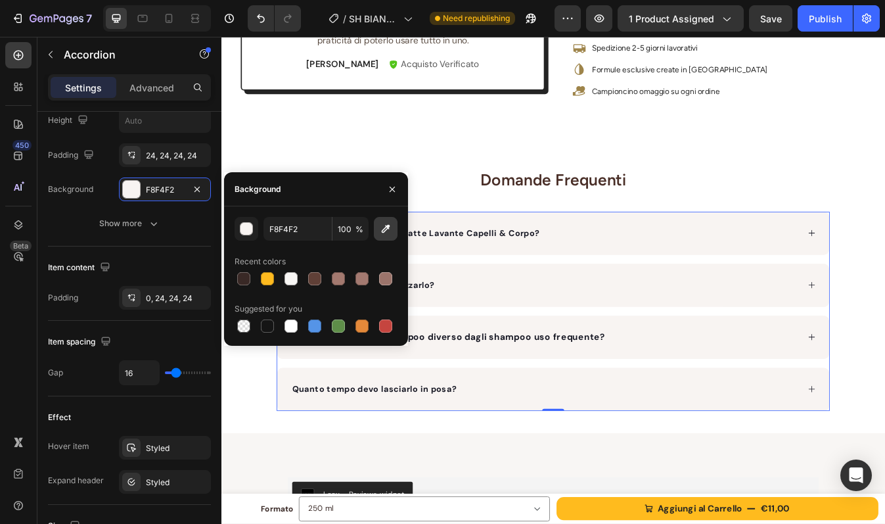
click at [379, 231] on icon "button" at bounding box center [385, 228] width 13 height 13
type input "F8F6F4"
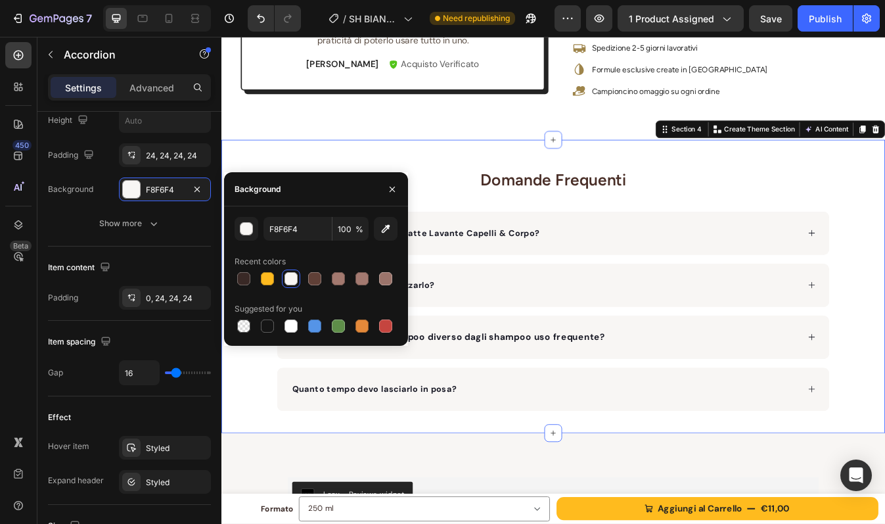
click at [884, 247] on div "Domande Frequenti Heading Per chi è indicato questo Latte Lavante Capelli & Cor…" at bounding box center [615, 333] width 788 height 296
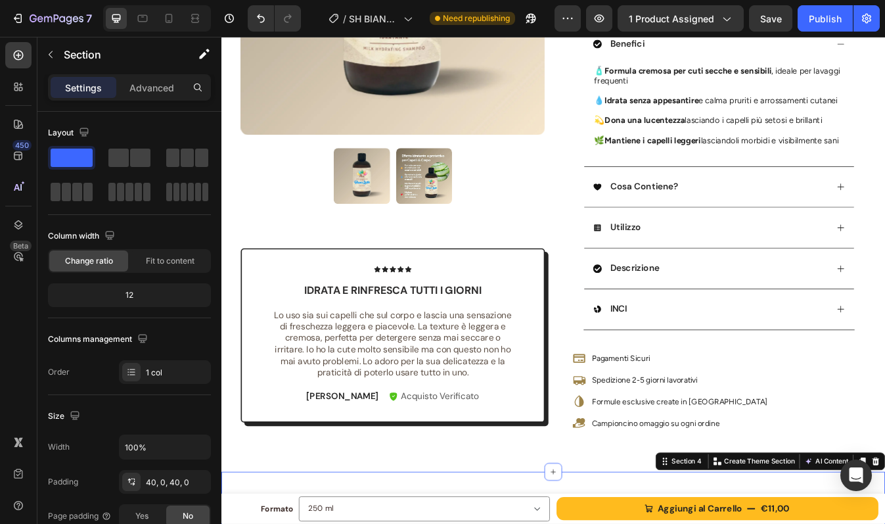
scroll to position [351, 0]
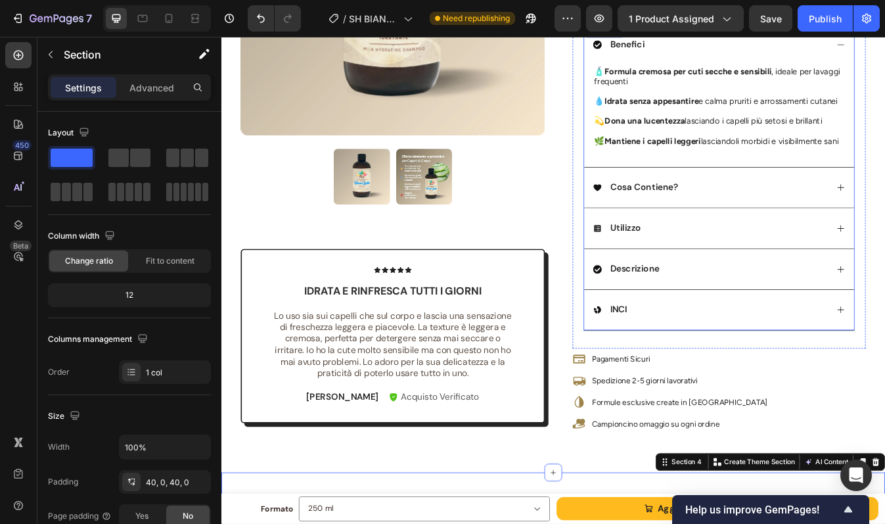
click at [849, 229] on div "Cosa Contiene?" at bounding box center [812, 216] width 321 height 49
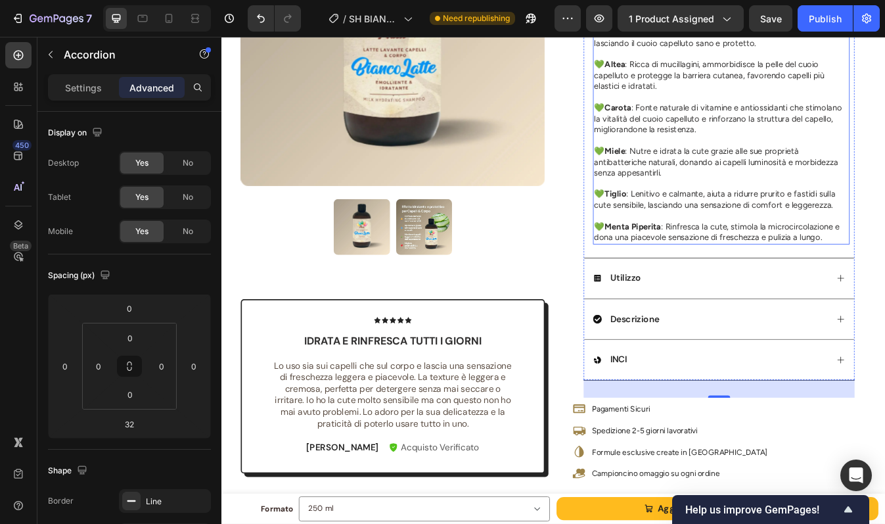
scroll to position [574, 0]
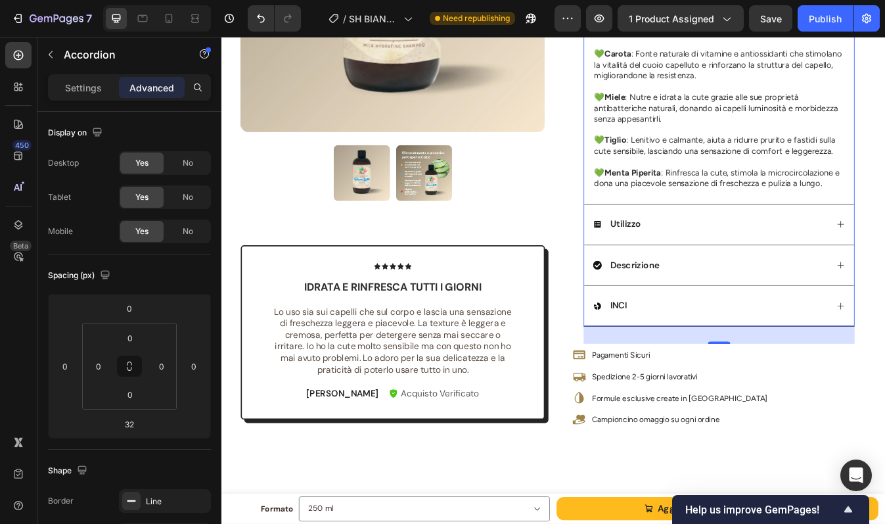
click at [767, 265] on div "Utilizzo" at bounding box center [802, 260] width 279 height 18
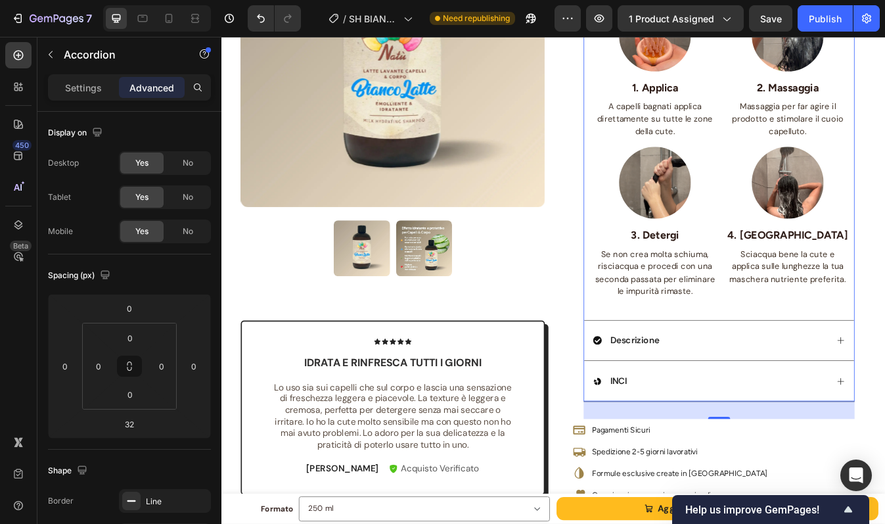
click at [764, 385] on div "Descrizione" at bounding box center [812, 397] width 321 height 49
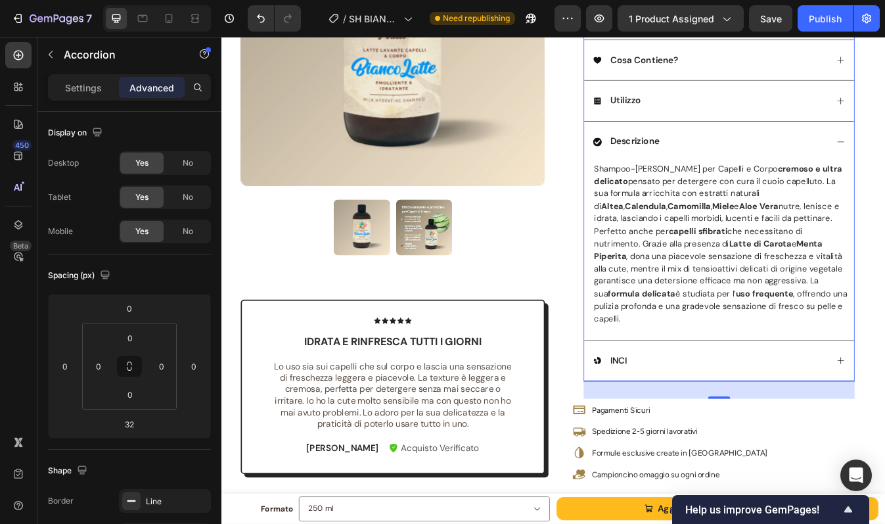
scroll to position [371, 0]
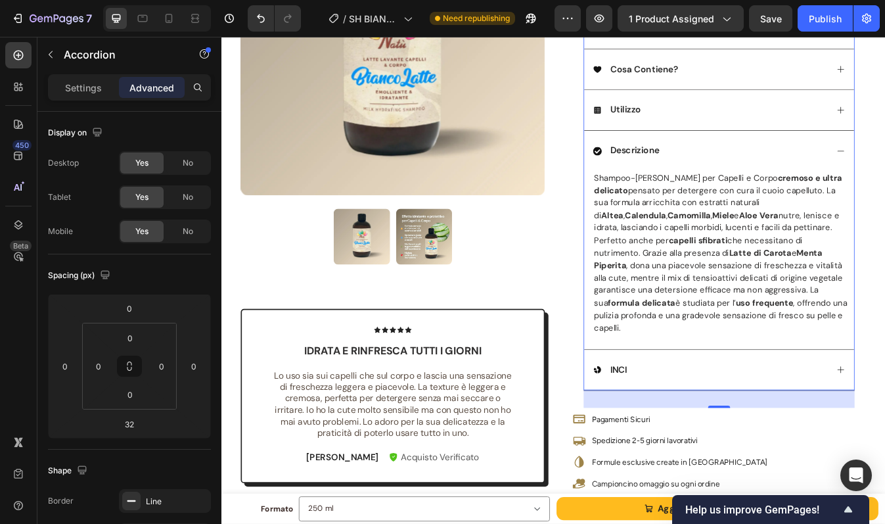
click at [765, 424] on div "INCI" at bounding box center [802, 433] width 279 height 18
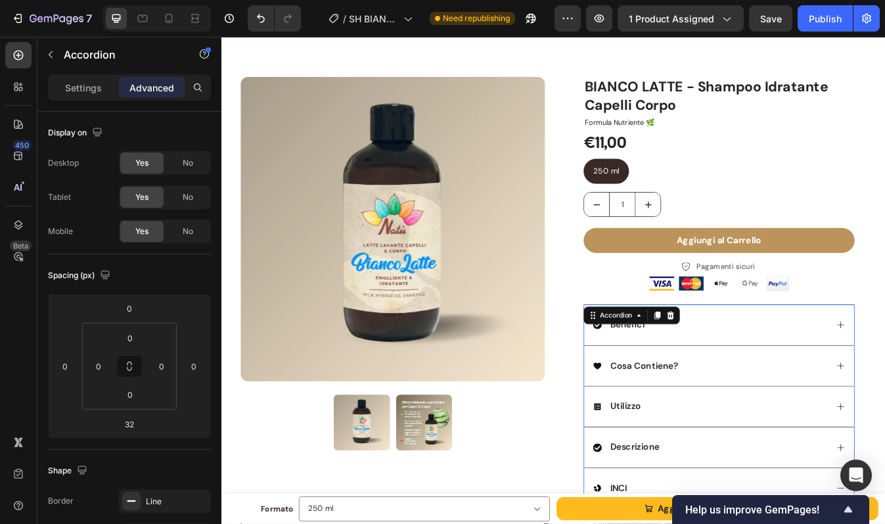
scroll to position [0, 0]
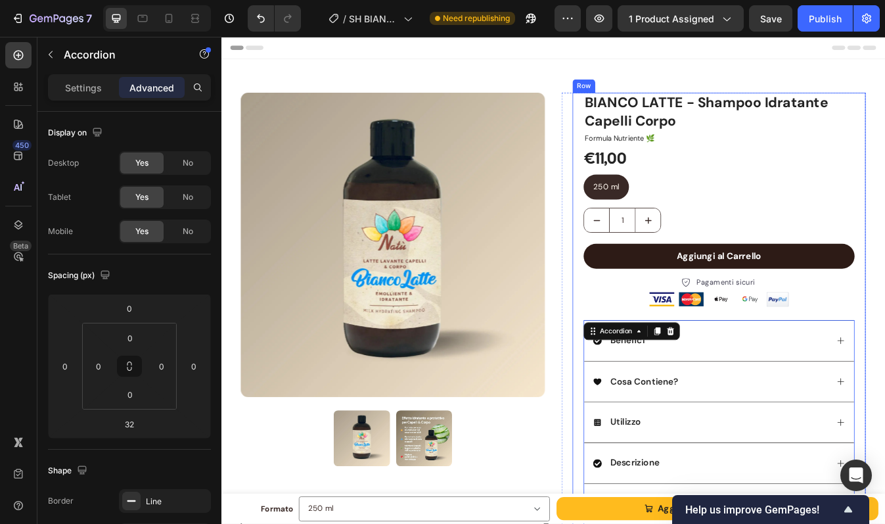
click at [708, 293] on button "Aggiungi al Carrello" at bounding box center [813, 298] width 322 height 30
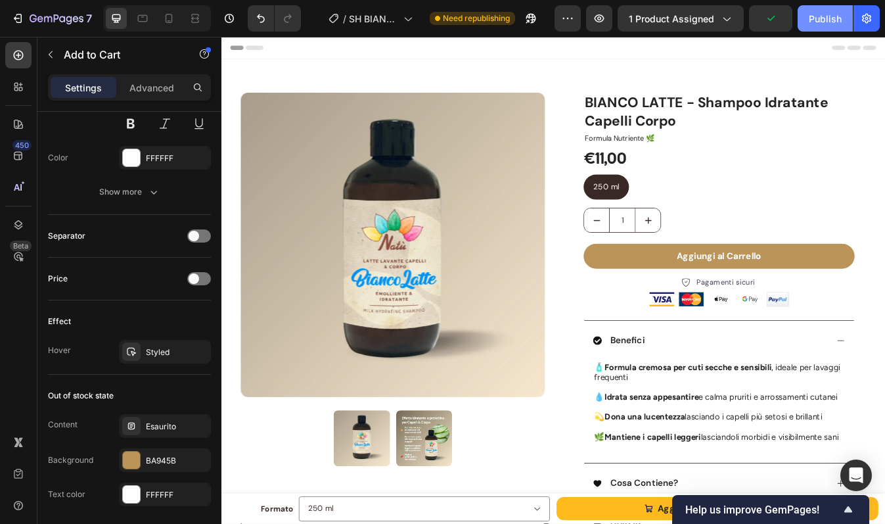
click at [829, 20] on div "Publish" at bounding box center [825, 19] width 33 height 14
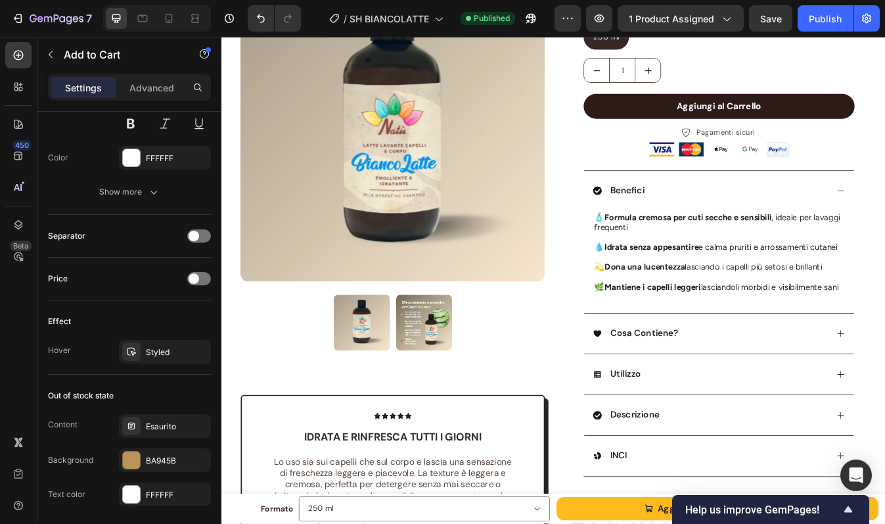
scroll to position [181, 0]
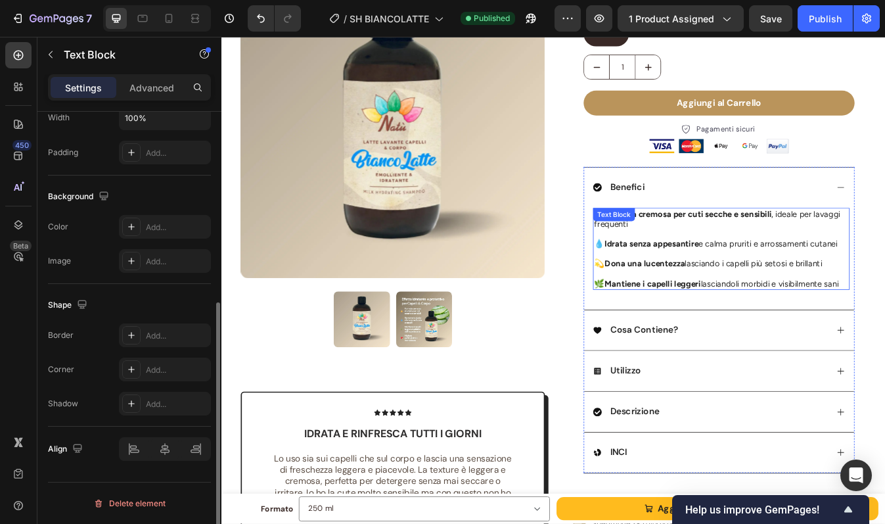
click at [725, 298] on p at bounding box center [815, 295] width 302 height 12
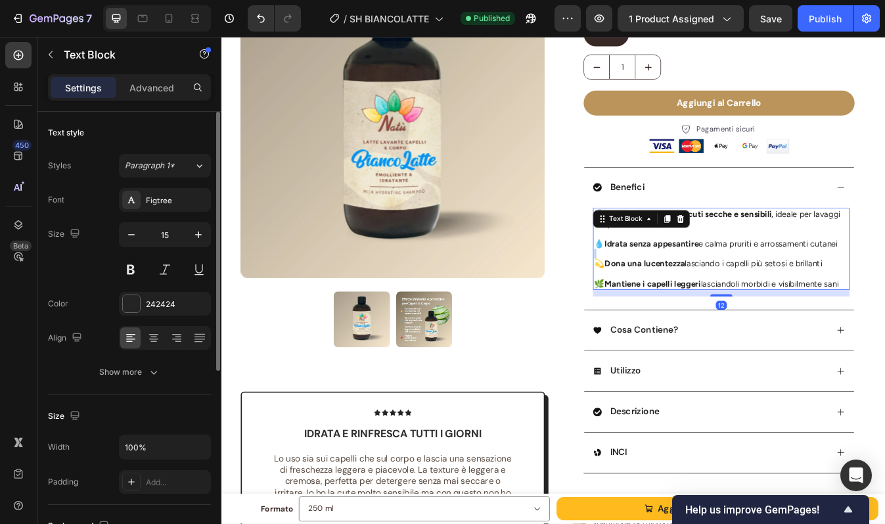
click at [725, 298] on p "Rich Text Editor. Editing area: main" at bounding box center [815, 295] width 302 height 12
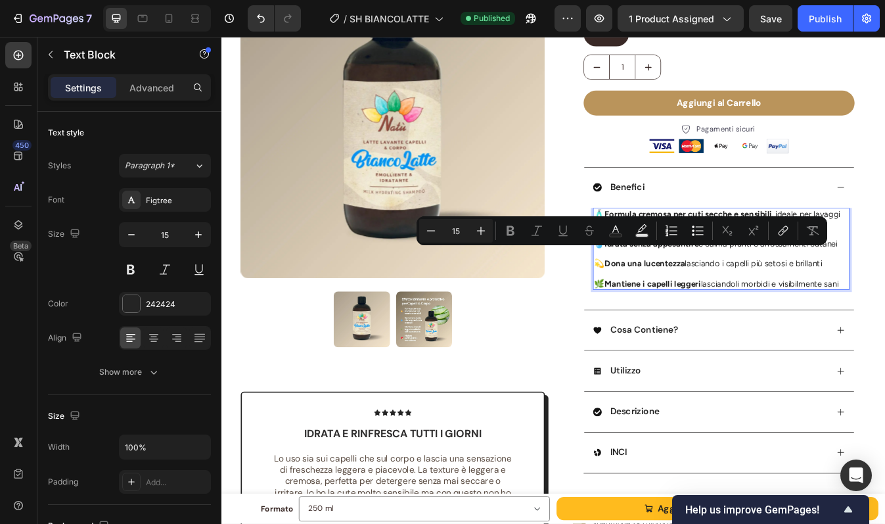
click at [884, 330] on p "🌿 Mantiene i capelli leggeri lasciandoli morbidi e visibilmente sani" at bounding box center [815, 331] width 302 height 12
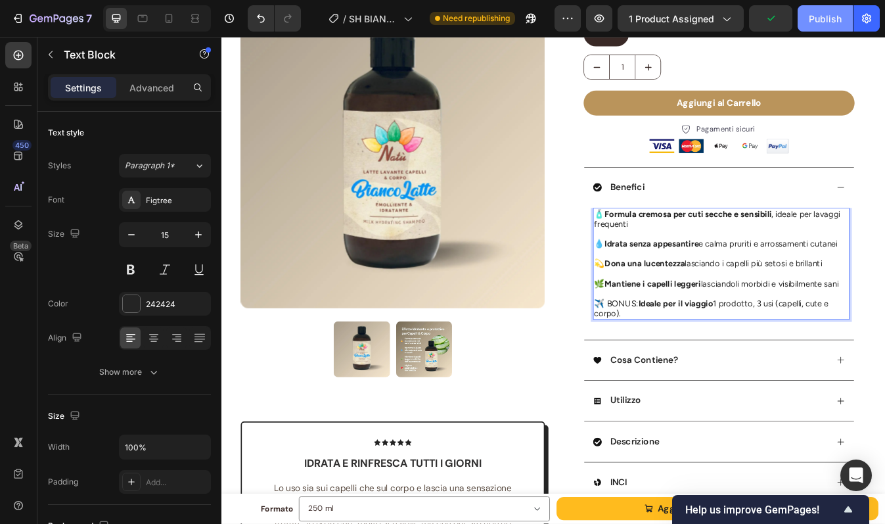
click at [816, 22] on div "Publish" at bounding box center [825, 19] width 33 height 14
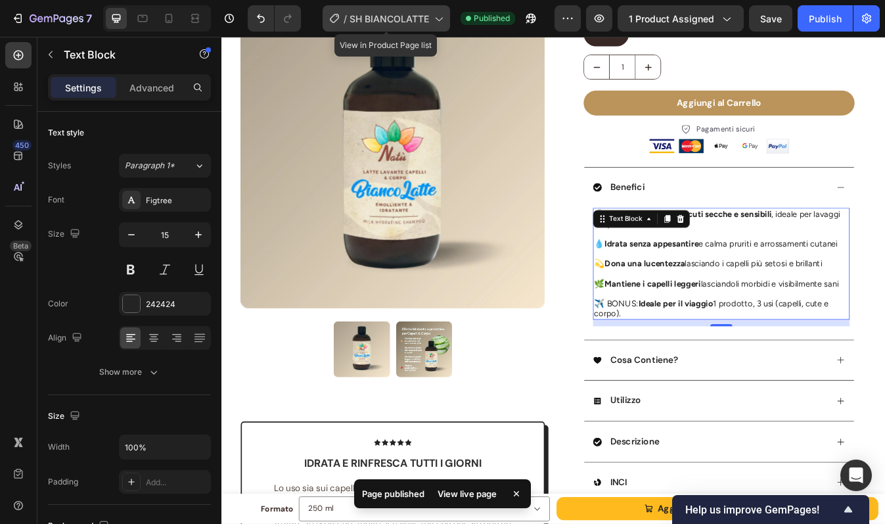
click at [411, 19] on span "SH BIANCOLATTE" at bounding box center [390, 19] width 80 height 14
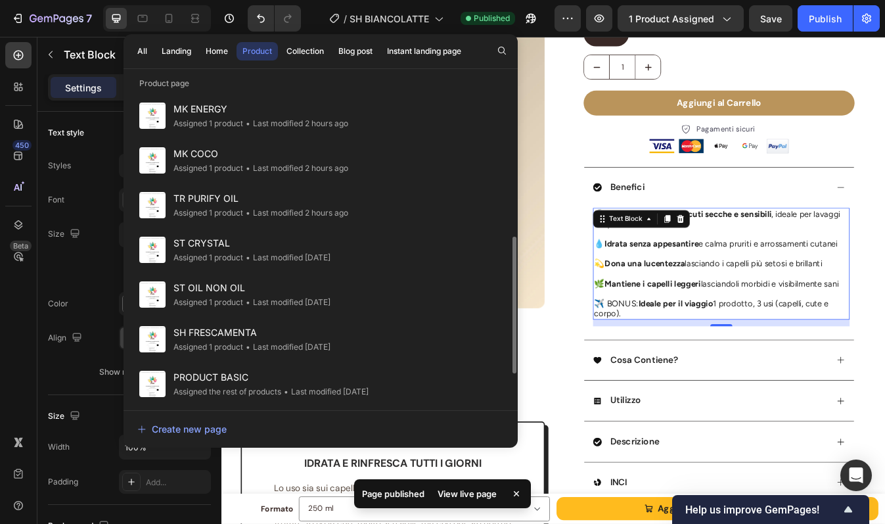
scroll to position [368, 0]
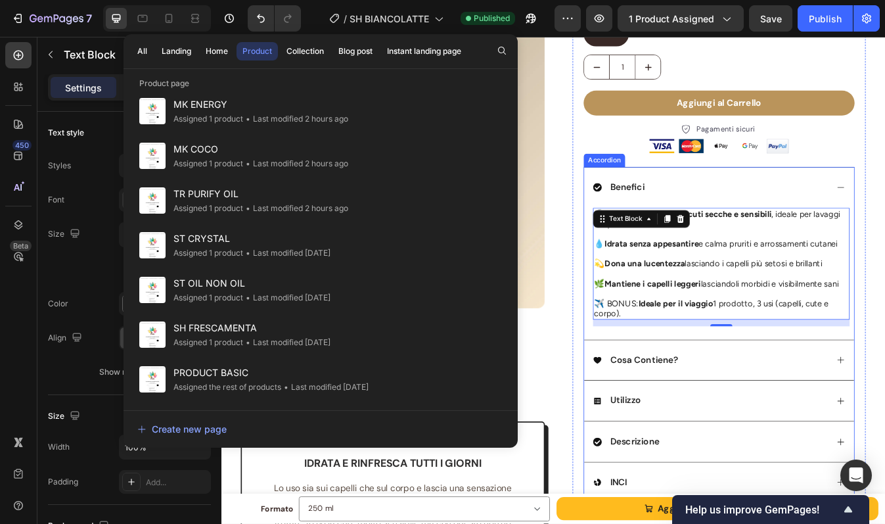
click at [802, 432] on div "Cosa Contiene?" at bounding box center [812, 421] width 321 height 49
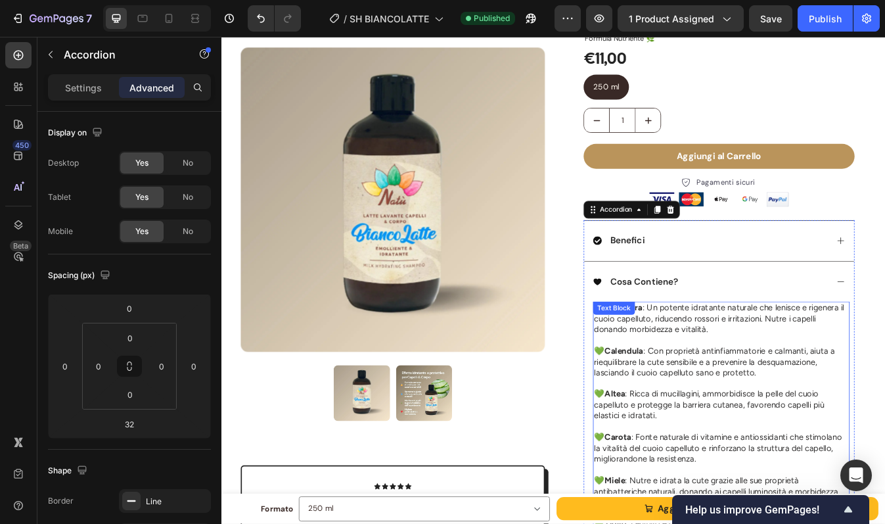
scroll to position [106, 0]
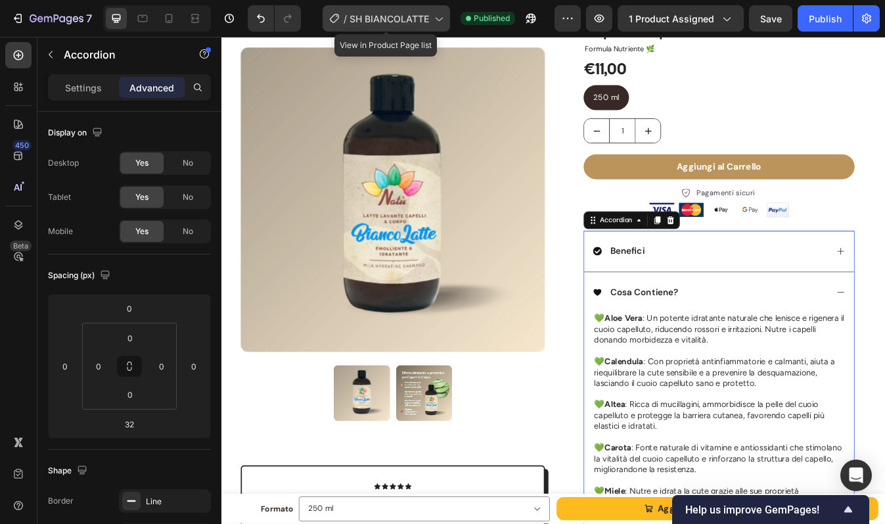
click at [395, 11] on div "/ SH BIANCOLATTE" at bounding box center [386, 18] width 127 height 26
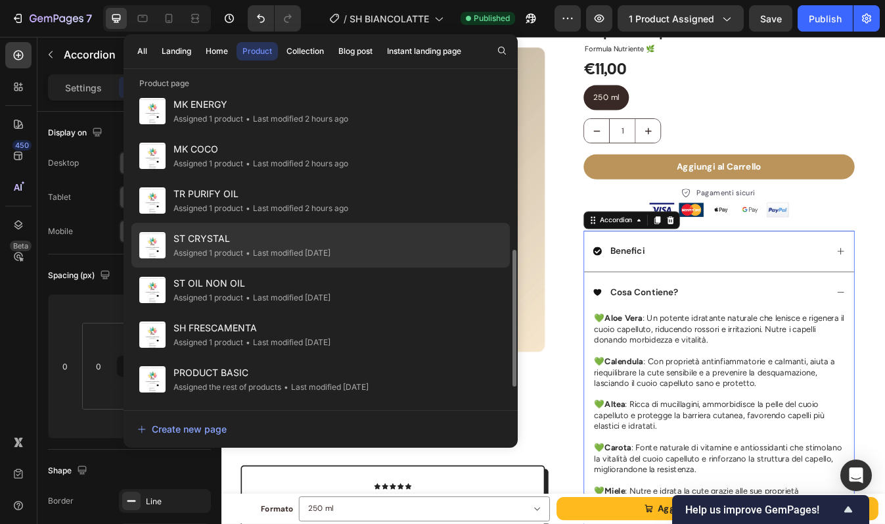
scroll to position [409, 0]
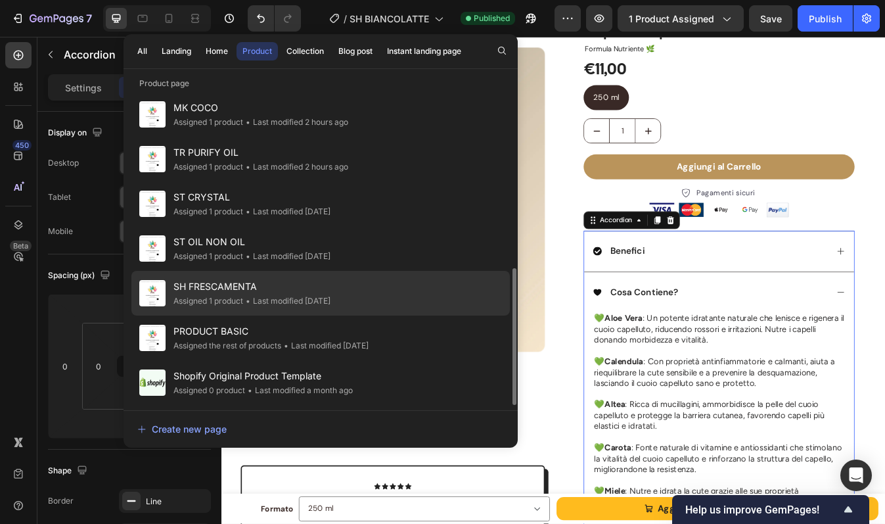
click at [243, 299] on div "Assigned 1 product" at bounding box center [208, 300] width 70 height 13
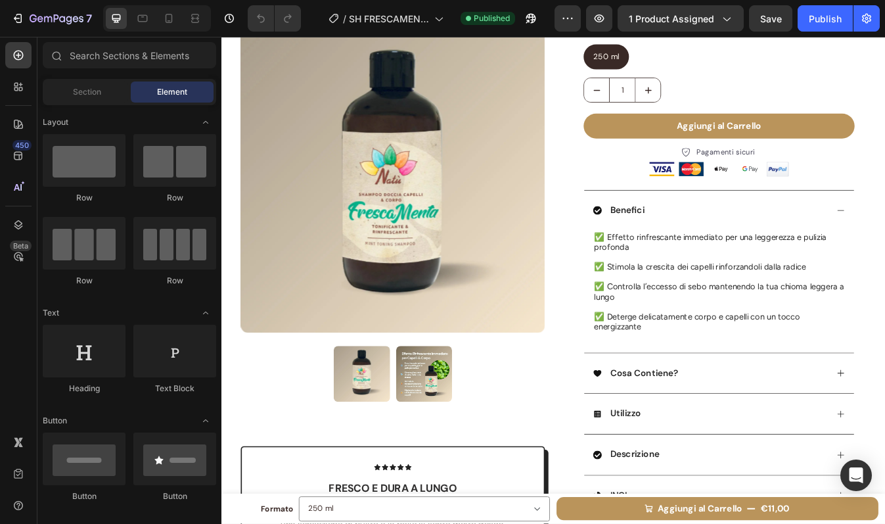
scroll to position [156, 0]
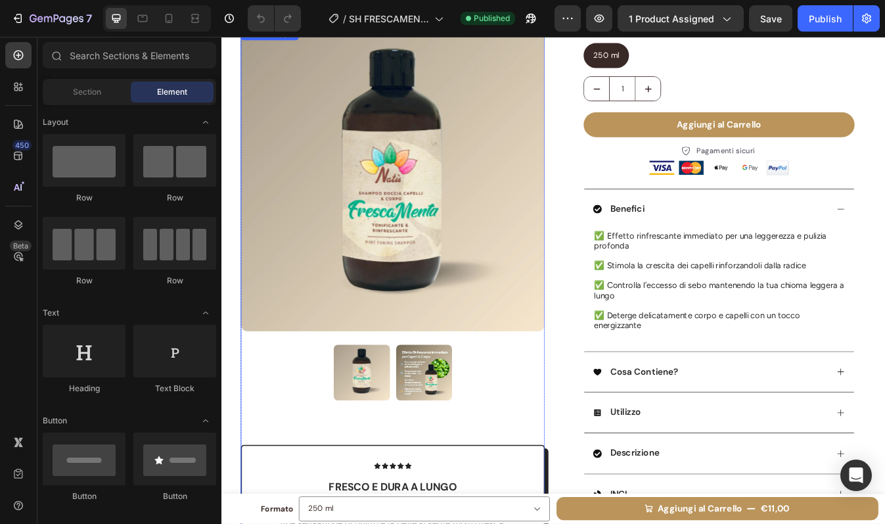
click at [459, 417] on img at bounding box center [462, 436] width 66 height 66
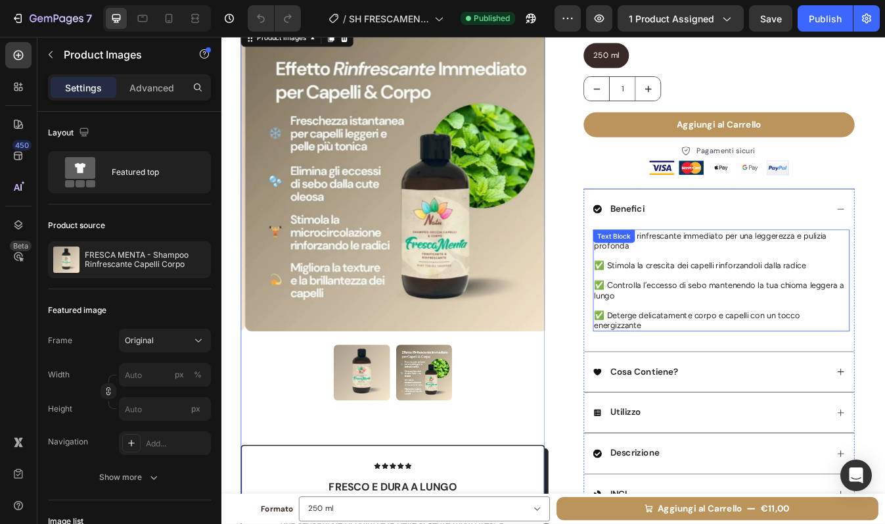
click at [716, 313] on p "✅ Stimola la crescita dei capelli rinforzandoli dalla radice" at bounding box center [815, 309] width 302 height 12
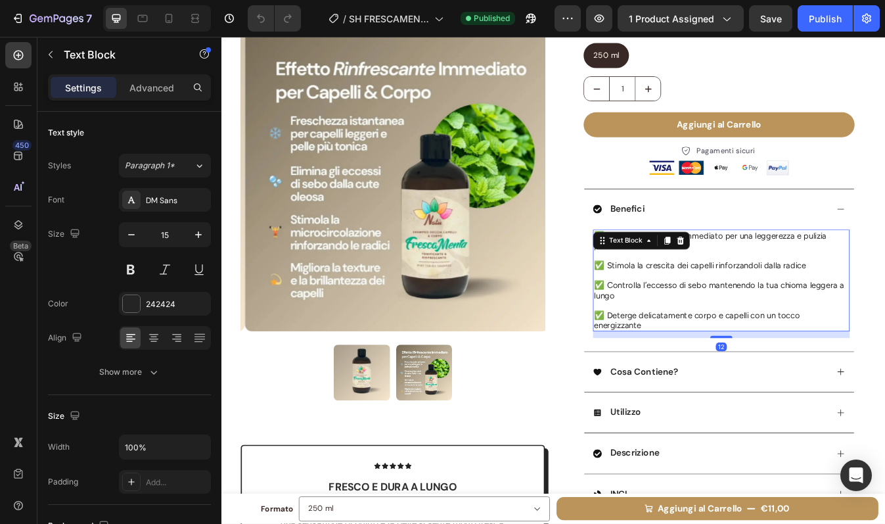
click at [716, 313] on p "✅ Stimola la crescita dei capelli rinforzandoli dalla radice" at bounding box center [815, 309] width 302 height 12
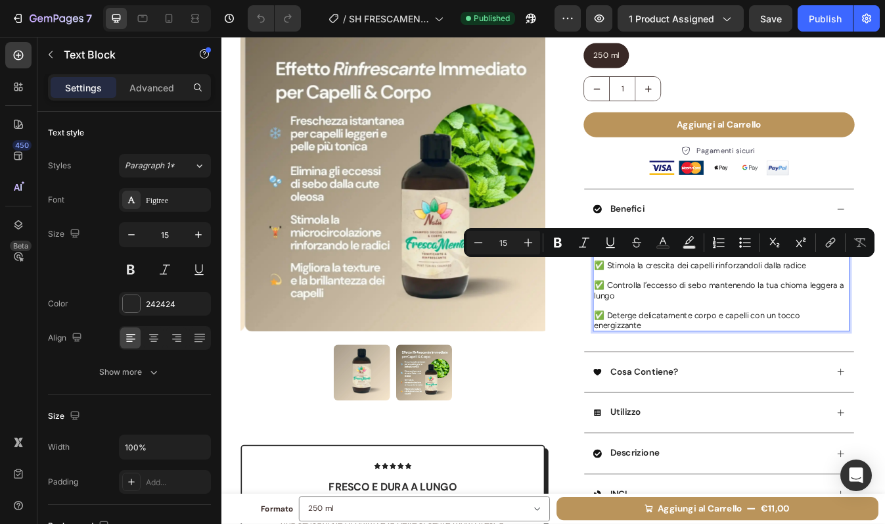
click at [681, 308] on p "✅ Stimola la crescita dei capelli rinforzandoli dalla radice" at bounding box center [815, 309] width 302 height 12
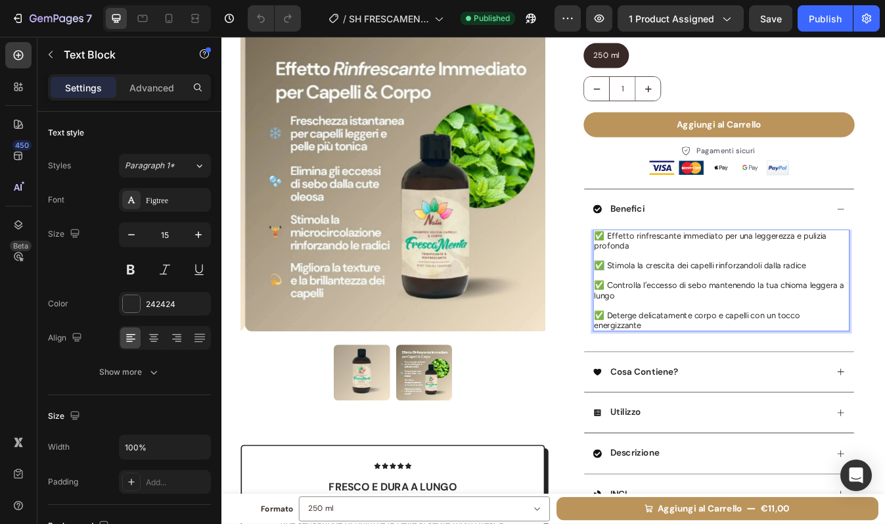
drag, startPoint x: 668, startPoint y: 311, endPoint x: 658, endPoint y: 311, distance: 9.9
click at [663, 311] on div "✅ Effetto rinfrescante immediato per una leggerezza e pulizia profonda ✅ Stimol…" at bounding box center [815, 326] width 305 height 121
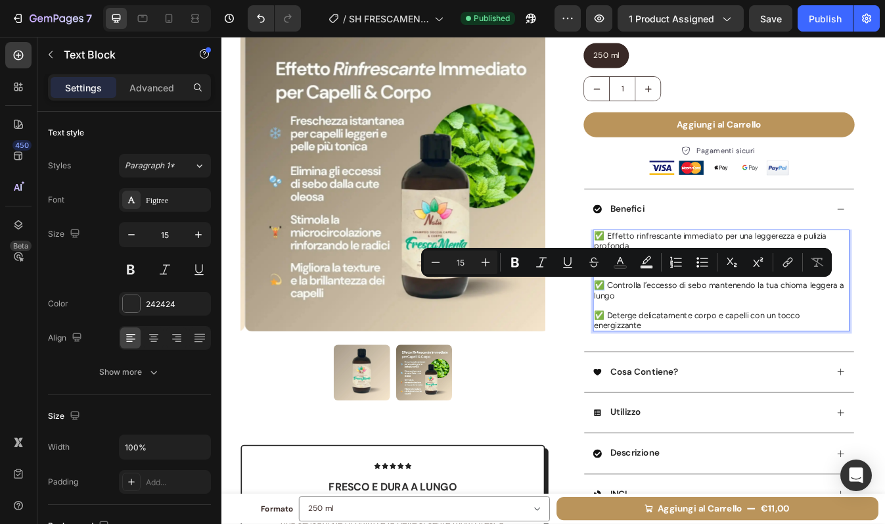
drag, startPoint x: 669, startPoint y: 334, endPoint x: 659, endPoint y: 334, distance: 9.9
click at [664, 334] on p "✅ Controlla l’eccesso di sebo mantenendo la tua chioma leggera a lungo" at bounding box center [815, 339] width 302 height 24
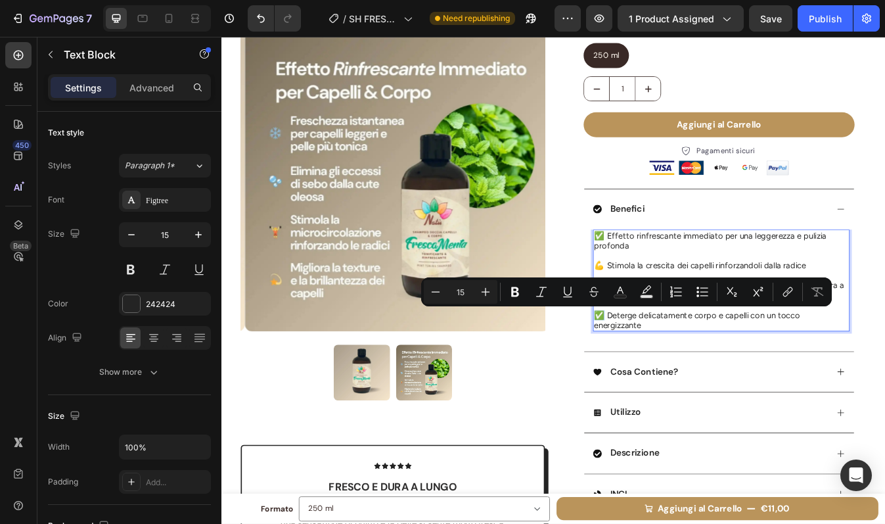
click at [664, 366] on p "✅ Deterge delicatamente corpo e capelli con un tocco energizzante" at bounding box center [815, 374] width 302 height 24
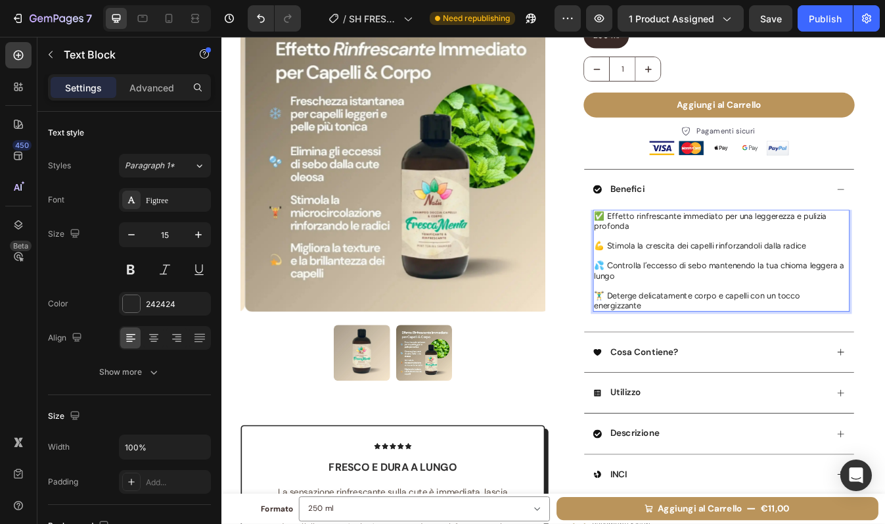
scroll to position [180, 0]
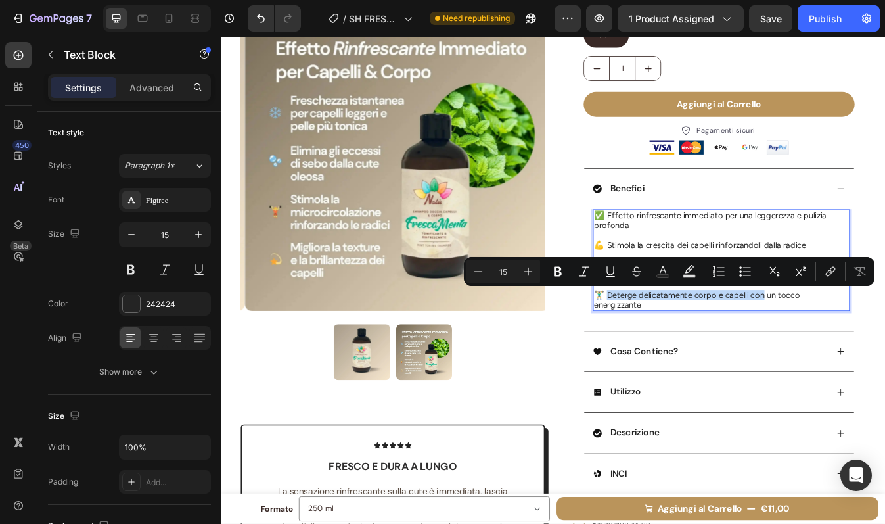
drag, startPoint x: 672, startPoint y: 342, endPoint x: 857, endPoint y: 344, distance: 185.3
click at [857, 344] on p "🏋️‍♂️ Deterge delicatamente corpo e capelli con un tocco energizzante" at bounding box center [815, 350] width 302 height 24
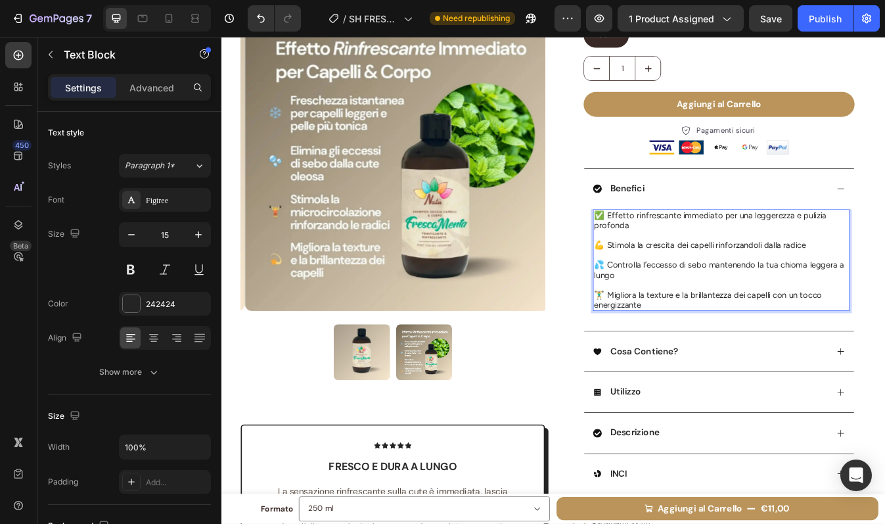
click at [749, 352] on p "🏋️‍♂️ Migliora la texture e la brillantezza dei capelli con un tocco energizzan…" at bounding box center [815, 350] width 302 height 24
drag, startPoint x: 672, startPoint y: 342, endPoint x: 820, endPoint y: 343, distance: 147.8
click at [820, 343] on p "🏋️‍♂️ Migliora la texture e la brillantezza dei capelli con un tocco energizzan…" at bounding box center [815, 350] width 302 height 24
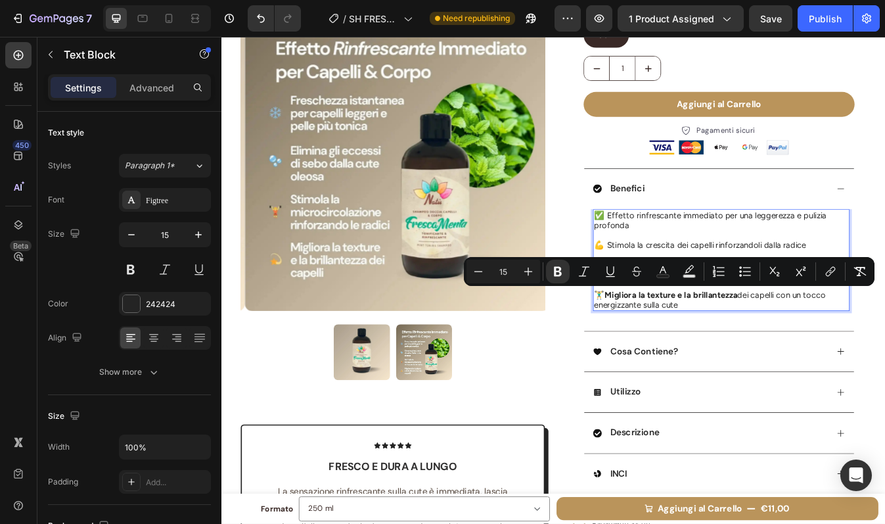
click at [831, 352] on p "🏋️‍♂️ Migliora la texture e la brillantezza dei capelli con un tocco energizzan…" at bounding box center [815, 350] width 302 height 24
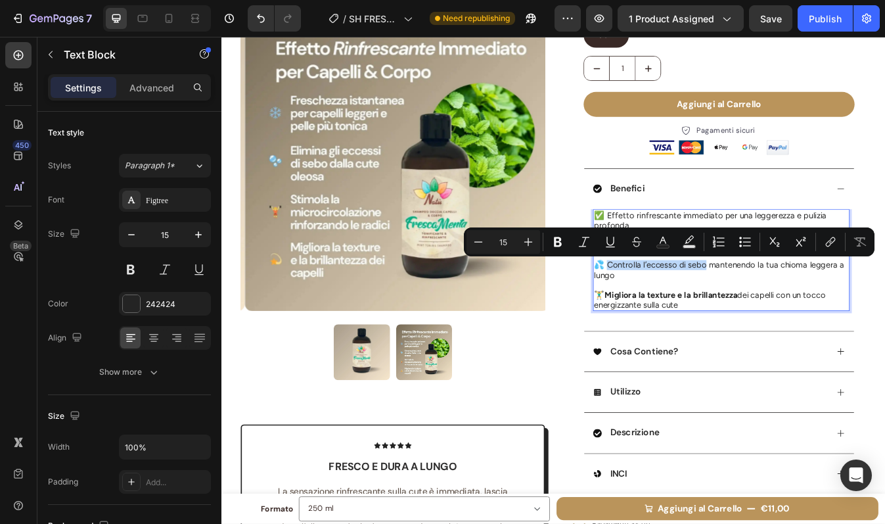
drag, startPoint x: 672, startPoint y: 308, endPoint x: 790, endPoint y: 311, distance: 117.7
click at [790, 311] on p "💦 Controlla l’eccesso di sebo mantenendo la tua chioma leggera a lungo" at bounding box center [815, 314] width 302 height 24
click at [790, 311] on strong "Controlla l’eccesso di sebo" at bounding box center [738, 308] width 122 height 12
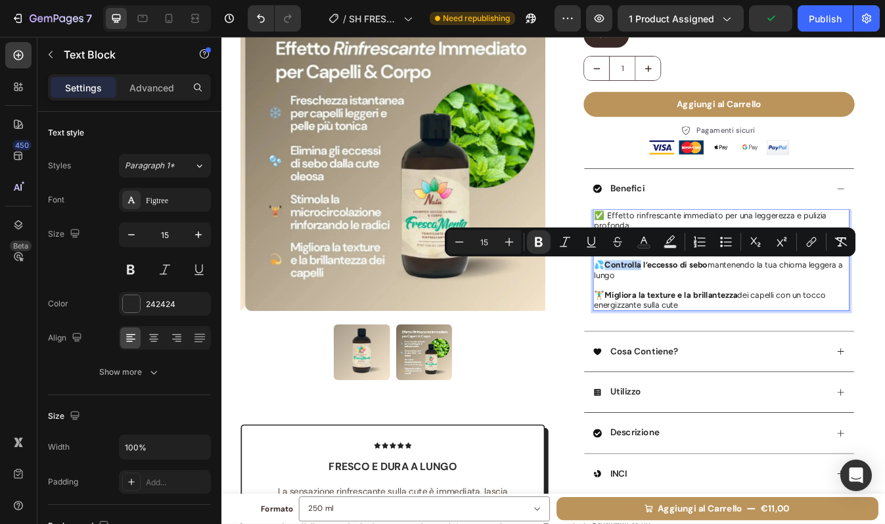
drag, startPoint x: 673, startPoint y: 308, endPoint x: 713, endPoint y: 308, distance: 40.1
click at [713, 308] on strong "Controlla l’eccesso di sebo" at bounding box center [738, 308] width 122 height 12
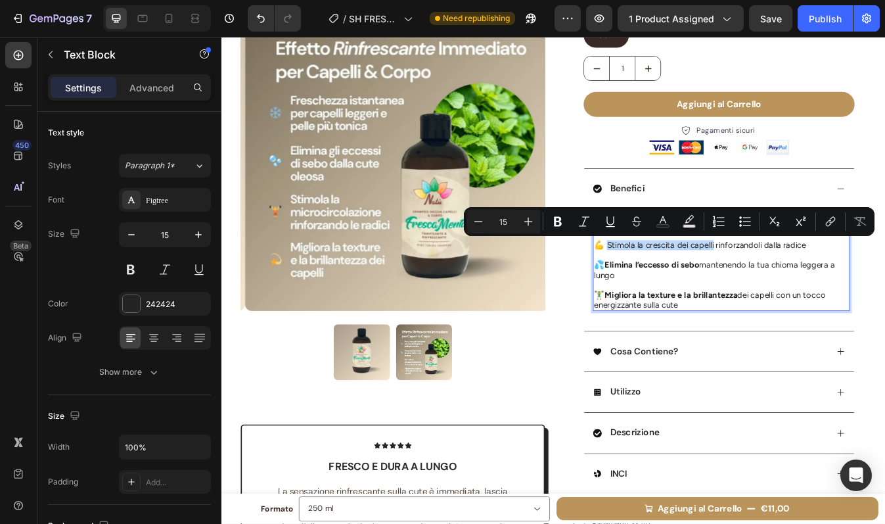
drag, startPoint x: 673, startPoint y: 285, endPoint x: 799, endPoint y: 285, distance: 126.2
click at [799, 285] on p "💪 Stimola la crescita dei capelli rinforzandoli dalla radice" at bounding box center [815, 285] width 302 height 12
drag, startPoint x: 708, startPoint y: 285, endPoint x: 799, endPoint y: 284, distance: 91.3
click at [799, 284] on p "💪 Stimola la crescita dei capelli rinforzandoli dalla radice" at bounding box center [815, 285] width 302 height 12
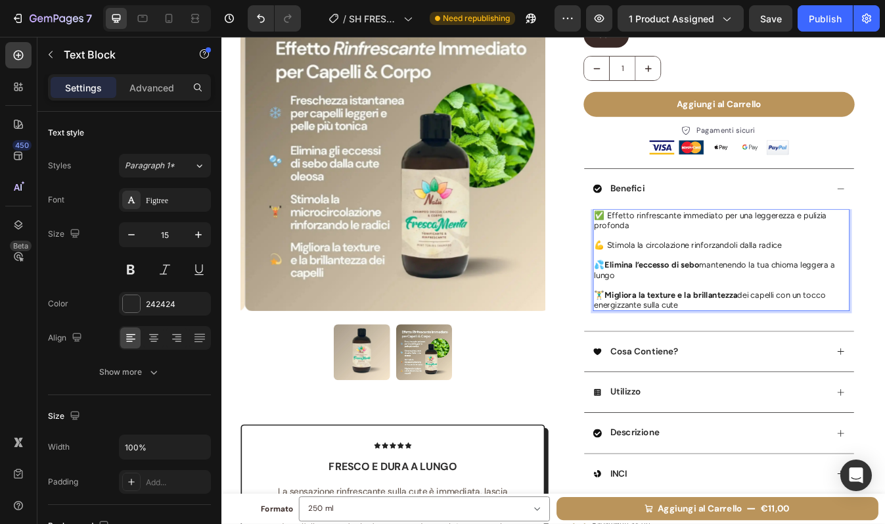
click at [829, 285] on p "💪 Stimola la circolazione rinforzandoli dalla radice" at bounding box center [815, 285] width 302 height 12
drag, startPoint x: 880, startPoint y: 285, endPoint x: 862, endPoint y: 285, distance: 18.4
click at [862, 285] on p "💪 Stimola la circolazione rinforzando i capelli dalla radice" at bounding box center [815, 285] width 302 height 12
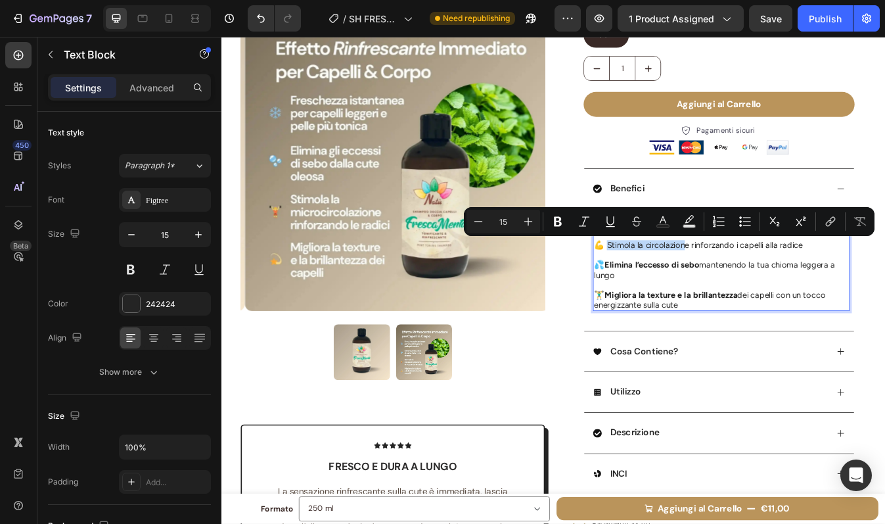
drag, startPoint x: 673, startPoint y: 283, endPoint x: 767, endPoint y: 285, distance: 93.3
click at [767, 285] on p "💪 Stimola la circolazione rinforzando i capelli alla radice" at bounding box center [815, 285] width 302 height 12
drag, startPoint x: 775, startPoint y: 285, endPoint x: 673, endPoint y: 285, distance: 102.5
click at [673, 285] on p "💪 Stimola la circolazione rinforzando i capelli alla radice" at bounding box center [815, 285] width 302 height 12
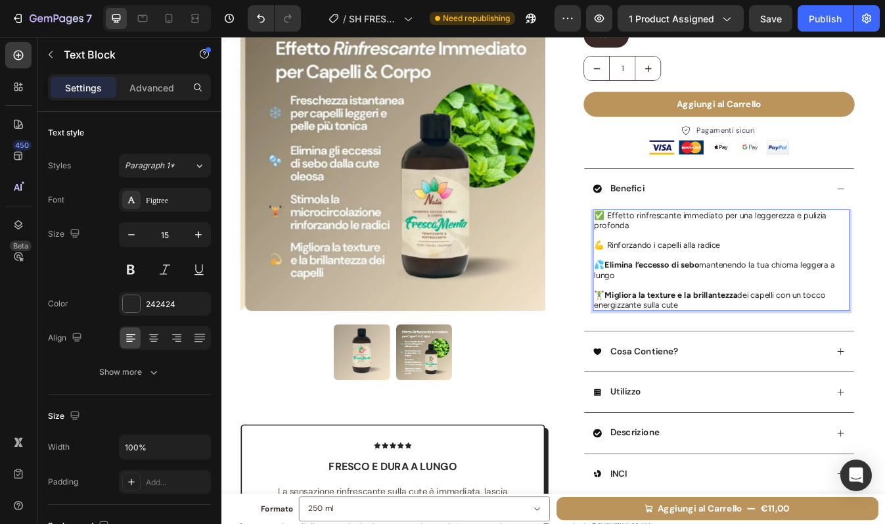
click at [727, 285] on p "💪 Rinforzando i capelli alla radice" at bounding box center [815, 285] width 302 height 12
click at [834, 286] on p "💪 Rinforza i capelli capelli alla radice" at bounding box center [815, 285] width 302 height 12
click at [884, 284] on p "💪 Rinforza i capelli capelli alla radice stimolando la circolazione" at bounding box center [815, 285] width 302 height 12
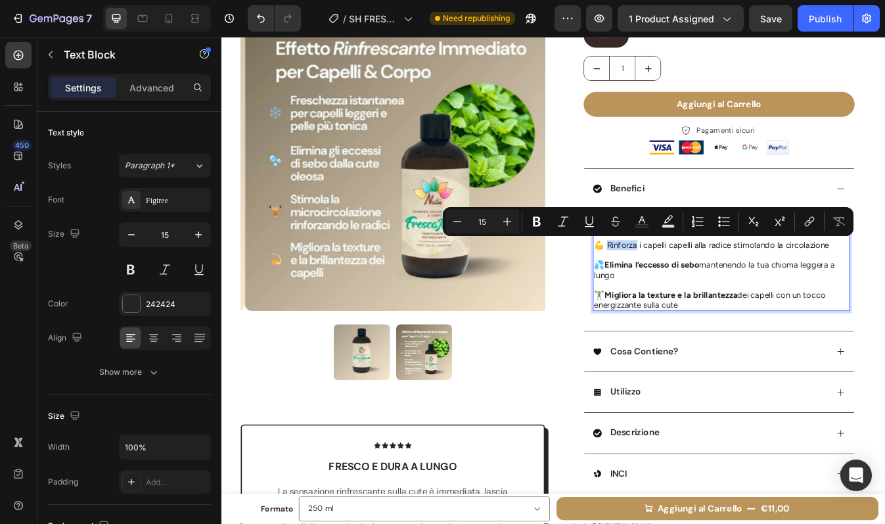
drag, startPoint x: 706, startPoint y: 287, endPoint x: 672, endPoint y: 284, distance: 33.7
click at [672, 284] on p "💪 Rinforza i capelli capelli alla radice stimolando la circolazione" at bounding box center [815, 285] width 302 height 12
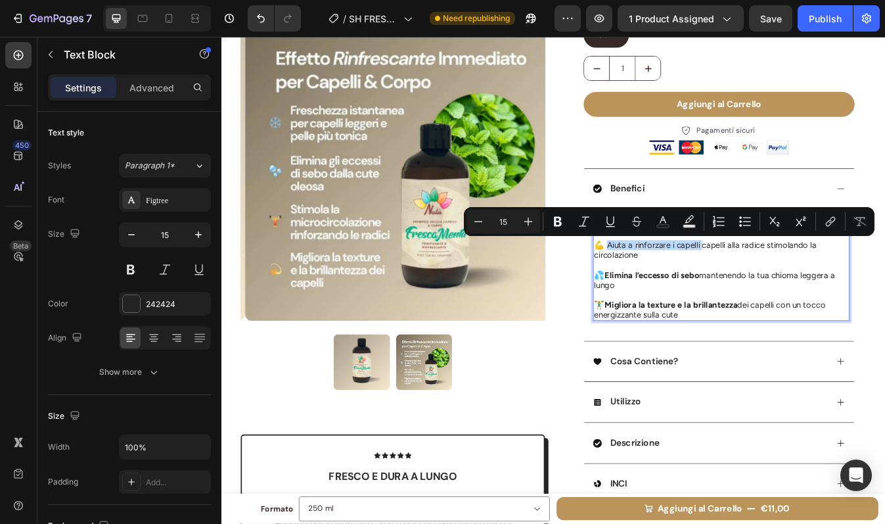
drag, startPoint x: 672, startPoint y: 283, endPoint x: 785, endPoint y: 285, distance: 112.4
click at [785, 285] on p "💪 Aiuta a rinforzare i capelli capelli alla radice stimolando la circolazione" at bounding box center [815, 291] width 302 height 24
click at [785, 285] on strong "Aiuta a rinforzare i capelli" at bounding box center [736, 285] width 118 height 12
drag, startPoint x: 820, startPoint y: 284, endPoint x: 790, endPoint y: 285, distance: 30.2
click at [790, 285] on p "💪 Aiuta a rinforzare i capelli capelli alla radice stimolando la circolazione" at bounding box center [815, 291] width 302 height 24
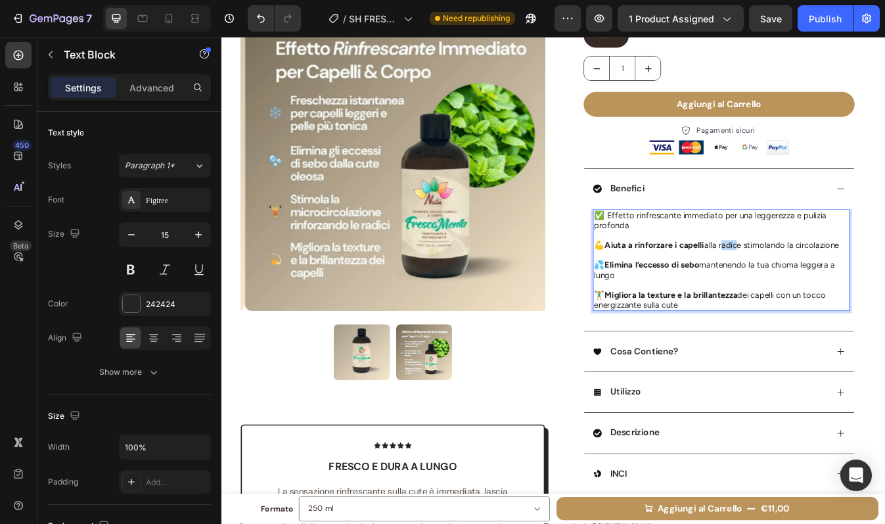
drag, startPoint x: 830, startPoint y: 283, endPoint x: 810, endPoint y: 283, distance: 19.7
click at [810, 283] on p "💪 Aiuta a rinforzare i capelli alla radice stimolando la circolazione" at bounding box center [815, 285] width 302 height 12
drag, startPoint x: 790, startPoint y: 284, endPoint x: 835, endPoint y: 284, distance: 44.7
click at [835, 284] on p "💪 Aiuta a rinforzare i capelli alla radice stimolando la circolazione" at bounding box center [815, 285] width 302 height 12
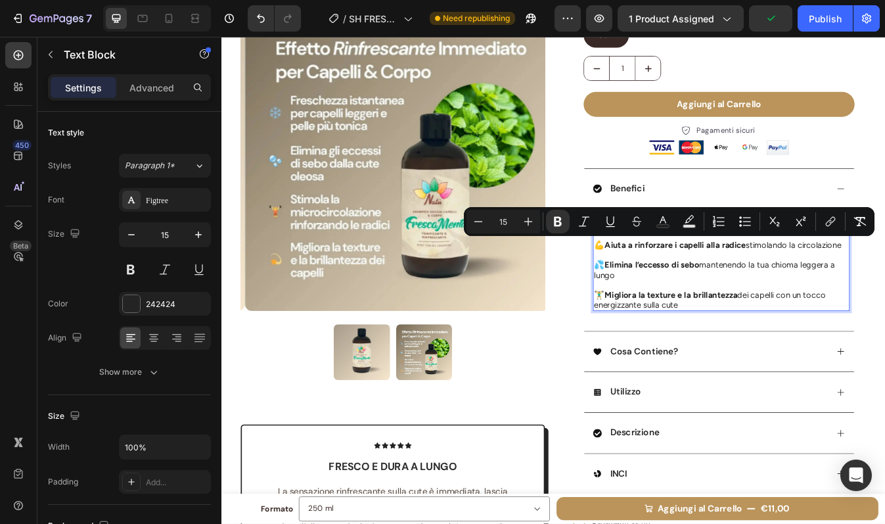
click at [835, 284] on strong "Aiuta a rinforzare i capelli alla radice" at bounding box center [761, 285] width 168 height 12
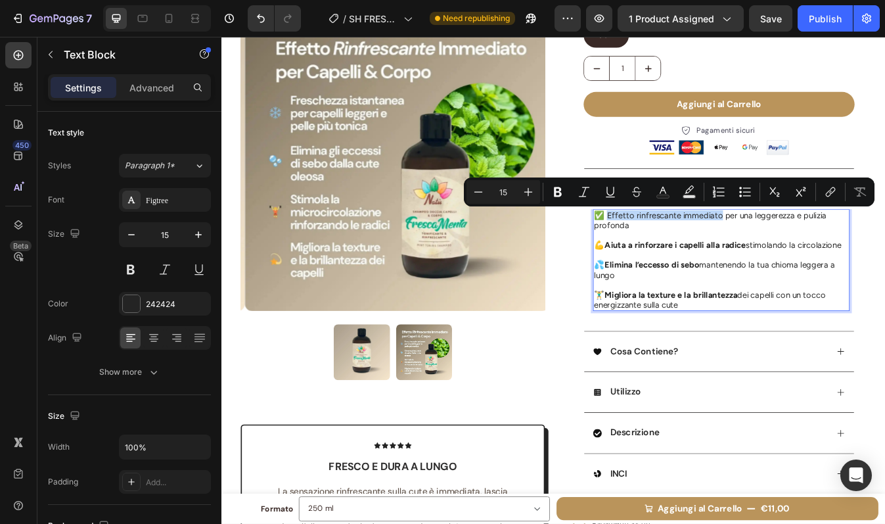
drag, startPoint x: 672, startPoint y: 247, endPoint x: 809, endPoint y: 248, distance: 137.3
click at [809, 248] on p "✅ Effetto rinfrescante immediato per una leggerezza e pulizia profonda" at bounding box center [815, 255] width 302 height 24
click at [829, 267] on p "Rich Text Editor. Editing area: main" at bounding box center [815, 273] width 302 height 12
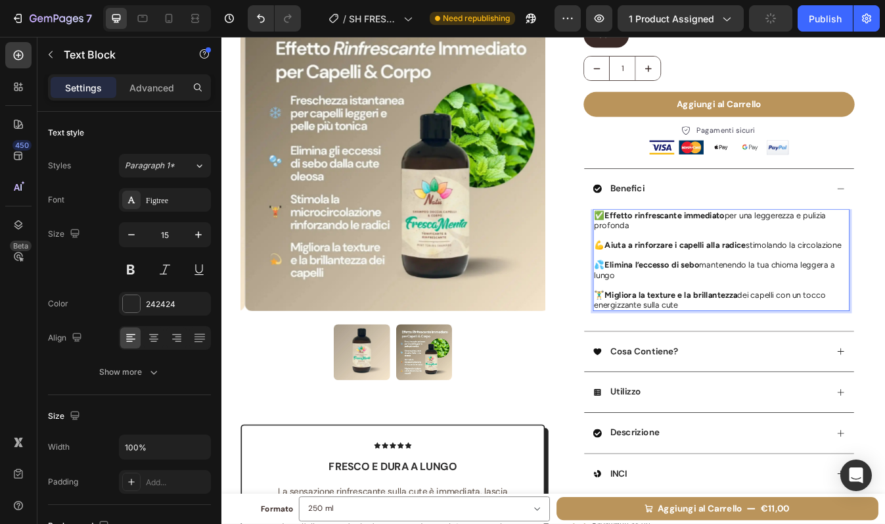
click at [782, 354] on p "🏋️‍♂️ Migliora la texture e la brillantezza dei capelli con un tocco energizzan…" at bounding box center [815, 350] width 302 height 24
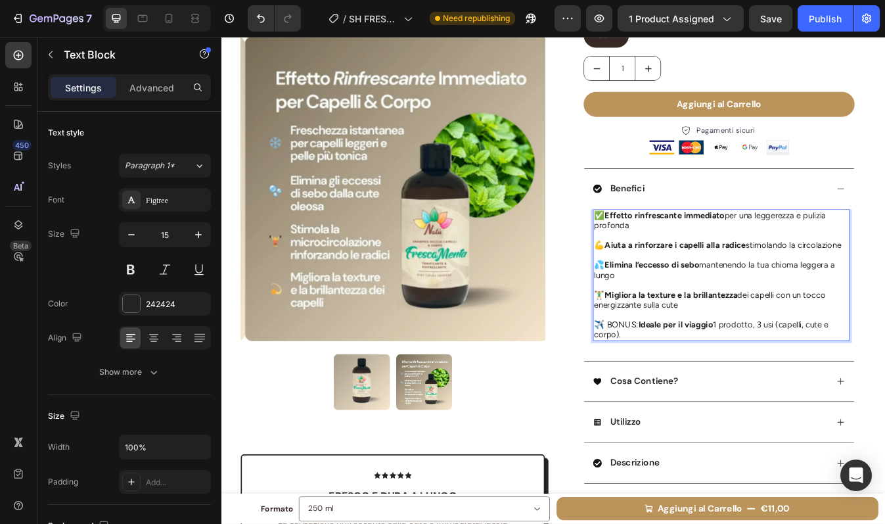
click at [846, 347] on p "🏋️‍♂️ Migliora la texture e la brillantezza dei capelli con un tocco energizzan…" at bounding box center [815, 350] width 302 height 24
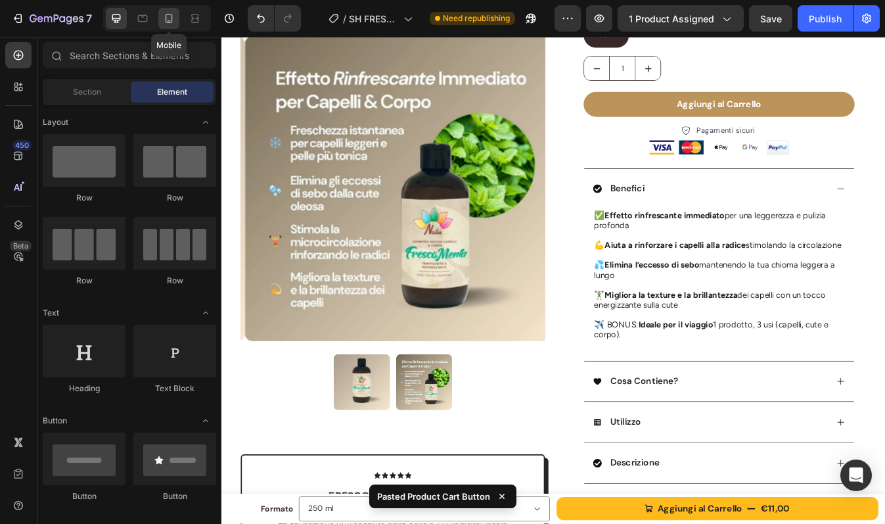
click at [170, 11] on div at bounding box center [168, 18] width 21 height 21
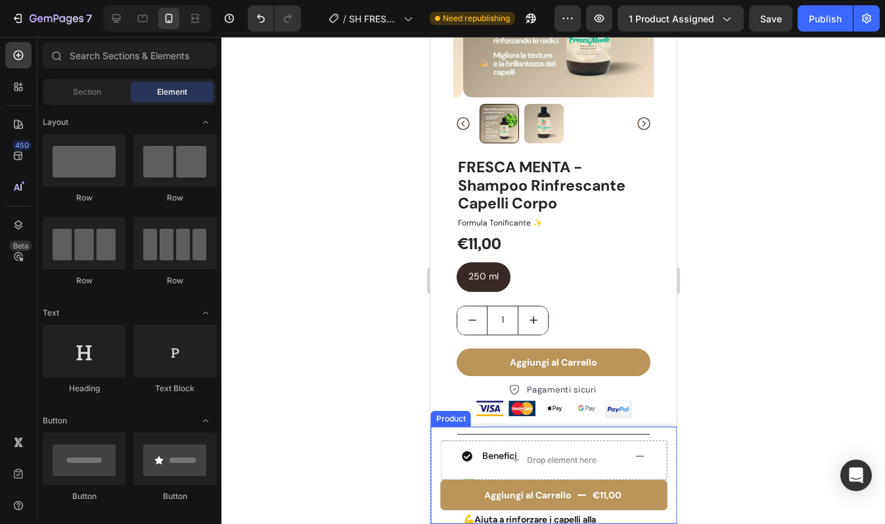
click at [444, 431] on div "Aggiungi al Carrello €11,00 Product Cart Button Drop element here Product" at bounding box center [553, 474] width 246 height 97
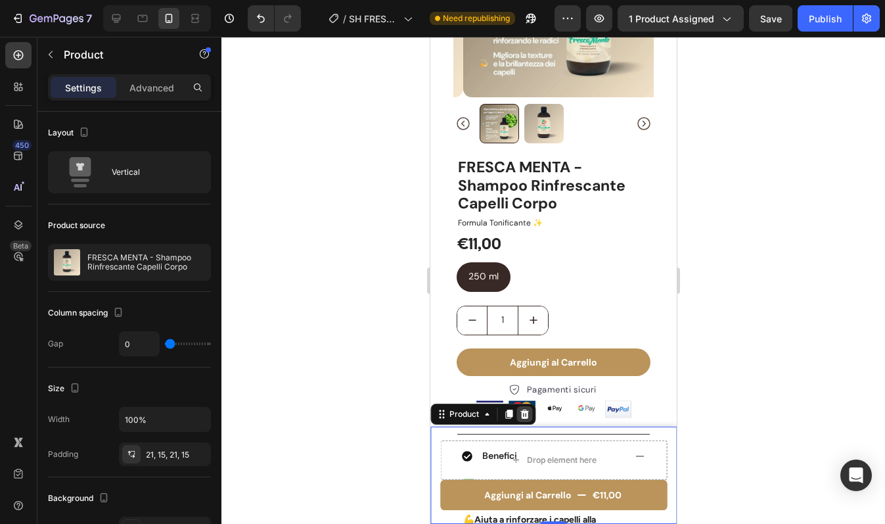
click at [518, 413] on div at bounding box center [524, 414] width 16 height 16
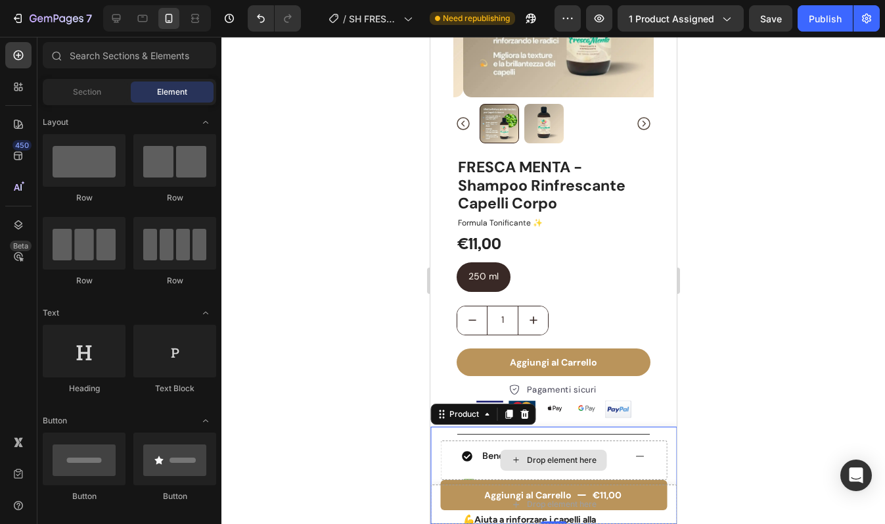
click at [441, 440] on div "Drop element here" at bounding box center [553, 459] width 227 height 39
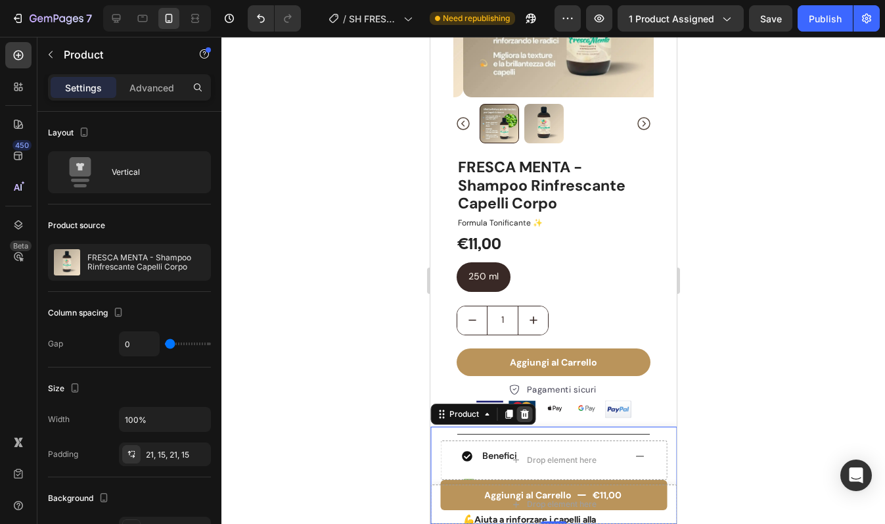
click at [526, 410] on icon at bounding box center [524, 413] width 9 height 9
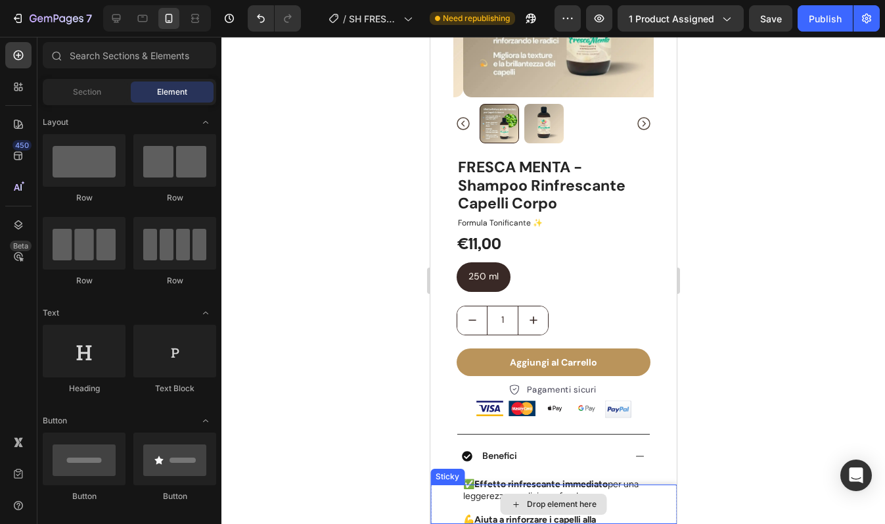
click at [443, 488] on div "Drop element here" at bounding box center [553, 503] width 246 height 39
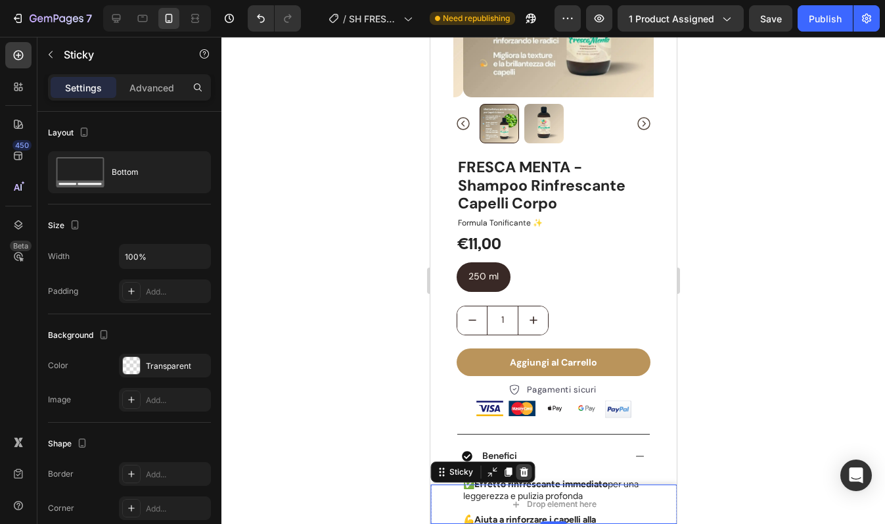
click at [524, 468] on icon at bounding box center [523, 472] width 11 height 11
click at [437, 501] on div "Drop element here" at bounding box center [553, 503] width 246 height 39
click at [524, 474] on icon at bounding box center [523, 471] width 9 height 9
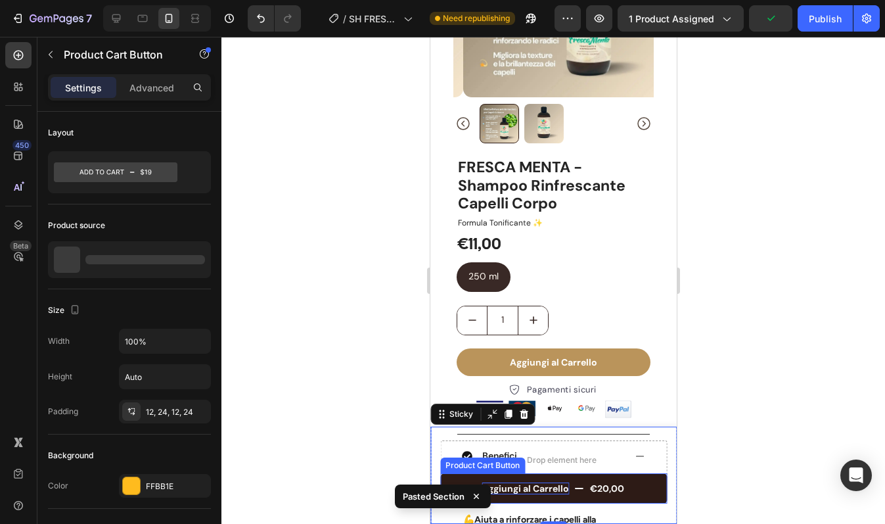
click at [511, 486] on div "Aggiungi al Carrello" at bounding box center [524, 488] width 87 height 12
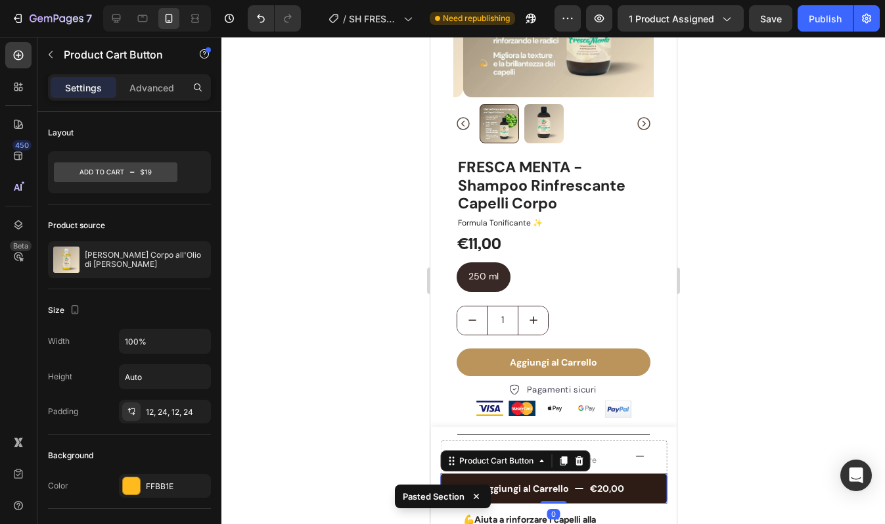
click at [459, 475] on button "Aggiungi al Carrello €20,00" at bounding box center [553, 488] width 227 height 30
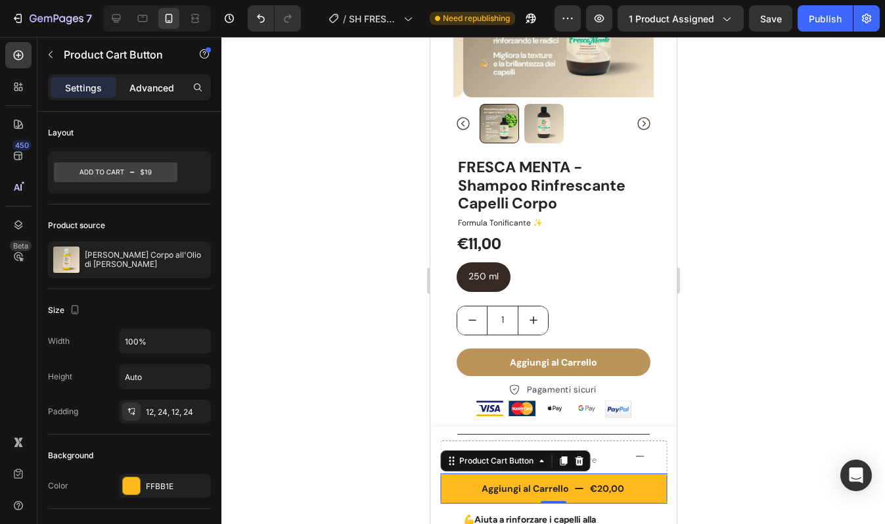
click at [135, 92] on p "Advanced" at bounding box center [151, 88] width 45 height 14
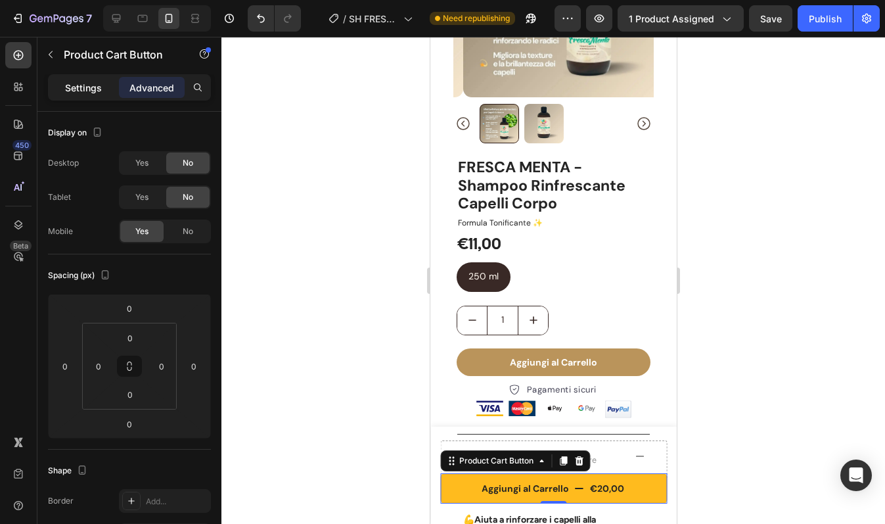
click at [94, 84] on p "Settings" at bounding box center [83, 88] width 37 height 14
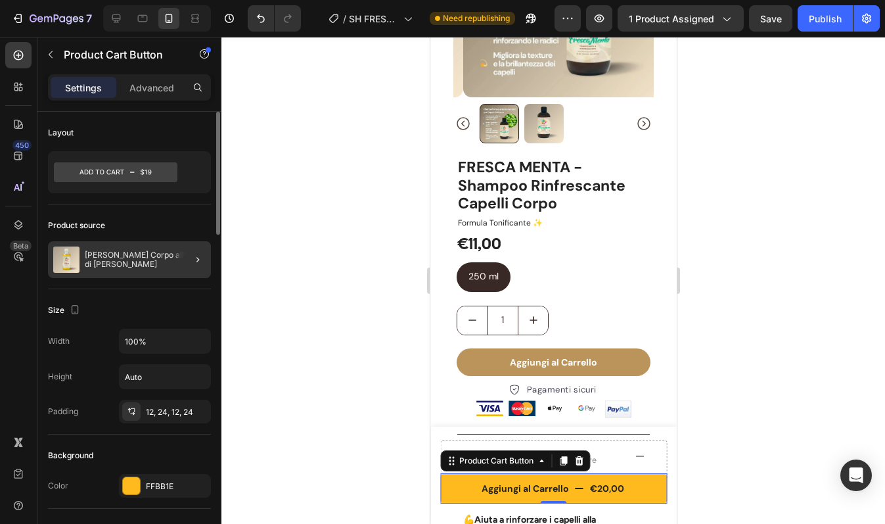
click at [180, 252] on div at bounding box center [192, 259] width 37 height 37
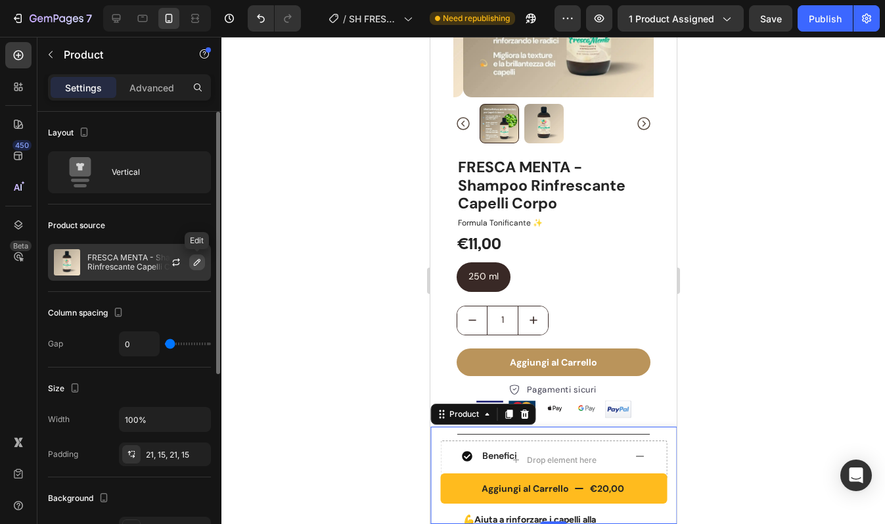
click at [197, 267] on button "button" at bounding box center [197, 262] width 16 height 16
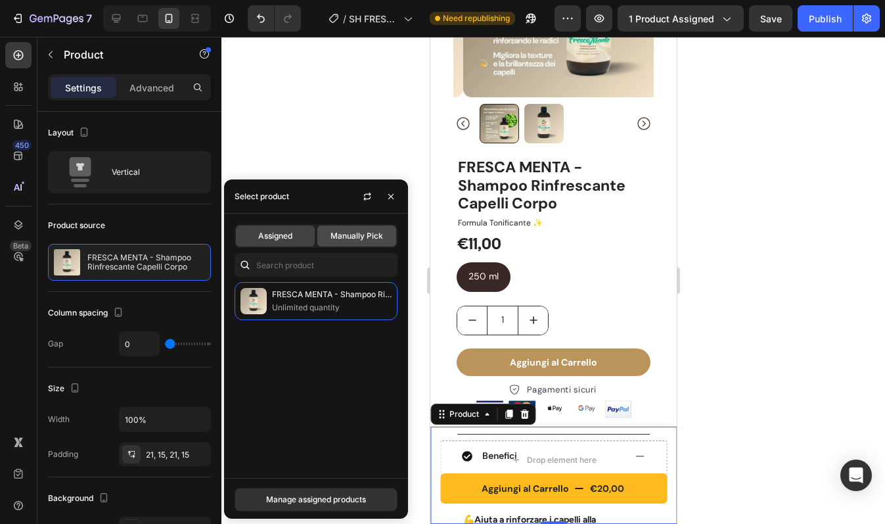
click at [380, 240] on span "Manually Pick" at bounding box center [357, 236] width 53 height 12
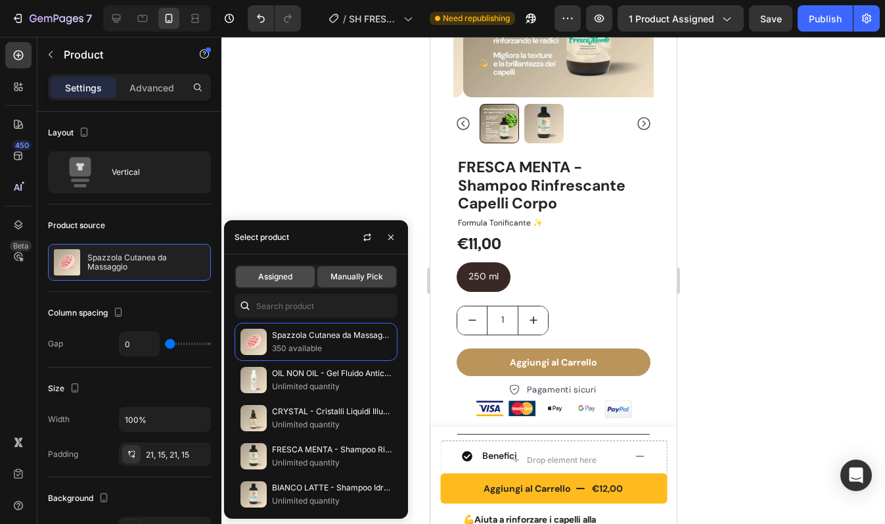
click at [298, 279] on div "Assigned" at bounding box center [275, 276] width 79 height 21
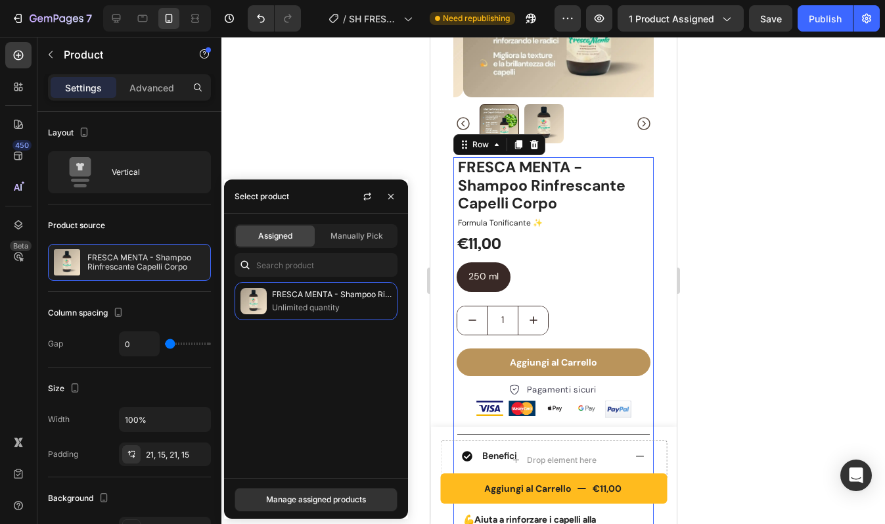
click at [643, 302] on div "FRESCA MENTA - Shampoo Rinfrescante Capelli Corpo Product Title Formula Tonific…" at bounding box center [553, 501] width 200 height 688
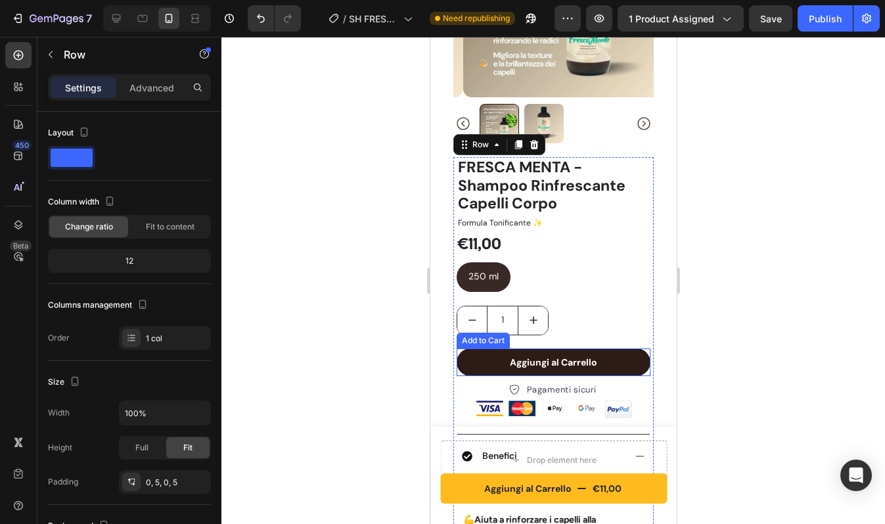
click at [603, 350] on button "Aggiungi al Carrello" at bounding box center [553, 362] width 194 height 28
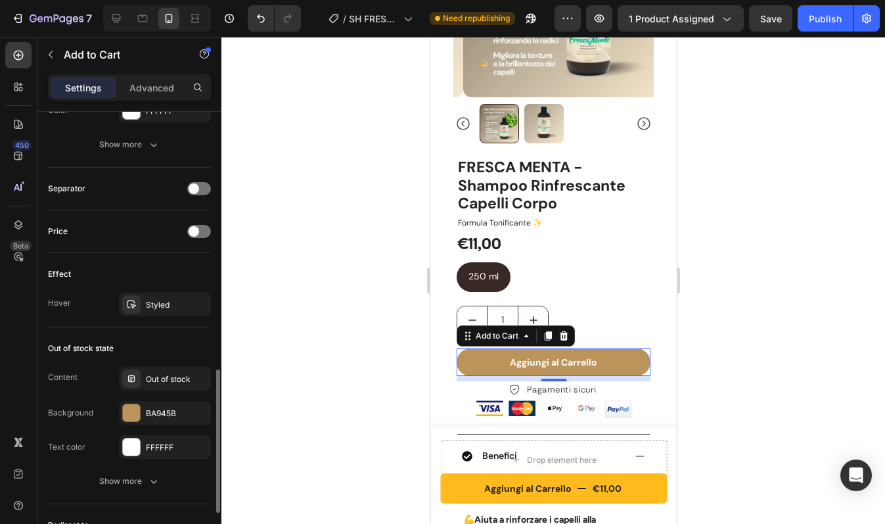
scroll to position [813, 0]
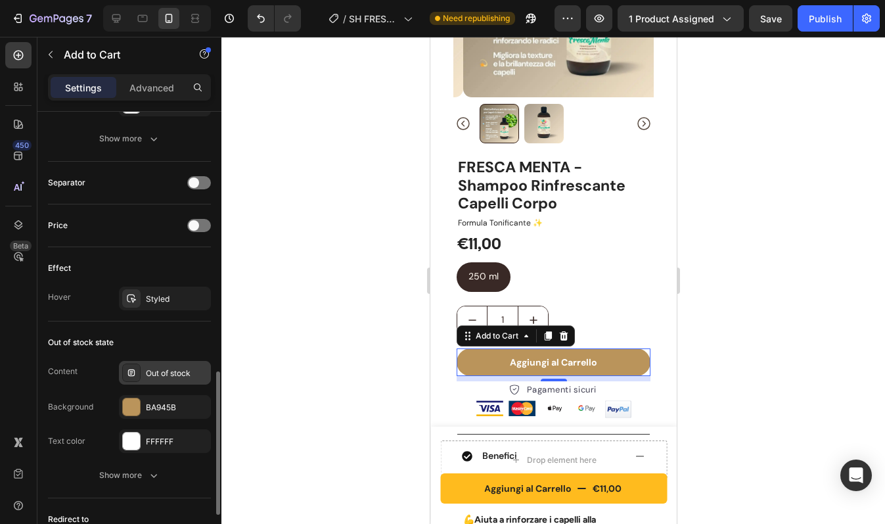
click at [171, 372] on div "Out of stock" at bounding box center [177, 373] width 62 height 12
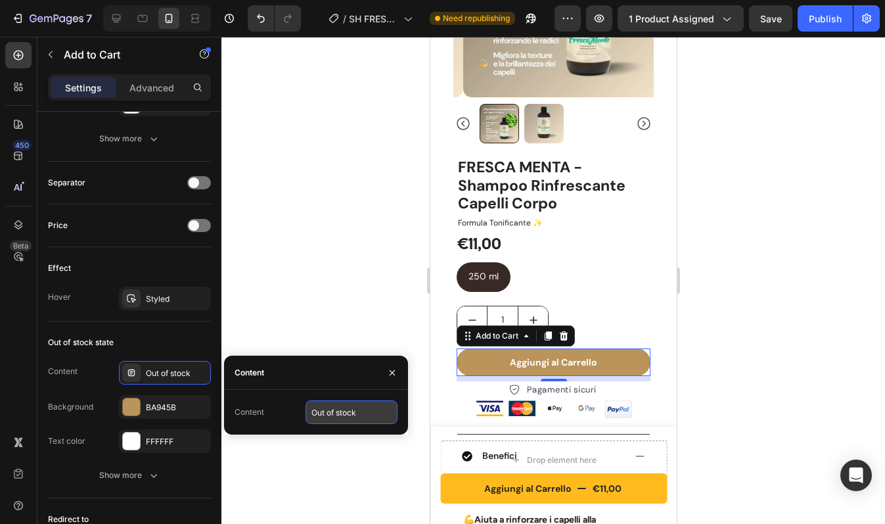
click at [332, 411] on input "Out of stock" at bounding box center [352, 412] width 92 height 24
type input "Esaurito"
click at [394, 370] on icon "button" at bounding box center [392, 371] width 5 height 5
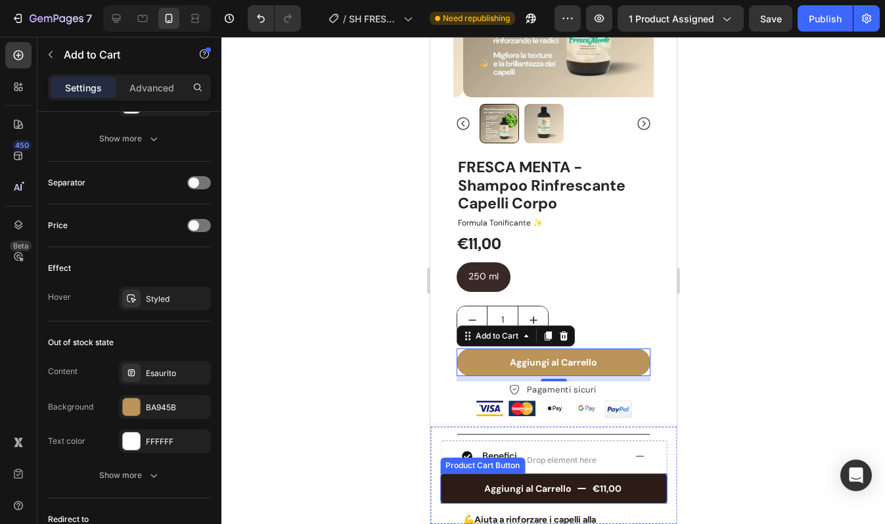
click at [646, 482] on button "Aggiungi al Carrello €11,00" at bounding box center [553, 488] width 227 height 30
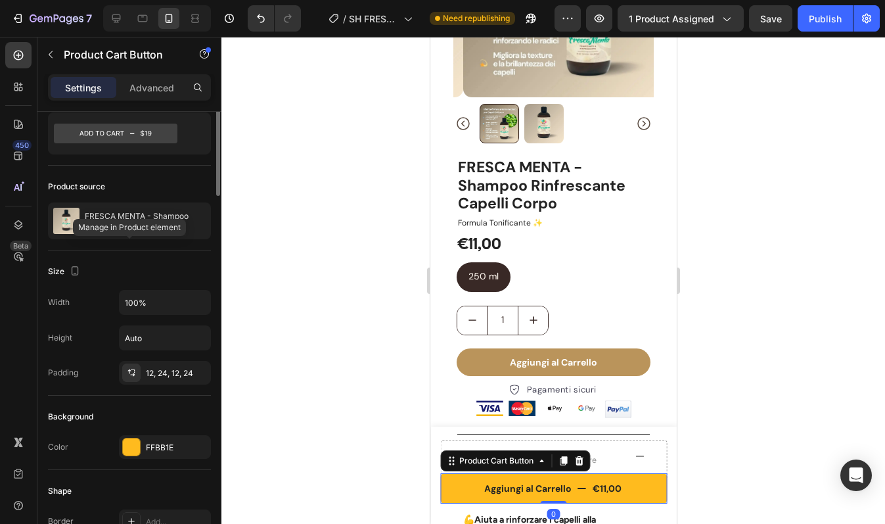
scroll to position [0, 0]
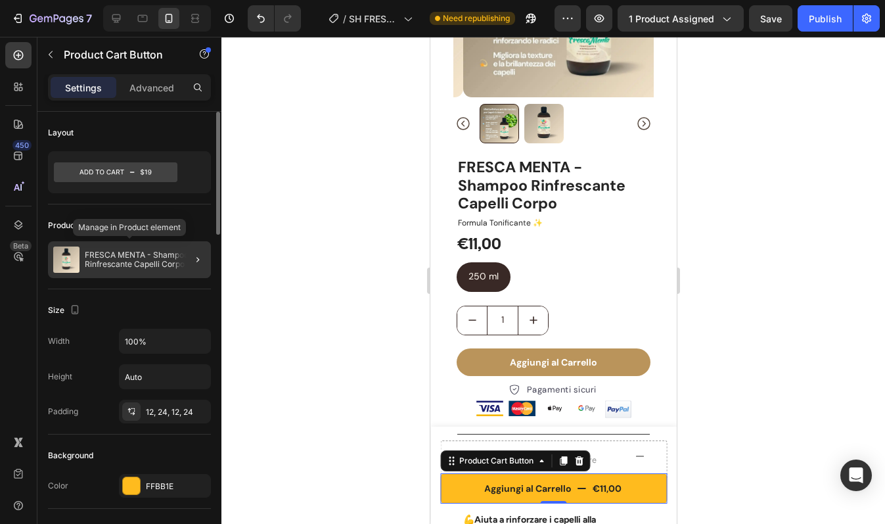
click at [153, 265] on p "FRESCA MENTA - Shampoo Rinfrescante Capelli Corpo" at bounding box center [145, 259] width 121 height 18
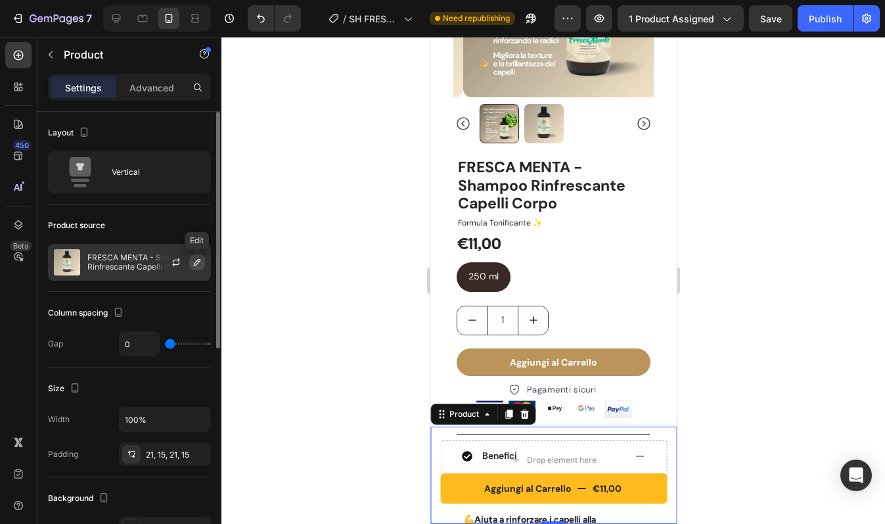
click at [198, 265] on icon "button" at bounding box center [197, 262] width 11 height 11
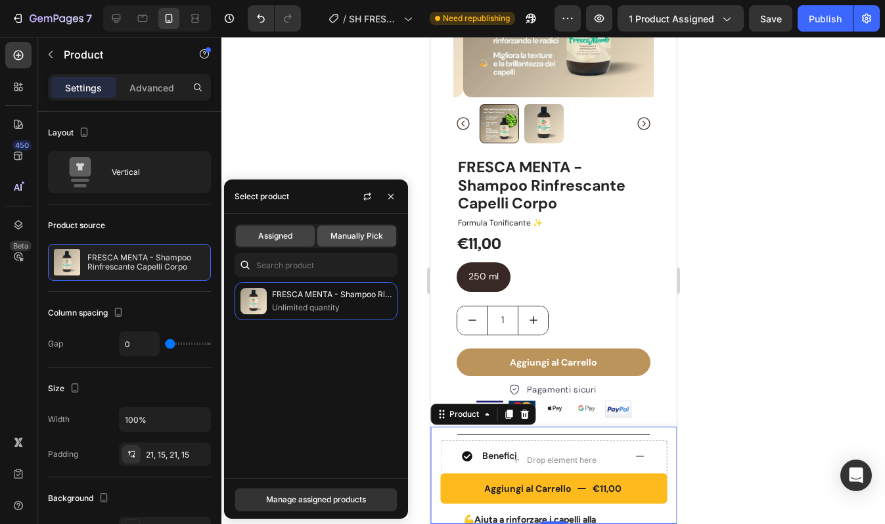
click at [373, 237] on span "Manually Pick" at bounding box center [357, 236] width 53 height 12
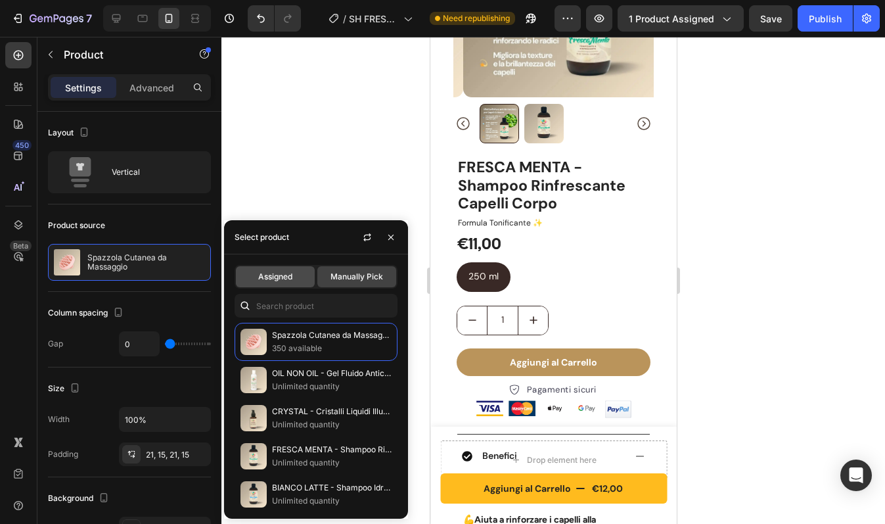
click at [285, 277] on span "Assigned" at bounding box center [275, 277] width 34 height 12
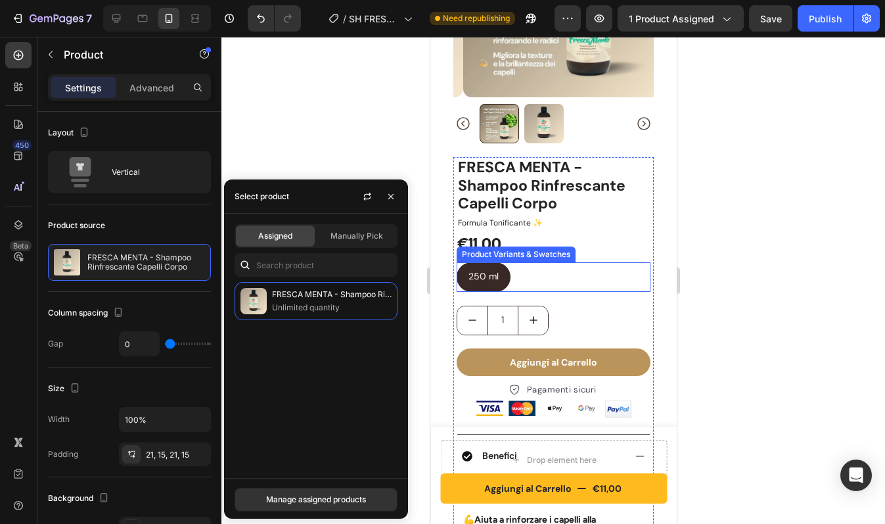
click at [610, 276] on div "250 ml 250 ml 250 ml" at bounding box center [553, 277] width 194 height 30
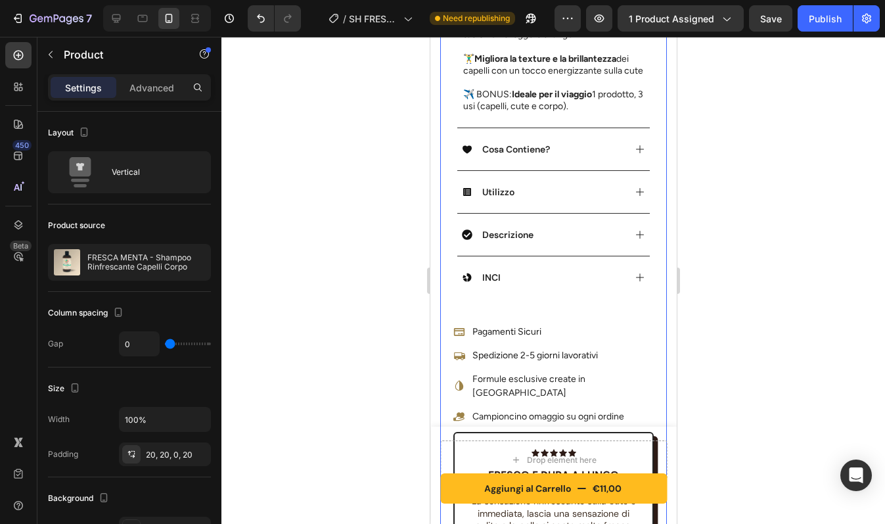
scroll to position [718, 0]
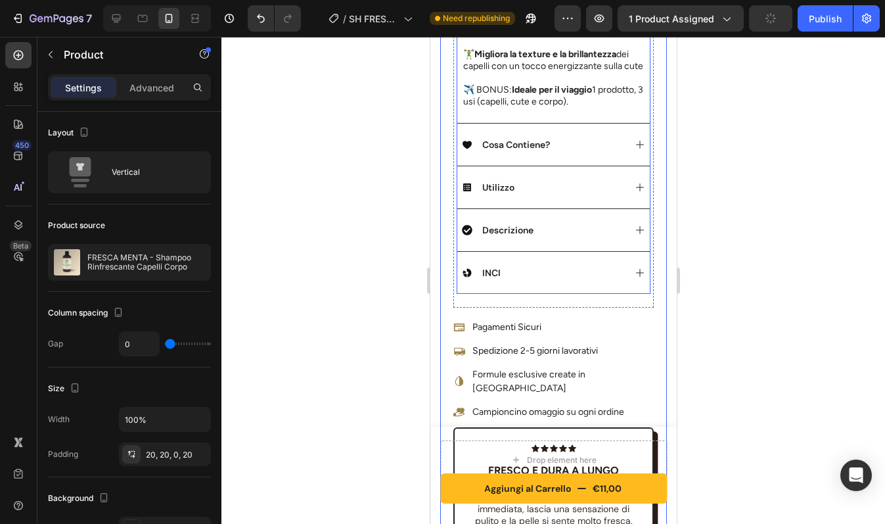
click at [590, 286] on div "INCI" at bounding box center [553, 272] width 193 height 43
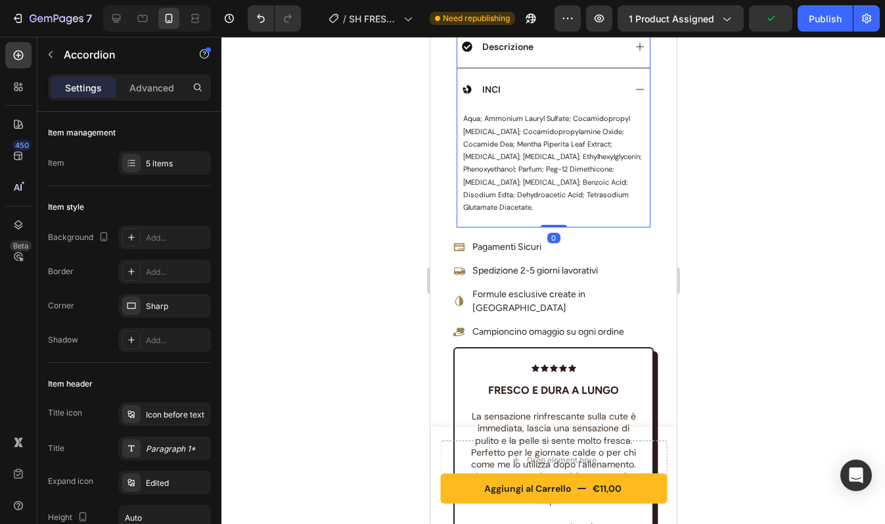
drag, startPoint x: 551, startPoint y: 229, endPoint x: 551, endPoint y: 198, distance: 30.9
click at [551, 198] on div "Benefici Cosa Contiene? Utilizzo Descrizione INCI aqua; ammonium lauryl sulfate…" at bounding box center [553, 61] width 194 height 331
type input "100%"
type input "100"
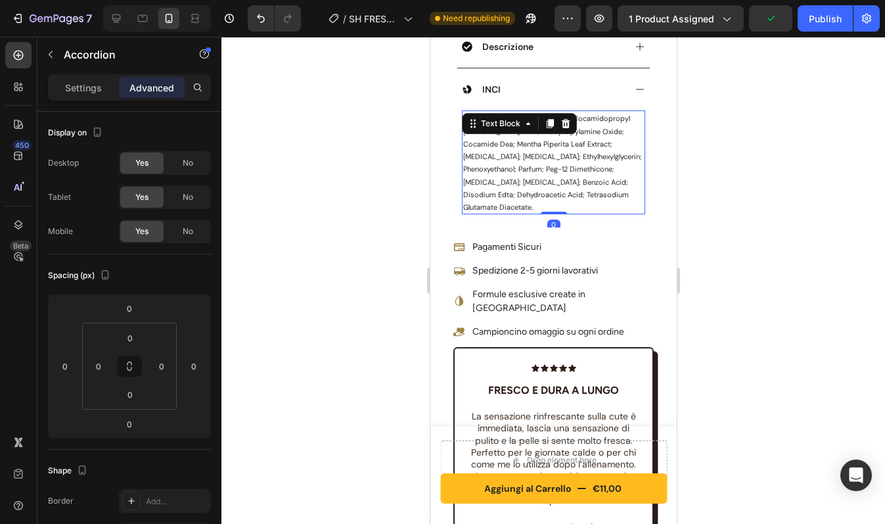
click at [558, 188] on p "aqua; ammonium lauryl sulfate; cocamidopropyl betaine; cocamidopropylamine oxid…" at bounding box center [553, 162] width 181 height 101
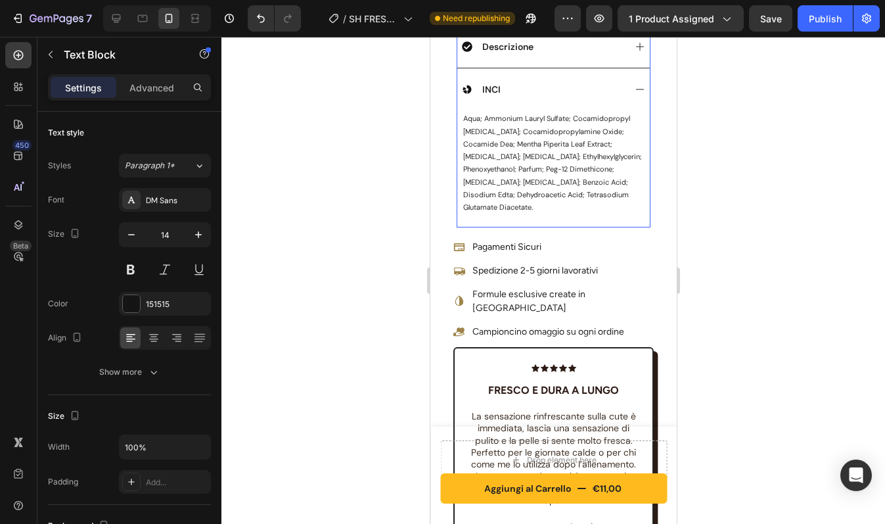
click at [573, 214] on div "aqua; ammonium lauryl sulfate; cocamidopropyl betaine; cocamidopropylamine oxid…" at bounding box center [553, 168] width 193 height 117
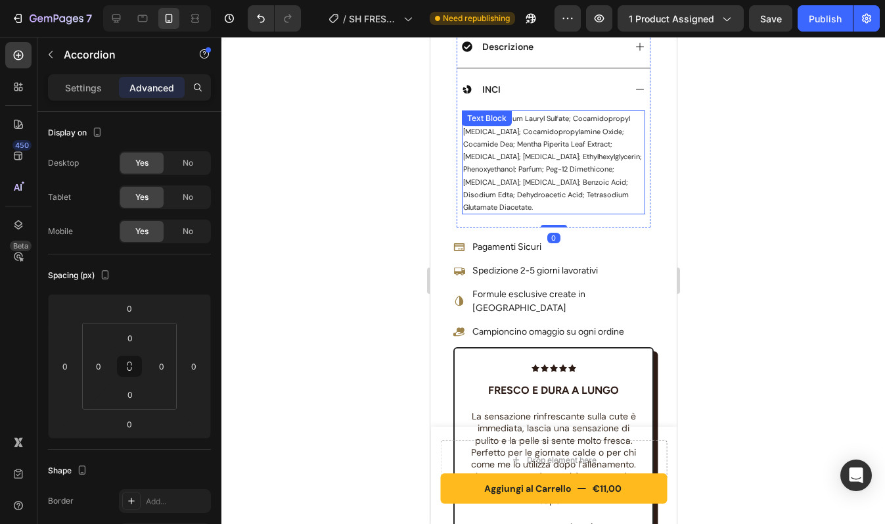
click at [568, 192] on p "aqua; ammonium lauryl sulfate; cocamidopropyl betaine; cocamidopropylamine oxid…" at bounding box center [553, 162] width 181 height 101
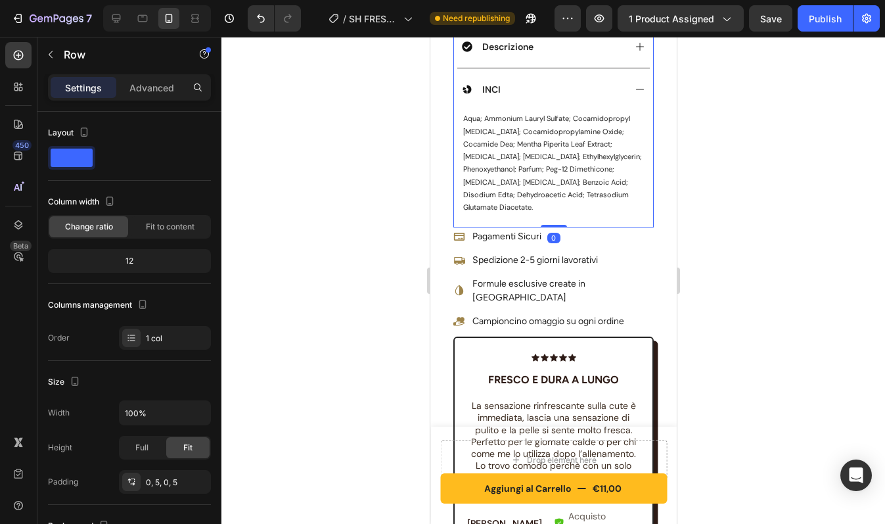
drag, startPoint x: 553, startPoint y: 224, endPoint x: 553, endPoint y: 196, distance: 28.3
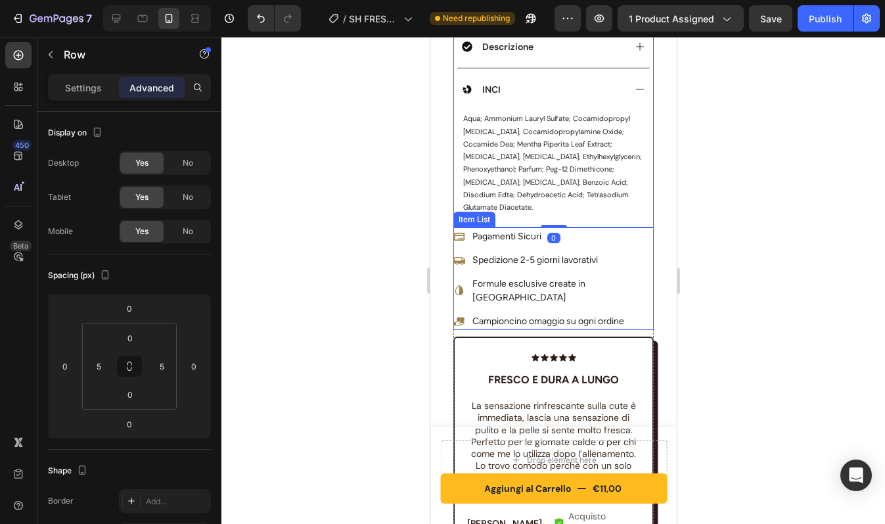
click at [631, 241] on div "Pagamenti Sicuri Spedizione 2-5 giorni lavorativi Formule esclusive create in […" at bounding box center [553, 278] width 200 height 103
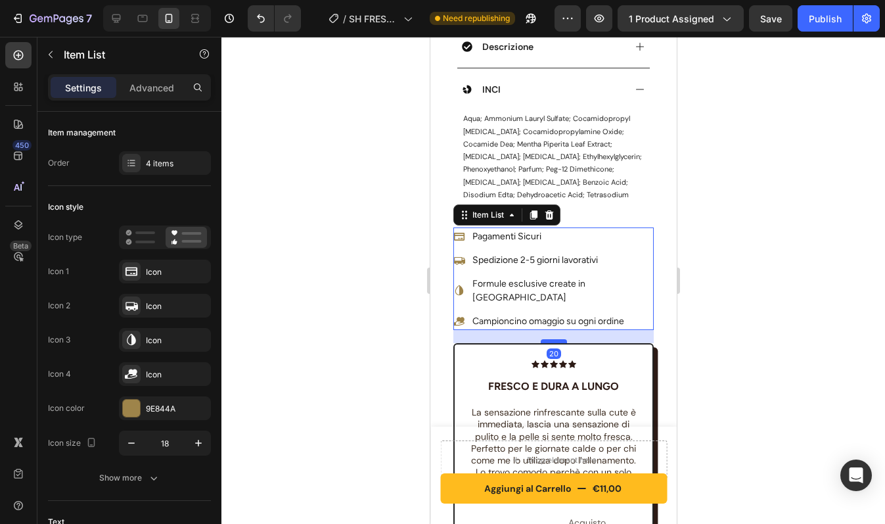
drag, startPoint x: 547, startPoint y: 309, endPoint x: 548, endPoint y: 316, distance: 6.7
click at [548, 339] on div at bounding box center [553, 341] width 26 height 4
type input "100%"
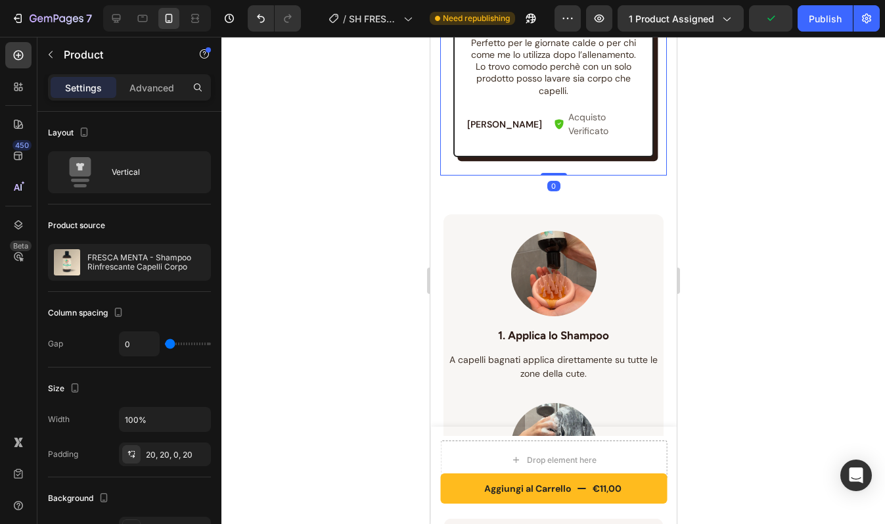
scroll to position [1120, 0]
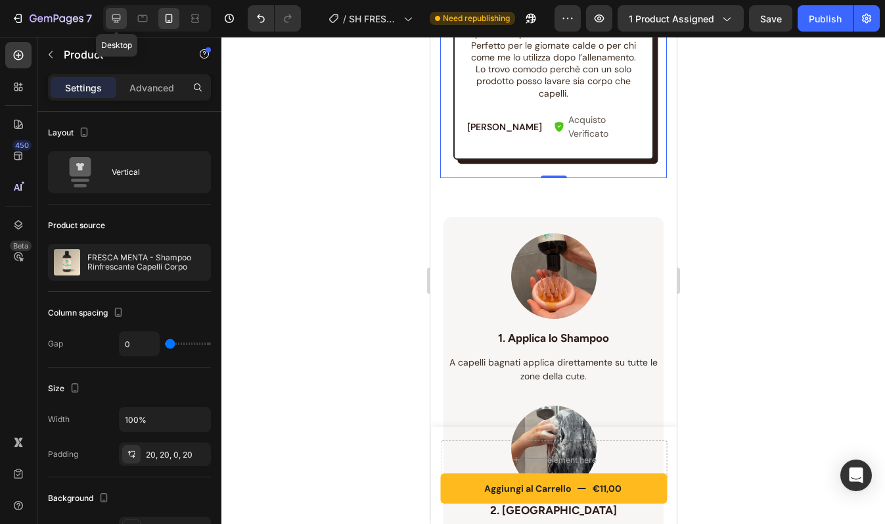
click at [120, 24] on icon at bounding box center [116, 18] width 13 height 13
type input "1200"
type input "30"
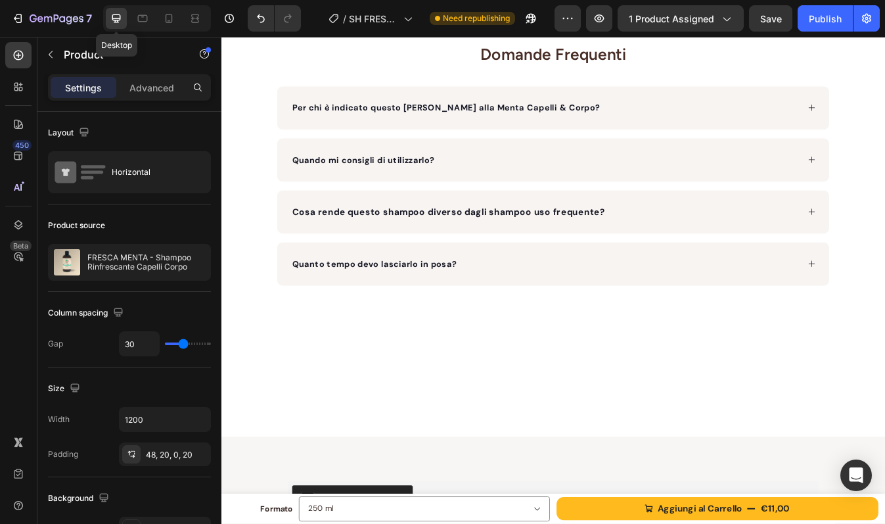
scroll to position [1223, 0]
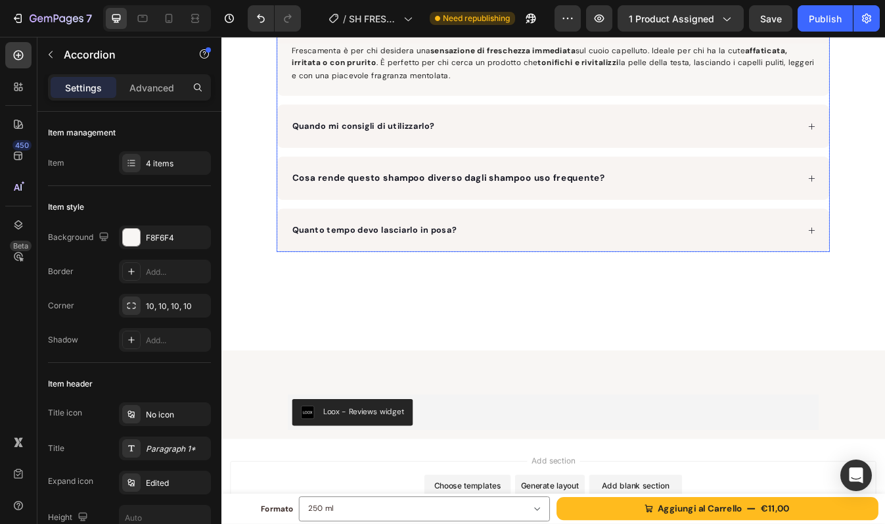
click at [576, 259] on div "Quanto tempo devo lasciarlo in posa?" at bounding box center [606, 267] width 604 height 20
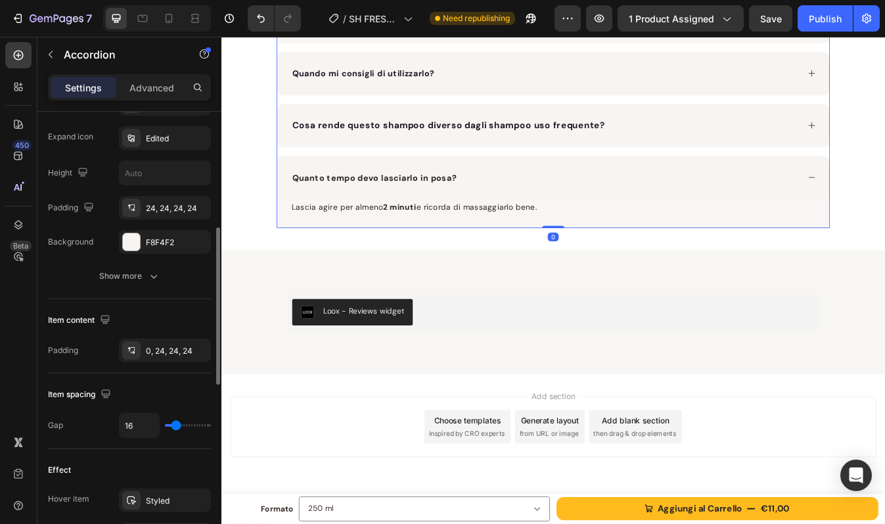
scroll to position [341, 0]
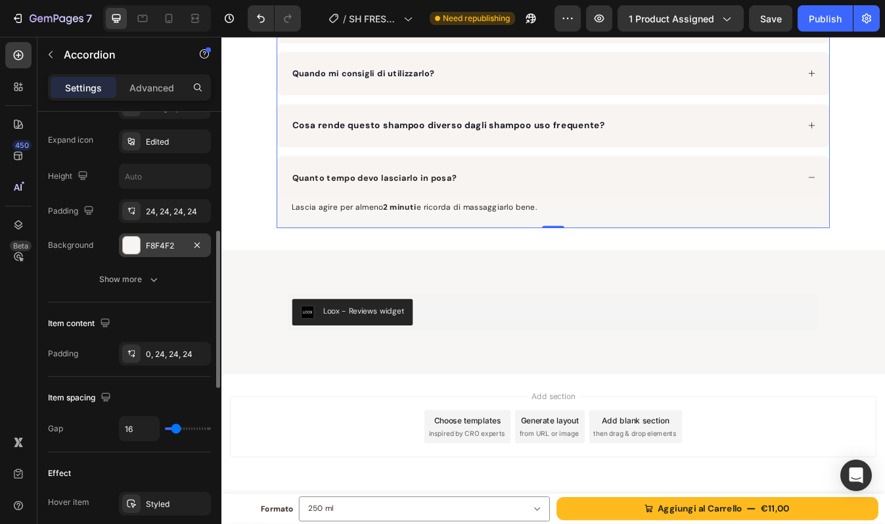
click at [162, 243] on div "F8F4F2" at bounding box center [165, 246] width 38 height 12
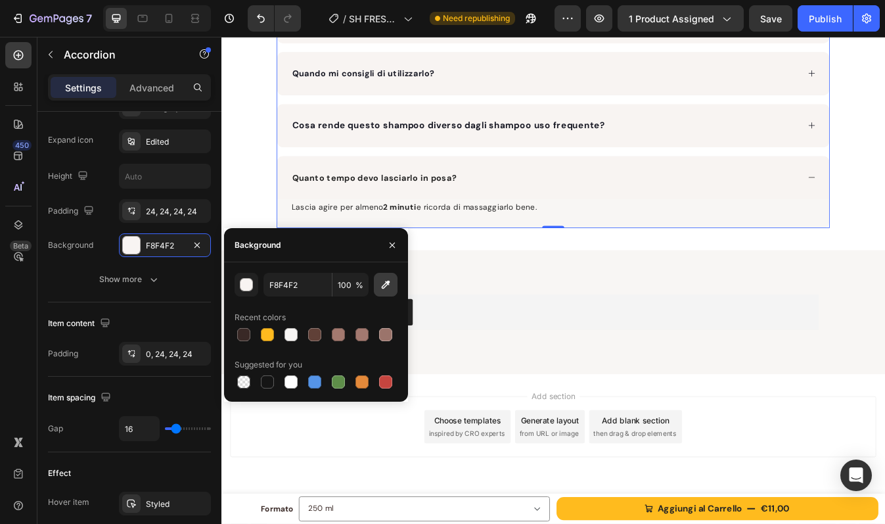
click at [388, 280] on icon "button" at bounding box center [385, 284] width 13 height 13
type input "F8F6F4"
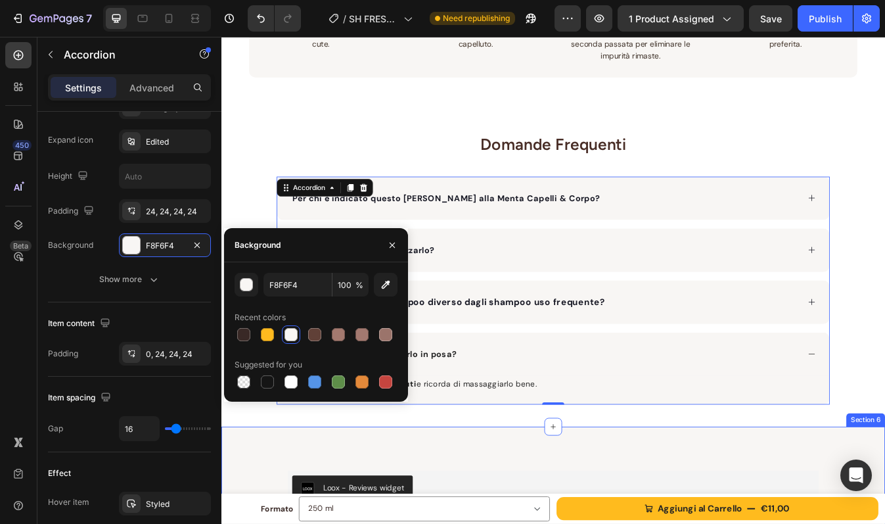
scroll to position [909, 0]
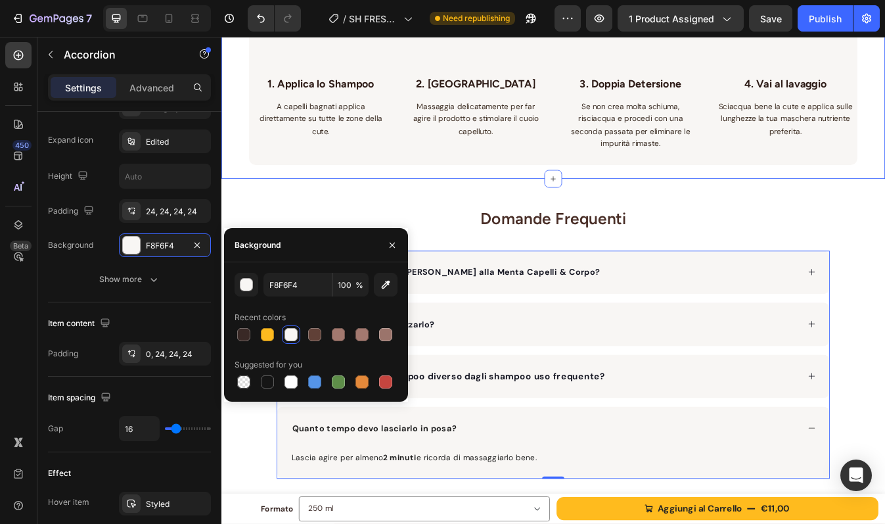
click at [629, 198] on div "Image 1. Applica lo Shampoo Text block A capelli bagnati applica direttamente s…" at bounding box center [615, 80] width 723 height 250
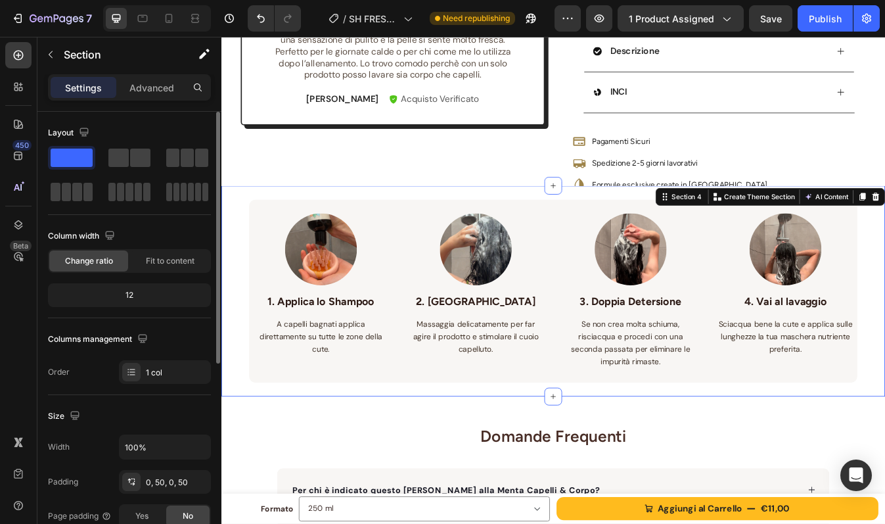
scroll to position [643, 0]
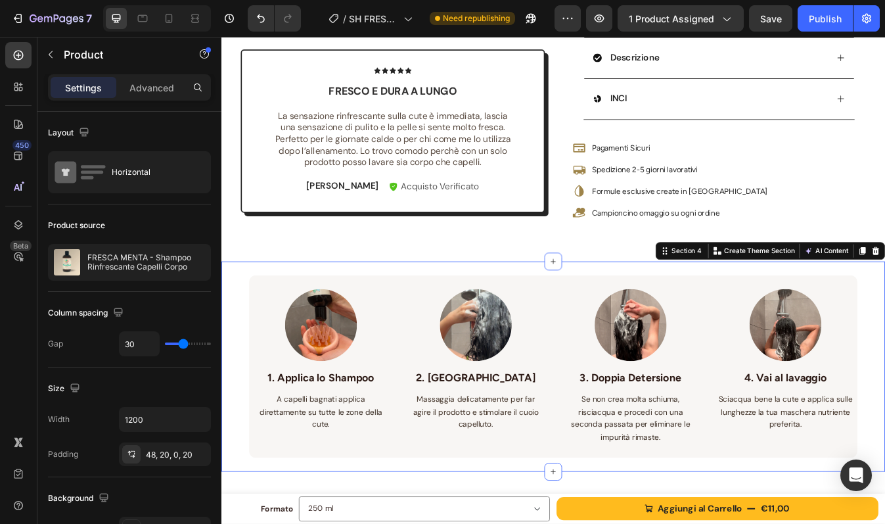
click at [884, 328] on div "Image 1. Applica lo Shampoo Text block A capelli bagnati applica direttamente s…" at bounding box center [615, 429] width 788 height 250
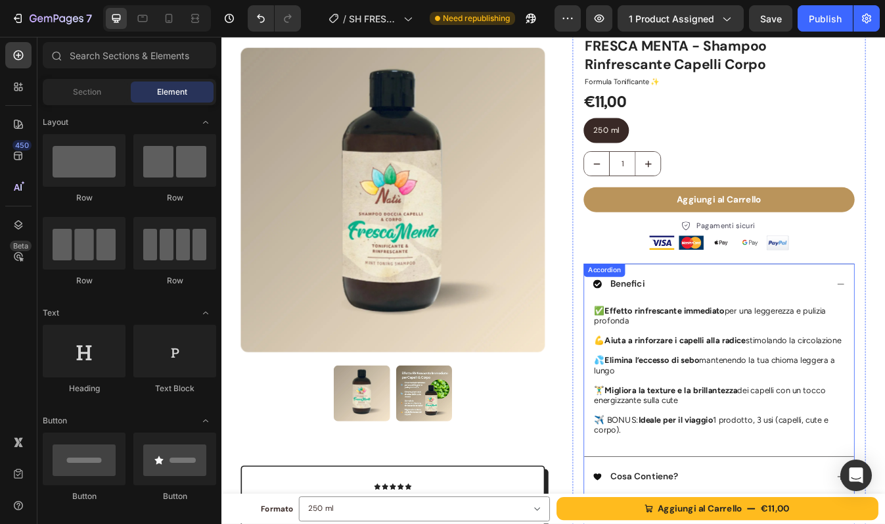
scroll to position [60, 0]
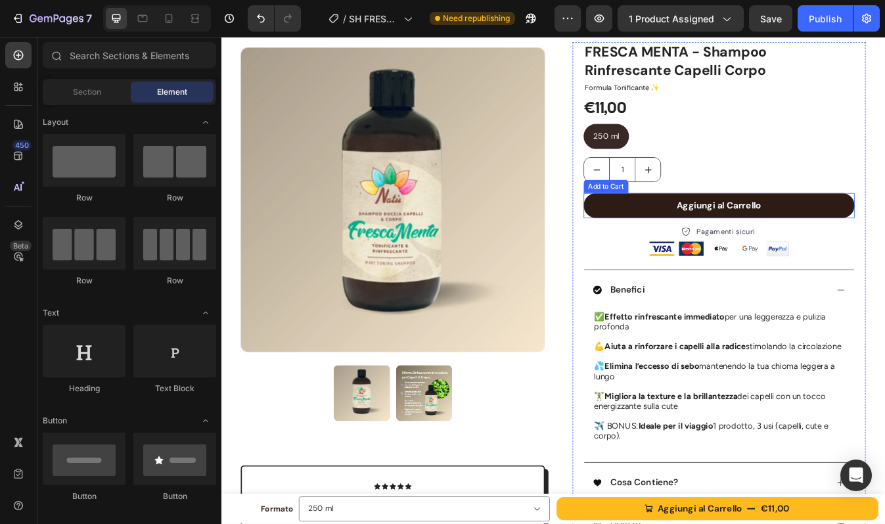
click at [884, 227] on button "Aggiungi al Carrello" at bounding box center [813, 238] width 322 height 30
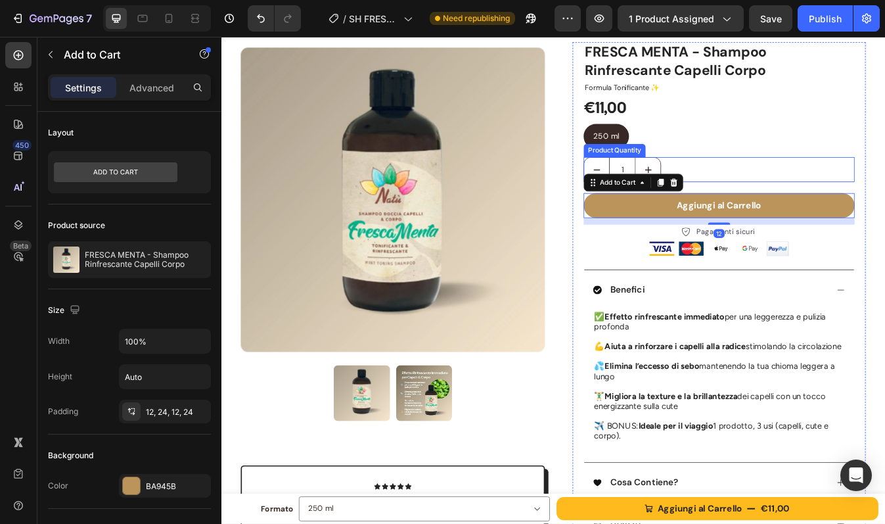
click at [884, 202] on div "1" at bounding box center [813, 195] width 322 height 30
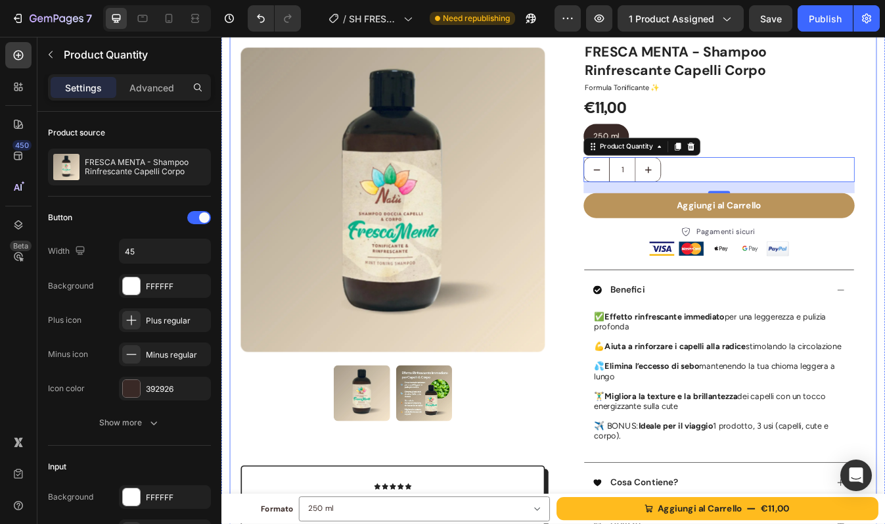
click at [884, 234] on div "Product Images Icon Icon Icon Icon Icon Icon List Fresco e dura a lungo Text Bl…" at bounding box center [615, 442] width 769 height 861
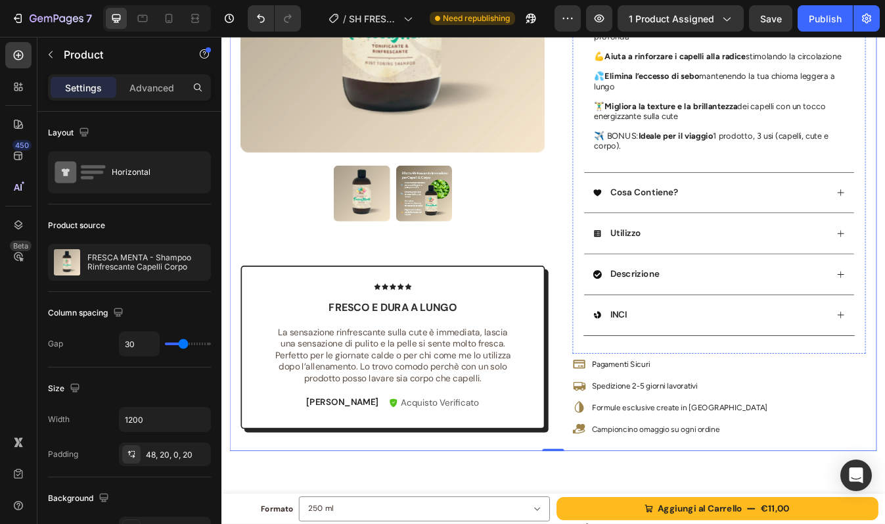
scroll to position [405, 0]
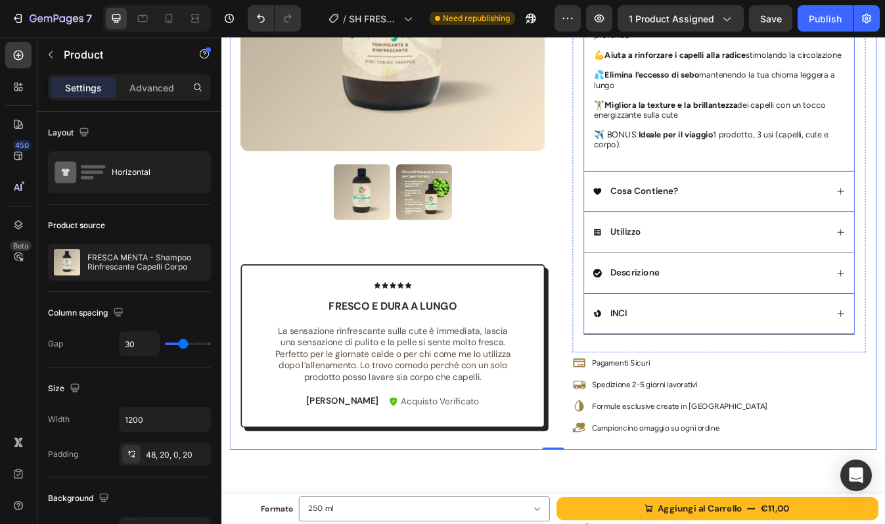
click at [884, 212] on div "Cosa Contiene?" at bounding box center [802, 221] width 279 height 18
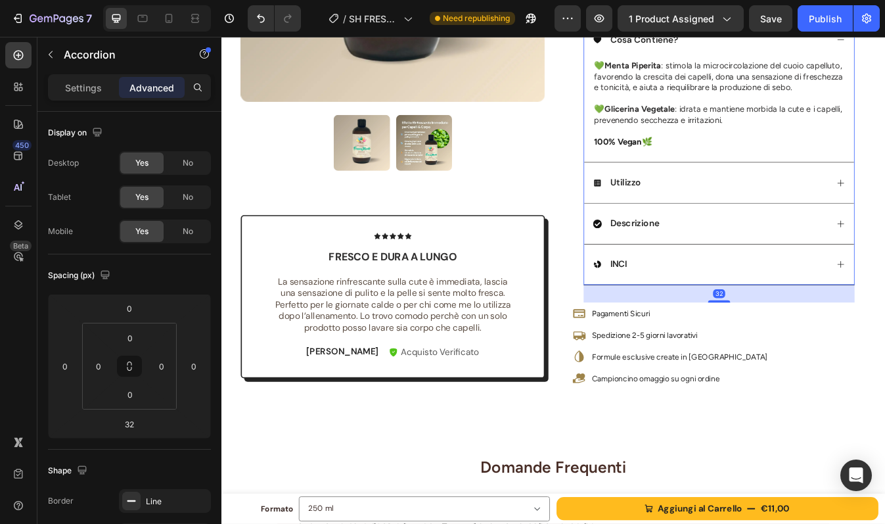
click at [880, 210] on div "Utilizzo" at bounding box center [802, 211] width 279 height 18
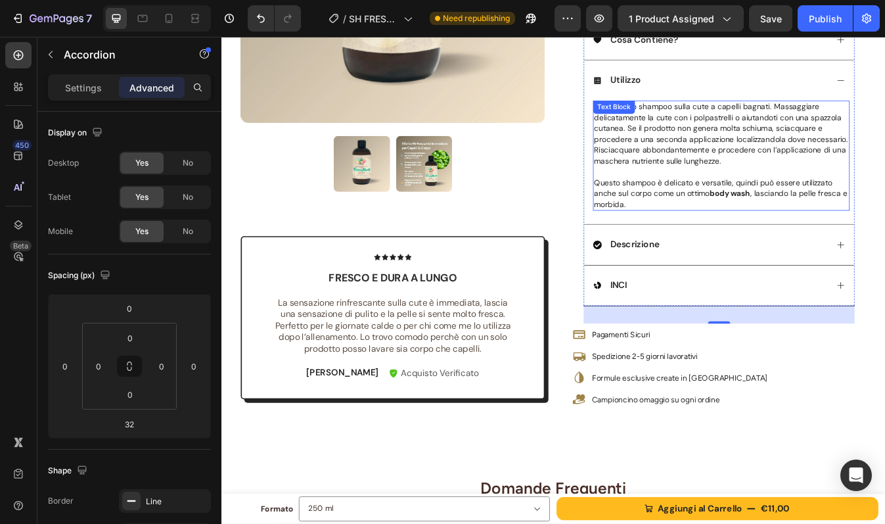
click at [806, 185] on span "Applicare lo shampoo sulla cute a capelli bagnati. Massaggiare delicatamente la…" at bounding box center [815, 152] width 302 height 76
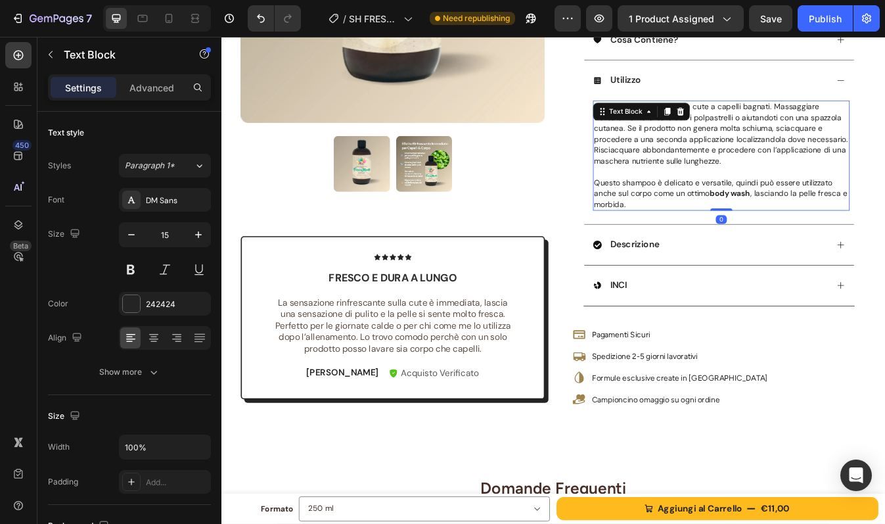
click at [679, 221] on span "Questo shampoo è delicato e versatile, quindi può essere utilizzato anche sul c…" at bounding box center [814, 222] width 301 height 37
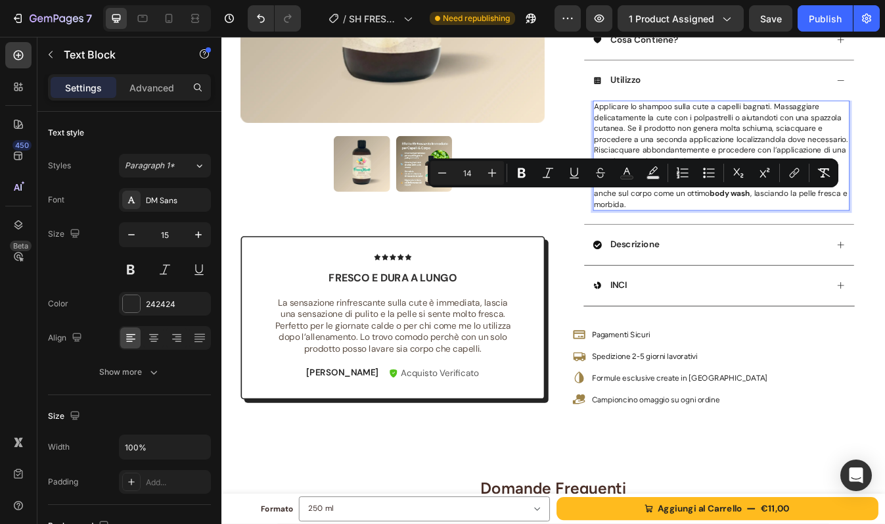
click at [707, 217] on span "Questo shampoo è delicato e versatile, quindi può essere utilizzato anche sul c…" at bounding box center [814, 222] width 301 height 37
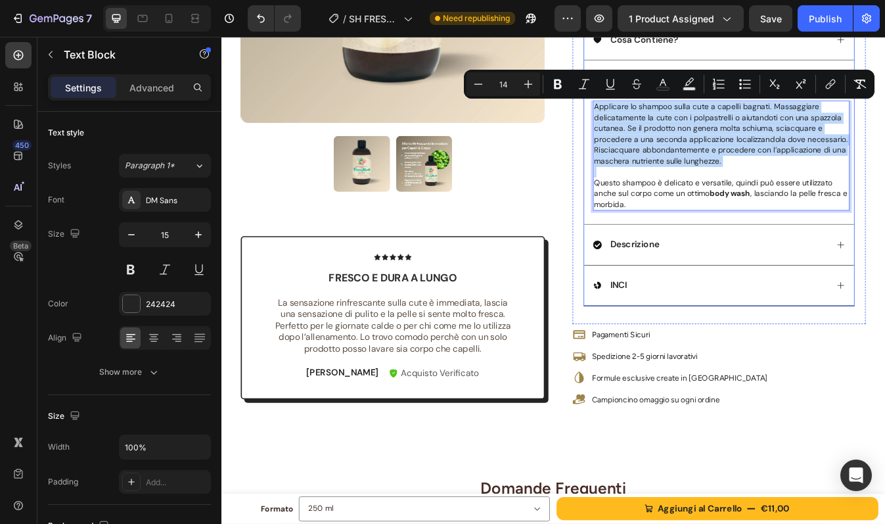
drag, startPoint x: 661, startPoint y: 213, endPoint x: 657, endPoint y: 125, distance: 88.1
click at [657, 125] on div "Applicare lo shampoo sulla cute a capelli bagnati. Massaggiare delicatamente la…" at bounding box center [812, 186] width 321 height 147
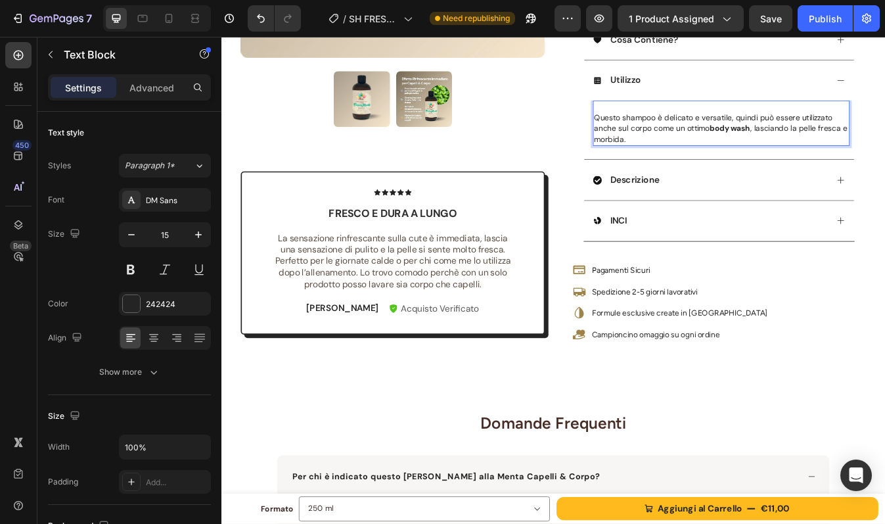
click at [664, 131] on span "Questo shampoo è delicato e versatile, quindi può essere utilizzato anche sul c…" at bounding box center [814, 145] width 301 height 37
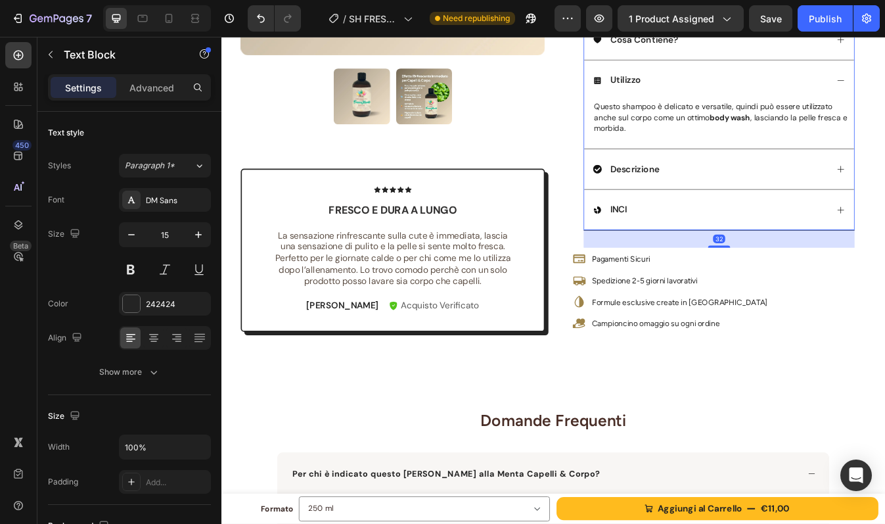
click at [821, 93] on div "Utilizzo" at bounding box center [802, 89] width 279 height 18
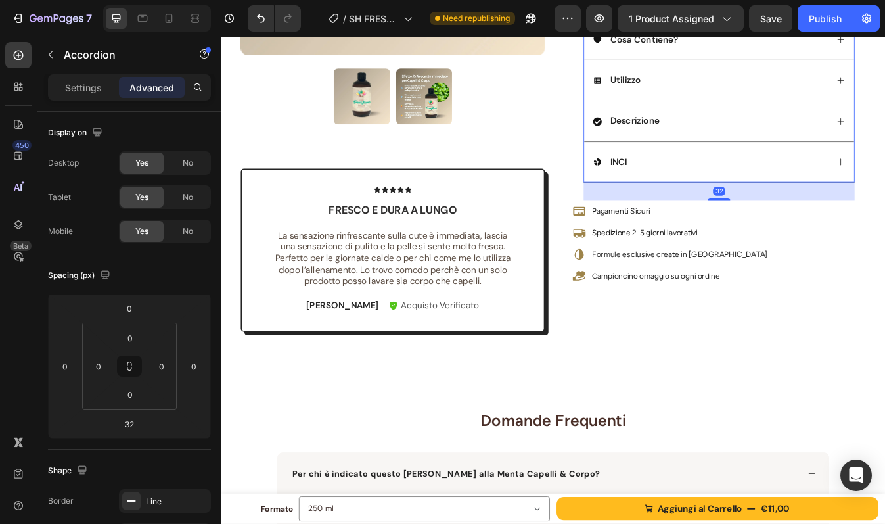
click at [821, 93] on div "Utilizzo" at bounding box center [802, 89] width 279 height 18
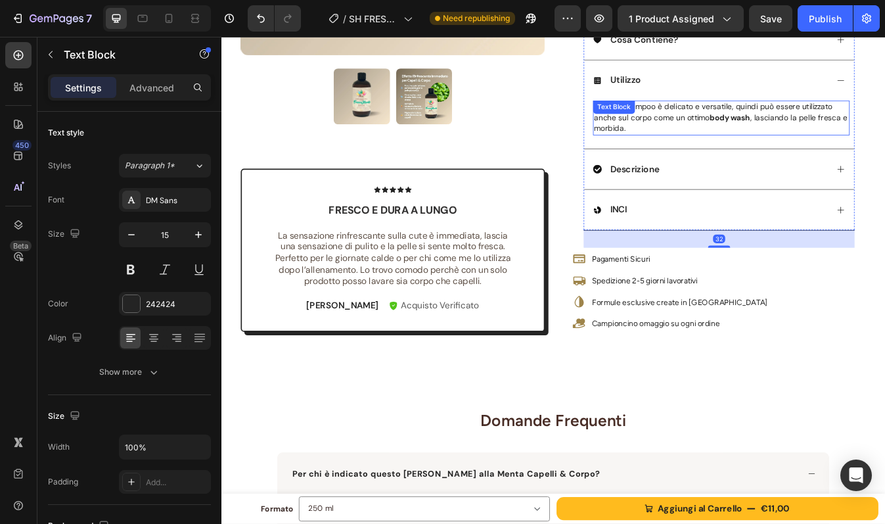
click at [808, 139] on strong "body wash" at bounding box center [826, 133] width 48 height 12
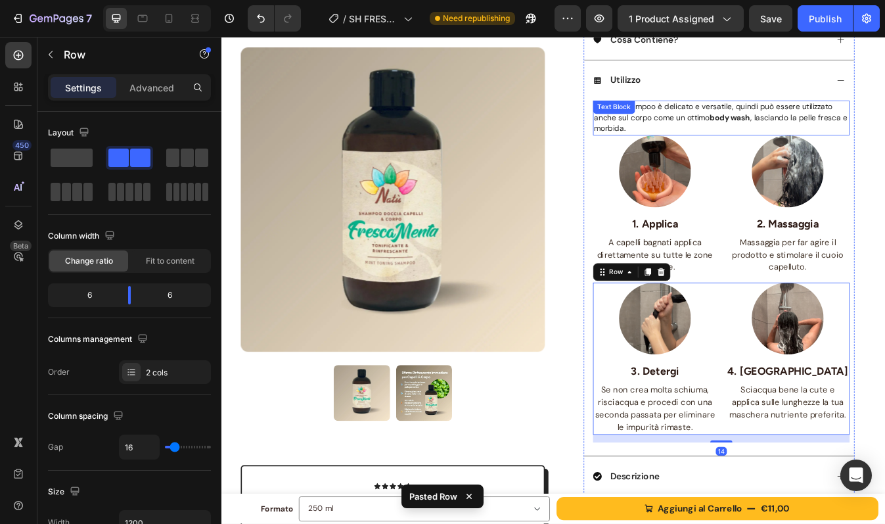
click at [783, 139] on span "Questo shampoo è delicato e versatile, quindi può essere utilizzato anche sul c…" at bounding box center [814, 132] width 301 height 37
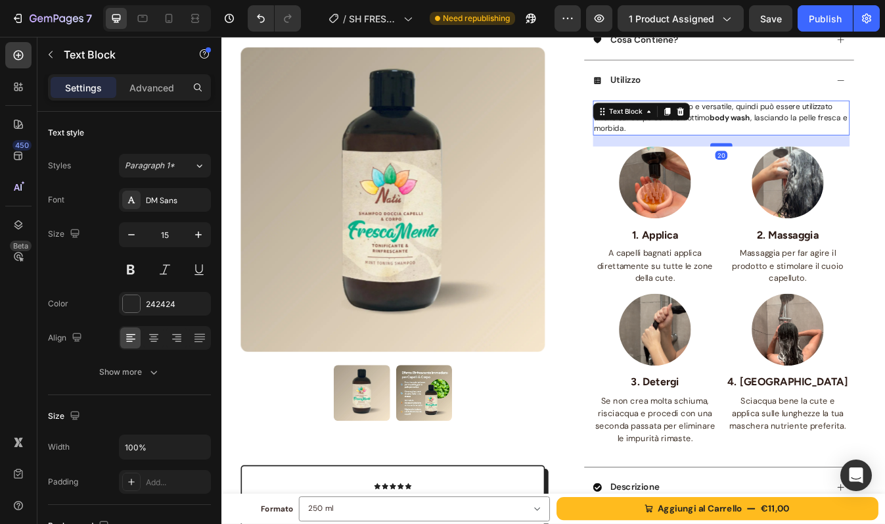
drag, startPoint x: 811, startPoint y: 152, endPoint x: 812, endPoint y: 165, distance: 13.2
click at [812, 165] on div at bounding box center [815, 166] width 26 height 4
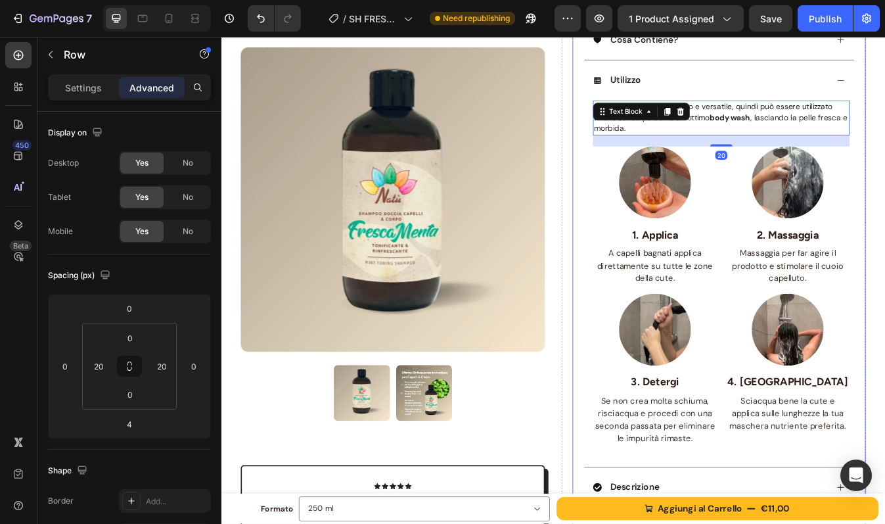
click at [884, 149] on div "FRESCA MENTA - Shampoo Rinfrescante Capelli Corpo Product Title Formula Tonific…" at bounding box center [813, 182] width 348 height 969
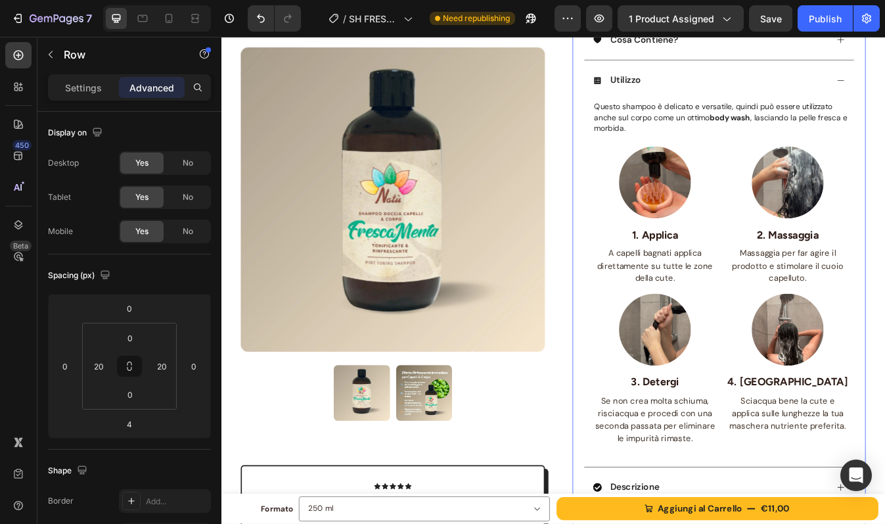
scroll to position [411, 0]
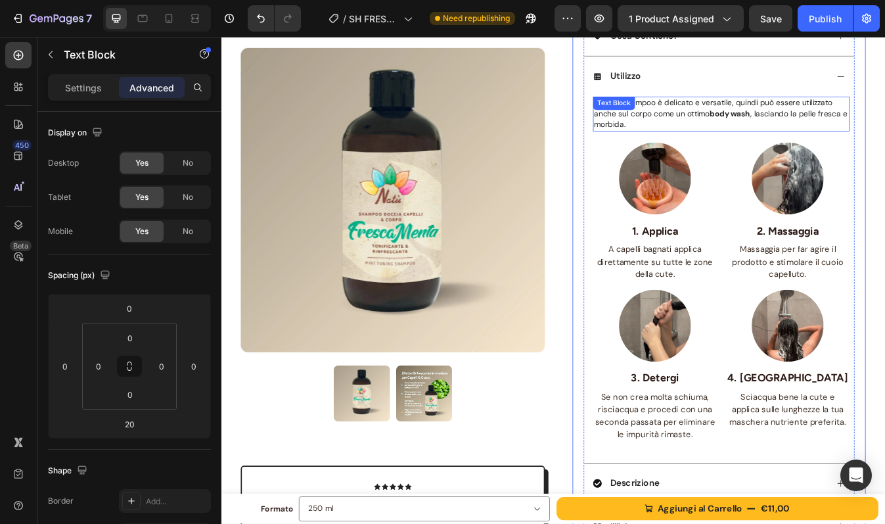
click at [726, 138] on p "Questo shampoo è delicato e versatile, quindi può essere utilizzato anche sul c…" at bounding box center [815, 128] width 302 height 39
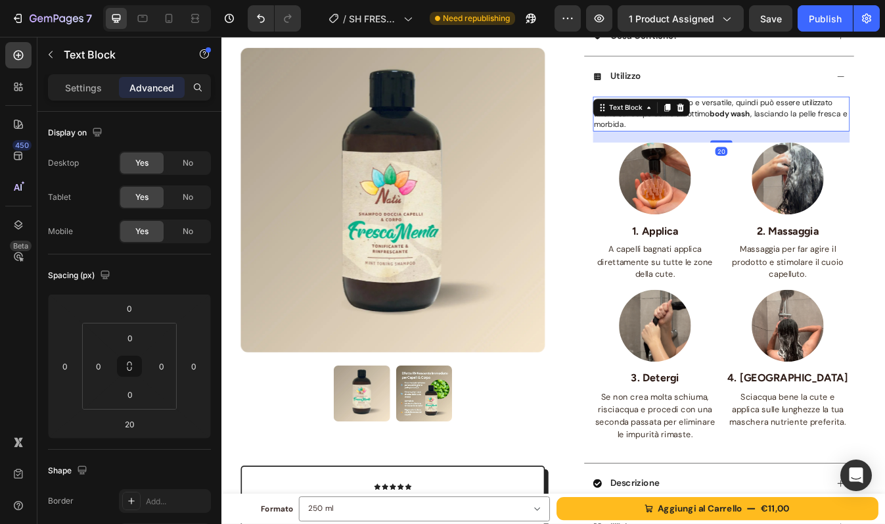
click at [726, 138] on p "Questo shampoo è delicato e versatile, quindi può essere utilizzato anche sul c…" at bounding box center [815, 128] width 302 height 39
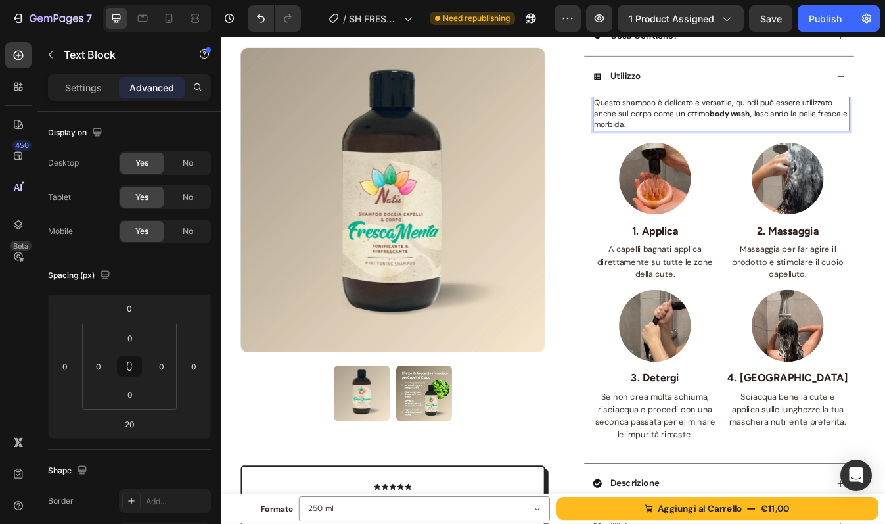
click at [795, 141] on p "Questo shampoo è delicato e versatile, quindi può essere utilizzato anche sul c…" at bounding box center [815, 128] width 302 height 39
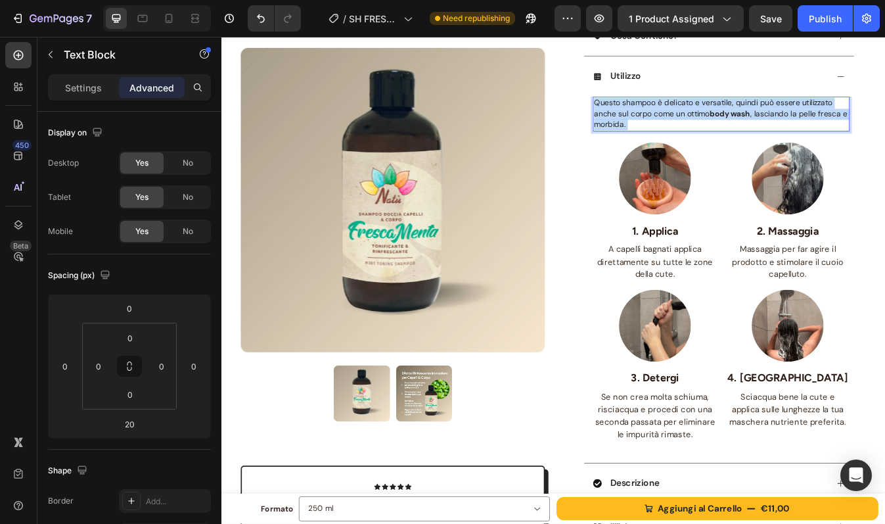
drag, startPoint x: 707, startPoint y: 141, endPoint x: 672, endPoint y: 143, distance: 35.5
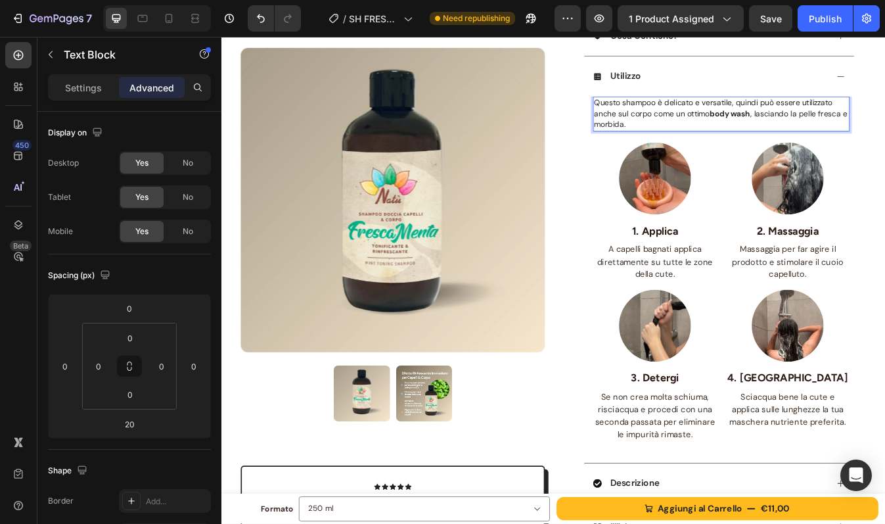
click at [703, 136] on span "Questo shampoo è delicato e versatile, quindi può essere utilizzato anche sul c…" at bounding box center [814, 127] width 301 height 37
drag, startPoint x: 706, startPoint y: 143, endPoint x: 658, endPoint y: 143, distance: 48.6
click at [658, 143] on div "Questo shampoo è delicato e versatile, quindi può essere utilizzato anche sul c…" at bounding box center [812, 325] width 321 height 434
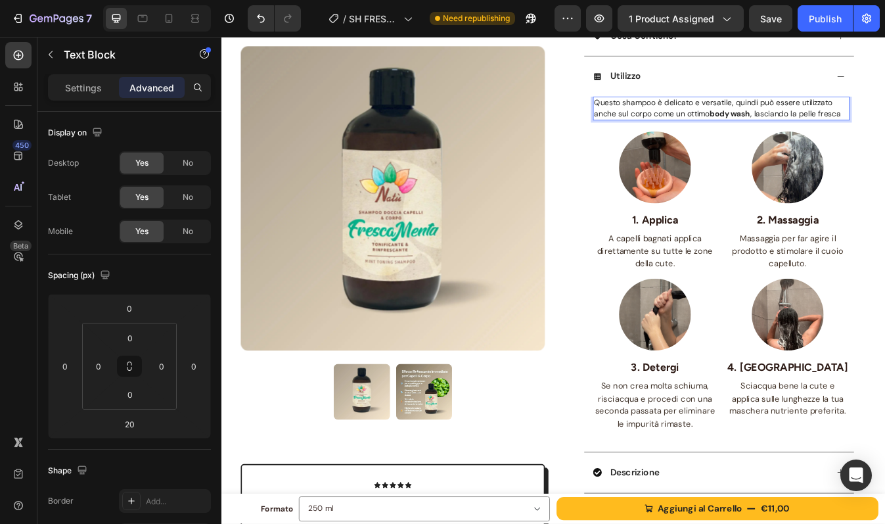
click at [688, 134] on span "Questo shampoo è delicato e versatile, quindi può essere utilizzato anche sul c…" at bounding box center [810, 121] width 293 height 25
click at [884, 130] on p "Questo shampoo è delicato e versatile, quindi può essere utilizzato anche sul c…" at bounding box center [815, 122] width 302 height 26
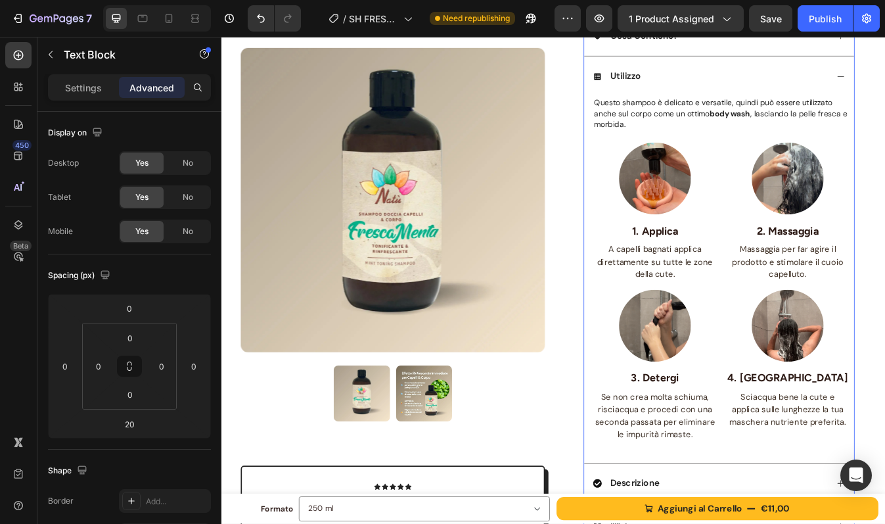
click at [884, 87] on div "Utilizzo" at bounding box center [802, 84] width 279 height 18
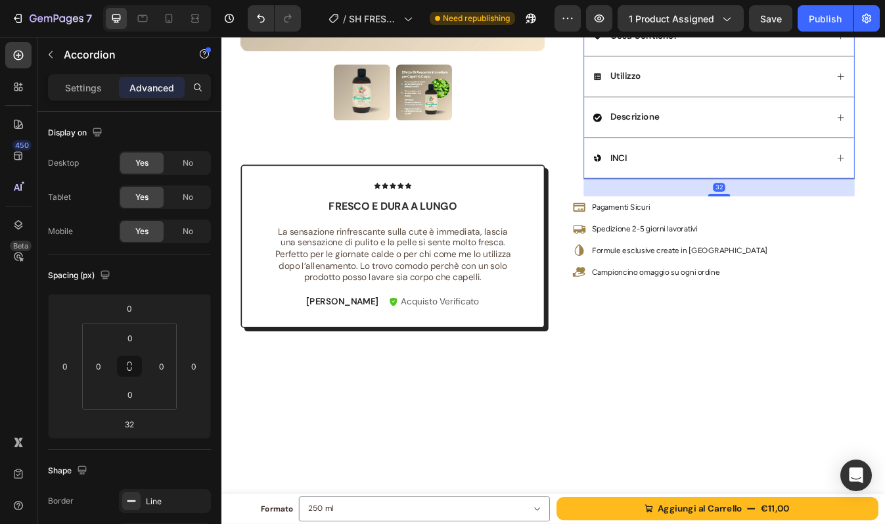
click at [862, 127] on div "Descrizione" at bounding box center [802, 133] width 279 height 18
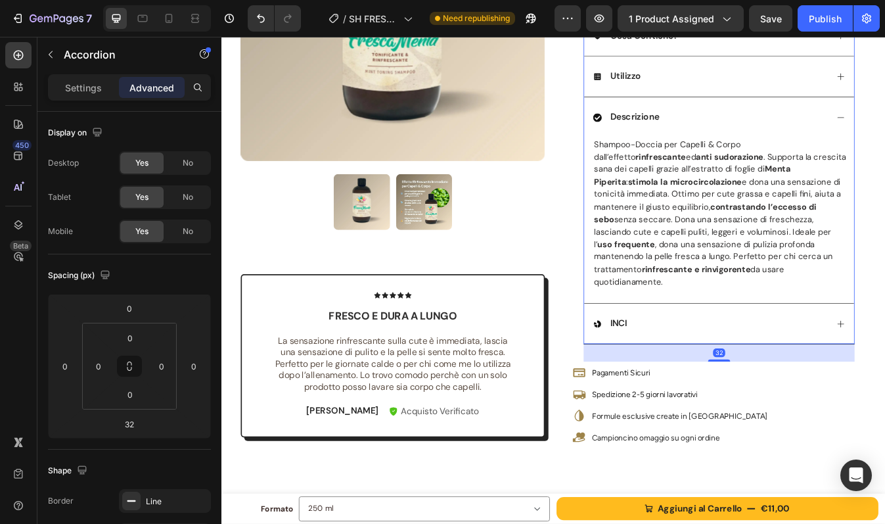
click at [856, 93] on div "Utilizzo" at bounding box center [812, 83] width 321 height 49
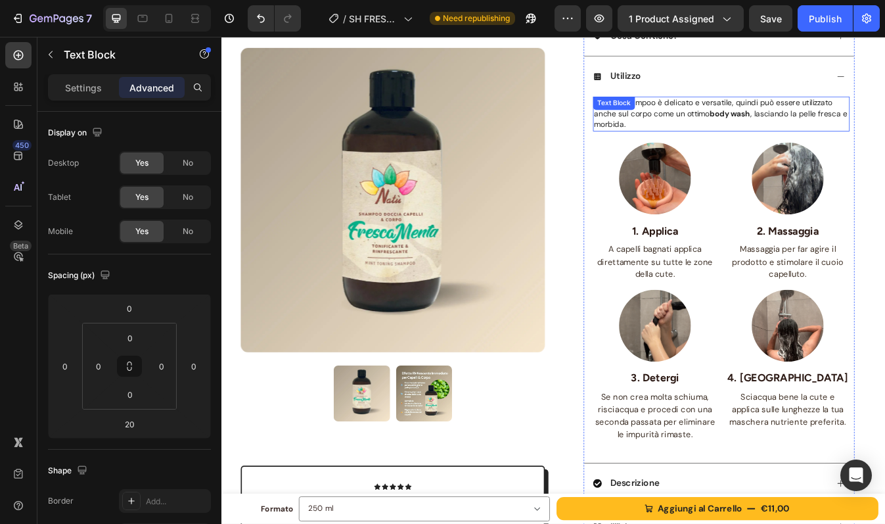
click at [847, 130] on strong "body wash" at bounding box center [826, 128] width 48 height 12
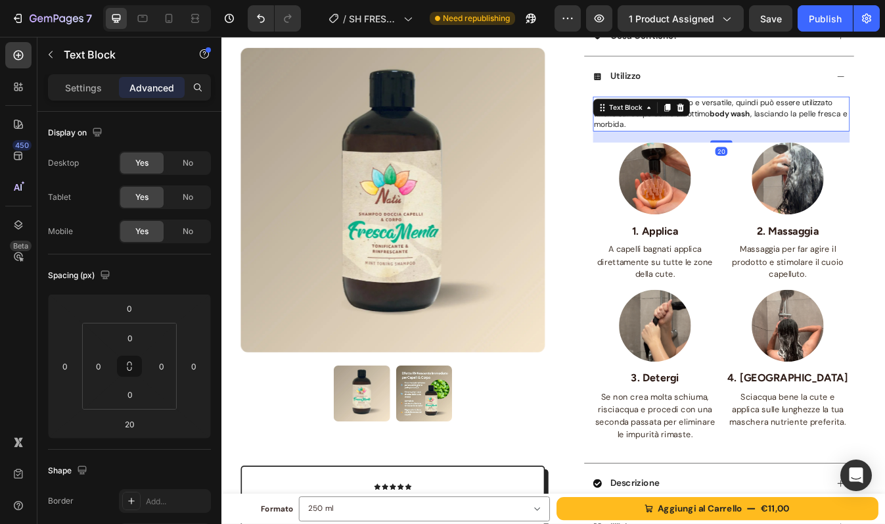
click at [847, 130] on strong "body wash" at bounding box center [826, 128] width 48 height 12
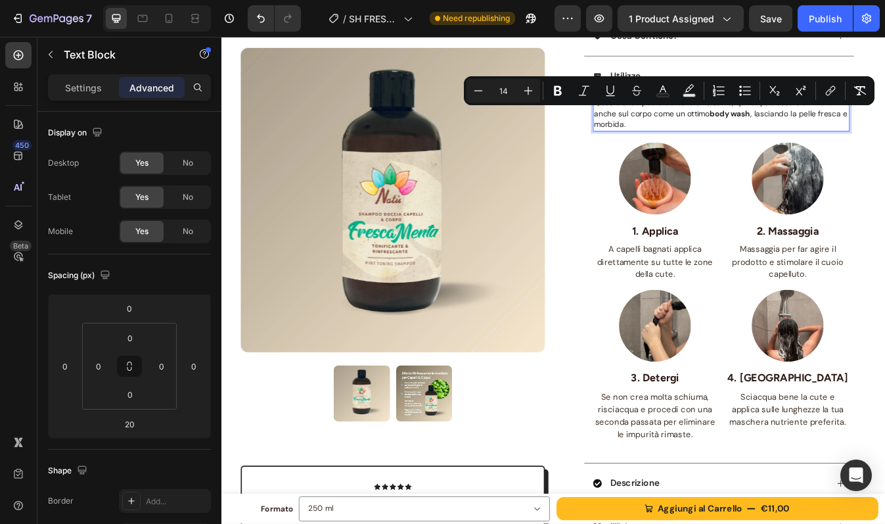
click at [884, 131] on span "Questo shampoo è delicato e versatile, quindi può essere utilizzato anche sul c…" at bounding box center [814, 127] width 301 height 37
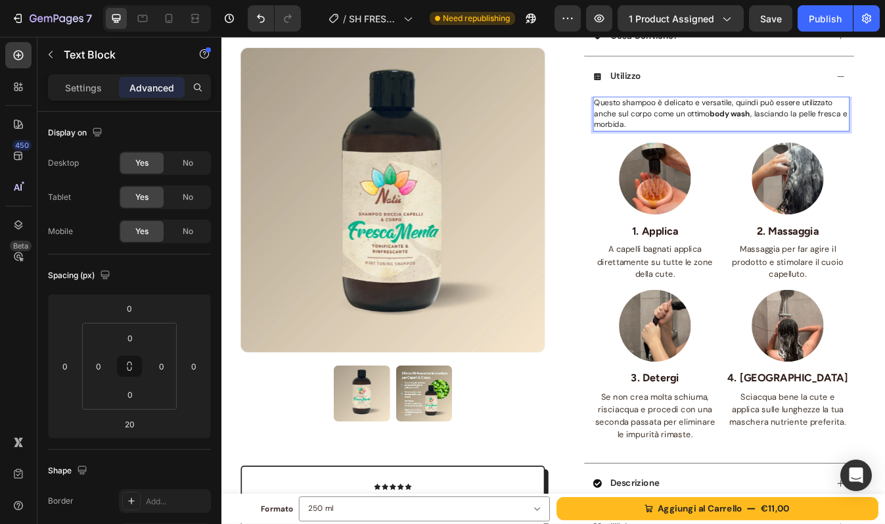
click at [884, 131] on span "Questo shampoo è delicato e versatile, quindi può essere utilizzato anche sul c…" at bounding box center [814, 127] width 301 height 37
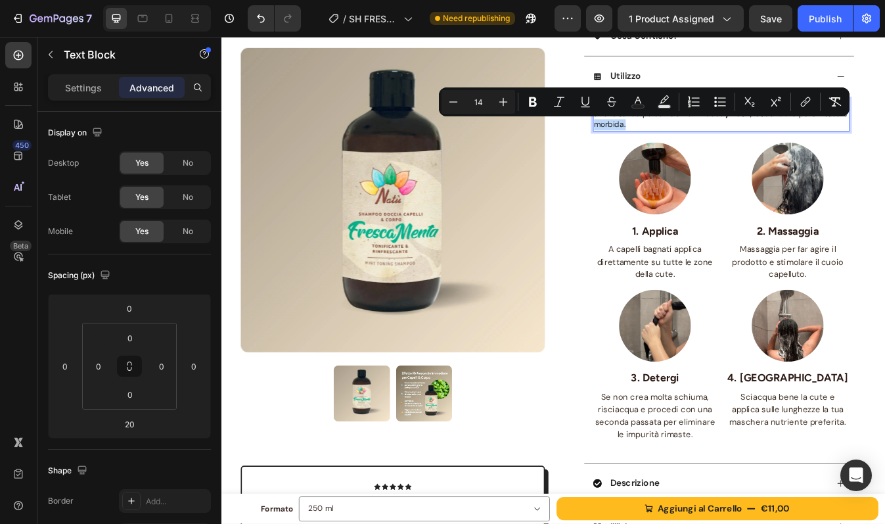
drag, startPoint x: 720, startPoint y: 143, endPoint x: 667, endPoint y: 144, distance: 53.2
click at [667, 144] on p "Questo shampoo è delicato e versatile, quindi può essere utilizzato anche sul c…" at bounding box center [815, 128] width 302 height 39
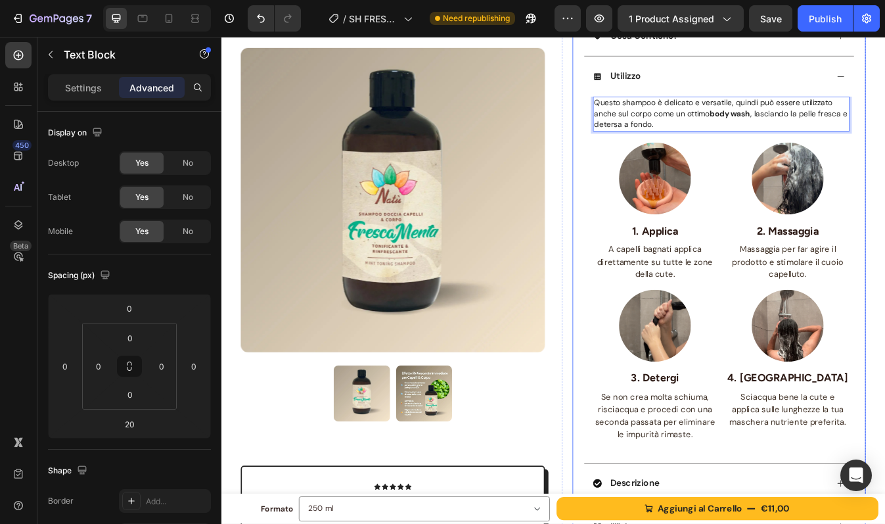
click at [884, 138] on div "FRESCA MENTA - Shampoo Rinfrescante Capelli Corpo Product Title Formula Tonific…" at bounding box center [813, 176] width 348 height 969
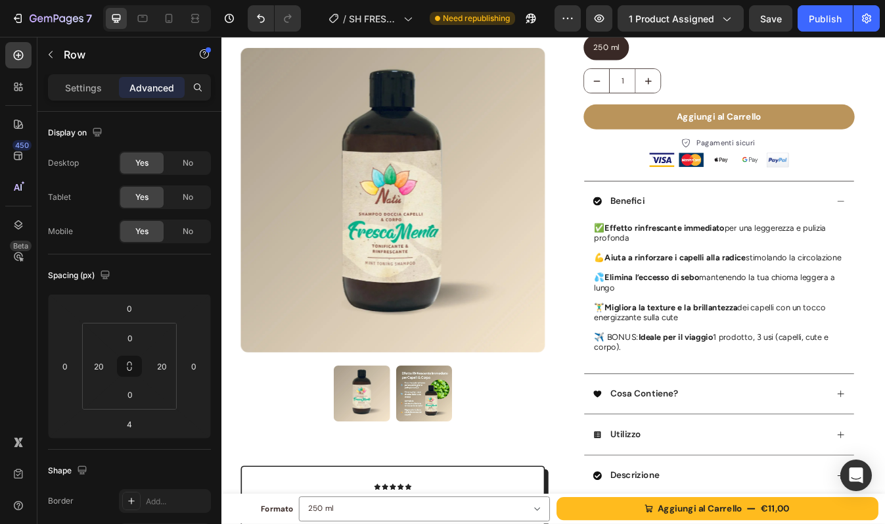
scroll to position [0, 0]
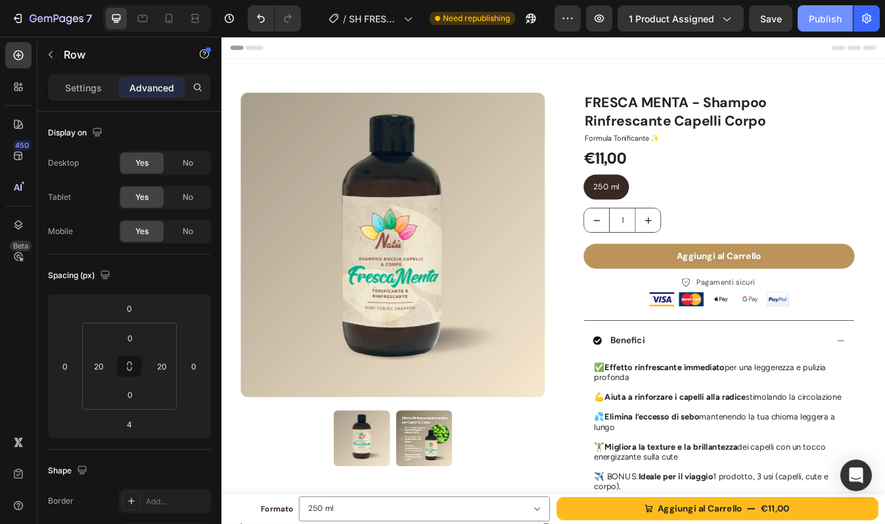
click at [810, 18] on div "Publish" at bounding box center [825, 19] width 33 height 14
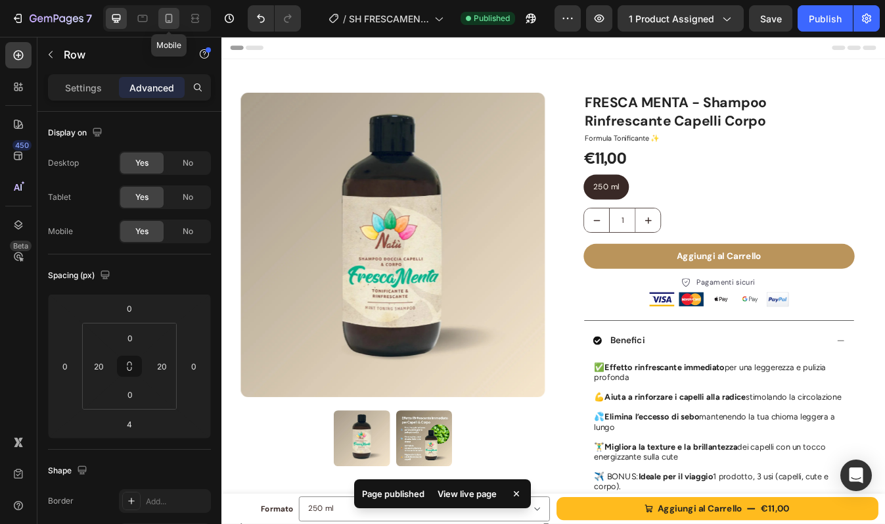
click at [167, 16] on icon at bounding box center [168, 18] width 13 height 13
type input "0"
type input "5"
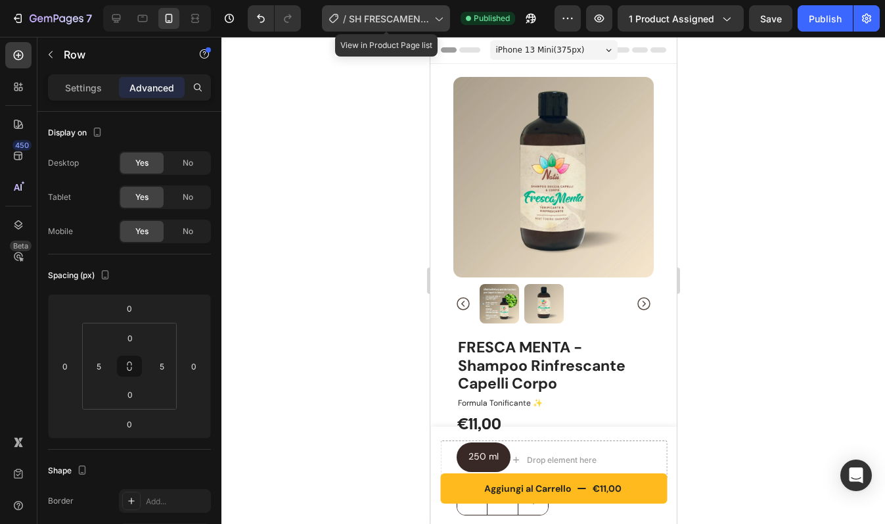
click at [369, 14] on span "SH FRESCAMENTA" at bounding box center [389, 19] width 80 height 14
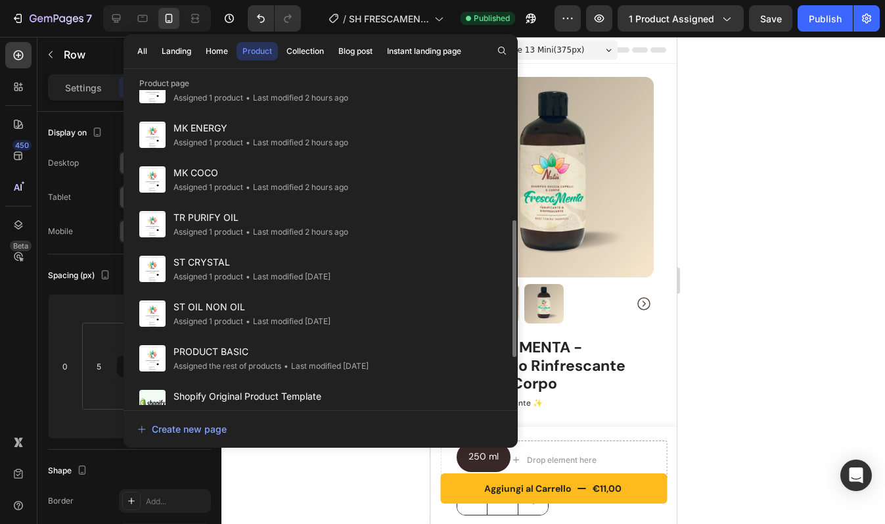
scroll to position [409, 0]
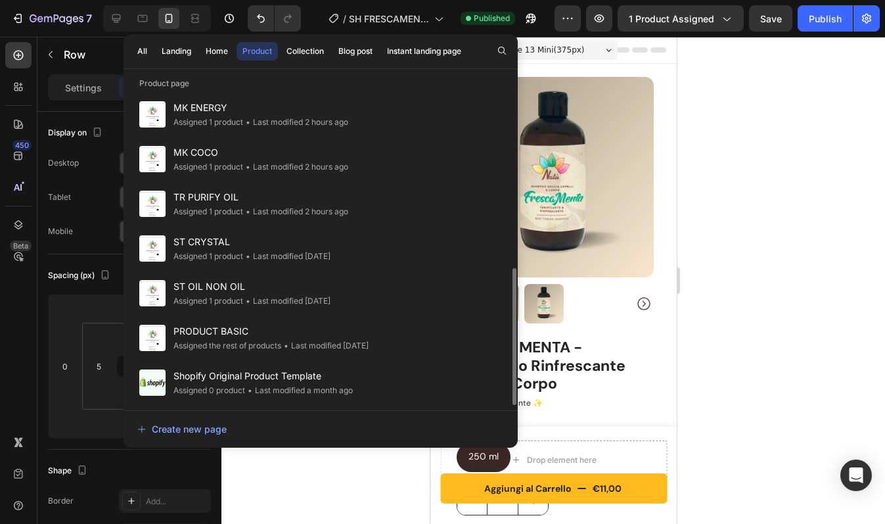
click at [318, 250] on div "• Last modified 5 days ago" at bounding box center [286, 256] width 87 height 13
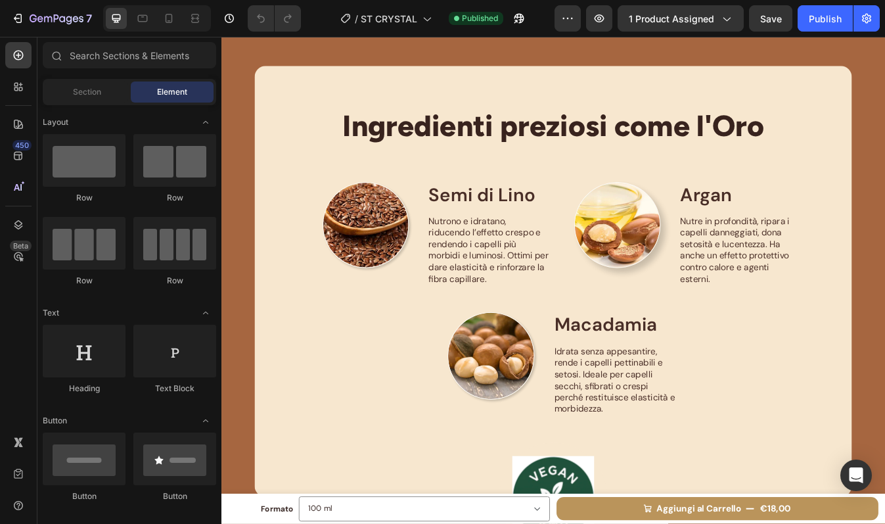
scroll to position [1785, 0]
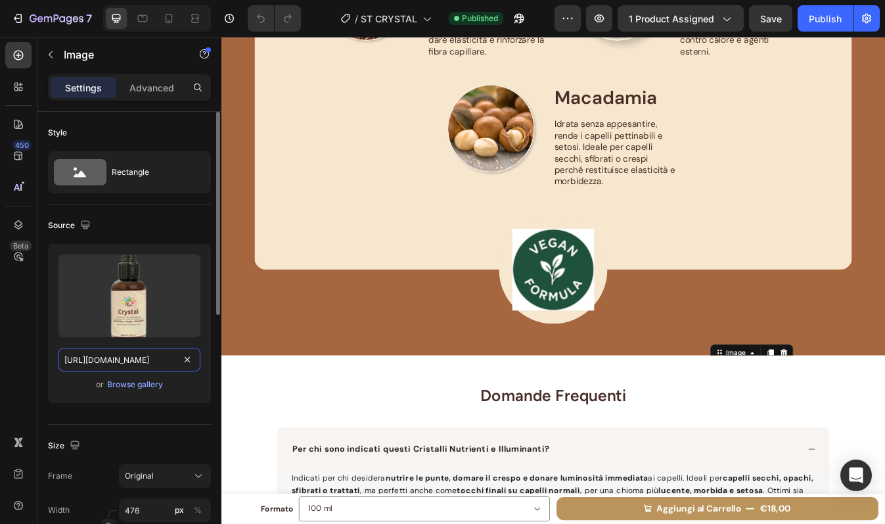
click at [106, 358] on input "[URL][DOMAIN_NAME]" at bounding box center [129, 360] width 142 height 24
paste input "9139735"
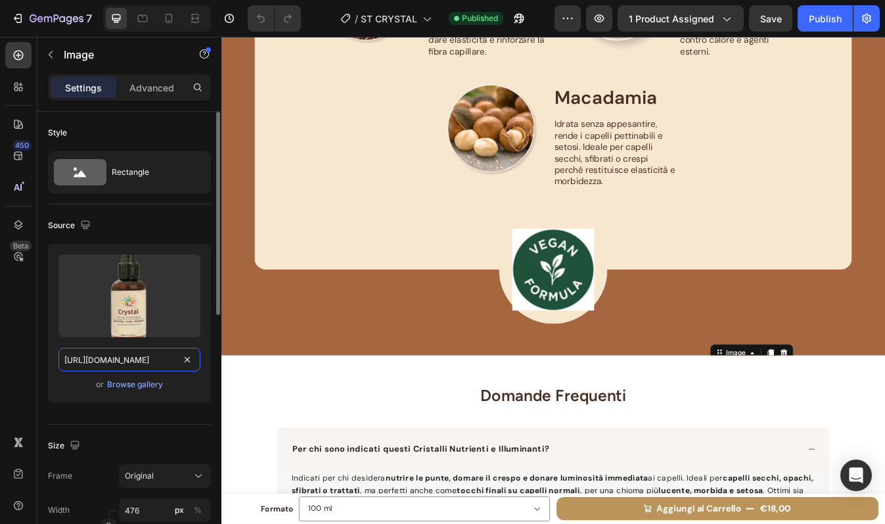
scroll to position [0, 363]
type input "[URL][DOMAIN_NAME]"
click at [123, 417] on div "Source Upload Image [URL][DOMAIN_NAME] or Browse gallery" at bounding box center [129, 314] width 163 height 220
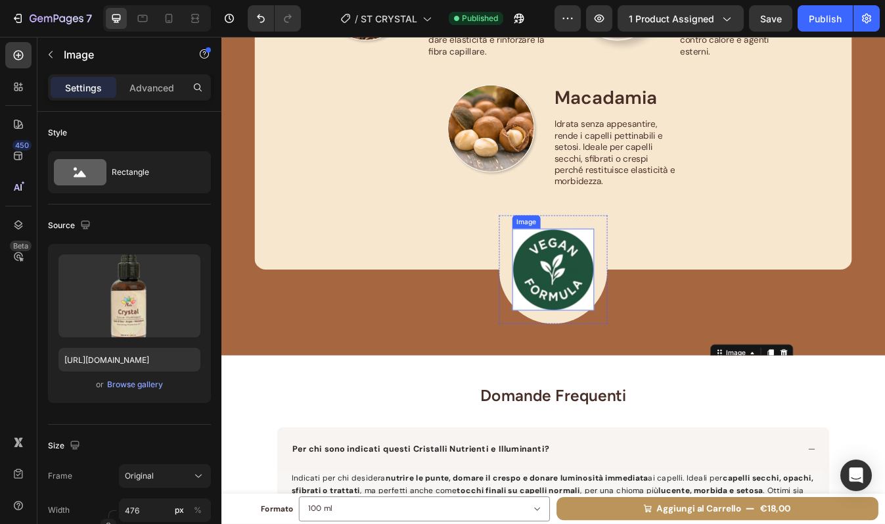
click at [632, 311] on img at bounding box center [615, 313] width 97 height 97
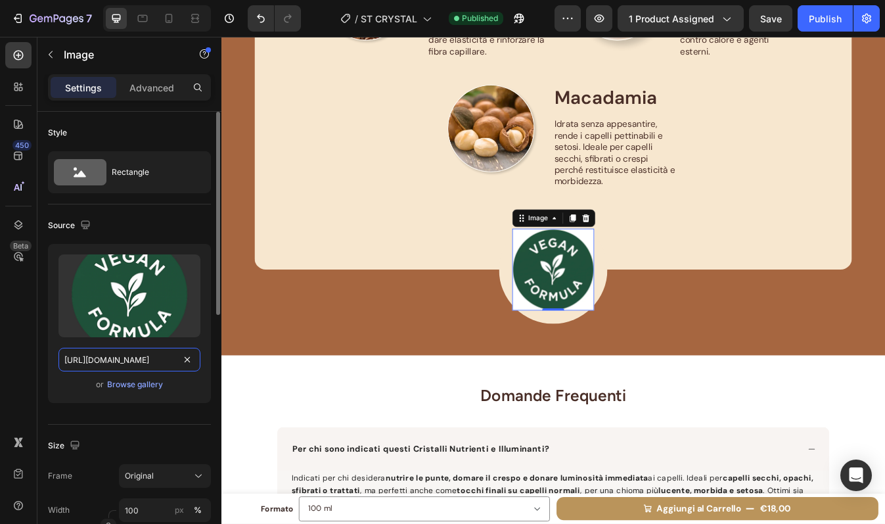
click at [140, 359] on input "[URL][DOMAIN_NAME]" at bounding box center [129, 360] width 142 height 24
paste input "903750"
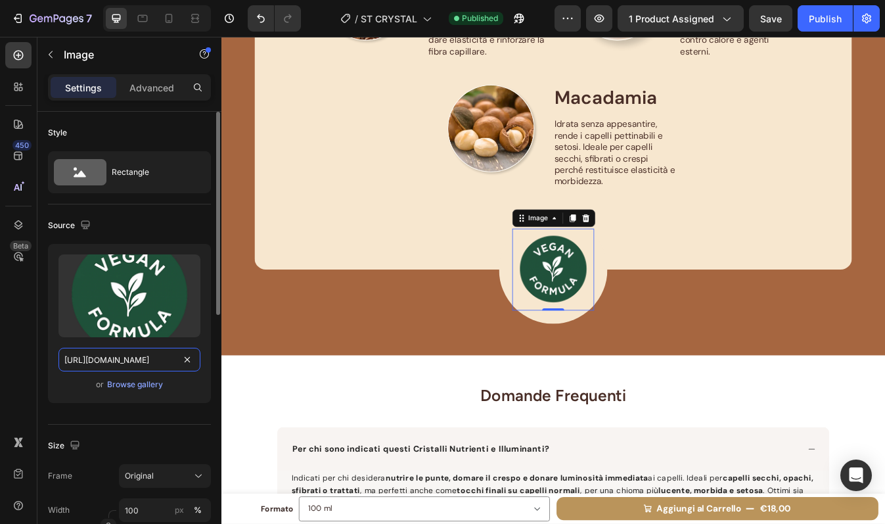
type input "[URL][DOMAIN_NAME]"
click at [178, 419] on div "Source Upload Image [URL][DOMAIN_NAME] or Browse gallery" at bounding box center [129, 314] width 163 height 220
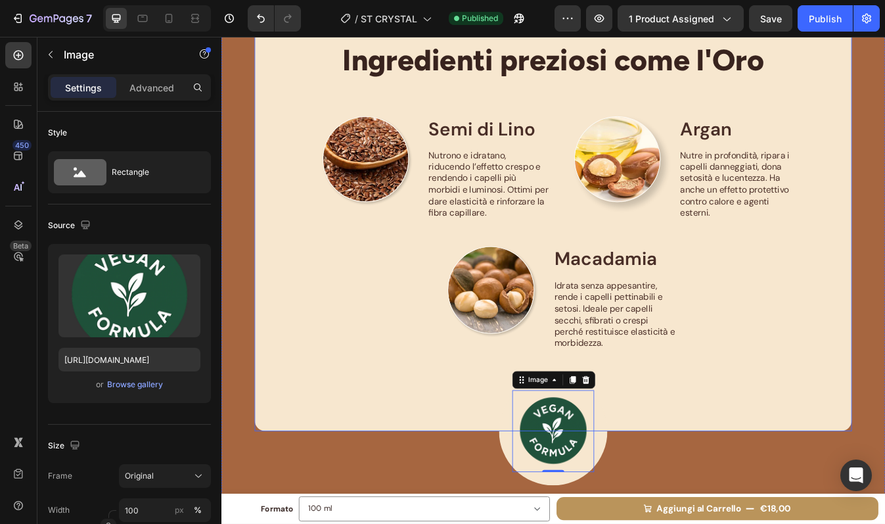
scroll to position [1568, 0]
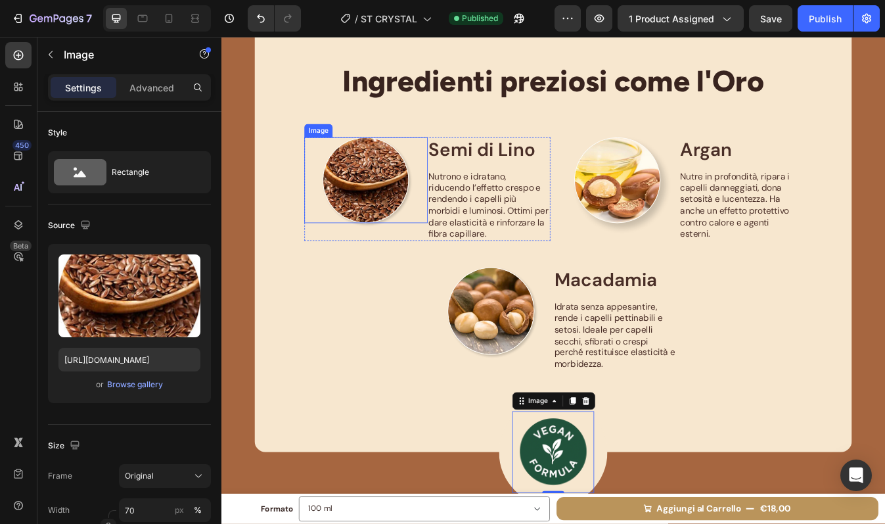
click at [400, 188] on img at bounding box center [393, 207] width 103 height 103
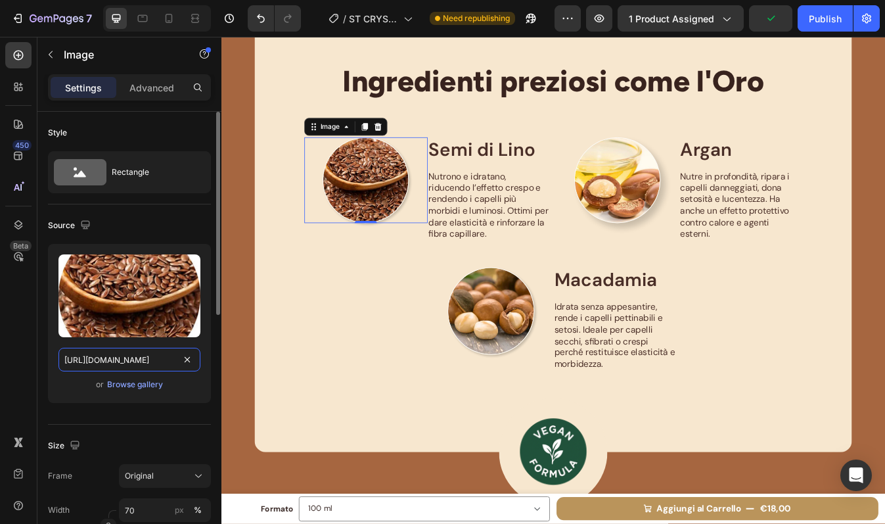
click at [160, 363] on input "[URL][DOMAIN_NAME]" at bounding box center [129, 360] width 142 height 24
paste input "964987"
type input "[URL][DOMAIN_NAME]"
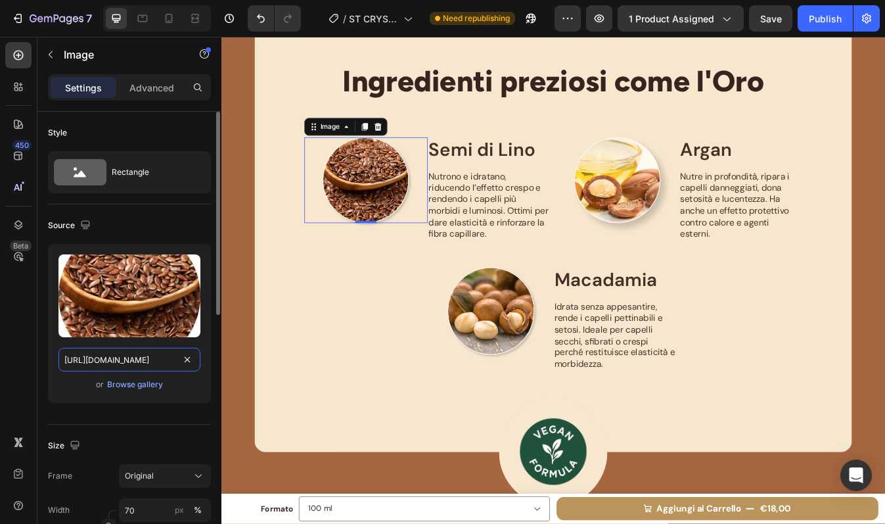
scroll to position [0, 231]
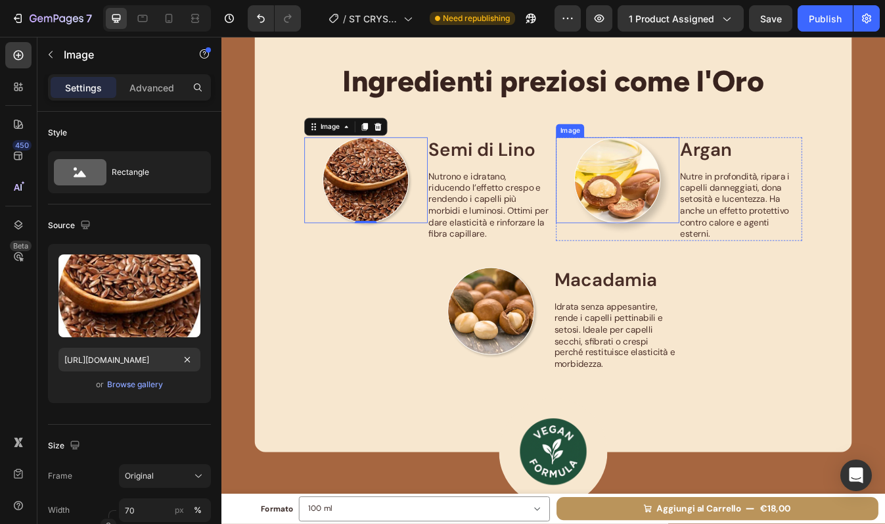
click at [710, 222] on img at bounding box center [692, 207] width 103 height 103
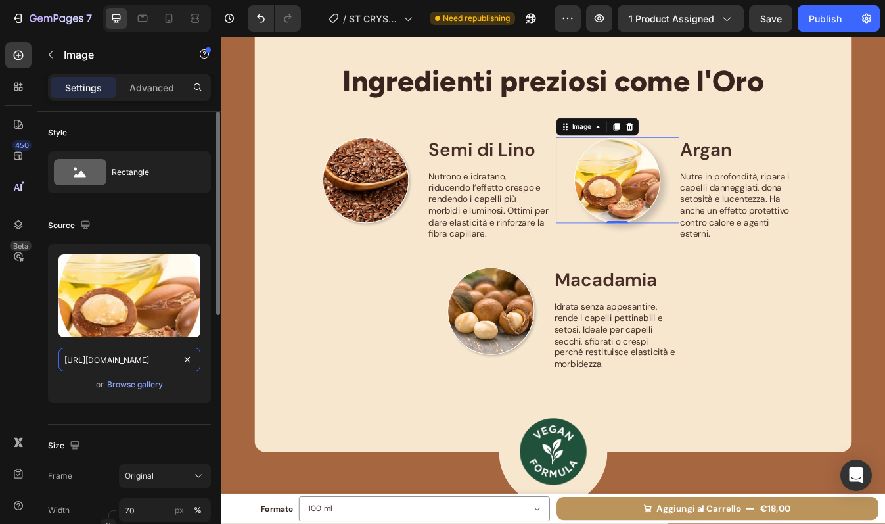
click at [147, 364] on input "[URL][DOMAIN_NAME]" at bounding box center [129, 360] width 142 height 24
paste input "96499"
type input "[URL][DOMAIN_NAME]"
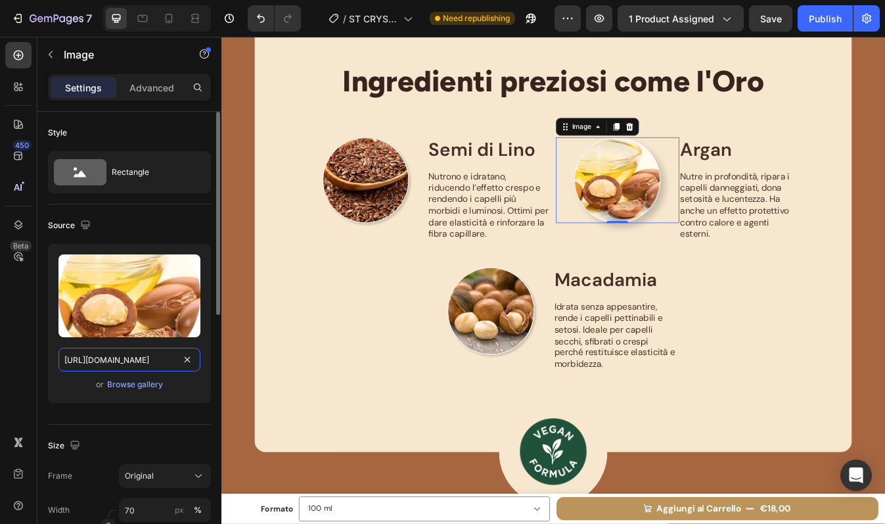
scroll to position [0, 204]
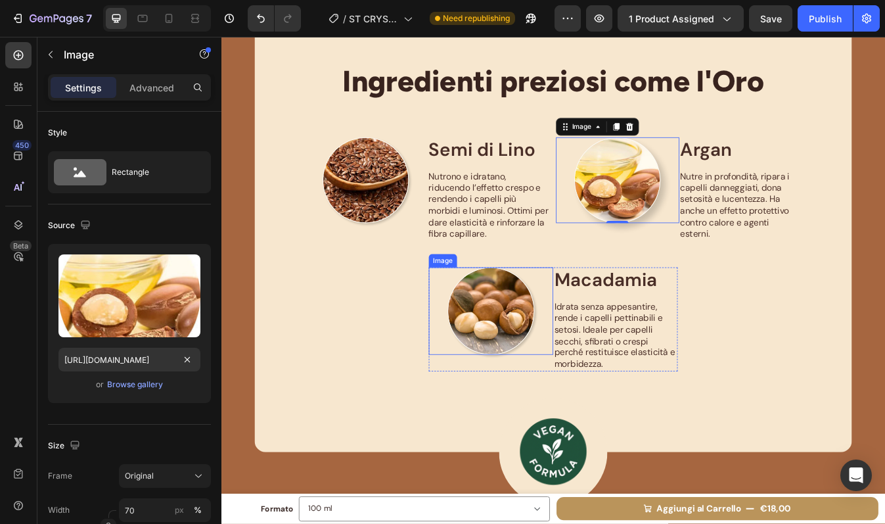
click at [555, 349] on img at bounding box center [542, 363] width 104 height 104
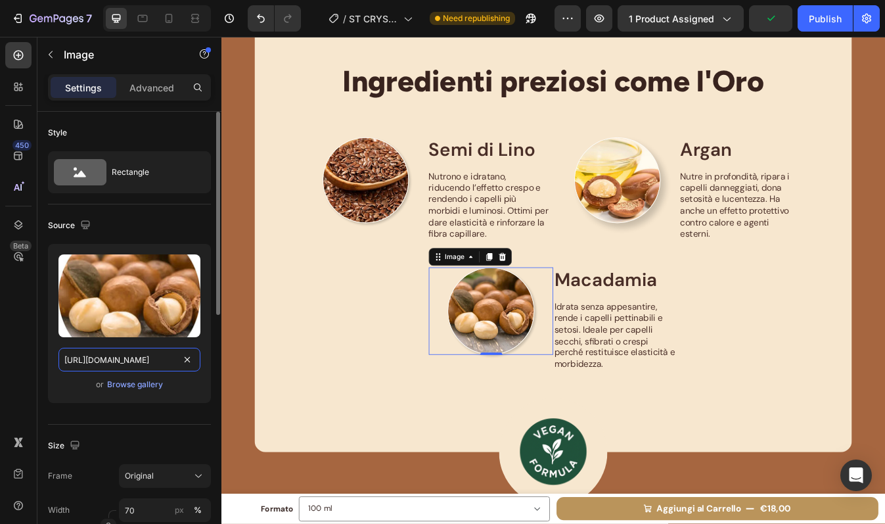
click at [133, 369] on input "[URL][DOMAIN_NAME]" at bounding box center [129, 360] width 142 height 24
paste input "964996"
type input "[URL][DOMAIN_NAME]"
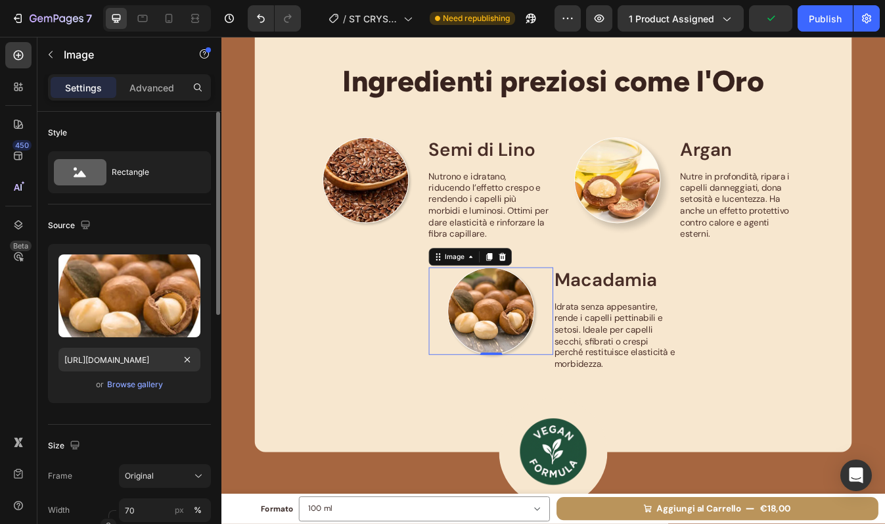
click at [174, 415] on div "Source Upload Image [URL][DOMAIN_NAME] or Browse gallery" at bounding box center [129, 314] width 163 height 220
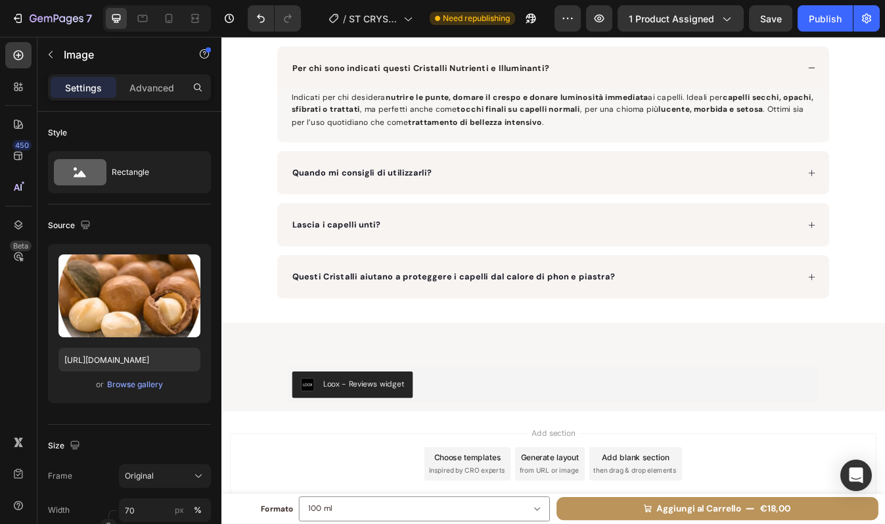
scroll to position [2292, 0]
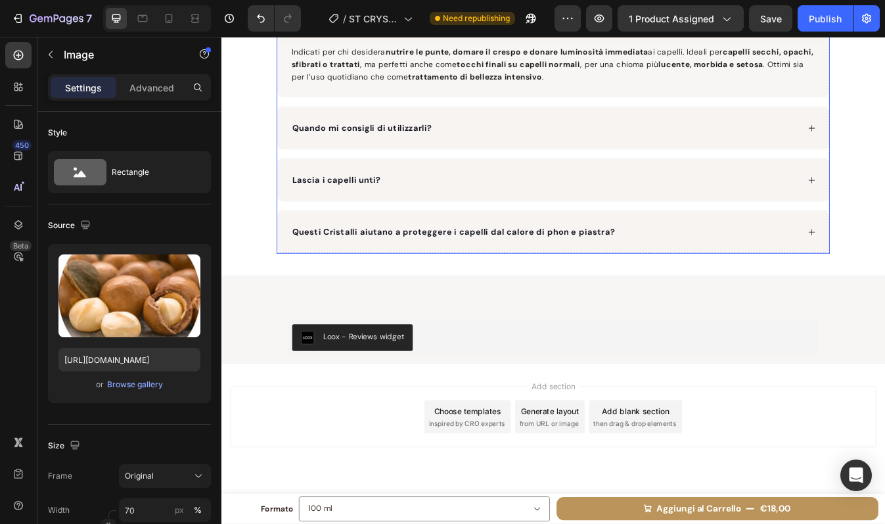
click at [743, 270] on div "Questi Cristalli aiutano a proteggere i capelli dal calore di phon e piastra?" at bounding box center [606, 269] width 604 height 20
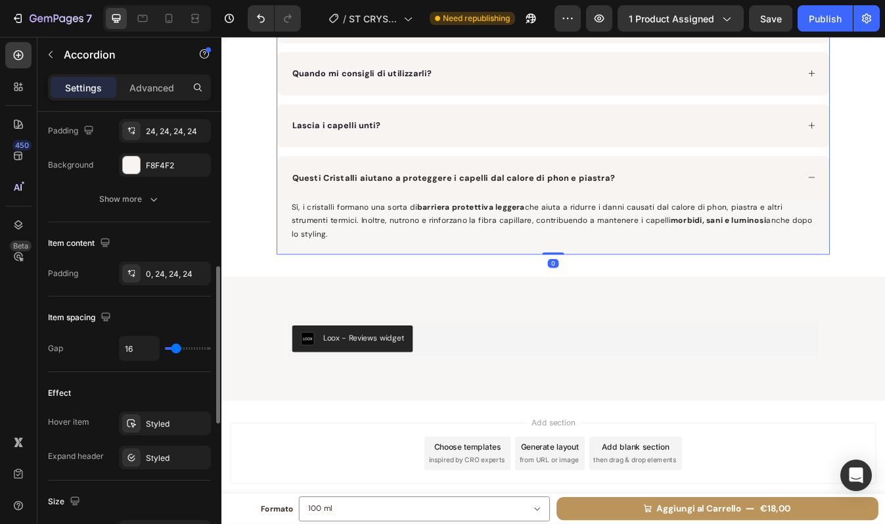
scroll to position [426, 0]
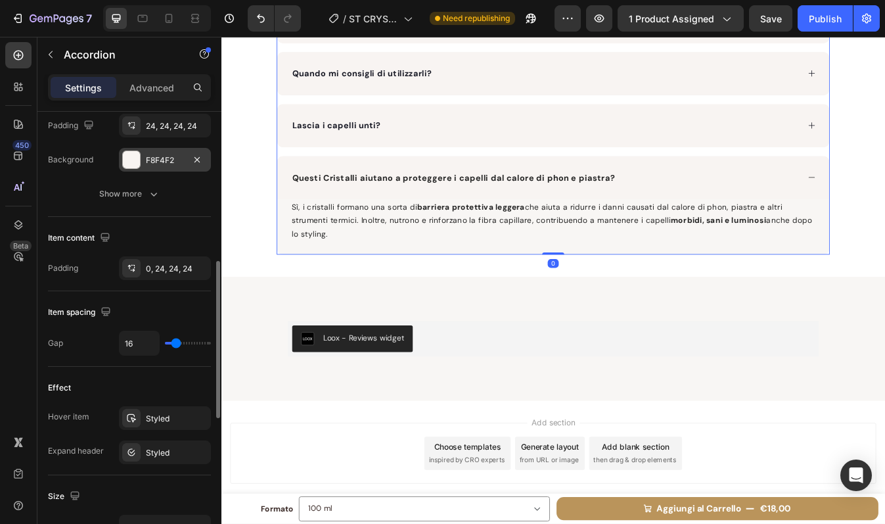
click at [174, 158] on div "F8F4F2" at bounding box center [165, 160] width 38 height 12
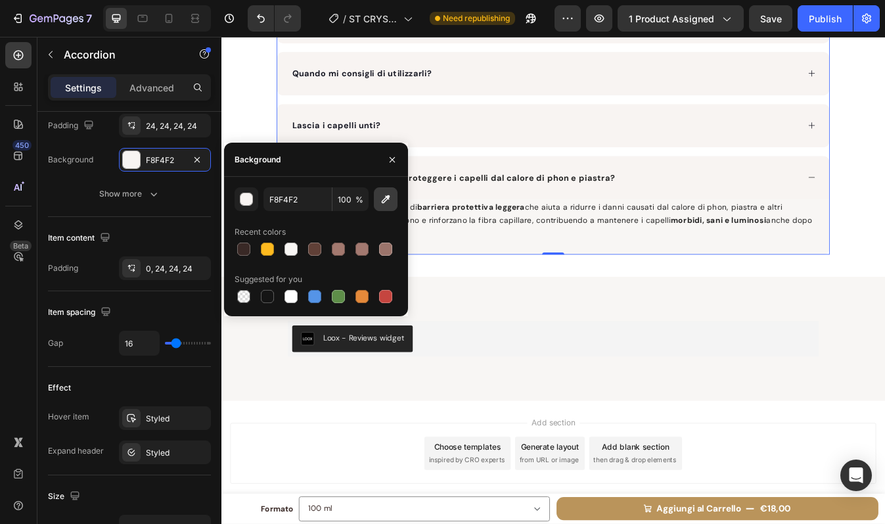
click at [392, 194] on icon "button" at bounding box center [385, 199] width 13 height 13
type input "F8F6F4"
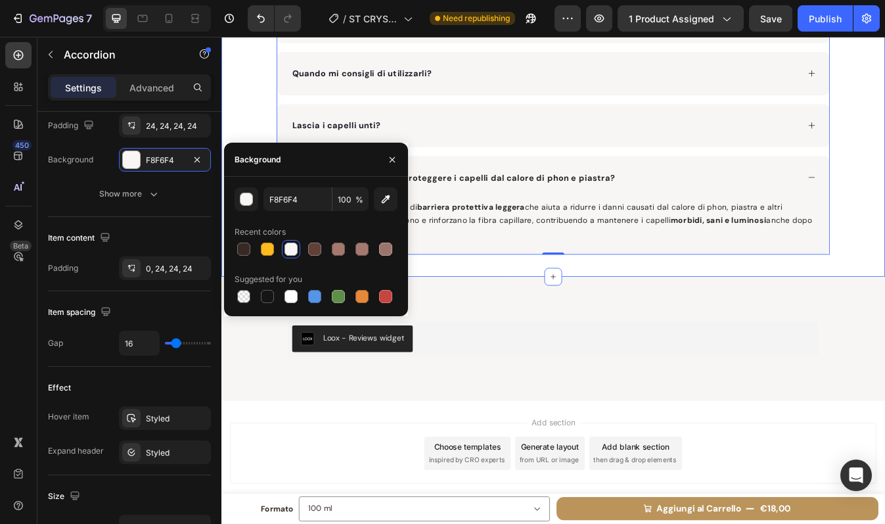
click at [884, 245] on div "Domande Frequenti Heading Per chi sono indicati questi Cristalli Nutrienti e Il…" at bounding box center [615, 114] width 788 height 361
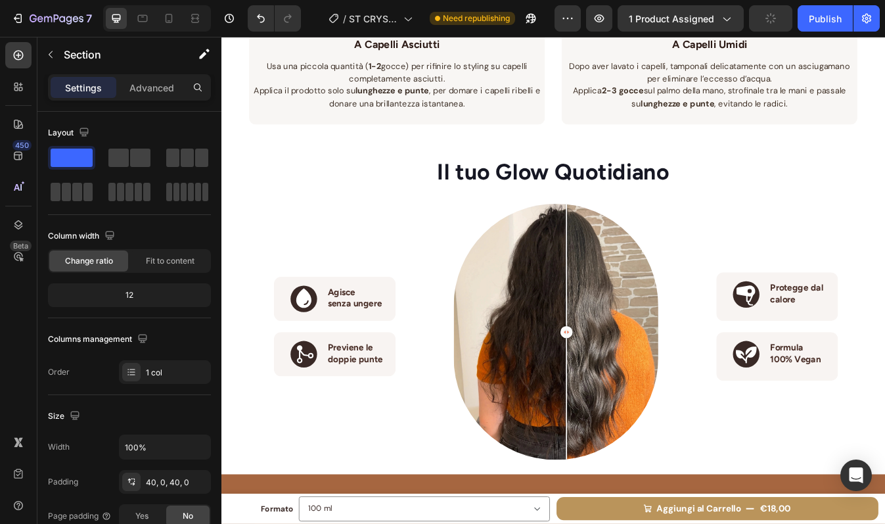
scroll to position [984, 0]
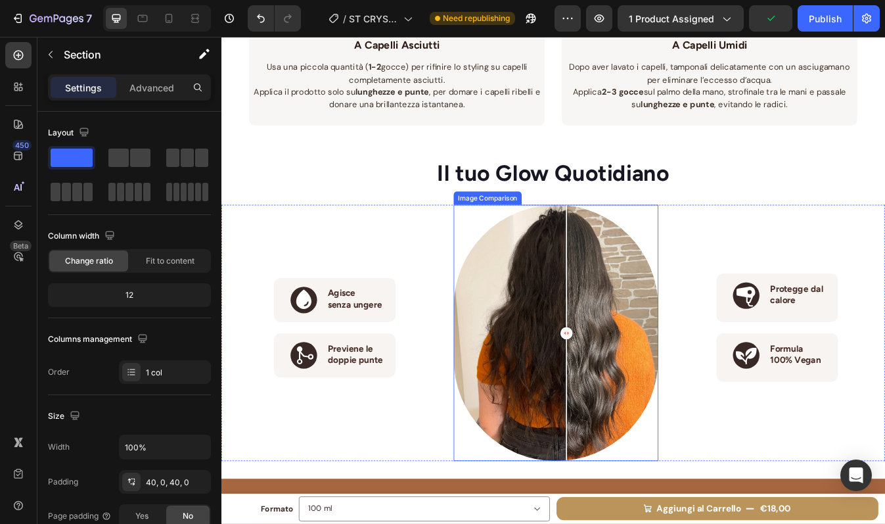
click at [647, 396] on div at bounding box center [618, 389] width 243 height 304
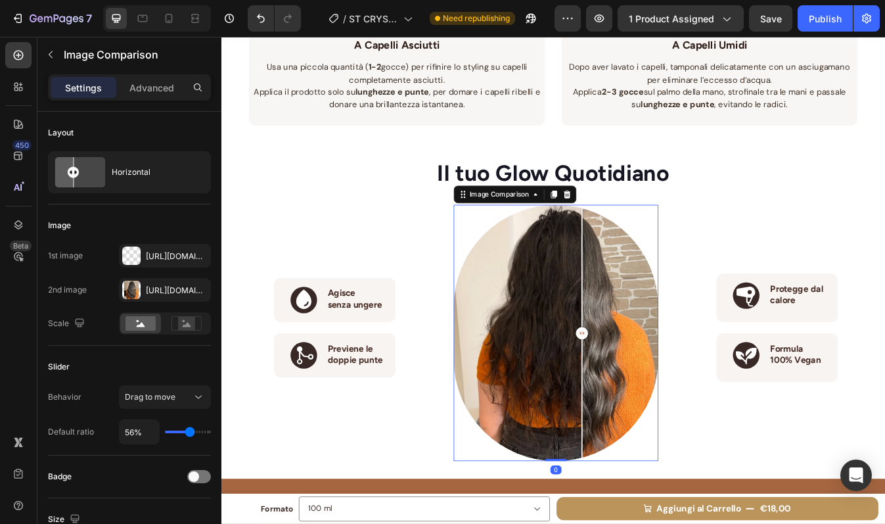
click at [608, 364] on div at bounding box center [618, 389] width 243 height 304
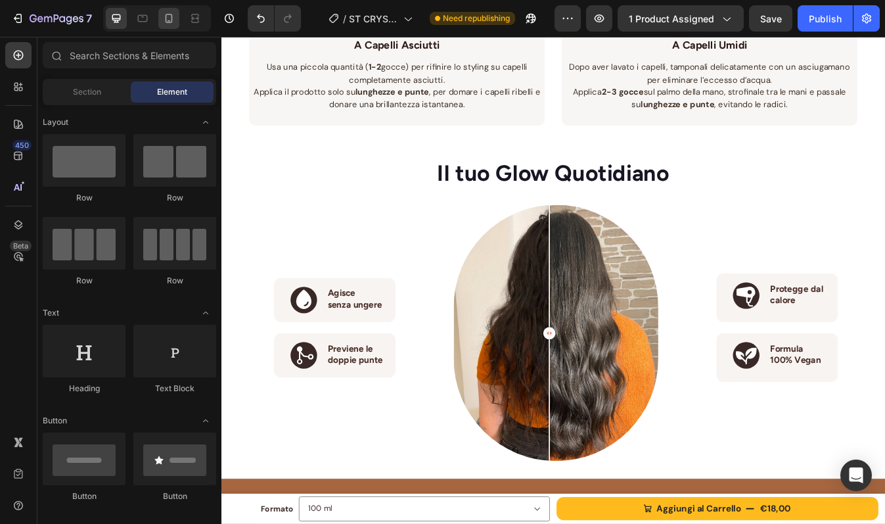
click at [168, 18] on icon at bounding box center [168, 18] width 13 height 13
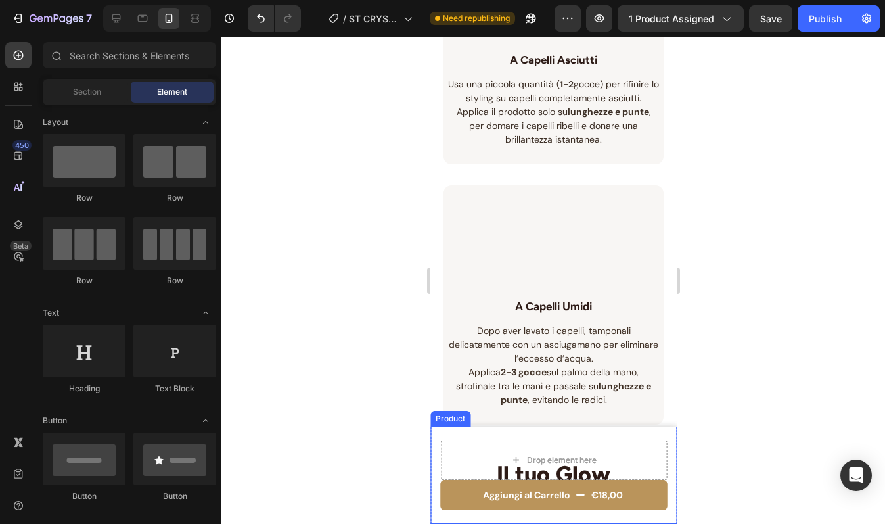
click at [438, 434] on div "Aggiungi al Carrello €18,00 Product Cart Button Drop element here Product" at bounding box center [553, 474] width 246 height 97
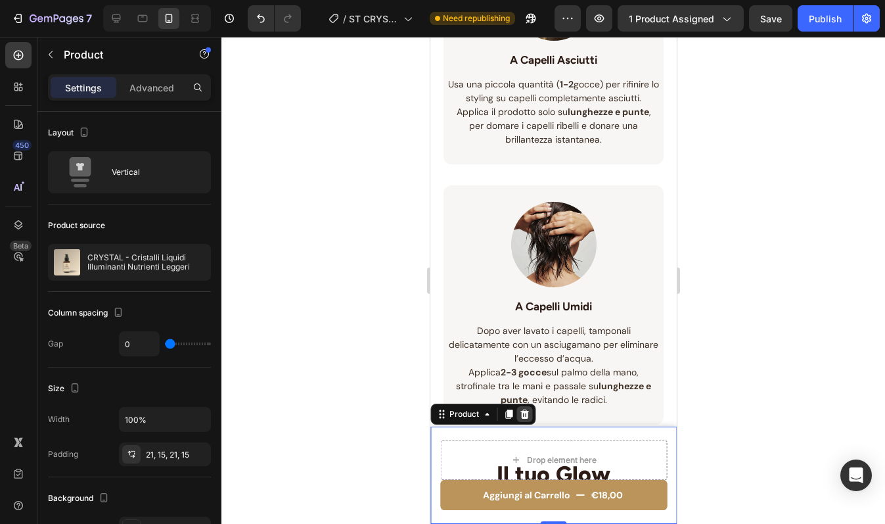
click at [520, 414] on icon at bounding box center [523, 414] width 11 height 11
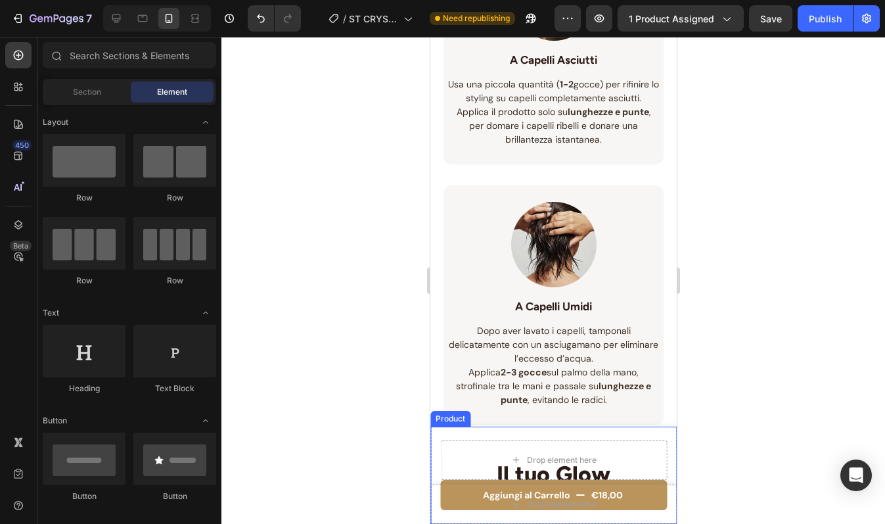
click at [432, 444] on div "Aggiungi al Carrello €18,00 Product Cart Button Drop element here Product" at bounding box center [553, 474] width 246 height 97
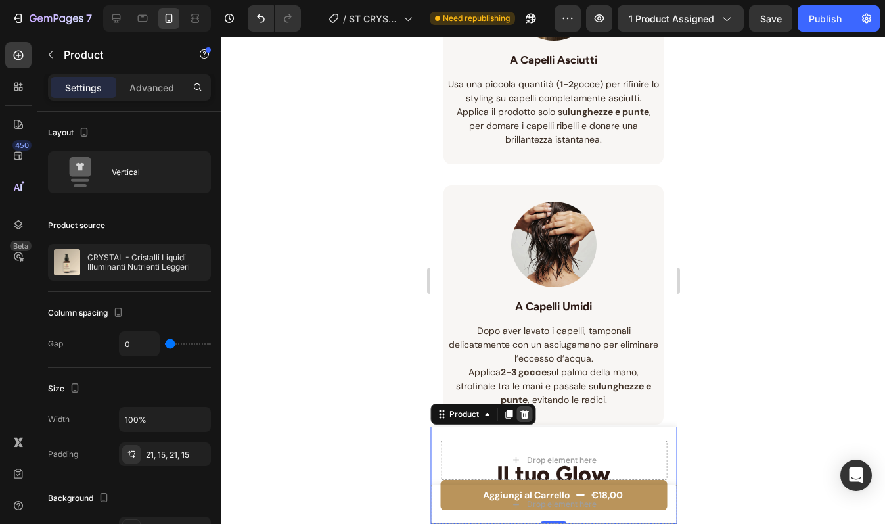
click at [522, 411] on icon at bounding box center [524, 413] width 9 height 9
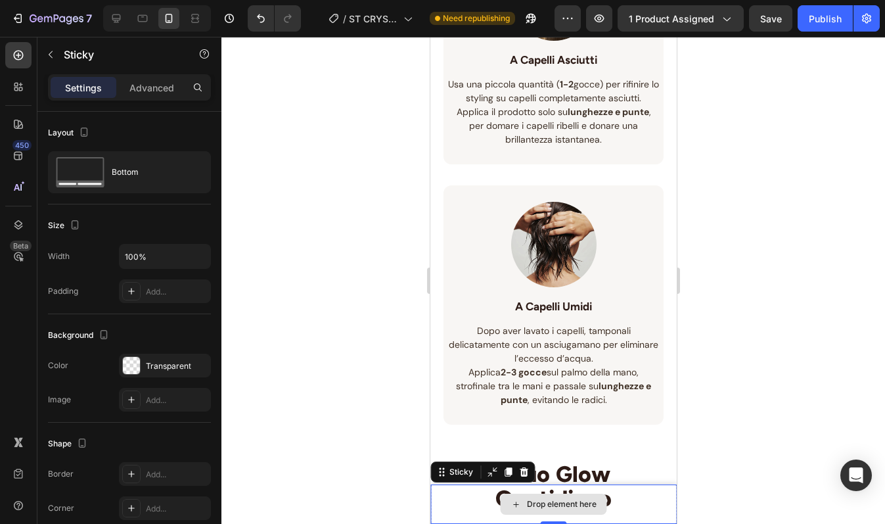
click at [444, 490] on div "Drop element here" at bounding box center [553, 503] width 246 height 39
click at [519, 467] on icon at bounding box center [523, 472] width 11 height 11
click at [460, 493] on div "Drop element here" at bounding box center [553, 503] width 246 height 39
click at [524, 470] on icon at bounding box center [523, 471] width 9 height 9
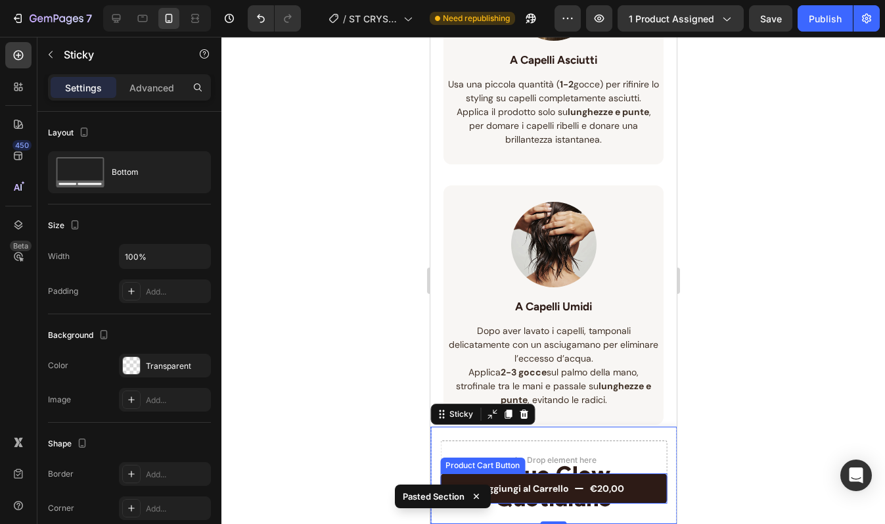
click at [576, 482] on button "Aggiungi al Carrello €20,00" at bounding box center [553, 488] width 227 height 30
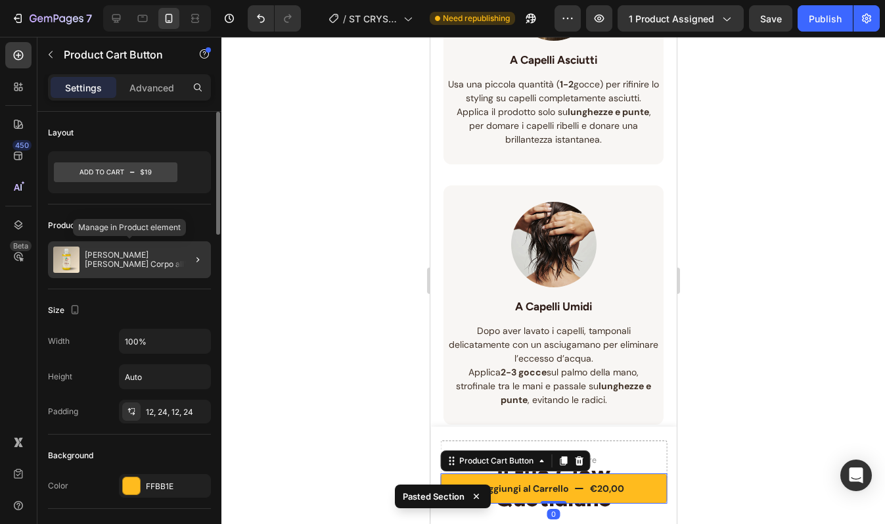
click at [158, 249] on div "[PERSON_NAME] [PERSON_NAME] Corpo all'Olio [PERSON_NAME]" at bounding box center [129, 259] width 163 height 37
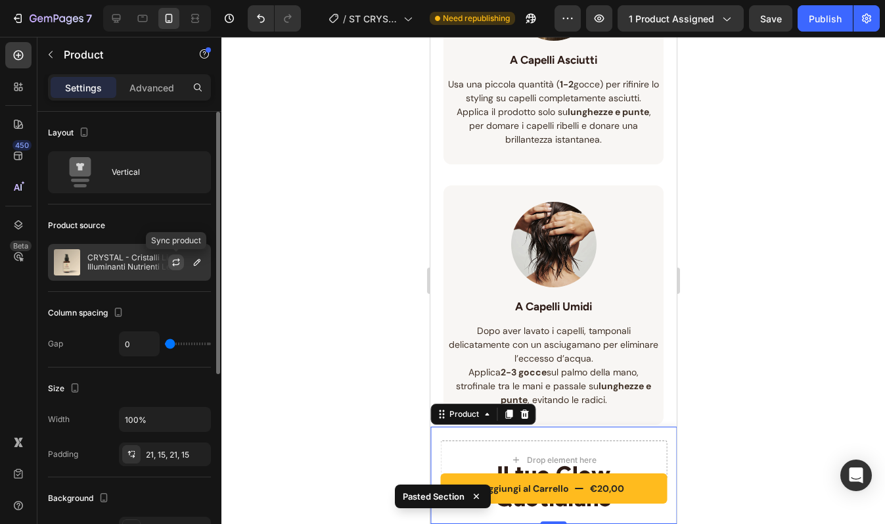
click at [179, 263] on icon "button" at bounding box center [176, 262] width 11 height 11
click at [198, 263] on icon "button" at bounding box center [197, 262] width 11 height 11
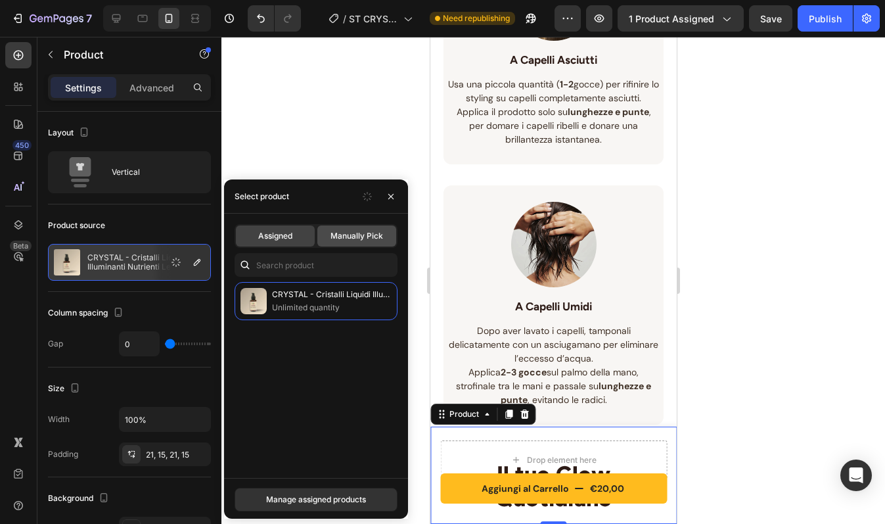
click at [351, 227] on div "Manually Pick" at bounding box center [356, 235] width 79 height 21
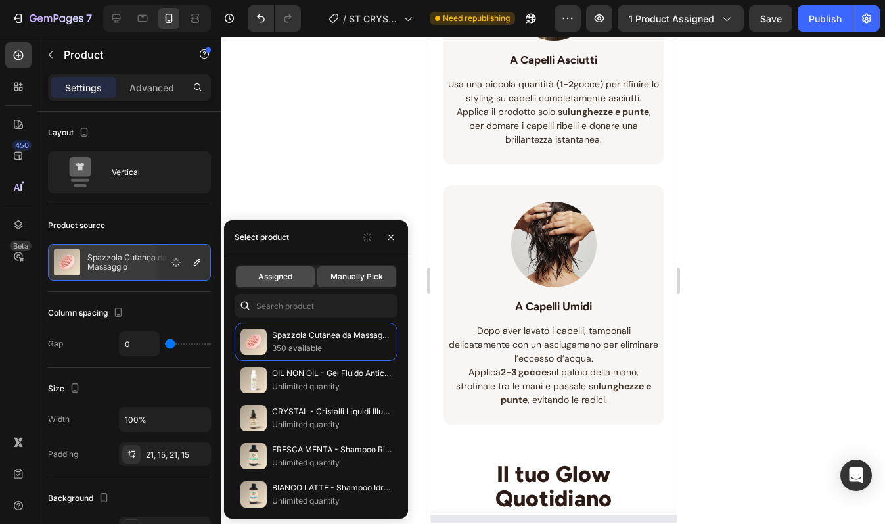
click at [283, 273] on span "Assigned" at bounding box center [275, 277] width 34 height 12
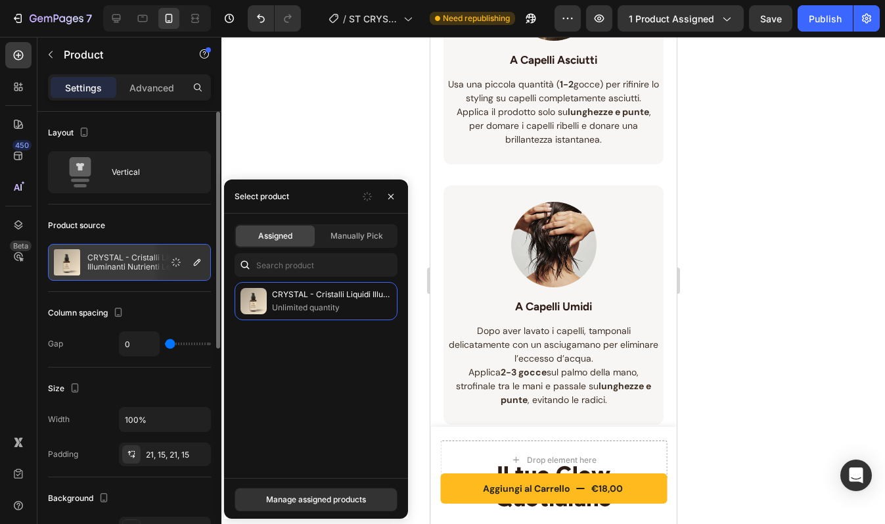
click at [179, 214] on div "Product source CRYSTAL - Cristalli Liquidi Illuminanti Nutrienti Leggeri" at bounding box center [129, 247] width 163 height 87
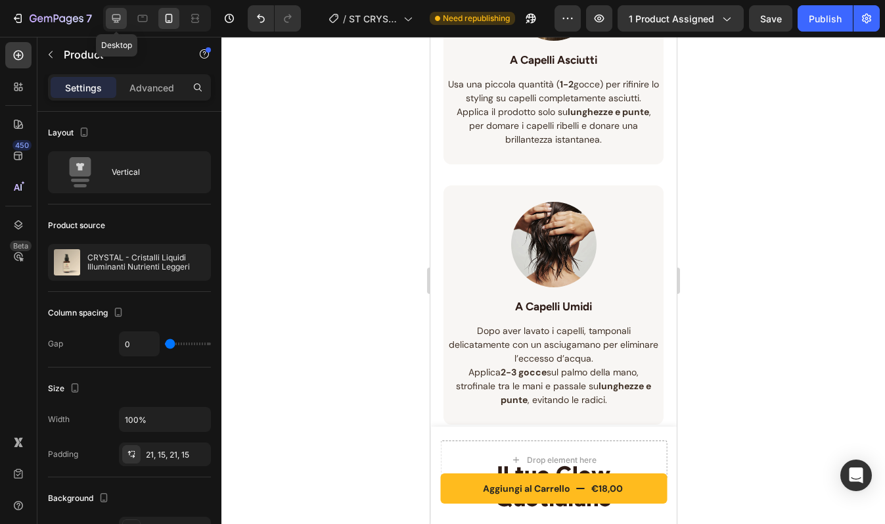
click at [118, 18] on icon at bounding box center [116, 18] width 9 height 9
type input "30"
type input "1200"
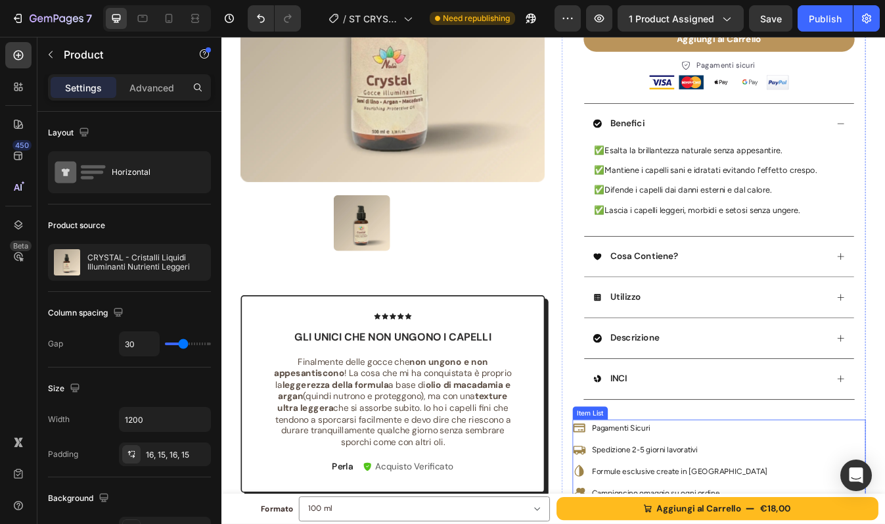
scroll to position [239, 0]
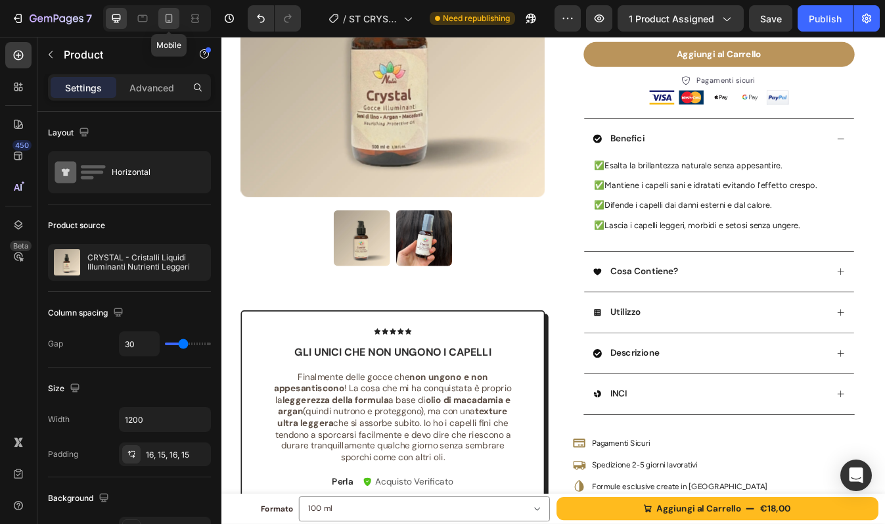
click at [166, 21] on icon at bounding box center [169, 18] width 7 height 9
type input "0"
type input "100%"
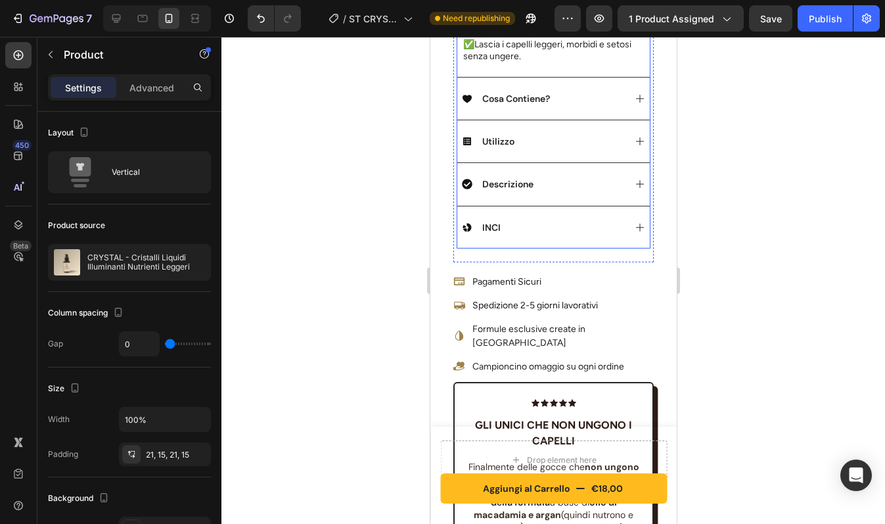
scroll to position [736, 0]
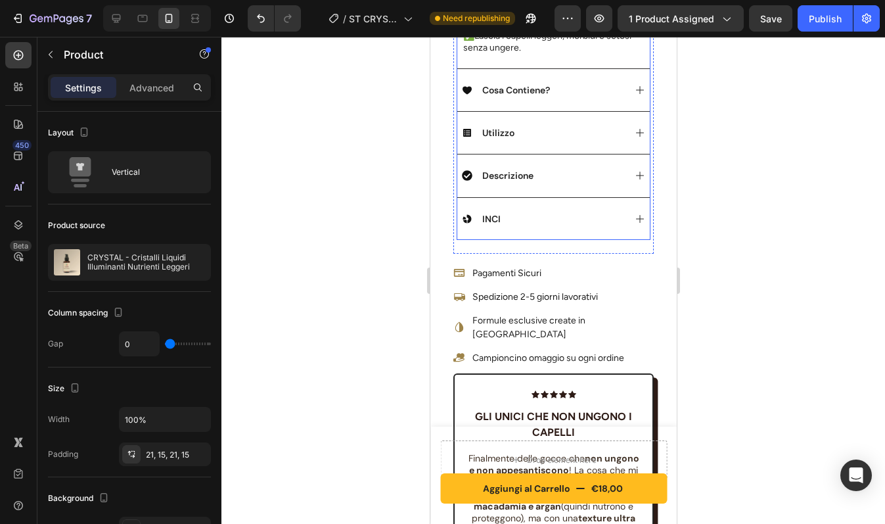
click at [558, 219] on div "INCI" at bounding box center [553, 218] width 193 height 43
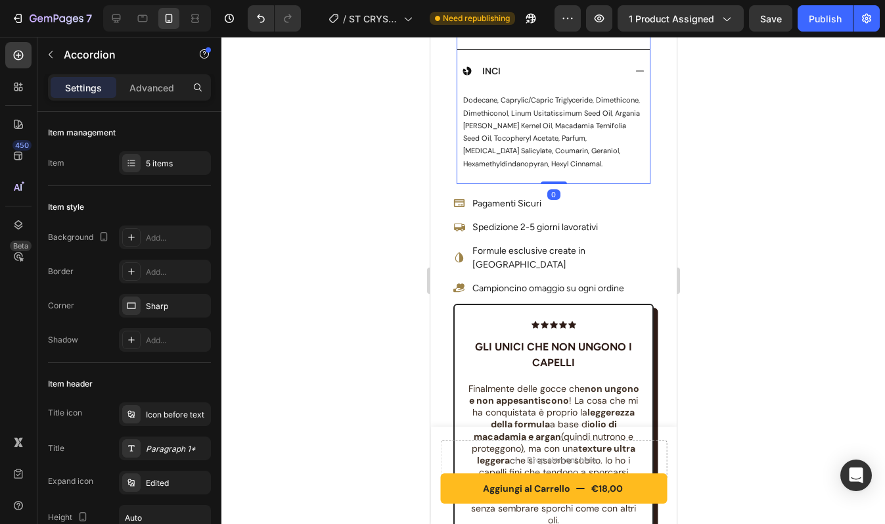
drag, startPoint x: 550, startPoint y: 185, endPoint x: 550, endPoint y: 161, distance: 23.7
click at [550, 161] on div "Benefici Cosa Contiene? [GEOGRAPHIC_DATA] Descrizione INCI dodecane, caprylic/c…" at bounding box center [553, 31] width 194 height 306
type input "100%"
type input "100"
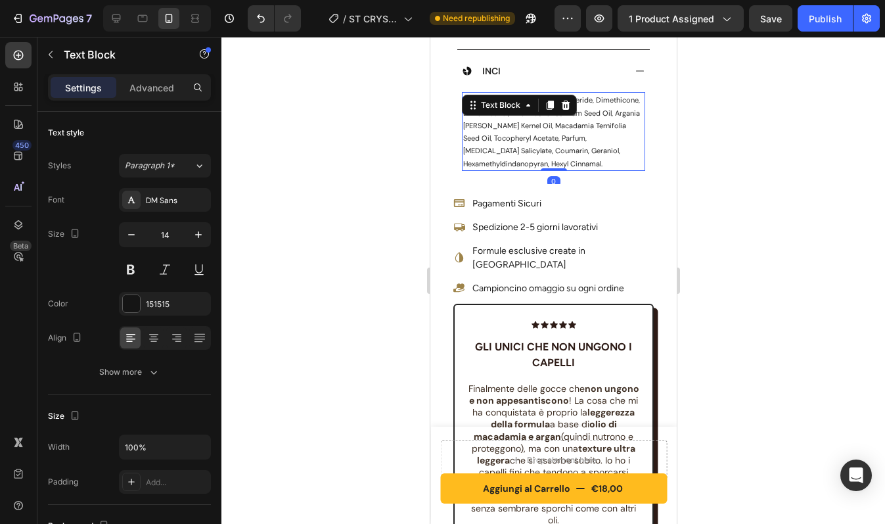
click at [583, 148] on span "dodecane, caprylic/capric triglyceride, dimethicone, dimethiconol, linum usitat…" at bounding box center [551, 131] width 177 height 72
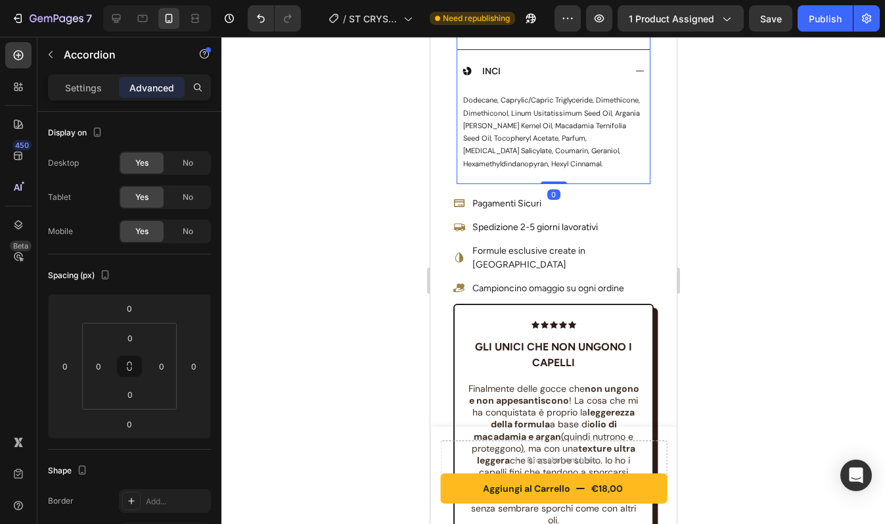
click at [573, 163] on div "dodecane, caprylic/capric triglyceride, dimethicone, dimethiconol, linum usitat…" at bounding box center [553, 137] width 193 height 91
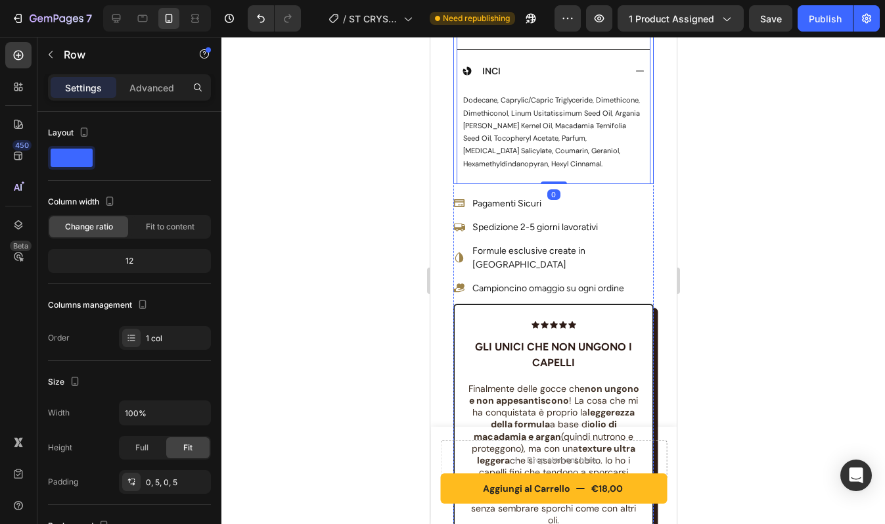
drag, startPoint x: 547, startPoint y: 181, endPoint x: 547, endPoint y: 158, distance: 23.0
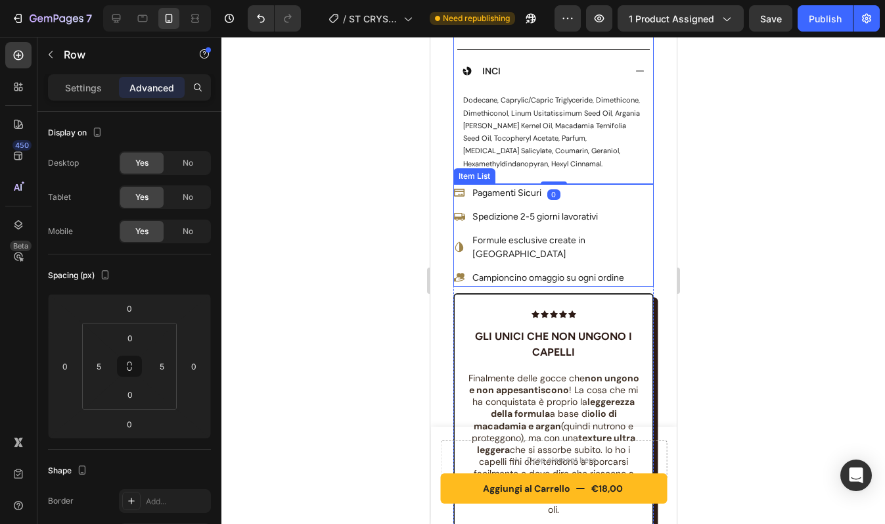
click at [632, 235] on div "Pagamenti Sicuri Spedizione 2-5 giorni lavorativi Formule esclusive create in […" at bounding box center [553, 235] width 200 height 103
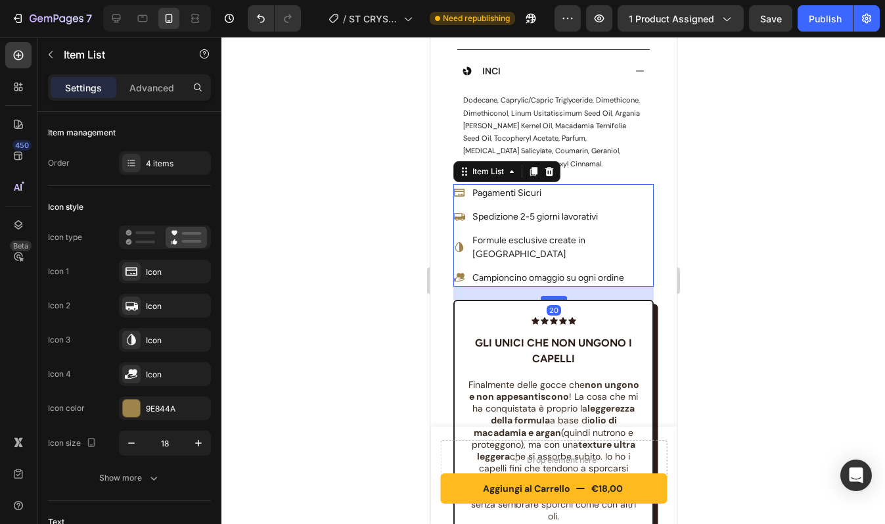
drag, startPoint x: 549, startPoint y: 267, endPoint x: 550, endPoint y: 274, distance: 6.6
click at [550, 296] on div at bounding box center [553, 298] width 26 height 4
type input "100%"
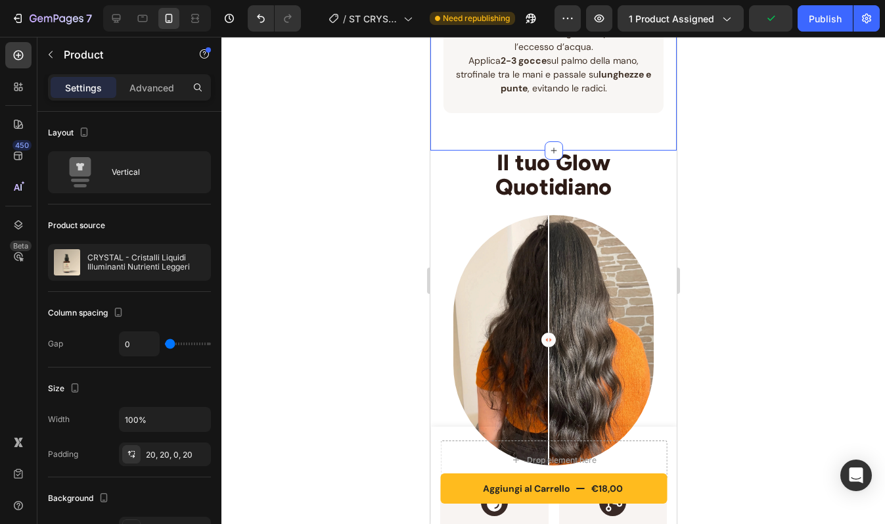
scroll to position [1712, 0]
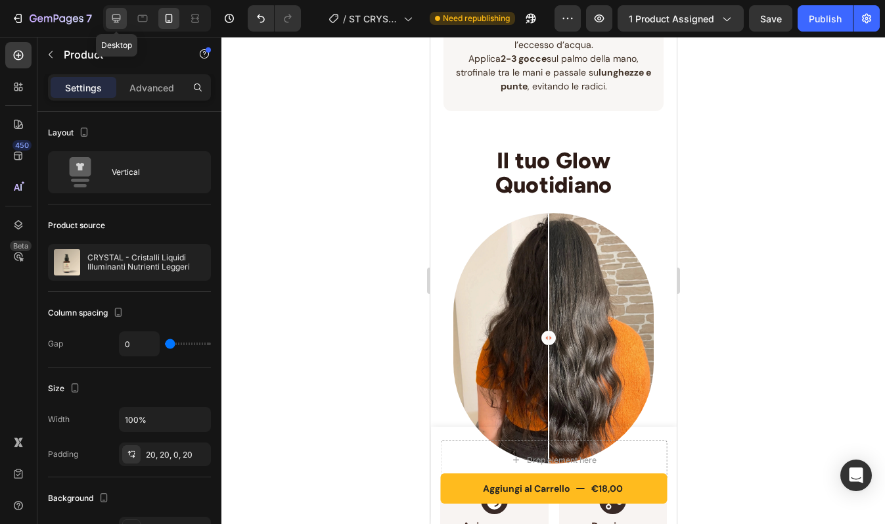
click at [110, 20] on icon at bounding box center [116, 18] width 13 height 13
type input "1200"
type input "30"
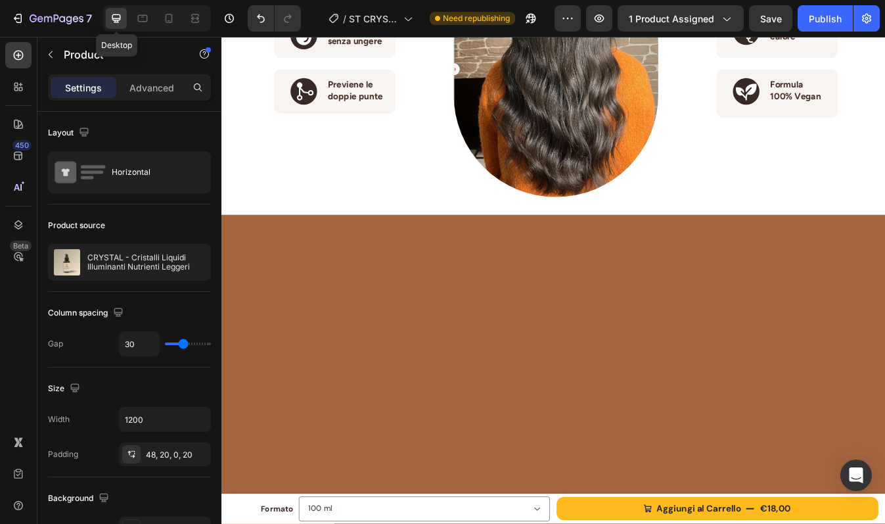
scroll to position [1684, 0]
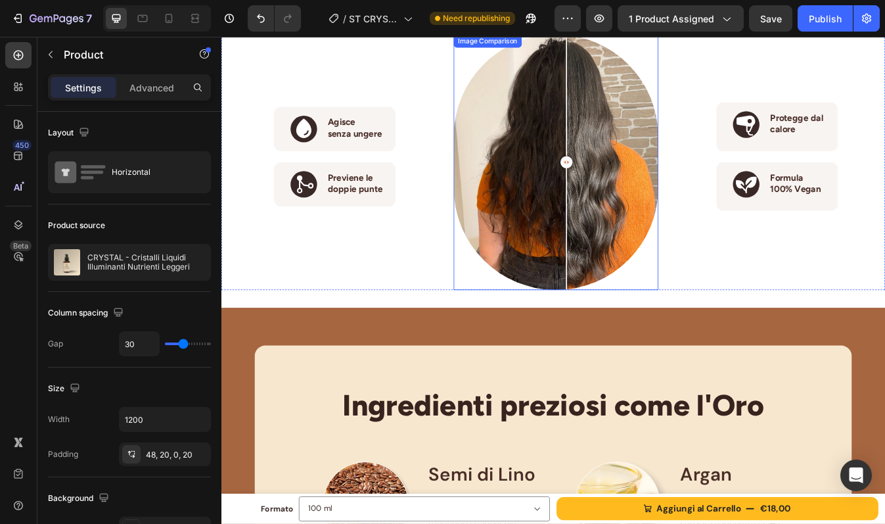
click at [541, 240] on div at bounding box center [618, 186] width 243 height 304
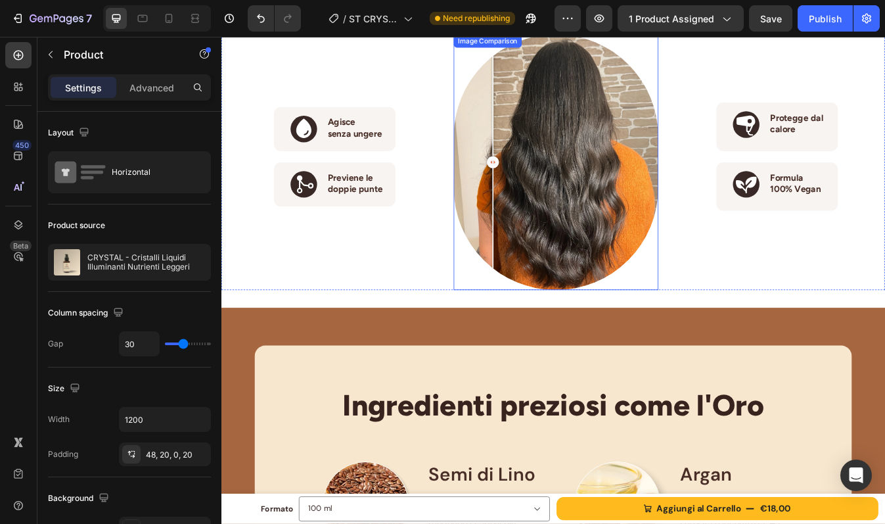
click at [617, 235] on div at bounding box center [618, 186] width 243 height 304
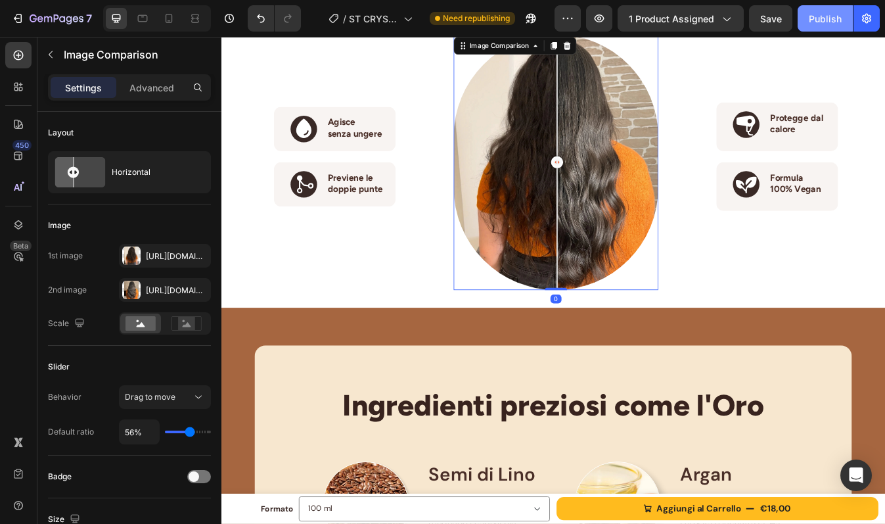
click at [830, 18] on div "Publish" at bounding box center [825, 19] width 33 height 14
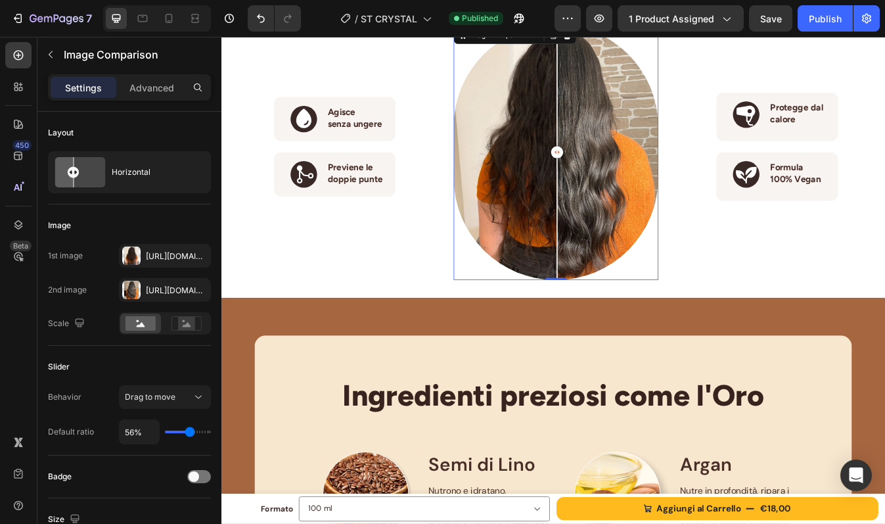
scroll to position [1695, 0]
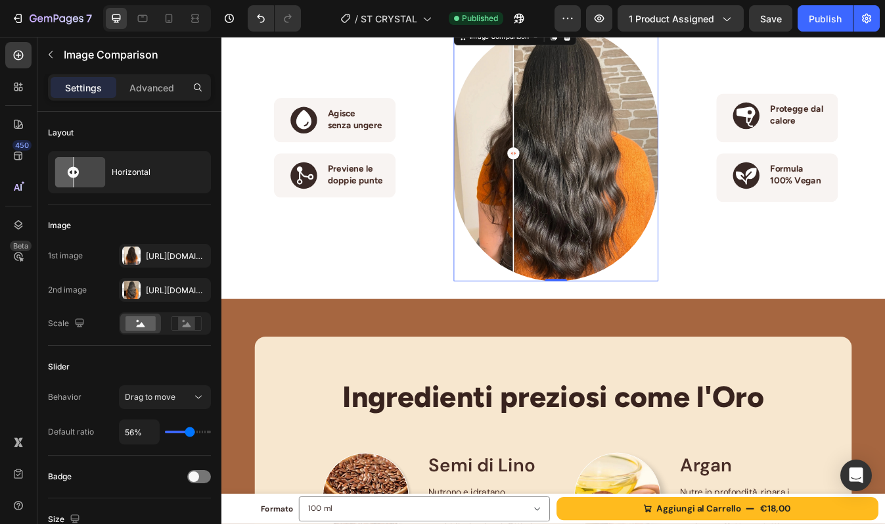
click at [565, 295] on div at bounding box center [618, 176] width 243 height 304
click at [173, 254] on div "[URL][DOMAIN_NAME]" at bounding box center [165, 256] width 38 height 12
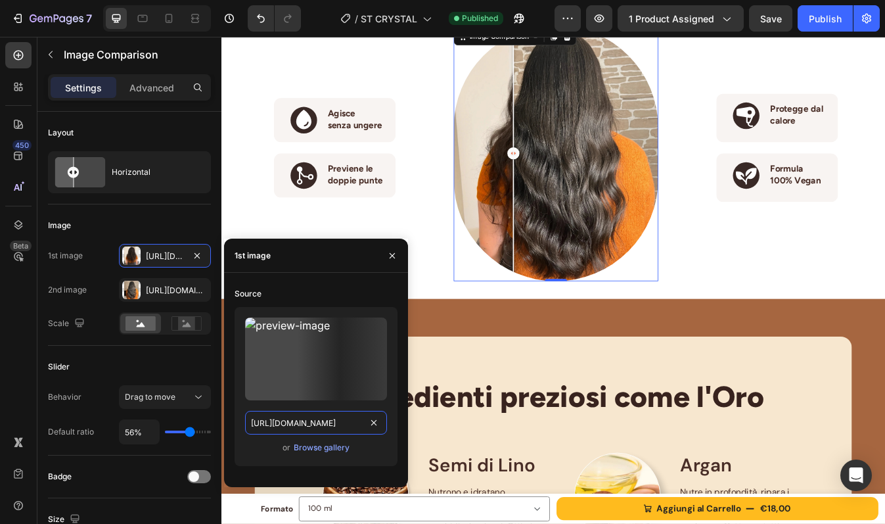
click at [328, 424] on input "[URL][DOMAIN_NAME]" at bounding box center [316, 423] width 142 height 24
paste input "CRYSTAL-PRIMA.webp?v=1759139986"
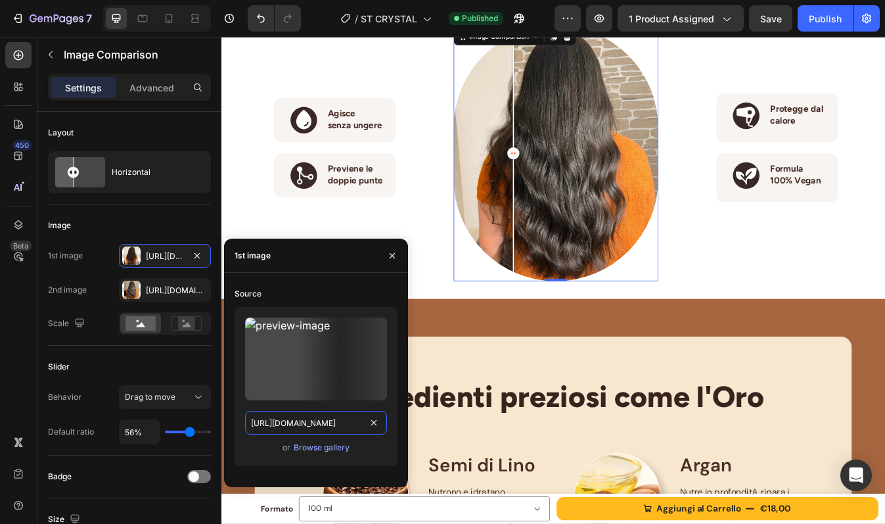
type input "[URL][DOMAIN_NAME]"
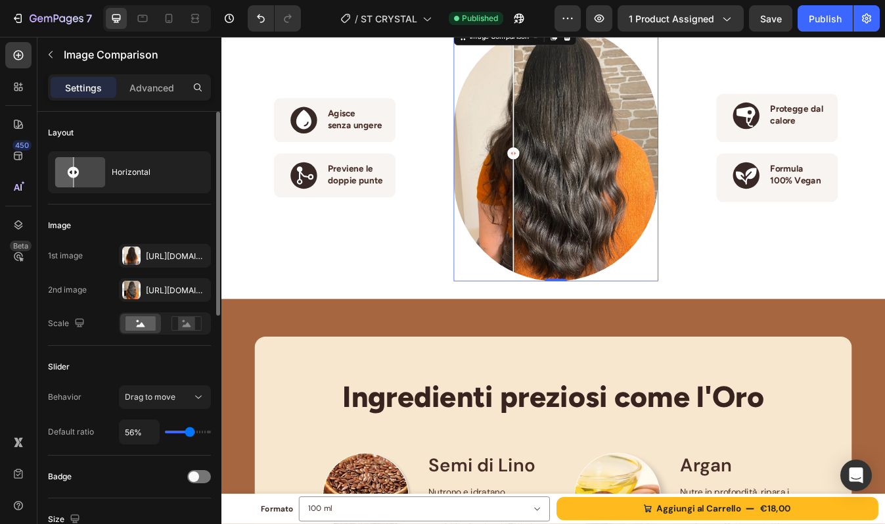
click at [183, 359] on div "Slider" at bounding box center [129, 366] width 163 height 21
click at [161, 287] on div "[URL][DOMAIN_NAME]" at bounding box center [165, 291] width 38 height 12
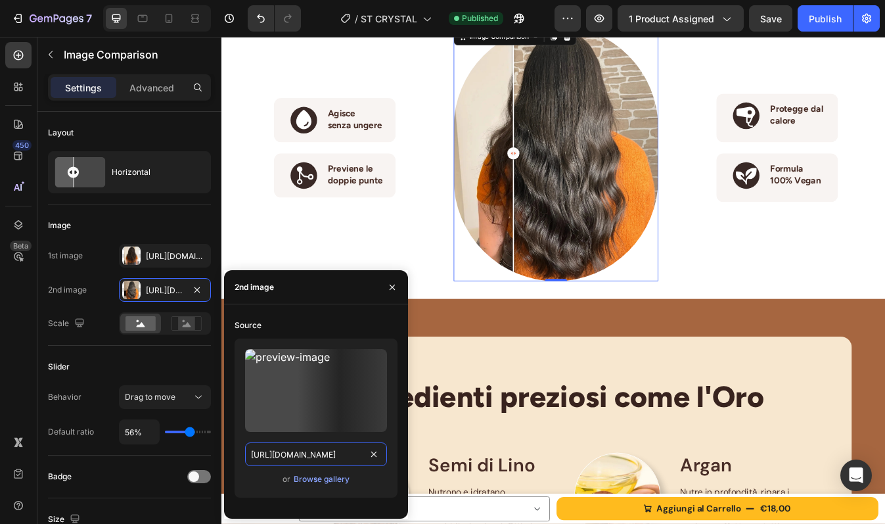
click at [331, 452] on input "[URL][DOMAIN_NAME]" at bounding box center [316, 454] width 142 height 24
paste input "CRYSTAL-DOPO.webp?v=1759139986"
type input "[URL][DOMAIN_NAME]"
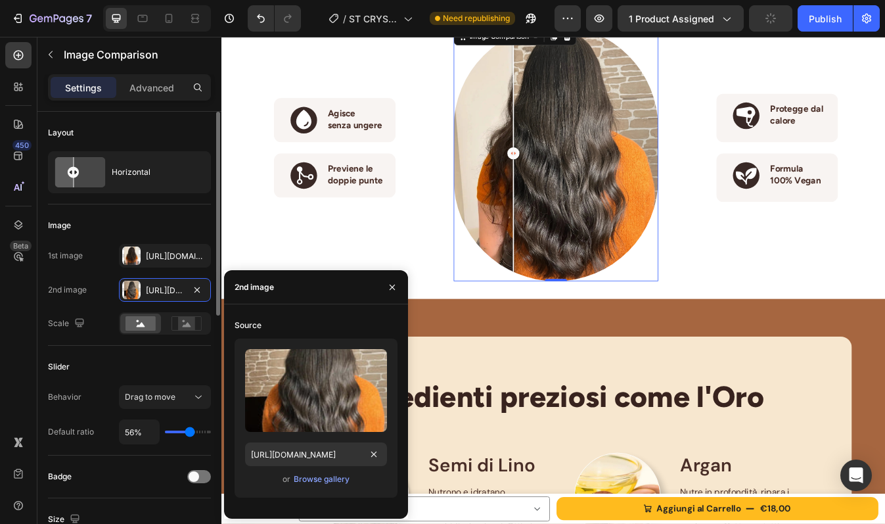
click at [137, 359] on div "Slider" at bounding box center [129, 366] width 163 height 21
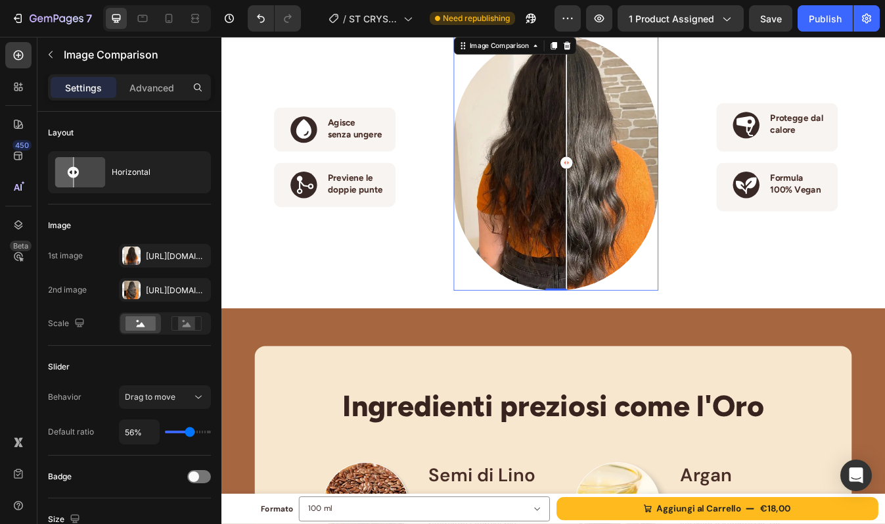
scroll to position [1595, 0]
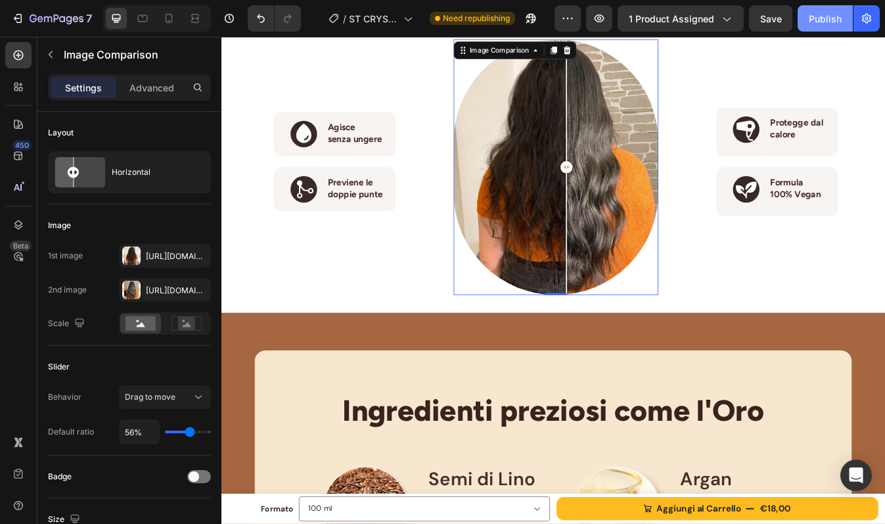
click at [816, 17] on div "Publish" at bounding box center [825, 19] width 33 height 14
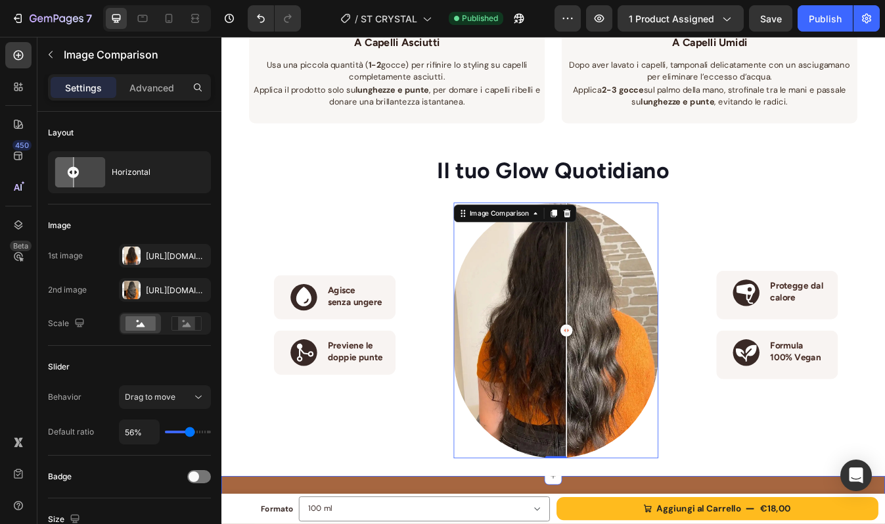
scroll to position [1390, 0]
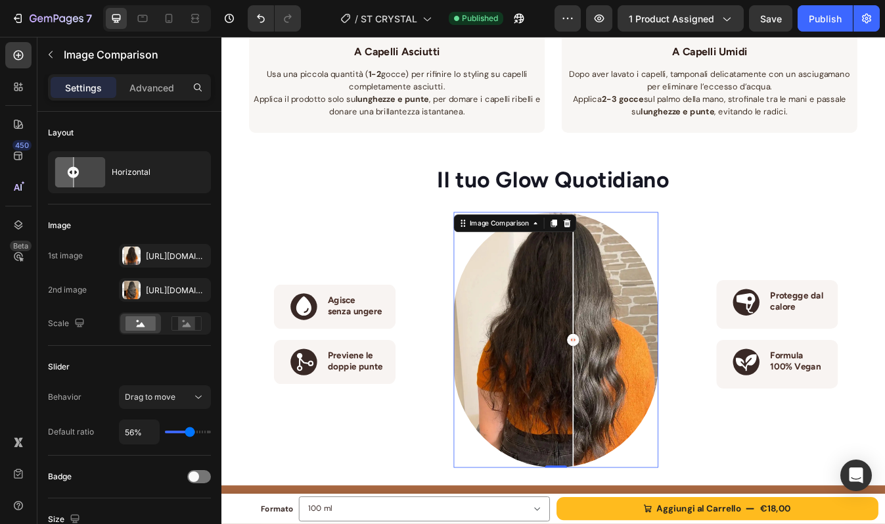
click at [636, 390] on div at bounding box center [639, 397] width 14 height 14
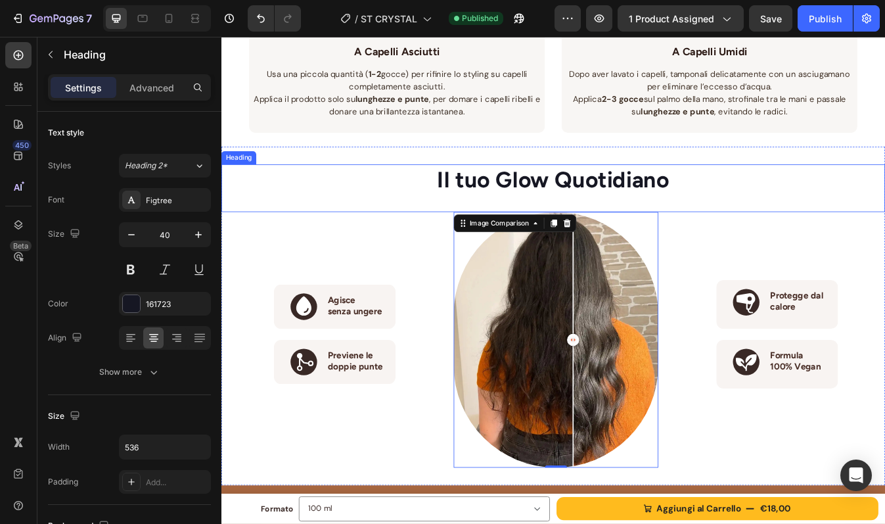
click at [796, 228] on div "Il tuo Glow Quotidiano Heading" at bounding box center [615, 217] width 788 height 57
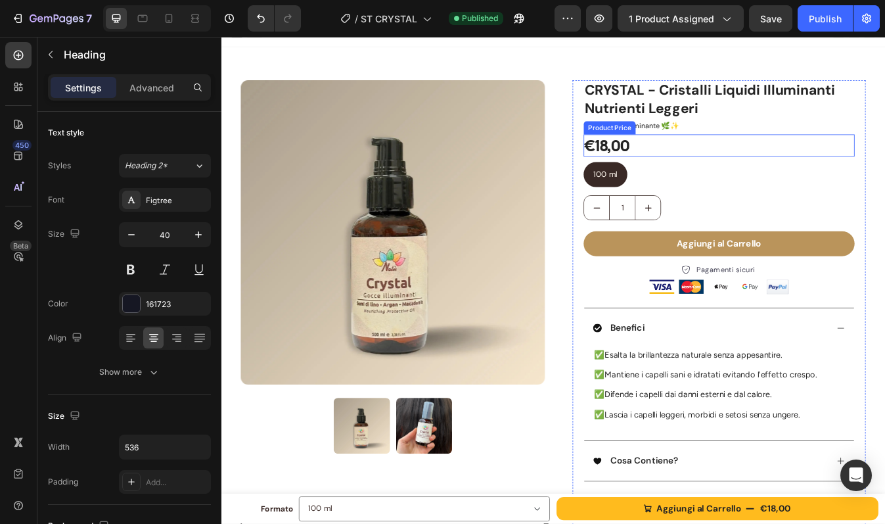
scroll to position [0, 0]
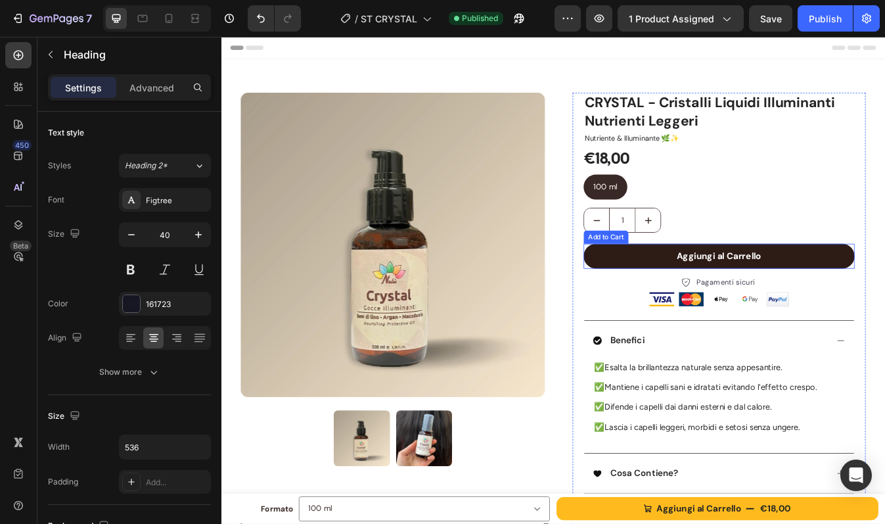
click at [729, 301] on button "Aggiungi al Carrello" at bounding box center [813, 298] width 322 height 30
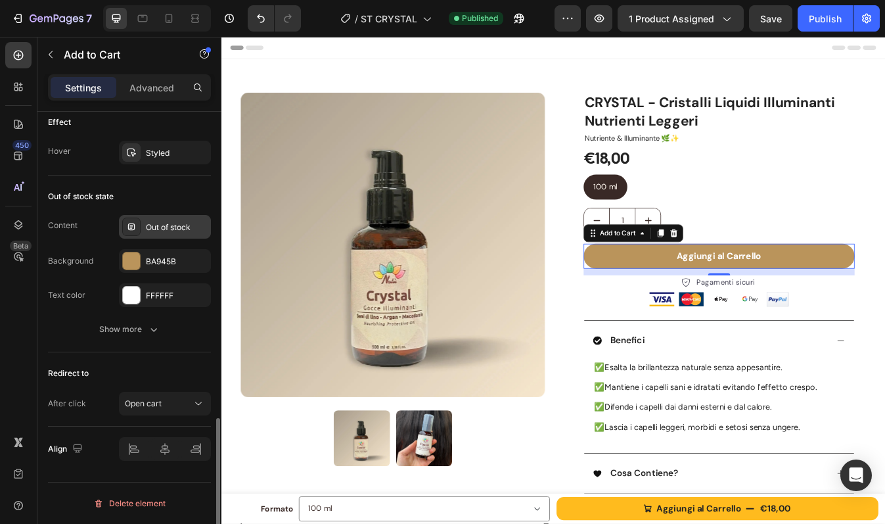
scroll to position [958, 0]
click at [167, 229] on div "Out of stock" at bounding box center [177, 228] width 62 height 12
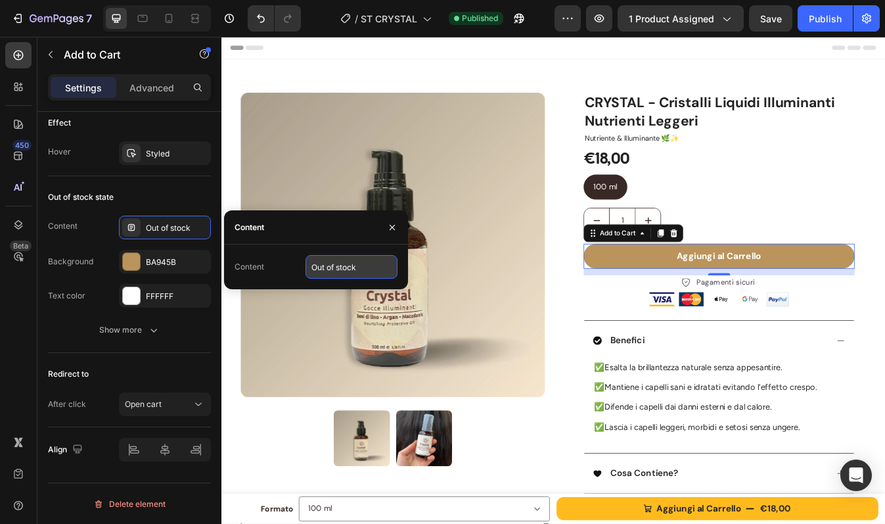
click at [342, 261] on input "Out of stock" at bounding box center [352, 267] width 92 height 24
type input "Esaurito"
click at [189, 191] on div "Out of stock state" at bounding box center [129, 197] width 163 height 21
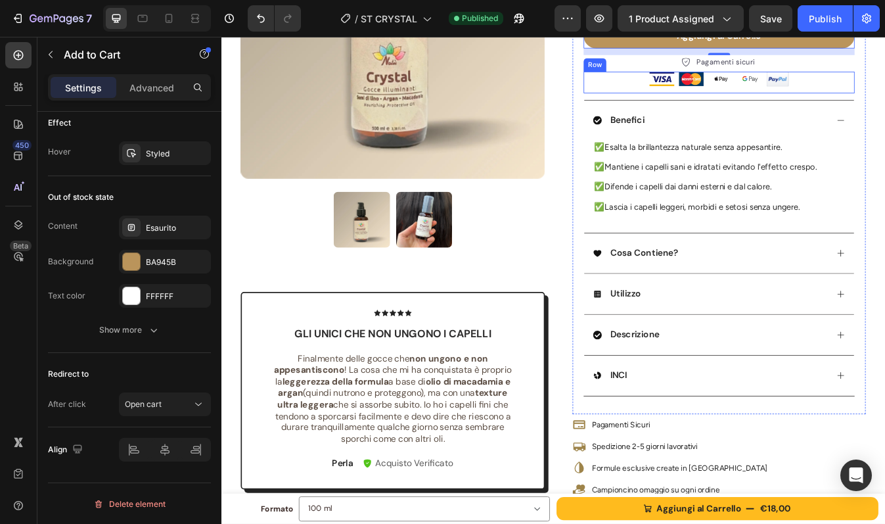
scroll to position [279, 0]
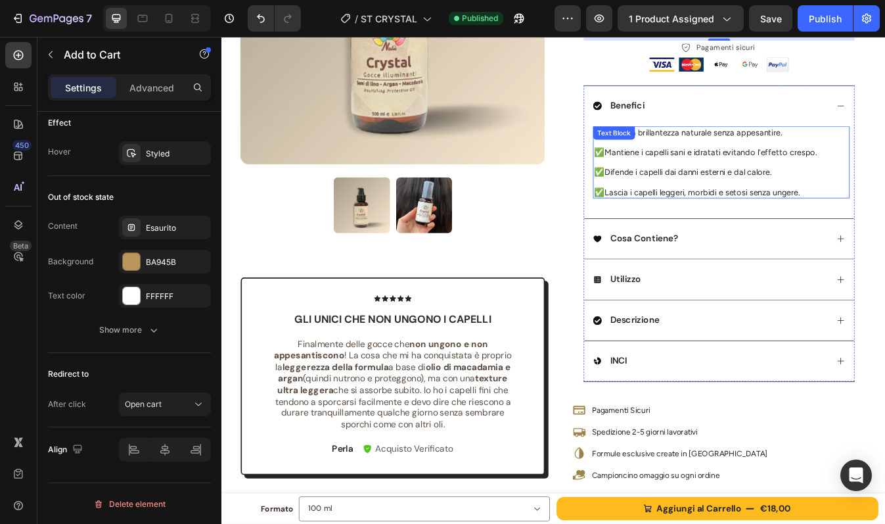
click at [728, 162] on div "✅ Esalta la brillantezza naturale senza appesantire. ✅ Mantiene i capelli sani …" at bounding box center [815, 185] width 305 height 85
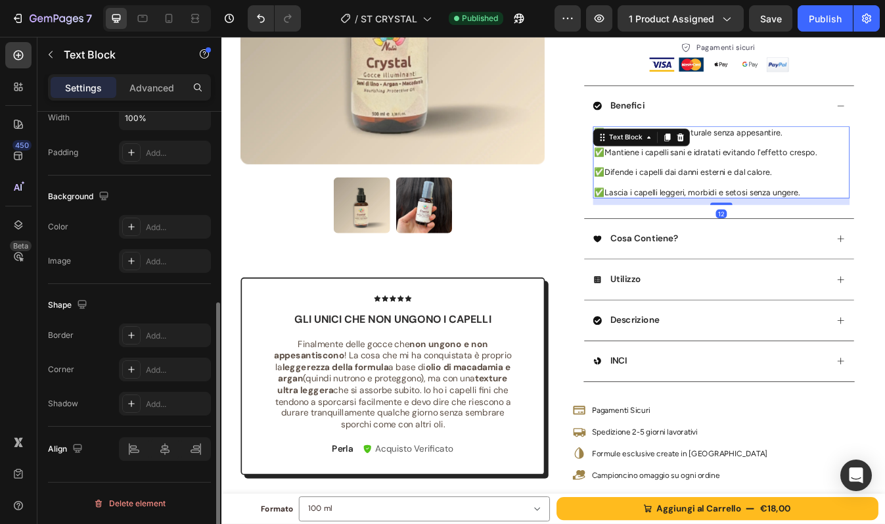
scroll to position [0, 0]
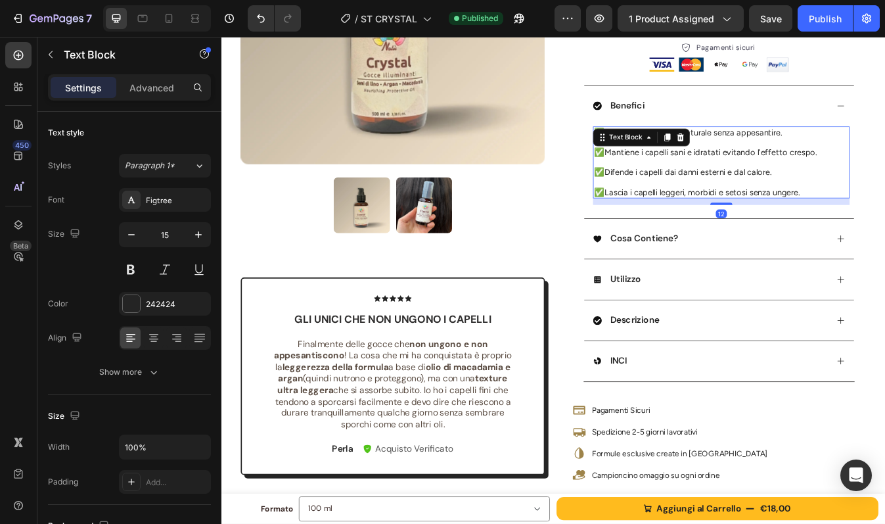
click at [728, 162] on div "Text Block" at bounding box center [701, 156] width 71 height 16
click at [792, 167] on p "Rich Text Editor. Editing area: main" at bounding box center [815, 162] width 302 height 12
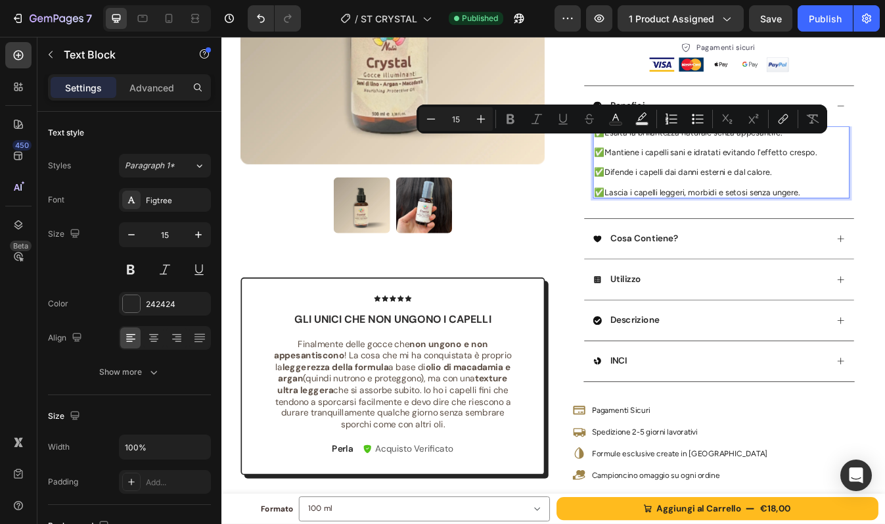
click at [780, 171] on p "✅ Mantiene i capelli sani e idratati evitando l'effetto crespo." at bounding box center [815, 174] width 302 height 12
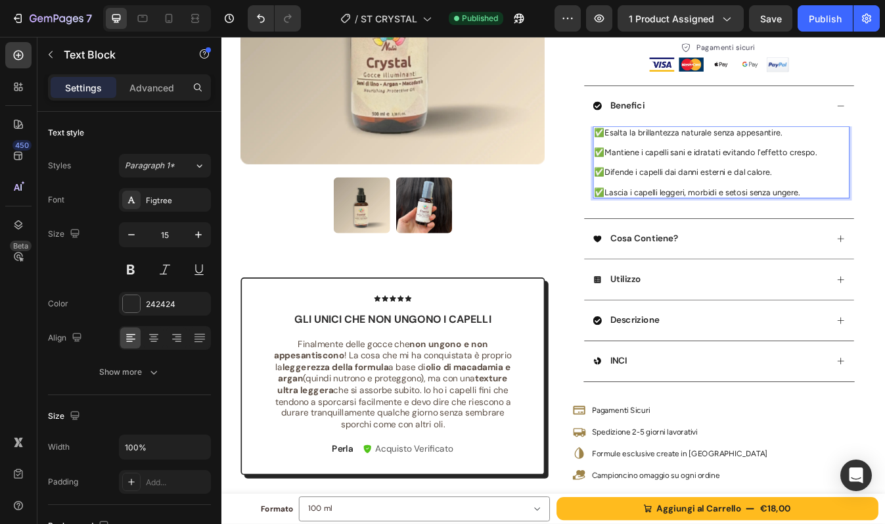
click at [673, 148] on p "✅ Esalta la brillantezza naturale senza appesantire." at bounding box center [815, 151] width 302 height 12
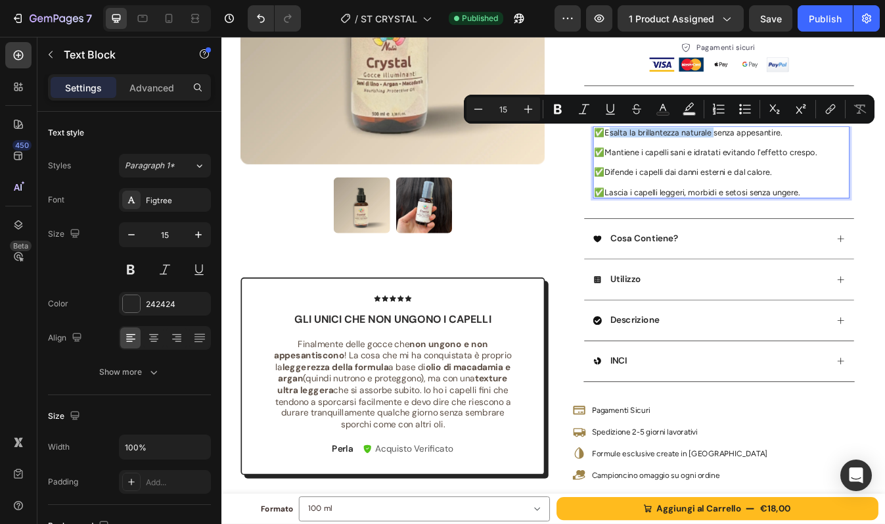
drag, startPoint x: 672, startPoint y: 149, endPoint x: 796, endPoint y: 150, distance: 124.2
click at [796, 150] on p "✅ Esalta la brillantezza naturale senza appesantire." at bounding box center [815, 151] width 302 height 12
click at [796, 150] on strong "Esalta la brillantezza naturale" at bounding box center [746, 151] width 134 height 12
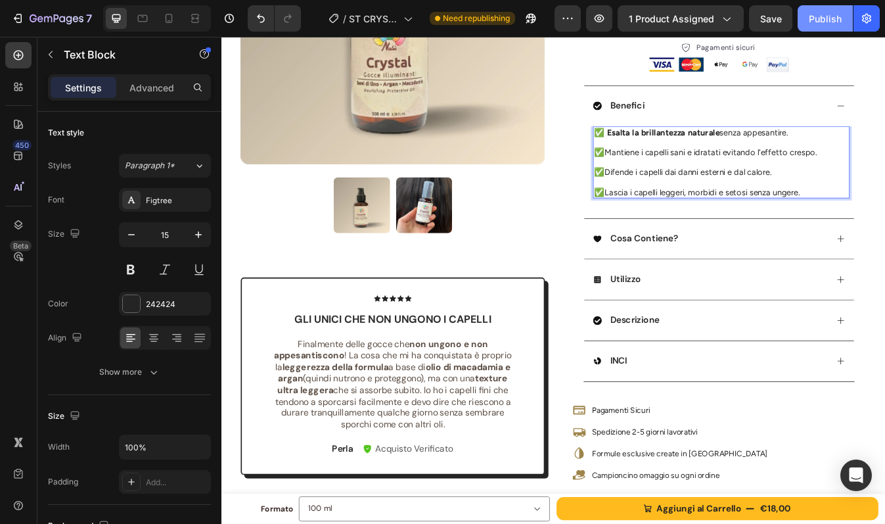
click at [822, 24] on div "Publish" at bounding box center [825, 19] width 33 height 14
click at [884, 176] on p "✅ Mantiene i capelli sani e idratati evitando l'effetto crespo." at bounding box center [815, 174] width 302 height 12
click at [701, 196] on p "✅ Difende i capelli dai danni esterni e dal calore." at bounding box center [815, 198] width 302 height 12
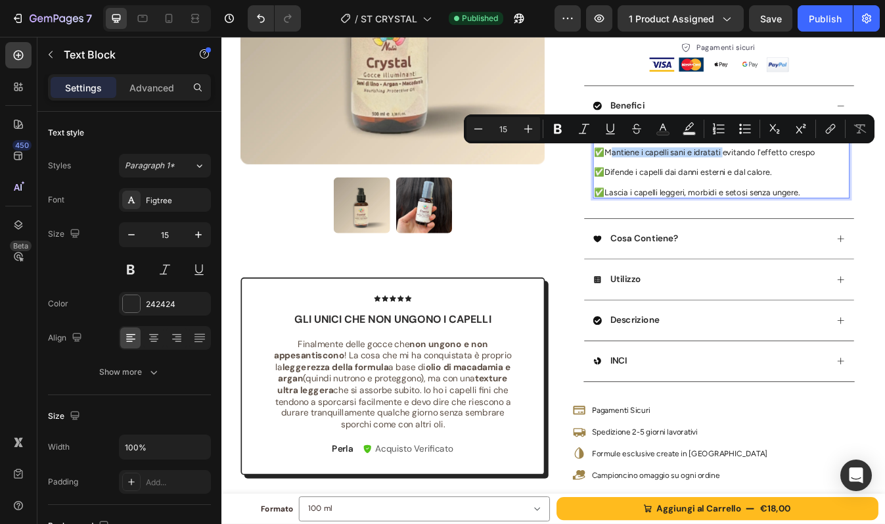
drag, startPoint x: 673, startPoint y: 174, endPoint x: 810, endPoint y: 177, distance: 136.7
click at [810, 177] on p "✅ Mantiene i capelli sani e idratati evitando l'effetto crespo" at bounding box center [815, 174] width 302 height 12
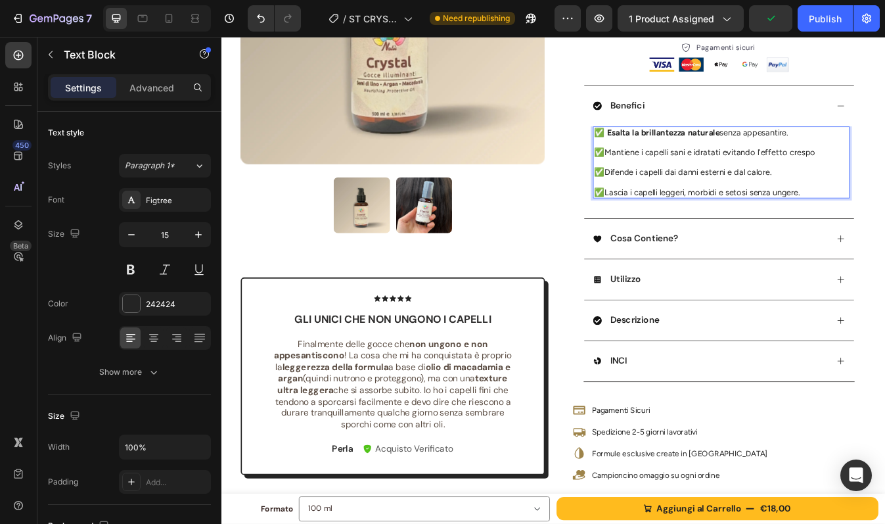
click at [685, 220] on p "✅ Lascia i capelli leggeri, morbidi e setosi senza ungere." at bounding box center [815, 222] width 302 height 12
click at [672, 173] on p "✅ Mantiene i capelli sani e idratati evitando l'effetto crespo" at bounding box center [815, 174] width 302 height 12
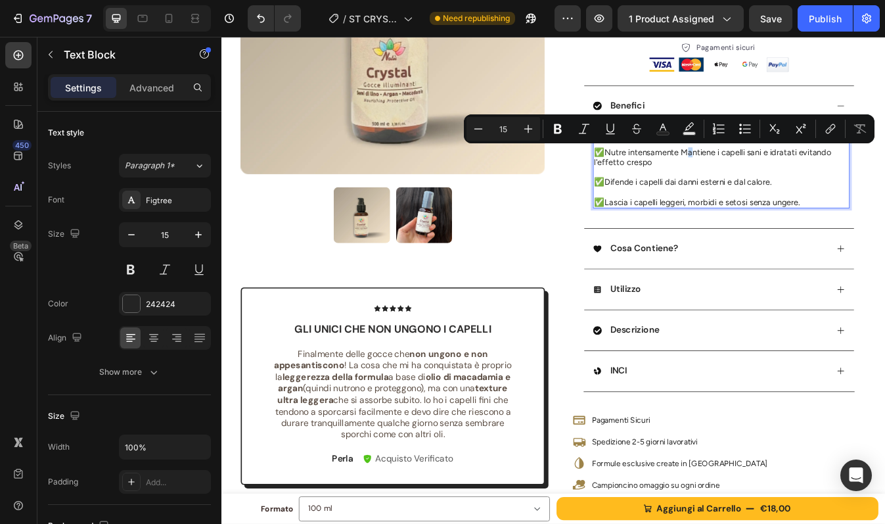
click at [764, 171] on p "✅ Nutre intensamente Mantiene i capelli sani e idratati evitando l'effetto cres…" at bounding box center [815, 180] width 302 height 24
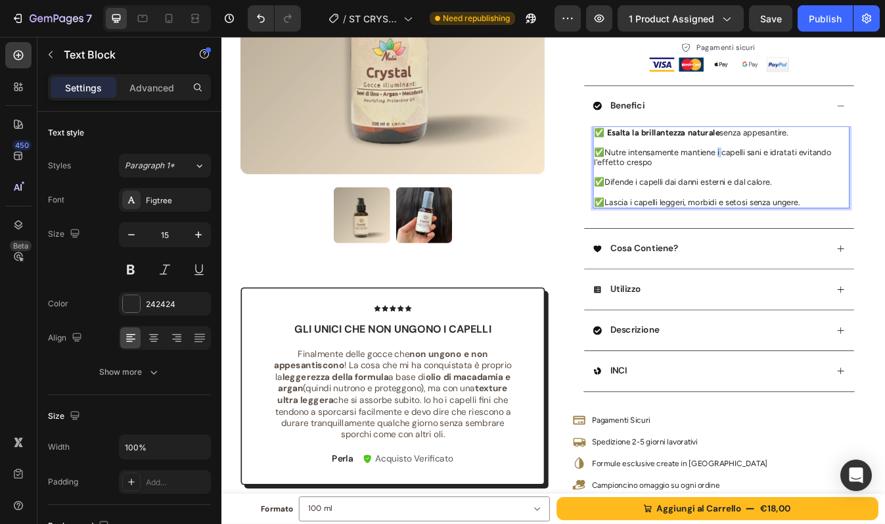
click at [804, 174] on p "✅ Nutre intensamente mantiene i capelli sani e idratati evitando l'effetto cres…" at bounding box center [815, 180] width 302 height 24
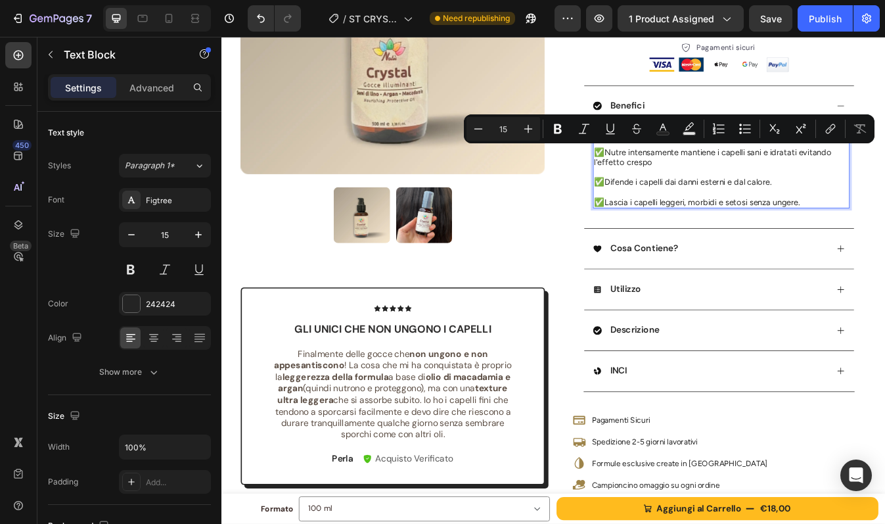
click at [755, 173] on p "✅ Nutre intensamente mantiene i capelli sani e idratati evitando l'effetto cres…" at bounding box center [815, 180] width 302 height 24
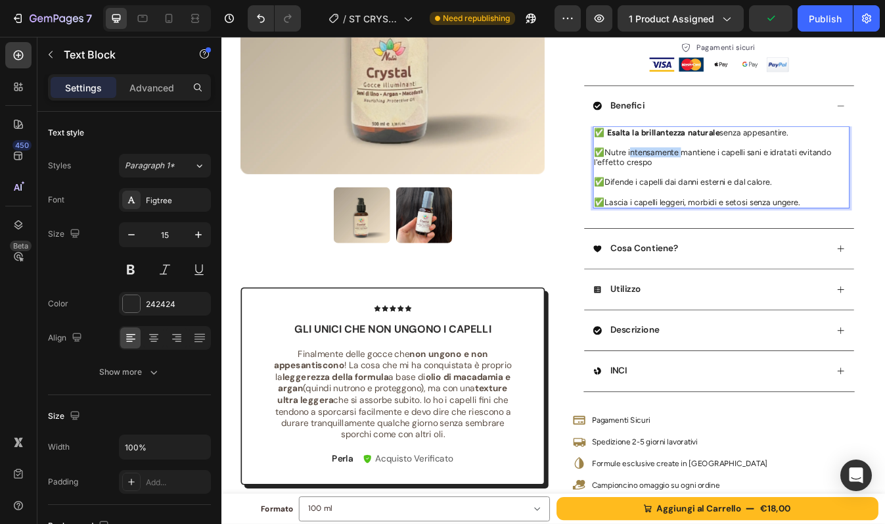
drag, startPoint x: 761, startPoint y: 173, endPoint x: 700, endPoint y: 173, distance: 61.1
click at [700, 173] on p "✅ Nutre intensamente mantiene i capelli sani e idratati evitando l'effetto cres…" at bounding box center [815, 180] width 302 height 24
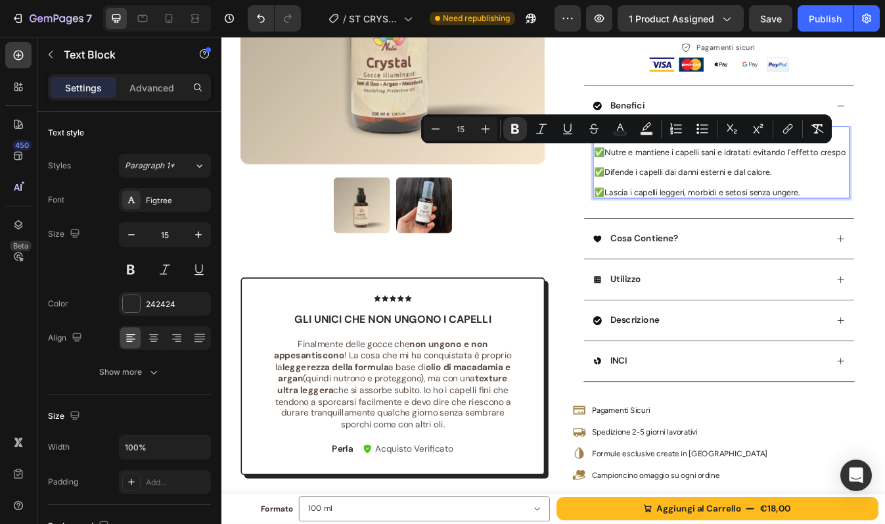
drag, startPoint x: 670, startPoint y: 172, endPoint x: 660, endPoint y: 172, distance: 9.9
click at [664, 172] on p "✅ Nutre e mantiene i capelli sani e idratati evitando l'effetto crespo" at bounding box center [815, 174] width 302 height 12
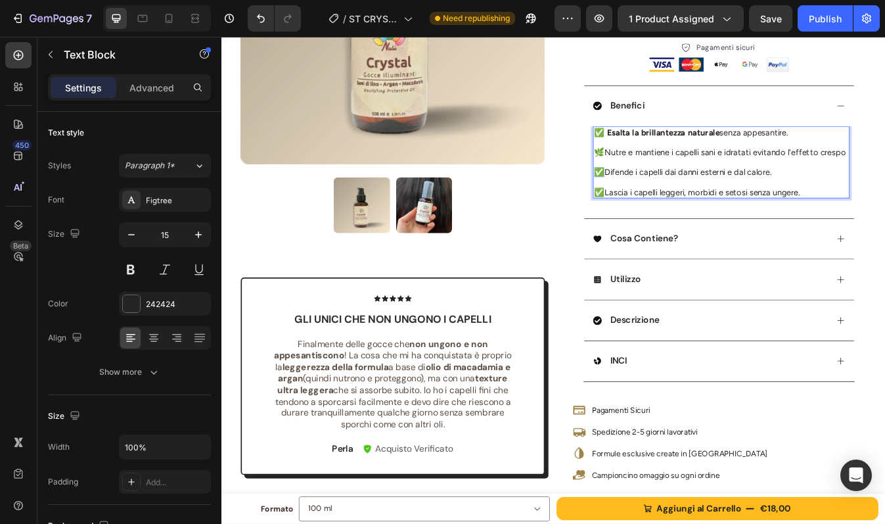
drag, startPoint x: 668, startPoint y: 200, endPoint x: 657, endPoint y: 200, distance: 11.2
click at [657, 200] on div "✅ Esalta la brillantezza naturale senza appesantire. 🌿 Nutre e mantiene i [PERS…" at bounding box center [812, 197] width 321 height 109
drag, startPoint x: 669, startPoint y: 223, endPoint x: 660, endPoint y: 223, distance: 8.5
click at [664, 223] on p "✅ Lascia i capelli leggeri, morbidi e setosi senza ungere." at bounding box center [815, 222] width 302 height 12
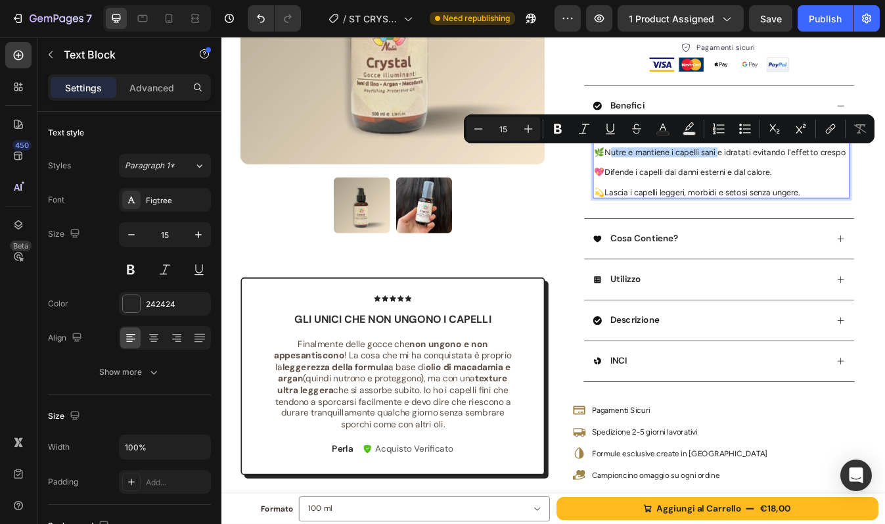
drag, startPoint x: 673, startPoint y: 173, endPoint x: 804, endPoint y: 173, distance: 130.1
click at [804, 173] on p "🌿 Nutre e mantiene i capelli sani e idratati evitando l'effetto crespo" at bounding box center [815, 174] width 302 height 12
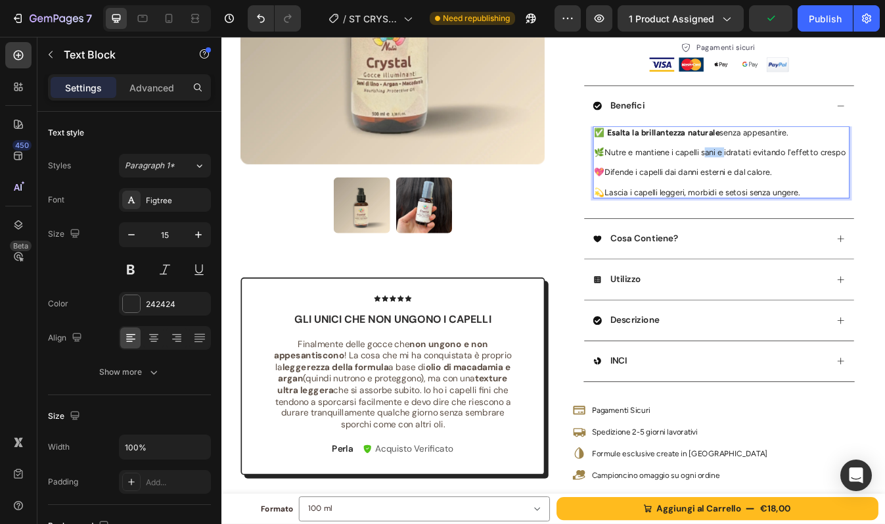
drag, startPoint x: 810, startPoint y: 173, endPoint x: 788, endPoint y: 173, distance: 21.0
click at [788, 173] on p "🌿 Nutre e mantiene i capelli sani e idratati evitando l'effetto crespo" at bounding box center [815, 174] width 302 height 12
drag, startPoint x: 817, startPoint y: 175, endPoint x: 672, endPoint y: 171, distance: 145.3
click at [672, 171] on p "🌿 Nutre e mantiene i capelli idratati evitando l'effetto crespo" at bounding box center [815, 174] width 302 height 12
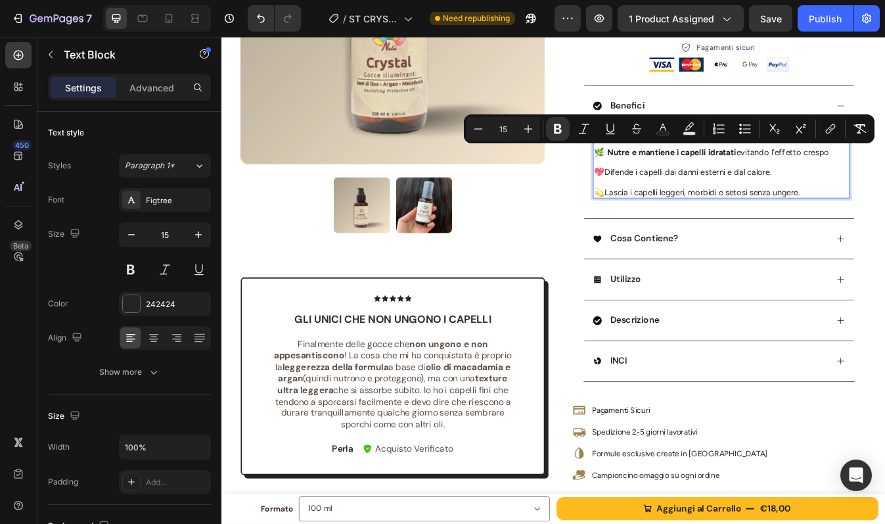
click at [680, 180] on p "Rich Text Editor. Editing area: main" at bounding box center [815, 186] width 302 height 12
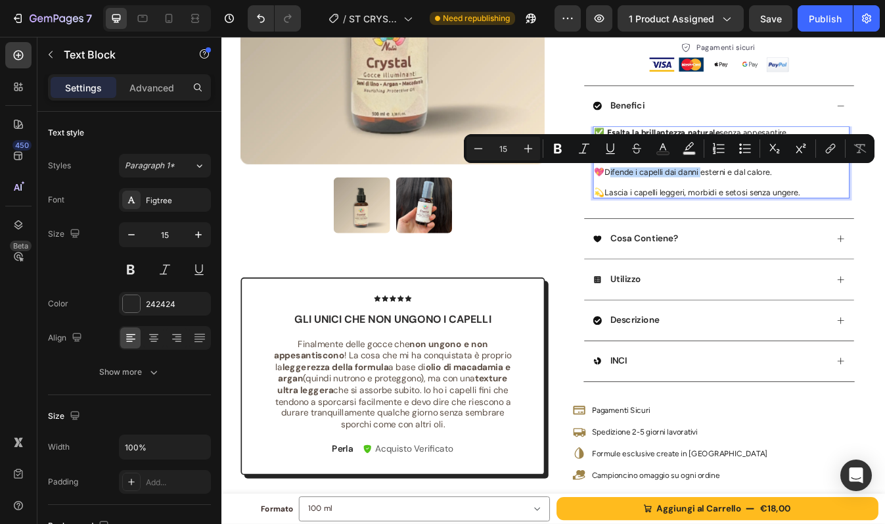
drag, startPoint x: 672, startPoint y: 197, endPoint x: 784, endPoint y: 200, distance: 112.4
click at [784, 200] on p "💖 Difende i capelli dai danni esterni e dal calore." at bounding box center [815, 198] width 302 height 12
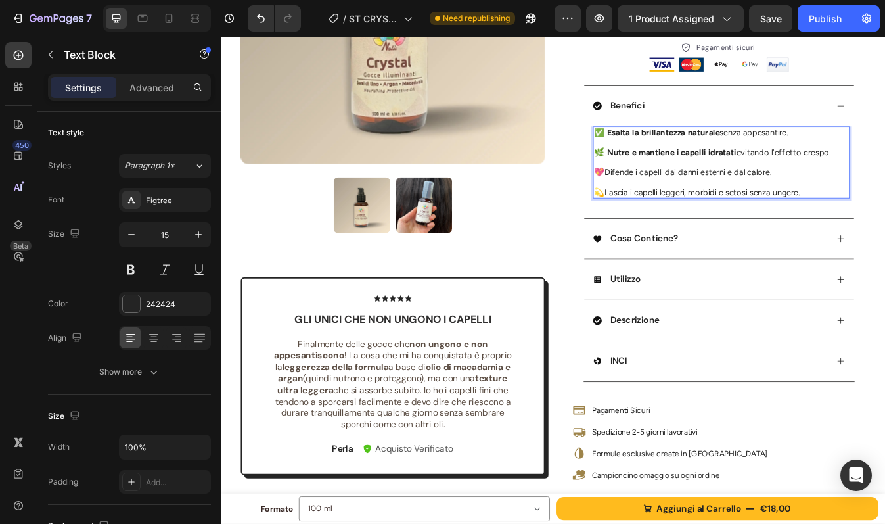
click at [871, 201] on p "💖 Difende i capelli dai danni esterni e dal calore." at bounding box center [815, 198] width 302 height 12
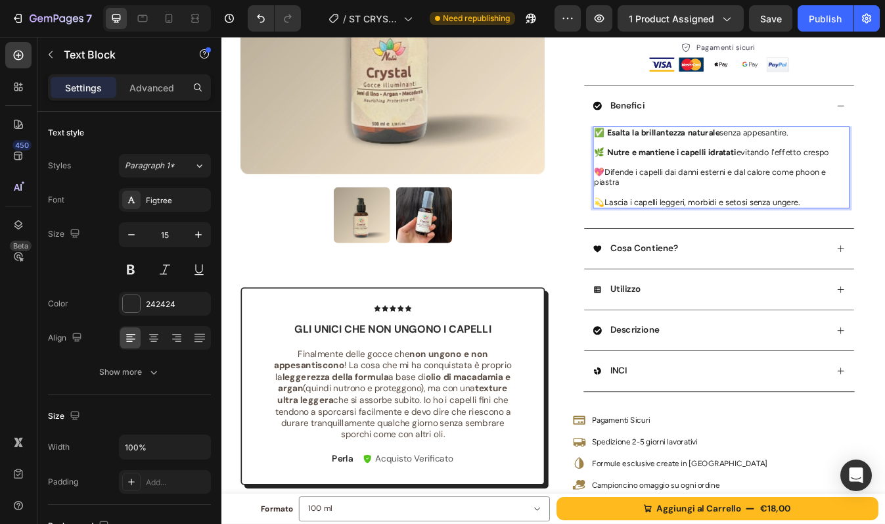
click at [884, 198] on p "💖 Difende i capelli dai danni esterni e dal calore come phoon e piastra" at bounding box center [815, 204] width 302 height 24
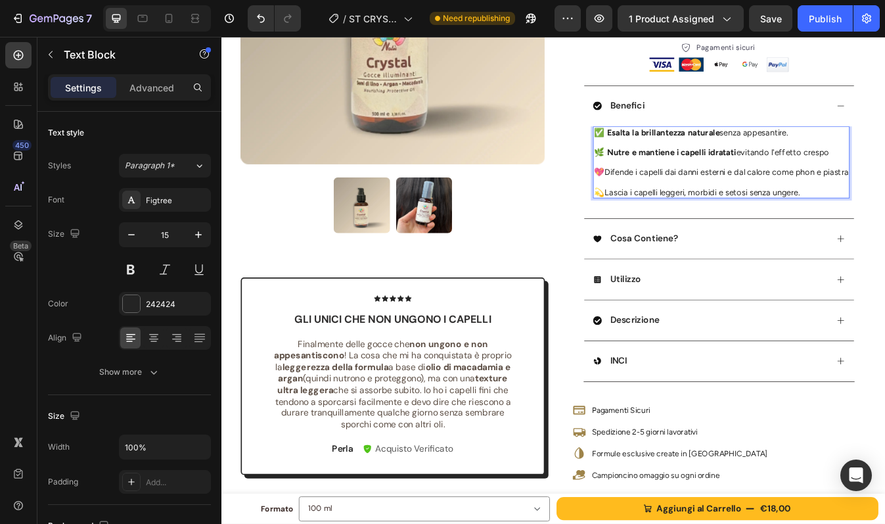
click at [884, 216] on p "Rich Text Editor. Editing area: main" at bounding box center [815, 210] width 302 height 12
click at [718, 204] on p "💖 Difende i capelli dai danni esterni e dal calore come phon e piastra" at bounding box center [815, 198] width 302 height 12
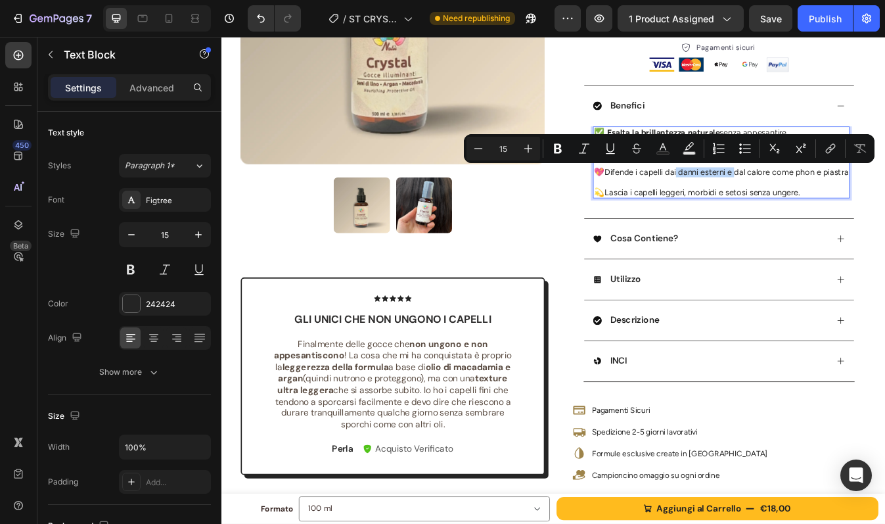
drag, startPoint x: 756, startPoint y: 200, endPoint x: 825, endPoint y: 200, distance: 69.6
click at [825, 200] on p "💖 Difende i capelli dai danni esterni e dal calore come phon e piastra" at bounding box center [815, 198] width 302 height 12
drag, startPoint x: 672, startPoint y: 200, endPoint x: 785, endPoint y: 201, distance: 113.0
click at [785, 201] on p "💖 Difende i capelli dal calore come phon e piastra" at bounding box center [815, 198] width 302 height 12
click at [785, 201] on strong "Difende i capelli dal calore" at bounding box center [739, 198] width 121 height 12
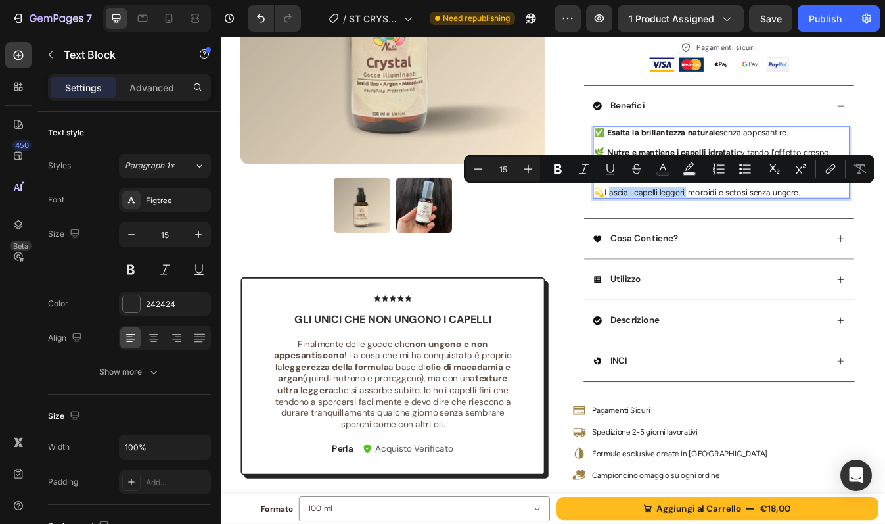
drag, startPoint x: 673, startPoint y: 221, endPoint x: 766, endPoint y: 222, distance: 93.3
click at [766, 222] on p "💫 Lascia i capelli leggeri, morbidi e setosi senza ungere." at bounding box center [815, 222] width 302 height 12
drag, startPoint x: 672, startPoint y: 221, endPoint x: 767, endPoint y: 224, distance: 95.3
click at [767, 224] on p "💫 Lascia i capelli leggeri, morbidi e setosi senza ungere." at bounding box center [815, 222] width 302 height 12
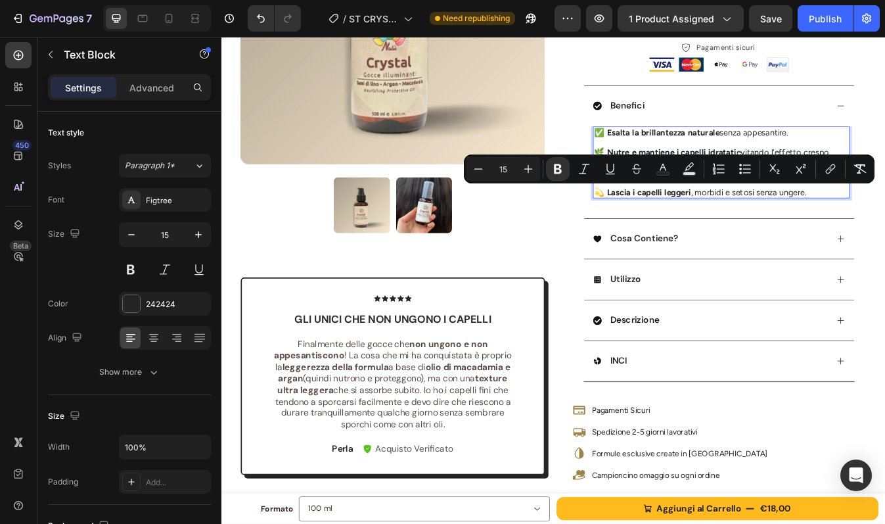
click at [790, 225] on p "💫 Lascia i capelli leggeri , morbidi e setosi senza ungere." at bounding box center [815, 222] width 302 height 12
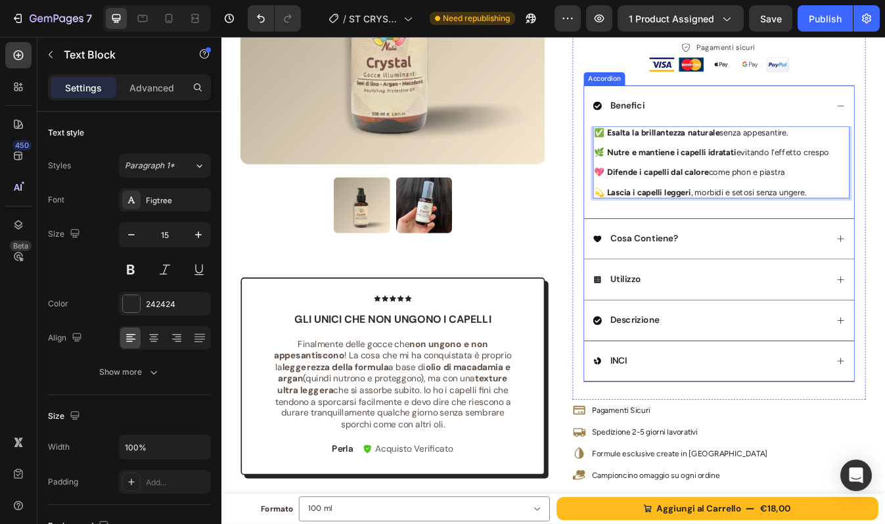
click at [826, 268] on div "Cosa Contiene?" at bounding box center [802, 277] width 279 height 18
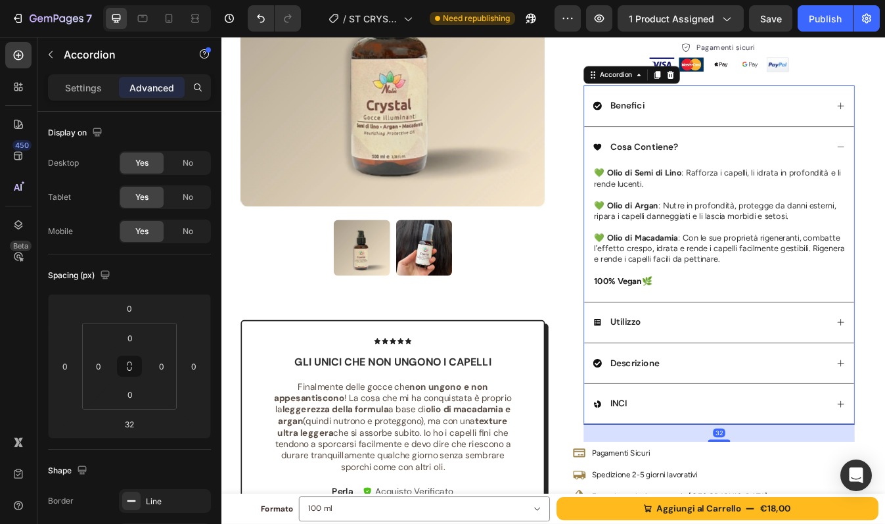
click at [792, 370] on div "Utilizzo" at bounding box center [802, 376] width 279 height 18
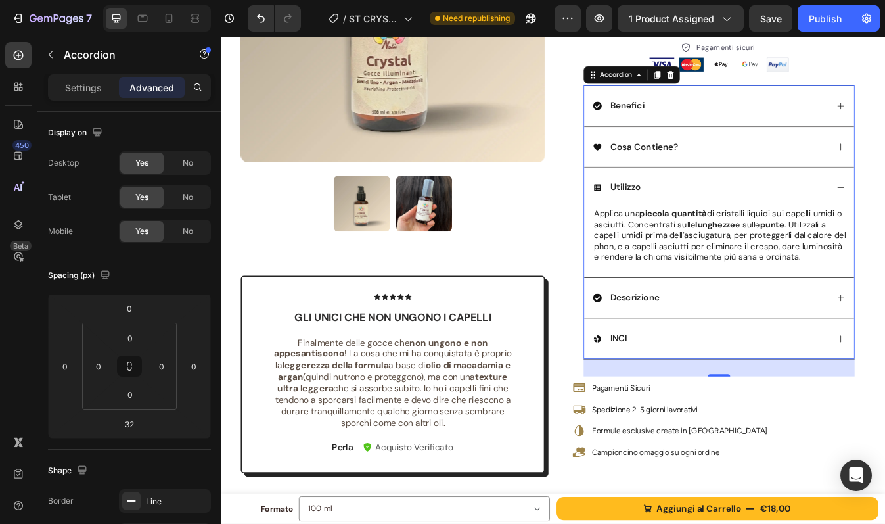
click at [790, 346] on div "Descrizione" at bounding box center [802, 347] width 279 height 18
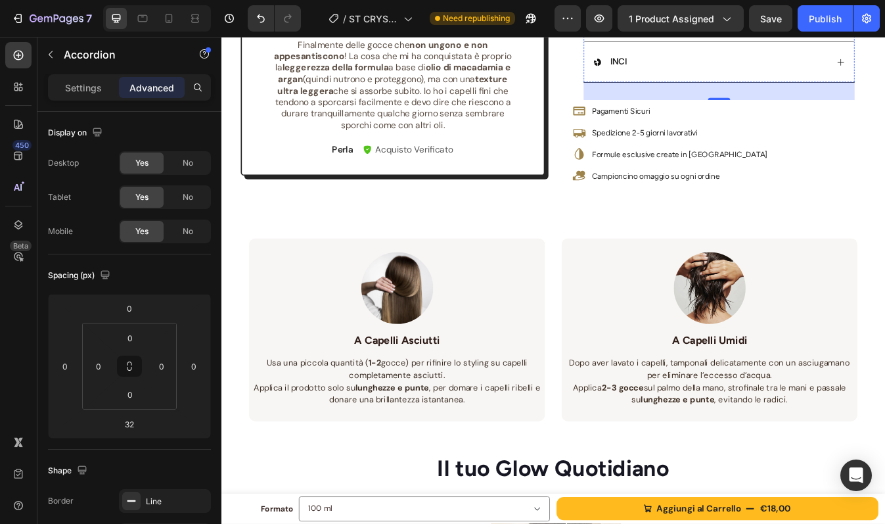
scroll to position [648, 0]
click at [815, 12] on div "Publish" at bounding box center [825, 19] width 33 height 14
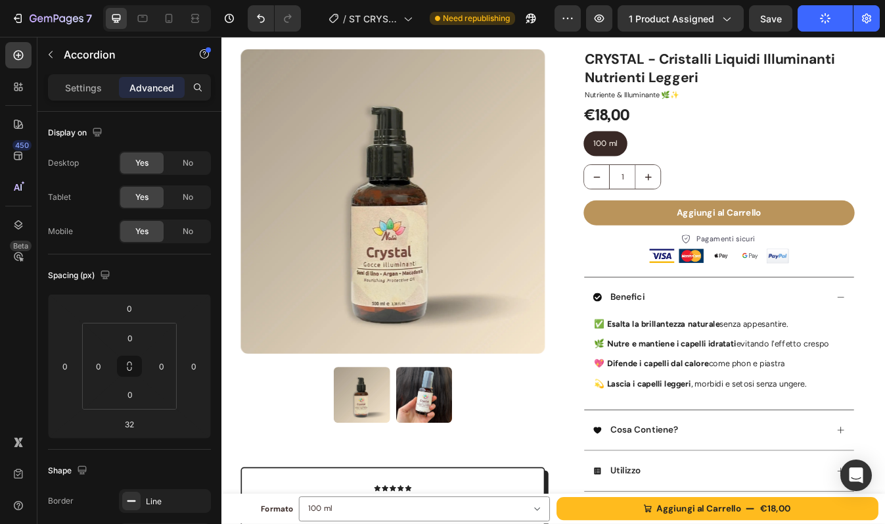
scroll to position [0, 0]
